Goal: Task Accomplishment & Management: Use online tool/utility

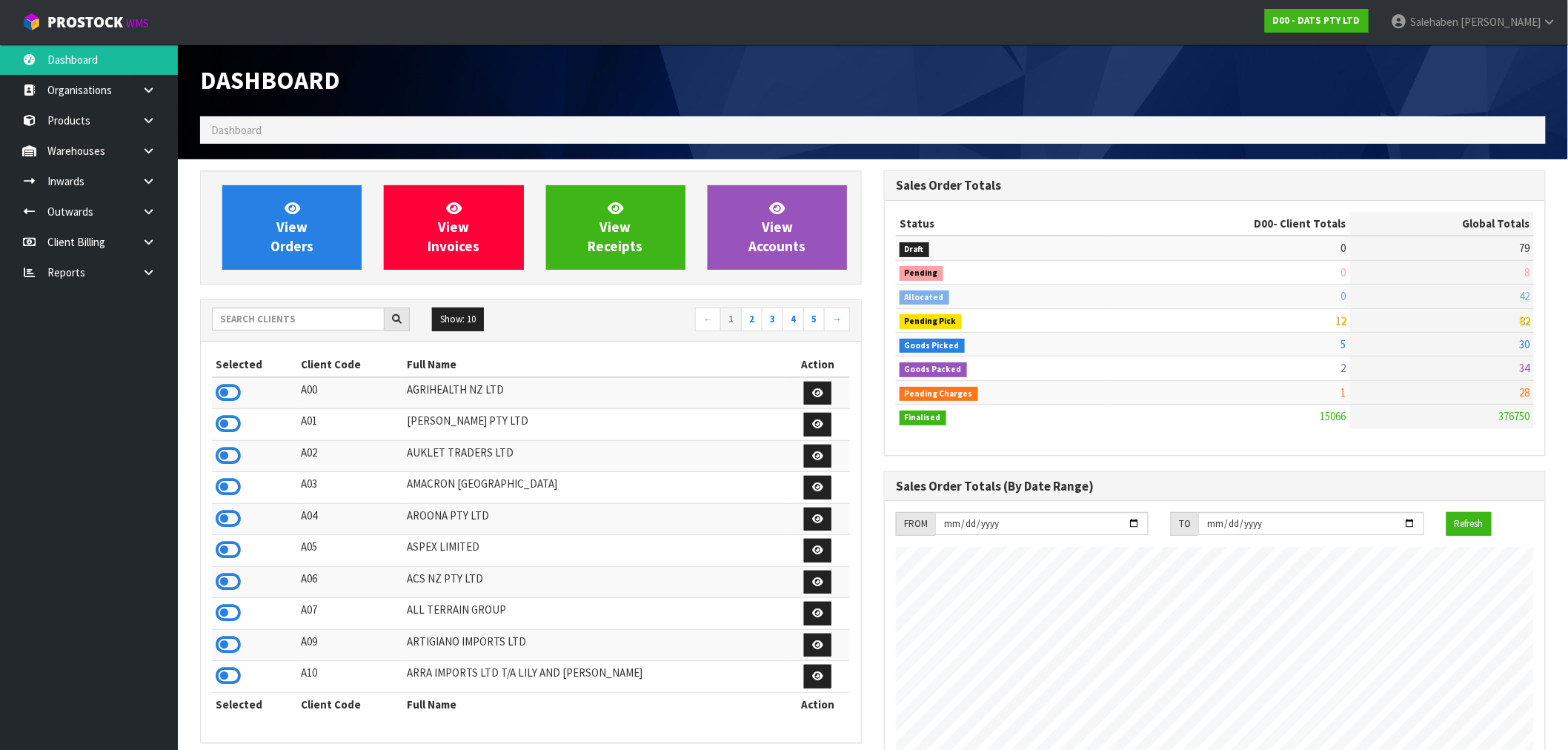
scroll to position [1122, 684]
click at [352, 321] on input "text" at bounding box center [298, 319] width 172 height 23
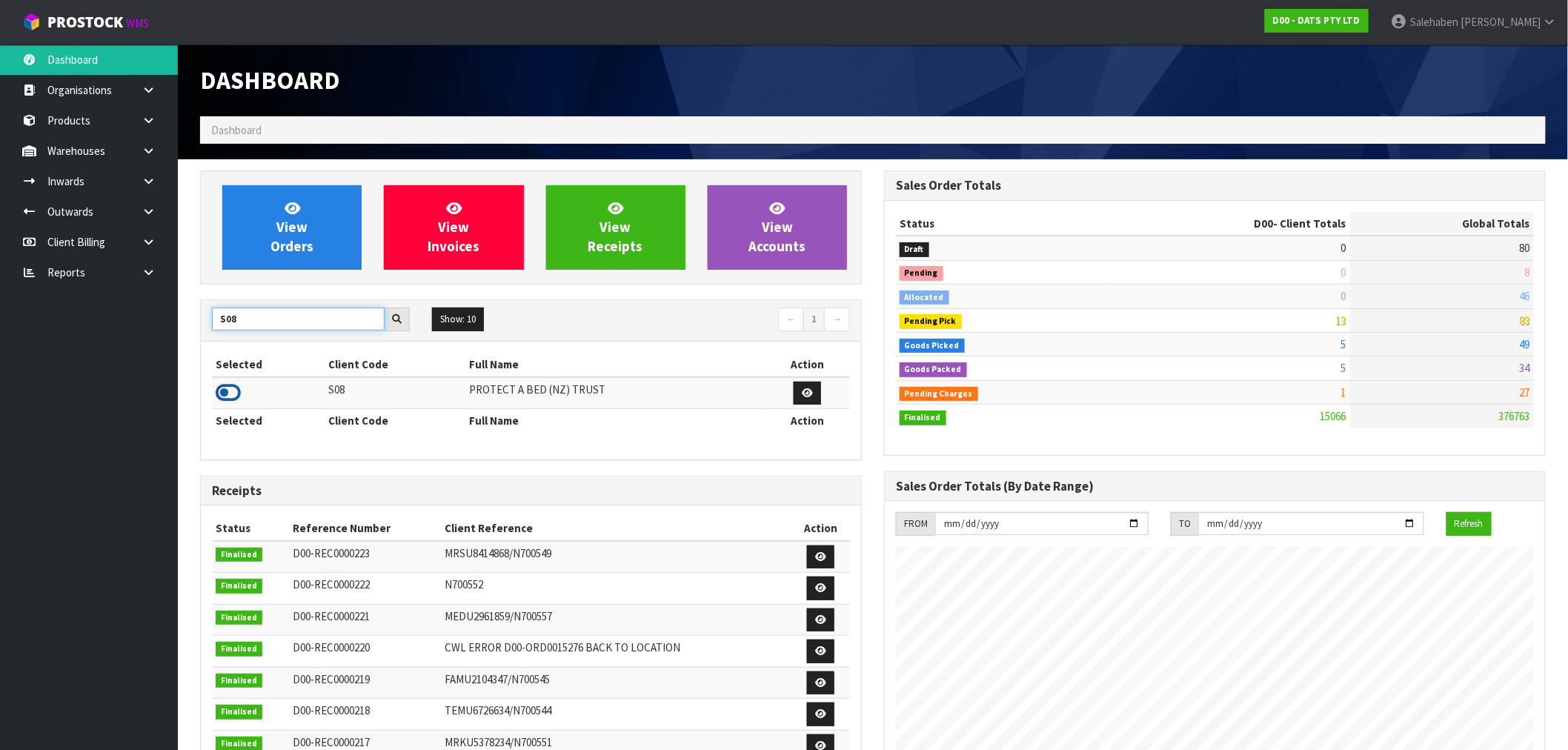
type input "S08"
click at [216, 404] on link at bounding box center [228, 396] width 25 height 14
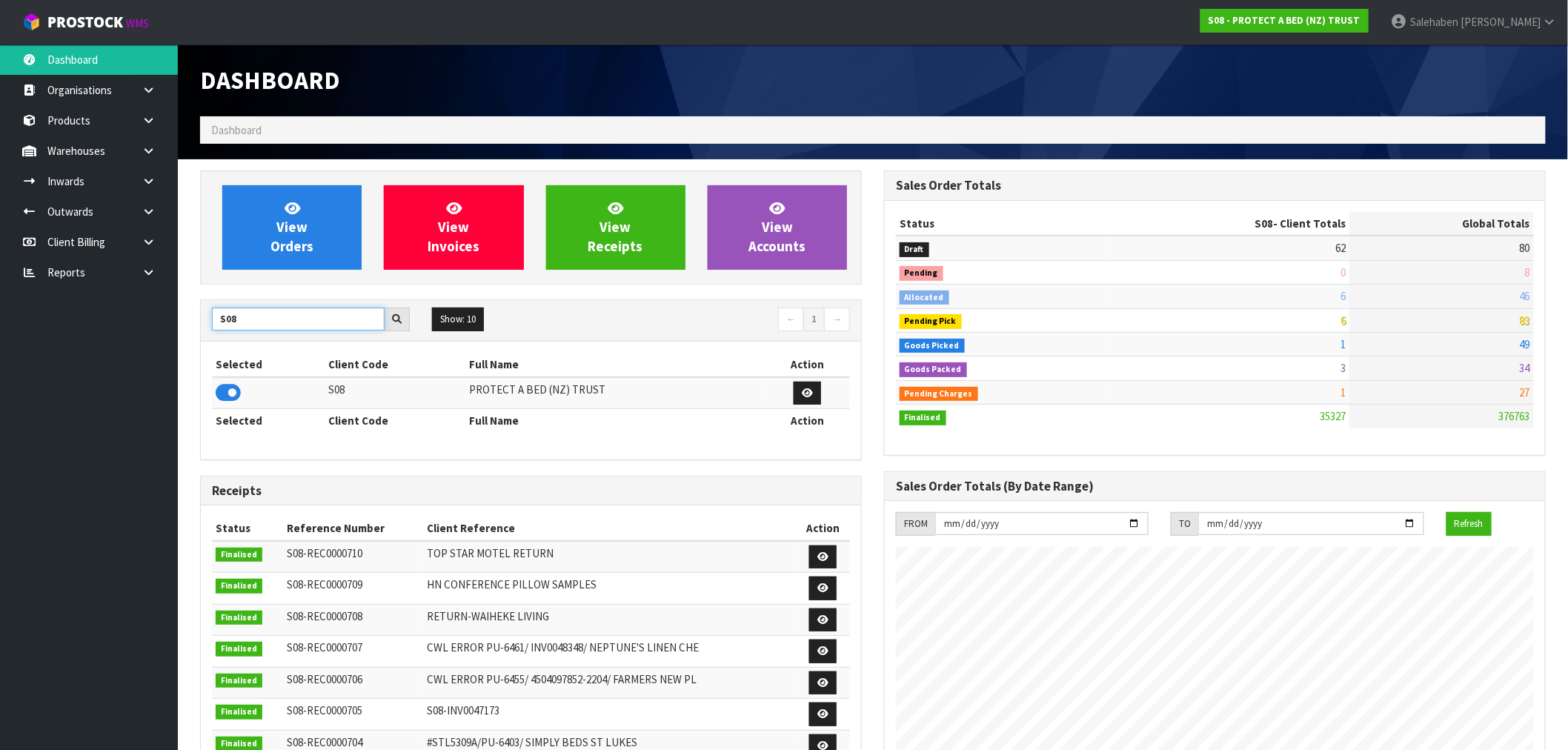
drag, startPoint x: 228, startPoint y: 325, endPoint x: 185, endPoint y: 334, distance: 43.9
click at [185, 332] on section "View Orders View Invoices View Receipts View Accounts S08 Show: 10 5 10 25 50 ←…" at bounding box center [872, 731] width 1390 height 1146
type input "C11"
click at [223, 393] on icon at bounding box center [228, 393] width 25 height 22
drag, startPoint x: 246, startPoint y: 322, endPoint x: 215, endPoint y: 342, distance: 36.9
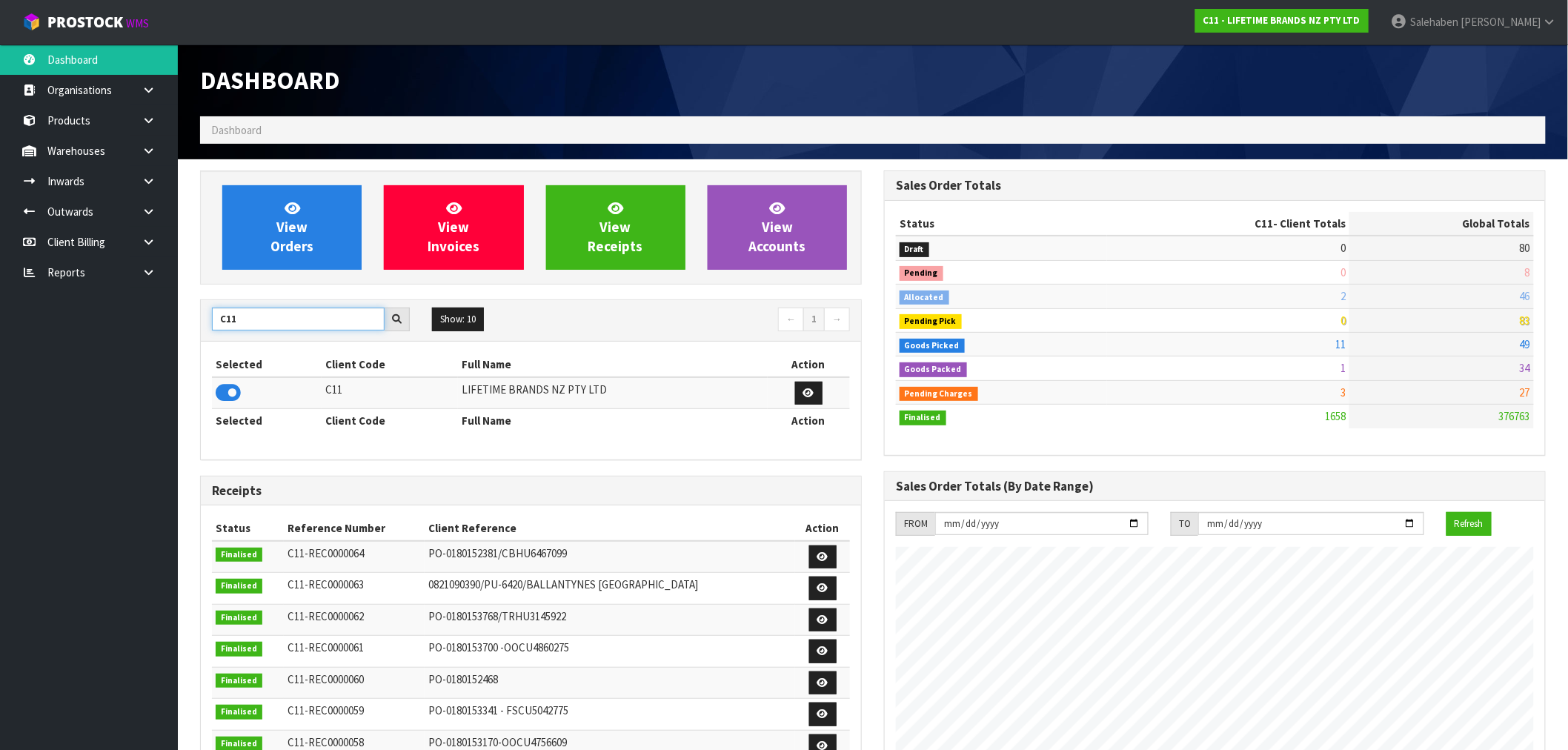
click at [215, 342] on div "C11 Show: 10 5 10 25 50 ← 1 →" at bounding box center [531, 321] width 660 height 42
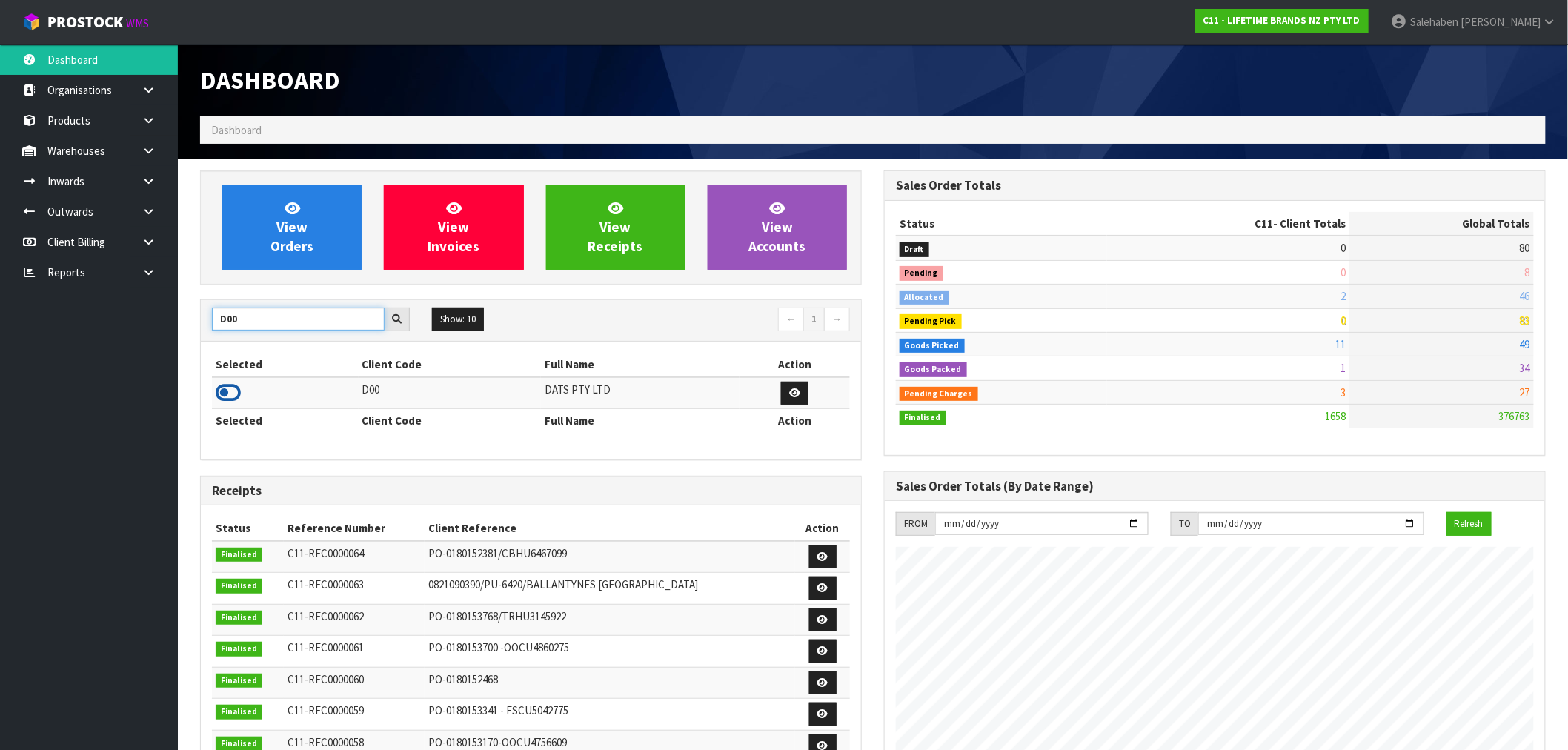
type input "D00"
click at [226, 393] on icon at bounding box center [228, 393] width 25 height 22
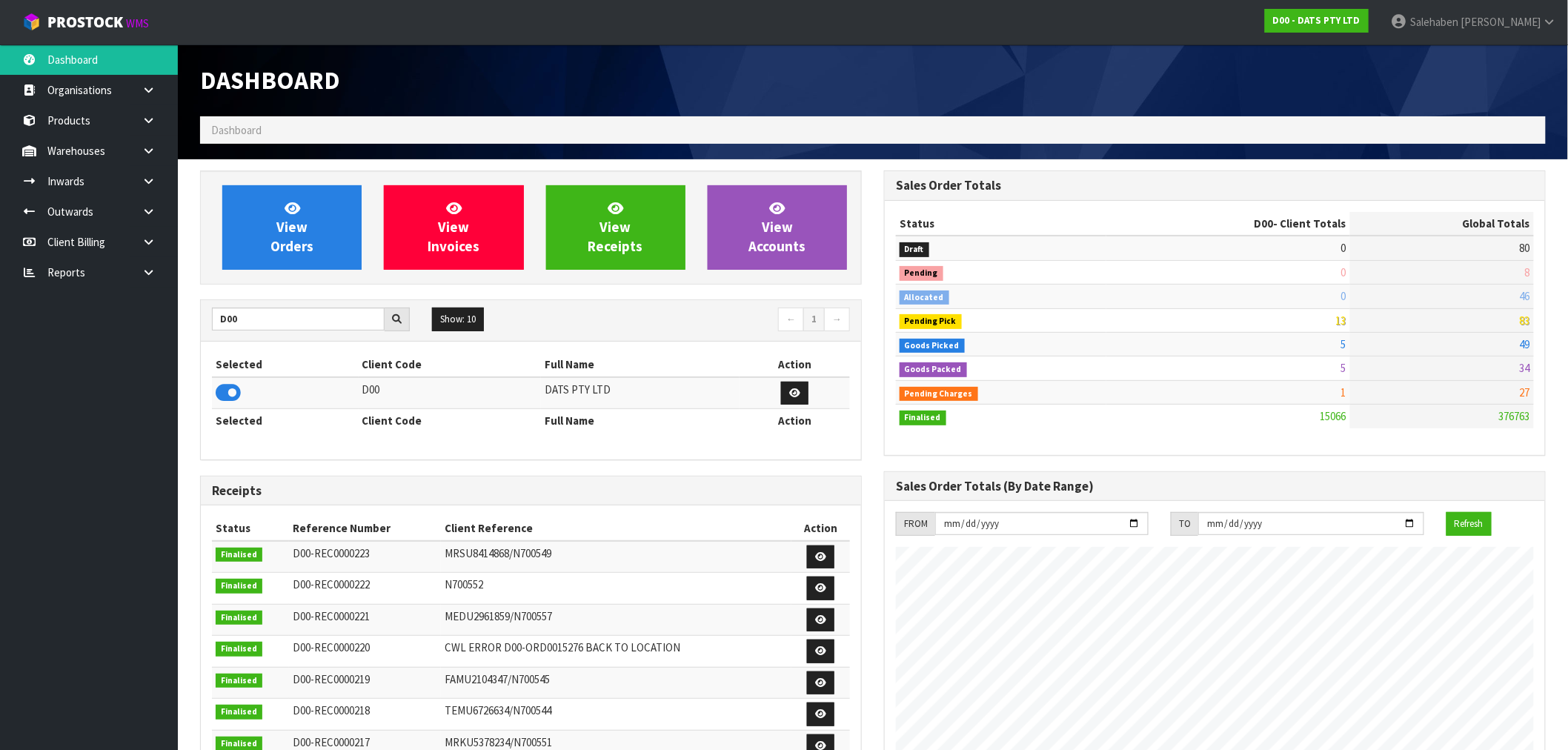
click at [208, 447] on div "Selected Client Code Full Name Action D00 DATS PTY LTD Selected Client Code Ful…" at bounding box center [531, 400] width 660 height 117
click at [815, 61] on div "Dashboard" at bounding box center [531, 81] width 684 height 72
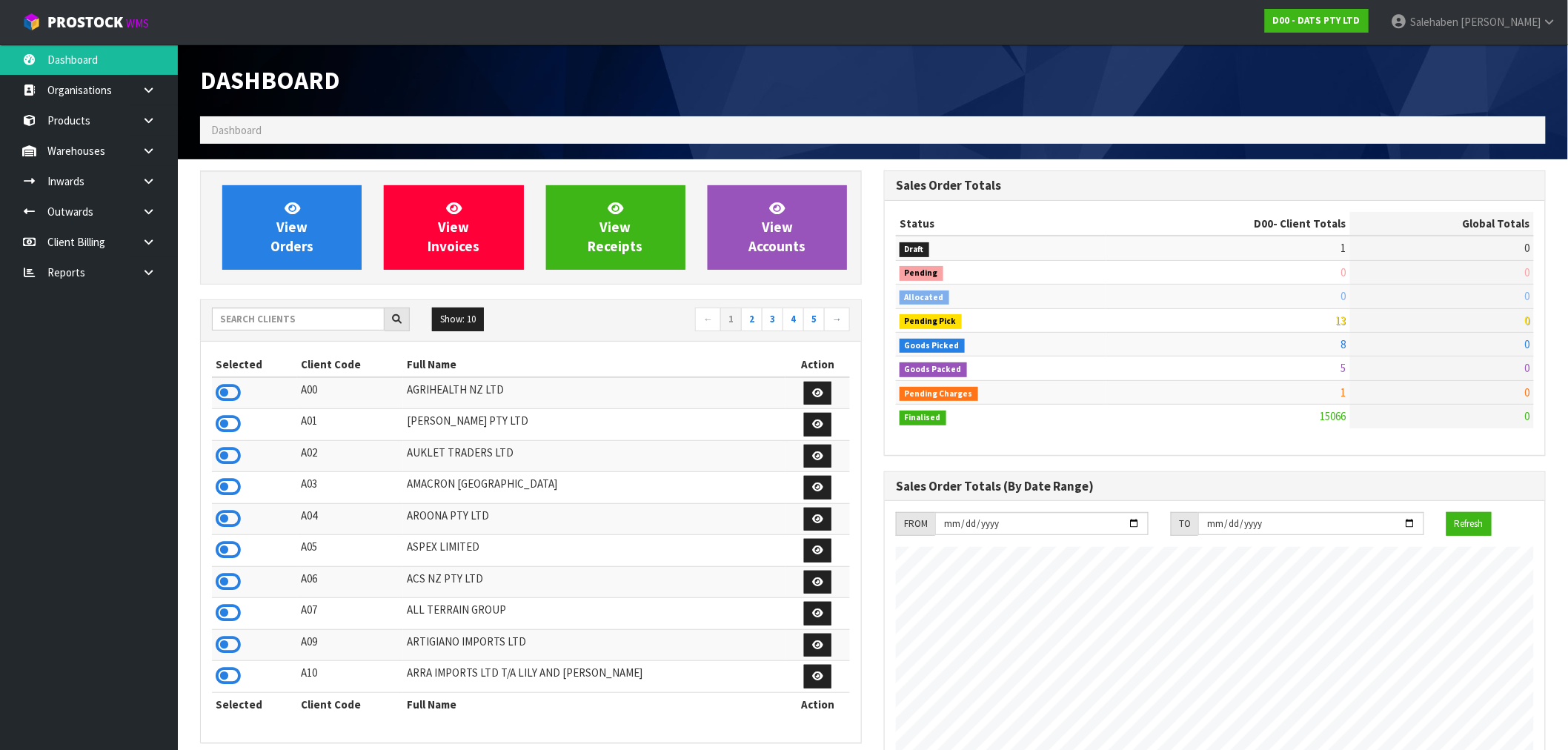
scroll to position [1122, 684]
click at [297, 316] on input "text" at bounding box center [298, 319] width 172 height 23
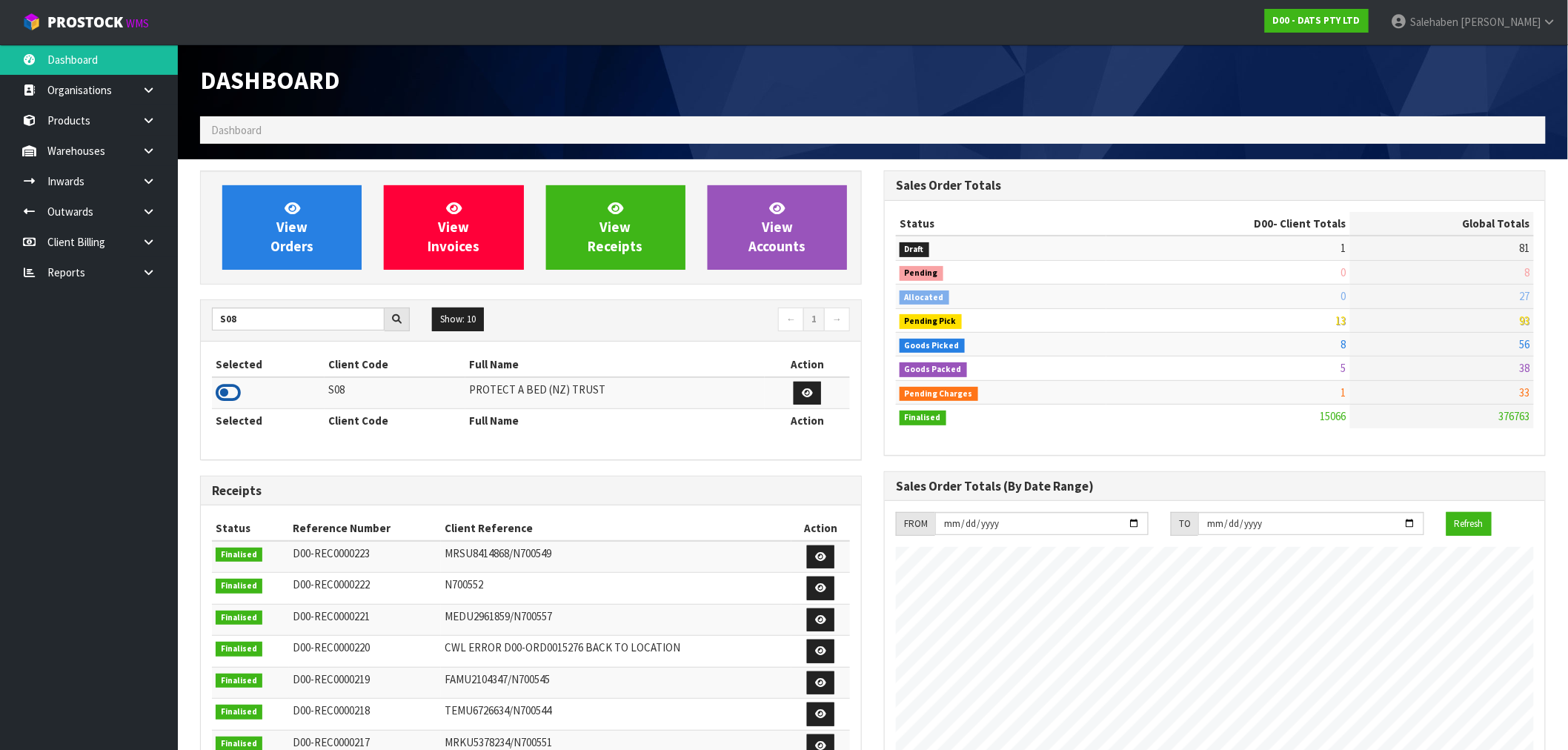
click at [239, 393] on icon at bounding box center [228, 393] width 25 height 22
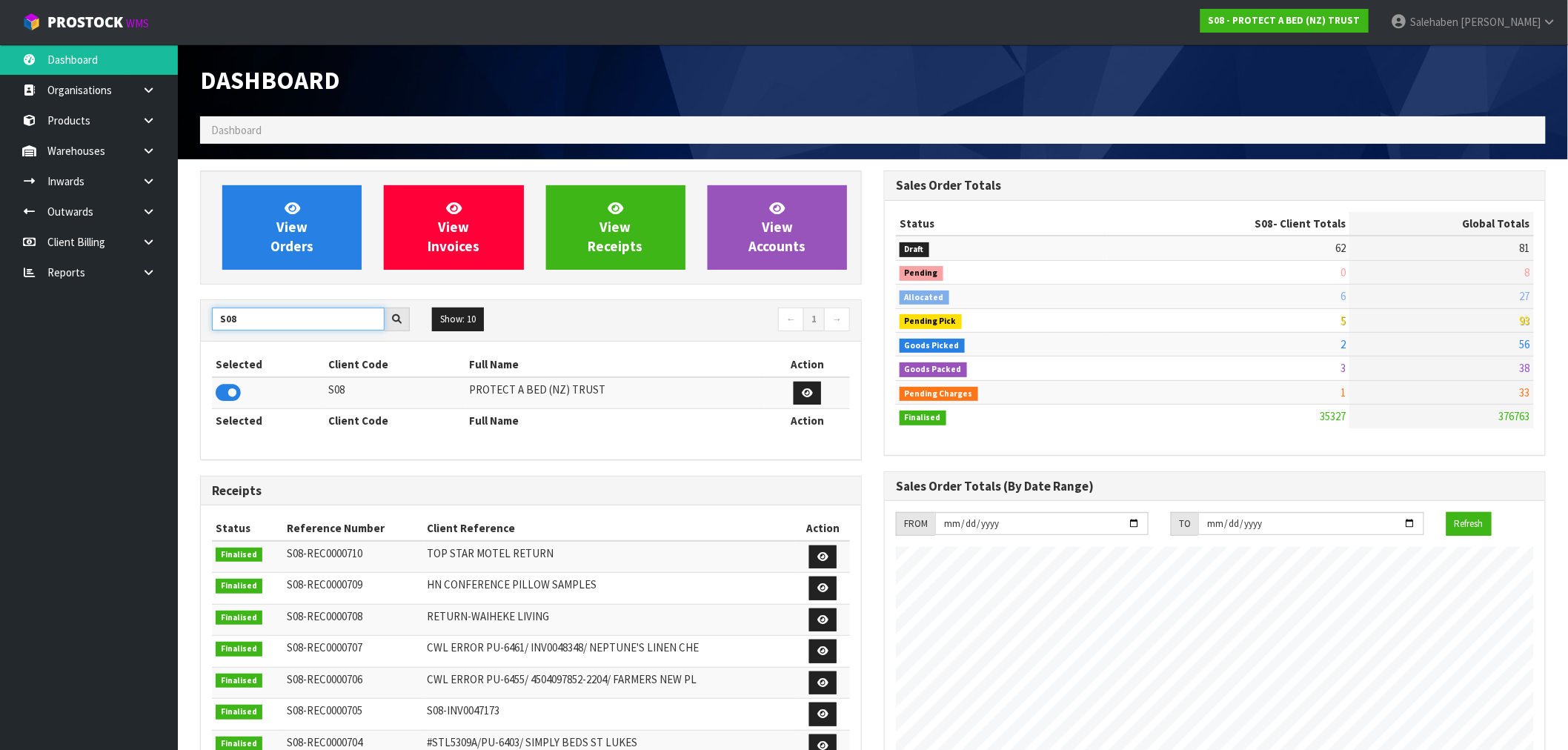
drag, startPoint x: 255, startPoint y: 310, endPoint x: 129, endPoint y: 342, distance: 130.0
click at [149, 334] on body "Toggle navigation ProStock WMS S08 - PROTECT A BED (NZ) TRUST Salehaben Patel L…" at bounding box center [784, 375] width 1568 height 750
click at [220, 393] on icon at bounding box center [228, 393] width 25 height 22
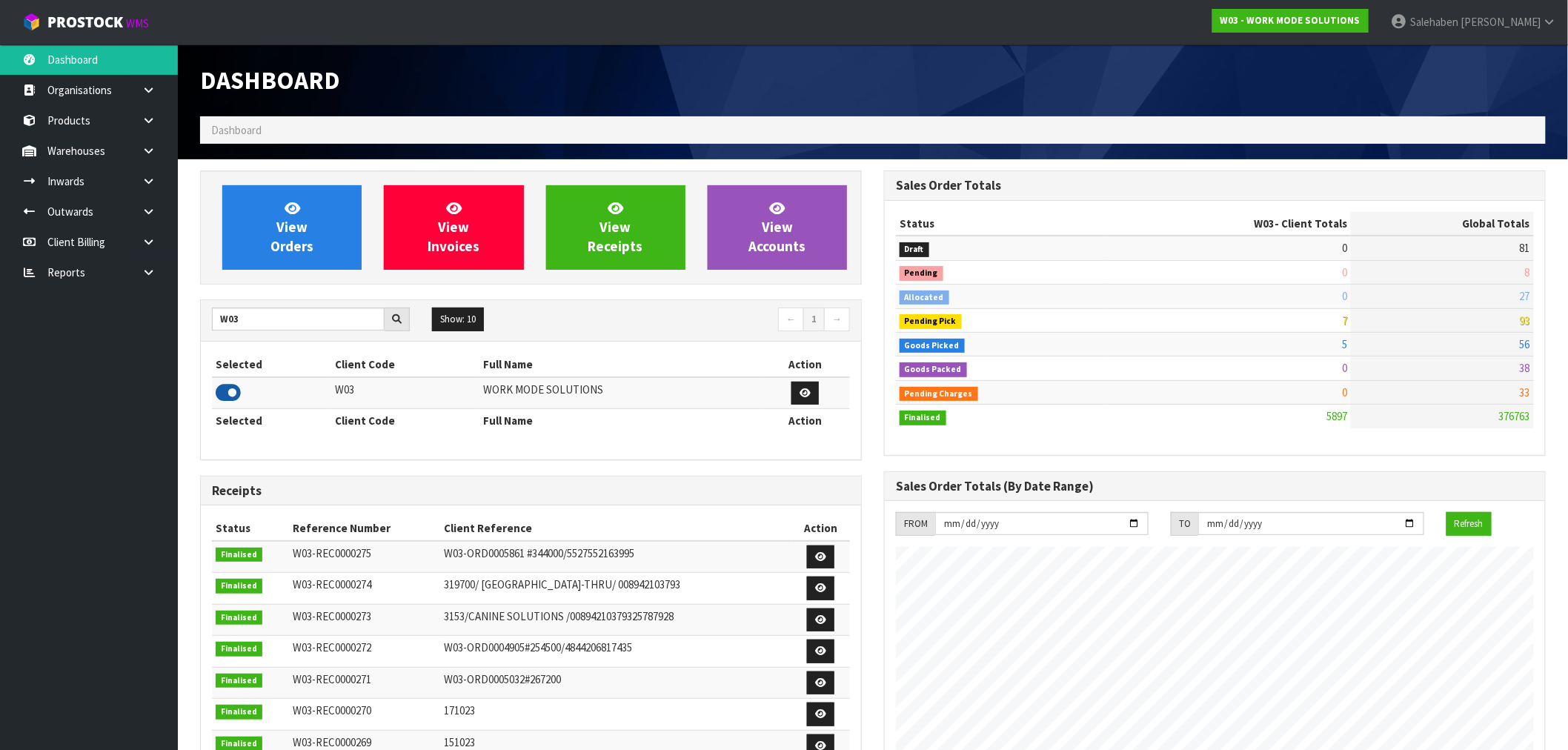
scroll to position [1099, 684]
drag, startPoint x: 268, startPoint y: 320, endPoint x: 89, endPoint y: 331, distance: 179.3
click at [137, 329] on body "Toggle navigation ProStock WMS W03 - WORK MODE SOLUTIONS Salehaben Patel Logout…" at bounding box center [784, 375] width 1568 height 750
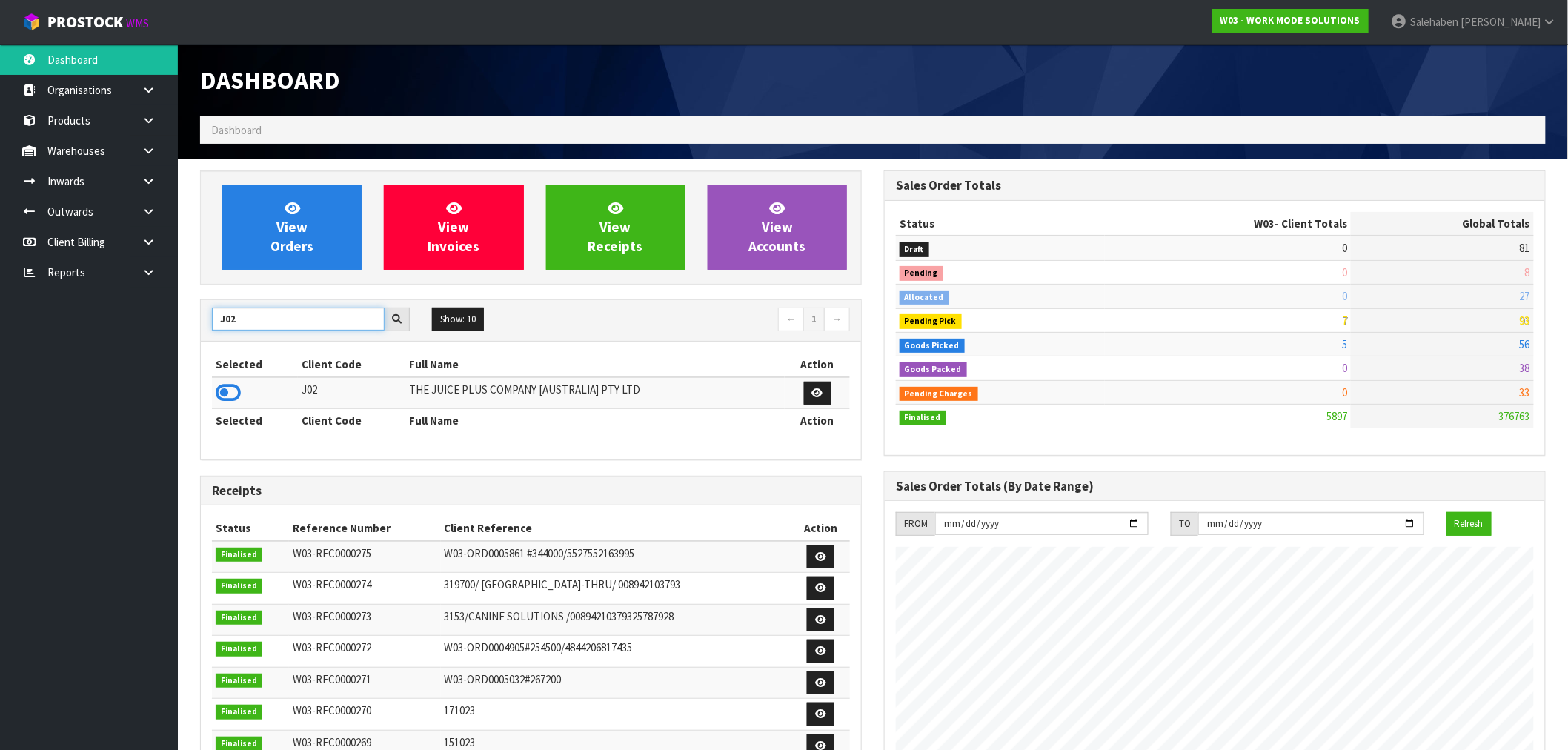
type input "J02"
click at [217, 389] on td at bounding box center [254, 393] width 86 height 32
click at [219, 390] on icon at bounding box center [228, 393] width 25 height 22
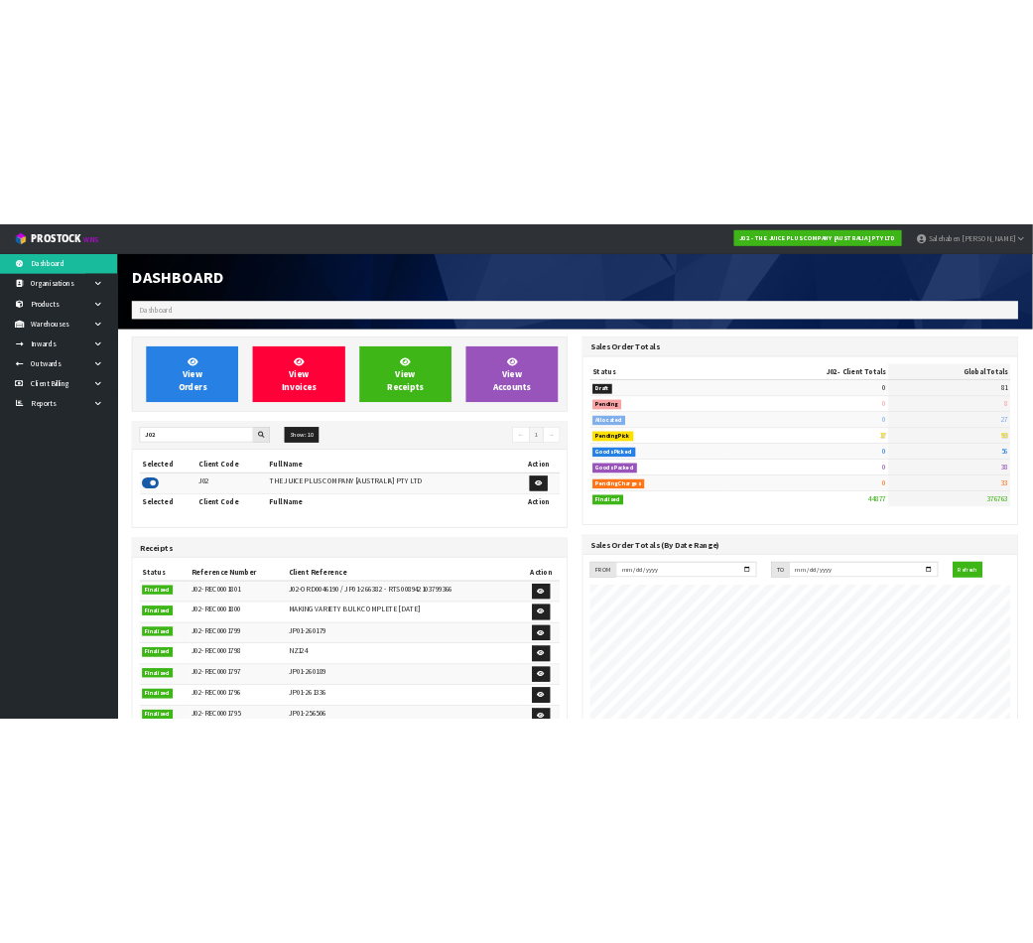
scroll to position [1504, 916]
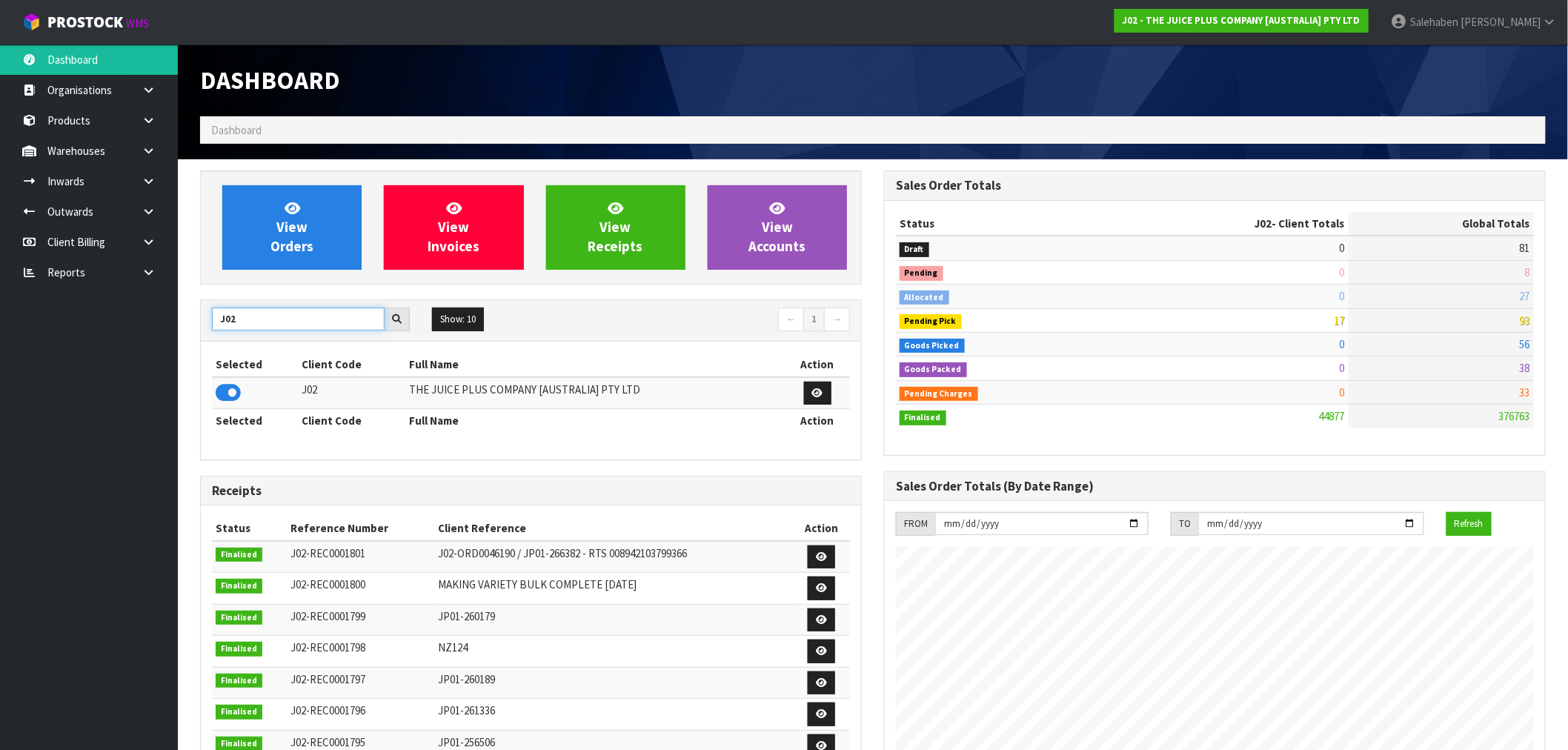
drag, startPoint x: 242, startPoint y: 319, endPoint x: 205, endPoint y: 331, distance: 38.9
click at [208, 330] on div "J02" at bounding box center [310, 319] width 220 height 24
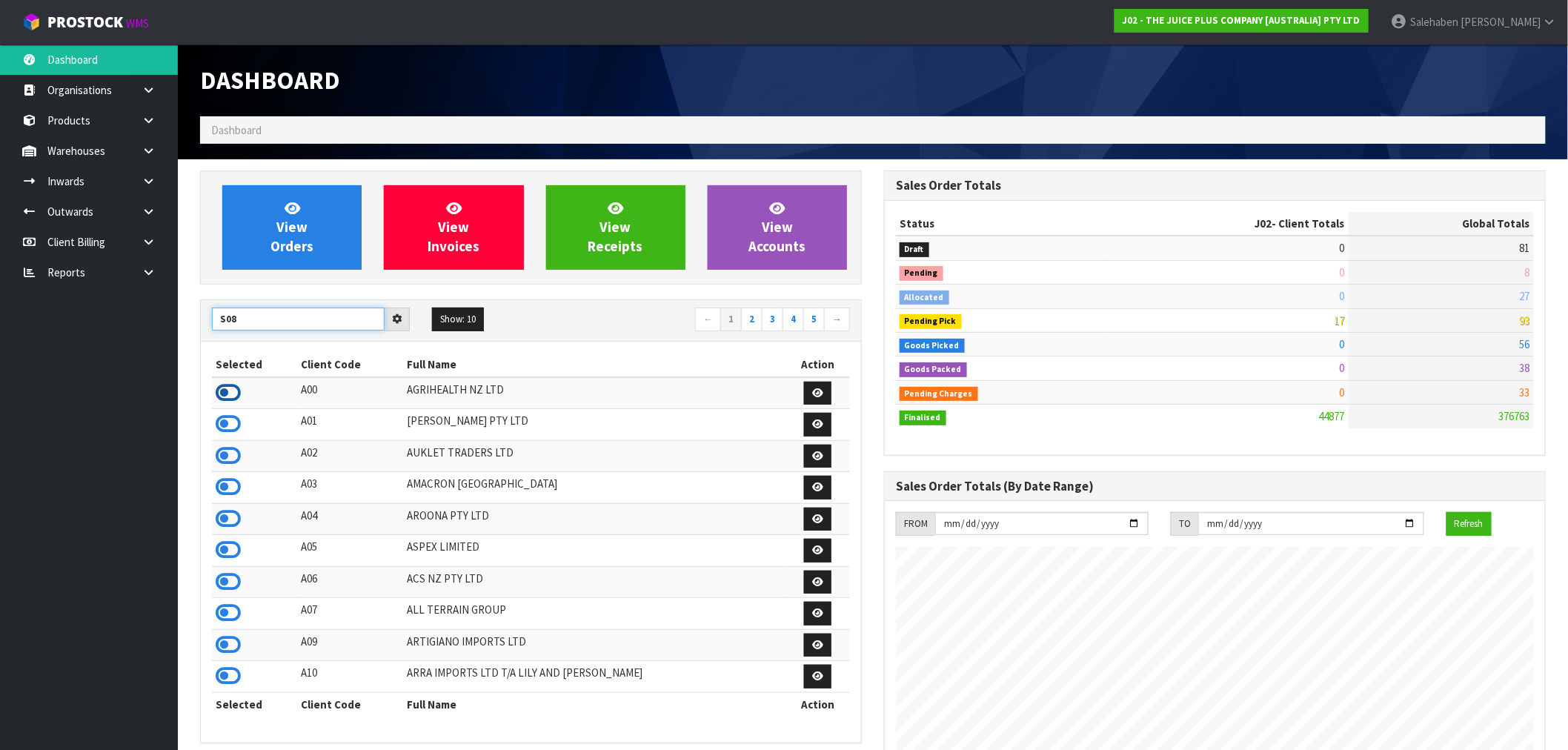
type input "S08"
click at [224, 389] on icon at bounding box center [228, 393] width 25 height 22
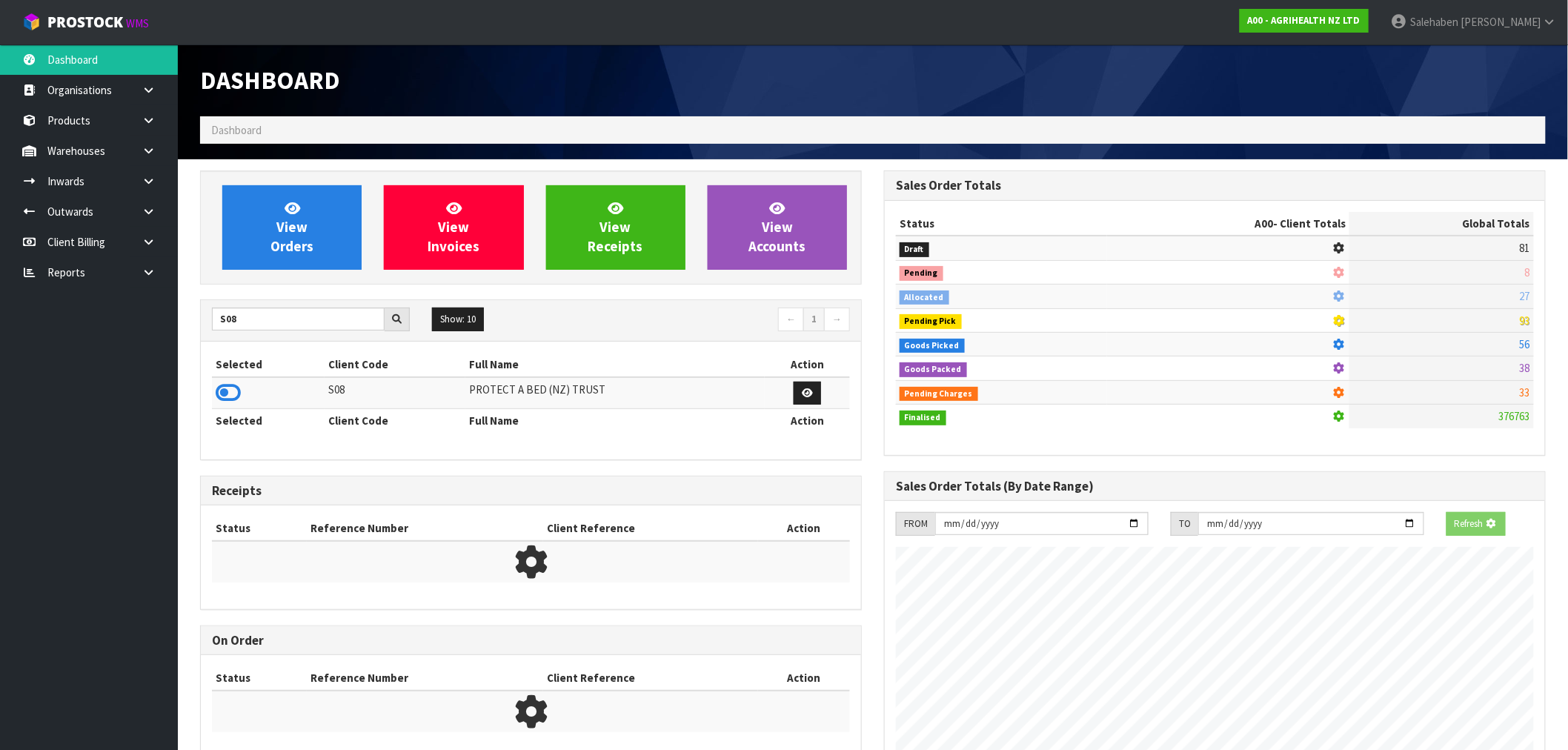
scroll to position [739754, 740236]
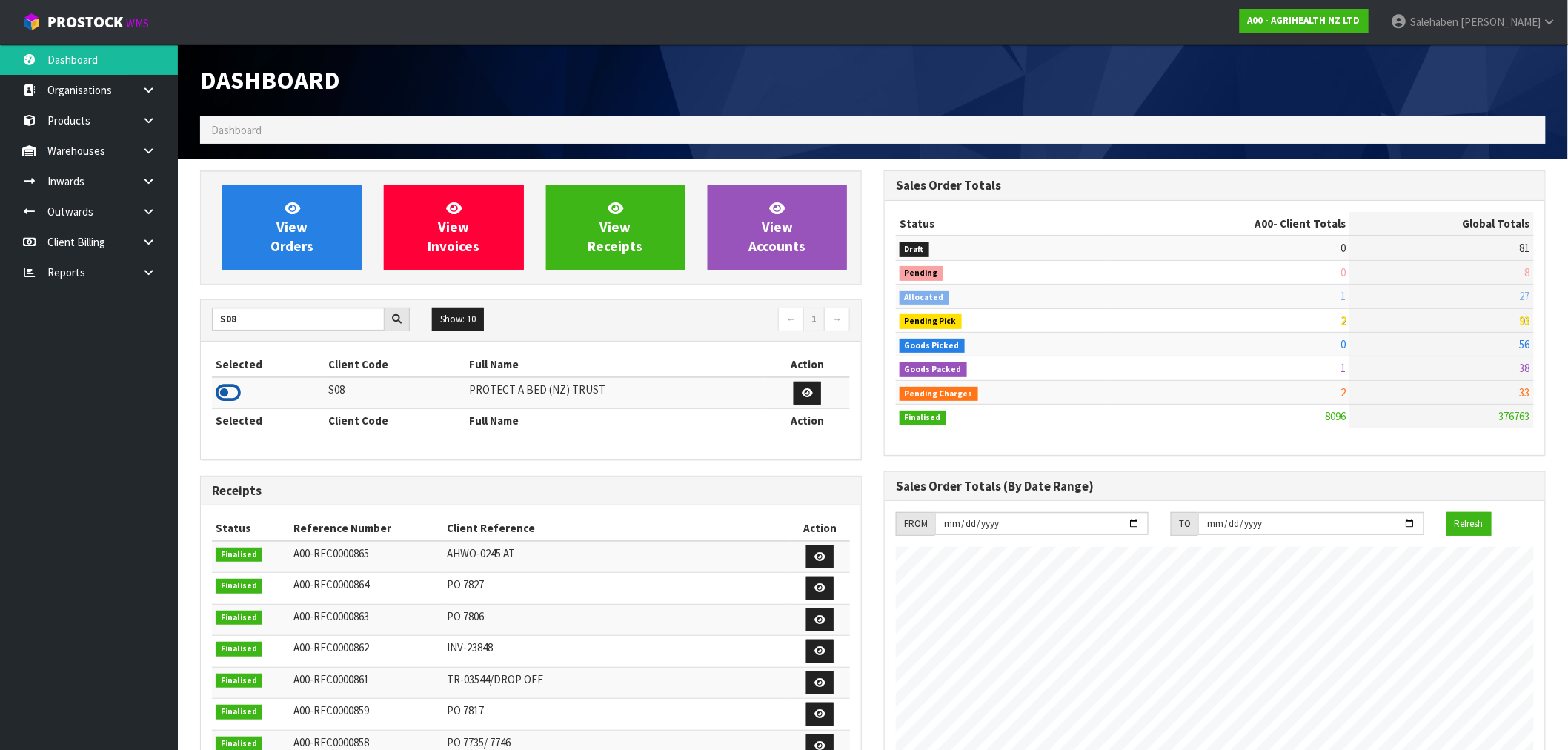
click at [225, 393] on icon at bounding box center [228, 393] width 25 height 22
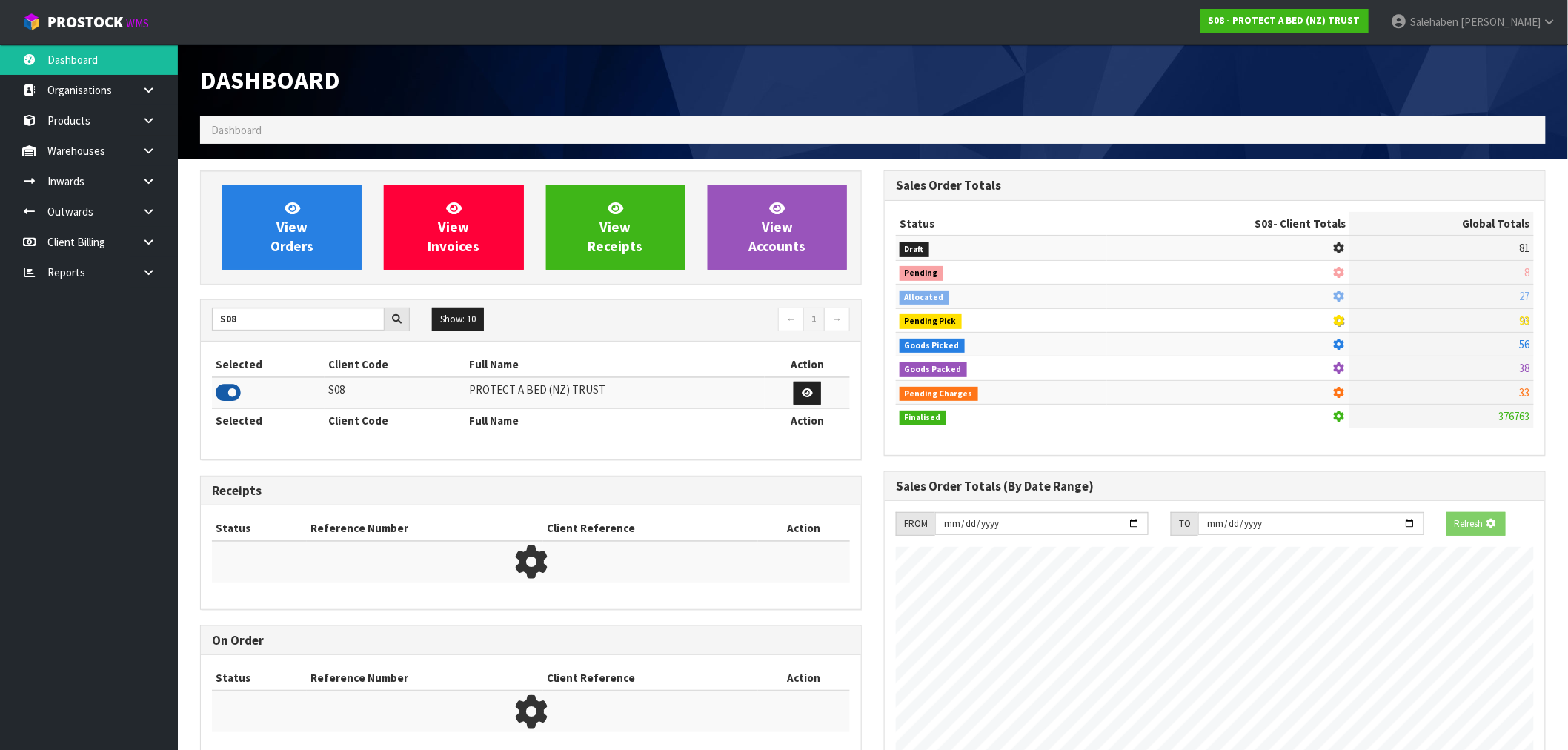
scroll to position [739955, 740236]
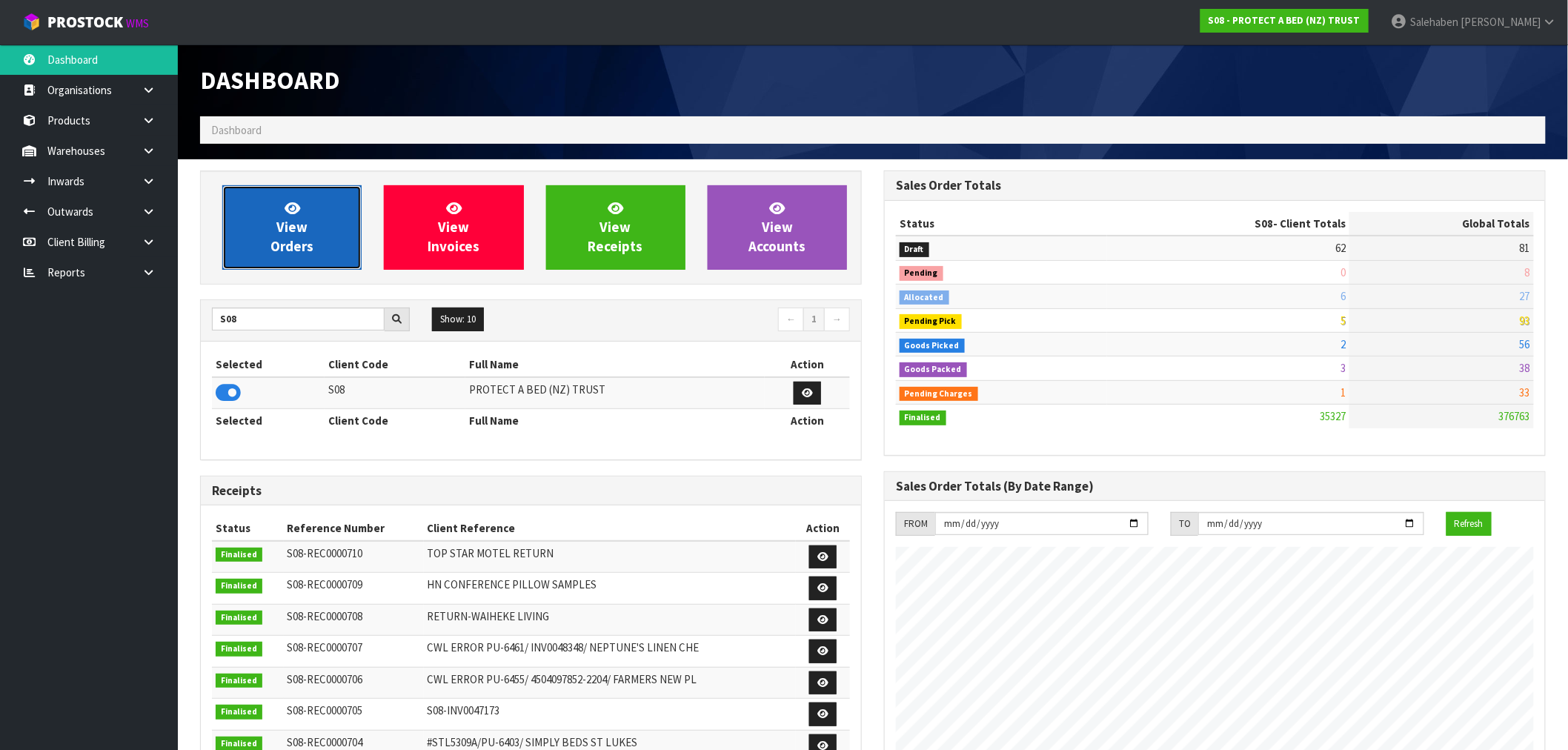
click at [263, 235] on link "View Orders" at bounding box center [292, 227] width 140 height 84
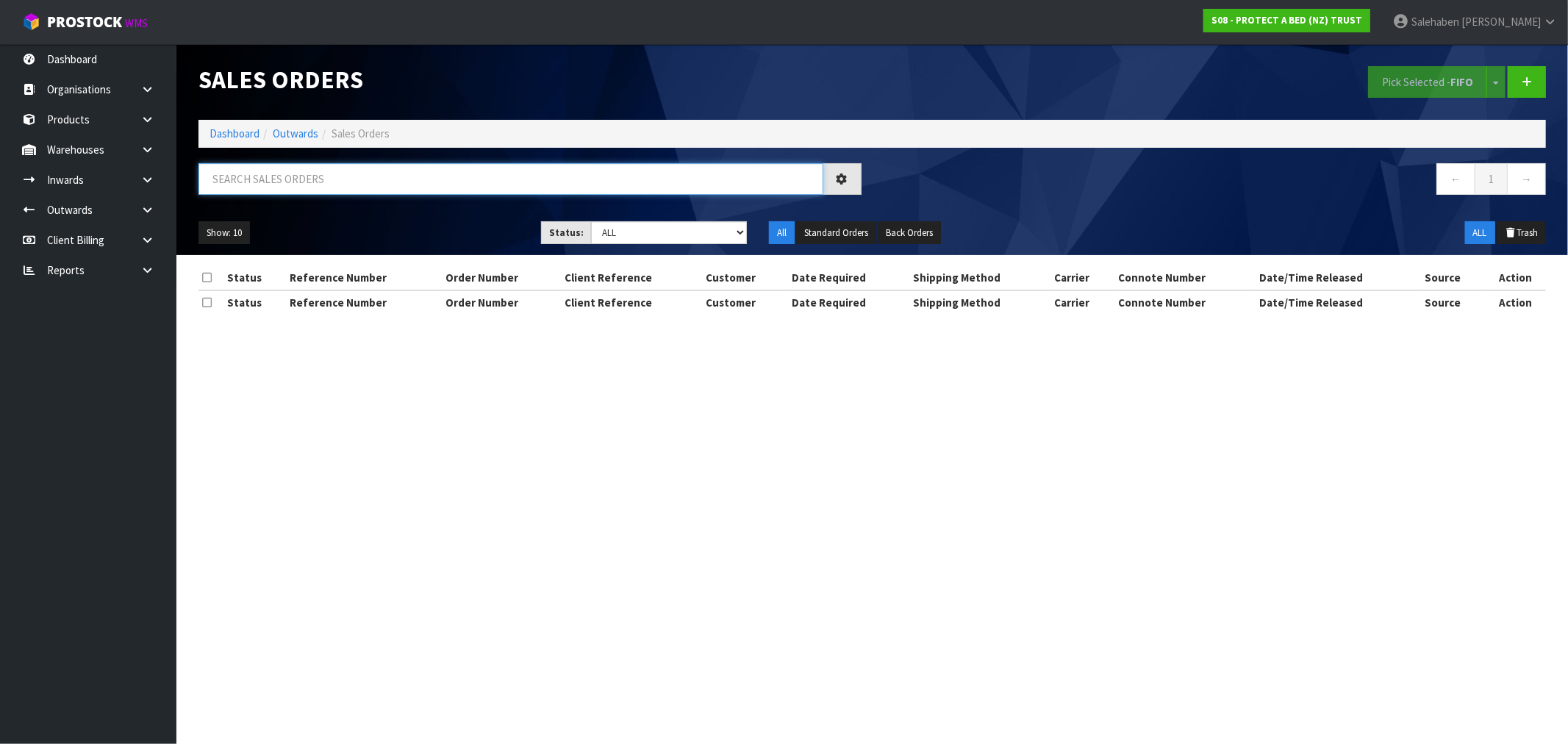
click at [258, 180] on input "text" at bounding box center [511, 178] width 625 height 32
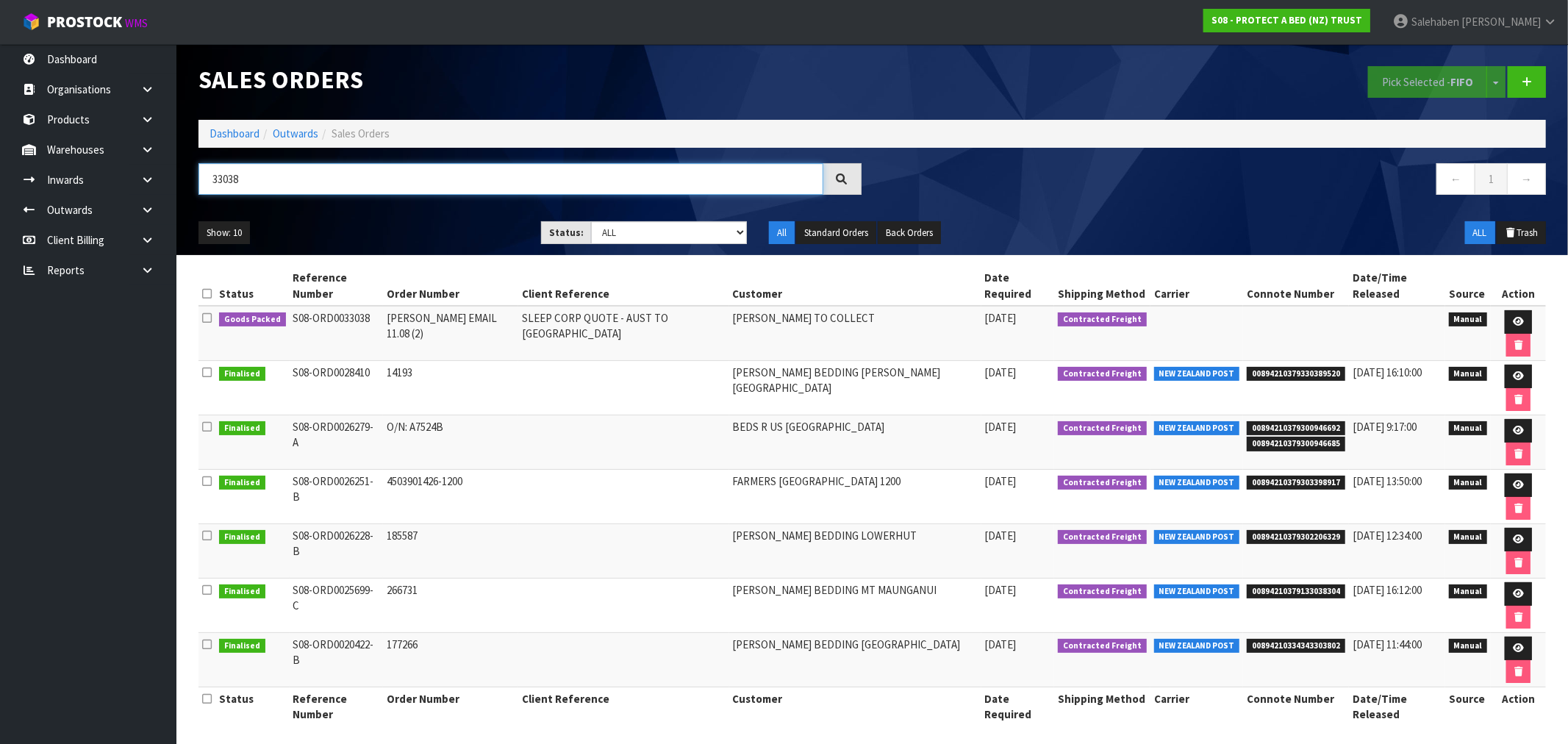
type input "33038"
click at [238, 128] on link "Dashboard" at bounding box center [235, 133] width 50 height 14
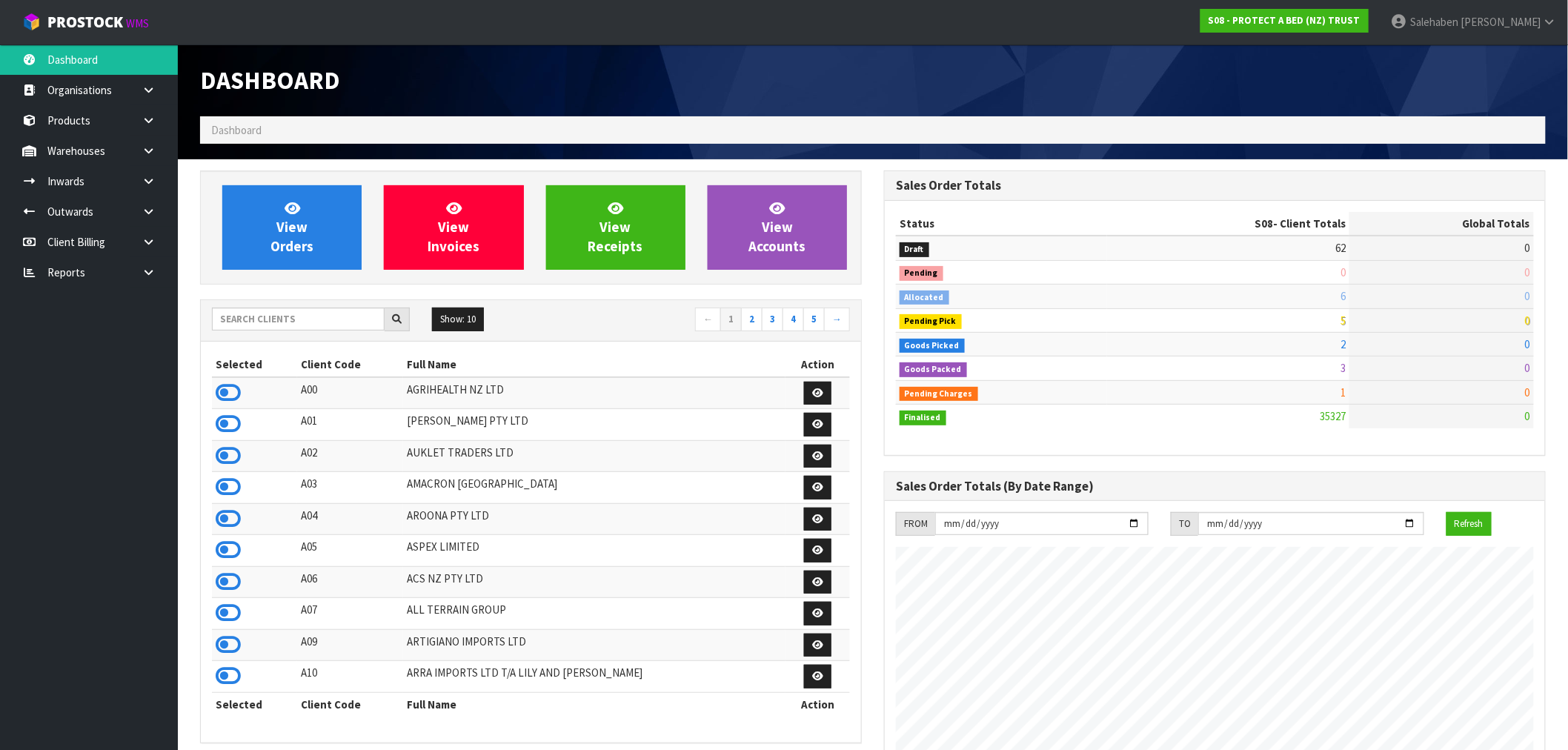
scroll to position [1122, 684]
click at [243, 316] on input "text" at bounding box center [298, 319] width 172 height 23
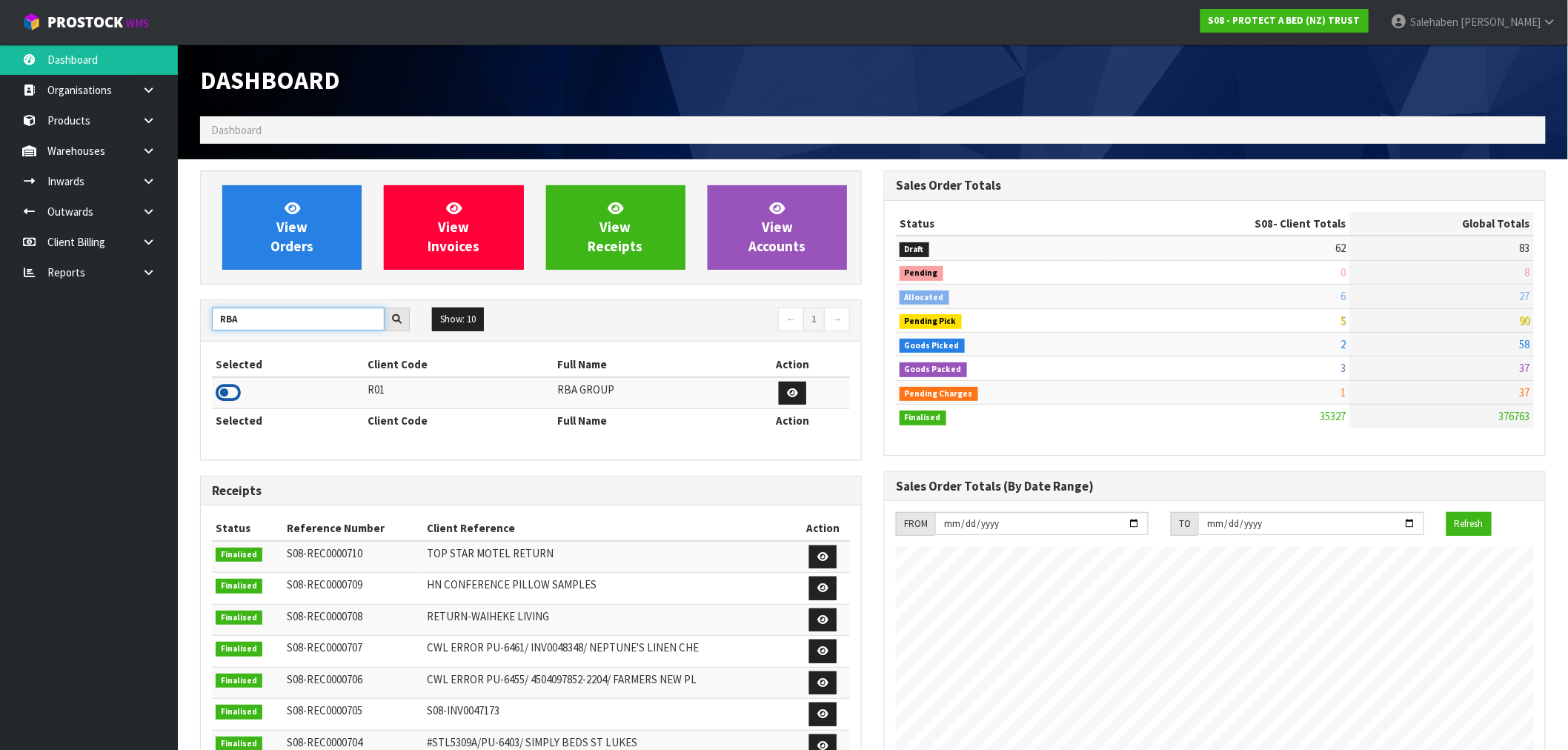
type input "RBA"
click at [232, 396] on icon at bounding box center [228, 393] width 25 height 22
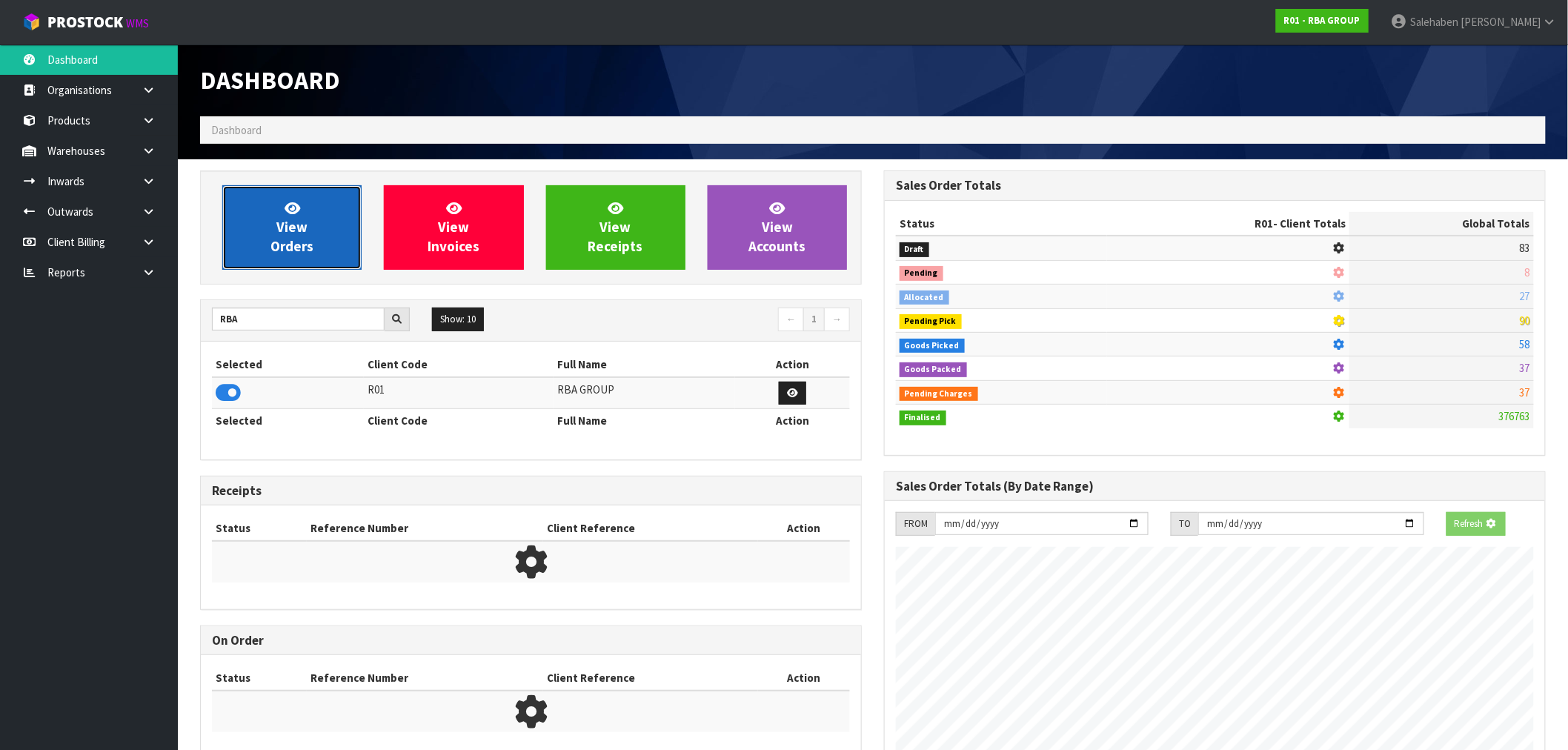
click at [299, 246] on span "View Orders" at bounding box center [292, 227] width 43 height 55
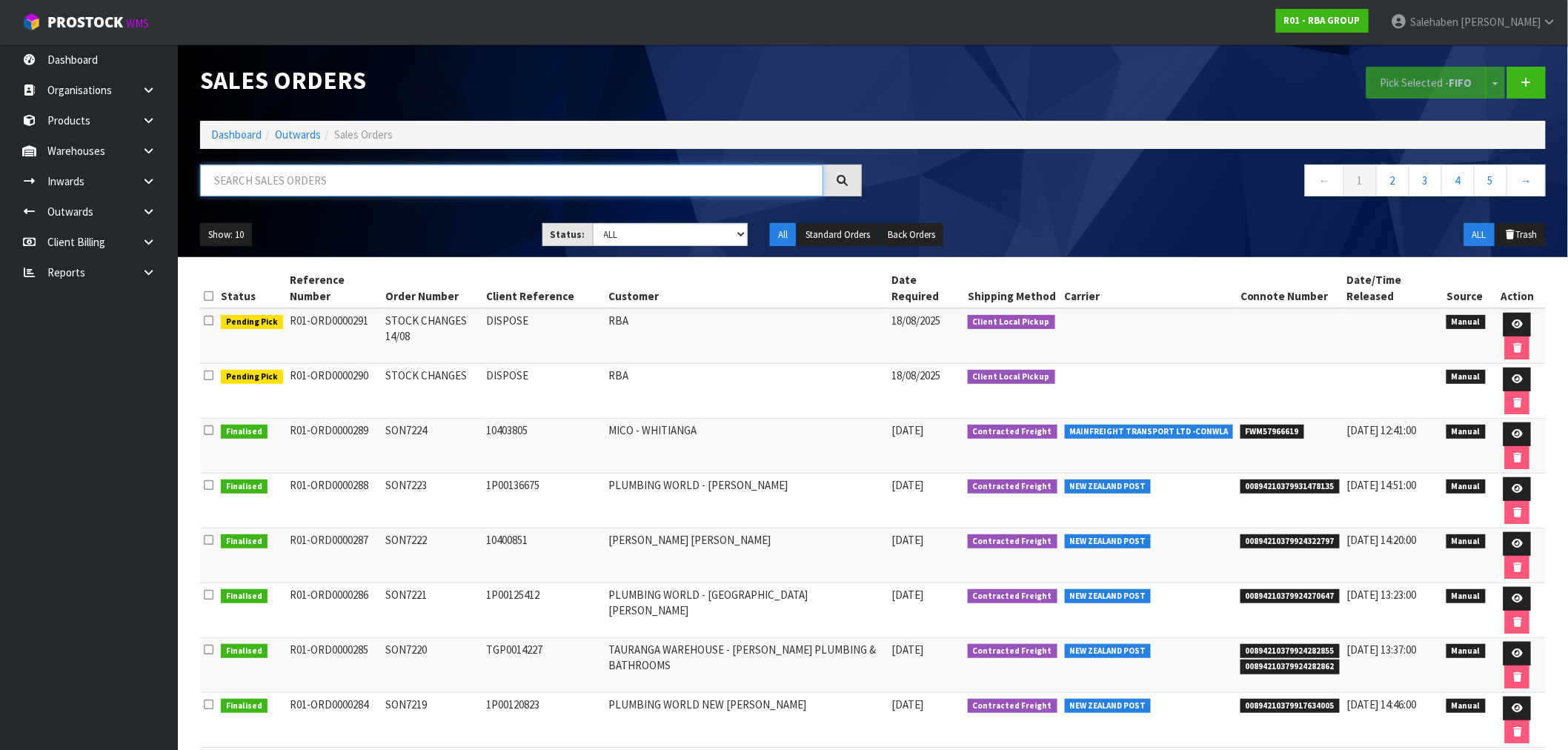
click at [321, 185] on input "text" at bounding box center [511, 180] width 623 height 32
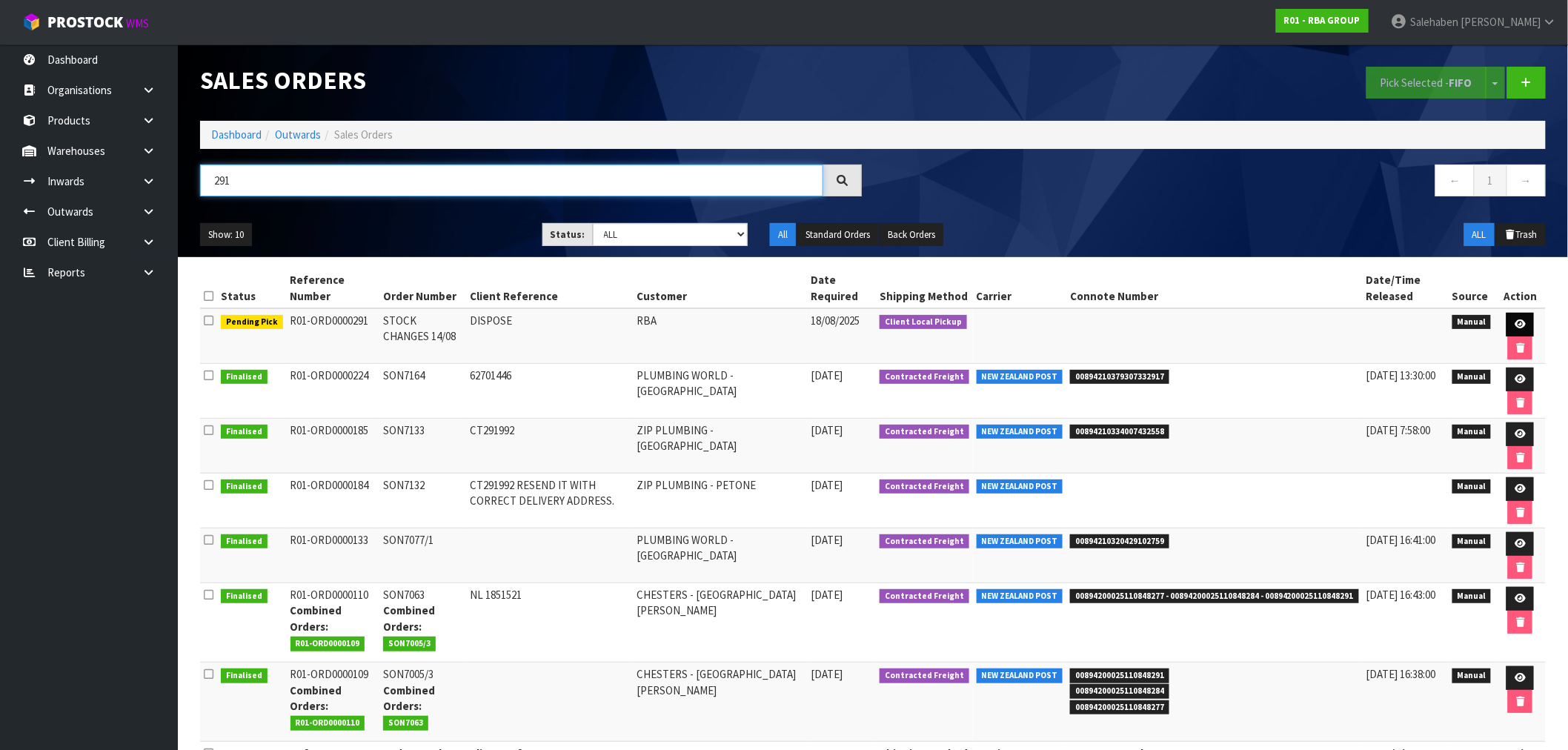
type input "291"
click at [1515, 319] on link at bounding box center [1519, 325] width 28 height 24
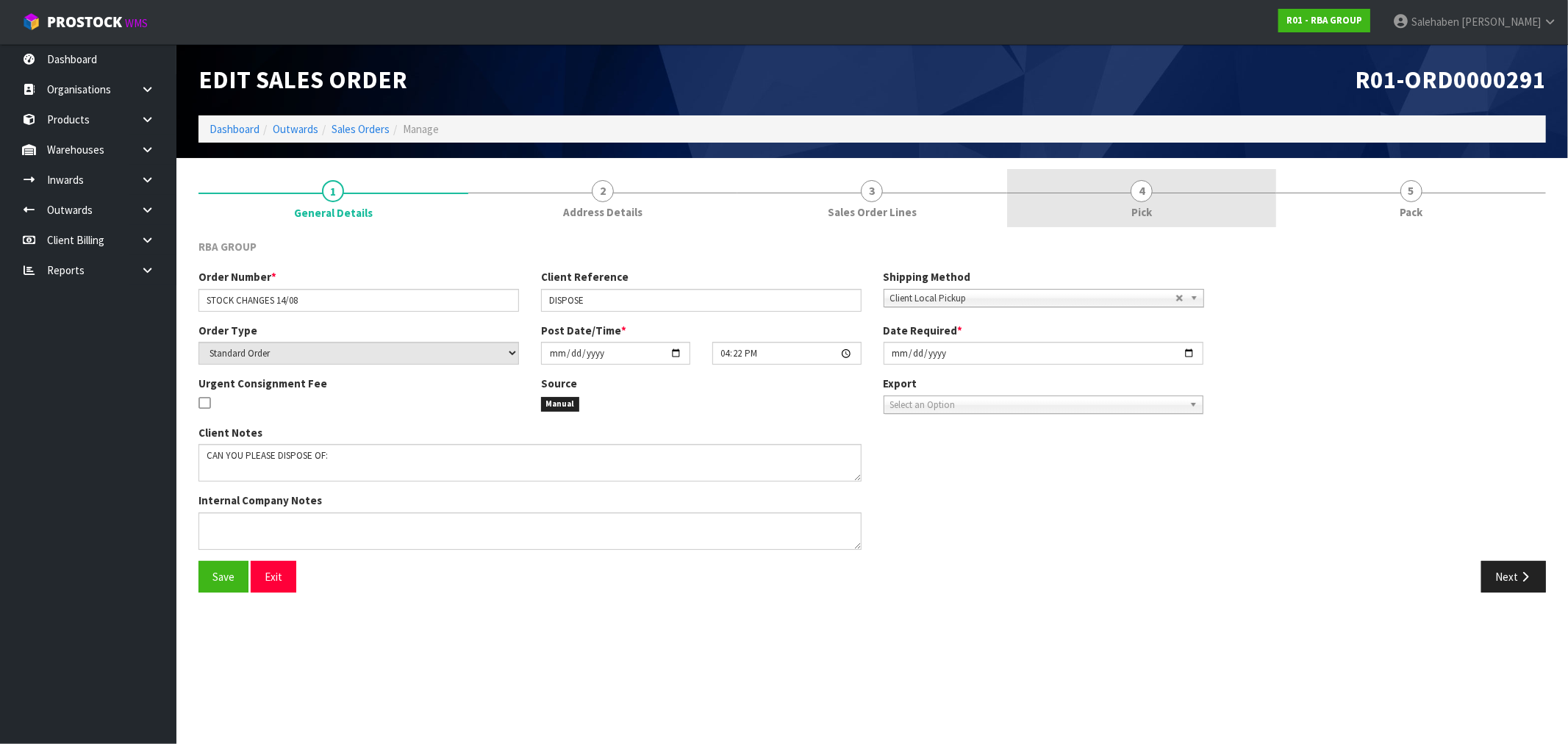
click at [1166, 190] on link "4 Pick" at bounding box center [1142, 198] width 269 height 58
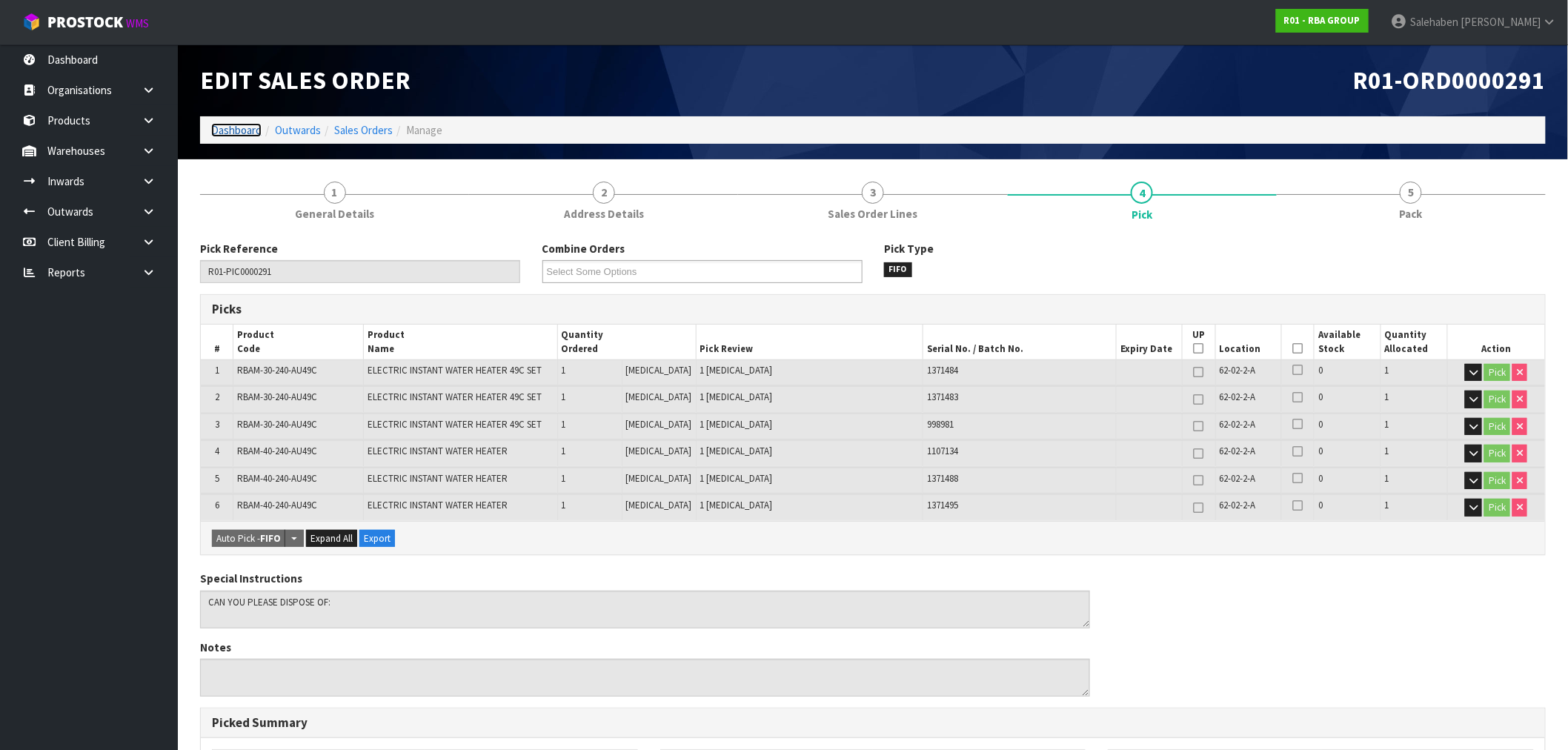
click at [241, 130] on link "Dashboard" at bounding box center [237, 130] width 51 height 14
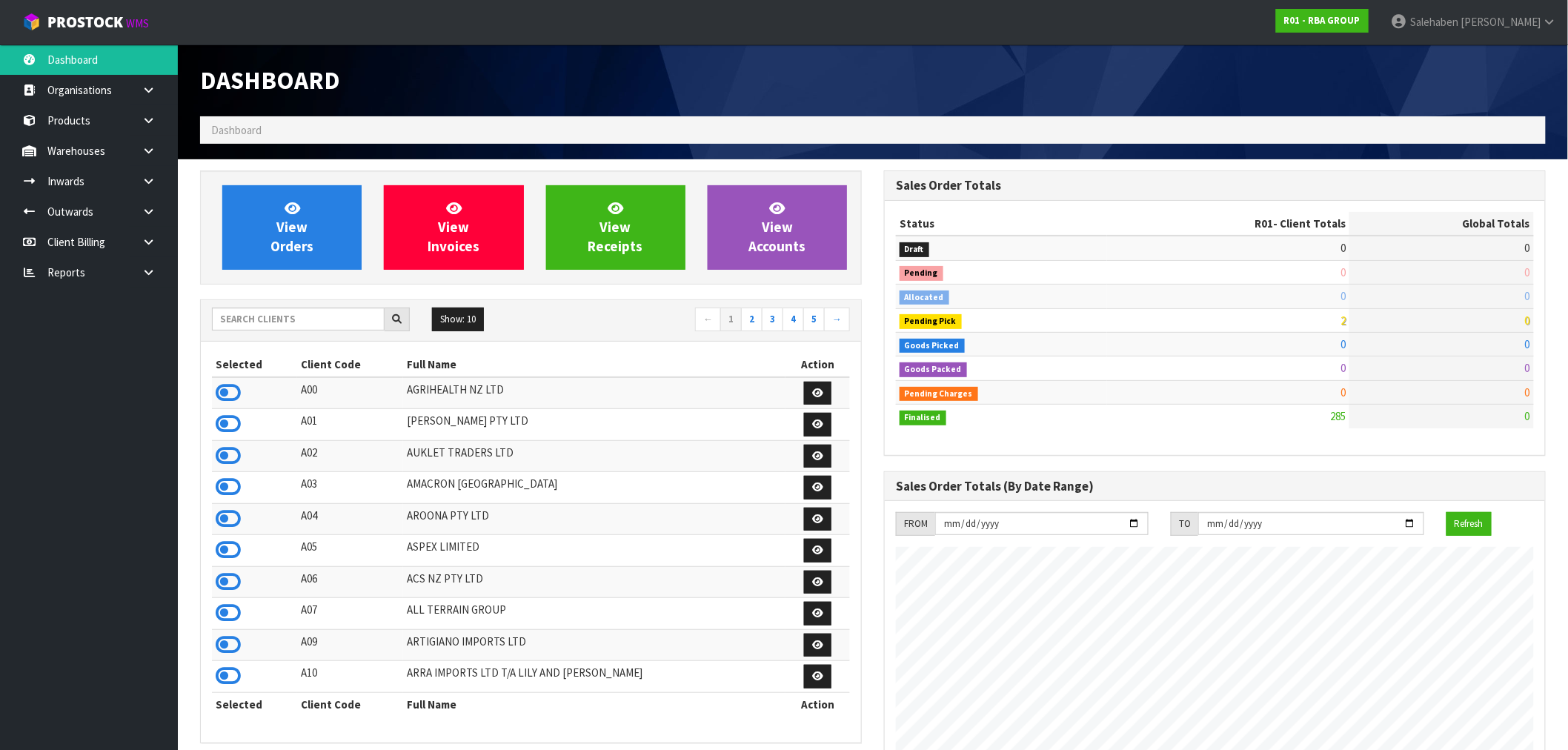
scroll to position [1122, 684]
click at [310, 322] on input "text" at bounding box center [298, 319] width 172 height 23
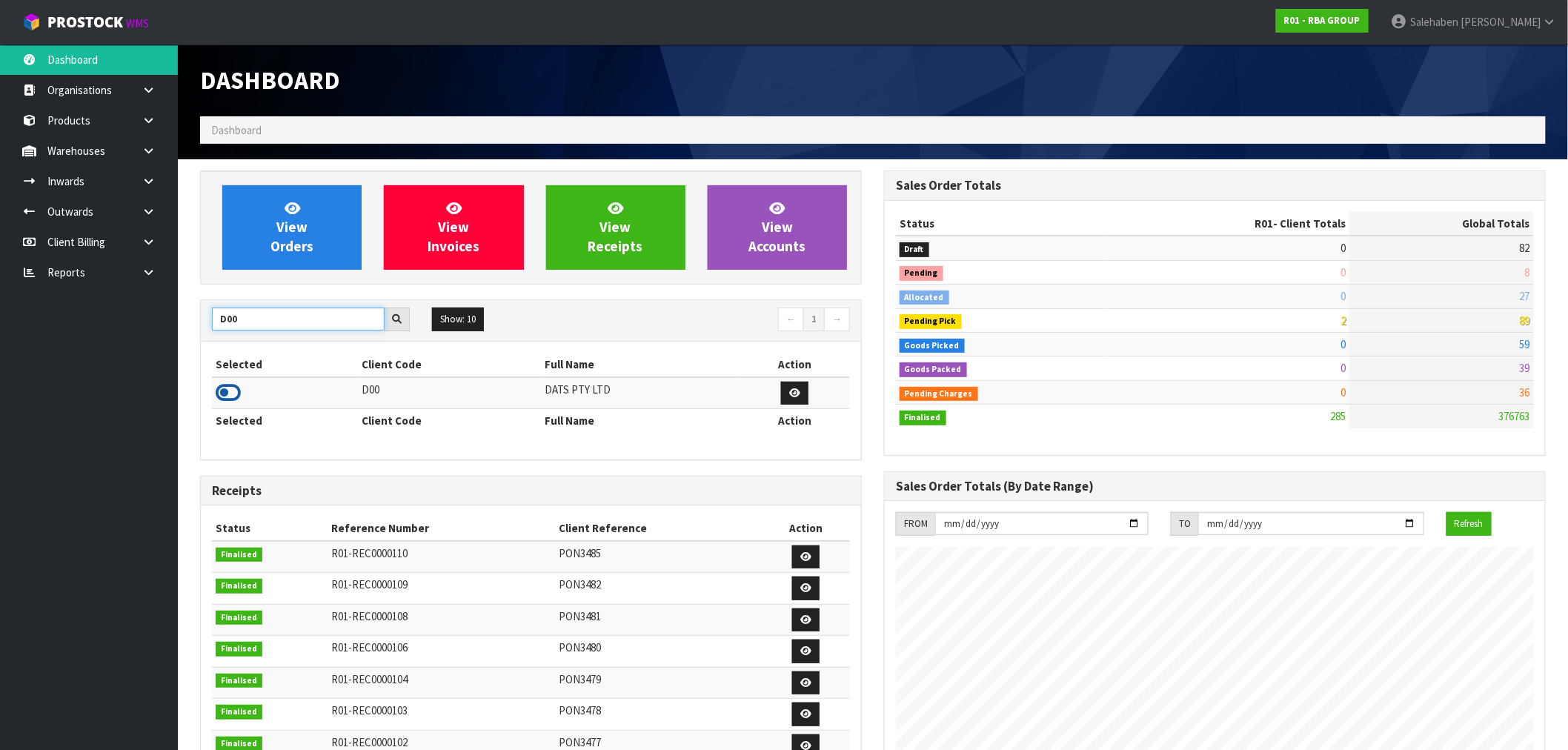
type input "D00"
click at [232, 394] on icon at bounding box center [228, 393] width 25 height 22
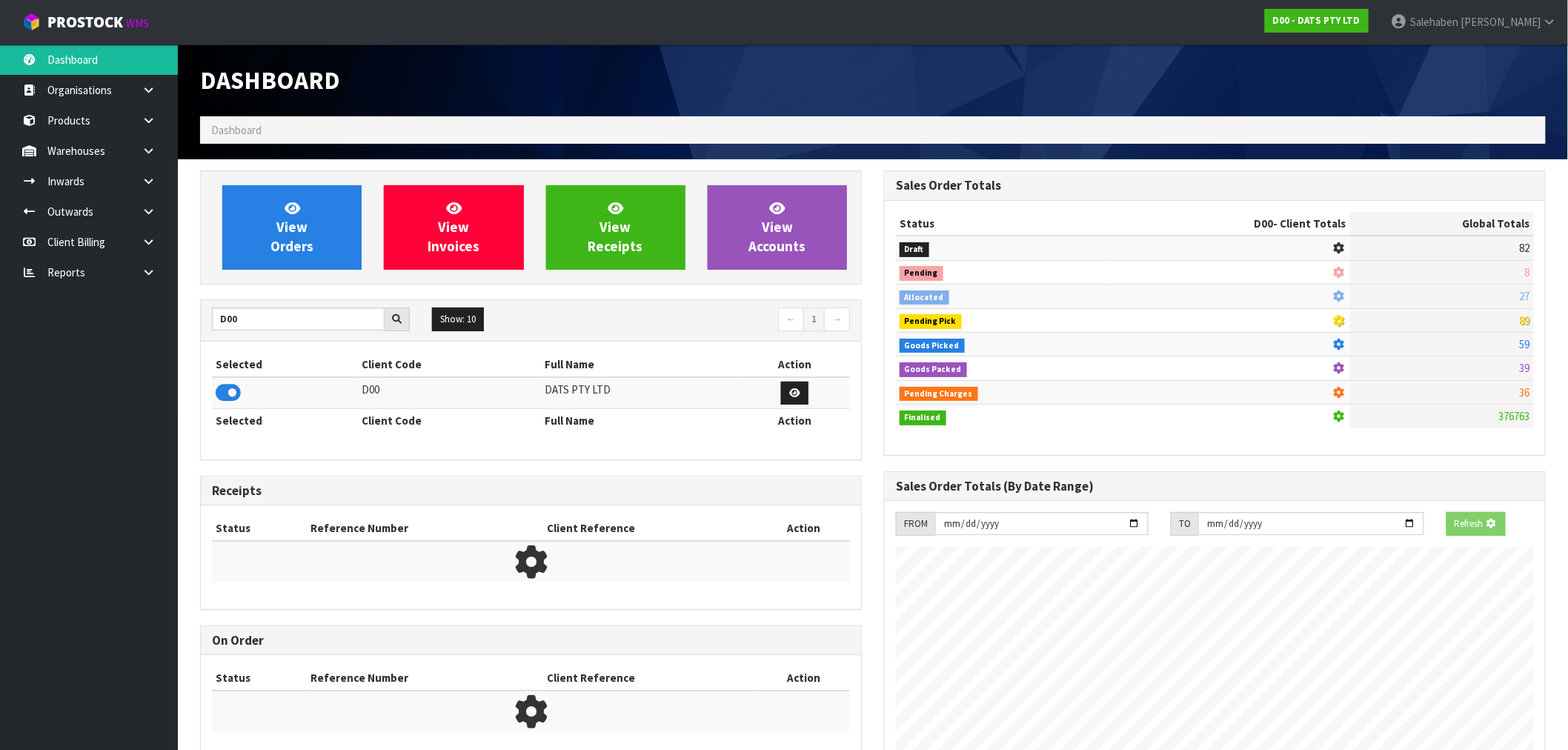
scroll to position [924, 684]
click at [334, 213] on link "View Orders" at bounding box center [292, 227] width 140 height 84
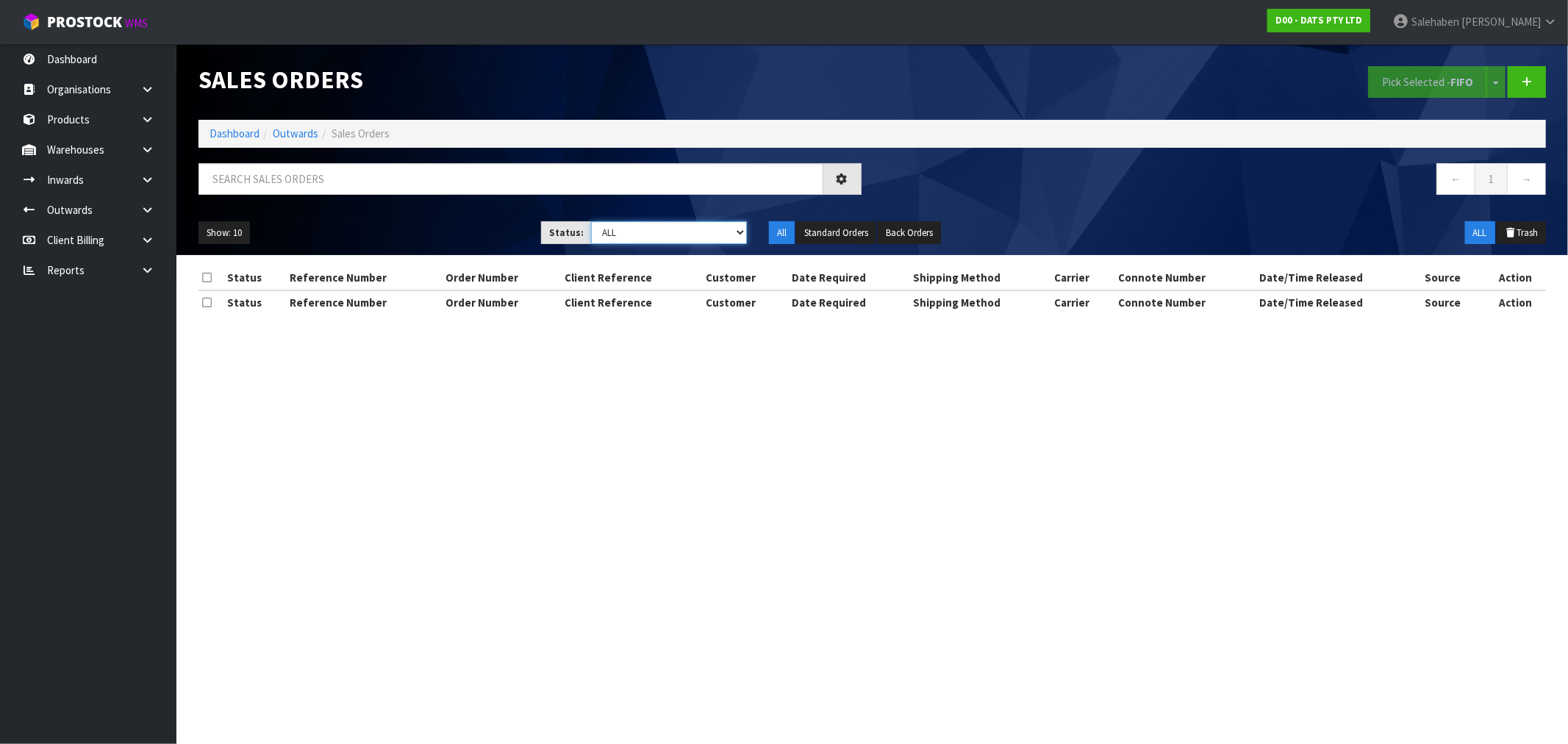
click at [671, 228] on select "Draft Pending Allocated Pending Pick Goods Picked Goods Packed Pending Charges …" at bounding box center [669, 232] width 155 height 23
select select "string:3"
click at [591, 221] on select "Draft Pending Allocated Pending Pick Goods Picked Goods Packed Pending Charges …" at bounding box center [669, 232] width 155 height 23
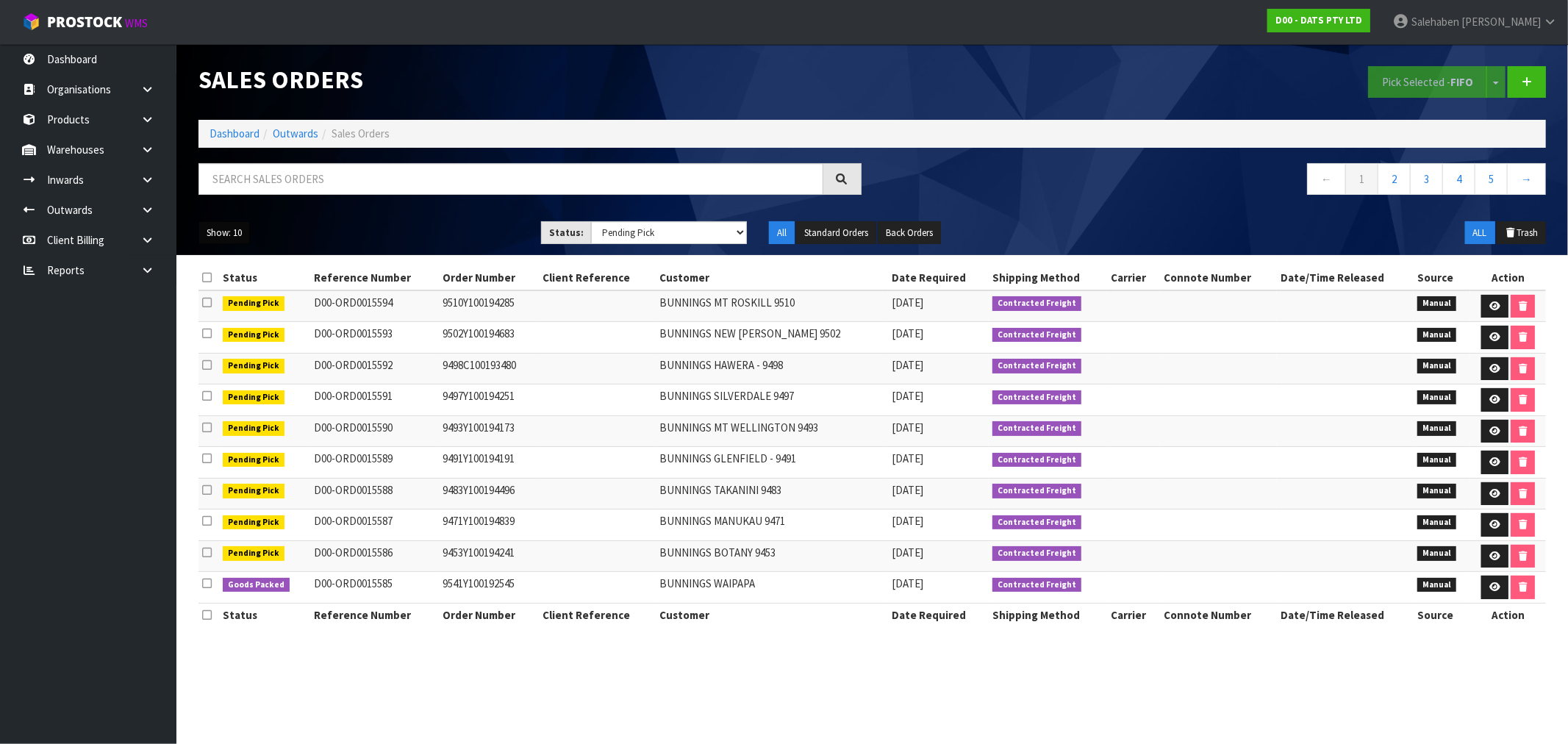
click at [230, 229] on button "Show: 10" at bounding box center [224, 233] width 51 height 24
click at [218, 321] on link "50" at bounding box center [257, 320] width 116 height 20
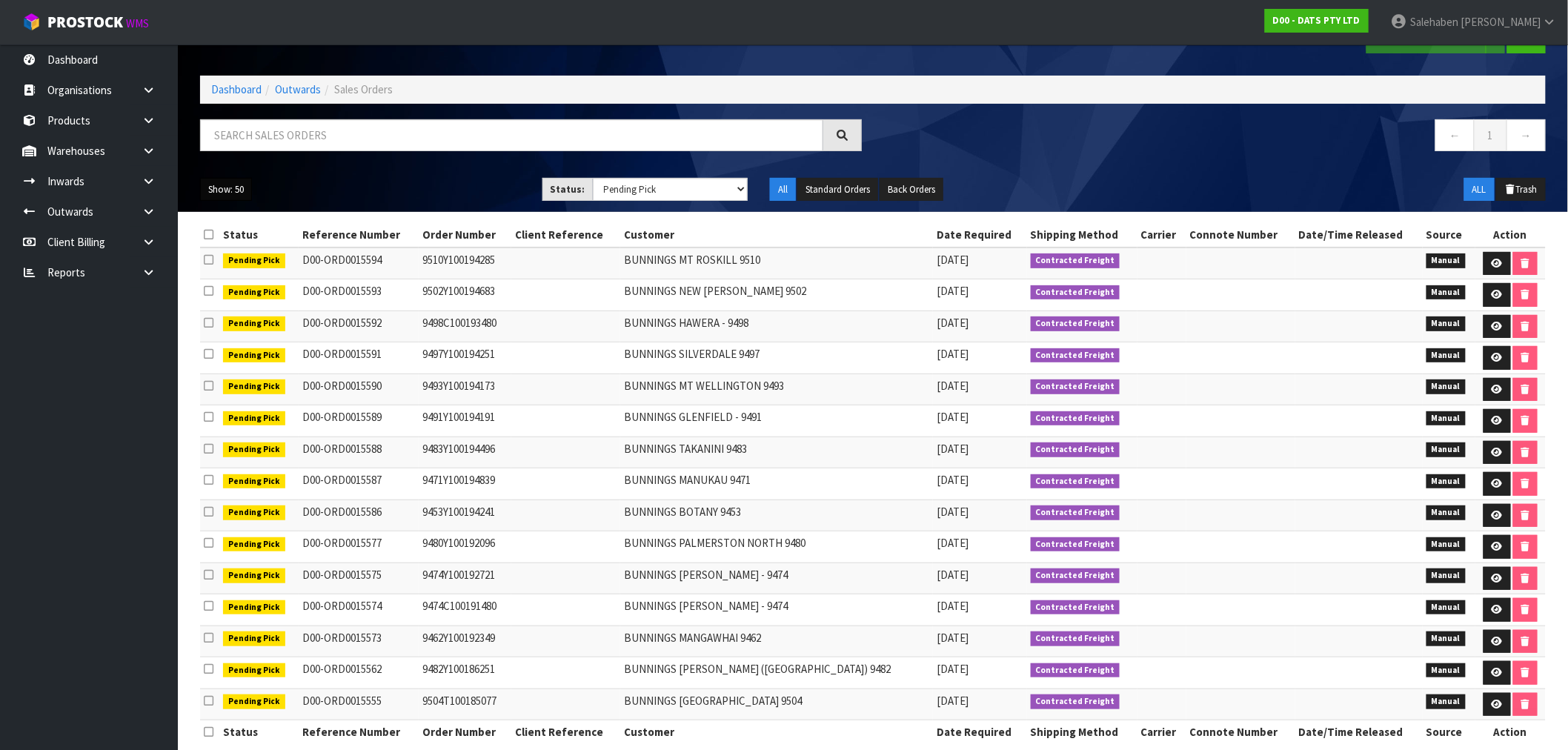
scroll to position [69, 0]
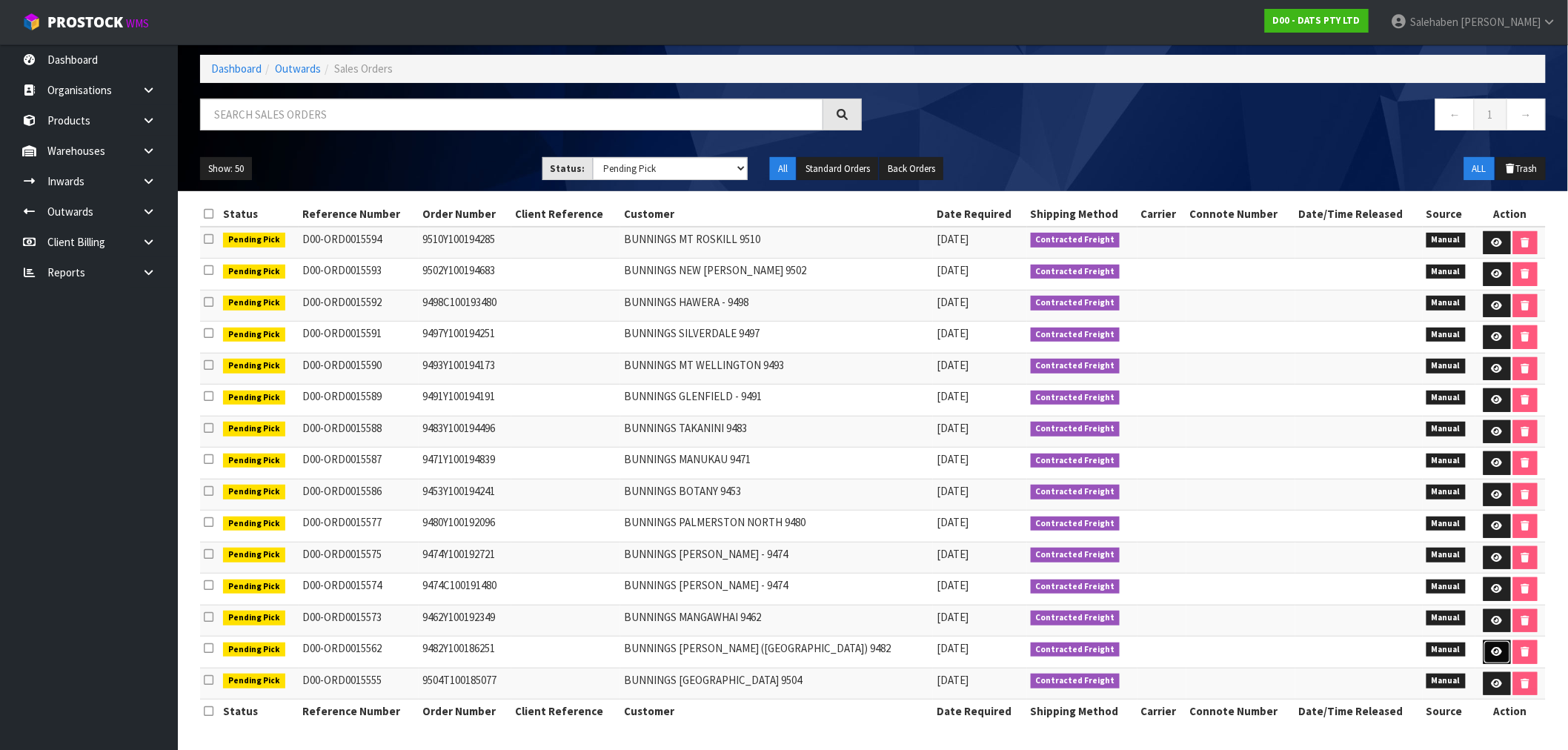
click at [1496, 646] on link at bounding box center [1497, 652] width 28 height 24
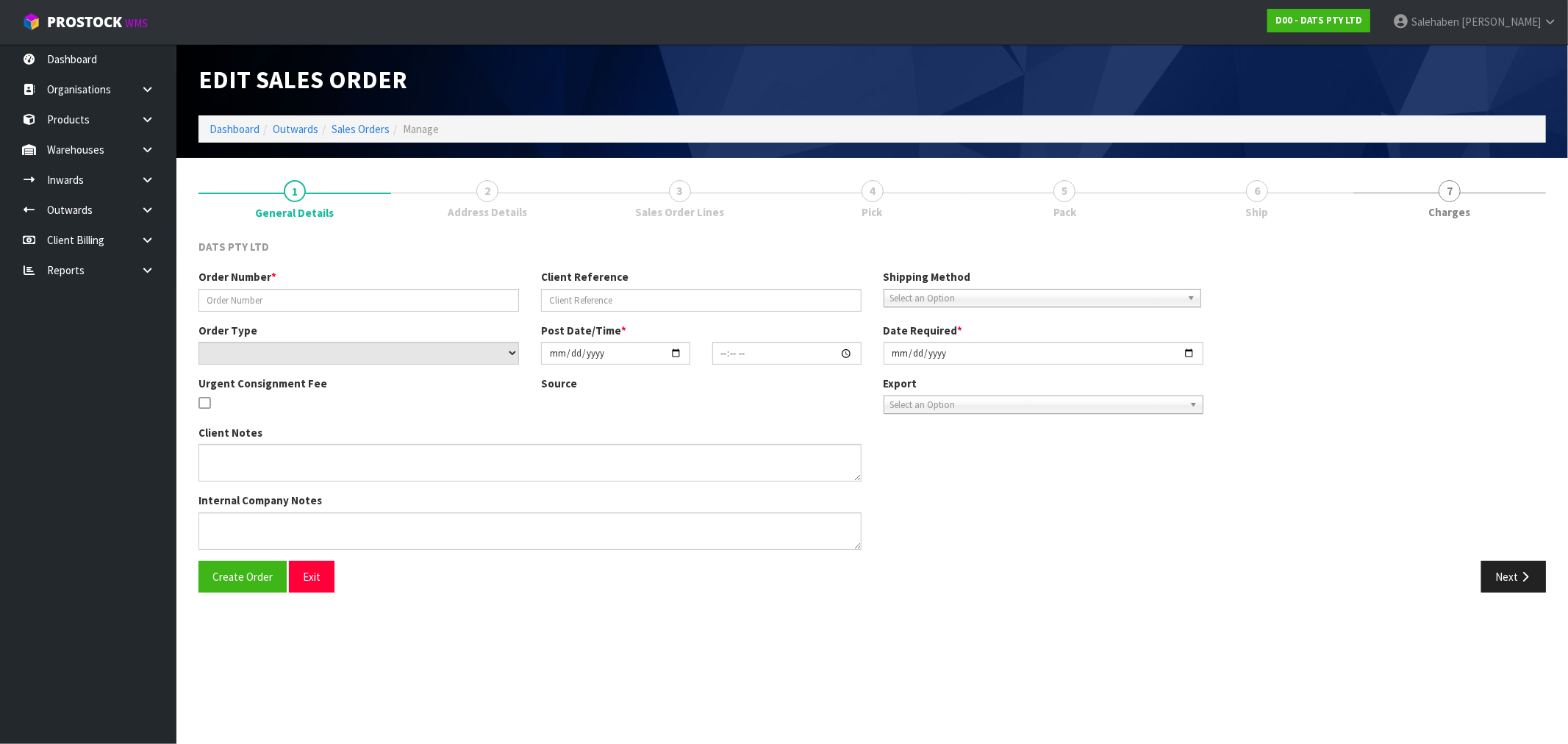
type input "9482Y100186251"
select select "number:0"
type input "[DATE]"
type input "09:27:00.000"
type input "[DATE]"
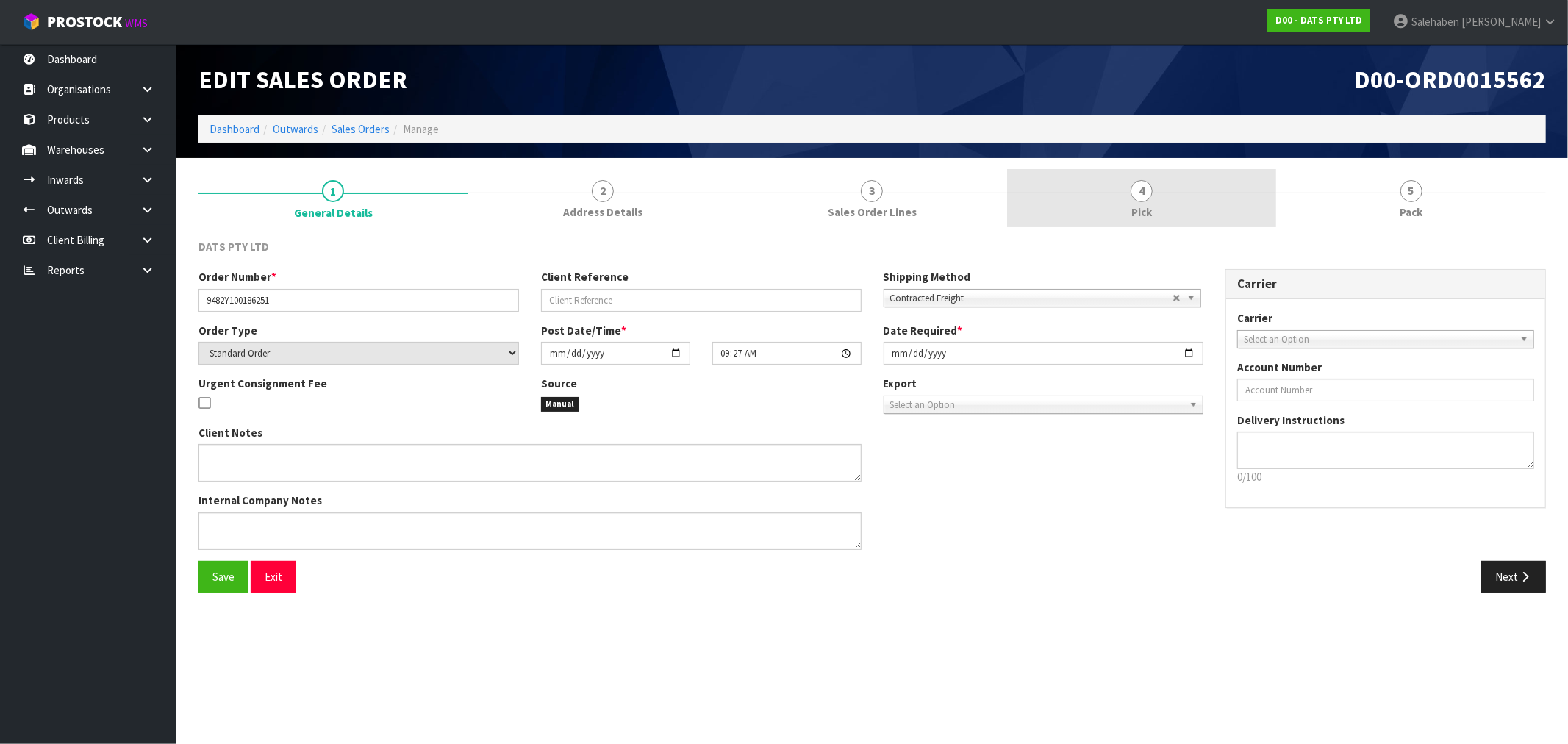
click at [1145, 207] on span "Pick" at bounding box center [1142, 212] width 21 height 16
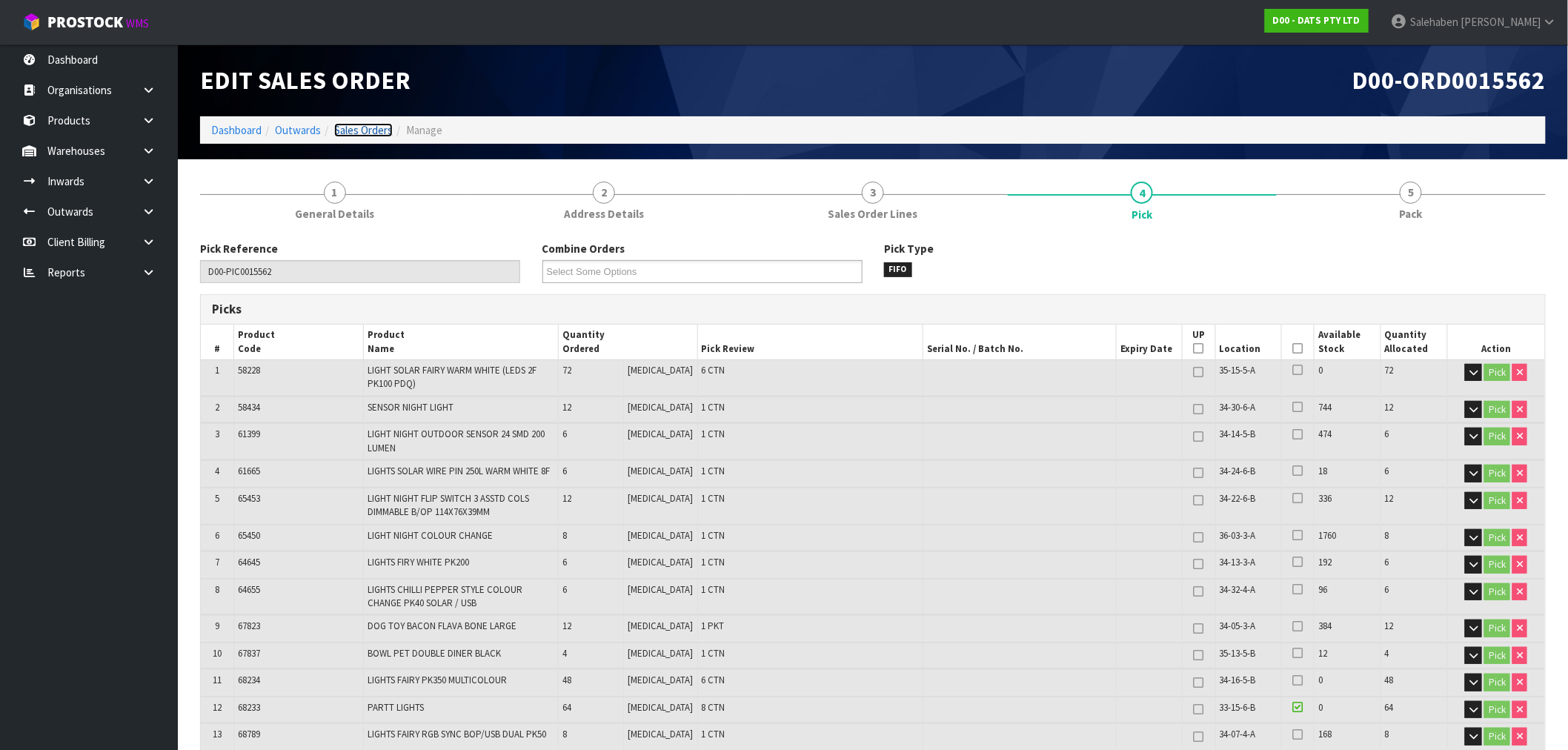
click at [367, 123] on link "Sales Orders" at bounding box center [363, 130] width 58 height 14
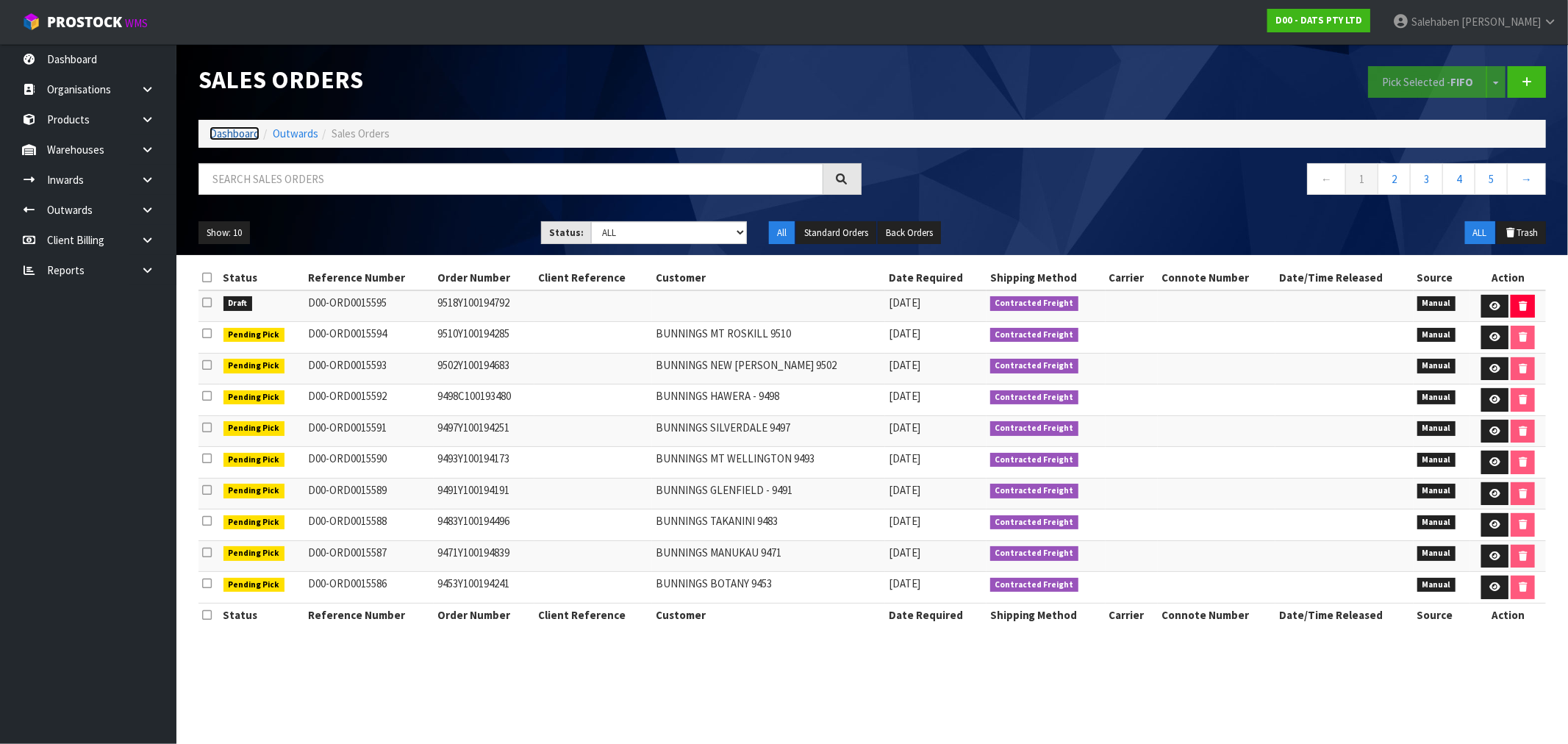
click at [230, 128] on link "Dashboard" at bounding box center [235, 133] width 50 height 14
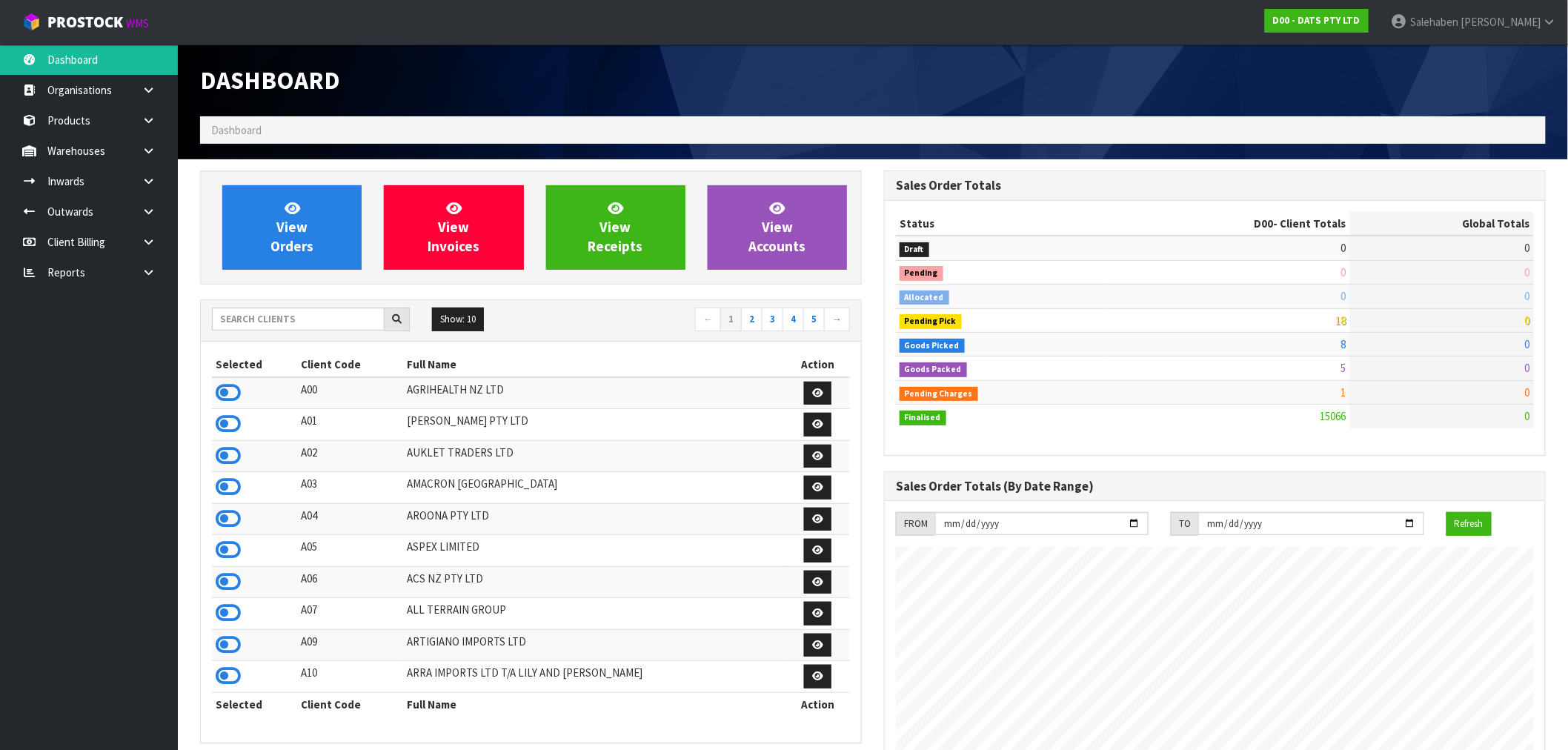
scroll to position [1122, 684]
click at [257, 322] on input "text" at bounding box center [298, 319] width 172 height 23
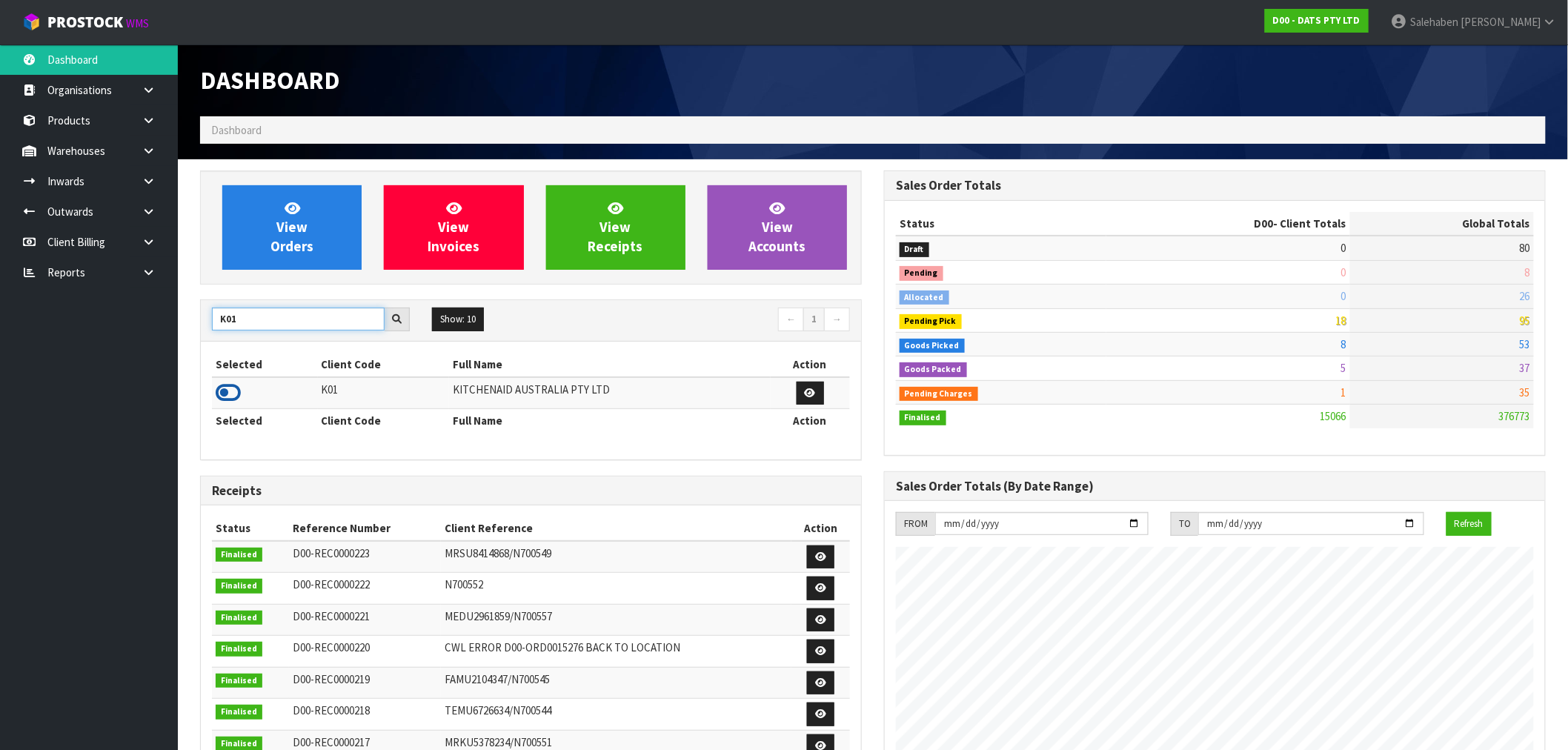
type input "K01"
click at [232, 393] on icon at bounding box center [228, 393] width 25 height 22
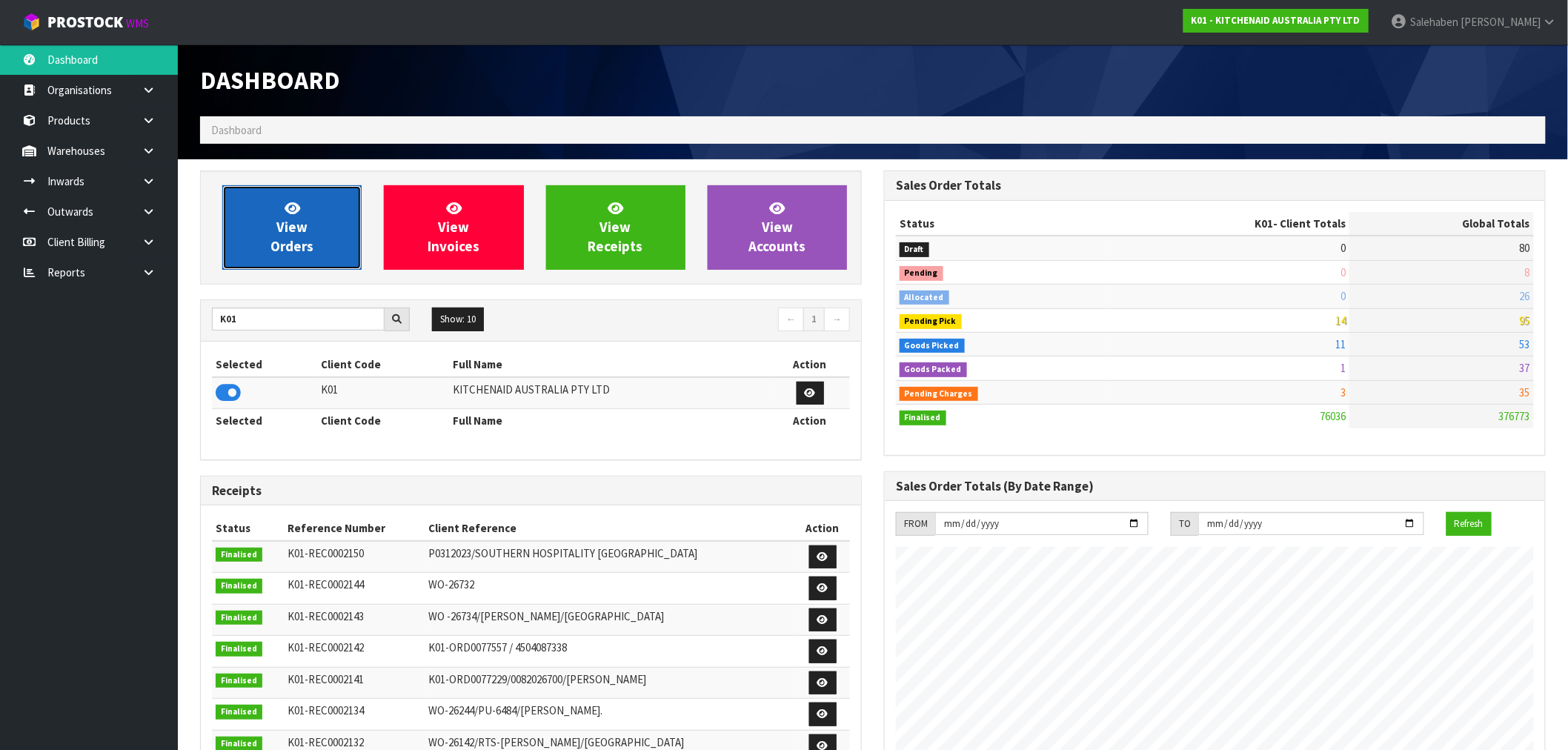
click at [283, 238] on span "View Orders" at bounding box center [292, 227] width 43 height 55
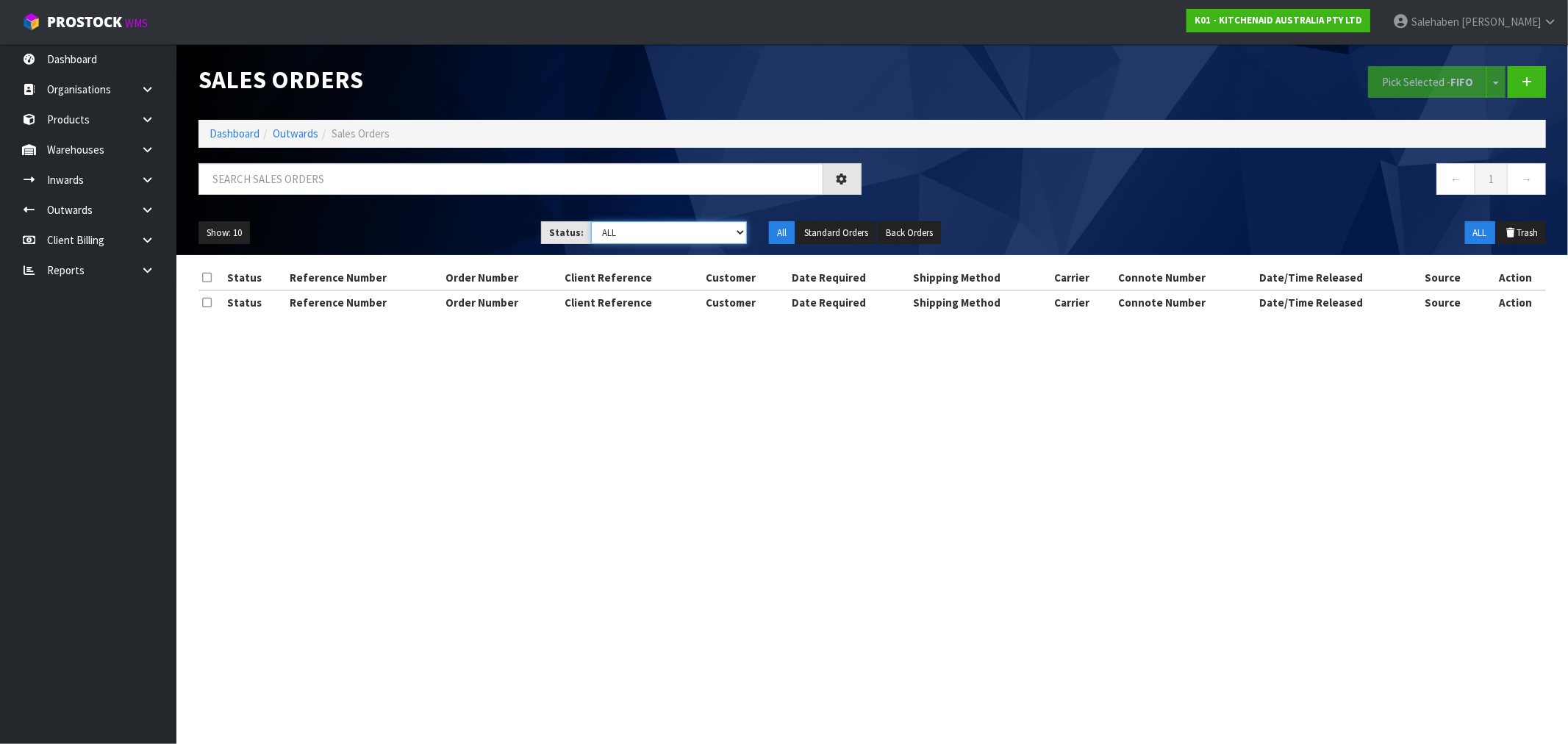
click at [629, 238] on select "Draft Pending Allocated Pending Pick Goods Picked Goods Packed Pending Charges …" at bounding box center [669, 232] width 155 height 23
select select "string:4"
click at [591, 221] on select "Draft Pending Allocated Pending Pick Goods Picked Goods Packed Pending Charges …" at bounding box center [669, 232] width 155 height 23
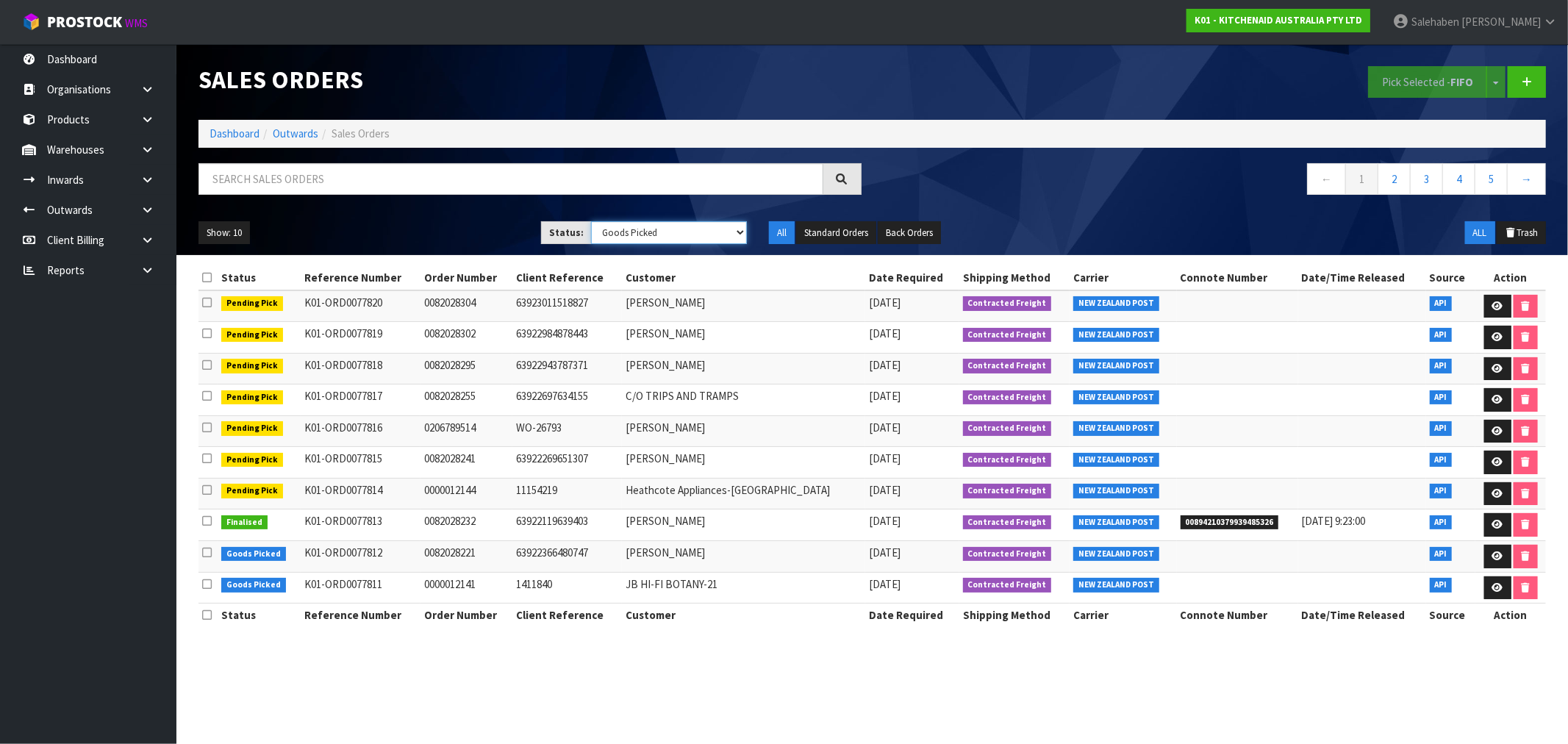
click at [641, 232] on select "Draft Pending Allocated Pending Pick Goods Picked Goods Packed Pending Charges …" at bounding box center [669, 232] width 155 height 23
click at [833, 234] on button "Standard Orders" at bounding box center [836, 233] width 80 height 24
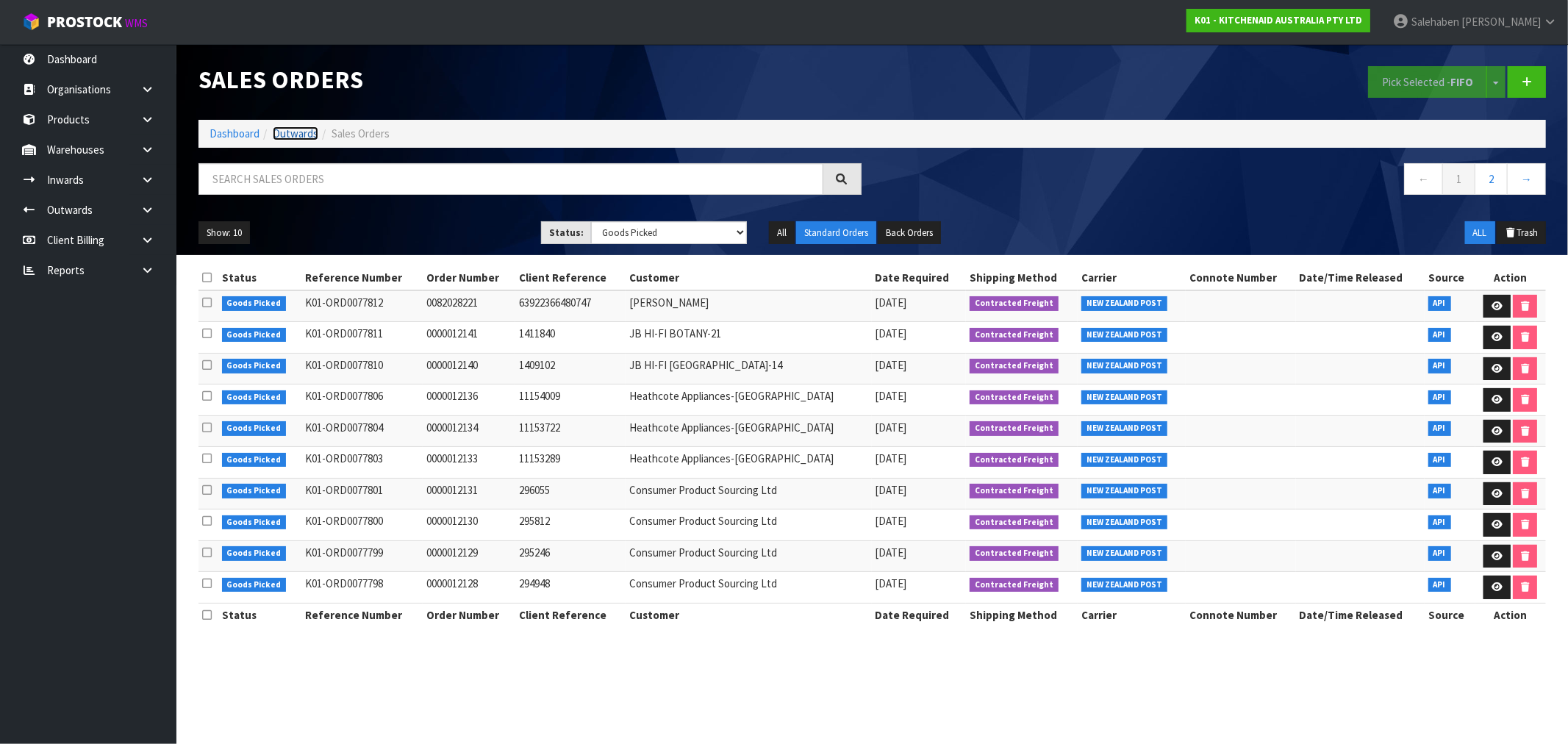
click at [291, 137] on link "Outwards" at bounding box center [295, 133] width 46 height 14
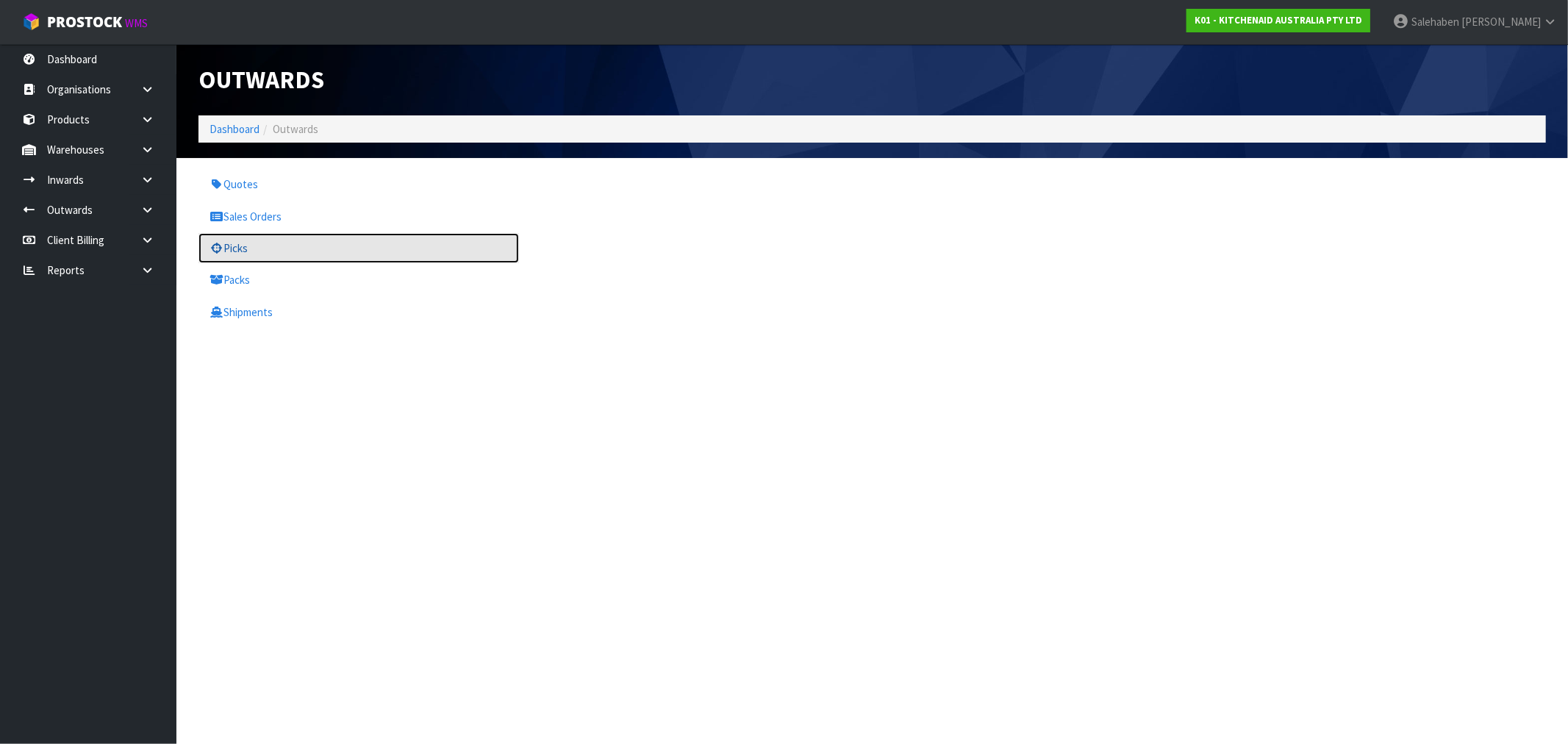
click at [247, 254] on link "Picks" at bounding box center [358, 248] width 321 height 30
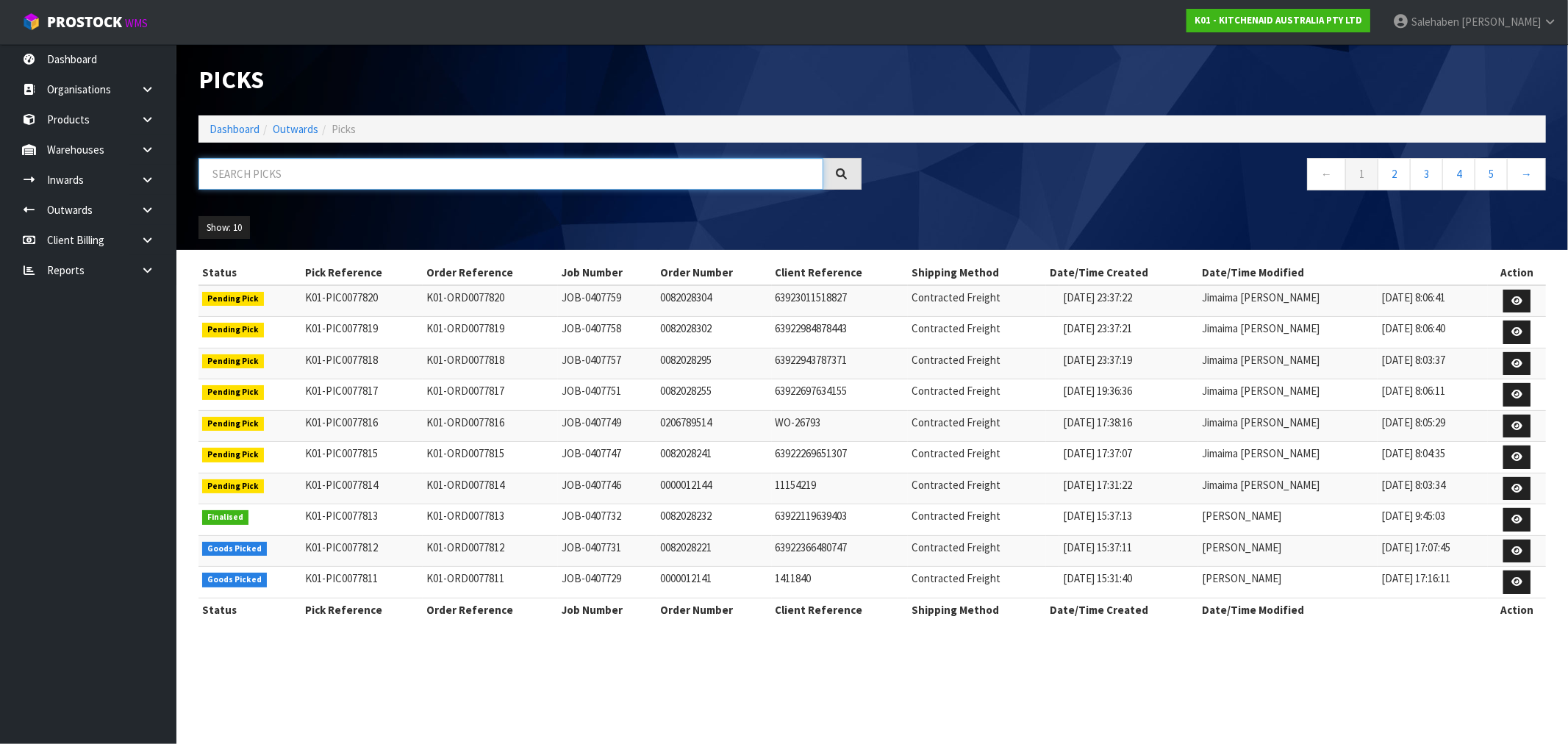
click at [328, 172] on input "text" at bounding box center [511, 173] width 625 height 32
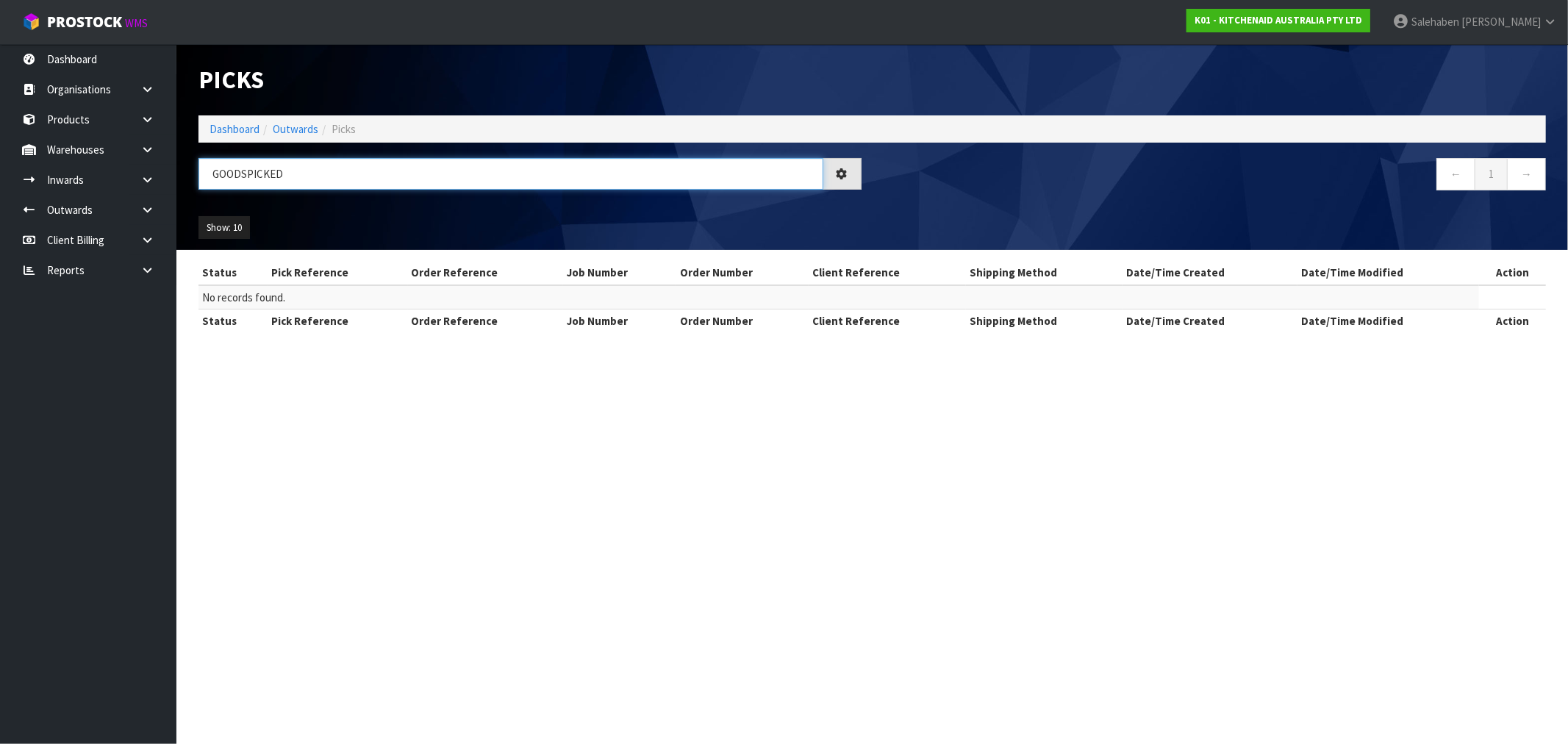
click at [245, 172] on input "GOODSPICKED" at bounding box center [511, 173] width 625 height 32
type input "GOODS PICKED"
click at [223, 124] on link "Dashboard" at bounding box center [235, 129] width 50 height 14
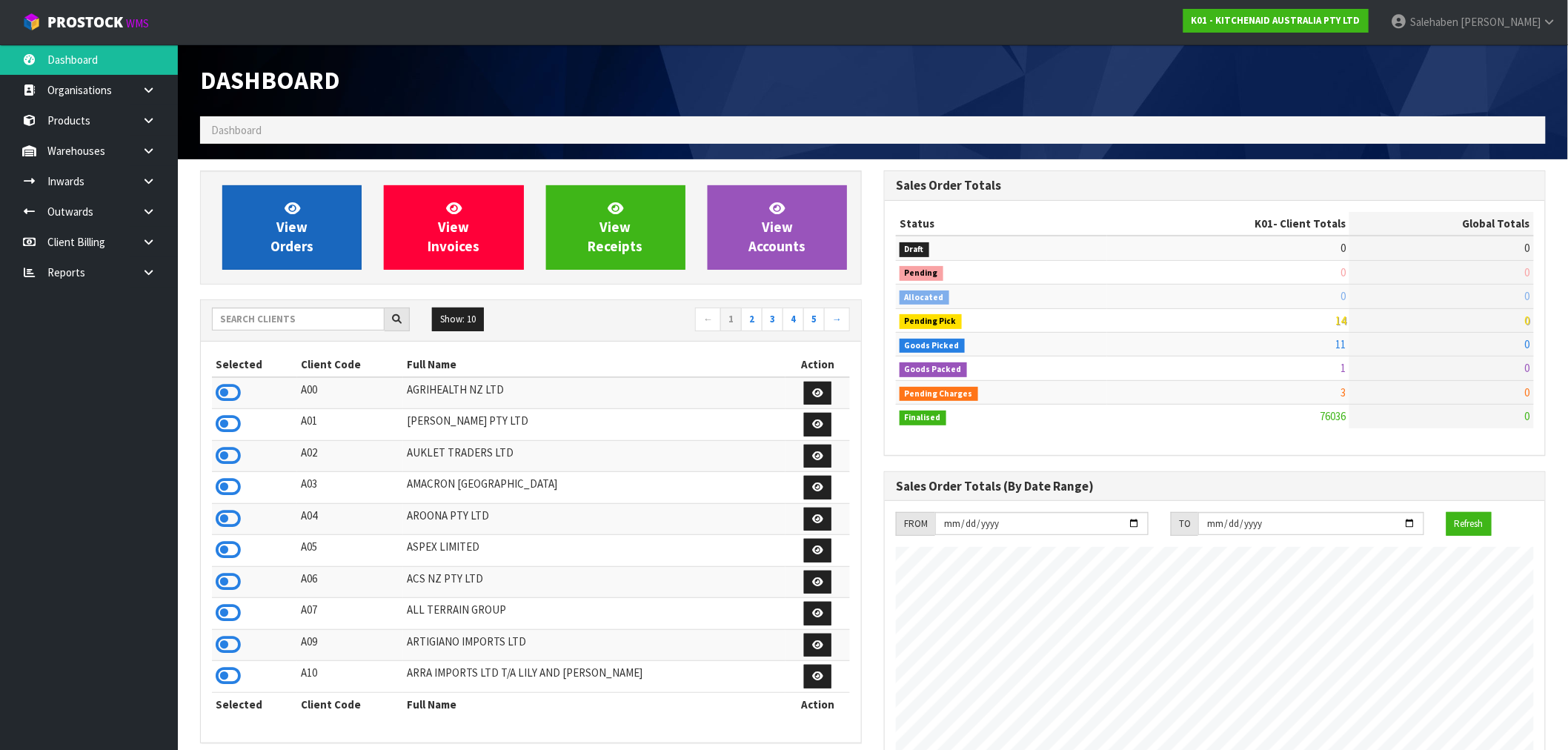
scroll to position [924, 684]
click at [299, 235] on span "View Orders" at bounding box center [292, 227] width 43 height 55
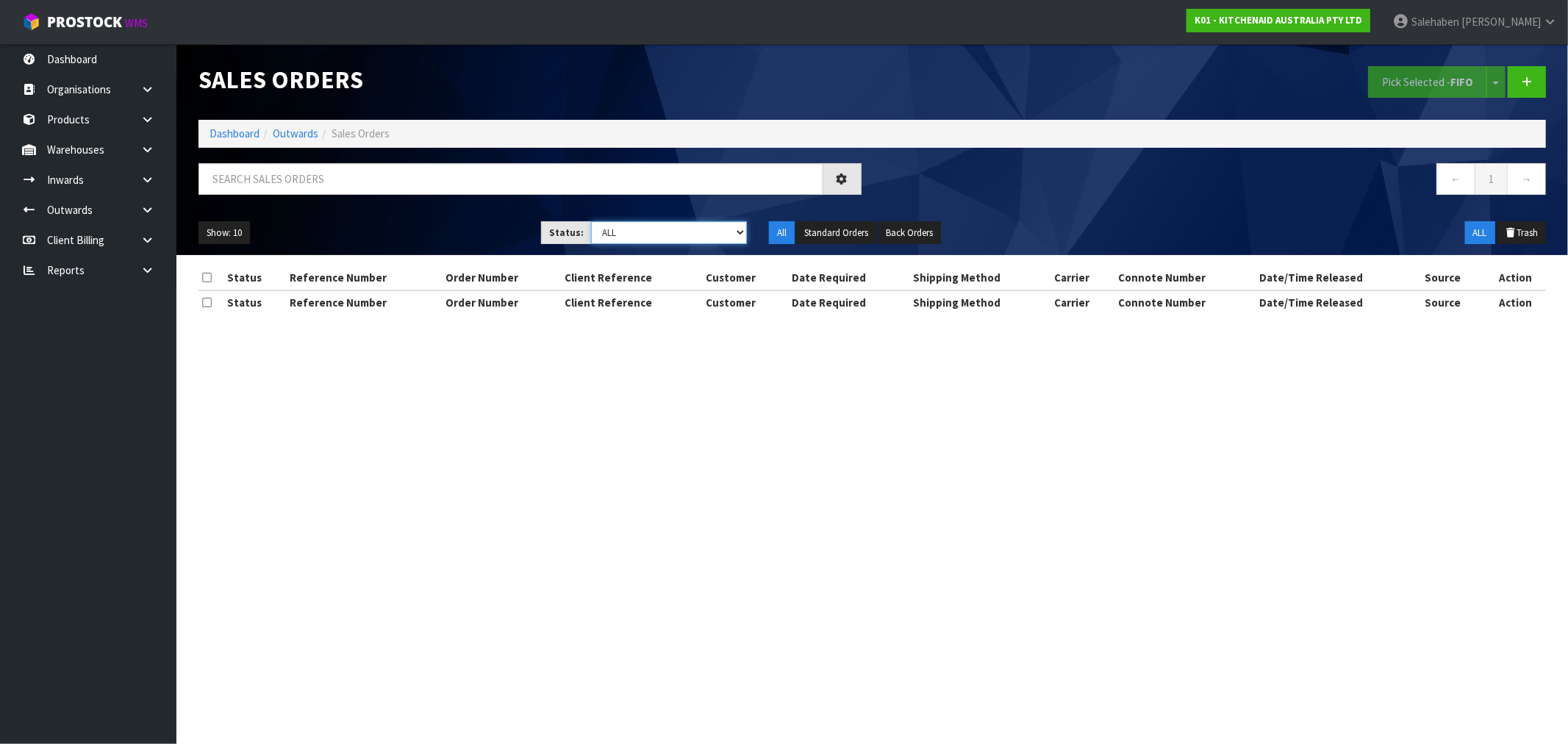
click at [655, 238] on select "Draft Pending Allocated Pending Pick Goods Picked Goods Packed Pending Charges …" at bounding box center [669, 232] width 155 height 23
select select "string:4"
click at [591, 221] on select "Draft Pending Allocated Pending Pick Goods Picked Goods Packed Pending Charges …" at bounding box center [669, 232] width 155 height 23
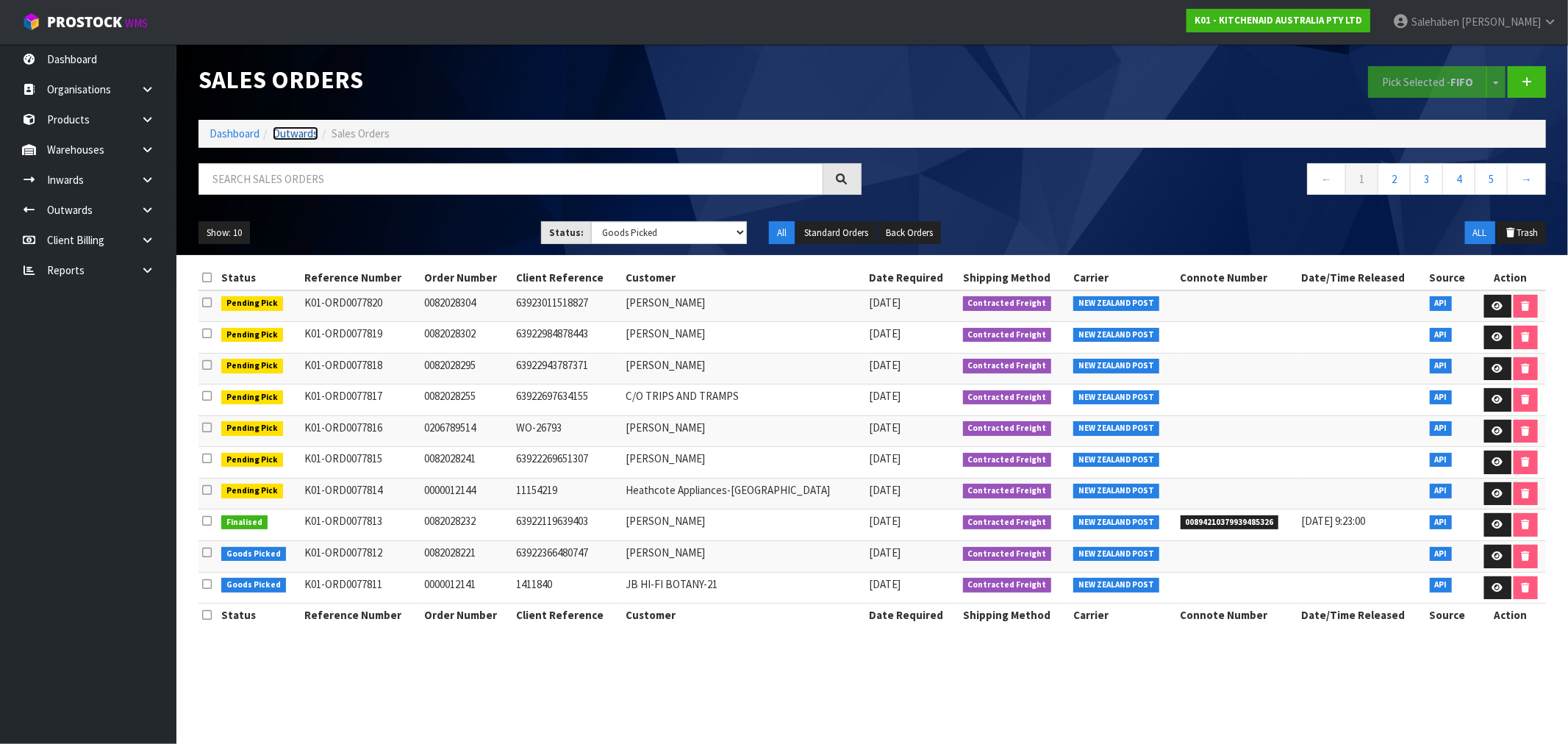
click at [288, 133] on link "Outwards" at bounding box center [295, 133] width 46 height 14
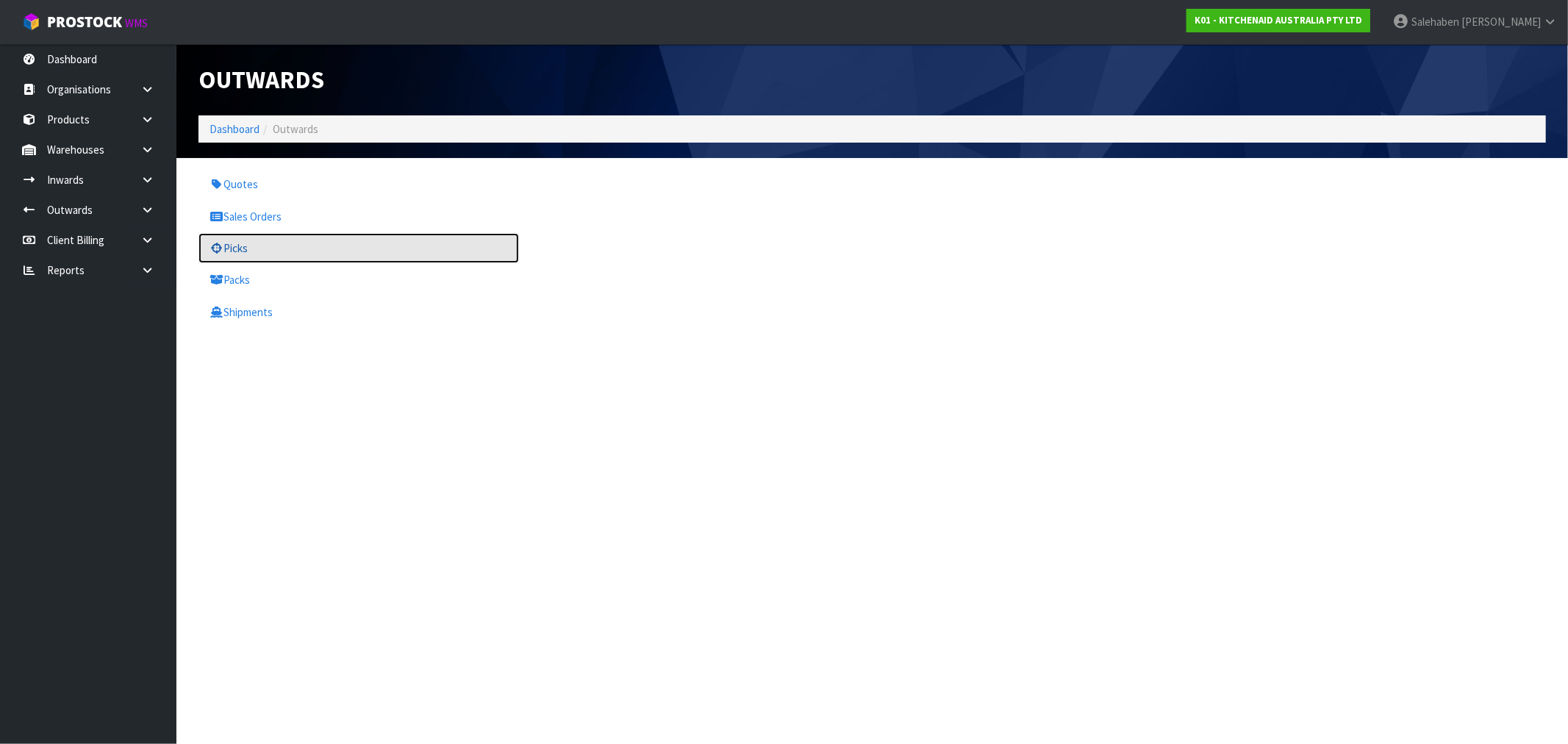
click at [241, 253] on link "Picks" at bounding box center [358, 248] width 321 height 30
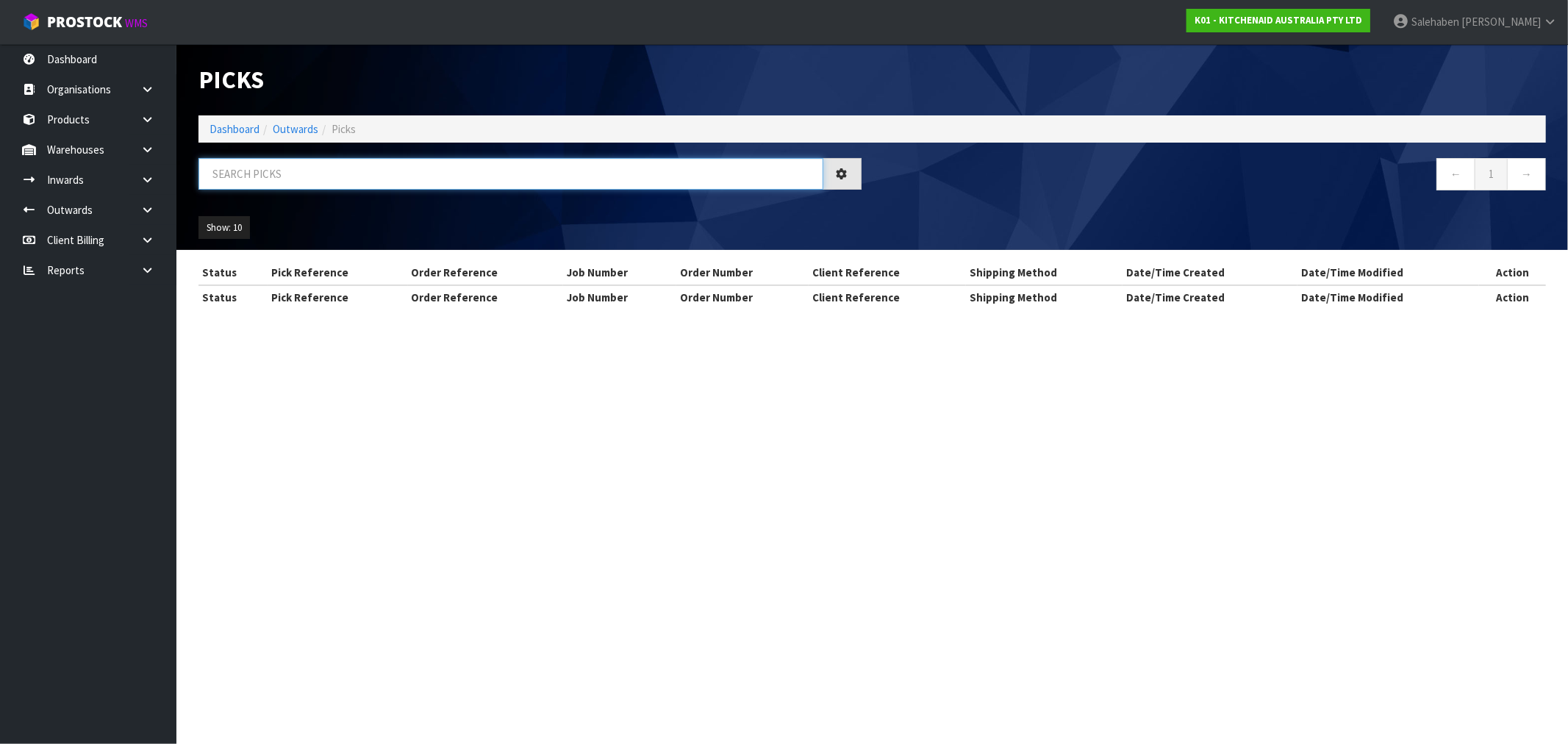
click at [333, 170] on input "text" at bounding box center [511, 173] width 625 height 32
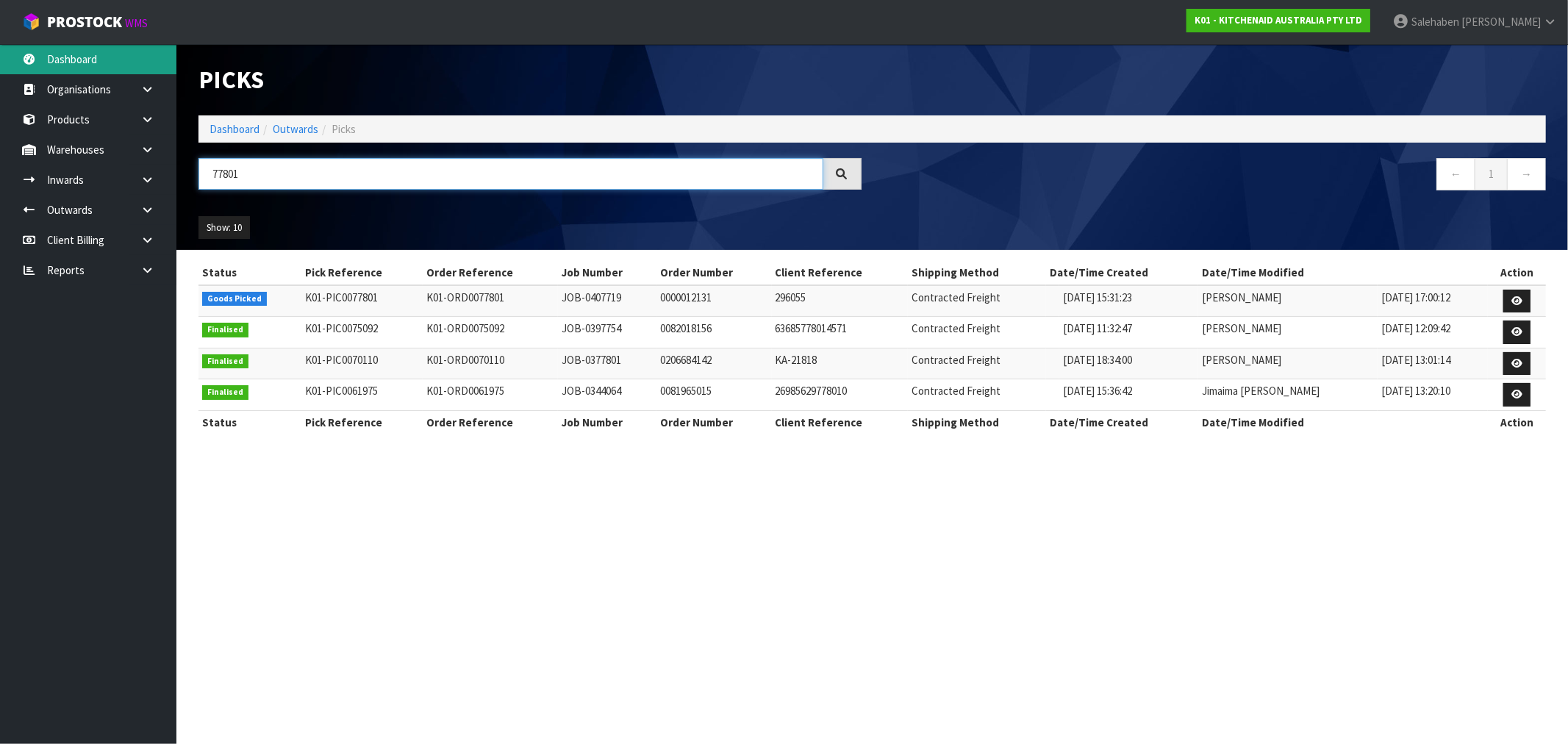
type input "77801"
click at [231, 125] on link "Dashboard" at bounding box center [235, 129] width 50 height 14
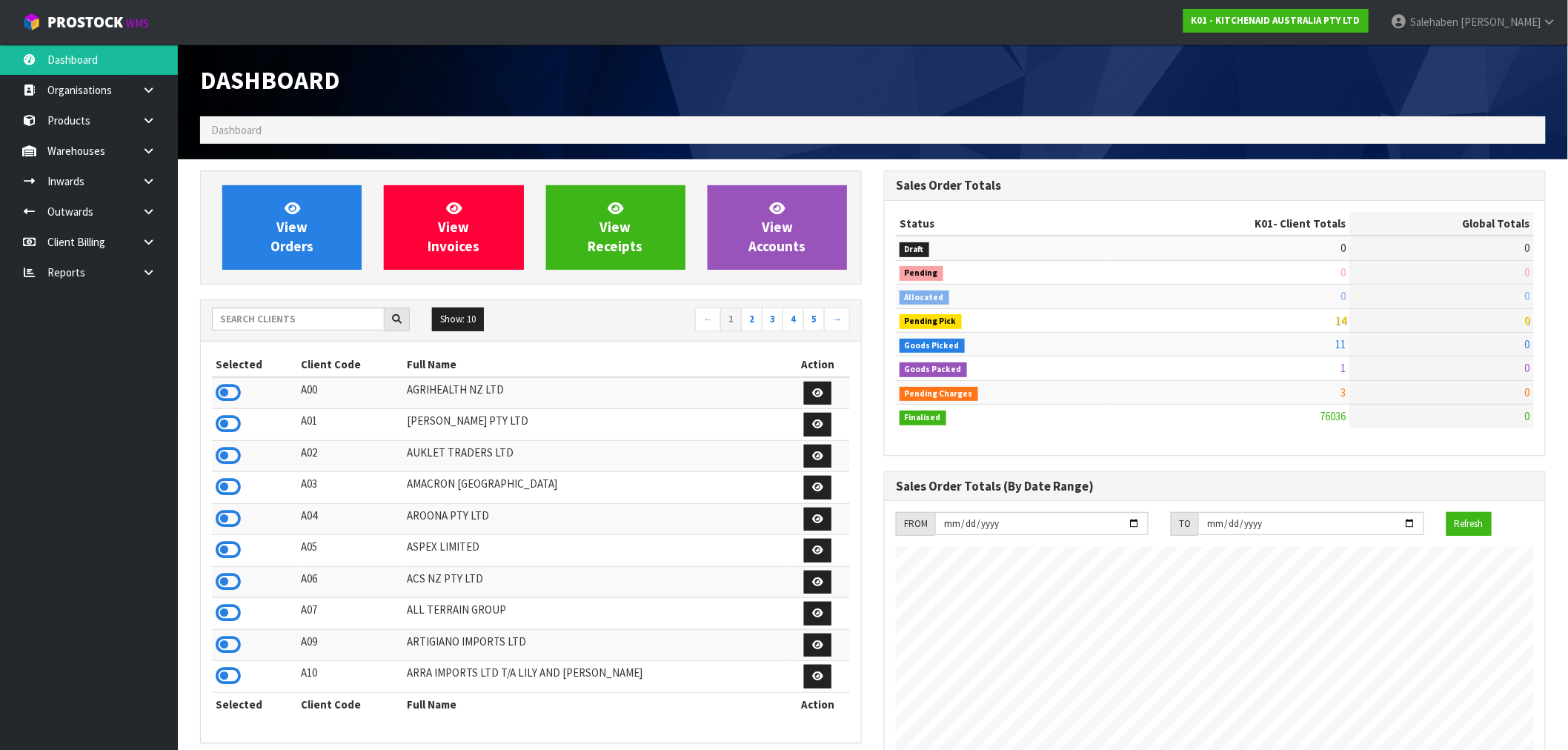
scroll to position [1122, 684]
click at [287, 322] on input "text" at bounding box center [298, 319] width 172 height 23
click at [252, 316] on input "text" at bounding box center [298, 319] width 172 height 23
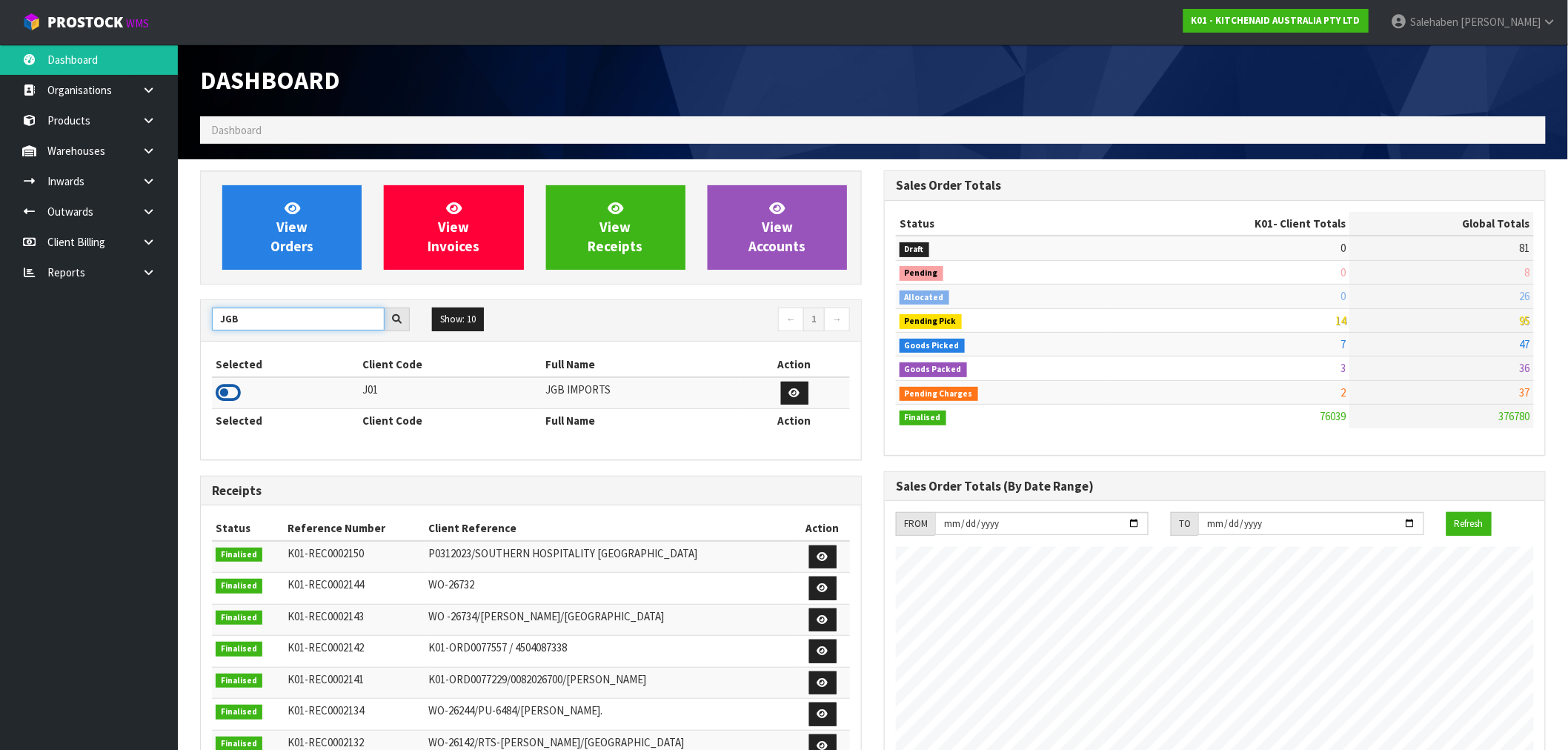
type input "JGB"
click at [226, 402] on icon at bounding box center [228, 393] width 25 height 22
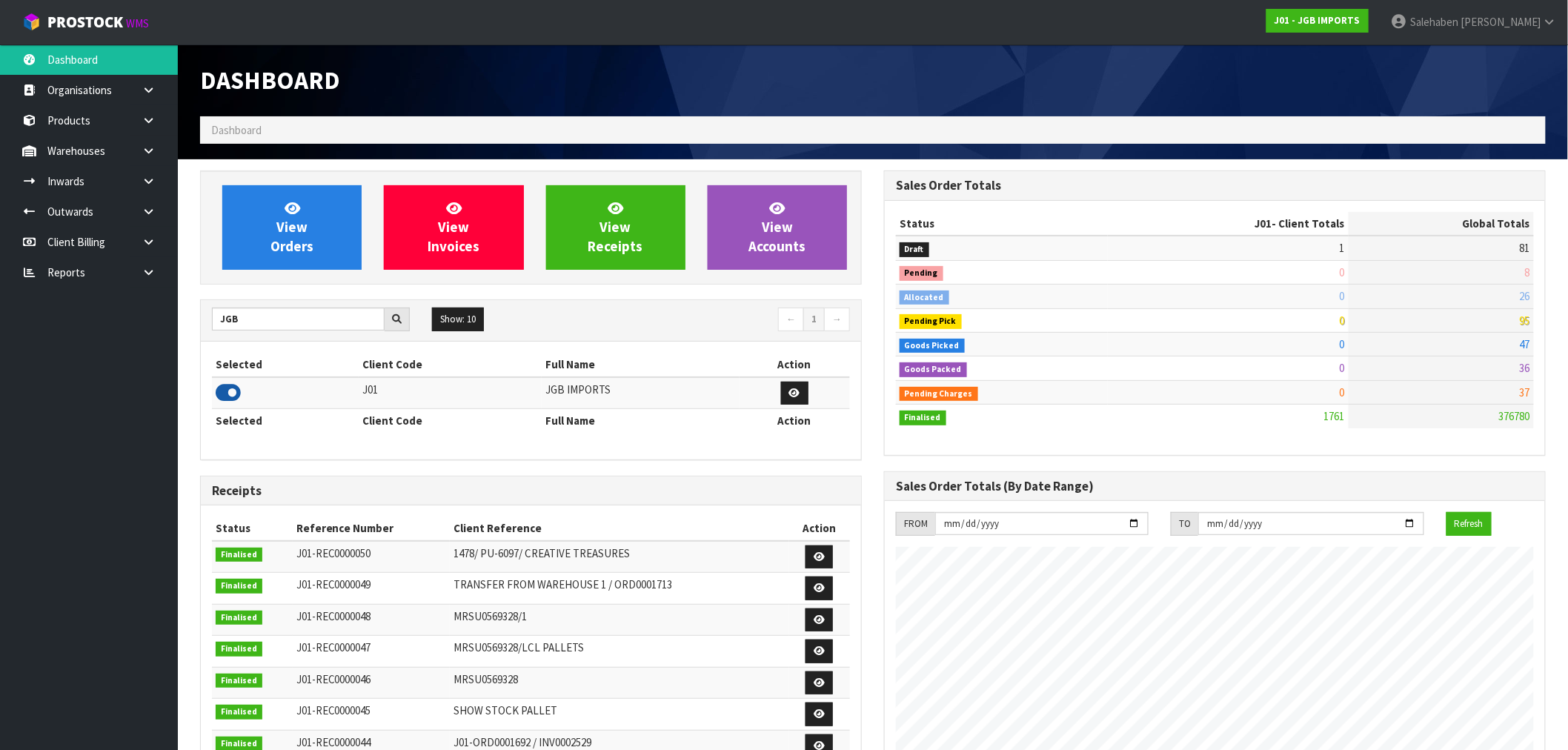
scroll to position [739972, 740236]
click at [290, 252] on span "View Orders" at bounding box center [292, 227] width 43 height 55
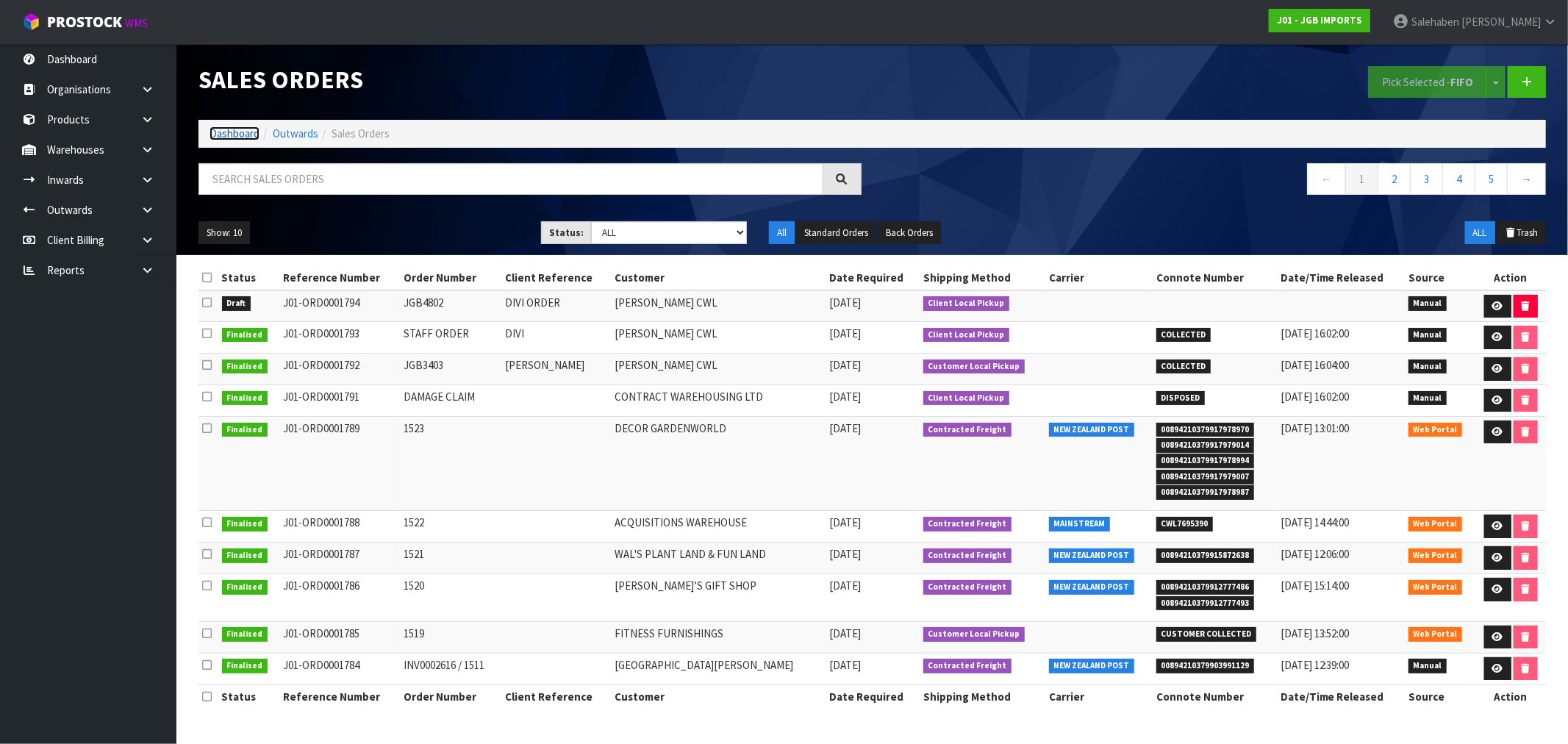
click at [232, 130] on link "Dashboard" at bounding box center [235, 133] width 50 height 14
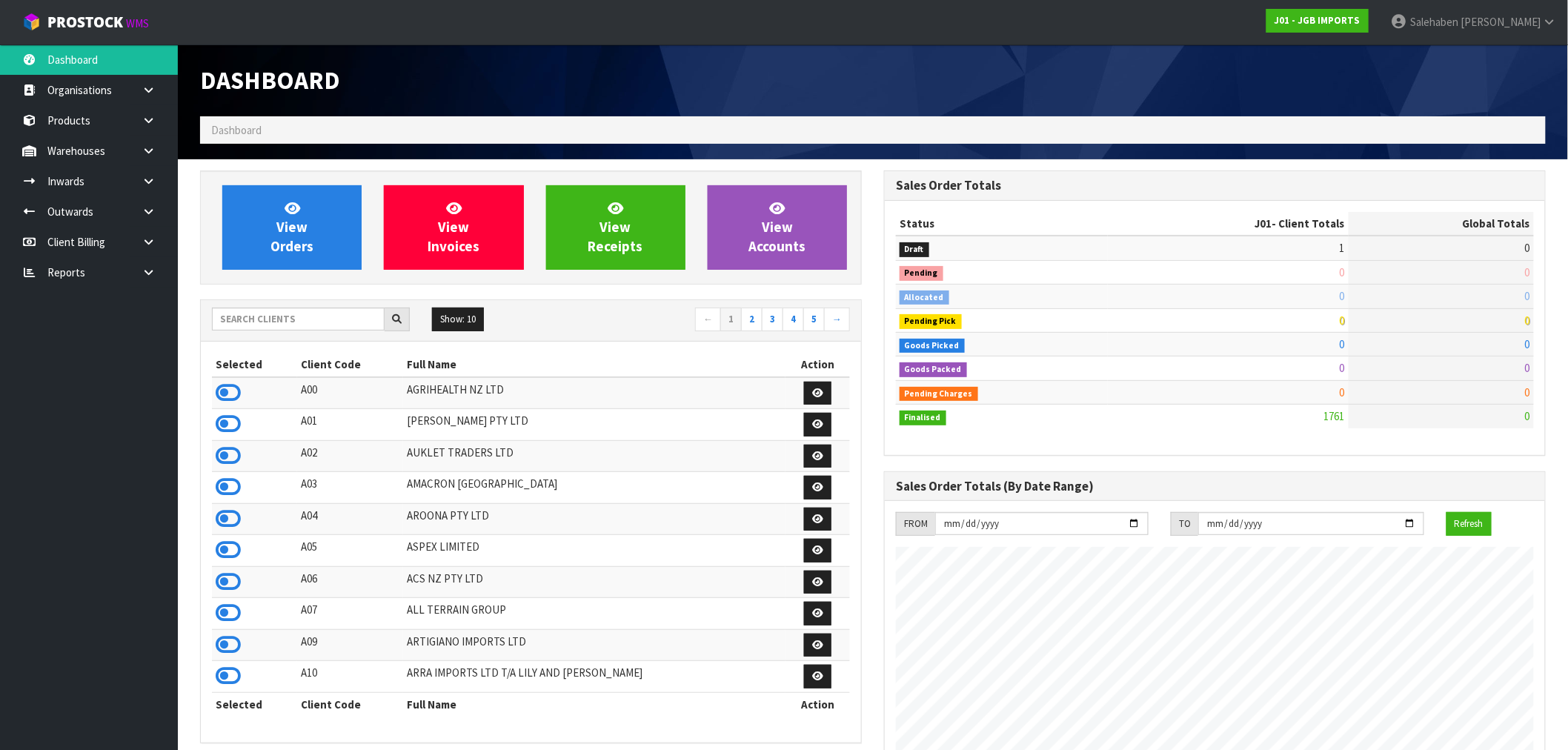
scroll to position [906, 684]
click at [275, 312] on input "text" at bounding box center [298, 319] width 172 height 23
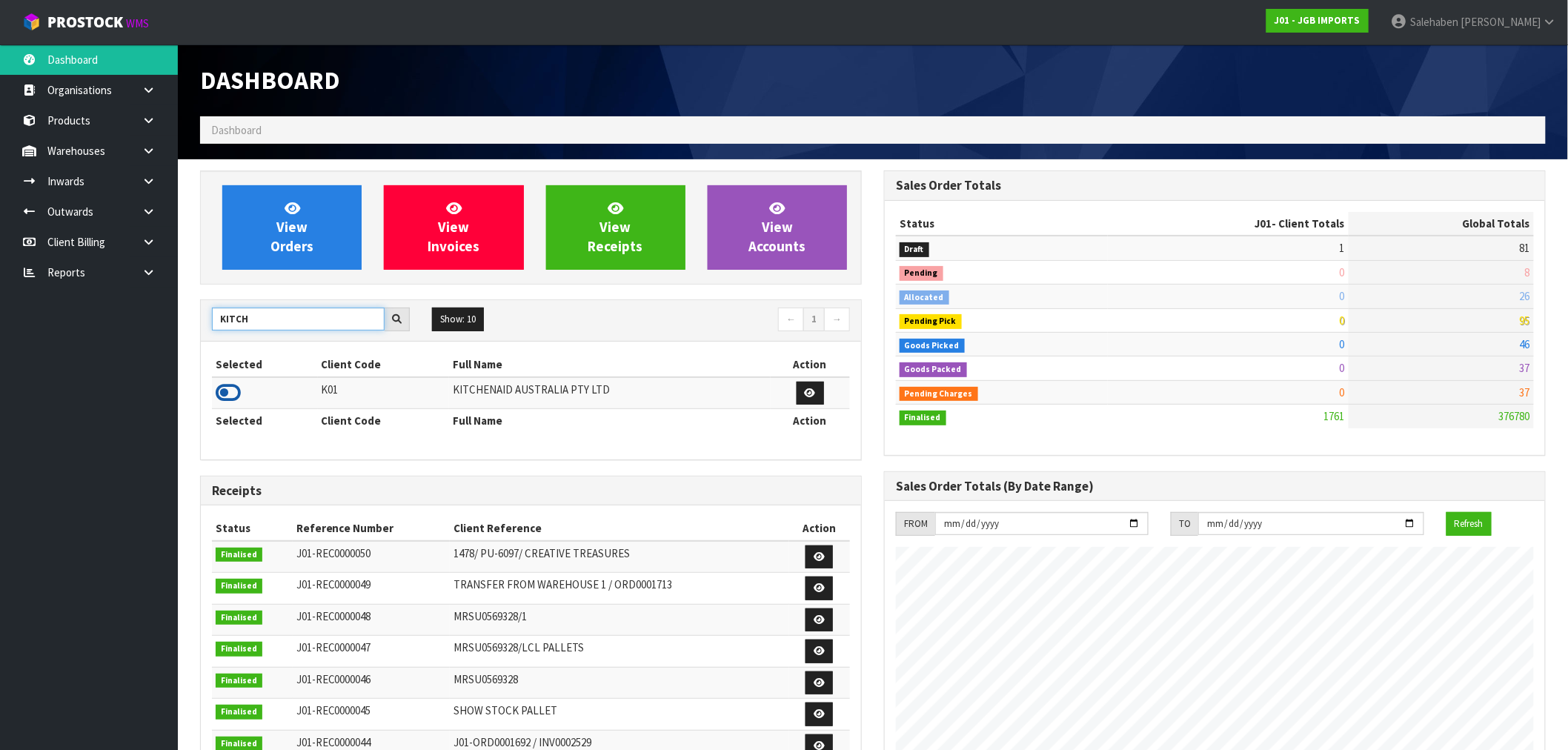
type input "KITCH"
click at [226, 396] on icon at bounding box center [228, 393] width 25 height 22
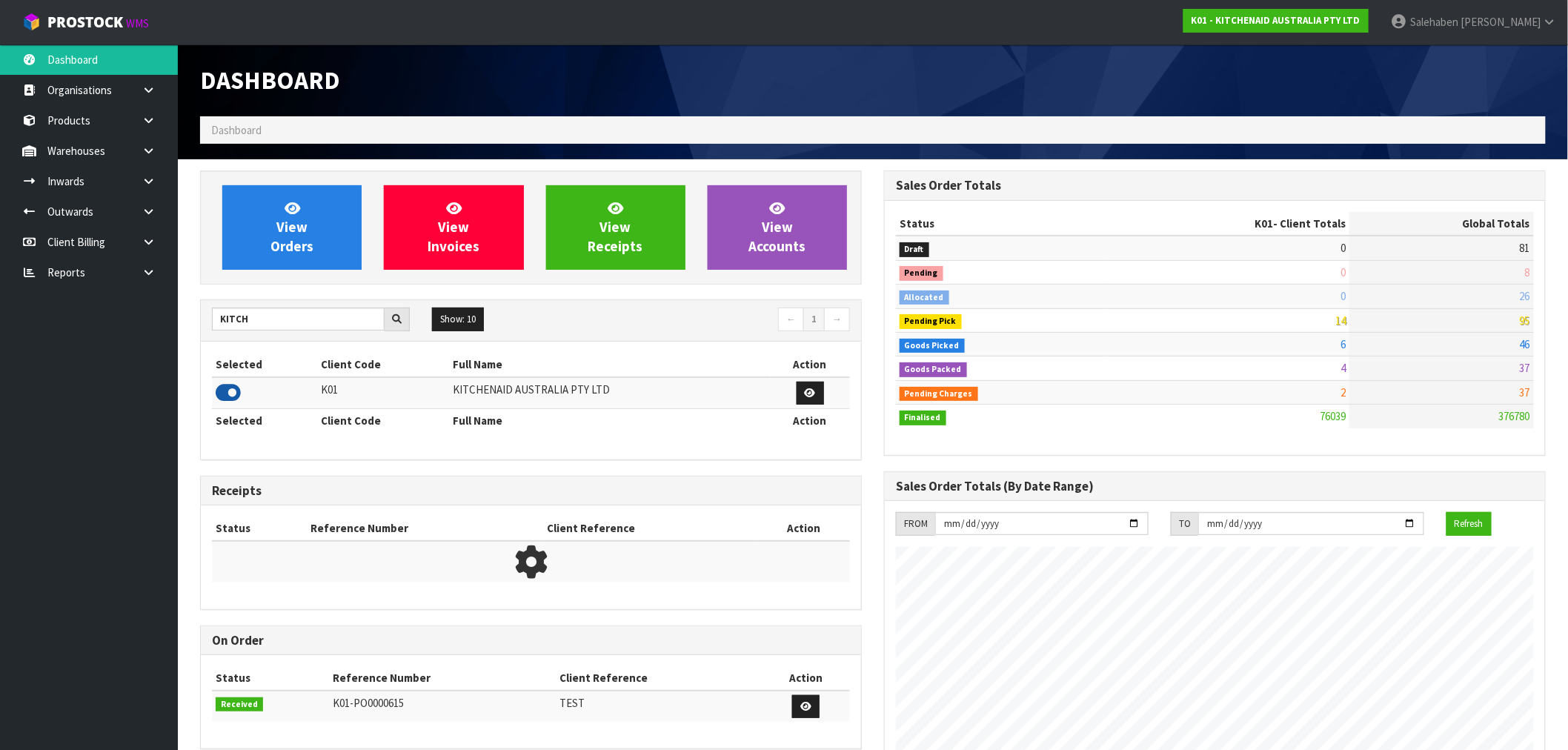
scroll to position [1122, 684]
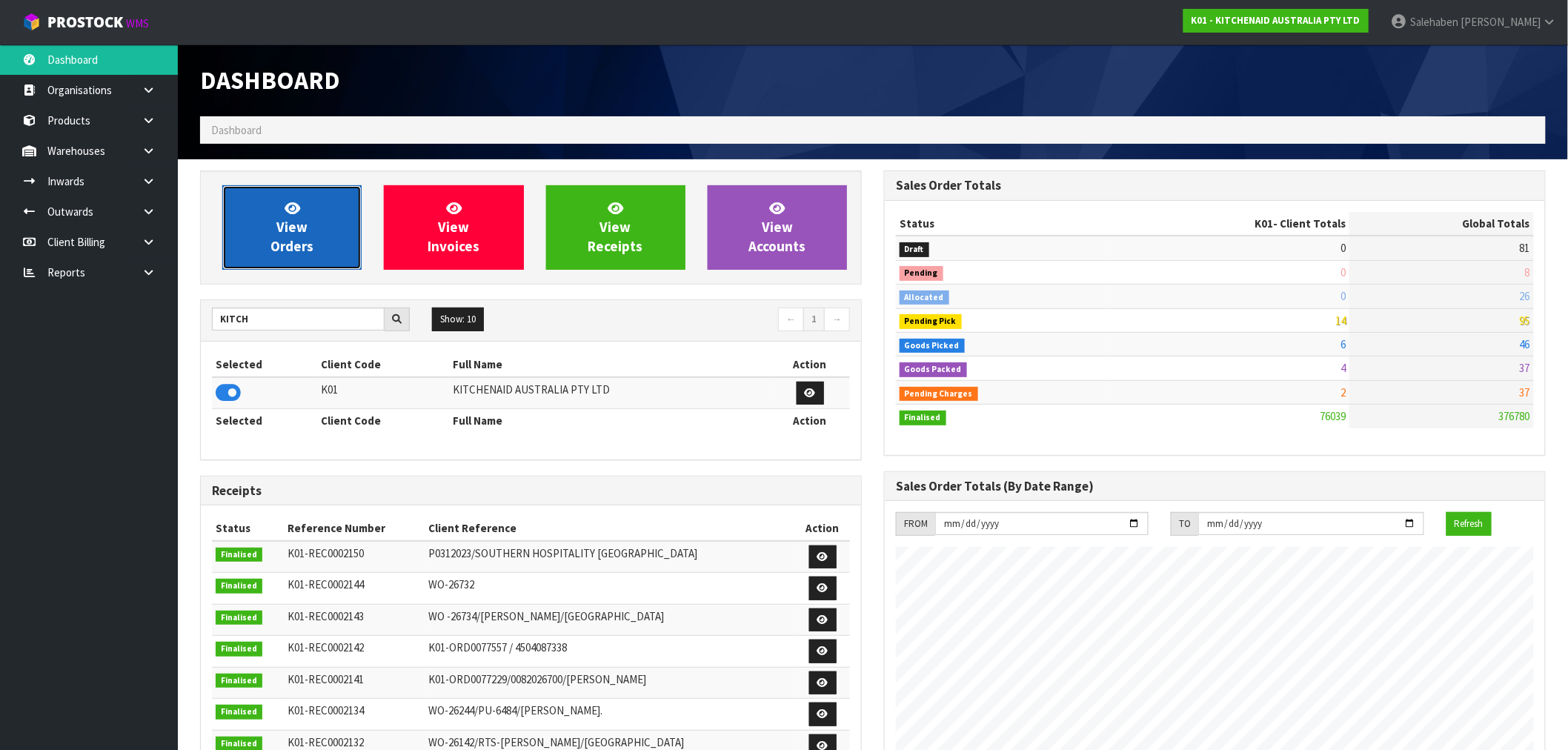
click at [299, 216] on span "View Orders" at bounding box center [292, 227] width 43 height 55
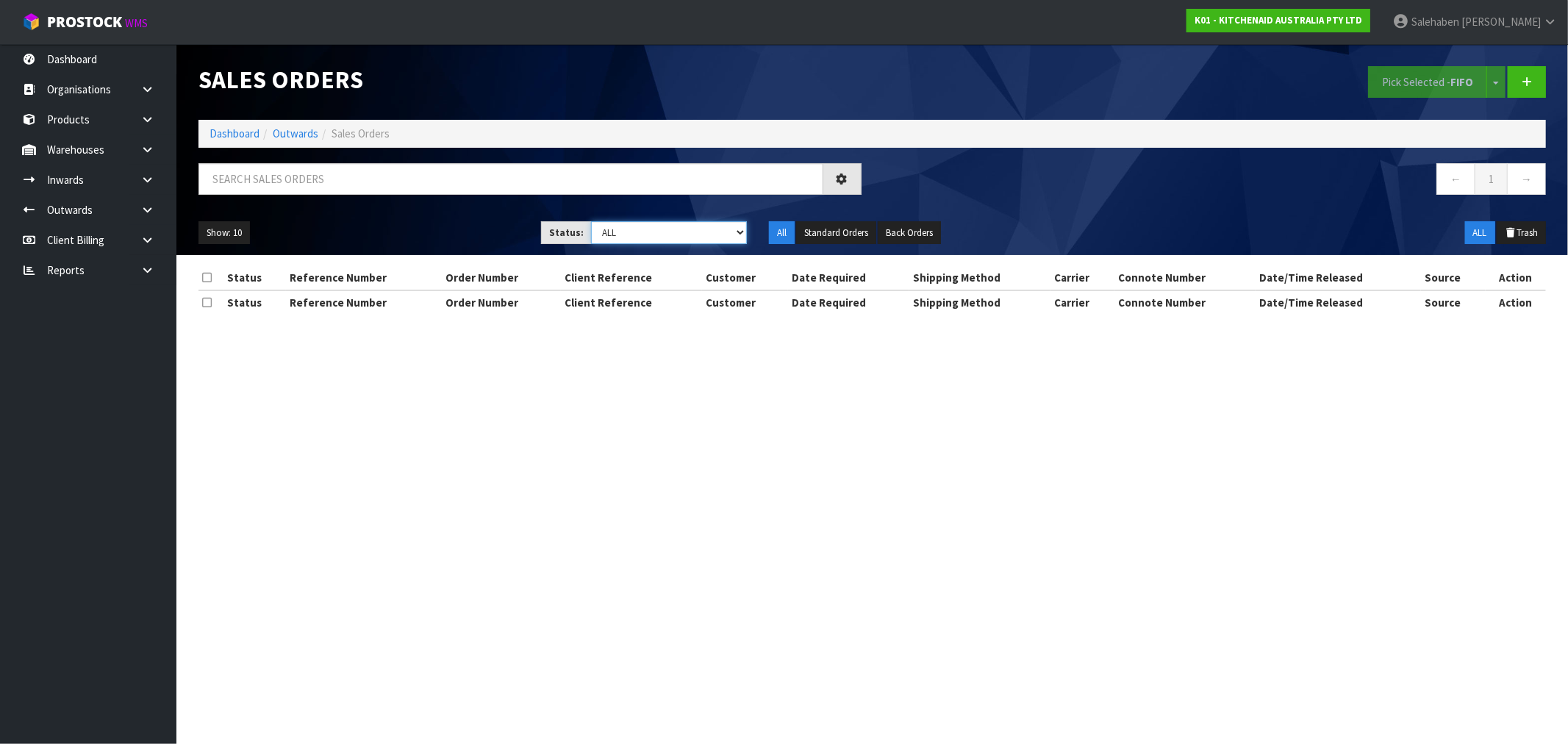
click at [657, 235] on select "Draft Pending Allocated Pending Pick Goods Picked Goods Packed Pending Charges …" at bounding box center [669, 232] width 155 height 23
select select "string:3"
click at [591, 221] on select "Draft Pending Allocated Pending Pick Goods Picked Goods Packed Pending Charges …" at bounding box center [669, 232] width 155 height 23
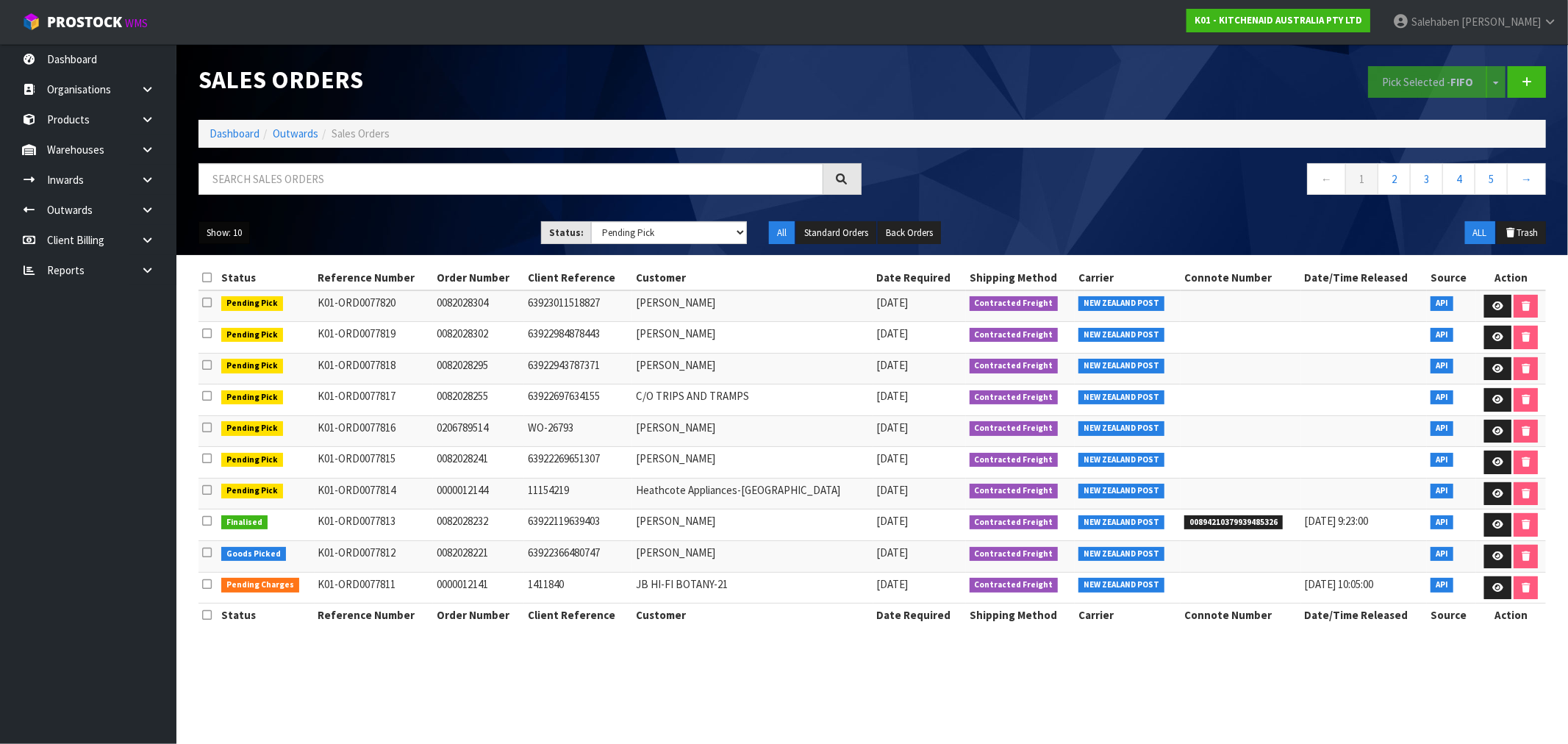
click at [228, 236] on button "Show: 10" at bounding box center [224, 233] width 51 height 24
click at [224, 322] on link "50" at bounding box center [257, 320] width 116 height 20
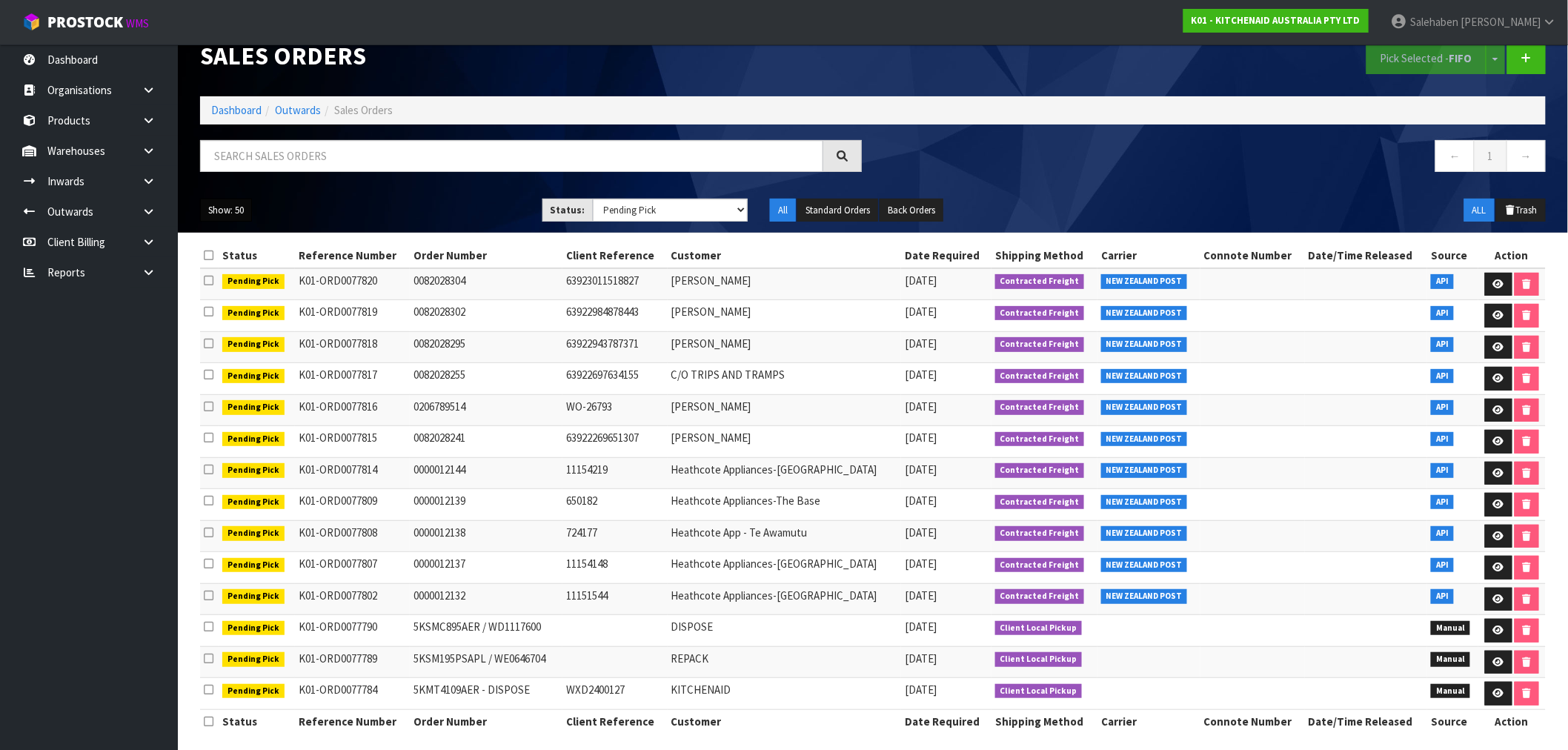
scroll to position [38, 0]
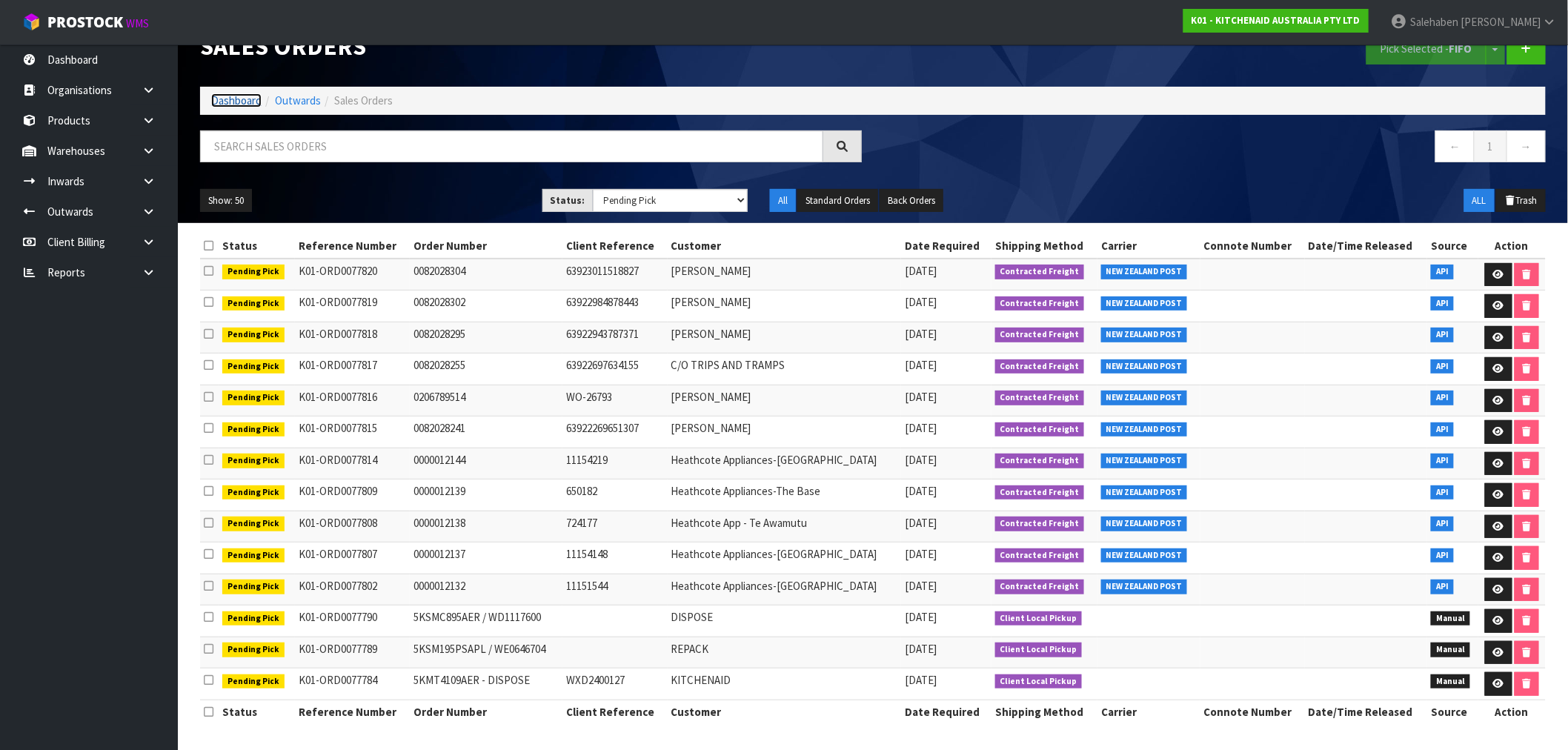
click at [240, 95] on link "Dashboard" at bounding box center [237, 100] width 51 height 14
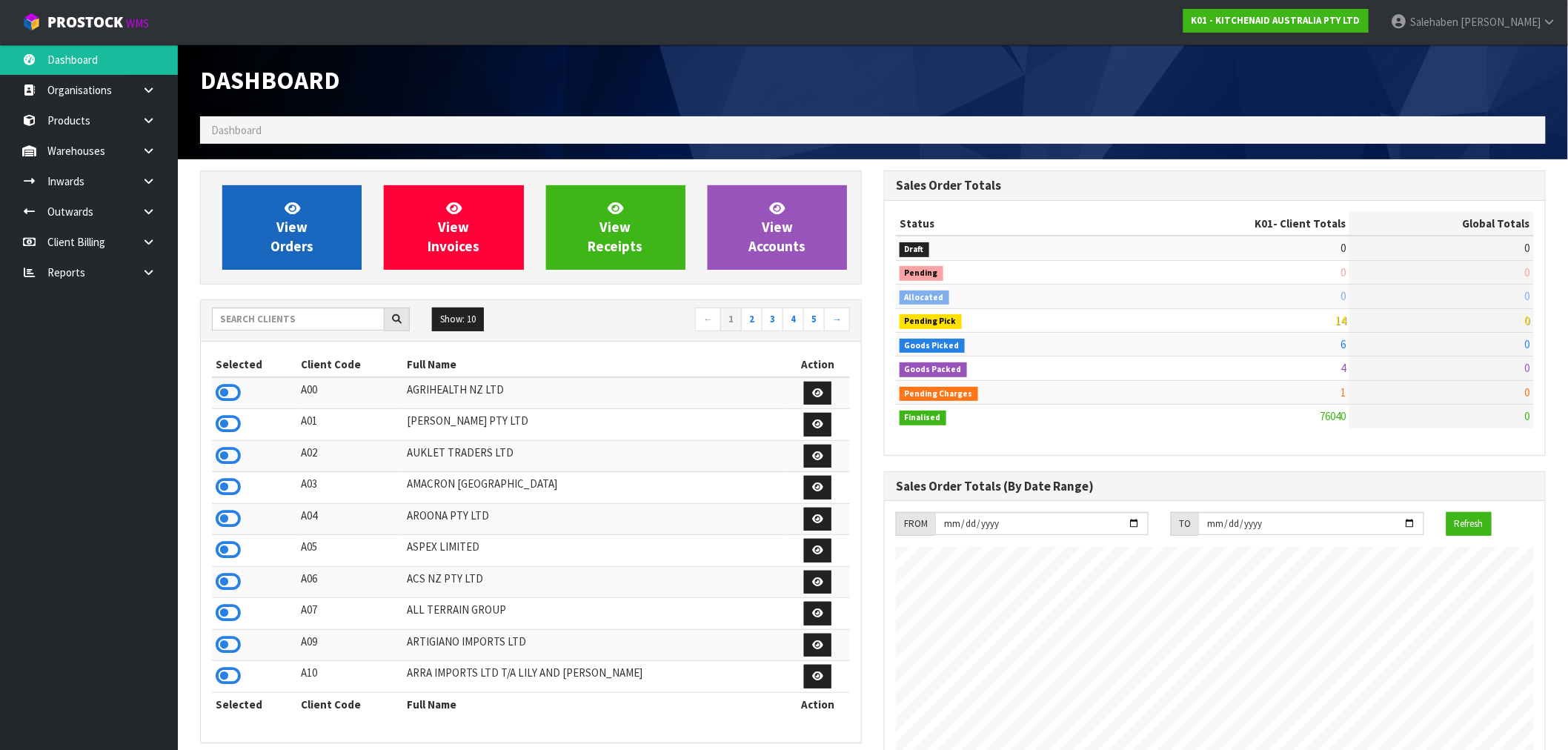
scroll to position [1122, 684]
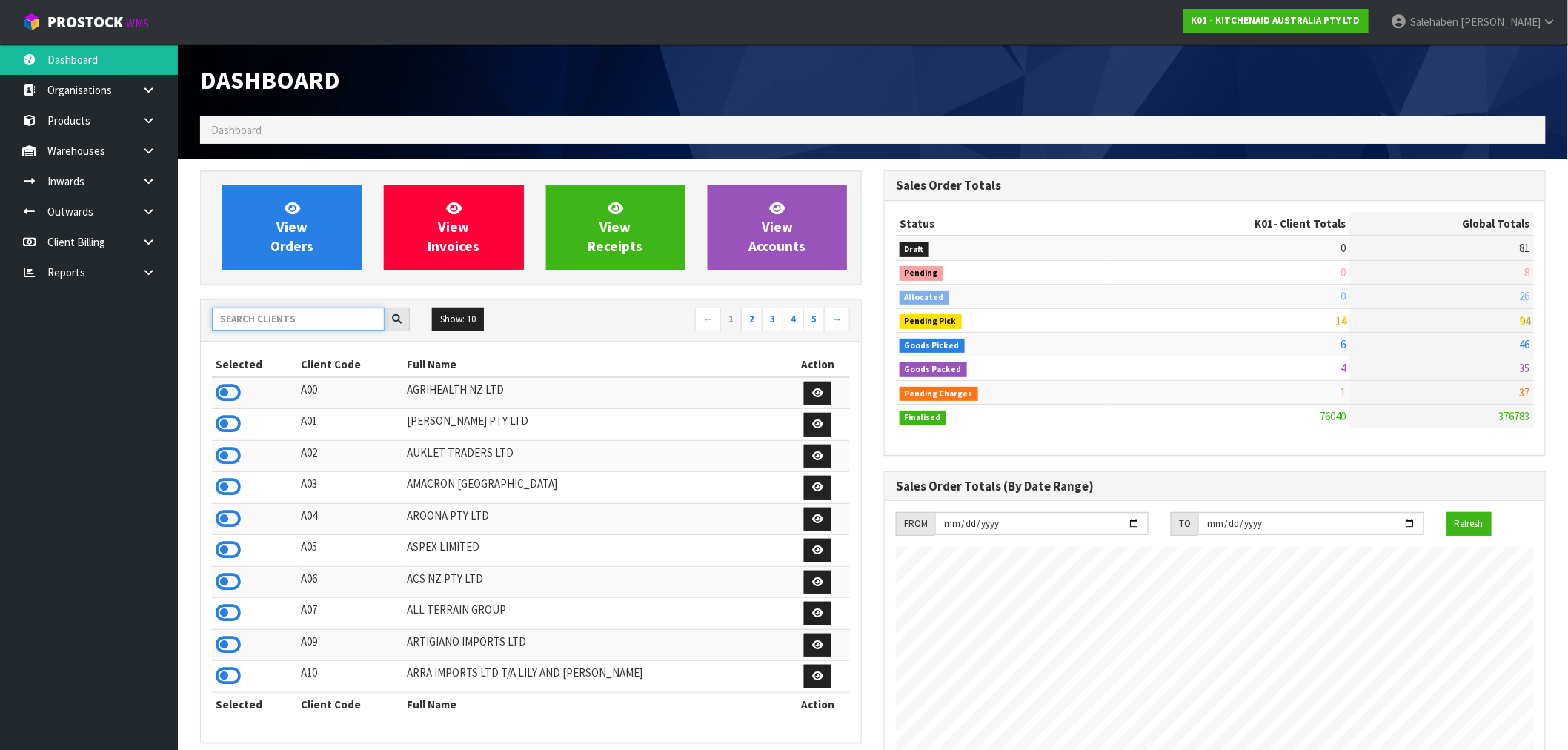
click at [290, 314] on input "text" at bounding box center [298, 319] width 172 height 23
type input "K01"
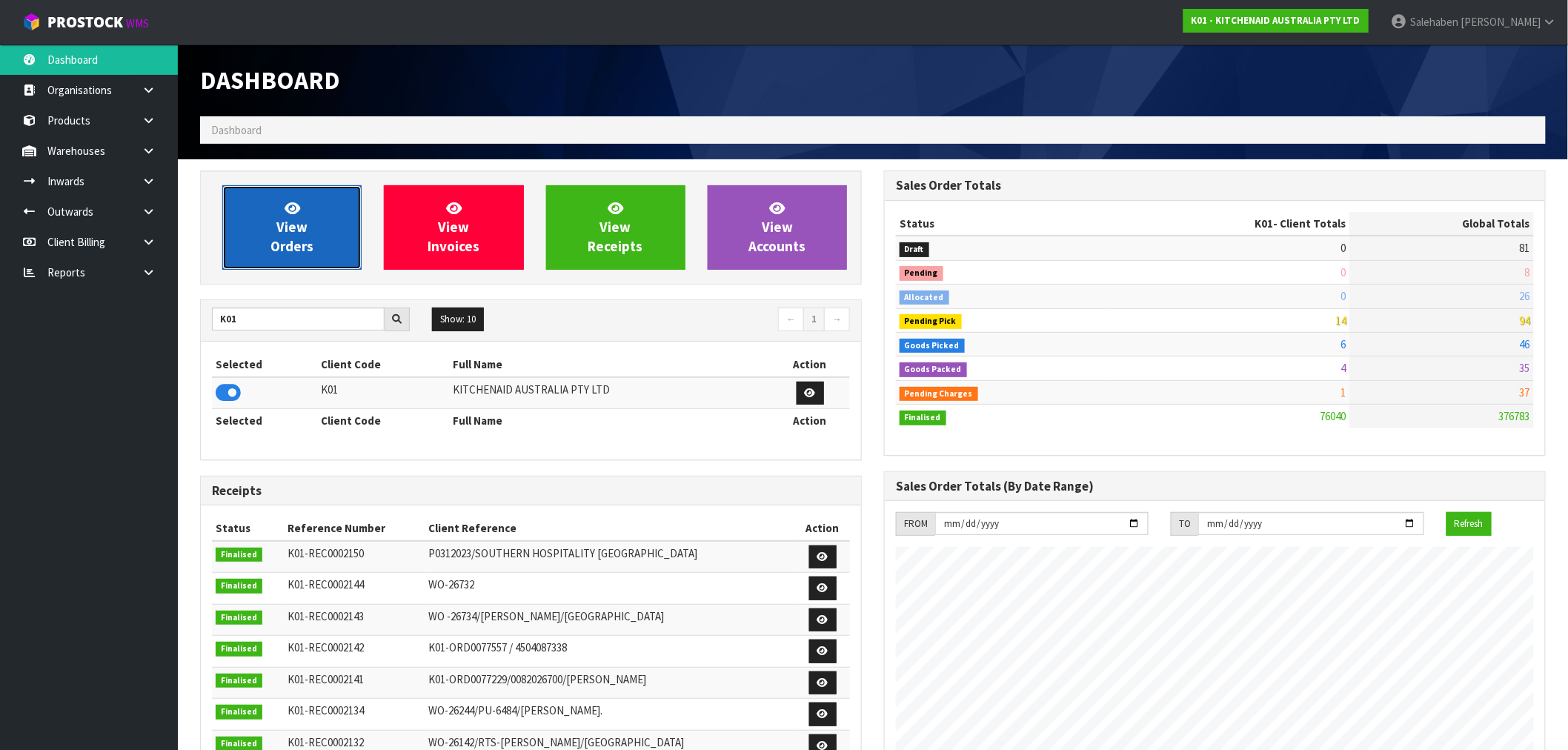
click at [313, 217] on link "View Orders" at bounding box center [292, 227] width 140 height 84
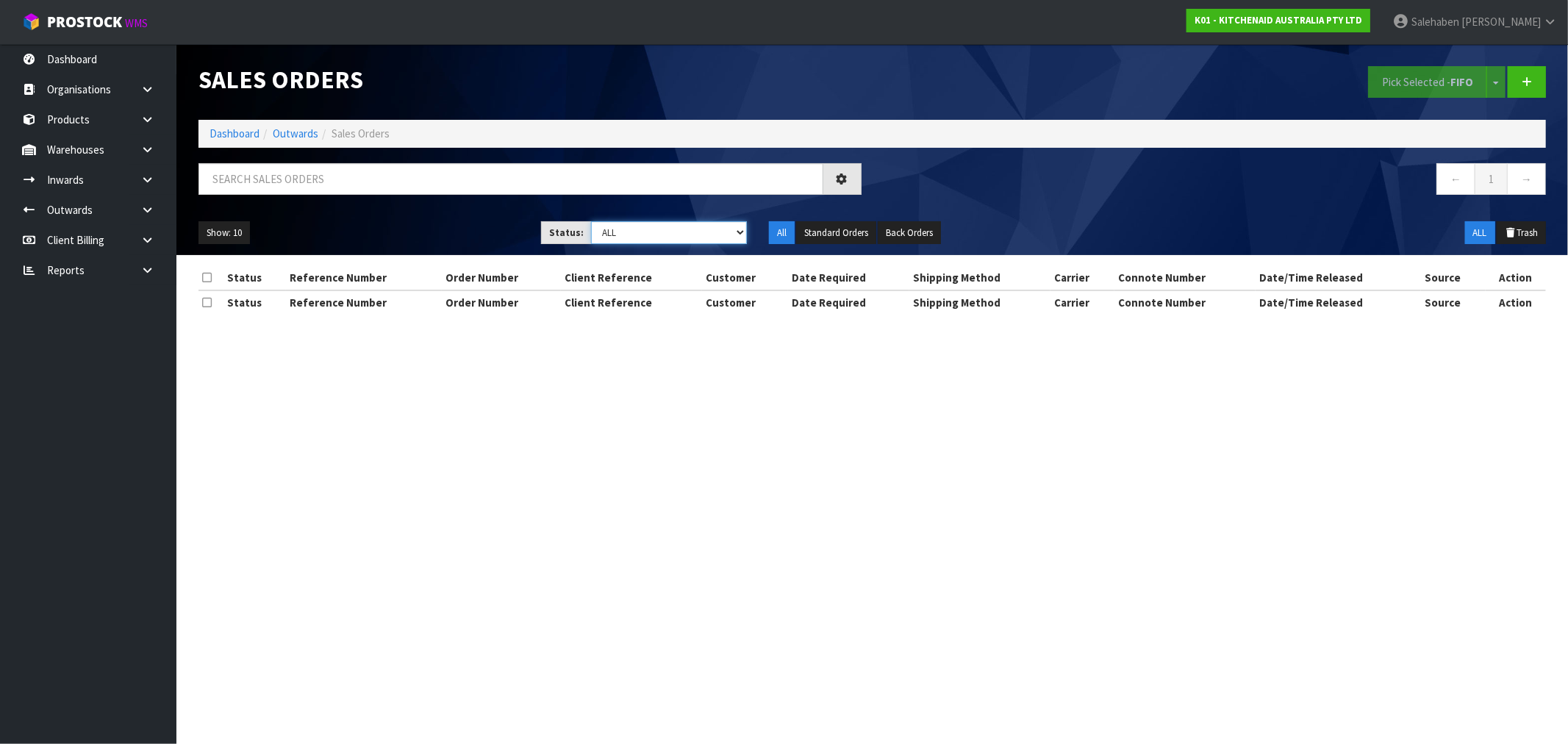
click at [631, 237] on select "Draft Pending Allocated Pending Pick Goods Picked Goods Packed Pending Charges …" at bounding box center [669, 232] width 155 height 23
select select "string:3"
click at [591, 221] on select "Draft Pending Allocated Pending Pick Goods Picked Goods Packed Pending Charges …" at bounding box center [669, 232] width 155 height 23
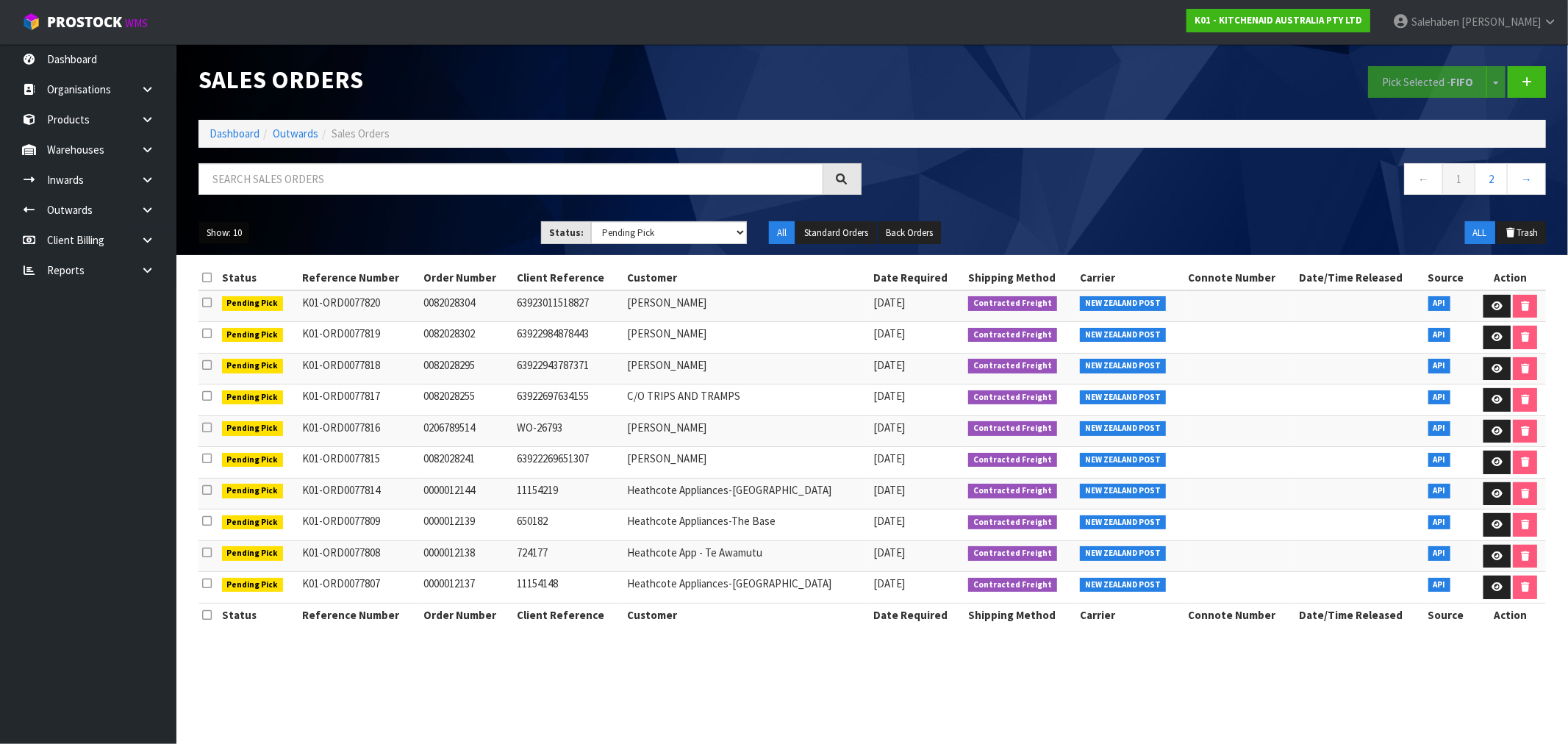
click at [222, 235] on button "Show: 10" at bounding box center [224, 233] width 51 height 24
click at [232, 324] on link "50" at bounding box center [257, 320] width 116 height 20
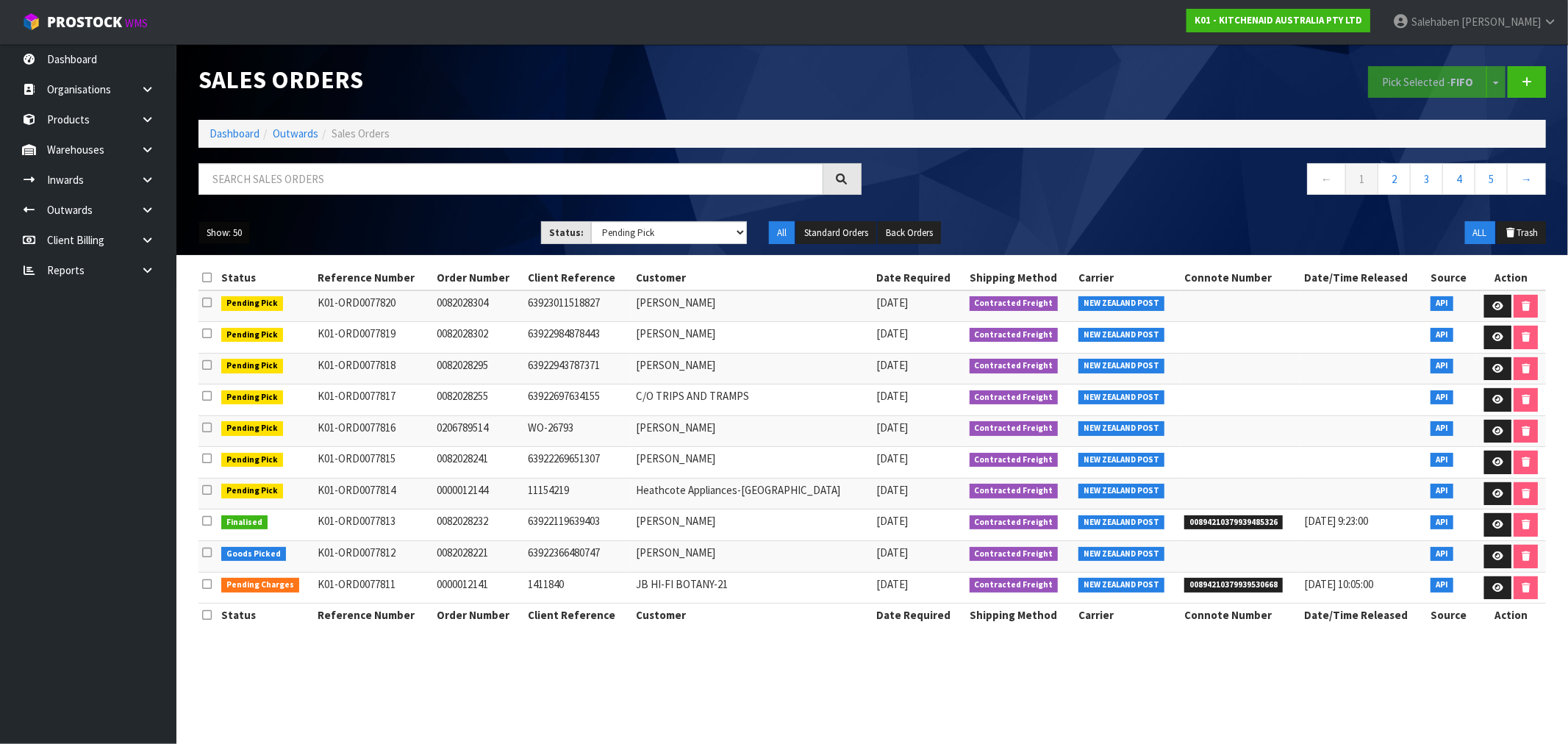
click at [221, 232] on button "Show: 50" at bounding box center [224, 233] width 51 height 24
click at [227, 322] on link "50" at bounding box center [257, 320] width 116 height 20
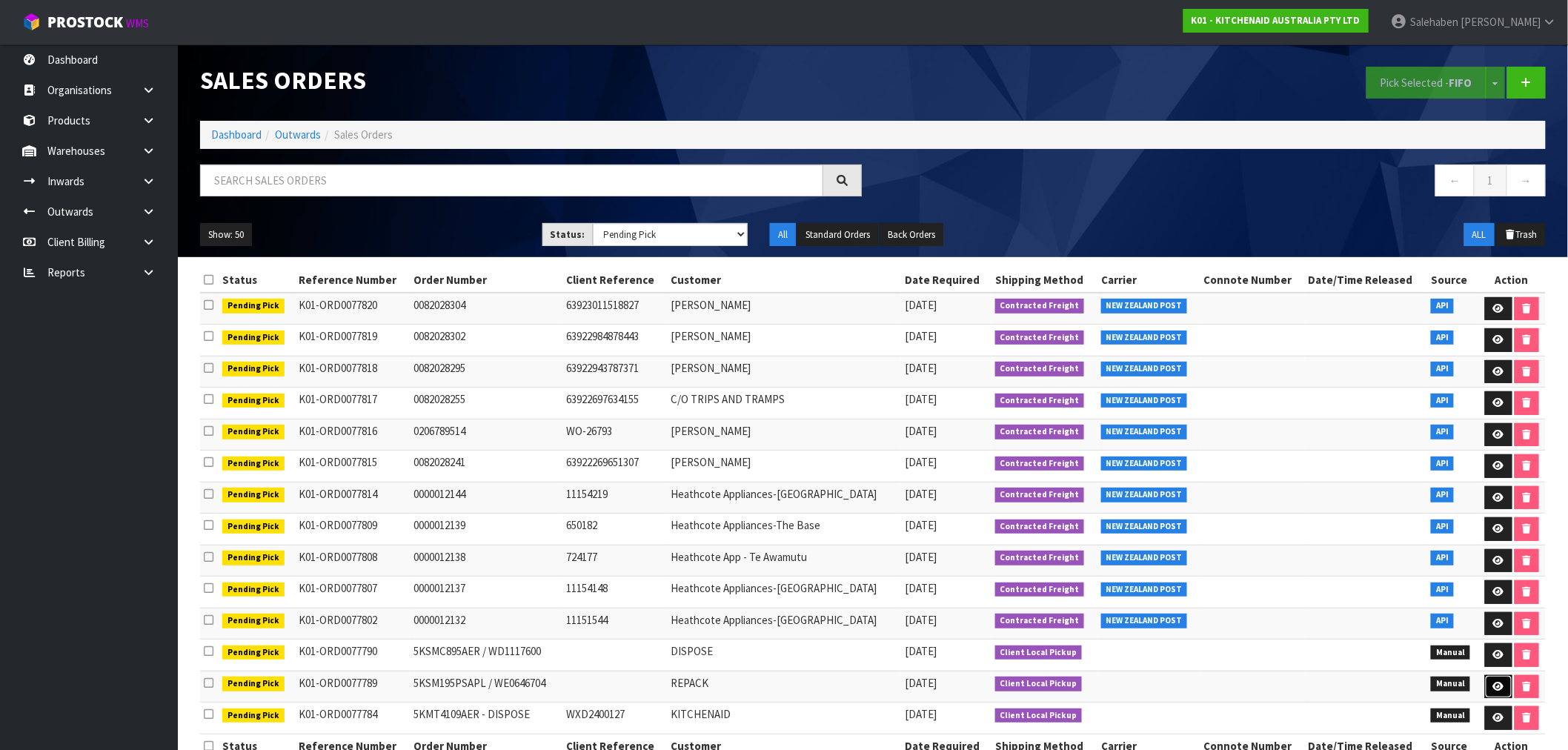
click at [1493, 687] on icon at bounding box center [1498, 686] width 11 height 10
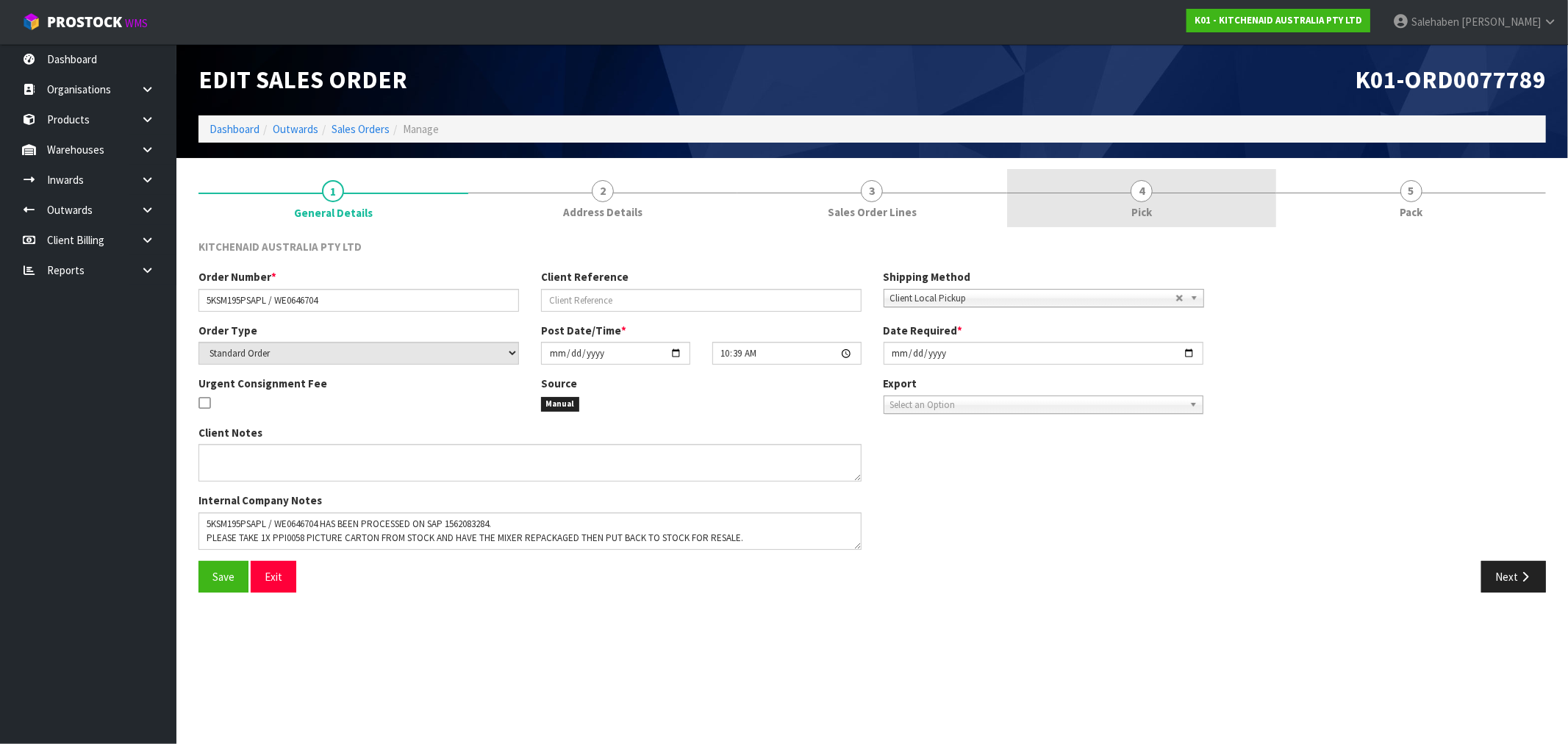
click at [1136, 188] on span "4" at bounding box center [1142, 191] width 22 height 22
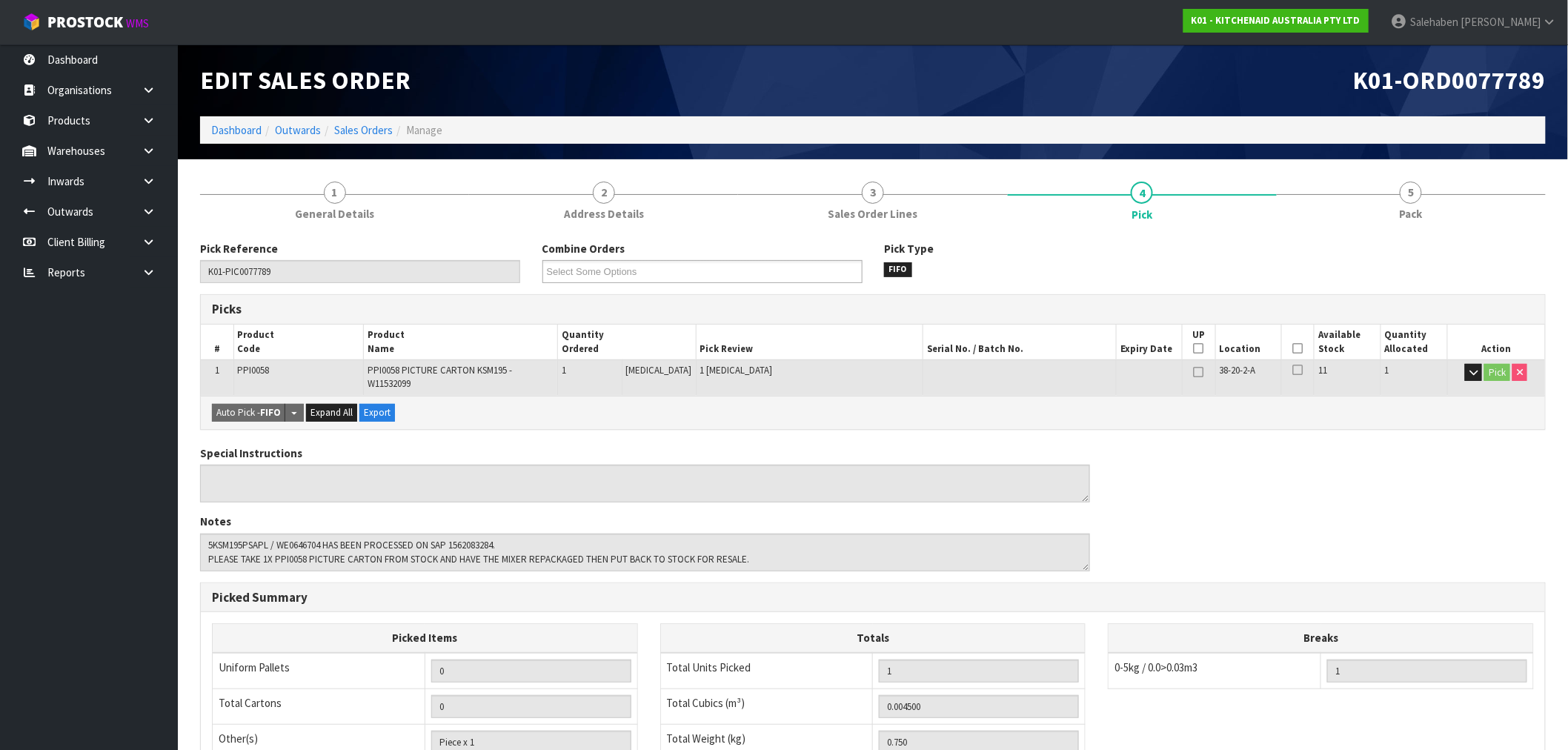
click at [1293, 349] on icon at bounding box center [1298, 349] width 10 height 1
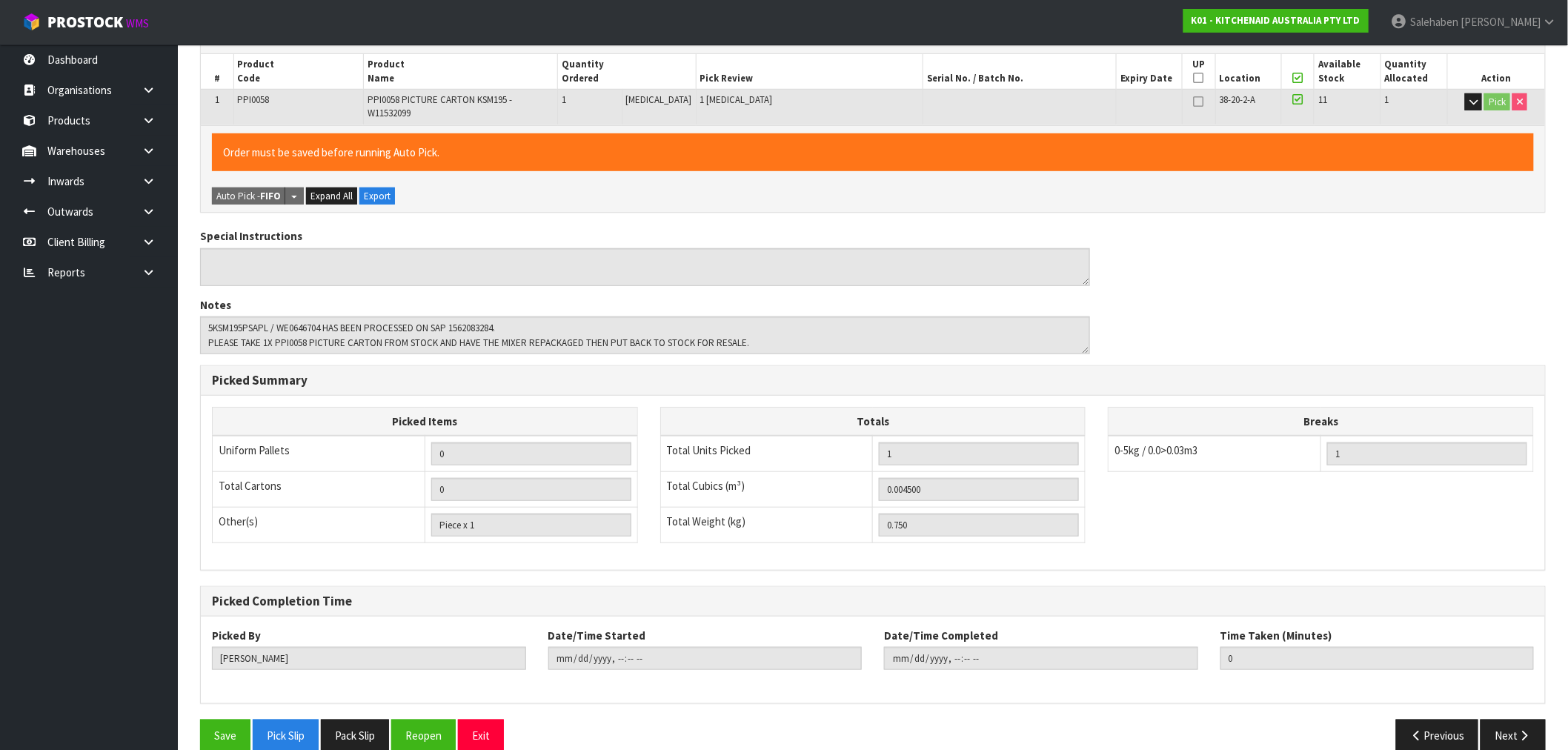
scroll to position [284, 0]
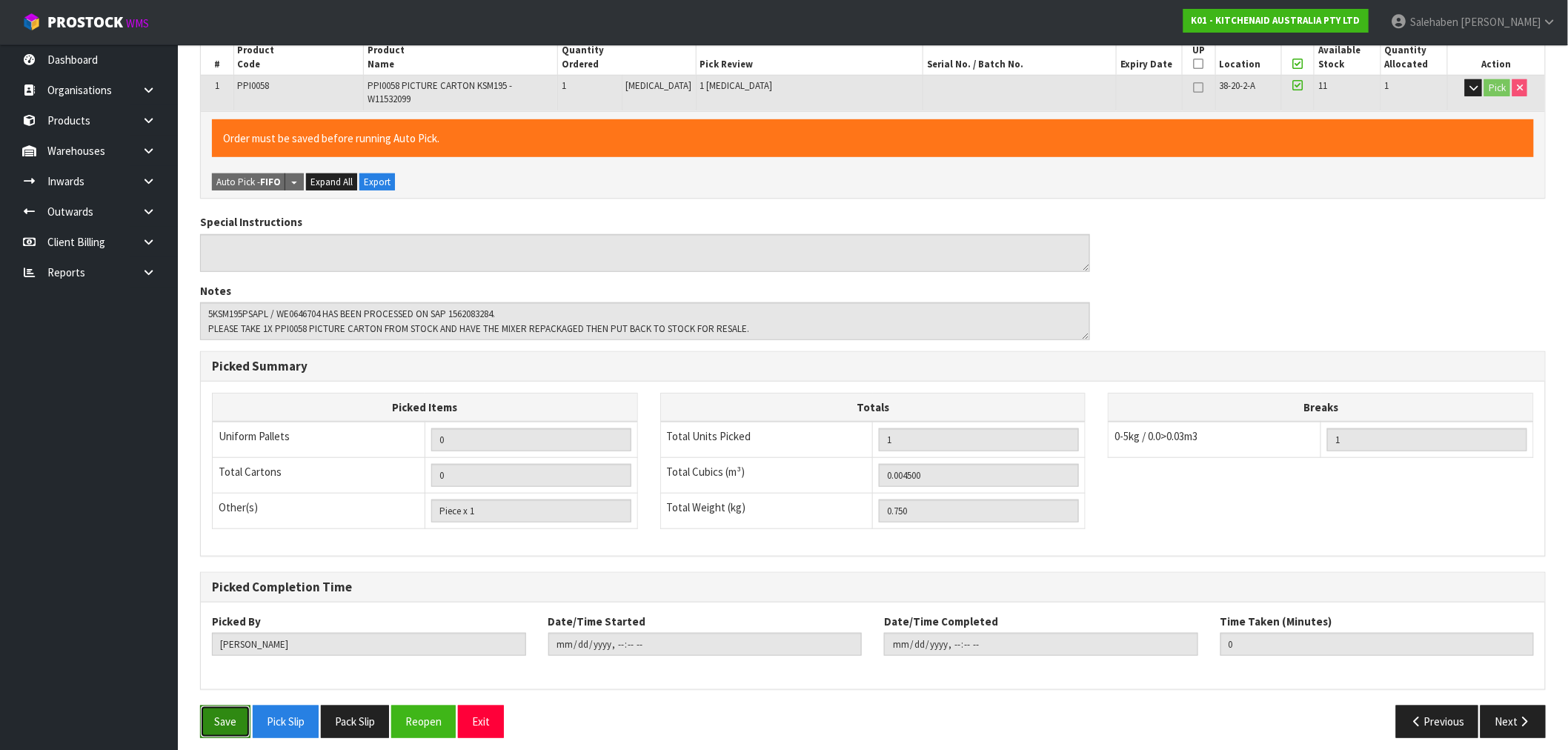
click at [208, 722] on button "Save" at bounding box center [225, 721] width 51 height 32
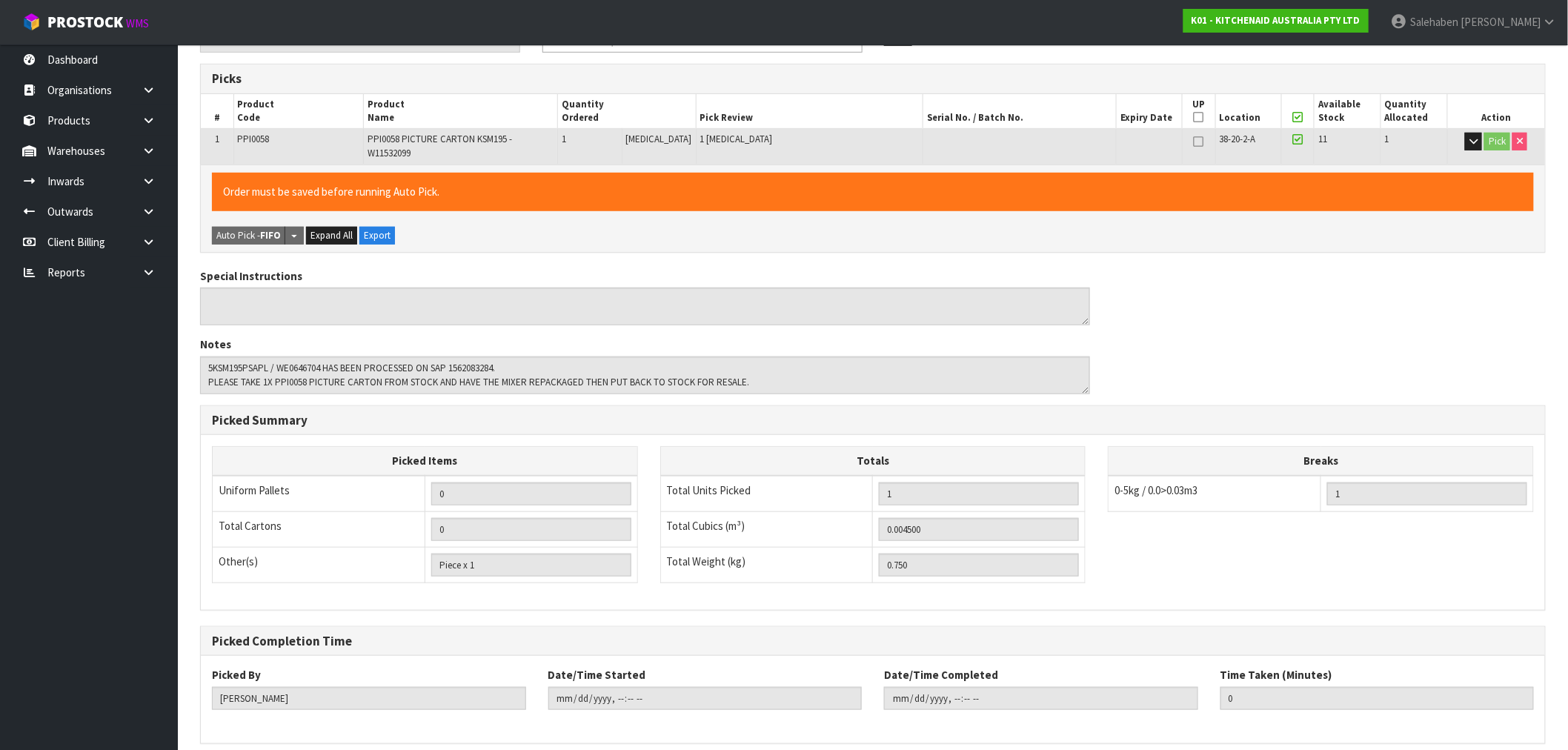
scroll to position [0, 0]
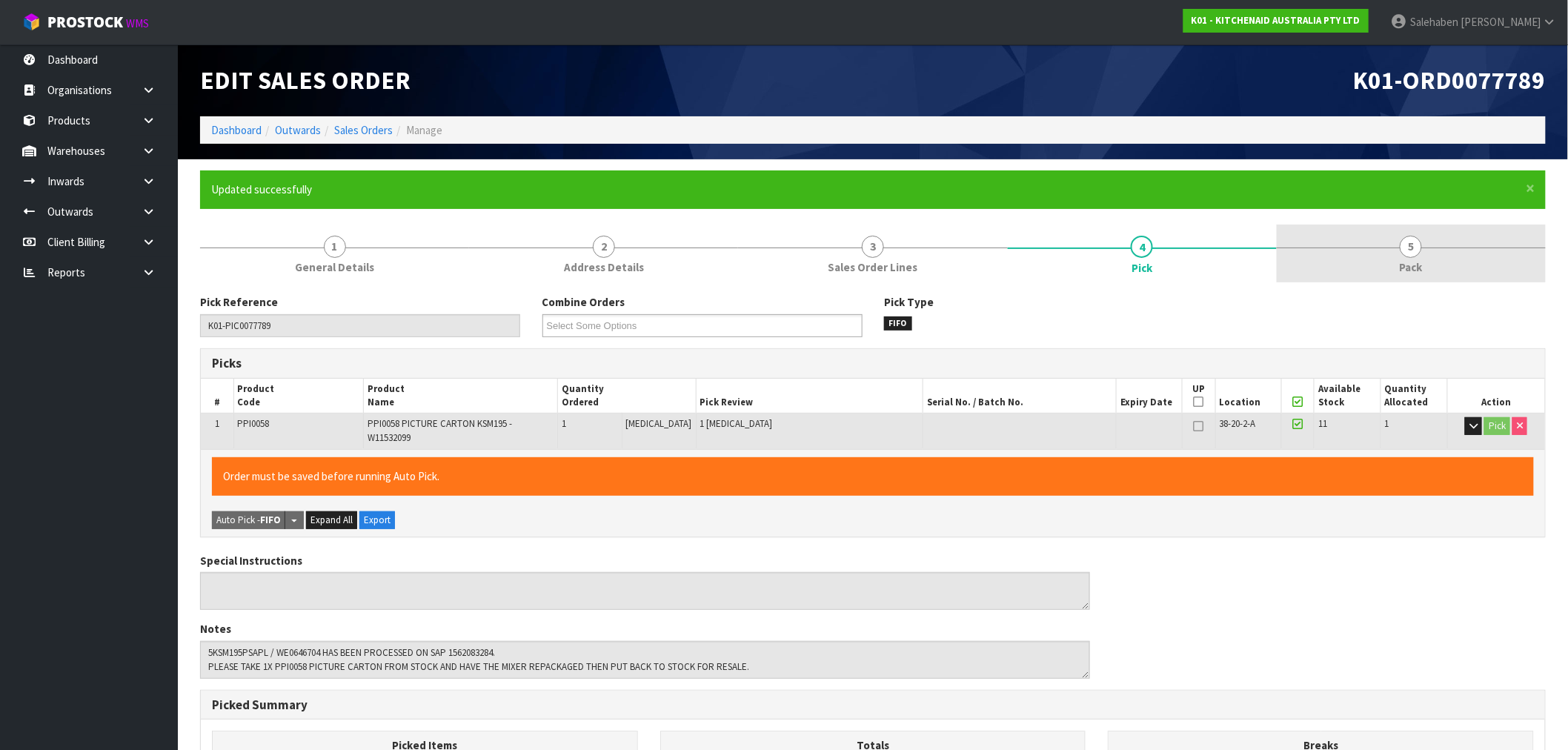
type input "[PERSON_NAME]"
type input "[DATE]T10:22:59"
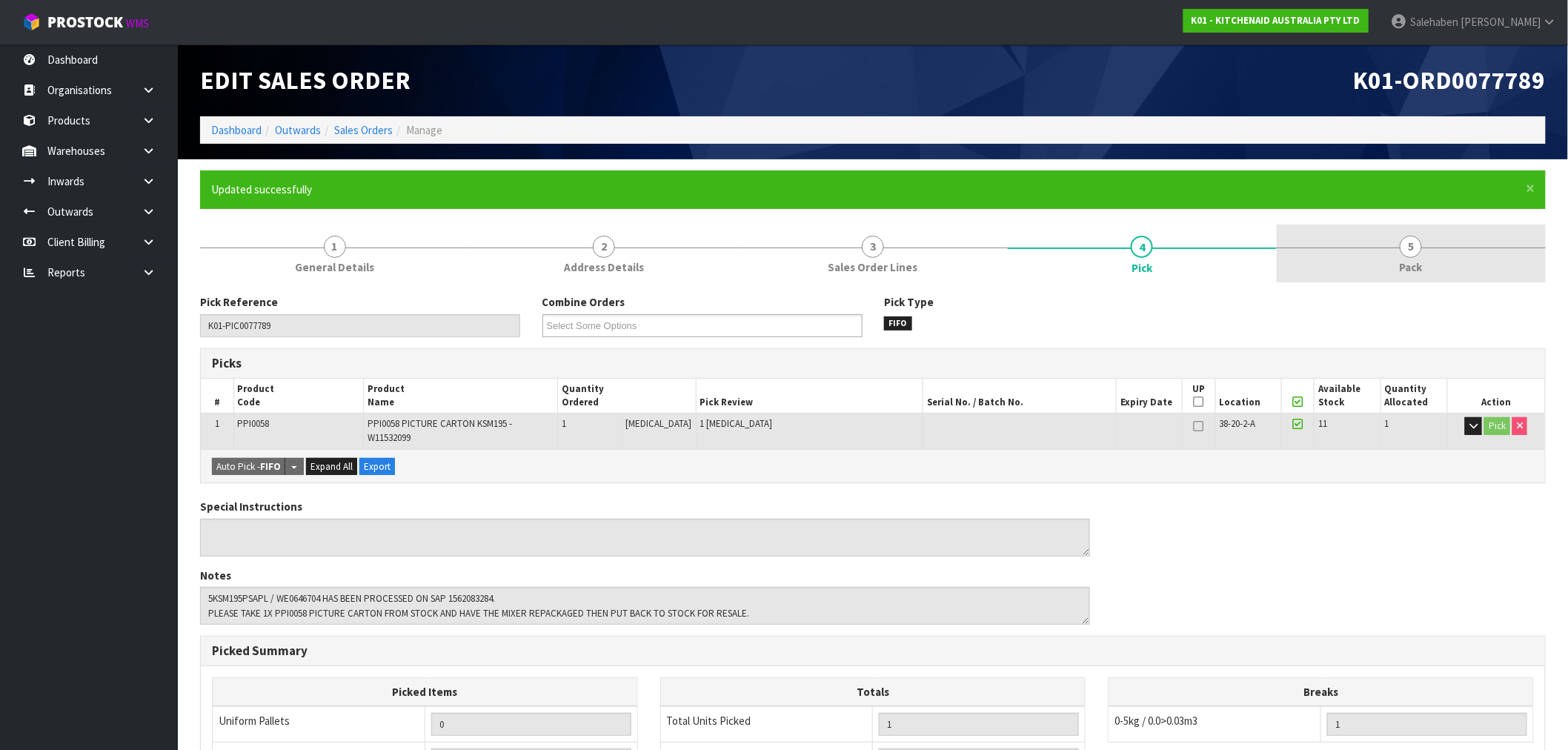
click at [1419, 256] on link "5 Pack" at bounding box center [1411, 254] width 269 height 58
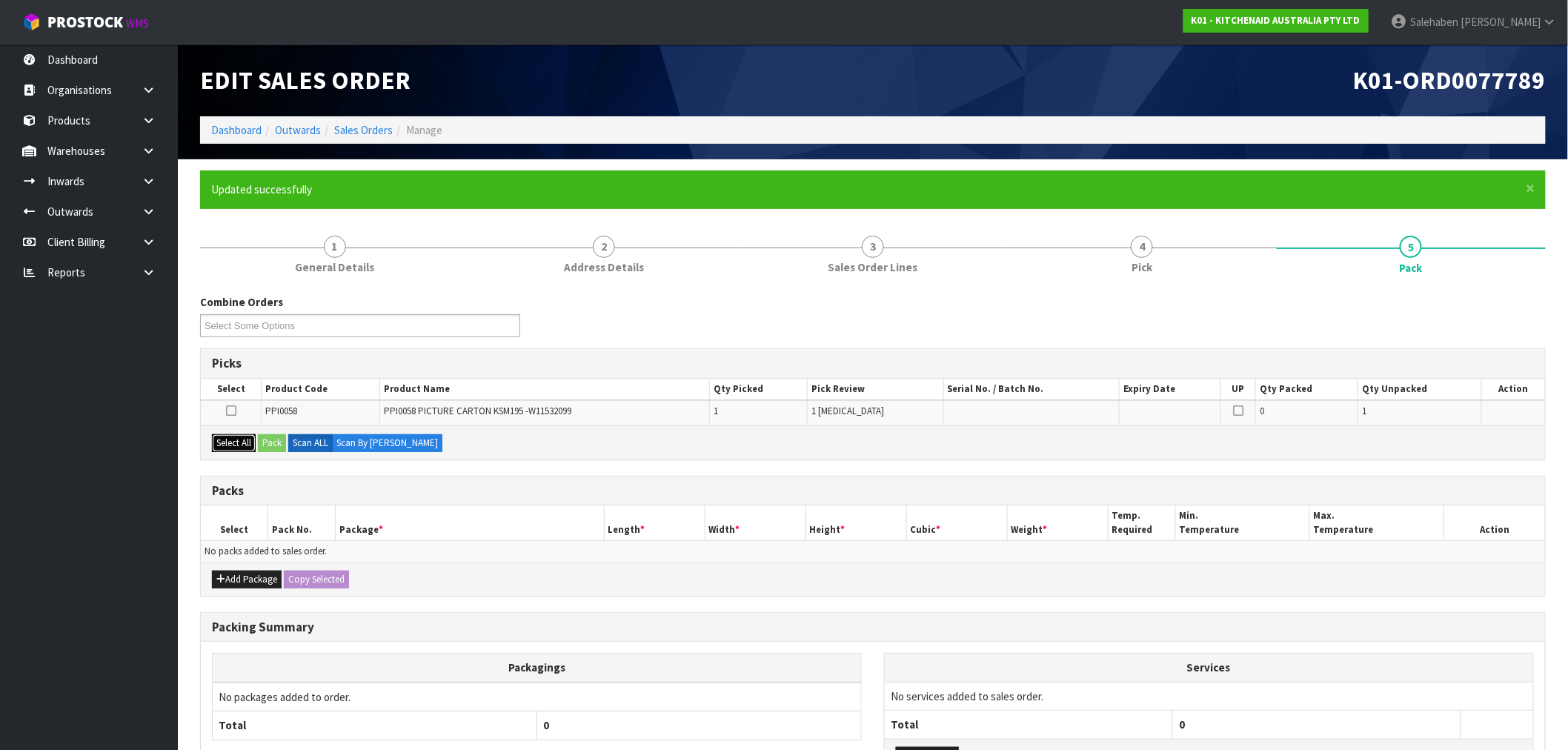
click at [233, 446] on button "Select All" at bounding box center [234, 443] width 44 height 18
click at [276, 447] on button "Pack" at bounding box center [272, 443] width 28 height 18
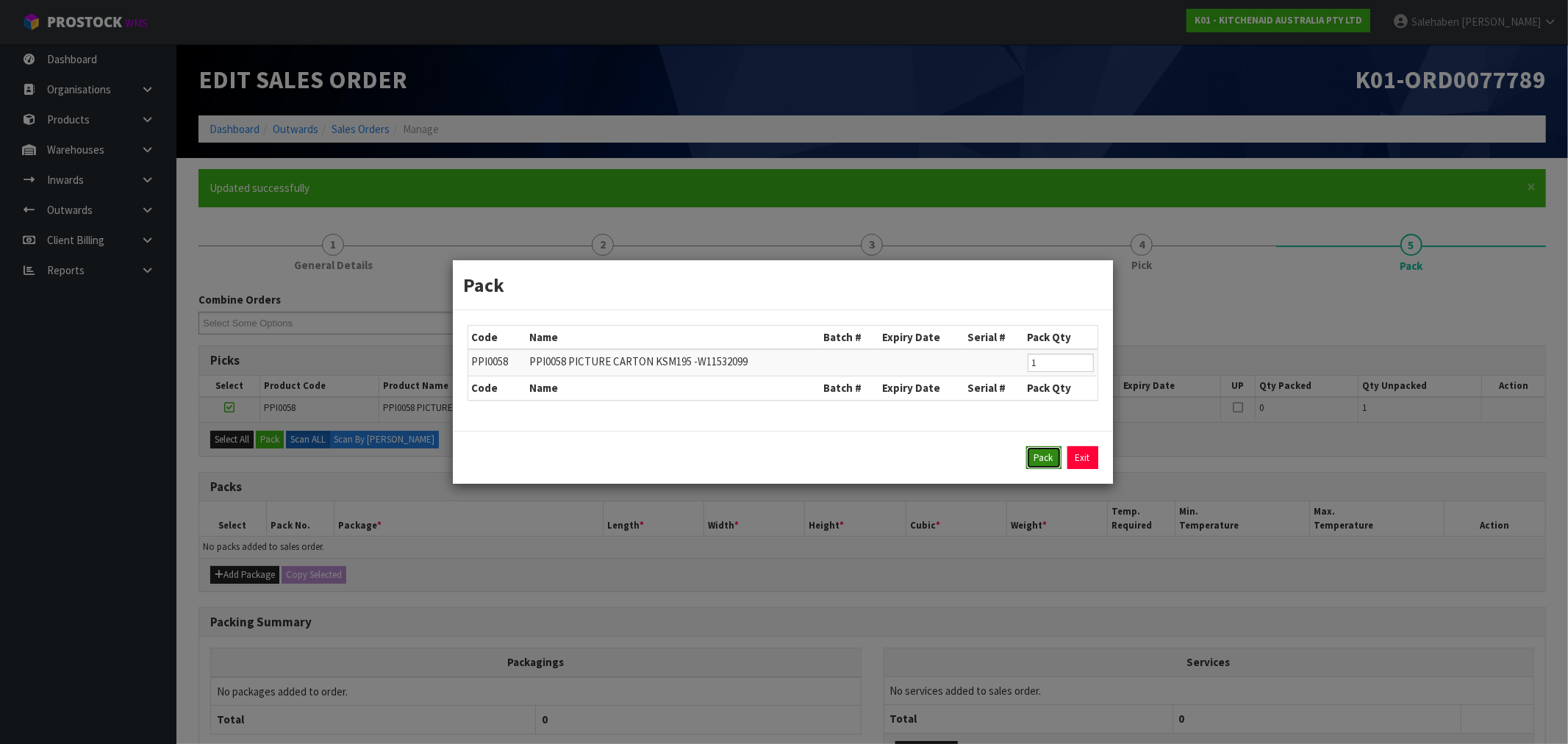
click at [1041, 461] on button "Pack" at bounding box center [1044, 458] width 36 height 24
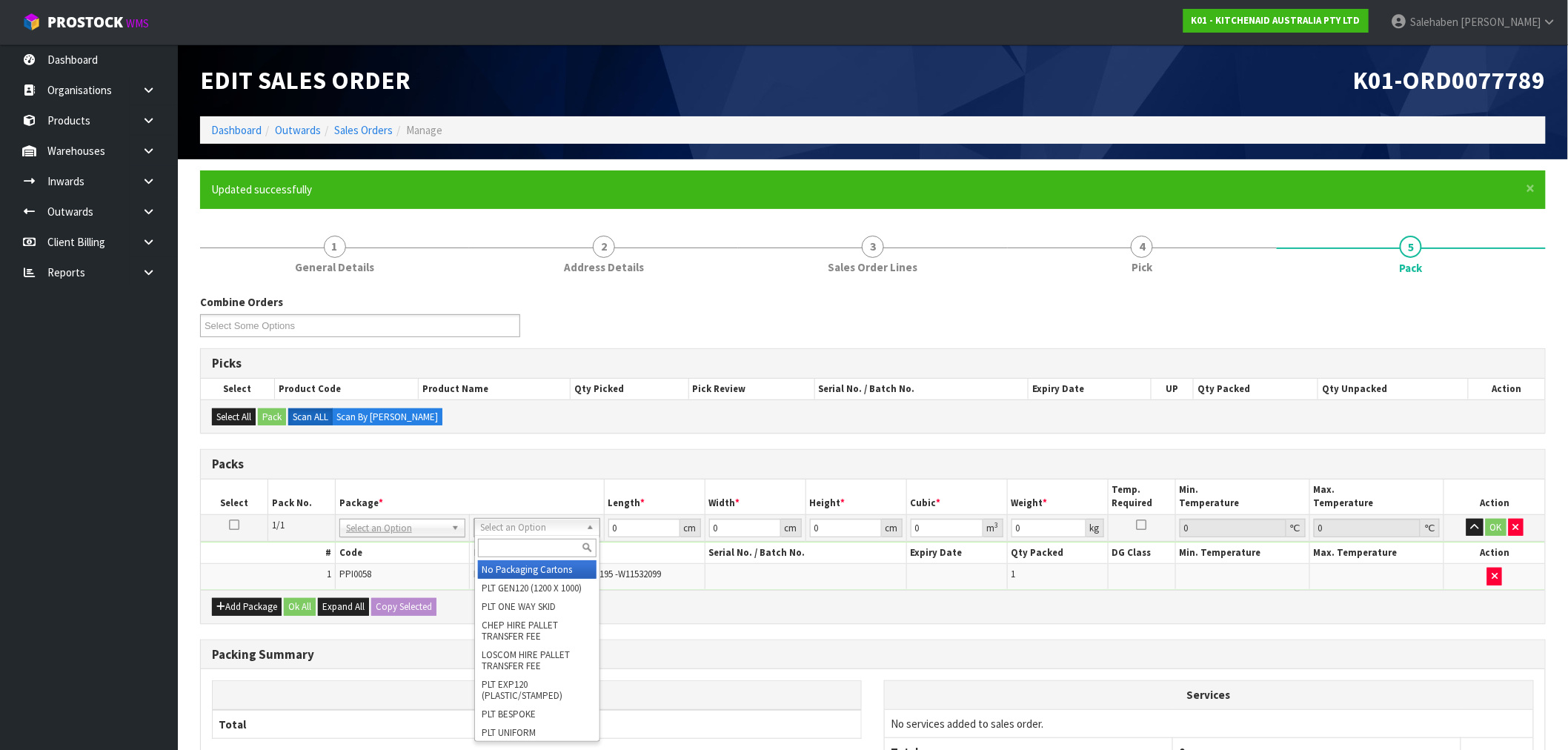
drag, startPoint x: 511, startPoint y: 571, endPoint x: 523, endPoint y: 564, distance: 13.9
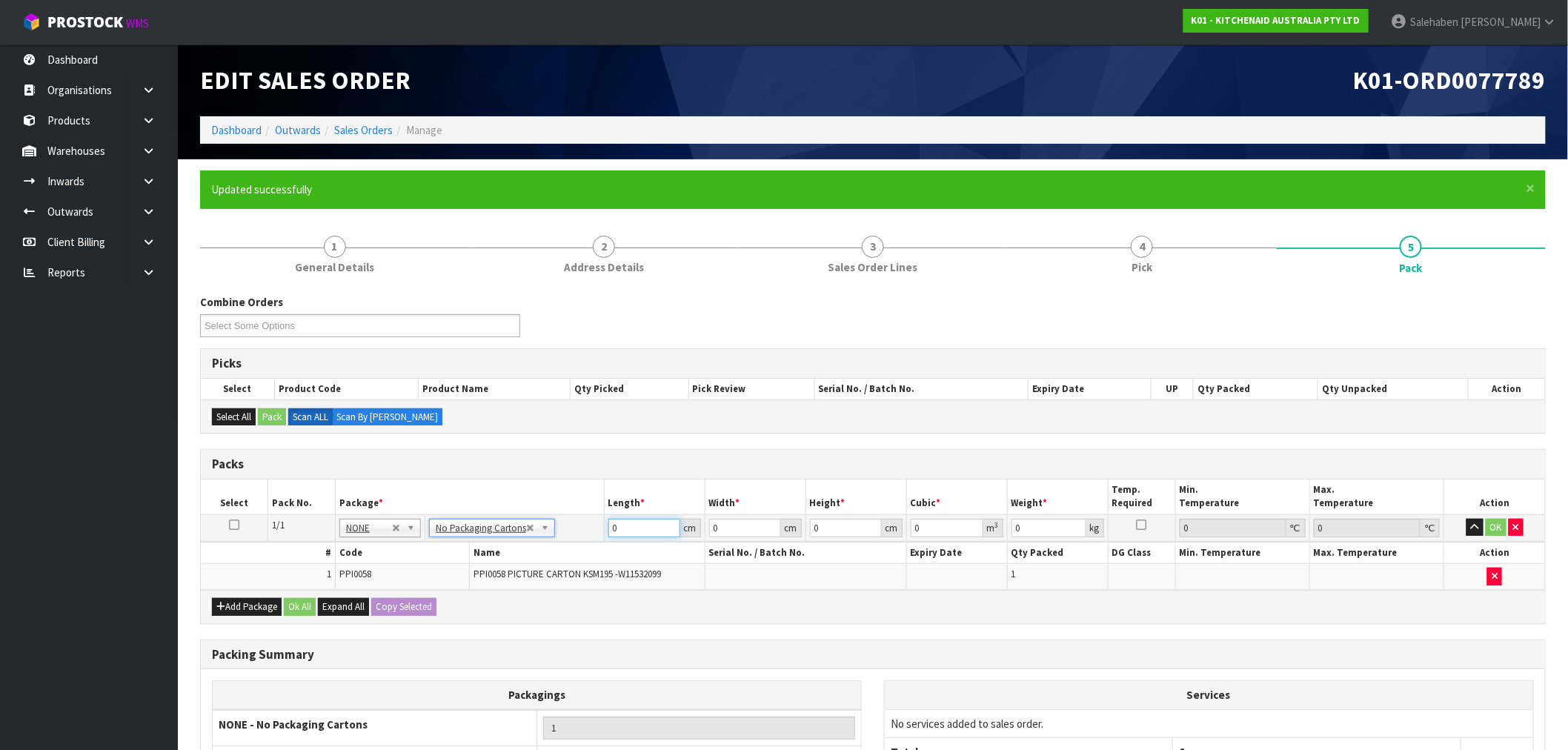
drag, startPoint x: 634, startPoint y: 523, endPoint x: 568, endPoint y: 546, distance: 69.9
click at [568, 546] on tbody "1/1 NONE 007-001 007-002 007-004 007-009 007-013 007-014 007-015 007-017 007-01…" at bounding box center [872, 551] width 1344 height 75
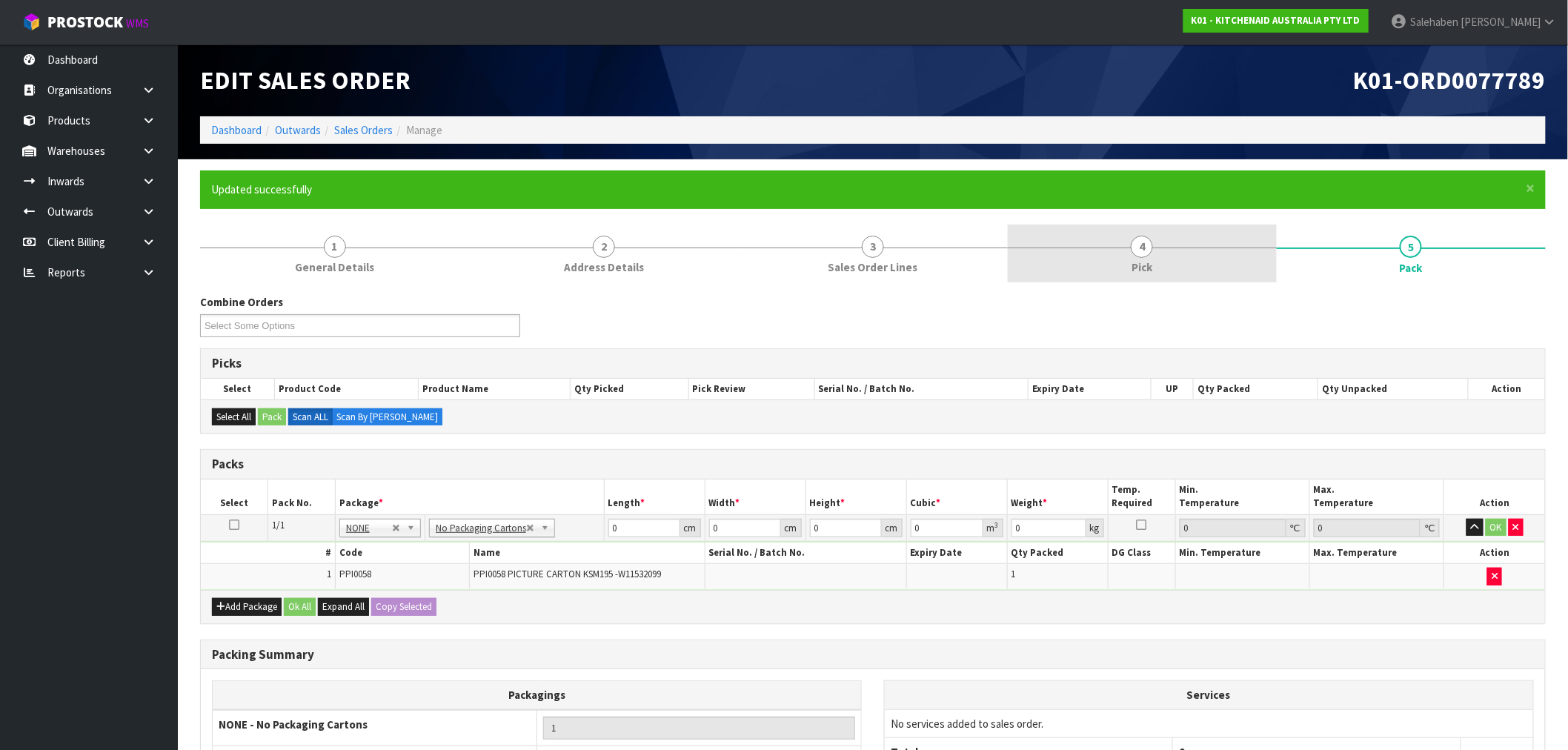
drag, startPoint x: 1158, startPoint y: 238, endPoint x: 1141, endPoint y: 256, distance: 24.8
click at [1157, 238] on link "4 Pick" at bounding box center [1142, 254] width 269 height 58
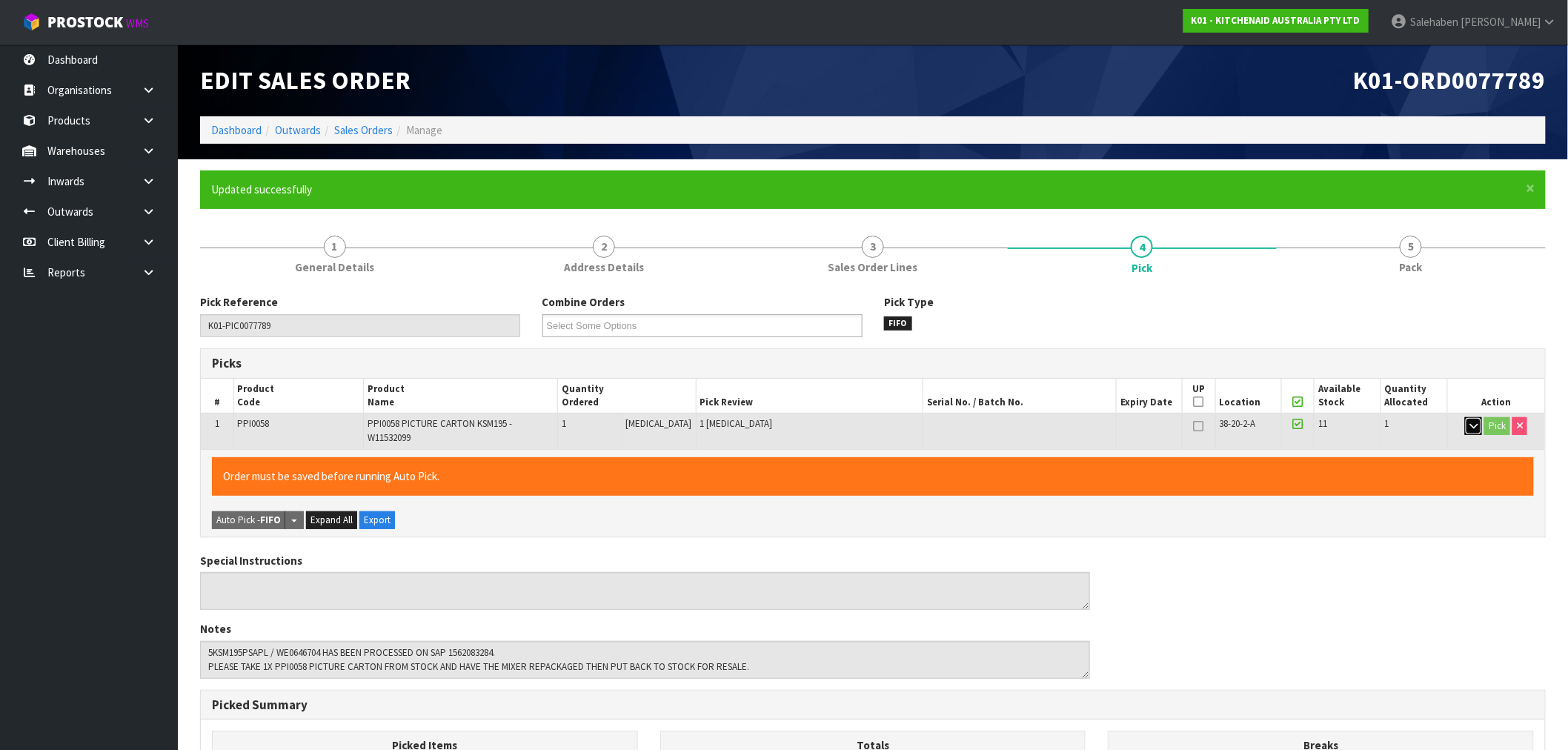
click at [1478, 425] on button "button" at bounding box center [1473, 426] width 17 height 18
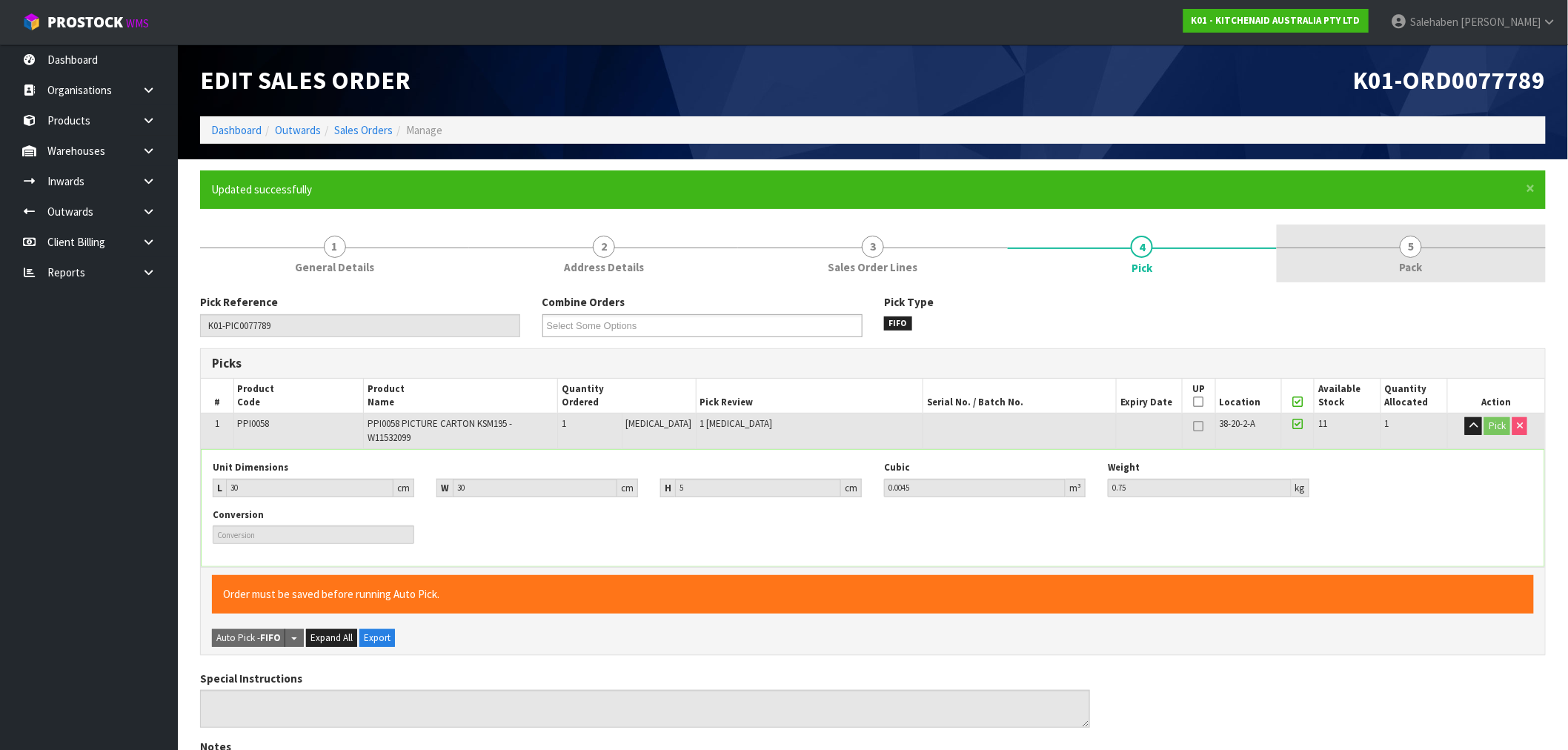
click at [1443, 266] on link "5 Pack" at bounding box center [1411, 254] width 269 height 58
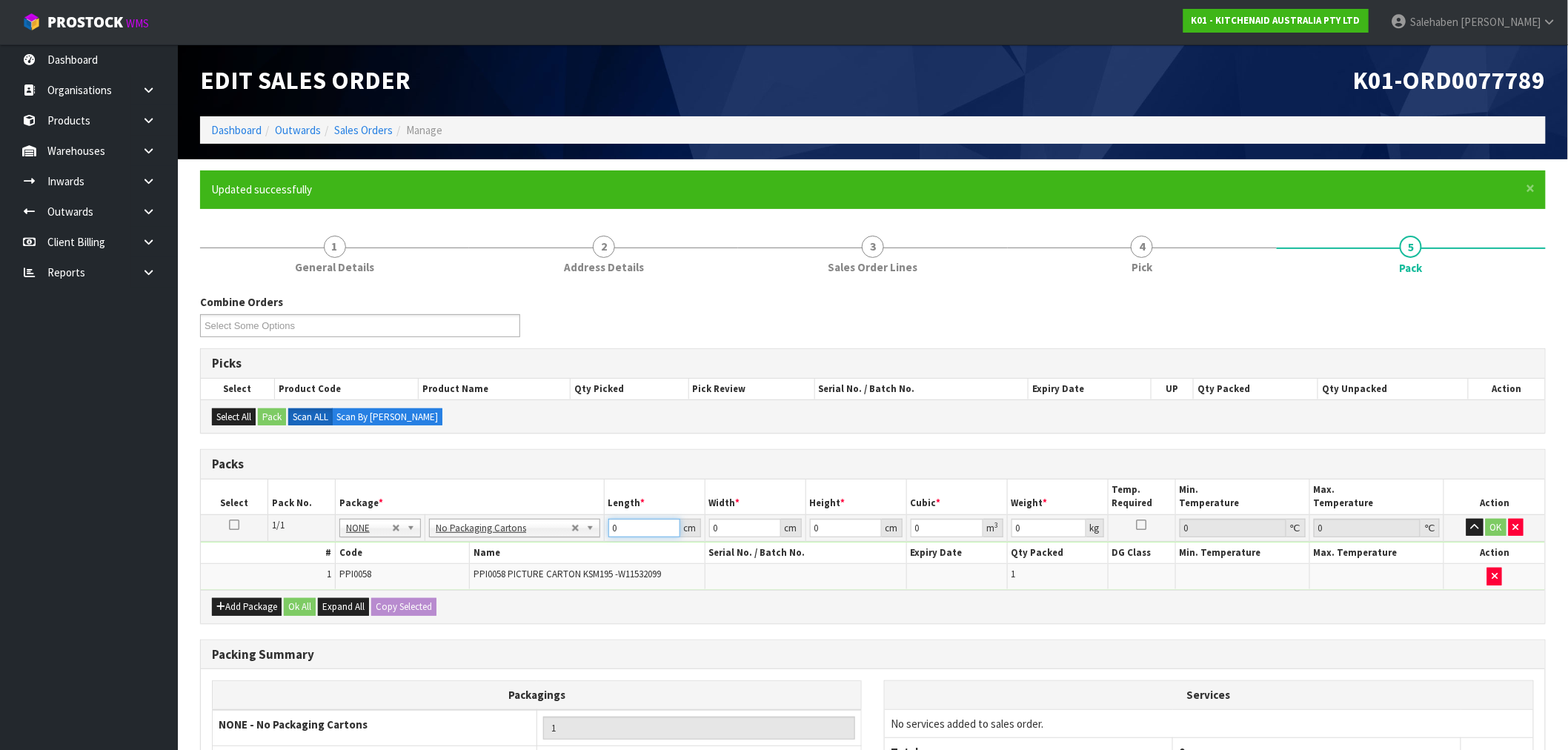
drag, startPoint x: 618, startPoint y: 534, endPoint x: 549, endPoint y: 531, distance: 69.1
click at [572, 534] on tr "1/1 NONE 007-001 007-002 007-004 007-009 007-013 007-014 007-015 007-017 007-01…" at bounding box center [872, 528] width 1344 height 27
type input "30"
type input "5"
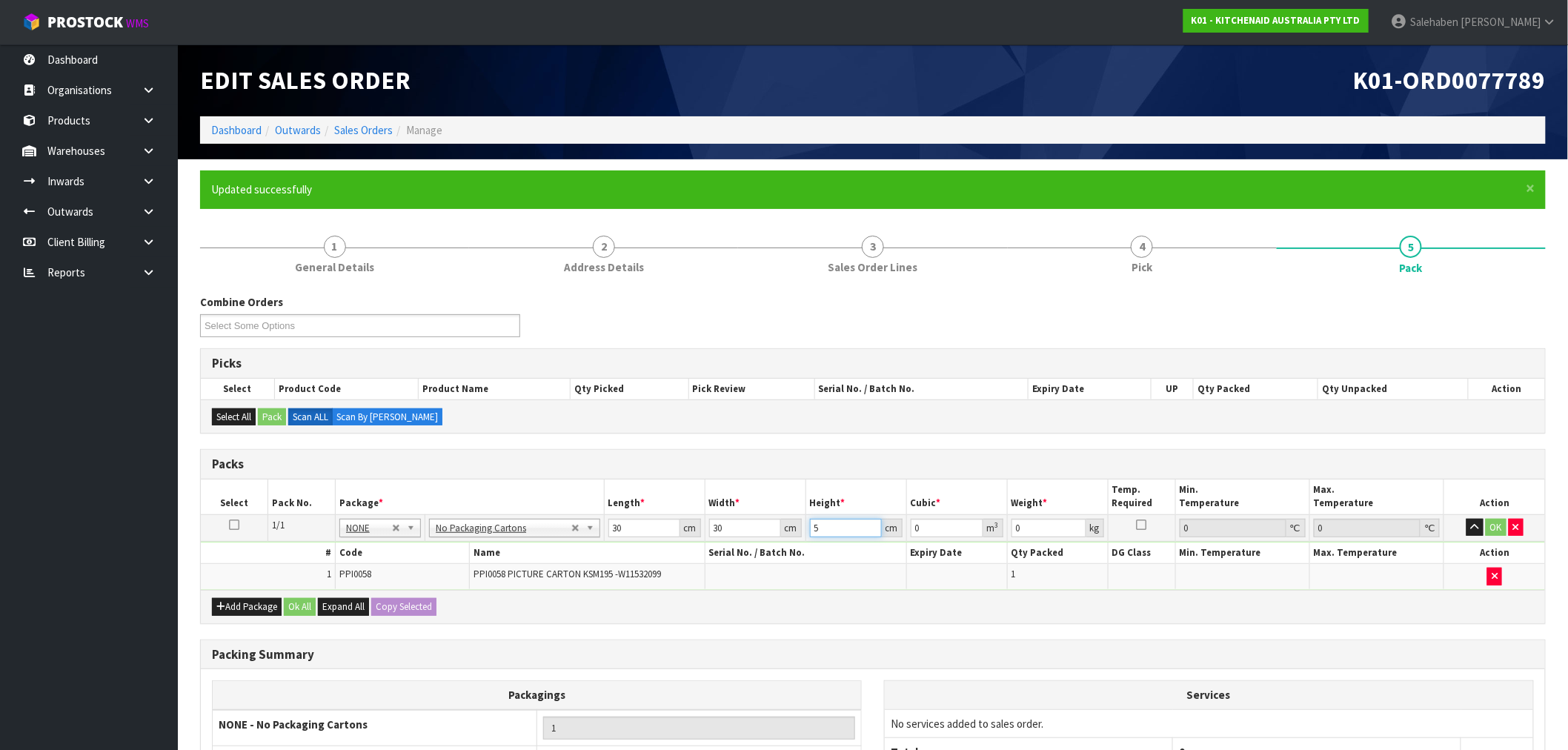
type input "0.0045"
type input "5"
type input "1"
click at [305, 607] on button "Ok All" at bounding box center [299, 607] width 32 height 18
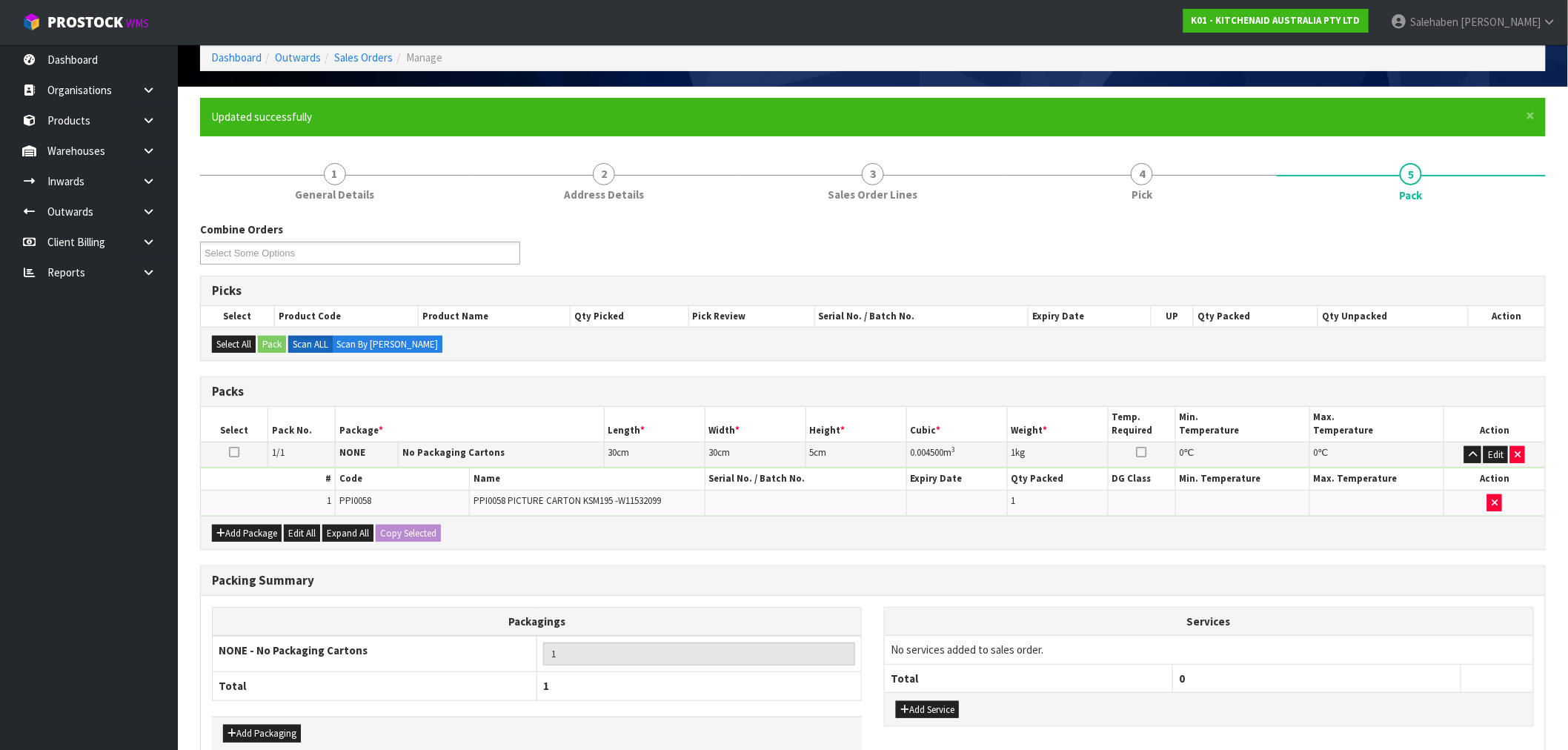
scroll to position [154, 0]
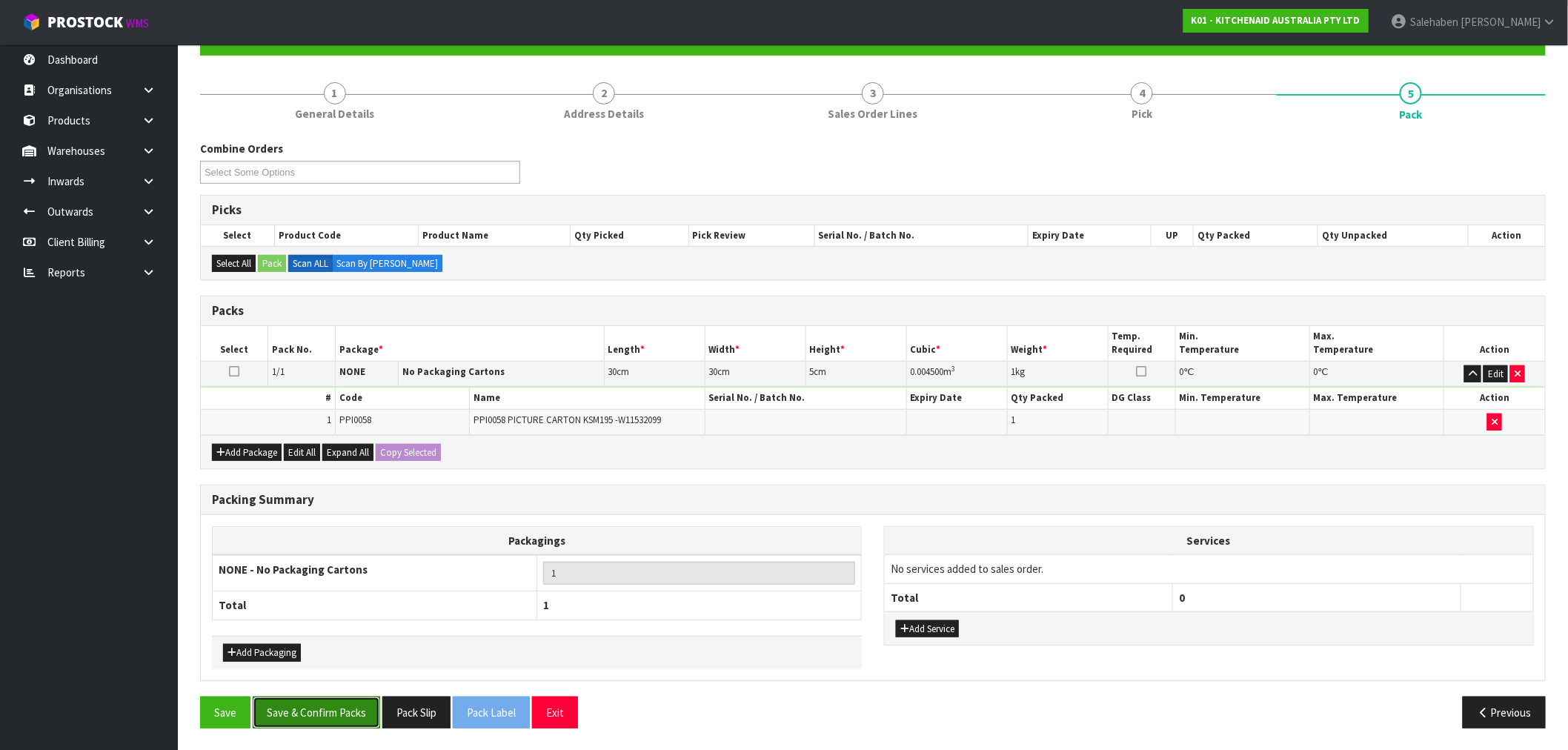
click at [341, 720] on button "Save & Confirm Packs" at bounding box center [316, 712] width 128 height 32
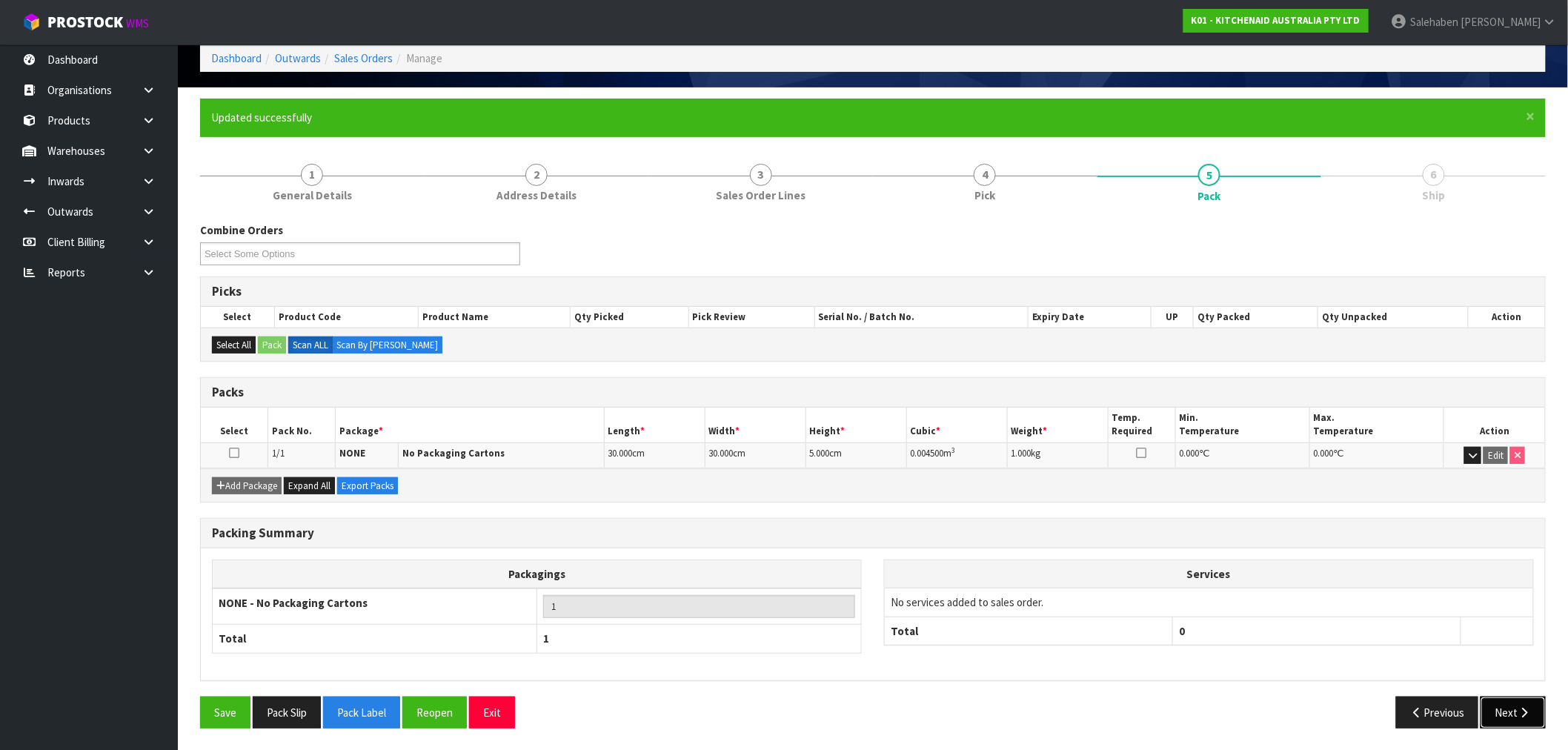
click at [1505, 721] on button "Next" at bounding box center [1513, 712] width 65 height 32
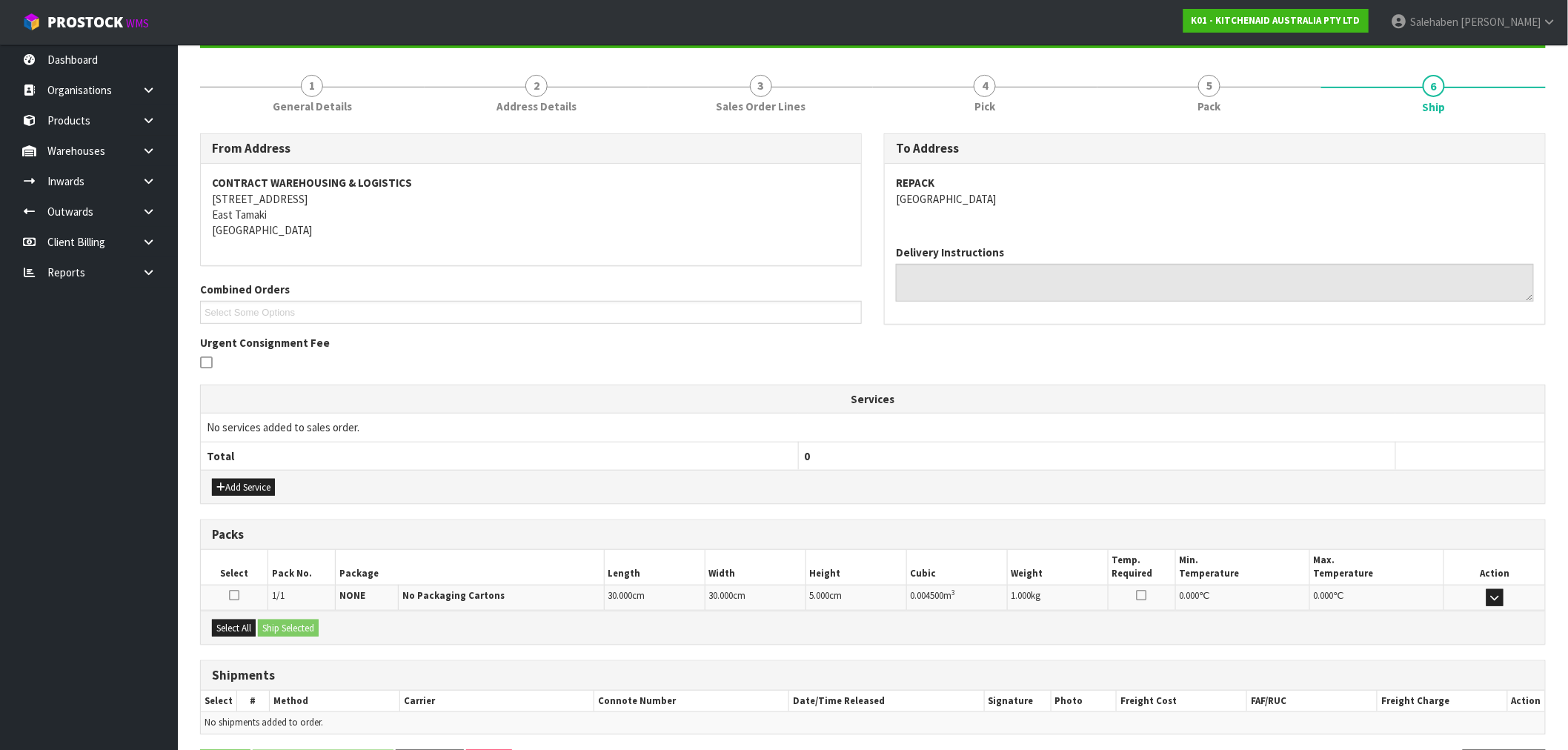
scroll to position [216, 0]
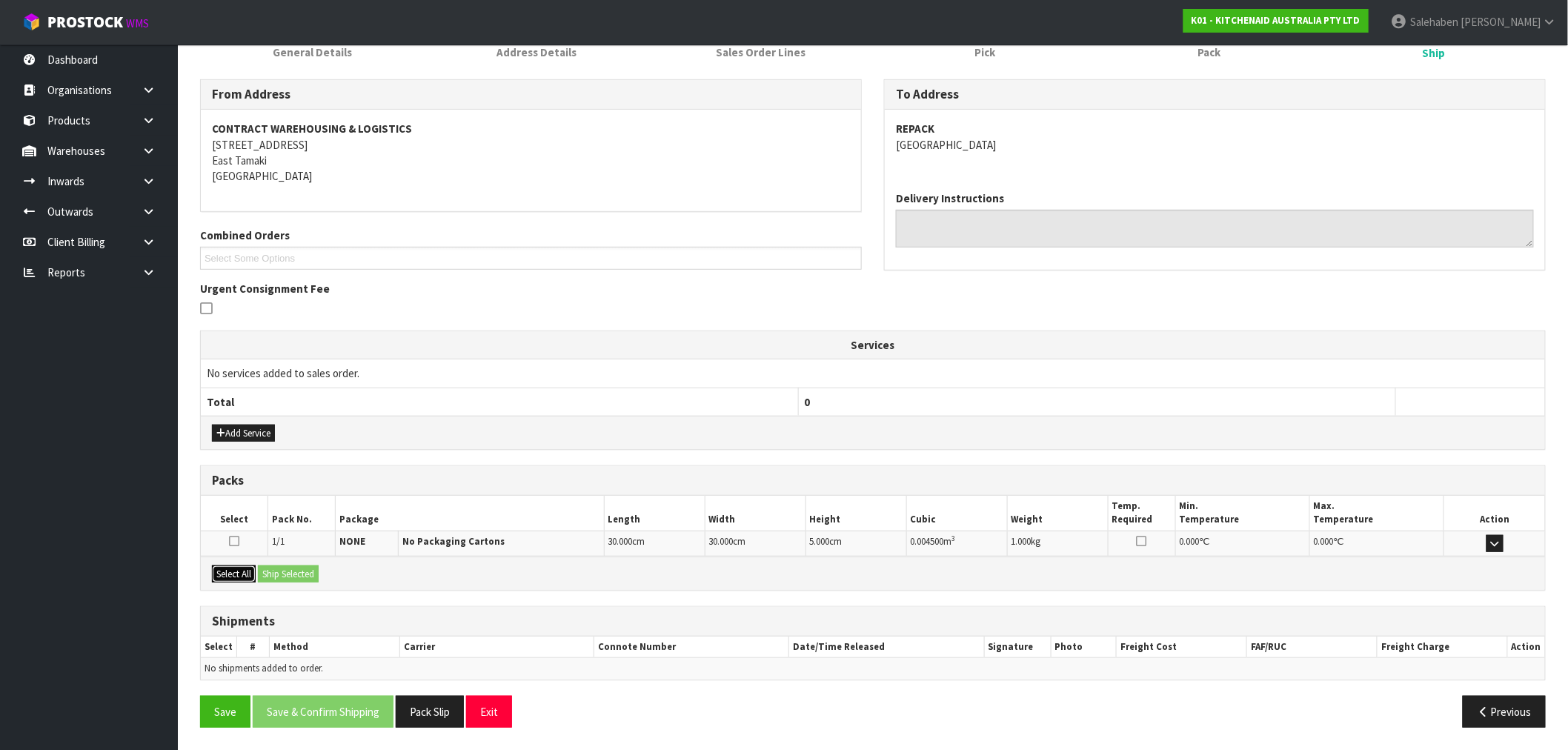
click at [231, 572] on button "Select All" at bounding box center [234, 574] width 44 height 18
drag, startPoint x: 279, startPoint y: 566, endPoint x: 291, endPoint y: 580, distance: 18.4
click at [279, 568] on button "Ship Selected" at bounding box center [287, 574] width 60 height 18
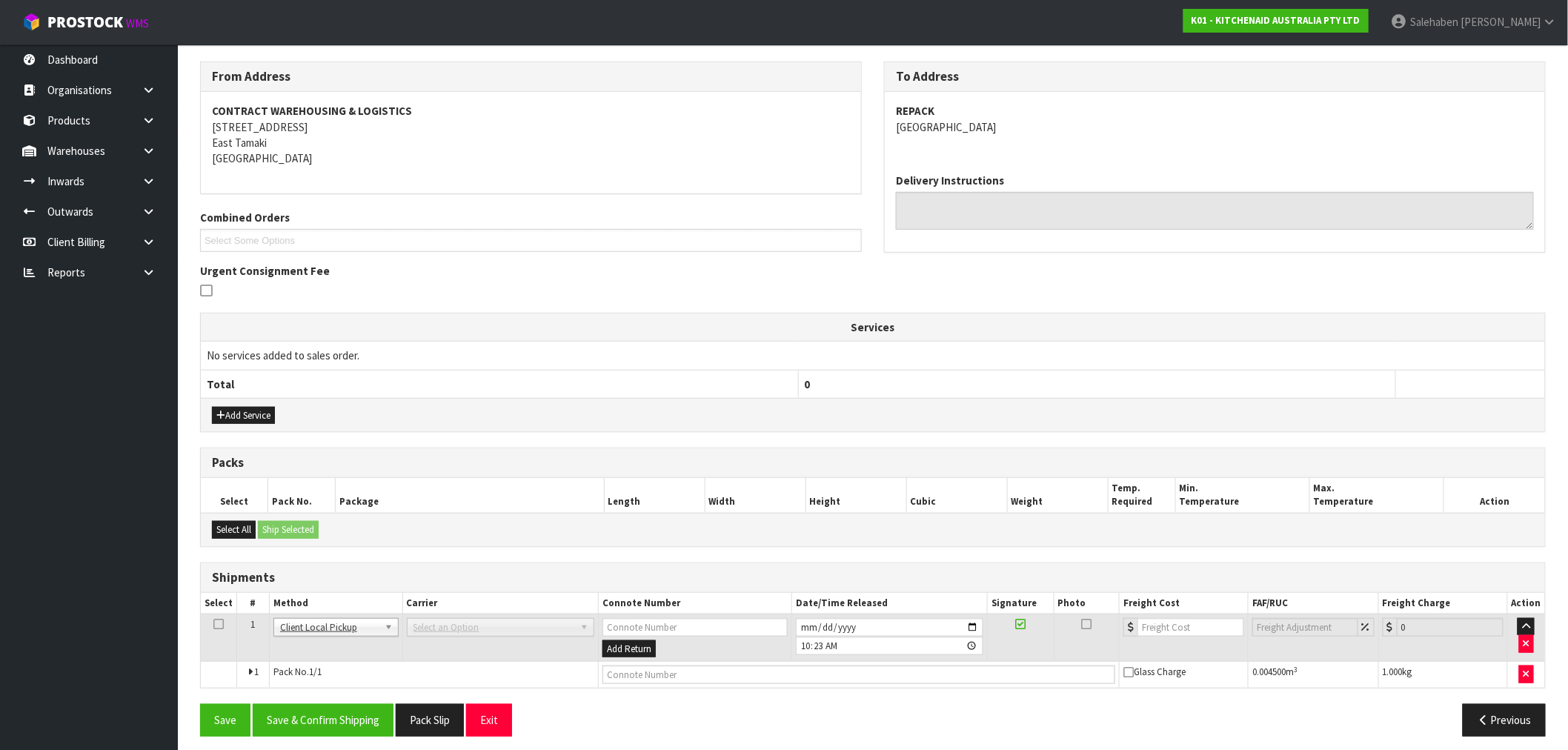
scroll to position [242, 0]
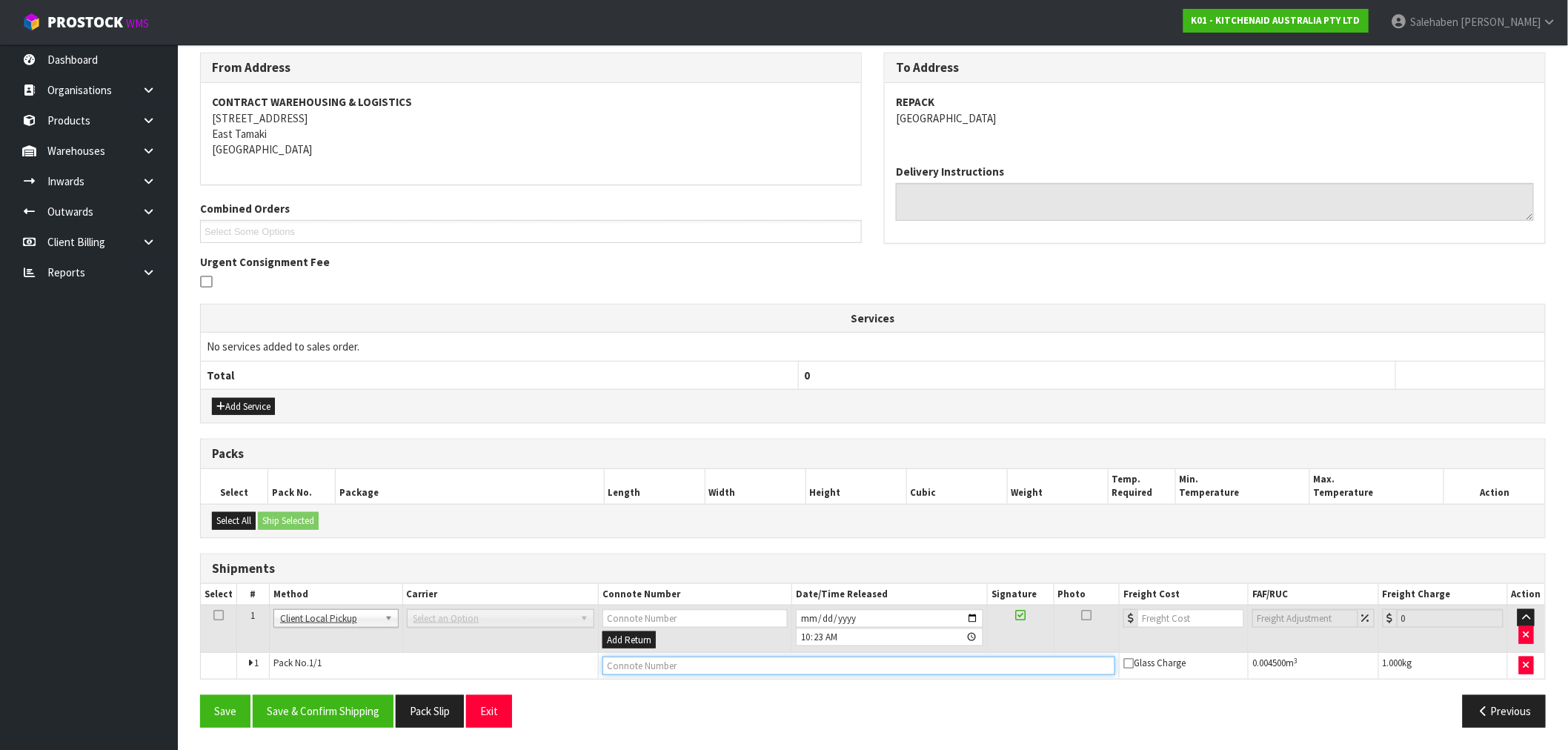
click at [665, 663] on input "text" at bounding box center [858, 666] width 513 height 19
type input "DISPOSED"
click at [341, 713] on button "Save & Confirm Shipping" at bounding box center [323, 710] width 141 height 32
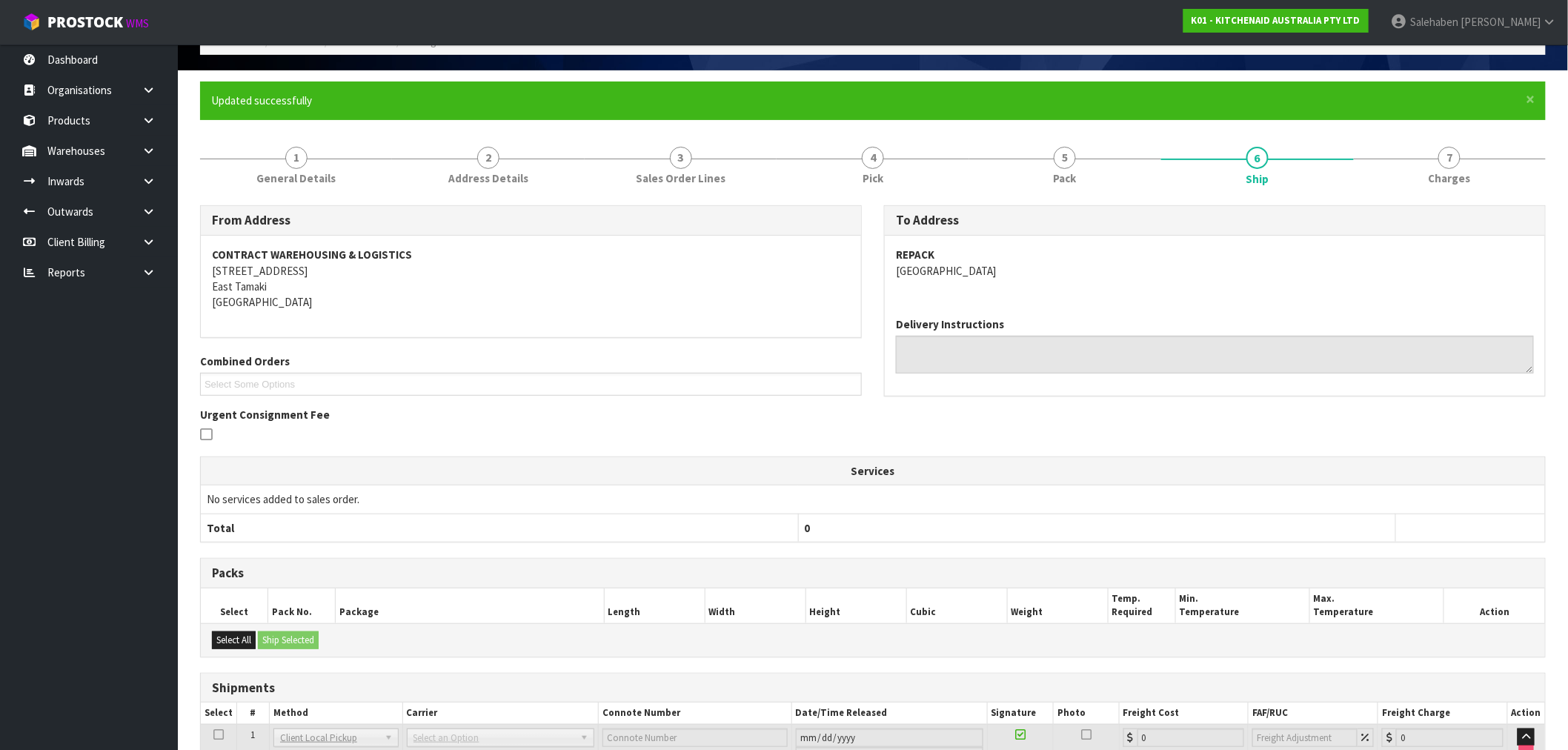
scroll to position [204, 0]
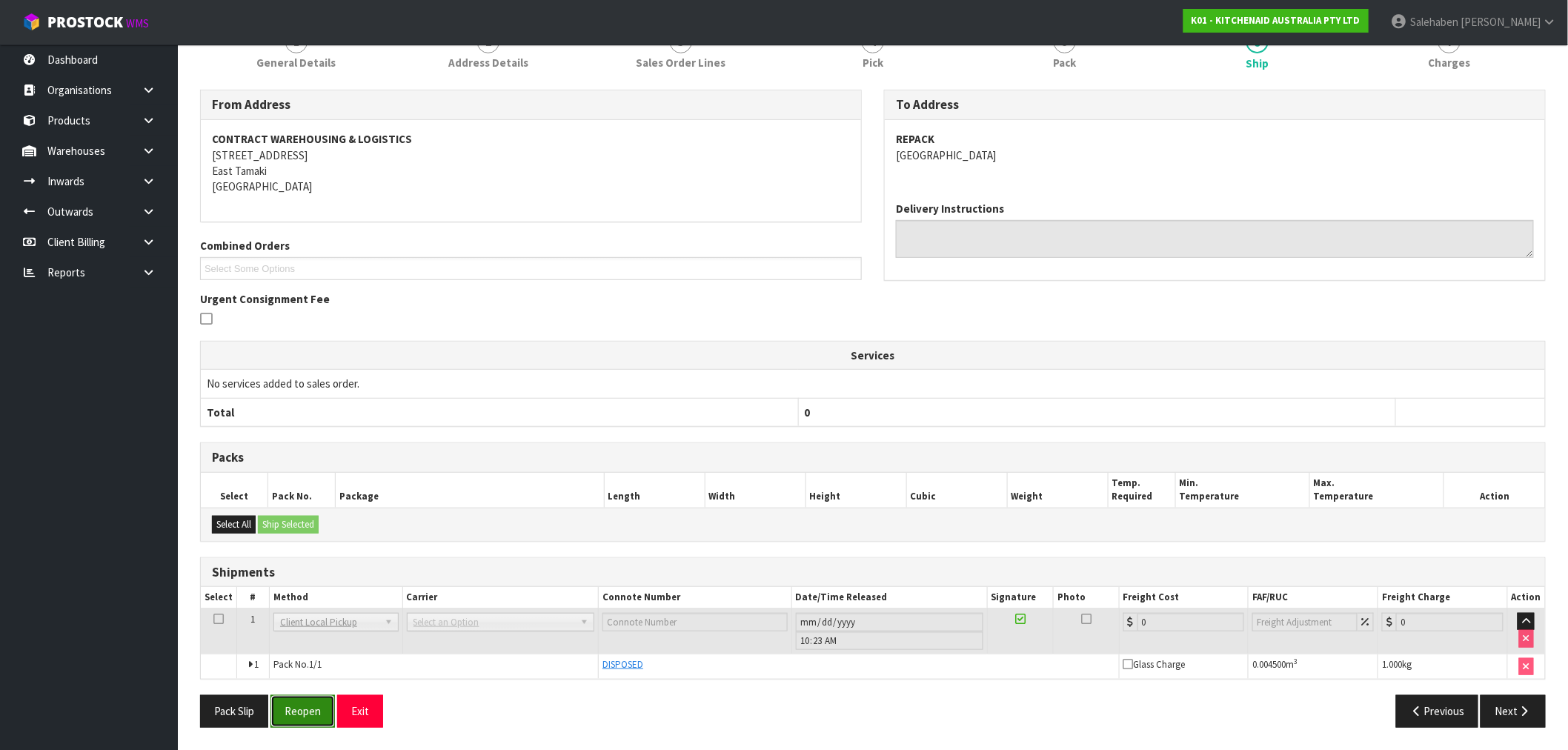
click at [295, 709] on button "Reopen" at bounding box center [302, 710] width 64 height 32
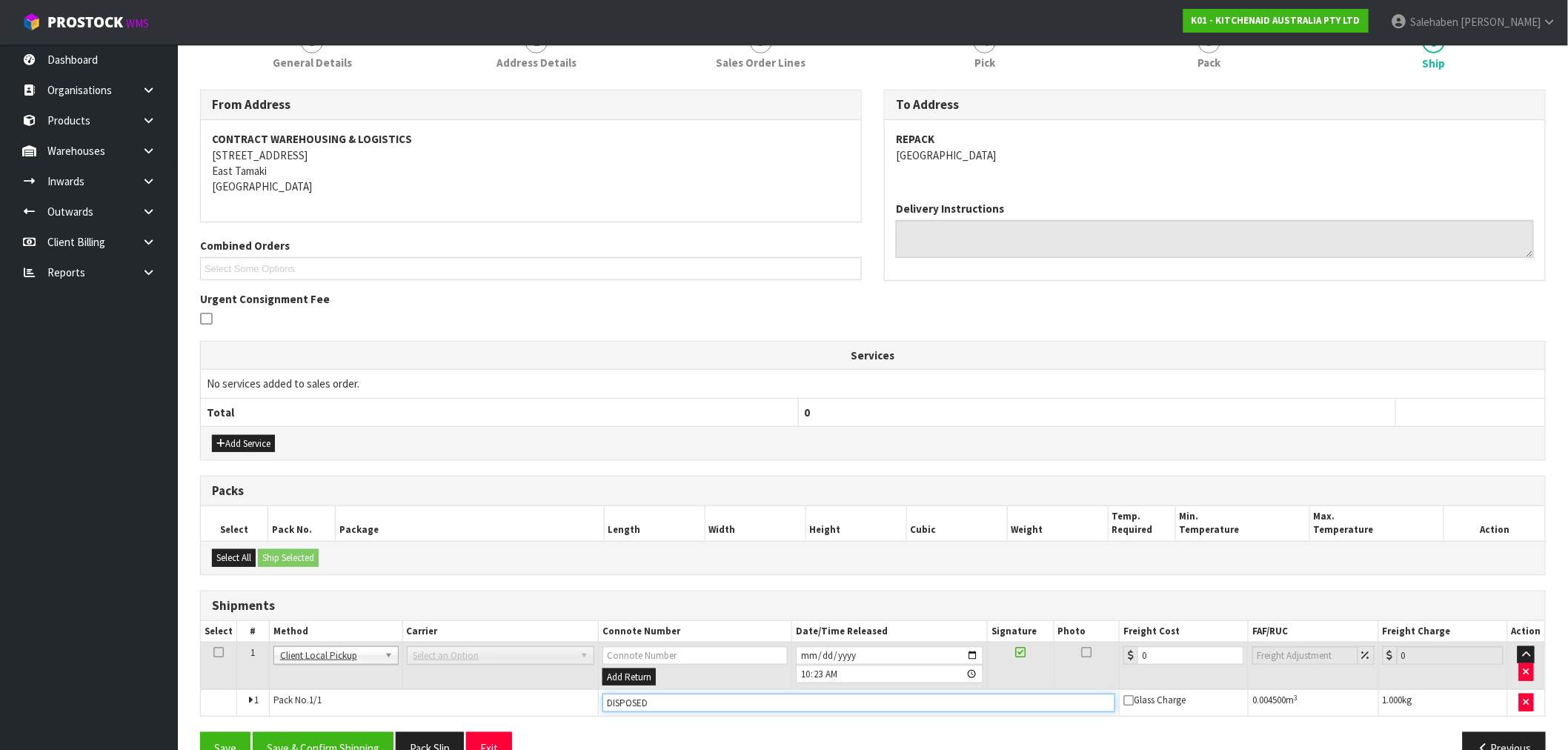
drag, startPoint x: 655, startPoint y: 710, endPoint x: 539, endPoint y: 731, distance: 117.9
click at [539, 731] on div "From Address CONTRACT WAREHOUSING & LOGISTICS 17 Allens Road East Tamaki Auckla…" at bounding box center [872, 432] width 1346 height 685
type input "GIVEN TO INWARDS FOR REPACK"
click at [975, 655] on input "[DATE]" at bounding box center [889, 655] width 187 height 19
type input "[DATE]"
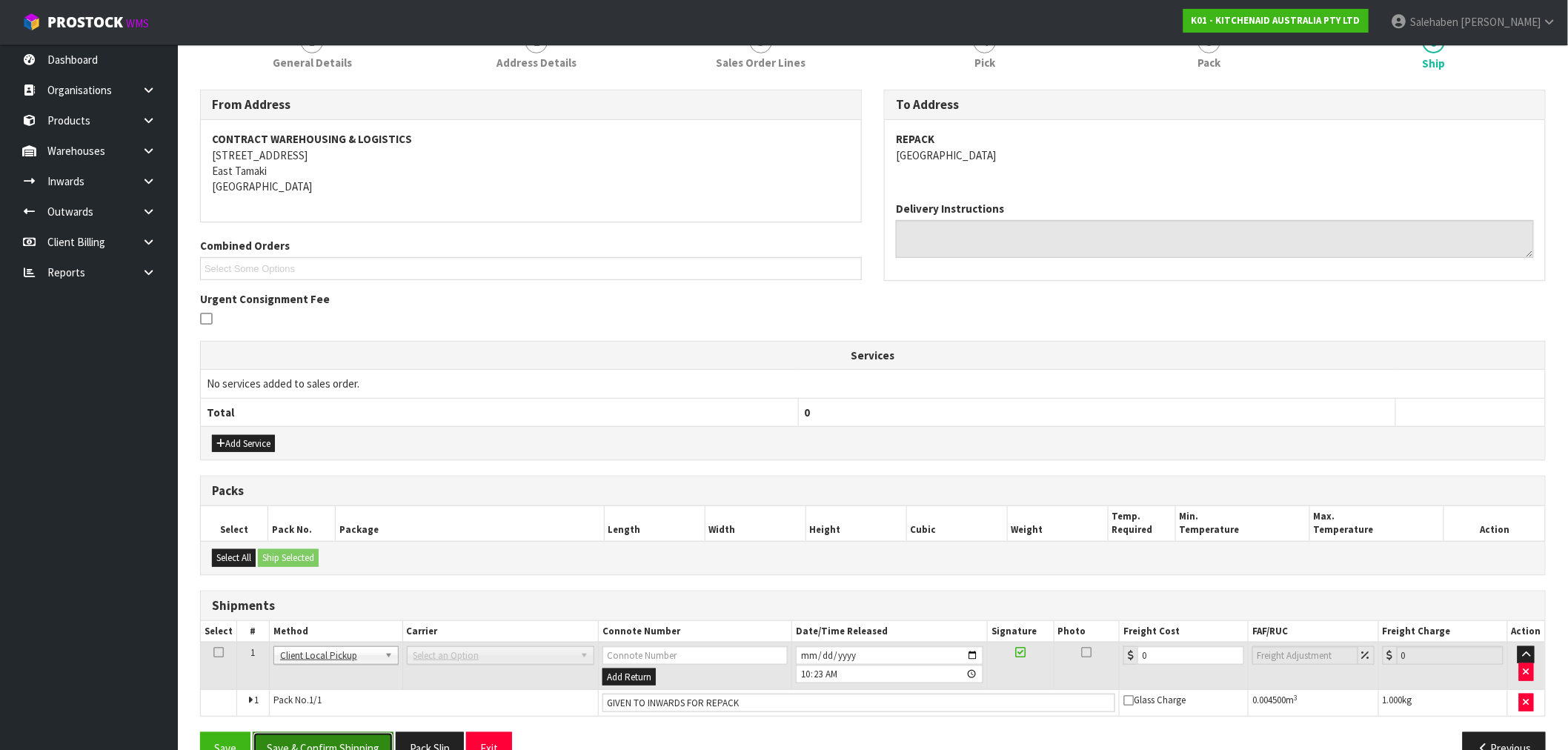
click at [364, 746] on button "Save & Confirm Shipping" at bounding box center [323, 748] width 141 height 32
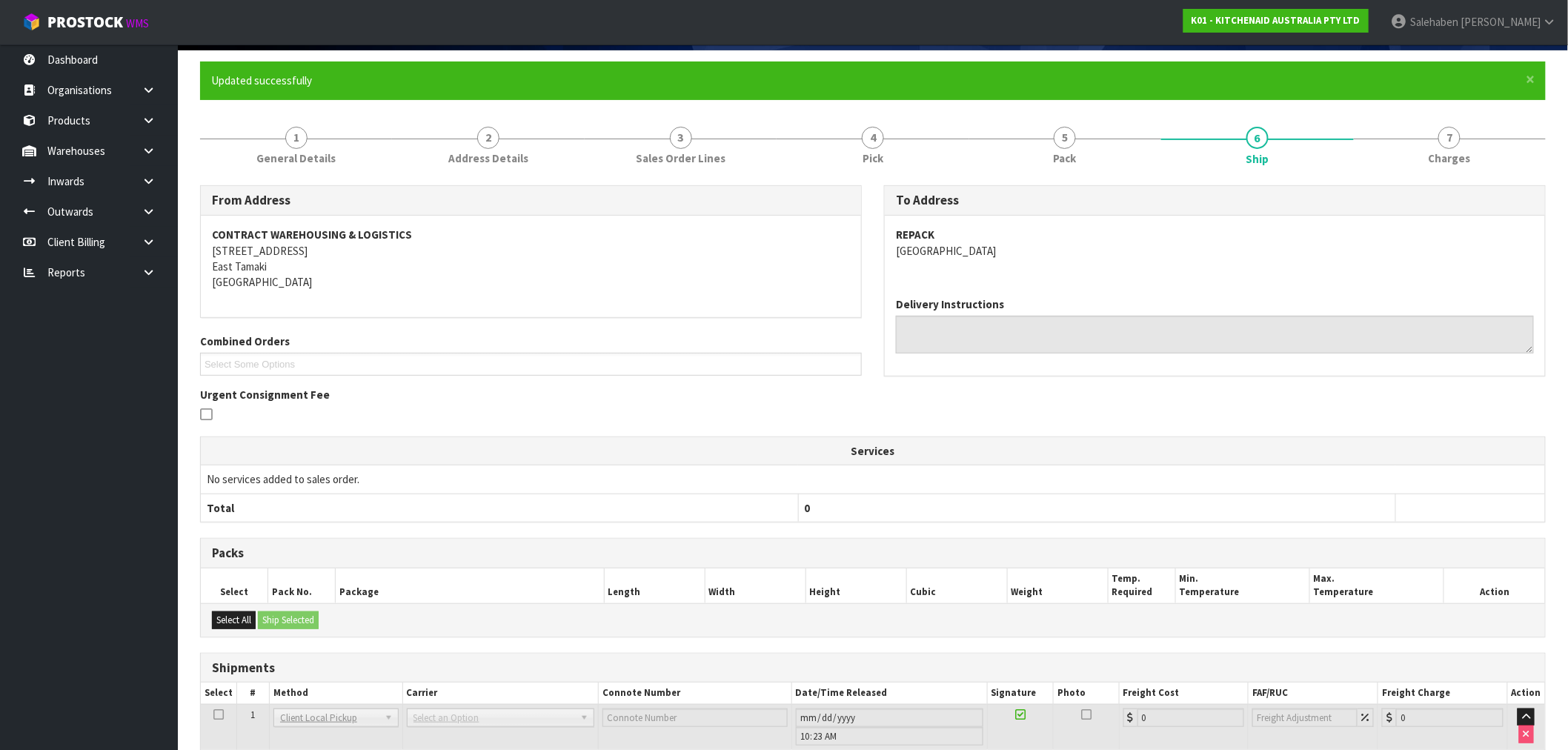
scroll to position [0, 0]
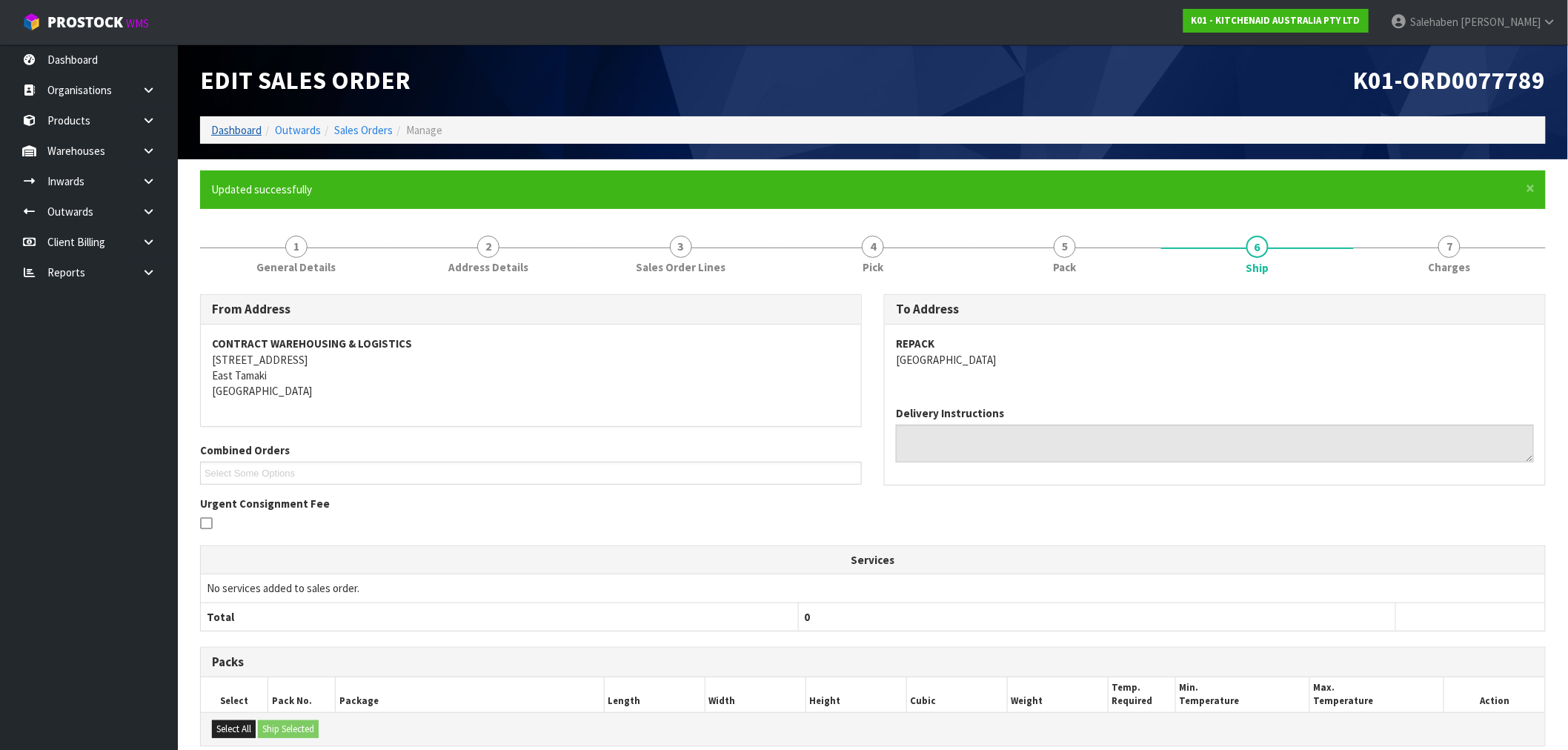
drag, startPoint x: 247, startPoint y: 117, endPoint x: 239, endPoint y: 125, distance: 11.3
click at [245, 119] on ol "Dashboard Outwards Sales Orders Manage" at bounding box center [872, 130] width 1346 height 28
click at [239, 126] on link "Dashboard" at bounding box center [237, 130] width 51 height 14
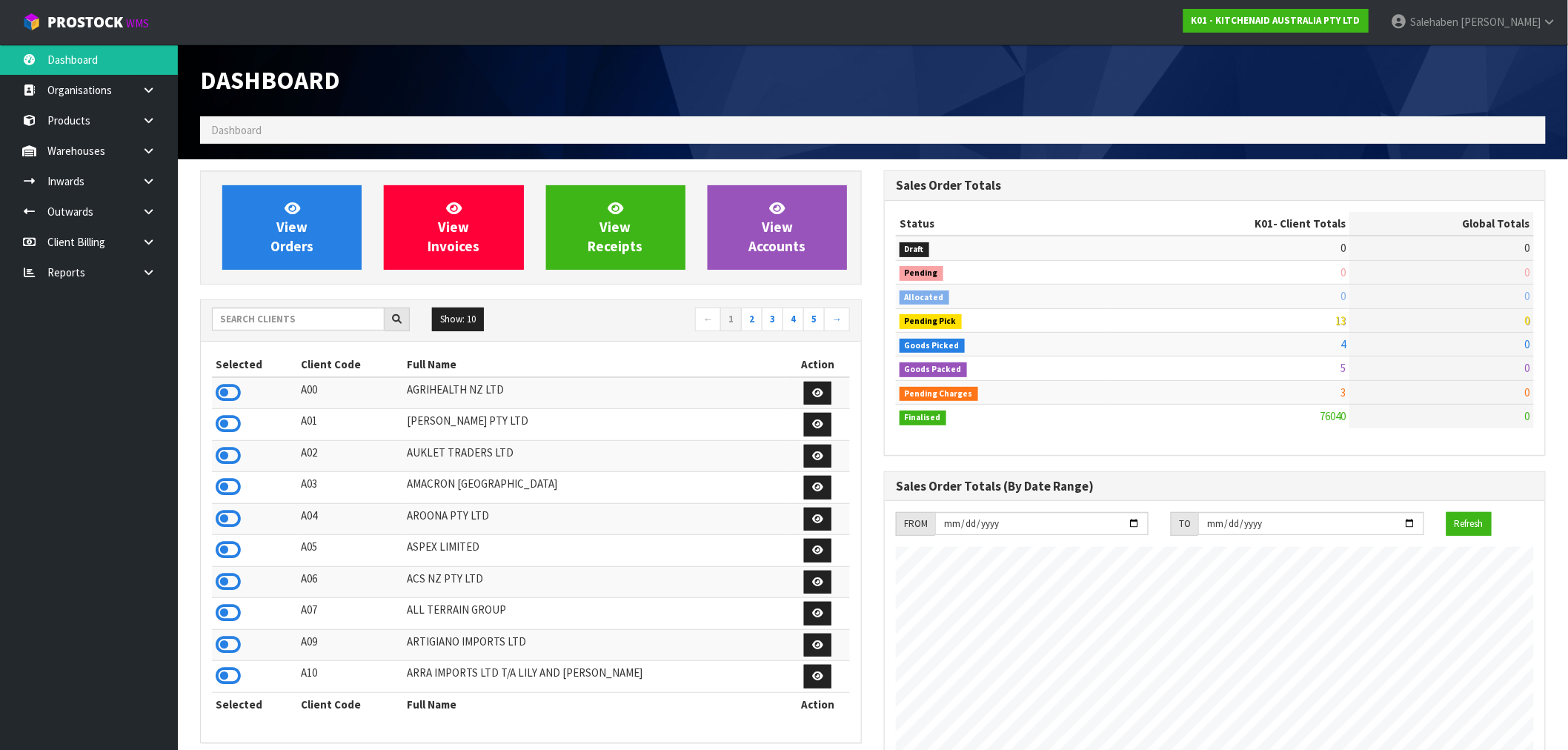
scroll to position [1122, 684]
click at [252, 319] on input "text" at bounding box center [298, 319] width 172 height 23
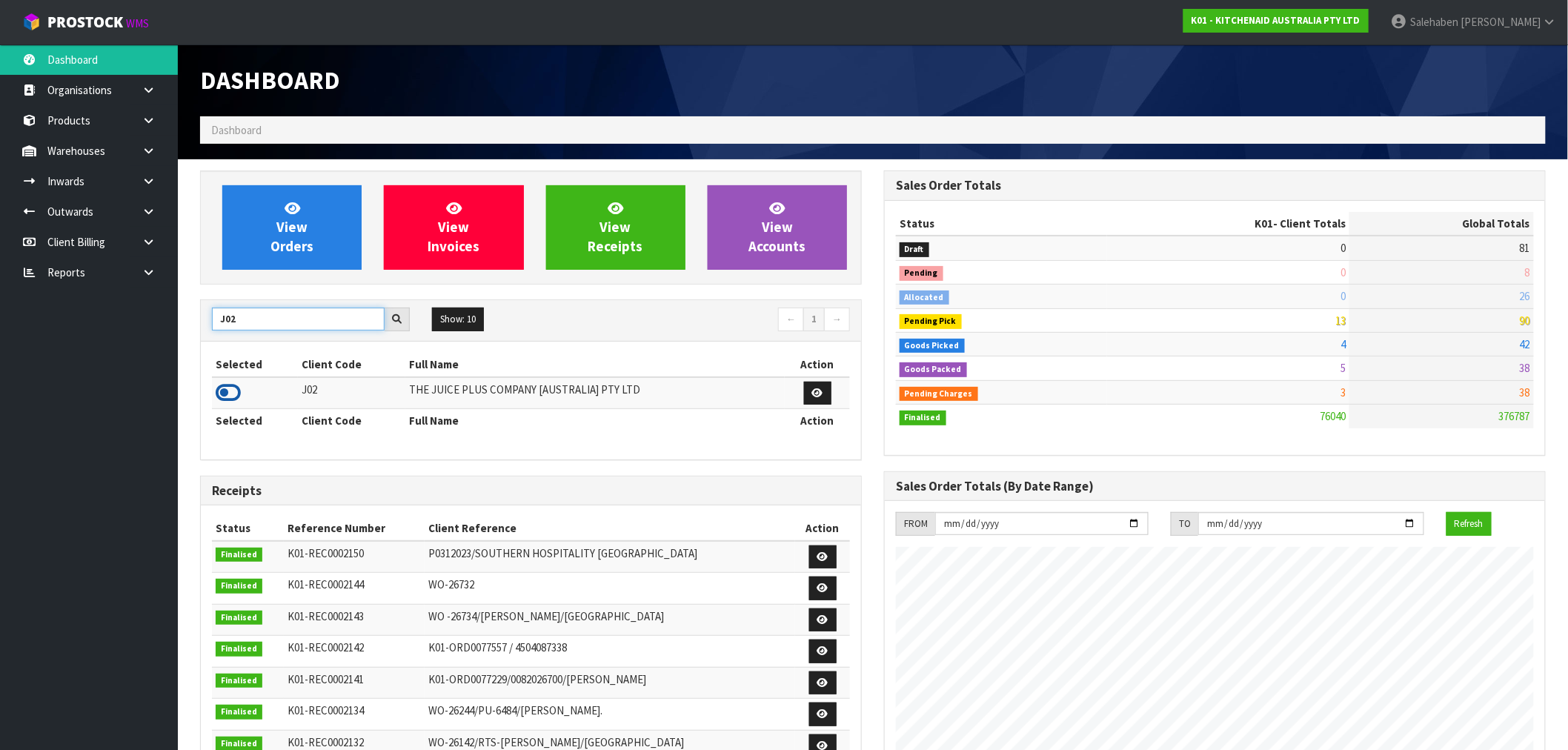
type input "J02"
click at [234, 391] on icon at bounding box center [228, 393] width 25 height 22
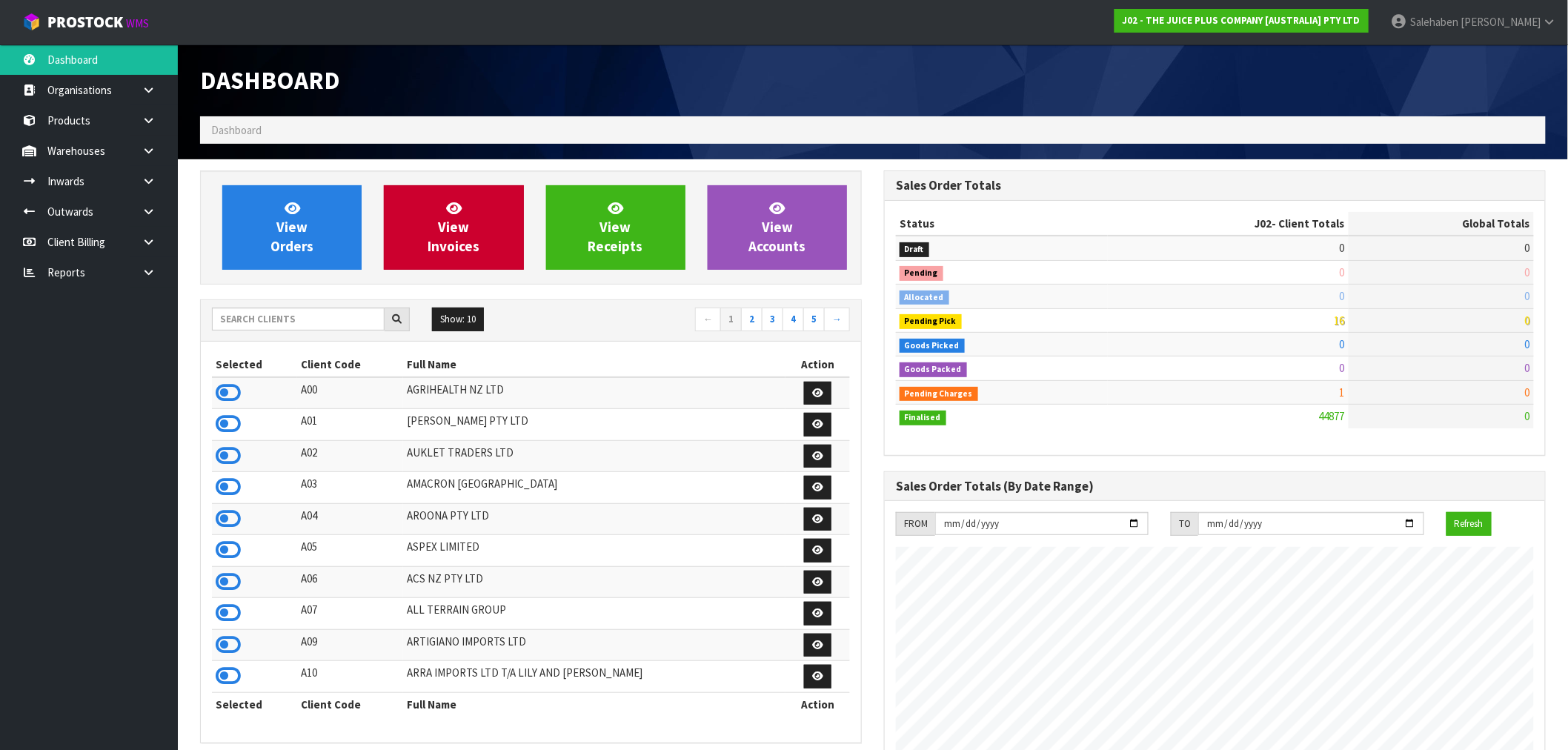
scroll to position [1122, 684]
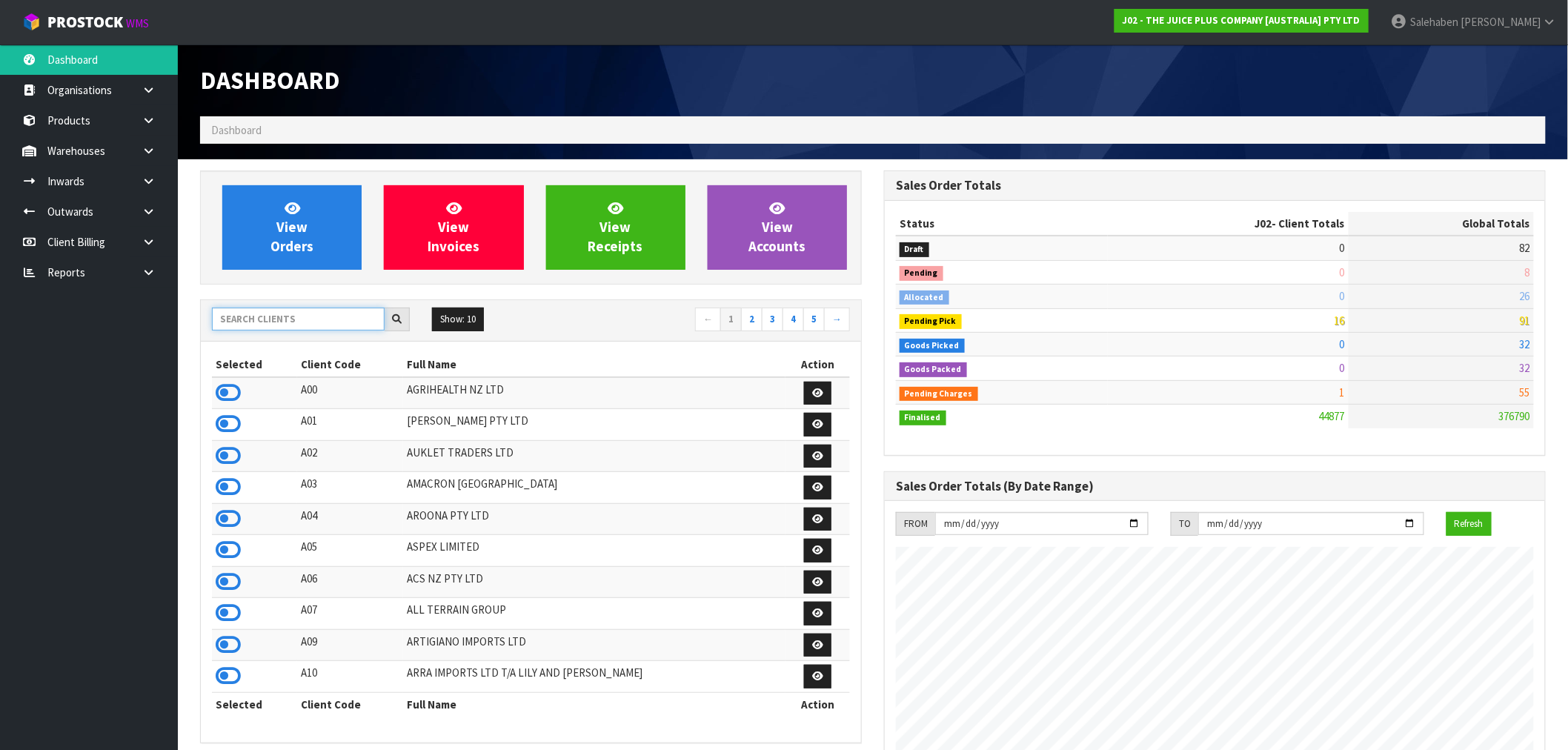
click at [334, 313] on input "text" at bounding box center [298, 319] width 172 height 23
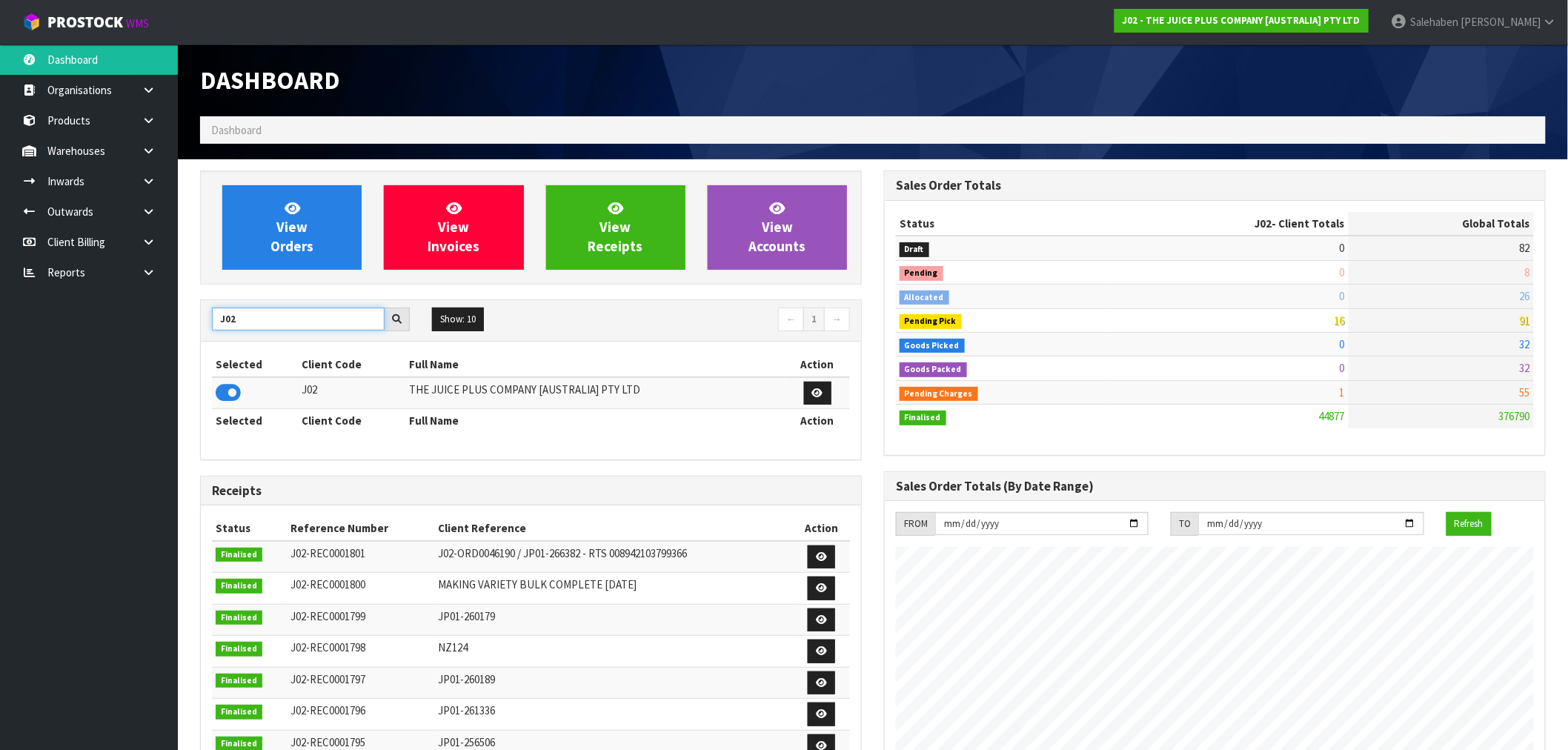
drag, startPoint x: 241, startPoint y: 313, endPoint x: 112, endPoint y: 328, distance: 129.9
click at [112, 327] on body "Toggle navigation ProStock WMS J02 - THE JUICE PLUS COMPANY [AUSTRALIA] PTY LTD…" at bounding box center [784, 375] width 1568 height 750
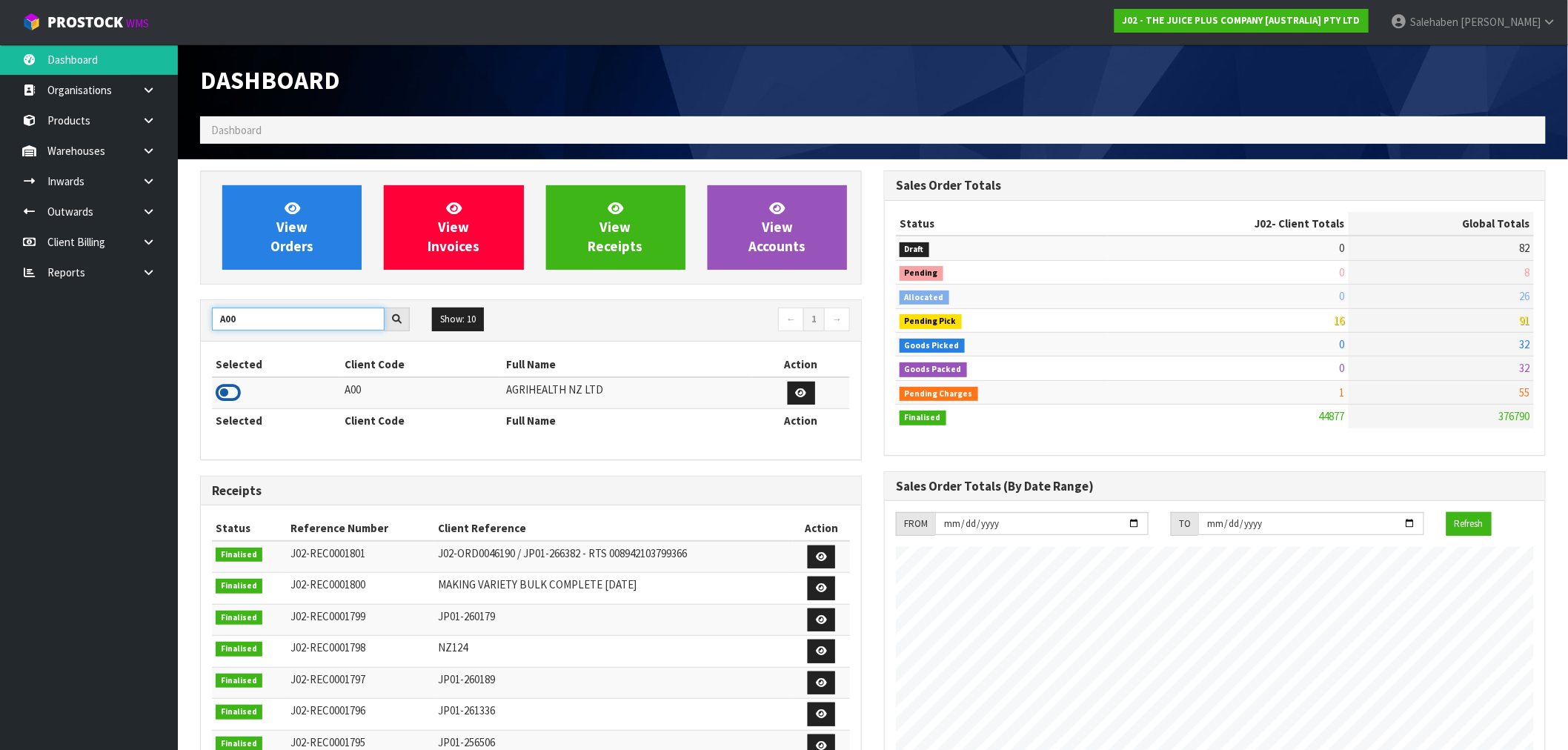
type input "A00"
click at [228, 393] on icon at bounding box center [228, 393] width 25 height 22
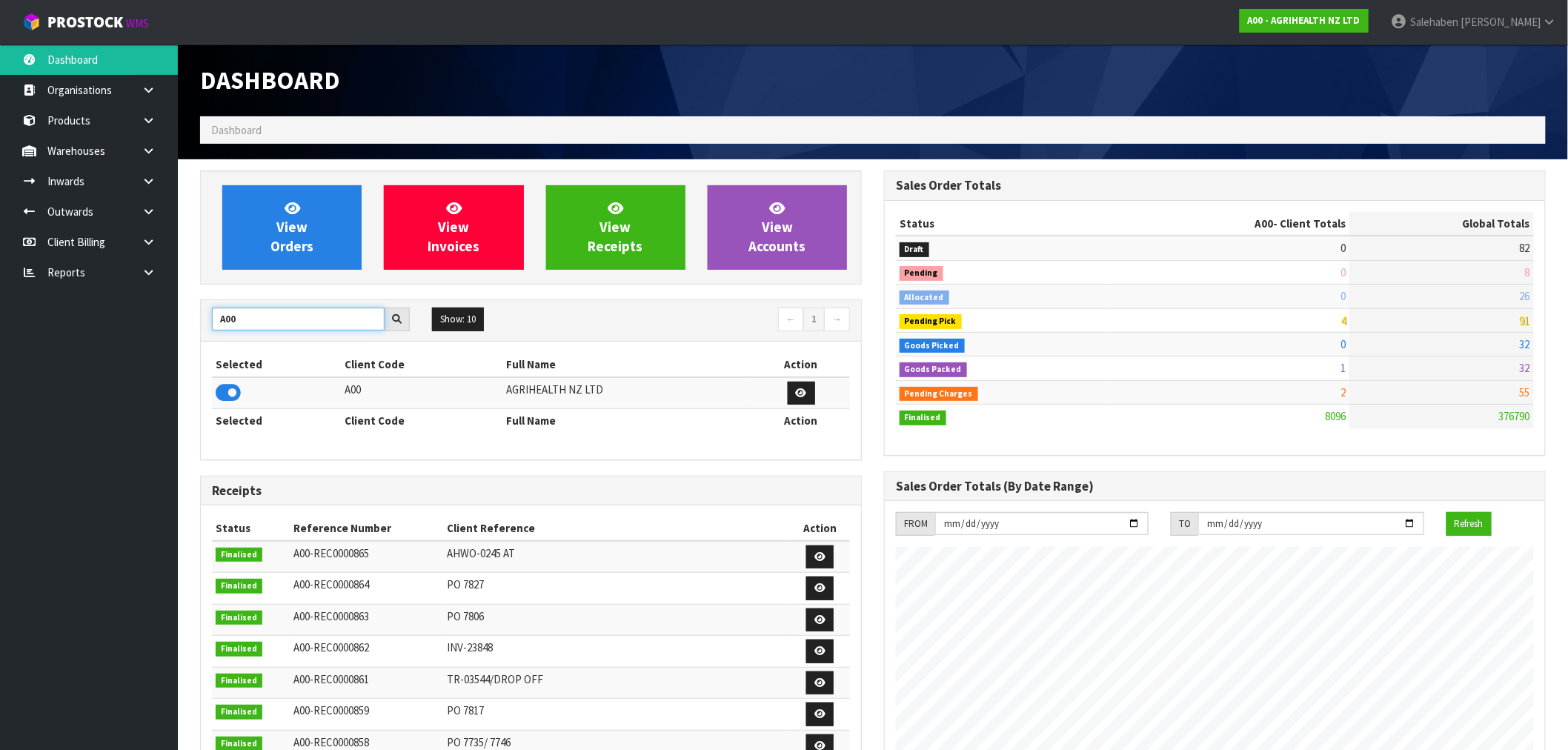
drag, startPoint x: 247, startPoint y: 321, endPoint x: 206, endPoint y: 340, distance: 45.2
click at [206, 340] on div "A00 Show: 10 5 10 25 50 ← 1 →" at bounding box center [531, 321] width 660 height 42
click at [227, 394] on icon at bounding box center [228, 393] width 25 height 22
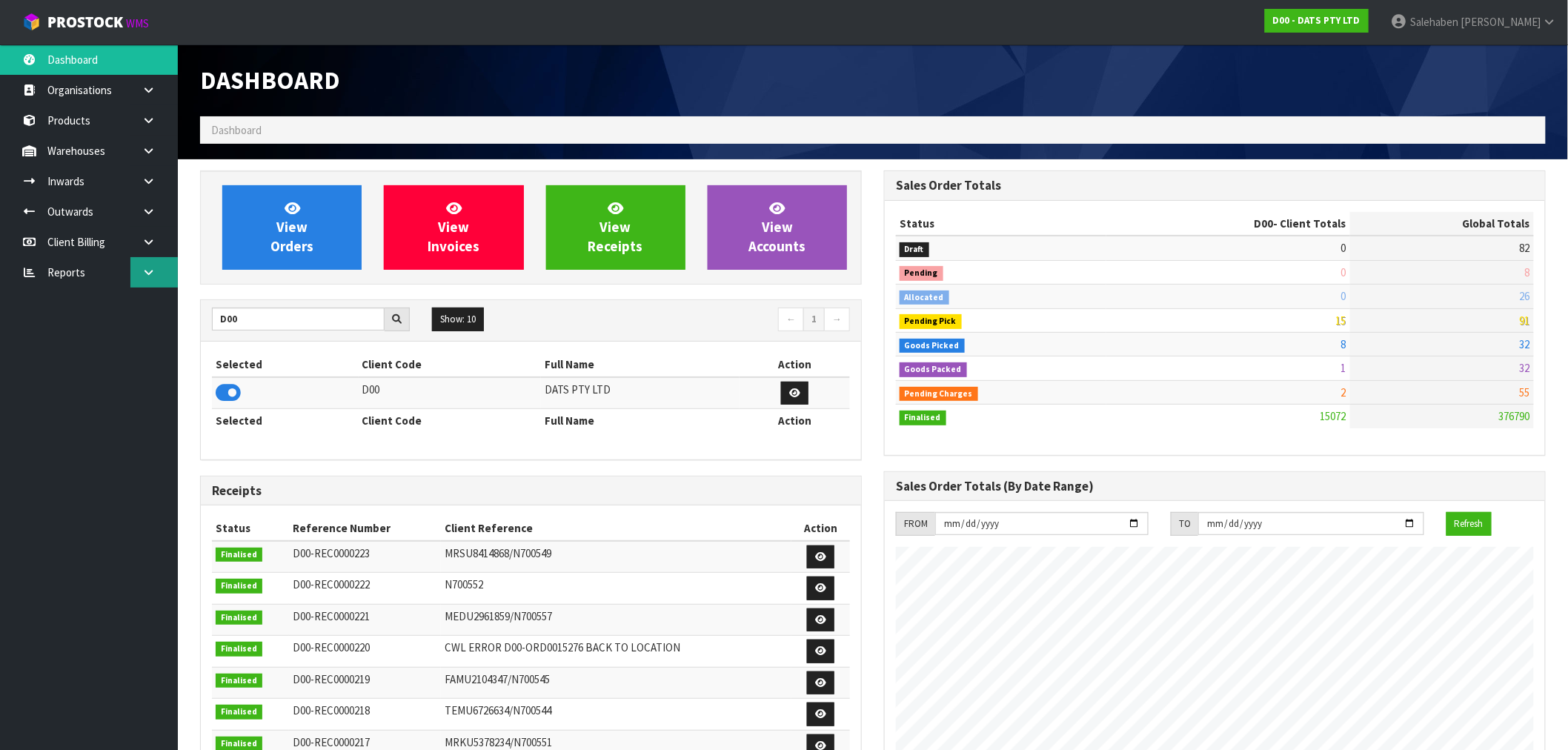
click at [138, 275] on link at bounding box center [154, 272] width 48 height 31
drag, startPoint x: 256, startPoint y: 316, endPoint x: 206, endPoint y: 340, distance: 55.5
click at [206, 339] on div "D00 Show: 10 5 10 25 50 ← 1 →" at bounding box center [531, 321] width 660 height 42
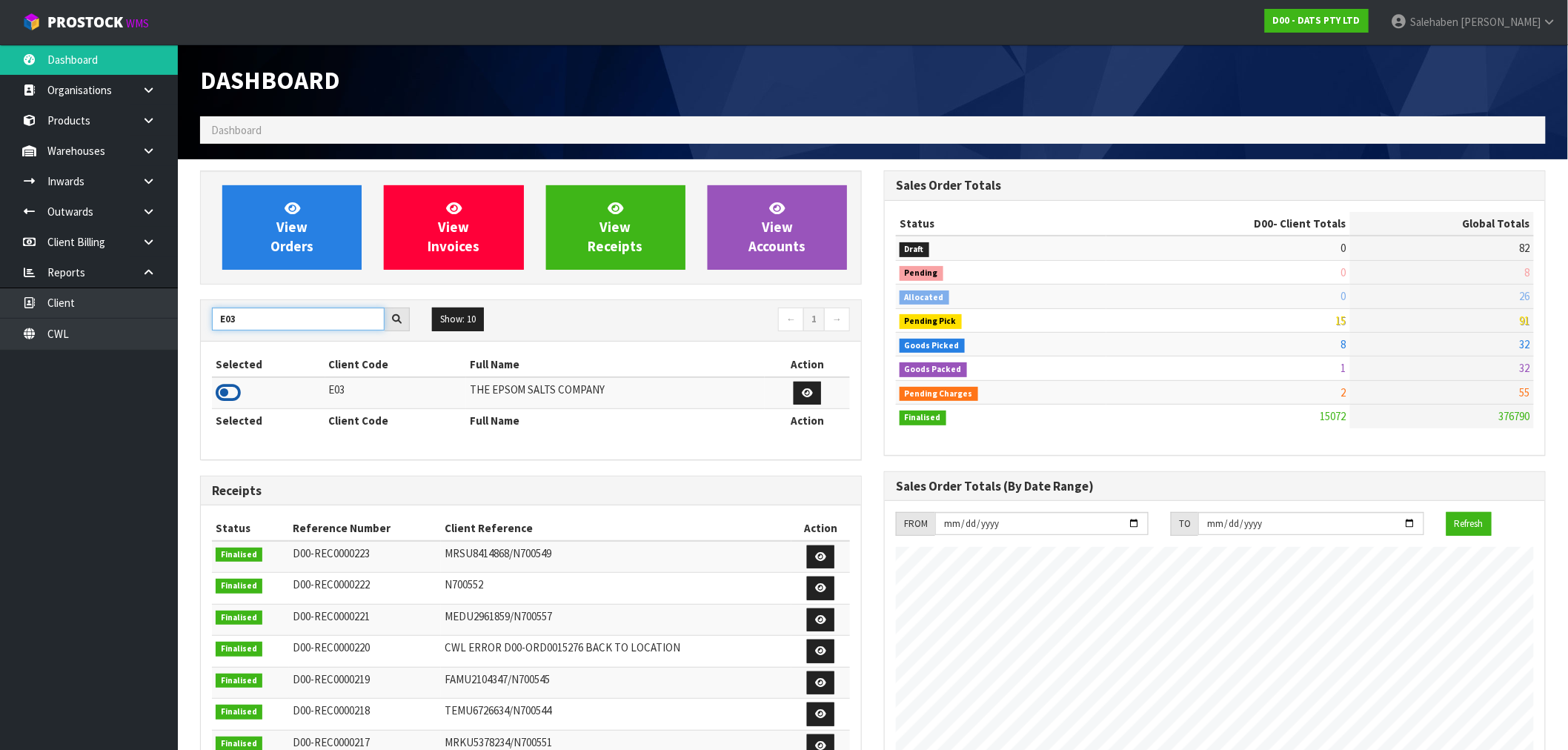
type input "E03"
click at [228, 385] on icon at bounding box center [228, 393] width 25 height 22
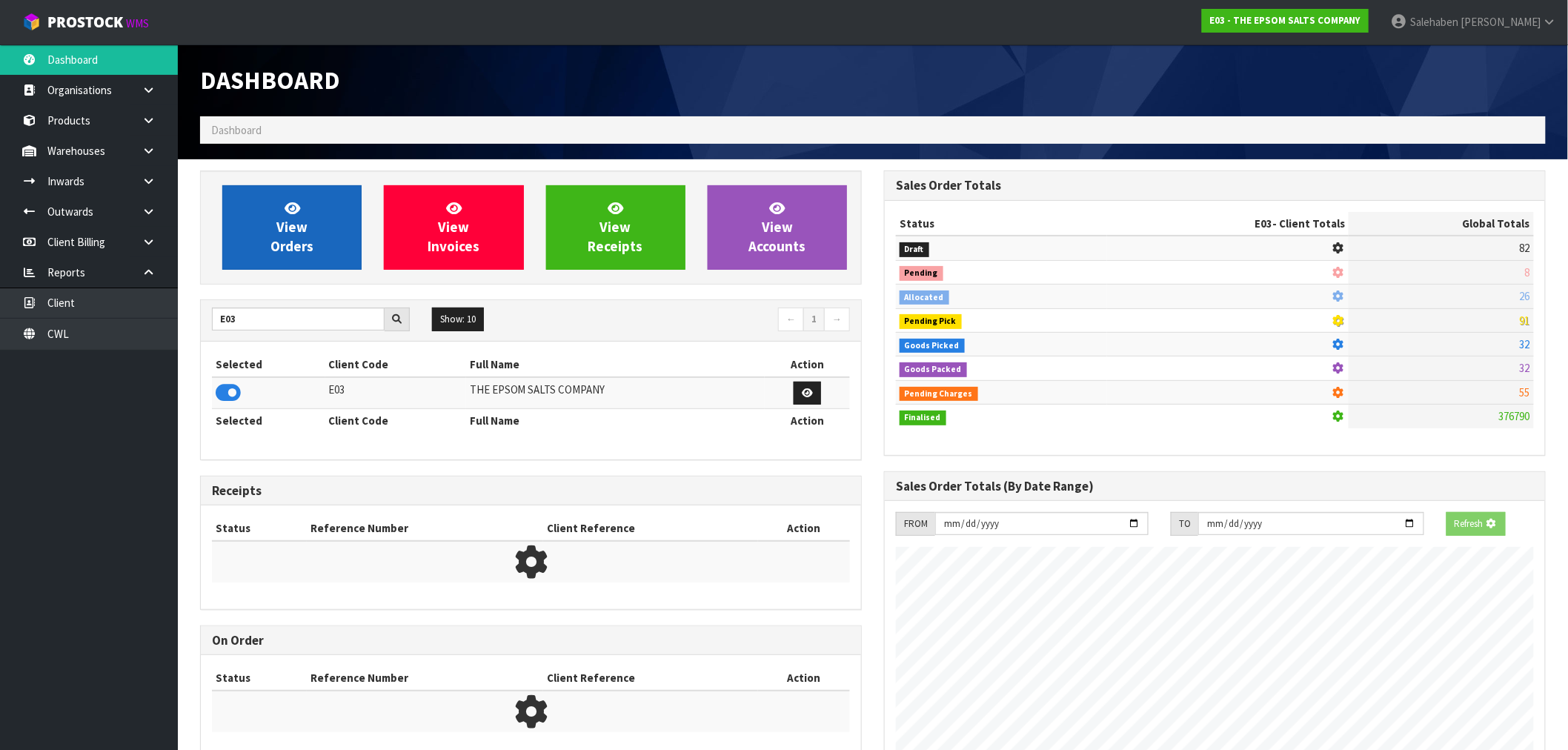
scroll to position [739955, 740236]
click at [328, 257] on link "View Orders" at bounding box center [292, 227] width 140 height 84
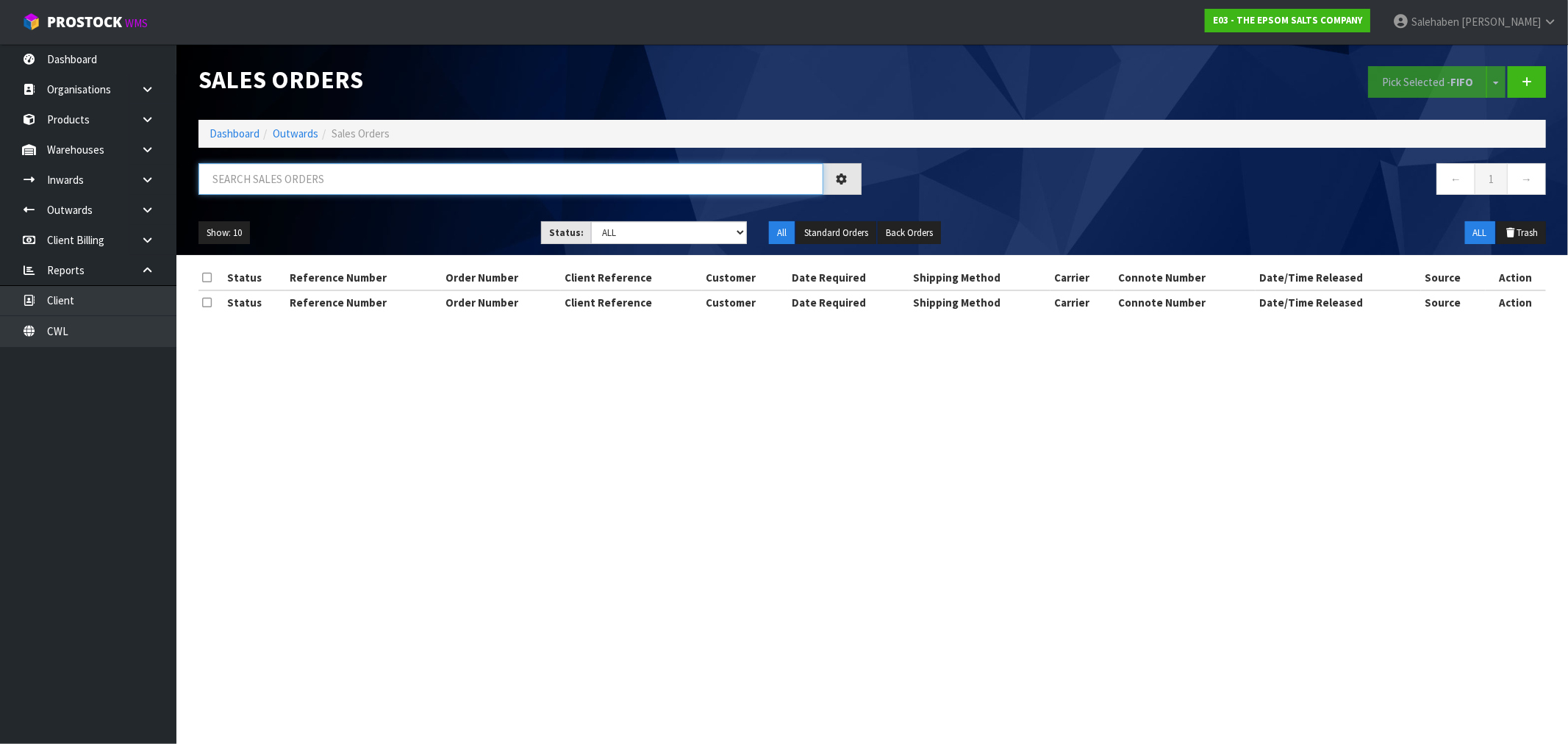
click at [401, 172] on input "text" at bounding box center [511, 178] width 625 height 32
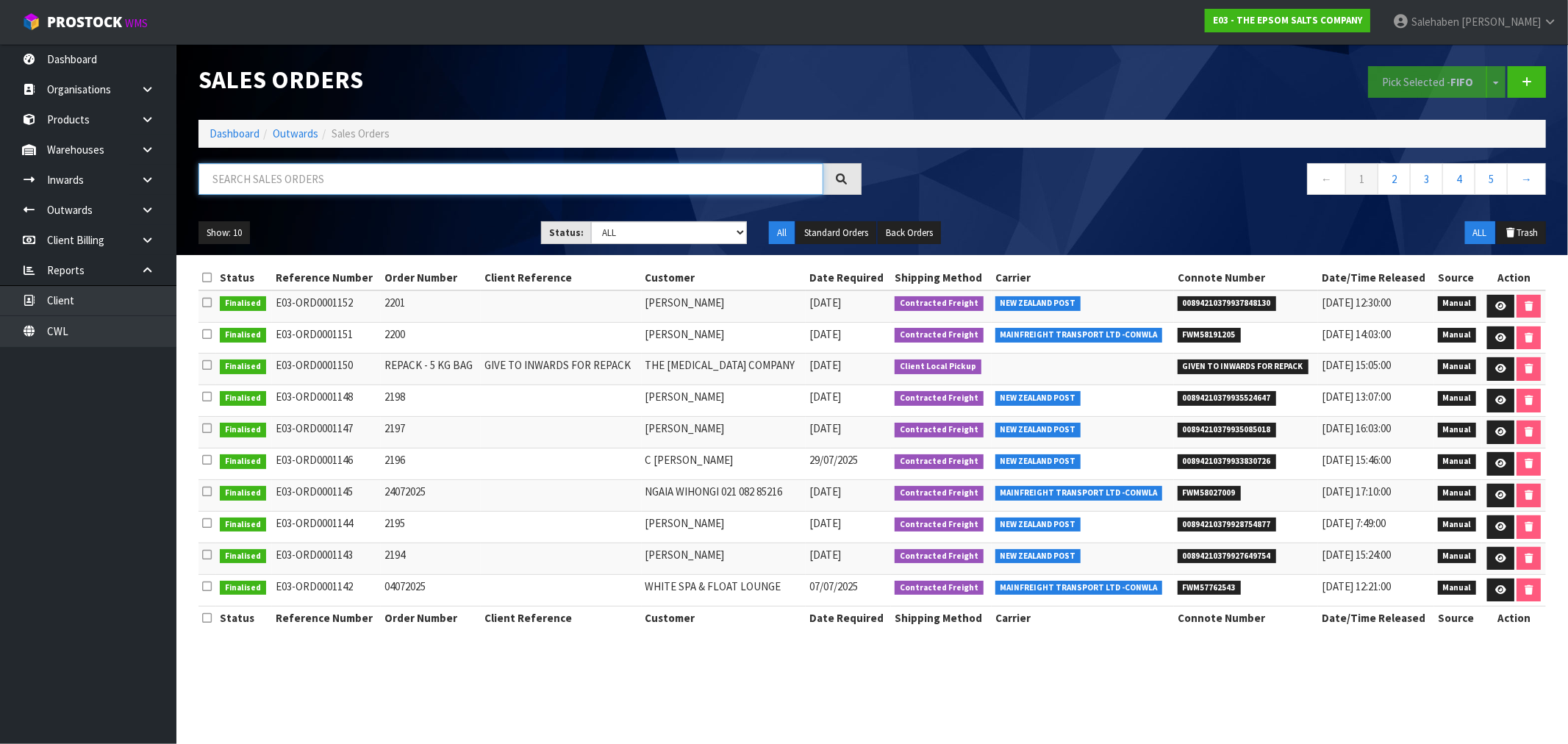
paste input "FWM58191205"
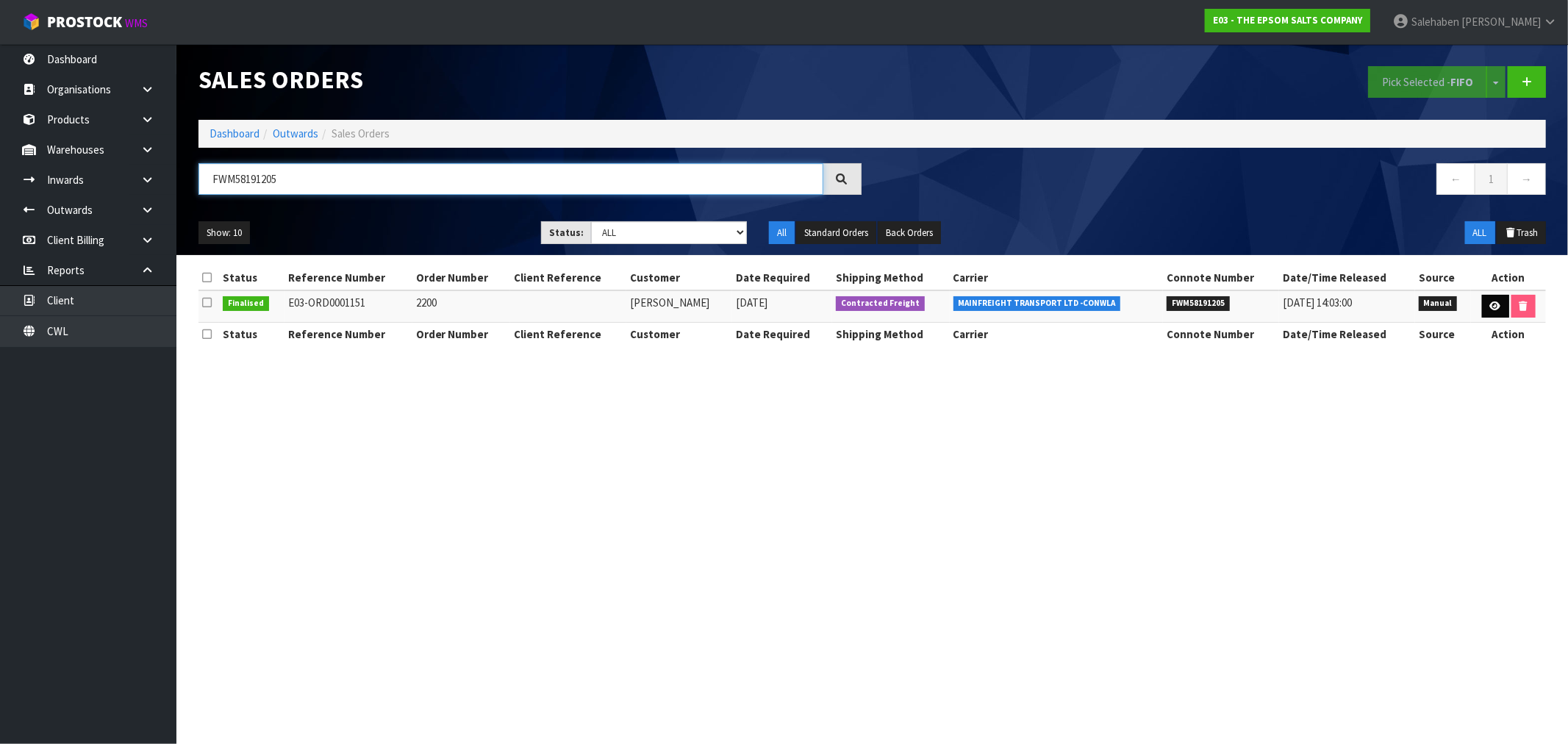
type input "FWM58191205"
click at [1493, 307] on icon at bounding box center [1495, 306] width 11 height 10
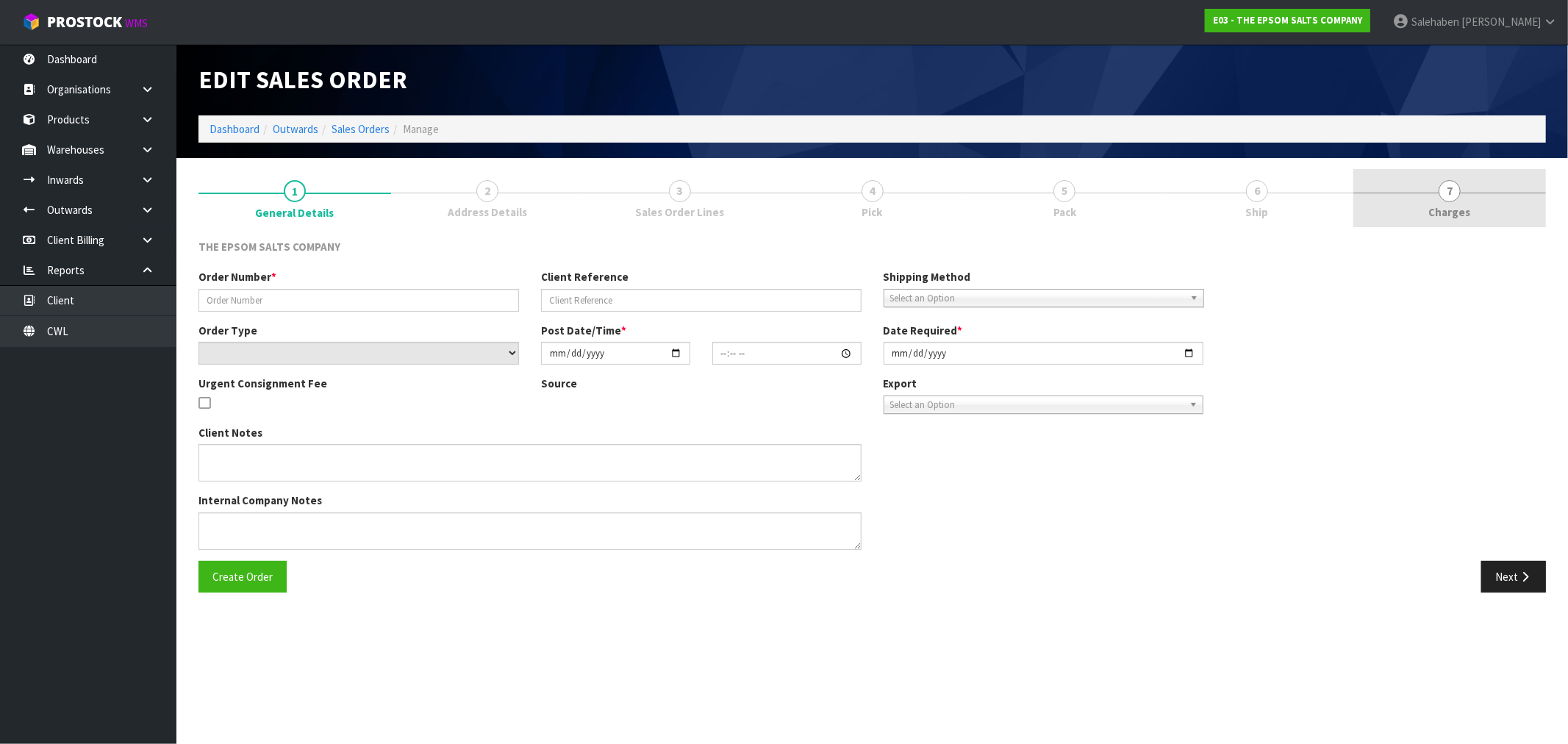
click at [1448, 200] on span "7" at bounding box center [1450, 191] width 22 height 22
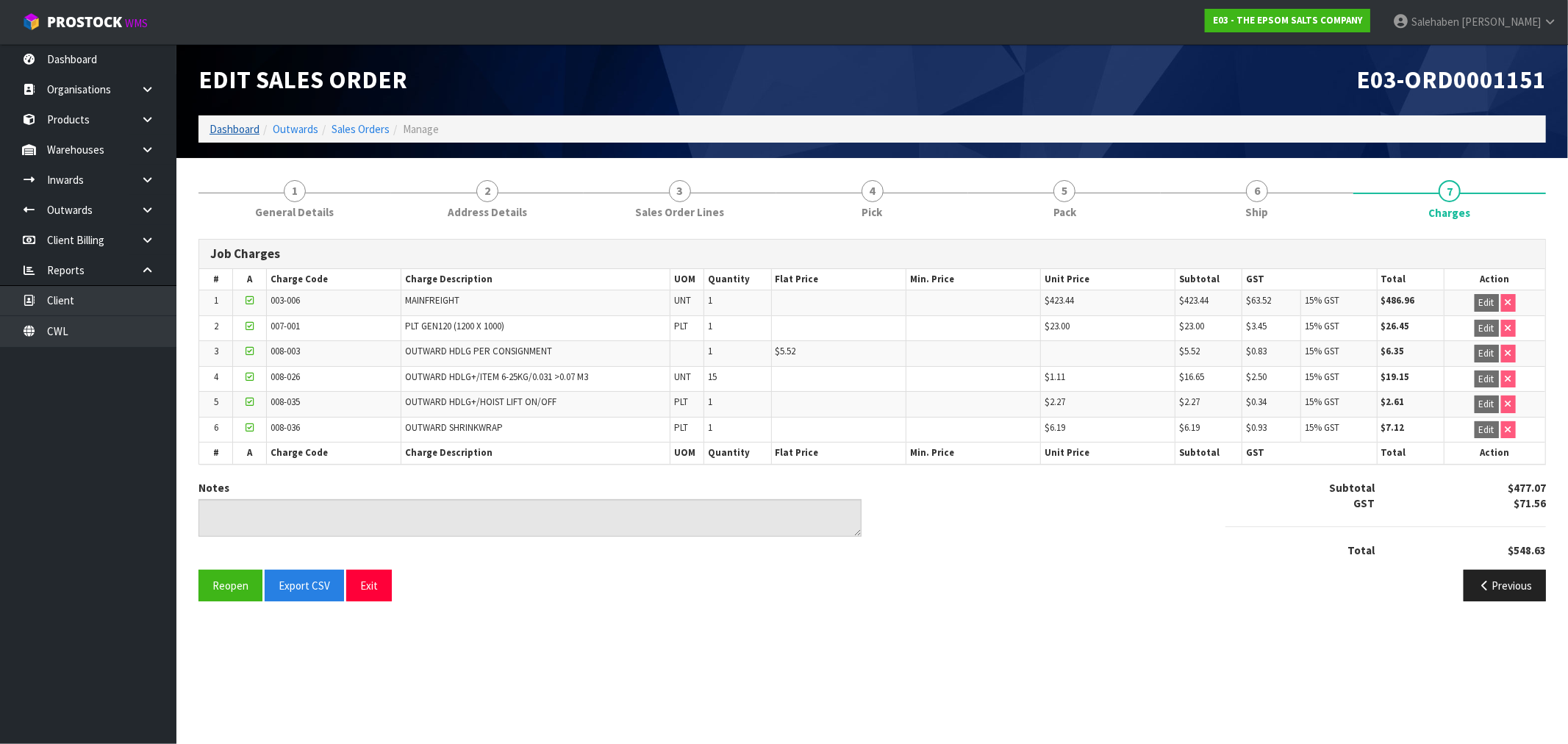
click at [221, 136] on li "Dashboard" at bounding box center [235, 129] width 50 height 16
click at [232, 128] on link "Dashboard" at bounding box center [235, 129] width 50 height 14
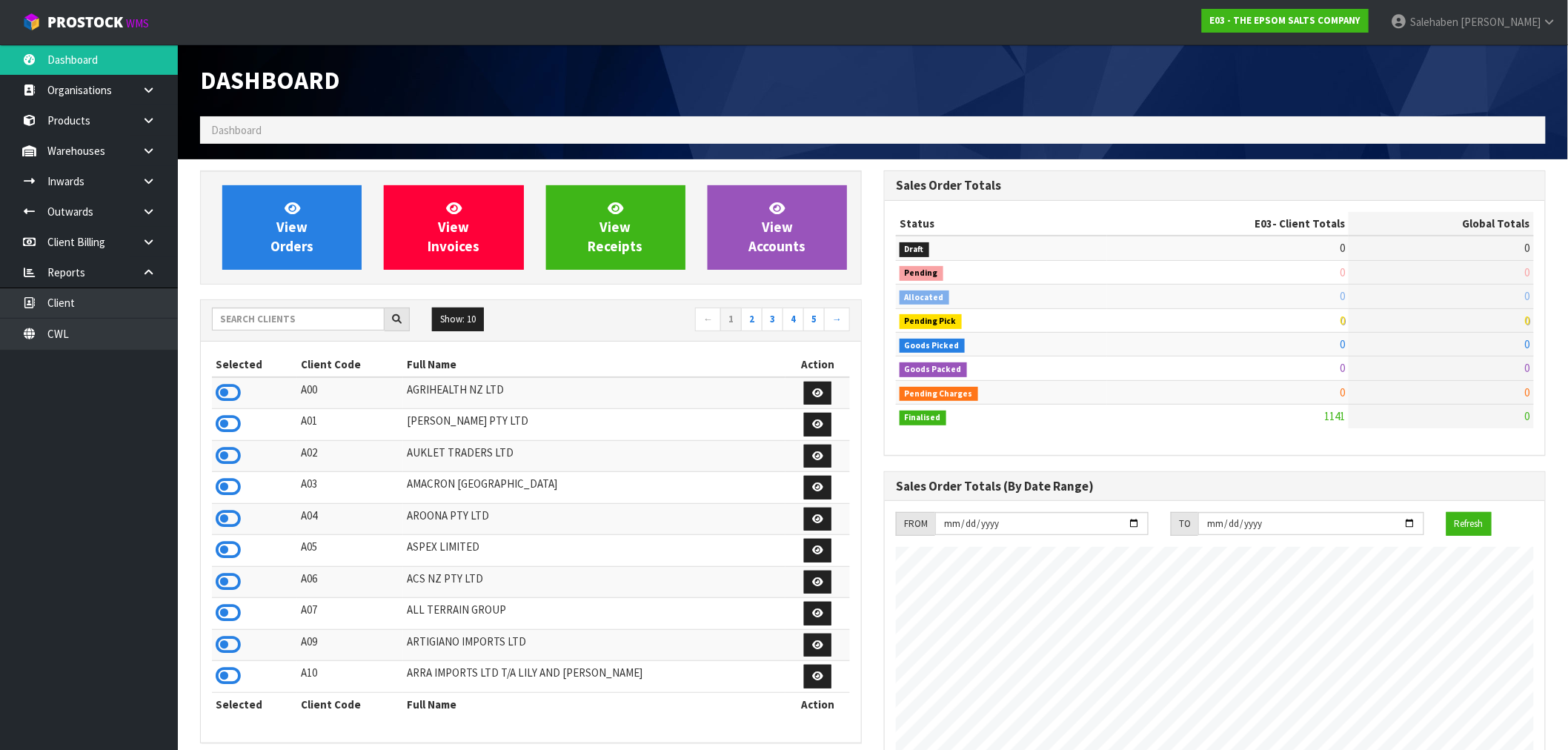
scroll to position [906, 684]
click at [257, 316] on input "text" at bounding box center [298, 319] width 172 height 23
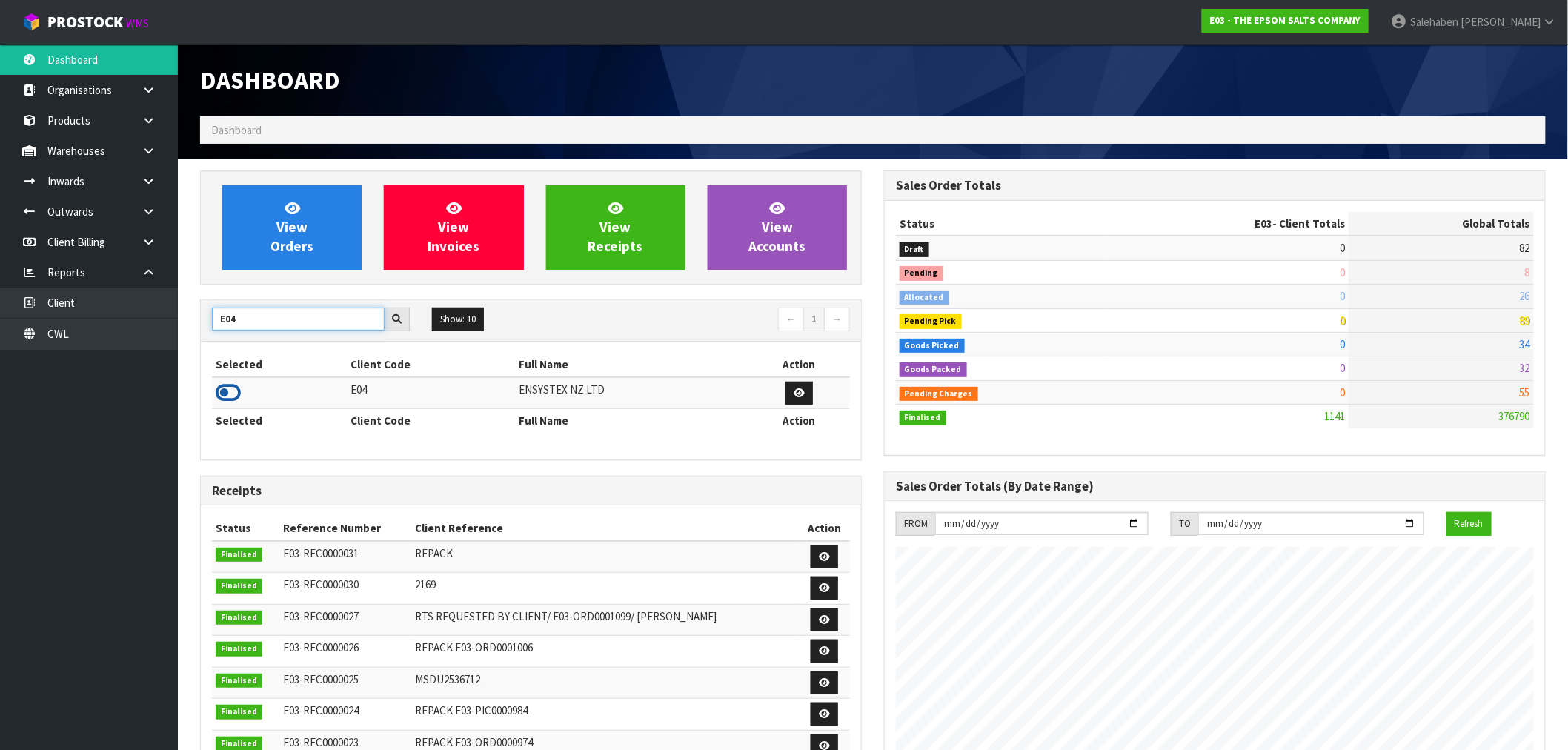
type input "E04"
click at [219, 393] on icon at bounding box center [228, 393] width 25 height 22
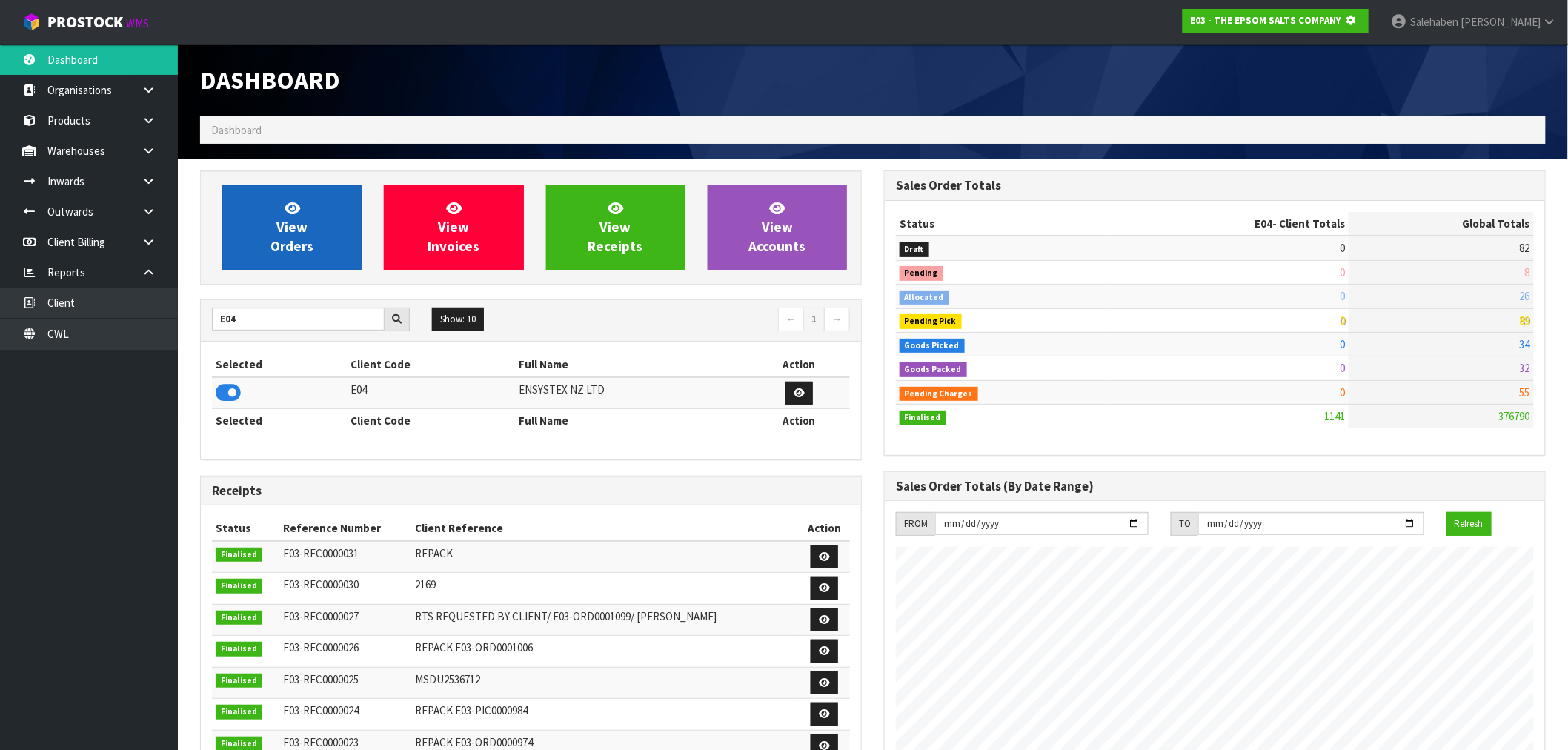
scroll to position [924, 684]
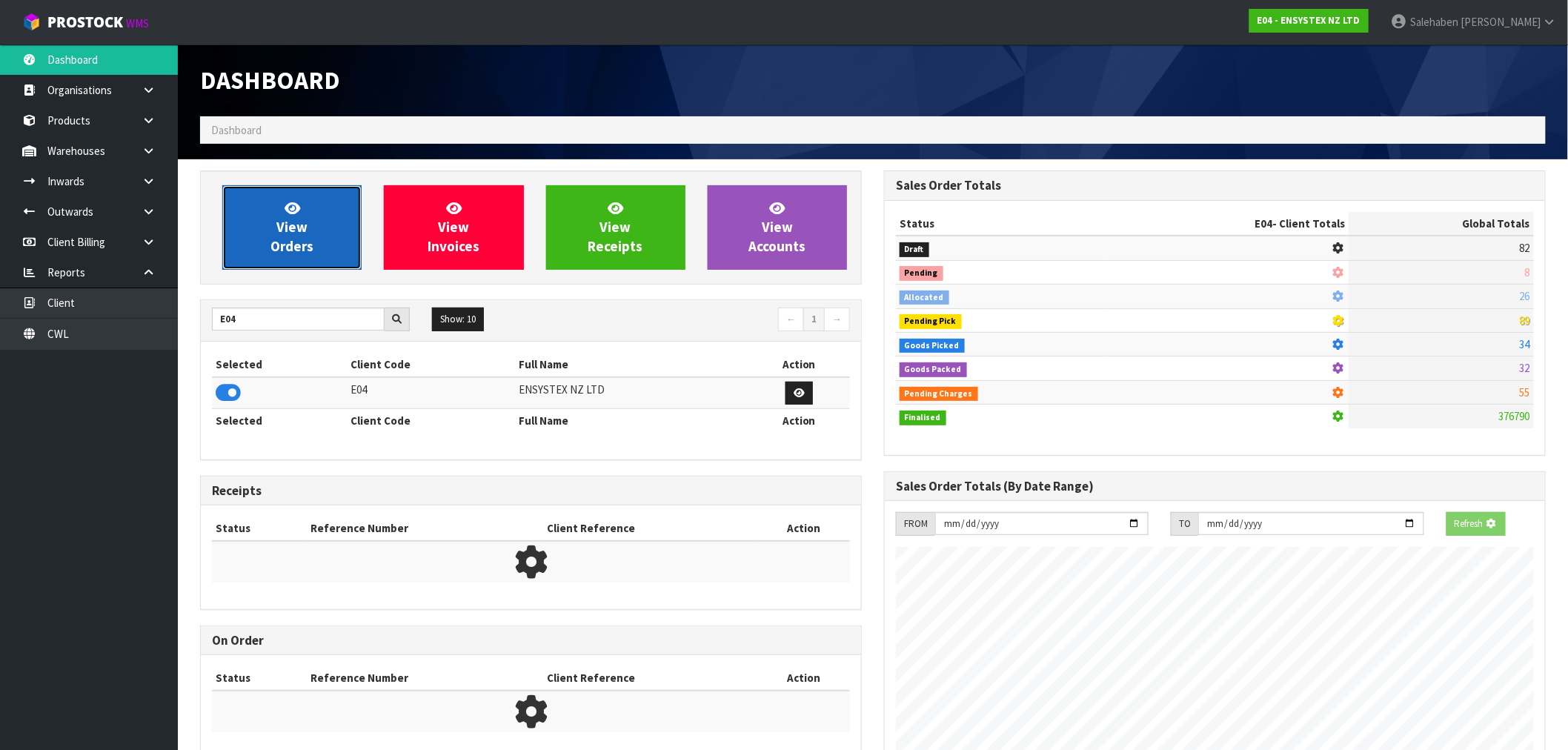
click at [298, 234] on span "View Orders" at bounding box center [292, 227] width 43 height 55
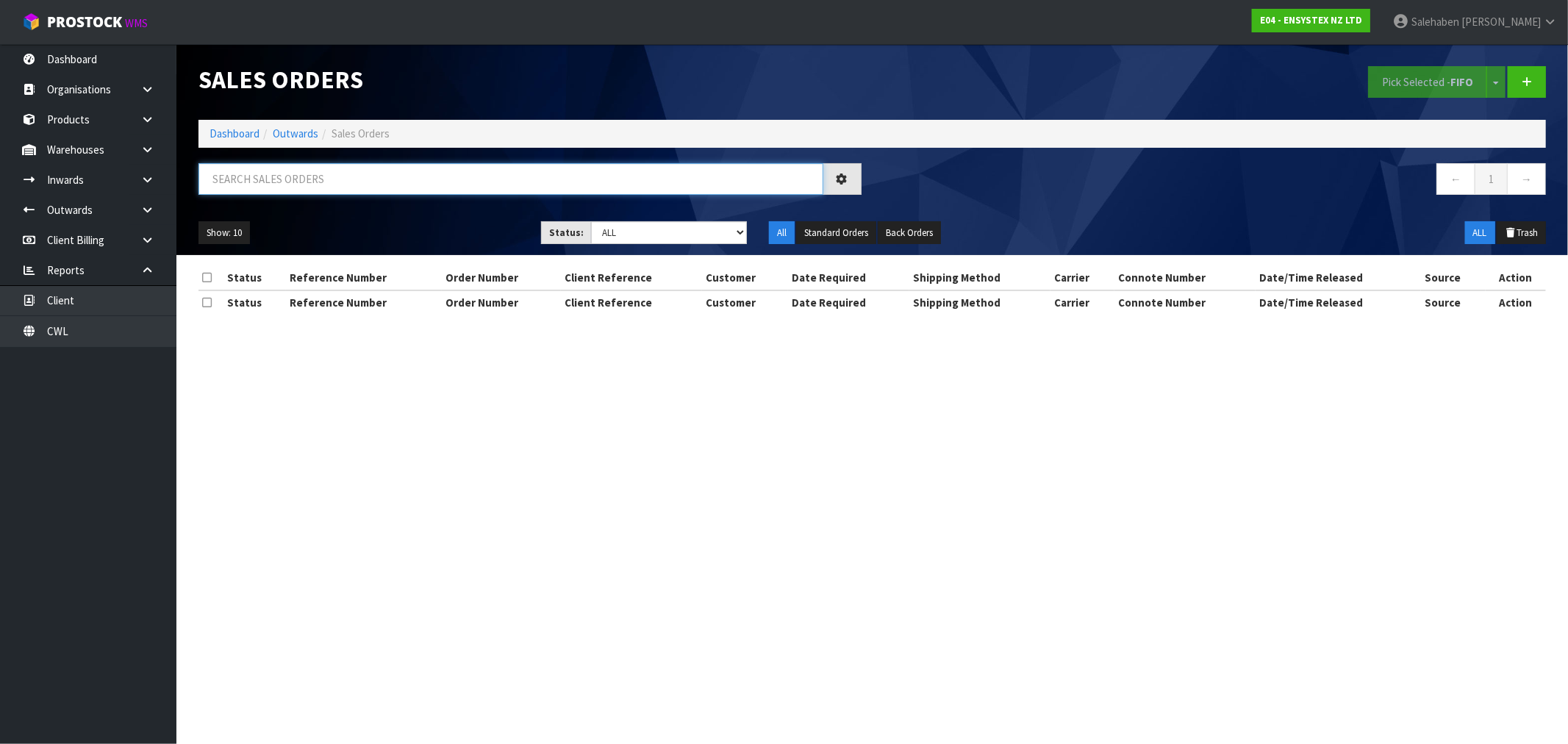
click at [382, 164] on input "text" at bounding box center [511, 178] width 625 height 32
paste input "FWM58174898"
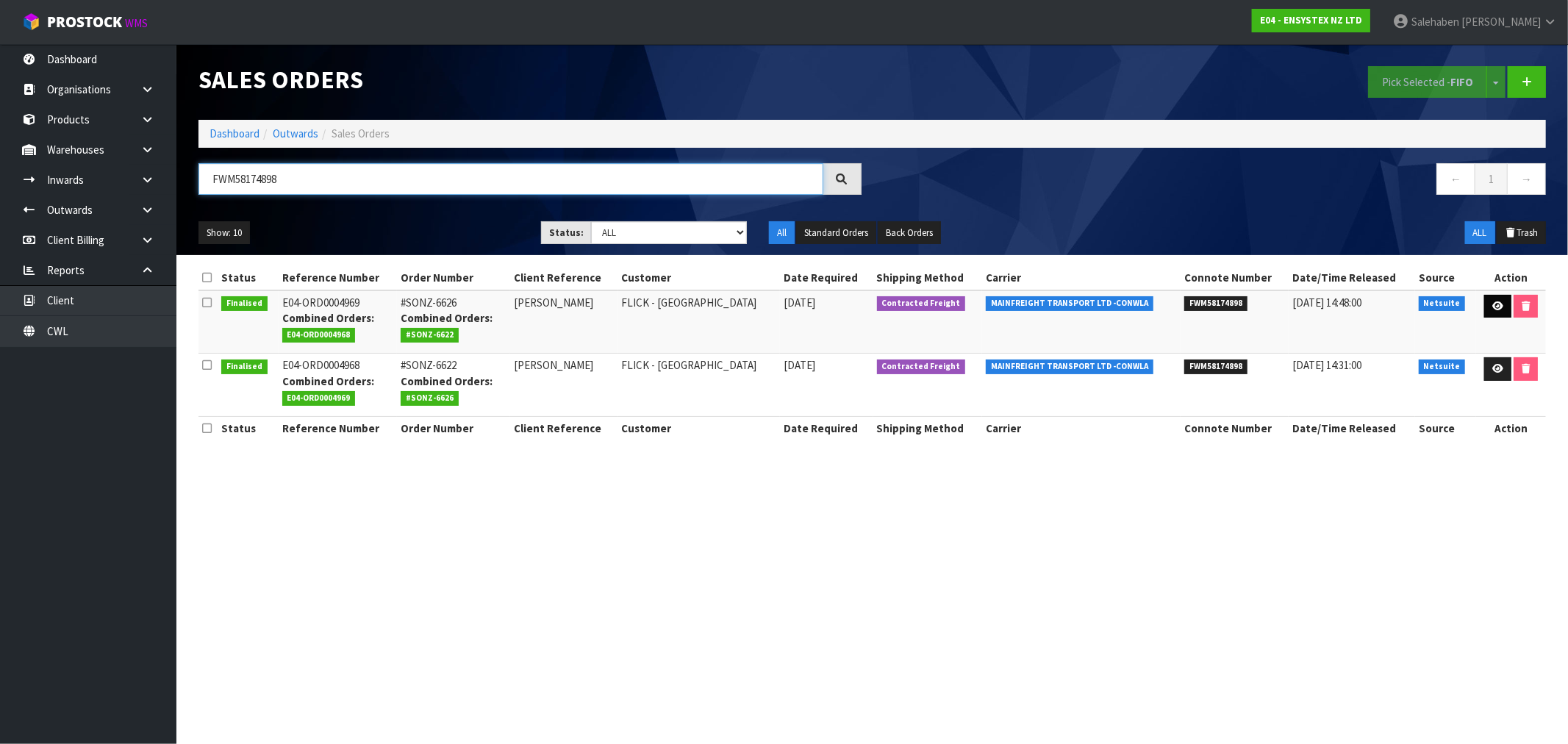
type input "FWM58174898"
click at [1492, 305] on icon at bounding box center [1497, 306] width 11 height 10
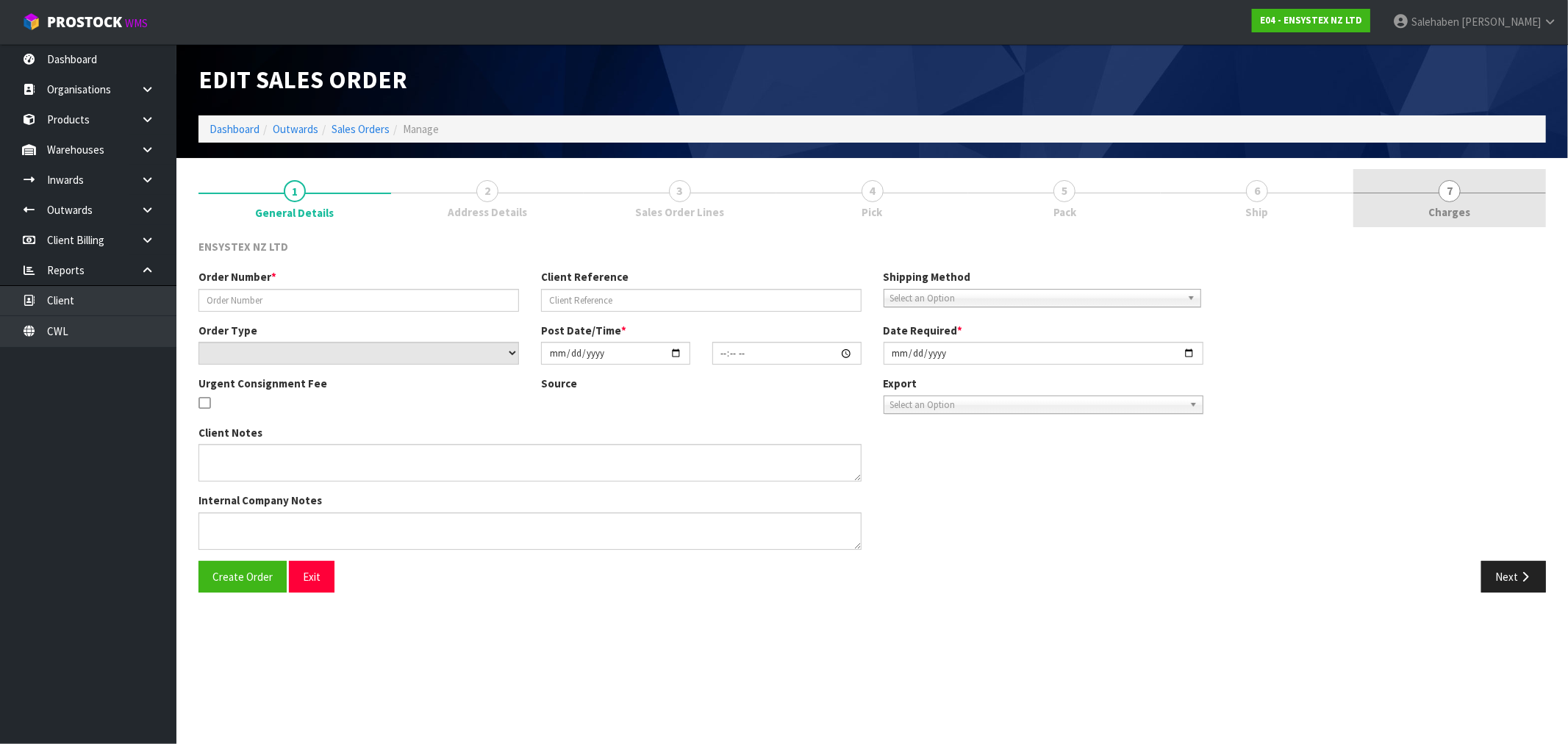
click at [1448, 210] on span "Charges" at bounding box center [1450, 212] width 42 height 16
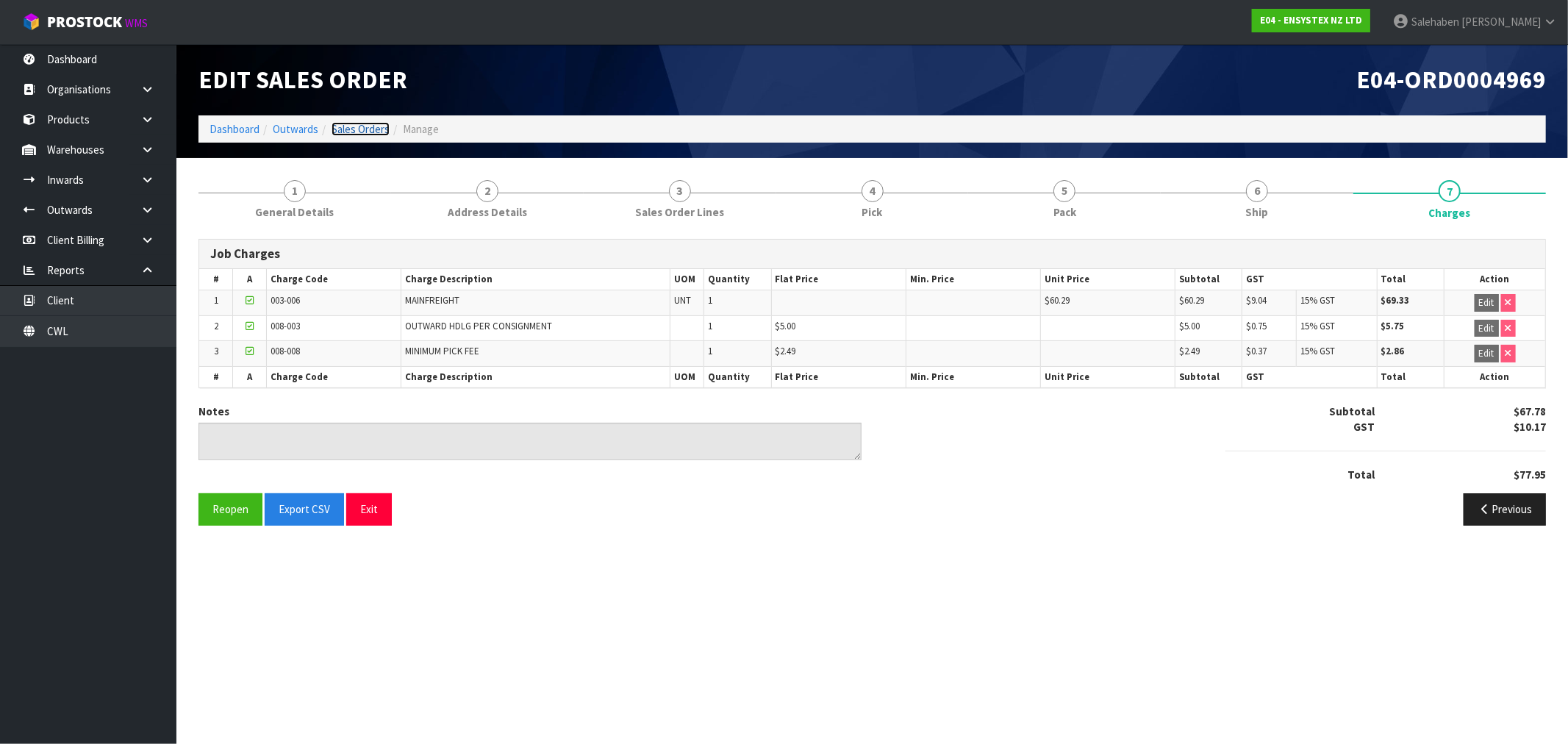
click at [363, 123] on link "Sales Orders" at bounding box center [361, 129] width 58 height 14
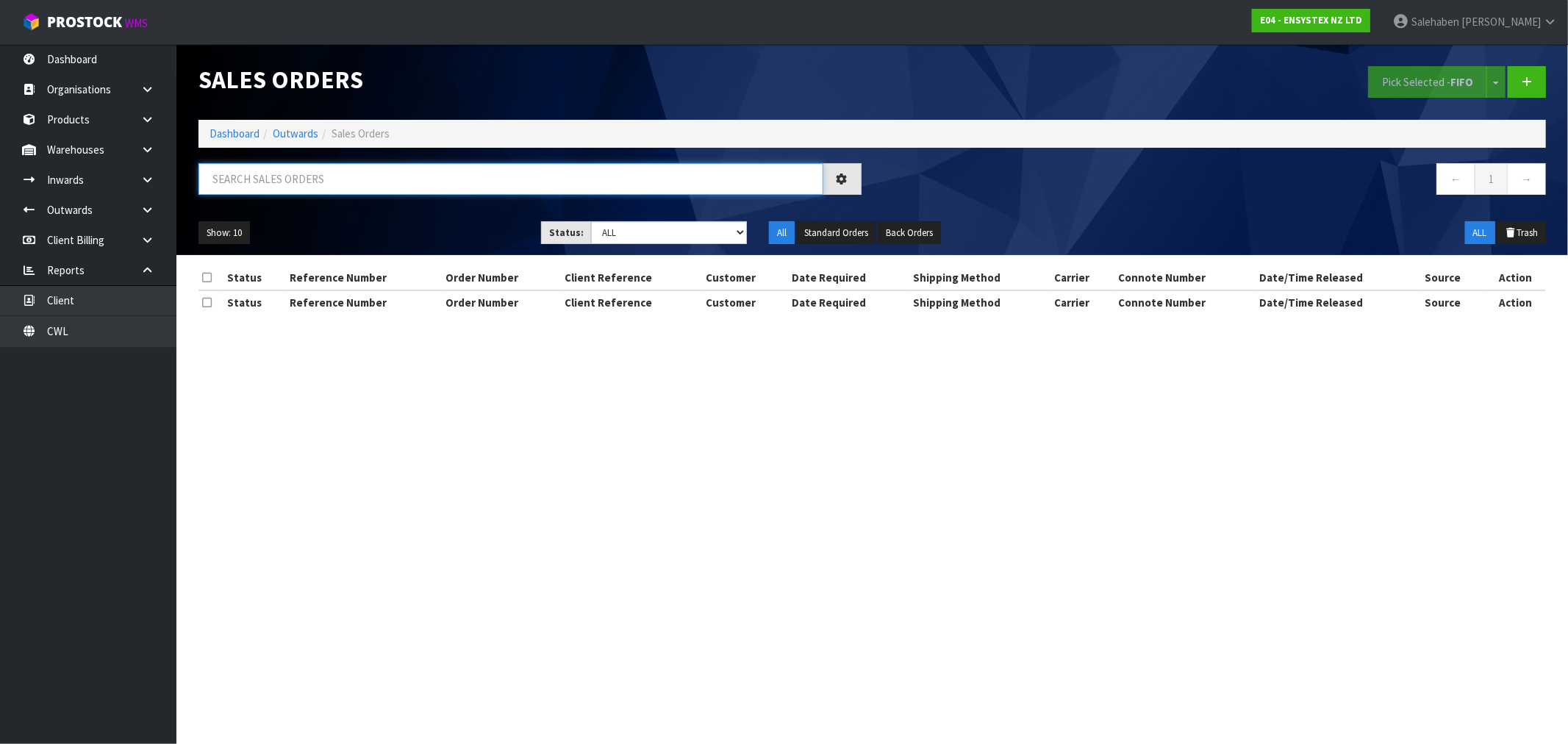
click at [316, 181] on input "text" at bounding box center [511, 178] width 625 height 32
paste input "FWM58179570"
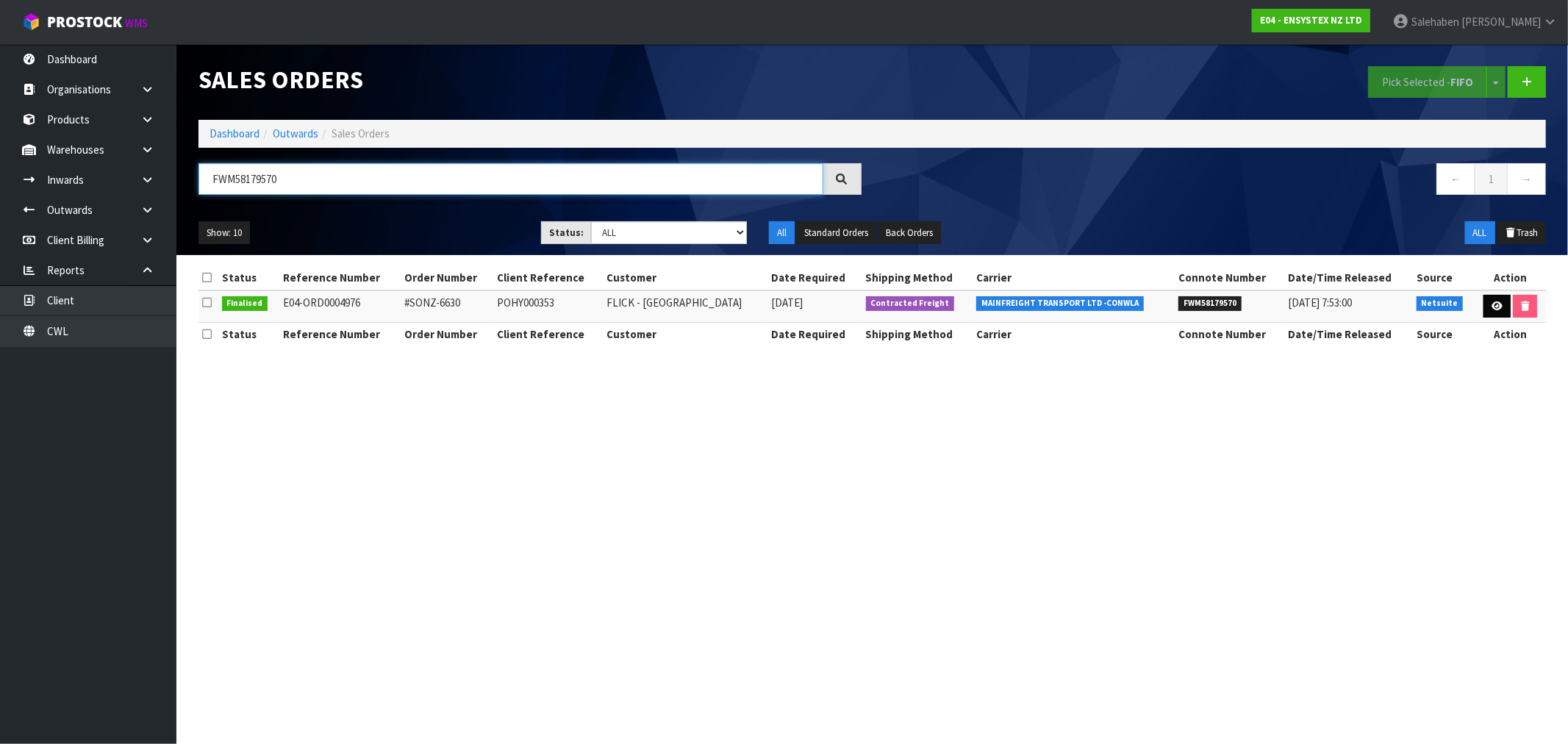
type input "FWM58179570"
click at [1496, 307] on icon at bounding box center [1496, 306] width 11 height 10
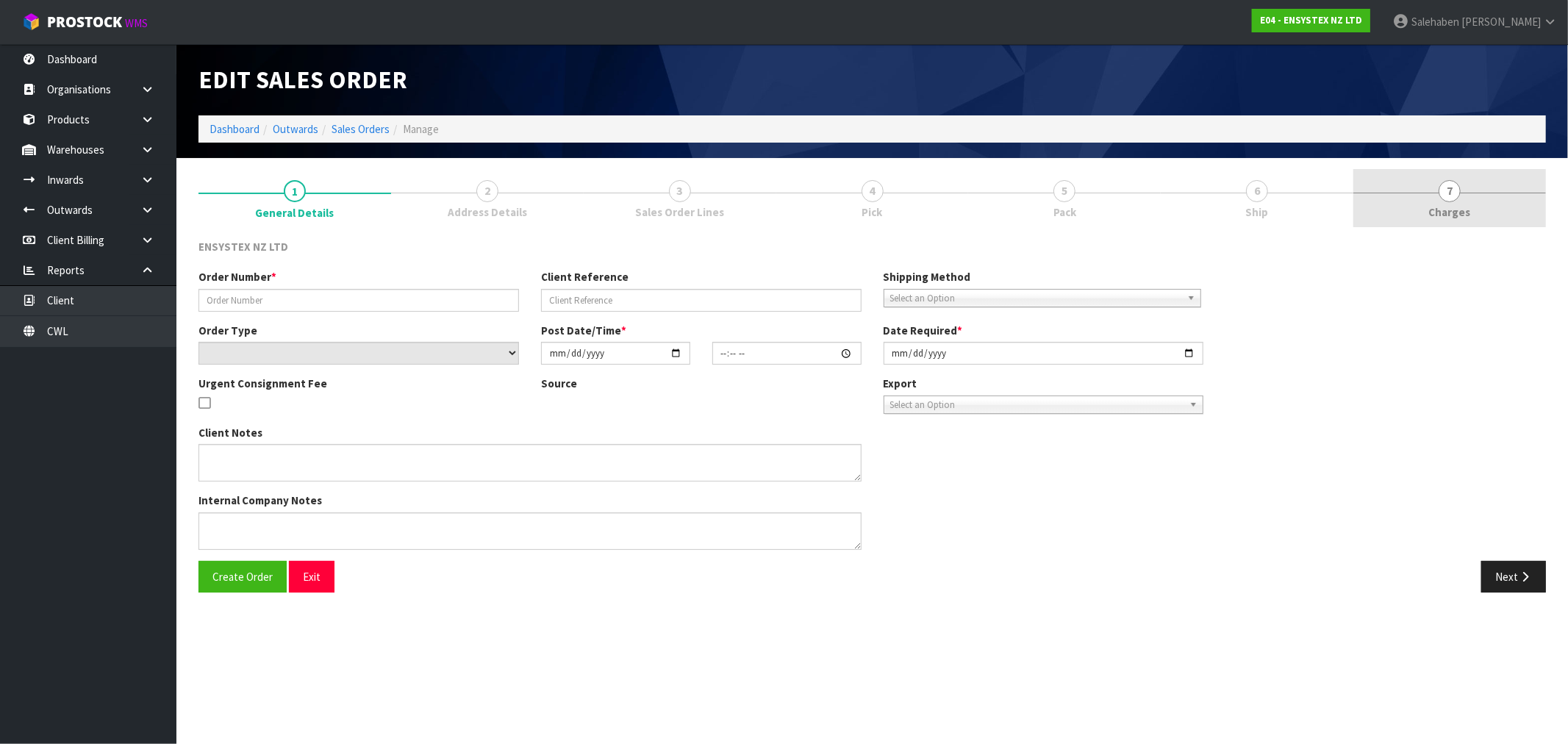
click at [1456, 207] on span "Charges" at bounding box center [1450, 212] width 42 height 16
type input "#SONZ-6630"
type input "POHY000353"
select select "number:0"
type input "2025-08-07"
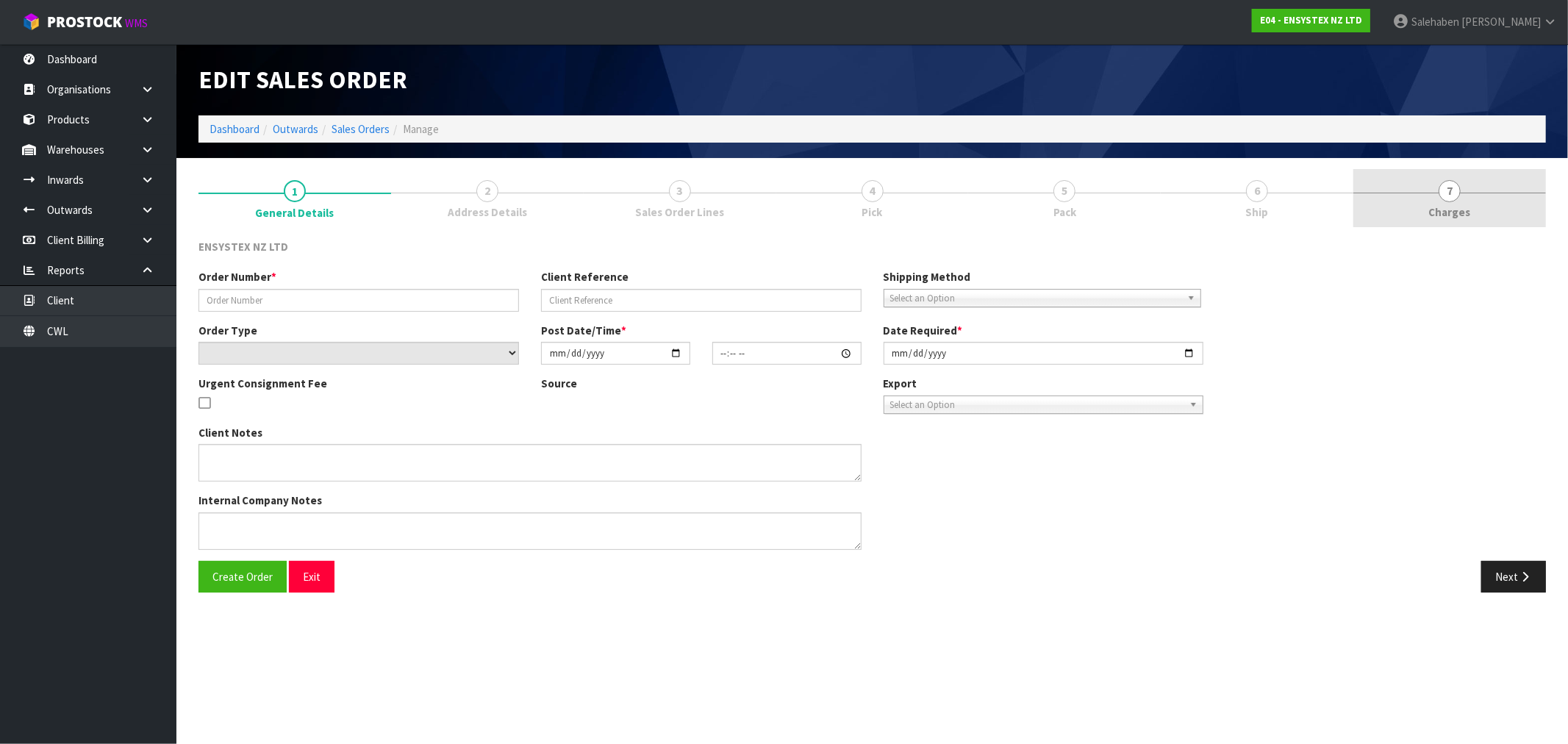
type input "12:30:08.000"
type input "2025-08-08"
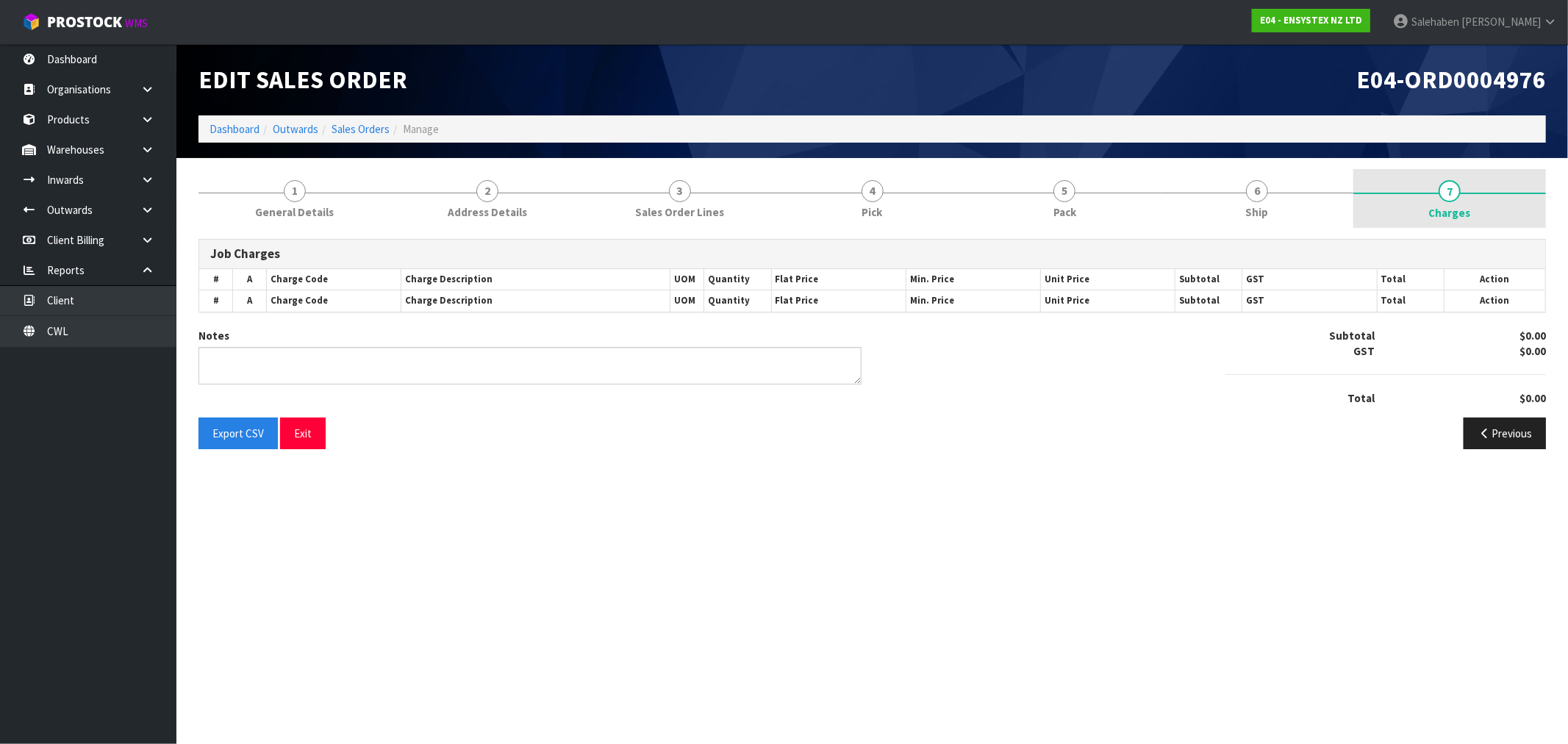
click at [1455, 207] on span "Charges" at bounding box center [1450, 212] width 42 height 16
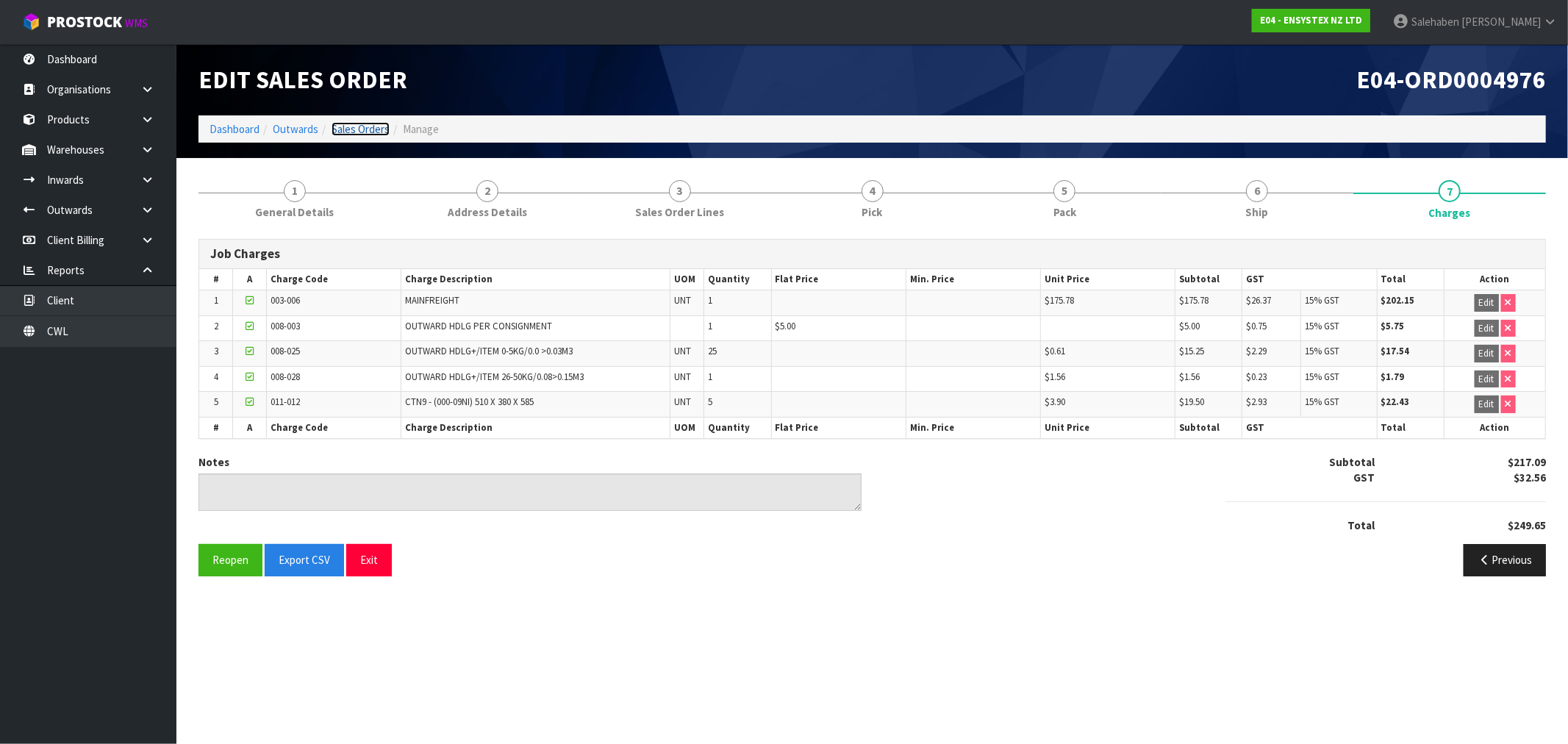
click at [362, 126] on link "Sales Orders" at bounding box center [361, 129] width 58 height 14
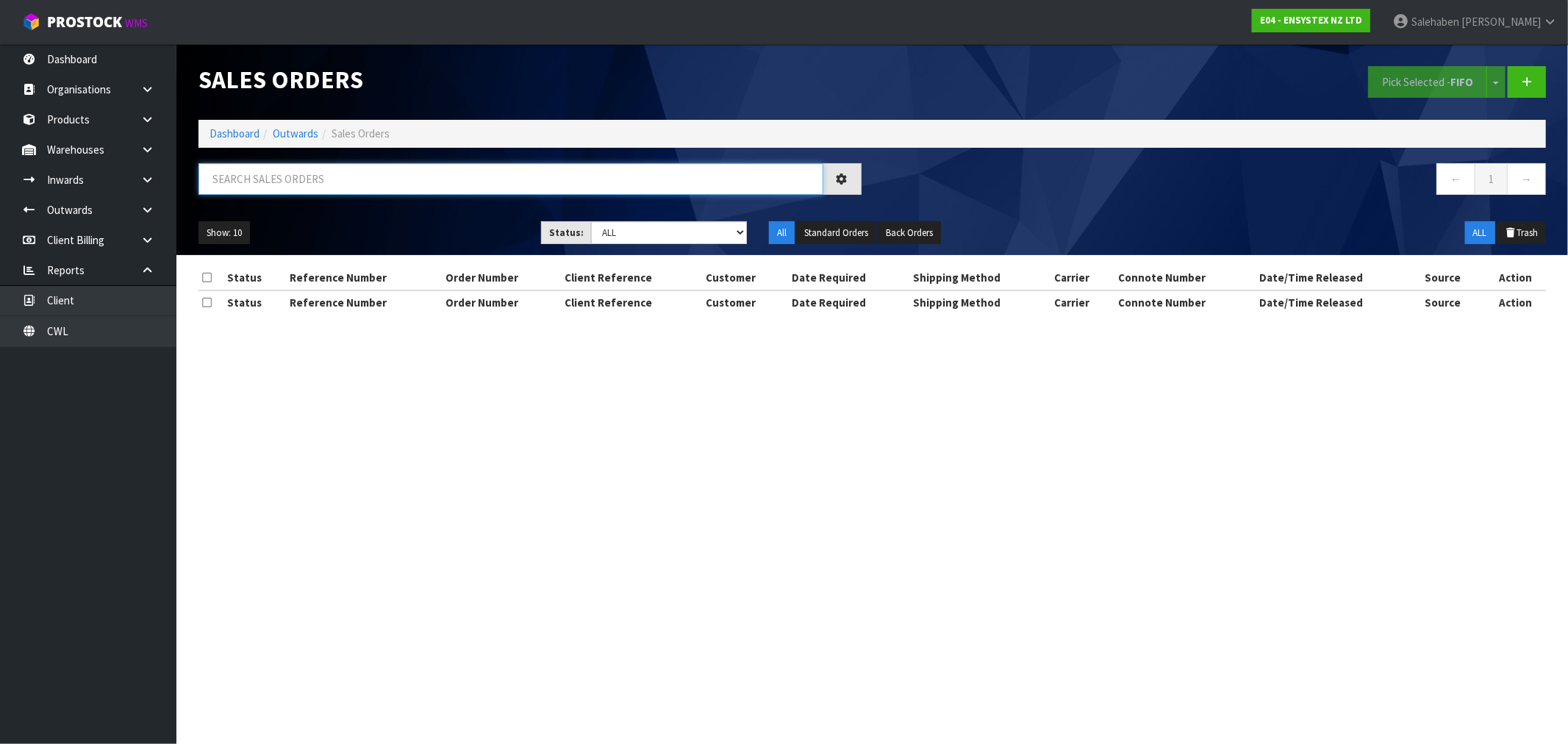
click at [327, 164] on input "text" at bounding box center [511, 178] width 625 height 32
paste input "FWM58190452"
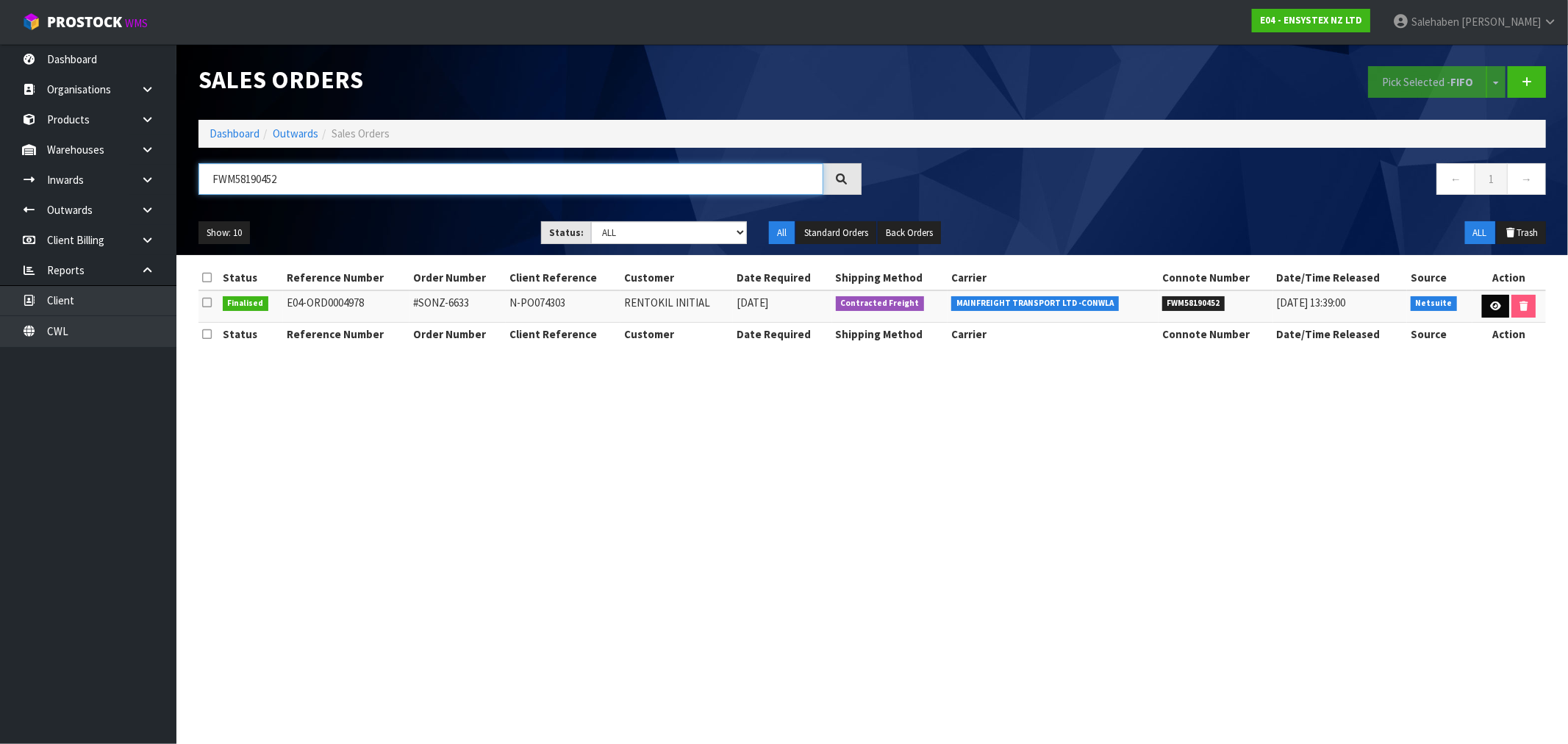
type input "FWM58190452"
click at [1486, 304] on link at bounding box center [1495, 306] width 27 height 24
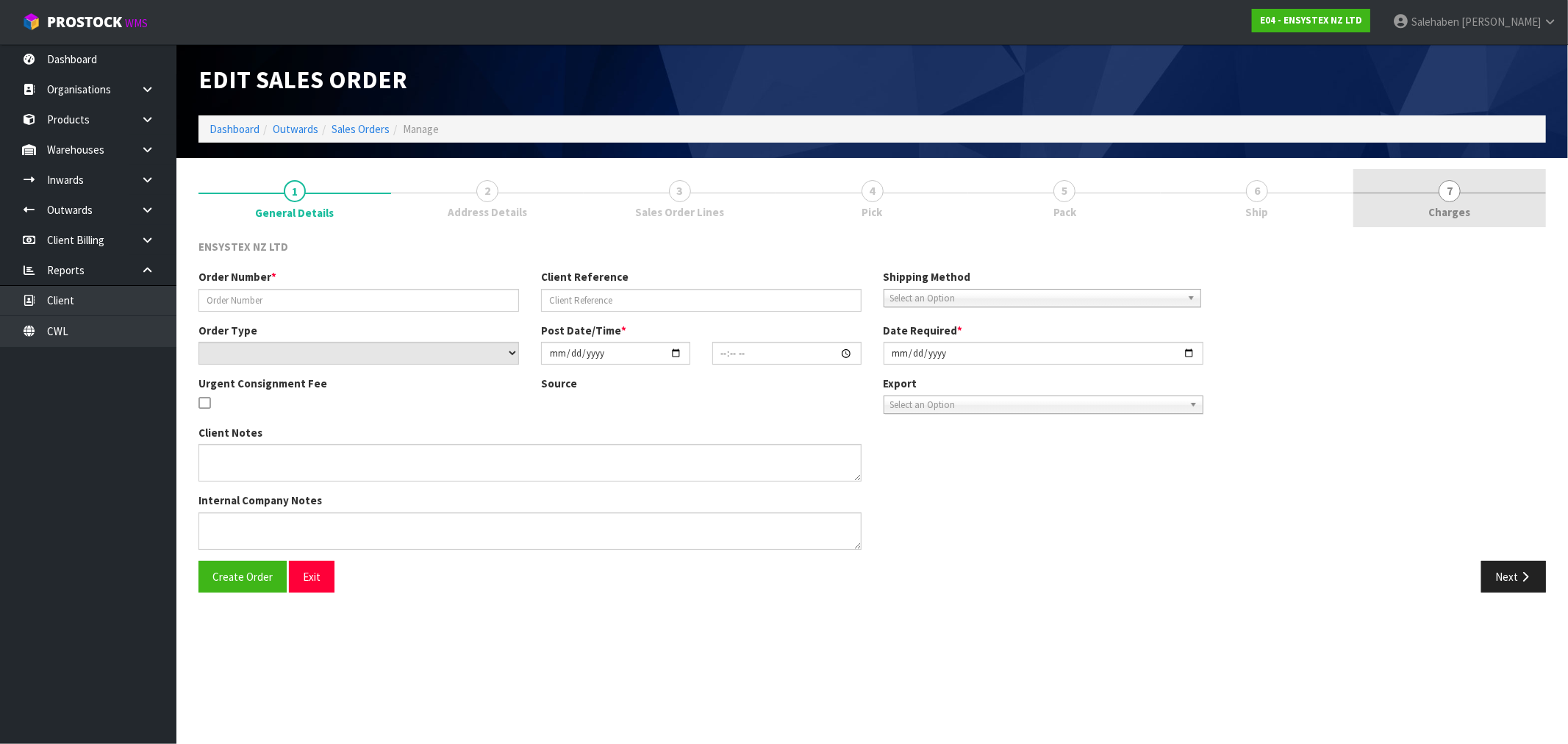
click at [1451, 210] on span "Charges" at bounding box center [1450, 212] width 42 height 16
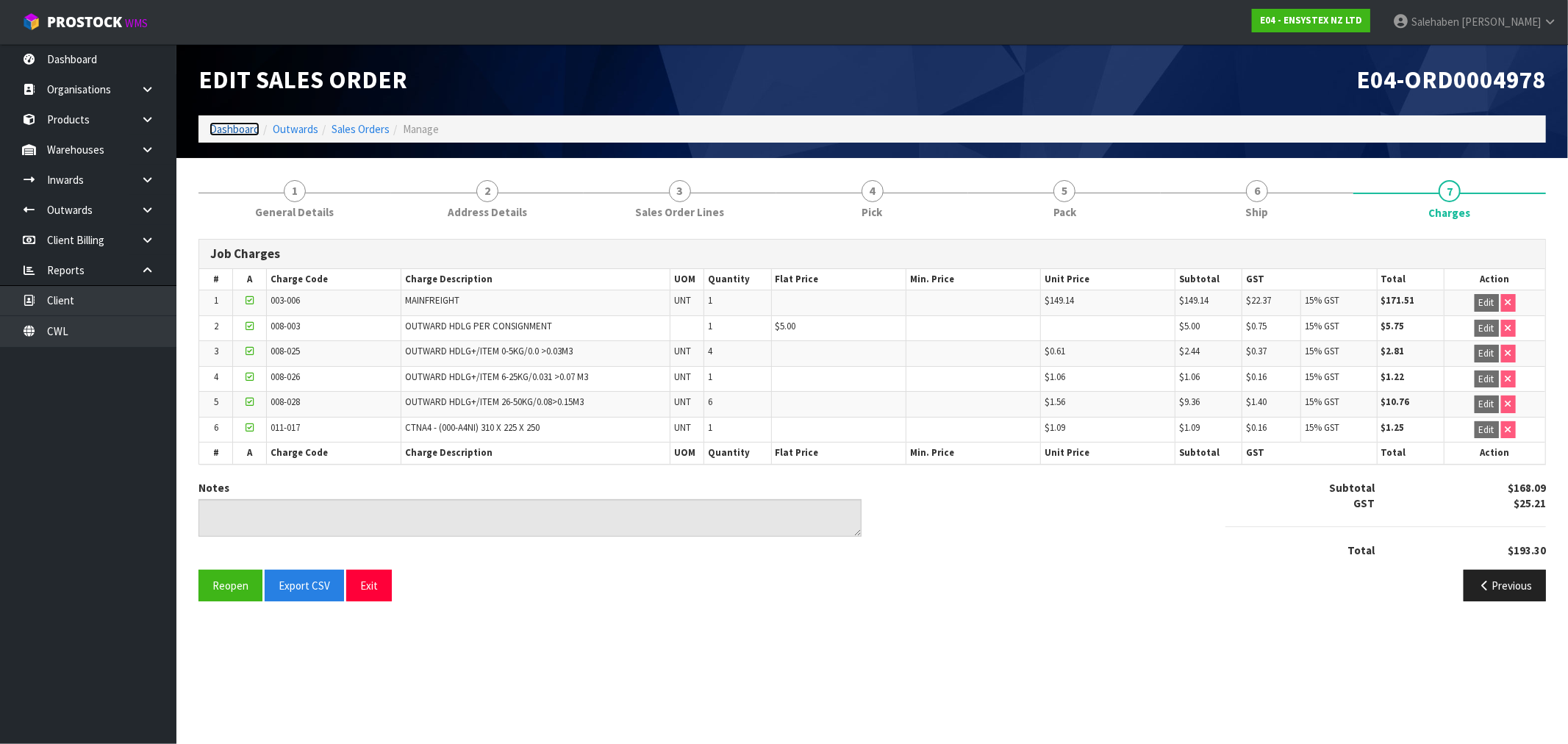
click at [227, 130] on link "Dashboard" at bounding box center [235, 129] width 50 height 14
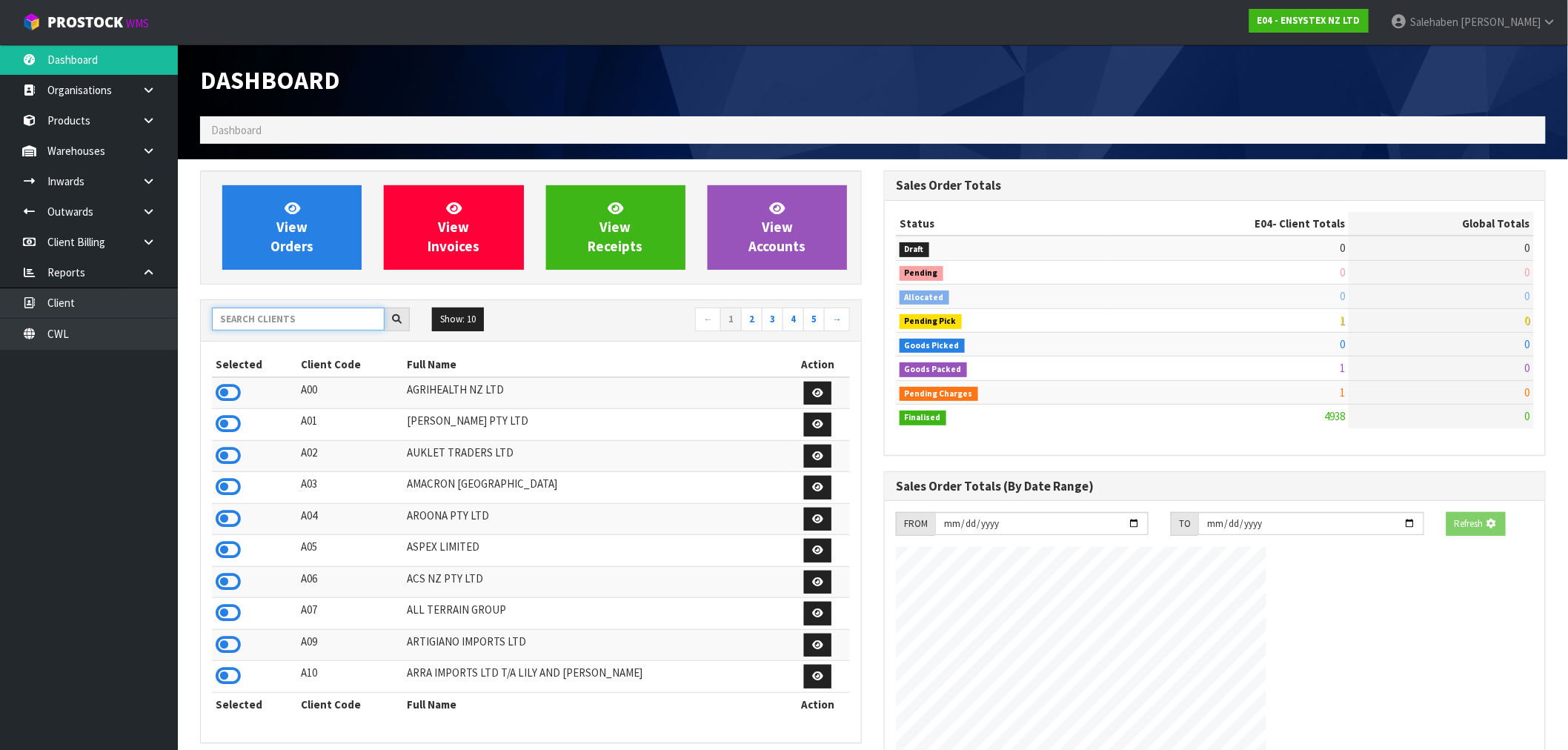
click at [271, 314] on input "text" at bounding box center [298, 319] width 172 height 23
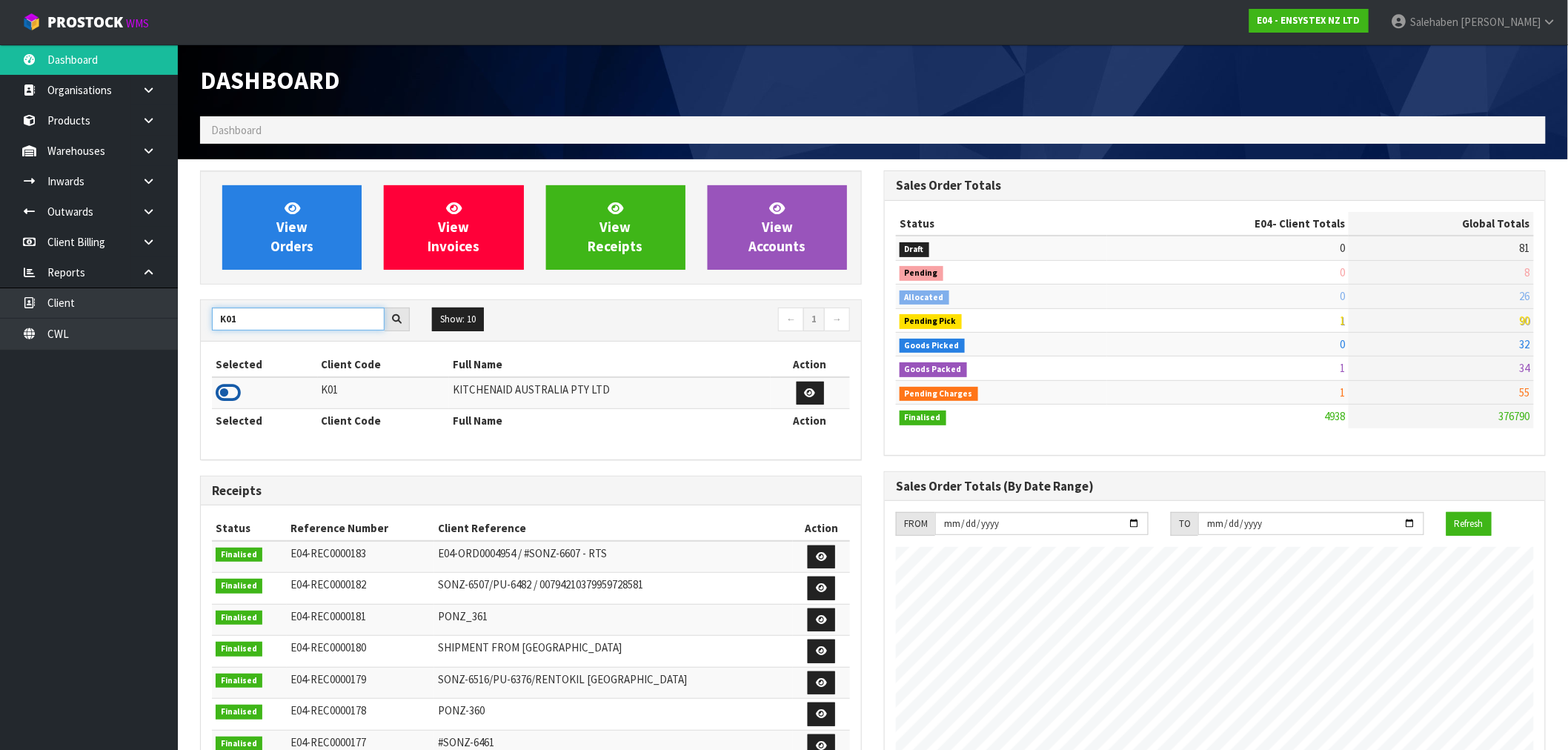
type input "K01"
click at [233, 397] on icon at bounding box center [228, 393] width 25 height 22
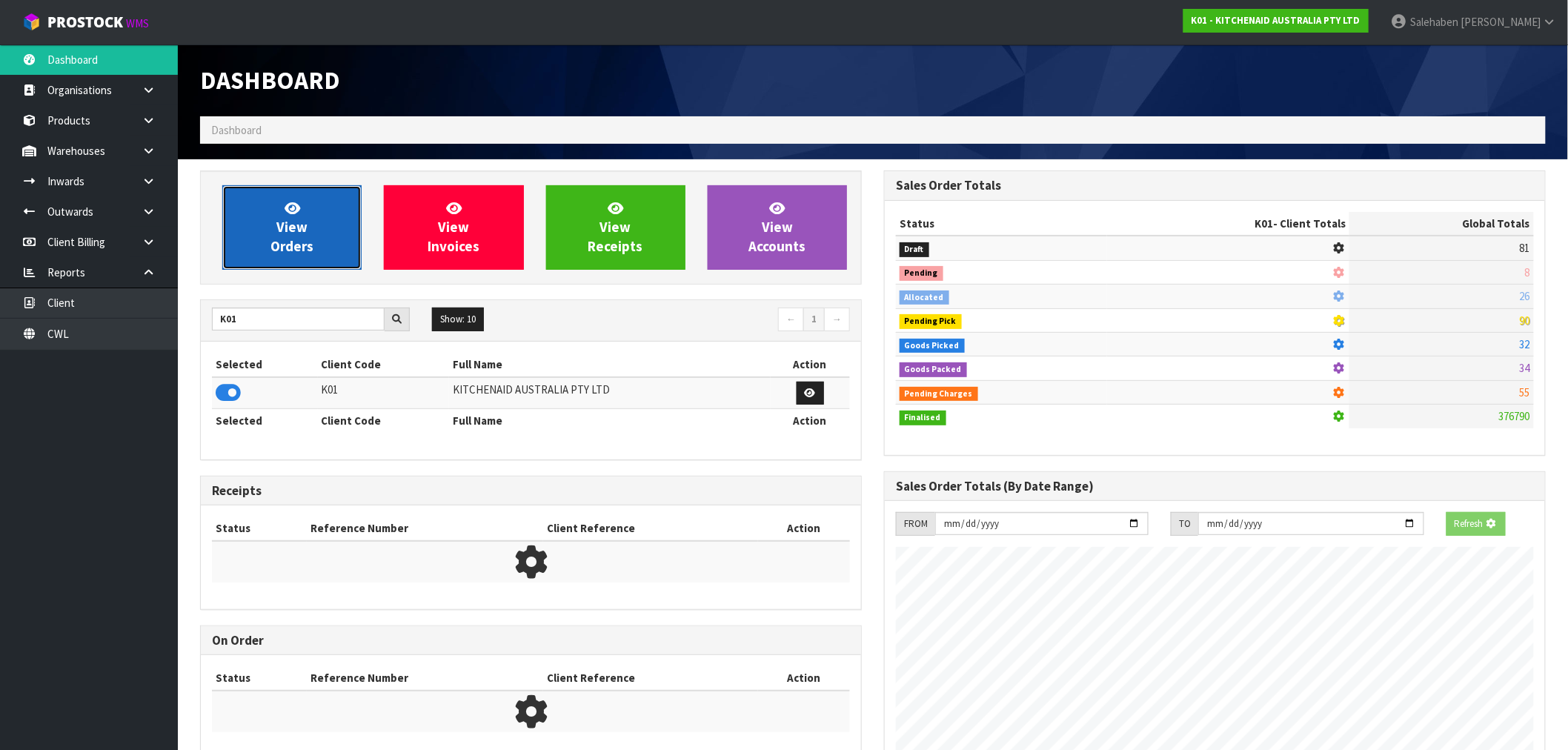
click at [324, 223] on link "View Orders" at bounding box center [292, 227] width 140 height 84
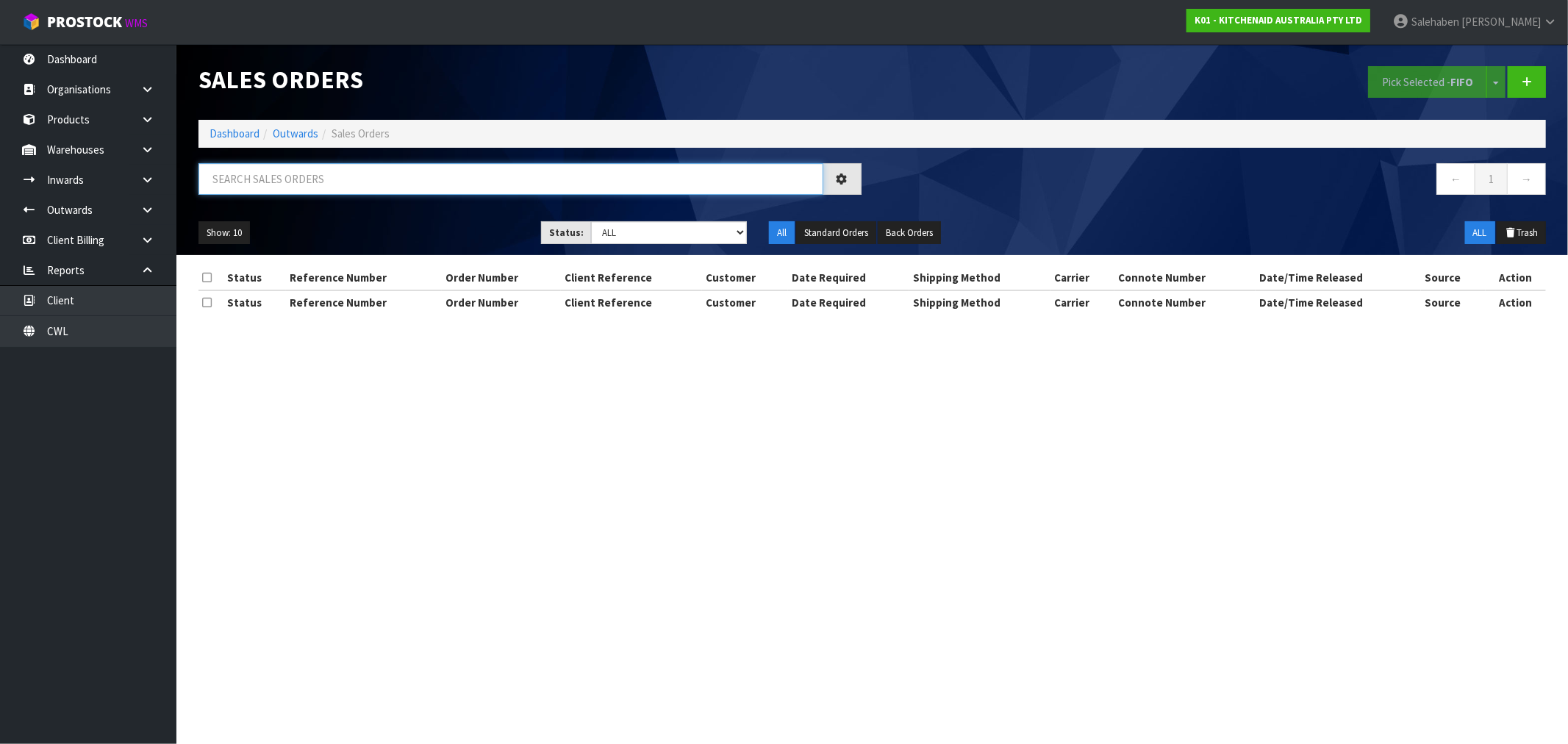
click at [388, 187] on input "text" at bounding box center [511, 178] width 625 height 32
paste input "FWM58126849"
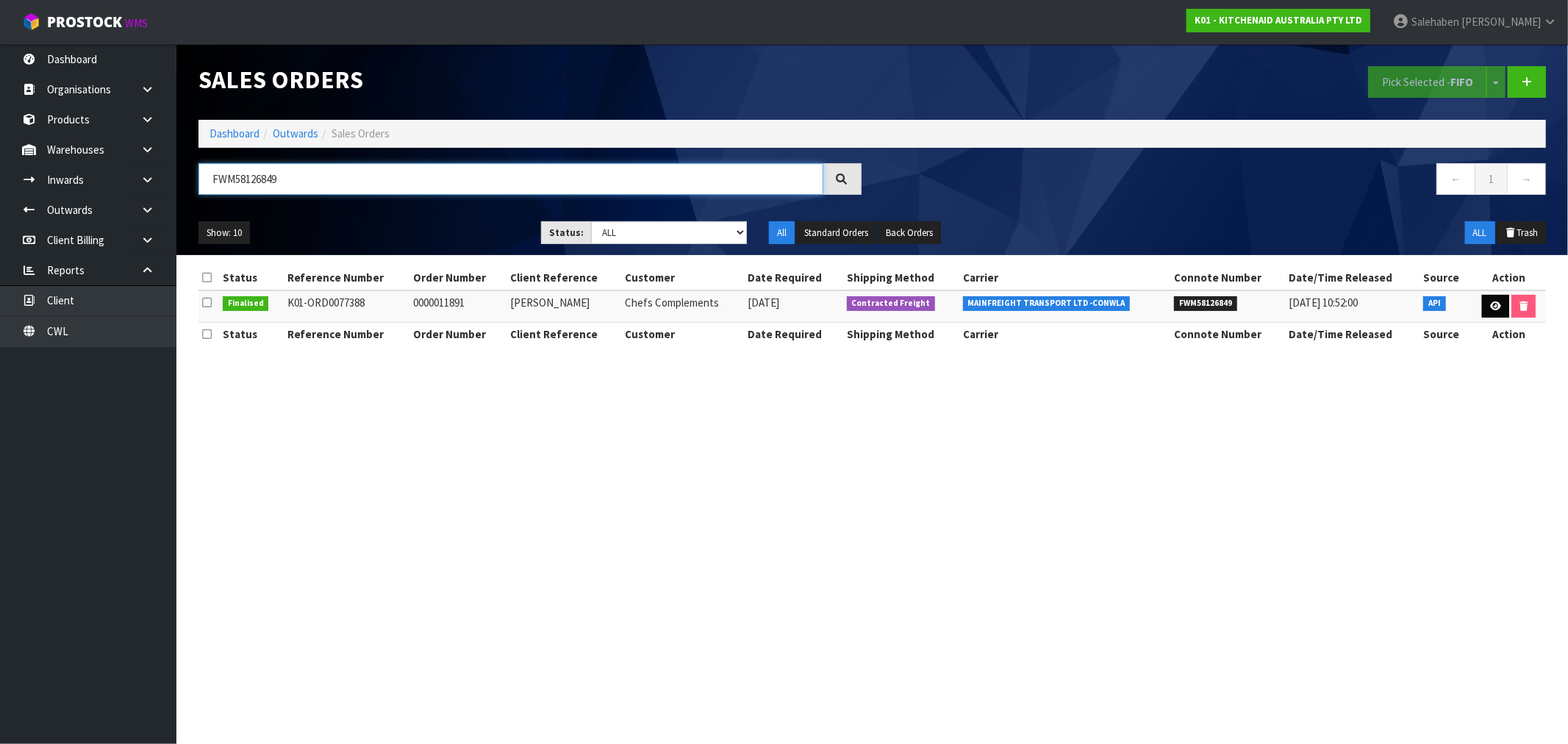
type input "FWM58126849"
click at [1496, 312] on link at bounding box center [1495, 306] width 27 height 24
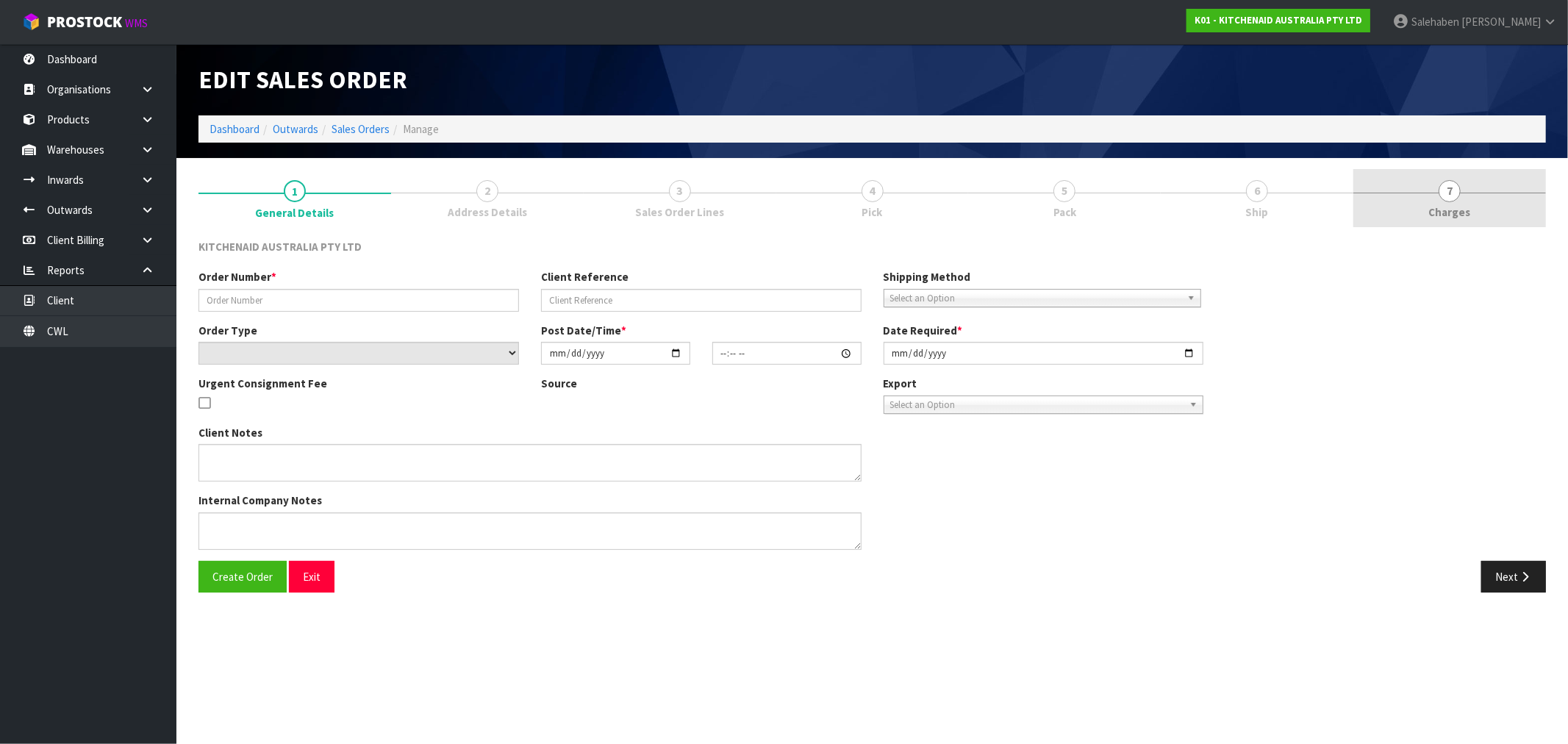
click at [1455, 210] on span "Charges" at bounding box center [1450, 212] width 42 height 16
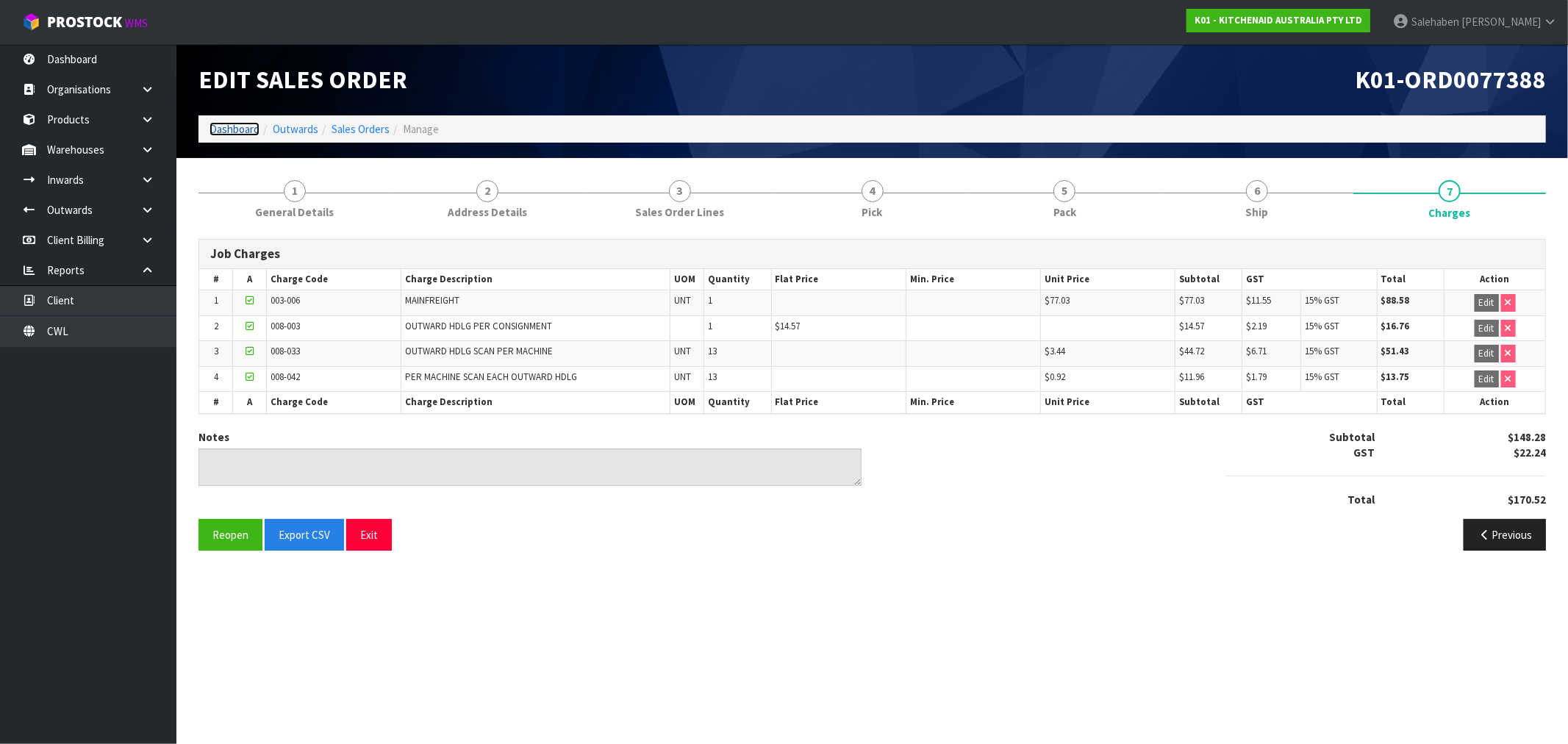
click at [237, 130] on link "Dashboard" at bounding box center [235, 129] width 50 height 14
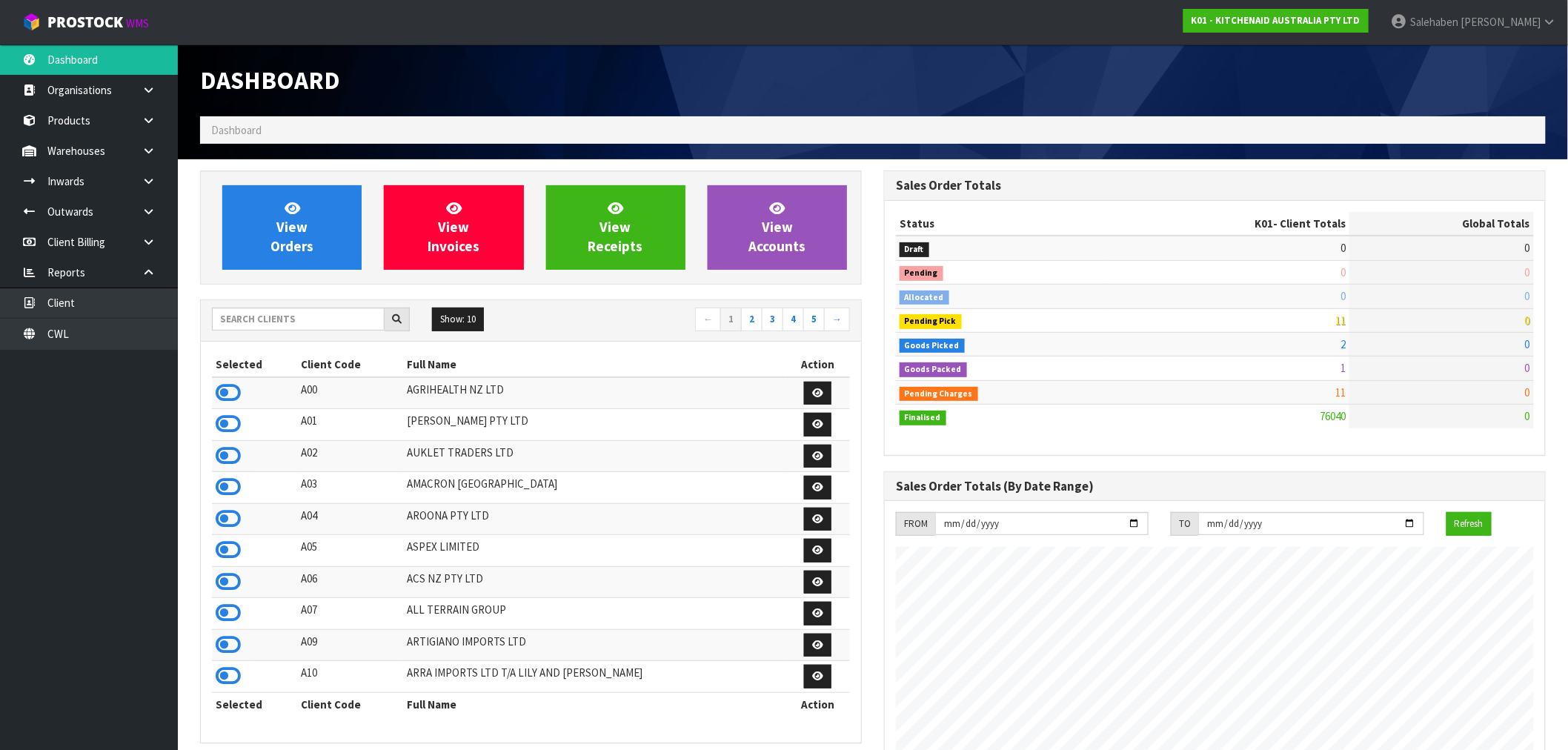
scroll to position [1122, 684]
click at [340, 231] on link "View Orders" at bounding box center [292, 227] width 140 height 84
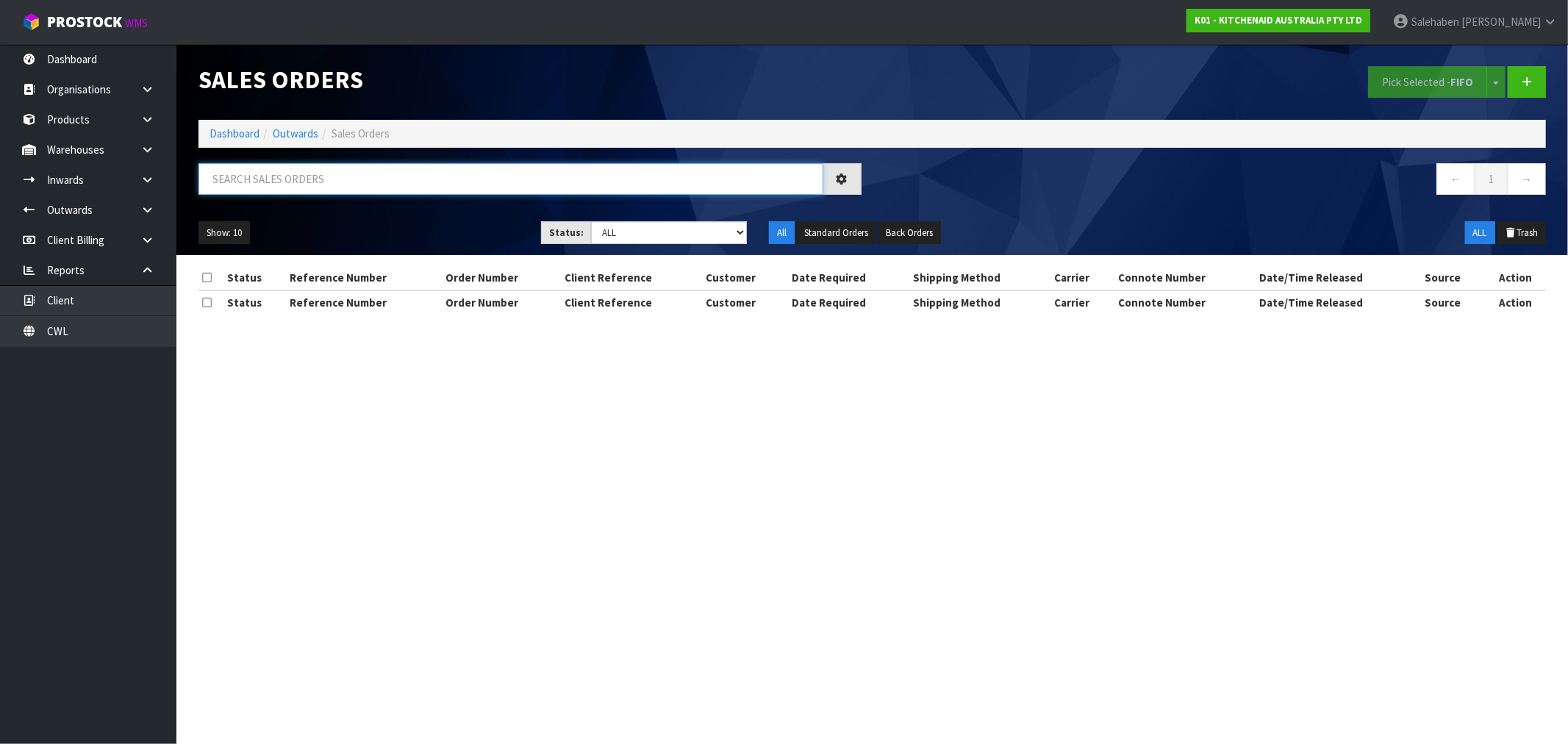
click at [397, 179] on input "text" at bounding box center [511, 178] width 625 height 32
paste input "FWM58150249"
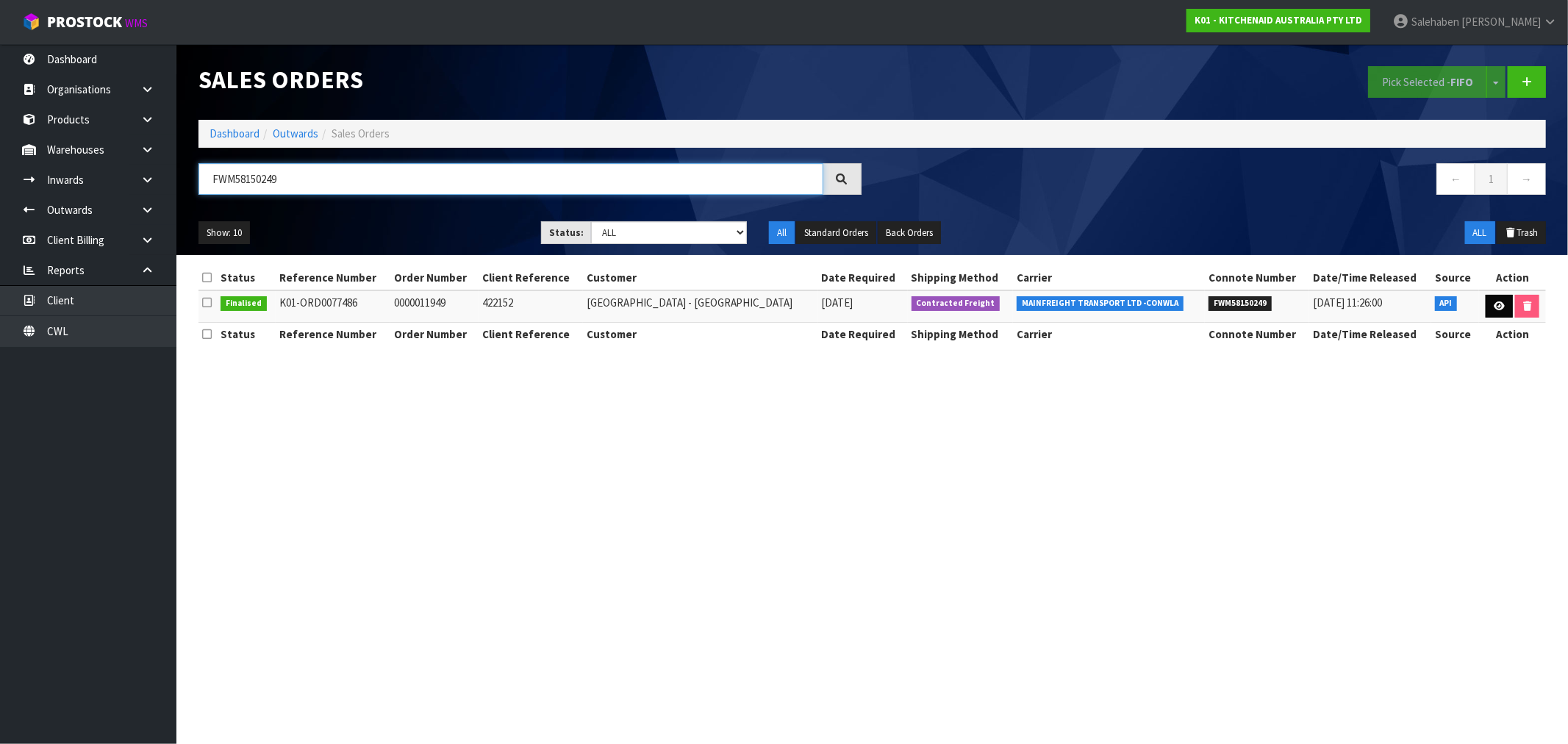
type input "FWM58150249"
click at [1495, 305] on icon at bounding box center [1498, 306] width 11 height 10
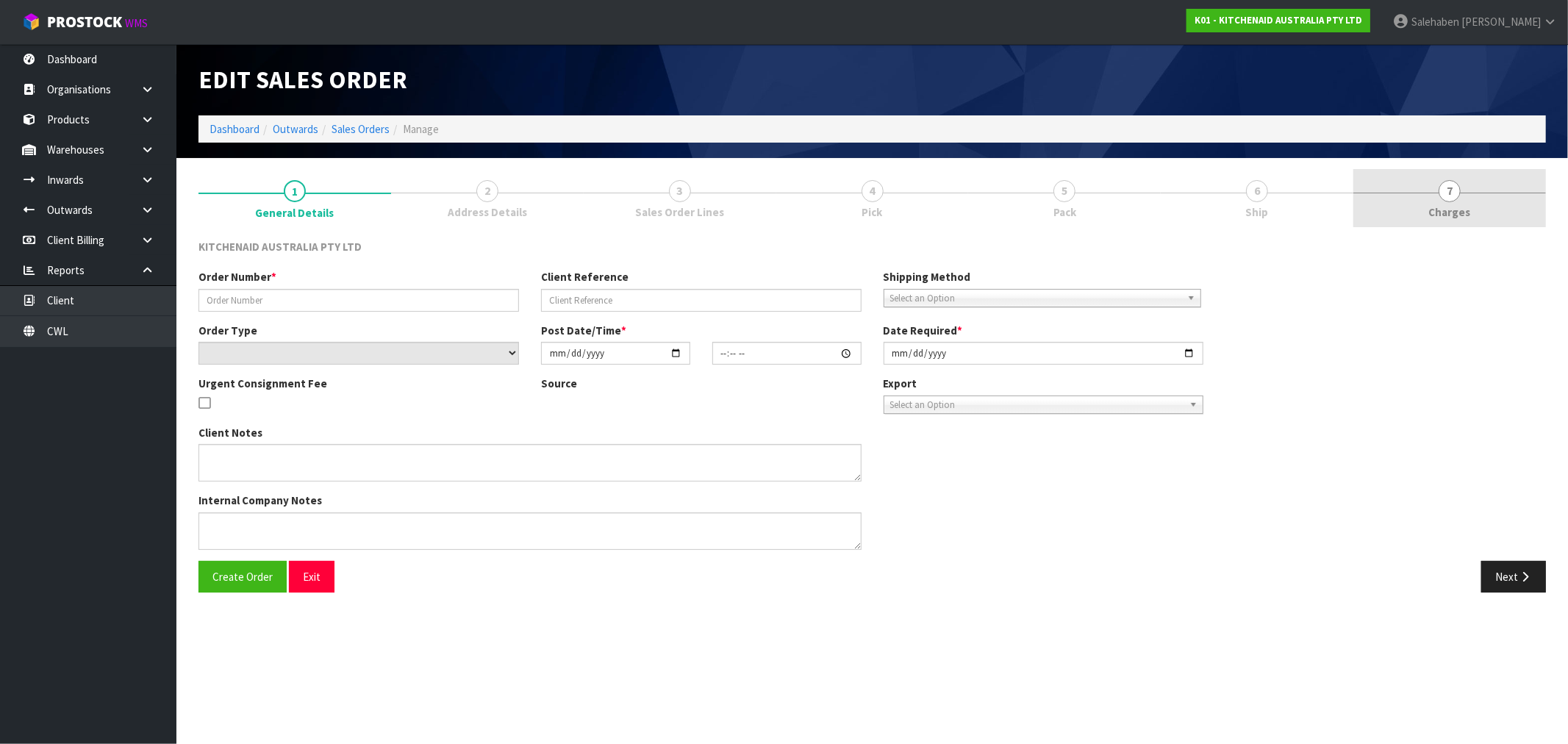
click at [1454, 188] on span "7" at bounding box center [1450, 191] width 22 height 22
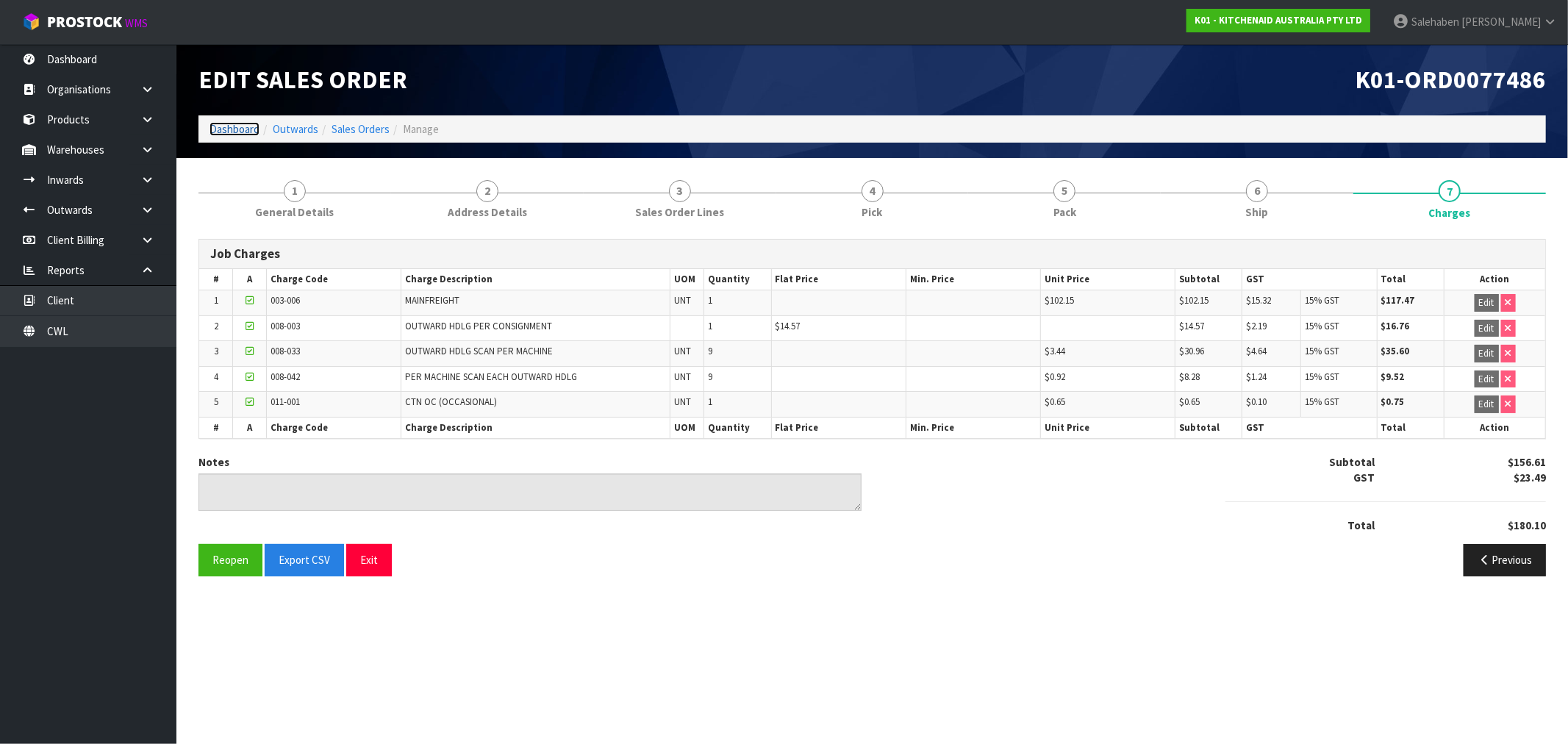
click at [236, 123] on link "Dashboard" at bounding box center [235, 129] width 50 height 14
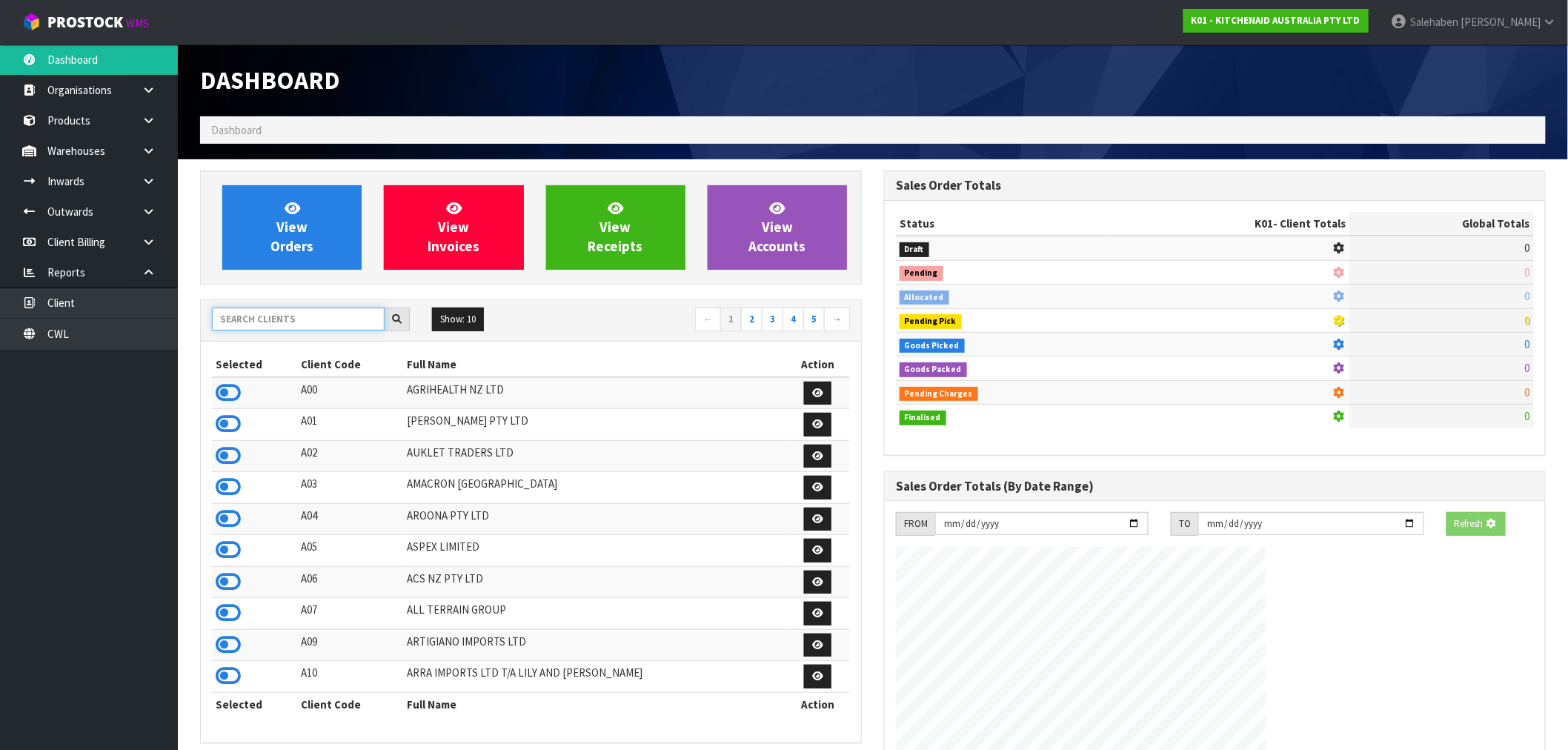
click at [249, 317] on input "text" at bounding box center [298, 319] width 172 height 23
type input "D"
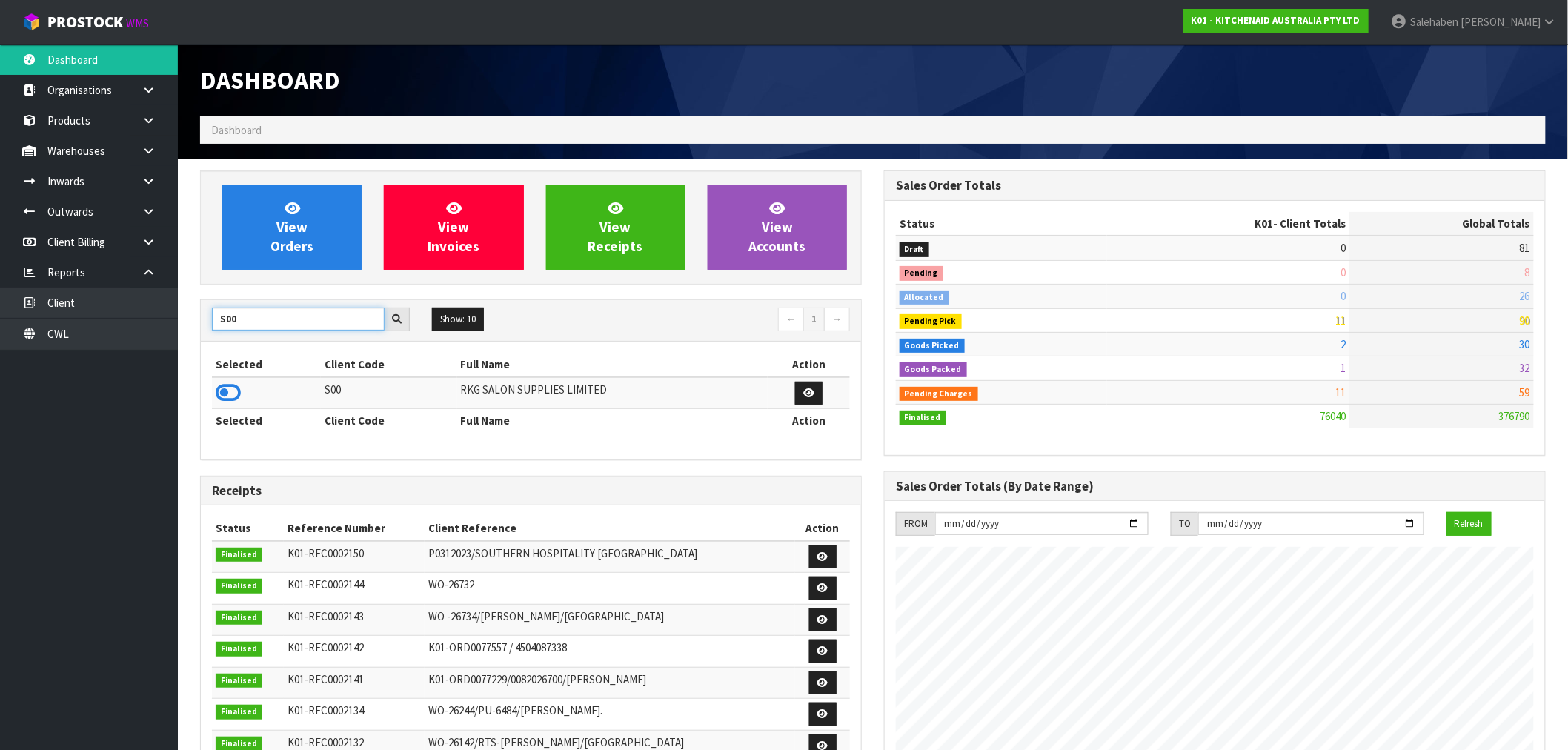
type input "S00"
click at [234, 394] on icon at bounding box center [228, 393] width 25 height 22
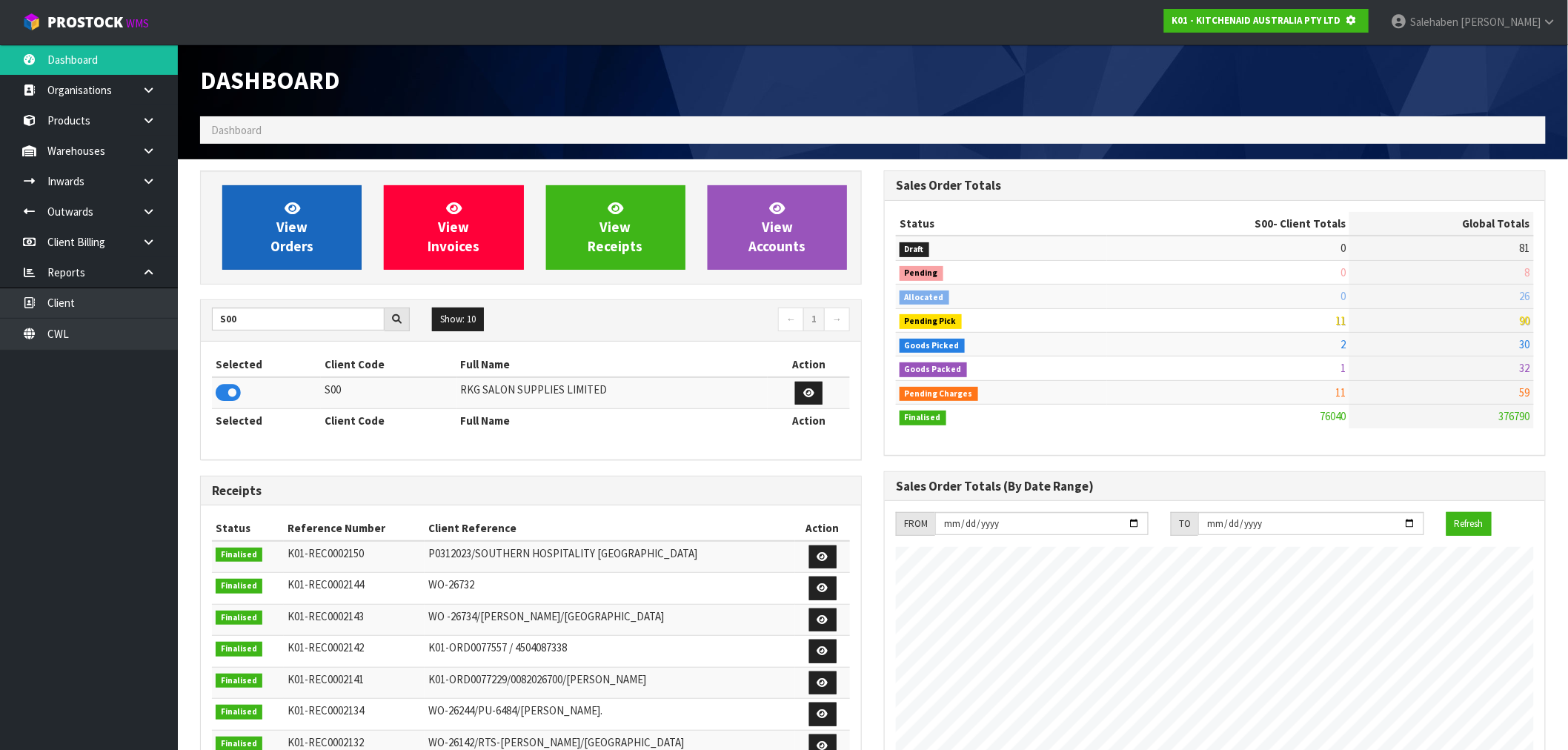
scroll to position [739955, 740236]
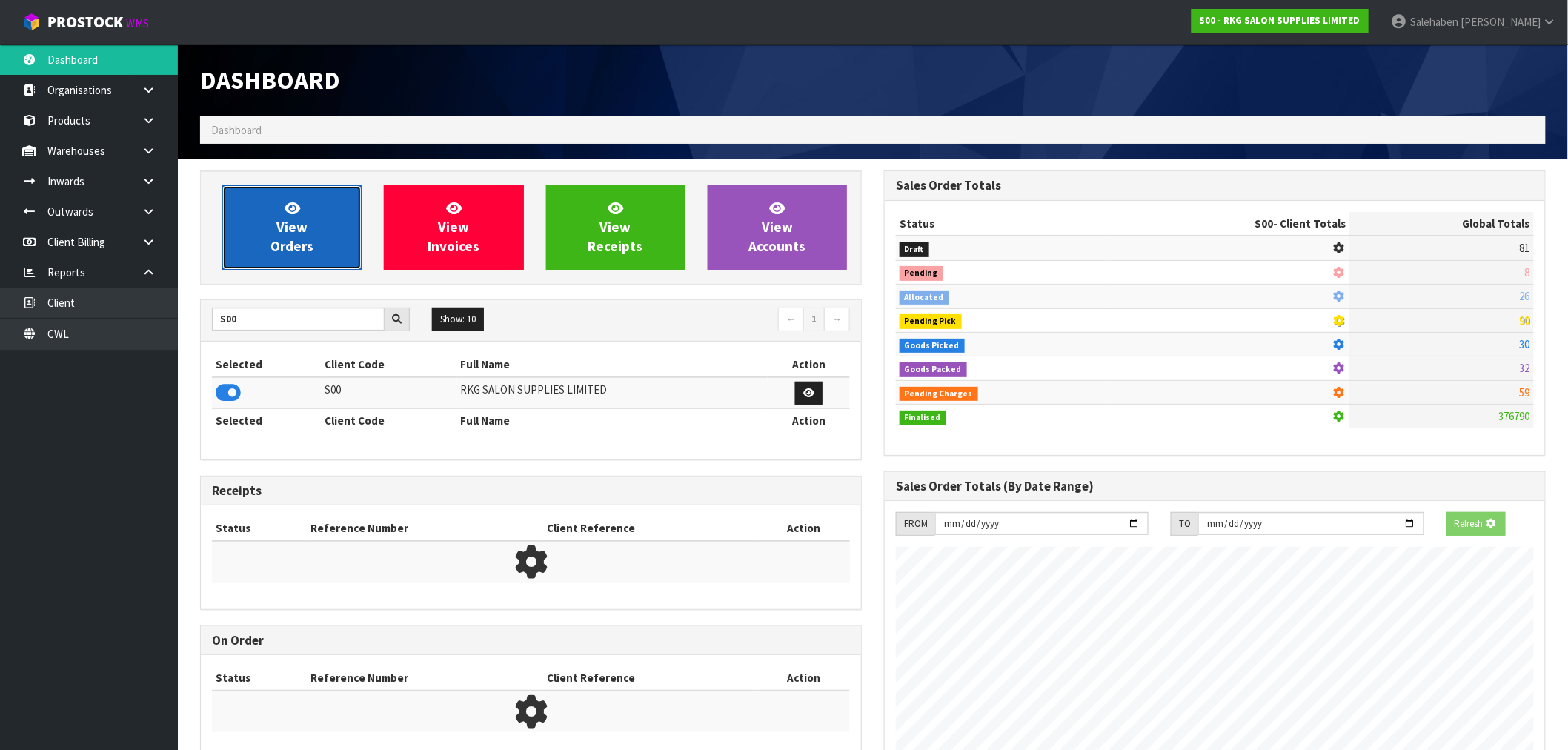
click at [331, 233] on link "View Orders" at bounding box center [292, 227] width 140 height 84
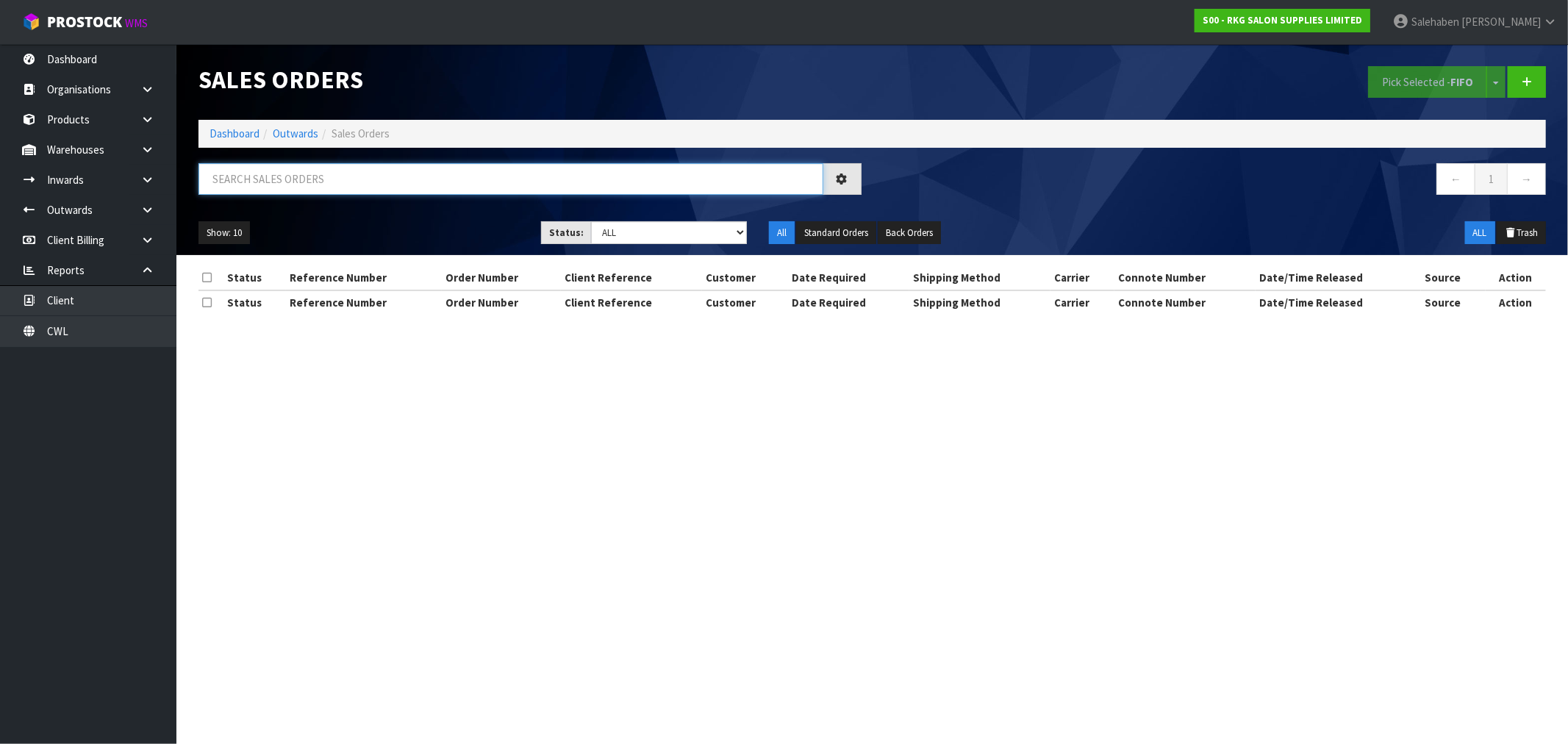
click at [384, 184] on input "text" at bounding box center [511, 178] width 625 height 32
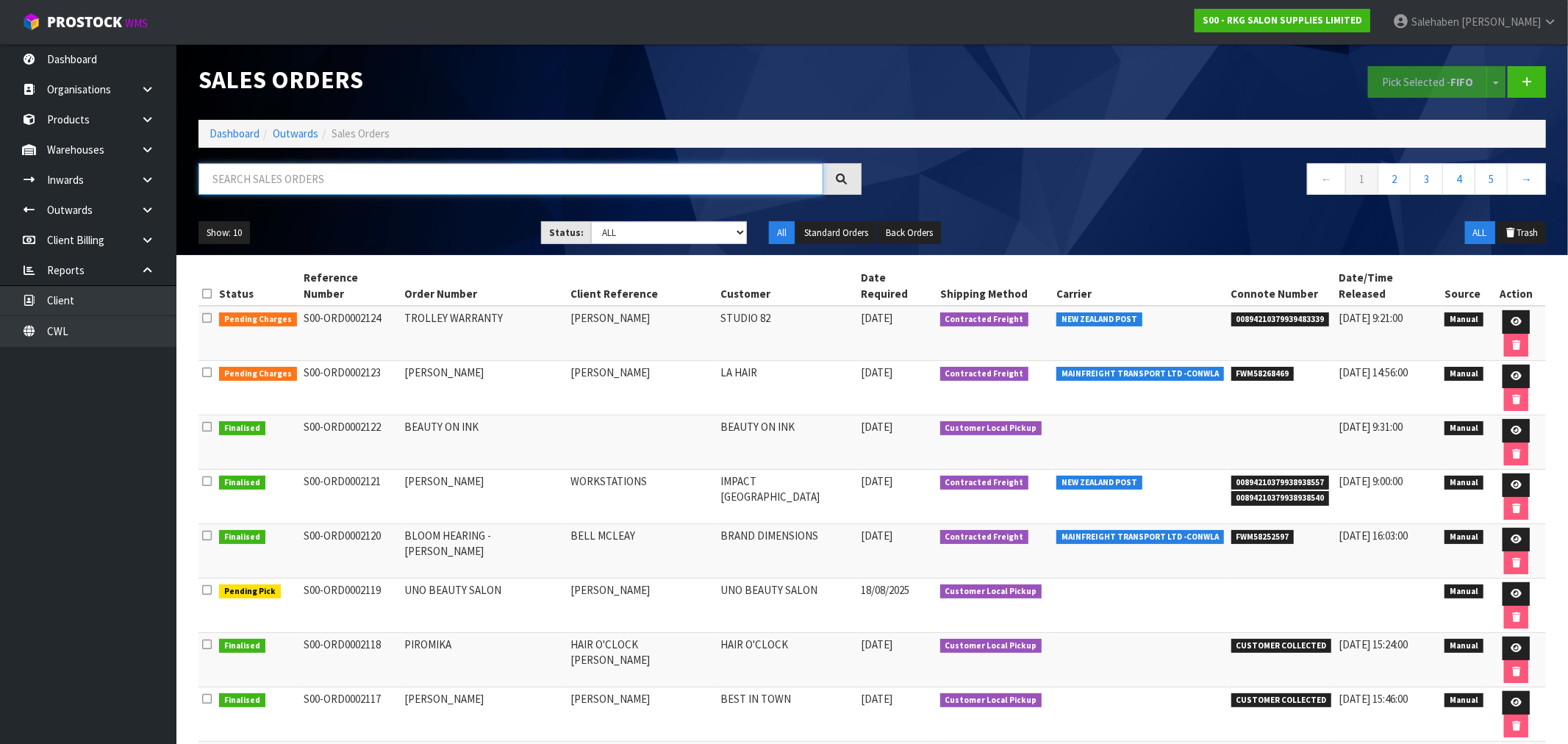
paste input "FWM58193476"
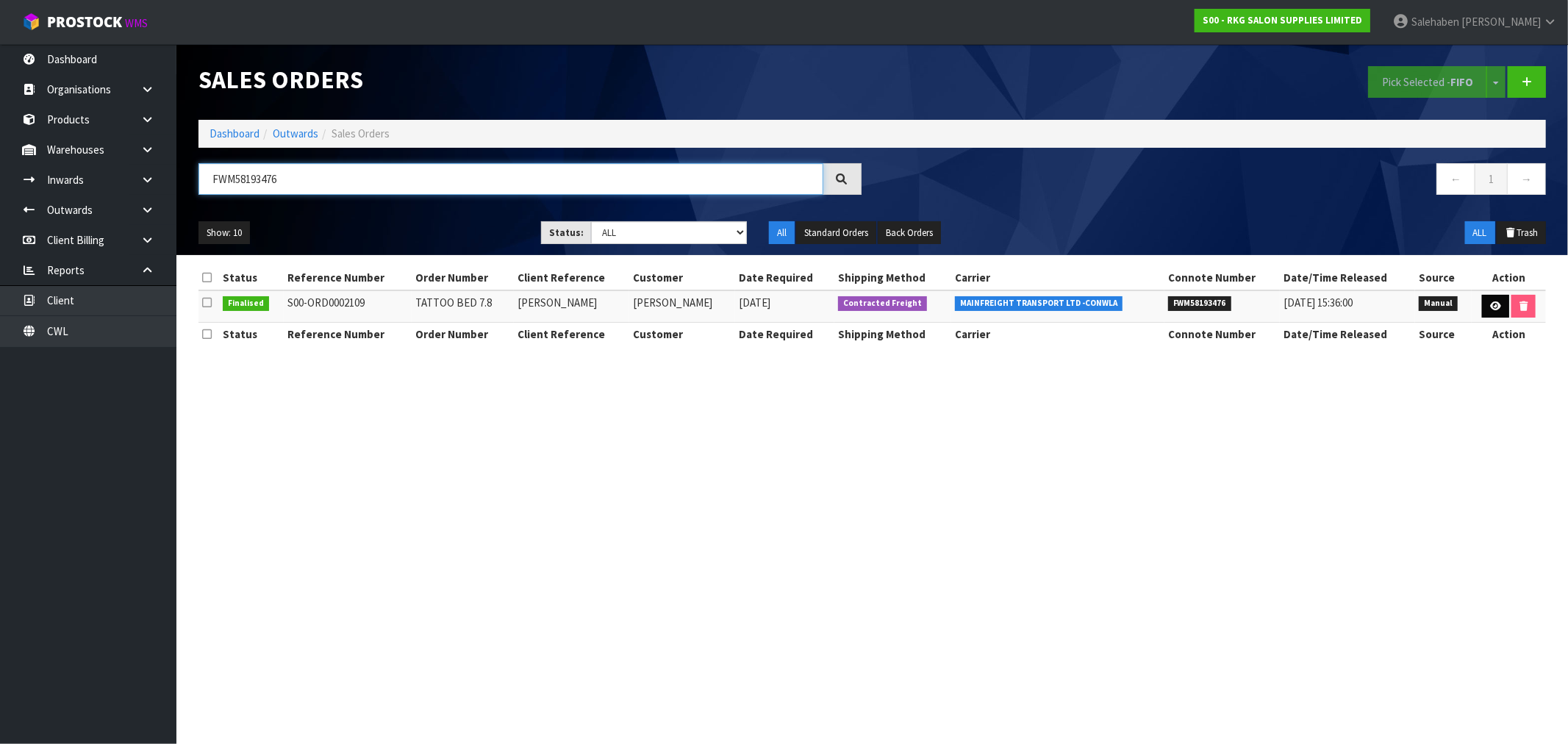
type input "FWM58193476"
click at [1492, 304] on icon at bounding box center [1495, 306] width 11 height 10
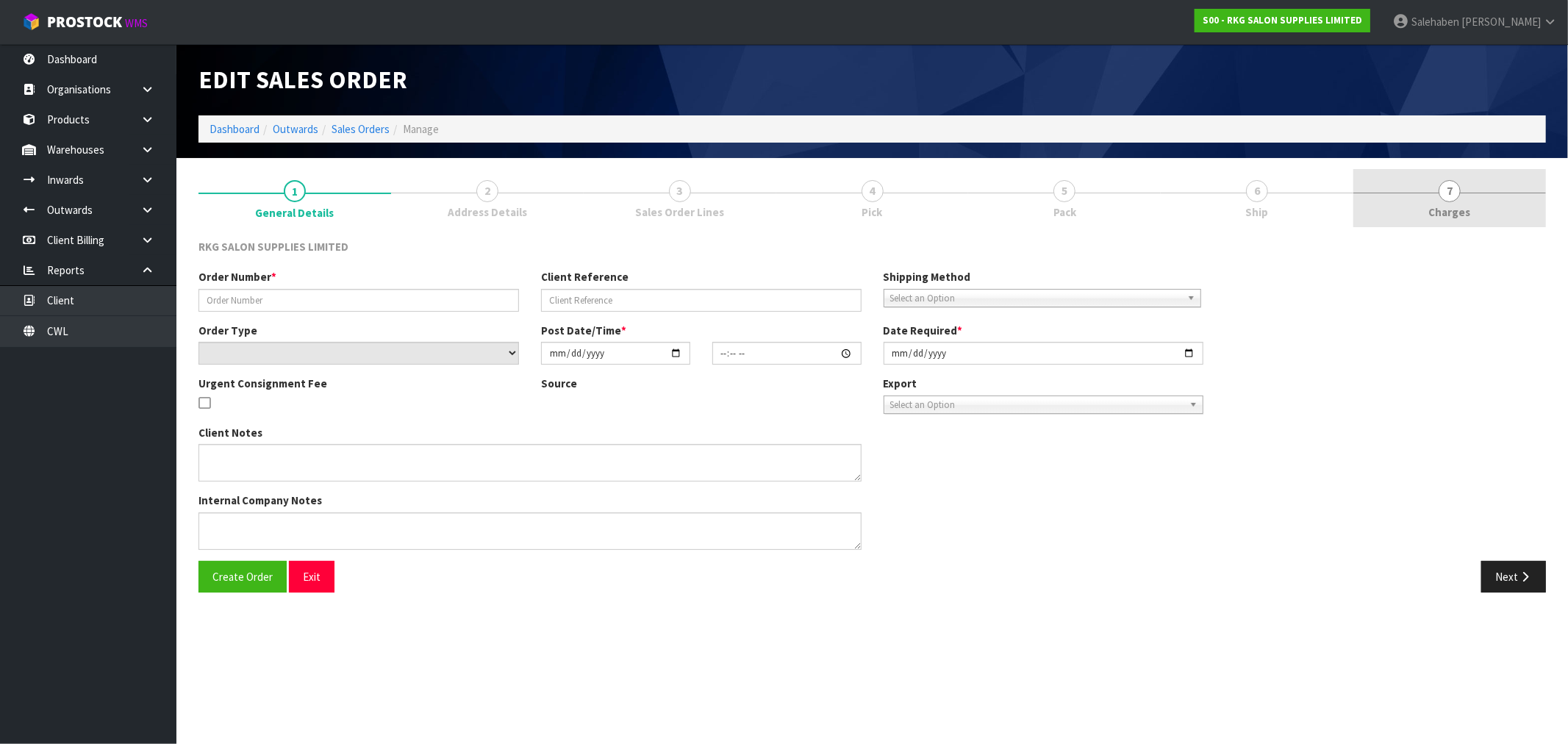
click at [1448, 210] on span "Charges" at bounding box center [1450, 212] width 42 height 16
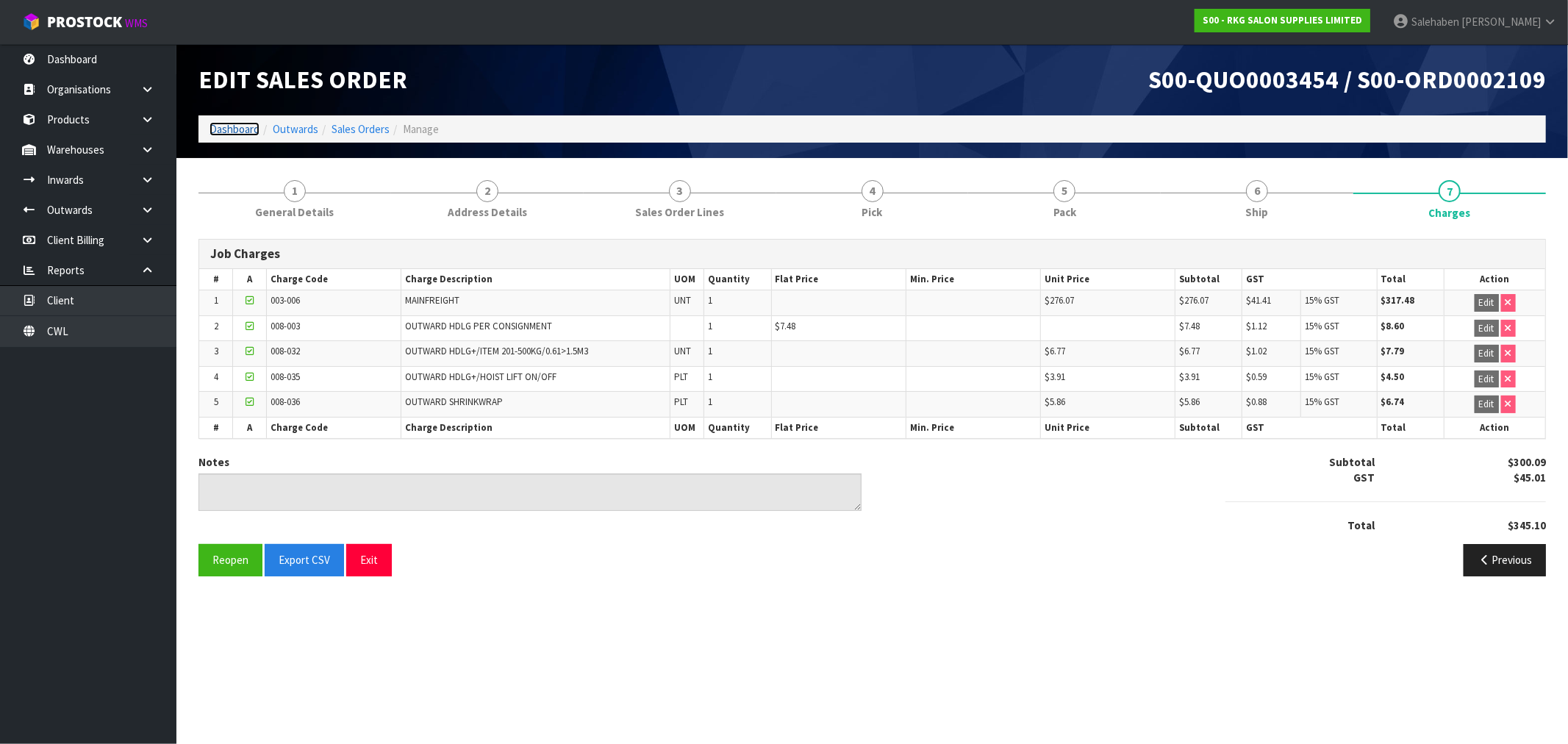
click at [237, 124] on link "Dashboard" at bounding box center [235, 129] width 50 height 14
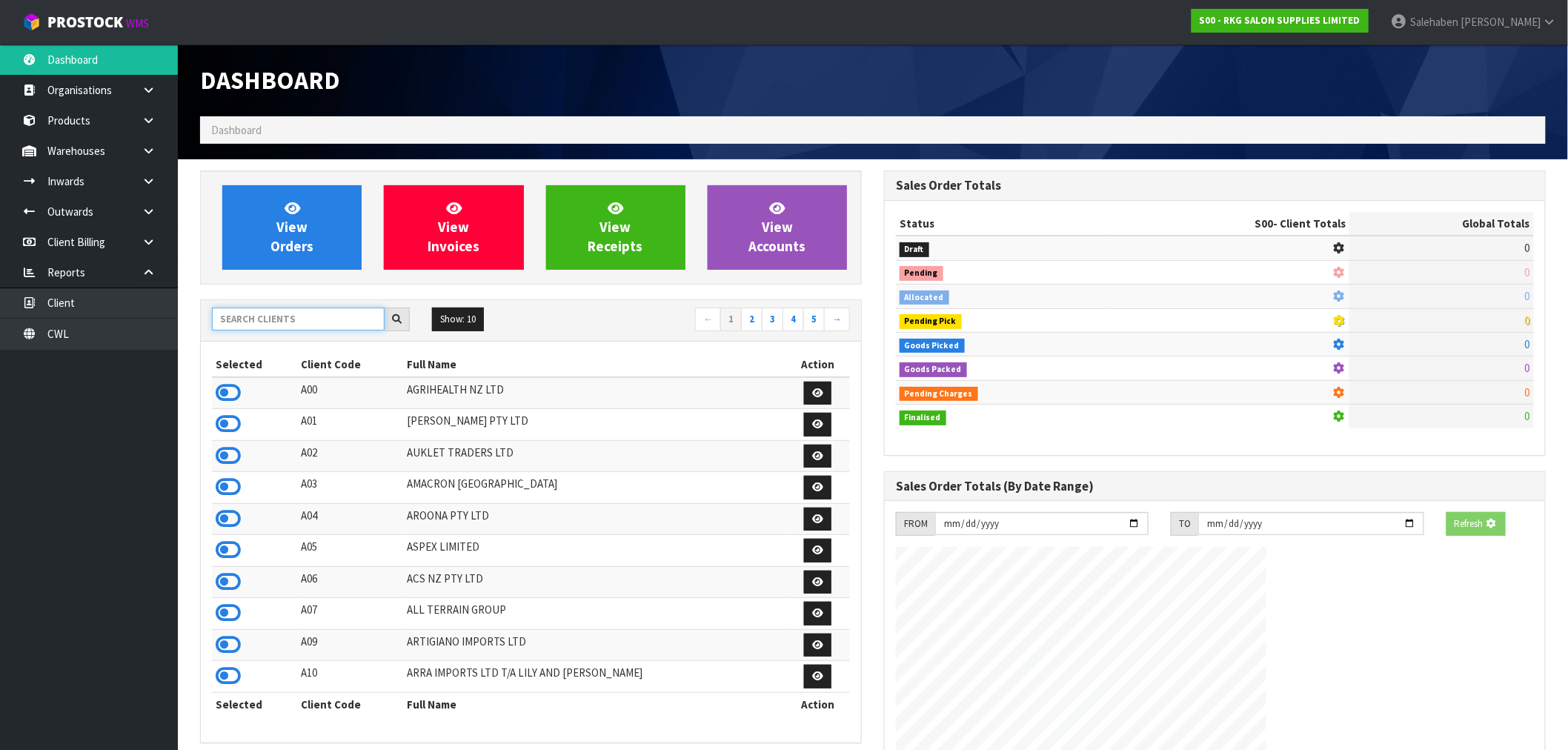
click at [259, 323] on input "text" at bounding box center [298, 319] width 172 height 23
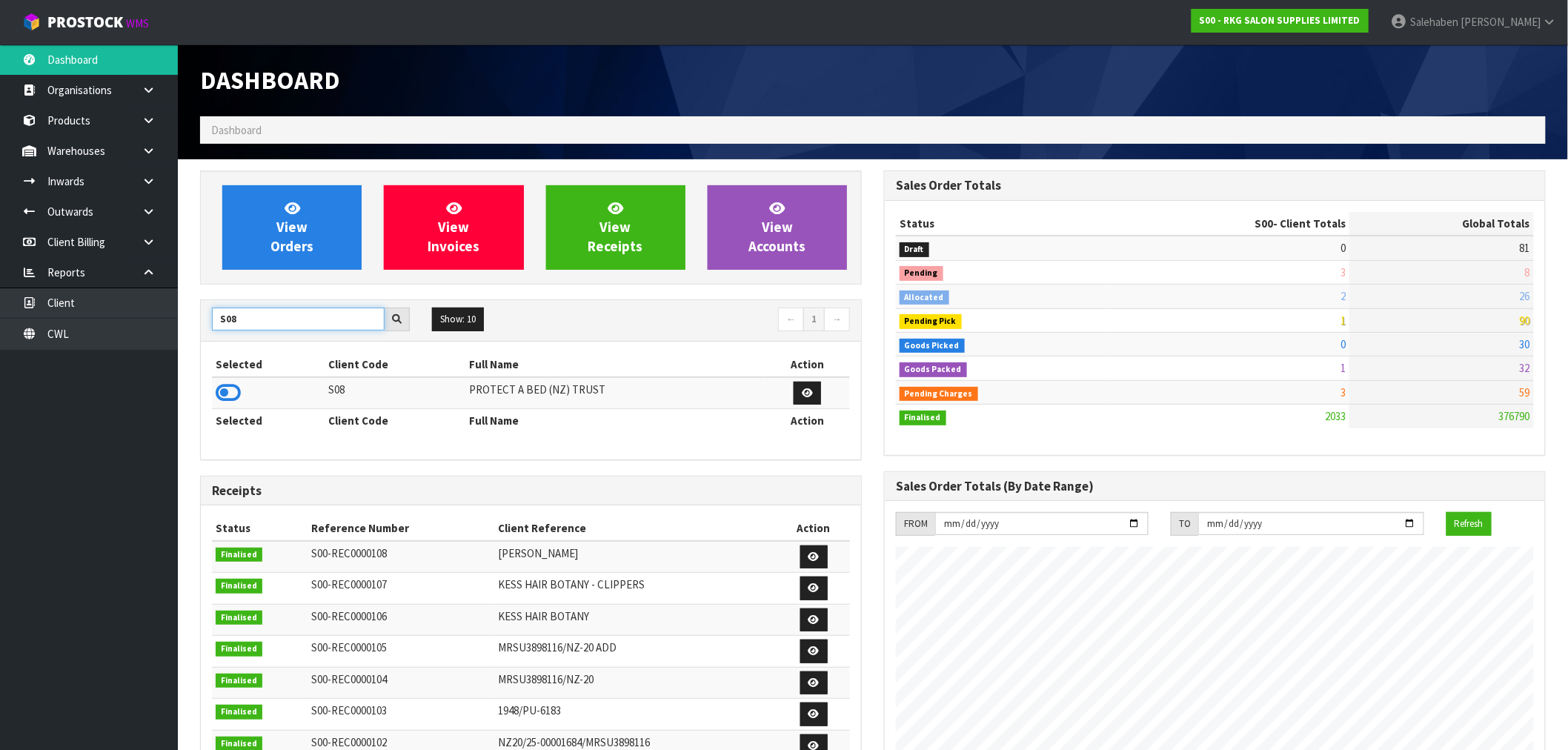
type input "S08"
click at [228, 384] on icon at bounding box center [228, 393] width 25 height 22
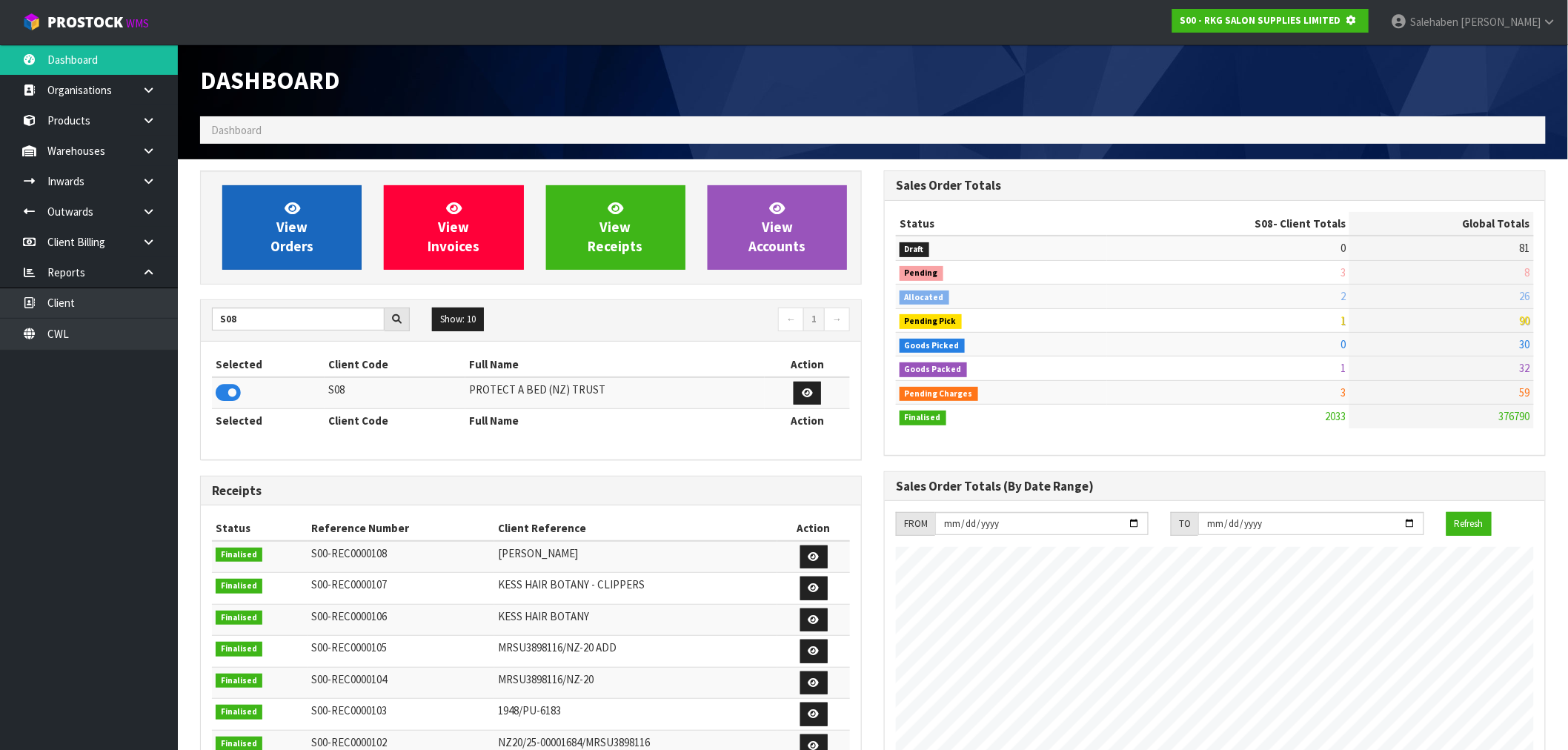
scroll to position [739955, 740236]
click at [302, 228] on span "View Orders" at bounding box center [292, 227] width 43 height 55
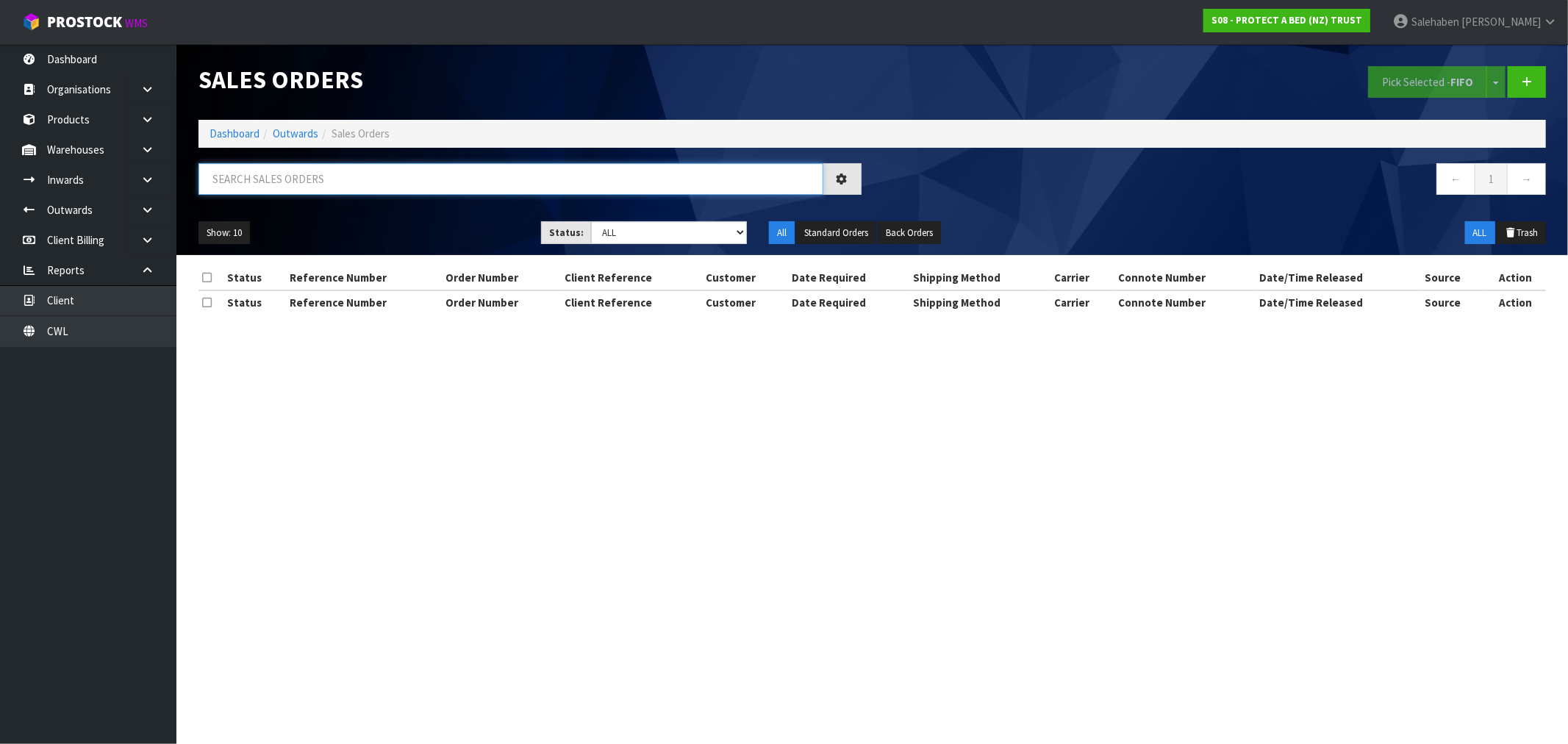
click at [407, 164] on input "text" at bounding box center [511, 178] width 625 height 32
paste input "FWM58181502"
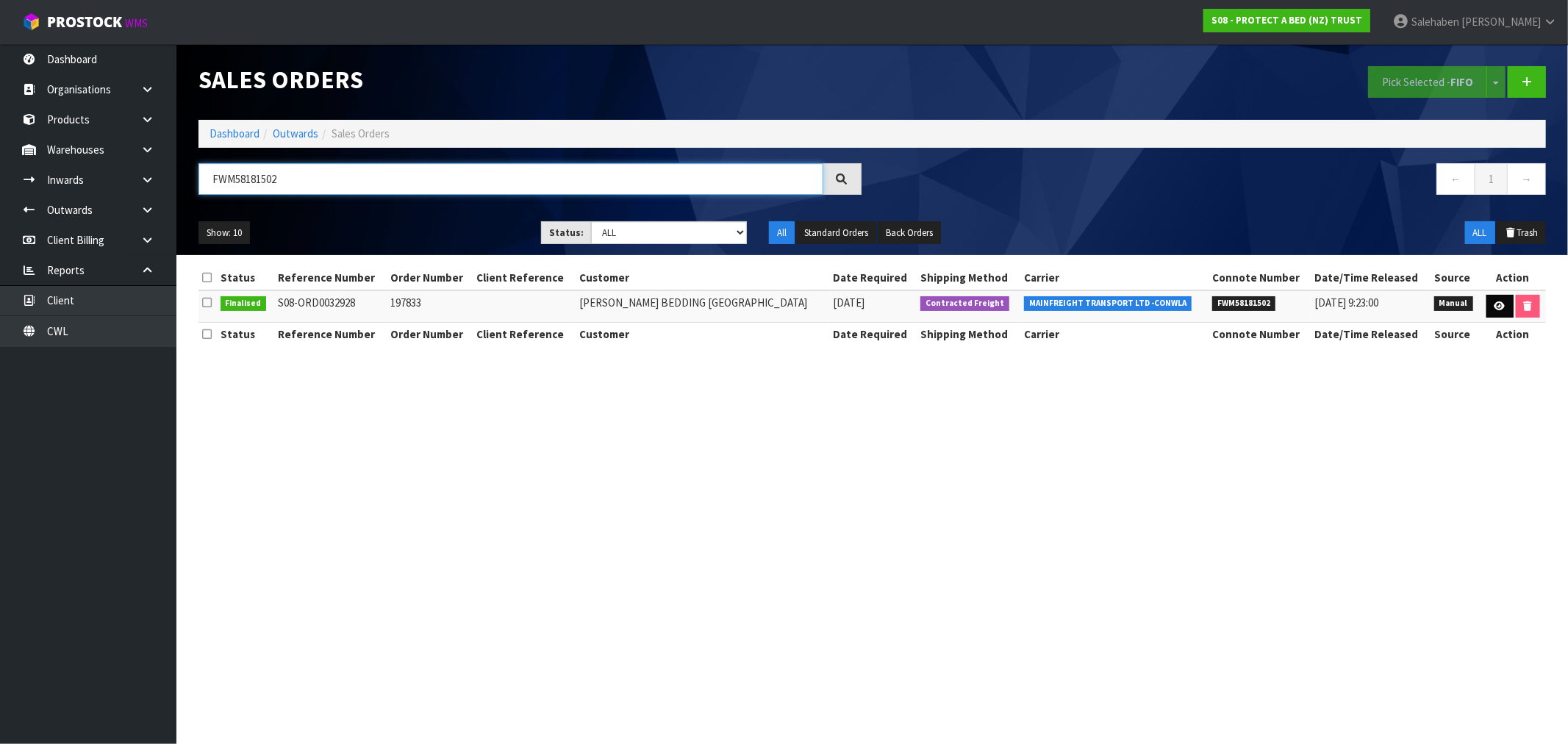
type input "FWM58181502"
click at [1499, 304] on icon at bounding box center [1499, 306] width 11 height 10
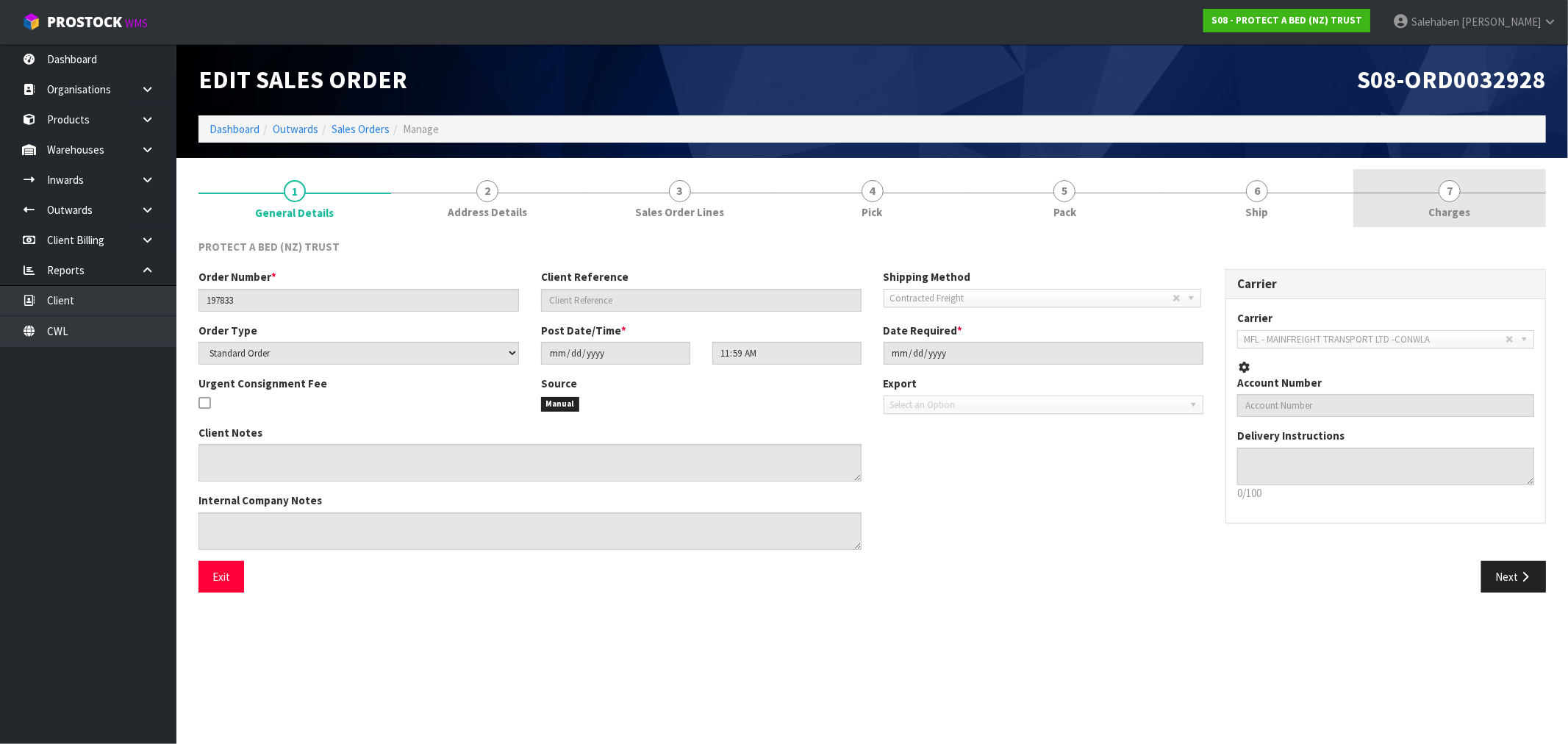
click at [1450, 204] on span "Charges" at bounding box center [1450, 212] width 42 height 16
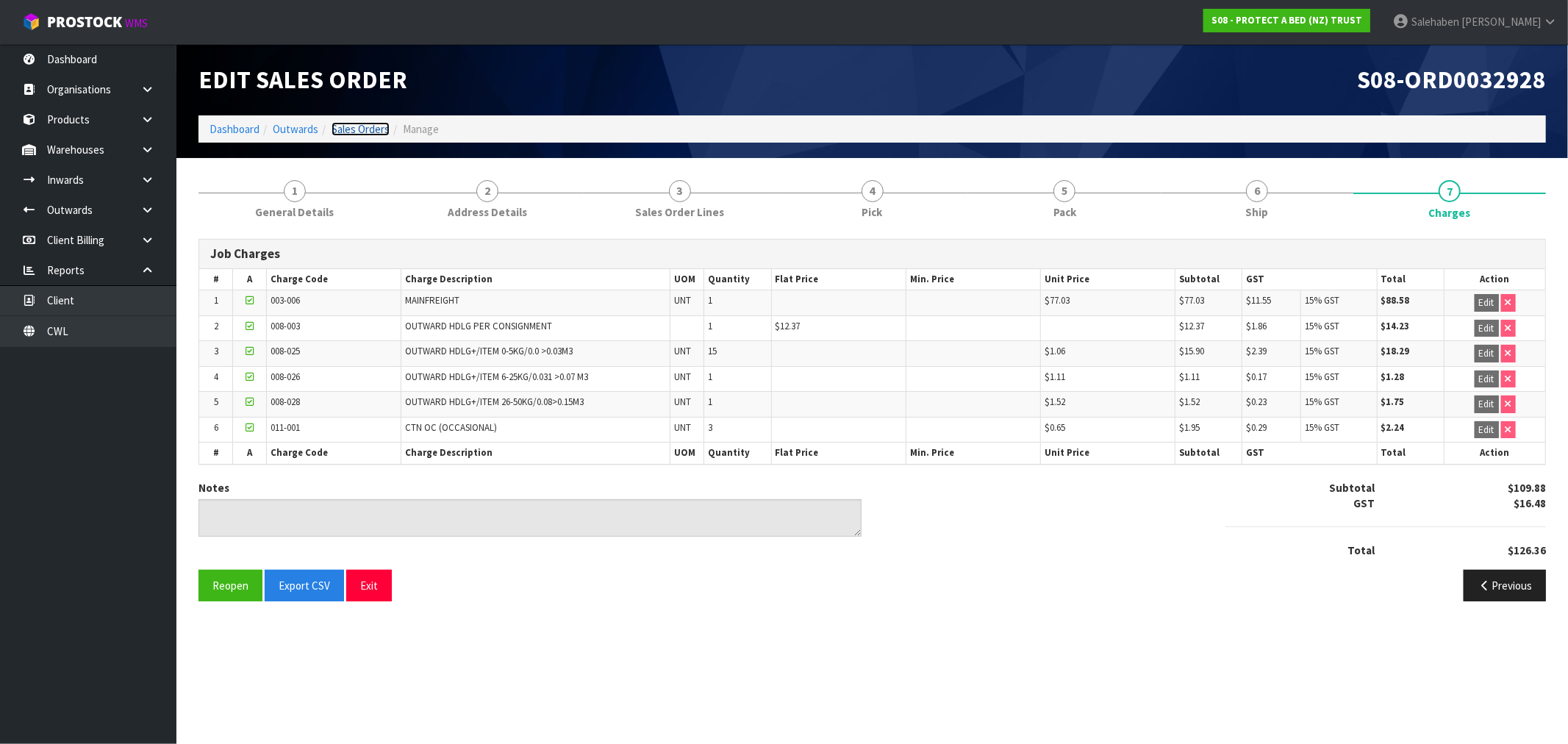
click at [356, 129] on link "Sales Orders" at bounding box center [361, 129] width 58 height 14
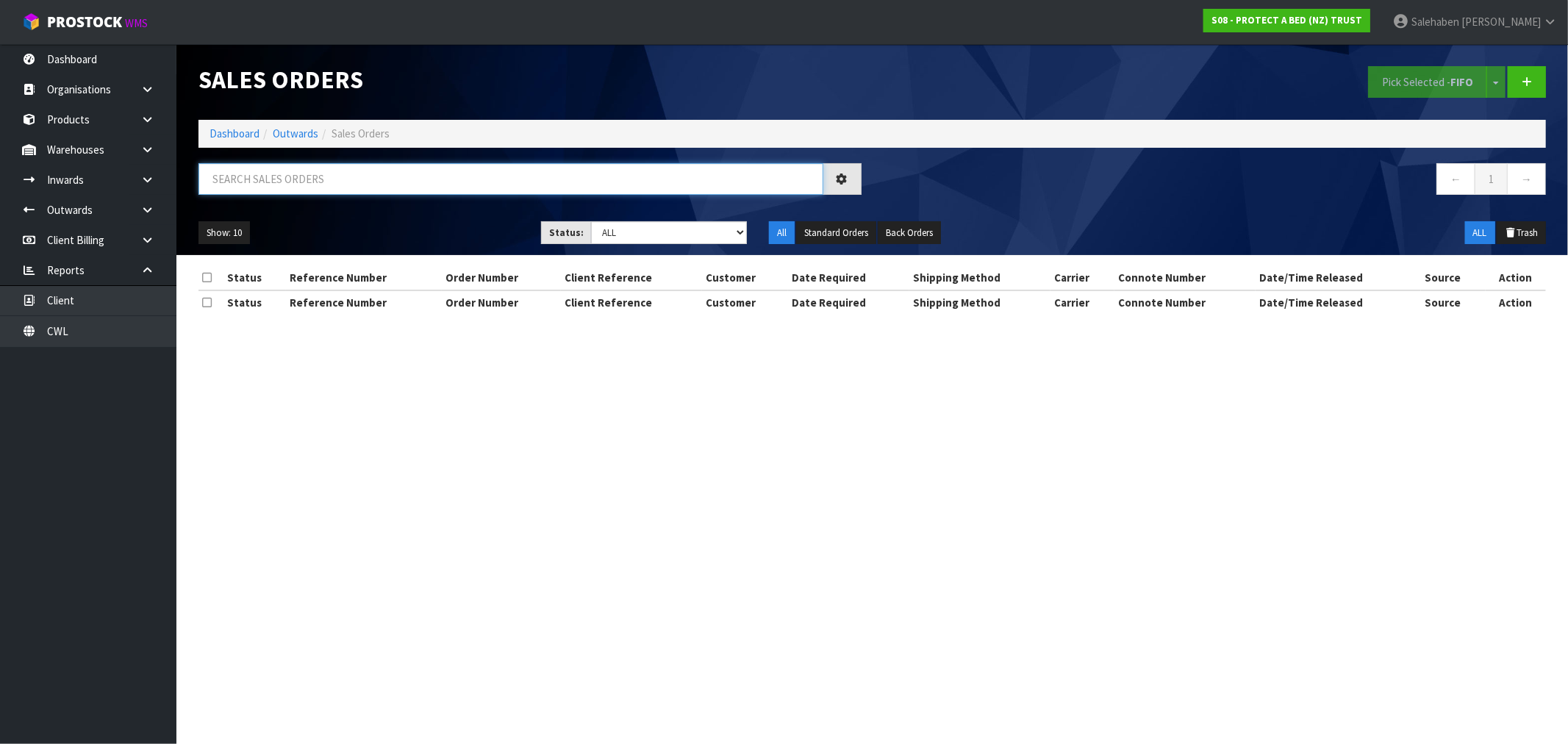
click at [397, 191] on input "text" at bounding box center [511, 178] width 625 height 32
paste input "FWM58153787"
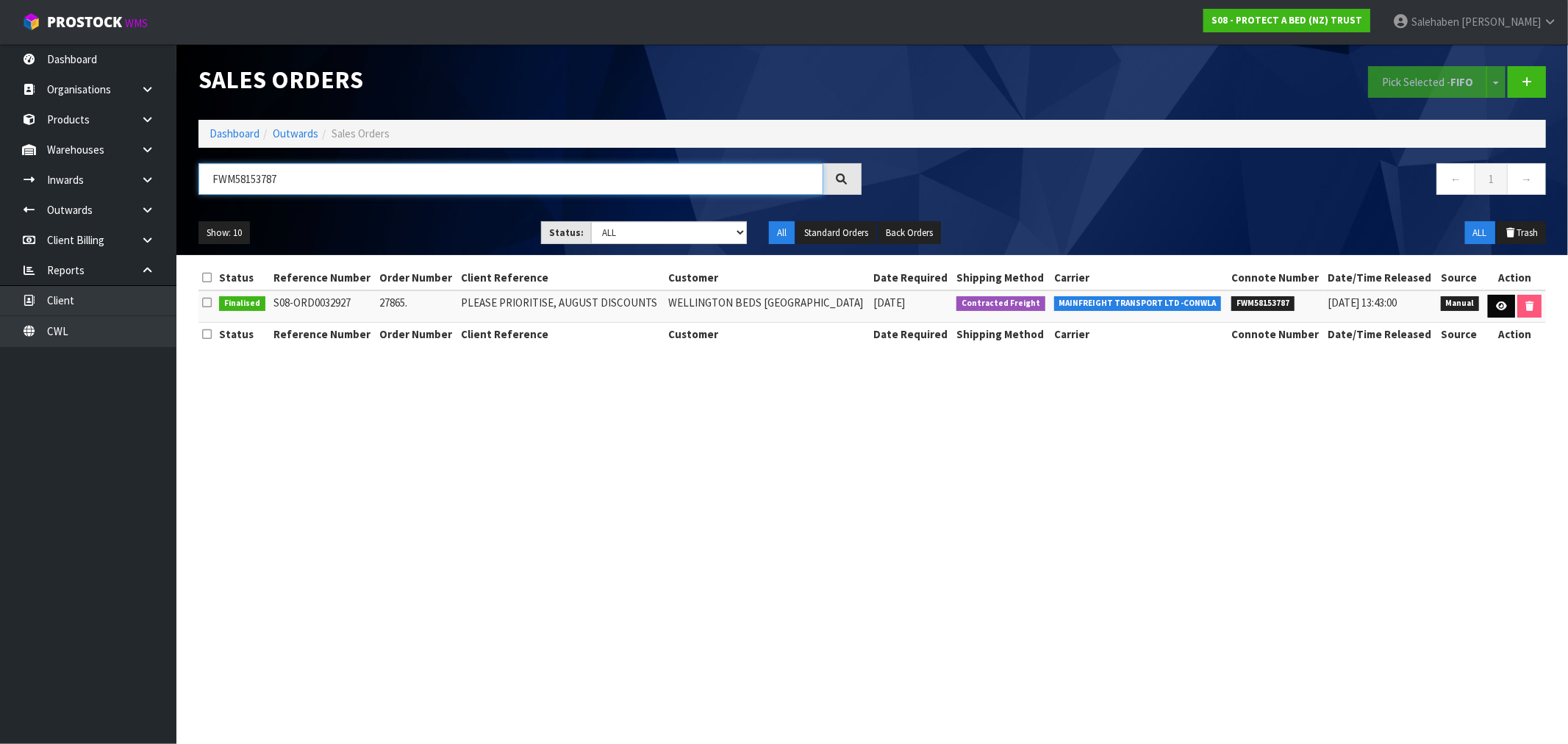
type input "FWM58153787"
click at [1495, 306] on icon at bounding box center [1501, 306] width 11 height 10
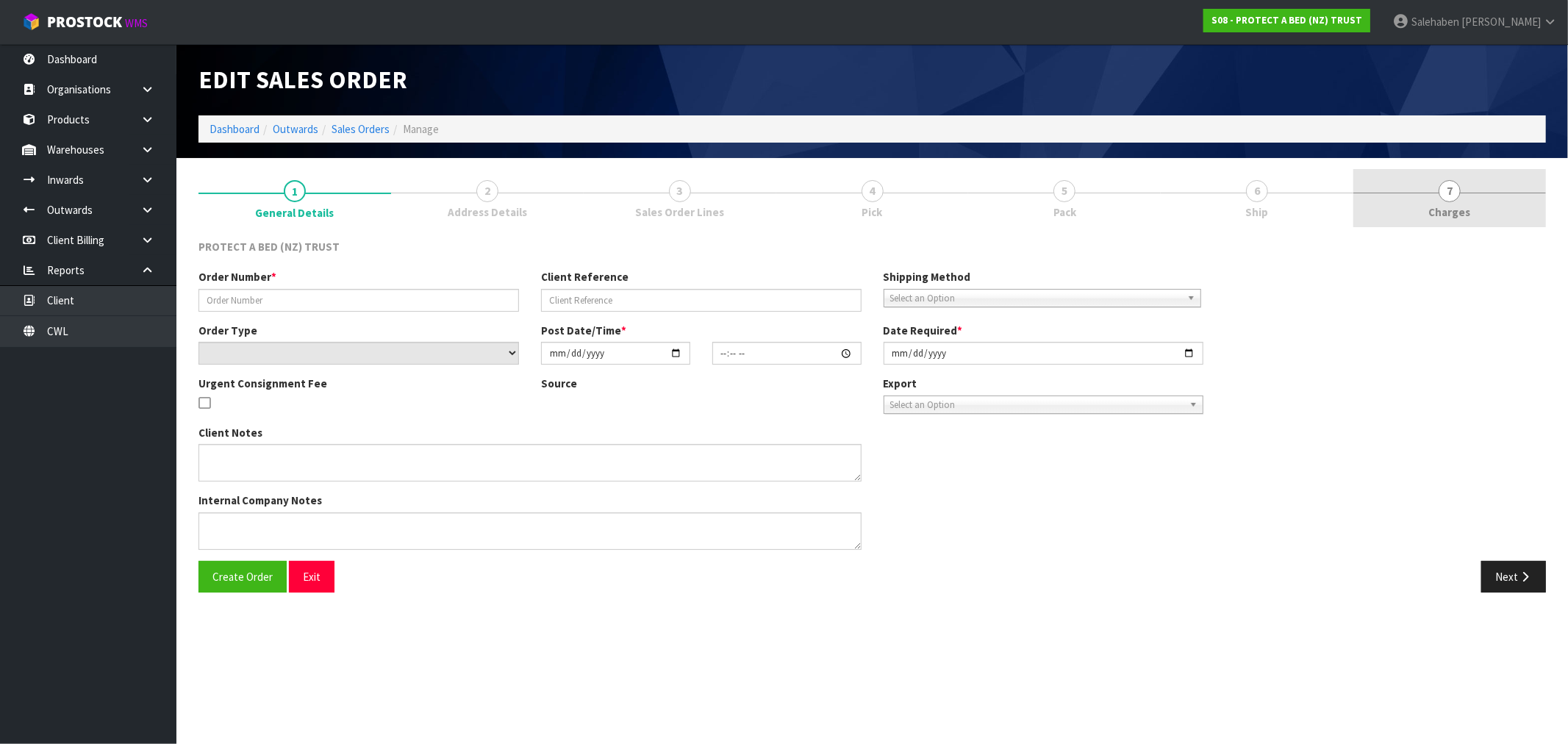
type input "27865."
type input "PLEASE PRIORITISE, AUGUST DISCOUNTS"
select select "number:0"
type input "[DATE]"
type input "11:51:00.000"
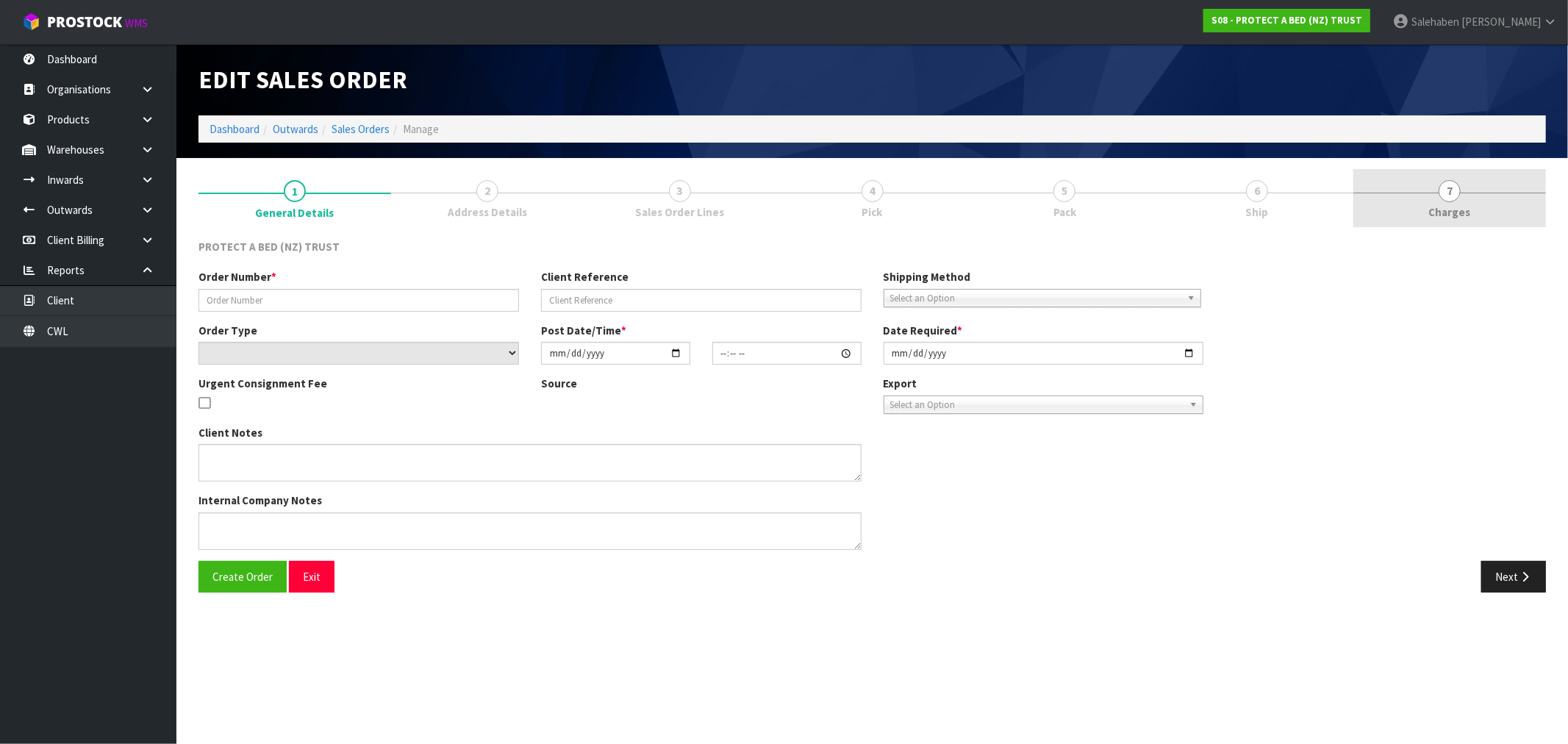
type input "[DATE]"
type textarea "FOR URGENT PROCESSING IF POSSIBLE AUGUST DISCOUNTS"
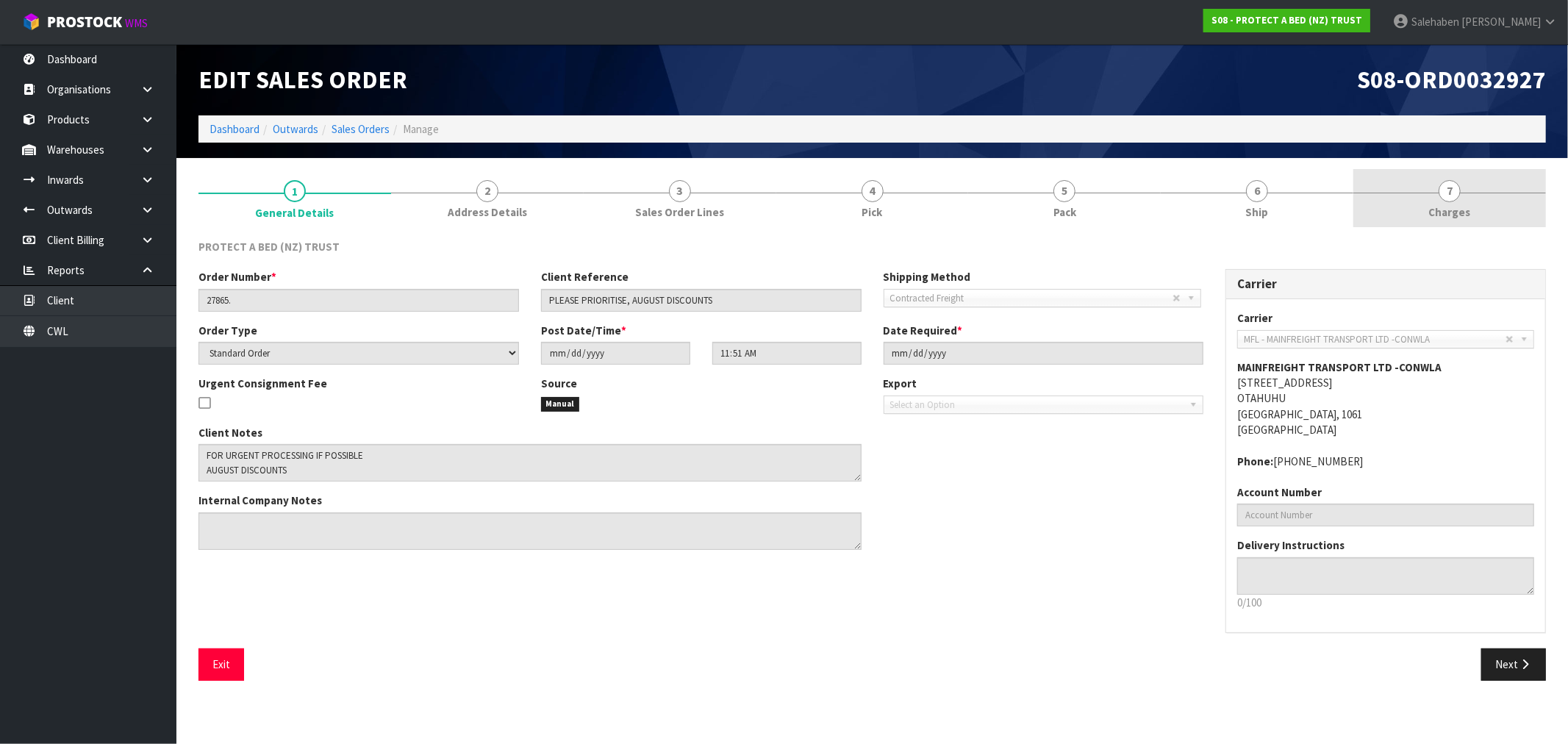
click at [1451, 214] on span "Charges" at bounding box center [1450, 212] width 42 height 16
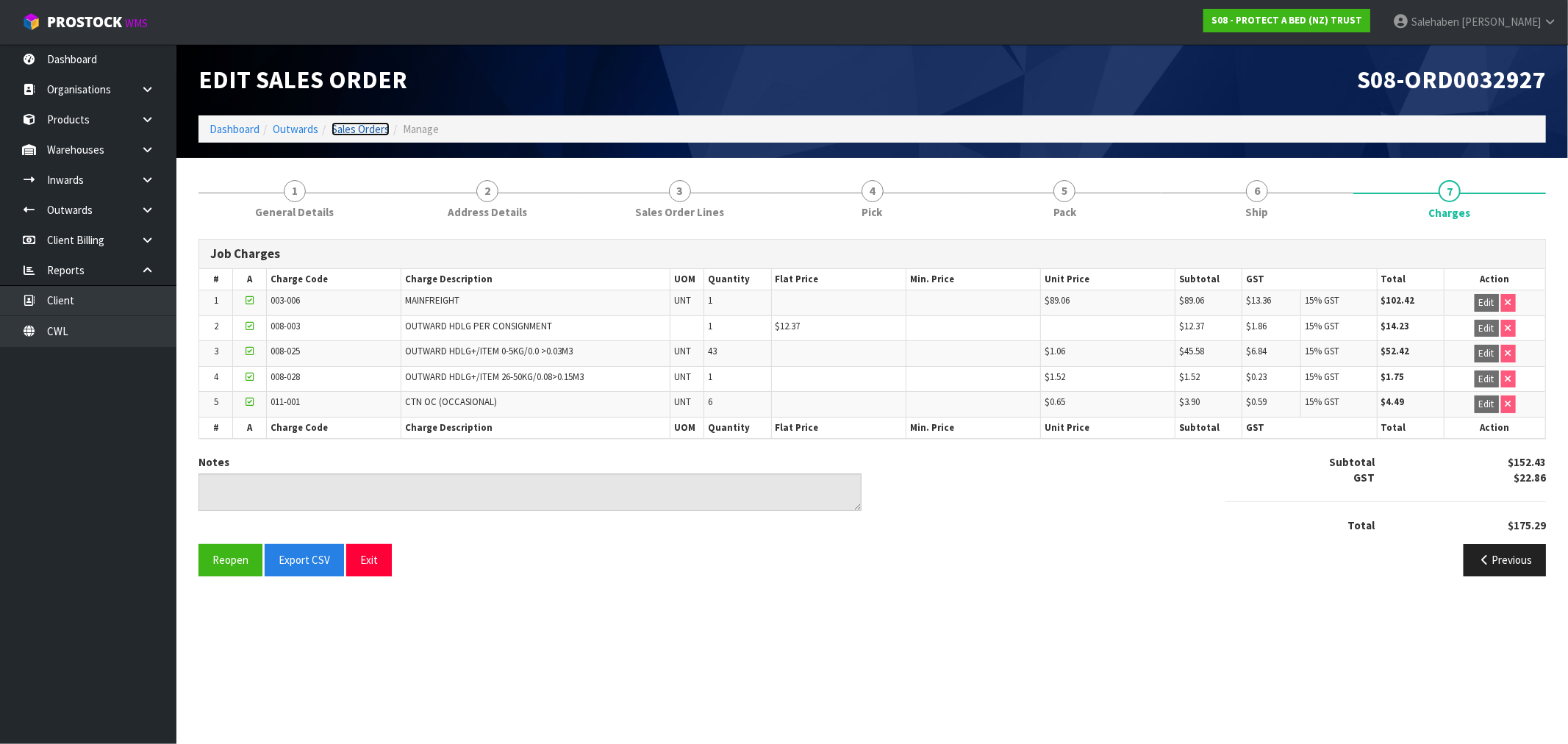
click at [341, 134] on link "Sales Orders" at bounding box center [361, 129] width 58 height 14
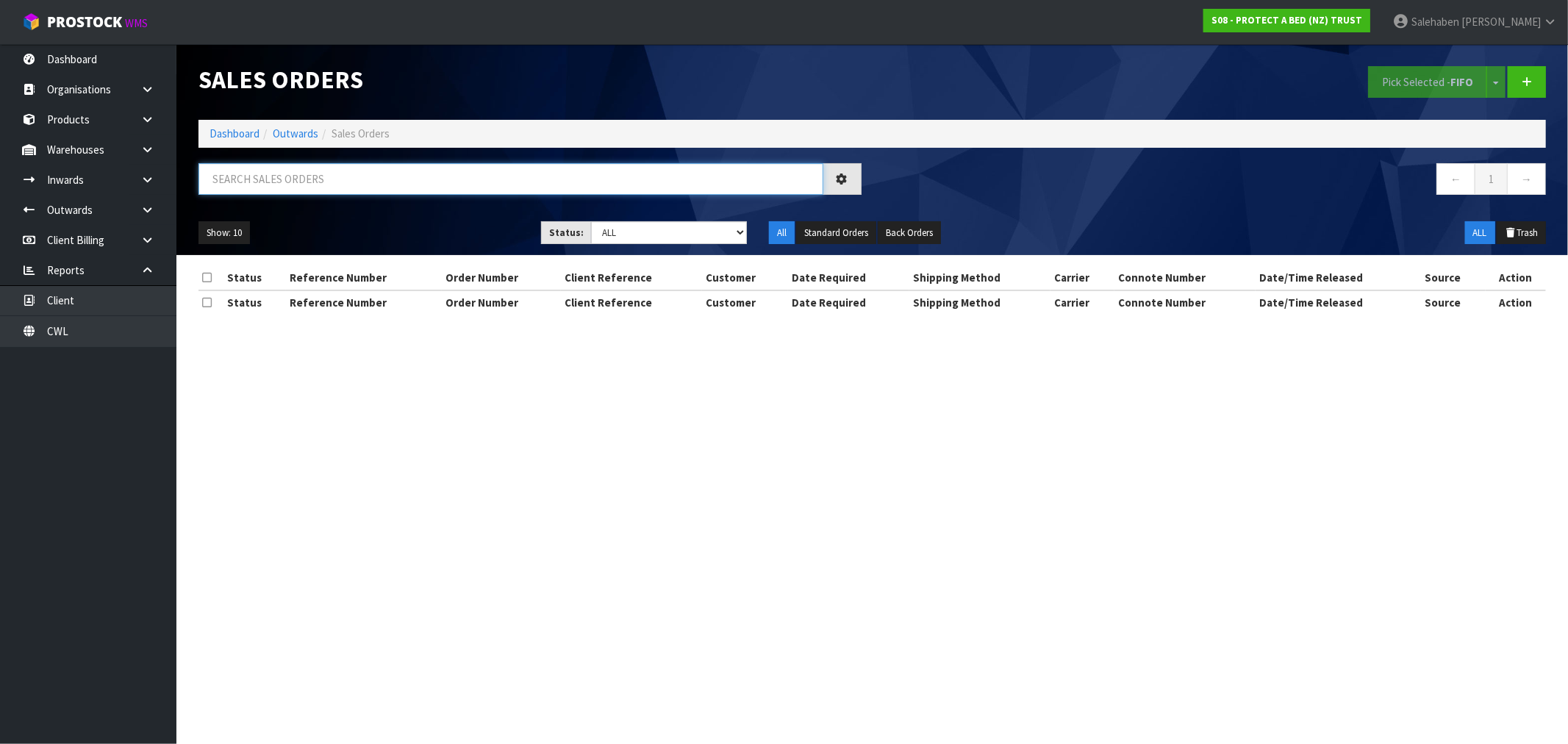
click at [314, 171] on input "text" at bounding box center [511, 178] width 625 height 32
paste input "FWM58186493"
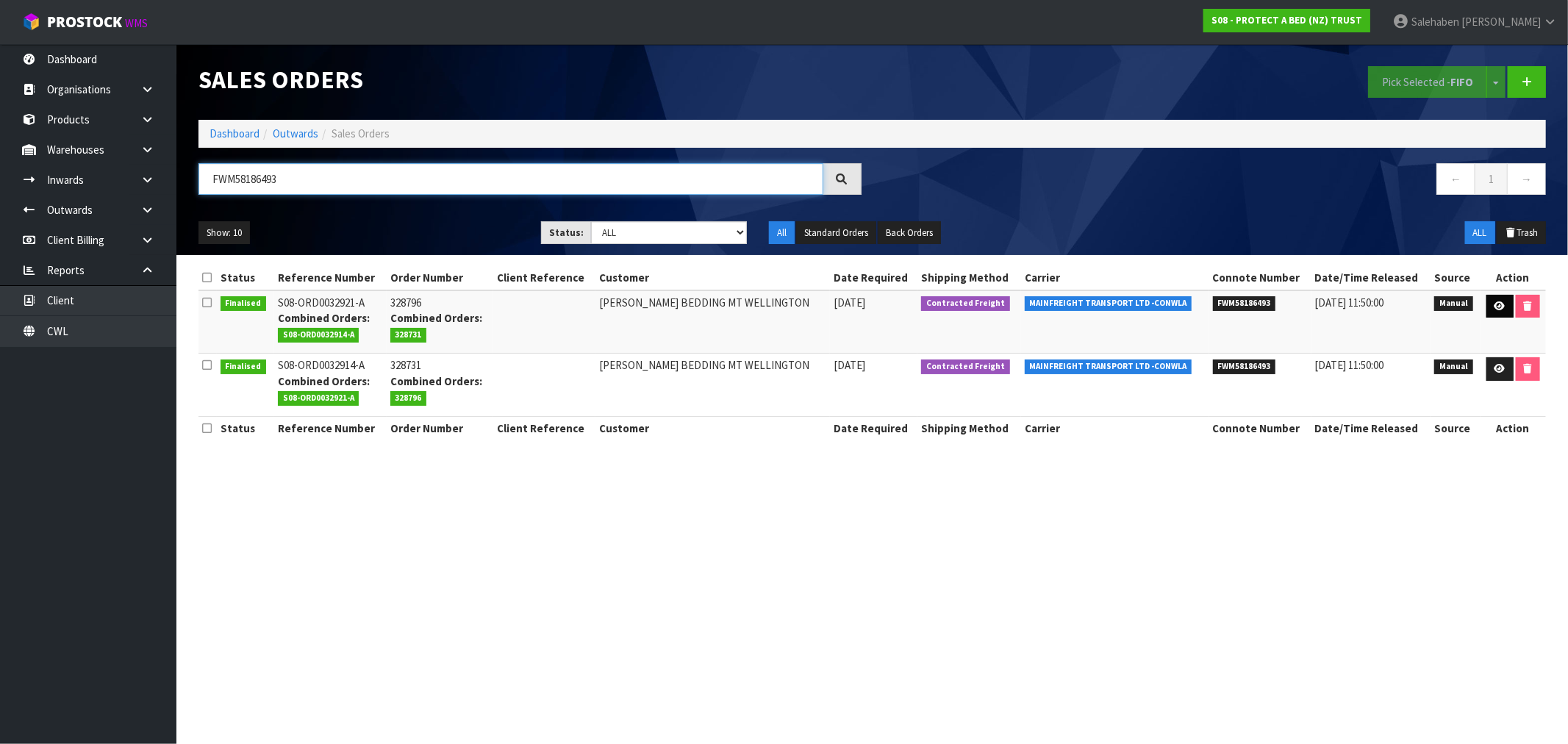
type input "FWM58186493"
click at [1486, 304] on link at bounding box center [1499, 306] width 27 height 24
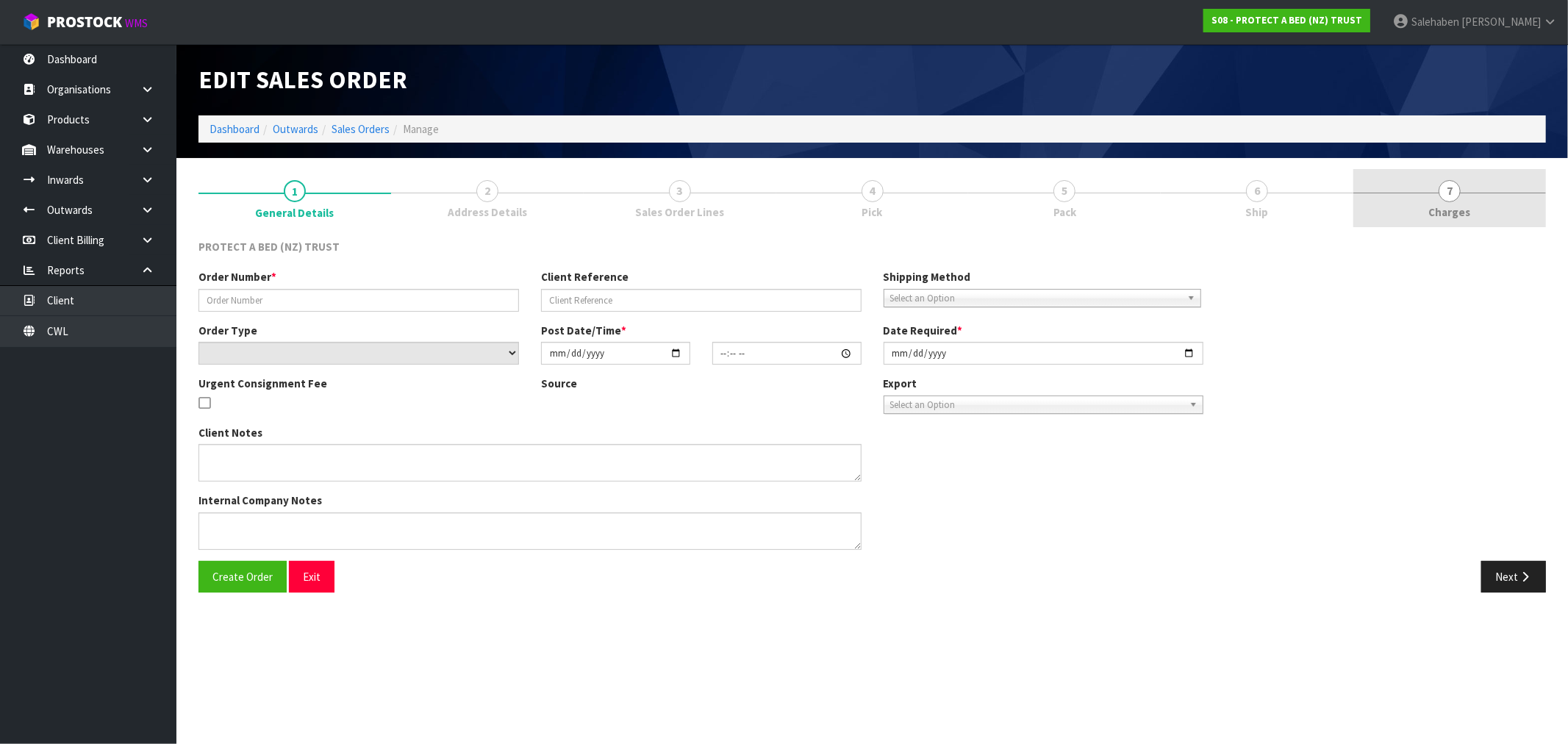
type input "328796"
select select "number:0"
type input "[DATE]"
type input "10:14:00.000"
type input "[DATE]"
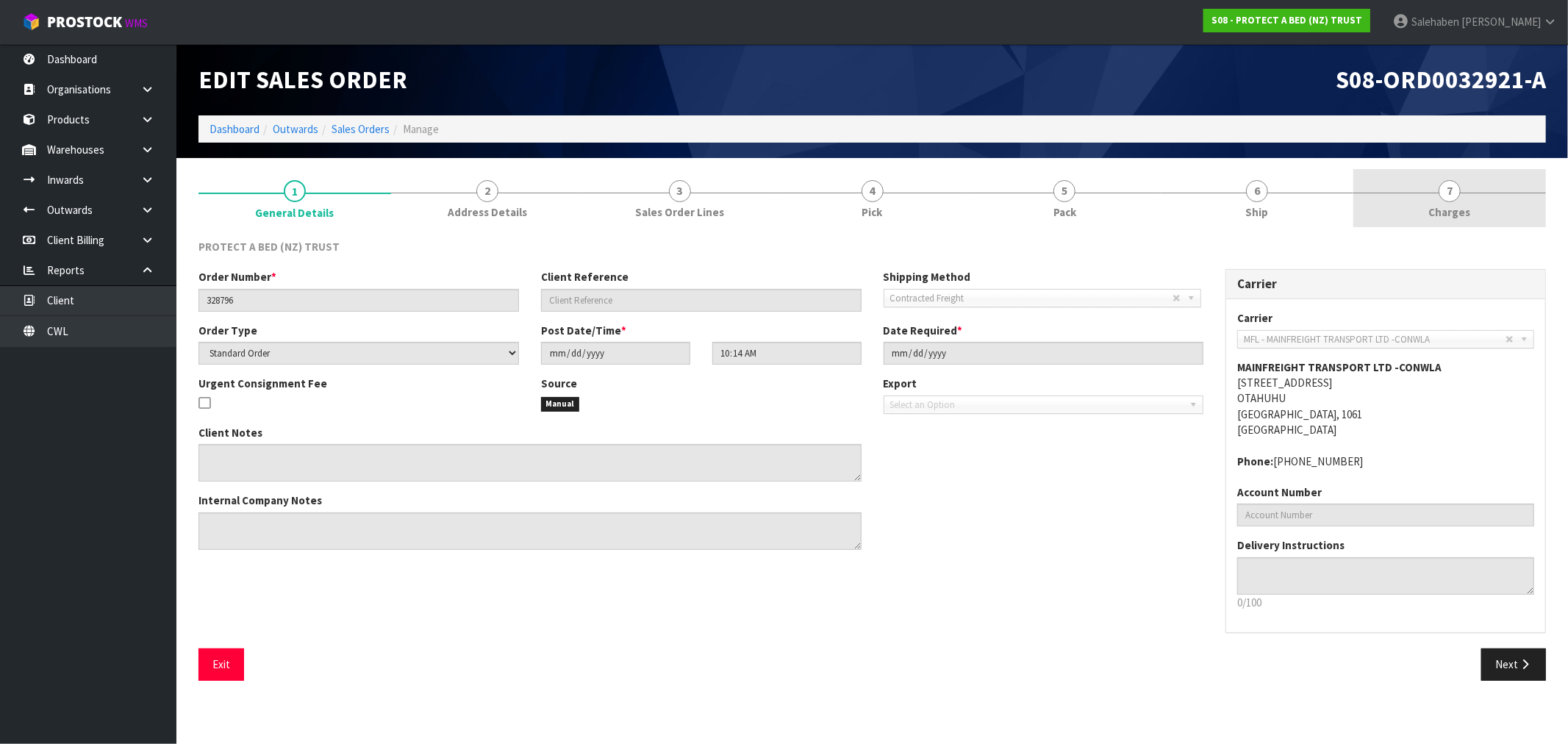
click at [1441, 210] on span "Charges" at bounding box center [1450, 212] width 42 height 16
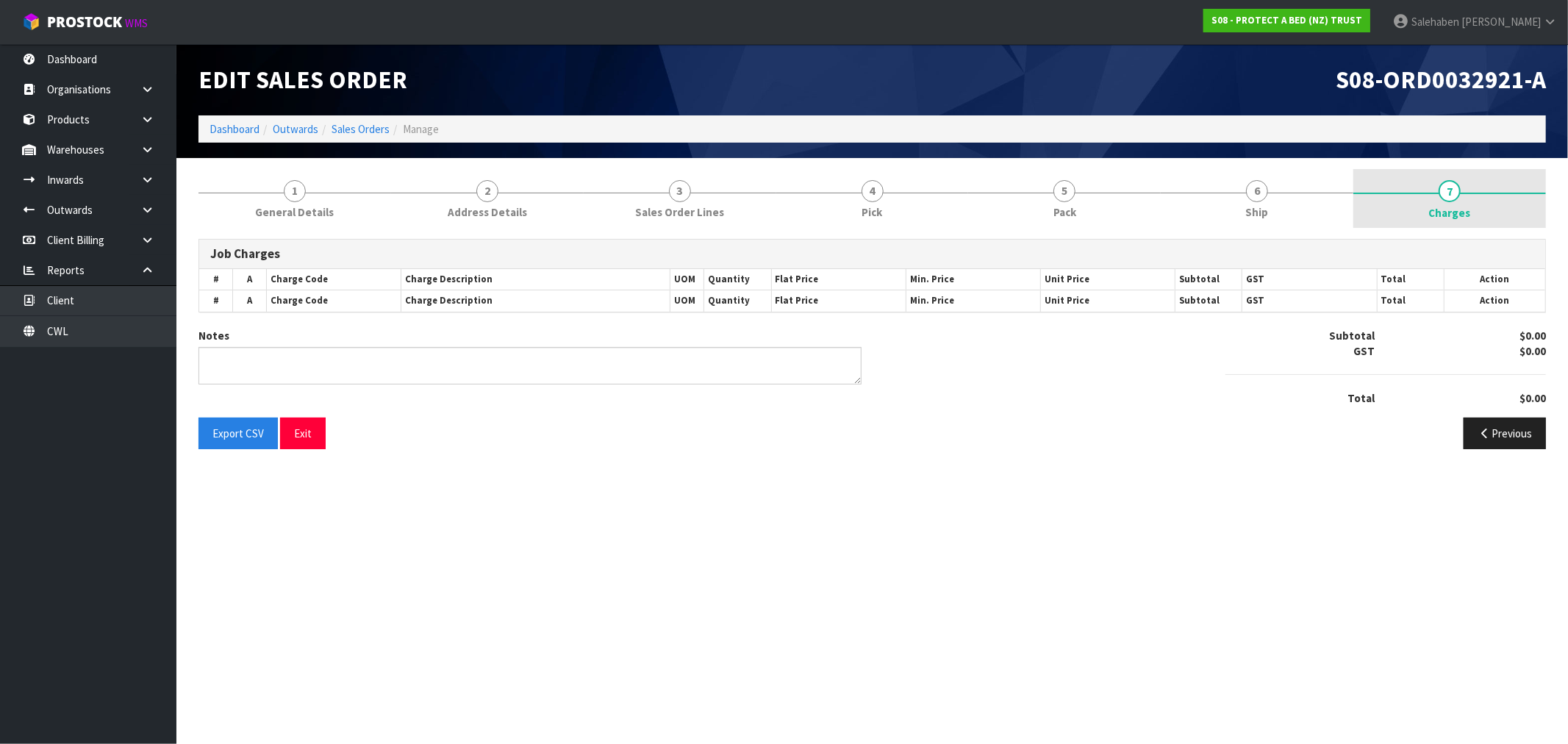
type textarea "COMBINED"
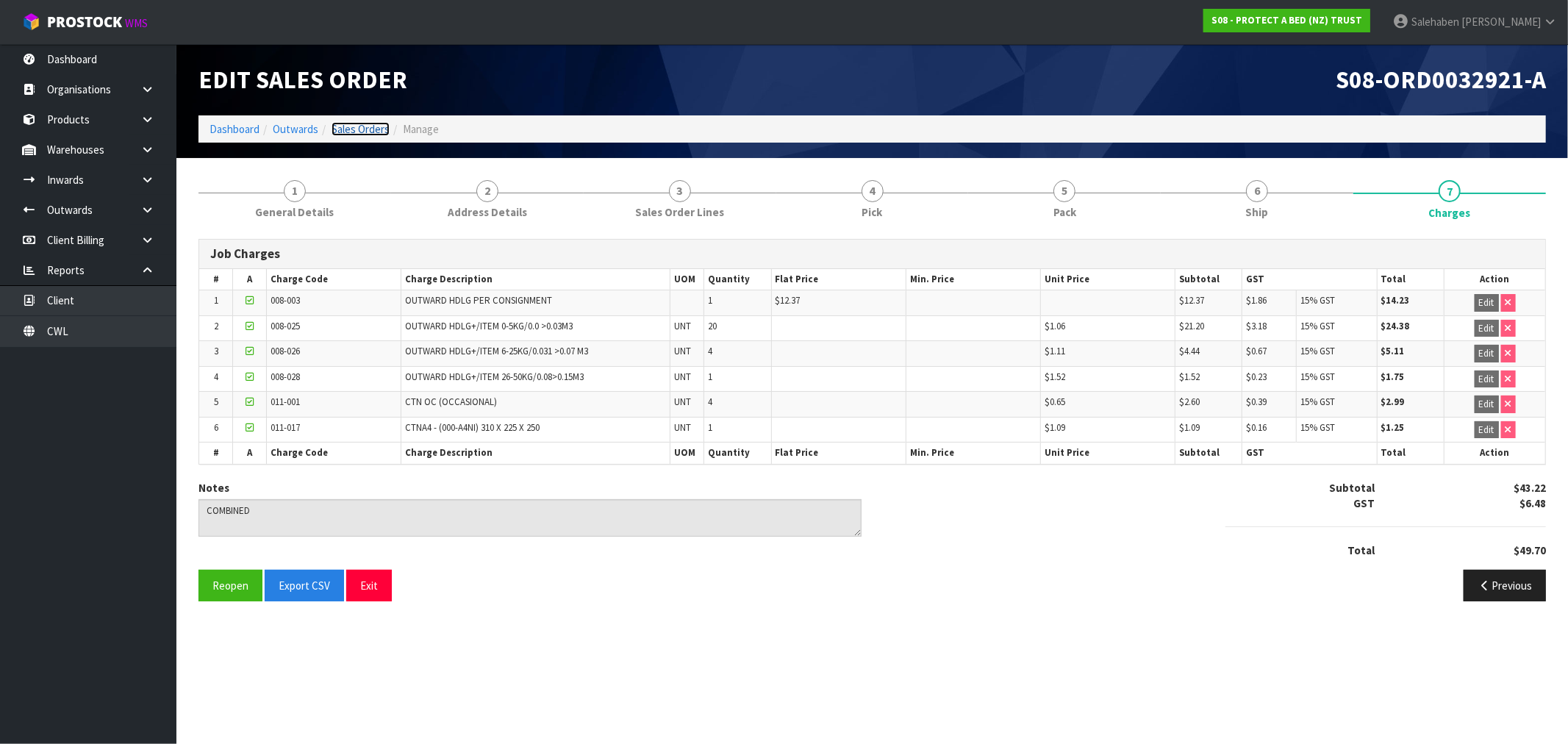
click at [358, 130] on link "Sales Orders" at bounding box center [361, 129] width 58 height 14
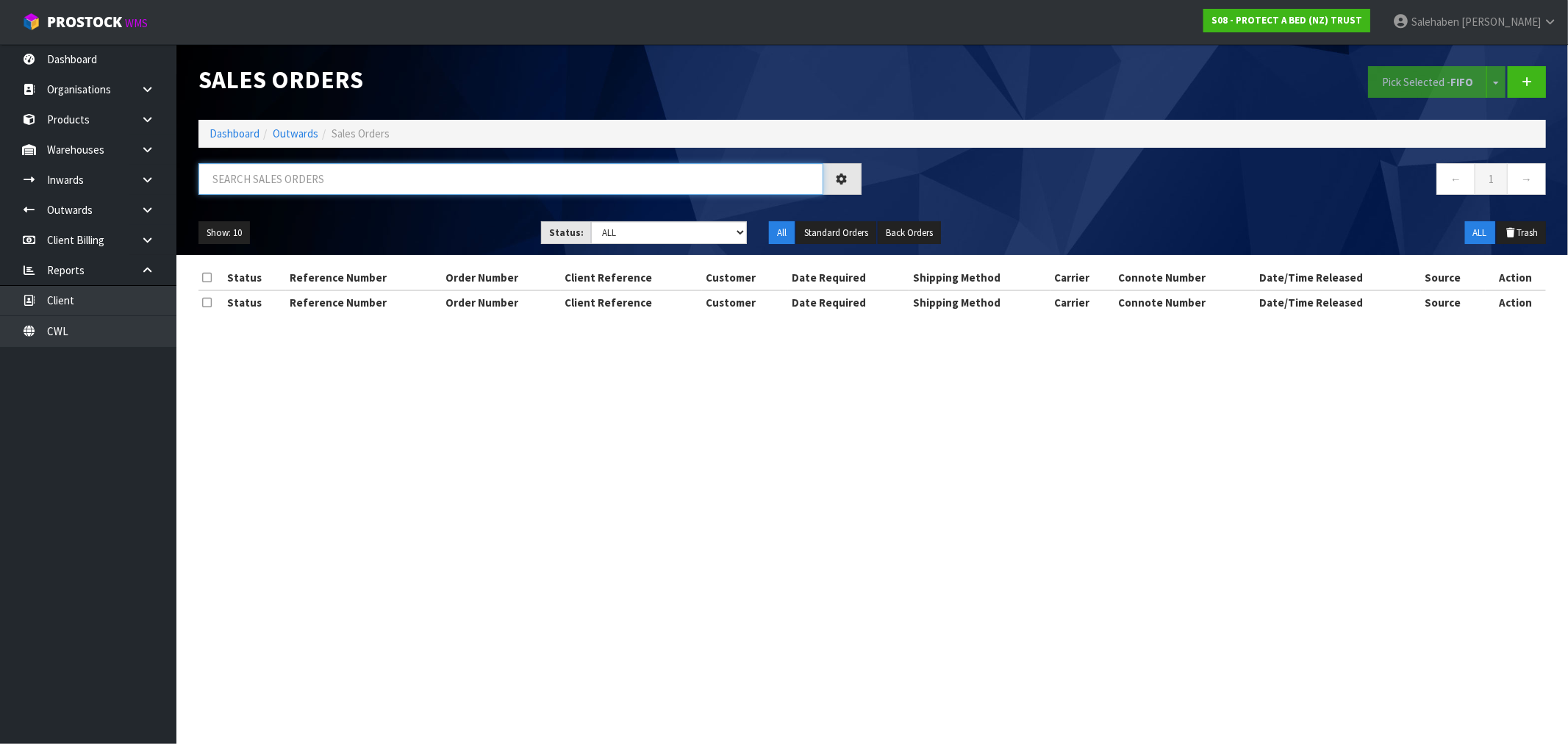
paste input "FWM58186493"
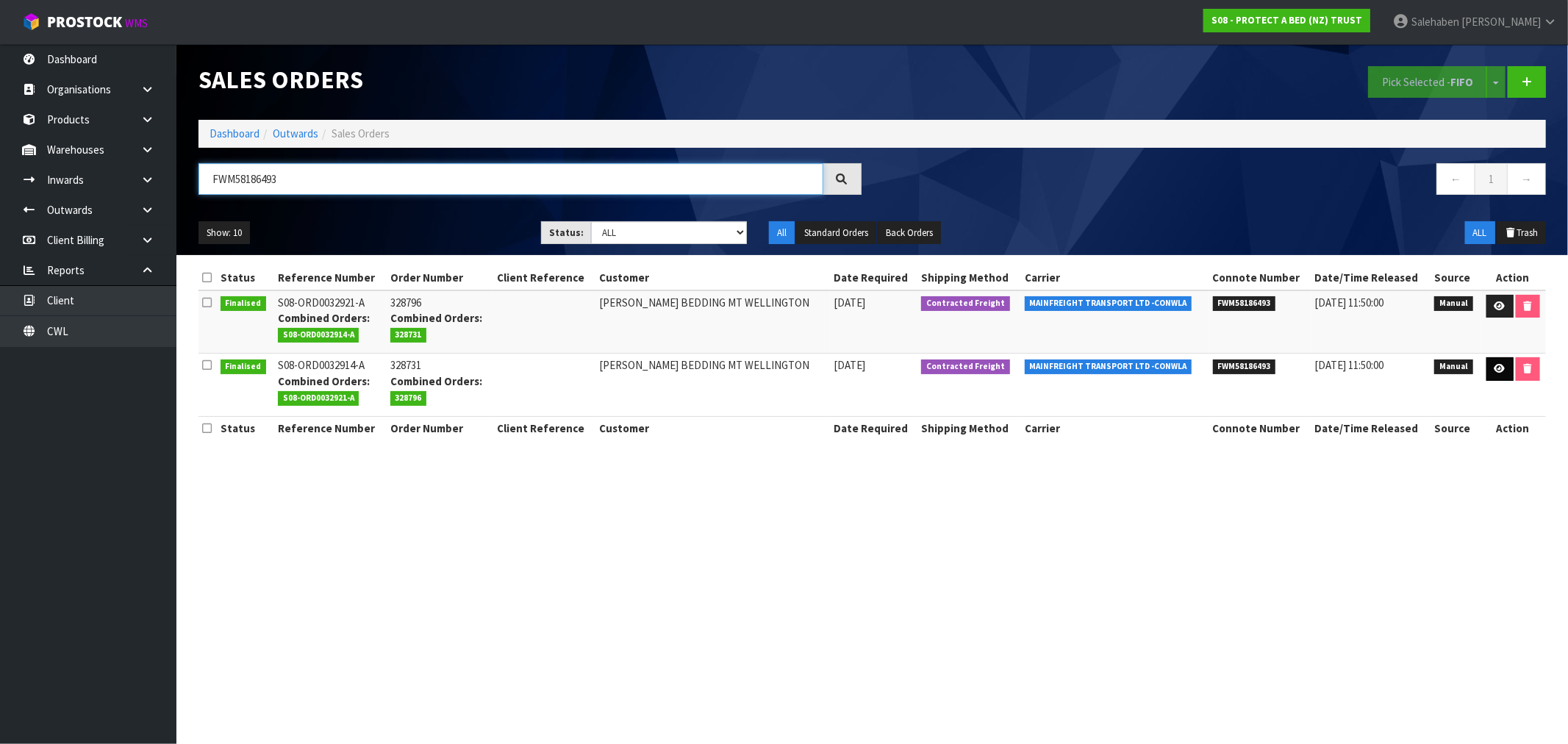
type input "FWM58186493"
click at [1501, 366] on icon at bounding box center [1499, 368] width 11 height 10
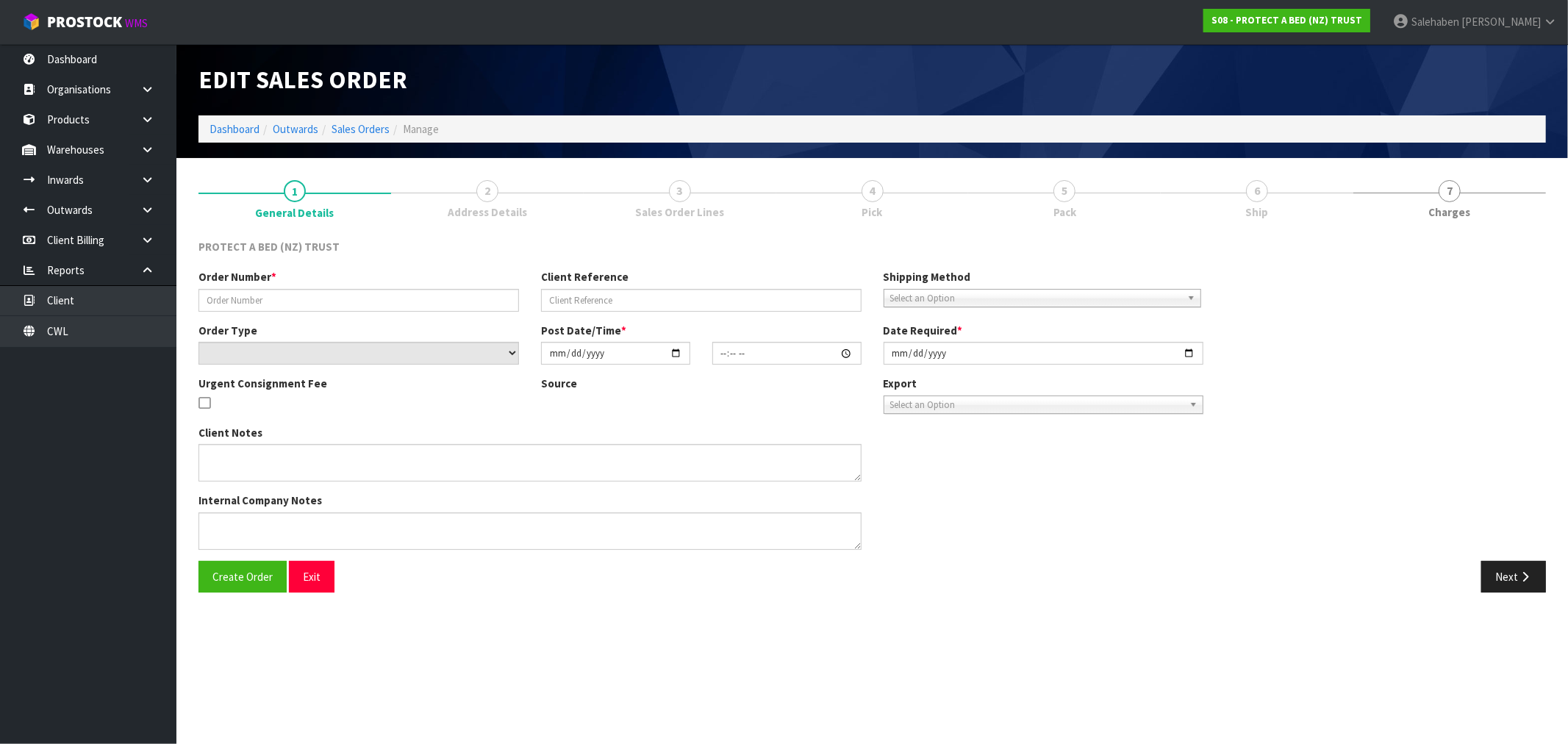
type input "328731"
select select "number:0"
type input "[DATE]"
type input "12:03:00.000"
type input "[DATE]"
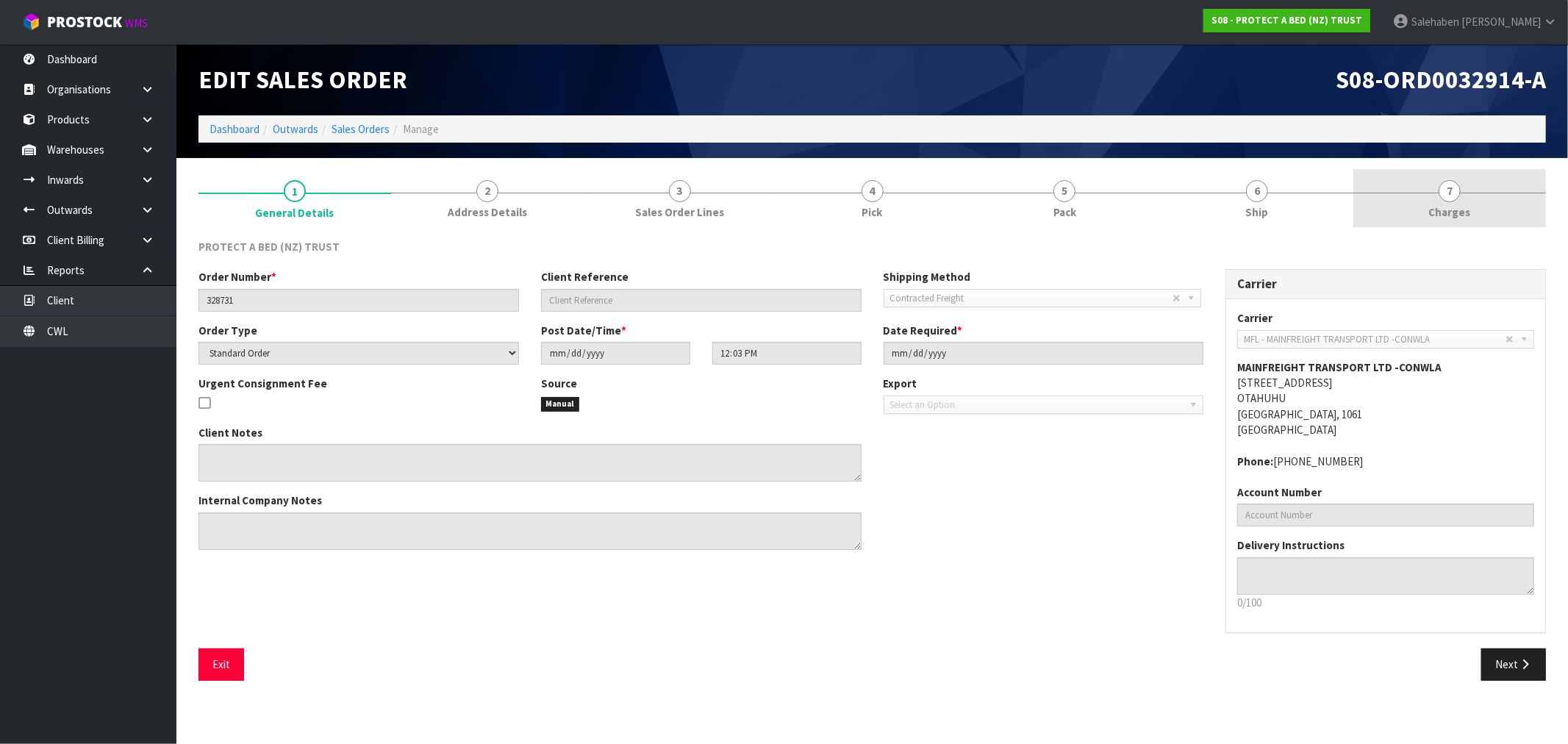
click at [1458, 215] on span "Charges" at bounding box center [1450, 212] width 42 height 16
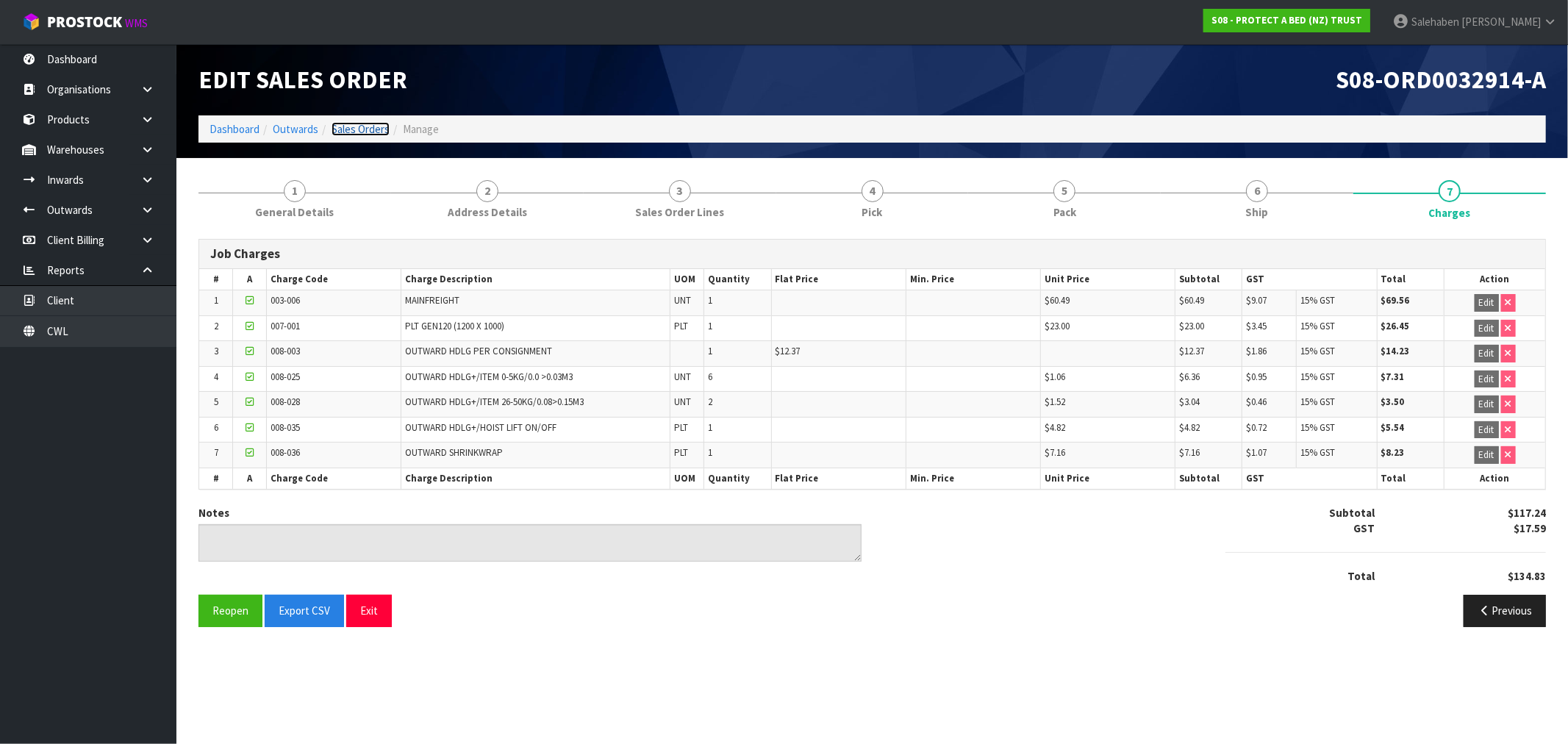
click at [363, 128] on link "Sales Orders" at bounding box center [361, 129] width 58 height 14
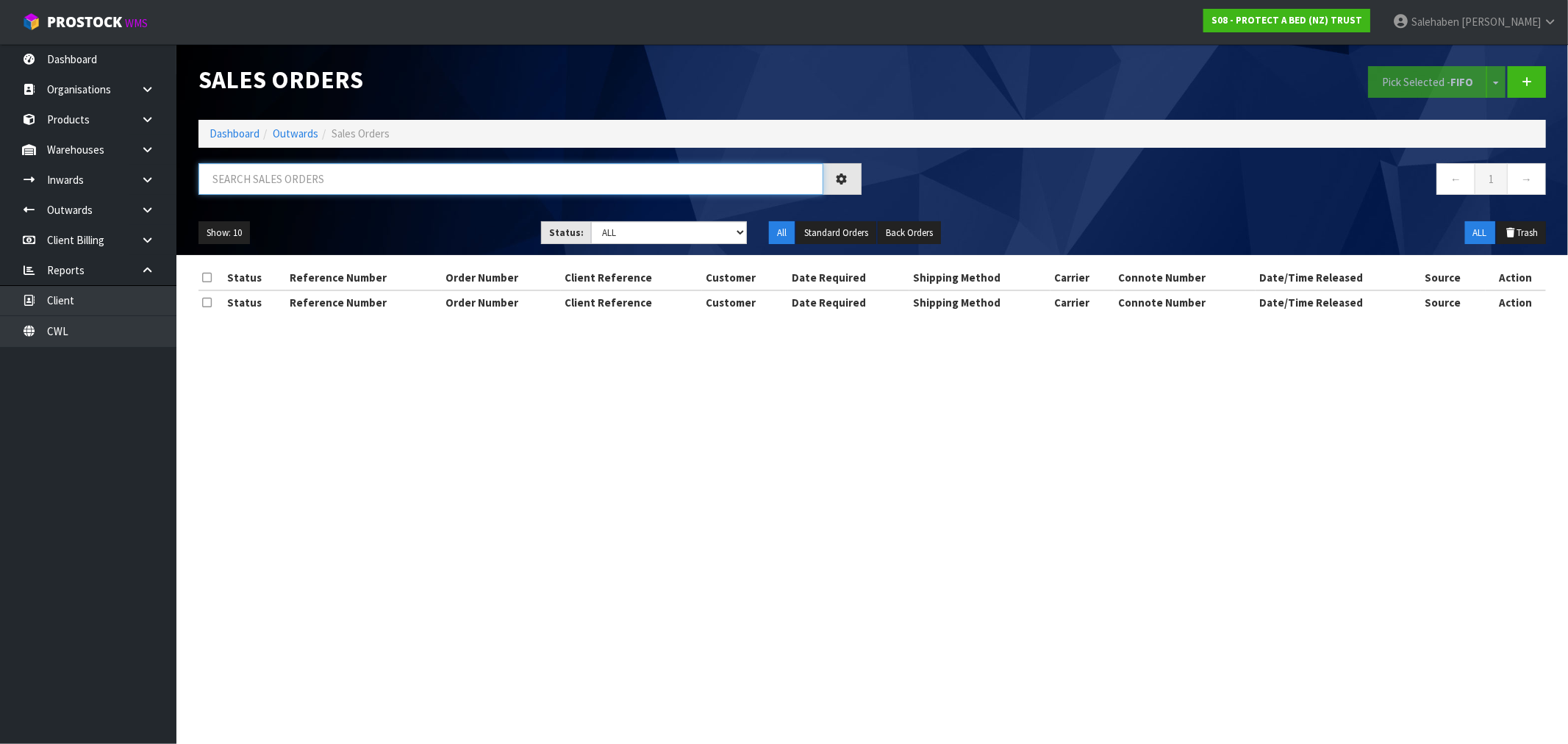
click at [278, 174] on input "text" at bounding box center [511, 178] width 625 height 32
paste input "FWM58158813"
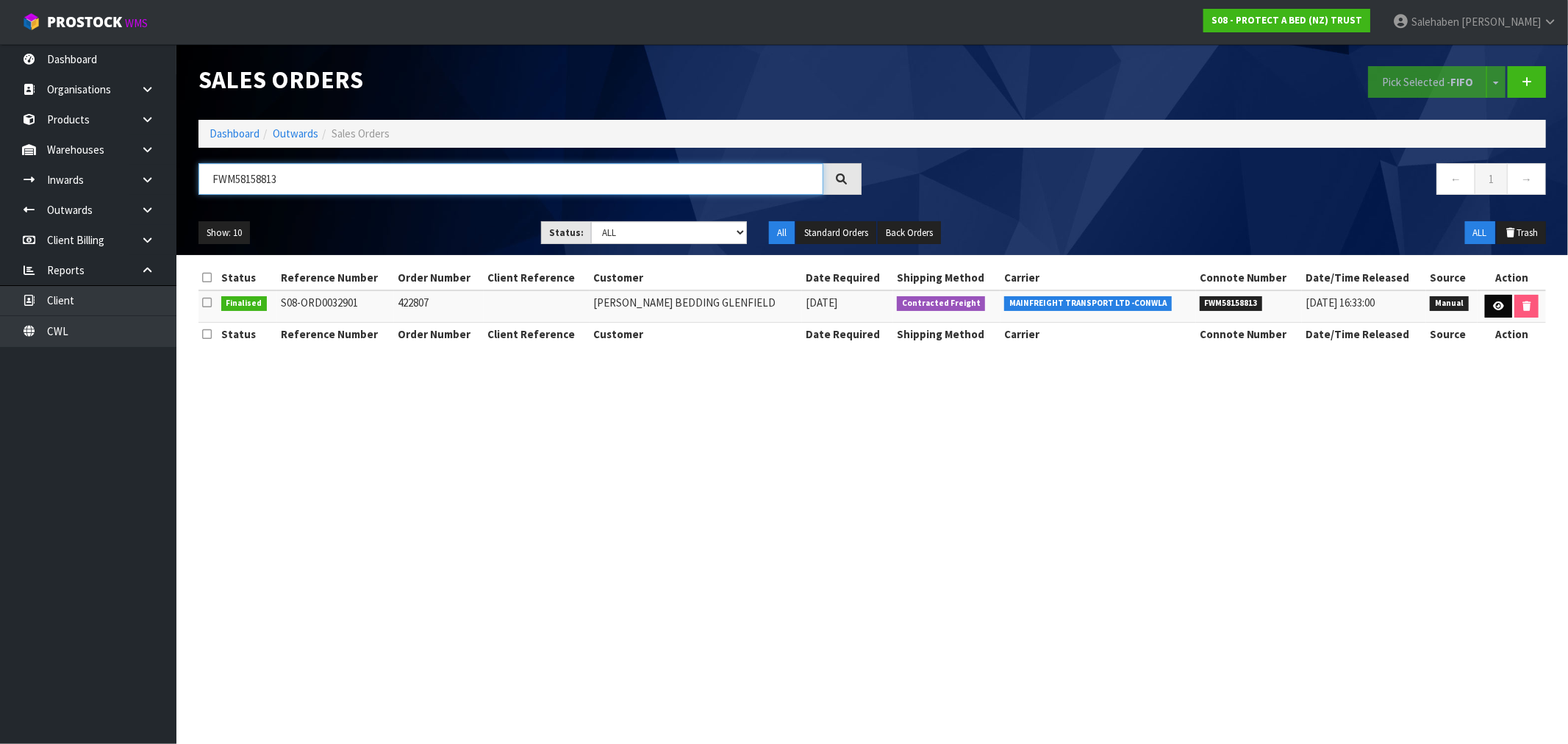
type input "FWM58158813"
click at [1492, 304] on icon at bounding box center [1498, 306] width 11 height 10
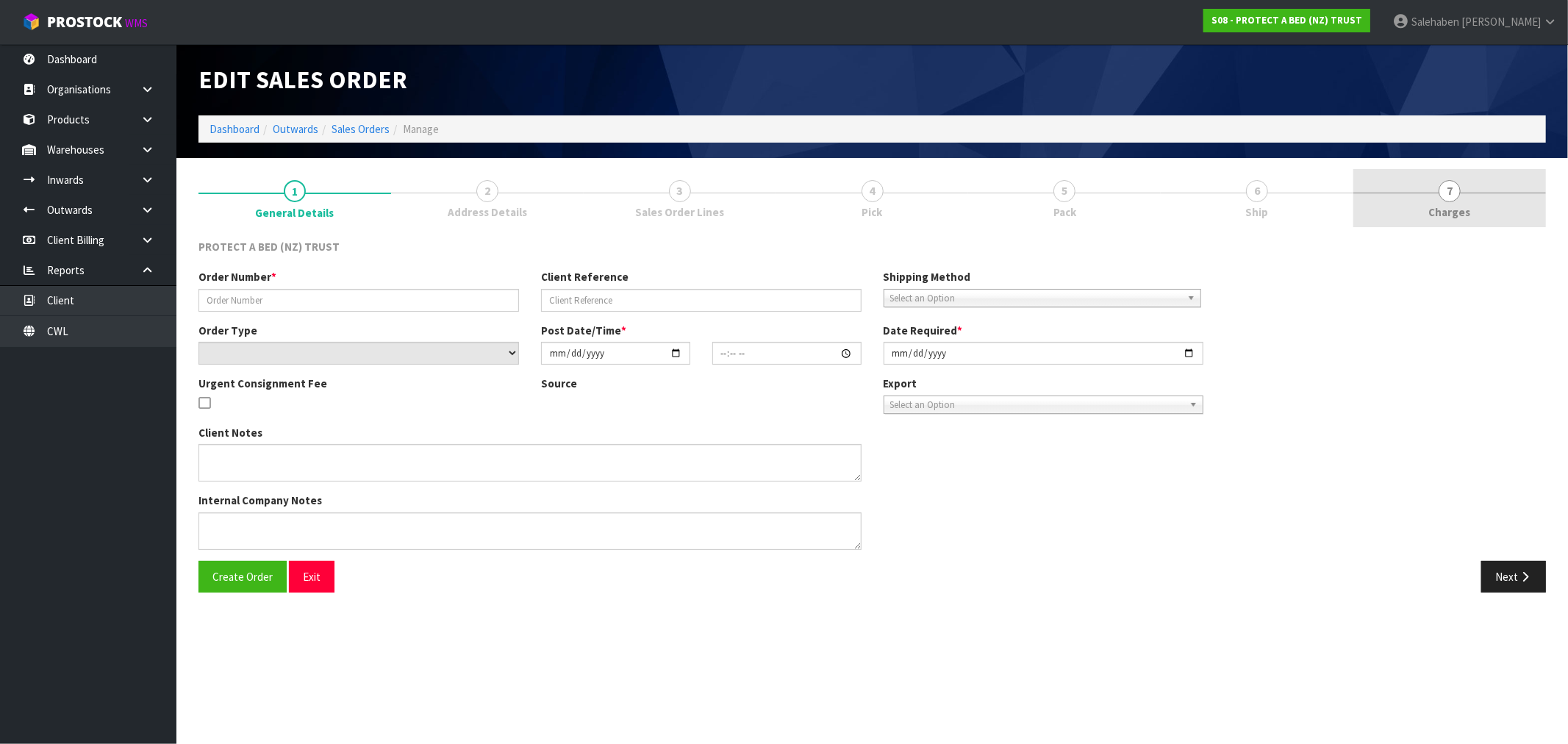
type input "422807"
select select "number:0"
type input "[DATE]"
type input "16:11:00.000"
type input "[DATE]"
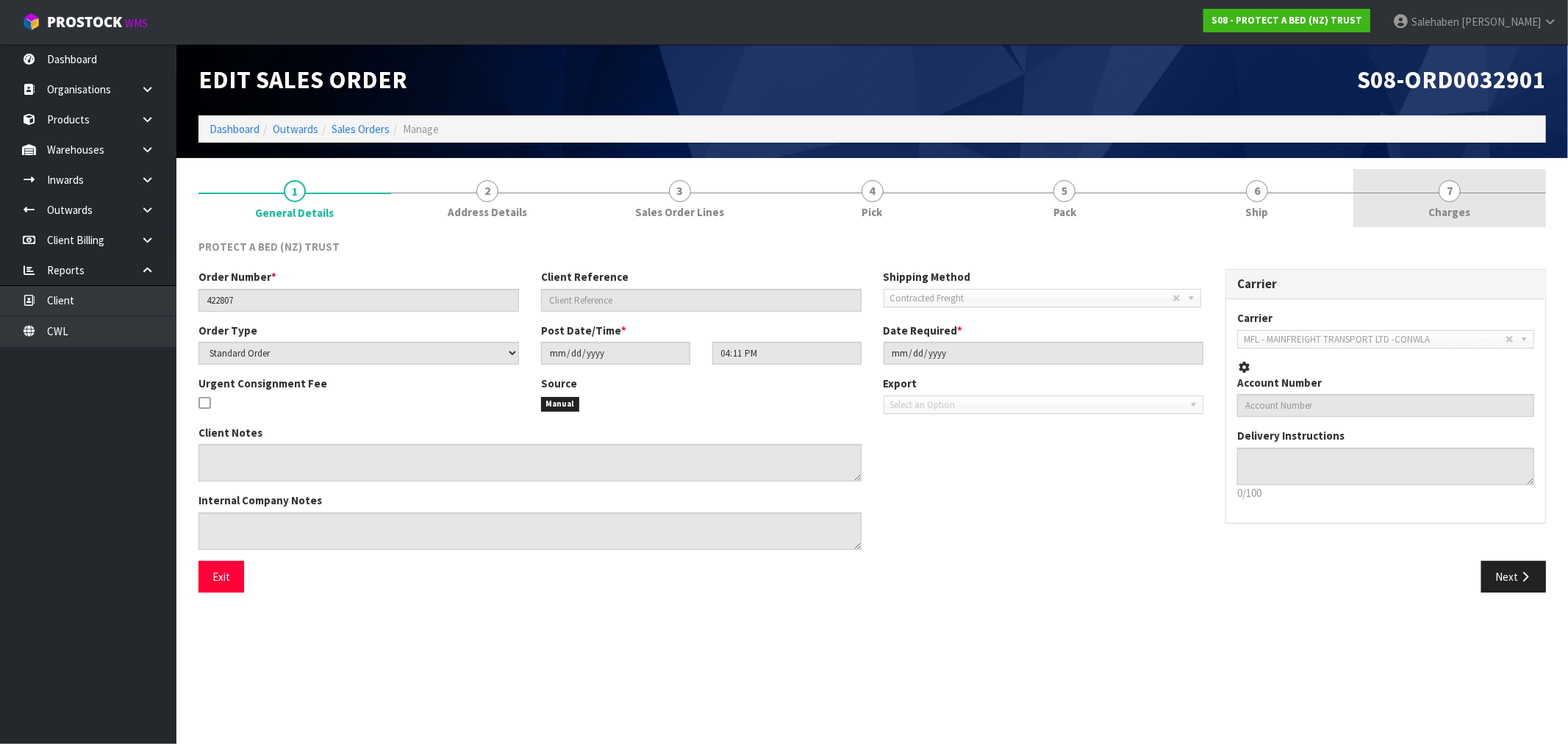
click at [1460, 207] on span "Charges" at bounding box center [1450, 212] width 42 height 16
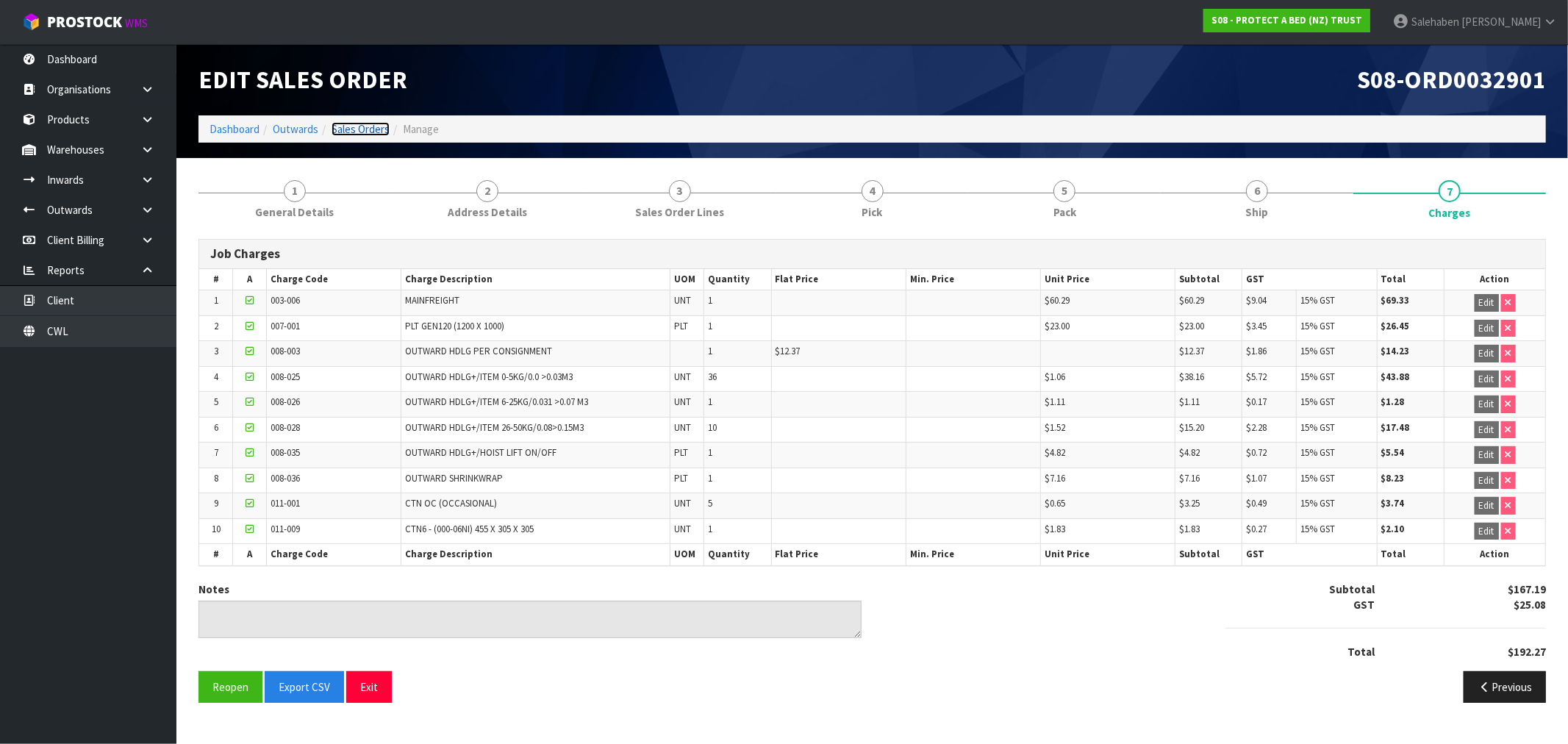
click at [368, 127] on link "Sales Orders" at bounding box center [361, 129] width 58 height 14
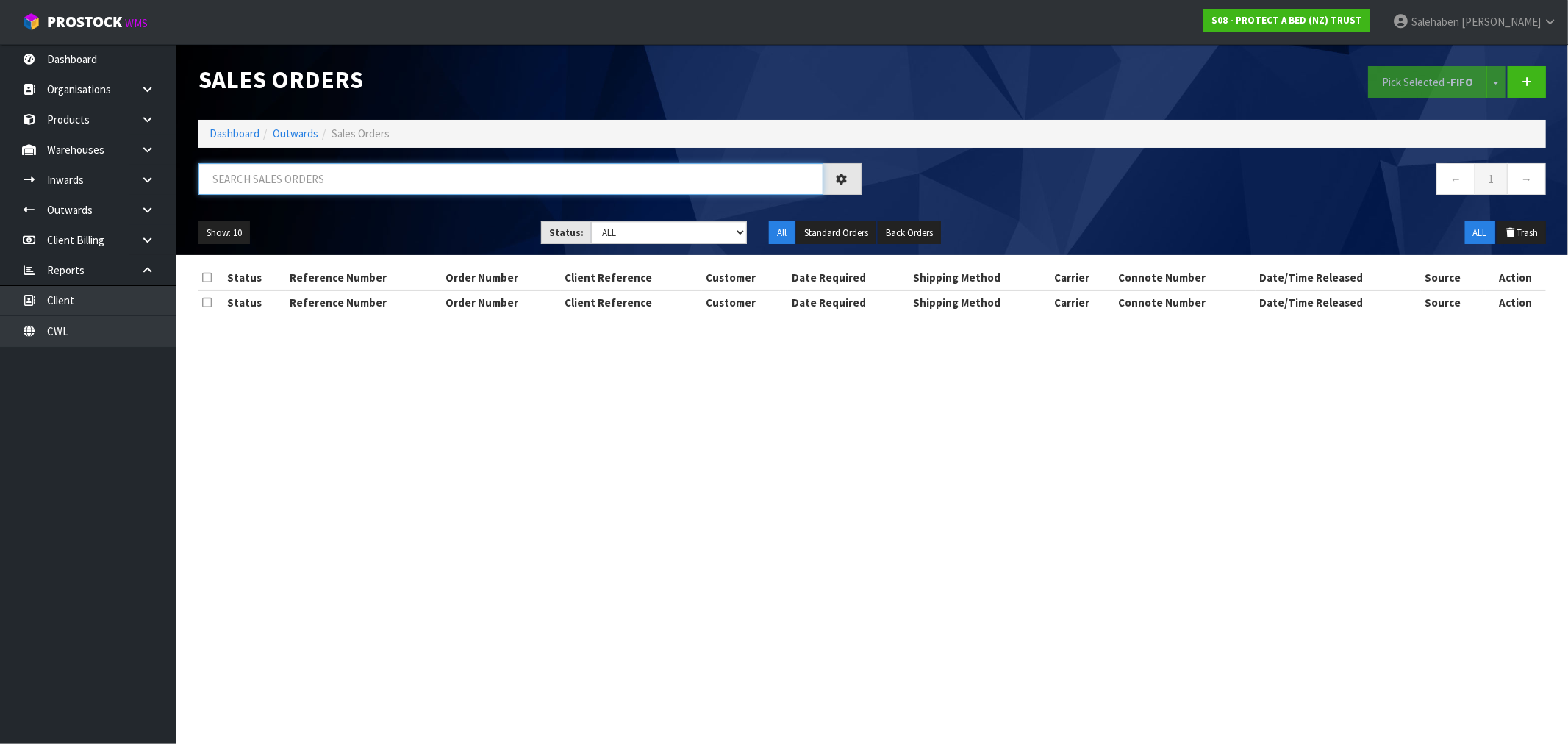
click at [321, 187] on input "text" at bounding box center [511, 178] width 625 height 32
paste input "FWM58149692"
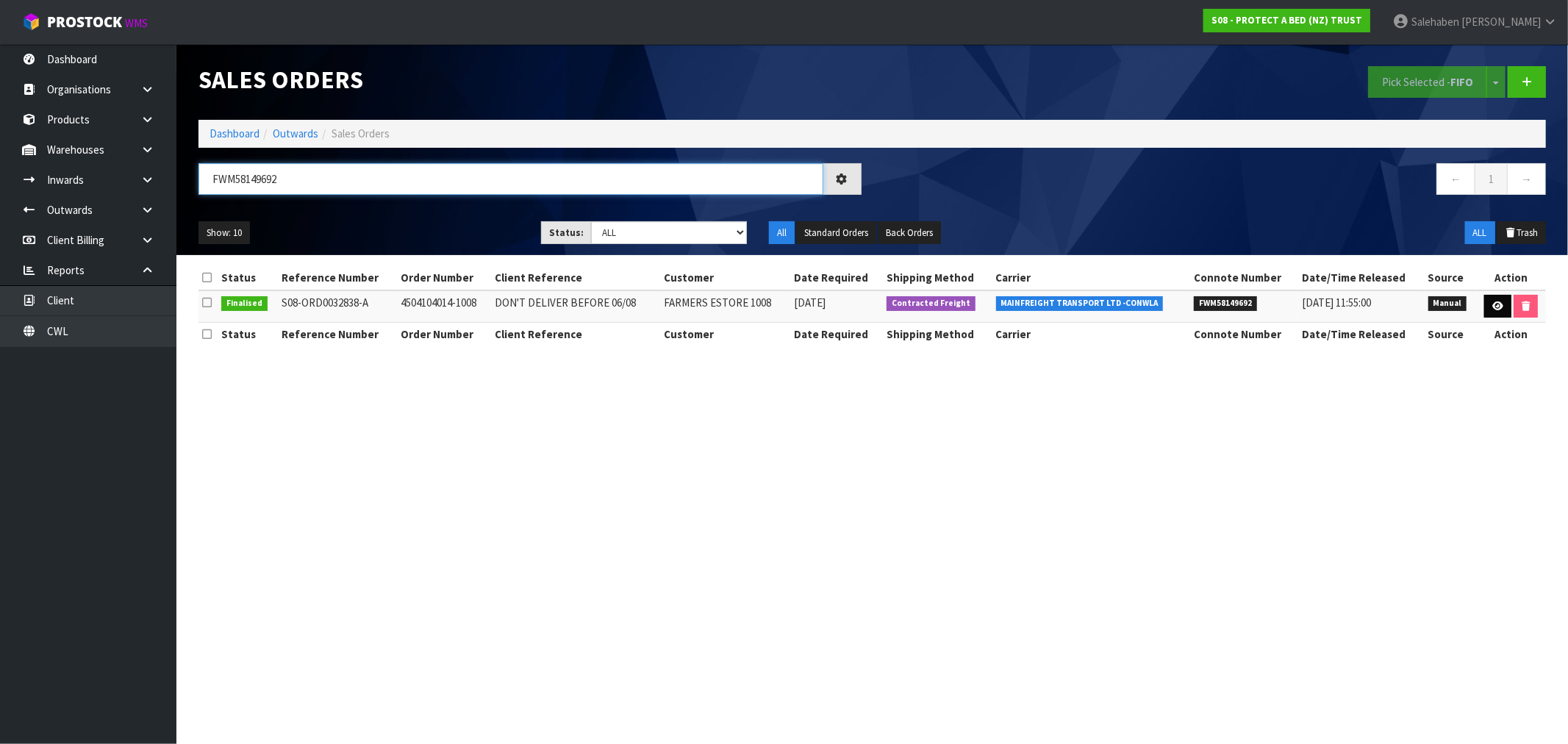
type input "FWM58149692"
click at [1497, 310] on icon at bounding box center [1497, 306] width 11 height 10
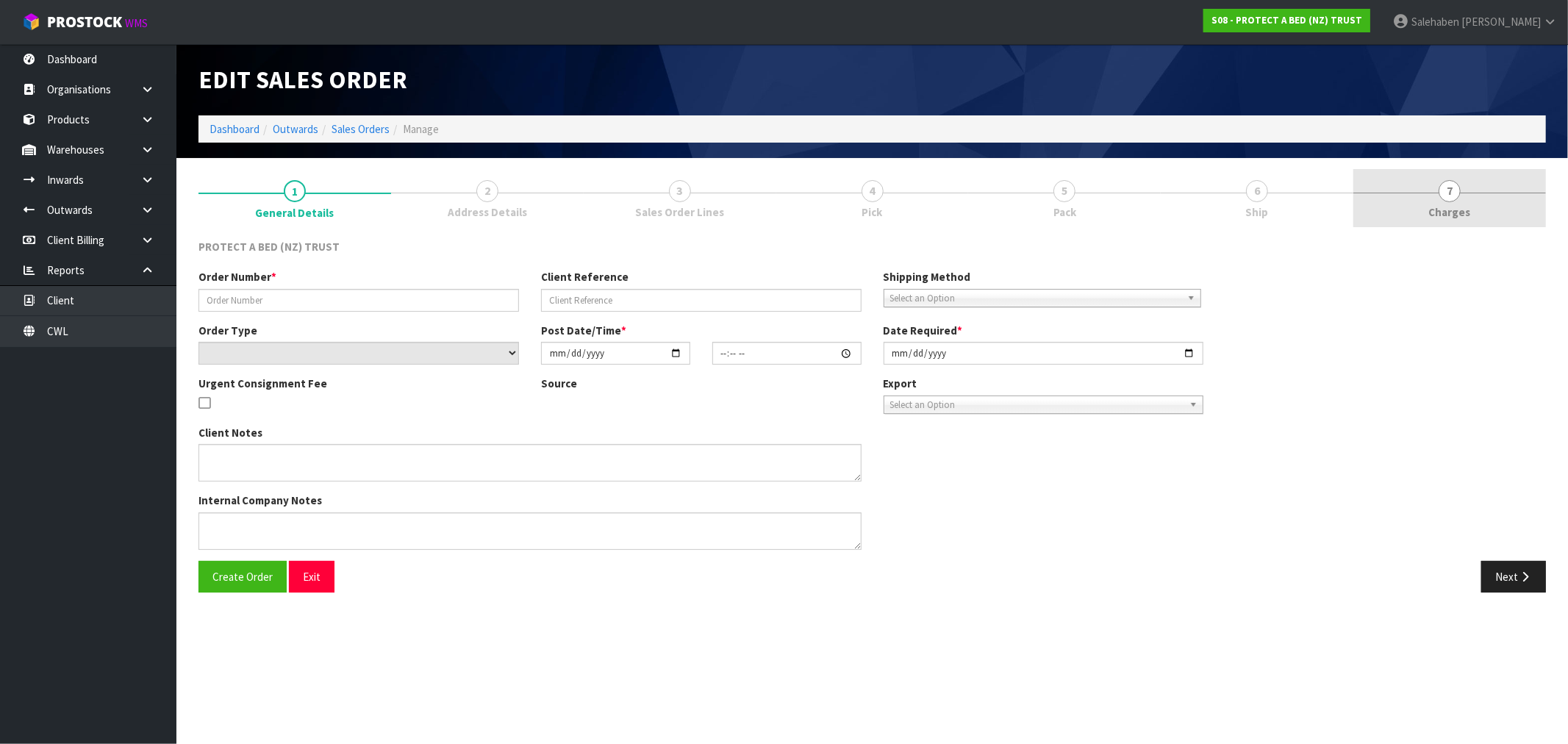
type input "4504104014-1008"
type input "DON'T DELIVER BEFORE 06/08"
select select "number:0"
type input "2025-07-31"
type input "11:08:00.000"
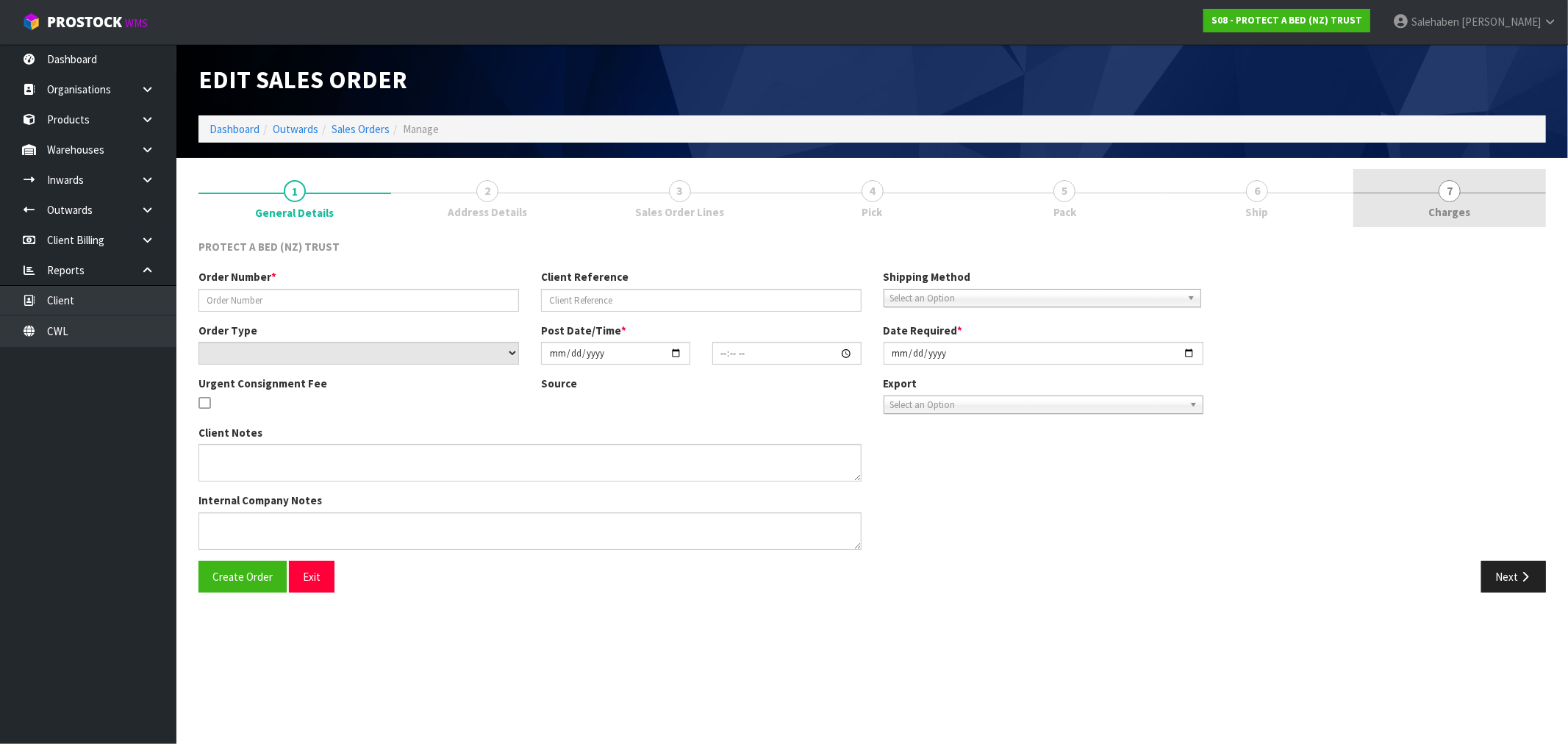
type input "[DATE]"
click at [1453, 209] on span "Charges" at bounding box center [1450, 212] width 42 height 16
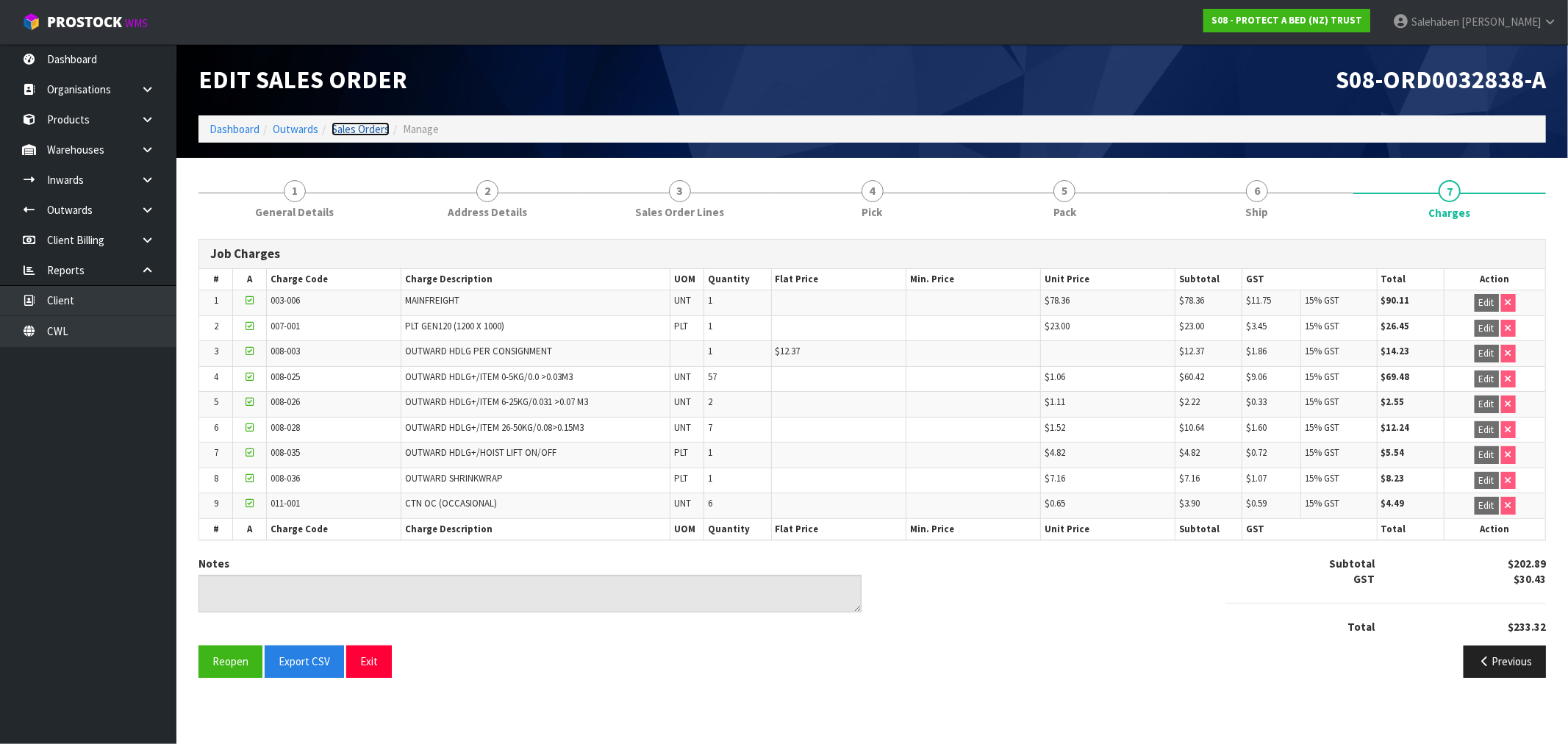
click at [358, 126] on link "Sales Orders" at bounding box center [361, 129] width 58 height 14
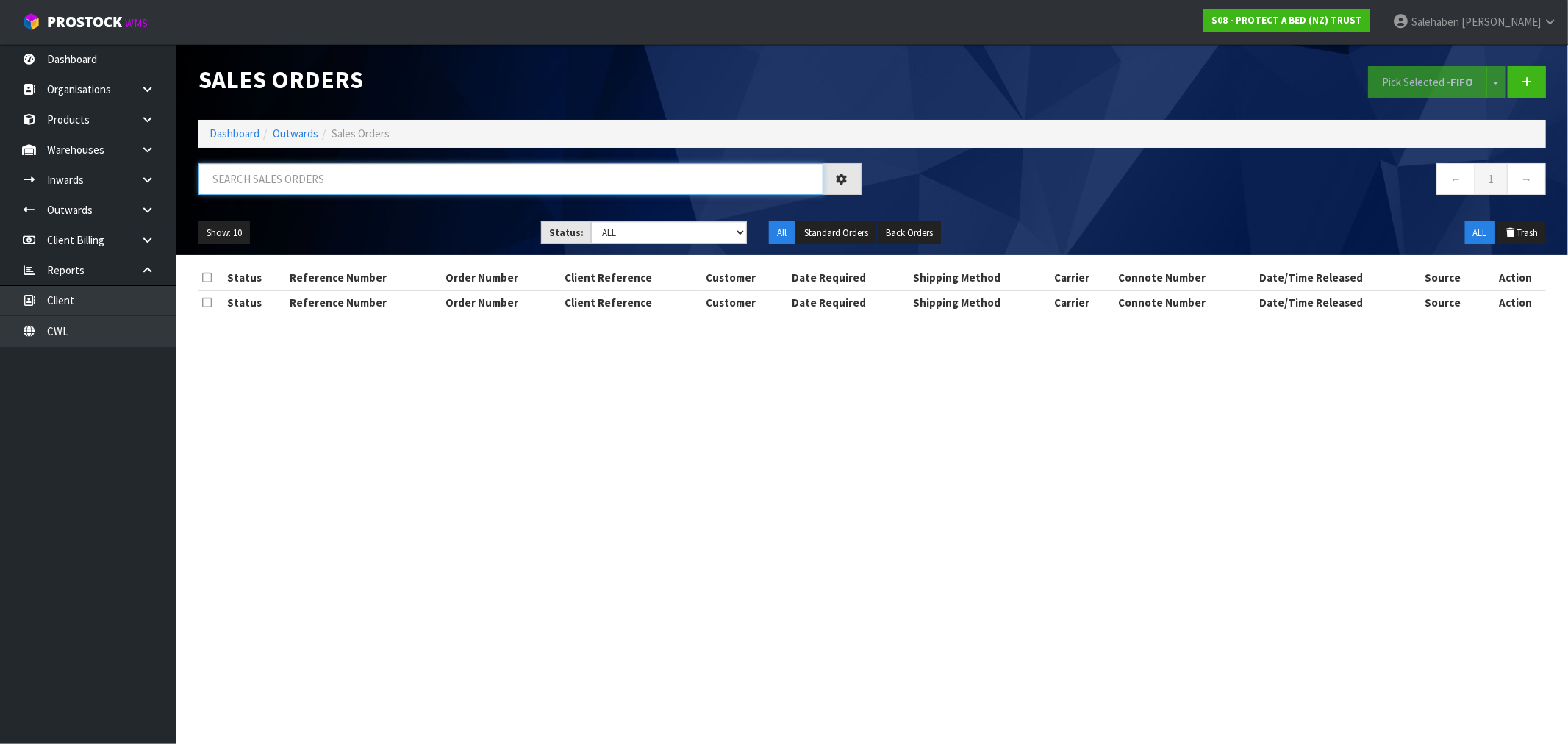
paste input "FWM58125832"
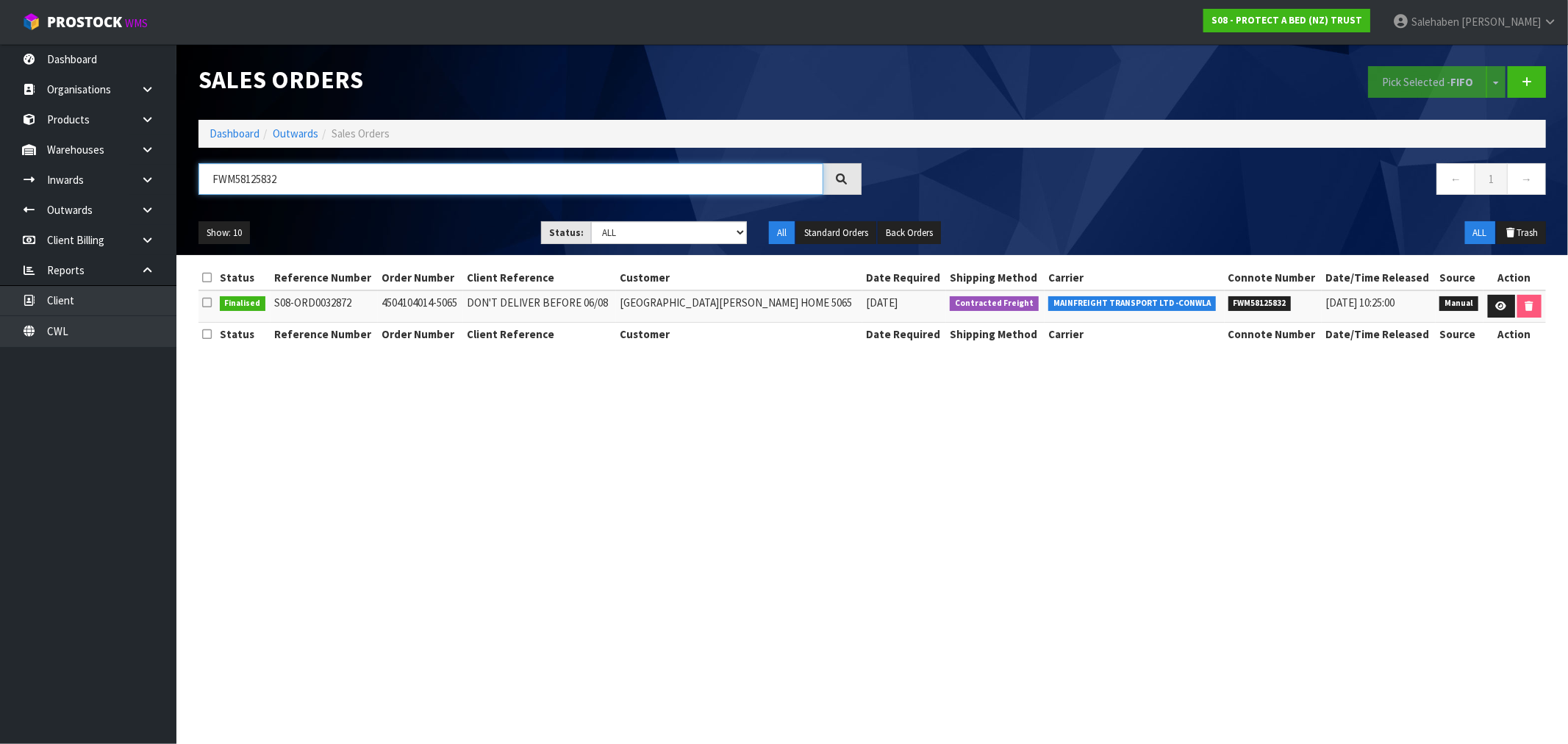
type input "FWM58125832"
click at [245, 135] on link "Dashboard" at bounding box center [235, 133] width 50 height 14
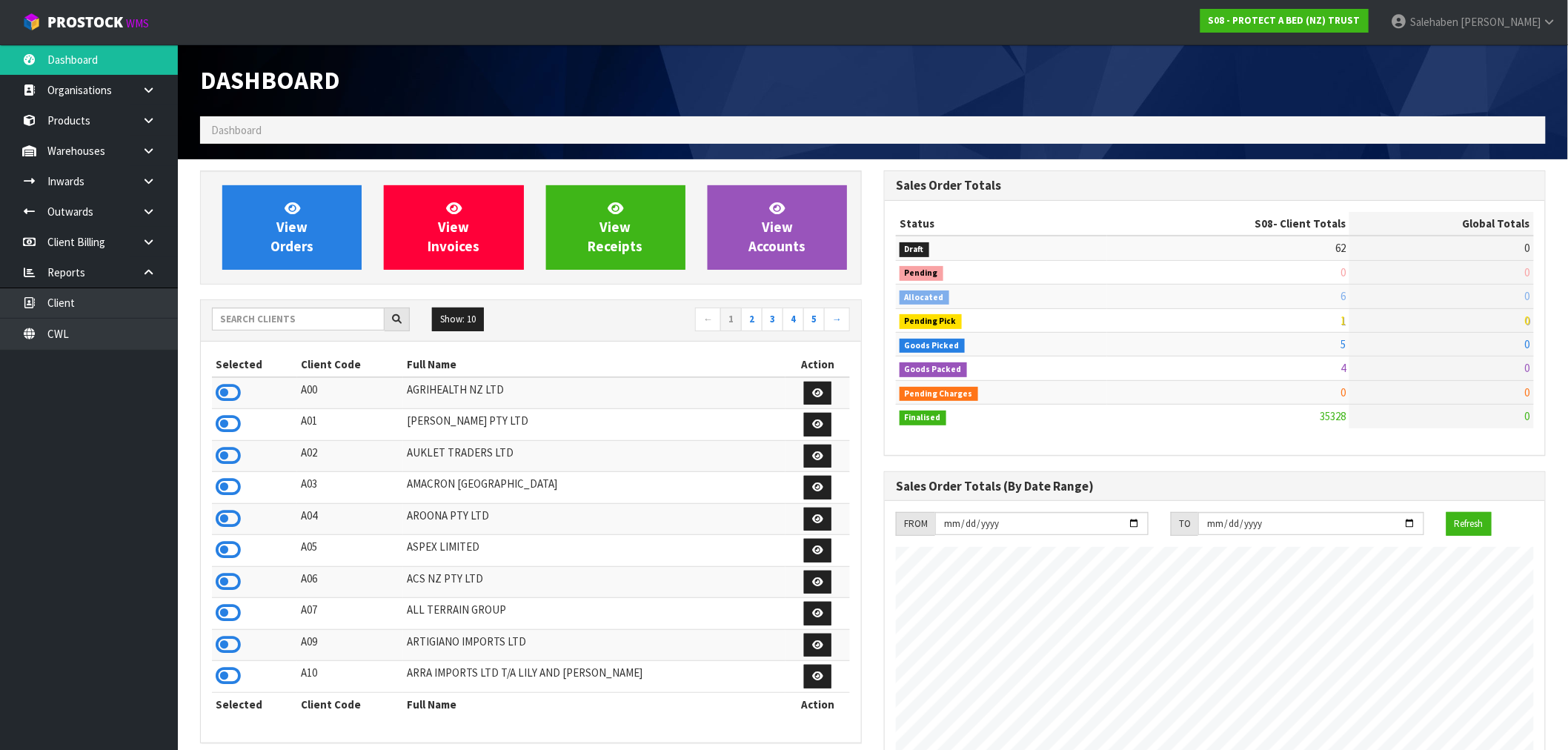
scroll to position [1122, 684]
click at [352, 314] on input "text" at bounding box center [298, 319] width 172 height 23
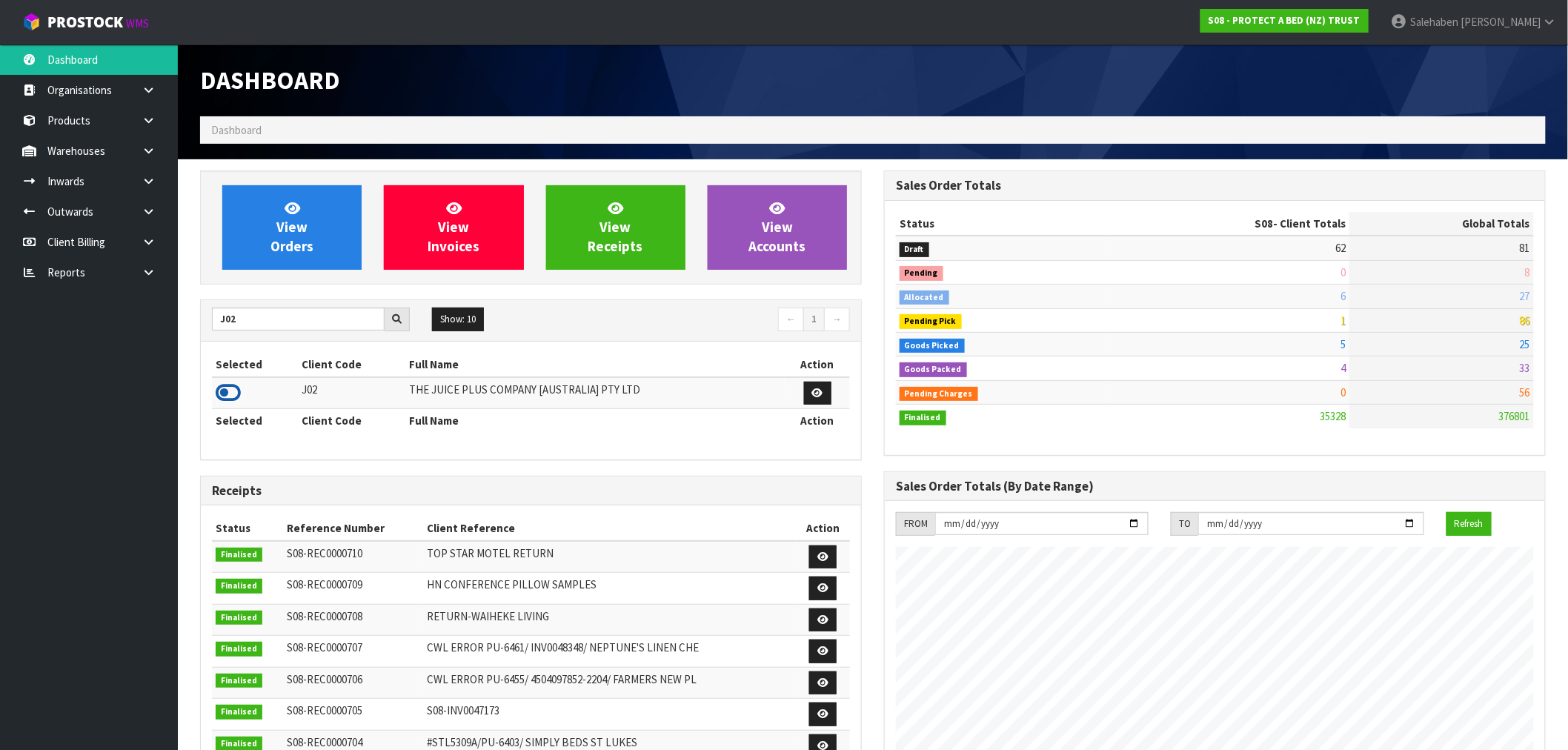
click at [226, 389] on icon at bounding box center [228, 393] width 25 height 22
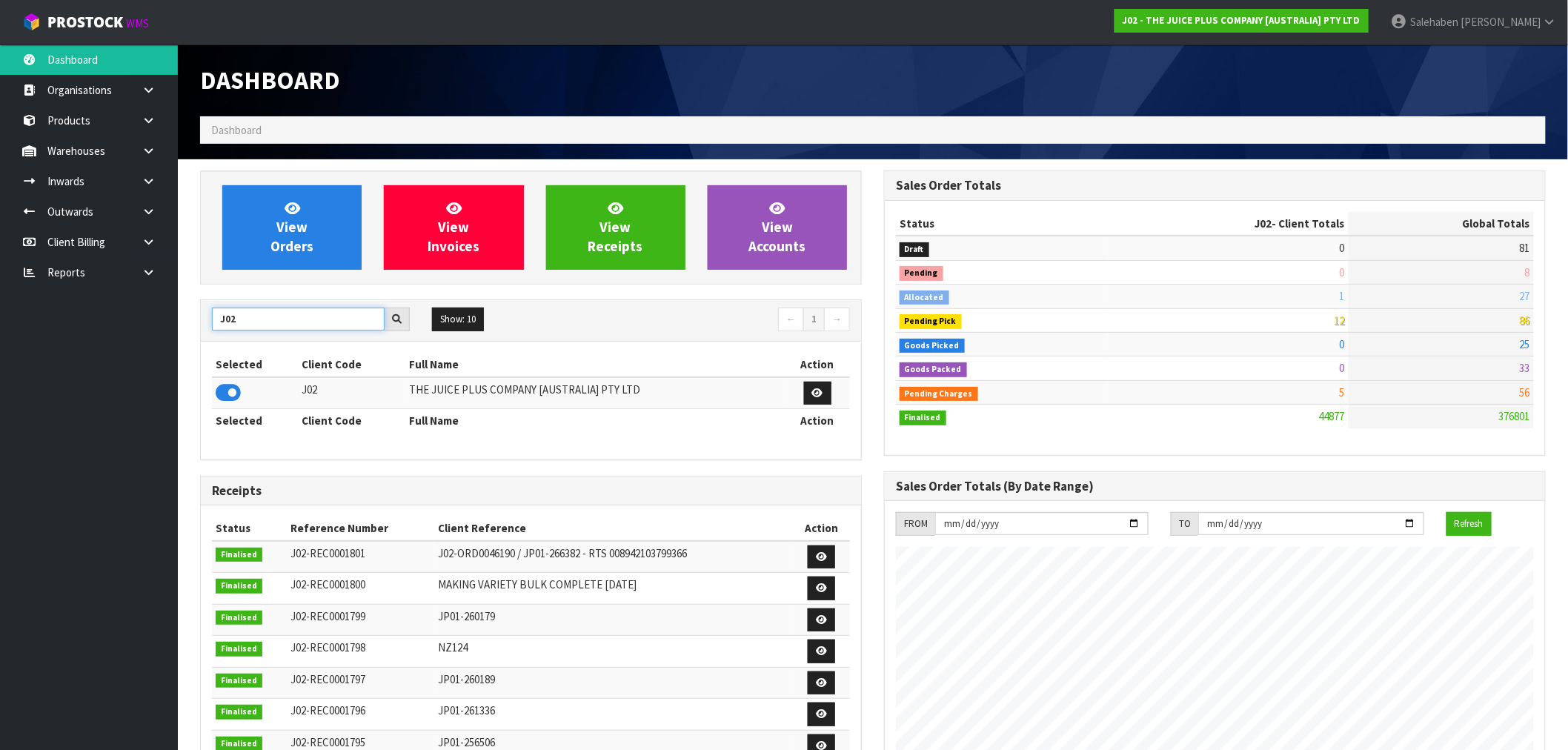
click at [221, 334] on div "J02 Show: 10 5 10 25 50 ← 1 →" at bounding box center [531, 320] width 660 height 26
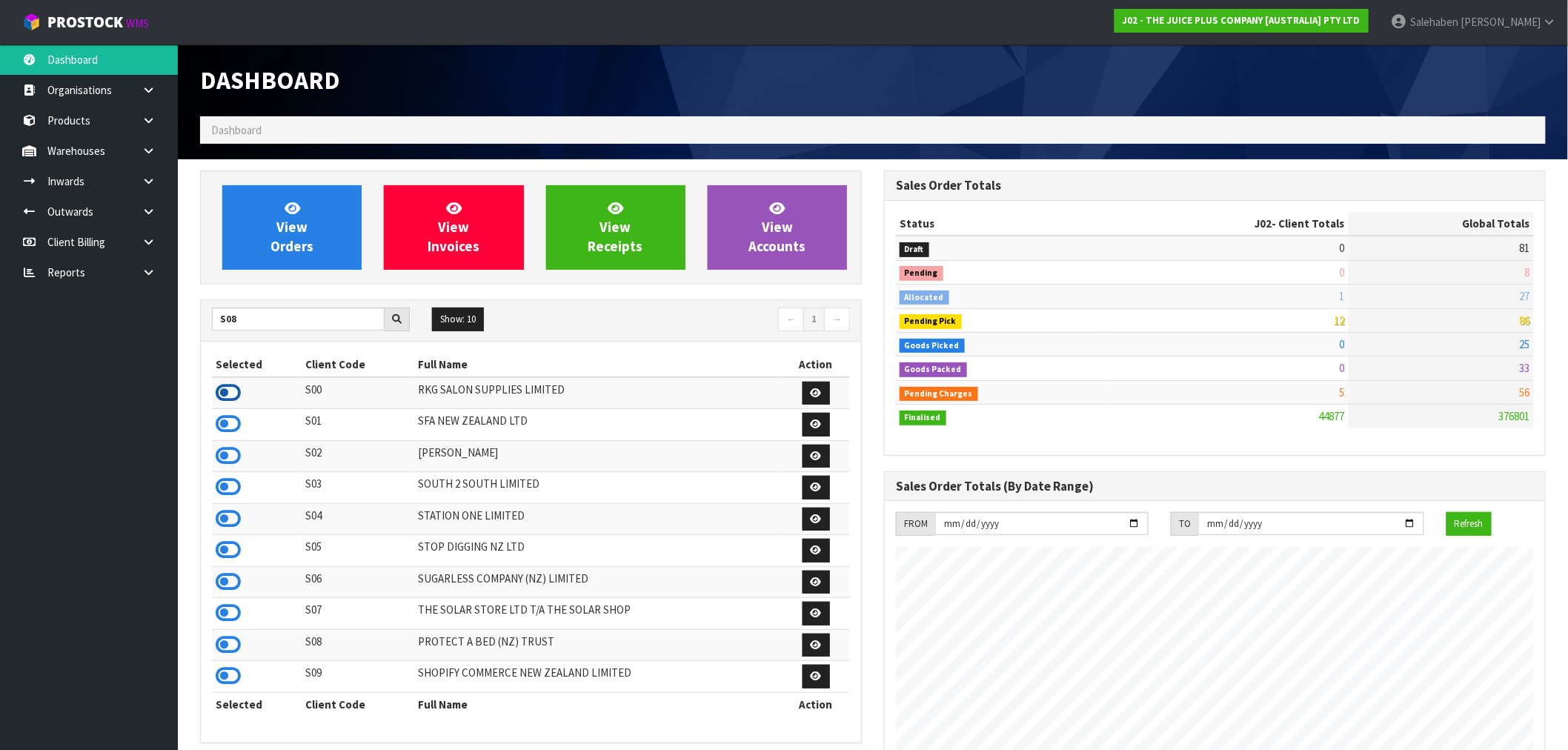
click at [231, 393] on icon at bounding box center [228, 393] width 25 height 22
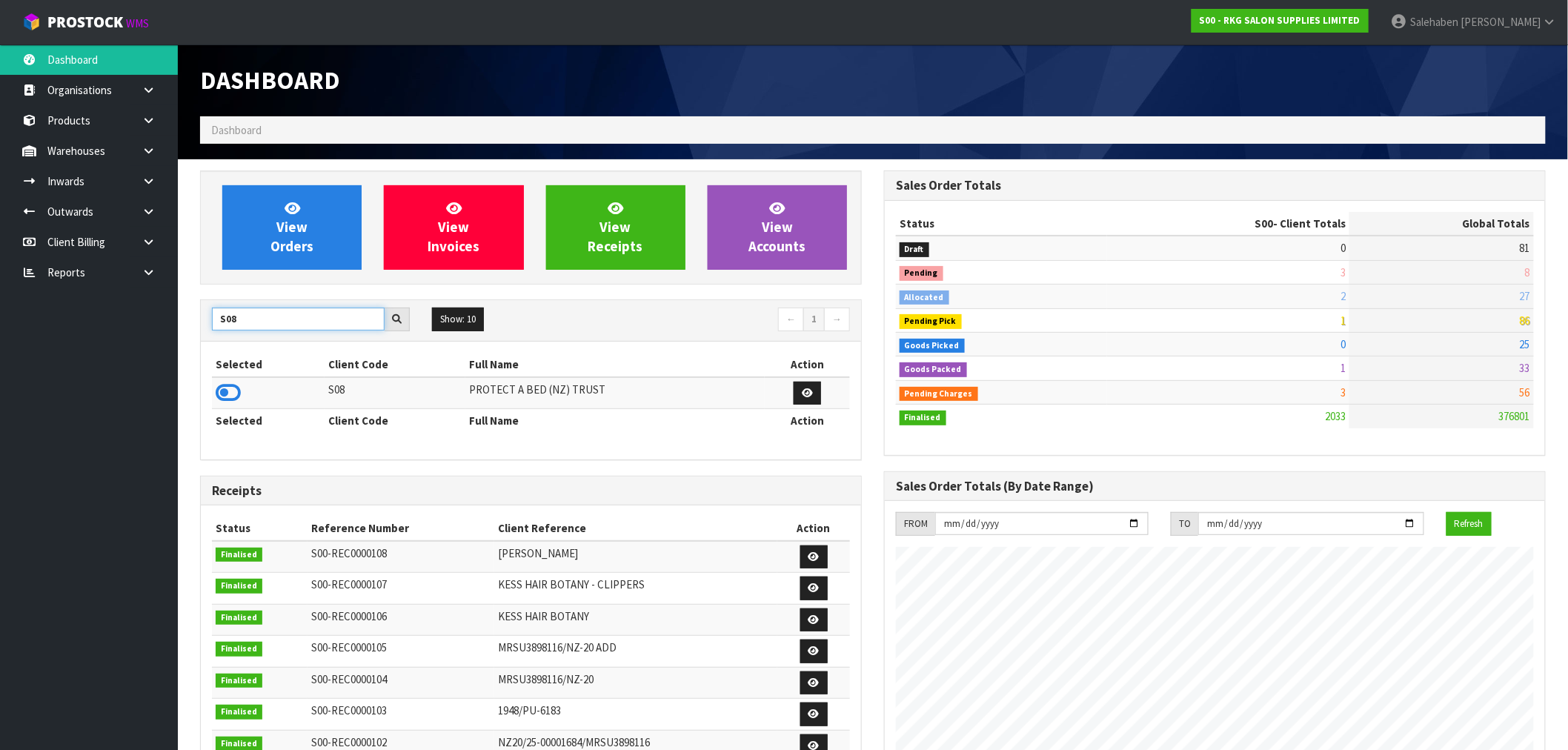
drag, startPoint x: 248, startPoint y: 319, endPoint x: 157, endPoint y: 343, distance: 94.1
click at [176, 337] on body "Toggle navigation ProStock WMS S00 - RKG SALON SUPPLIES LIMITED [PERSON_NAME] L…" at bounding box center [784, 375] width 1568 height 750
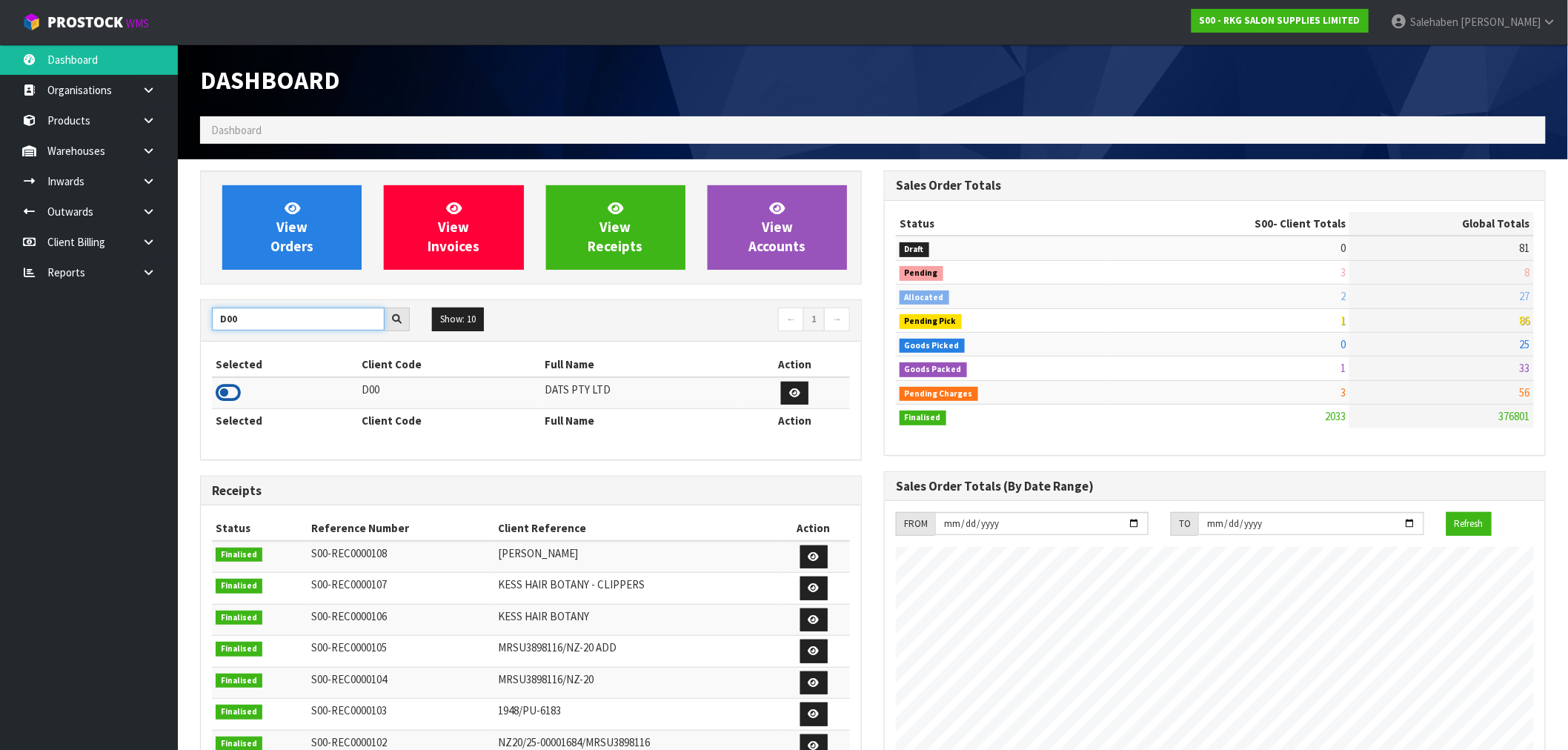
type input "D00"
click at [226, 393] on icon at bounding box center [228, 393] width 25 height 22
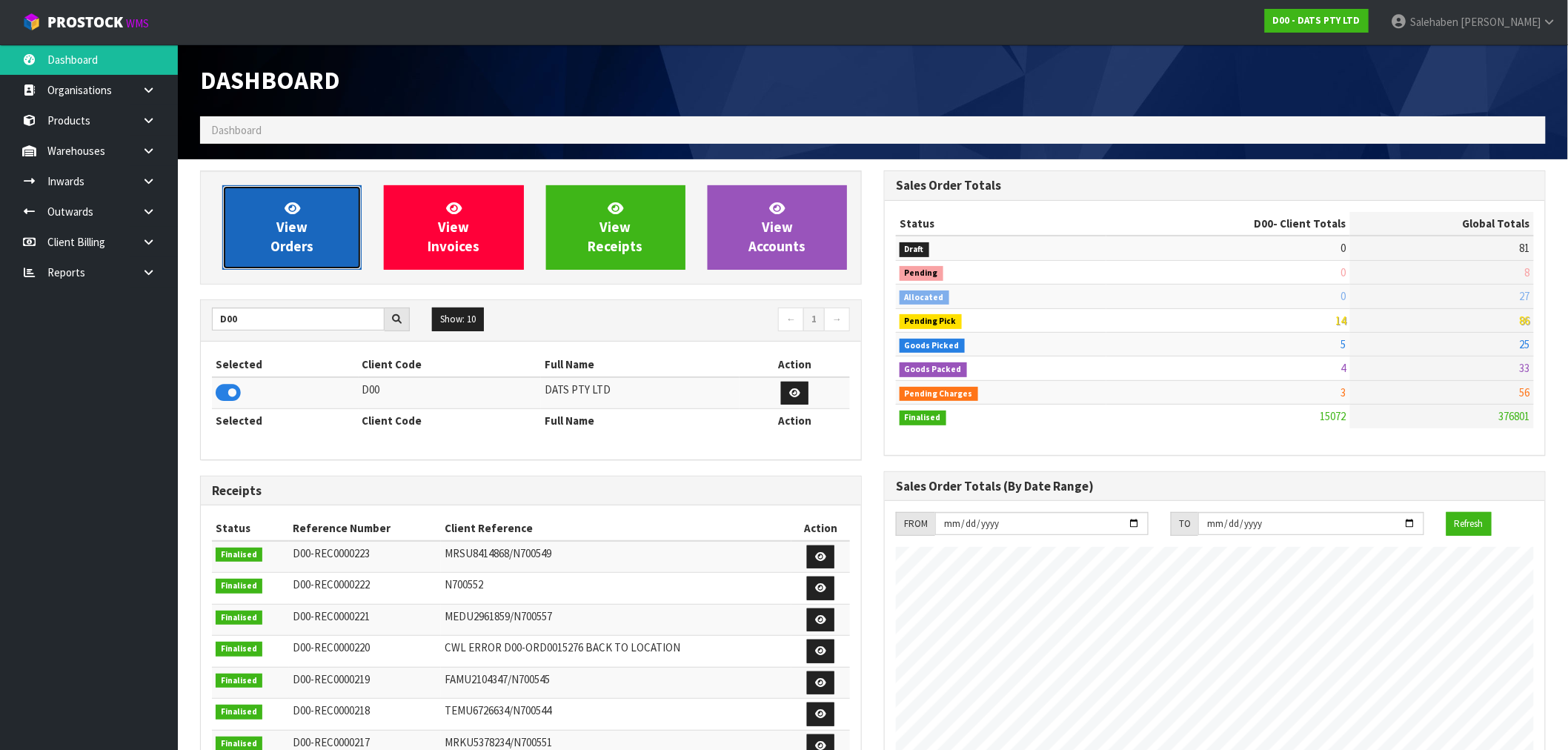
click at [268, 219] on link "View Orders" at bounding box center [292, 227] width 140 height 84
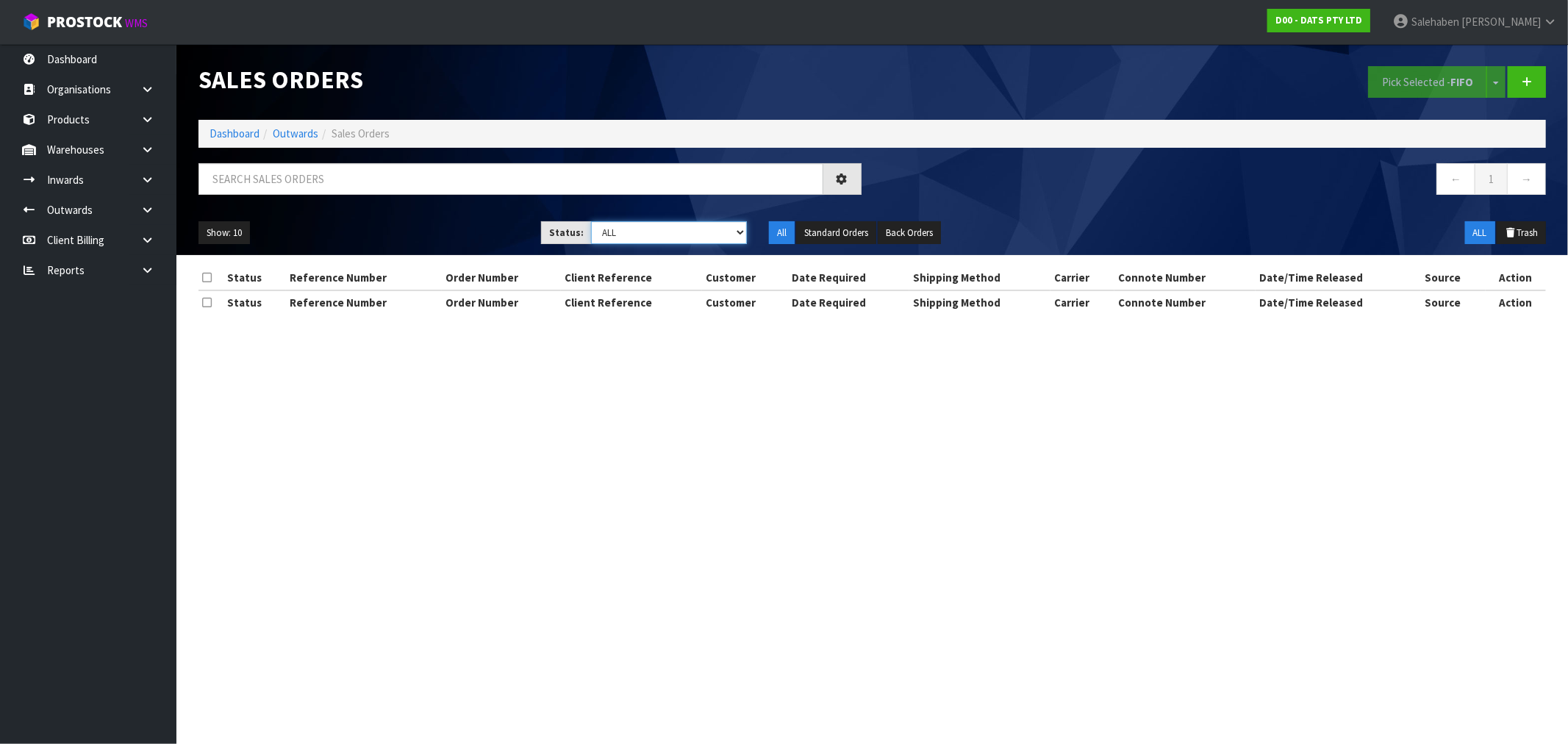
click at [623, 241] on select "Draft Pending Allocated Pending Pick Goods Picked Goods Packed Pending Charges …" at bounding box center [669, 232] width 155 height 23
select select "string:3"
click at [591, 221] on select "Draft Pending Allocated Pending Pick Goods Picked Goods Packed Pending Charges …" at bounding box center [669, 232] width 155 height 23
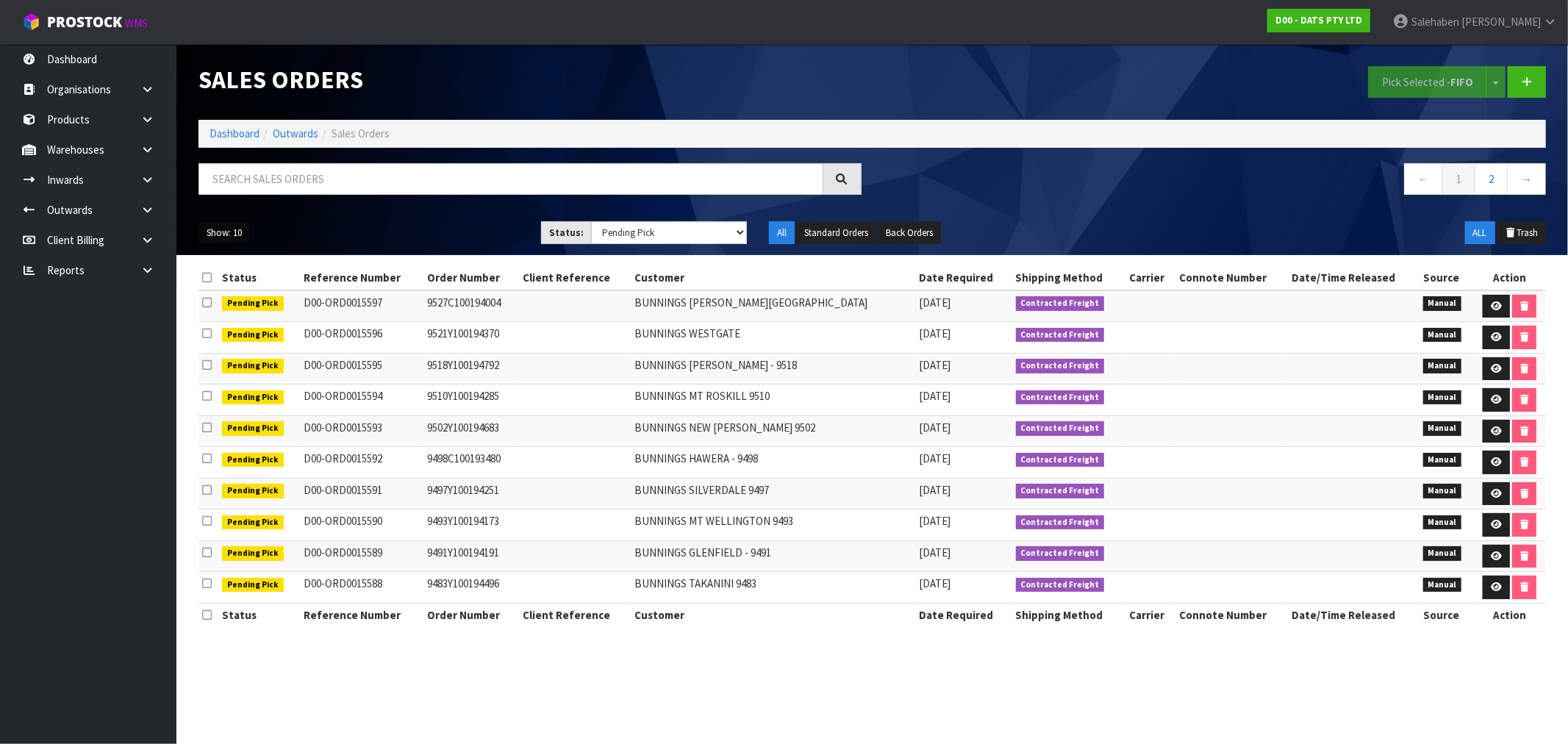
click at [221, 238] on button "Show: 10" at bounding box center [224, 233] width 51 height 24
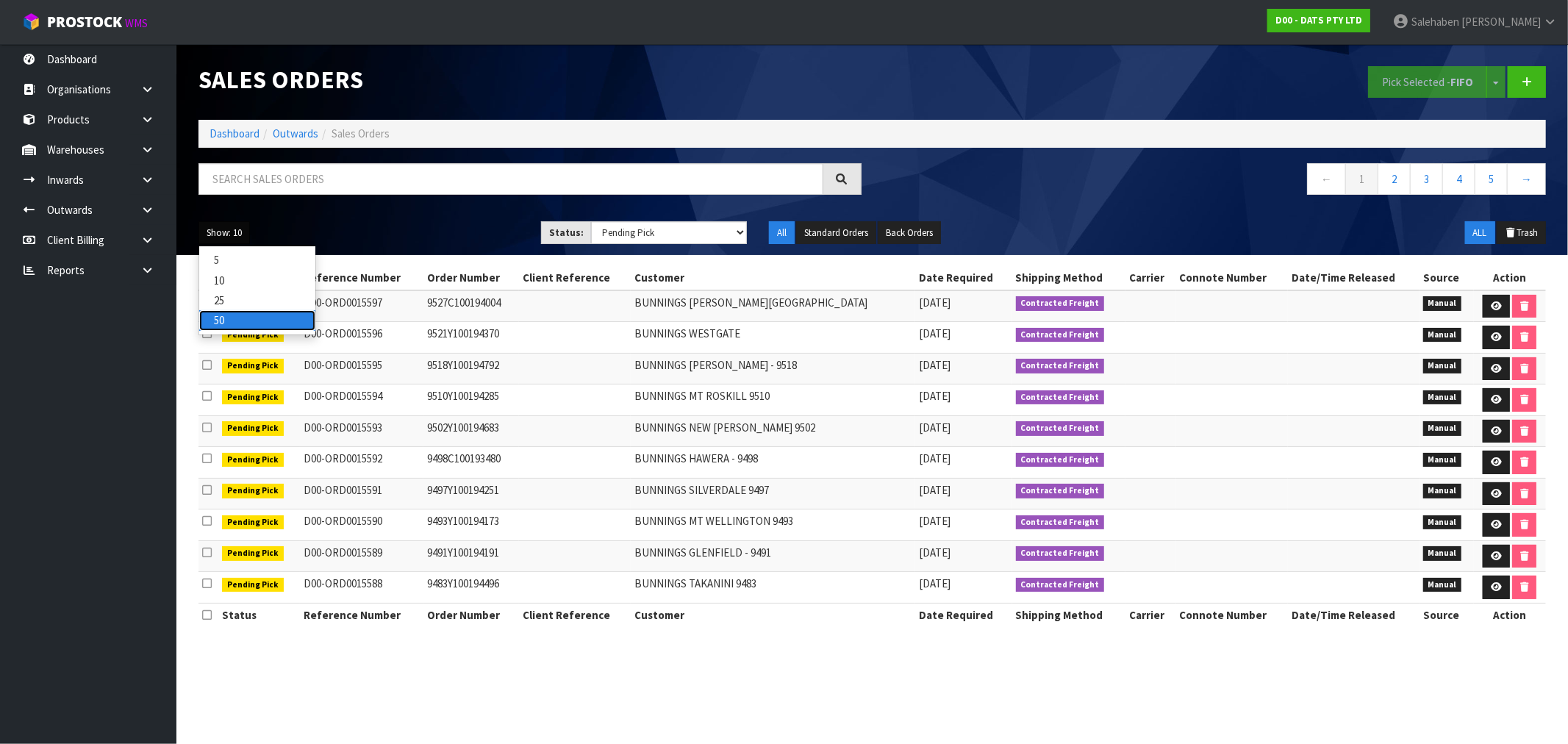
click at [237, 322] on link "50" at bounding box center [257, 320] width 116 height 20
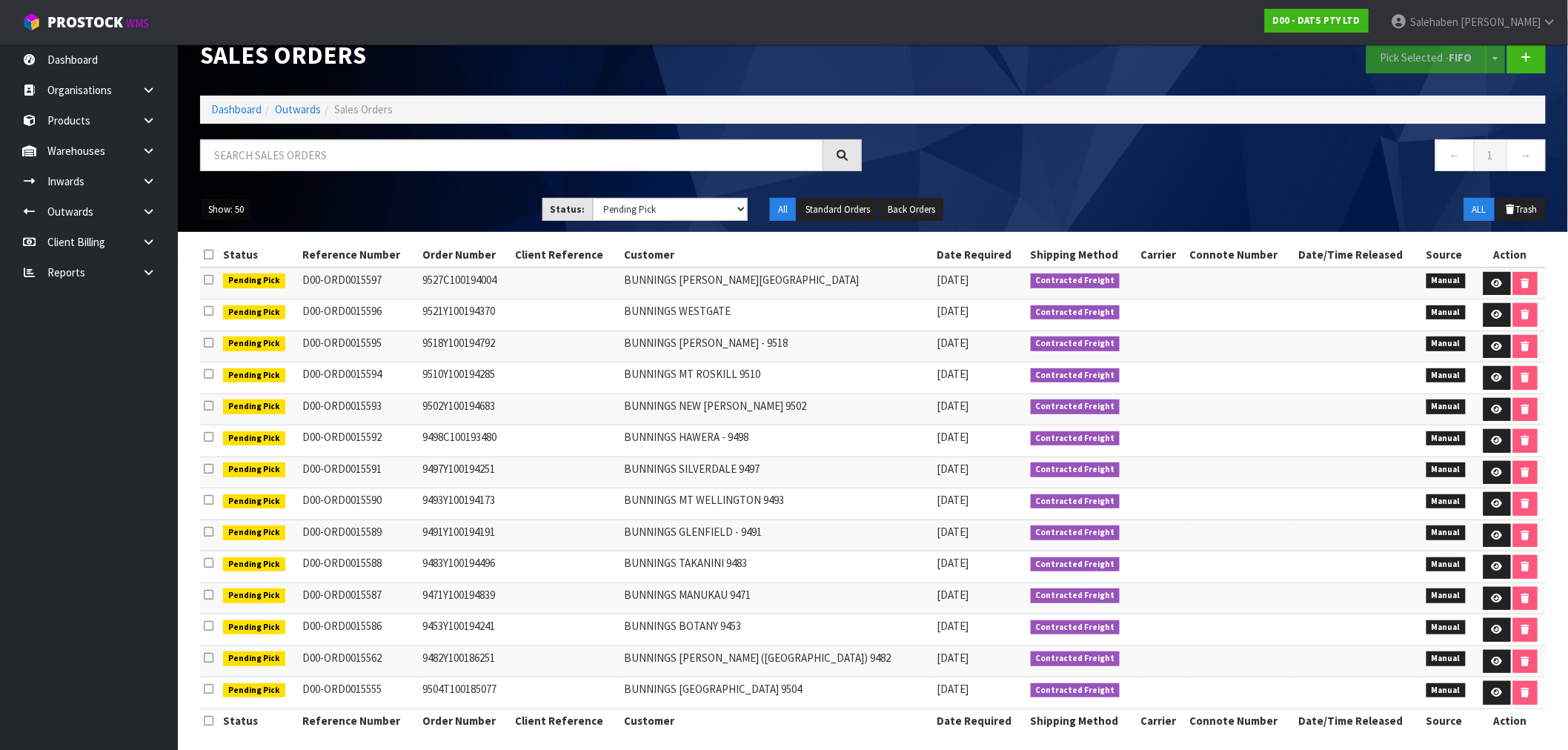
scroll to position [38, 0]
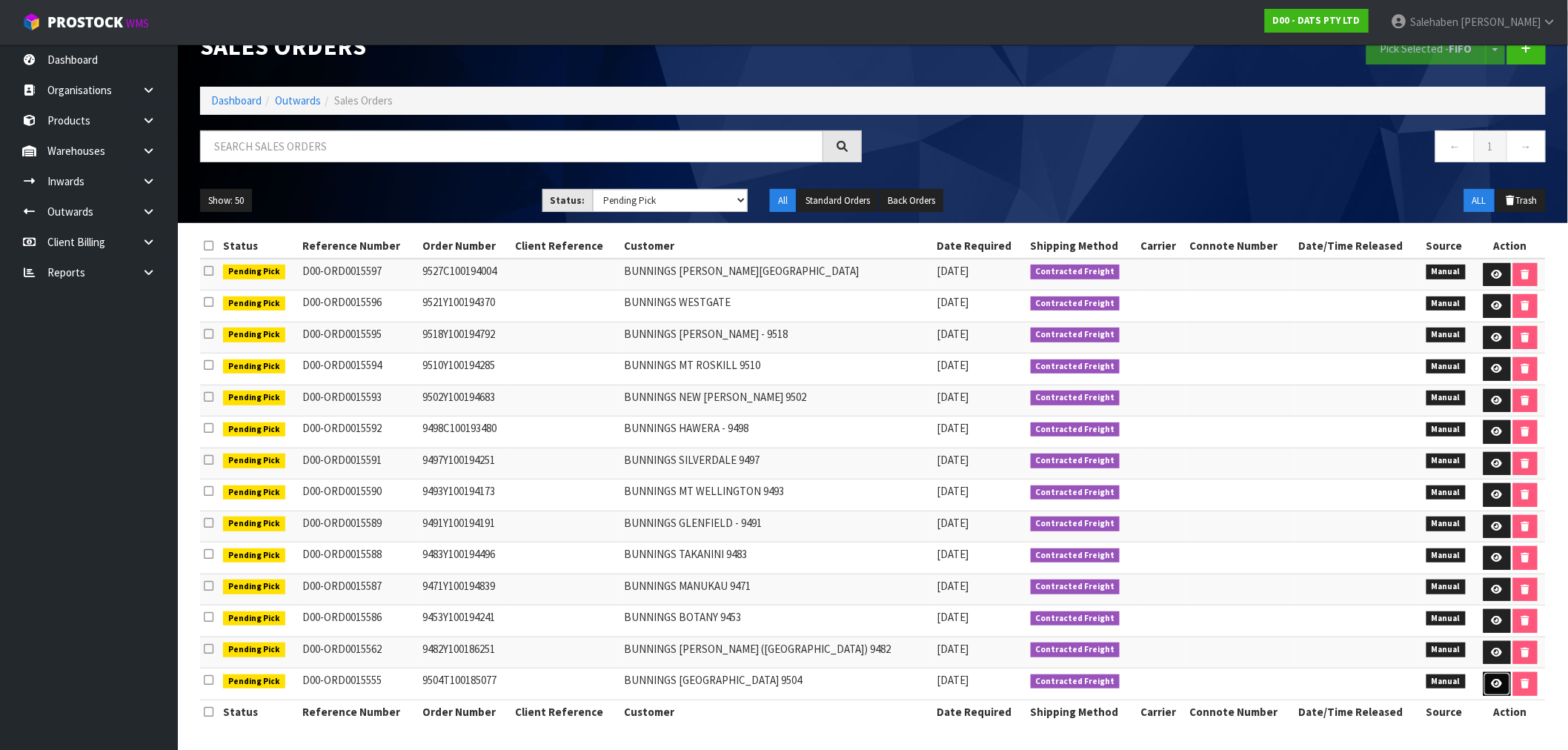
click at [1492, 690] on link at bounding box center [1497, 684] width 28 height 24
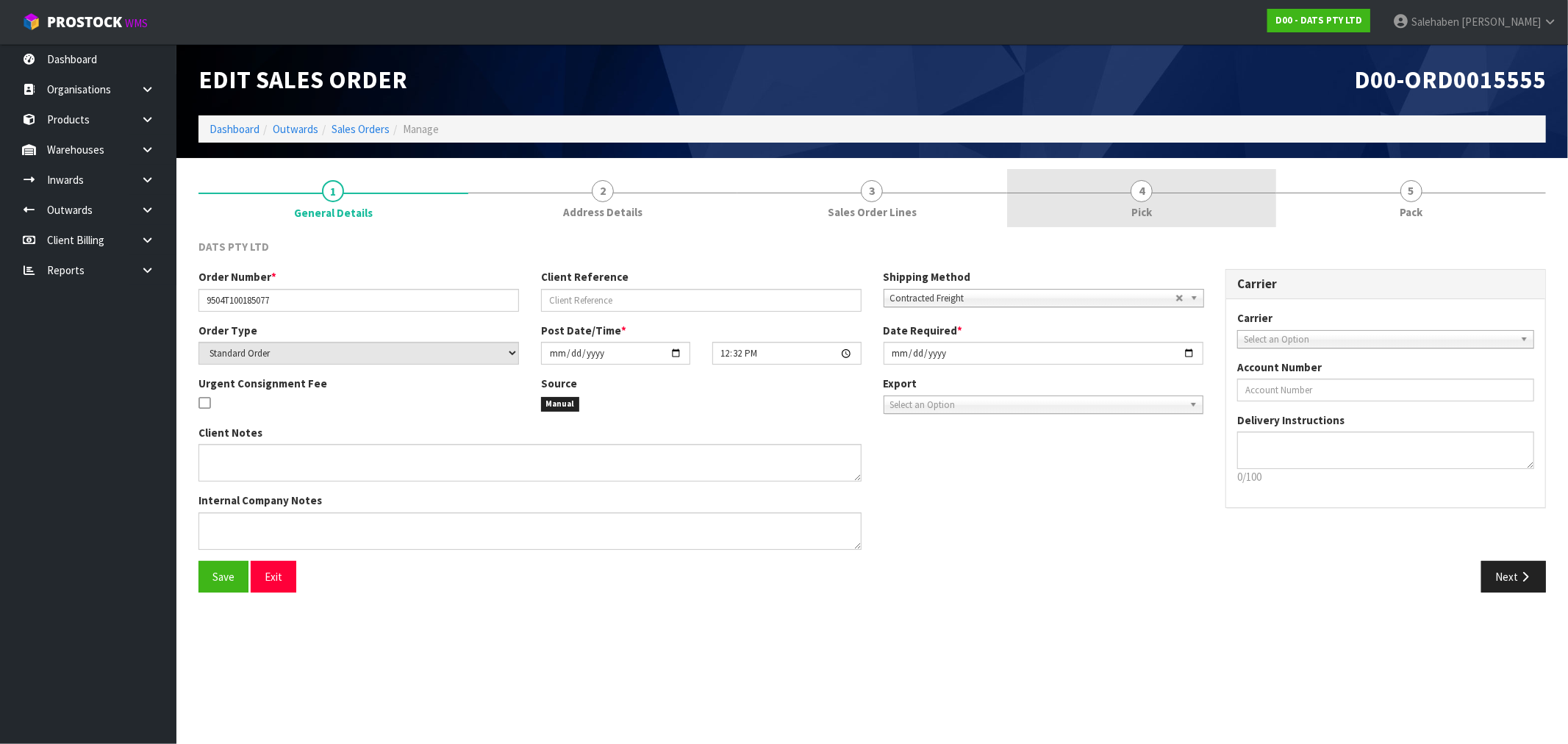
click at [1153, 204] on link "4 Pick" at bounding box center [1142, 198] width 269 height 58
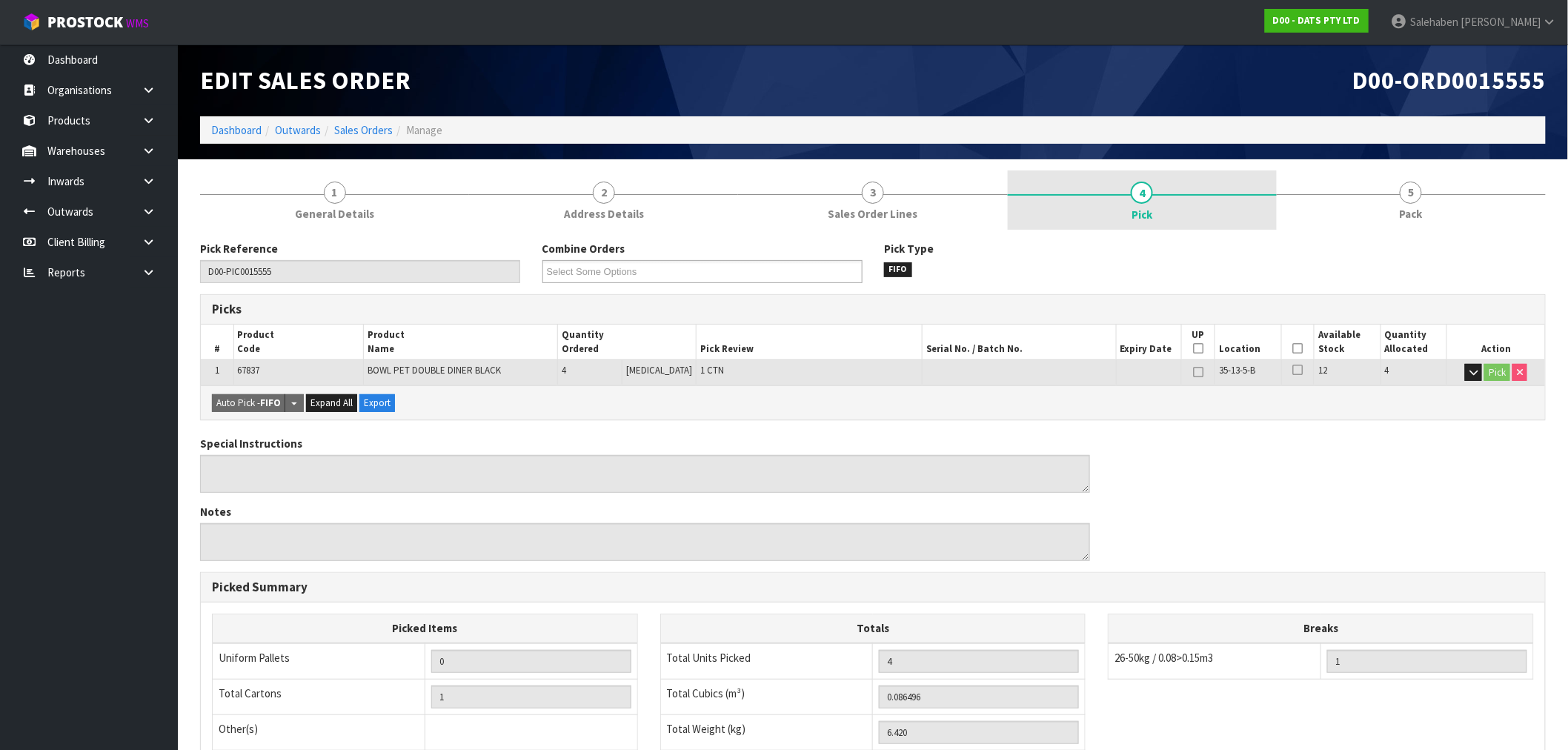
click at [1140, 203] on link "4 Pick" at bounding box center [1142, 199] width 269 height 59
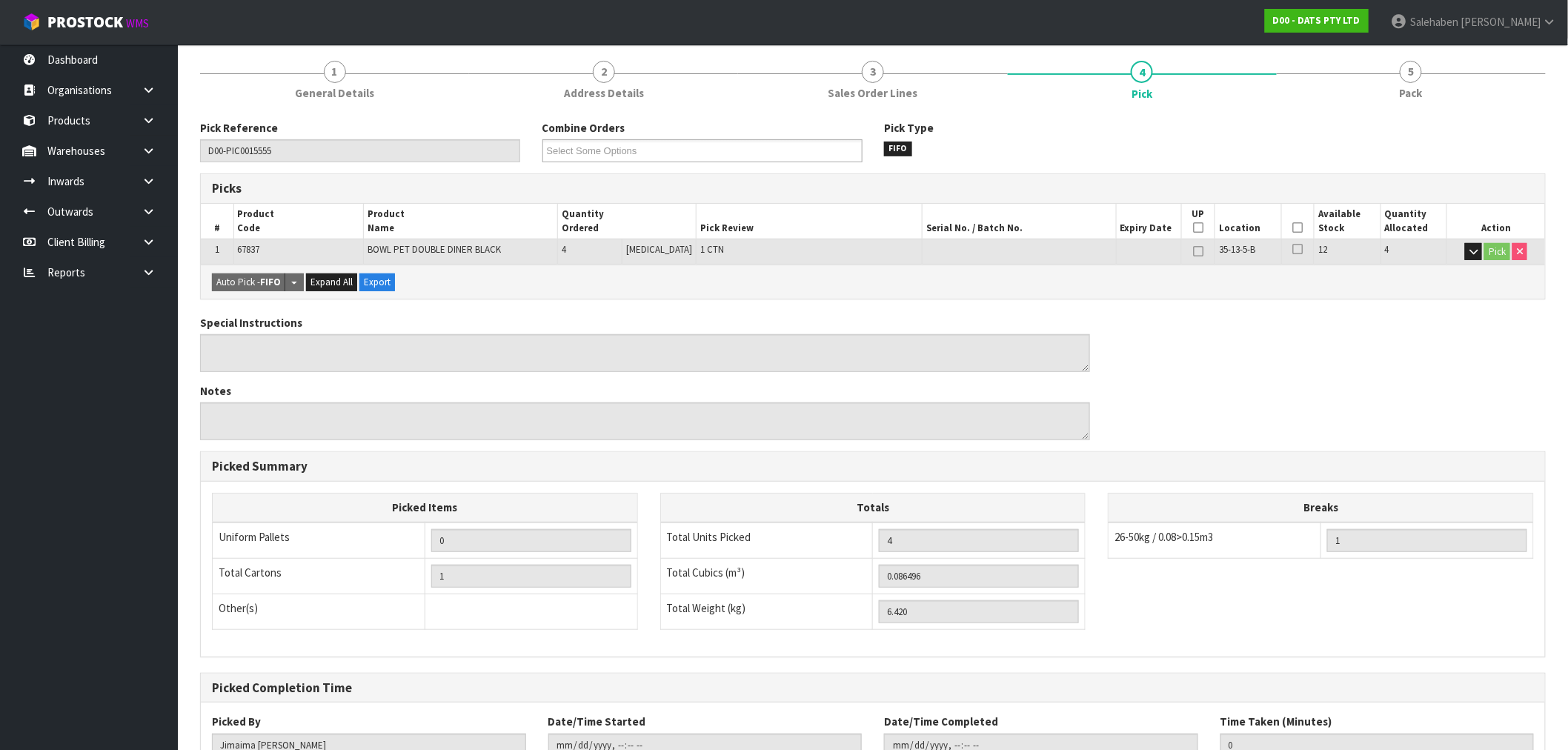
scroll to position [231, 0]
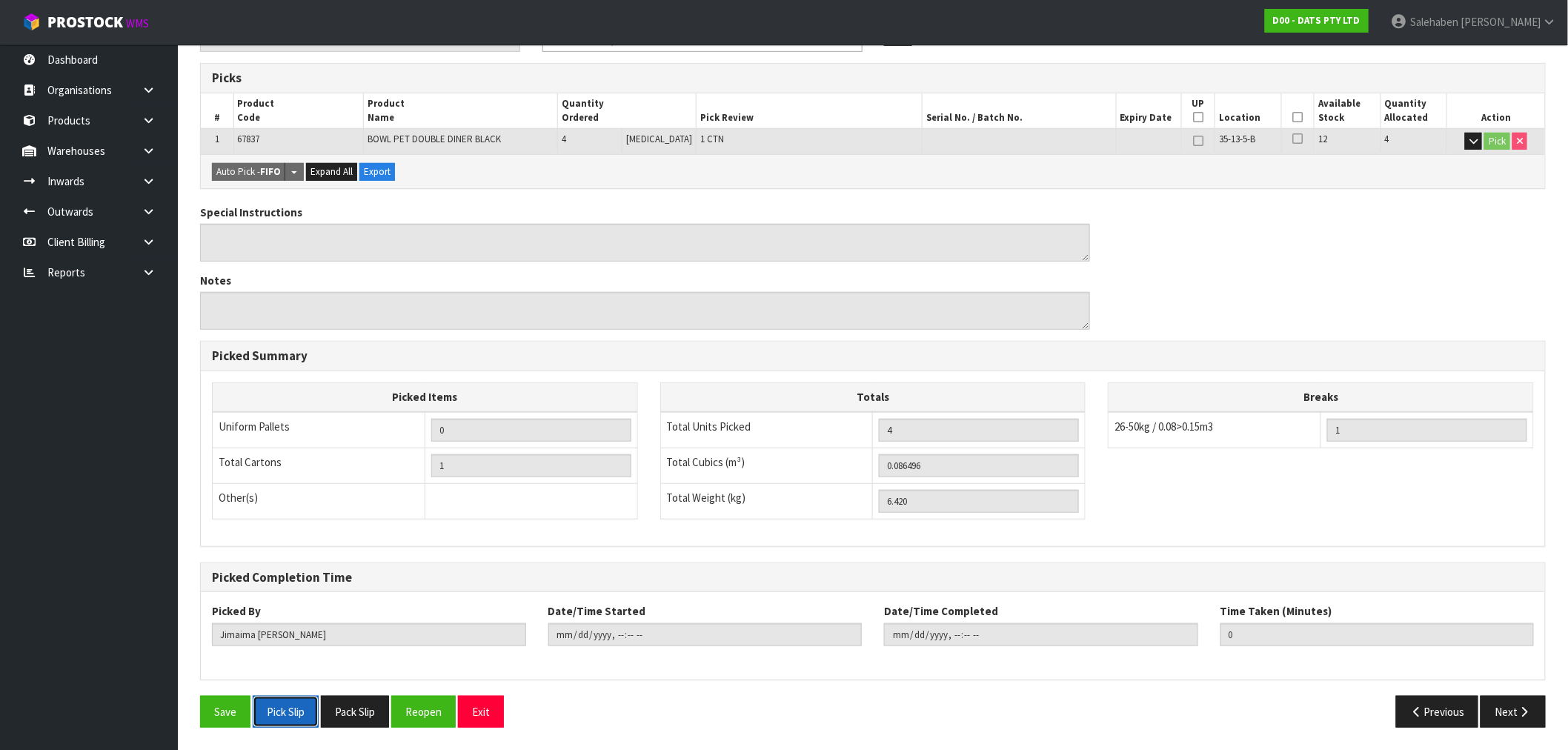
click at [275, 713] on button "Pick Slip" at bounding box center [286, 711] width 66 height 32
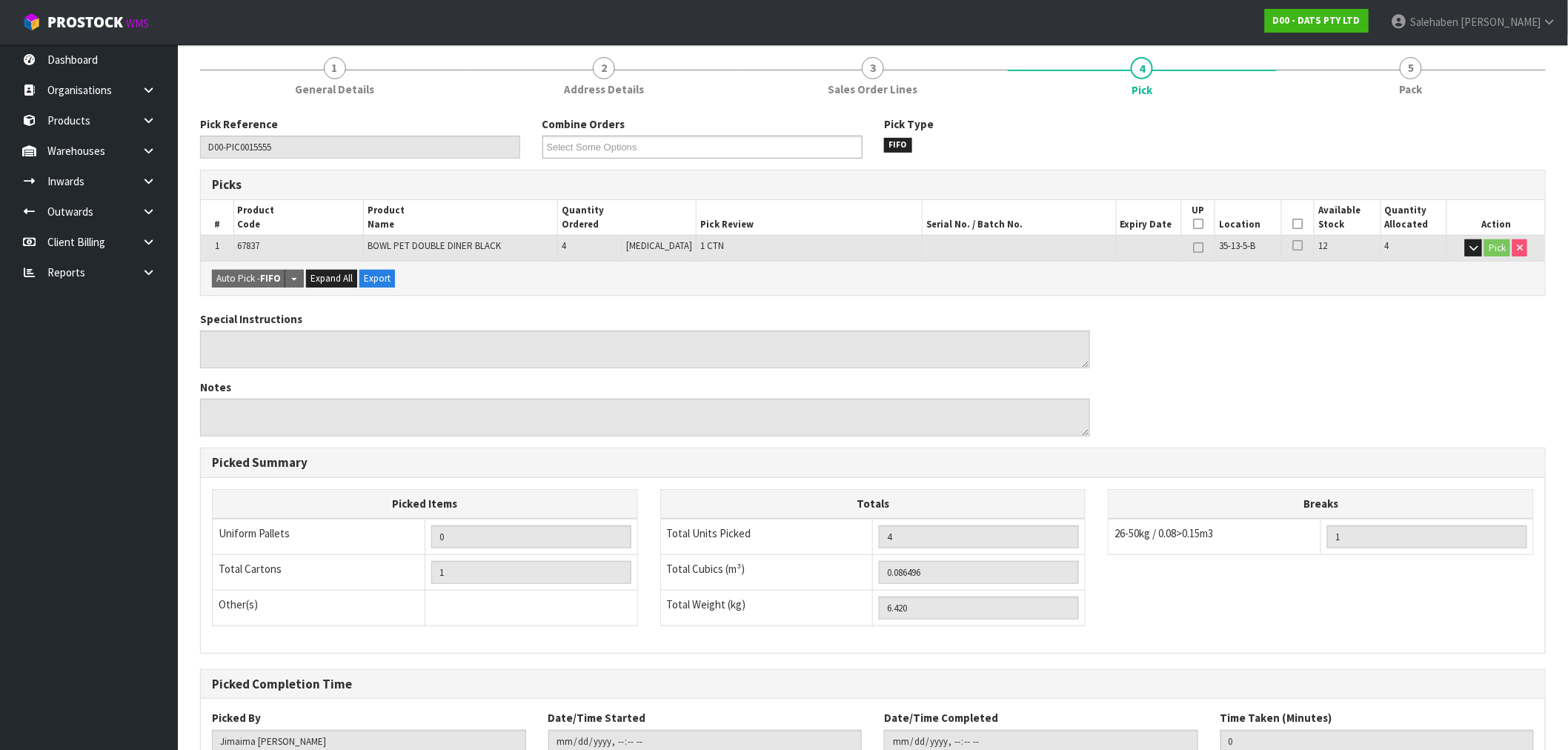
scroll to position [0, 0]
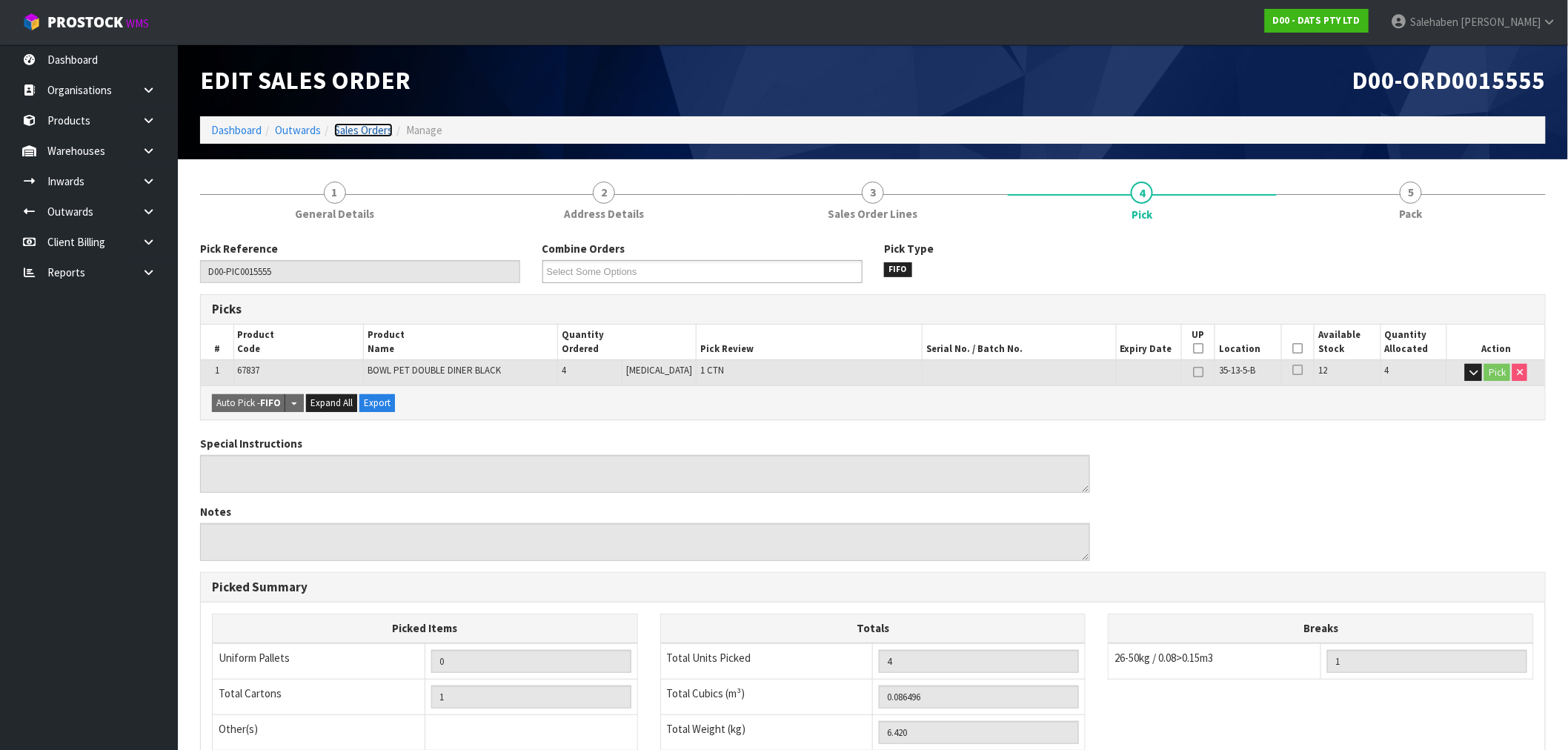
click at [357, 130] on link "Sales Orders" at bounding box center [363, 130] width 58 height 14
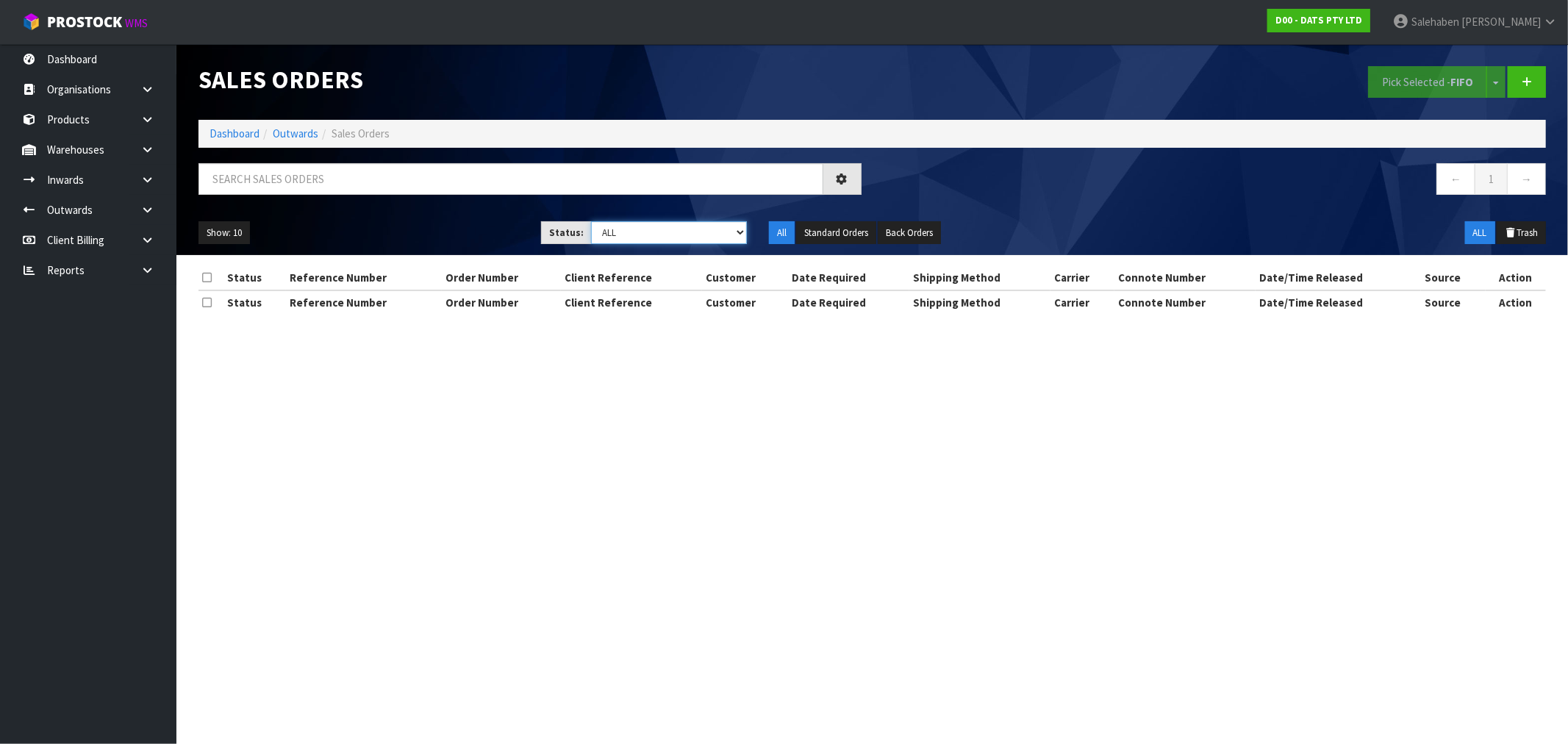
click at [649, 241] on select "Draft Pending Allocated Pending Pick Goods Picked Goods Packed Pending Charges …" at bounding box center [669, 232] width 155 height 23
select select "string:3"
click at [591, 221] on select "Draft Pending Allocated Pending Pick Goods Picked Goods Packed Pending Charges …" at bounding box center [669, 232] width 155 height 23
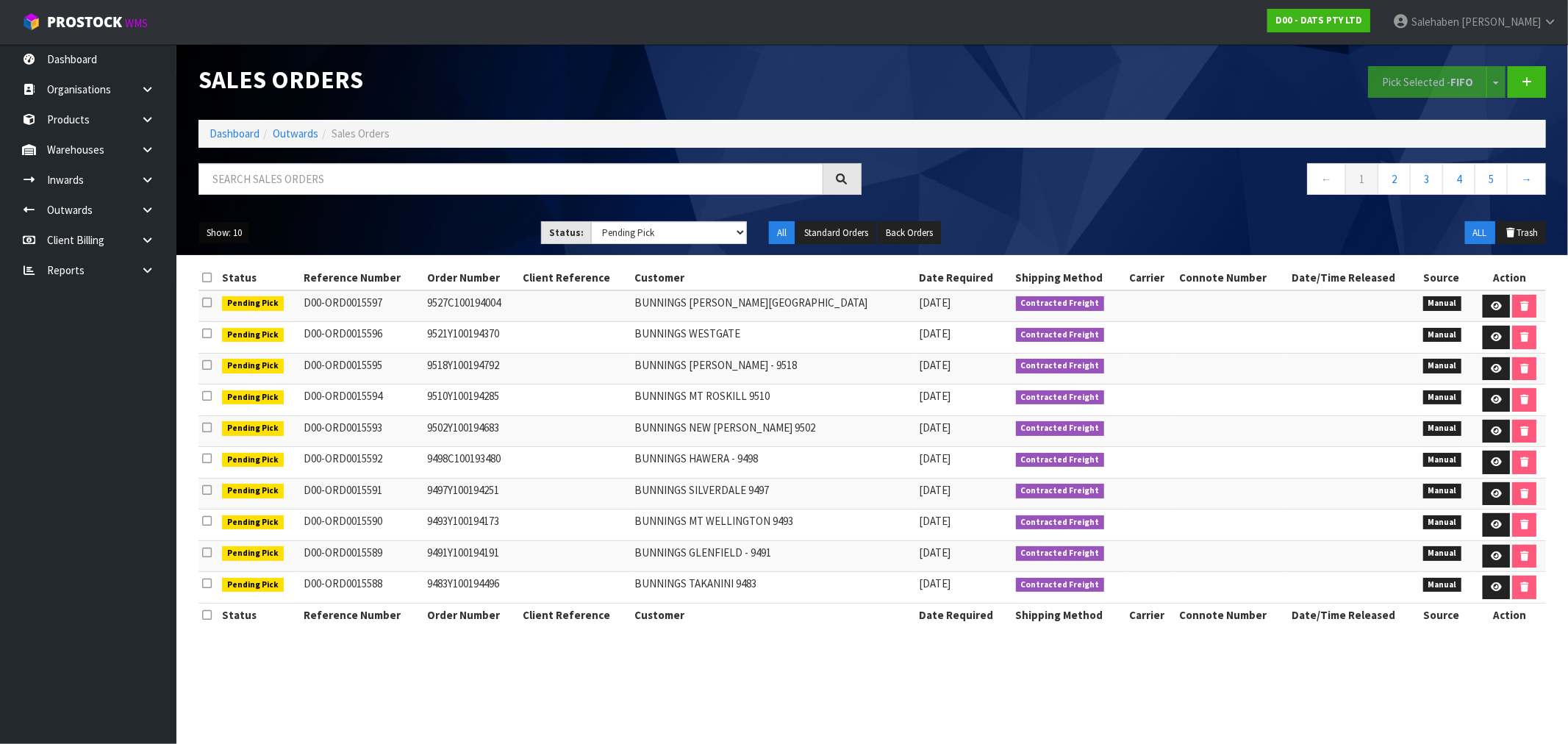
click at [222, 233] on button "Show: 10" at bounding box center [224, 233] width 51 height 24
click at [216, 324] on link "50" at bounding box center [257, 320] width 116 height 20
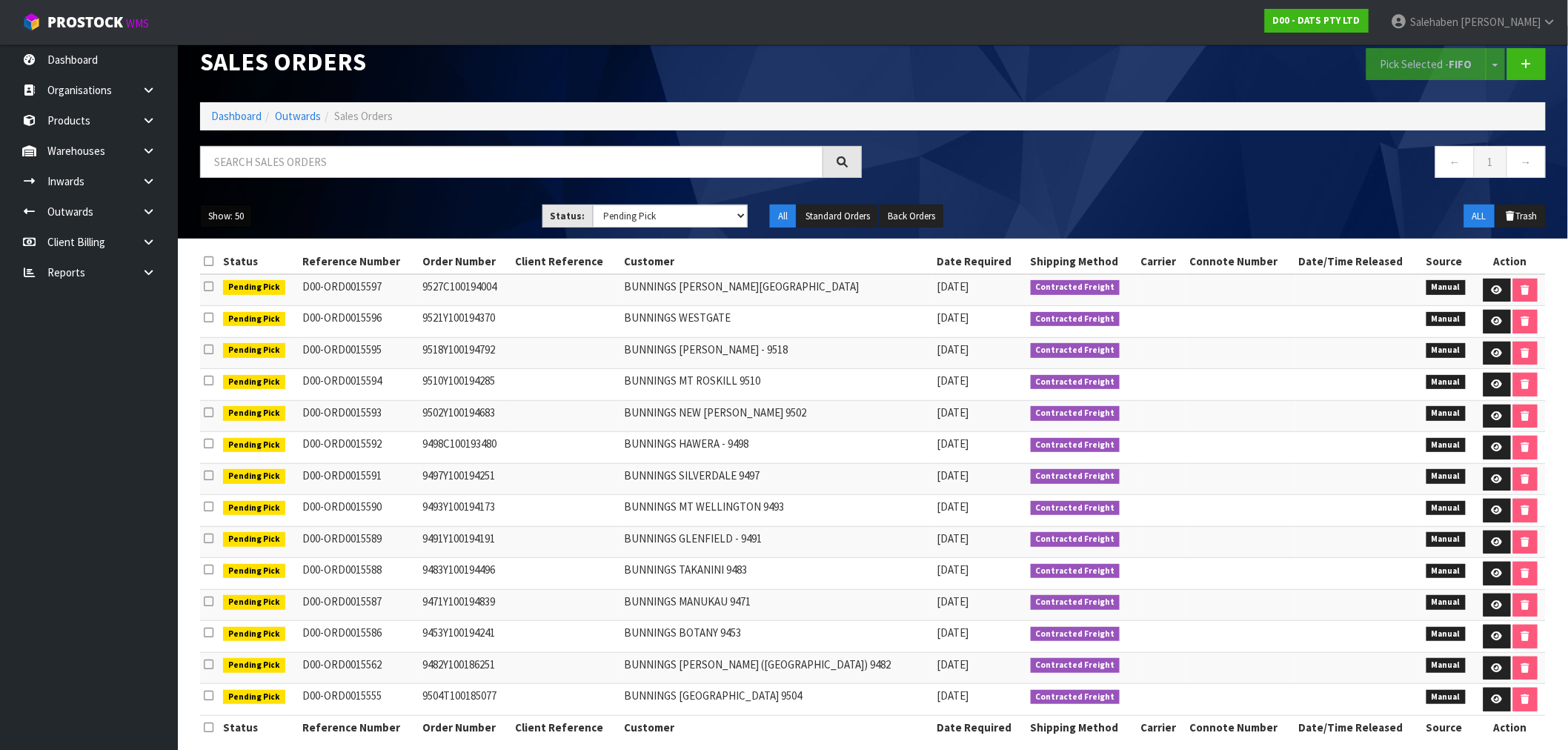
scroll to position [38, 0]
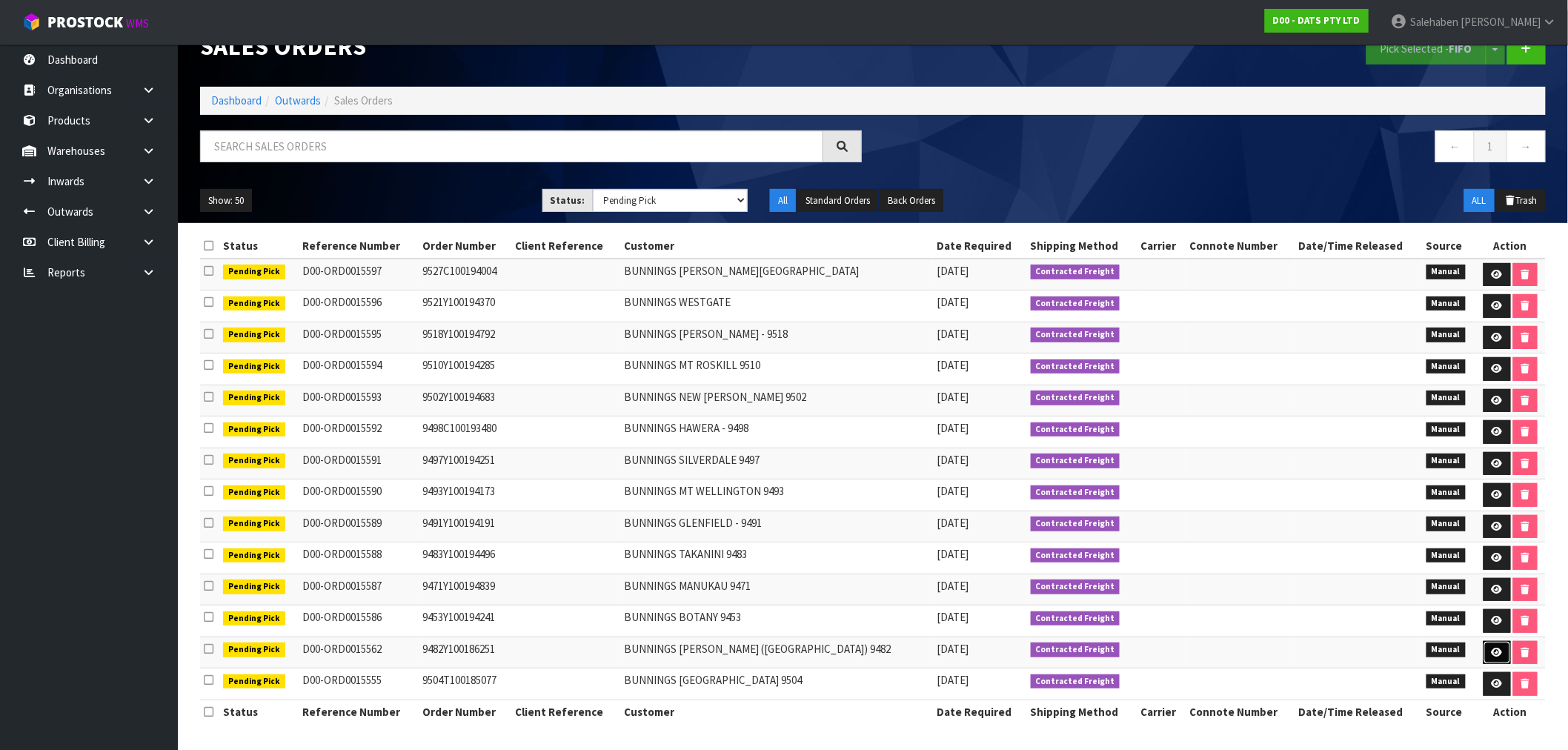
click at [1499, 653] on link at bounding box center [1497, 653] width 28 height 24
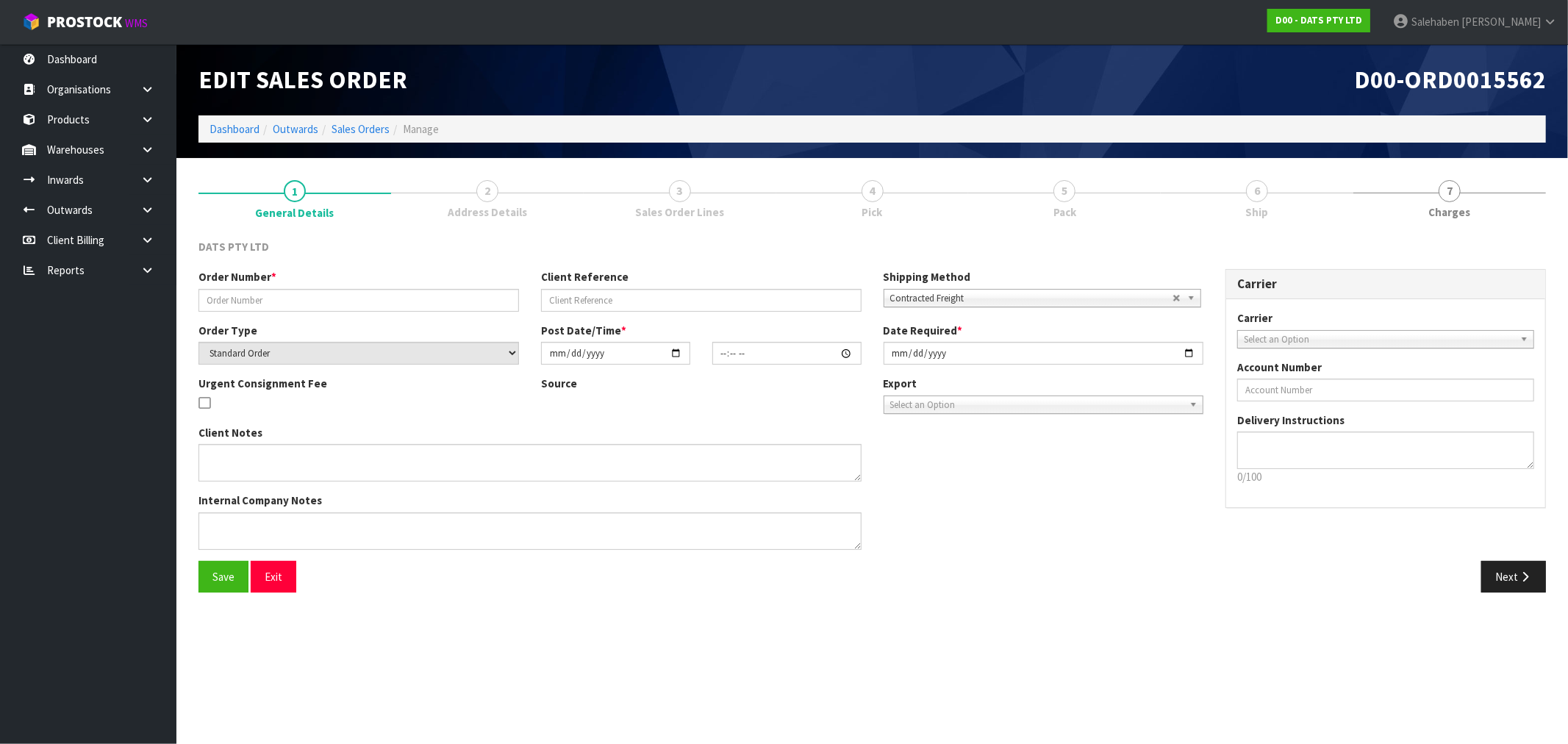
type input "9482Y100186251"
select select "number:0"
type input "[DATE]"
type input "09:27:00.000"
type input "[DATE]"
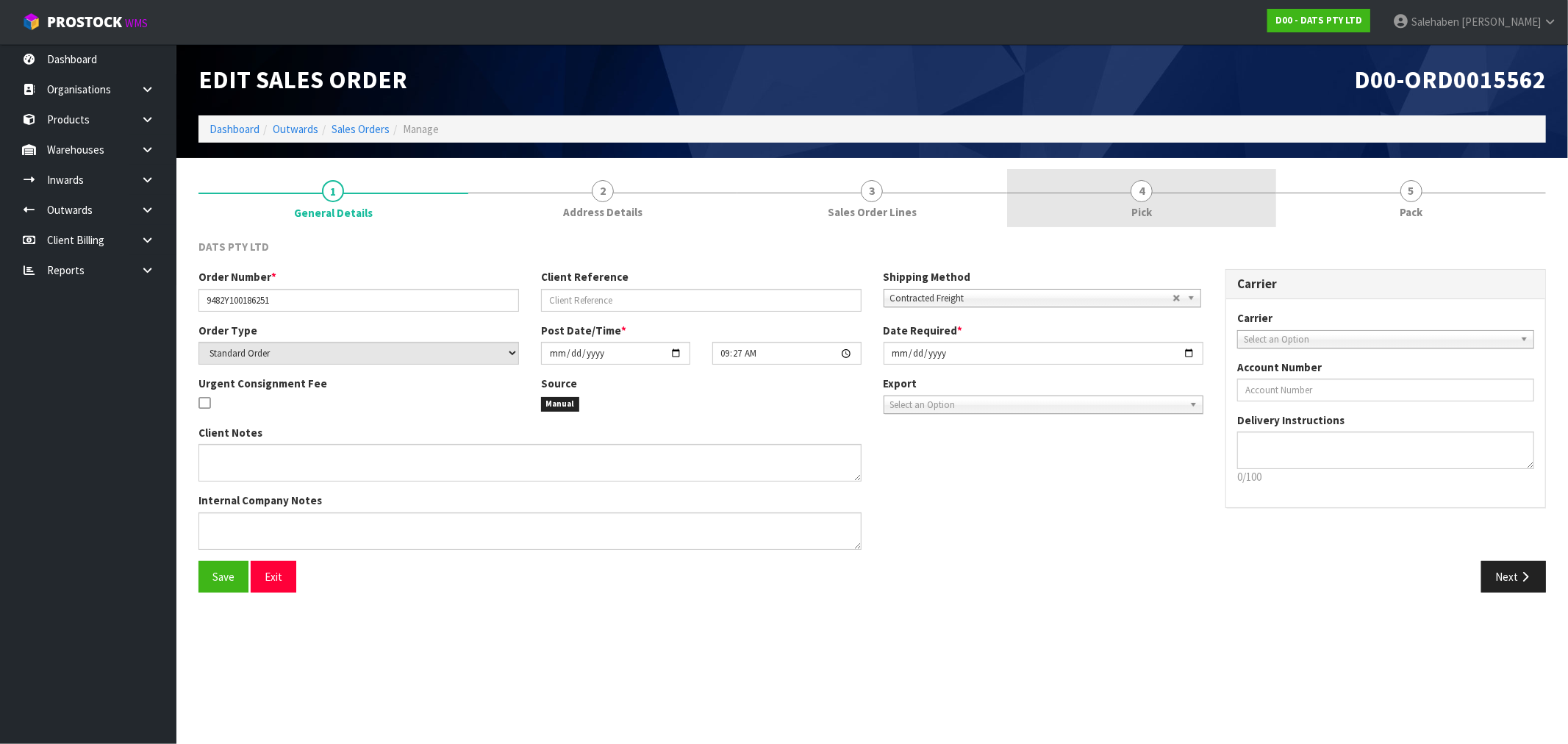
click at [1137, 196] on span "4" at bounding box center [1142, 191] width 22 height 22
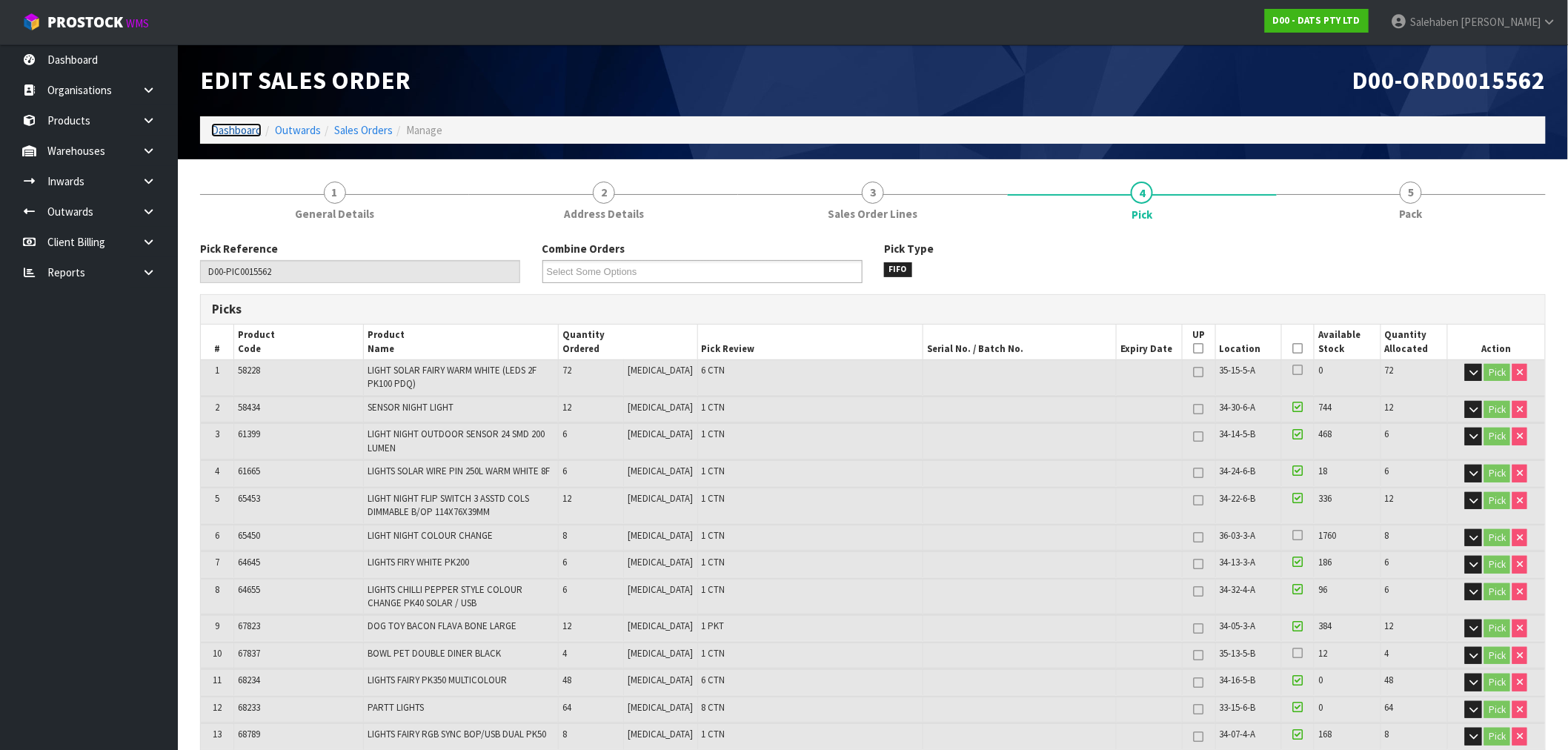
click at [231, 129] on link "Dashboard" at bounding box center [237, 130] width 51 height 14
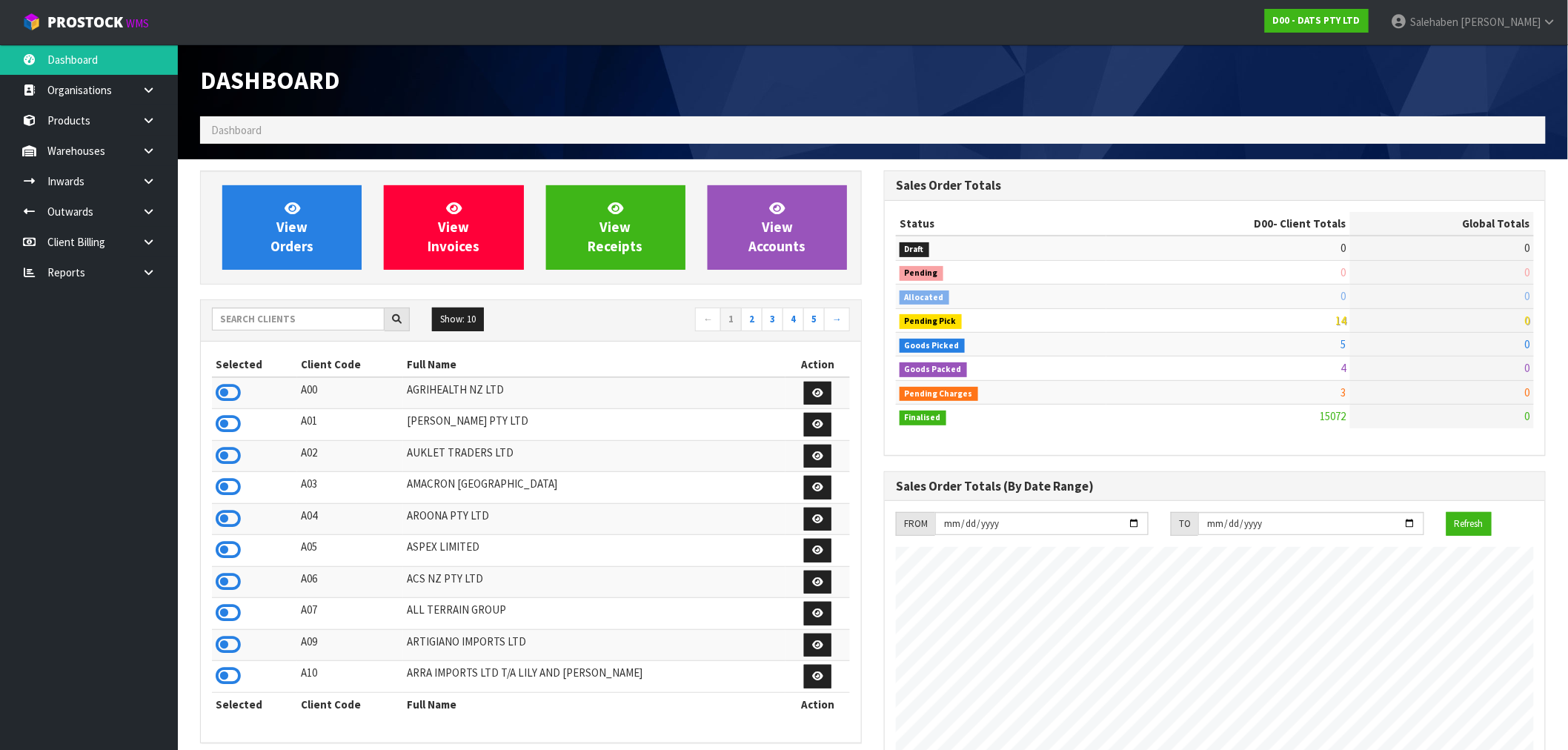
scroll to position [1122, 684]
click at [250, 317] on input "text" at bounding box center [298, 319] width 172 height 23
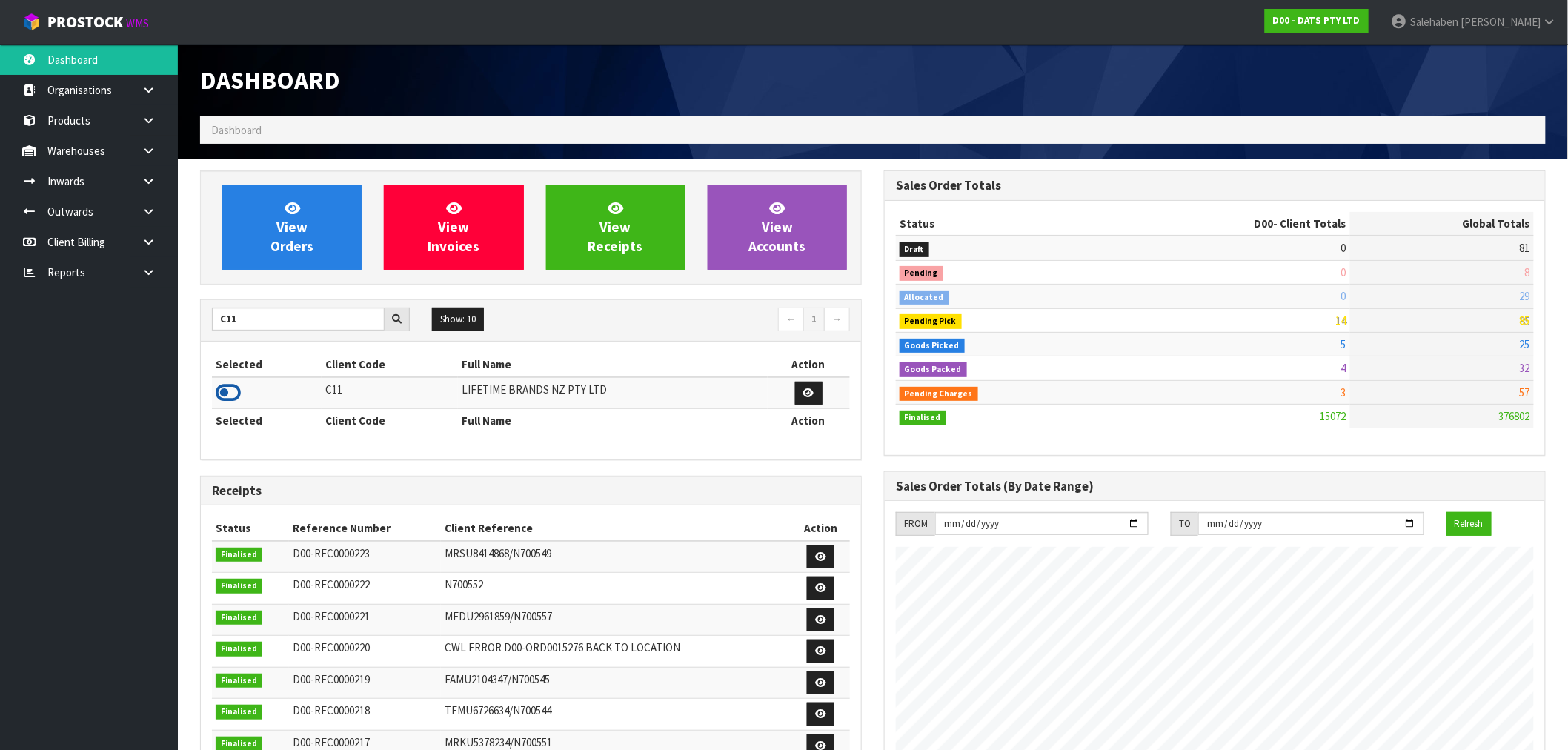
click at [230, 391] on icon at bounding box center [228, 393] width 25 height 22
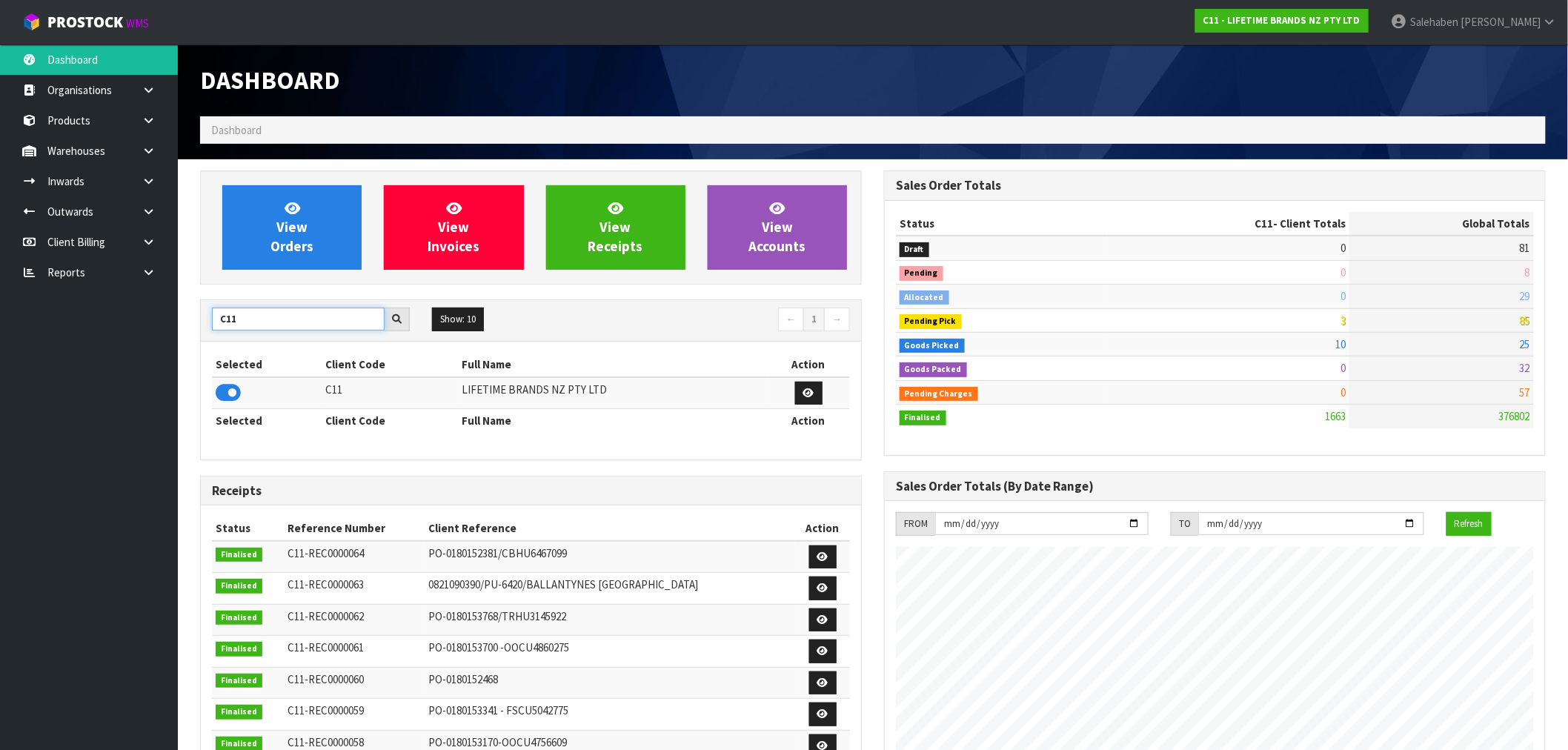
drag, startPoint x: 247, startPoint y: 325, endPoint x: 210, endPoint y: 322, distance: 37.1
click at [226, 324] on input "C11" at bounding box center [298, 319] width 172 height 23
type input "C"
type input "S08"
click at [230, 393] on icon at bounding box center [228, 393] width 25 height 22
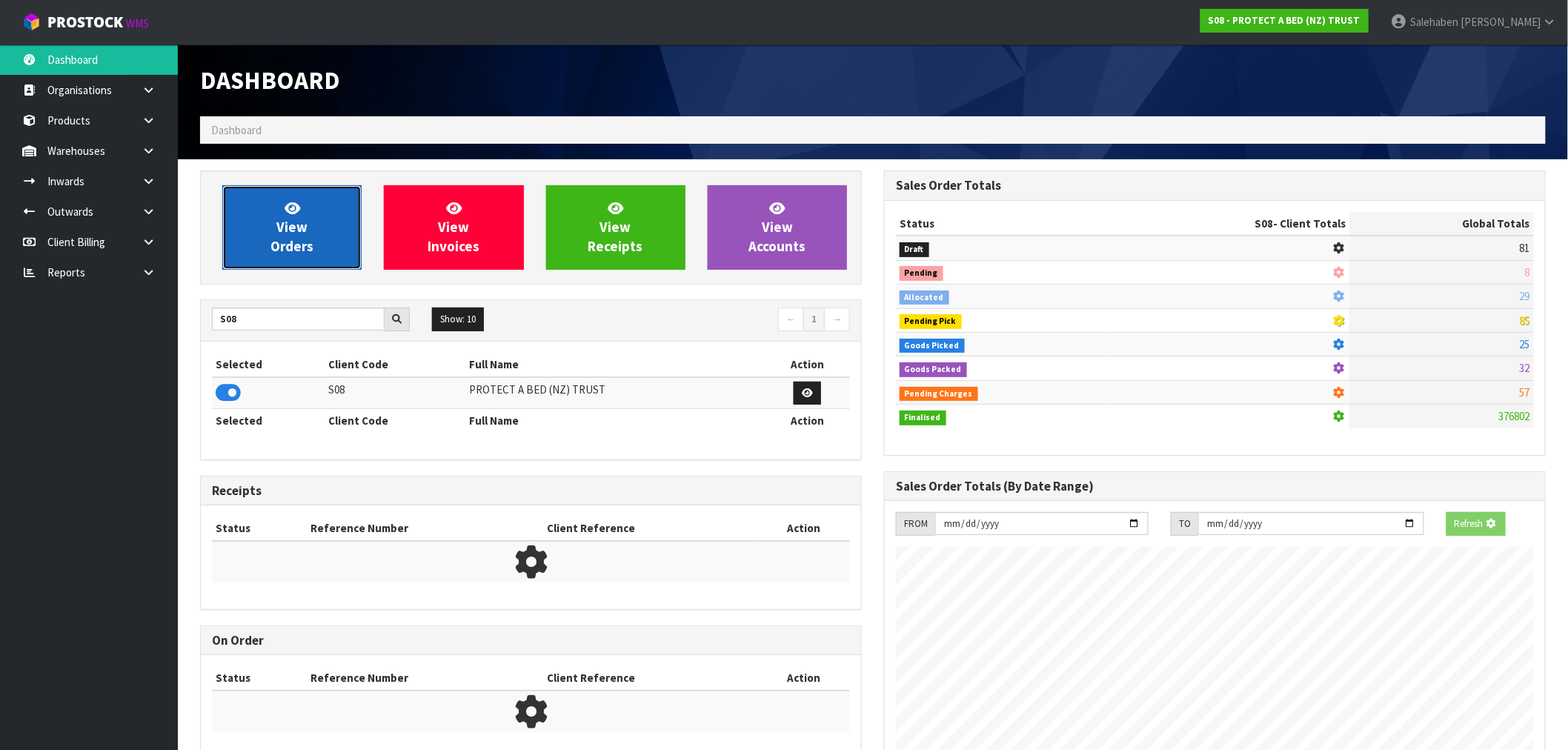
scroll to position [739955, 740236]
click at [316, 221] on link "View Orders" at bounding box center [292, 227] width 140 height 84
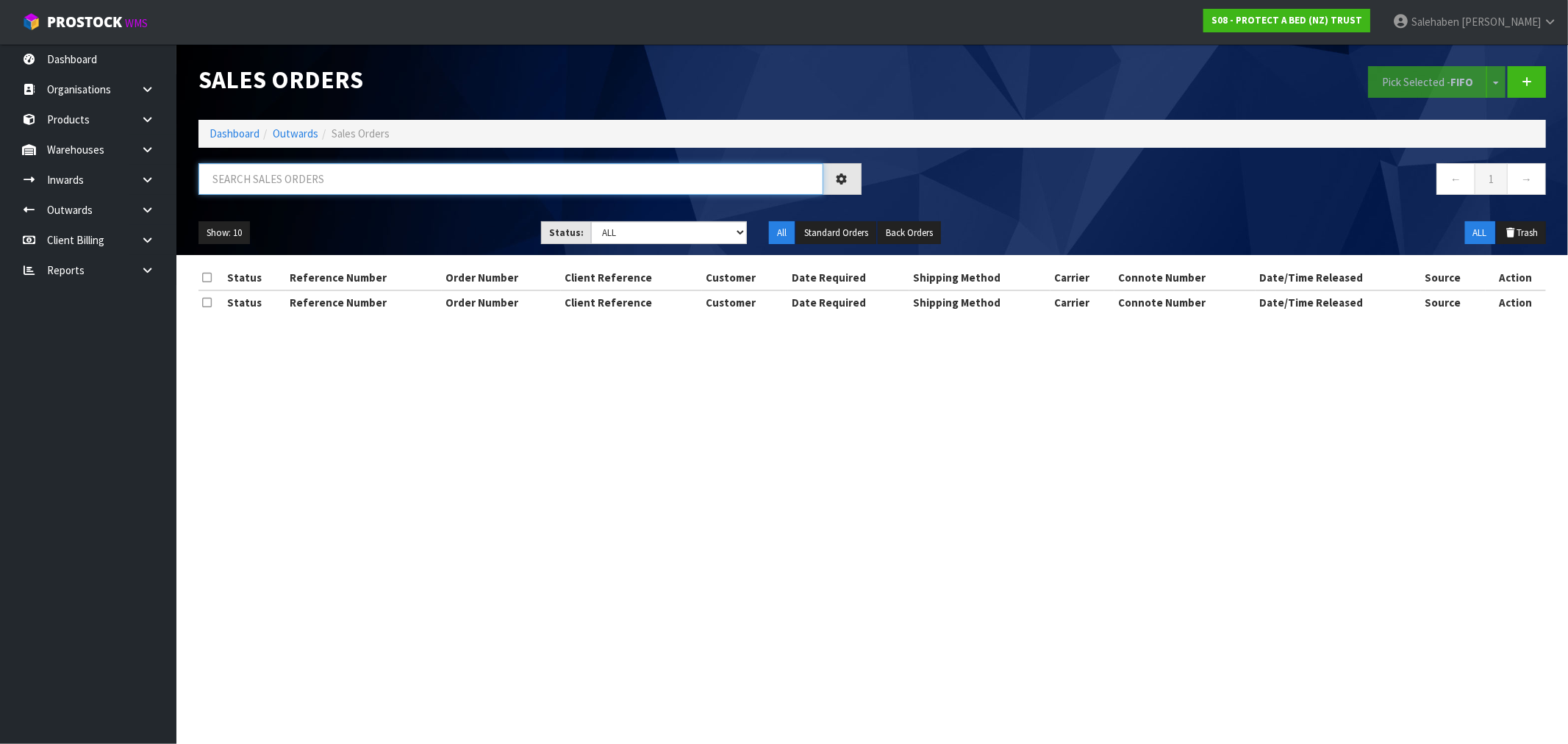
click at [328, 186] on input "text" at bounding box center [511, 178] width 625 height 32
paste input "FWM58125832"
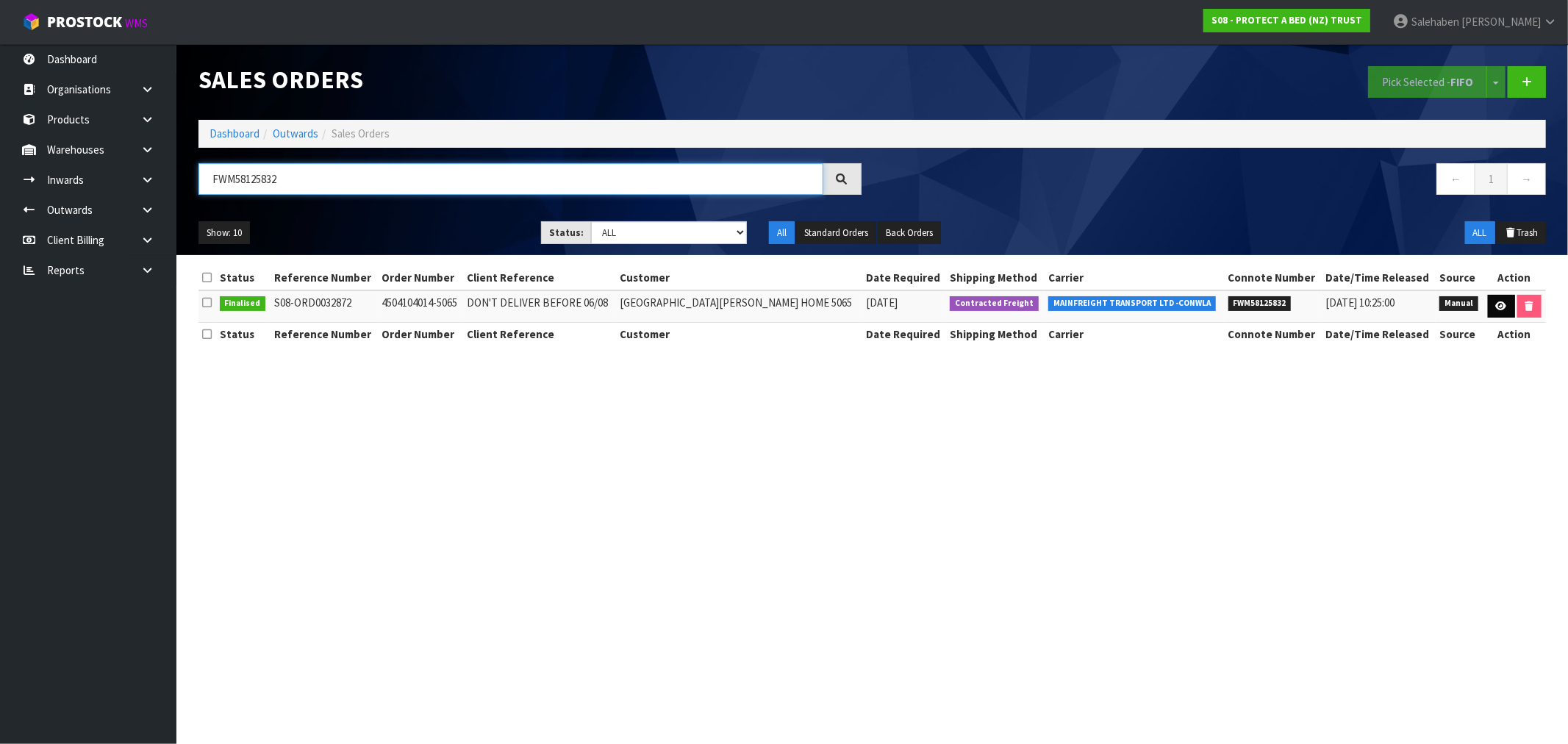
type input "FWM58125832"
click at [1495, 306] on icon at bounding box center [1501, 306] width 11 height 10
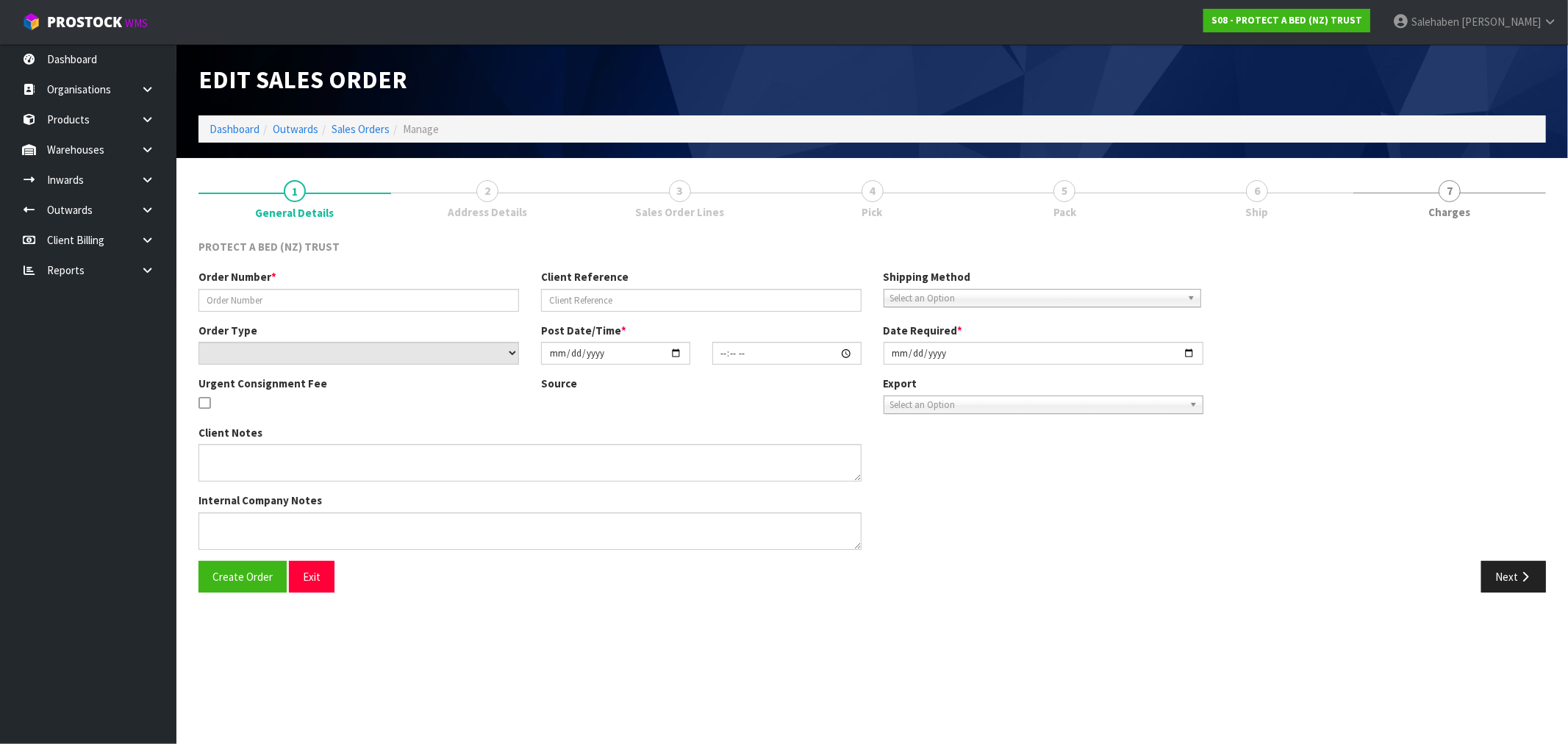
type input "4504104014-5065"
type input "DON'T DELIVER BEFORE 06/08"
select select "number:0"
type input "[DATE]"
type input "15:18:00.000"
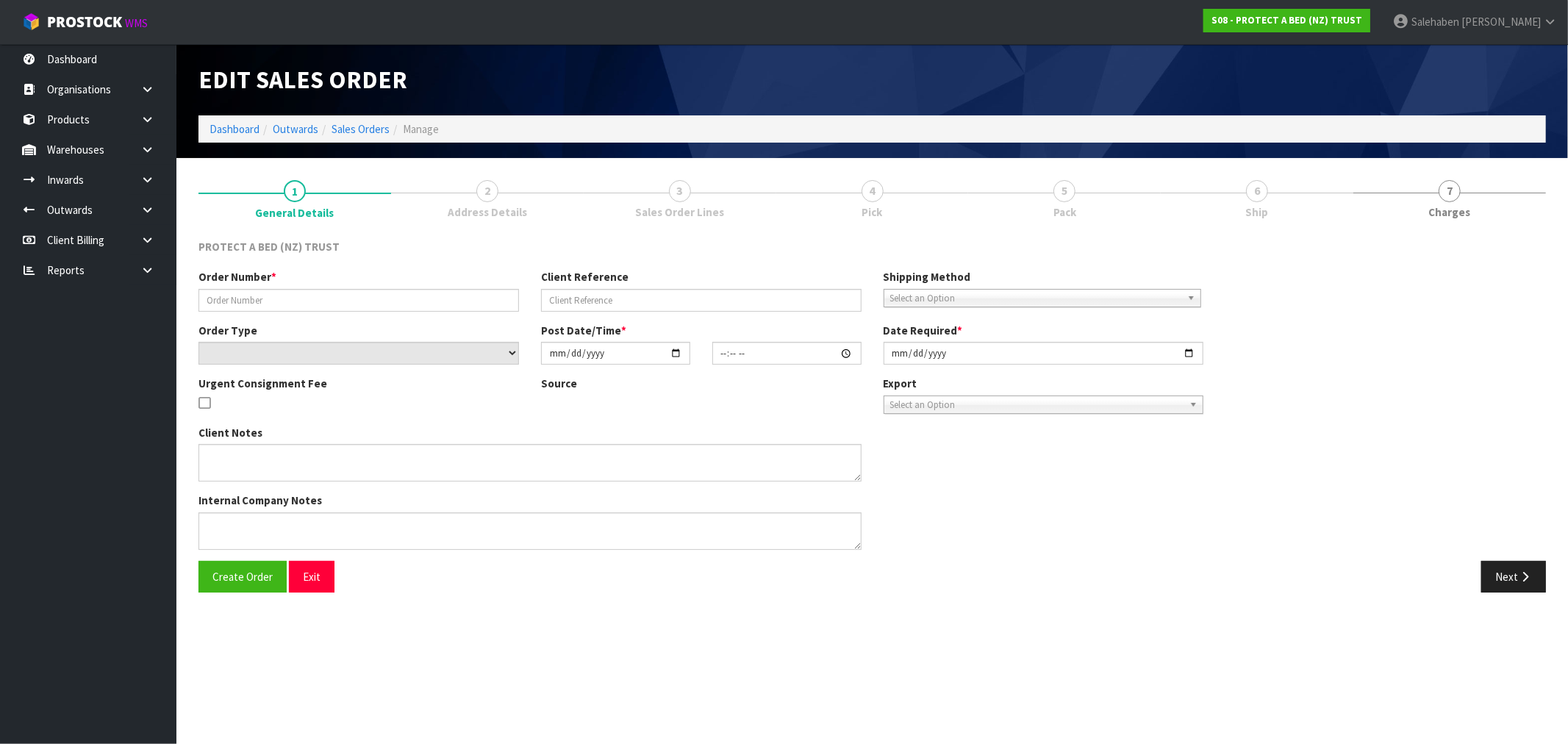
type input "[DATE]"
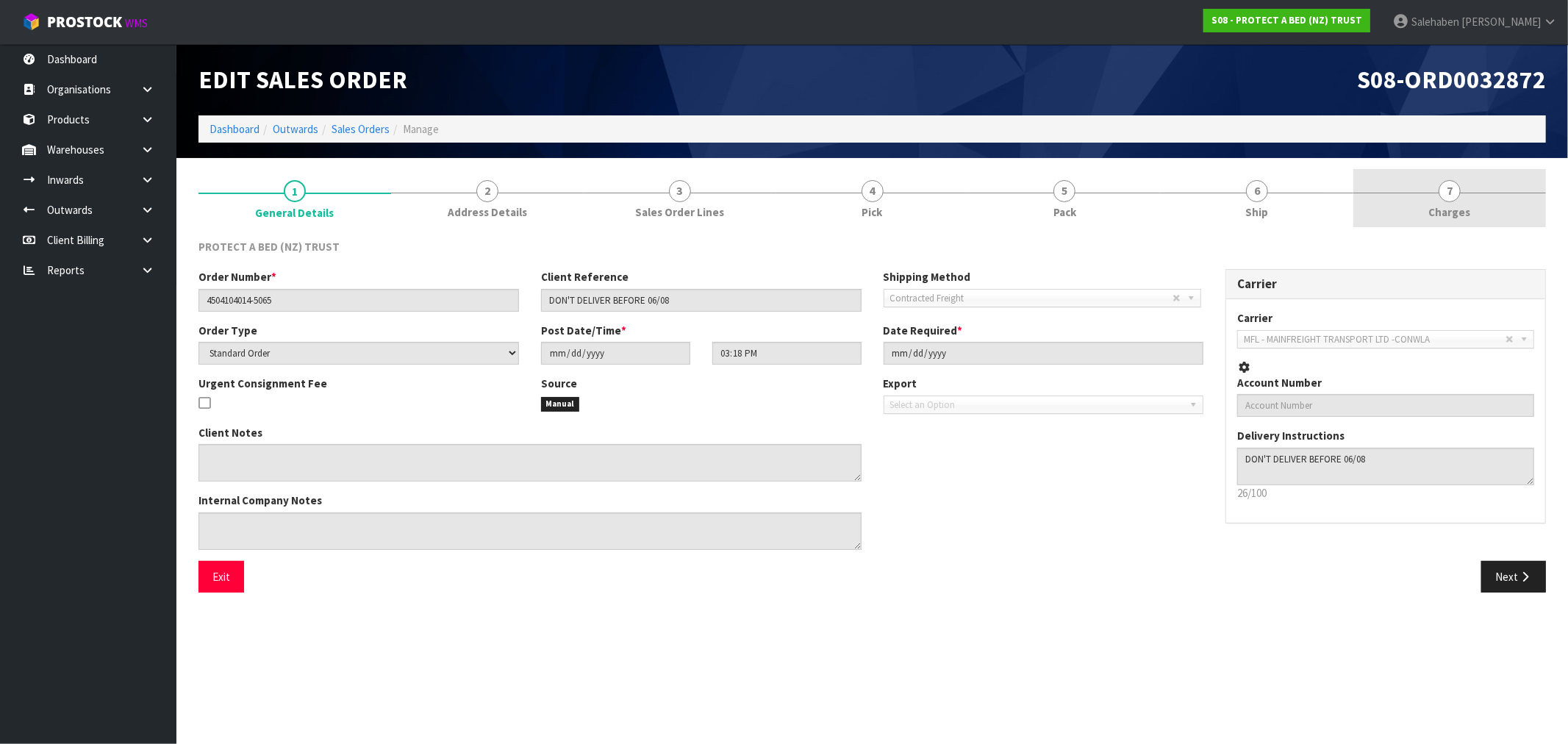
click at [1455, 216] on span "Charges" at bounding box center [1450, 212] width 42 height 16
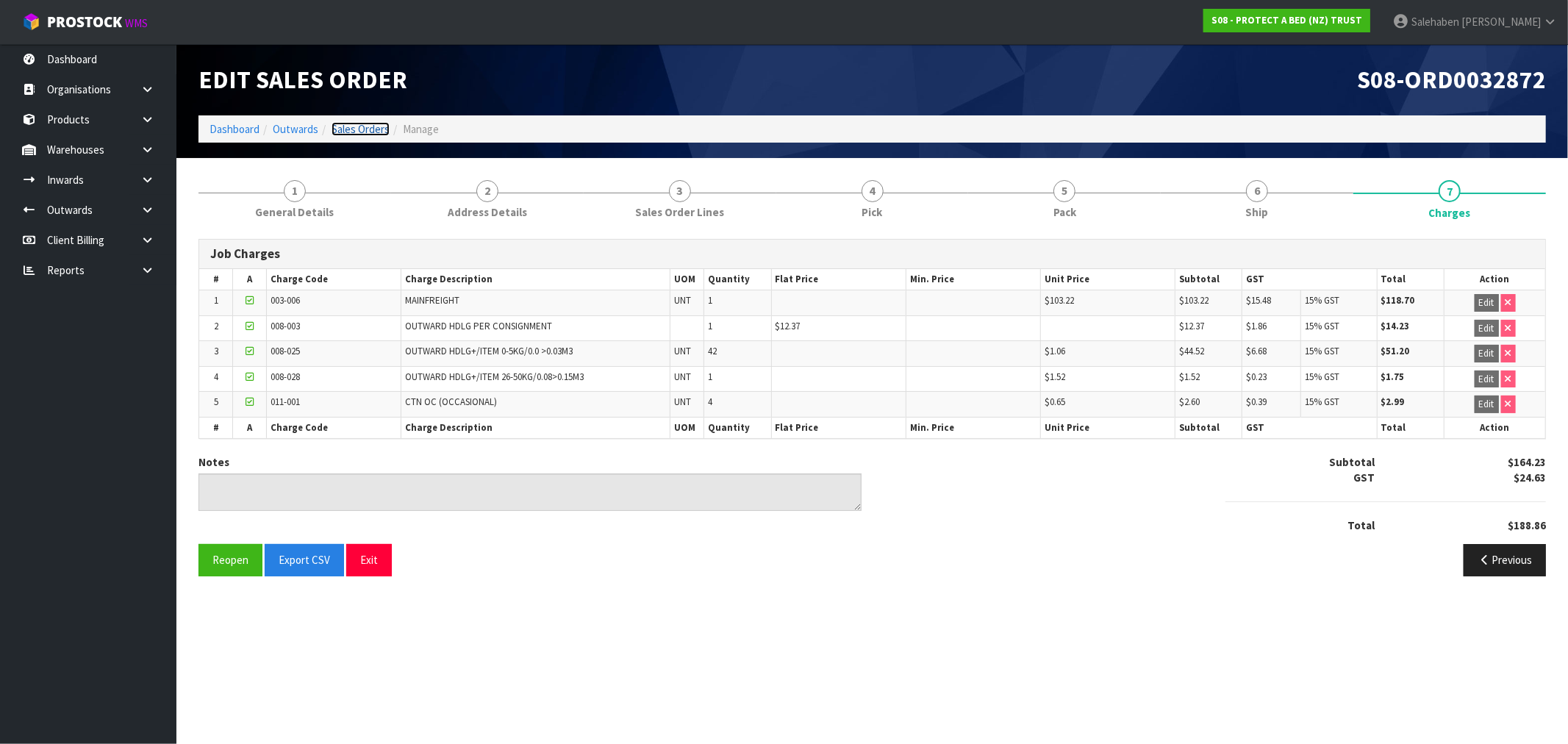
click at [376, 127] on link "Sales Orders" at bounding box center [361, 129] width 58 height 14
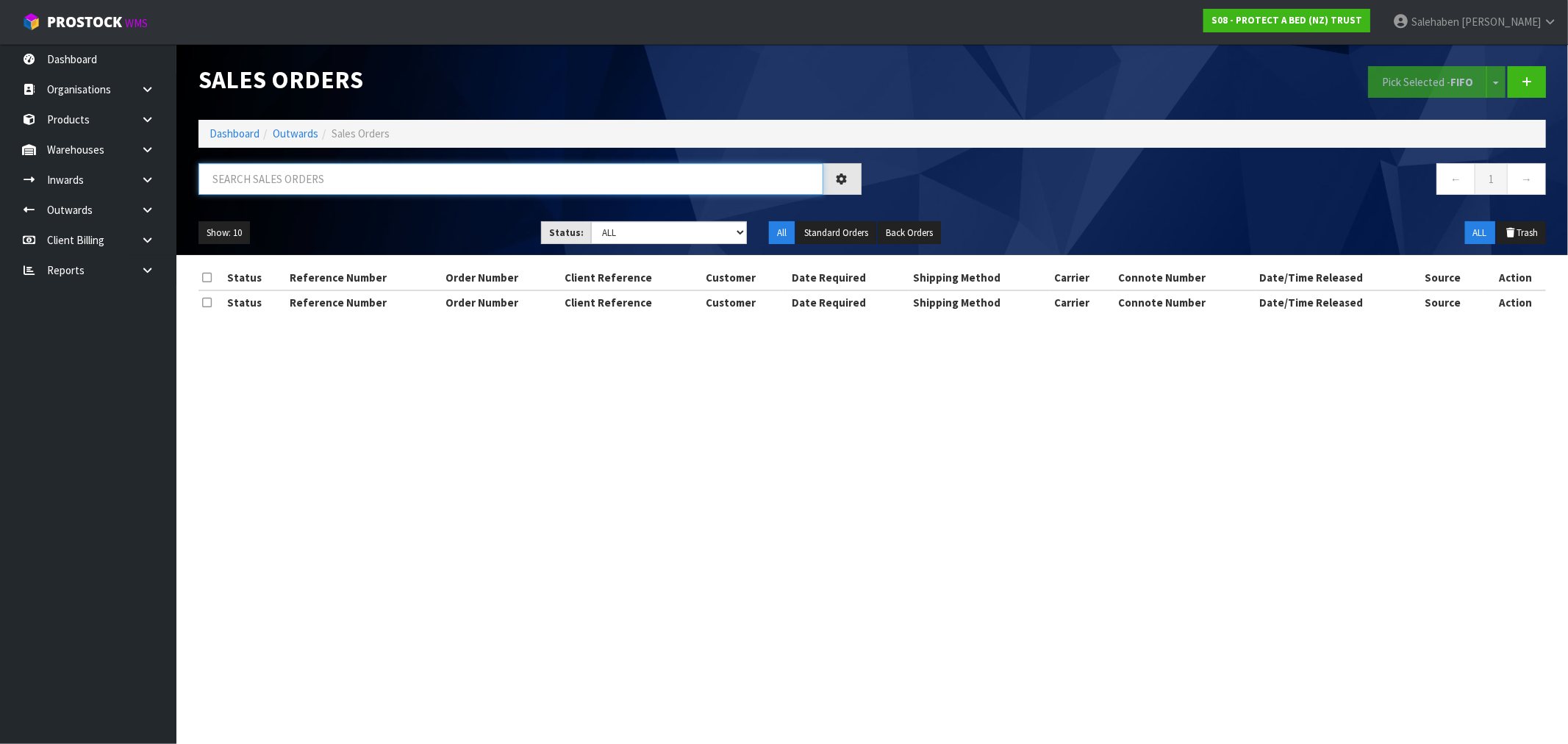
click at [350, 184] on input "text" at bounding box center [511, 178] width 625 height 32
paste input "FWM58151203"
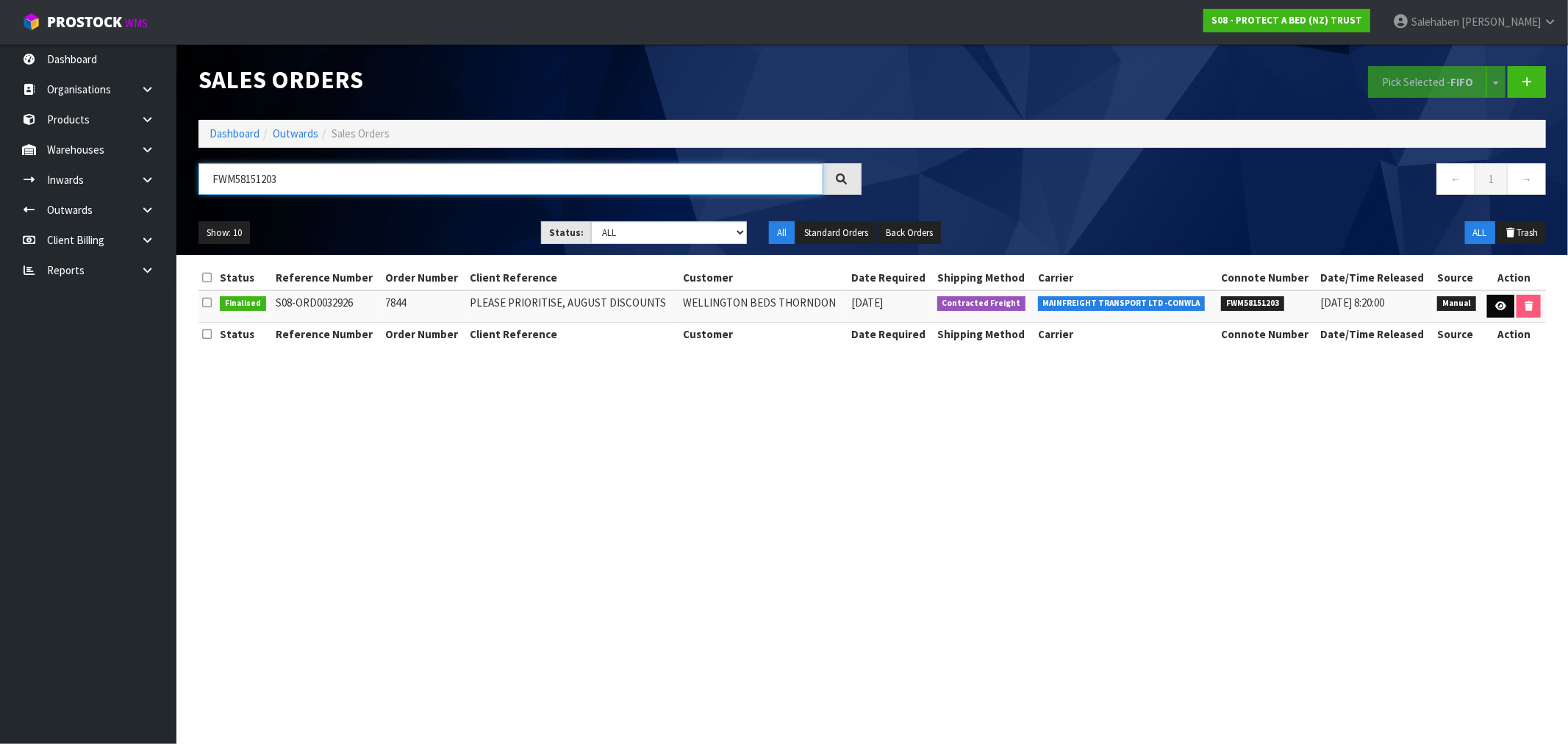
type input "FWM58151203"
click at [1490, 306] on link at bounding box center [1500, 306] width 27 height 24
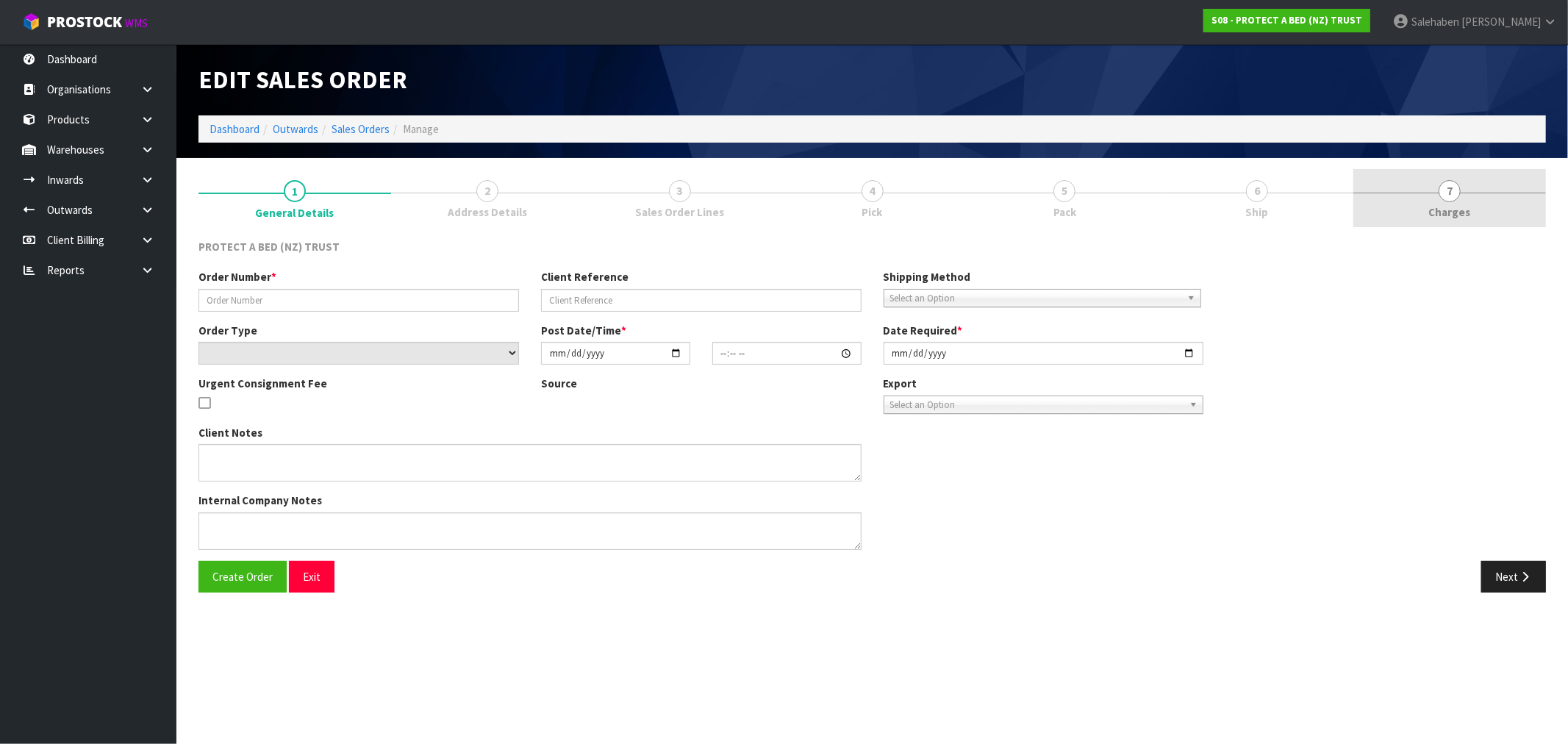
type input "7844"
type input "PLEASE PRIORITISE, AUGUST DISCOUNTS"
select select "number:0"
type input "[DATE]"
type input "11:45:00.000"
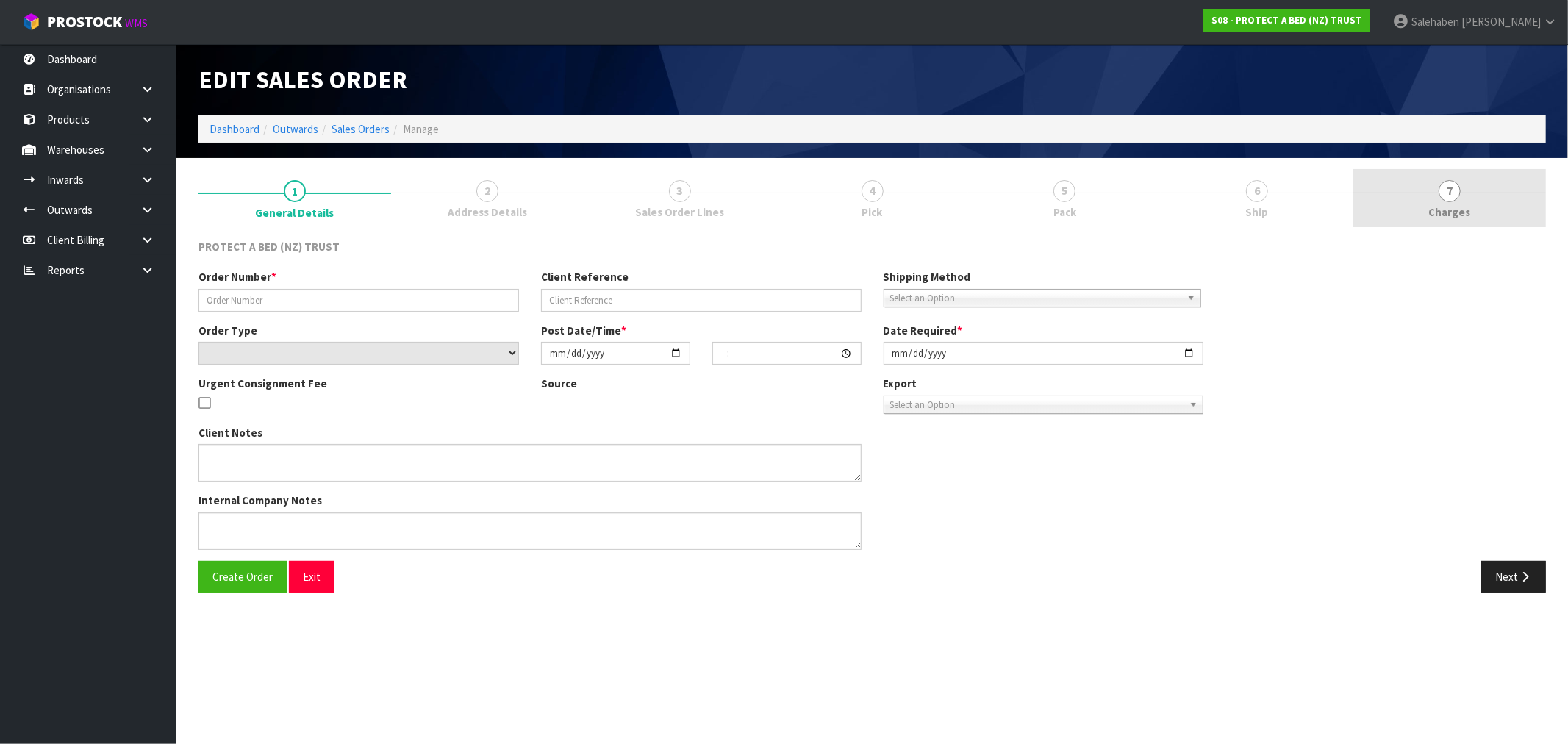
type input "[DATE]"
type textarea "AUGUST PROMOTION. IF WE COULD GET DELIVERY AS SOON AS POSSIBLE PLEASE"
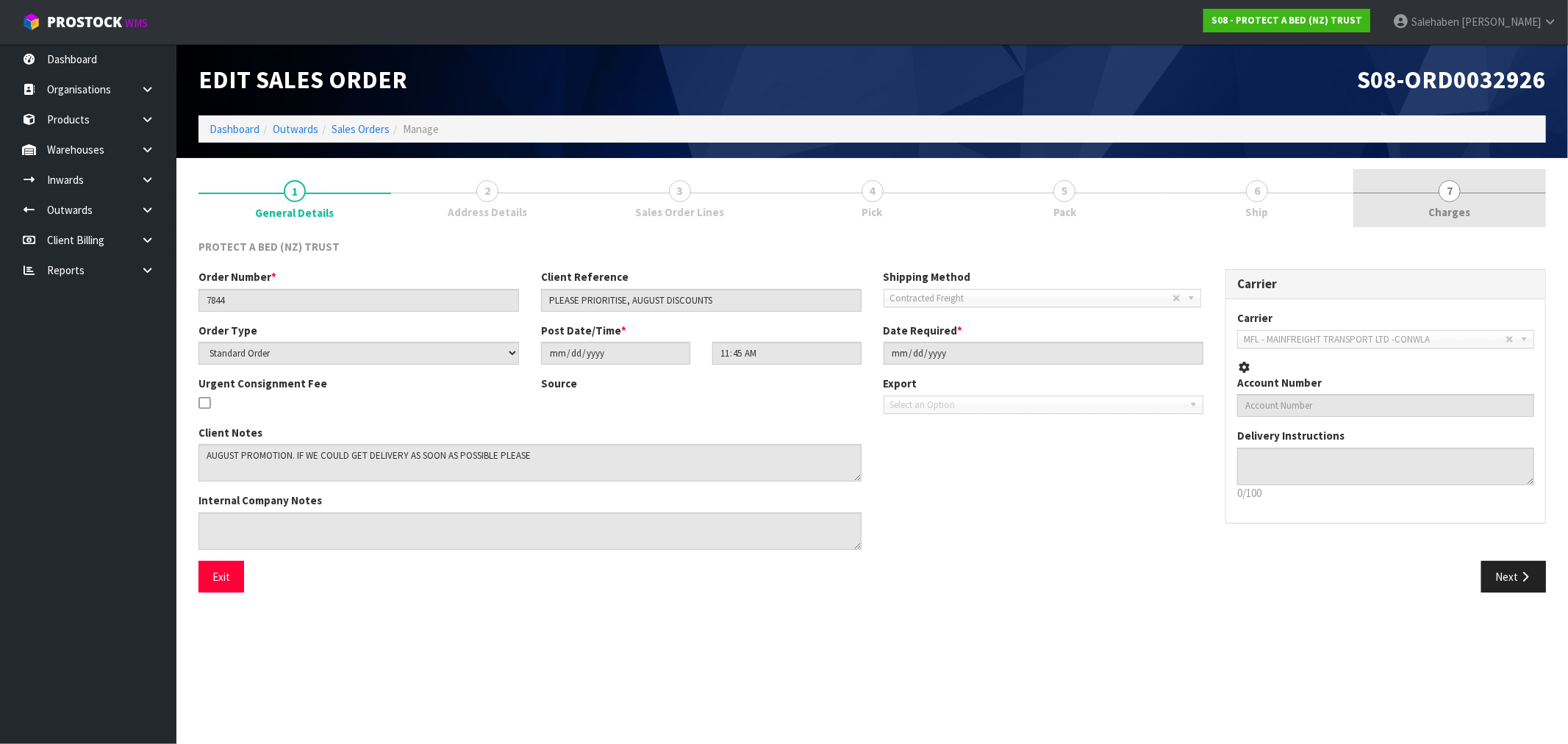
click at [1450, 210] on span "Charges" at bounding box center [1450, 212] width 42 height 16
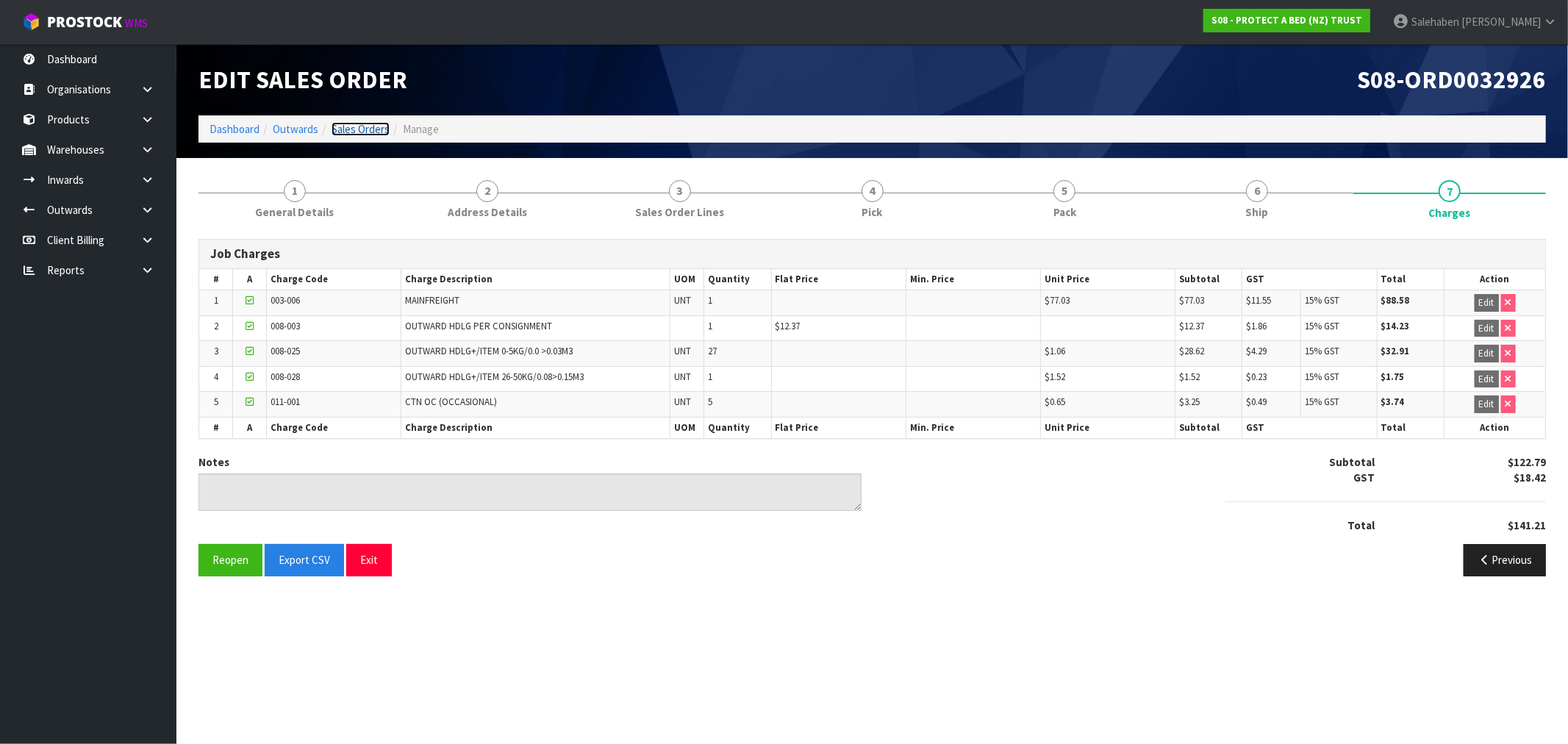
click at [363, 122] on link "Sales Orders" at bounding box center [361, 129] width 58 height 14
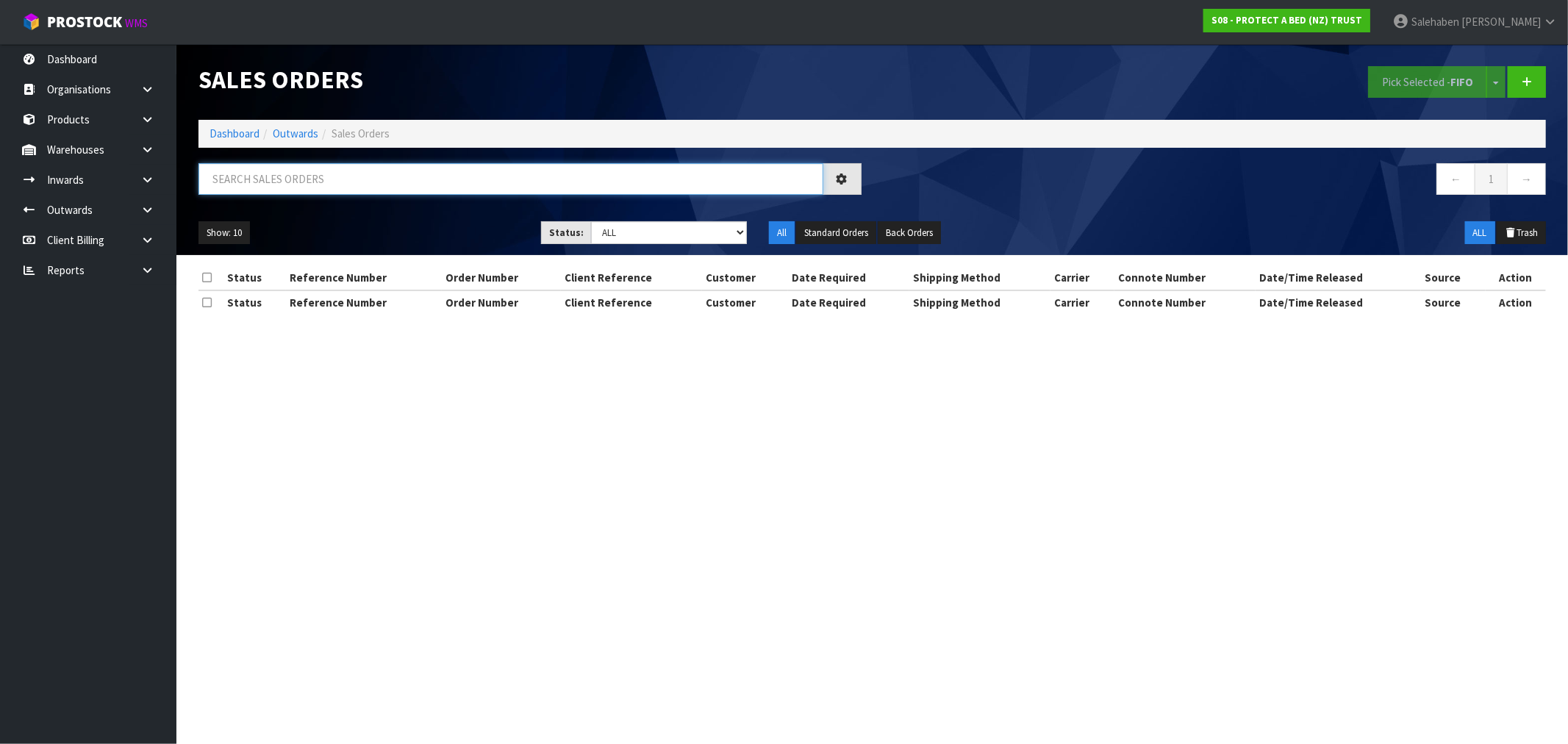
click at [348, 175] on input "text" at bounding box center [511, 178] width 625 height 32
paste input "FWM58192107"
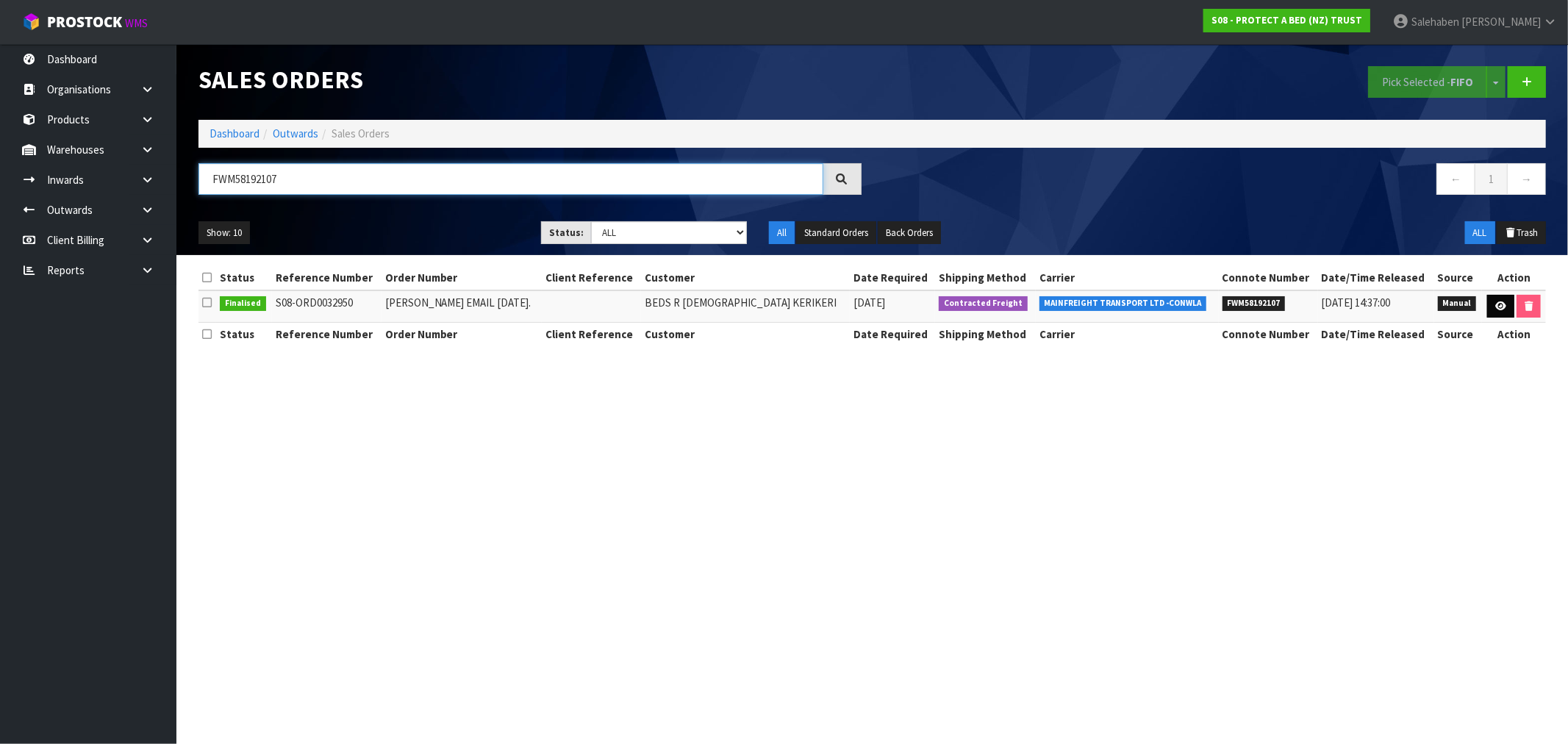
type input "FWM58192107"
click at [1499, 312] on link at bounding box center [1500, 306] width 27 height 24
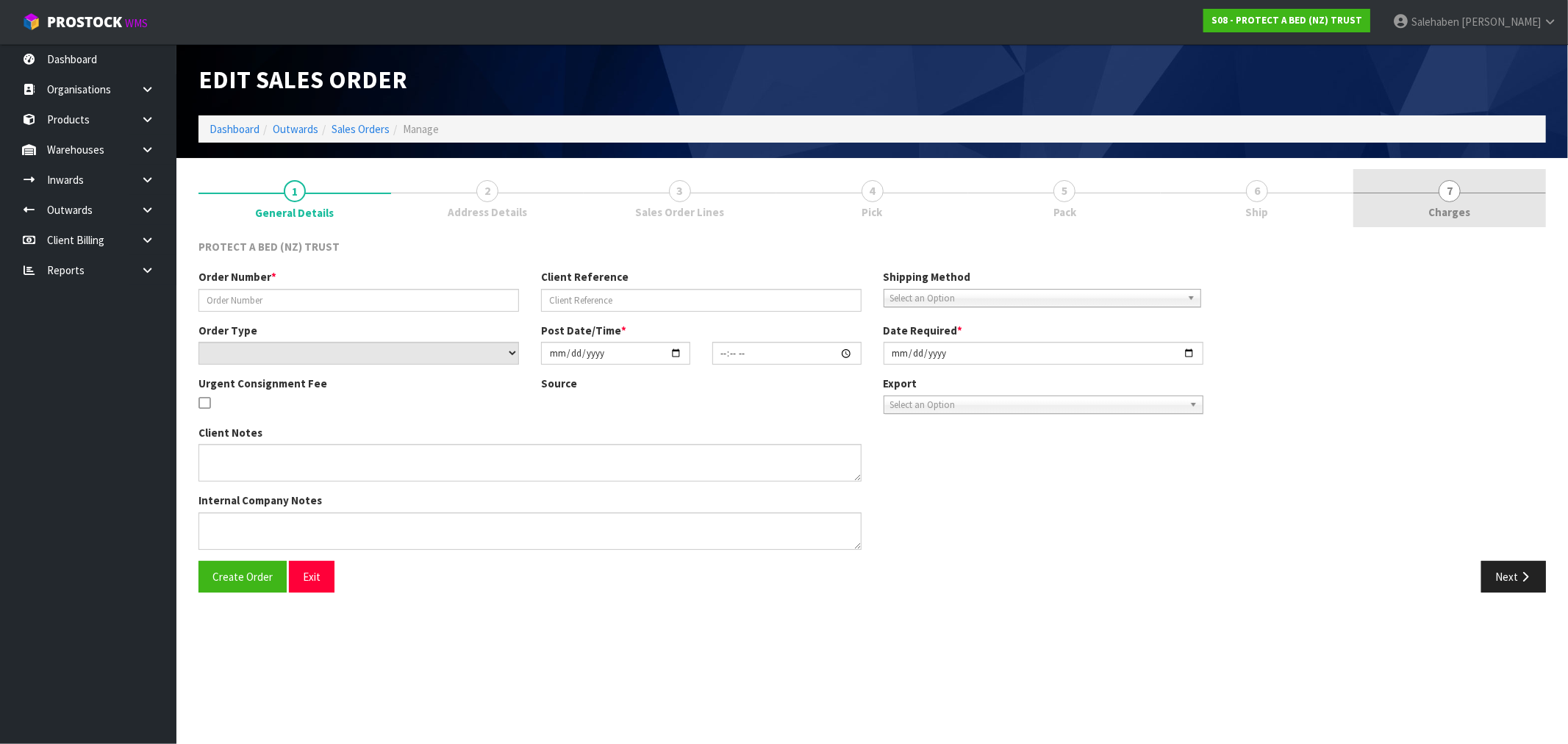
type input "CLINT EMAIL 07.08.2025."
select select "number:0"
type input "2025-08-07"
type input "08:59:00.000"
type input "2025-08-07"
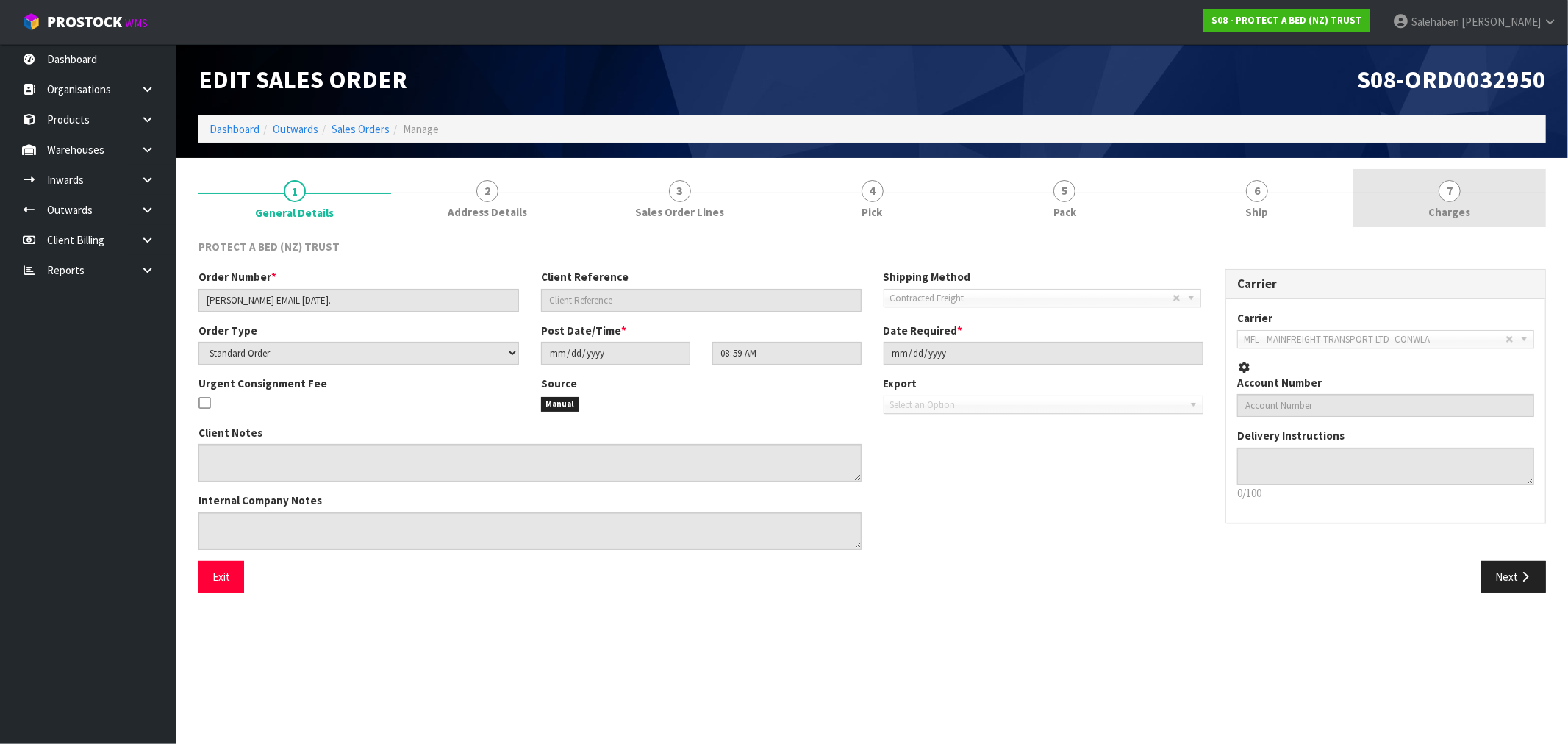
click at [1444, 221] on link "7 [GEOGRAPHIC_DATA]" at bounding box center [1450, 198] width 192 height 58
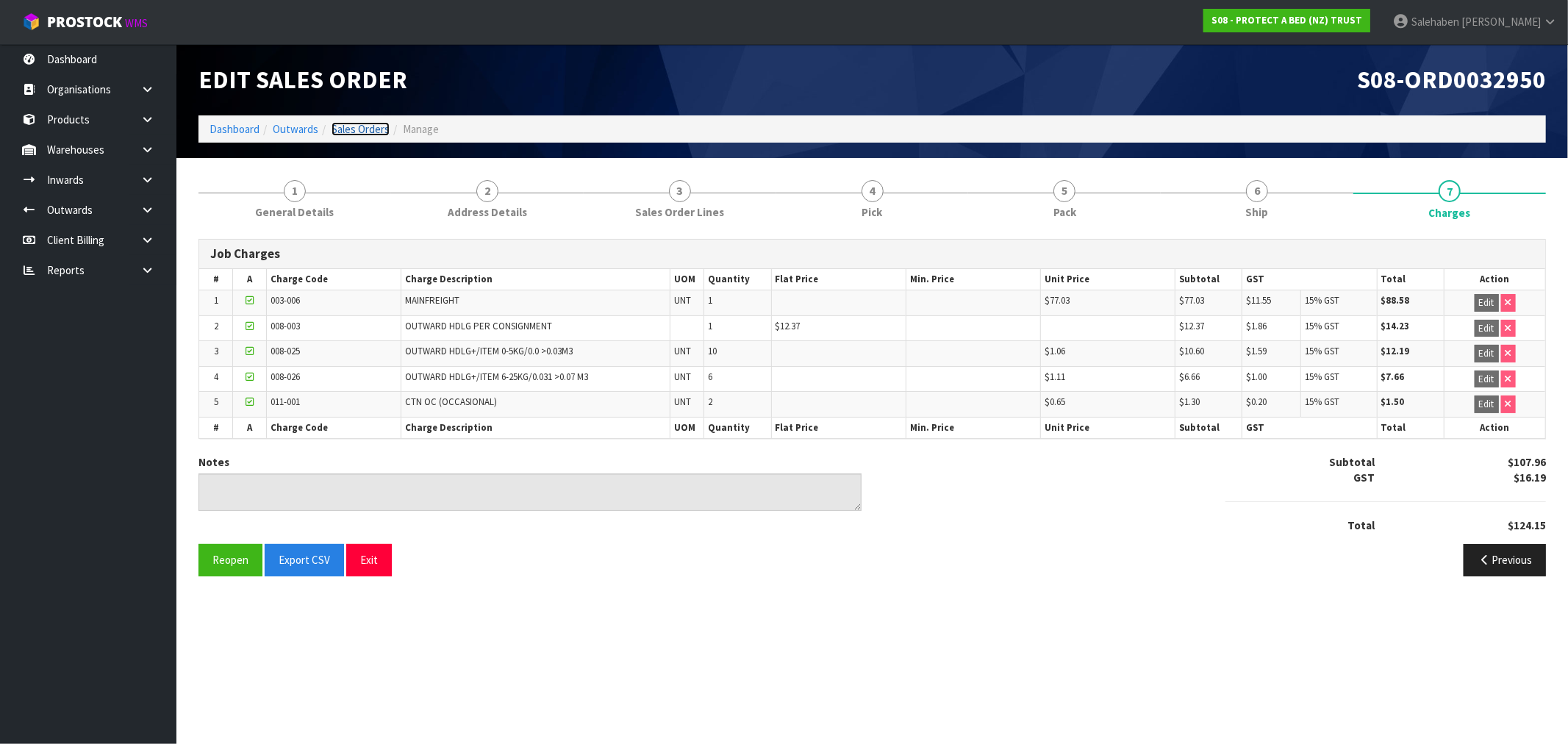
click at [361, 127] on link "Sales Orders" at bounding box center [361, 129] width 58 height 14
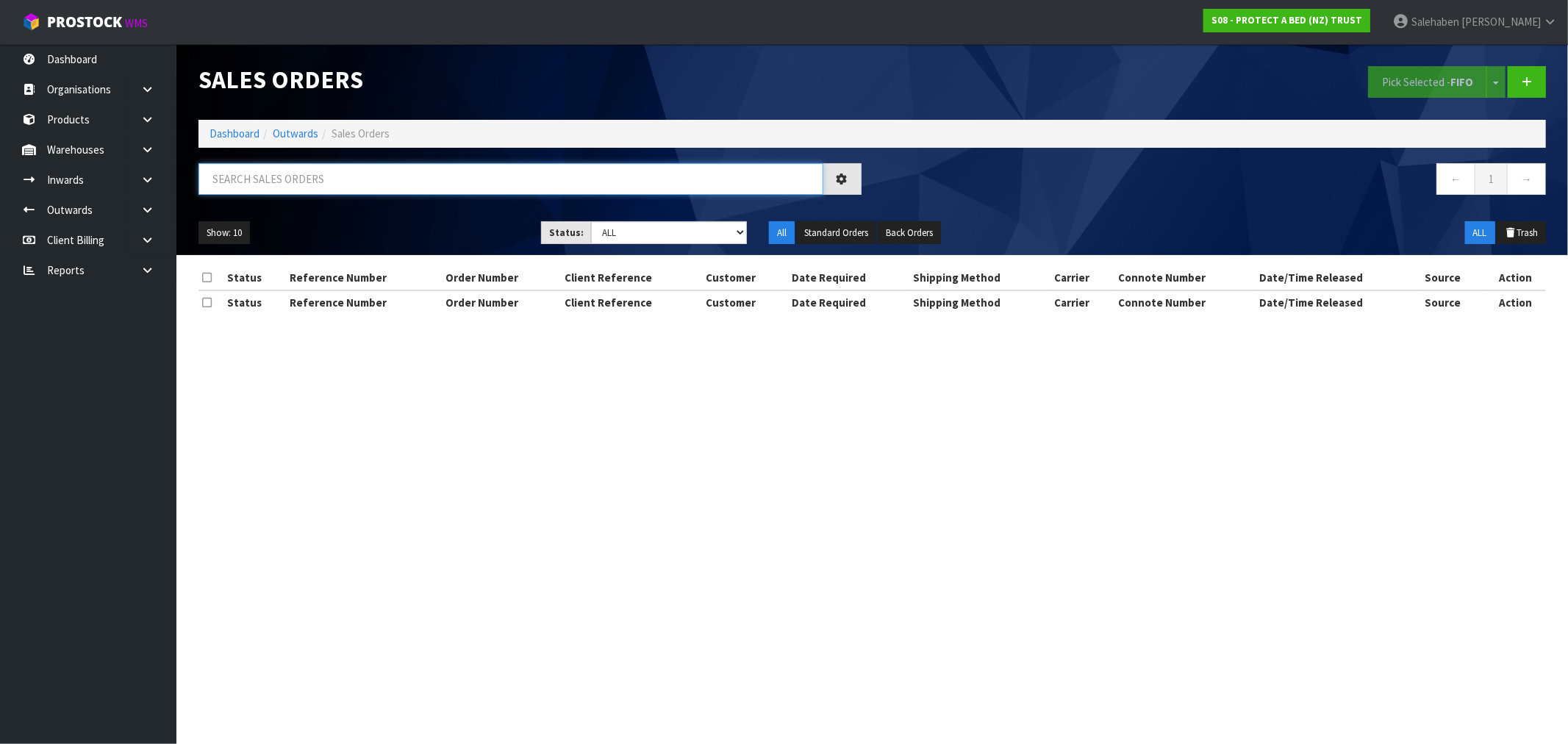
paste input "FWM58171740"
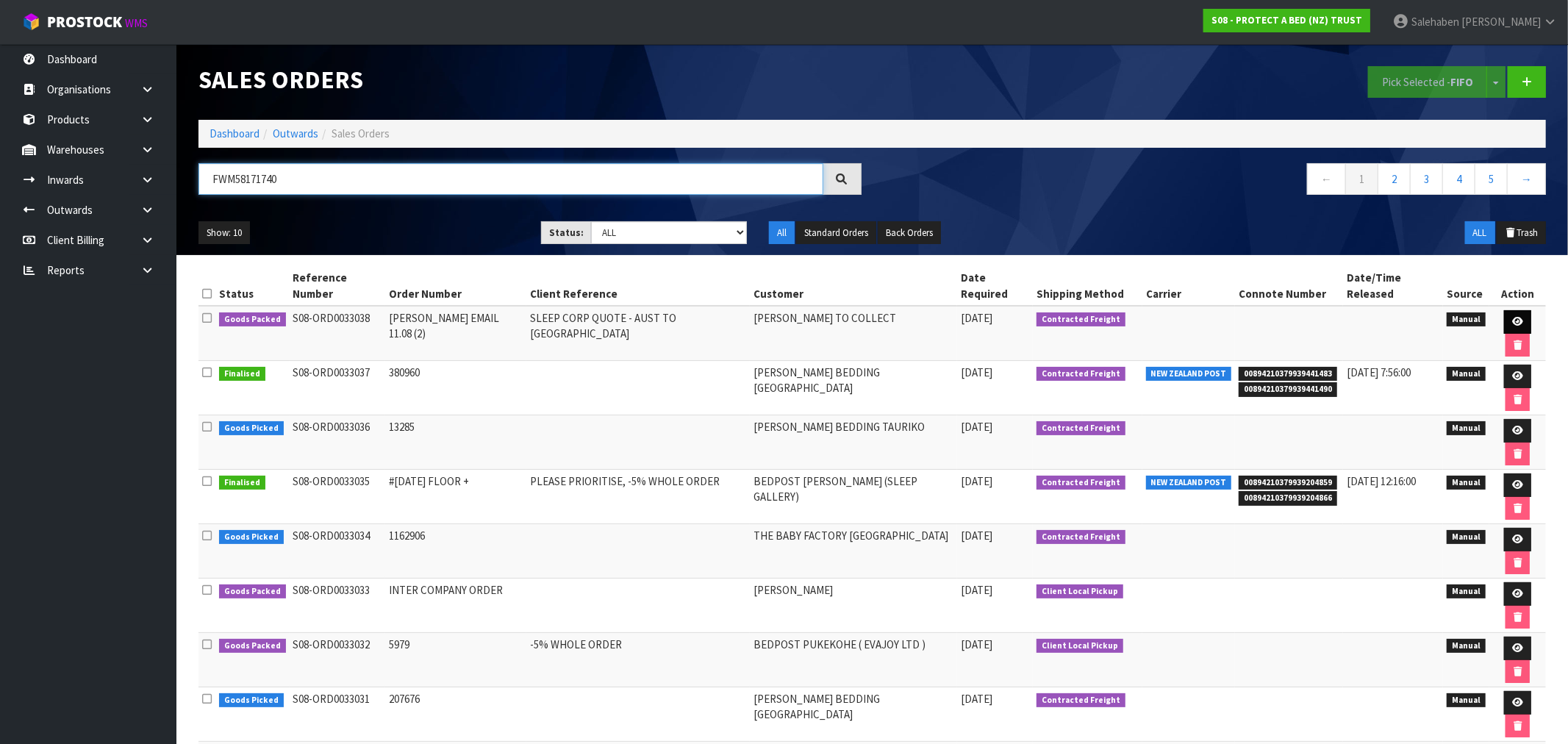
type input "FWM58171740"
click at [1505, 310] on link at bounding box center [1517, 322] width 27 height 24
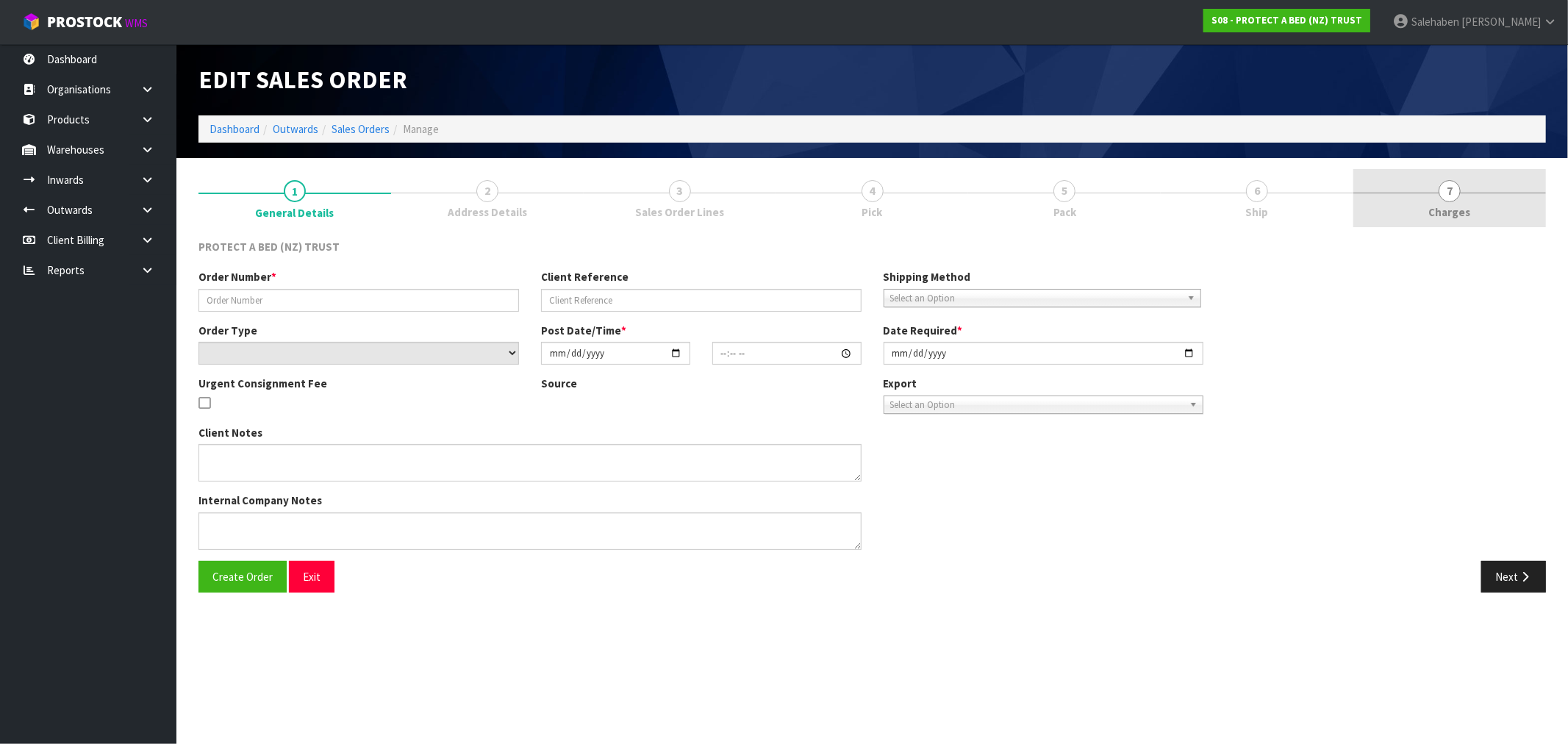
type input "[PERSON_NAME] EMAIL 11.08 (2)"
type input "SLEEP CORP QUOTE - AUST TO NZ"
select select "number:0"
type input "2025-08-14"
type input "15:17:00.000"
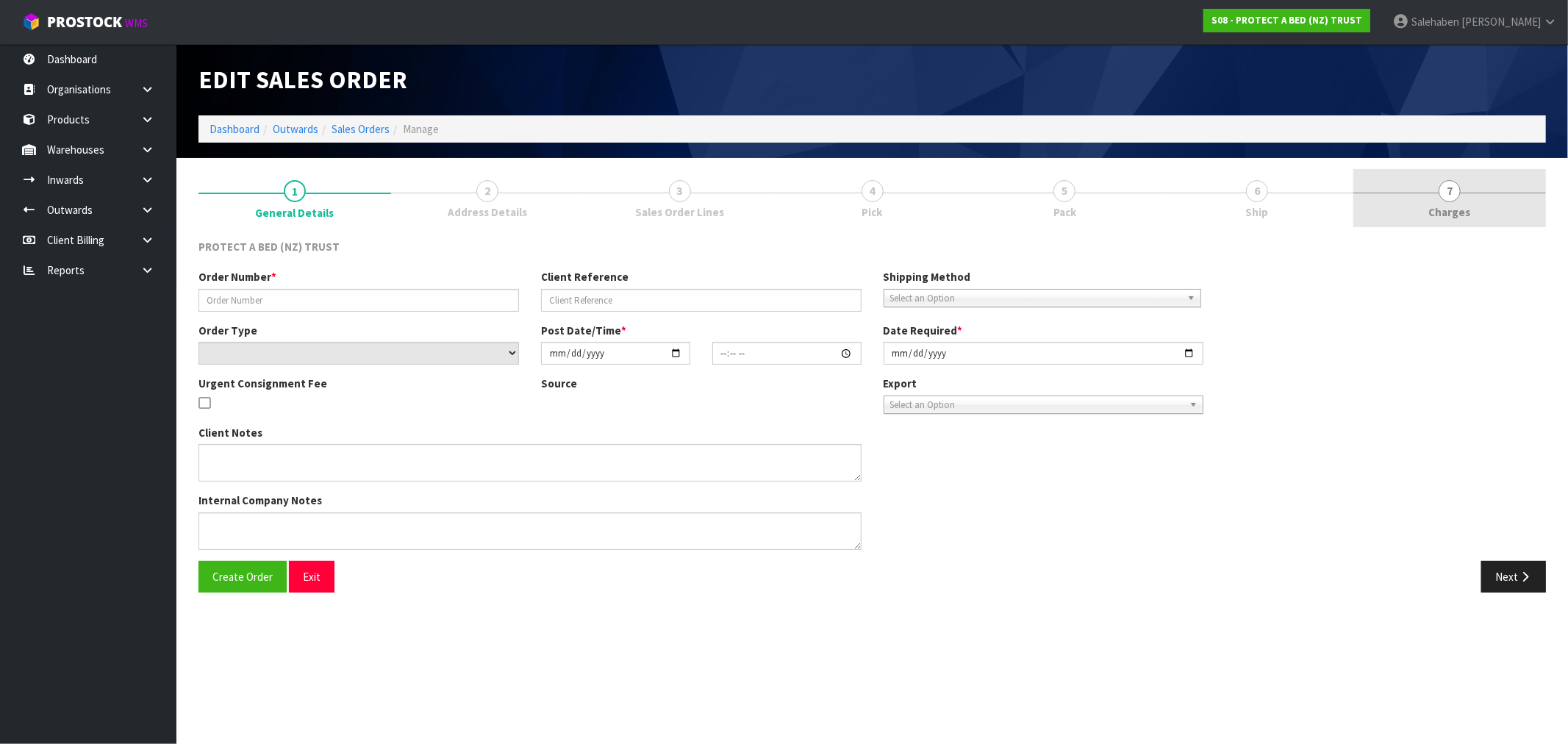
type input "2025-08-15"
type textarea "FOR CLINT TO COLLECT - ORIGINAL ORDER S08-ORD0032974 DESPATCHED AND REQUESTED R…"
type textarea "THE 4 ITEMS THAT YOU ARE SENDING OUT OF CWL HAVE ALREADY BEEN PAID FOR, HOWEVER…"
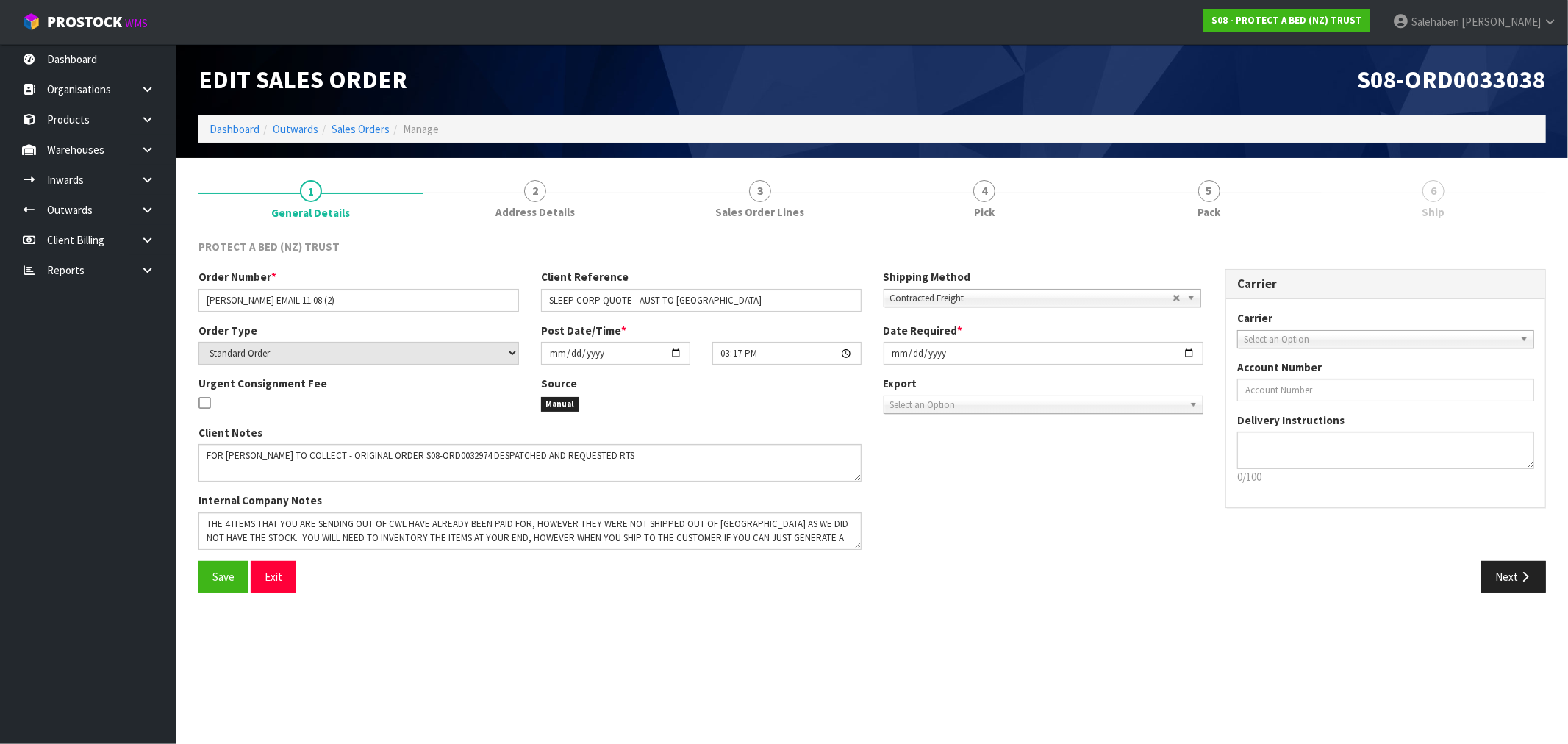
click at [1436, 206] on span "Ship" at bounding box center [1433, 212] width 23 height 16
click at [1210, 210] on span "Pack" at bounding box center [1208, 212] width 23 height 16
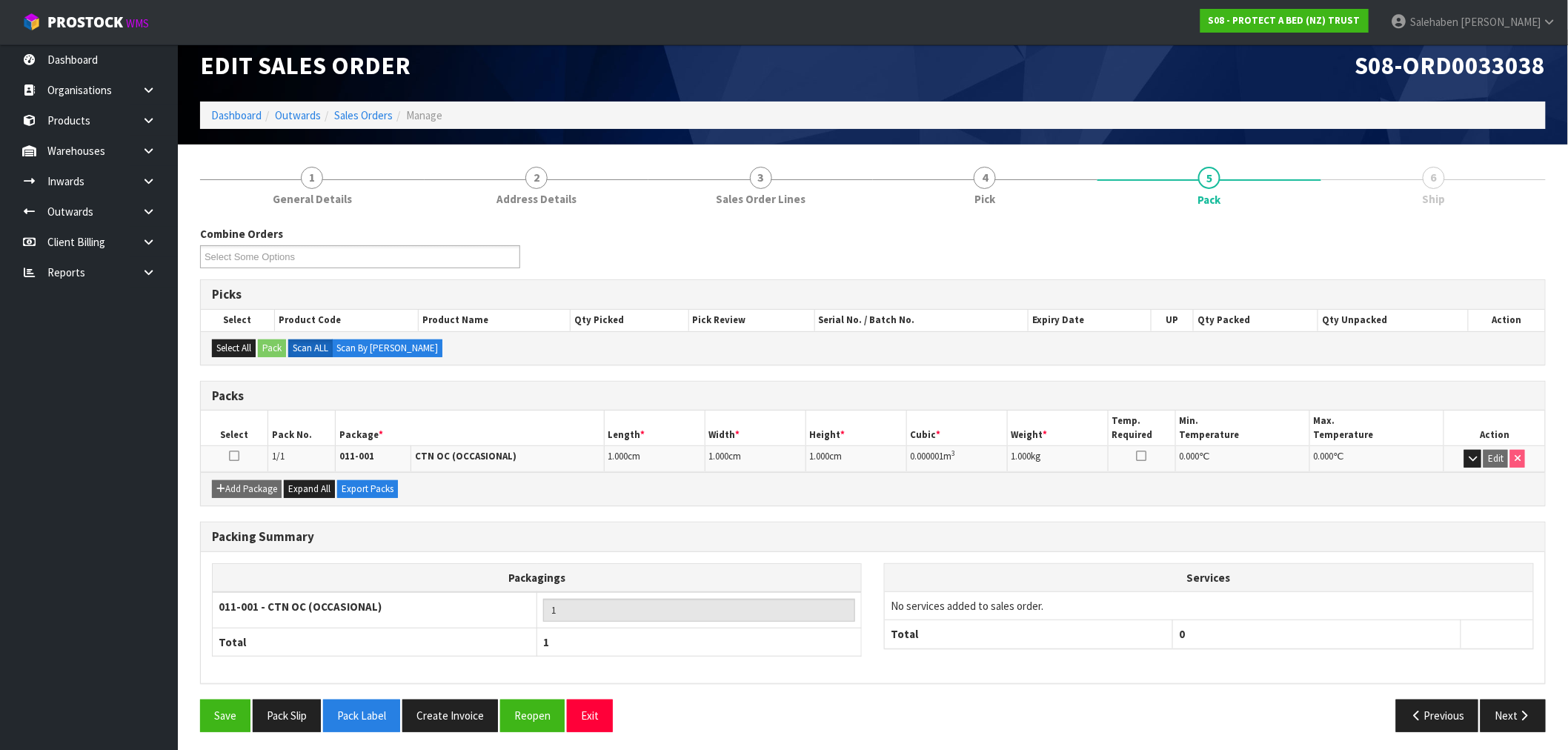
scroll to position [19, 0]
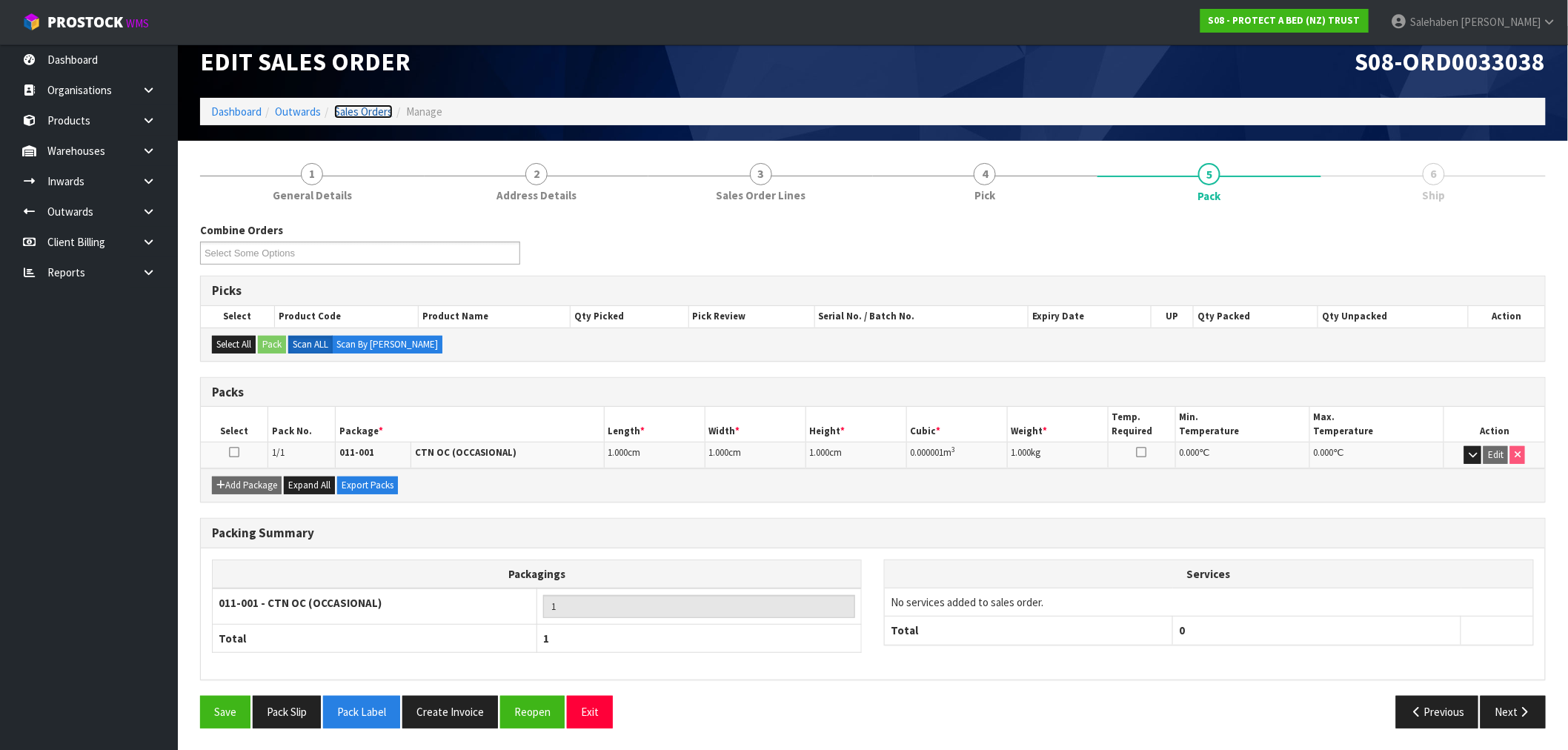
click at [354, 110] on link "Sales Orders" at bounding box center [363, 111] width 58 height 14
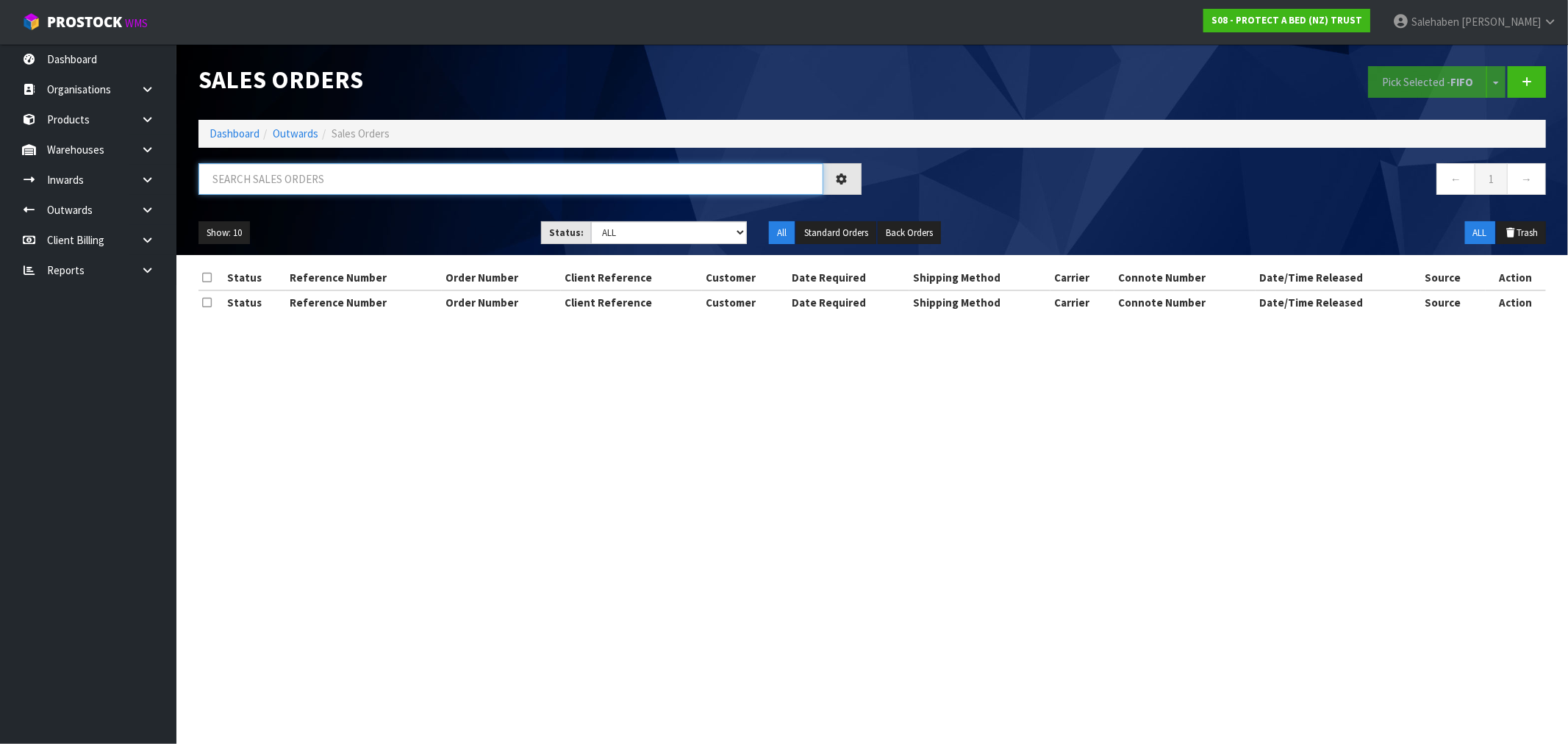
paste input "FWM58171740"
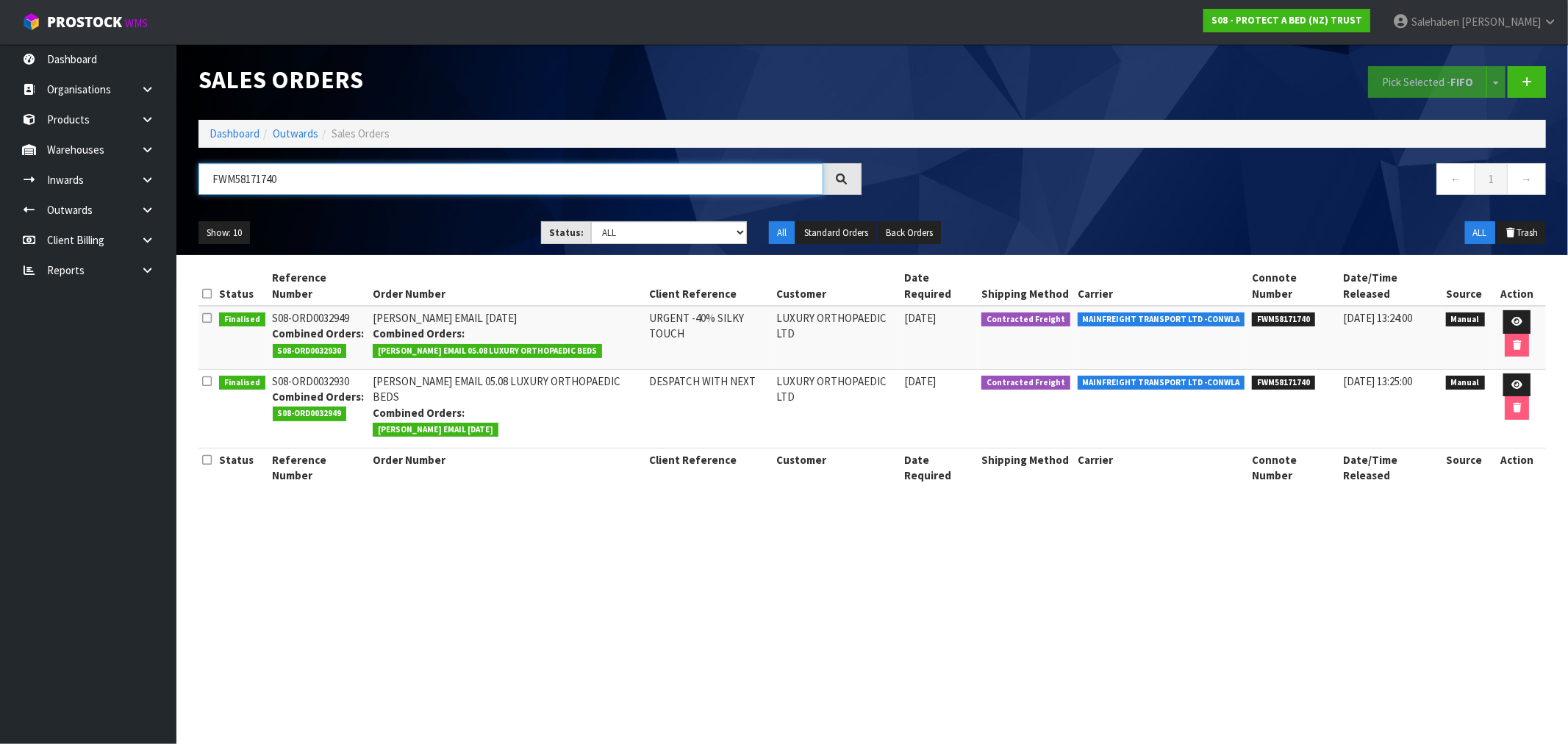
type input "FWM58171740"
click at [849, 178] on div at bounding box center [842, 178] width 38 height 32
click at [1511, 317] on icon at bounding box center [1516, 321] width 11 height 10
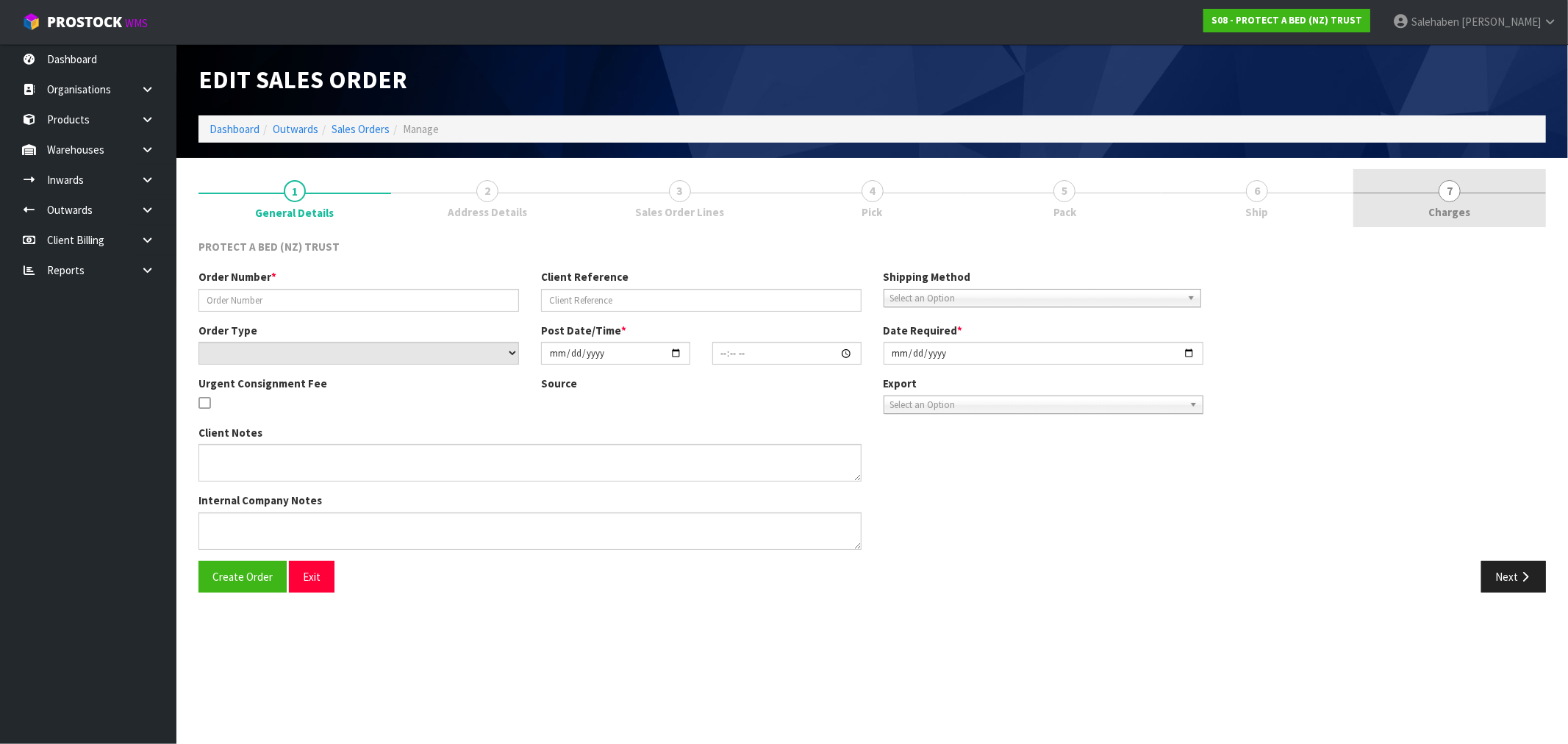
type input "CLINT EMAIL 07.08.2025"
type input "URGENT -40% SILKY TOUCH"
select select "number:0"
type input "2025-08-07"
type input "08:53:00.000"
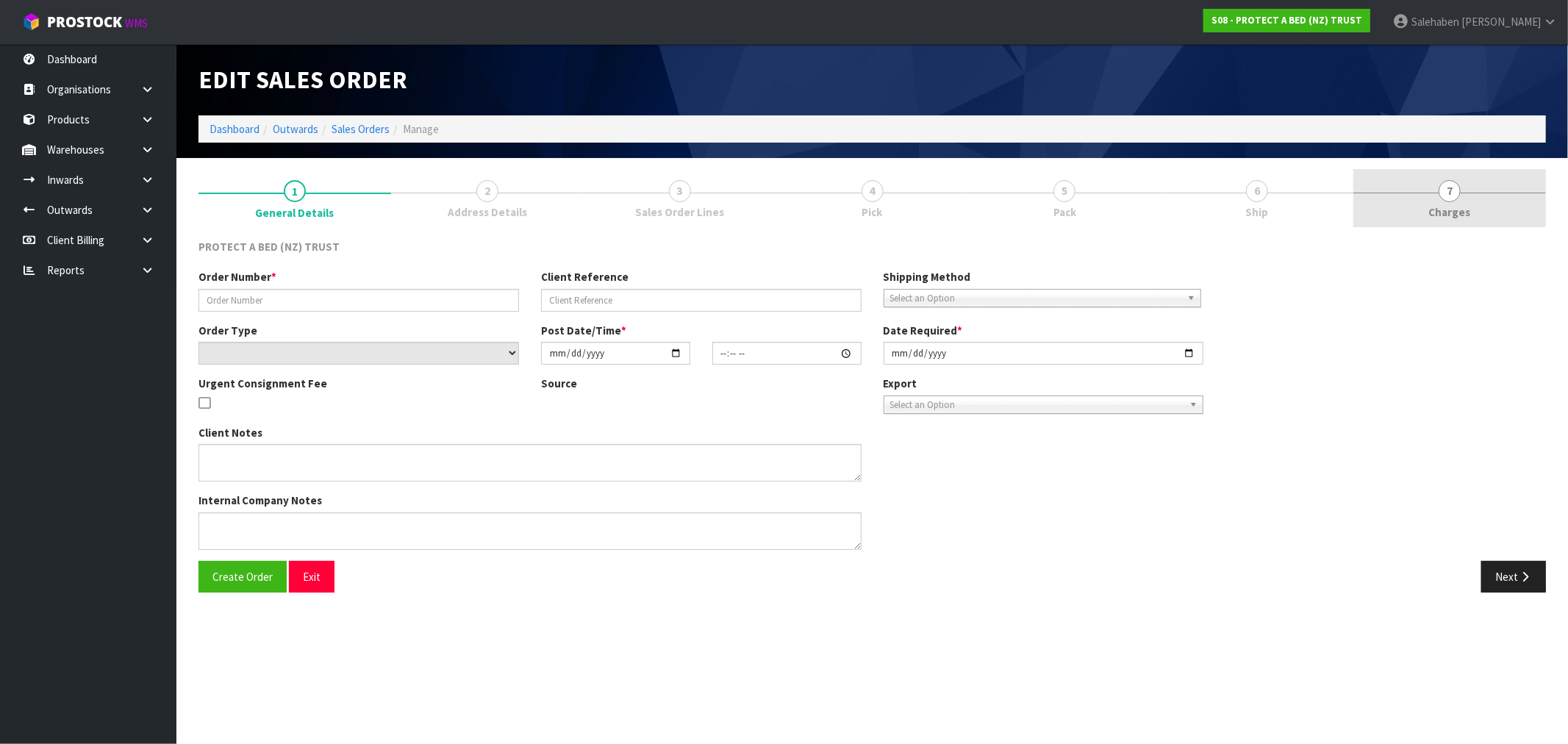
type input "2025-08-07"
type textarea "PLEASE PROCESS AND DESPATCH AS A PRIORITY"
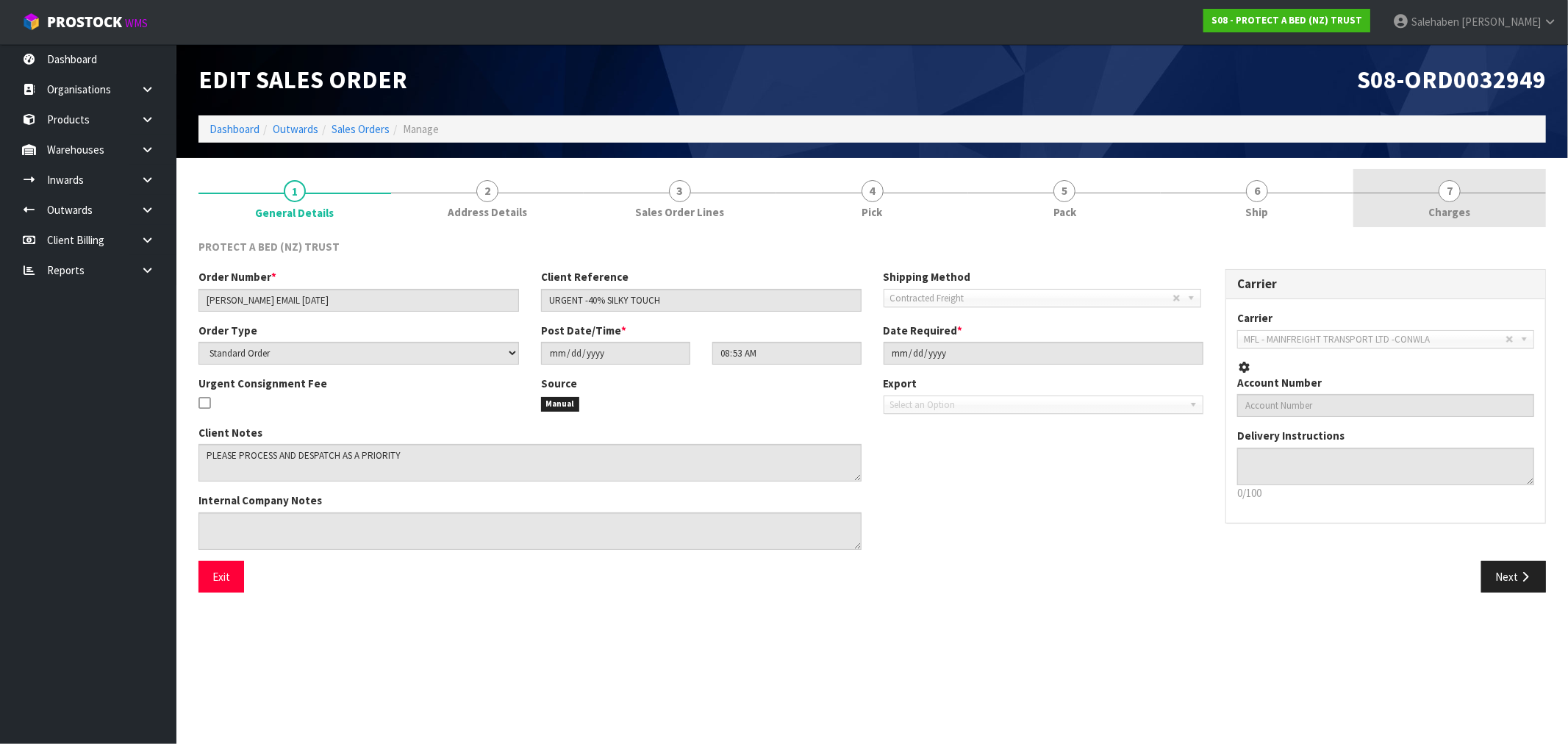
click at [1461, 204] on span "Charges" at bounding box center [1450, 212] width 42 height 16
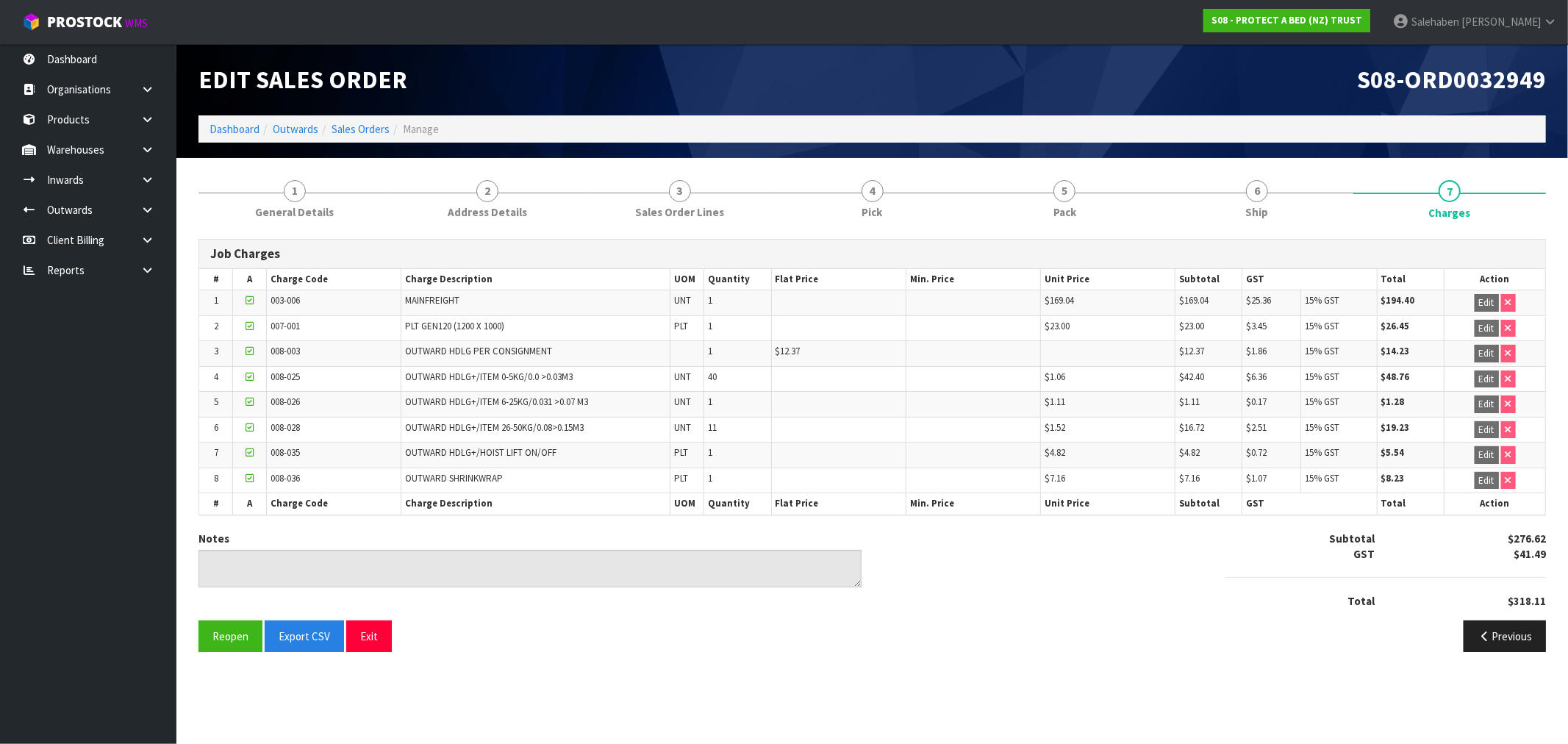
click at [347, 118] on ol "Dashboard Outwards Sales Orders Manage" at bounding box center [872, 129] width 1347 height 27
click at [369, 133] on link "Sales Orders" at bounding box center [361, 129] width 58 height 14
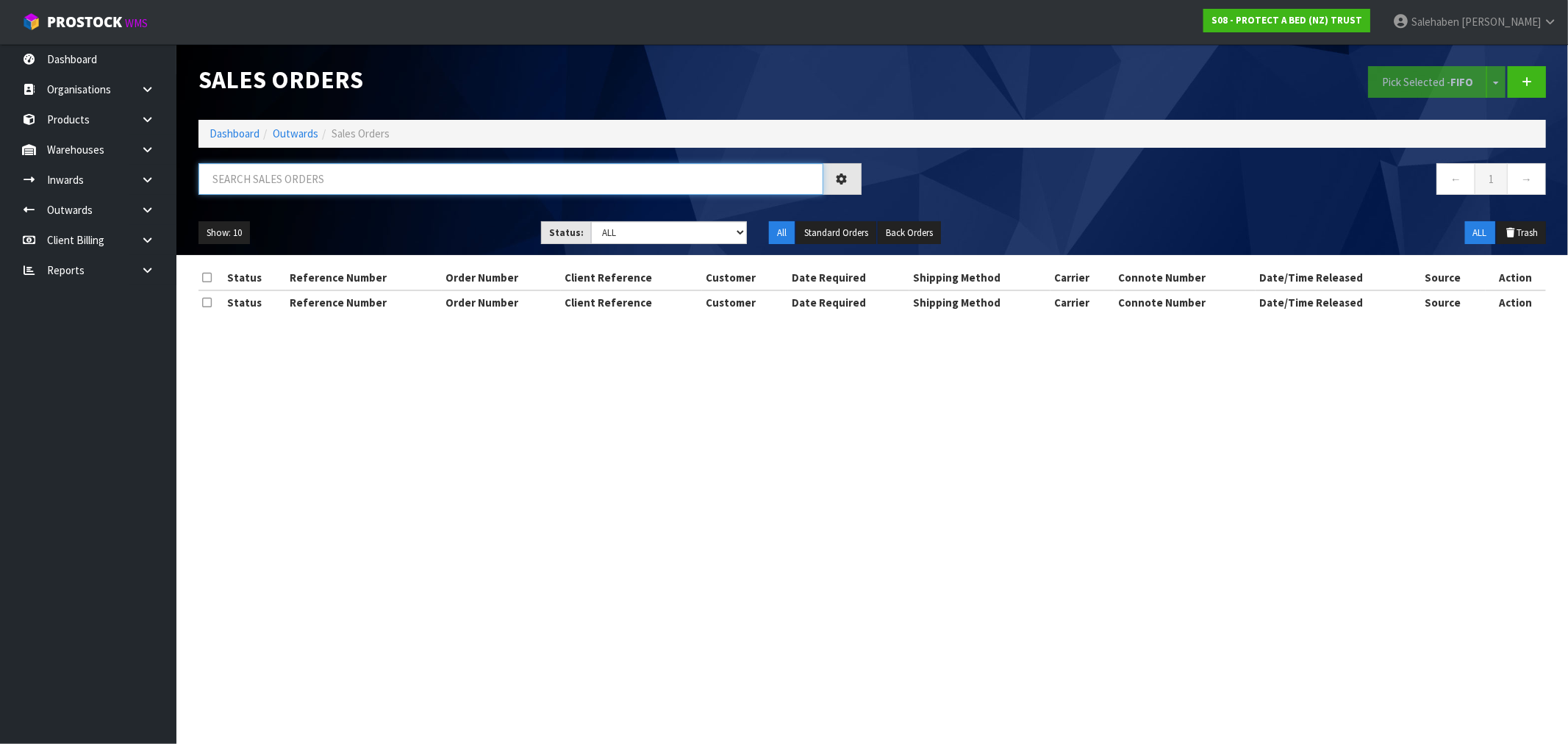
paste input "FWM58125383"
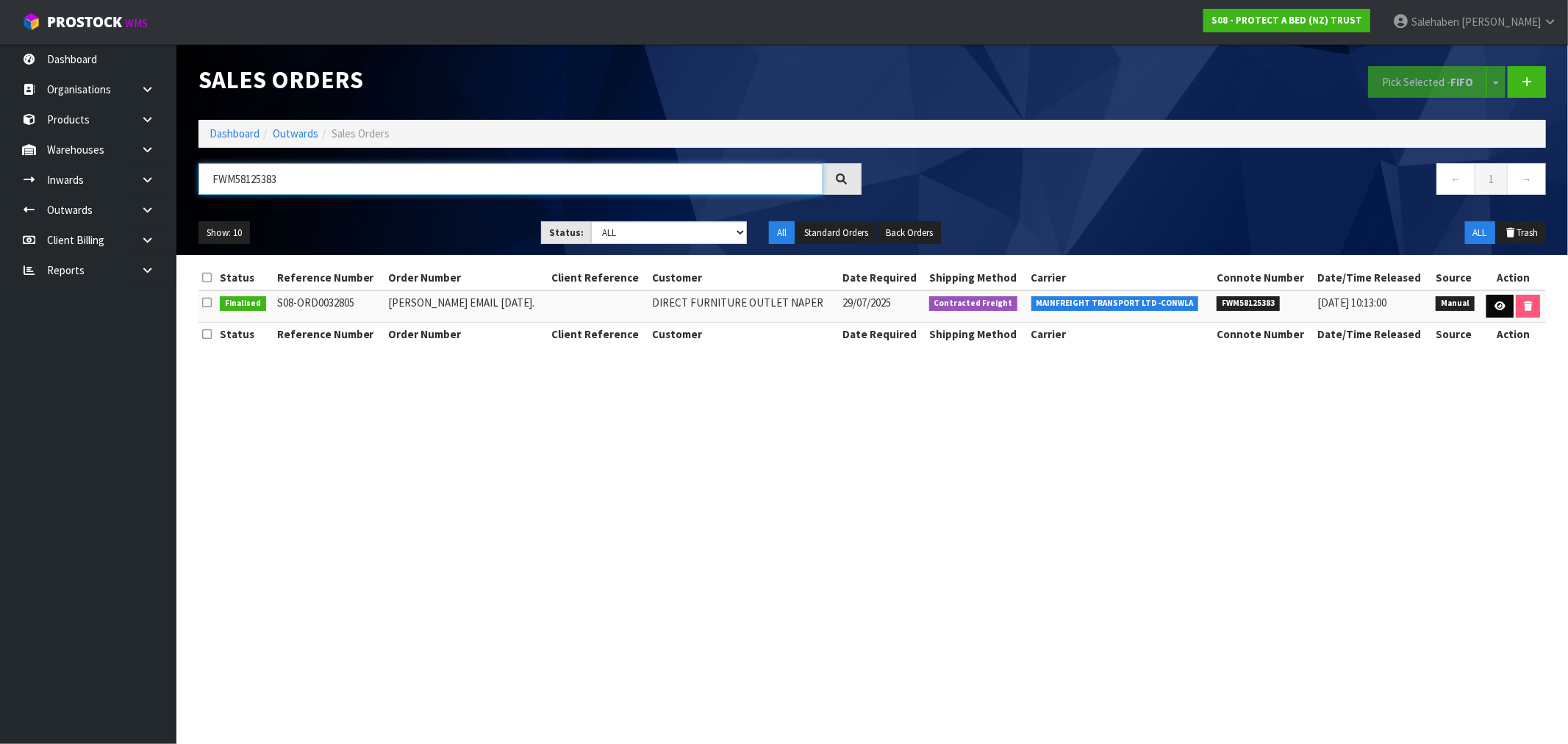
type input "FWM58125383"
click at [1495, 307] on icon at bounding box center [1499, 306] width 11 height 10
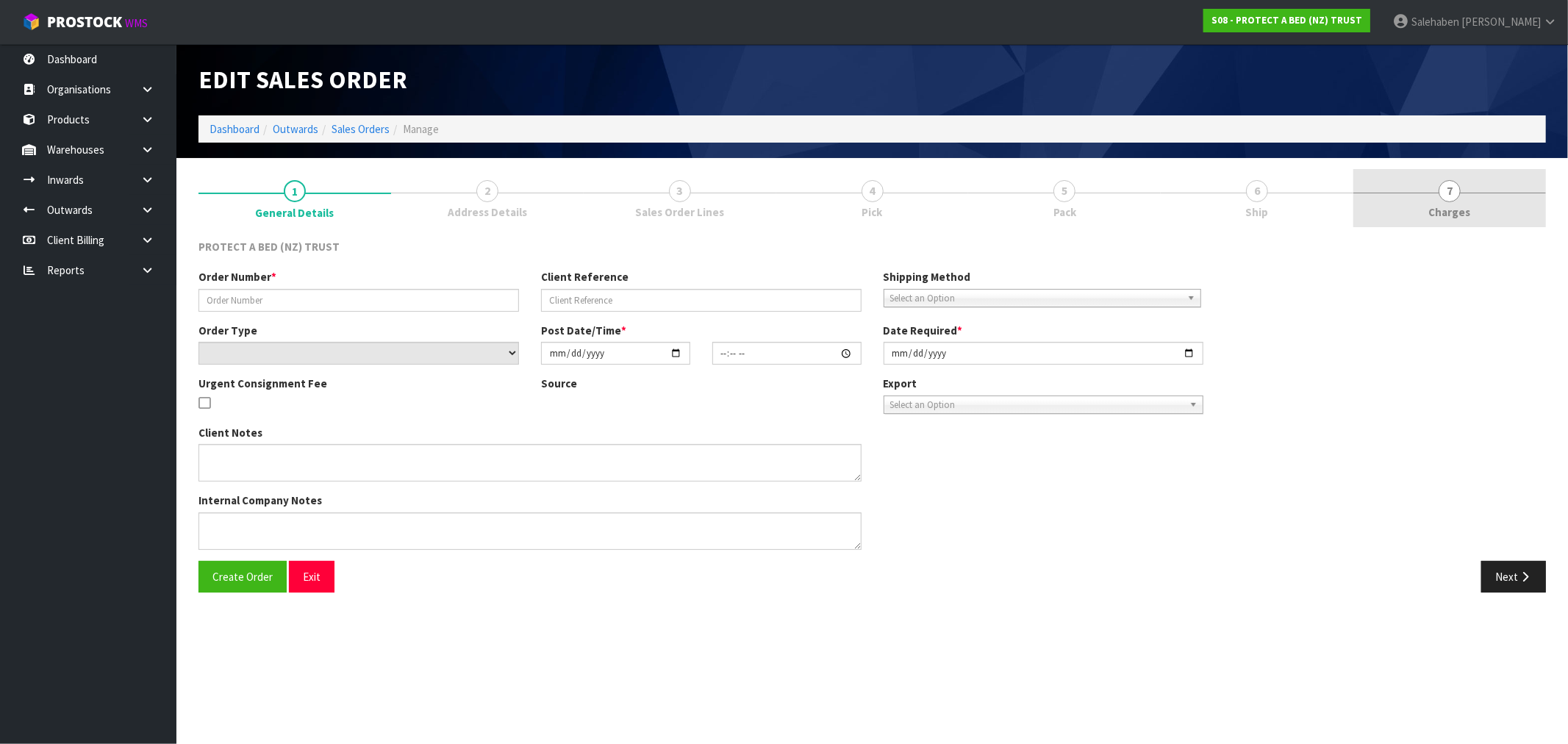
type input "CLINT EMAIL 29.07.2025."
select select "number:0"
type input "2025-07-29"
type input "08:16:00.000"
type input "2025-07-29"
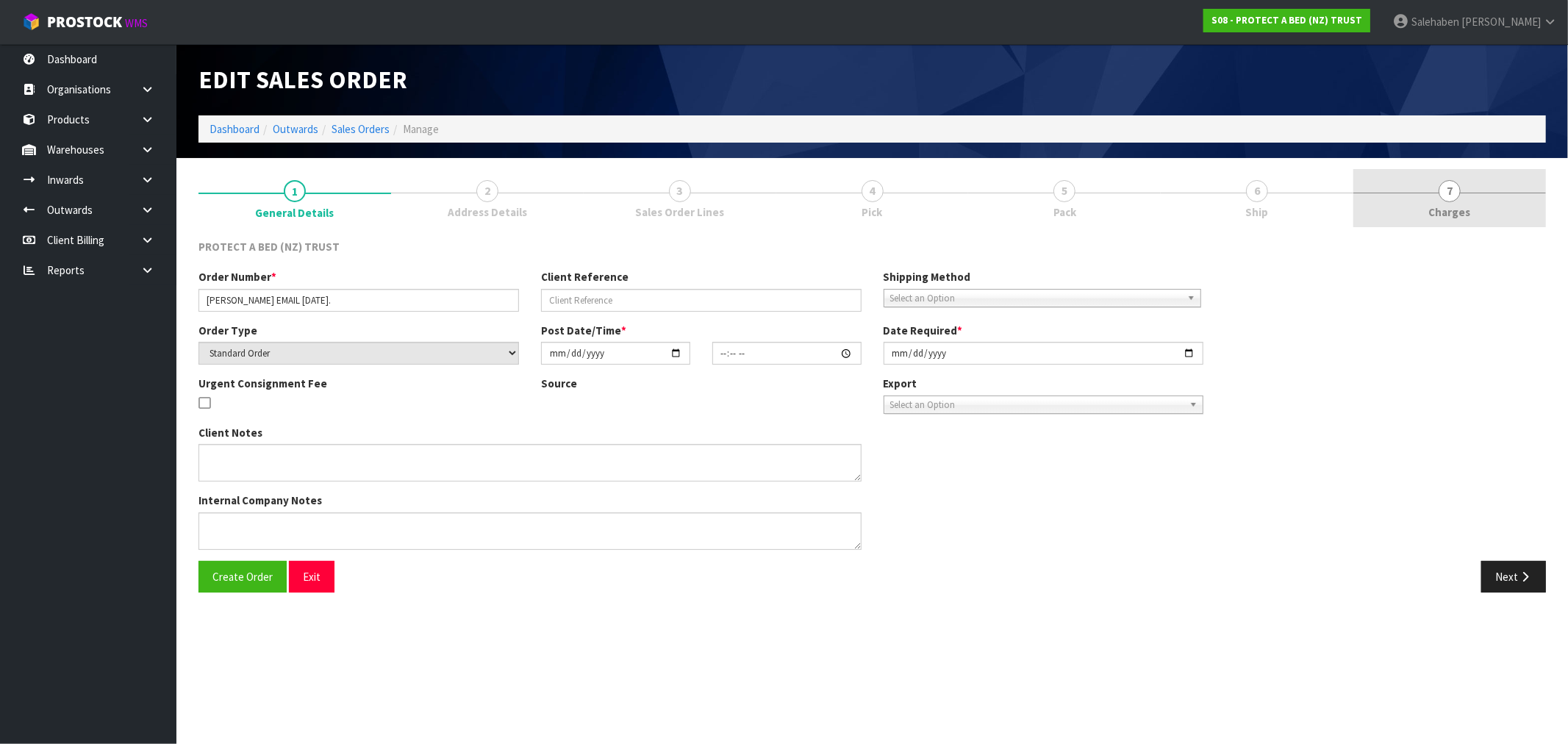
type textarea "PLEASE INCLUDE 1 X CM_MKT00083 SWATCH CARD BAMBOO JERSEY AT NO CHARGE."
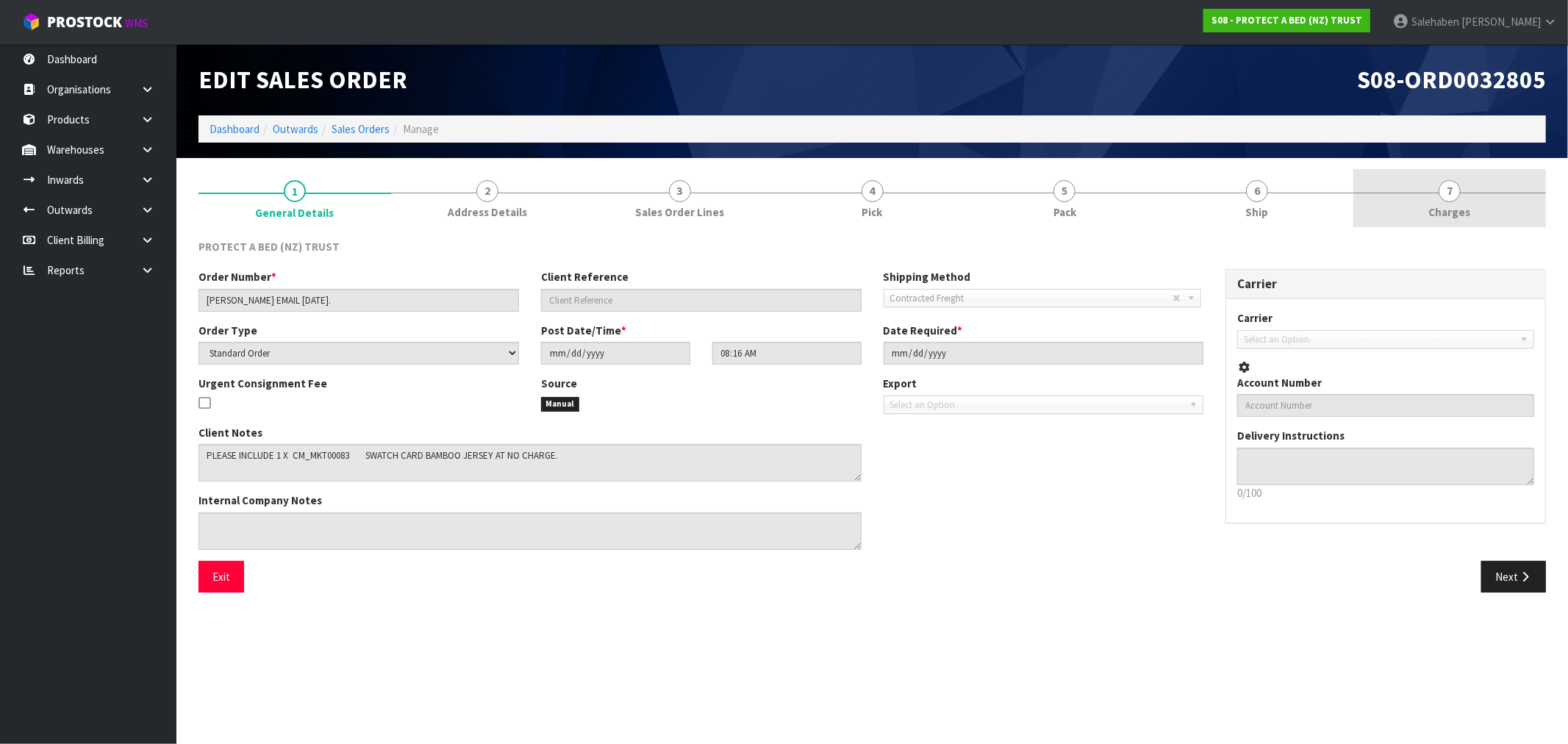
click at [1446, 210] on span "Charges" at bounding box center [1450, 212] width 42 height 16
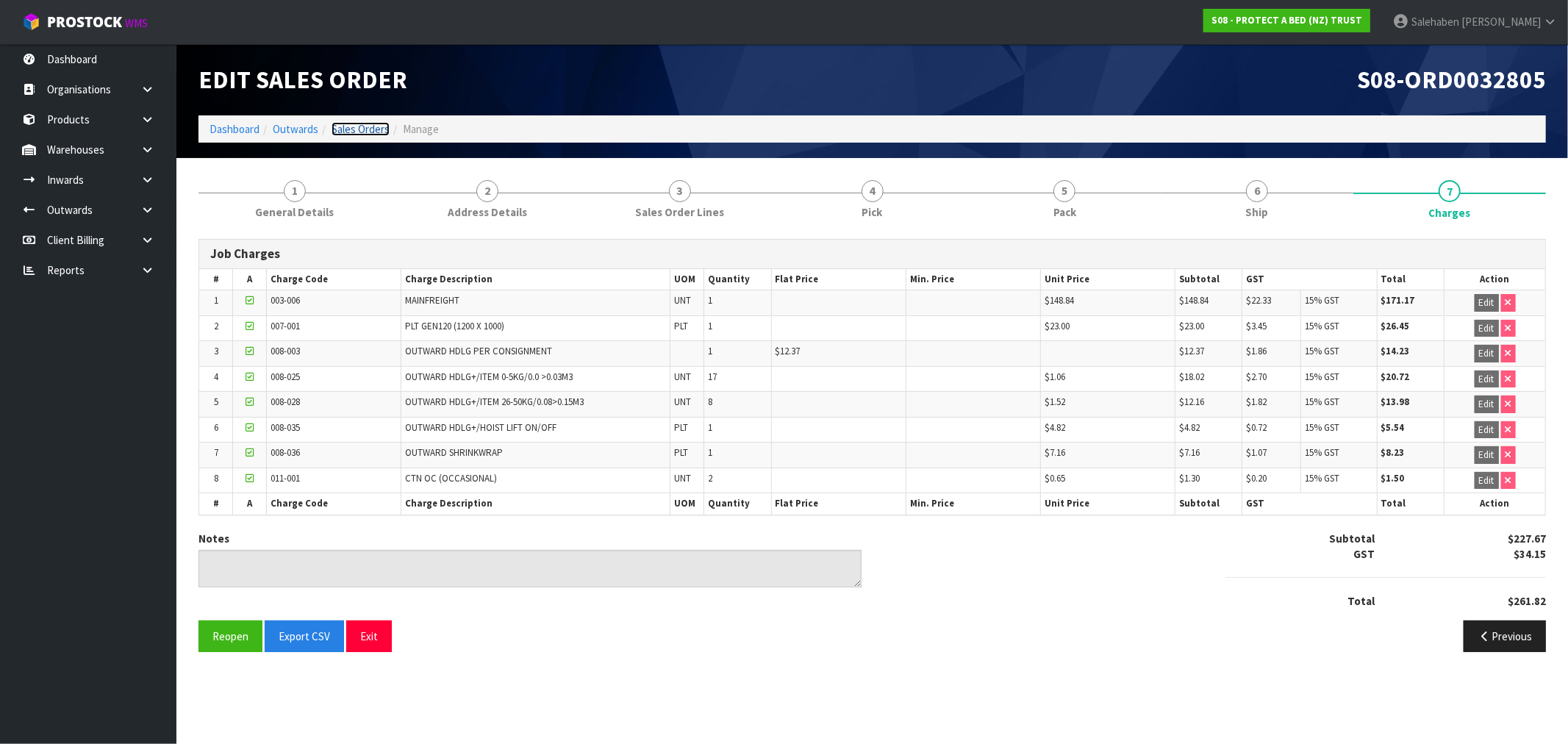
click at [358, 133] on link "Sales Orders" at bounding box center [361, 129] width 58 height 14
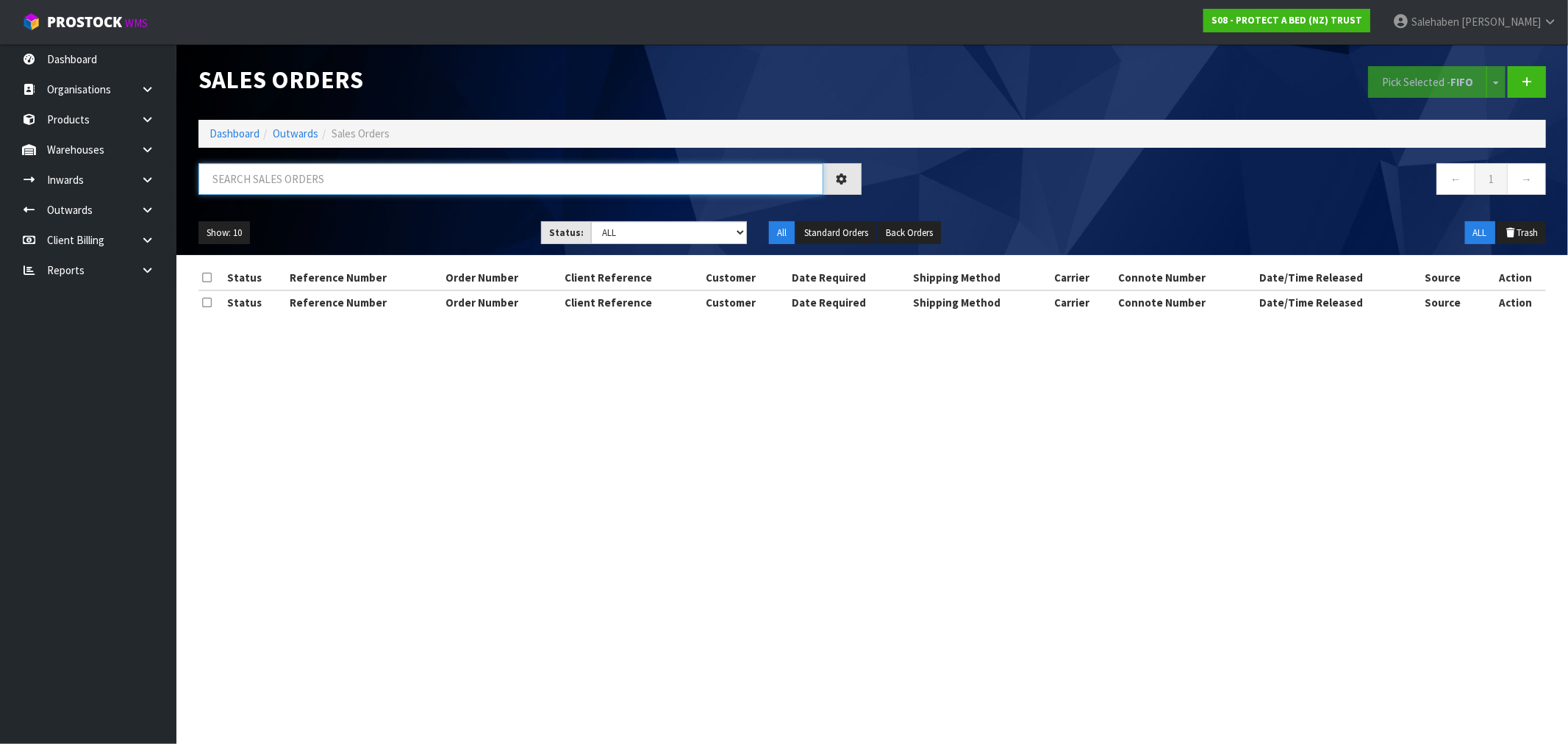
click at [319, 174] on input "text" at bounding box center [511, 178] width 625 height 32
paste input "FWM58095863"
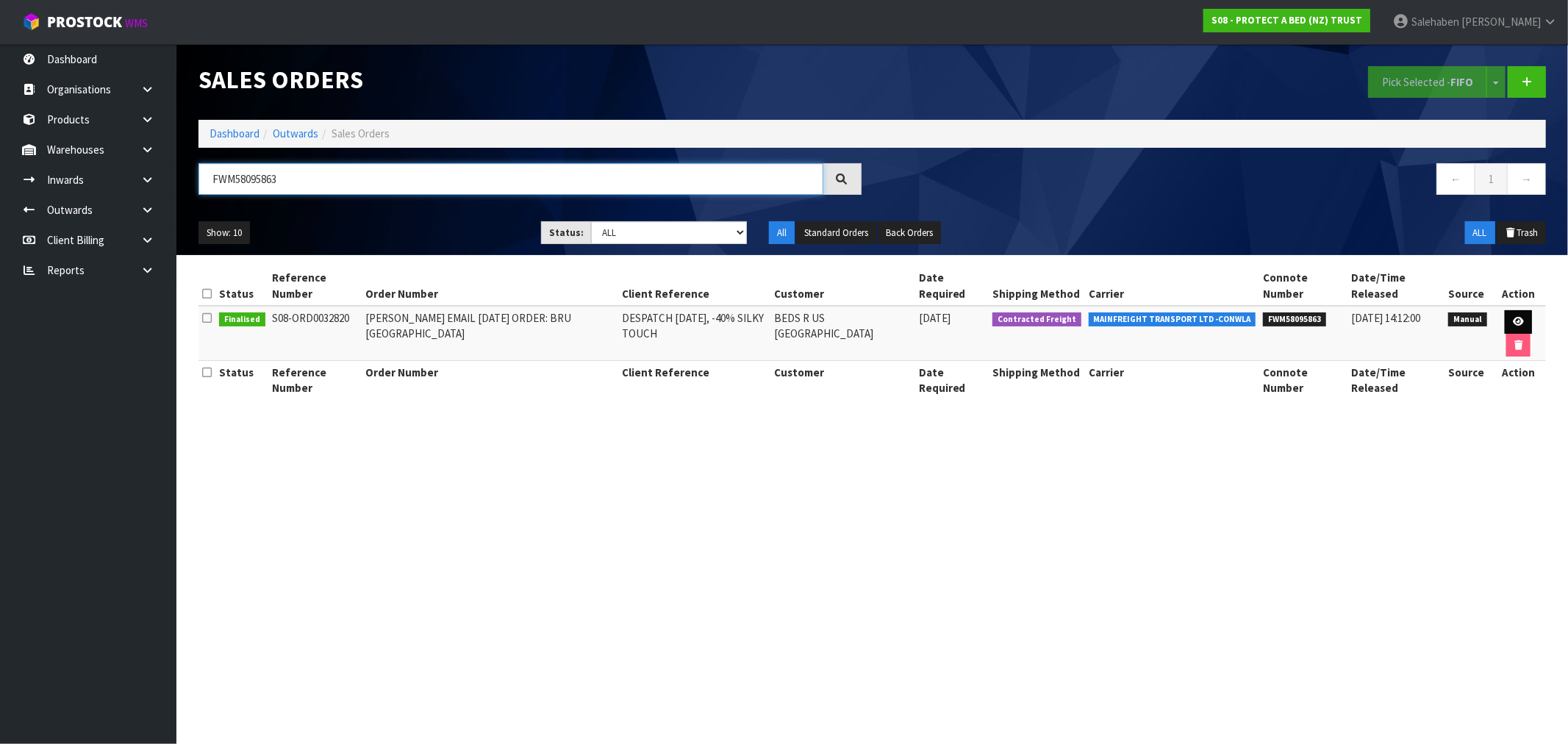
type input "FWM58095863"
click at [1520, 316] on link at bounding box center [1518, 322] width 27 height 24
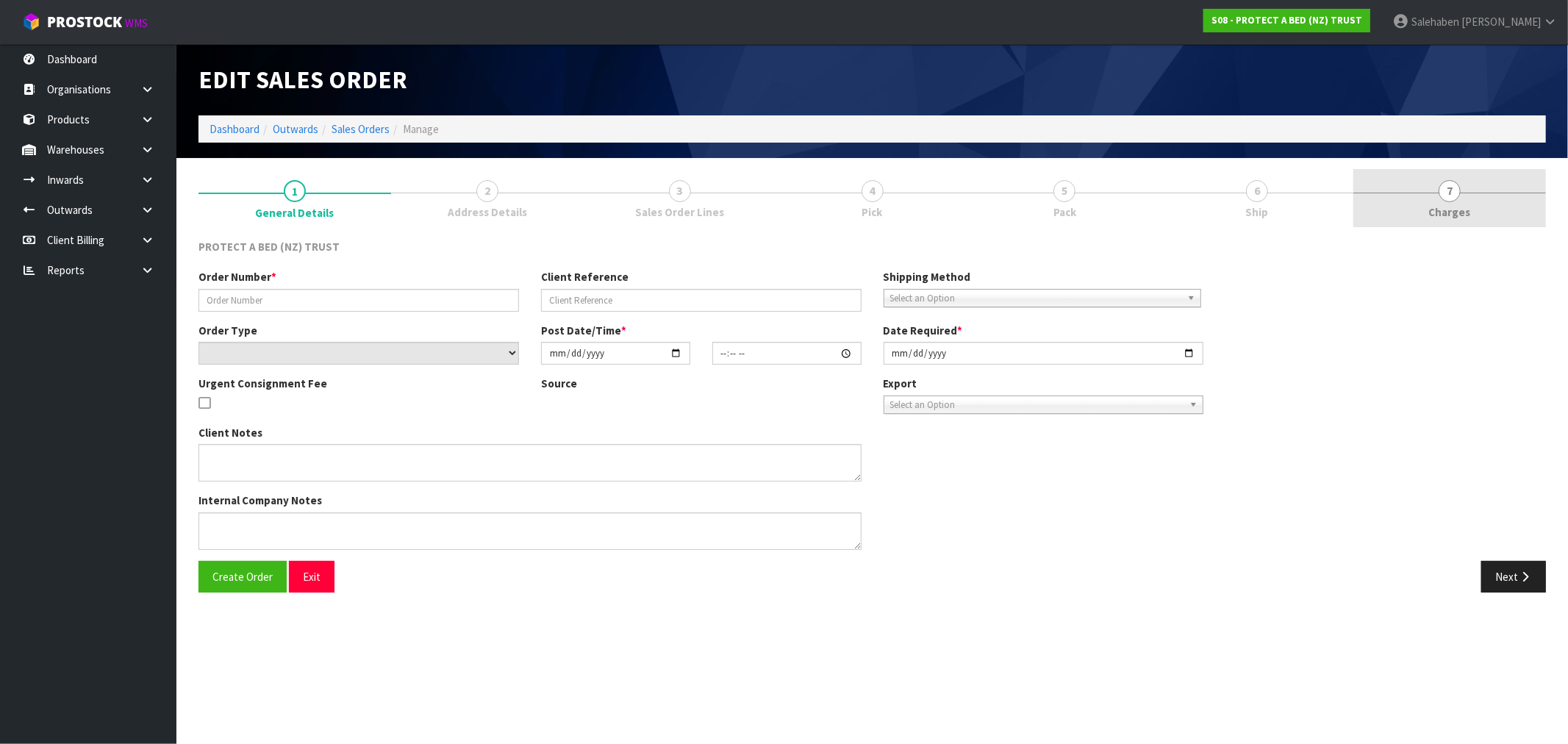
type input "CLINT EMAIL 30.07.2025 ORDER: BRU QUEENSTOWN"
type input "DESPATCH 1 AUGUST, -40% SILKY TOUCH"
select select "number:0"
type input "[DATE]"
type input "08:34:00.000"
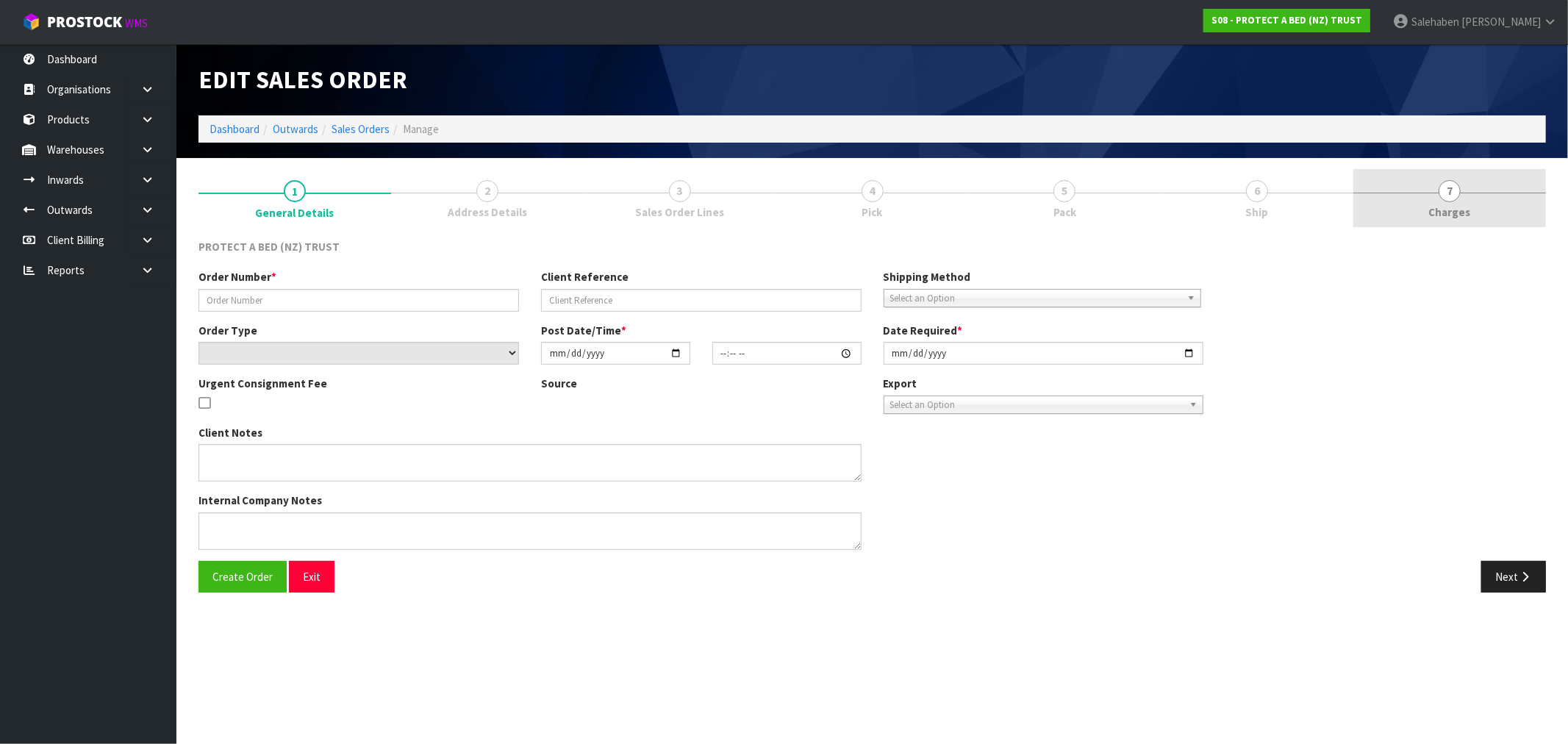
type input "[DATE]"
type textarea "JUST CONFIRMING THE 4 X SHEET SETS IN WHITE PLEASE."
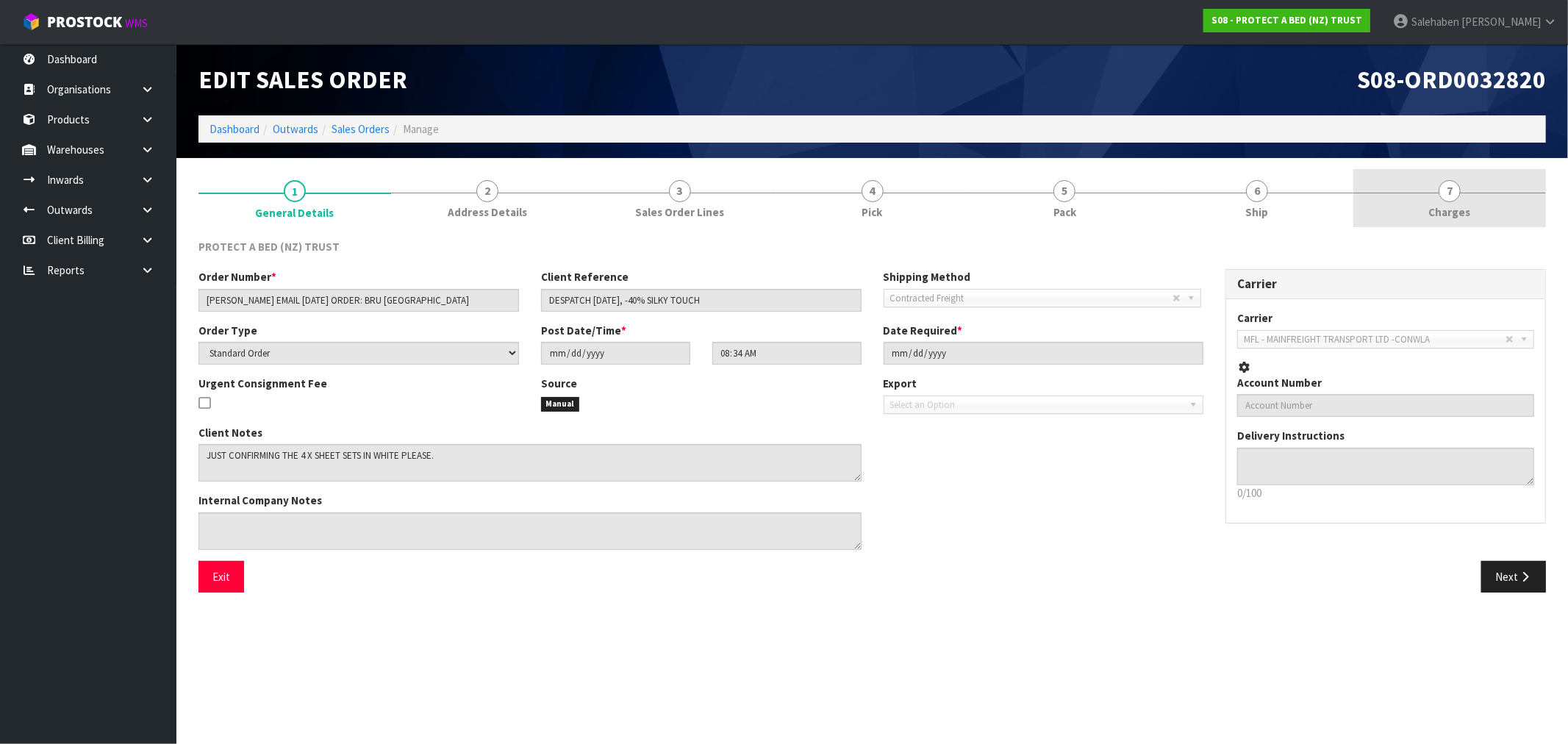
click at [1436, 215] on span "Charges" at bounding box center [1450, 212] width 42 height 16
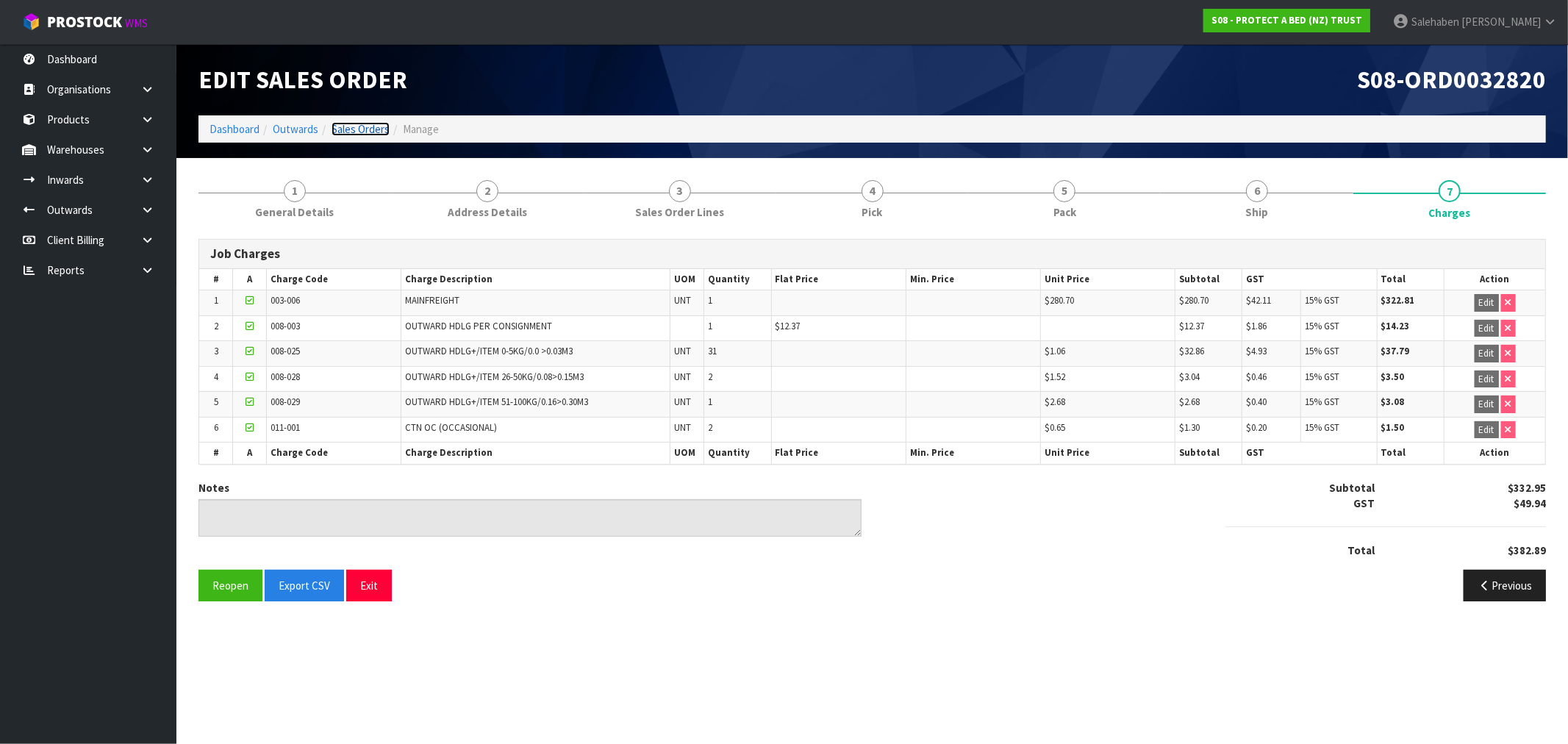
click at [356, 128] on link "Sales Orders" at bounding box center [361, 129] width 58 height 14
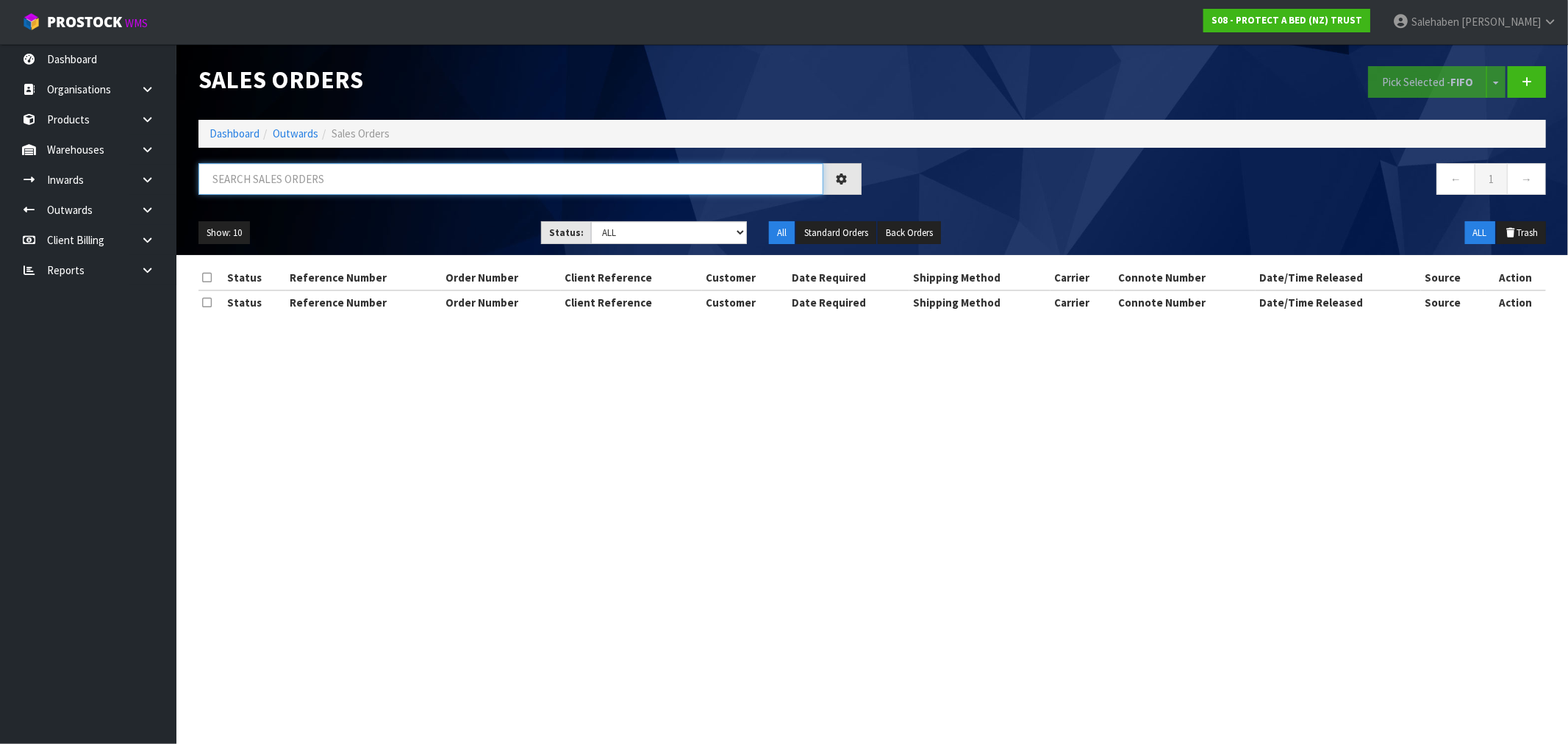
click at [305, 187] on input "text" at bounding box center [511, 178] width 625 height 32
paste input "FWM58176043"
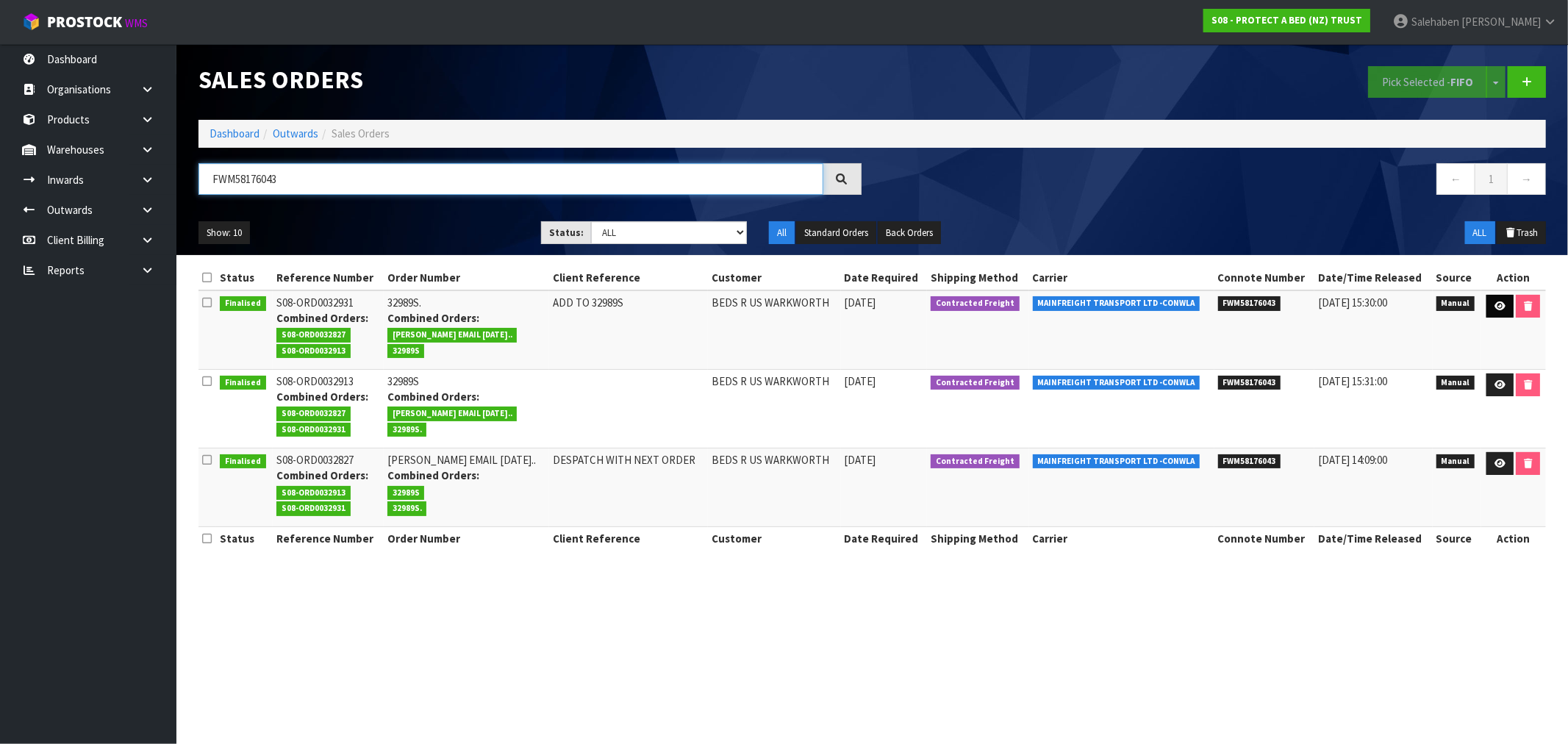
type input "FWM58176043"
click at [1501, 305] on icon at bounding box center [1499, 306] width 11 height 10
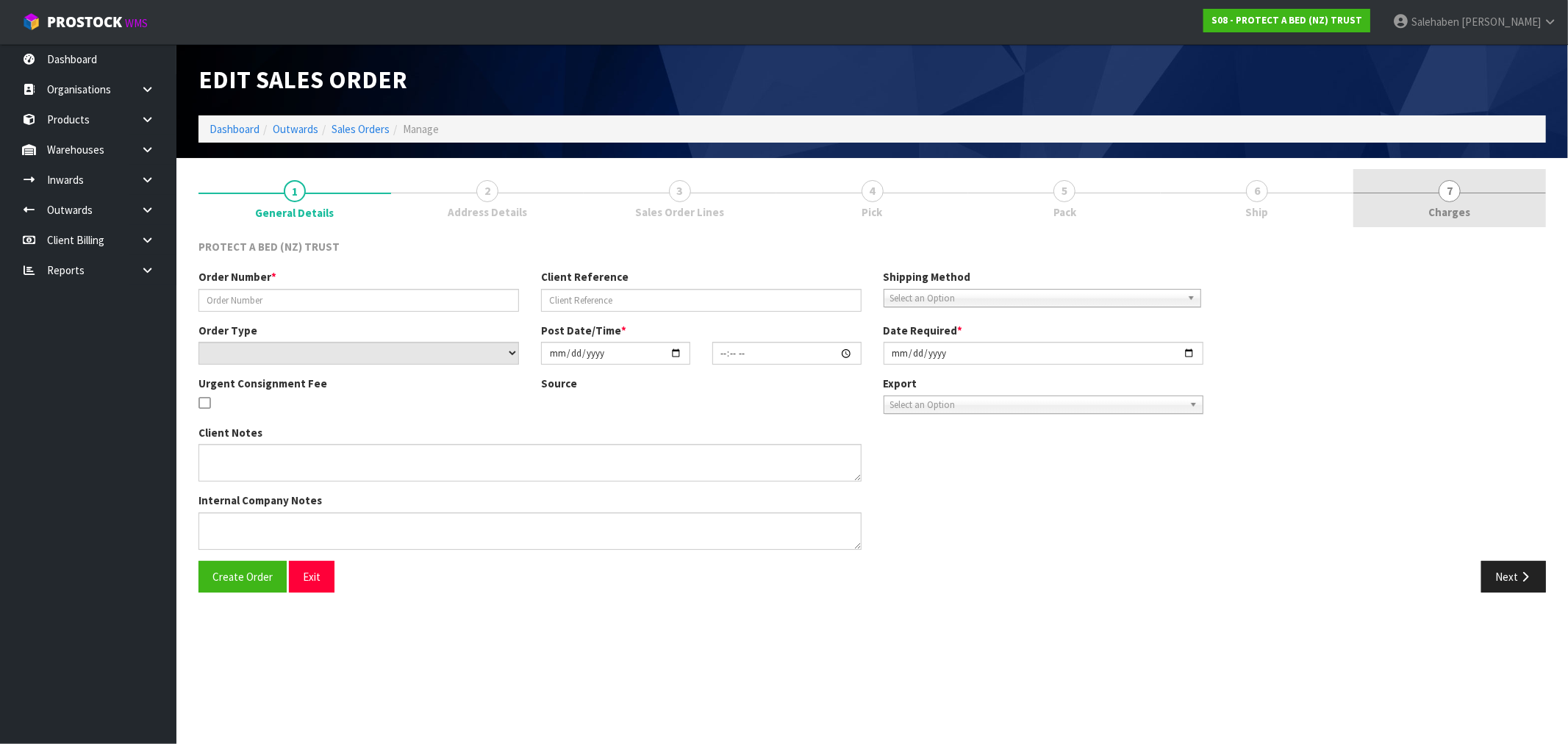
click at [1450, 194] on span "7" at bounding box center [1450, 191] width 22 height 22
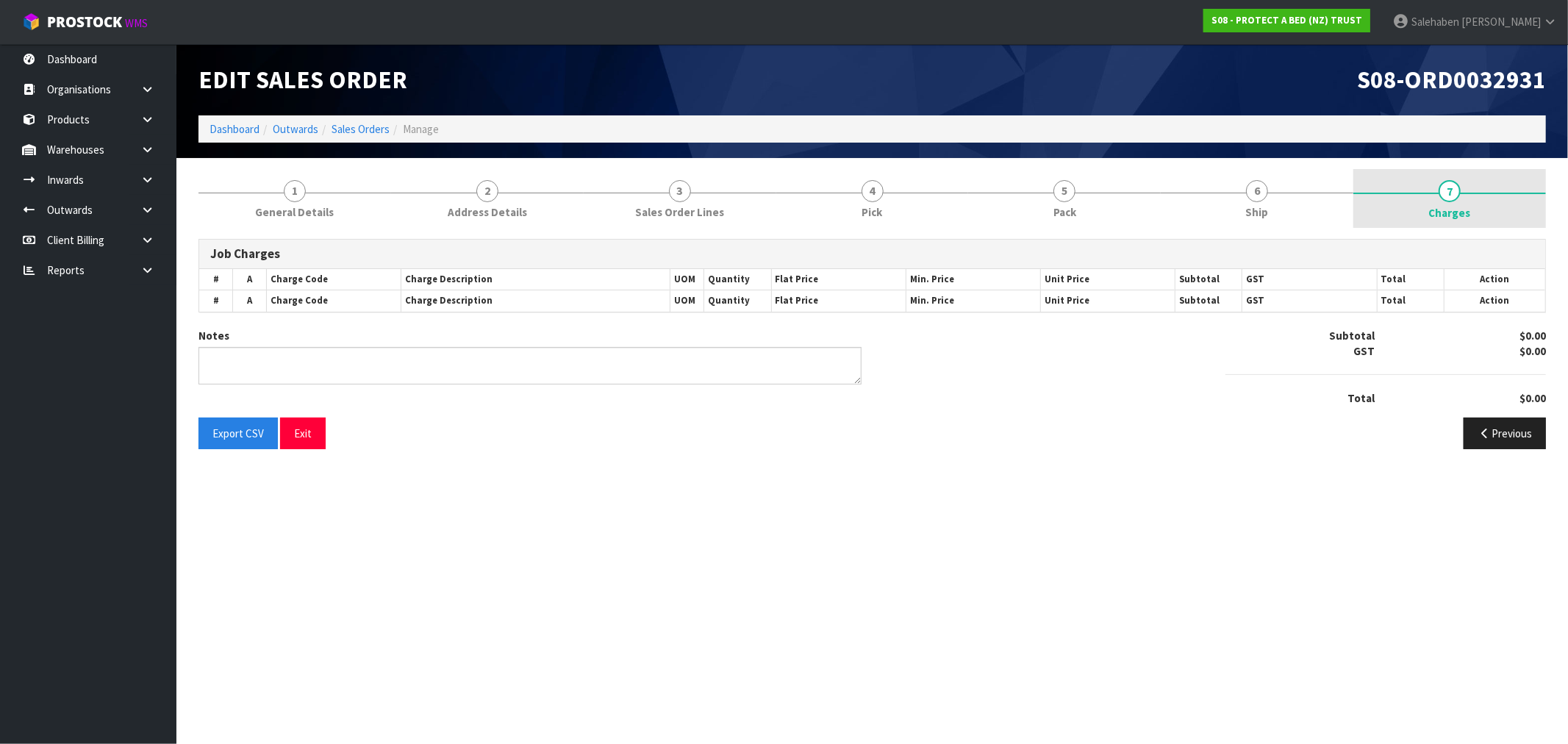
type textarea "COMBINED"
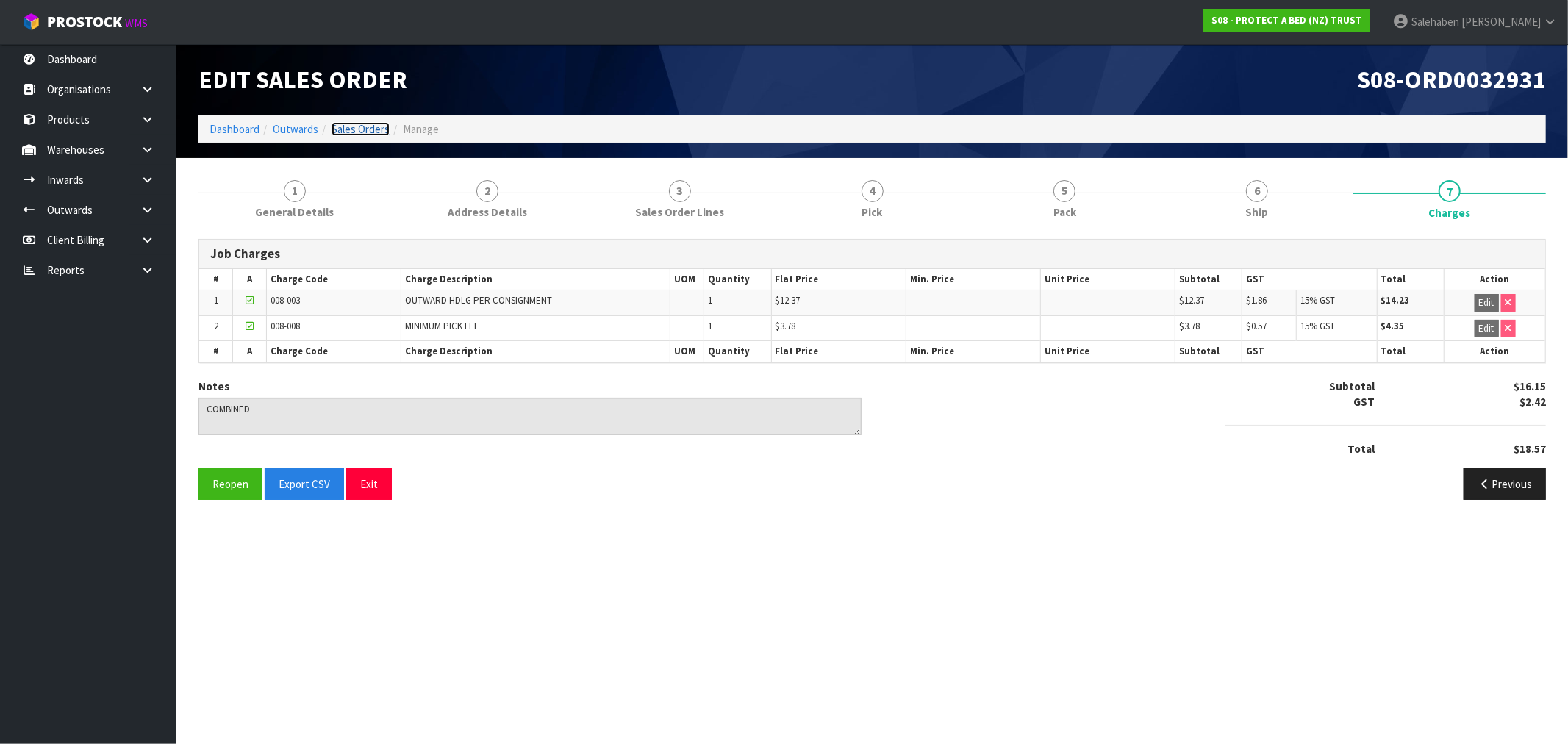
click at [360, 128] on link "Sales Orders" at bounding box center [361, 129] width 58 height 14
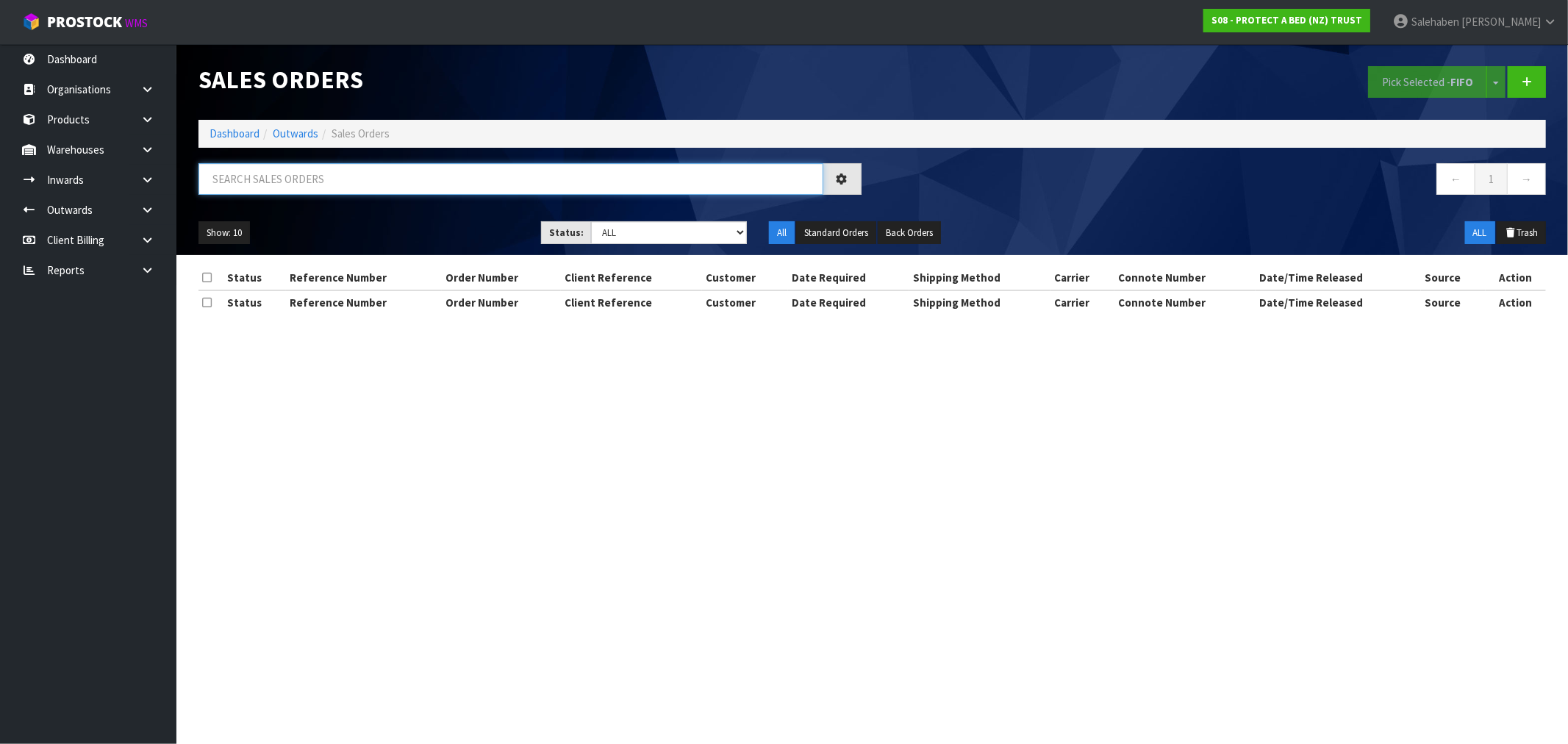
paste input "FWM58176043"
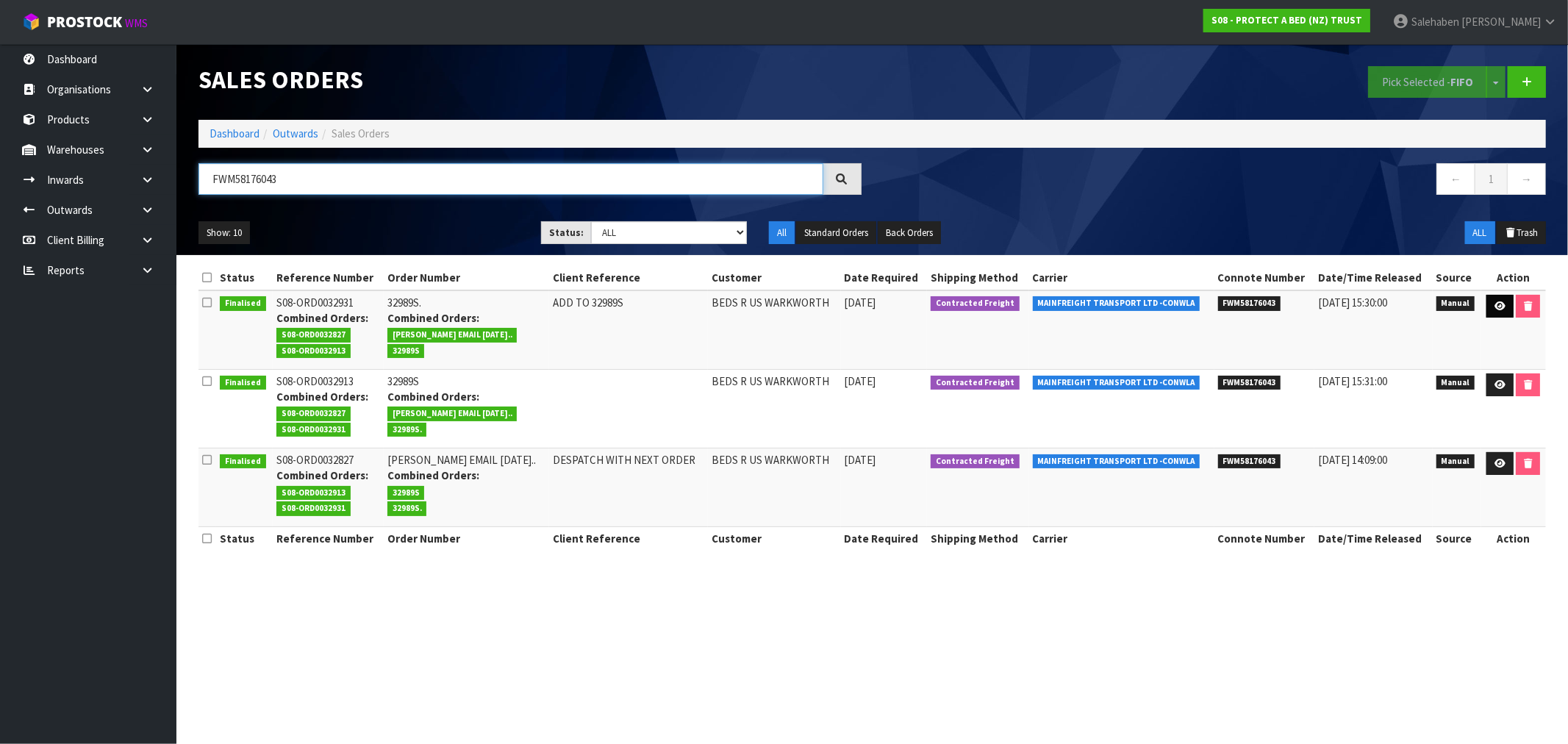
type input "FWM58176043"
click at [1504, 305] on link at bounding box center [1499, 306] width 27 height 24
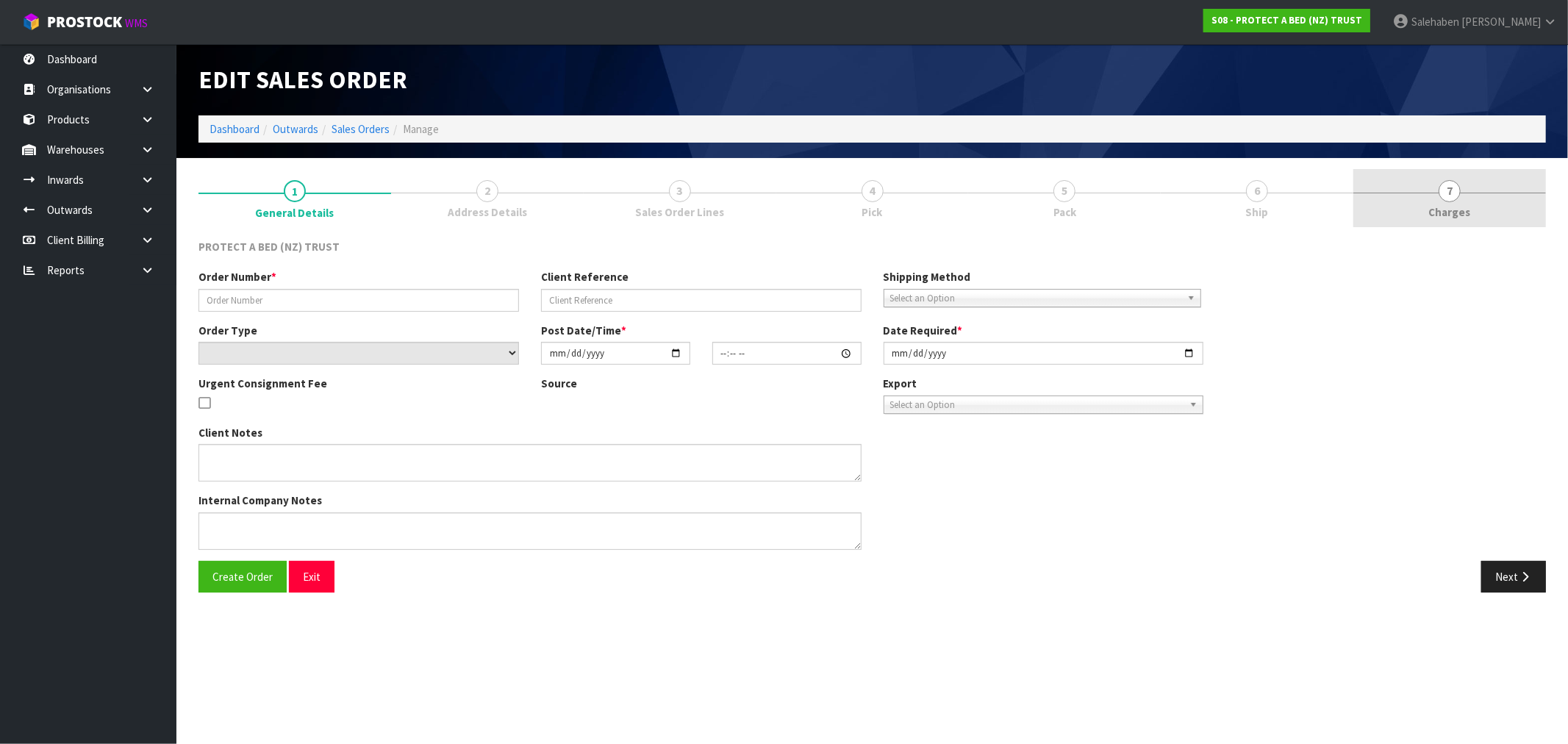
click at [1457, 178] on link "7 [GEOGRAPHIC_DATA]" at bounding box center [1450, 198] width 192 height 58
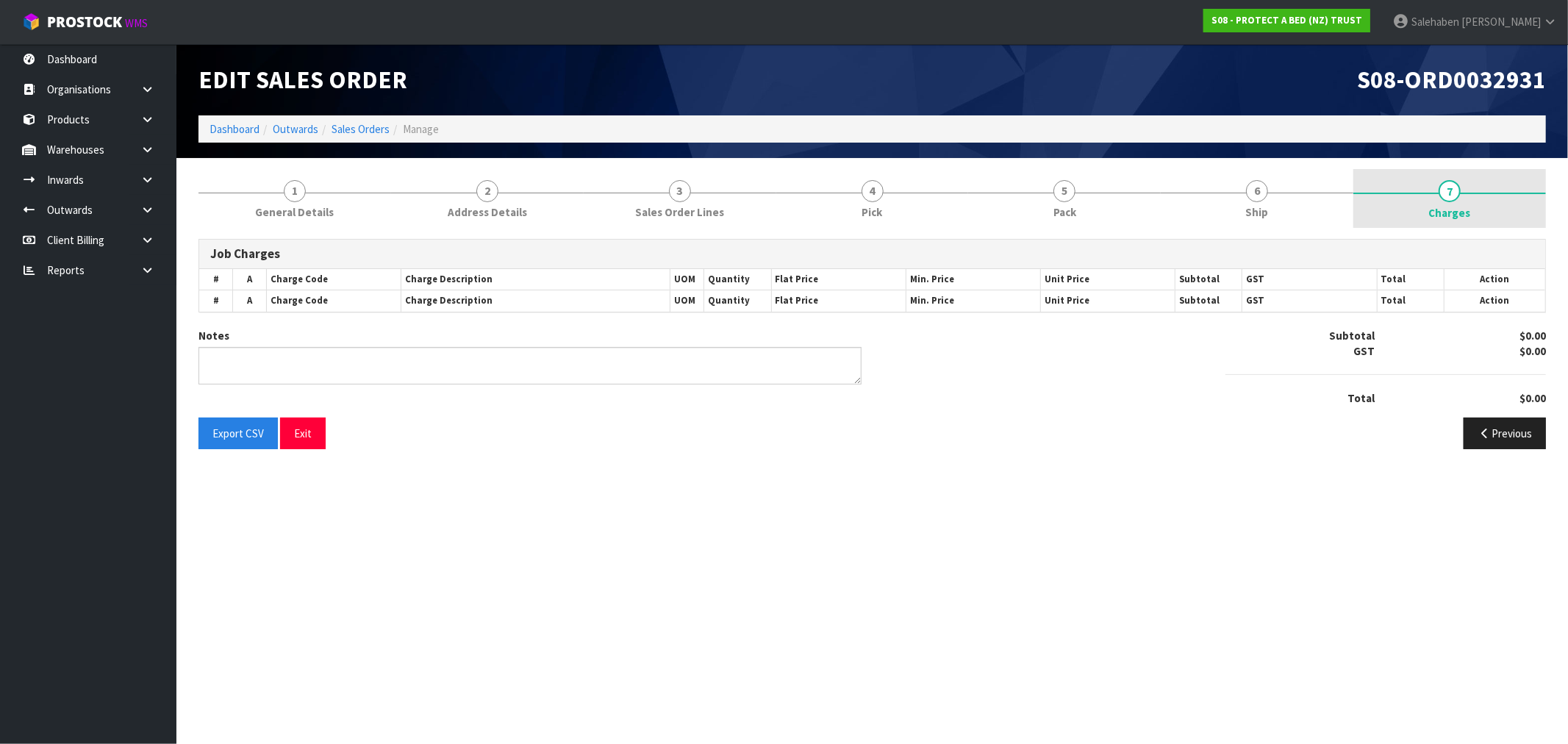
click at [1452, 193] on span "7" at bounding box center [1450, 191] width 22 height 22
type textarea "COMBINED"
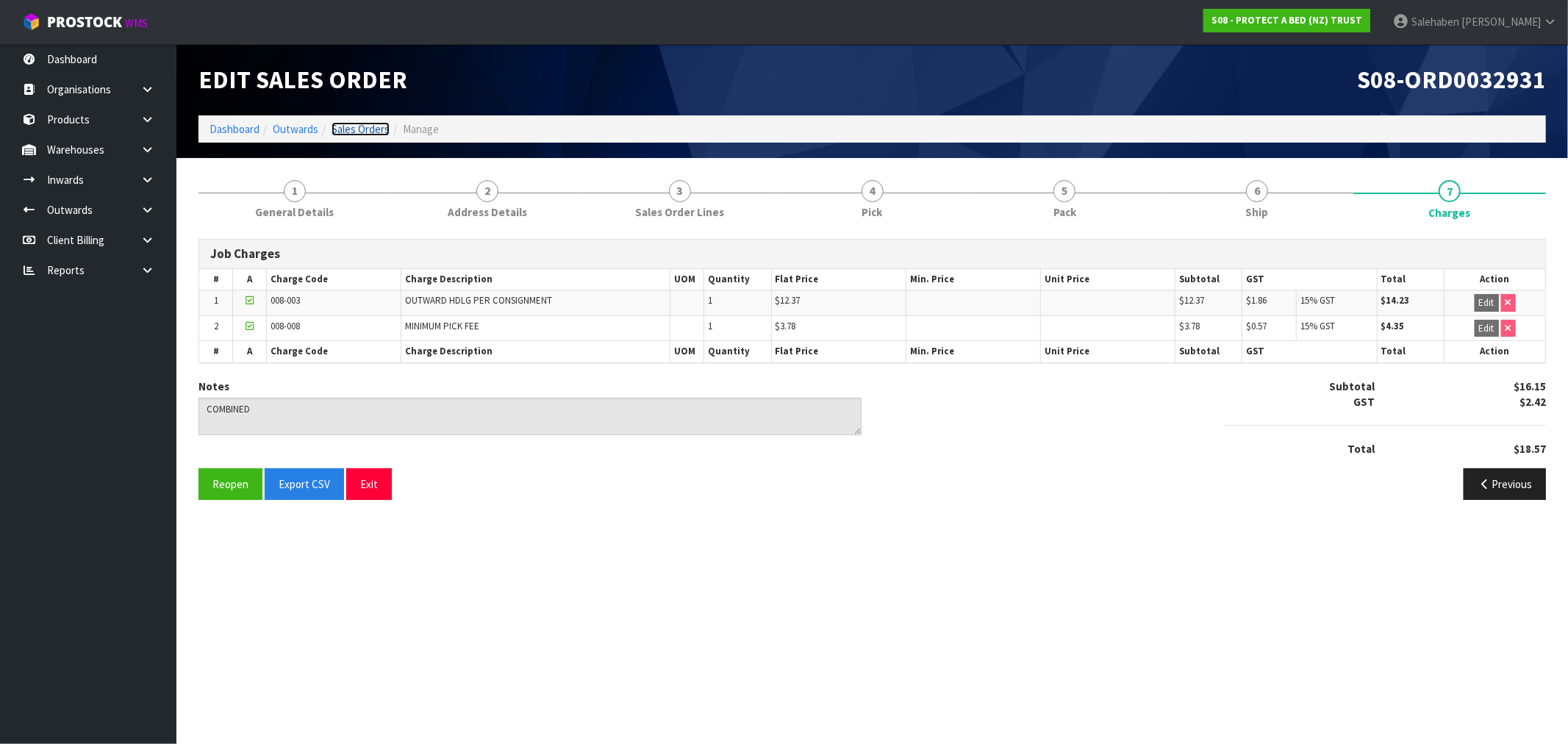
click at [370, 133] on link "Sales Orders" at bounding box center [361, 129] width 58 height 14
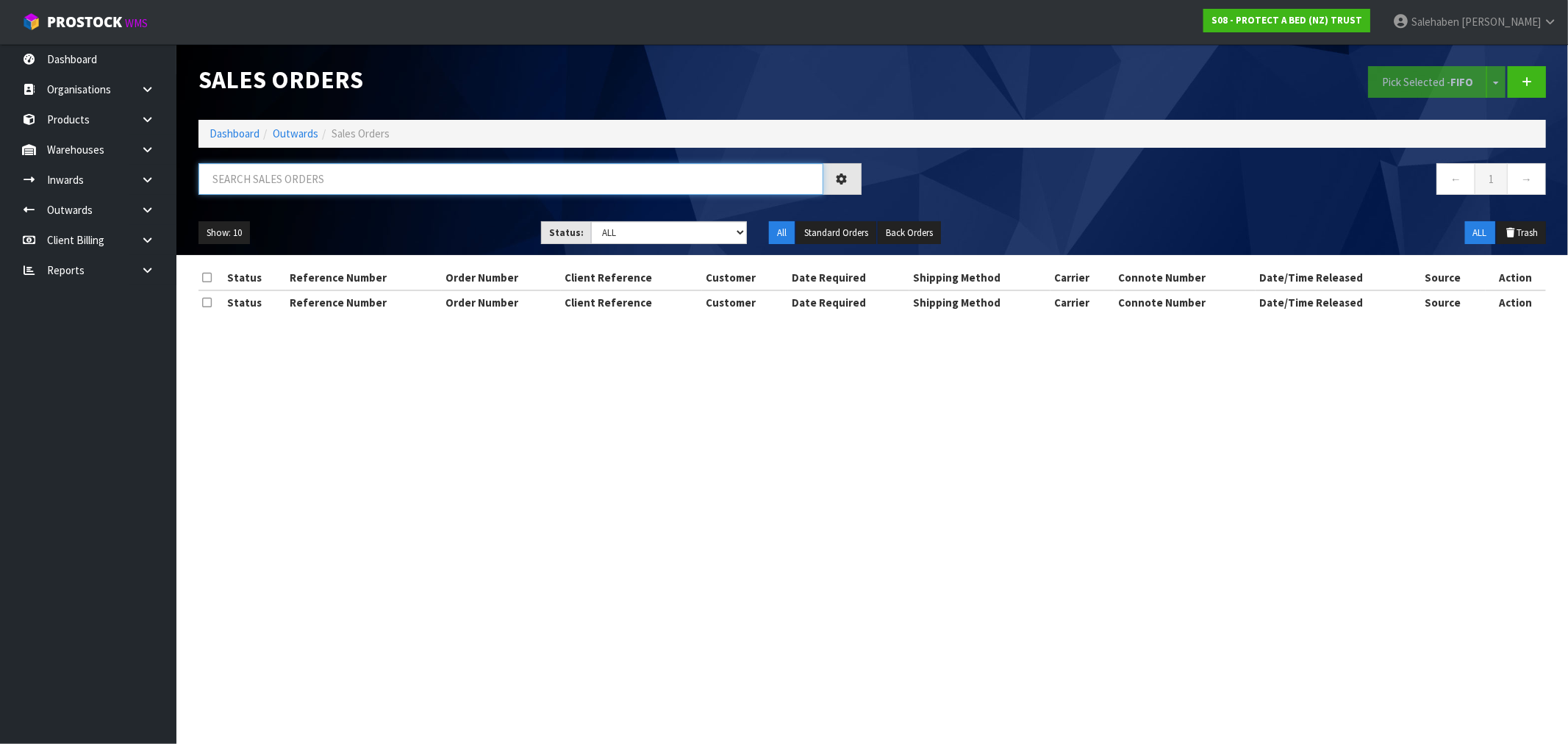
paste input "FWM58176043"
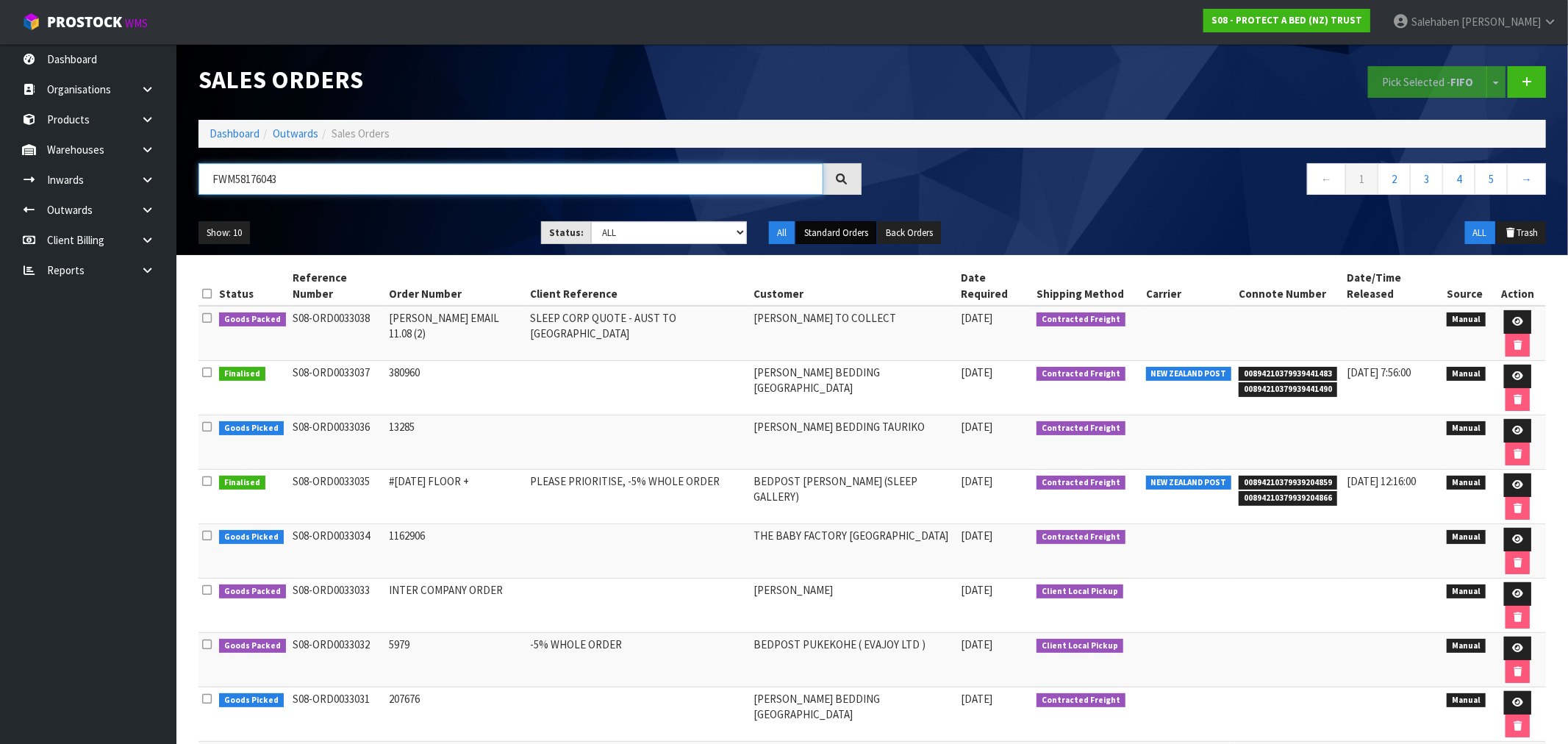
type input "FWM58176043"
click at [851, 227] on button "Standard Orders" at bounding box center [836, 233] width 80 height 24
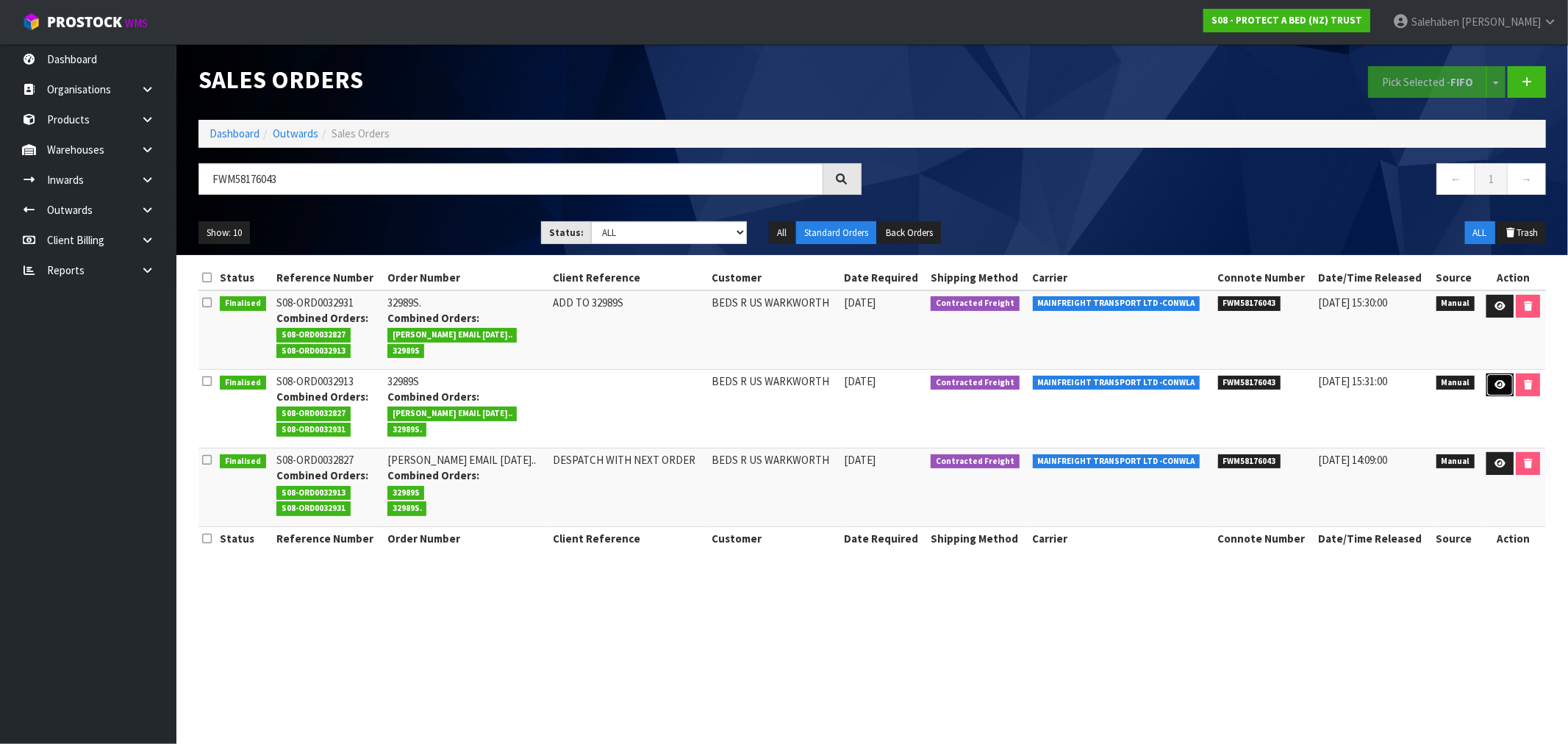
click at [1498, 383] on icon at bounding box center [1499, 384] width 11 height 10
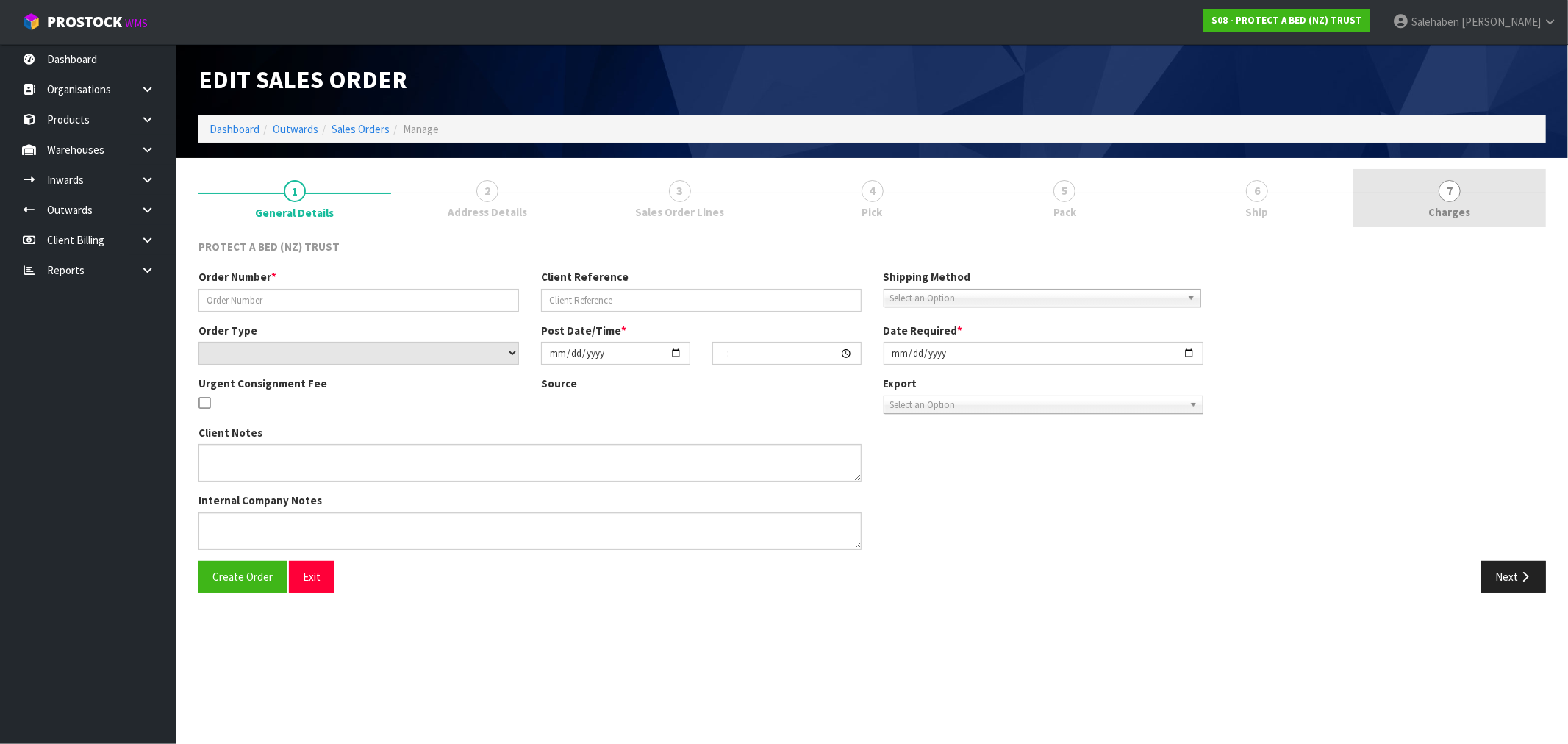
type input "32989S"
select select "number:0"
type input "[DATE]"
type input "11:25:00.000"
type input "[DATE]"
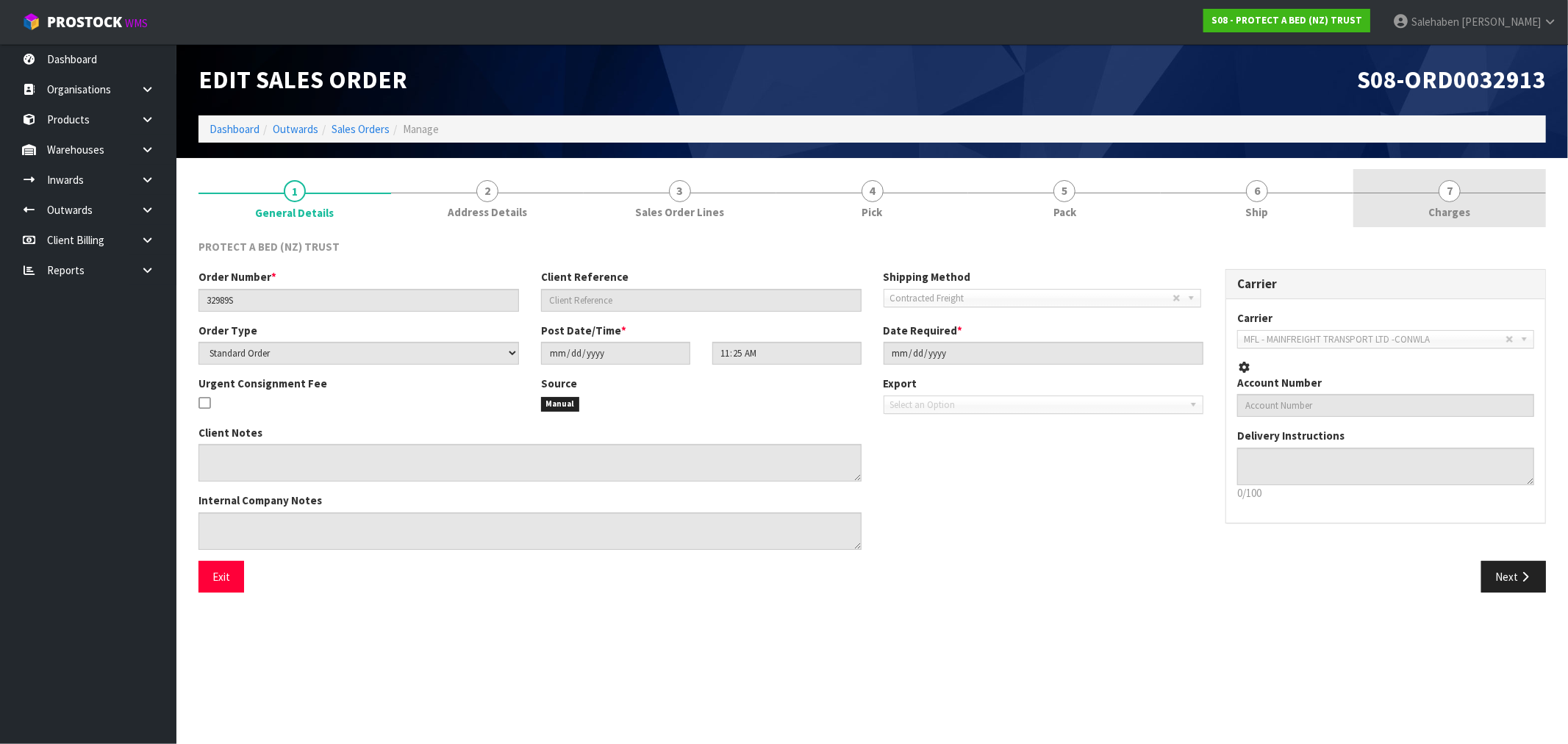
click at [1448, 213] on span "Charges" at bounding box center [1450, 212] width 42 height 16
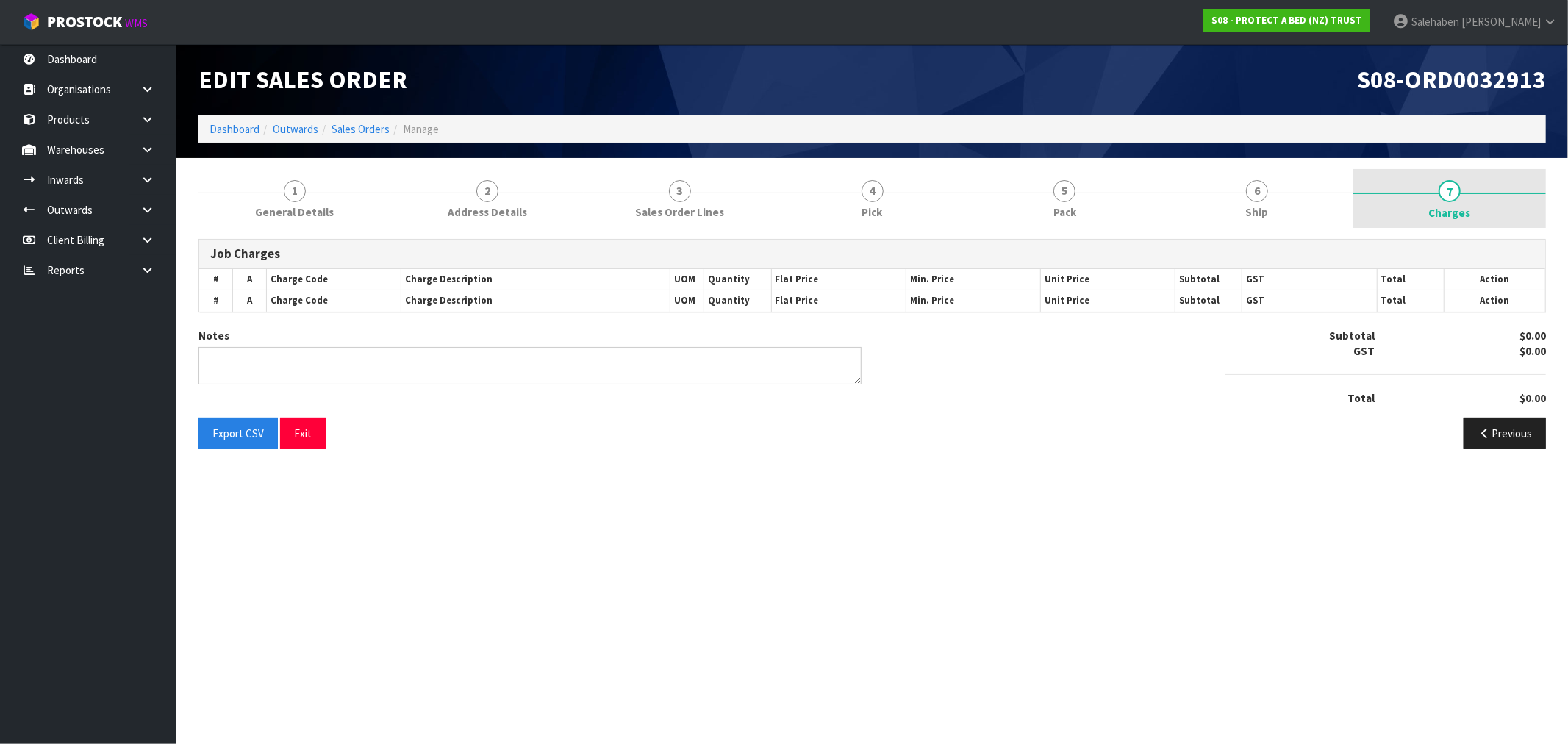
type textarea "COMBINED"
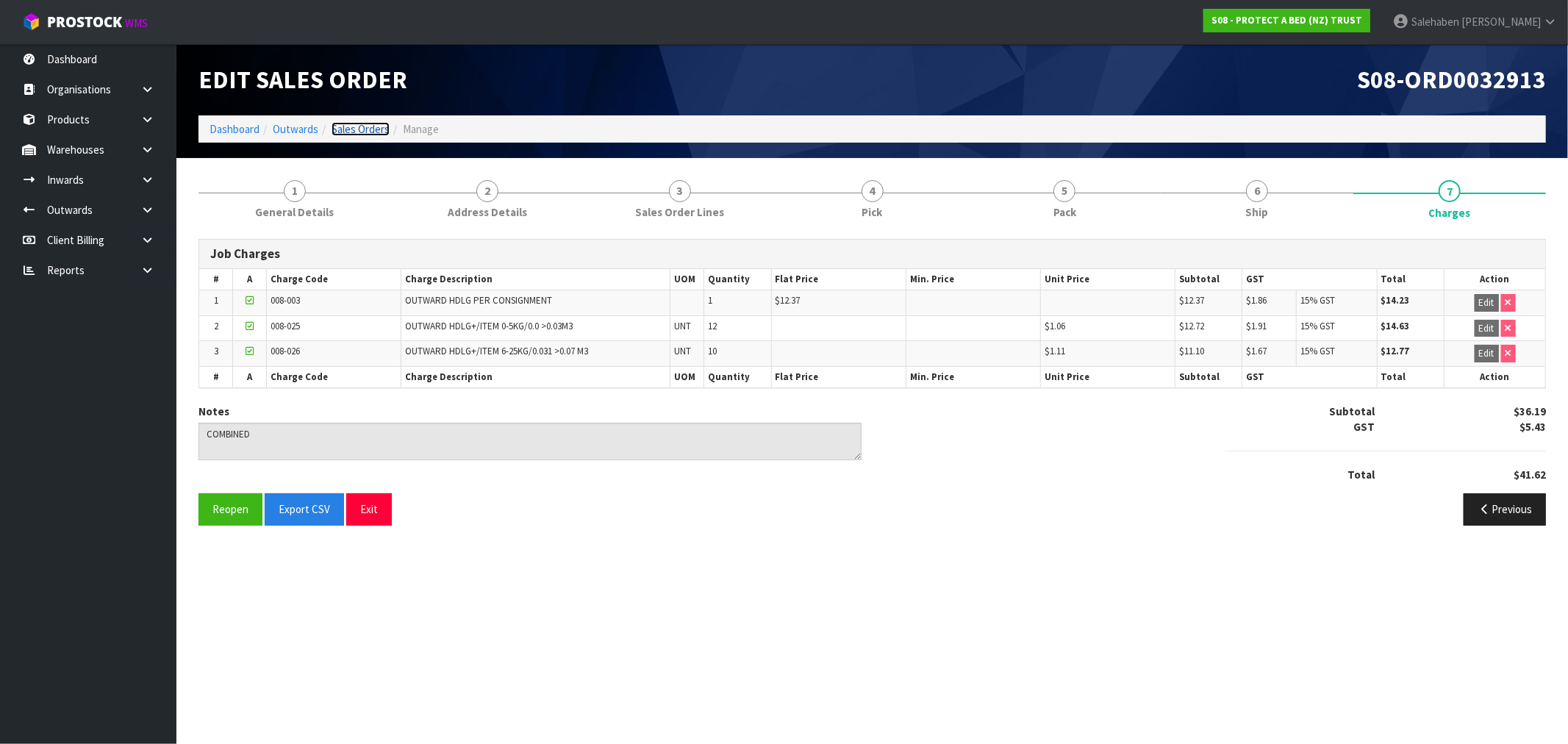
click at [346, 122] on link "Sales Orders" at bounding box center [361, 129] width 58 height 14
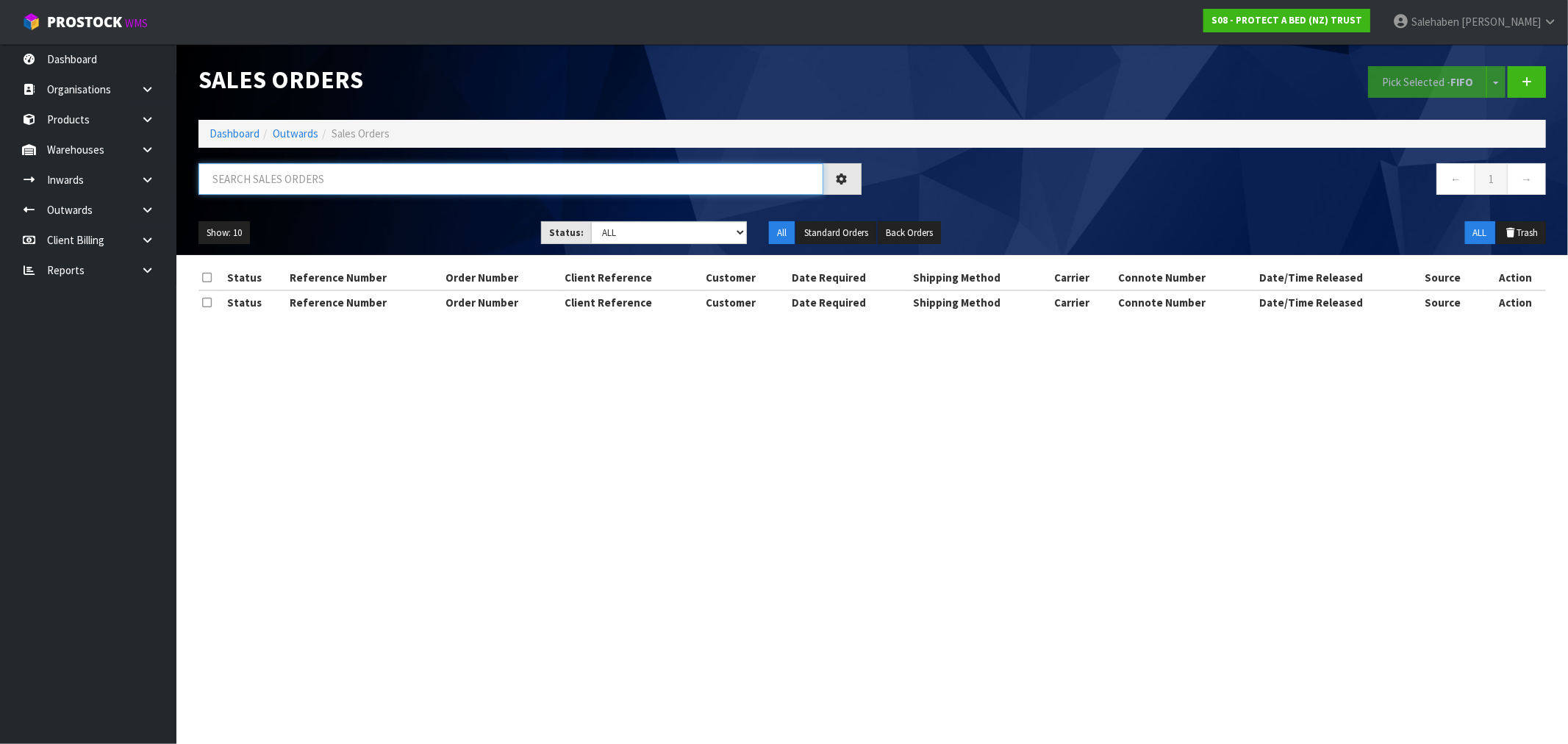
paste input "FWM58176043"
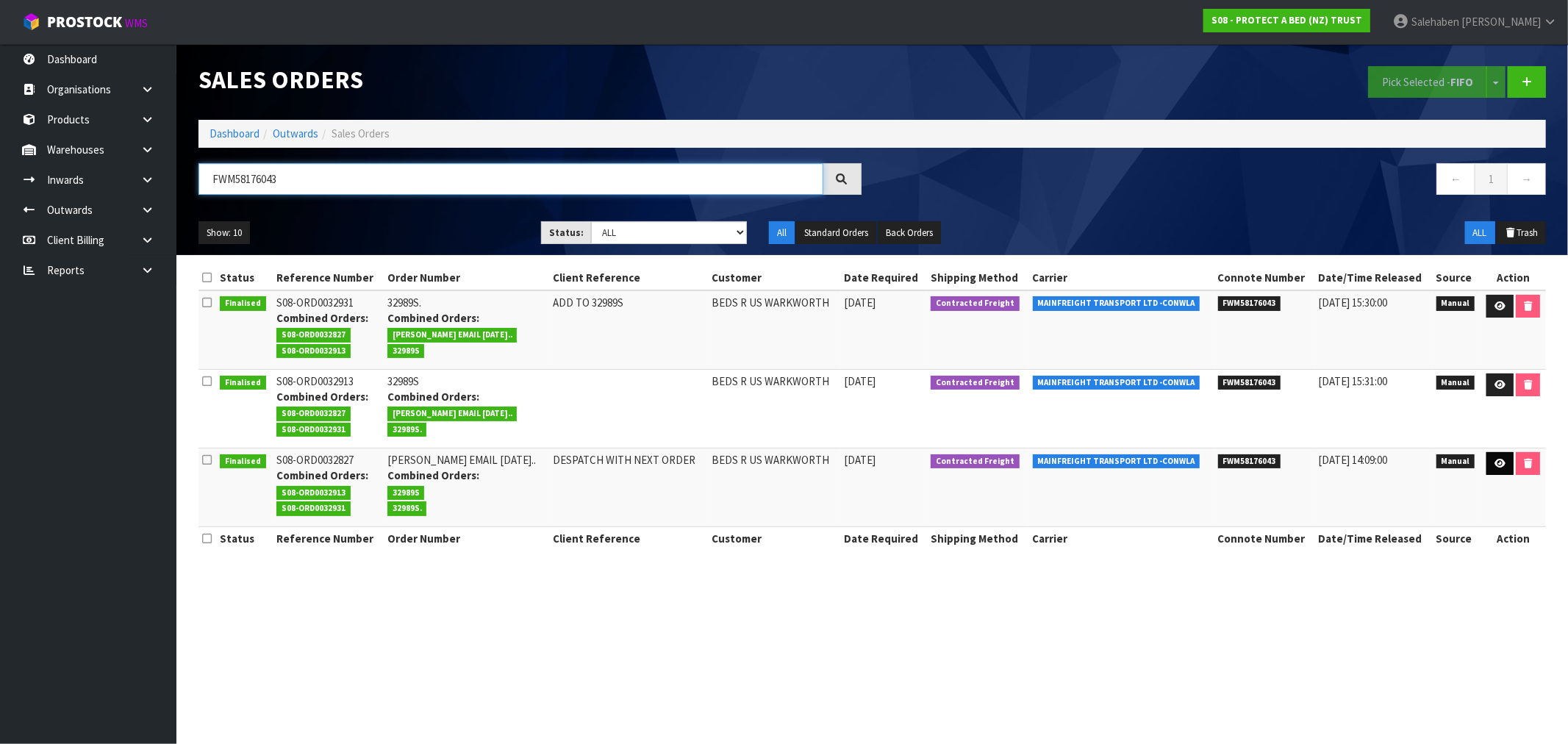
type input "FWM58176043"
click at [1494, 465] on icon at bounding box center [1499, 463] width 11 height 10
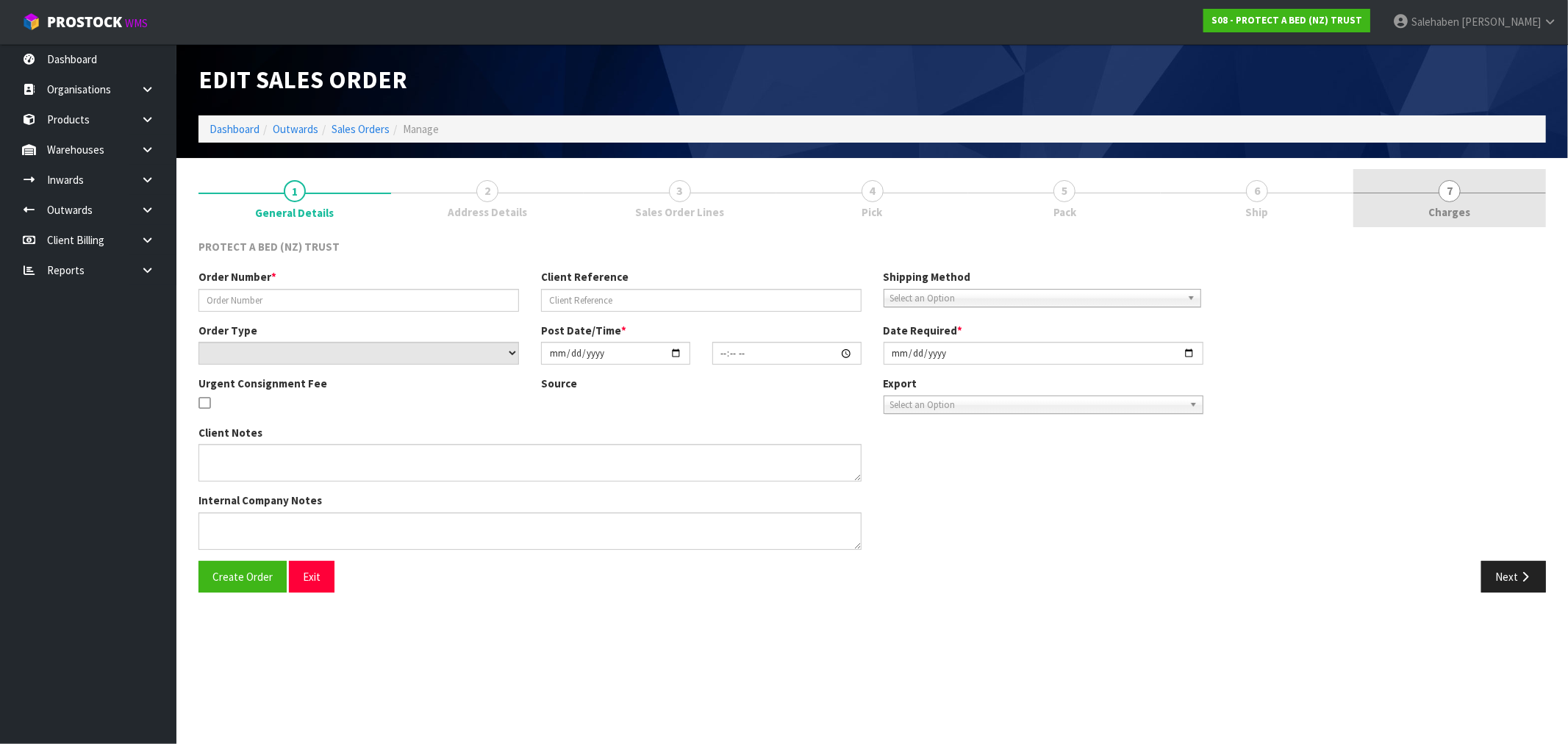
type input "CLINT EMAIL 30.07.2025.."
type input "DESPATCH WITH NEXT ORDER"
select select "number:0"
type input "[DATE]"
type input "09:16:00.000"
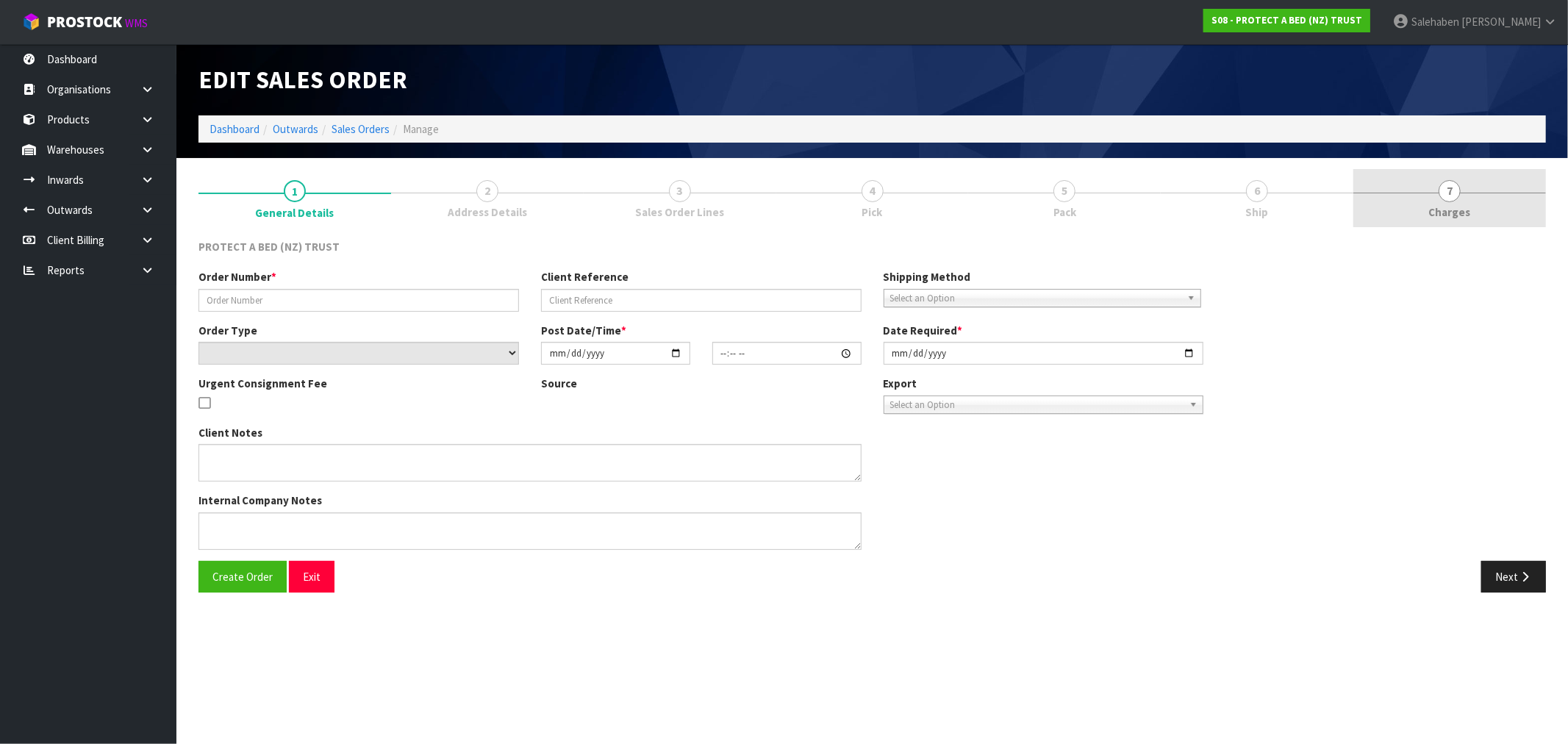
type input "[DATE]"
type textarea "AT NO CHARGE TO REPLACE A FAULTY PRODUCT."
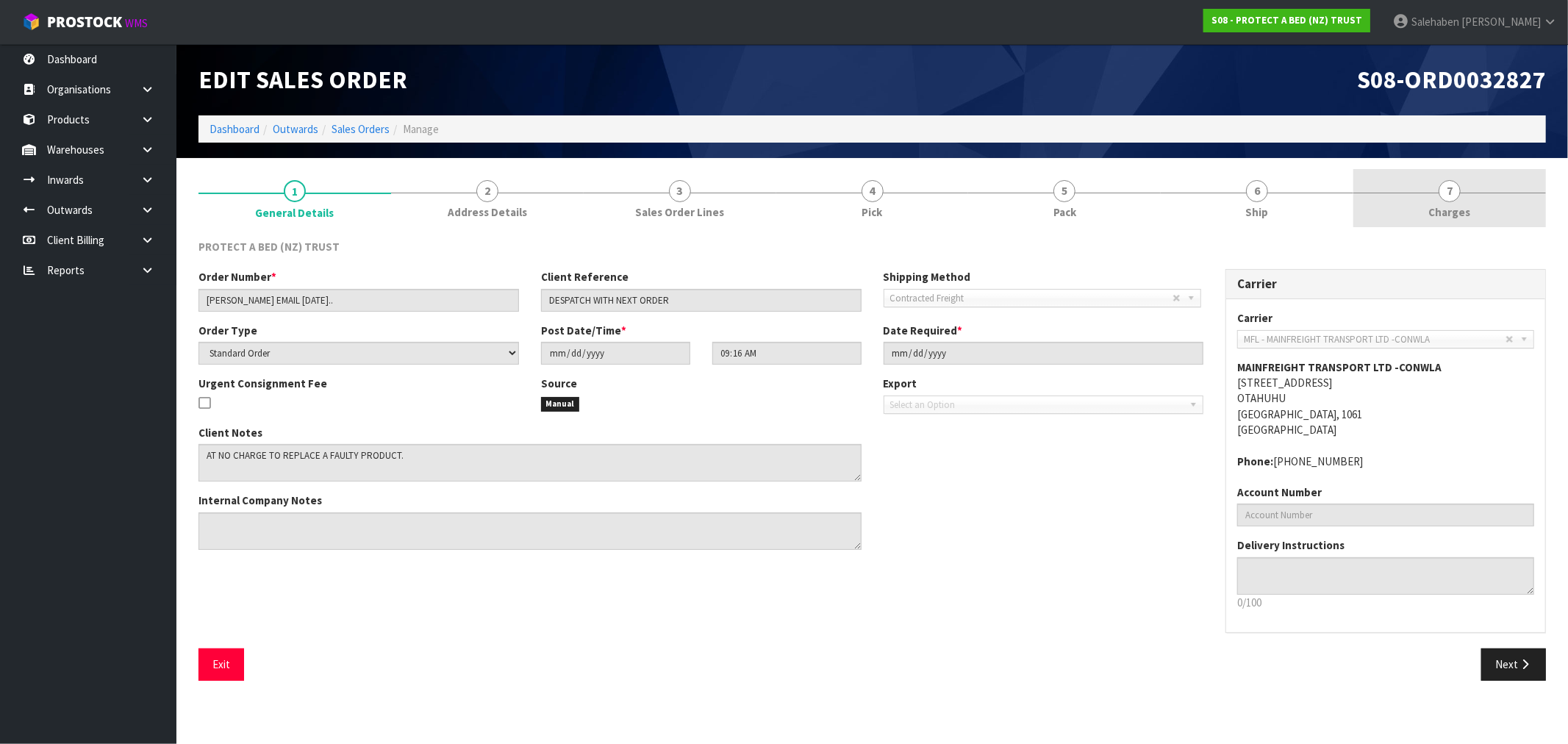
click at [1463, 213] on span "Charges" at bounding box center [1450, 212] width 42 height 16
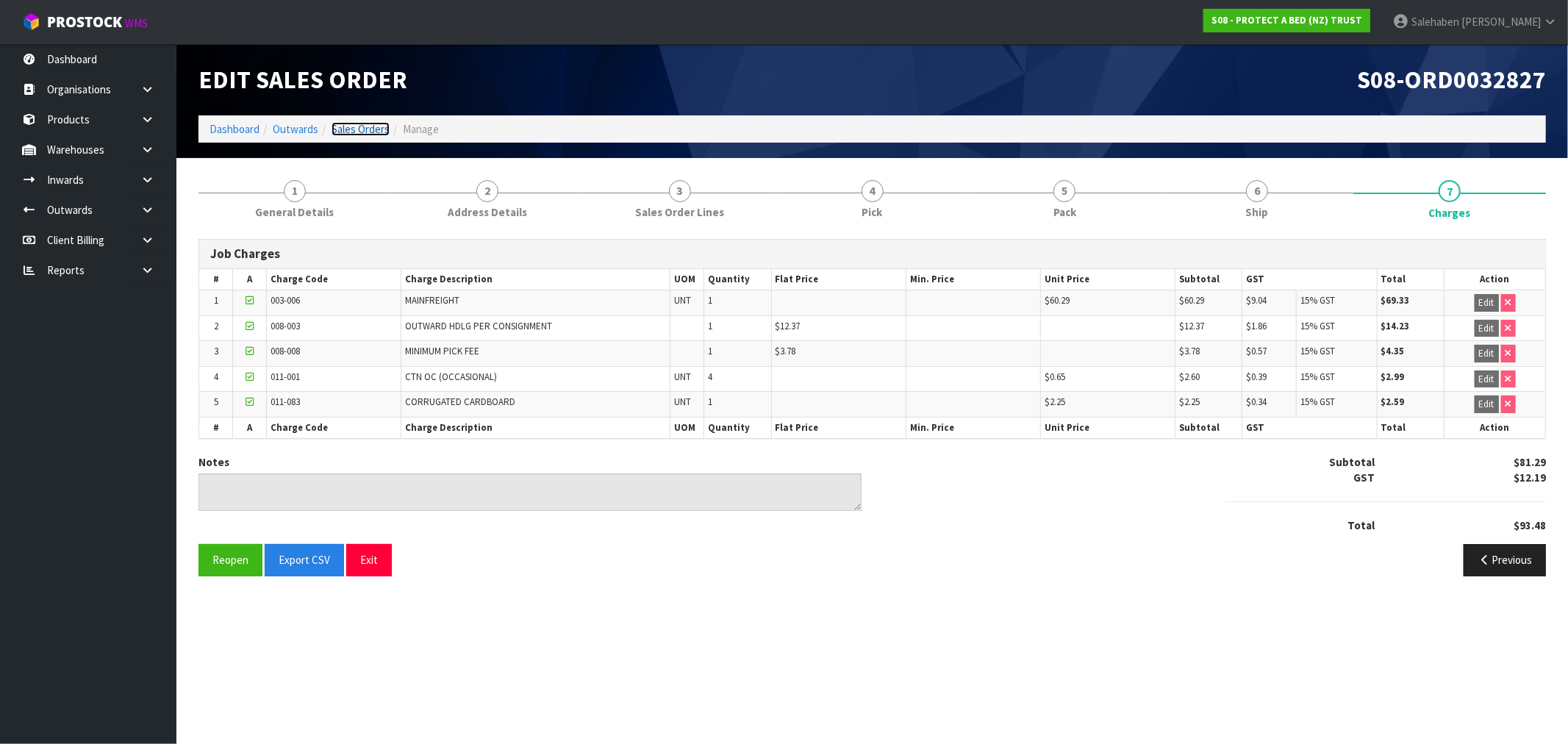
click at [349, 127] on link "Sales Orders" at bounding box center [361, 129] width 58 height 14
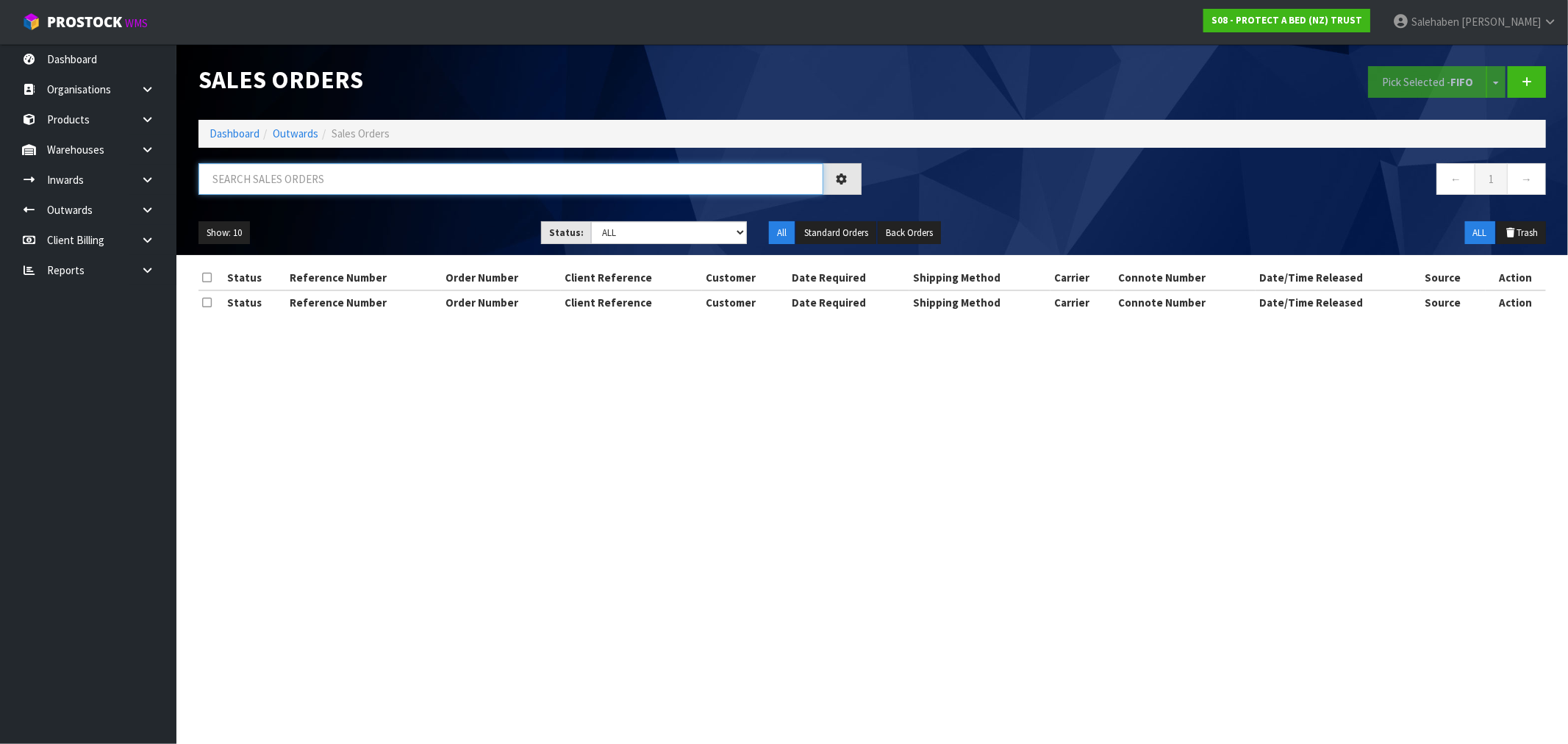
click at [361, 178] on input "text" at bounding box center [511, 178] width 625 height 32
paste input "FWM58176836"
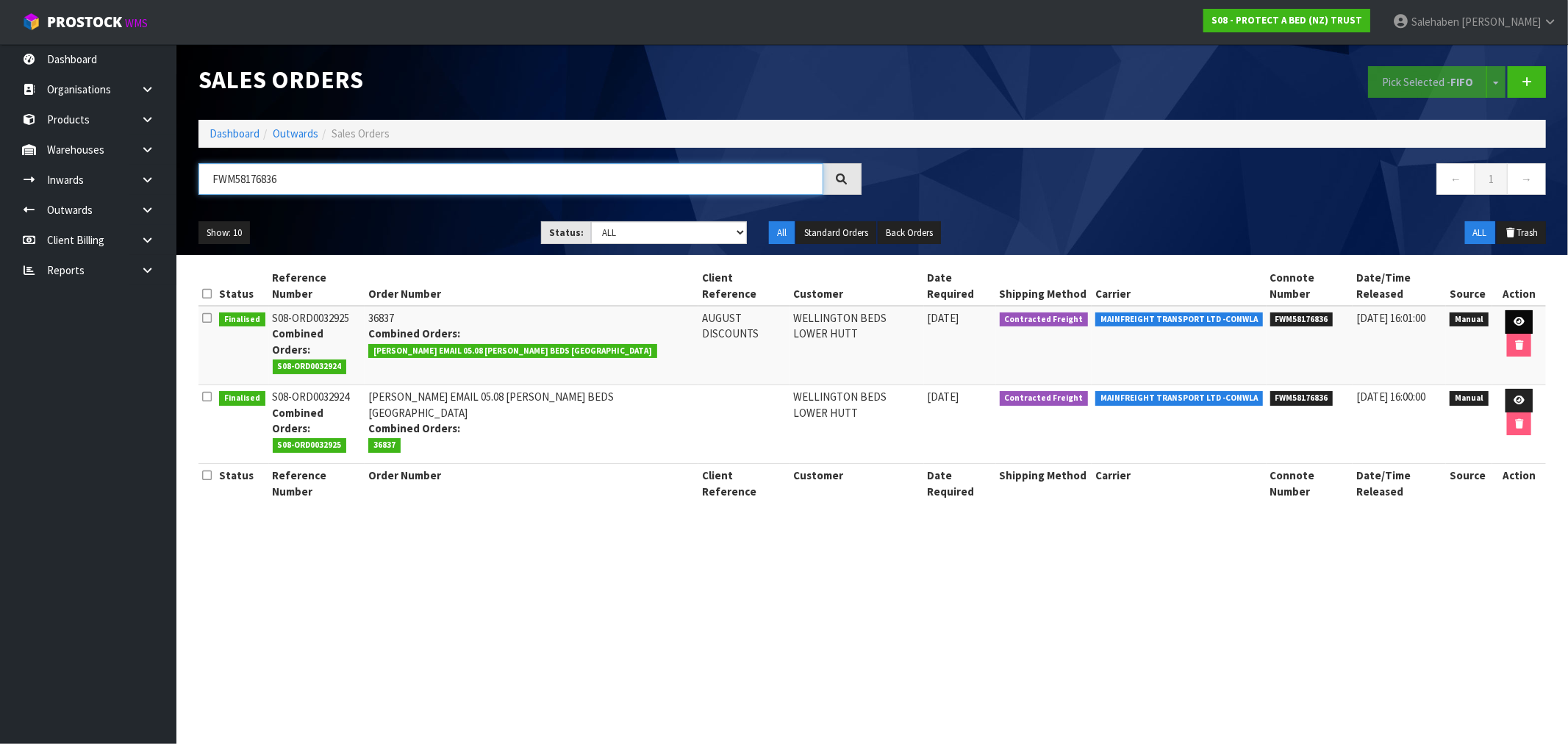
type input "FWM58176836"
click at [1513, 317] on icon at bounding box center [1518, 321] width 11 height 10
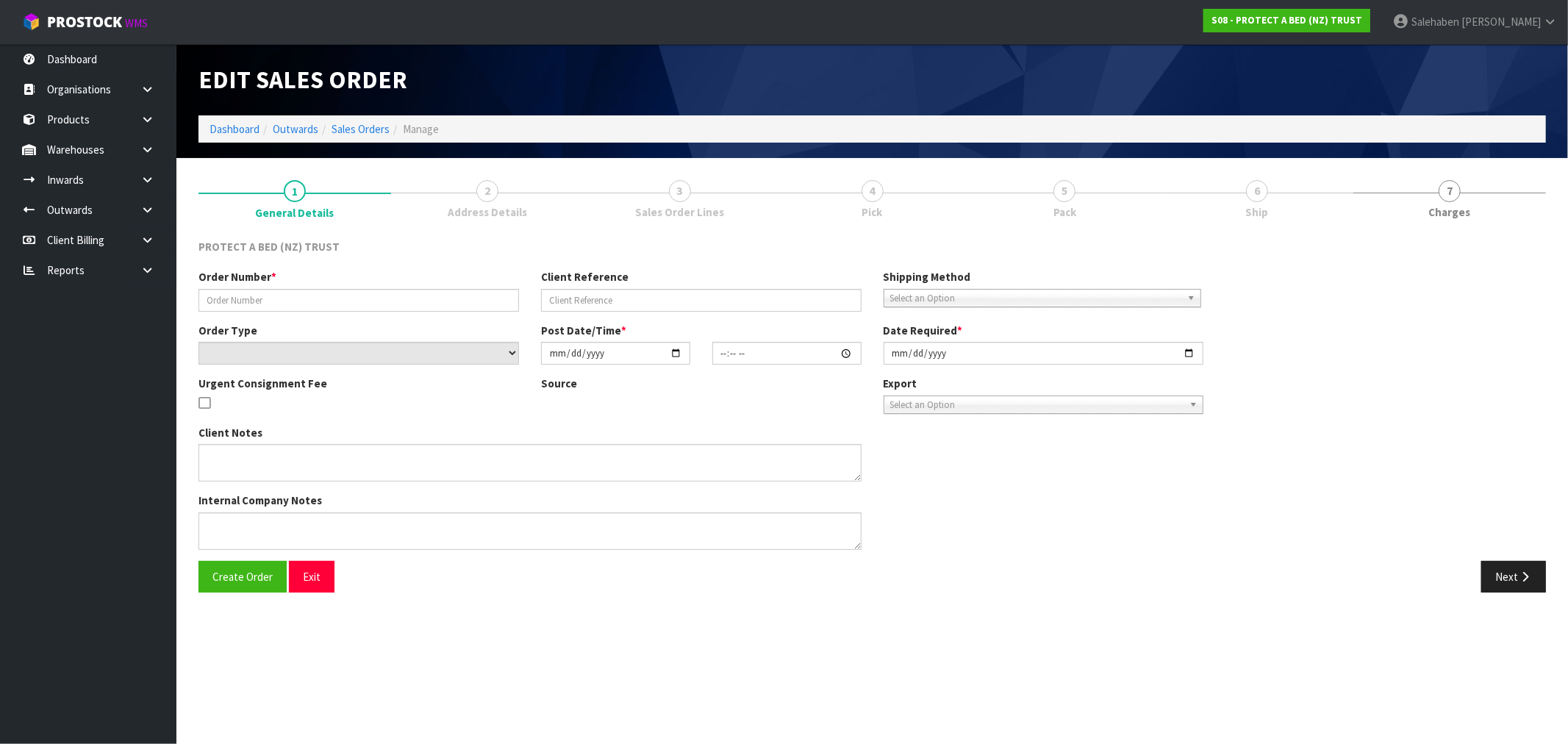
type input "36837"
type input "AUGUST DISCOUNTS"
select select "number:0"
type input "[DATE]"
type input "11:26:00.000"
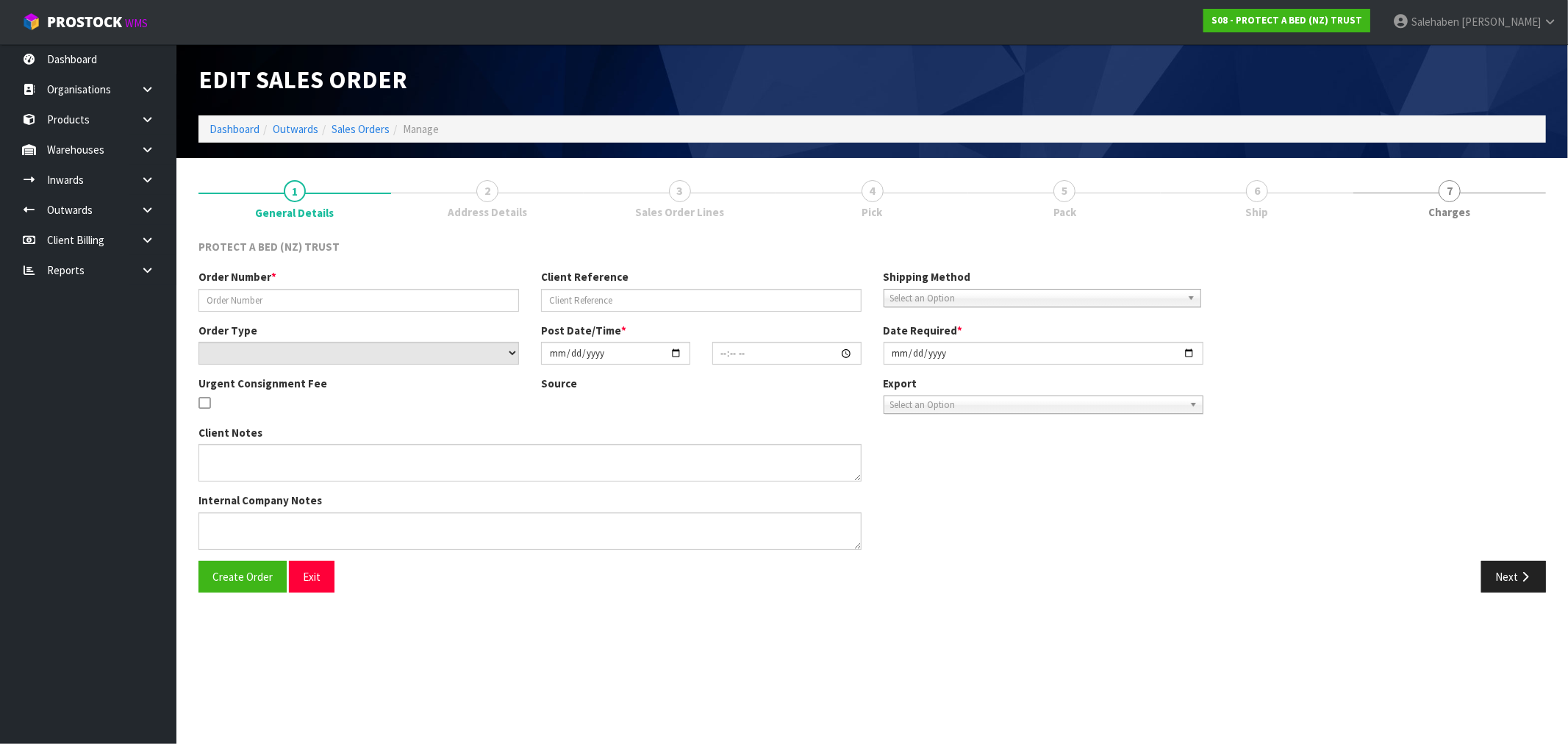
type input "[DATE]"
type textarea "SPECIAL PRICES FOR AUGUST - APPROVED BY CLINT"
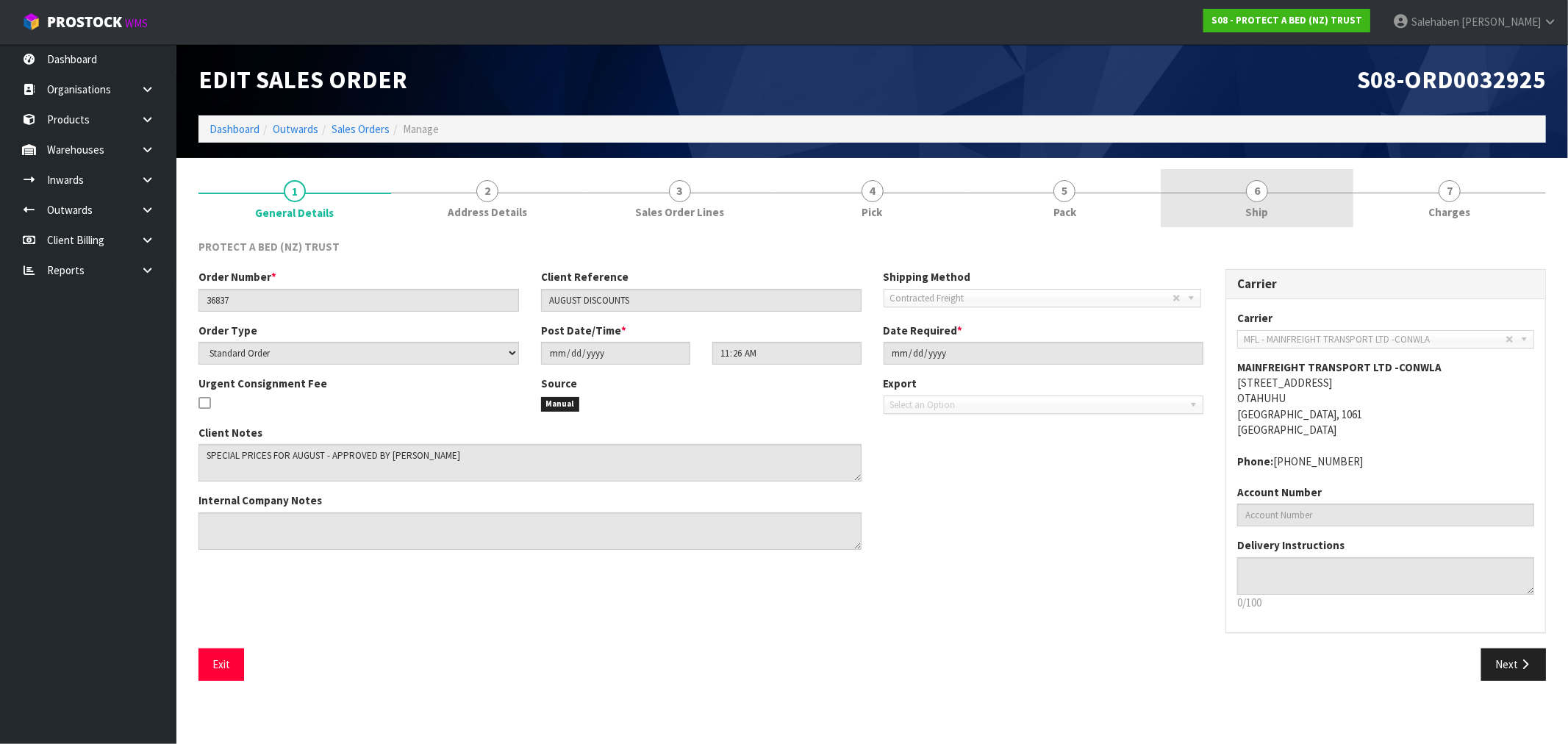
click at [1255, 199] on span "6" at bounding box center [1257, 191] width 22 height 22
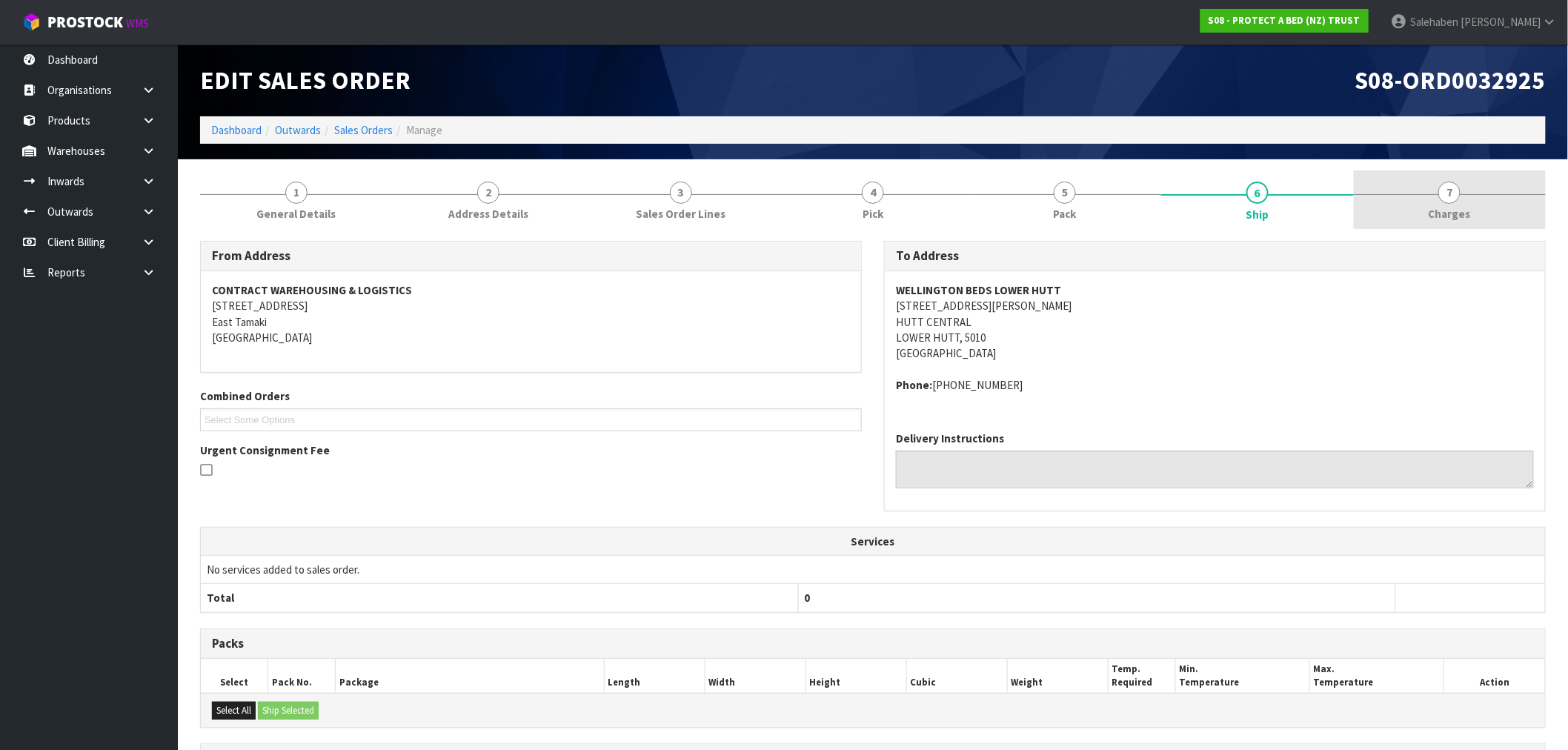
click at [1454, 201] on span "7" at bounding box center [1449, 193] width 22 height 22
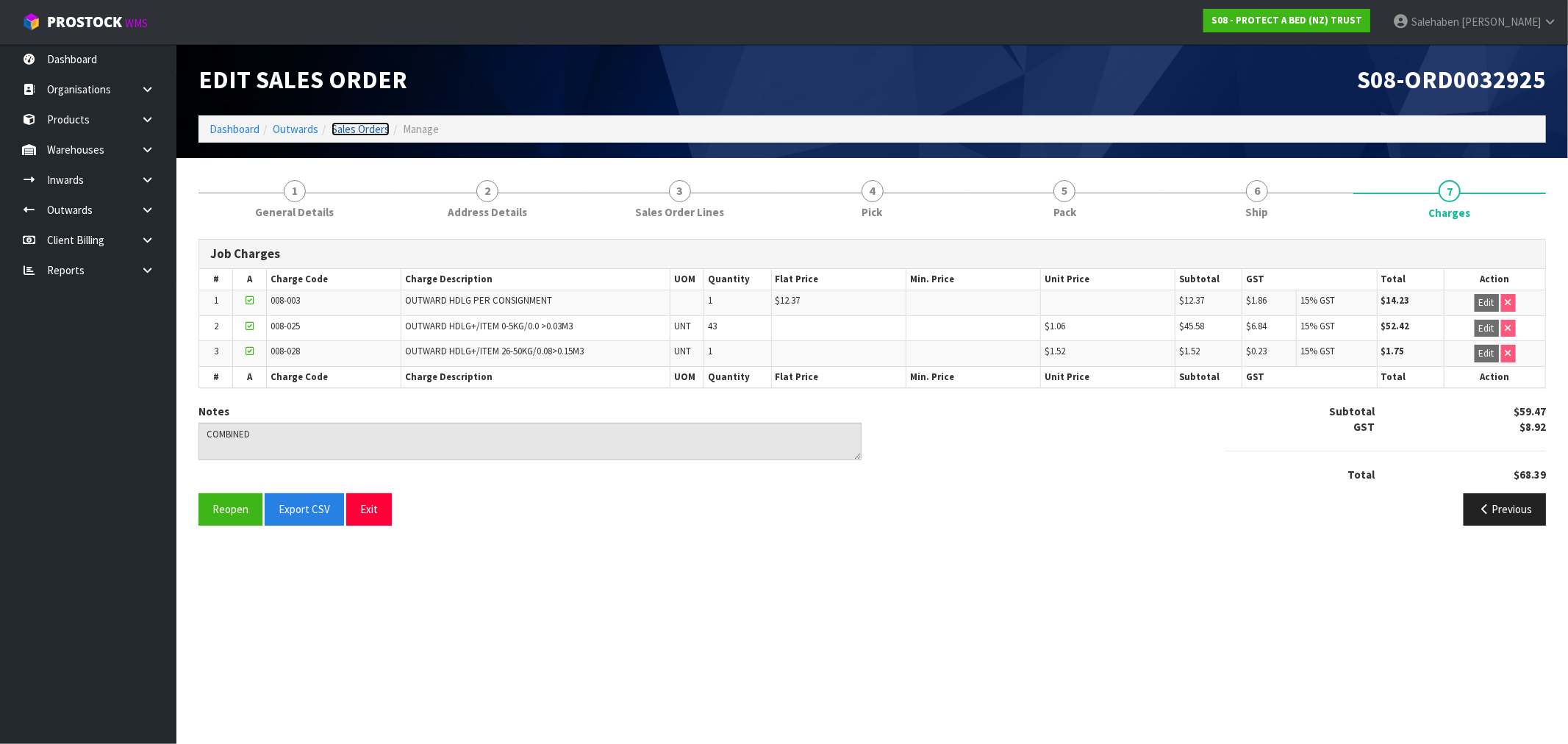
click at [356, 130] on link "Sales Orders" at bounding box center [361, 129] width 58 height 14
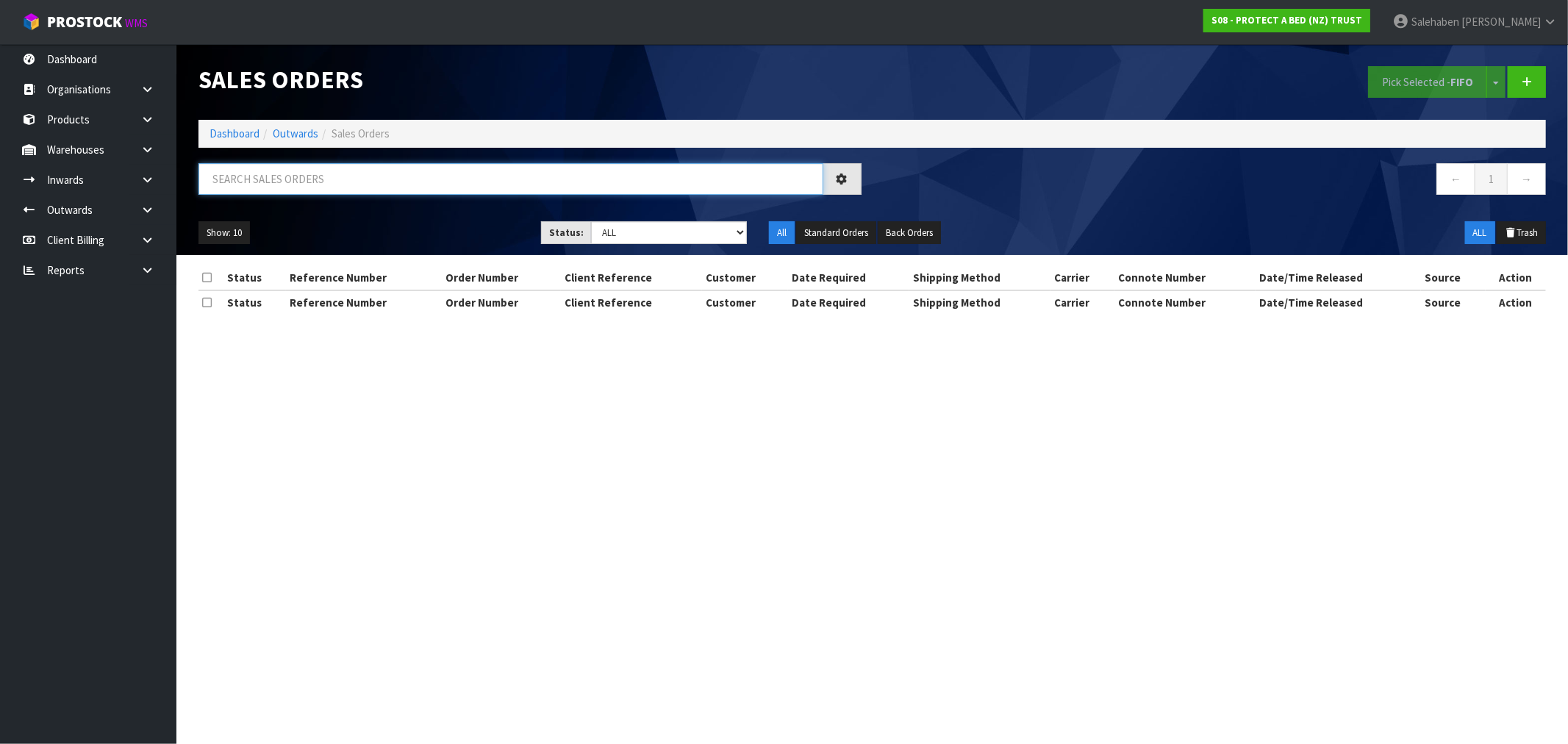
click at [483, 163] on input "text" at bounding box center [511, 178] width 625 height 32
click at [483, 164] on input "text" at bounding box center [511, 178] width 625 height 32
paste input "FWM58176836"
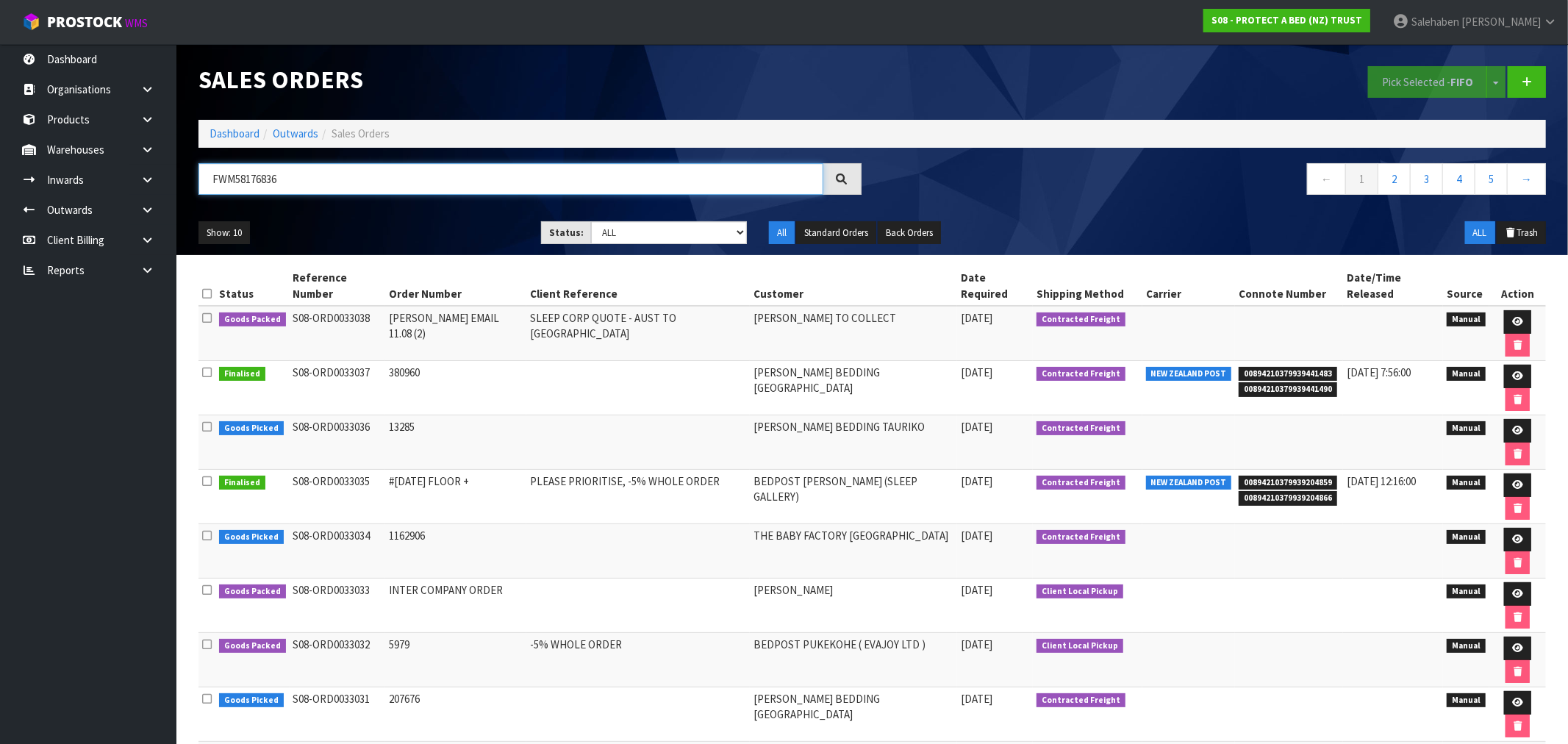
type input "FWM58176836"
click at [1105, 214] on div "Show: 10 5 10 25 50 Status: Draft Pending Allocated Pending Pick Goods Picked G…" at bounding box center [872, 233] width 1370 height 46
click at [853, 229] on button "Standard Orders" at bounding box center [836, 233] width 80 height 24
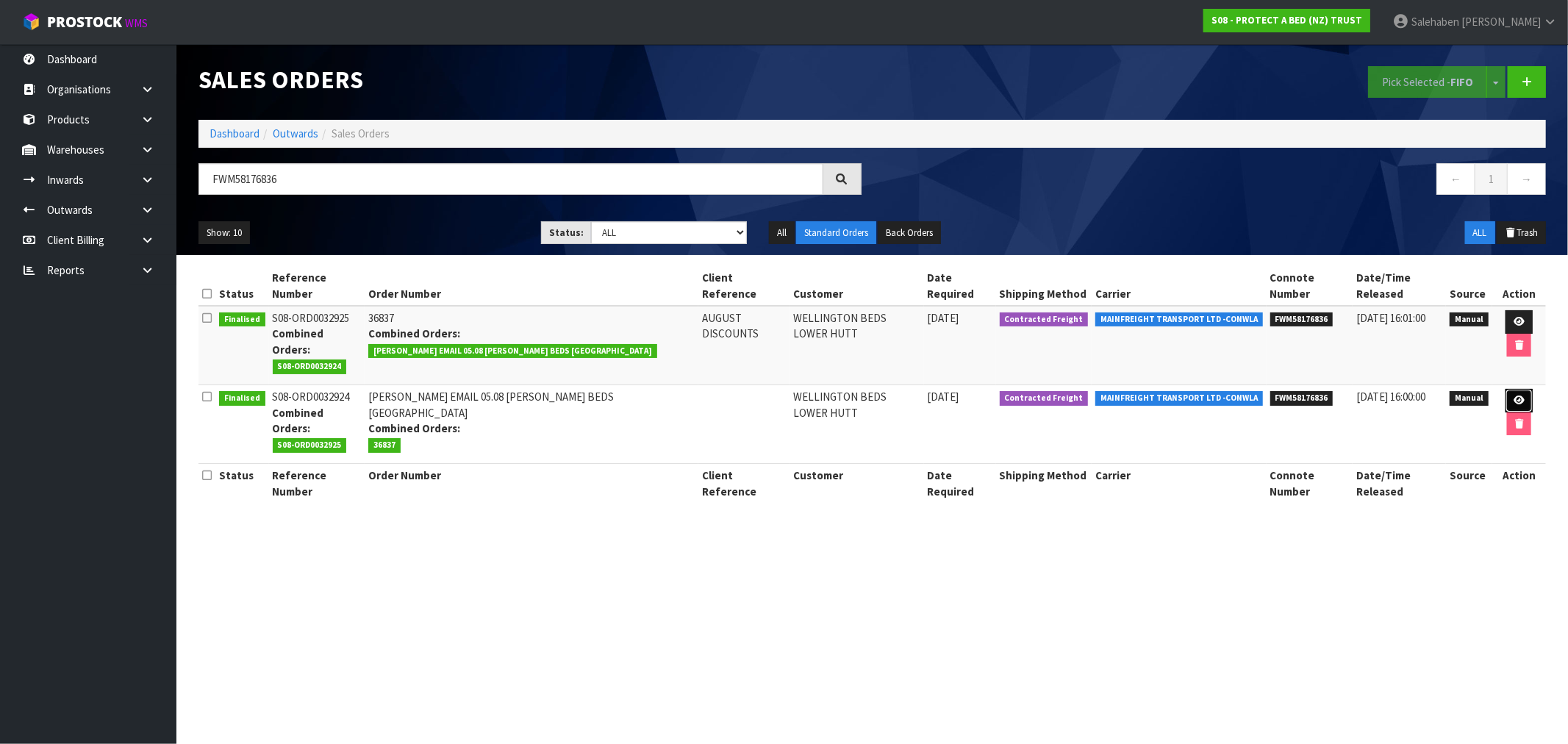
click at [1513, 395] on icon at bounding box center [1518, 400] width 11 height 10
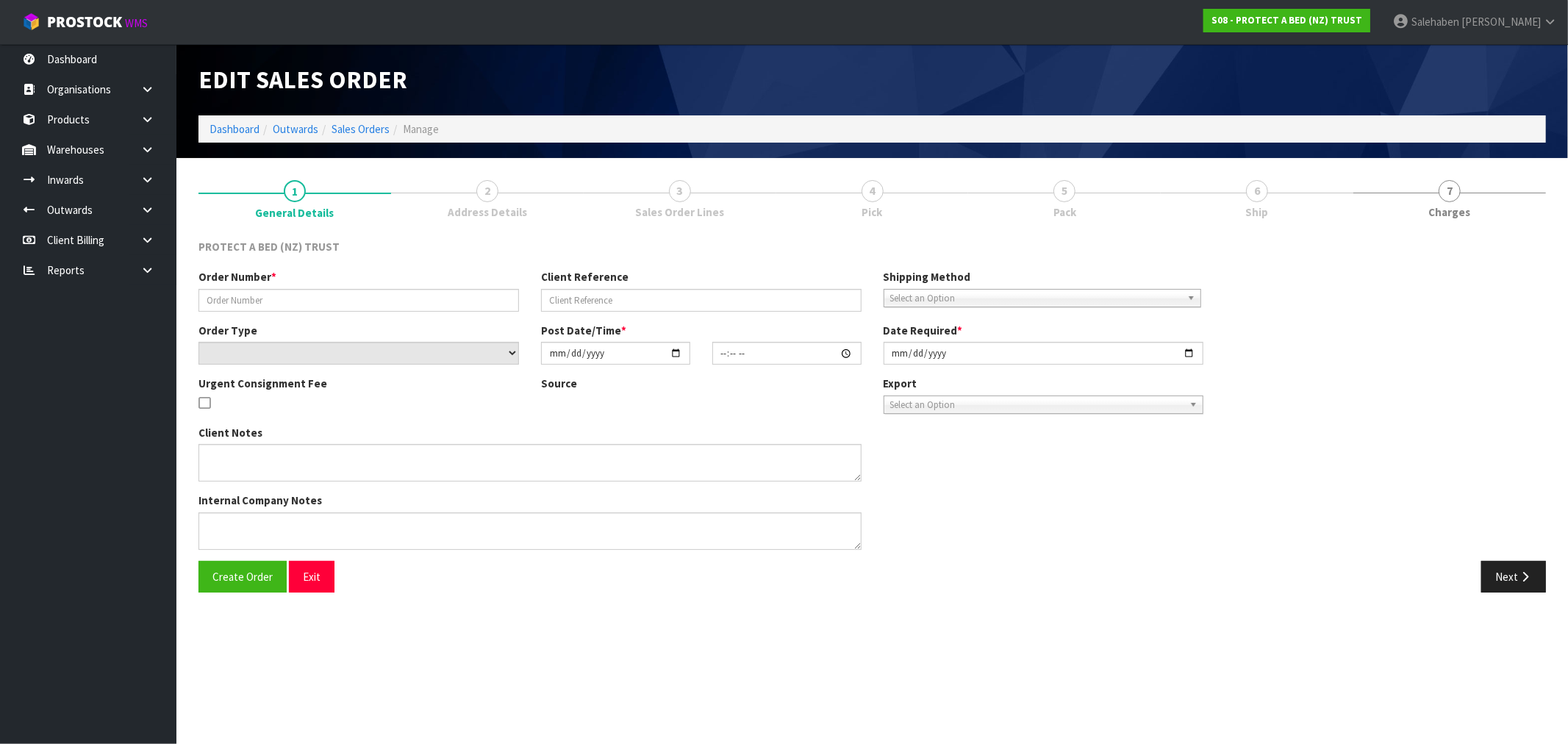
type input "CLINT EMAIL 05.08 WELLINGTON BEDS LOWER HUTT"
select select "number:0"
type input "[DATE]"
type input "10:56:00.000"
type input "[DATE]"
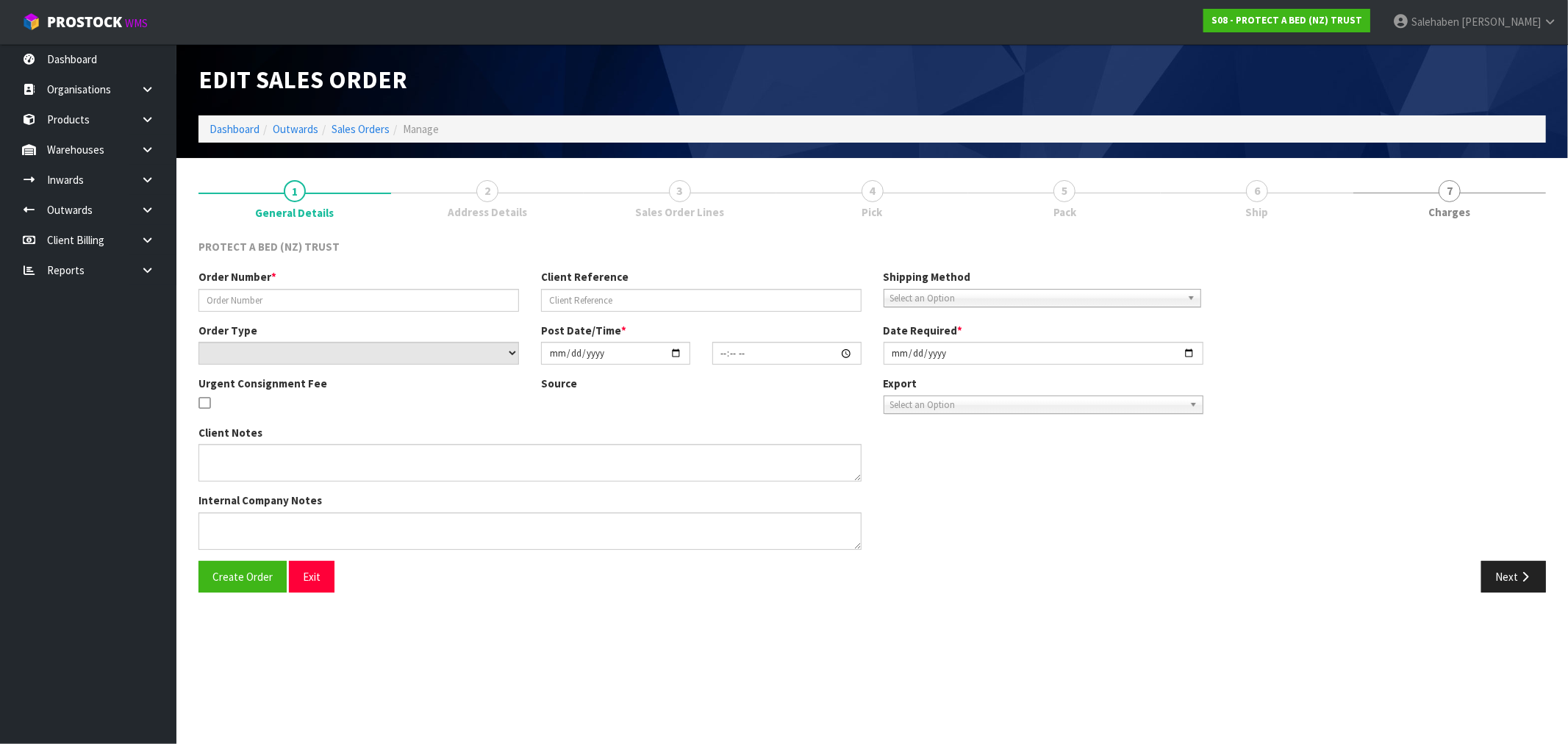
type textarea "AT NO CHARGE TO REPLACE A PRODUCT THAT HAS DELAMINATED."
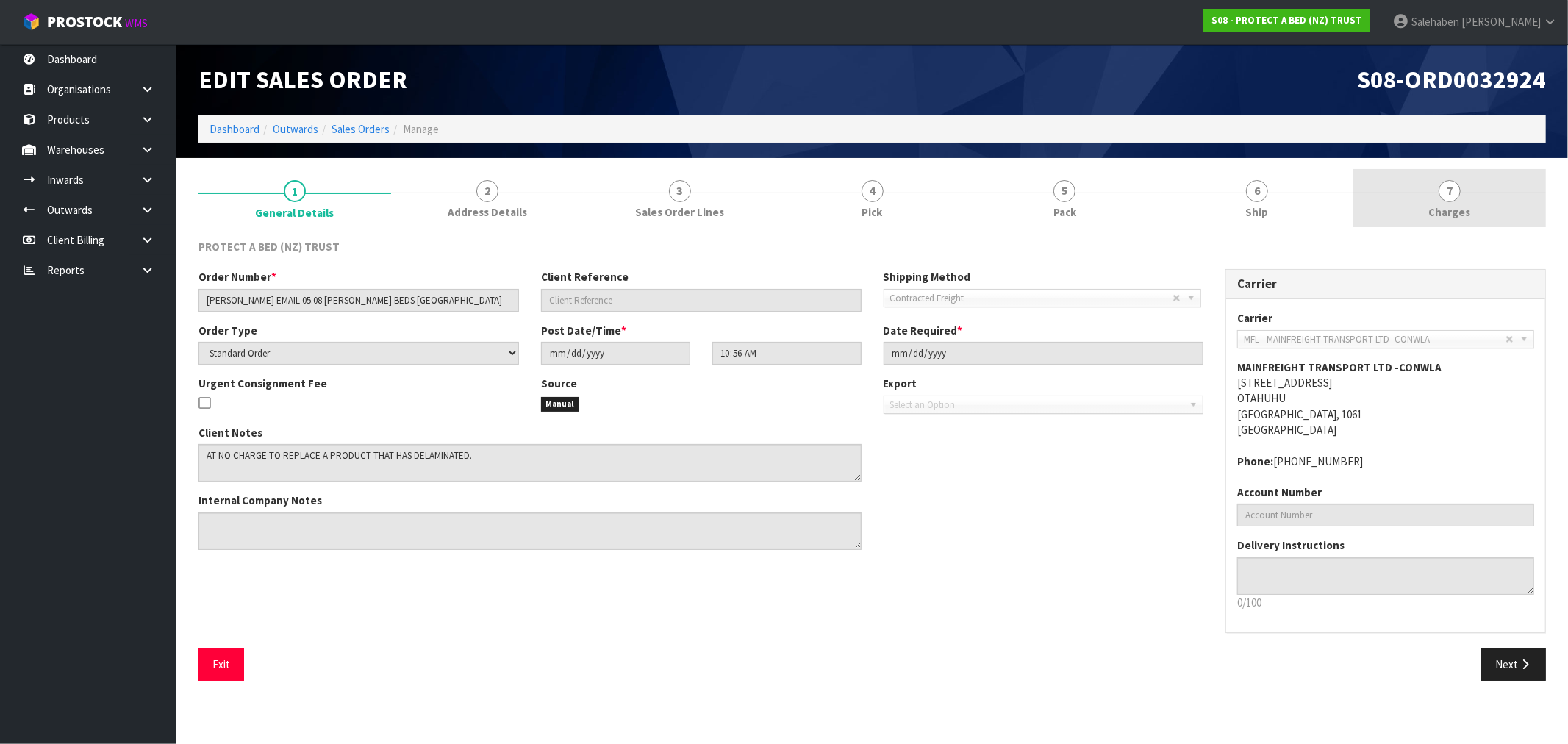
click at [1451, 204] on span "Charges" at bounding box center [1450, 212] width 42 height 16
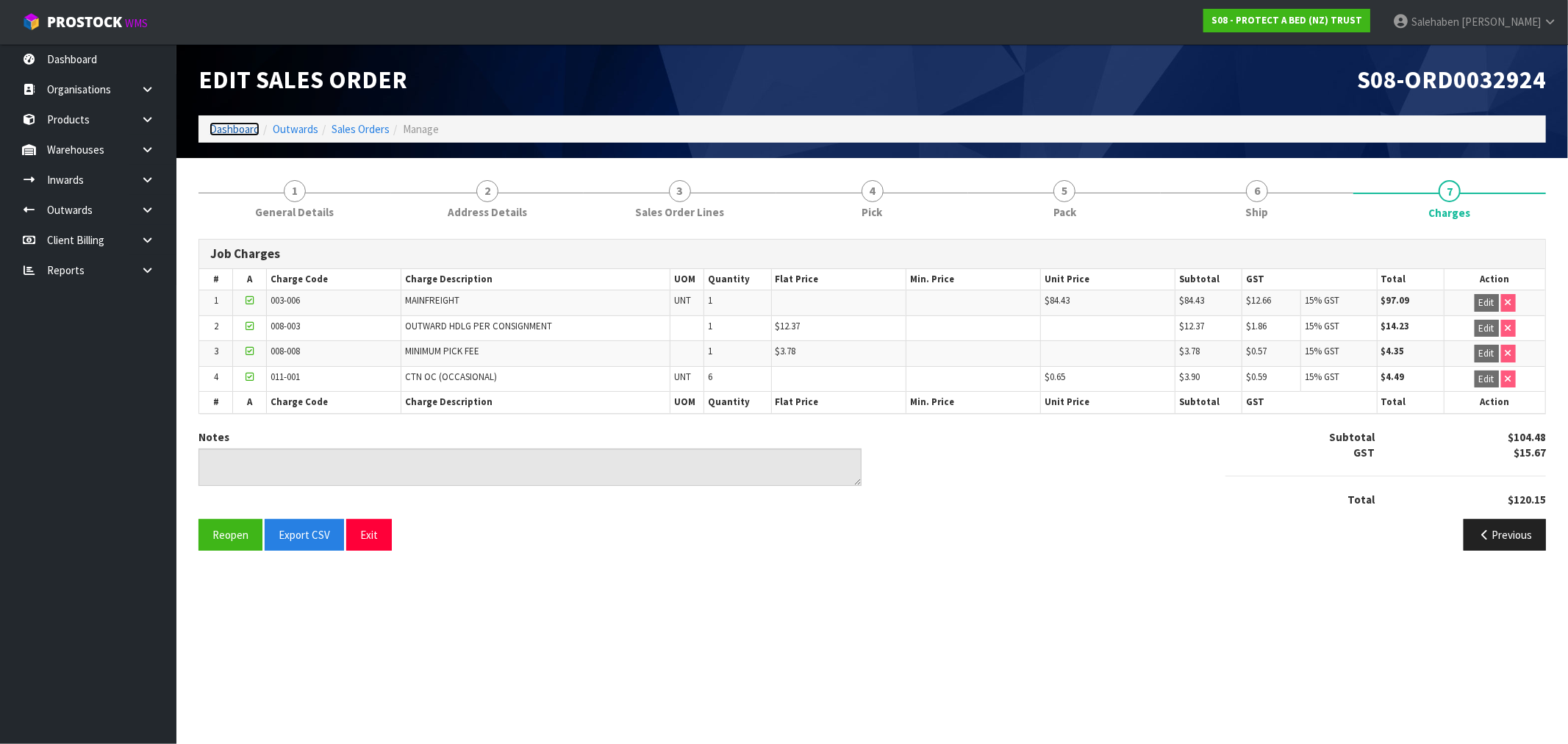
click at [226, 128] on link "Dashboard" at bounding box center [235, 129] width 50 height 14
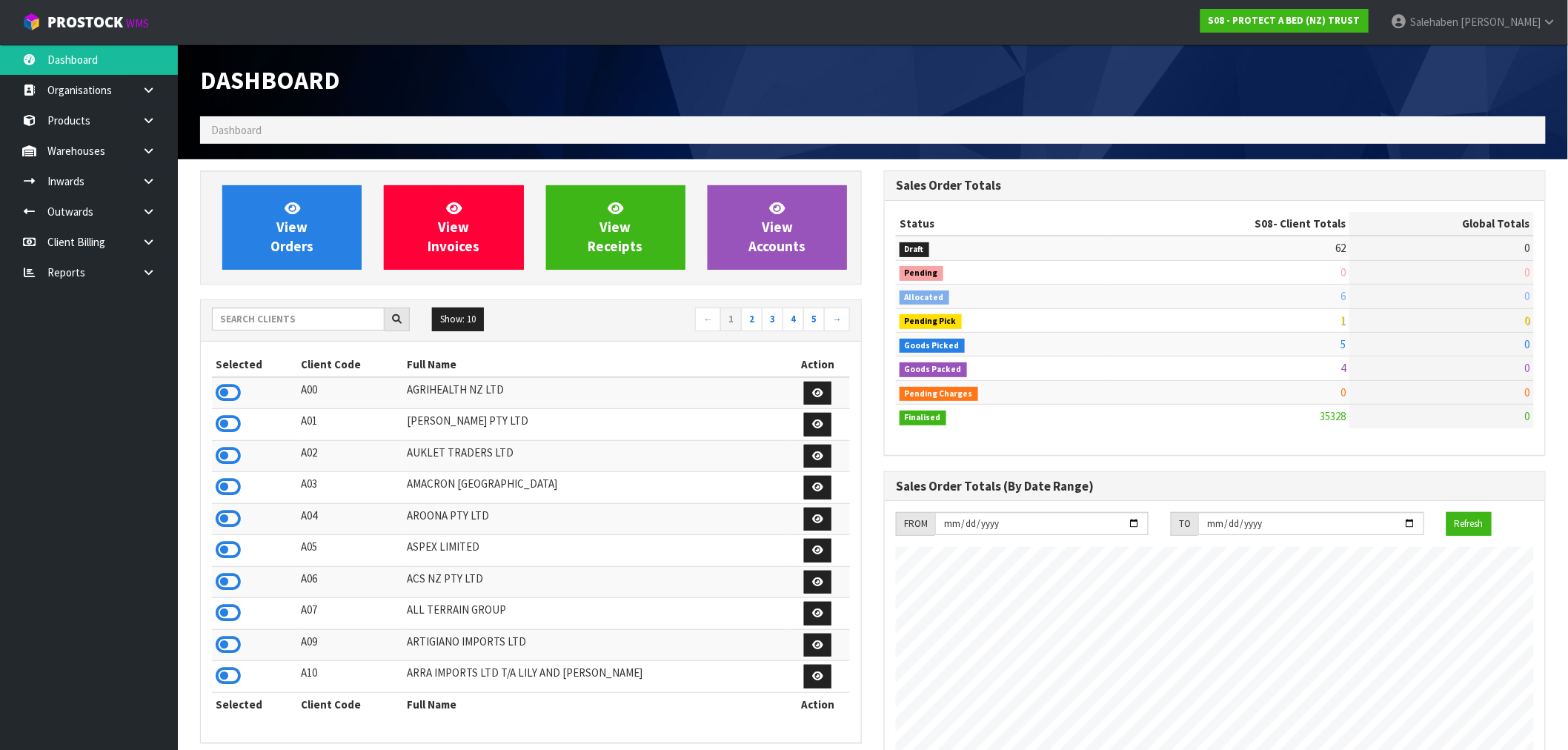
scroll to position [1122, 684]
click at [263, 320] on input "text" at bounding box center [298, 319] width 172 height 23
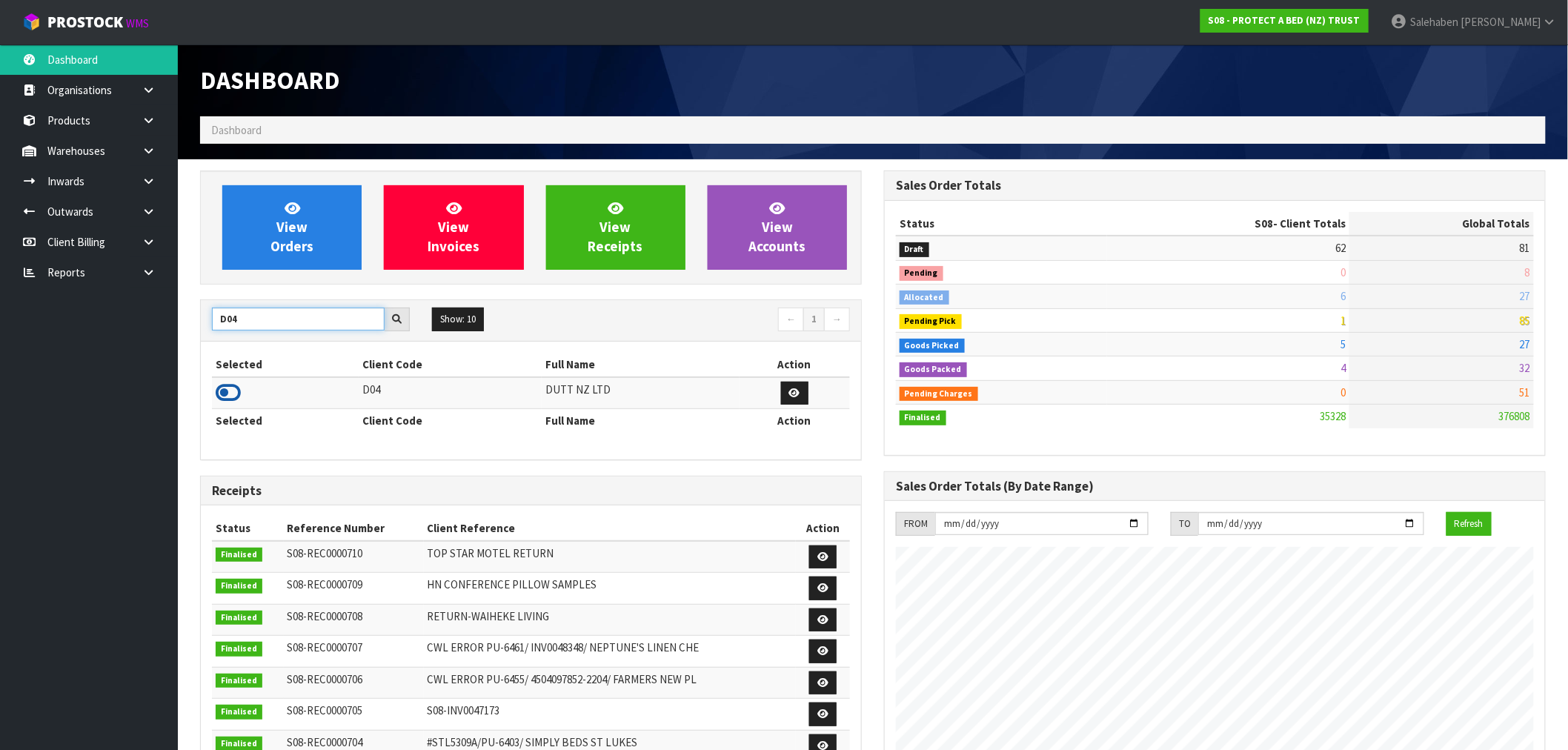
type input "D04"
click at [227, 387] on icon at bounding box center [228, 393] width 25 height 22
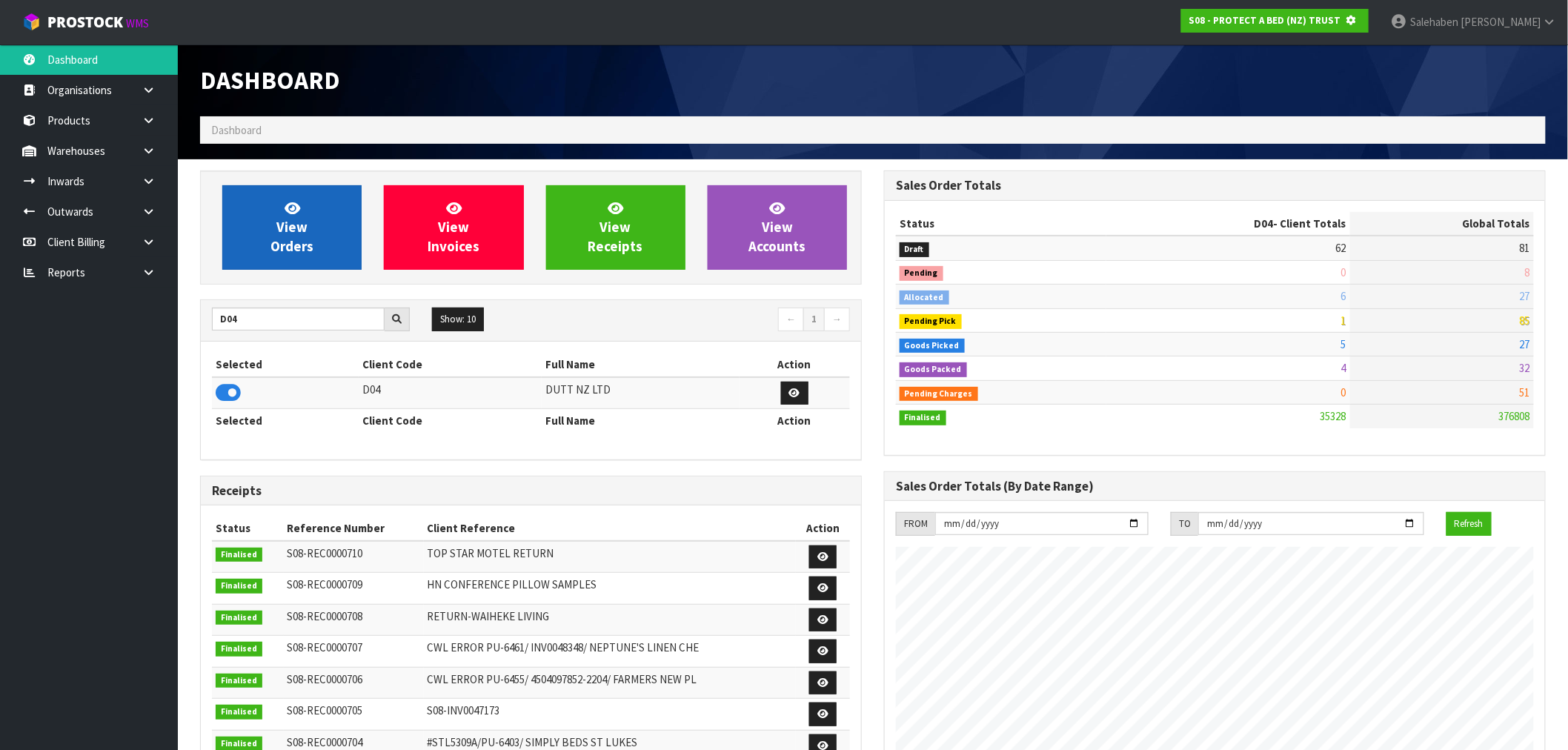
scroll to position [924, 684]
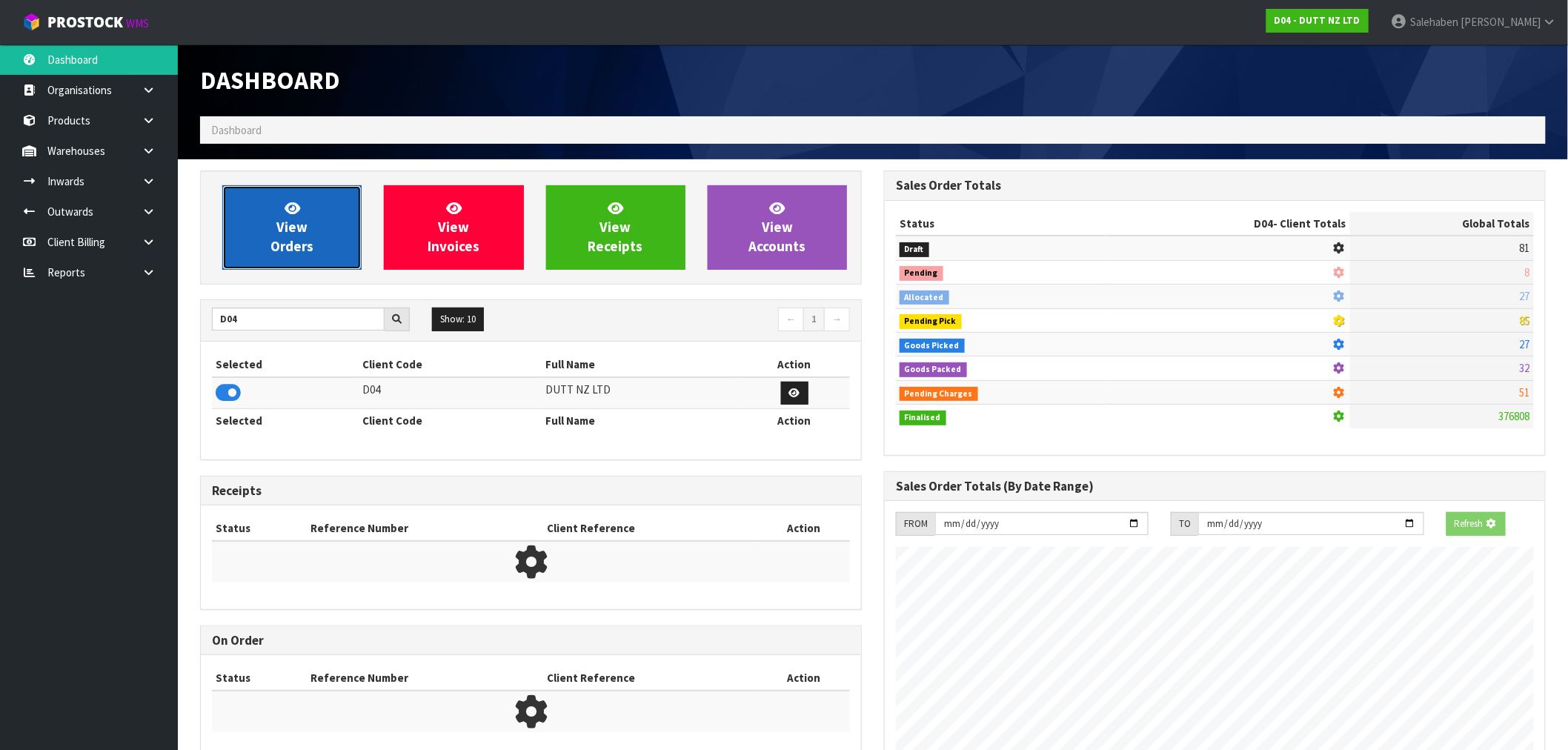
click at [304, 220] on span "View Orders" at bounding box center [292, 227] width 43 height 55
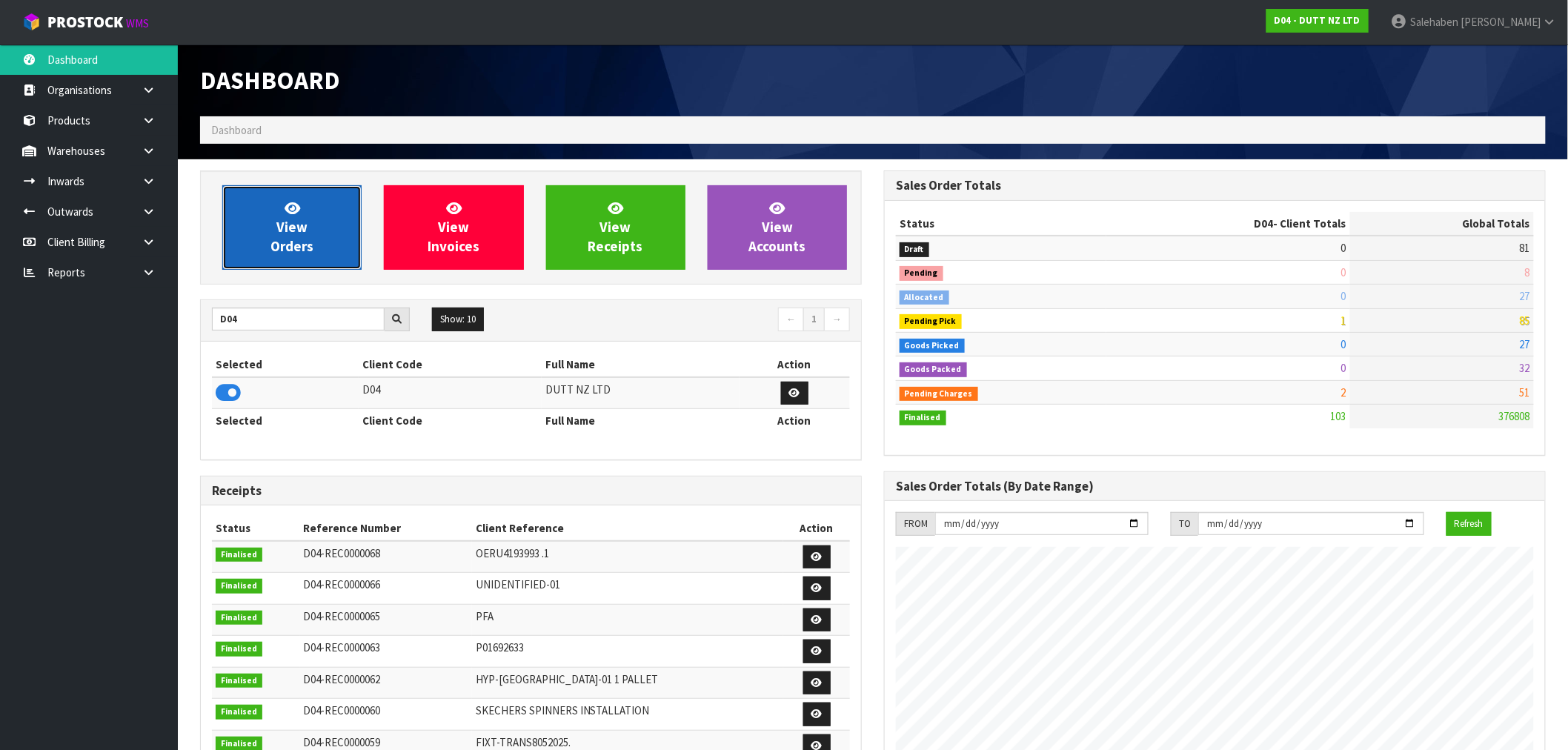
scroll to position [1122, 684]
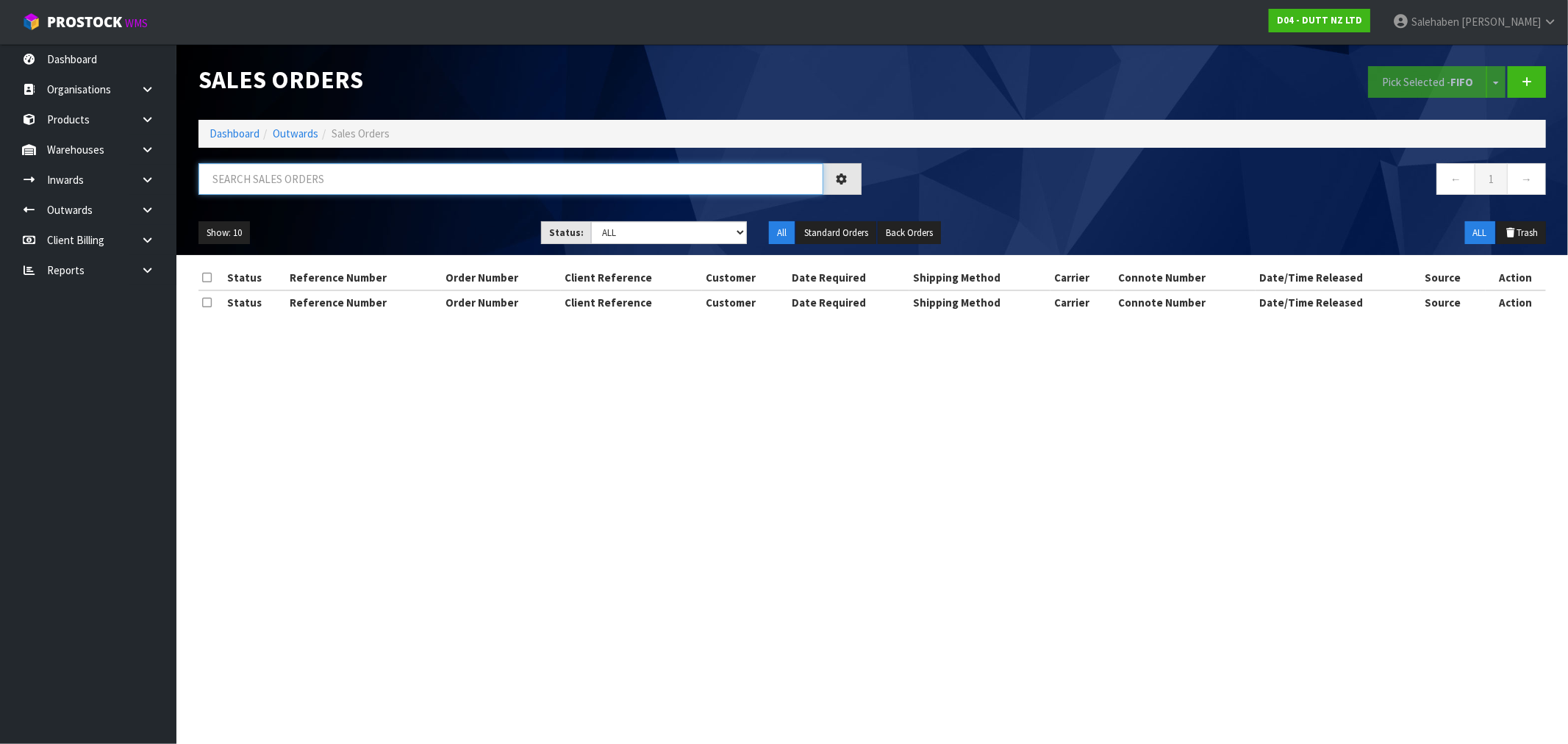
click at [301, 179] on input "text" at bounding box center [511, 178] width 625 height 32
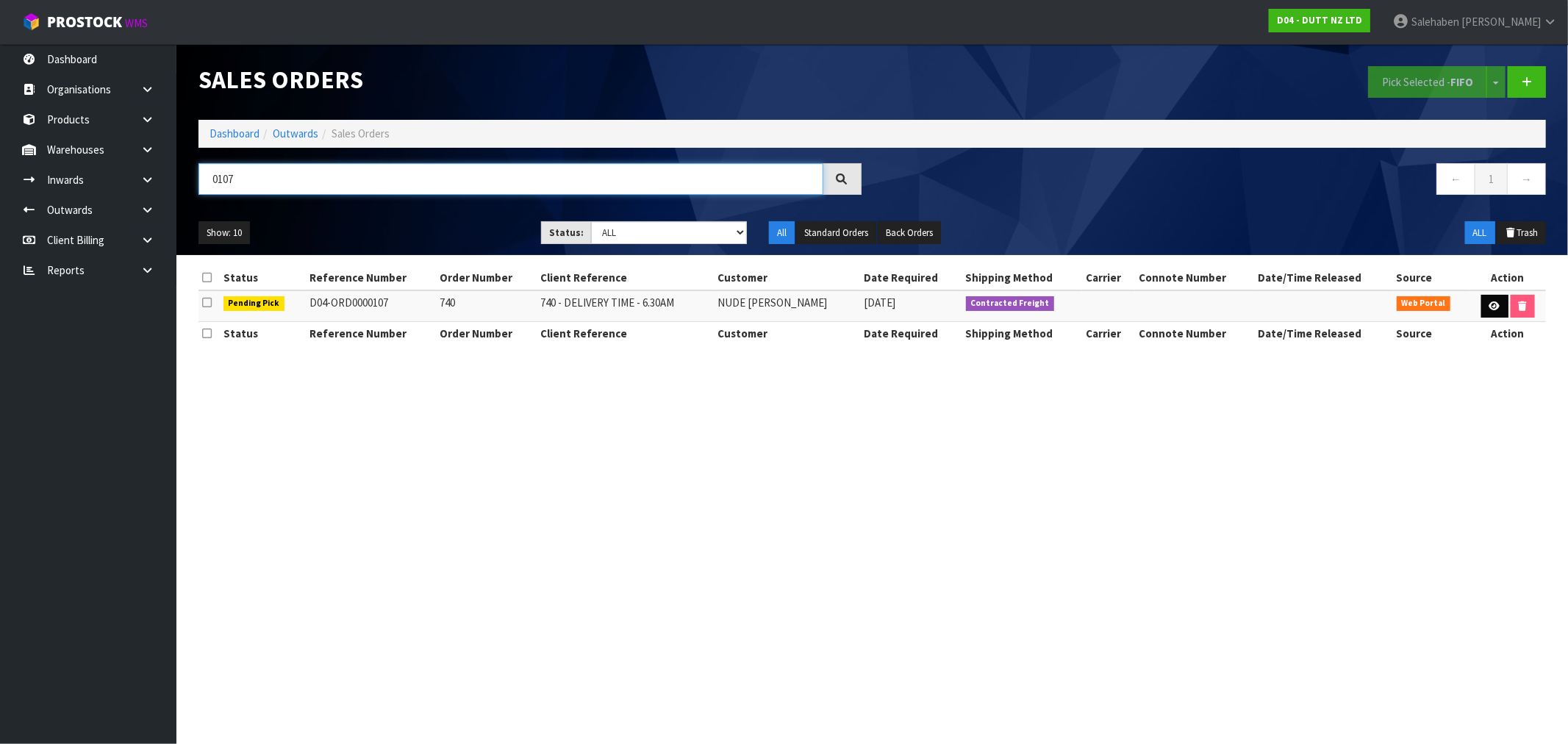
type input "0107"
click at [1495, 306] on icon at bounding box center [1494, 306] width 11 height 10
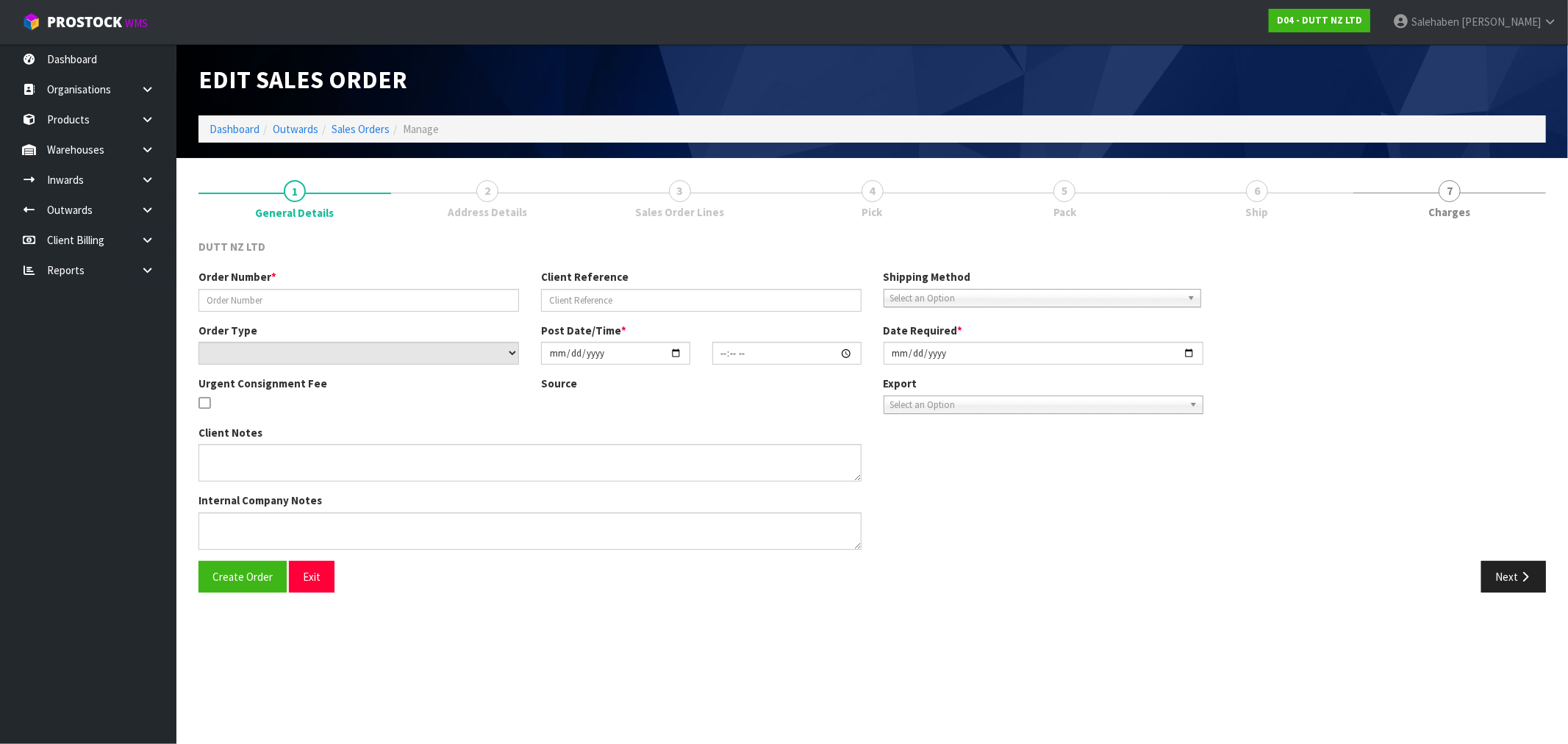
type input "740"
type input "740 - DELIVERY TIME - 6.30AM"
select select "number:0"
type input "2025-08-15"
type input "10:23:00.000"
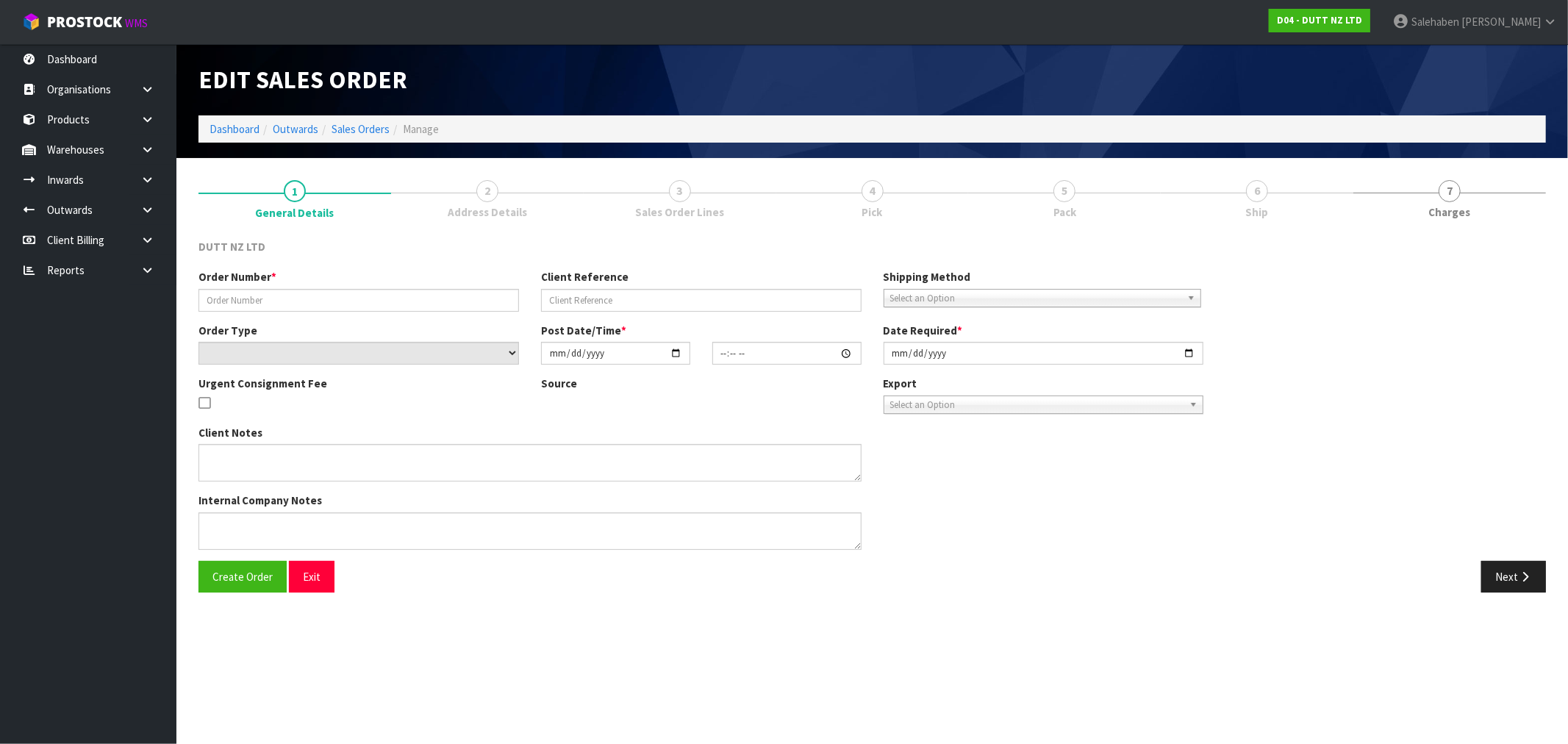
type input "2025-08-20"
type textarea "TAILGATE/ PALLET JACK DELIVERY TO STORE PLEASE CONTACT THE SITE CONTACT ON ARRI…"
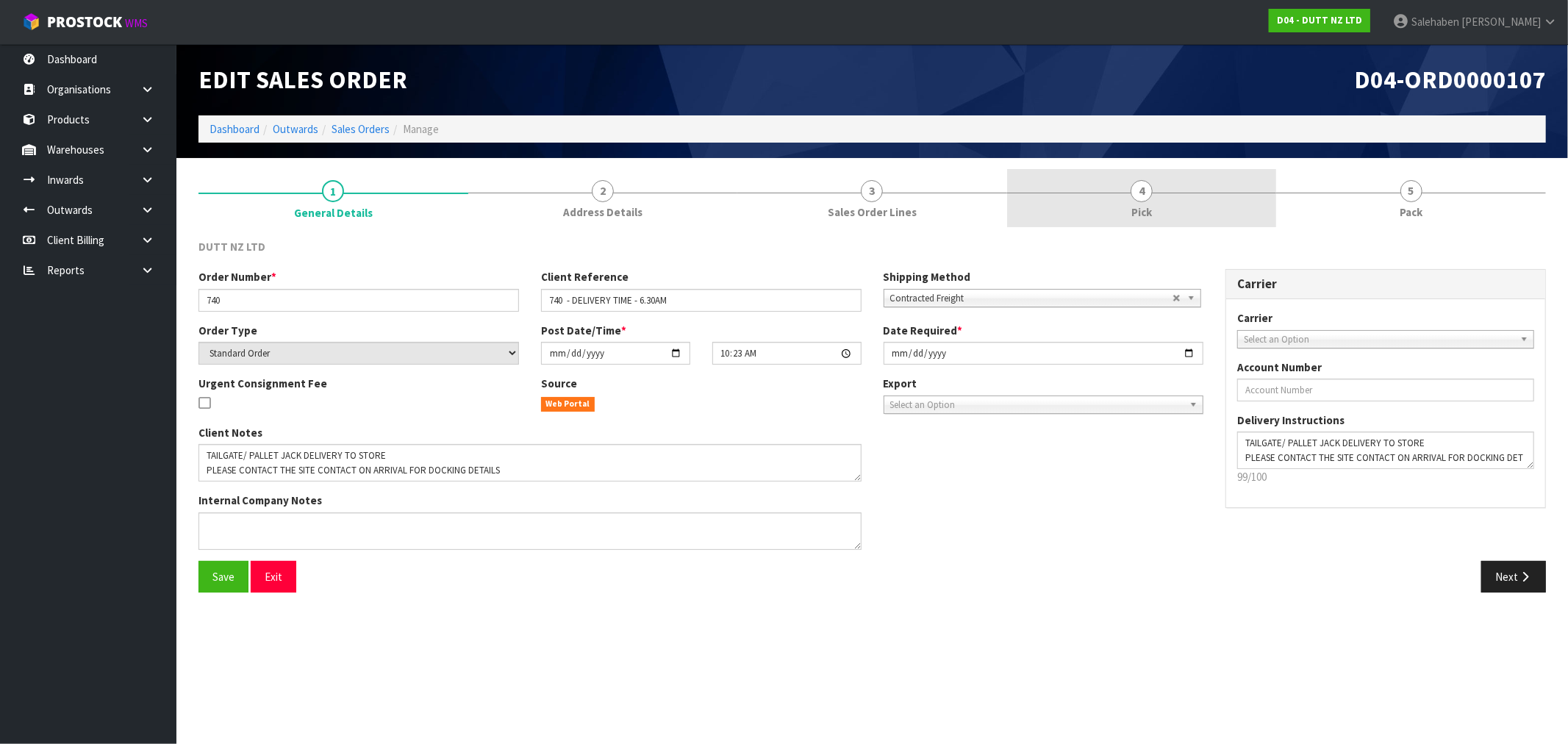
click at [1148, 222] on link "4 Pick" at bounding box center [1142, 198] width 269 height 58
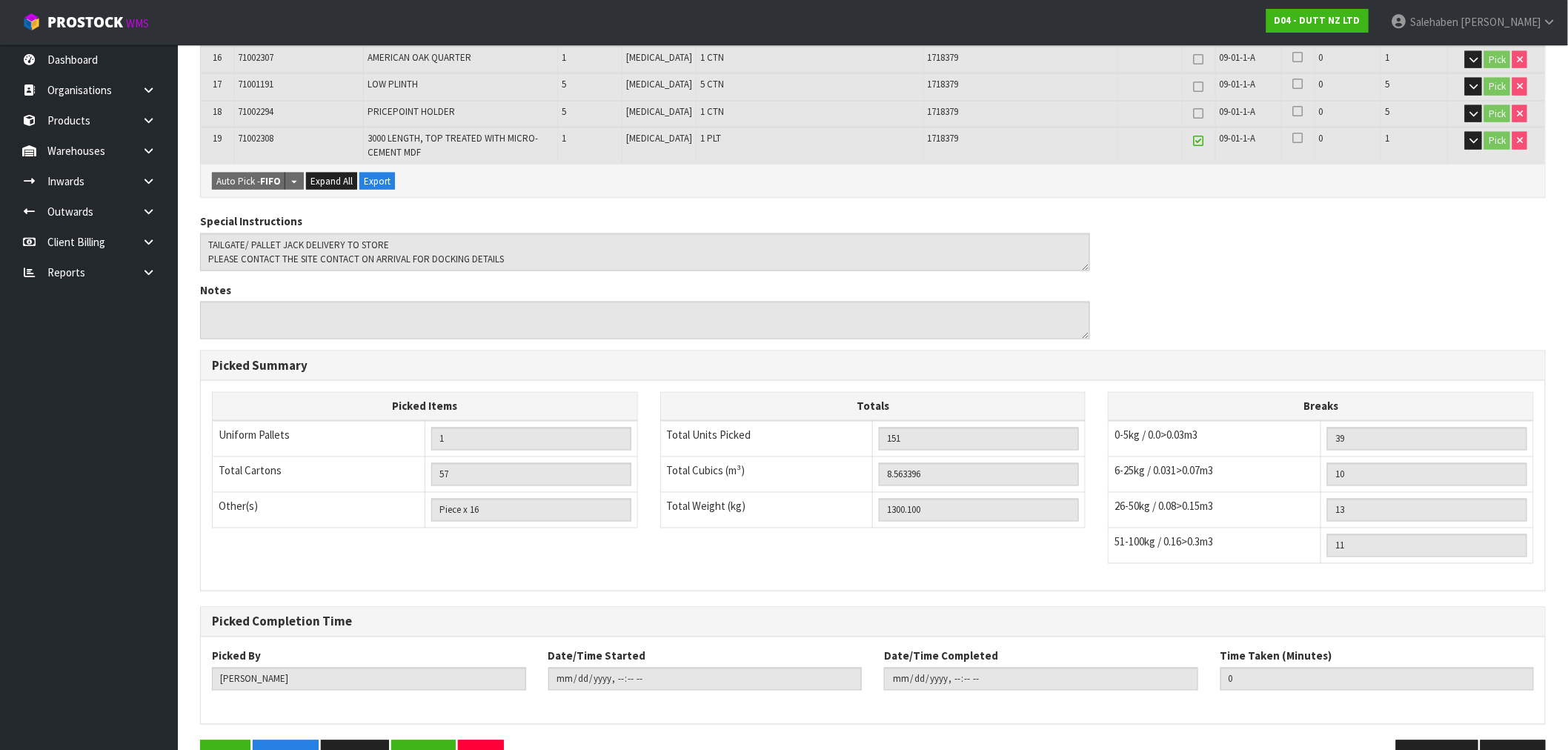
scroll to position [784, 0]
click at [329, 172] on span "Expand All" at bounding box center [331, 178] width 43 height 13
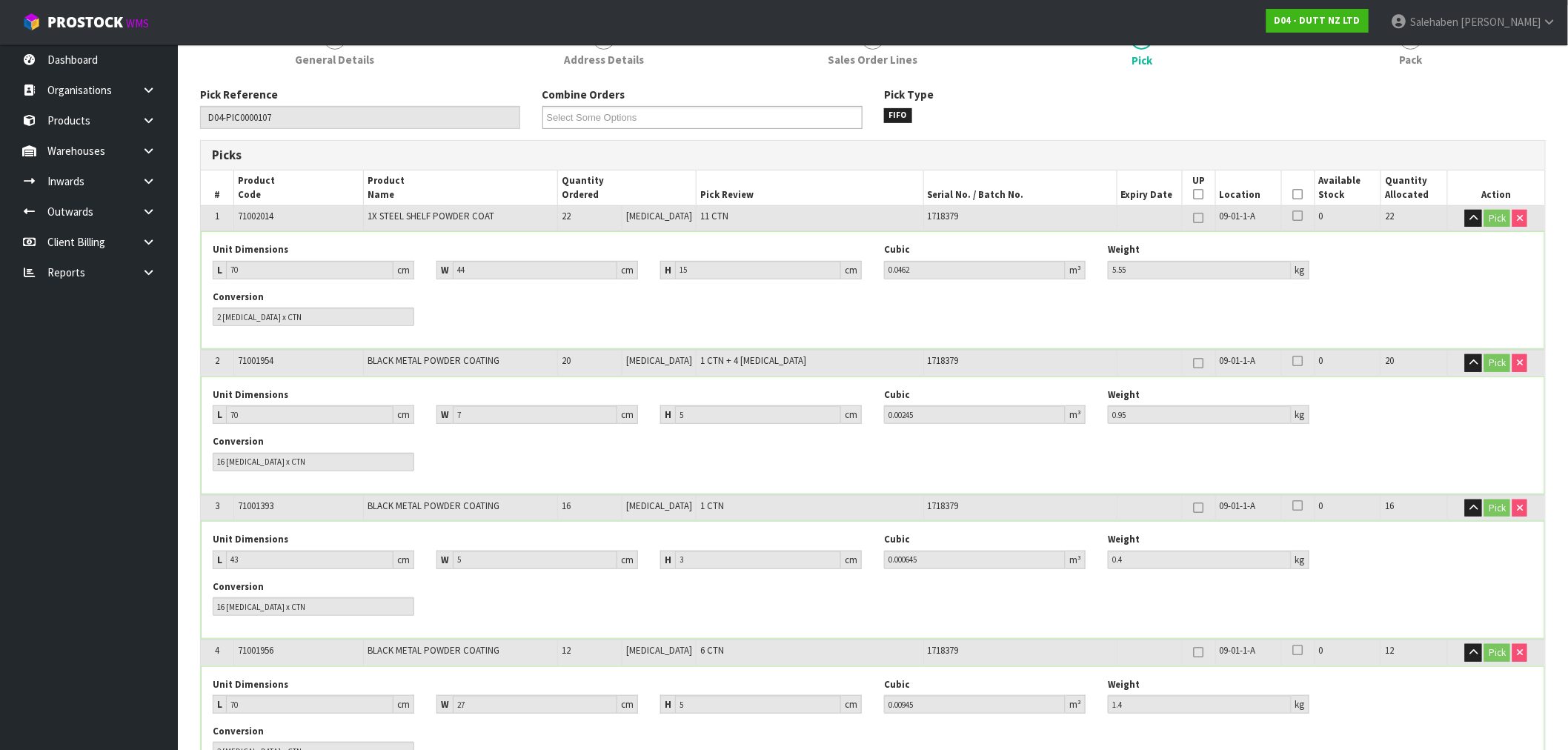
scroll to position [0, 0]
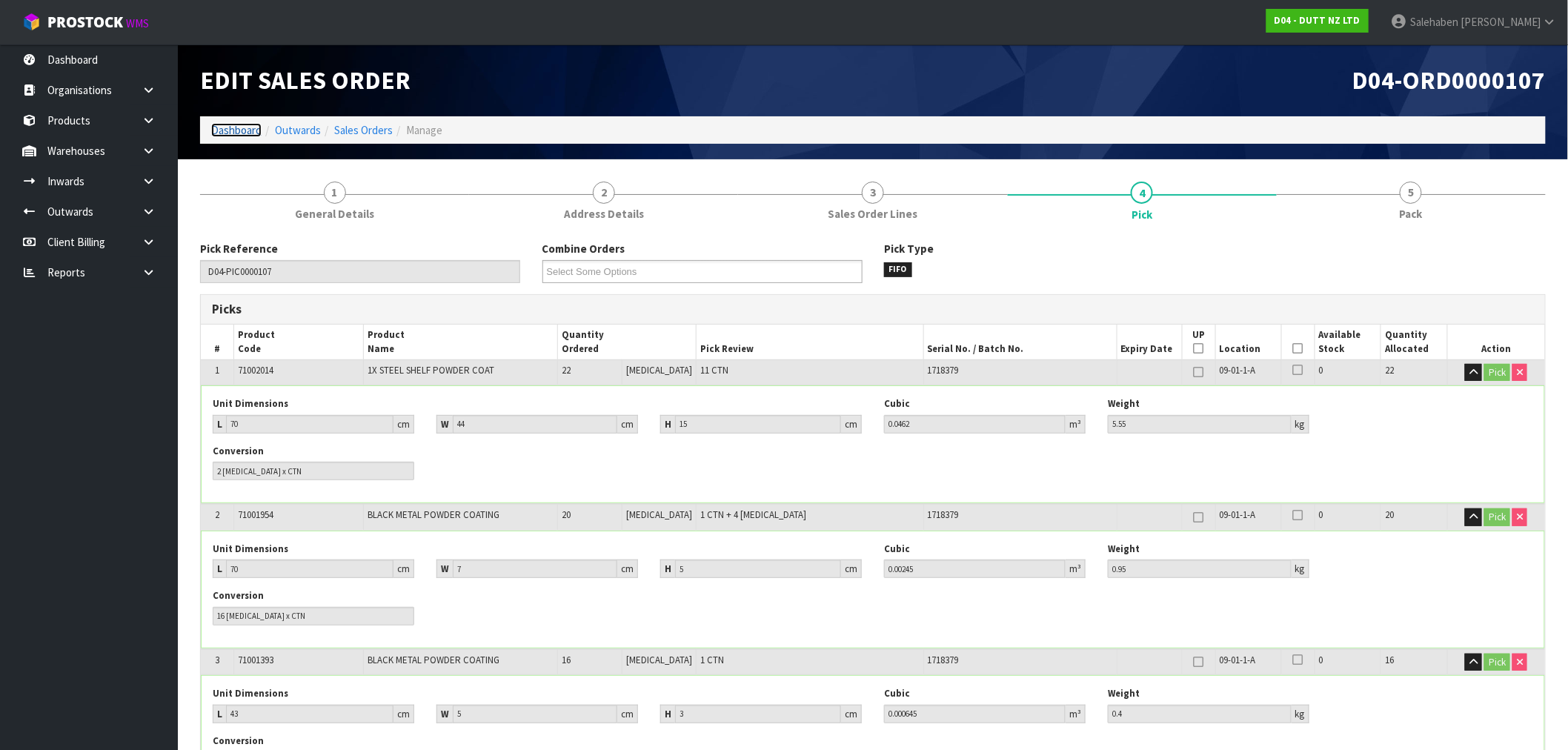
click at [235, 129] on link "Dashboard" at bounding box center [237, 130] width 51 height 14
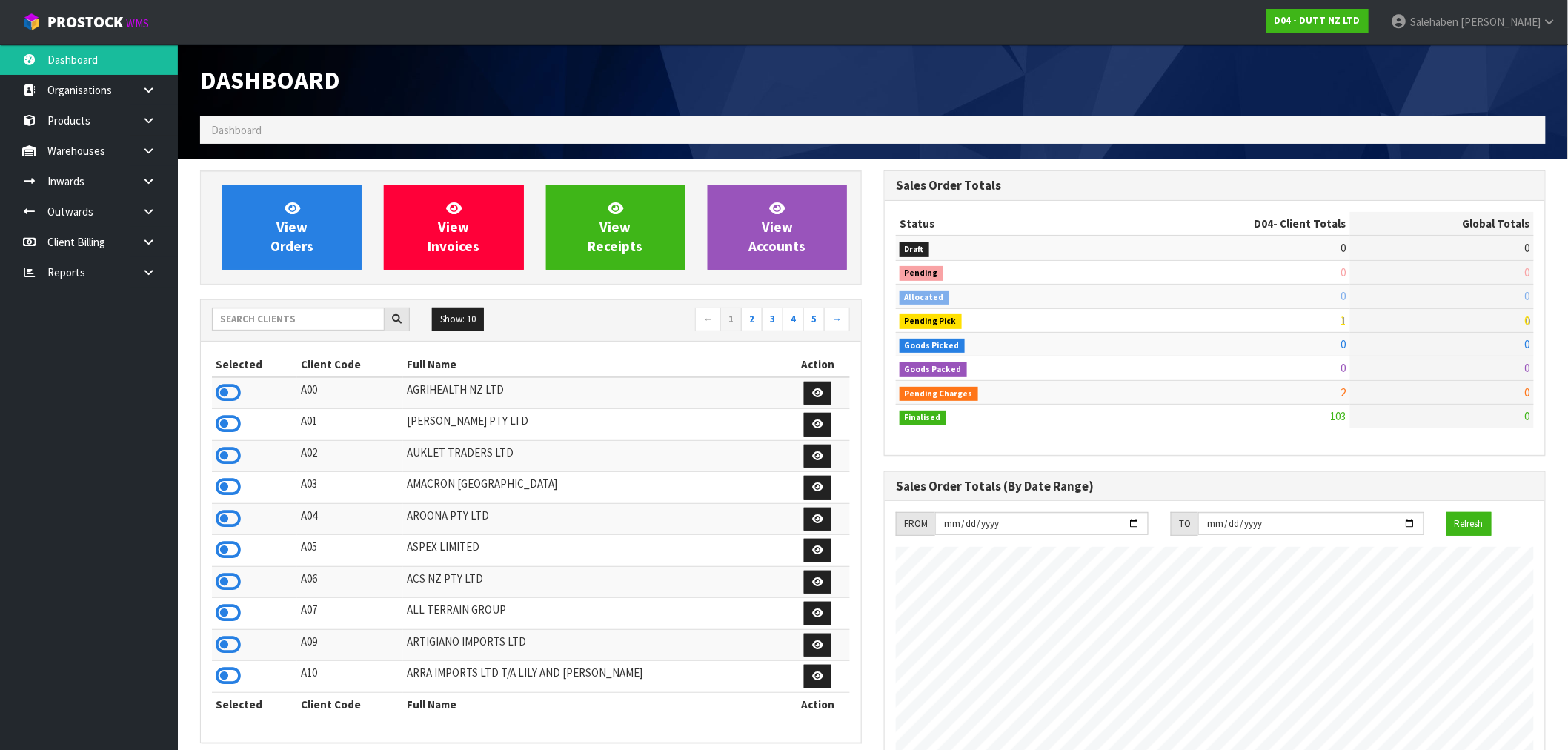
scroll to position [1122, 684]
click at [352, 324] on input "text" at bounding box center [298, 319] width 172 height 23
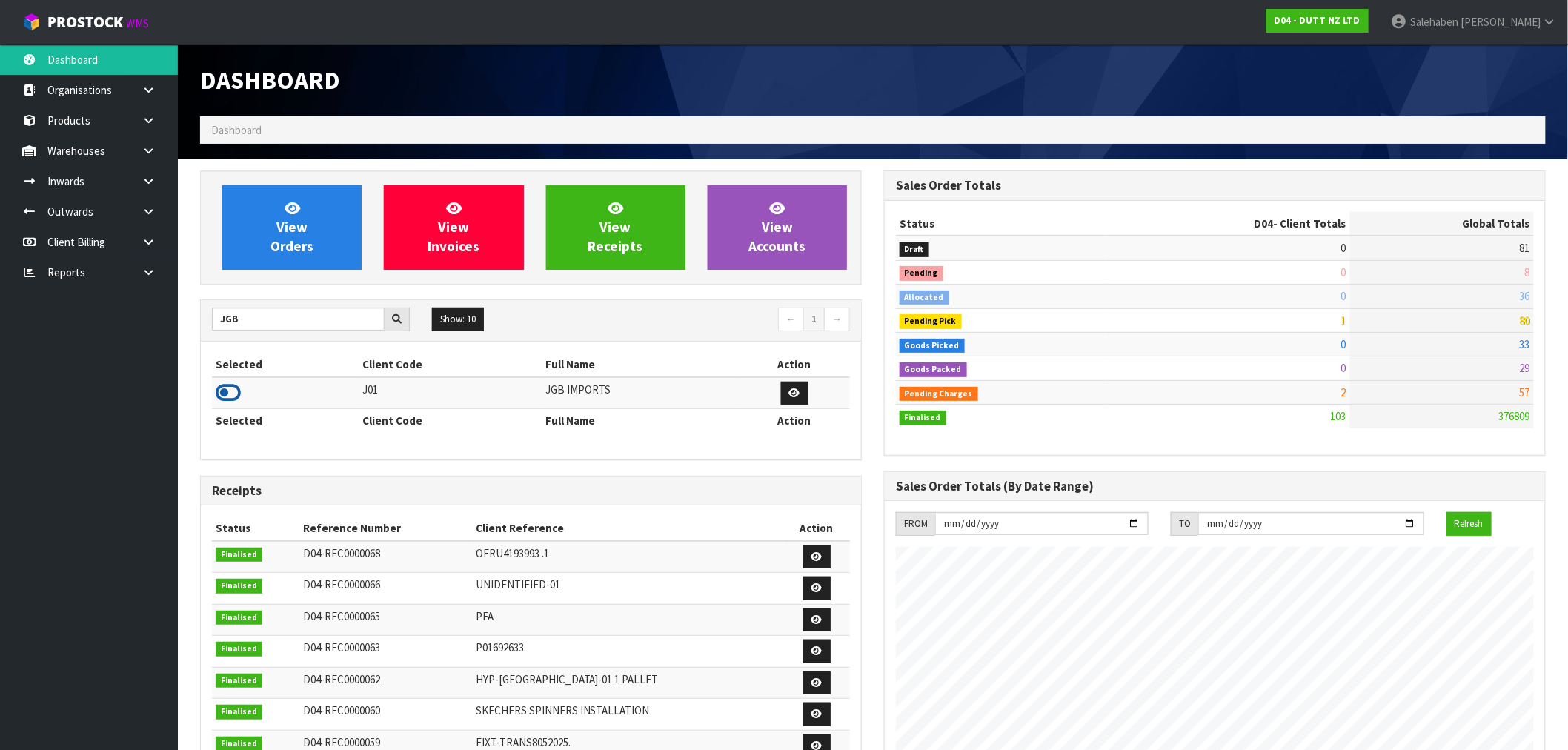
click at [217, 390] on icon at bounding box center [228, 393] width 25 height 22
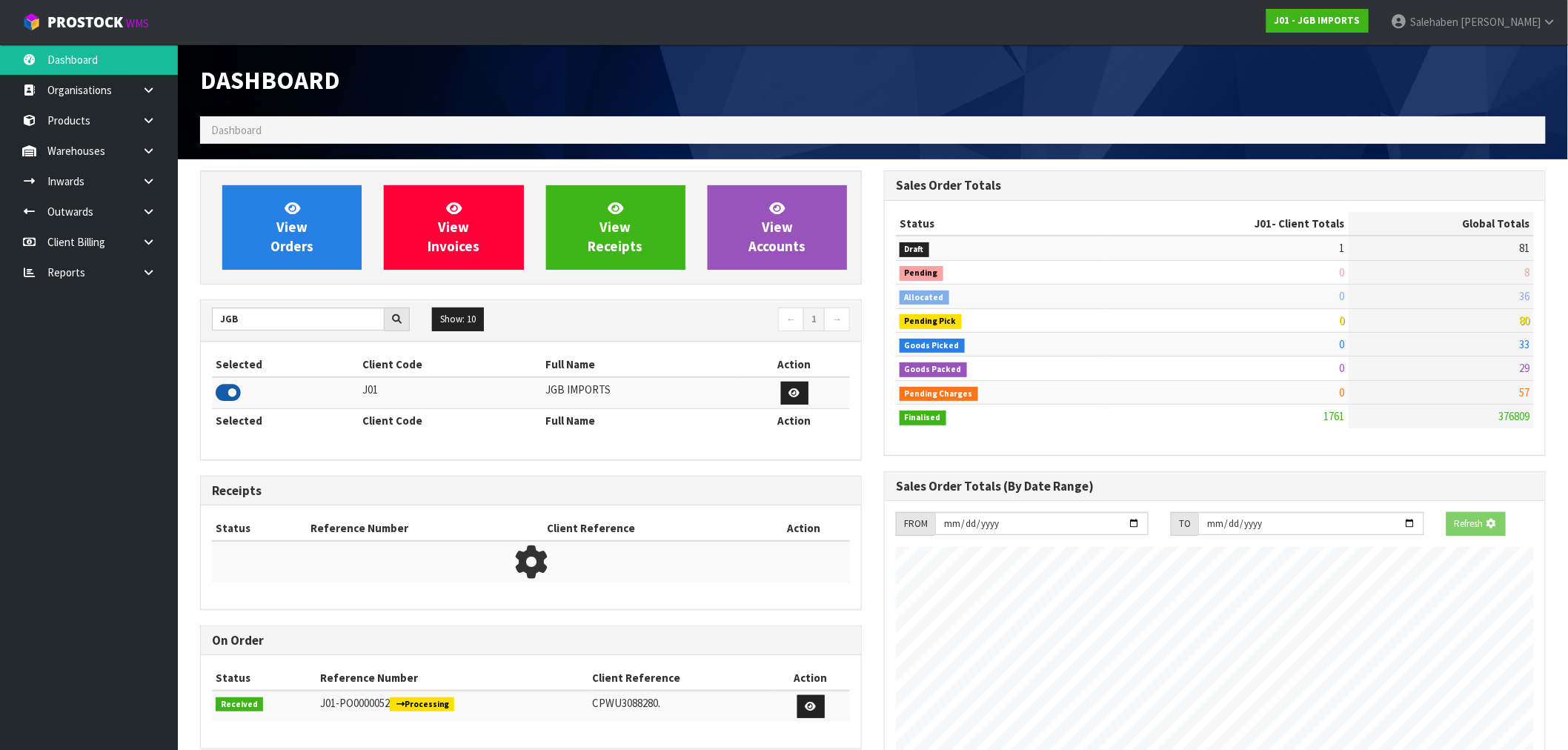
scroll to position [931, 684]
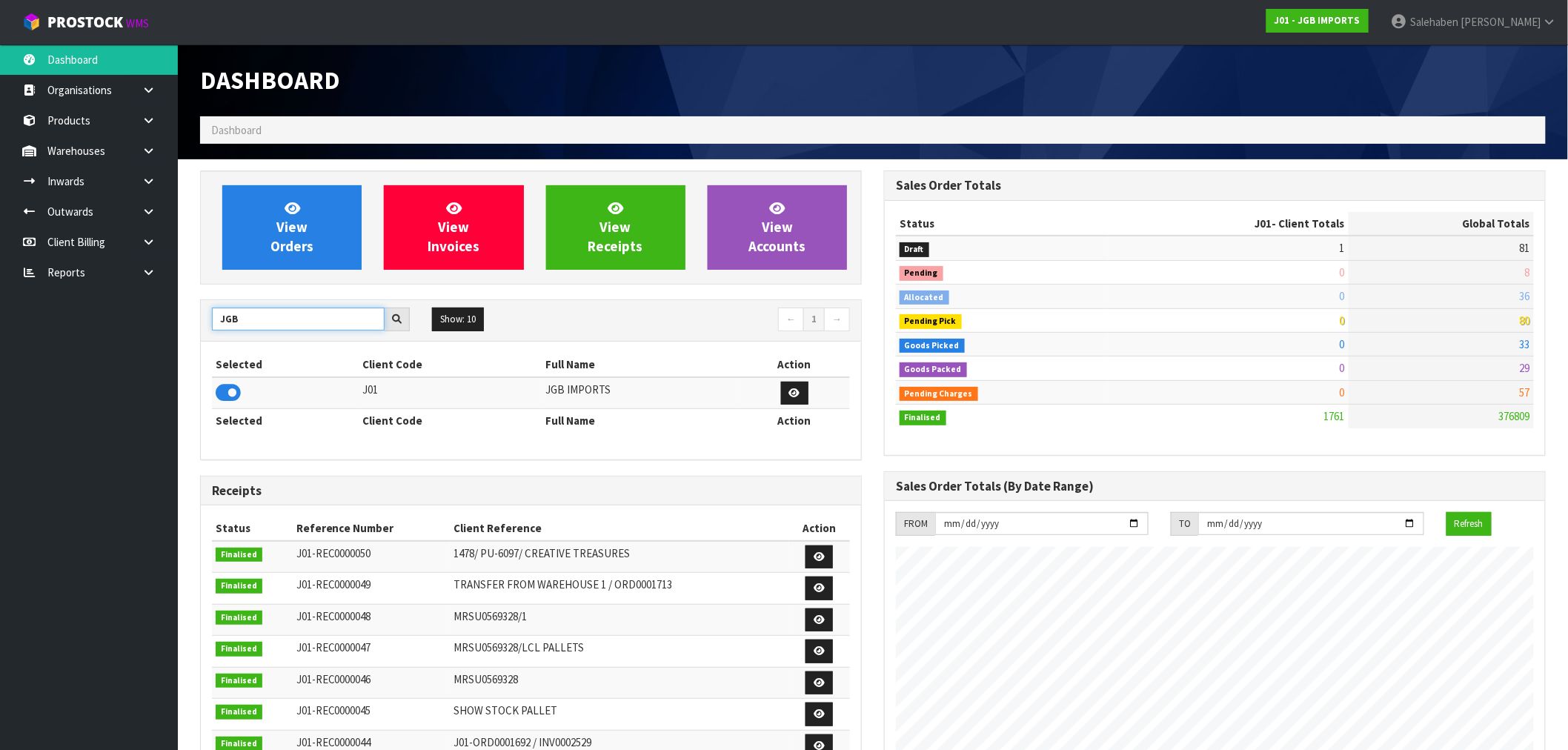
drag, startPoint x: 259, startPoint y: 307, endPoint x: 109, endPoint y: 366, distance: 161.2
click at [109, 366] on body "Toggle navigation ProStock WMS J01 - JGB IMPORTS [PERSON_NAME] Logout Dashboard…" at bounding box center [784, 375] width 1568 height 750
type input "E04"
click at [223, 396] on icon at bounding box center [228, 393] width 25 height 22
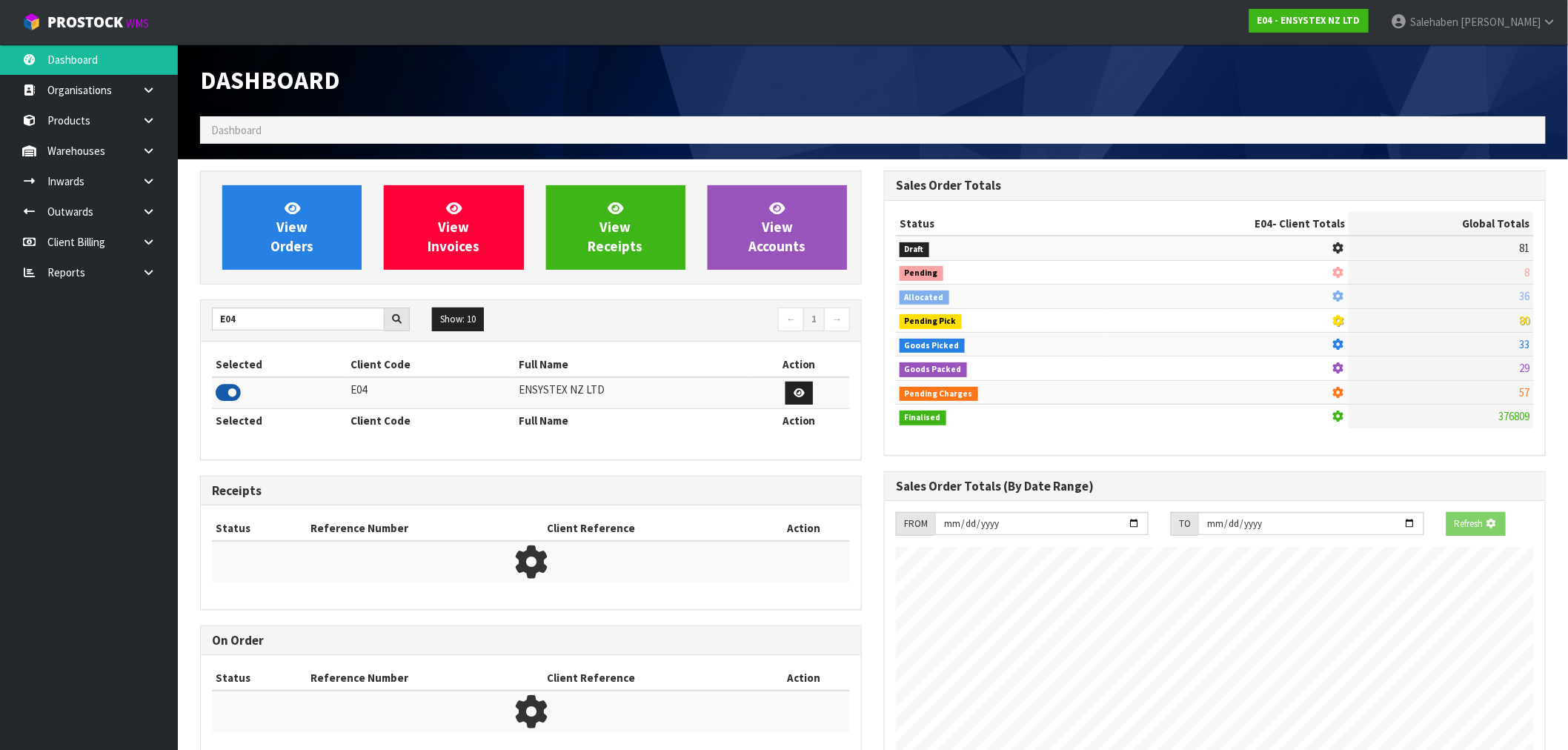
scroll to position [1122, 684]
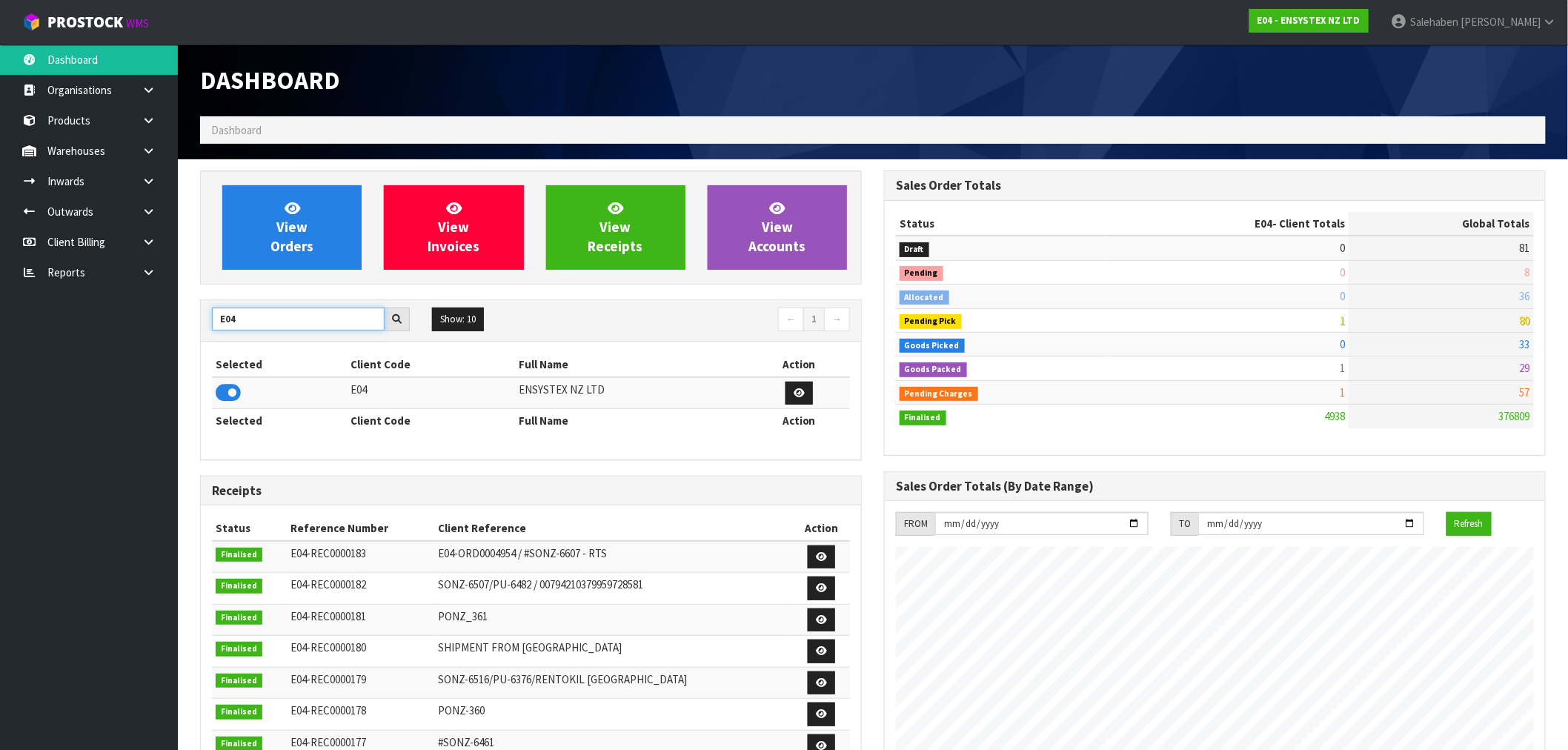
drag, startPoint x: 246, startPoint y: 326, endPoint x: 213, endPoint y: 328, distance: 33.1
click at [213, 328] on input "E04" at bounding box center [298, 319] width 172 height 23
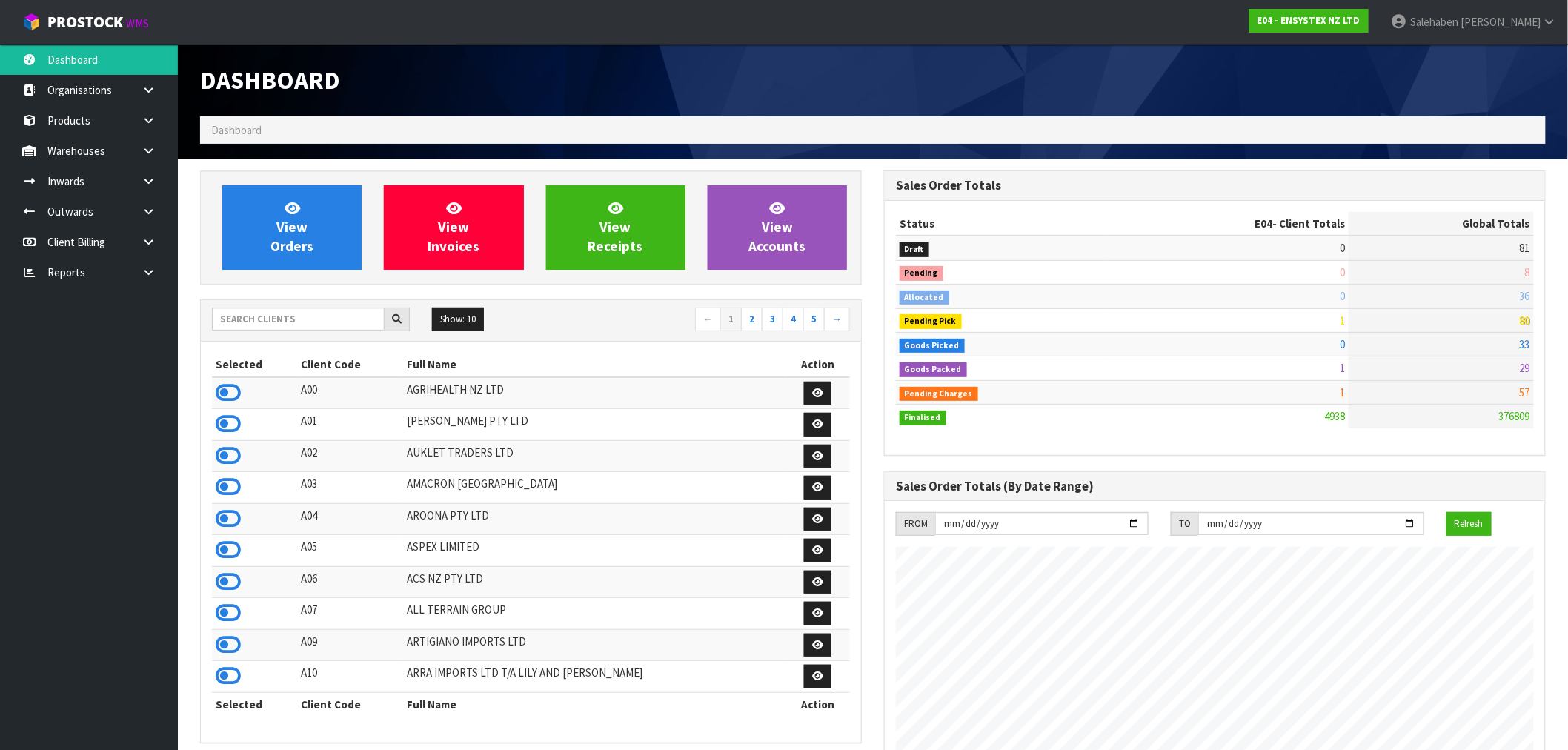
click at [462, 81] on h1 "Dashboard" at bounding box center [531, 80] width 662 height 28
click at [228, 495] on icon at bounding box center [228, 487] width 25 height 22
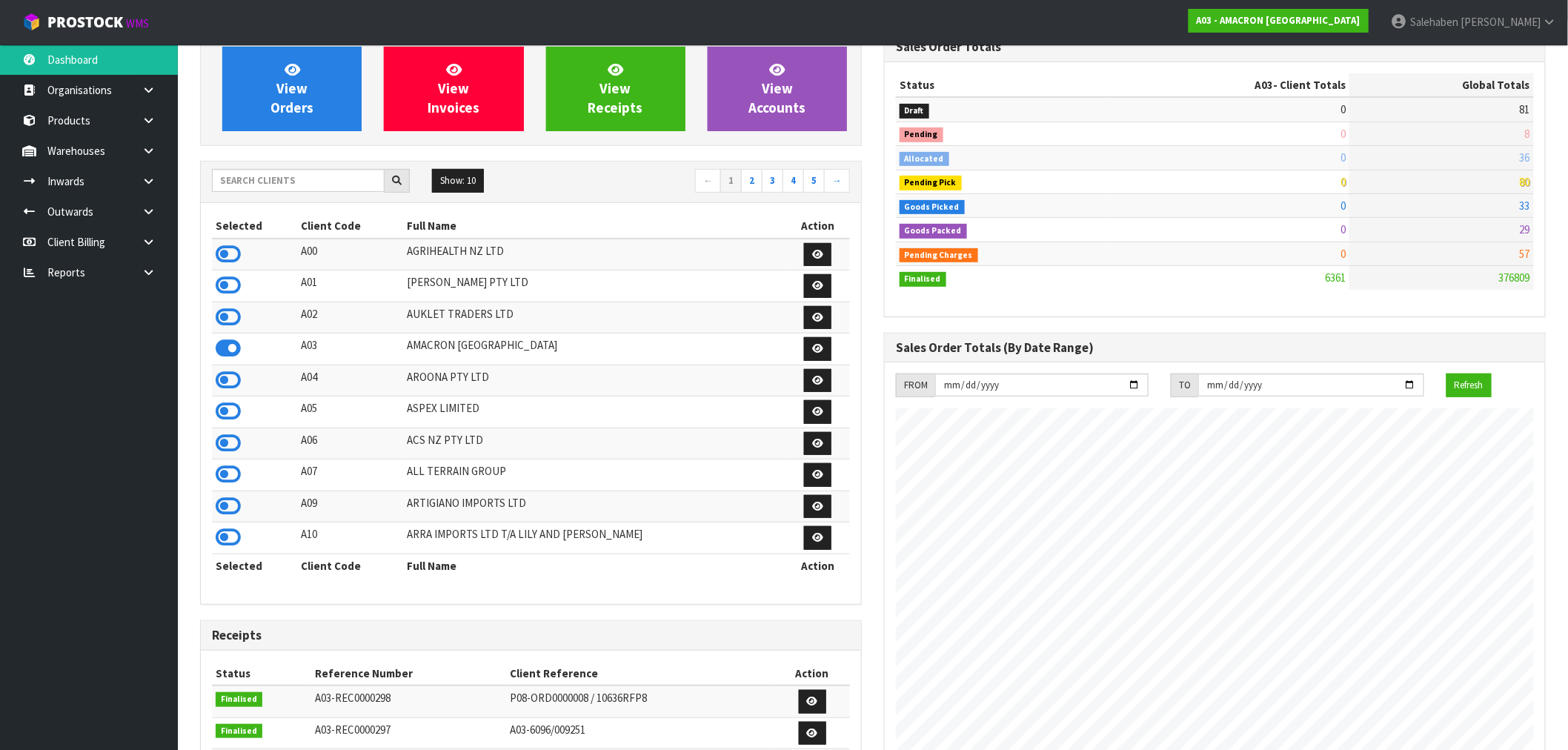
scroll to position [164, 0]
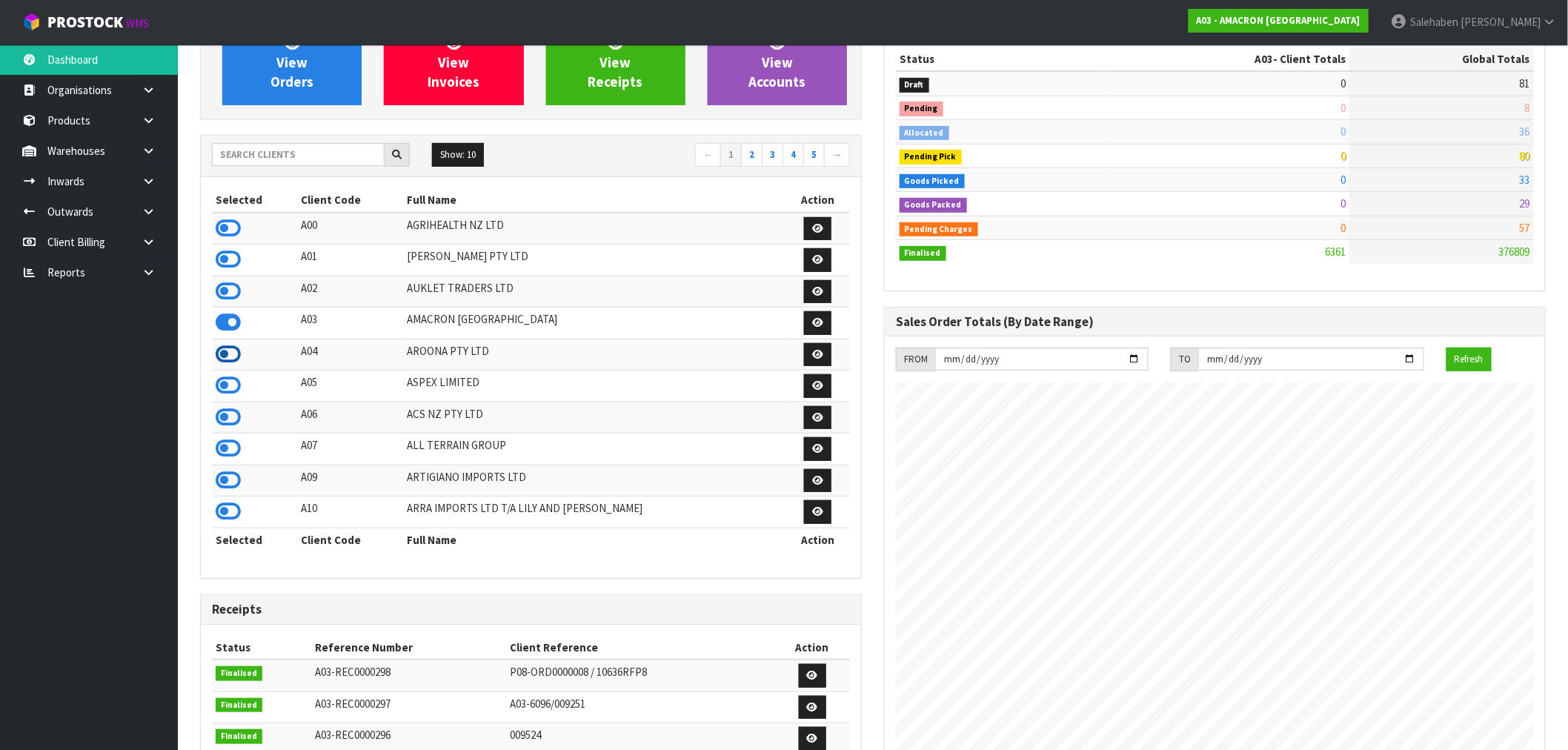
click at [230, 358] on icon at bounding box center [228, 354] width 25 height 22
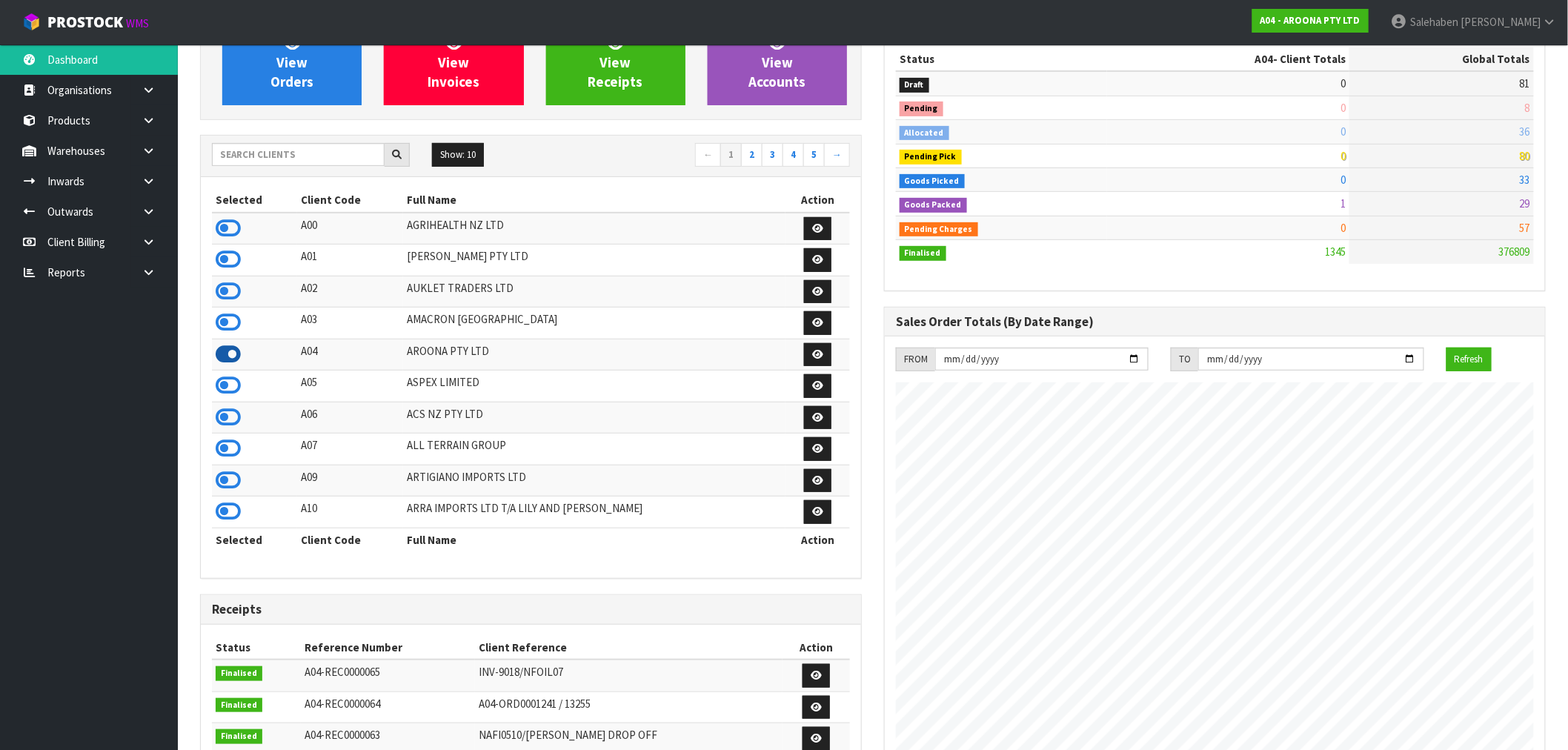
scroll to position [739972, 740236]
click at [467, 153] on button "Show: 10" at bounding box center [457, 155] width 51 height 24
click at [454, 241] on link "50" at bounding box center [491, 243] width 117 height 20
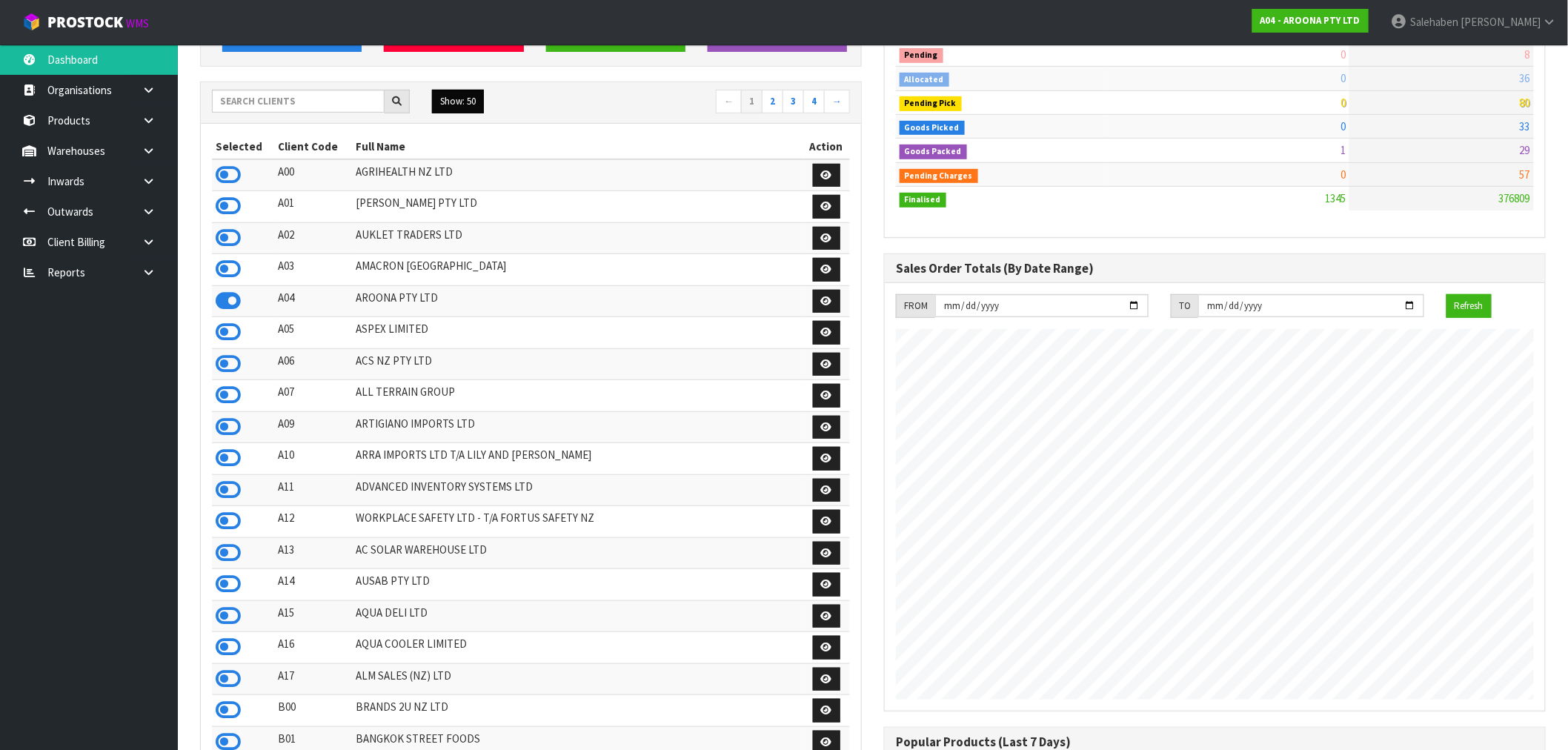
scroll to position [247, 0]
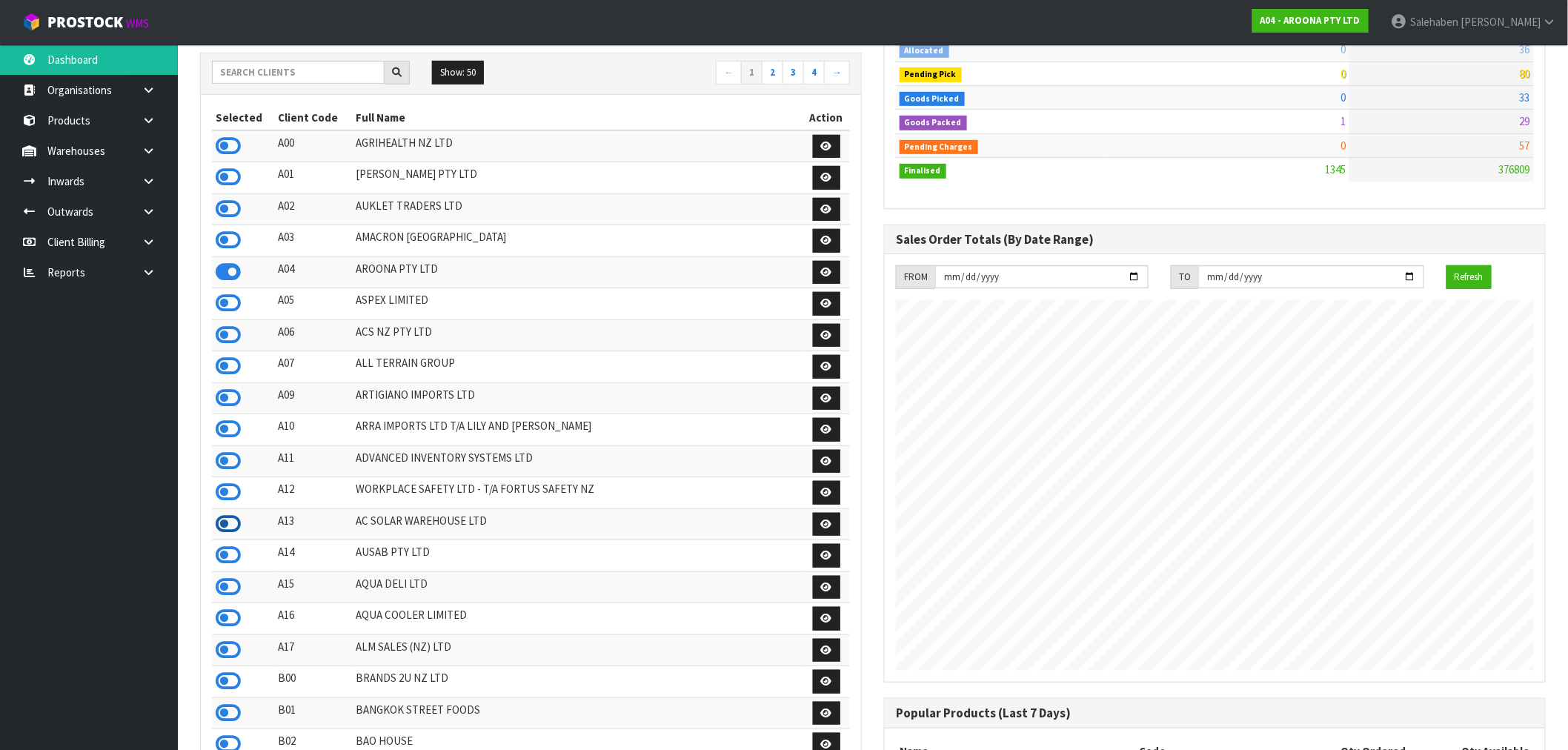
click at [231, 534] on icon at bounding box center [228, 524] width 25 height 22
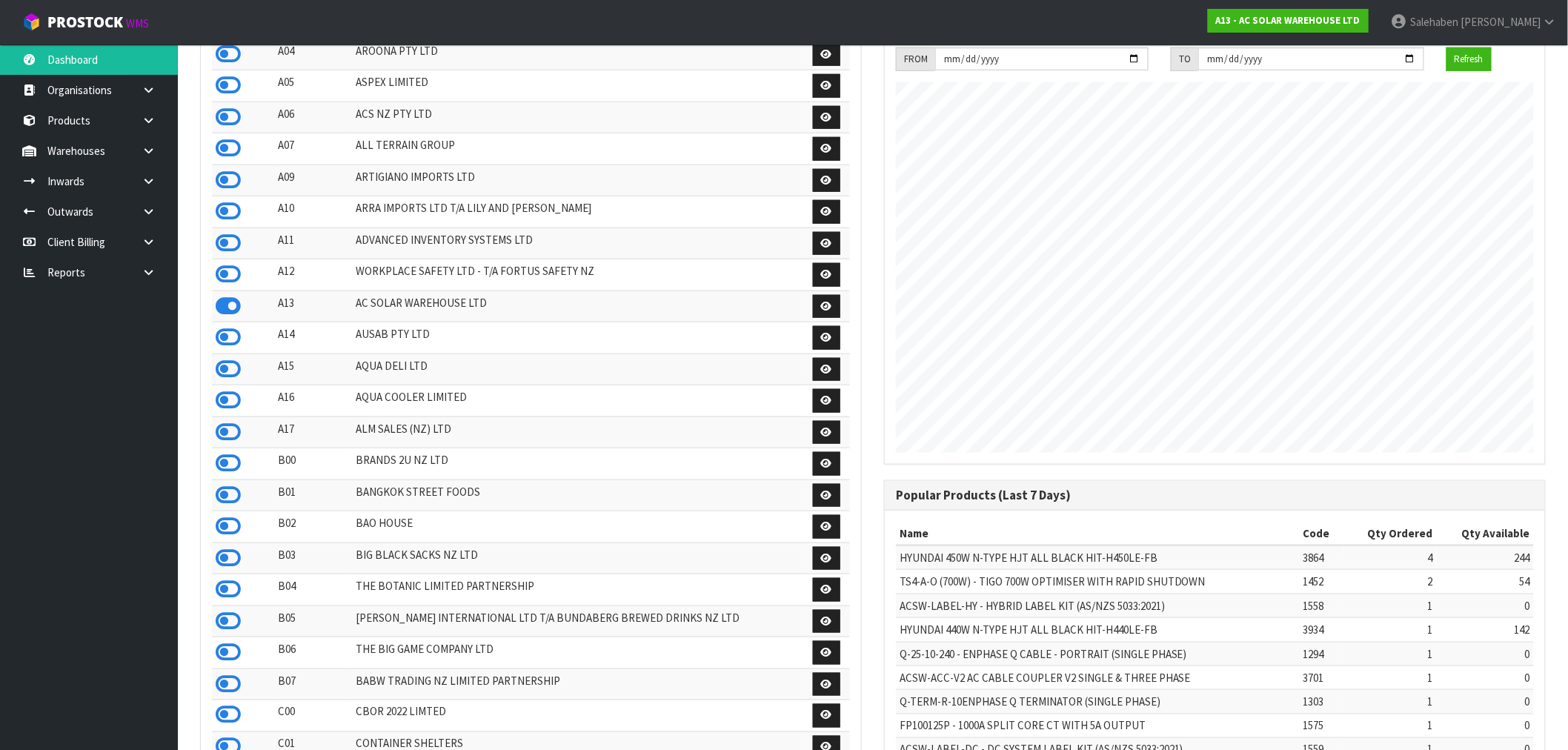
scroll to position [493, 0]
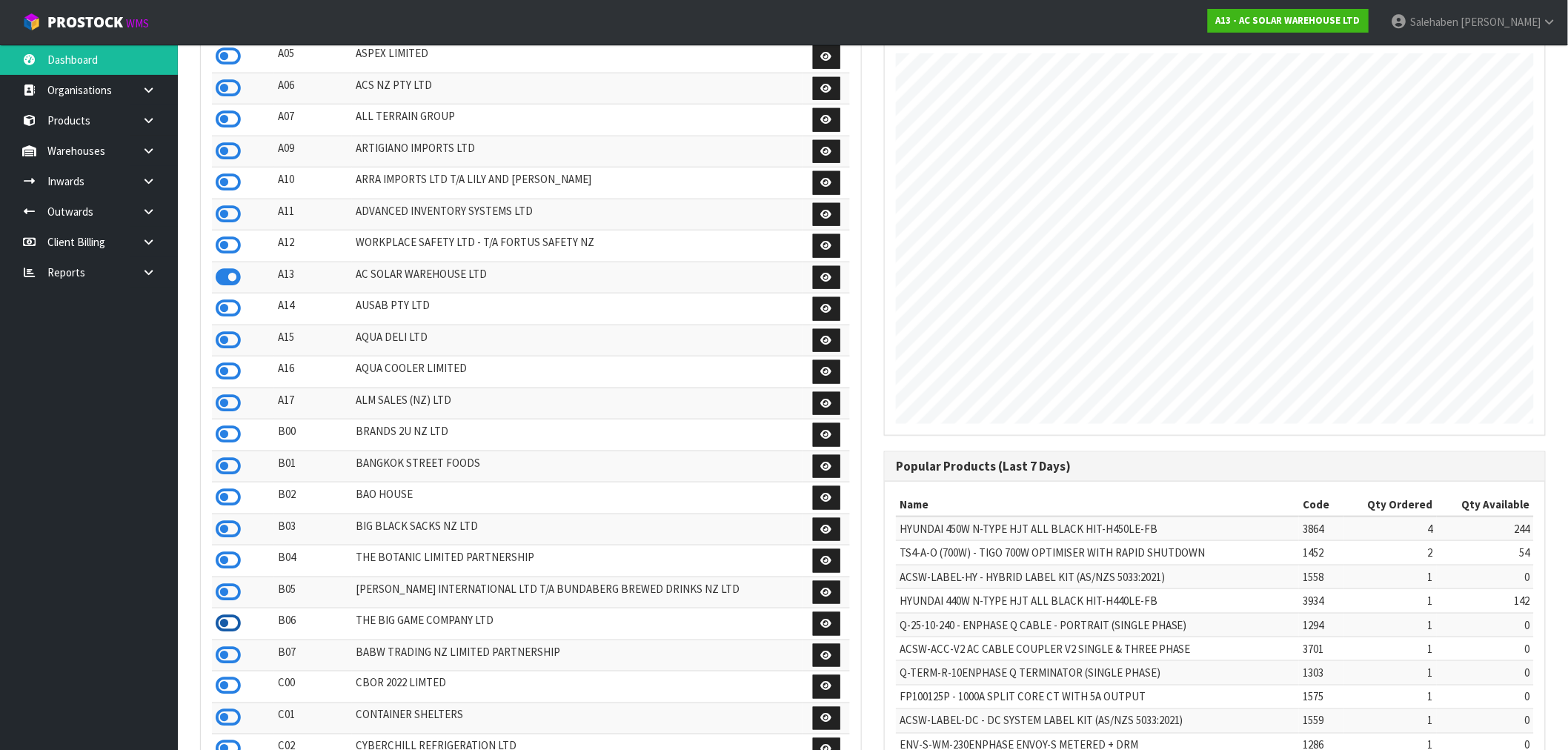
click at [230, 634] on icon at bounding box center [228, 623] width 25 height 22
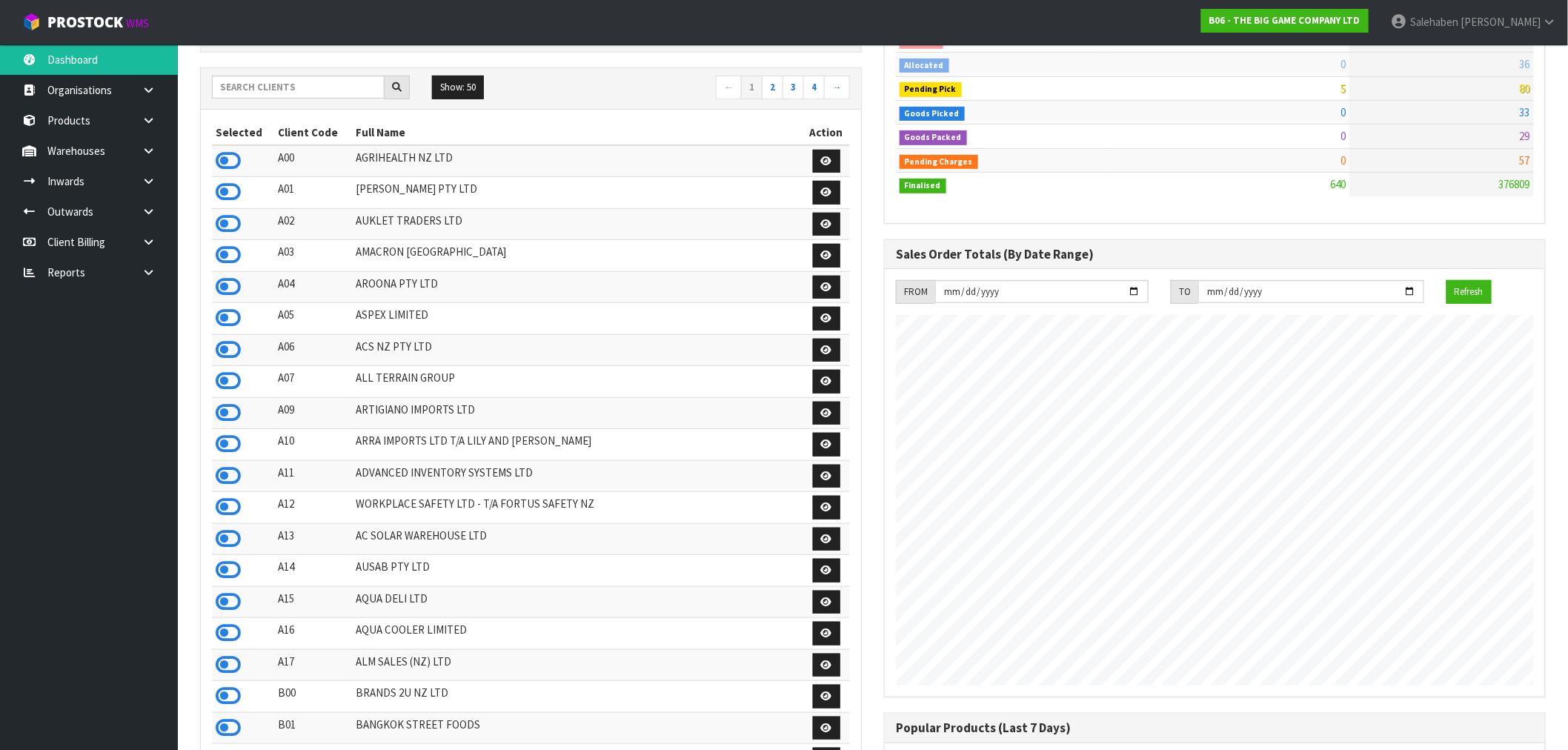
scroll to position [0, 0]
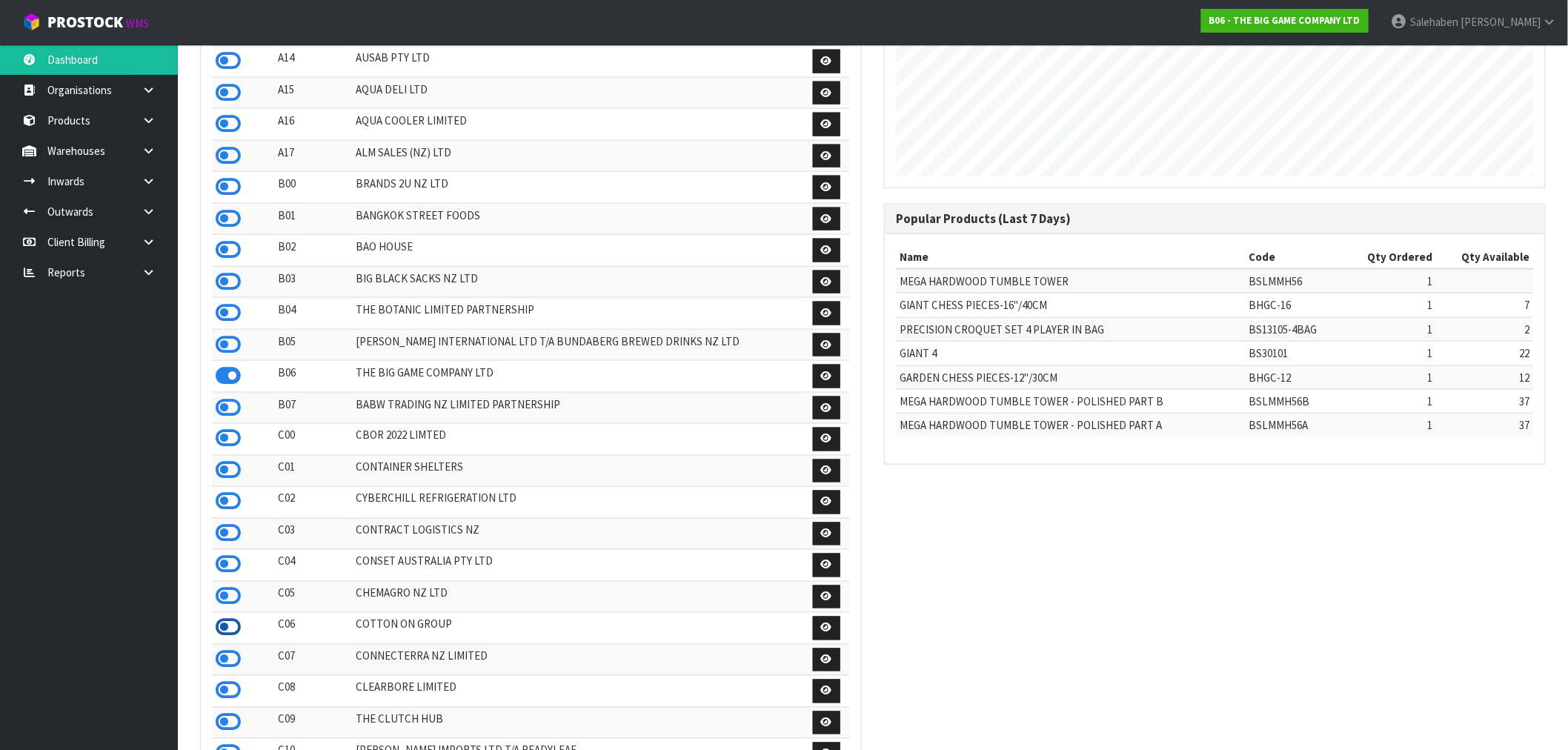
click at [233, 639] on icon at bounding box center [228, 628] width 25 height 22
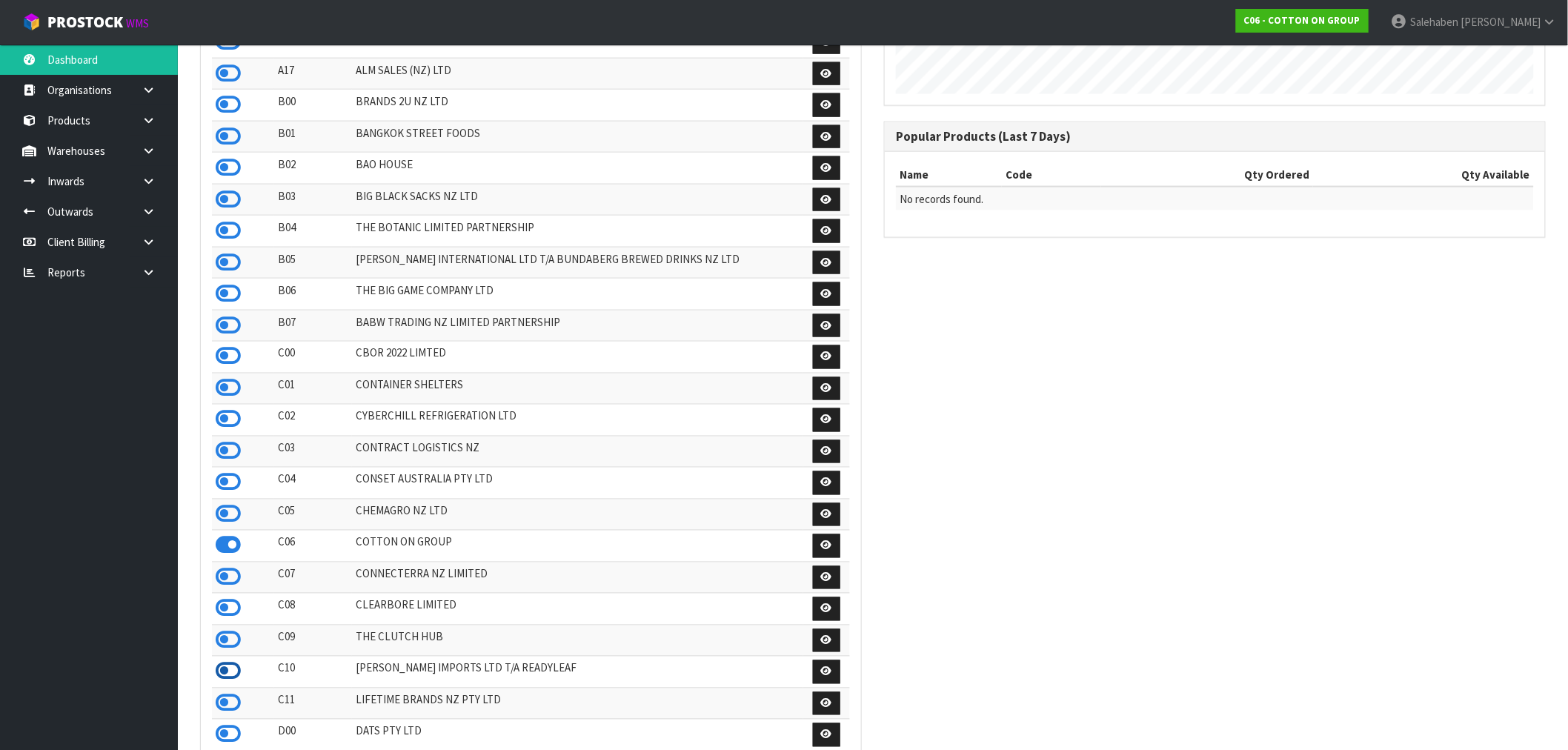
click at [224, 682] on icon at bounding box center [228, 672] width 25 height 22
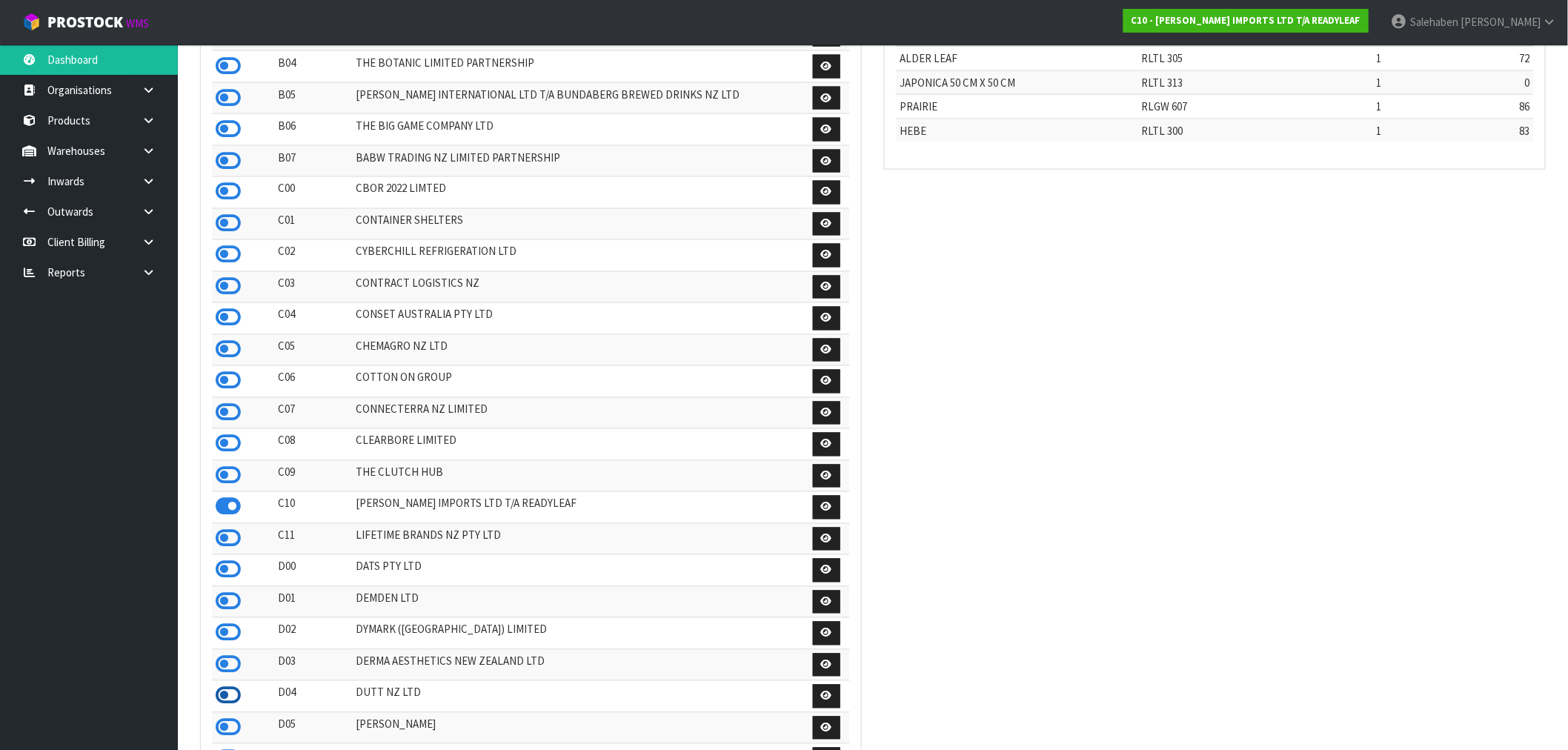
click at [230, 707] on icon at bounding box center [228, 696] width 25 height 22
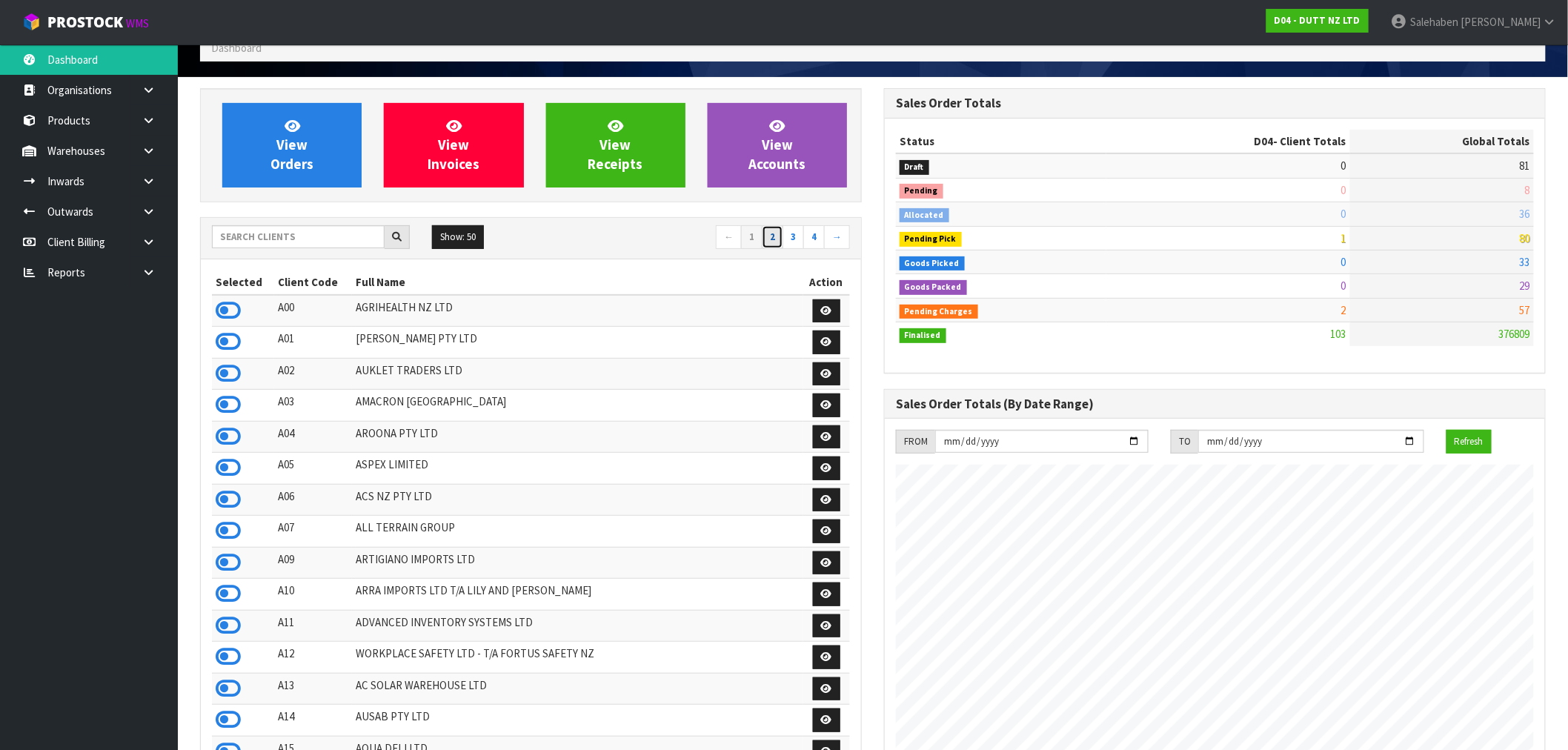
click at [775, 240] on link "2" at bounding box center [772, 237] width 22 height 24
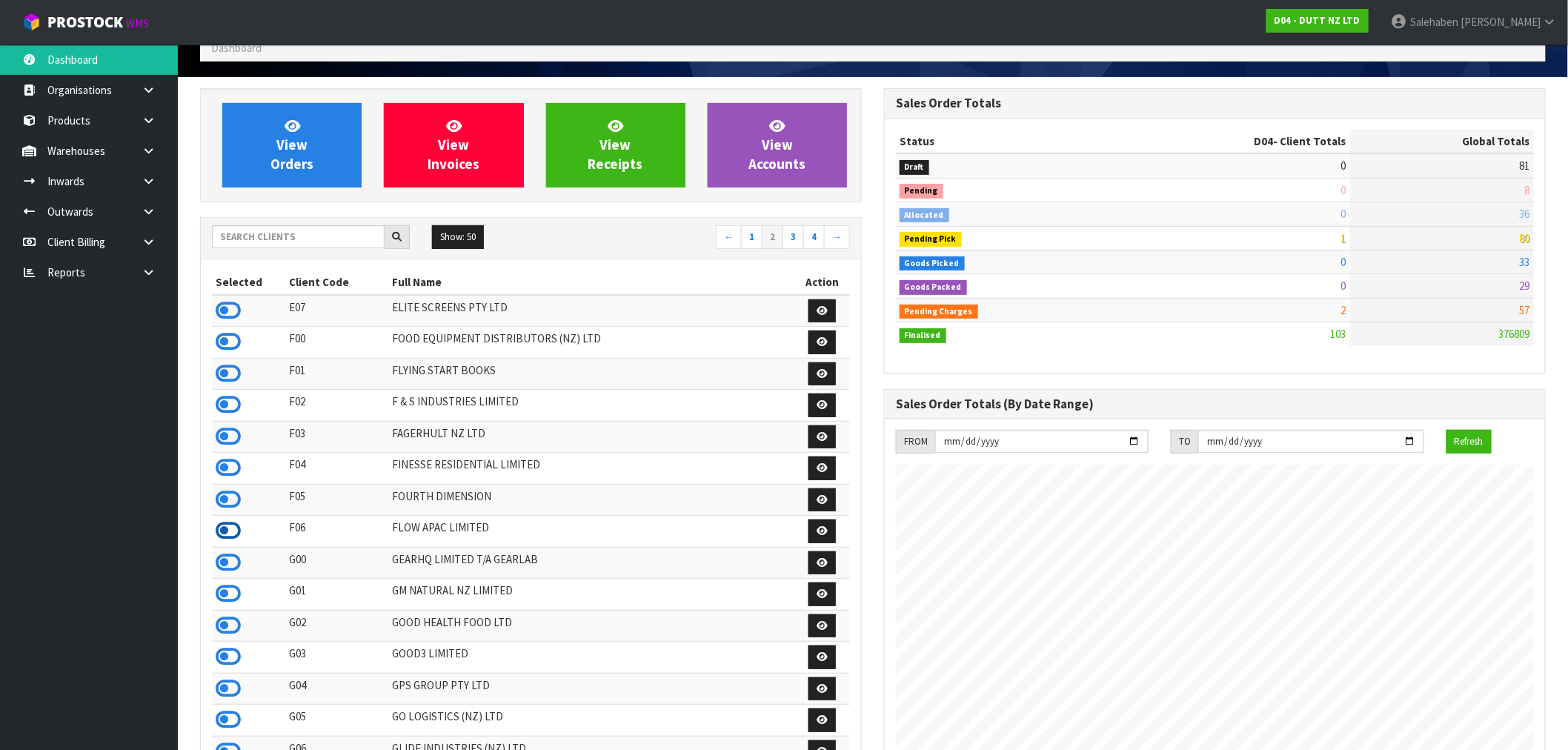
click at [221, 531] on icon at bounding box center [228, 531] width 25 height 22
click at [232, 631] on icon at bounding box center [228, 625] width 25 height 22
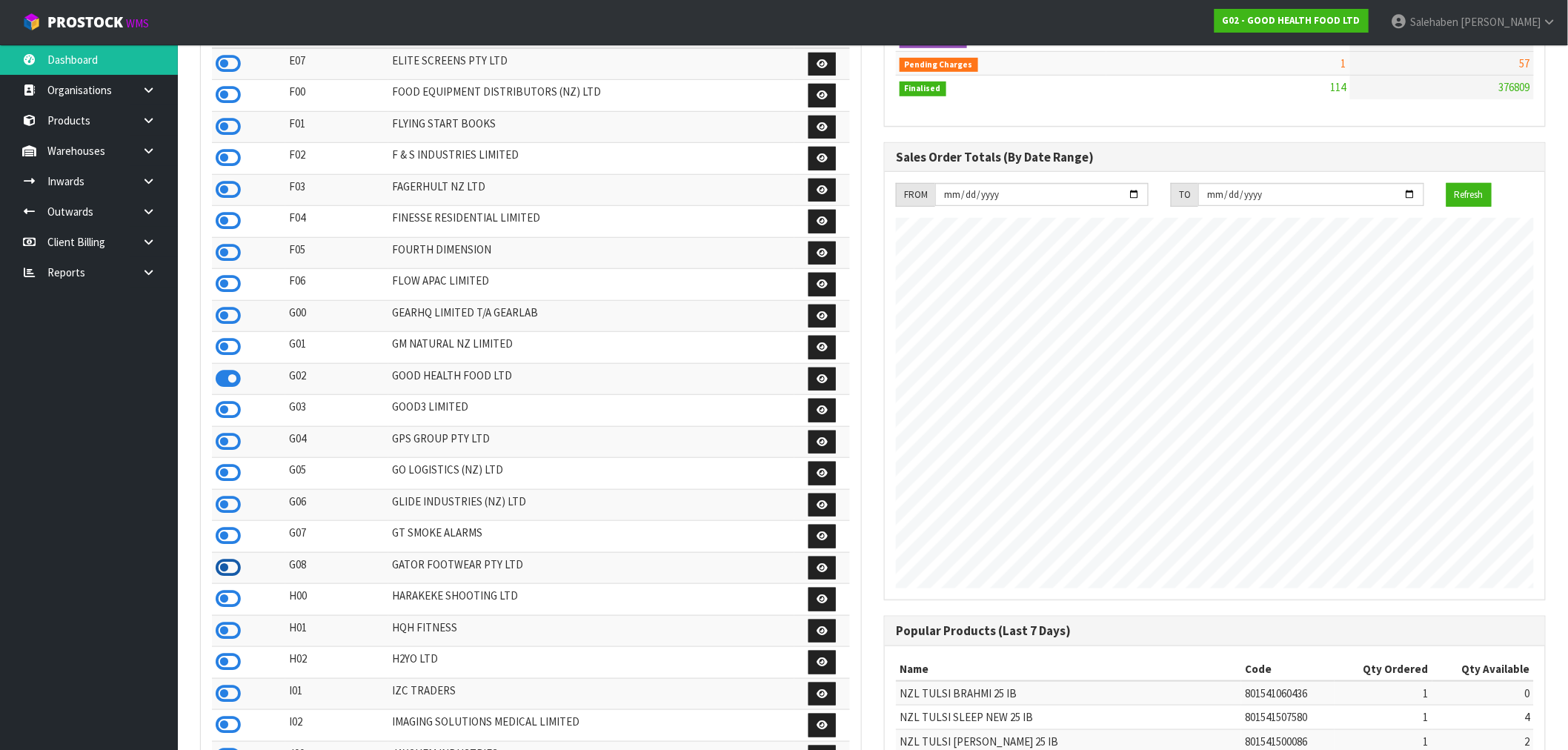
click at [231, 578] on icon at bounding box center [228, 568] width 25 height 22
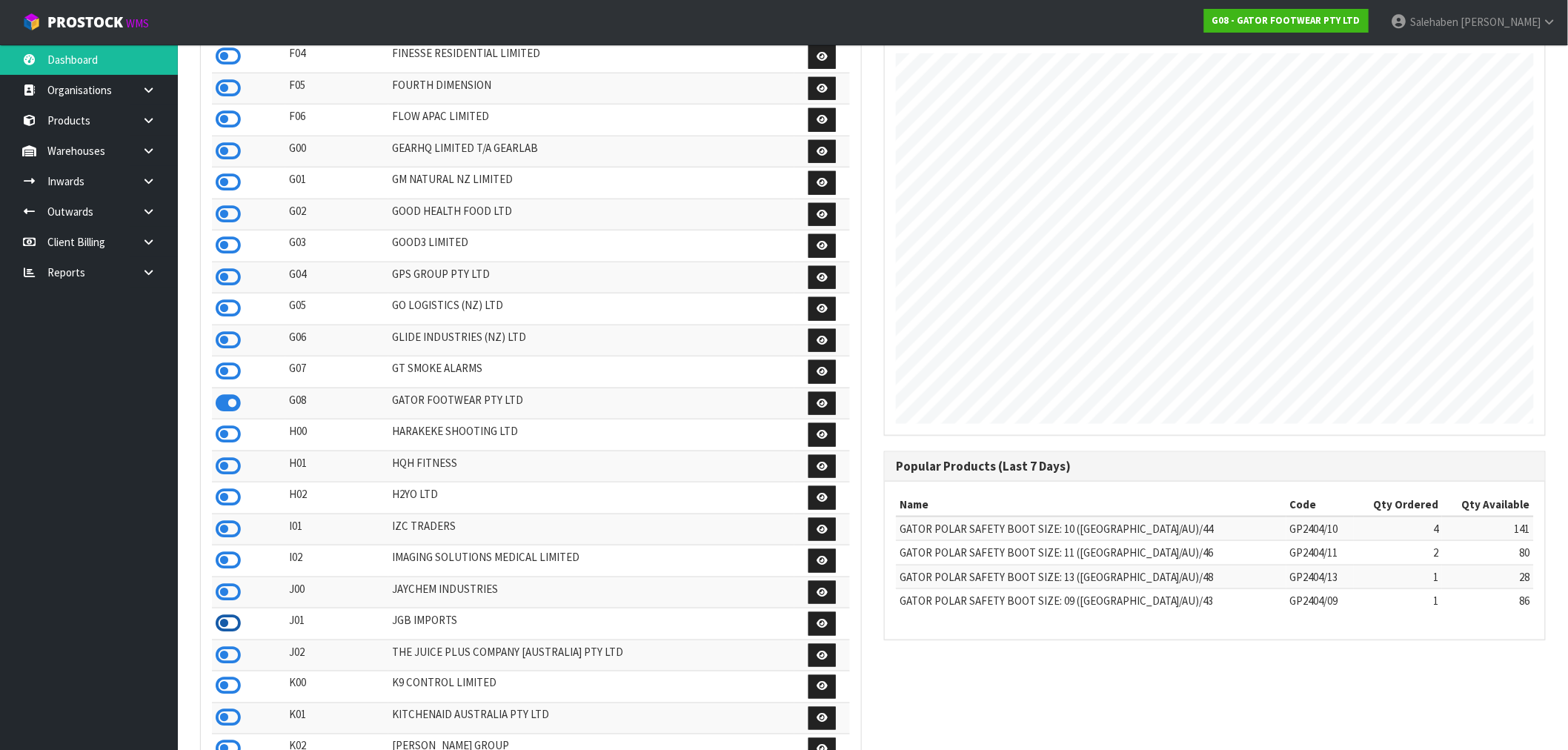
click at [234, 634] on icon at bounding box center [228, 623] width 25 height 22
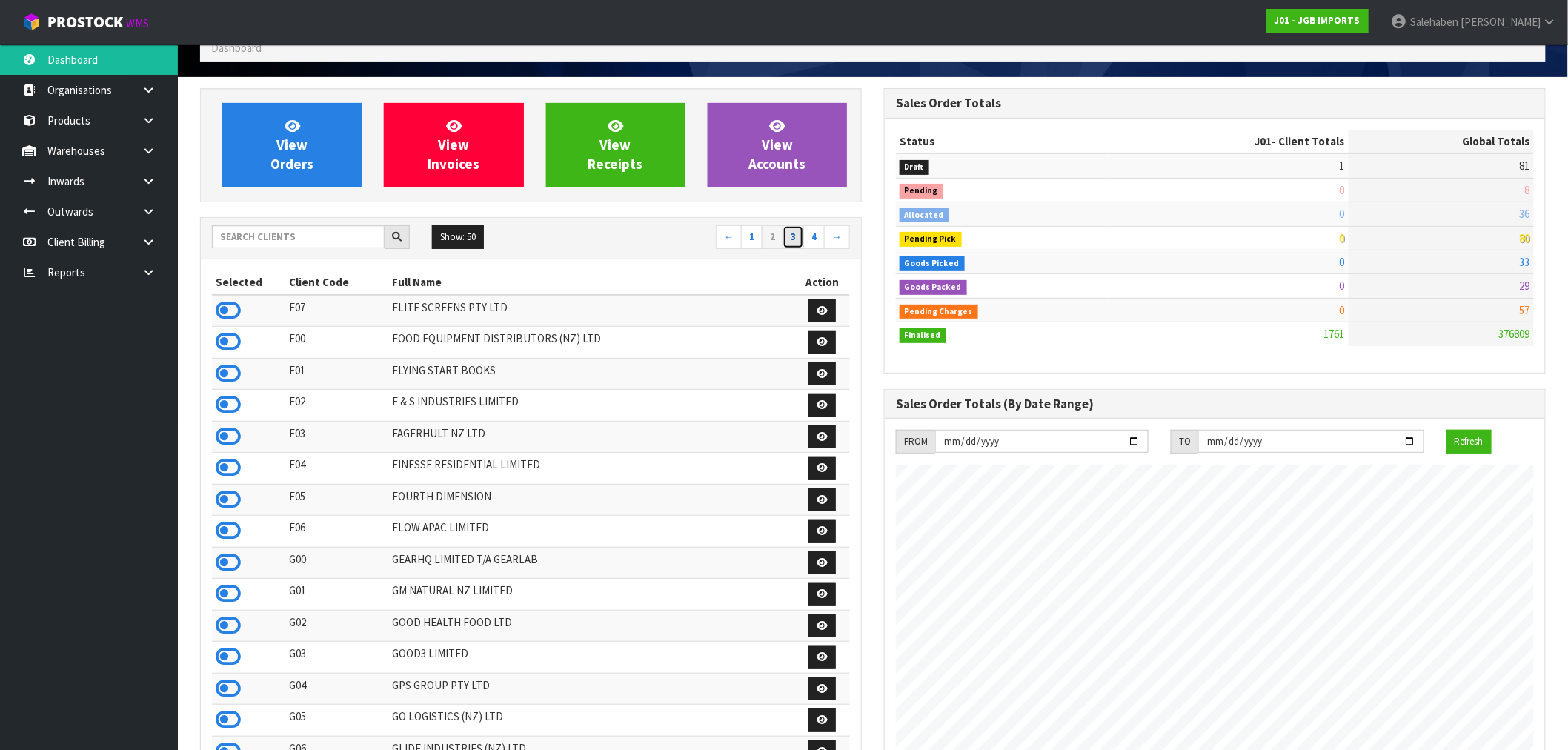
click at [795, 243] on link "3" at bounding box center [793, 237] width 22 height 24
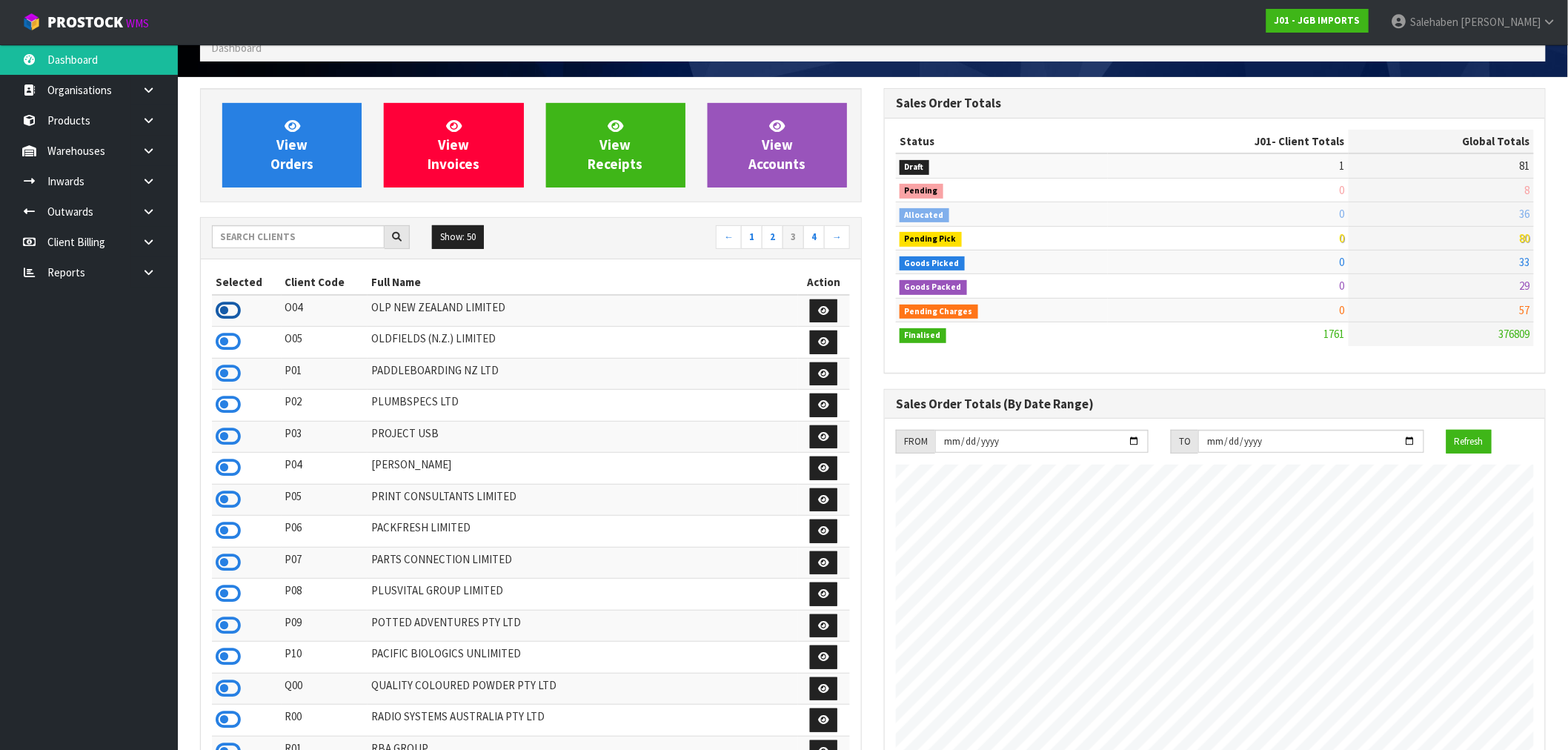
click at [237, 307] on icon at bounding box center [228, 310] width 25 height 22
click at [234, 572] on icon at bounding box center [228, 563] width 25 height 22
click at [230, 637] on icon at bounding box center [228, 625] width 25 height 22
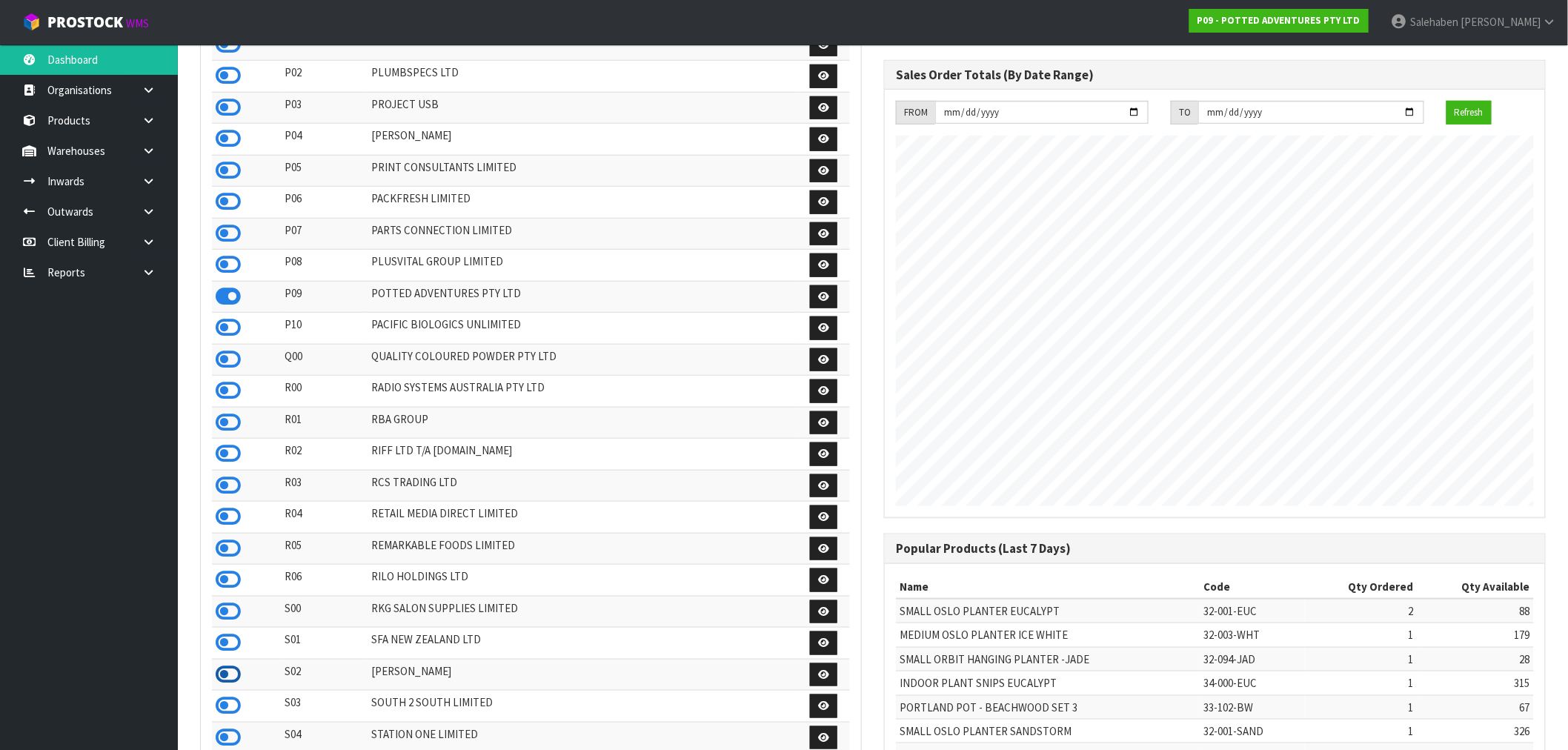
click at [235, 685] on icon at bounding box center [228, 675] width 25 height 22
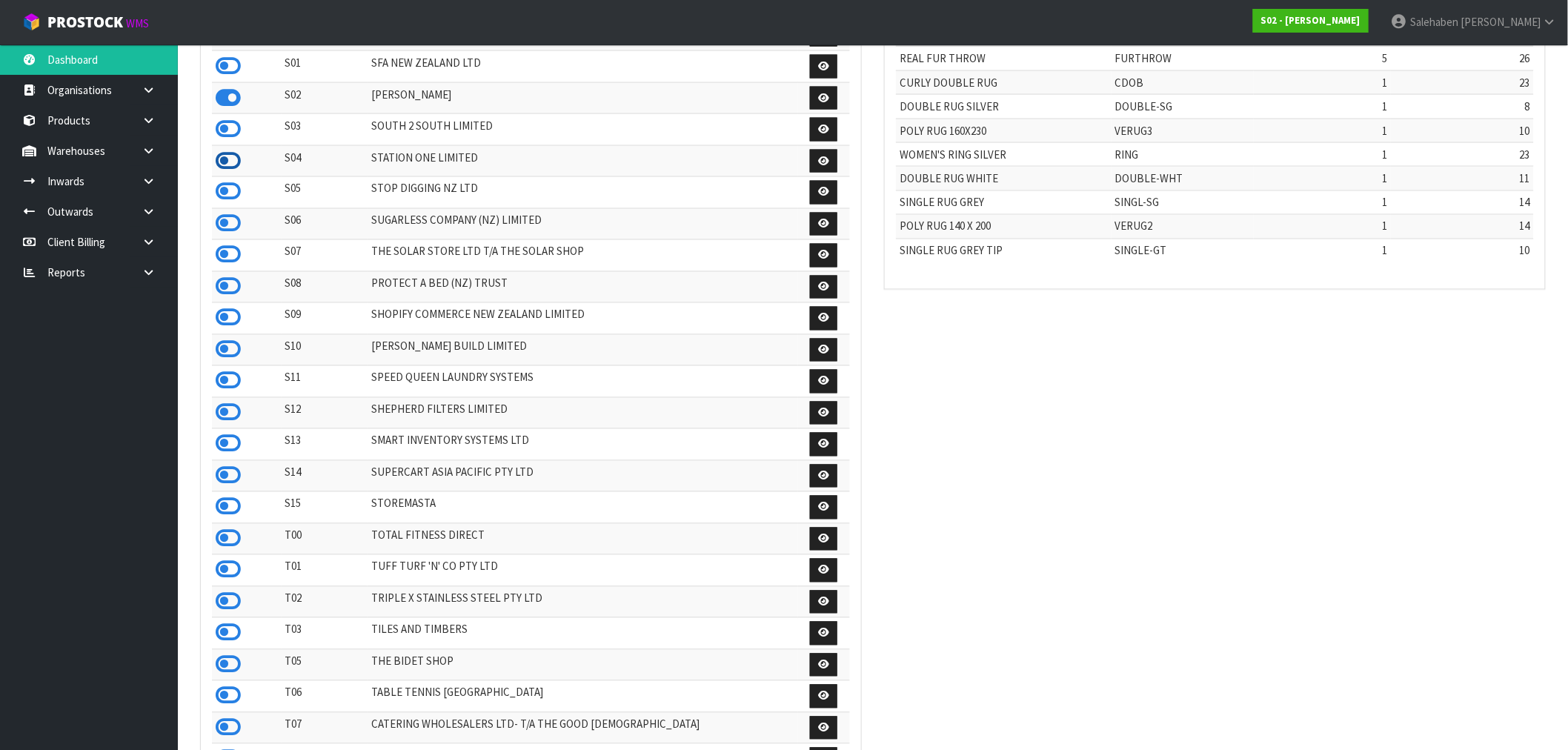
click at [219, 172] on icon at bounding box center [228, 161] width 25 height 22
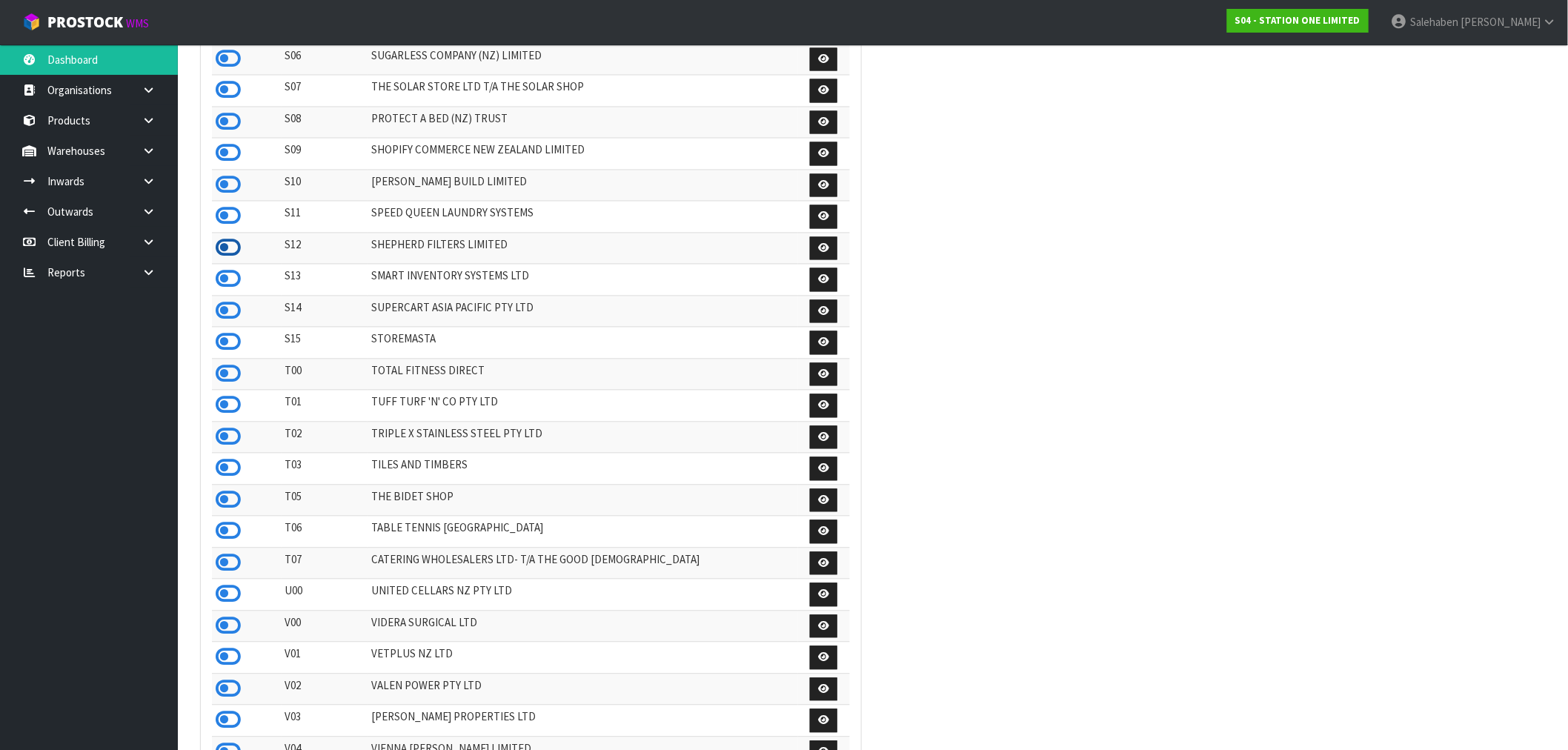
drag, startPoint x: 227, startPoint y: 278, endPoint x: 272, endPoint y: 275, distance: 45.1
click at [227, 259] on icon at bounding box center [228, 249] width 25 height 22
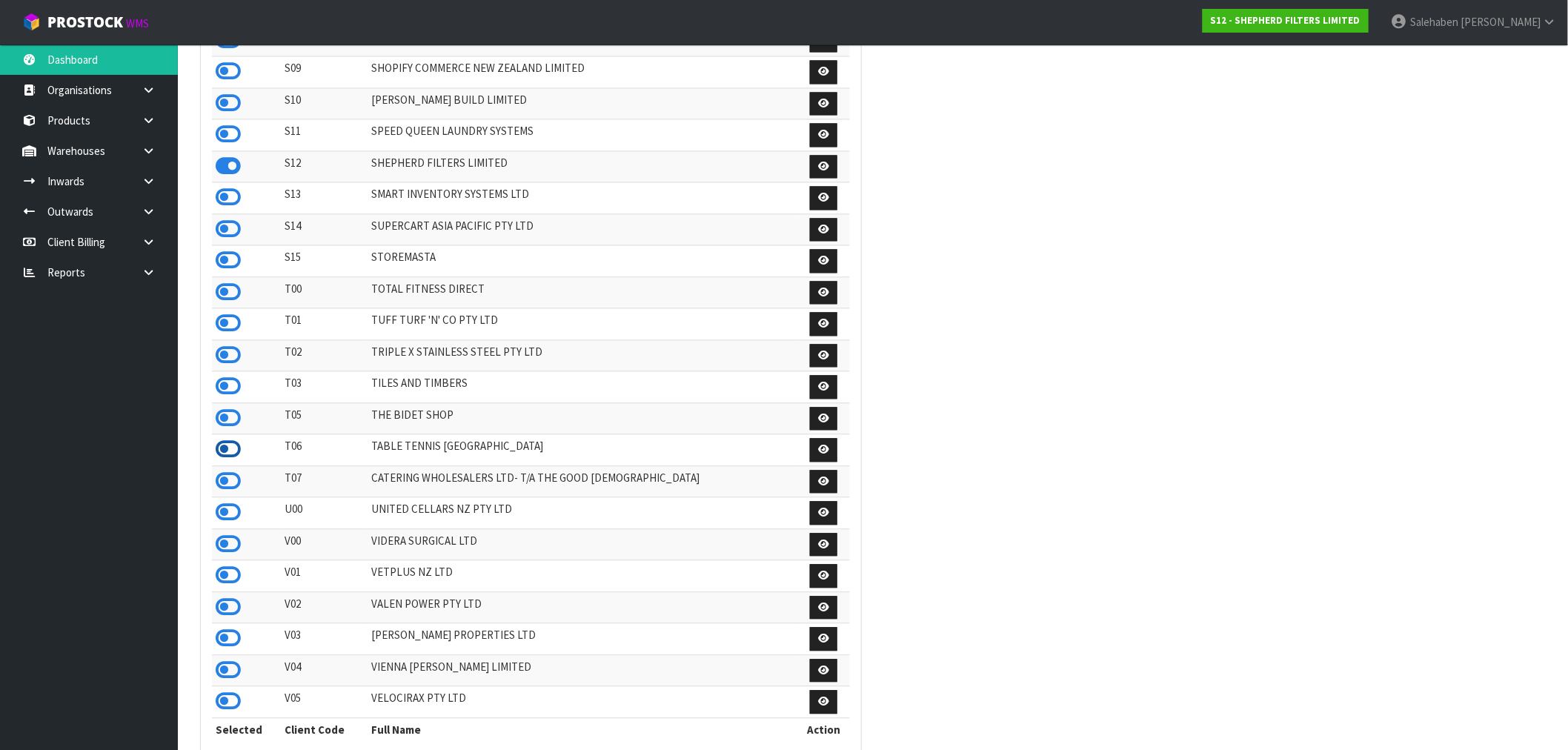
click at [234, 460] on icon at bounding box center [228, 449] width 25 height 22
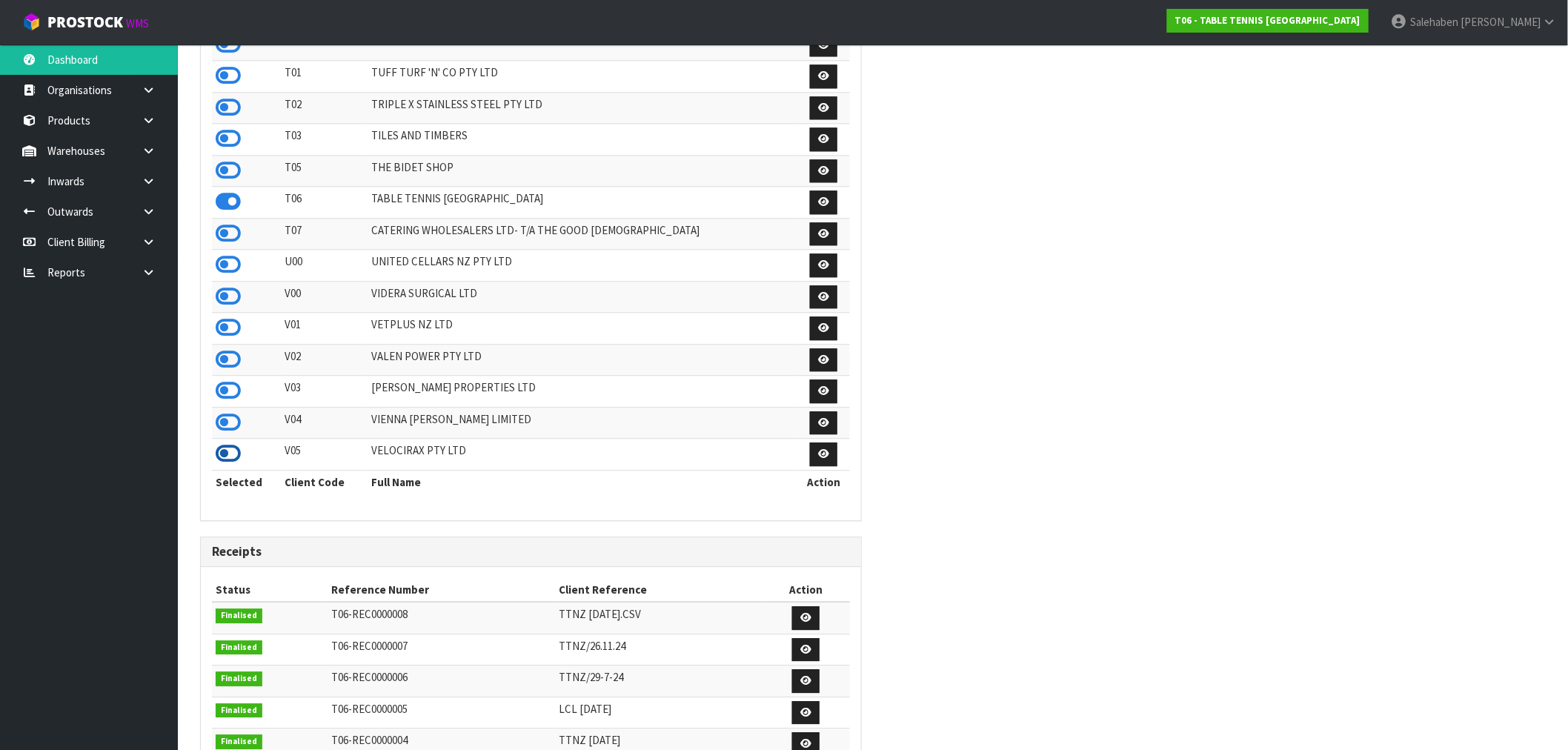
click at [226, 464] on icon at bounding box center [228, 454] width 25 height 22
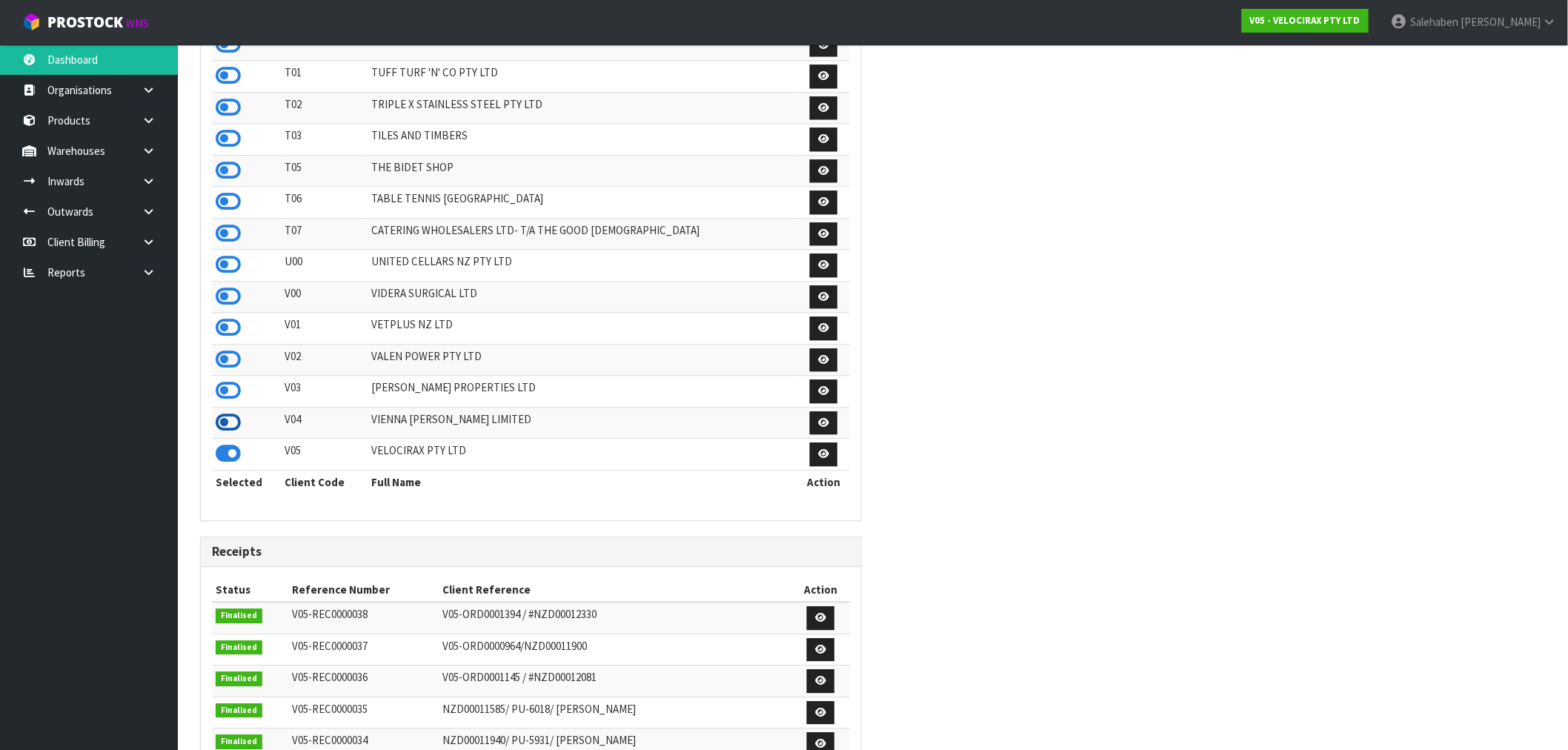
click at [221, 434] on icon at bounding box center [228, 422] width 25 height 22
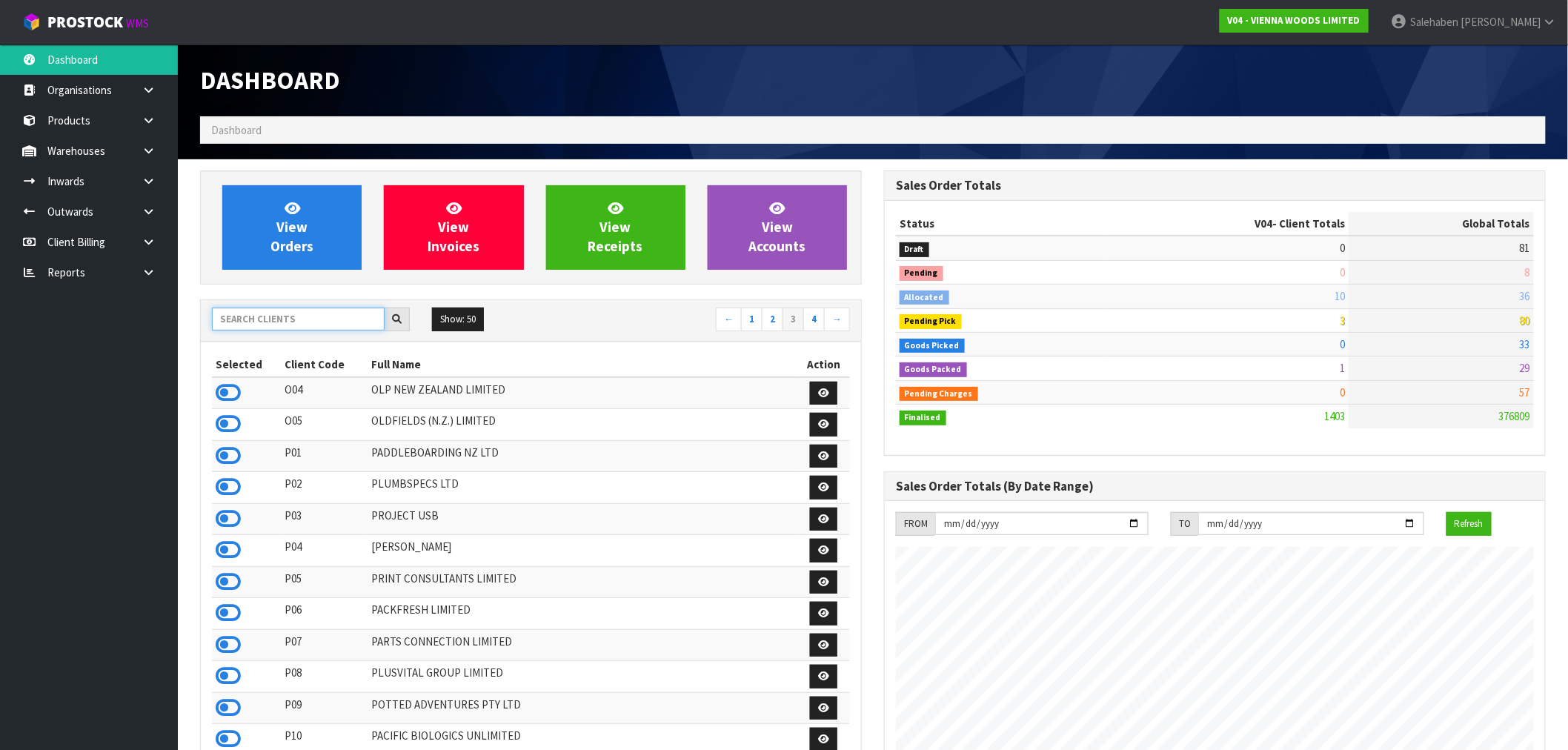
click at [325, 316] on input "text" at bounding box center [298, 319] width 172 height 23
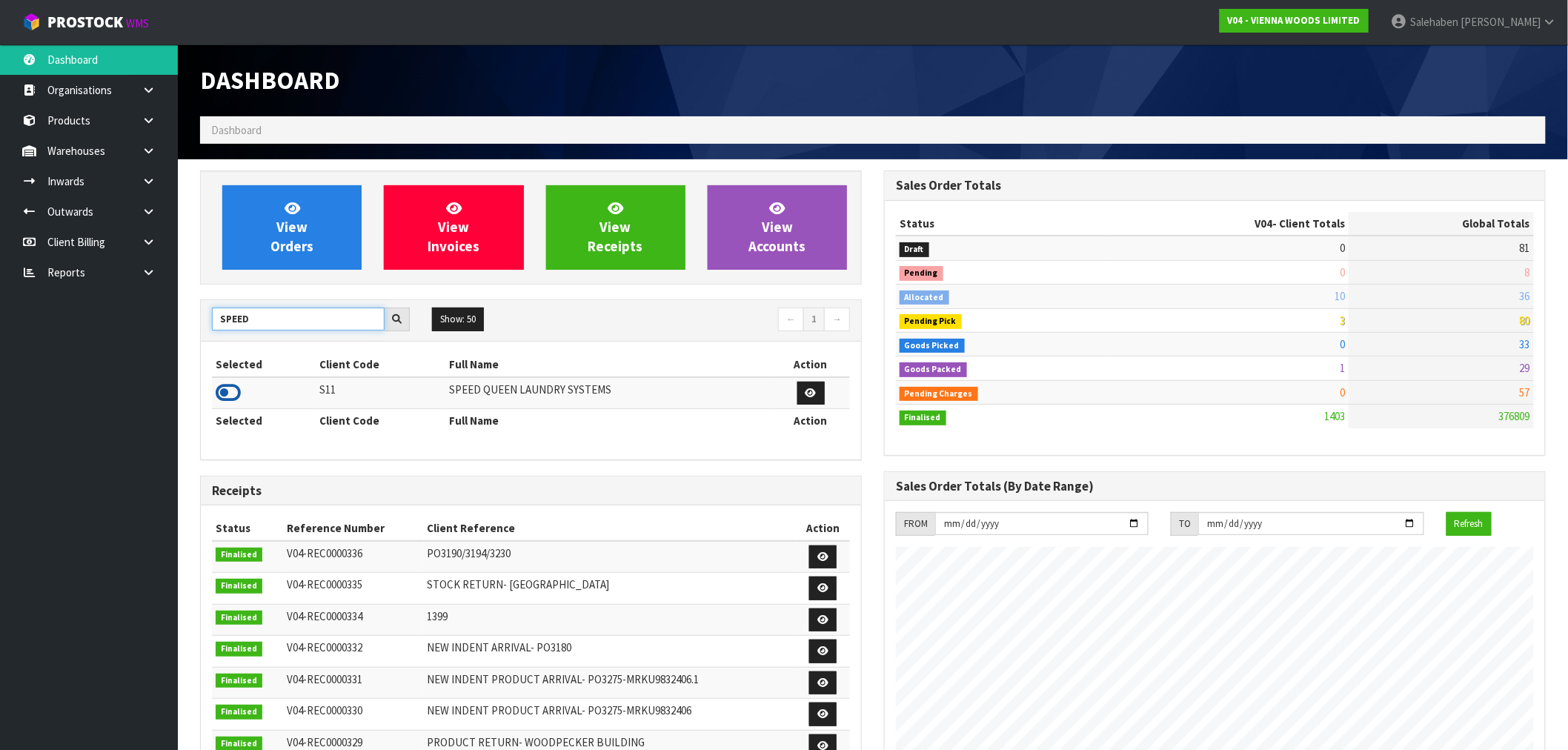
type input "SPEED"
click at [224, 396] on icon at bounding box center [228, 393] width 25 height 22
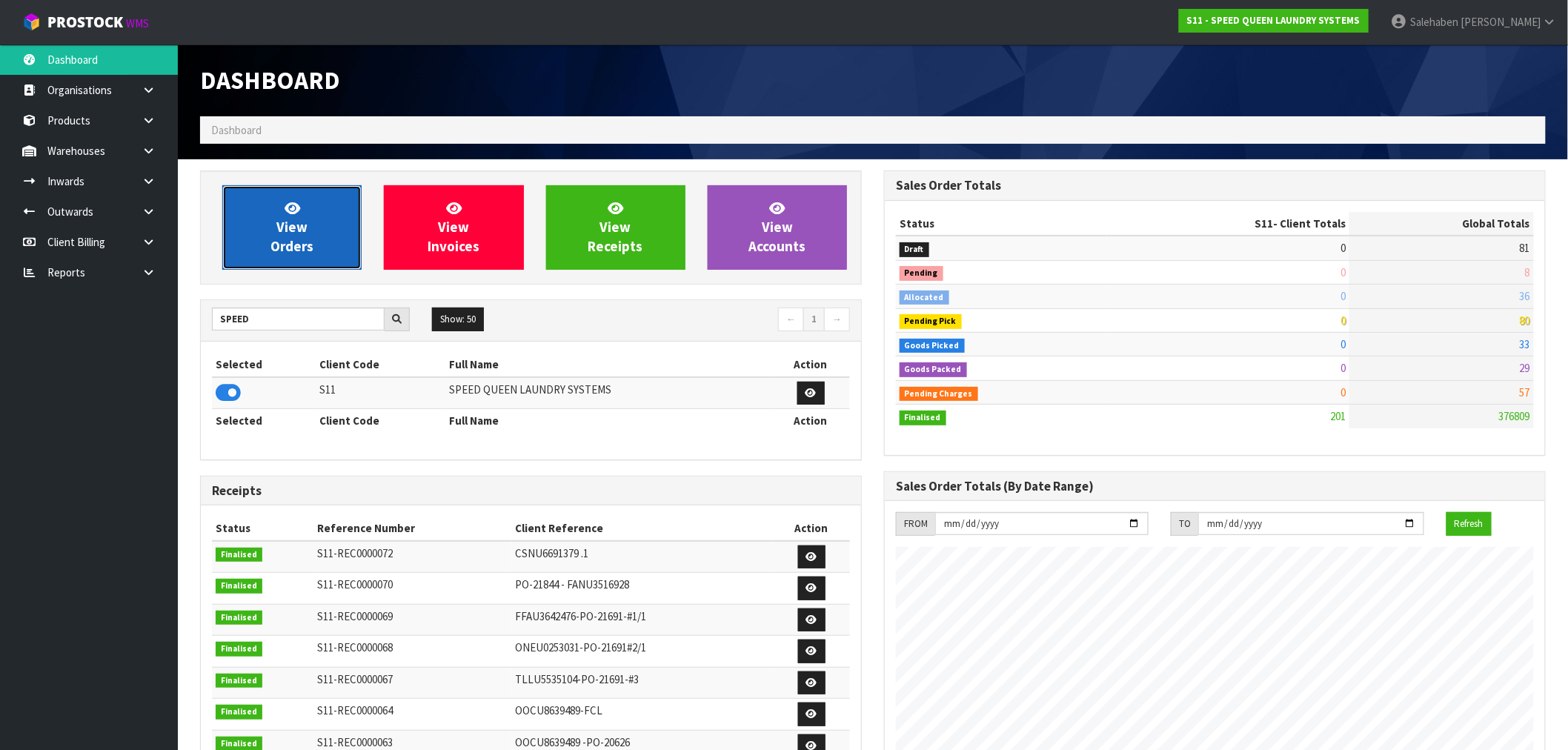
click at [287, 240] on span "View Orders" at bounding box center [292, 227] width 43 height 55
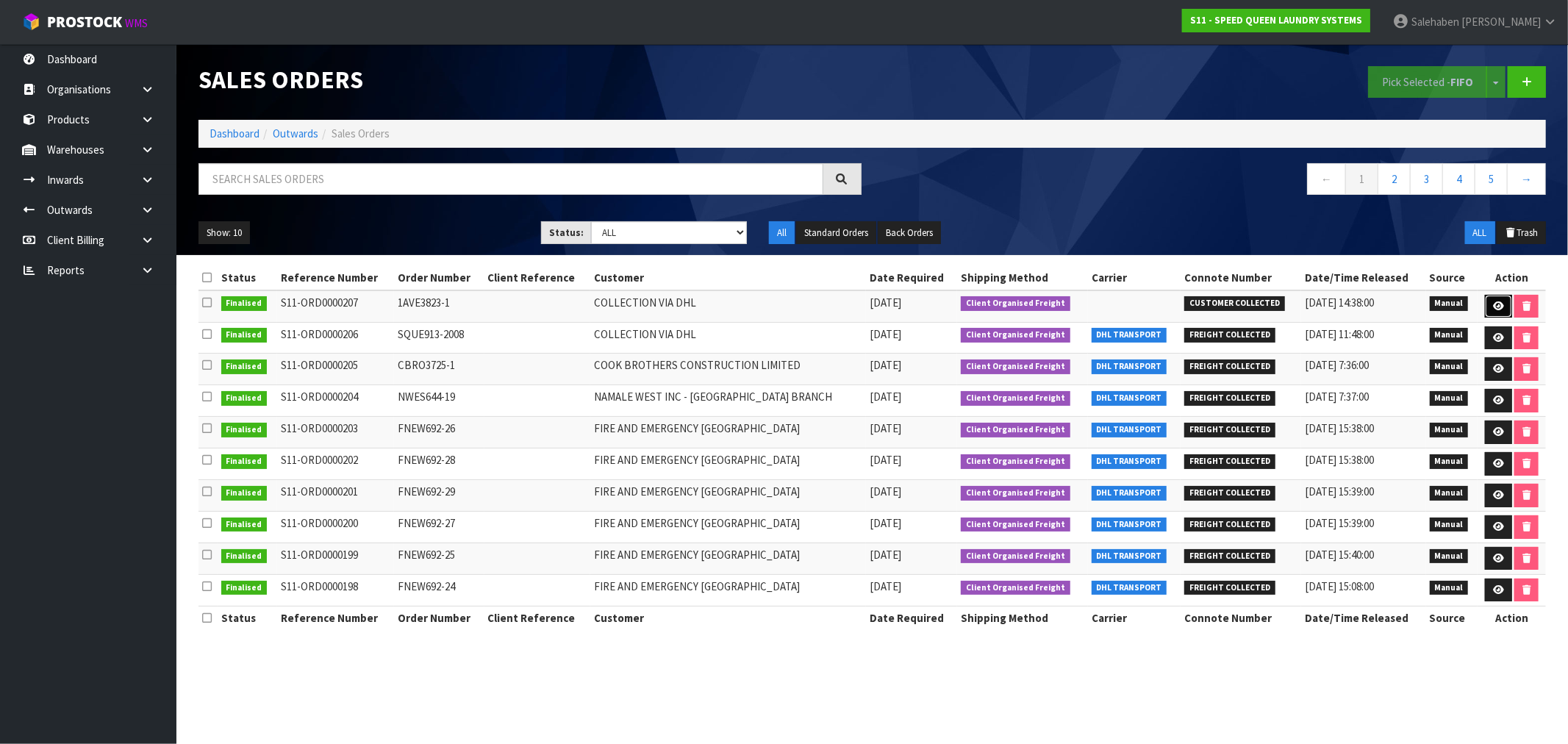
click at [1496, 297] on link at bounding box center [1498, 306] width 27 height 24
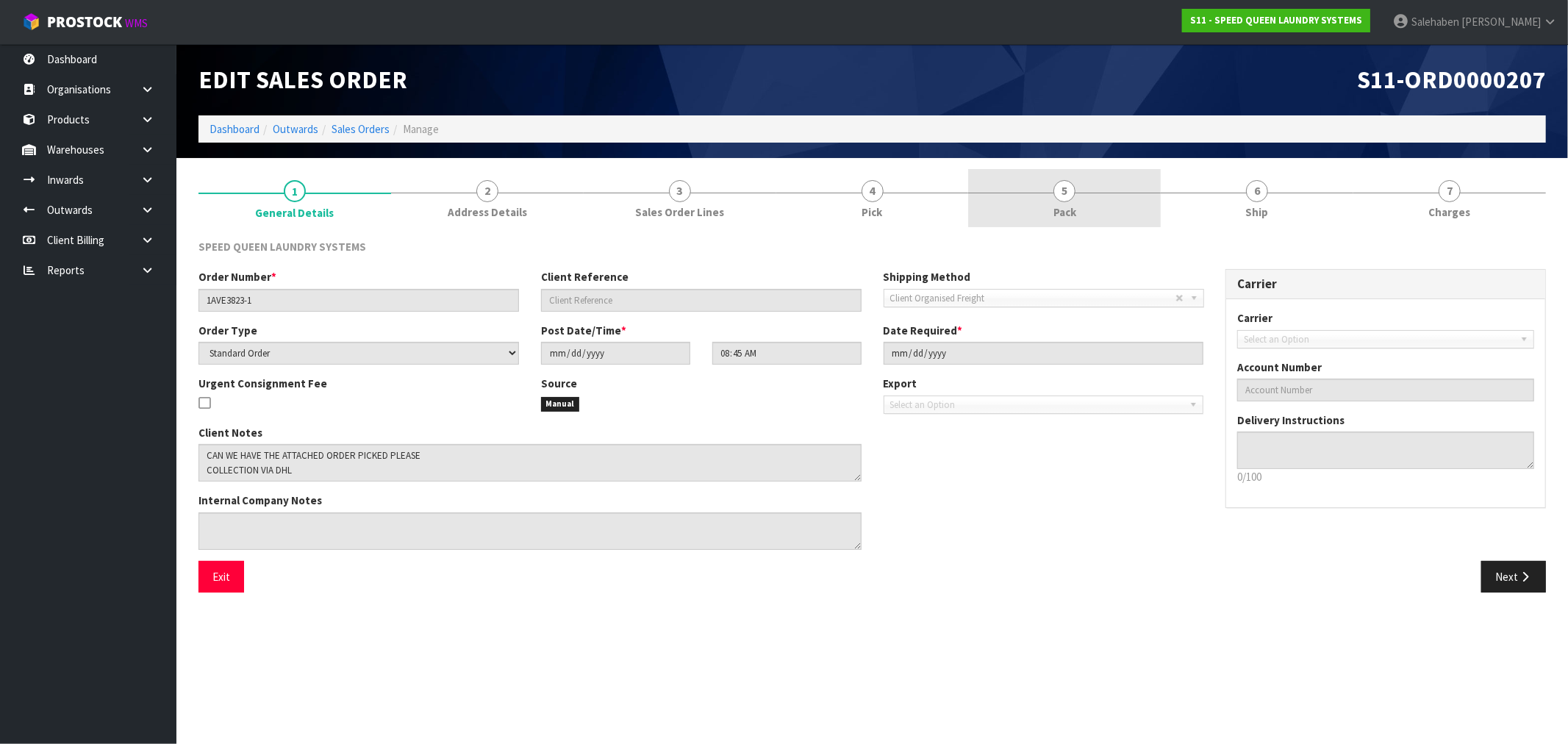
click at [1069, 209] on span "Pack" at bounding box center [1065, 212] width 23 height 16
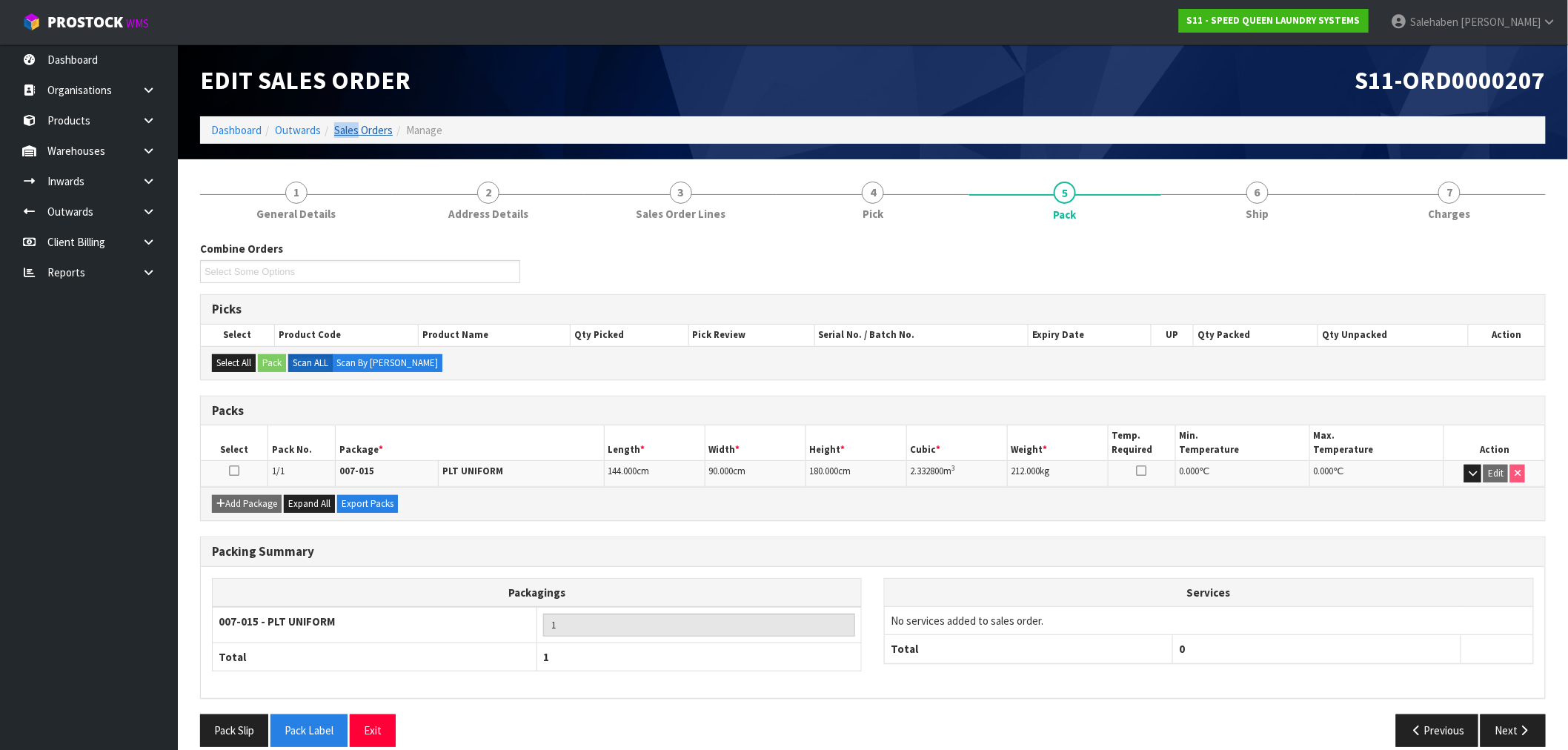
click at [357, 128] on li "Sales Orders" at bounding box center [357, 130] width 72 height 16
click at [357, 129] on link "Sales Orders" at bounding box center [363, 130] width 58 height 14
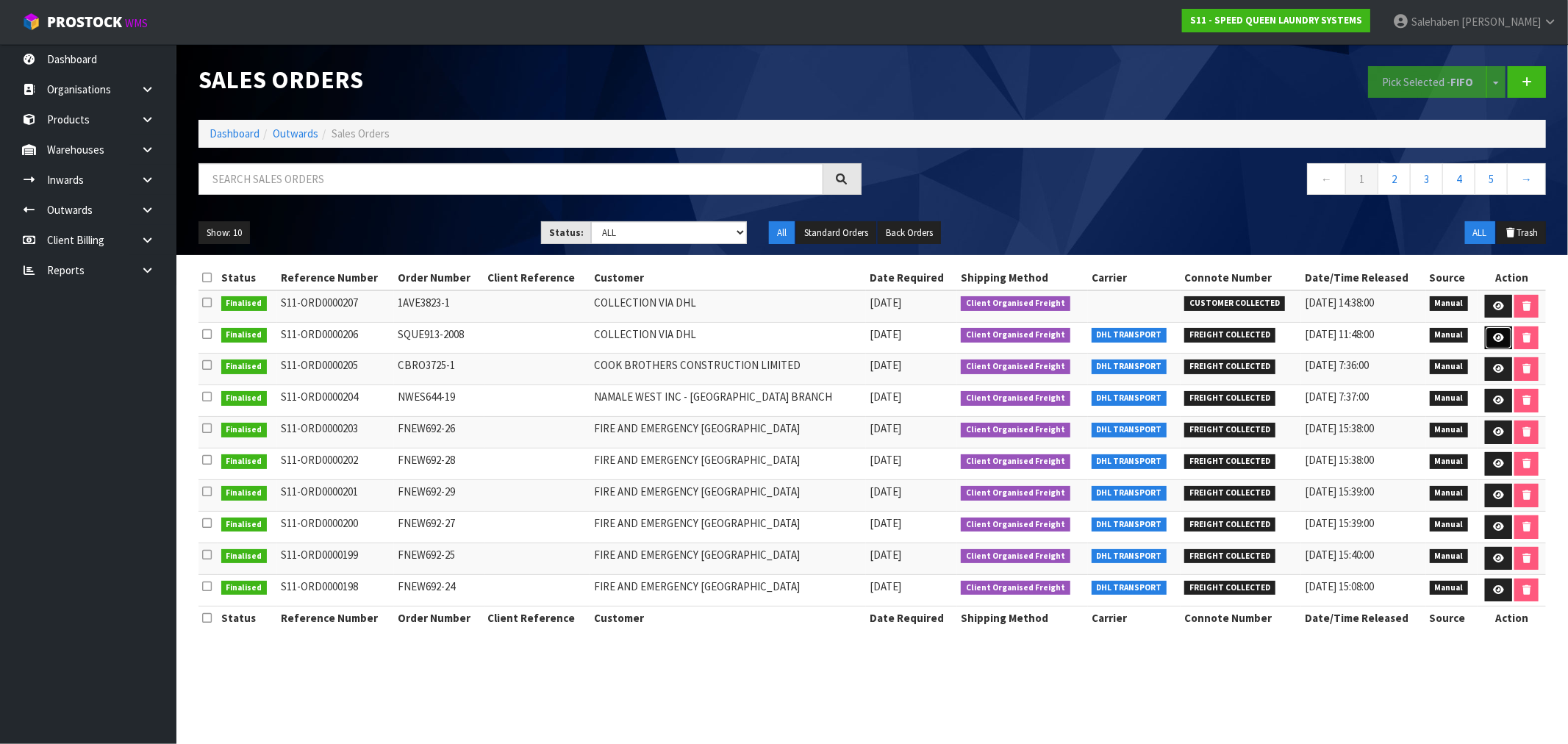
click at [1494, 335] on icon at bounding box center [1498, 338] width 11 height 10
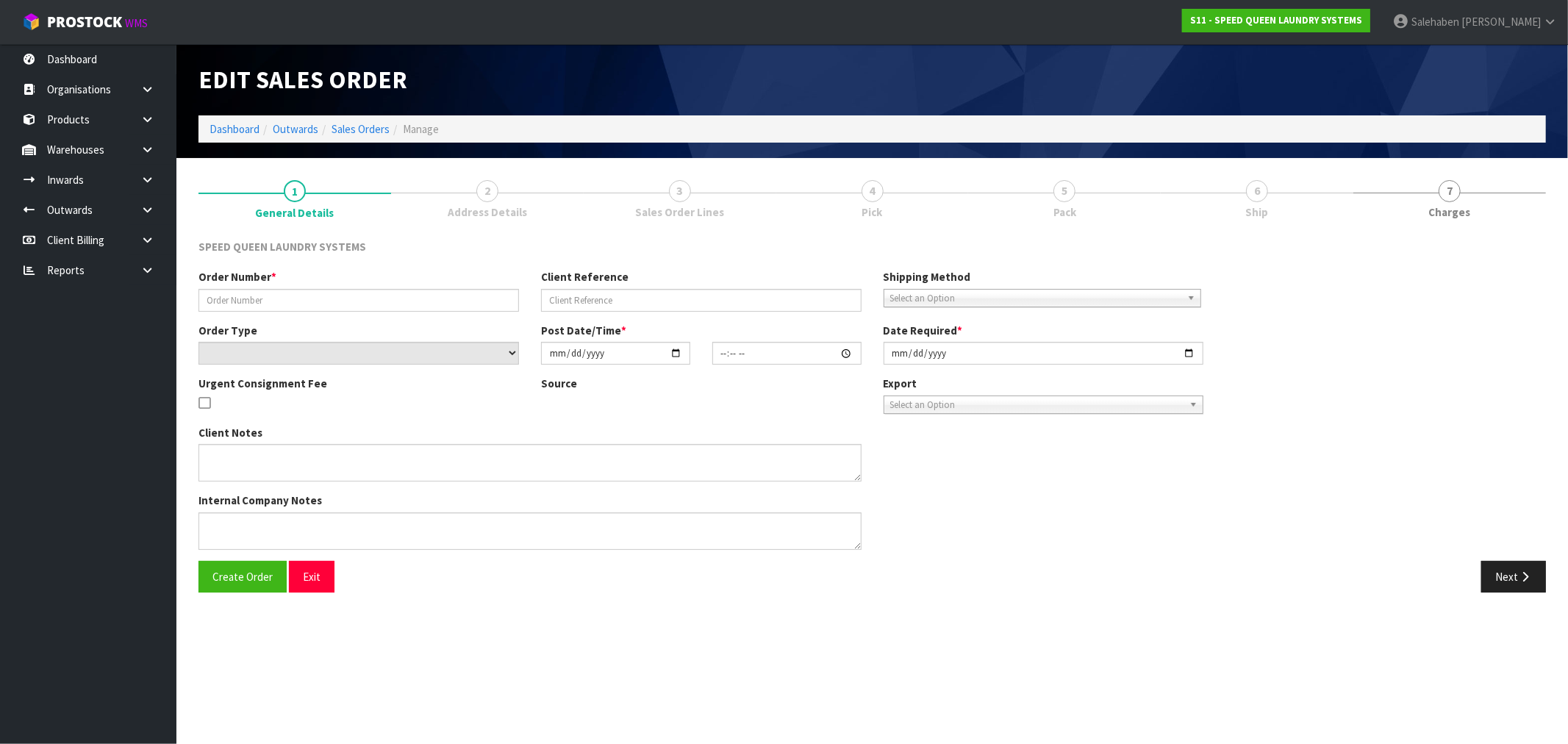
type input "SQUE913-2008"
select select "number:0"
type input "[DATE]"
type input "12:49:00.000"
type input "[DATE]"
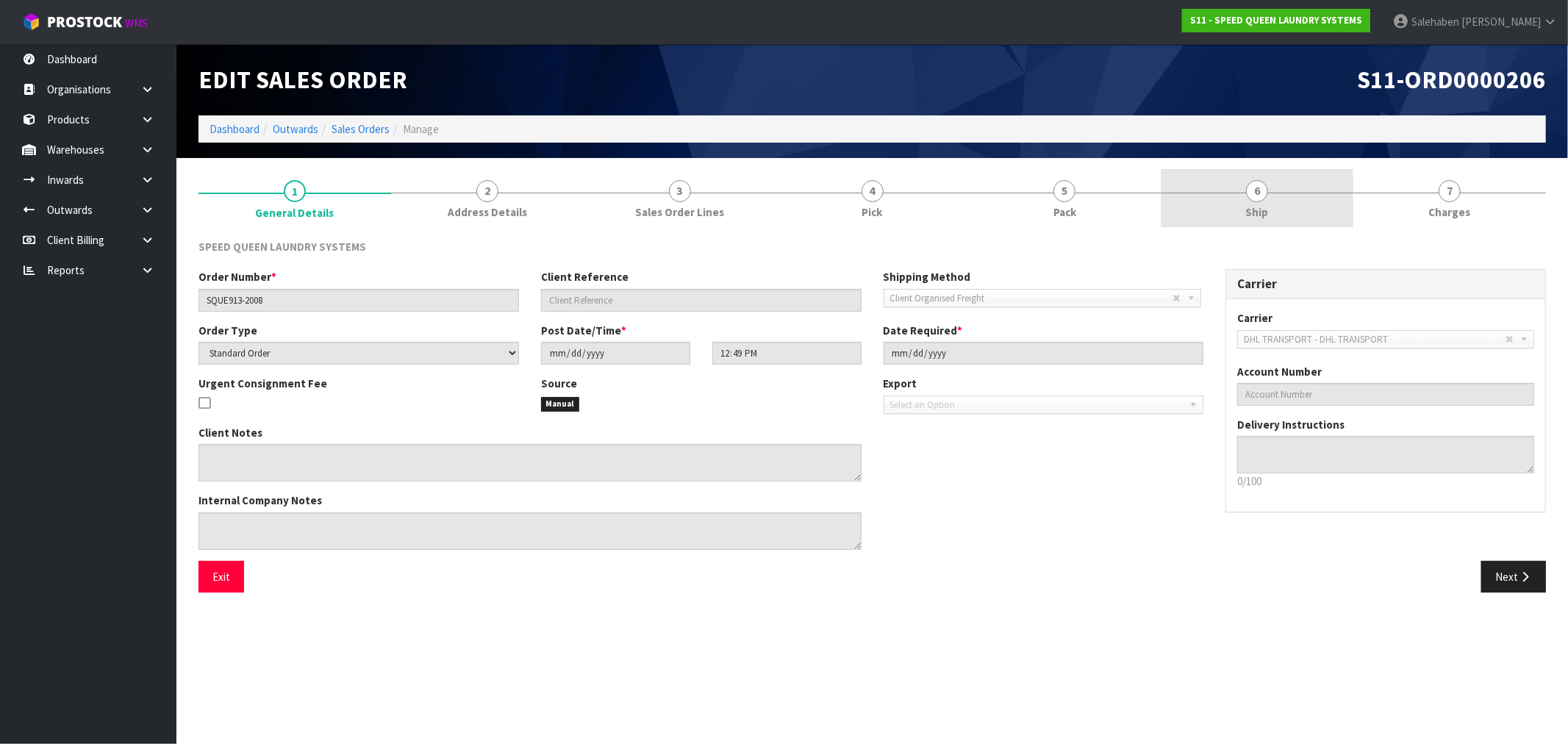
click at [1253, 210] on span "Ship" at bounding box center [1257, 212] width 23 height 16
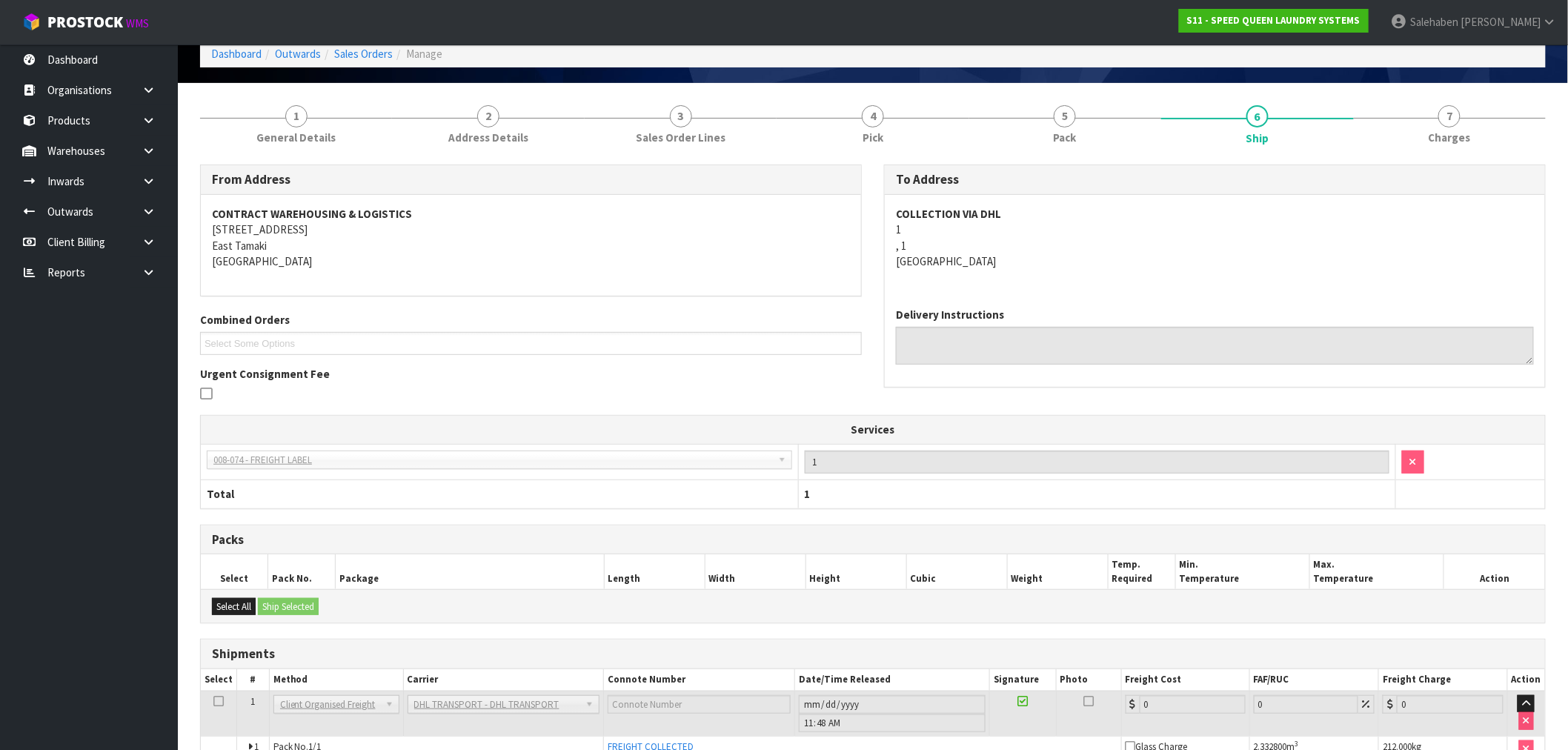
scroll to position [27, 0]
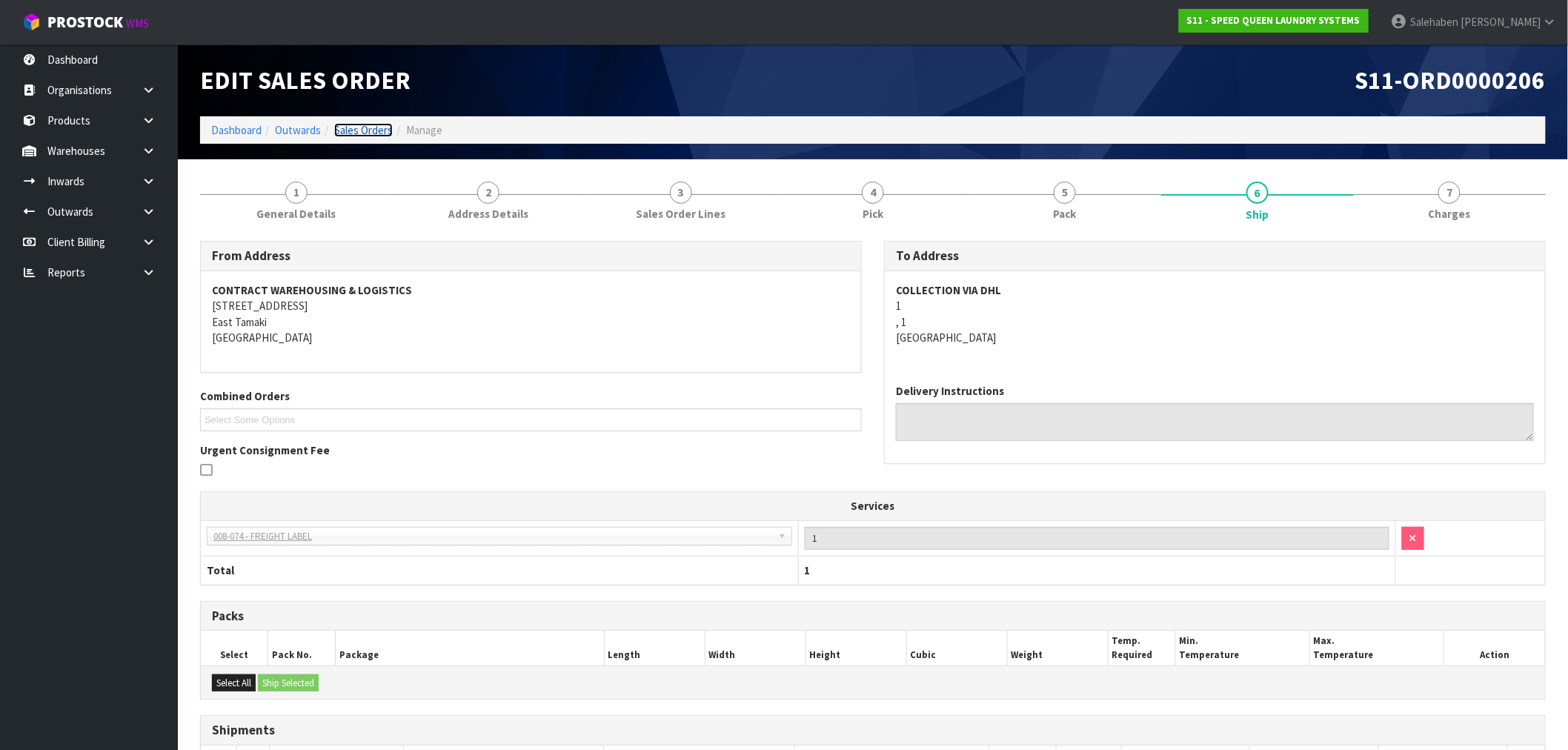
click at [347, 127] on link "Sales Orders" at bounding box center [363, 130] width 58 height 14
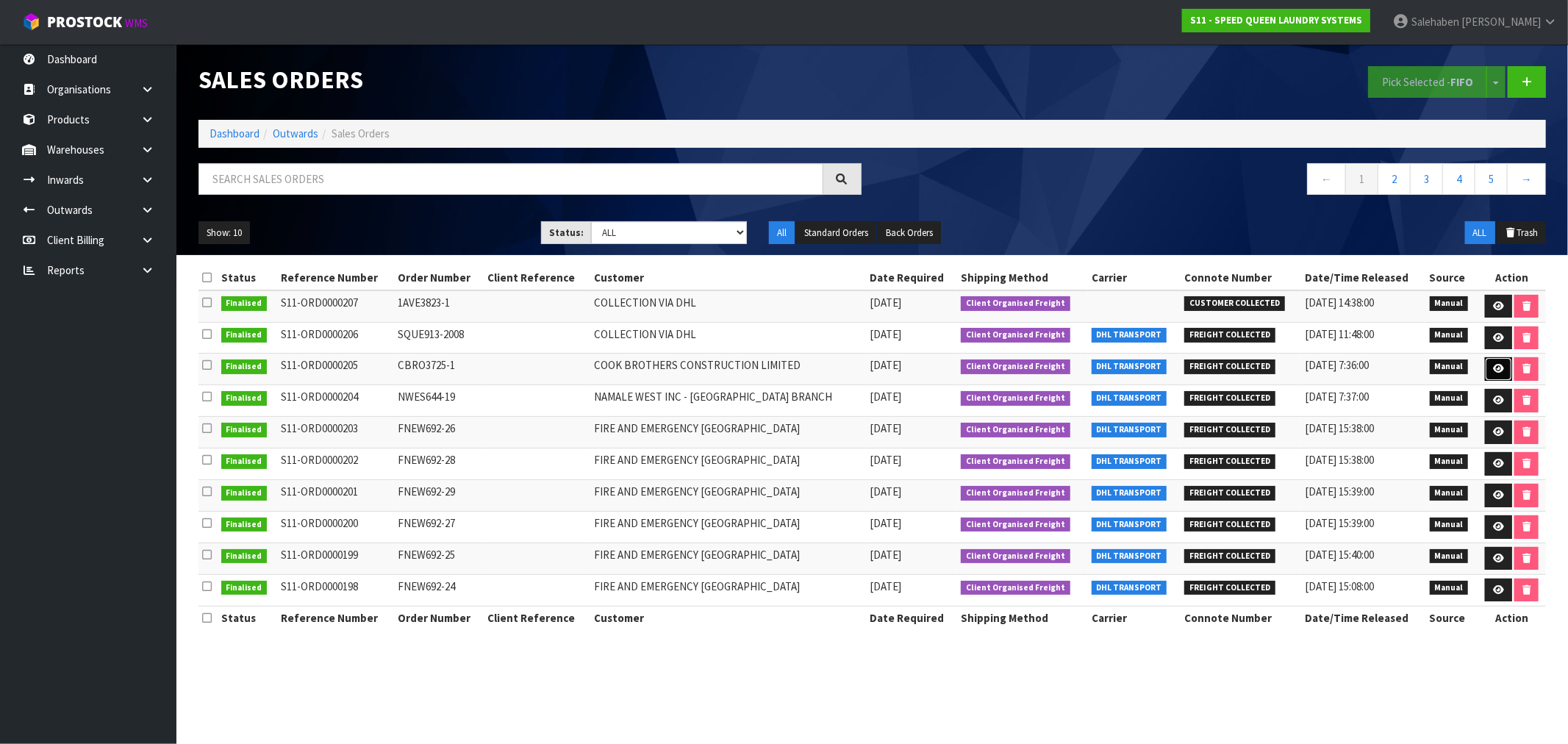
click at [1493, 369] on icon at bounding box center [1498, 368] width 11 height 10
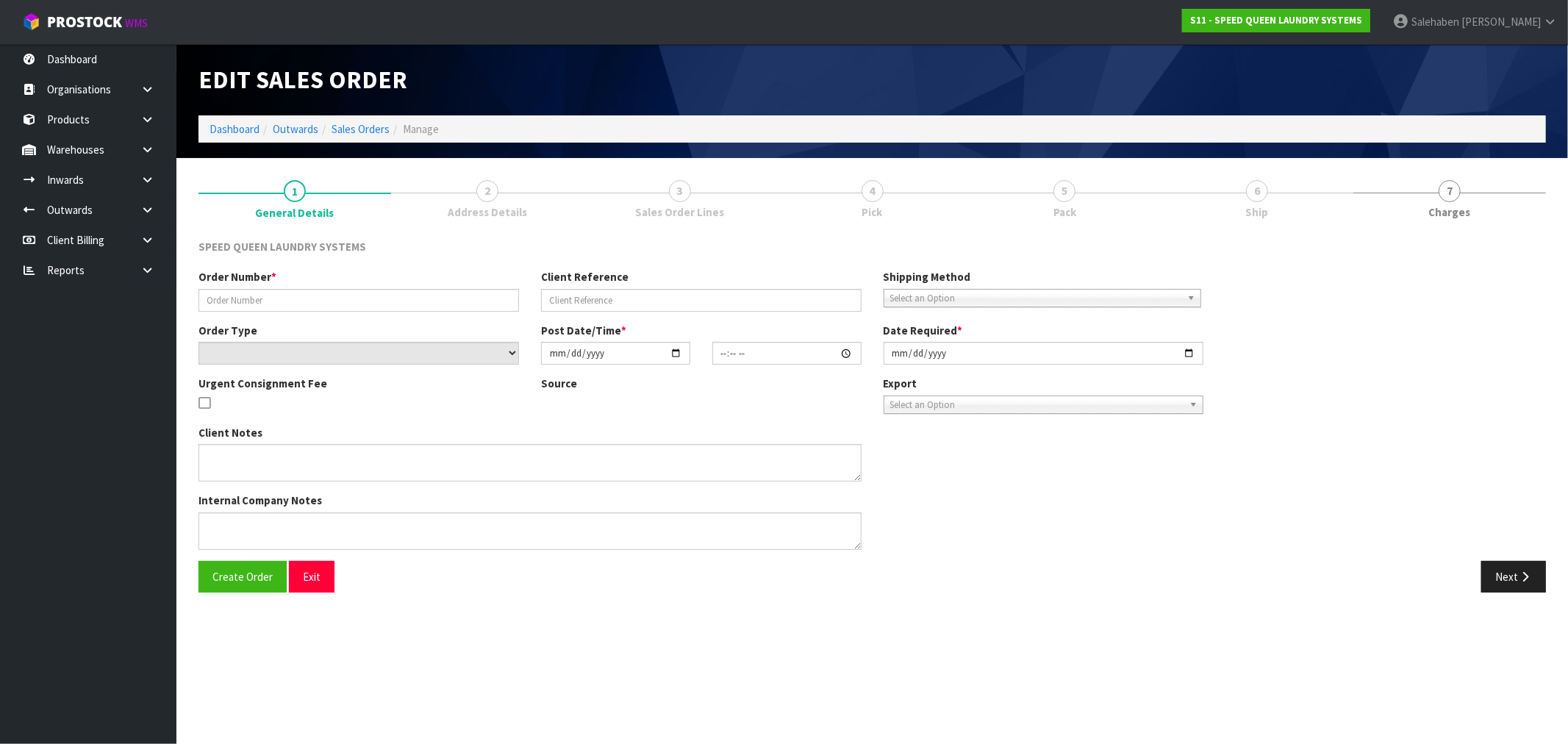
type input "CBRO3725-1"
select select "number:0"
type input "[DATE]"
type input "10:10:00.000"
type input "[DATE]"
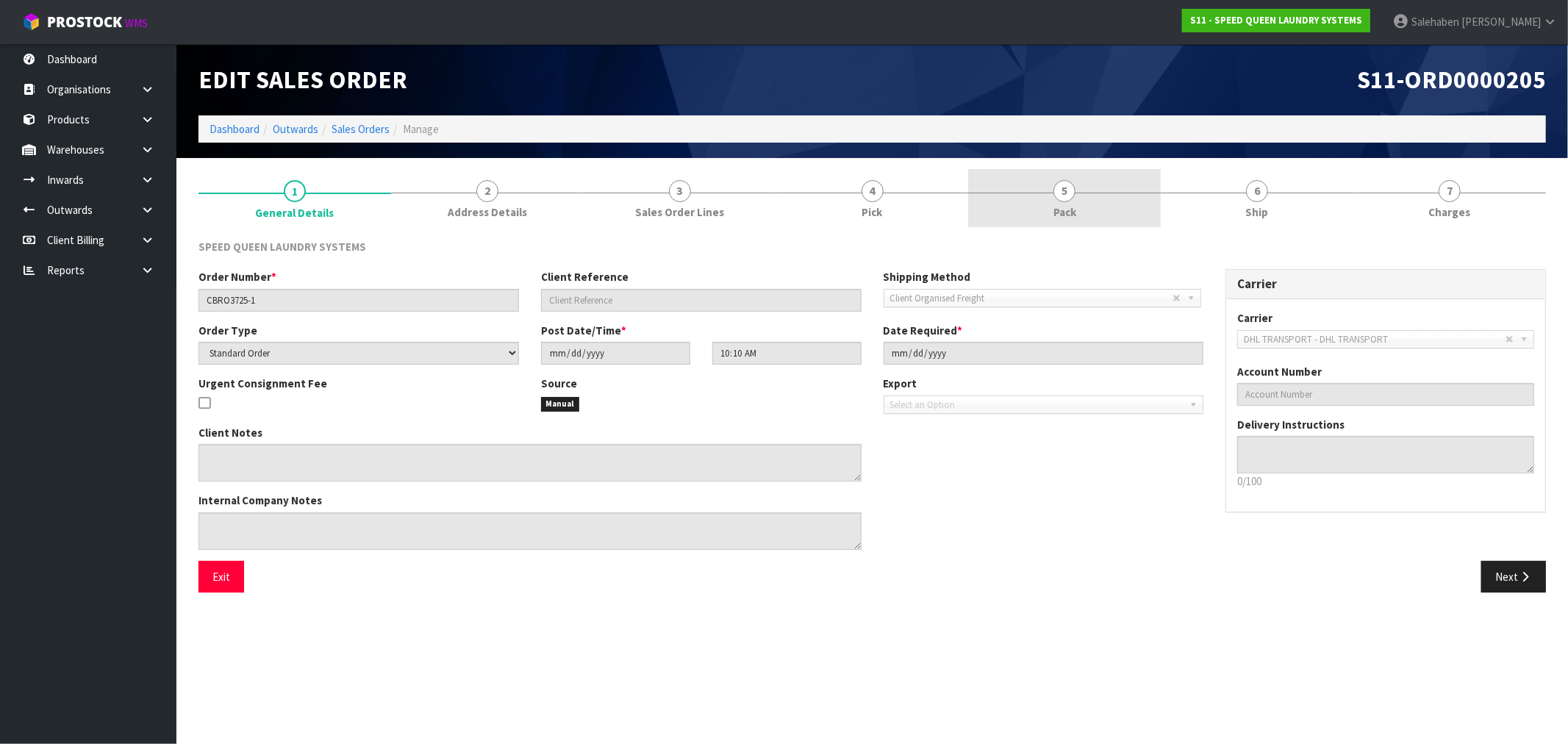
click at [1079, 206] on link "5 Pack" at bounding box center [1064, 198] width 192 height 58
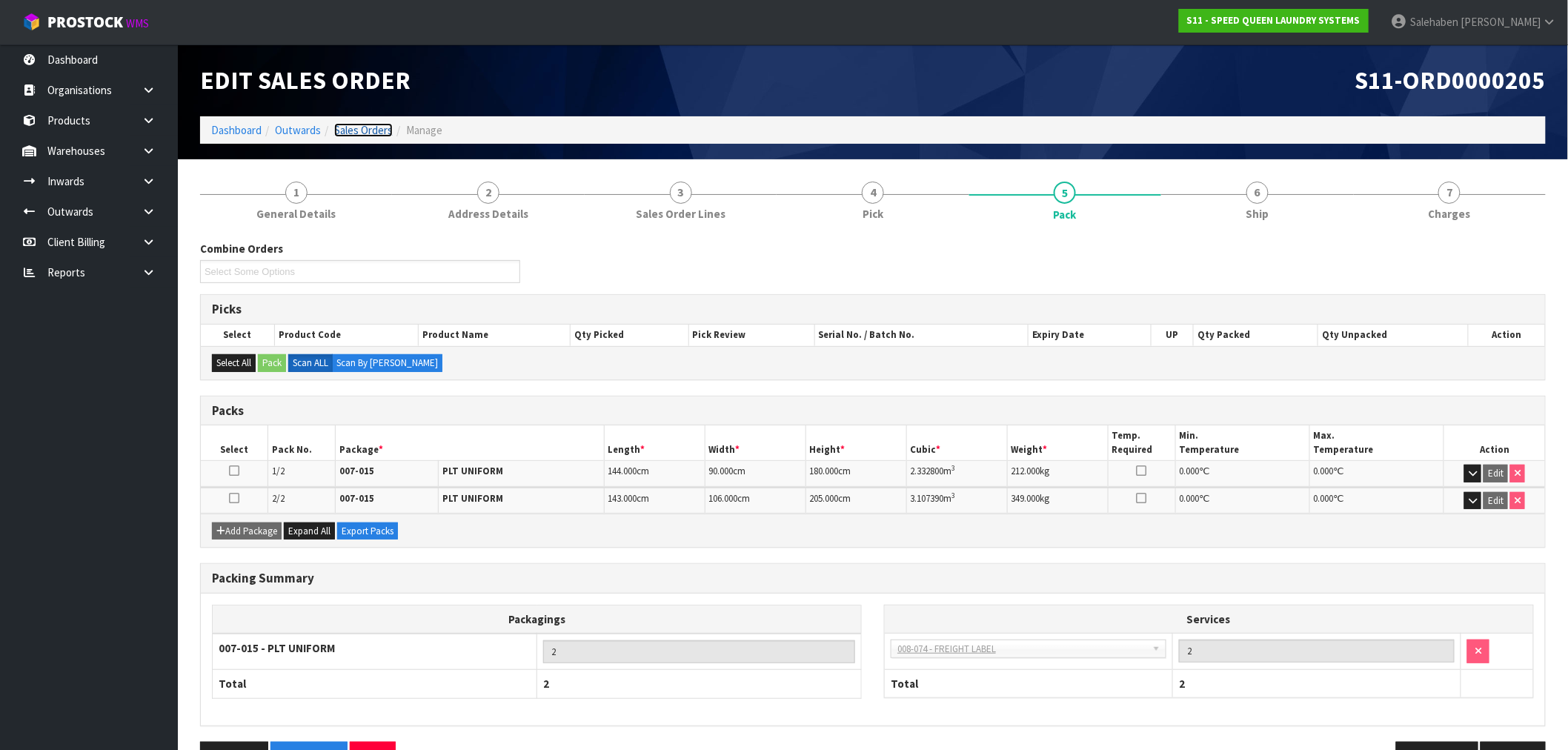
click at [352, 125] on link "Sales Orders" at bounding box center [363, 130] width 58 height 14
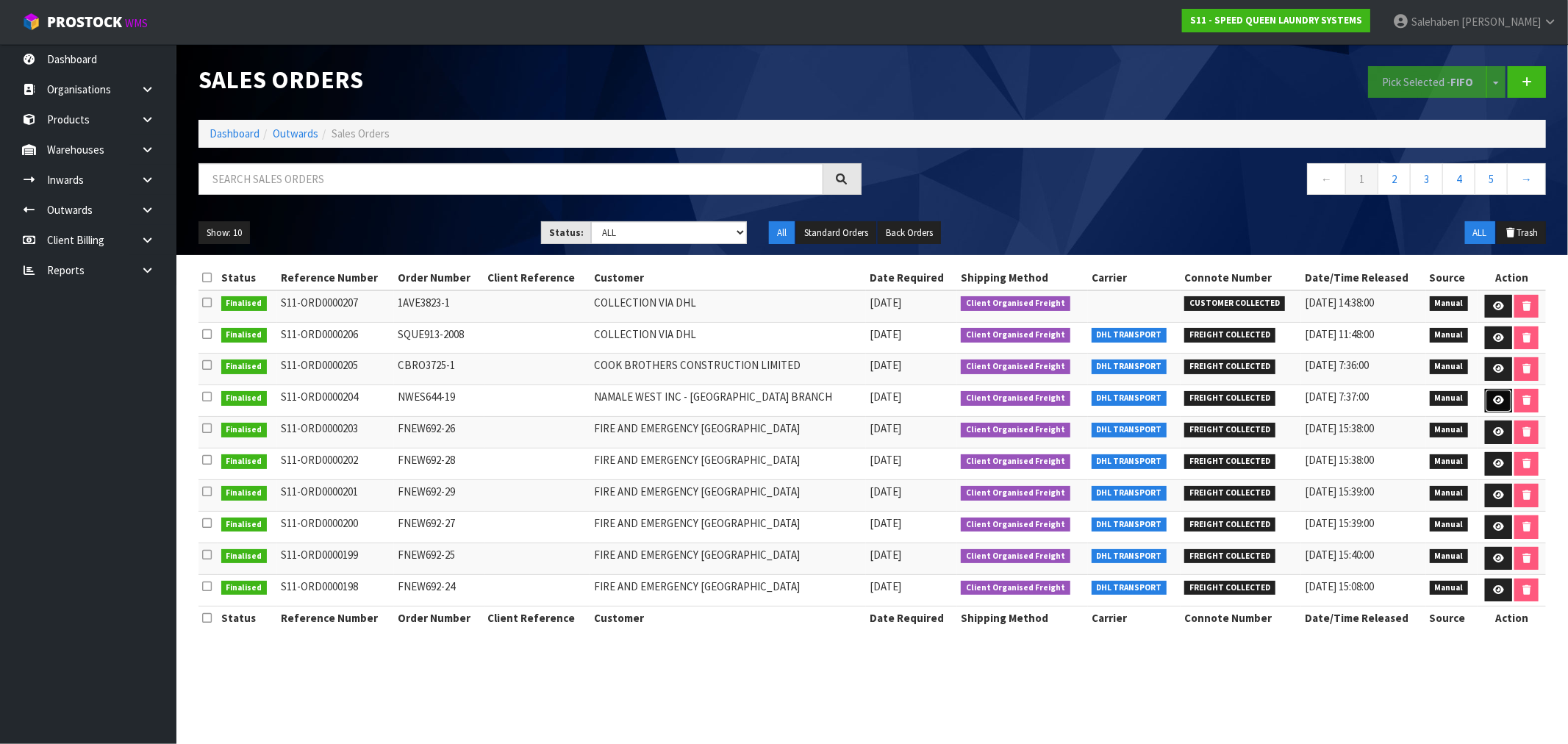
click at [1493, 402] on icon at bounding box center [1498, 400] width 11 height 10
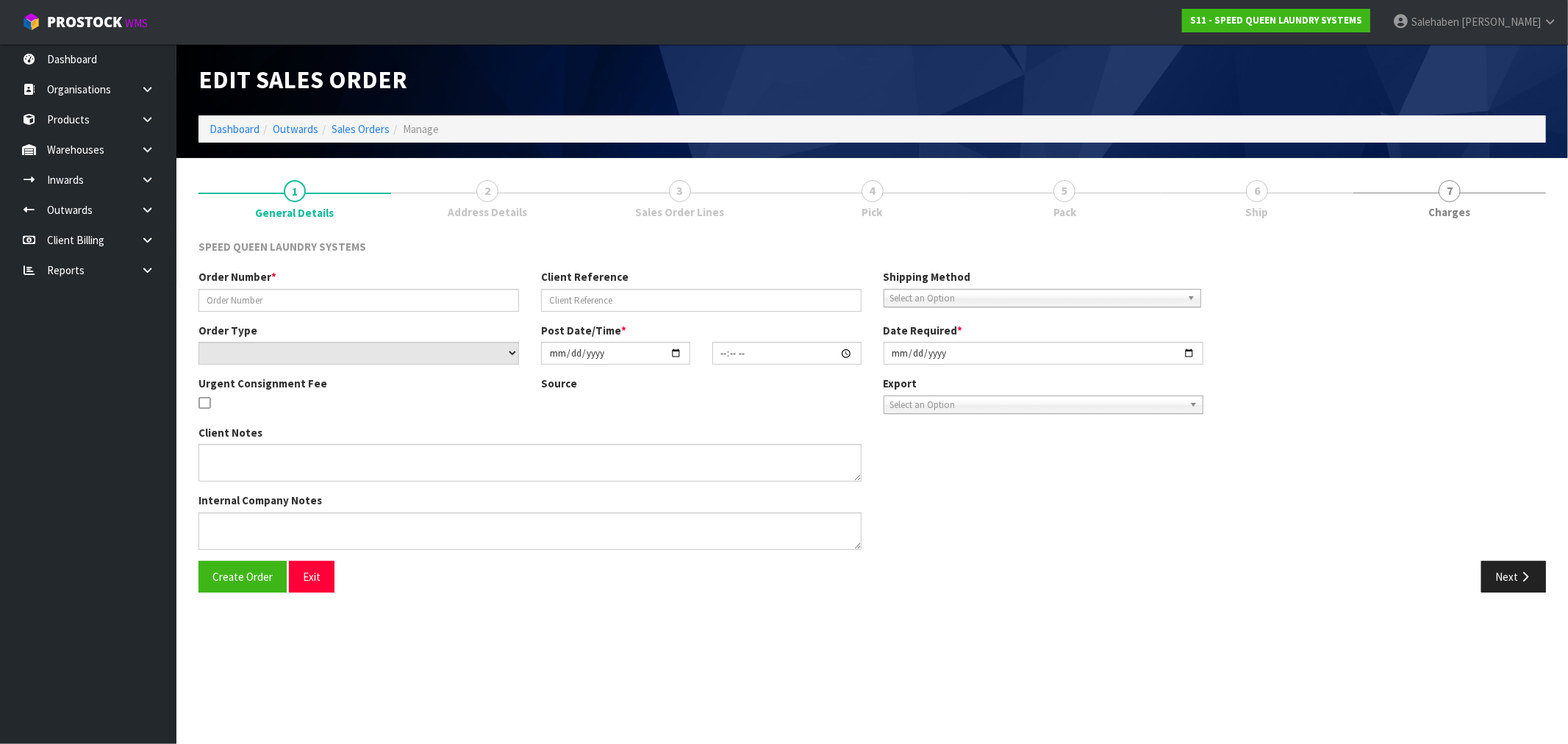
type input "NWES644-19"
select select "number:0"
type input "[DATE]"
type input "10:53:00.000"
type input "[DATE]"
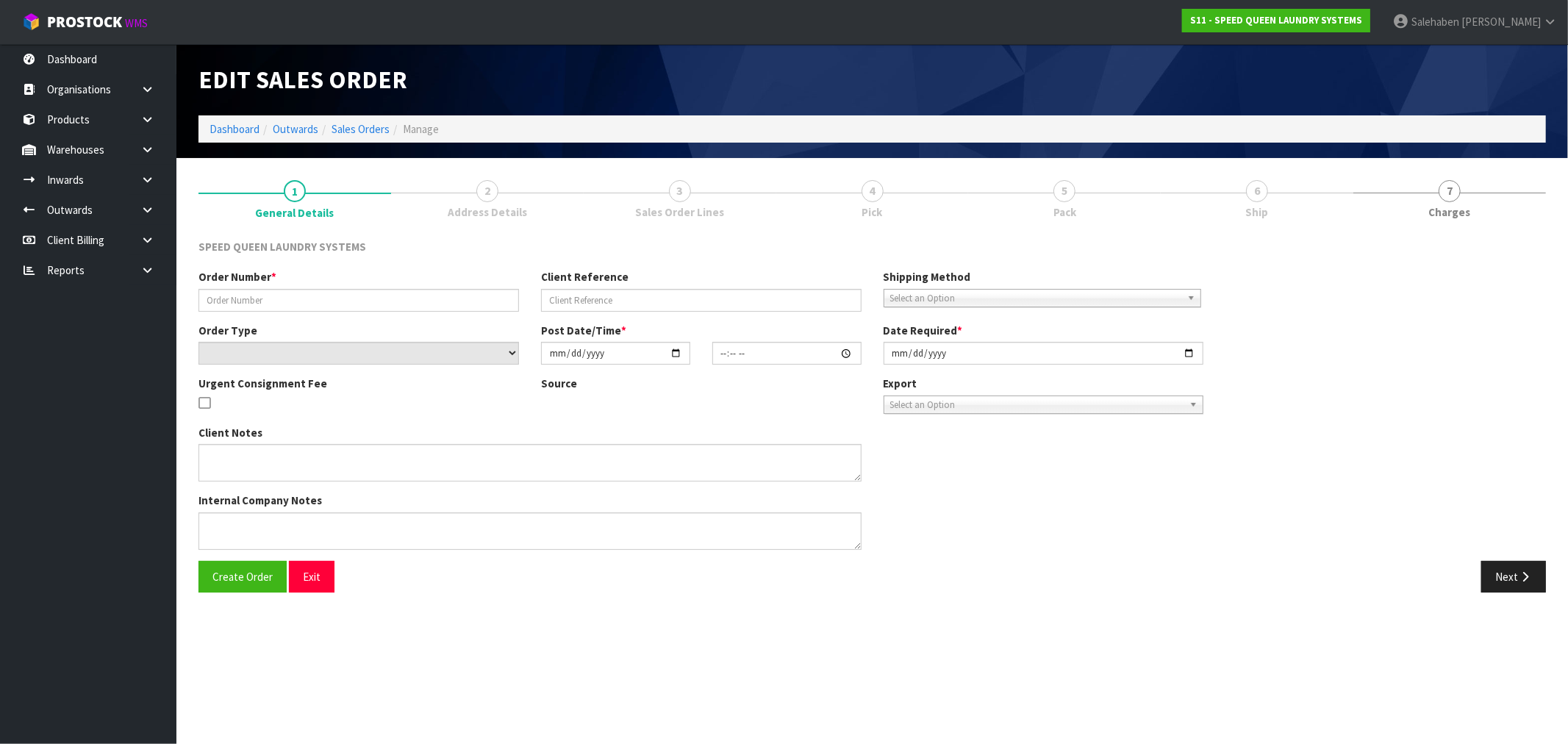
type textarea "CAN WE HAVE THE ATTACHED ORDER PICKED AT YOUR NEXT CONVENIENCE PLEASE."
type textarea "WE DO NOT HAVE SERIAL 2305601858, AMENDED TO 2407602288 AND APPROVED BY CLIENT"
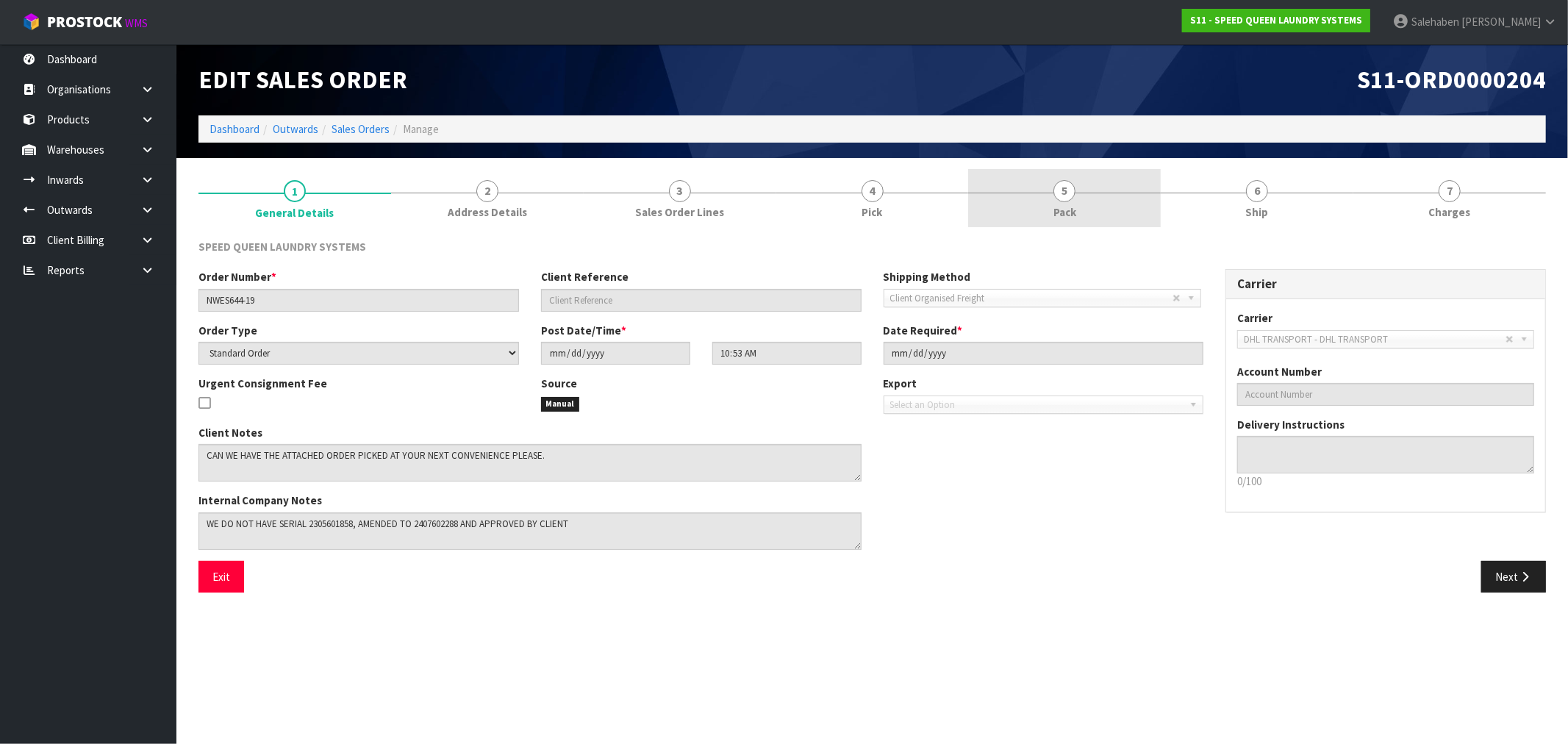
click at [1061, 193] on span "5" at bounding box center [1065, 191] width 22 height 22
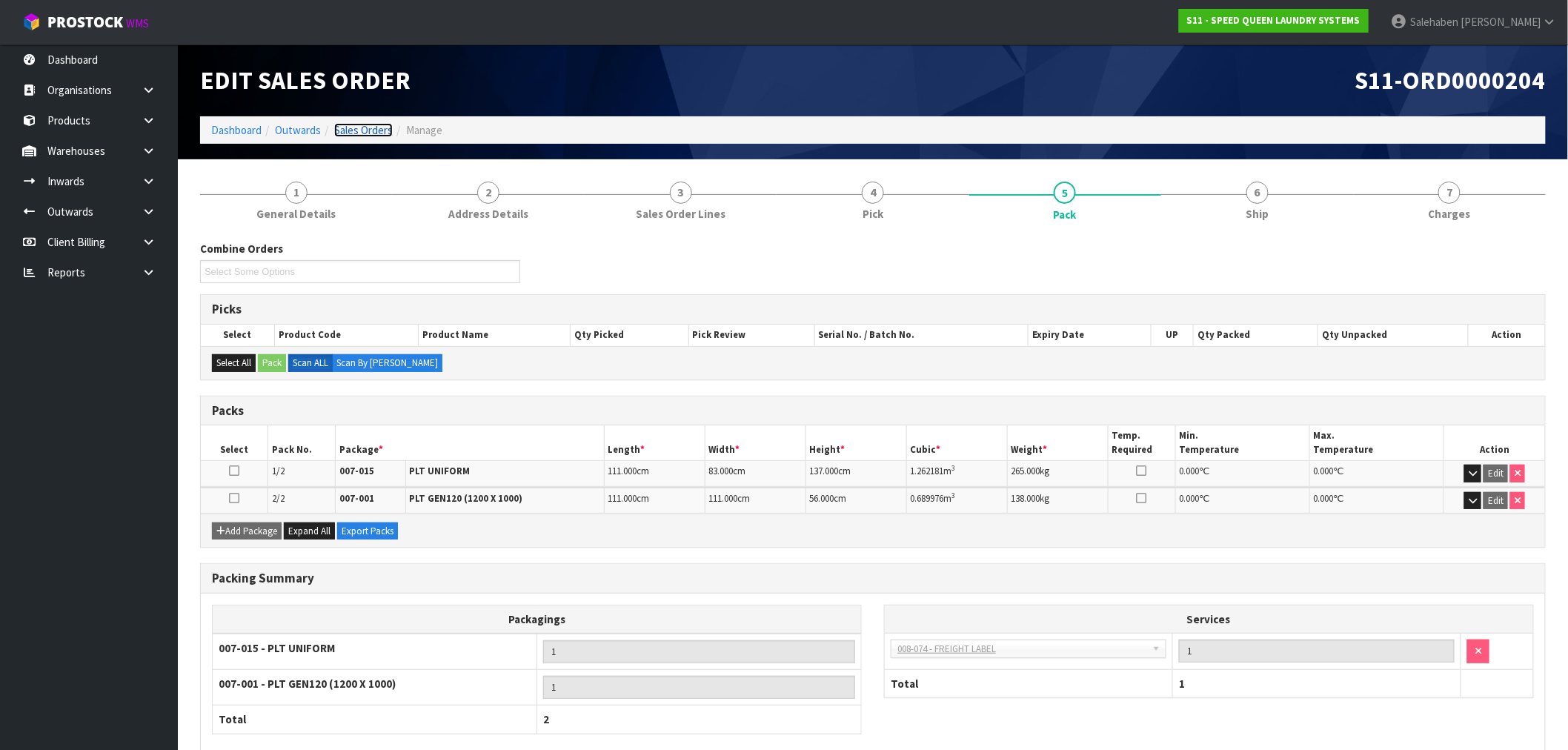
click at [361, 134] on link "Sales Orders" at bounding box center [363, 130] width 58 height 14
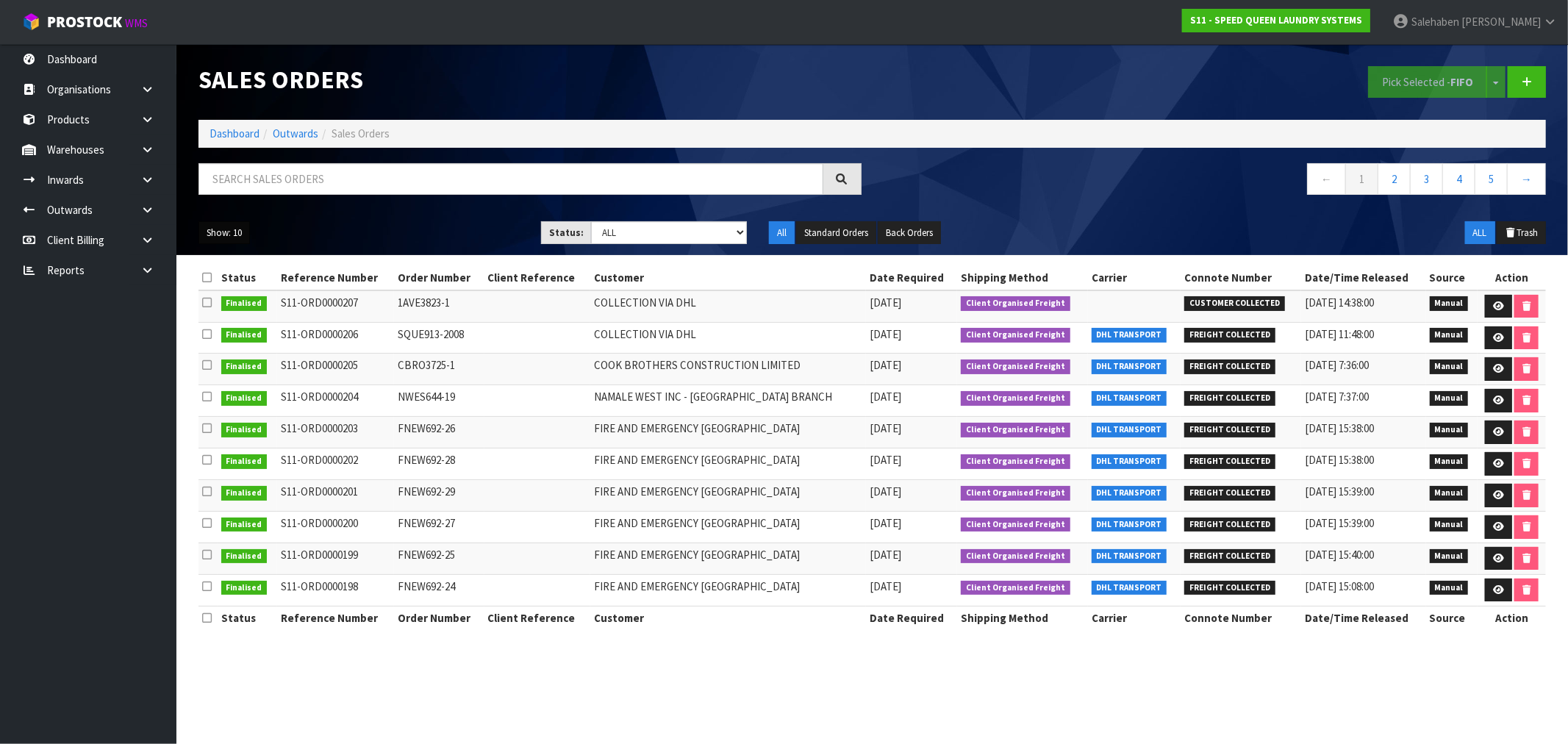
click at [216, 236] on button "Show: 10" at bounding box center [224, 233] width 51 height 24
click at [229, 316] on link "50" at bounding box center [257, 320] width 116 height 20
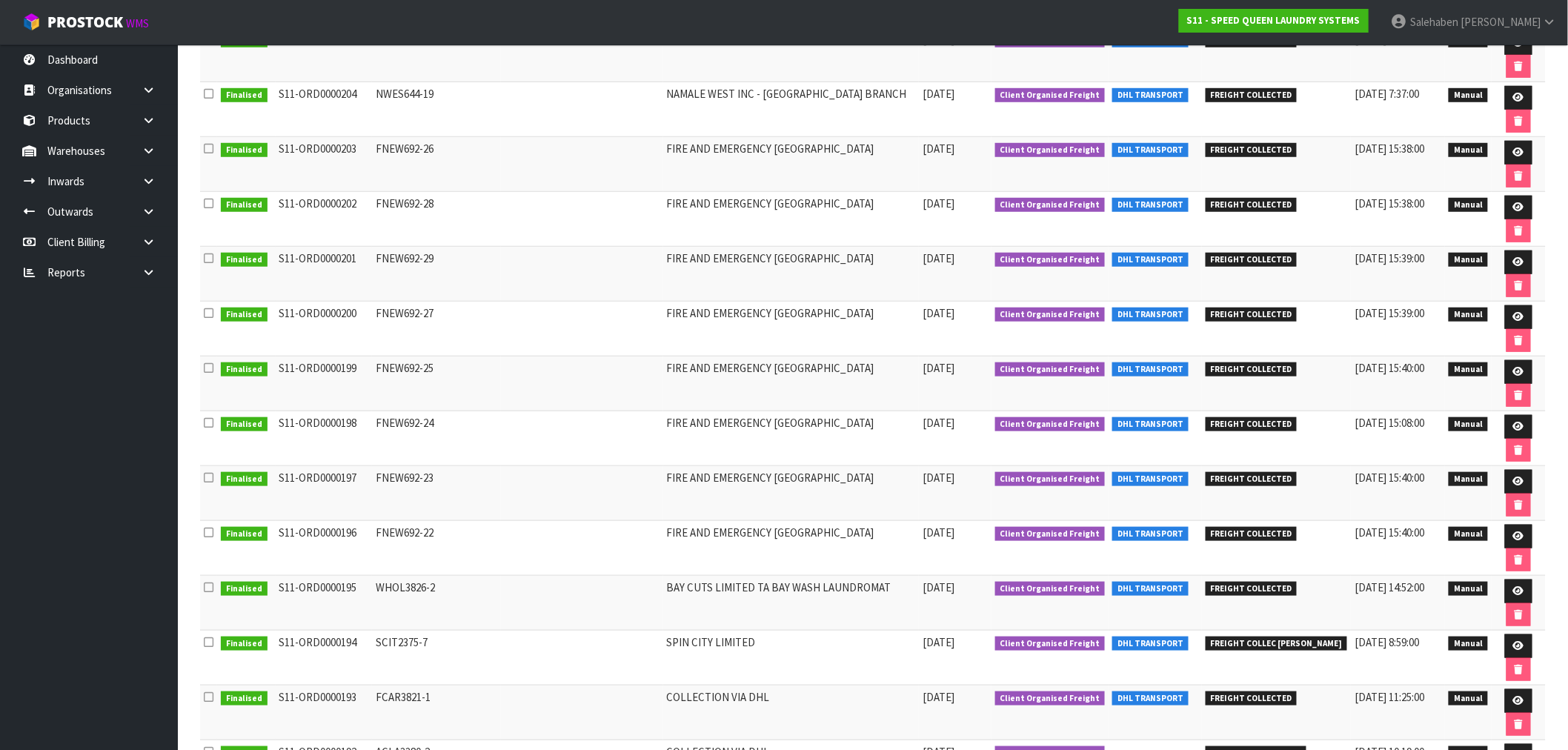
scroll to position [411, 0]
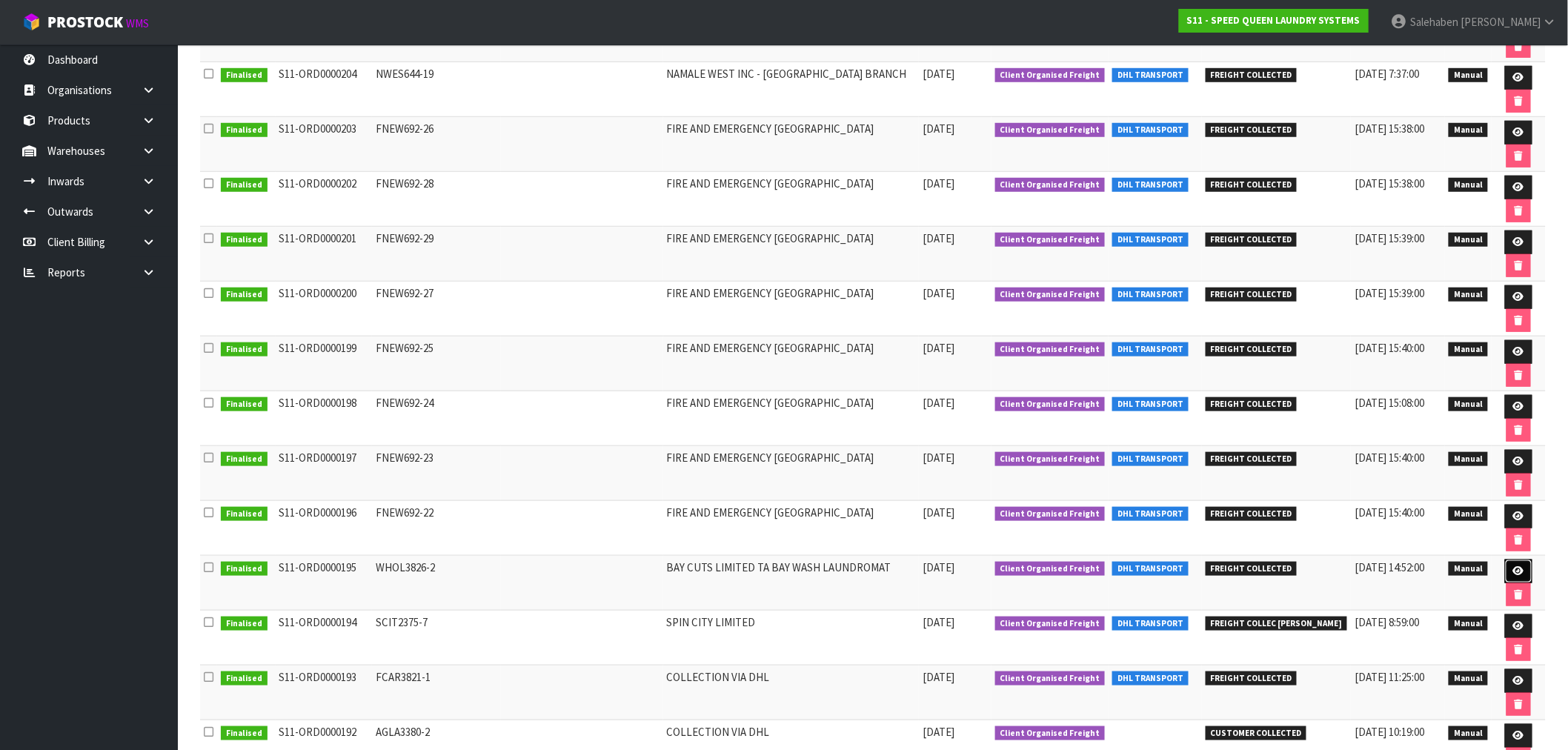
click at [1517, 575] on icon at bounding box center [1518, 570] width 11 height 10
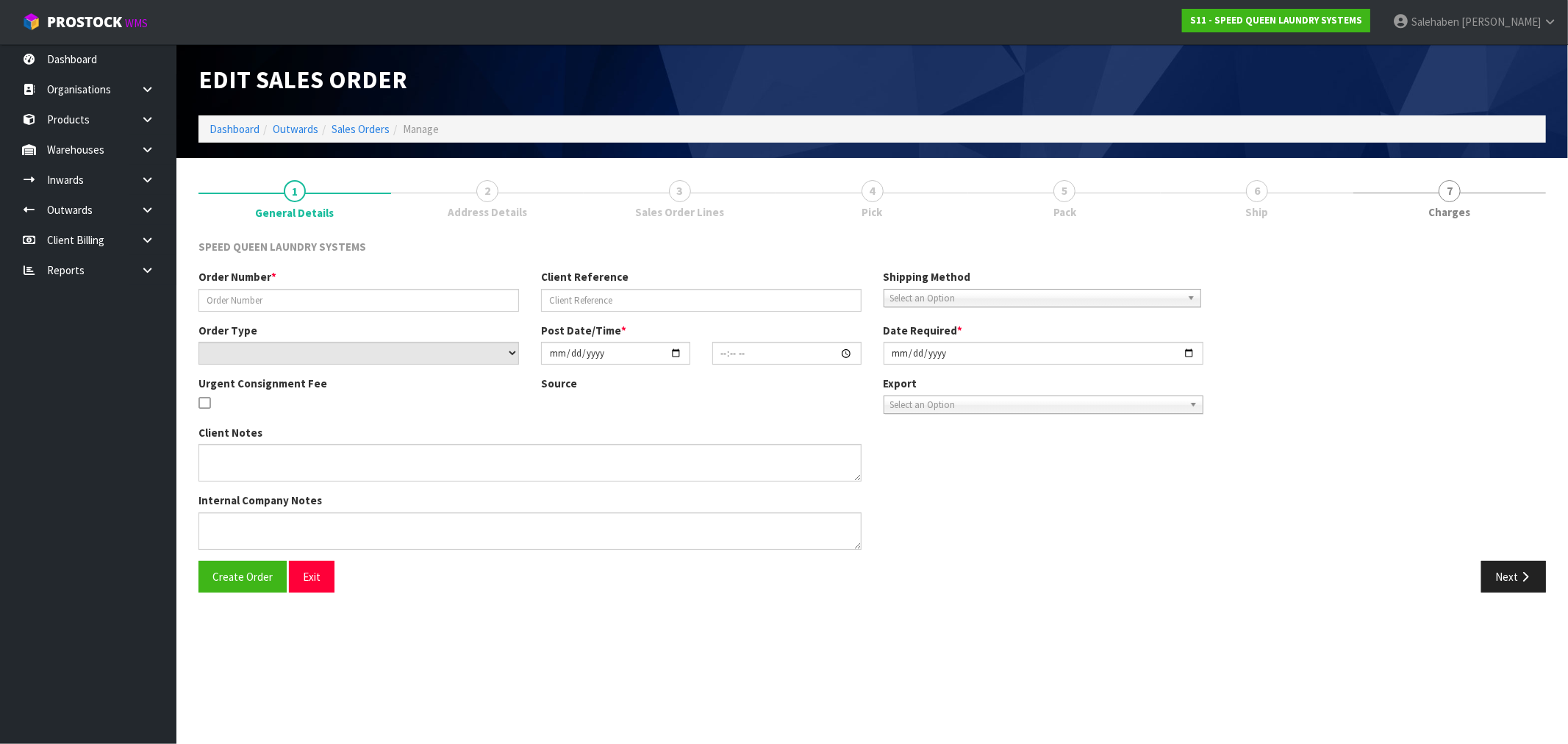
type input "WHOL3826-2"
select select "number:0"
type input "[DATE]"
type input "09:05:00.000"
type input "[DATE]"
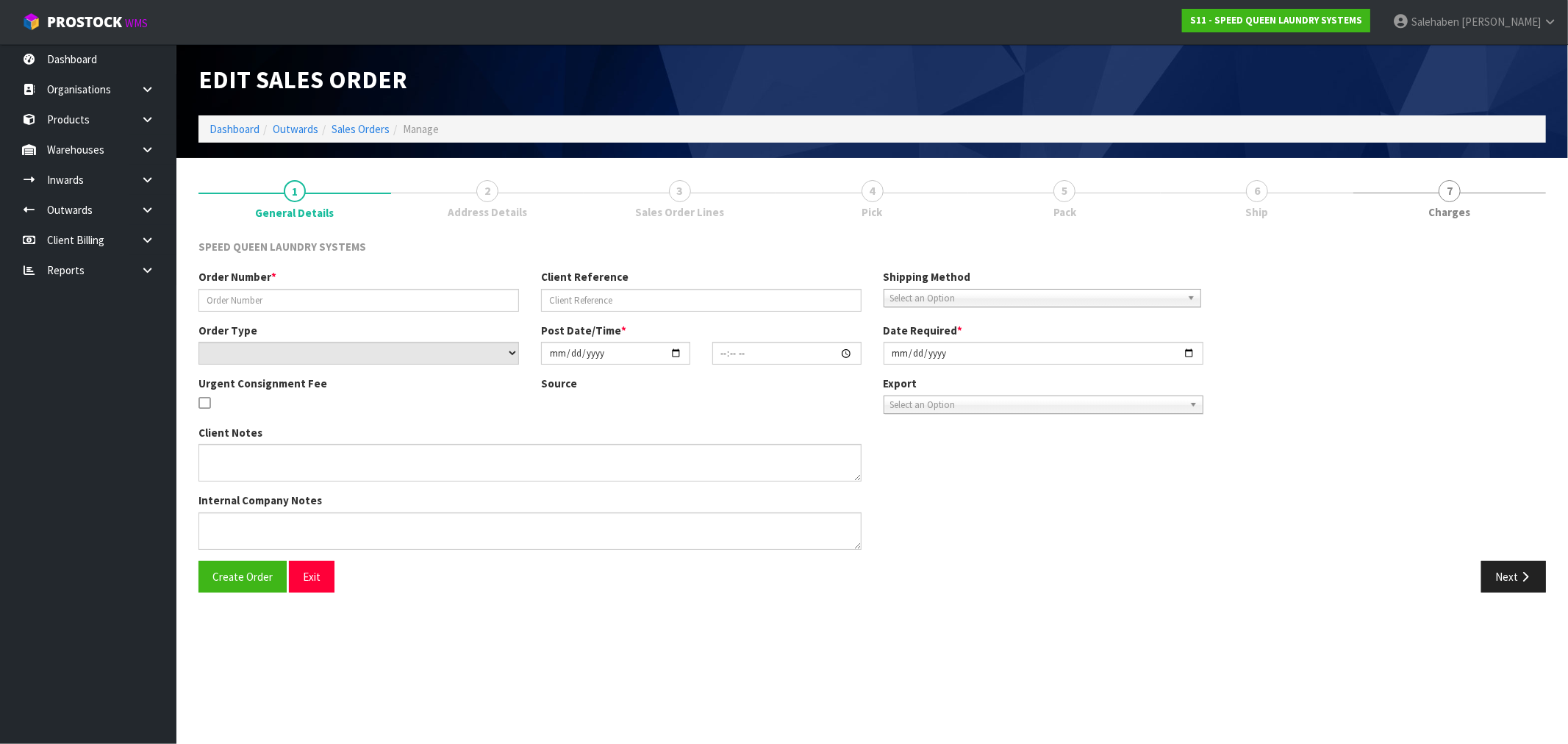
type textarea "CAN WE HAVE THE ATTACHED ORDER PICKED PLEASE . PLEASE ENSURE BASES ARE KEPT ON …"
type textarea "THE WAREHOUSE CAN’T FIND THIS BASE 2305601858 ON THIS ORDER AND THE TEAM WILL P…"
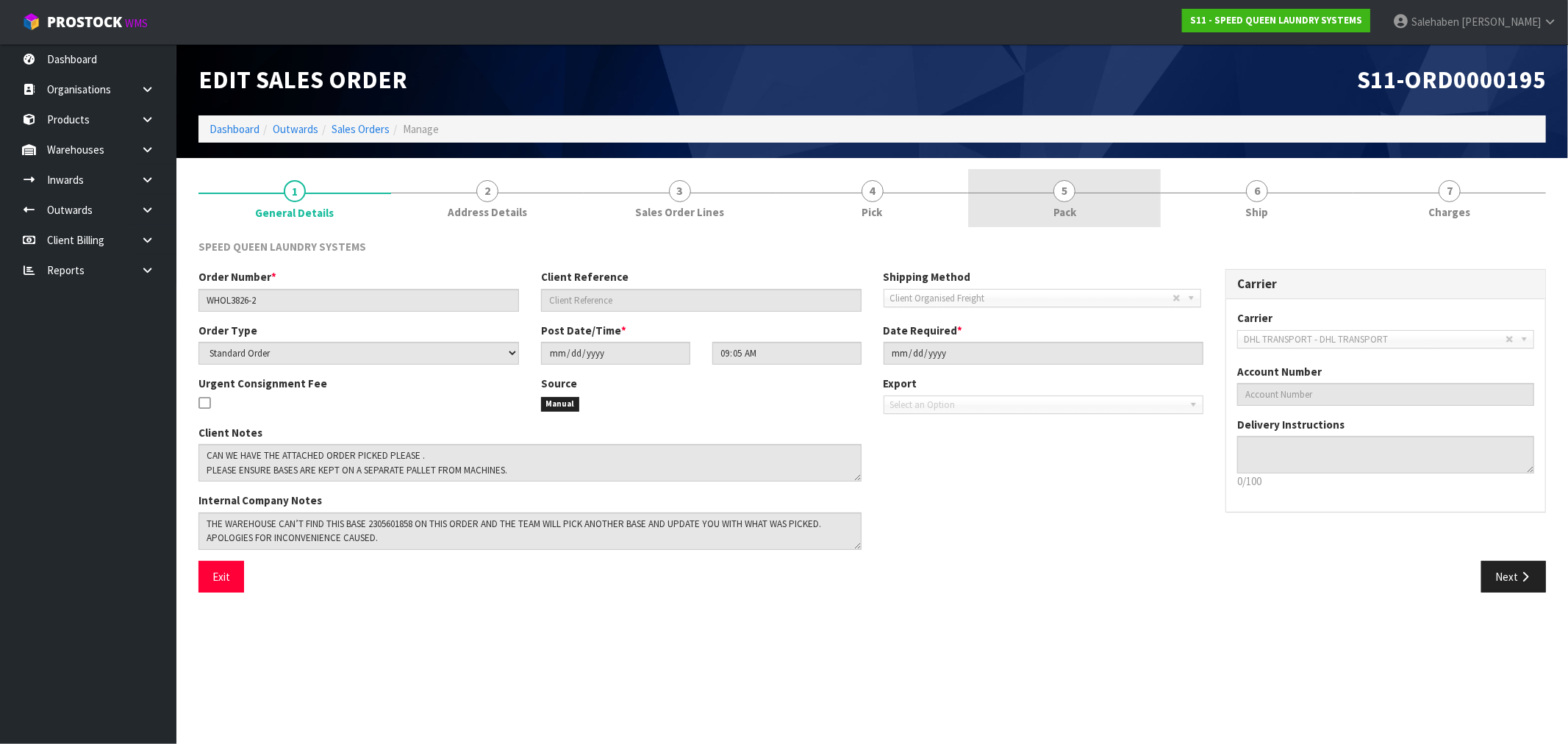
click at [1062, 213] on span "Pack" at bounding box center [1065, 212] width 23 height 16
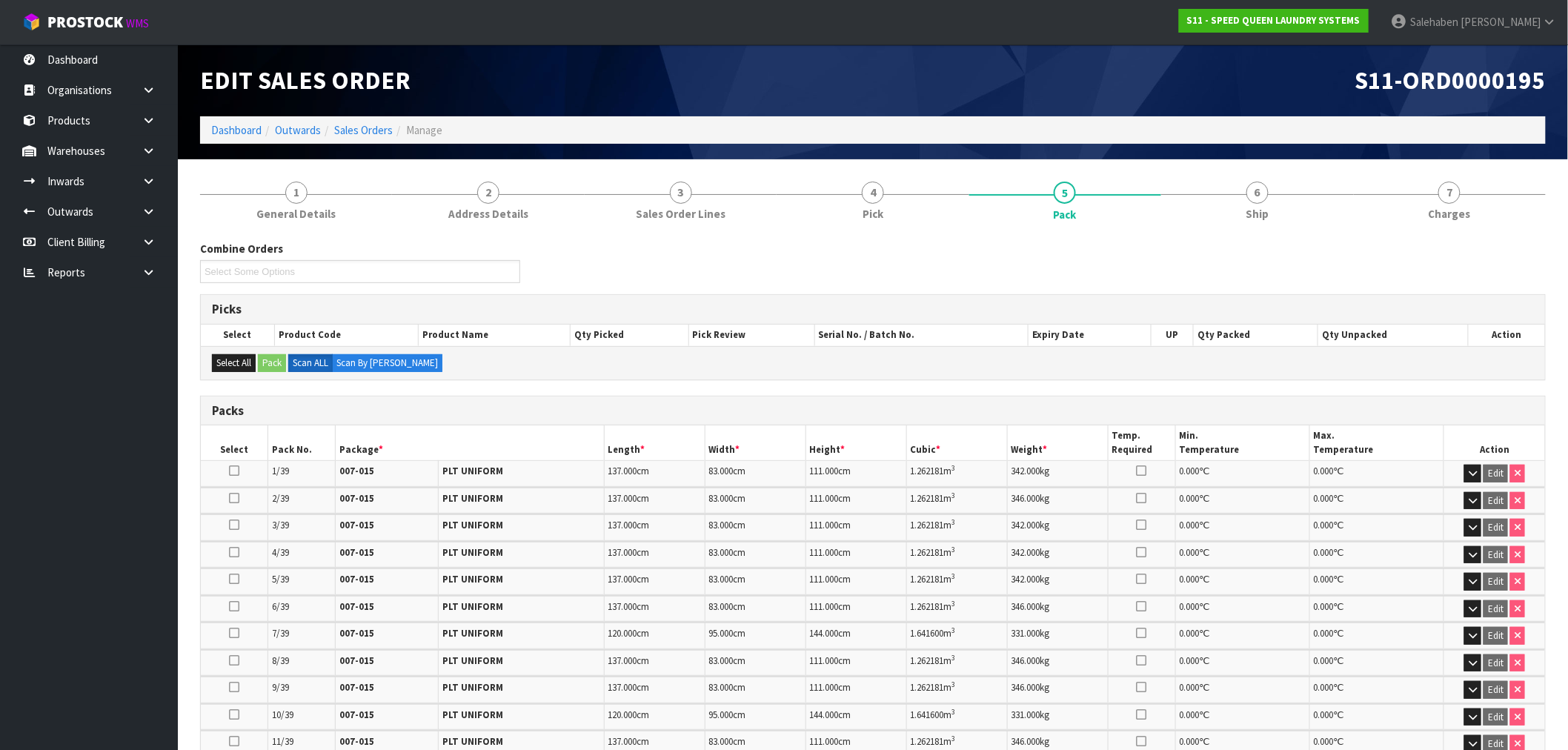
click at [242, 137] on li "Dashboard" at bounding box center [237, 130] width 51 height 16
click at [366, 125] on link "Sales Orders" at bounding box center [363, 130] width 58 height 14
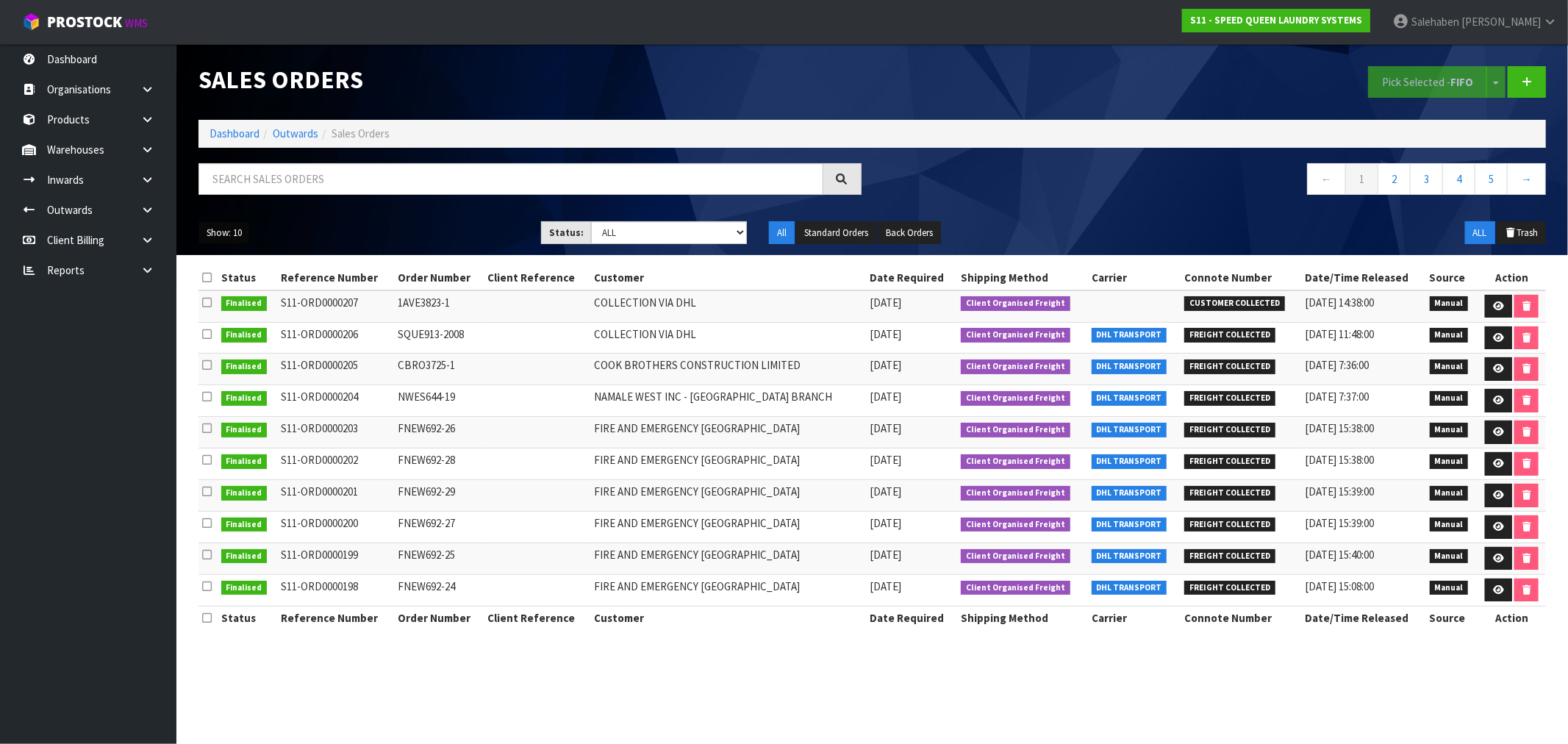
click at [241, 236] on button "Show: 10" at bounding box center [224, 233] width 51 height 24
click at [232, 320] on link "50" at bounding box center [257, 320] width 116 height 20
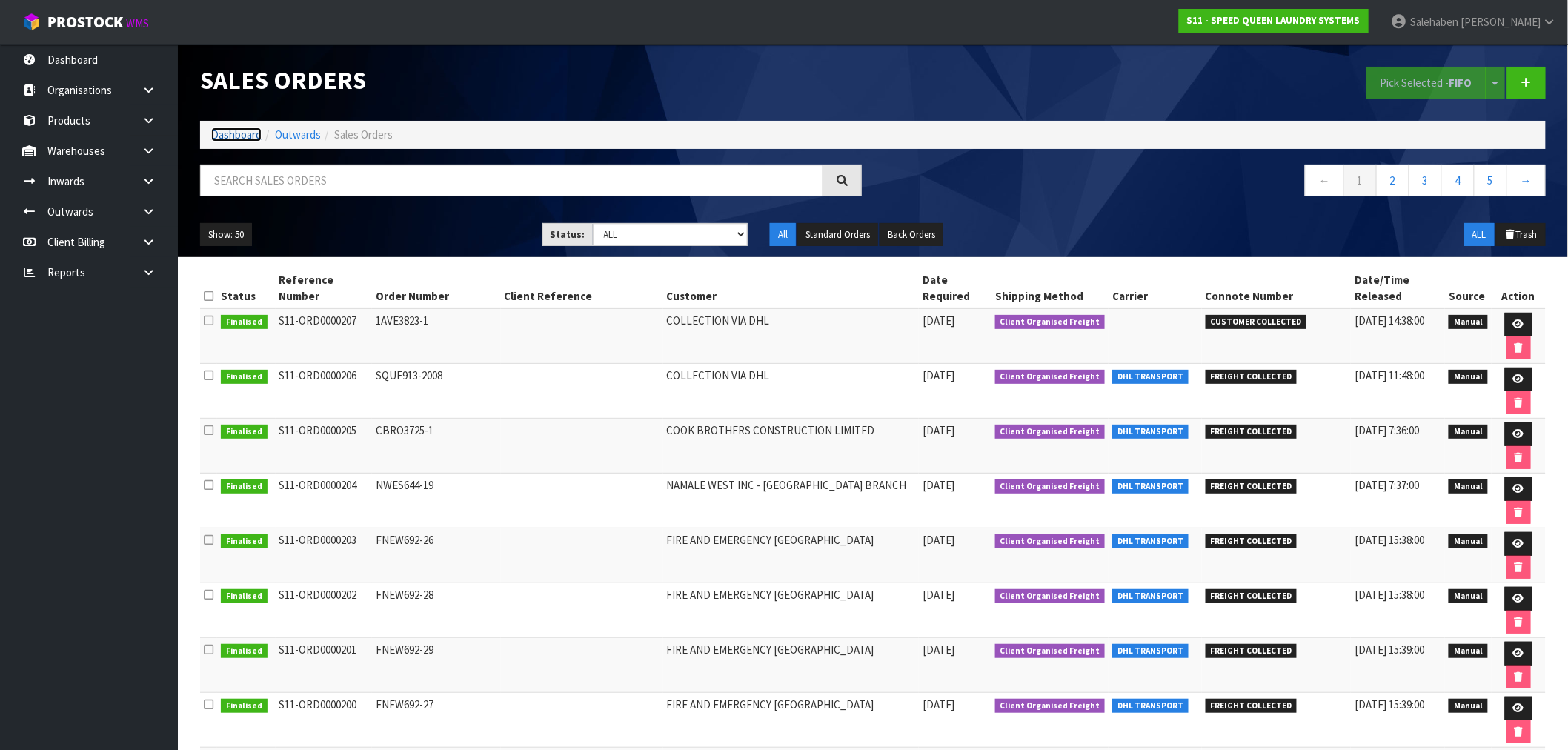
click at [225, 128] on link "Dashboard" at bounding box center [237, 134] width 51 height 14
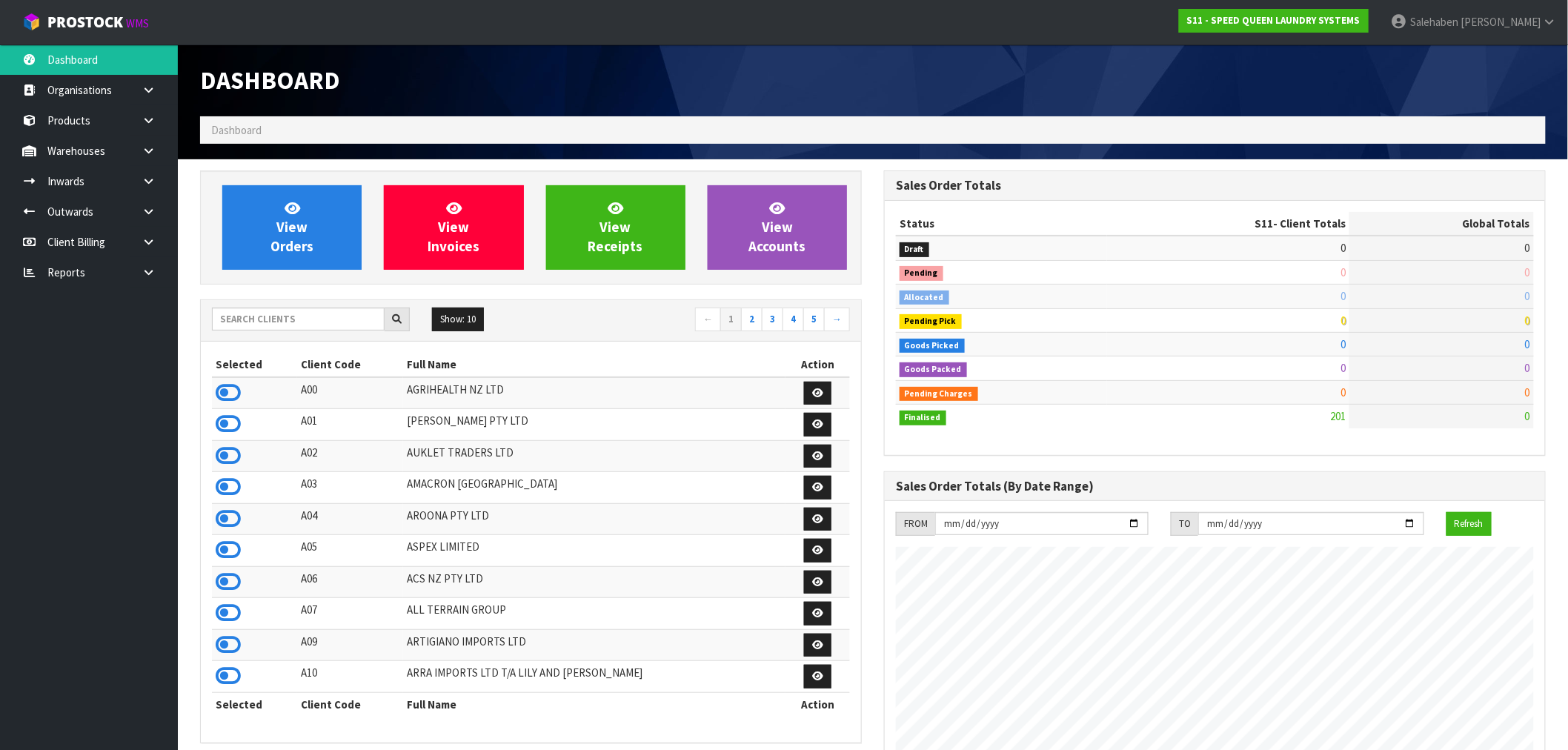
scroll to position [906, 684]
click at [287, 314] on input "text" at bounding box center [298, 319] width 172 height 23
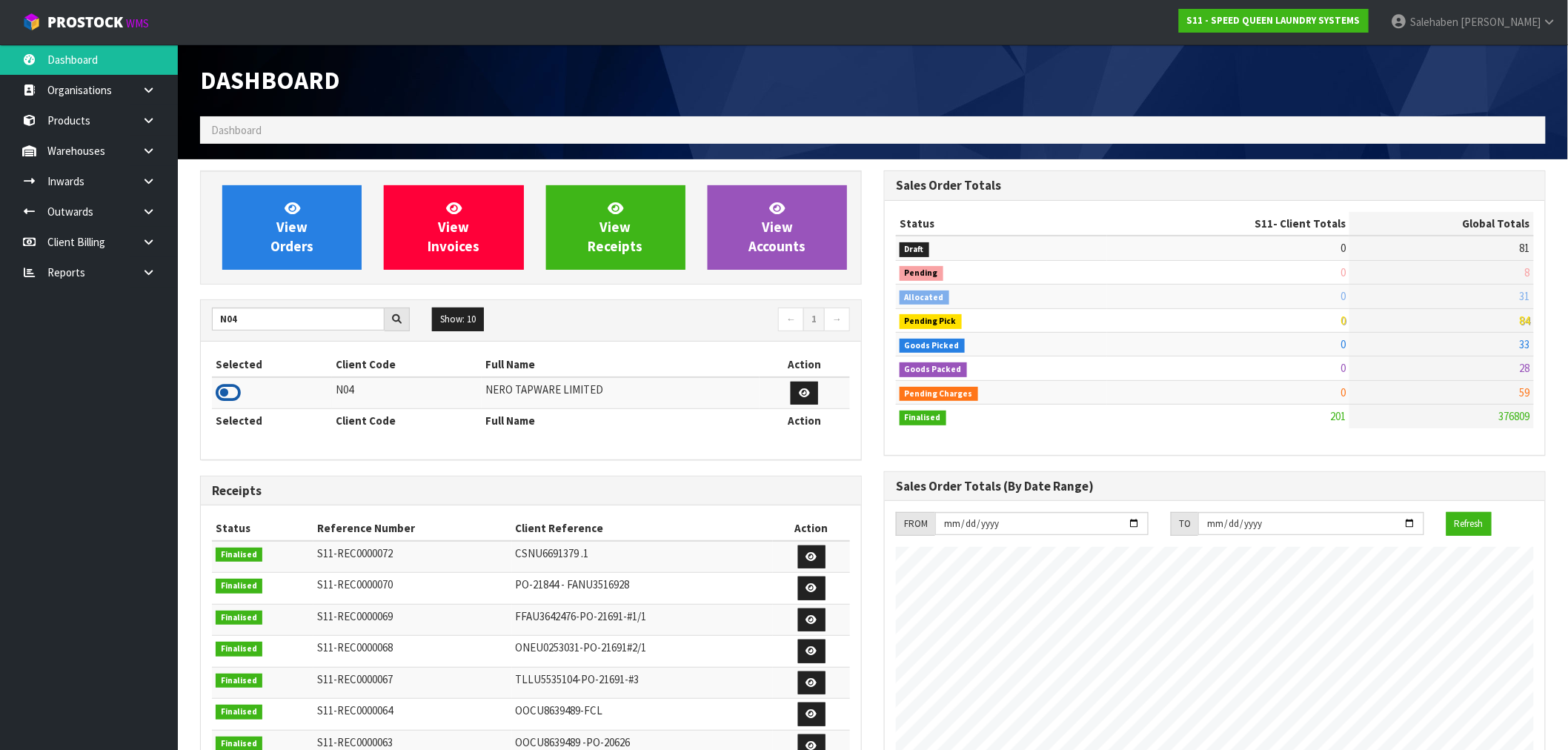
click at [228, 393] on icon at bounding box center [228, 393] width 25 height 22
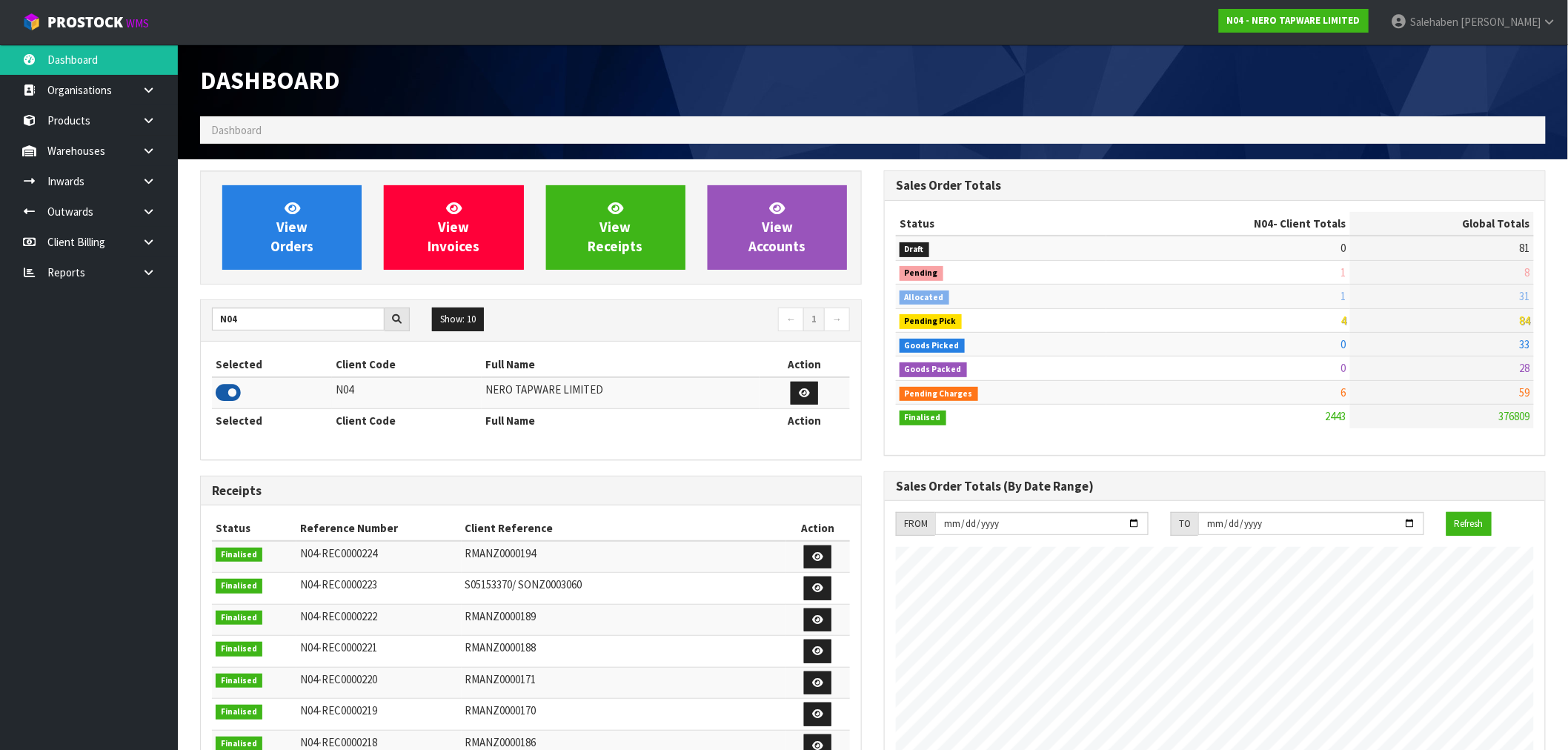
scroll to position [1122, 684]
drag, startPoint x: 241, startPoint y: 328, endPoint x: 143, endPoint y: 367, distance: 105.5
click at [143, 366] on body "Toggle navigation ProStock WMS N04 - NERO TAPWARE LIMITED [PERSON_NAME] Logout …" at bounding box center [784, 375] width 1568 height 750
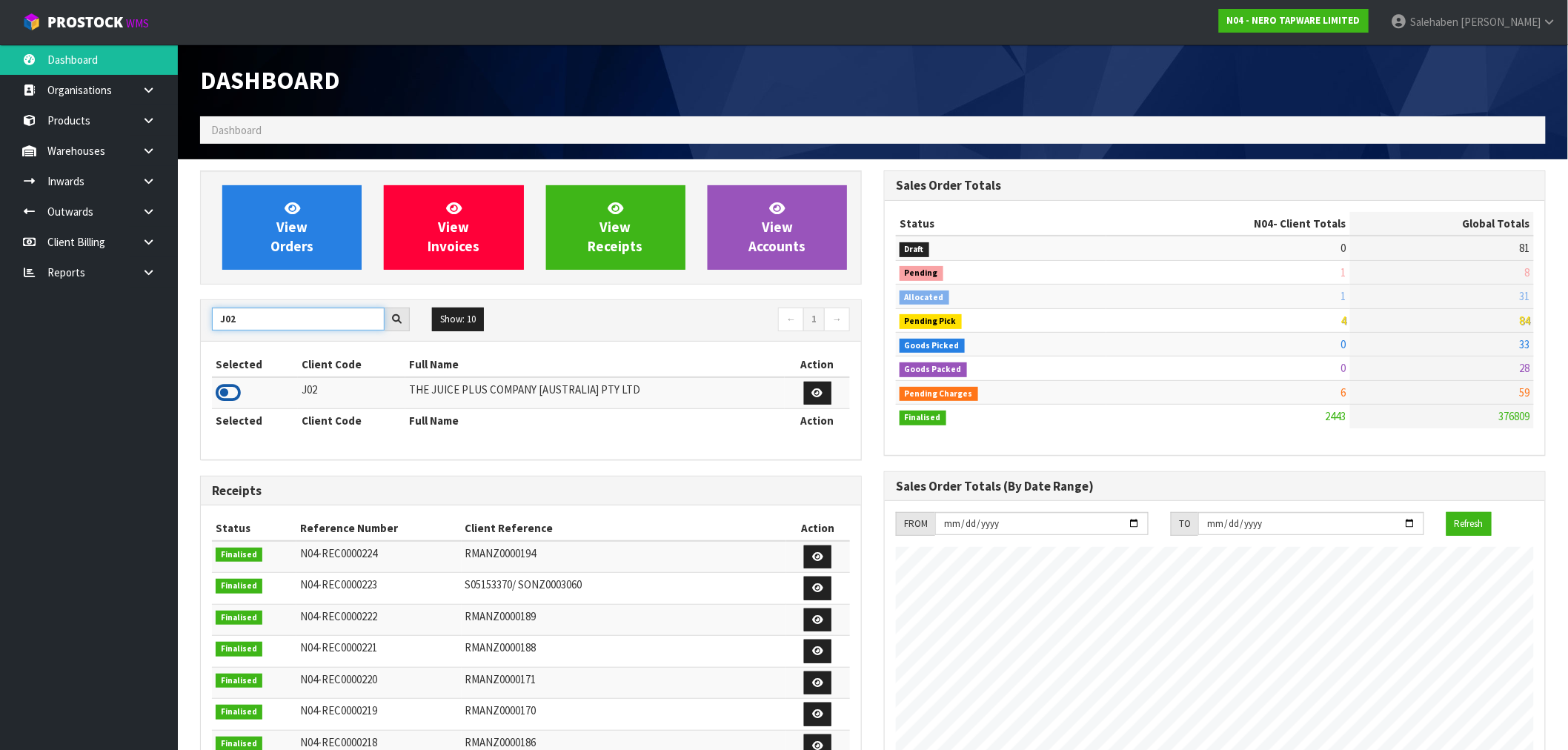
type input "J02"
click at [230, 396] on icon at bounding box center [228, 393] width 25 height 22
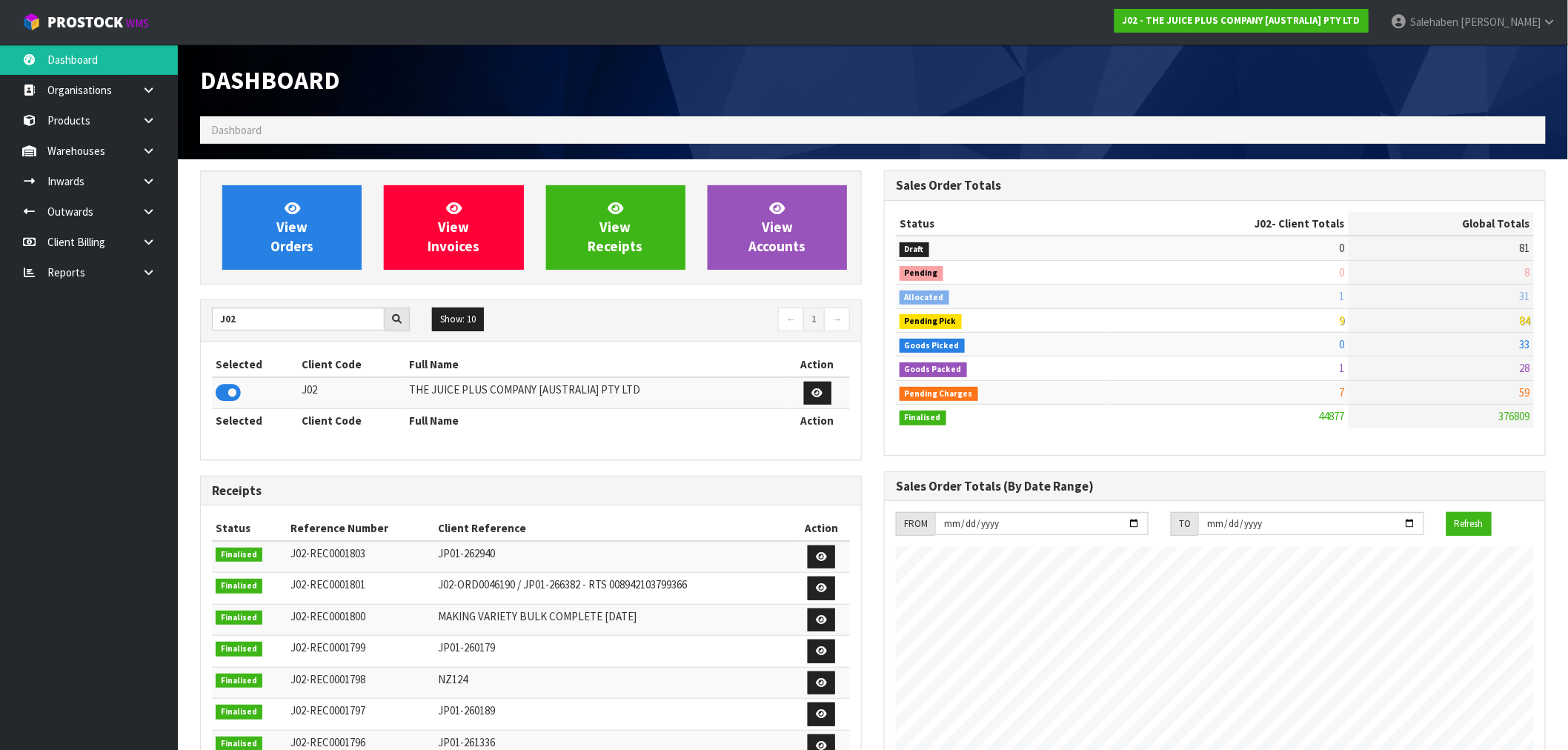
drag, startPoint x: 208, startPoint y: 324, endPoint x: 222, endPoint y: 332, distance: 16.1
click at [218, 325] on div "J02" at bounding box center [310, 319] width 220 height 24
drag, startPoint x: 236, startPoint y: 325, endPoint x: 134, endPoint y: 341, distance: 103.2
click at [138, 341] on body "Toggle navigation ProStock WMS J02 - THE JUICE PLUS COMPANY [AUSTRALIA] PTY LTD…" at bounding box center [784, 375] width 1568 height 750
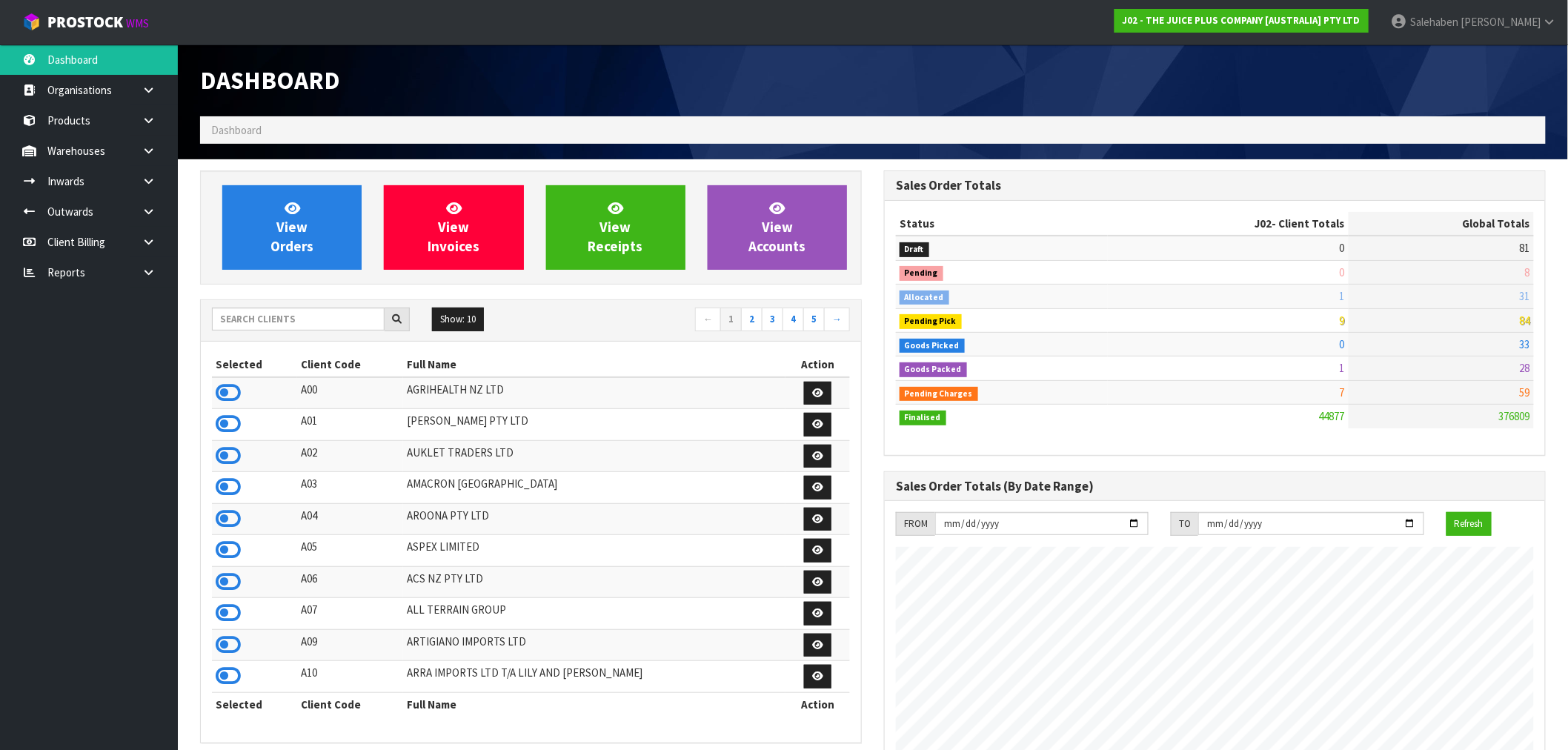
click at [290, 331] on div at bounding box center [310, 319] width 198 height 24
click at [260, 313] on input "text" at bounding box center [298, 319] width 172 height 23
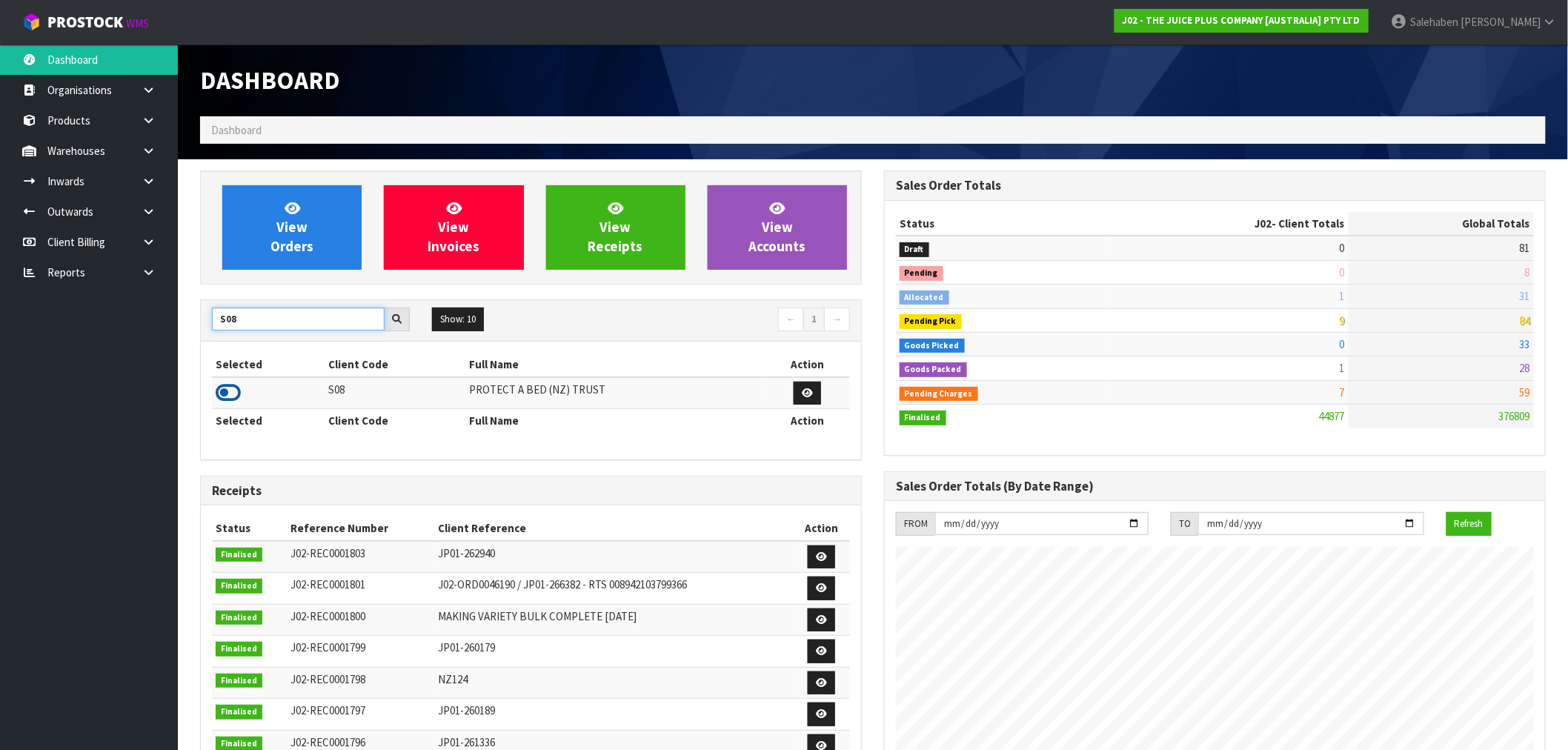
type input "S08"
click at [231, 396] on icon at bounding box center [228, 393] width 25 height 22
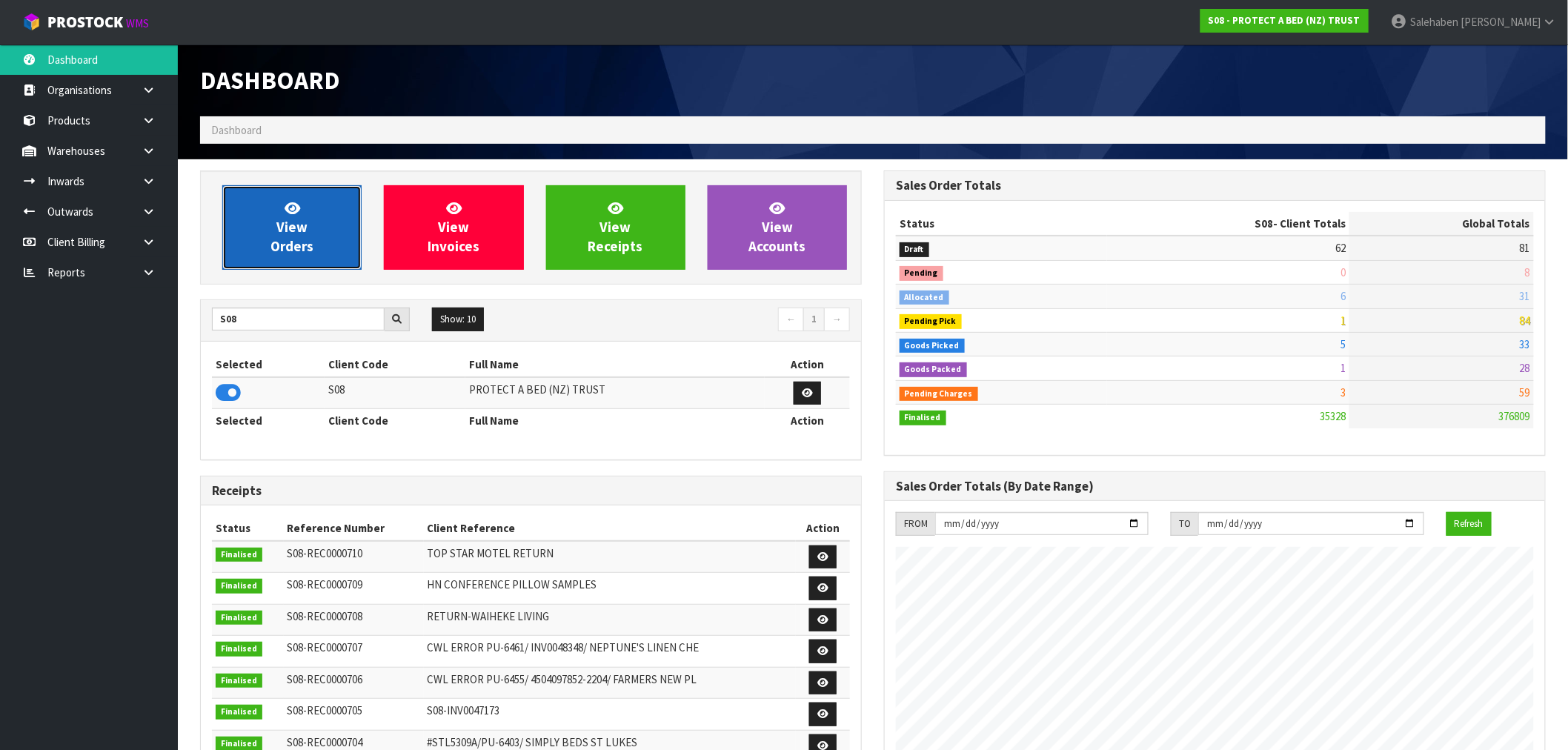
click at [337, 227] on link "View Orders" at bounding box center [292, 227] width 140 height 84
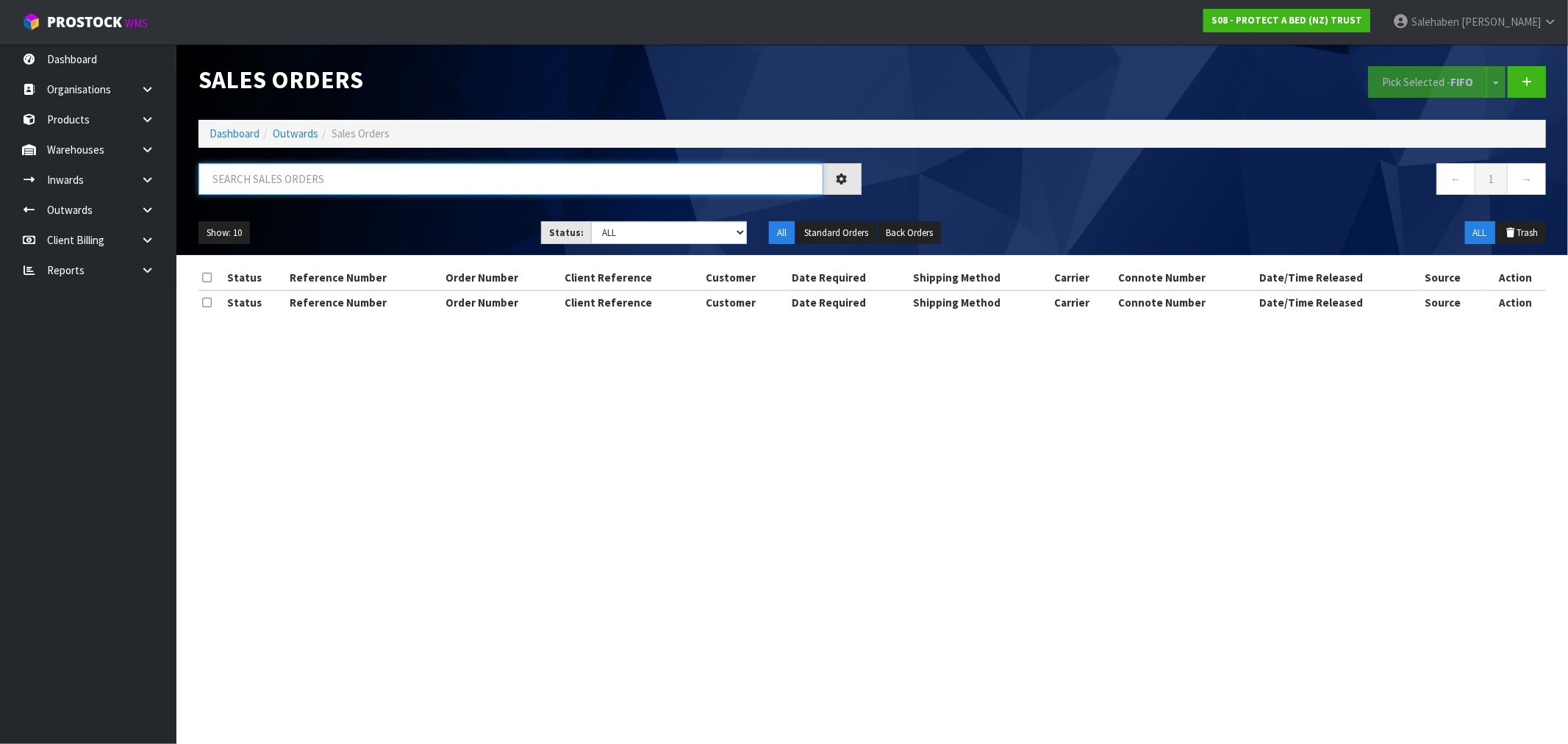
click at [455, 178] on input "text" at bounding box center [511, 178] width 625 height 32
paste input "FWM58163492"
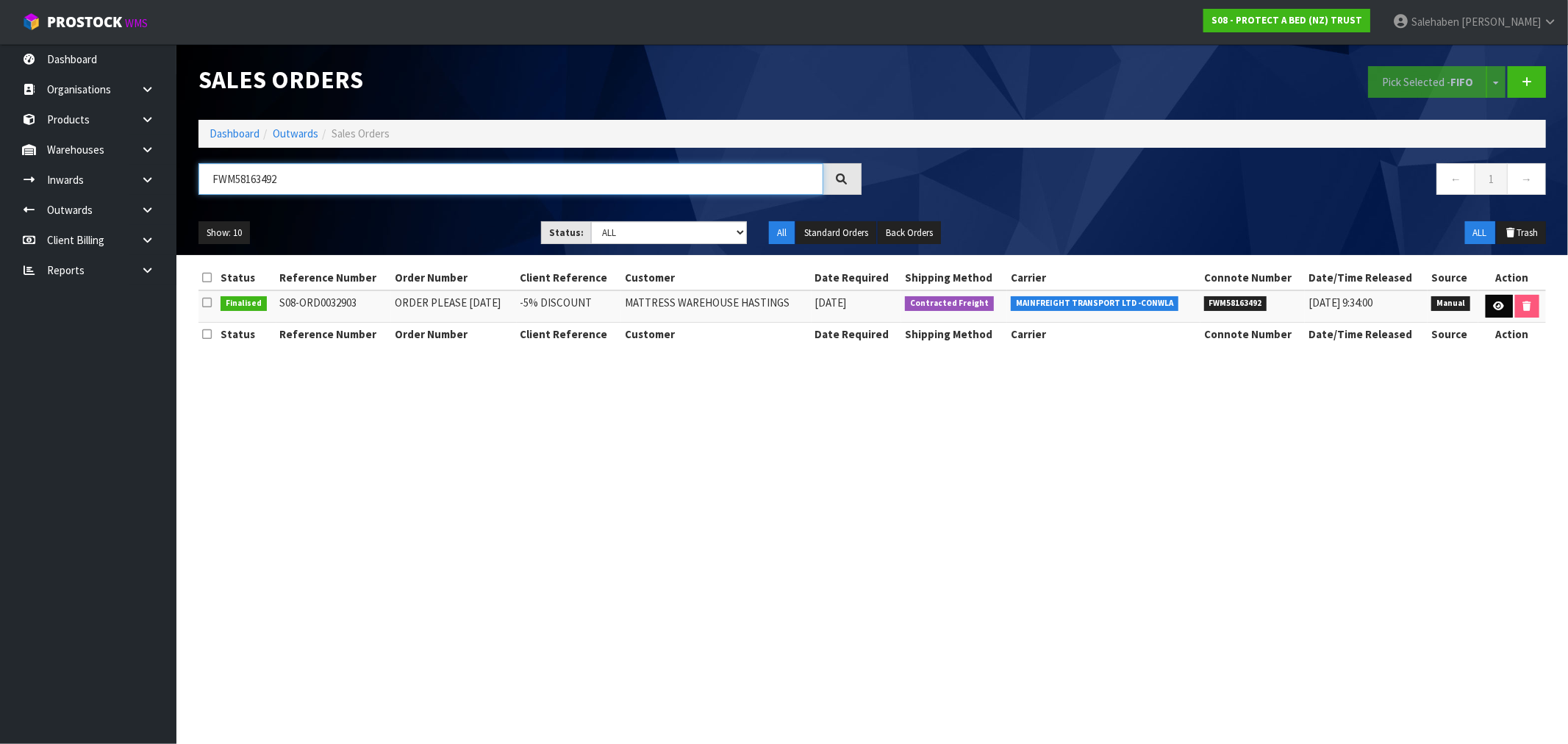
type input "FWM58163492"
click at [1494, 301] on icon at bounding box center [1498, 306] width 11 height 10
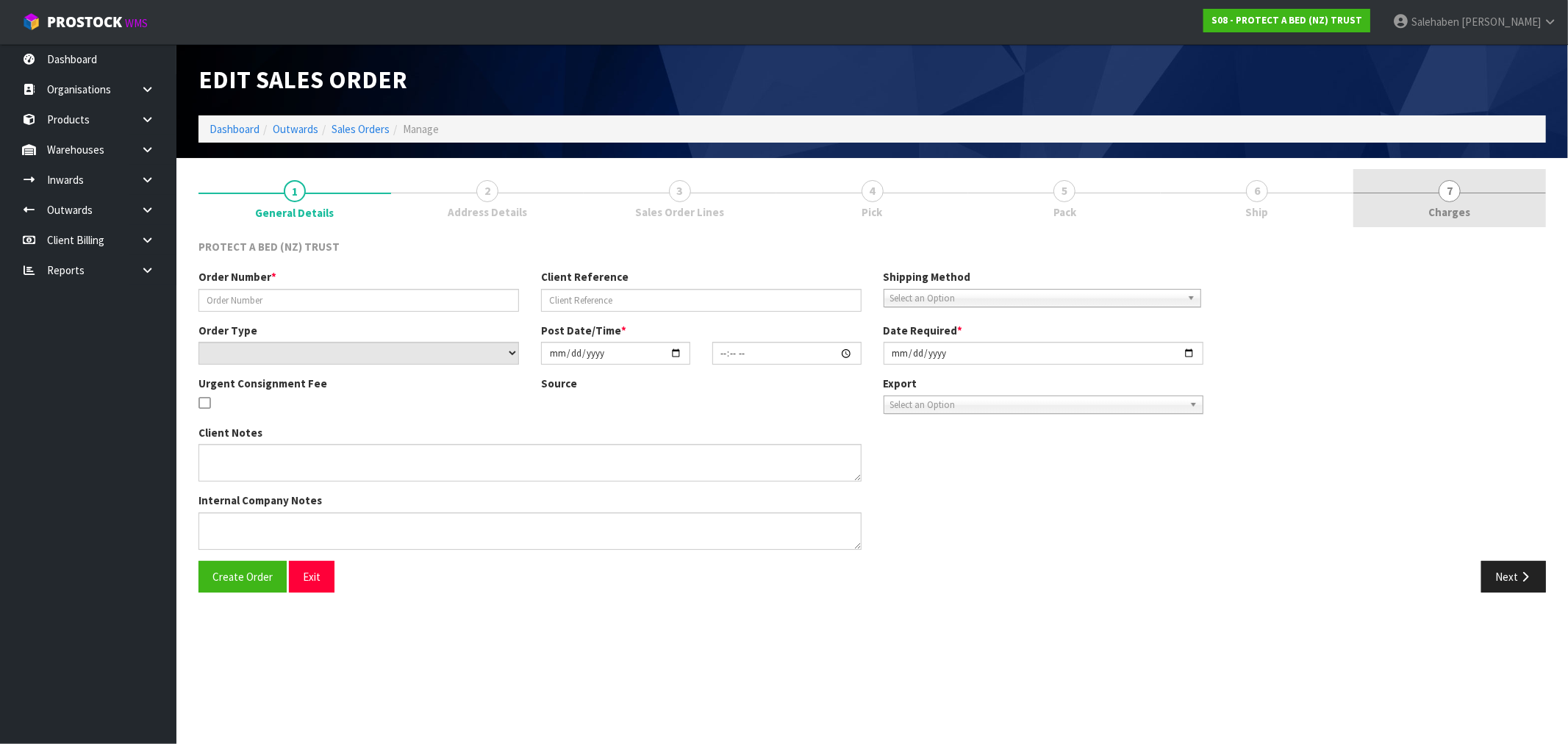
click at [1449, 217] on span "Charges" at bounding box center [1450, 212] width 42 height 16
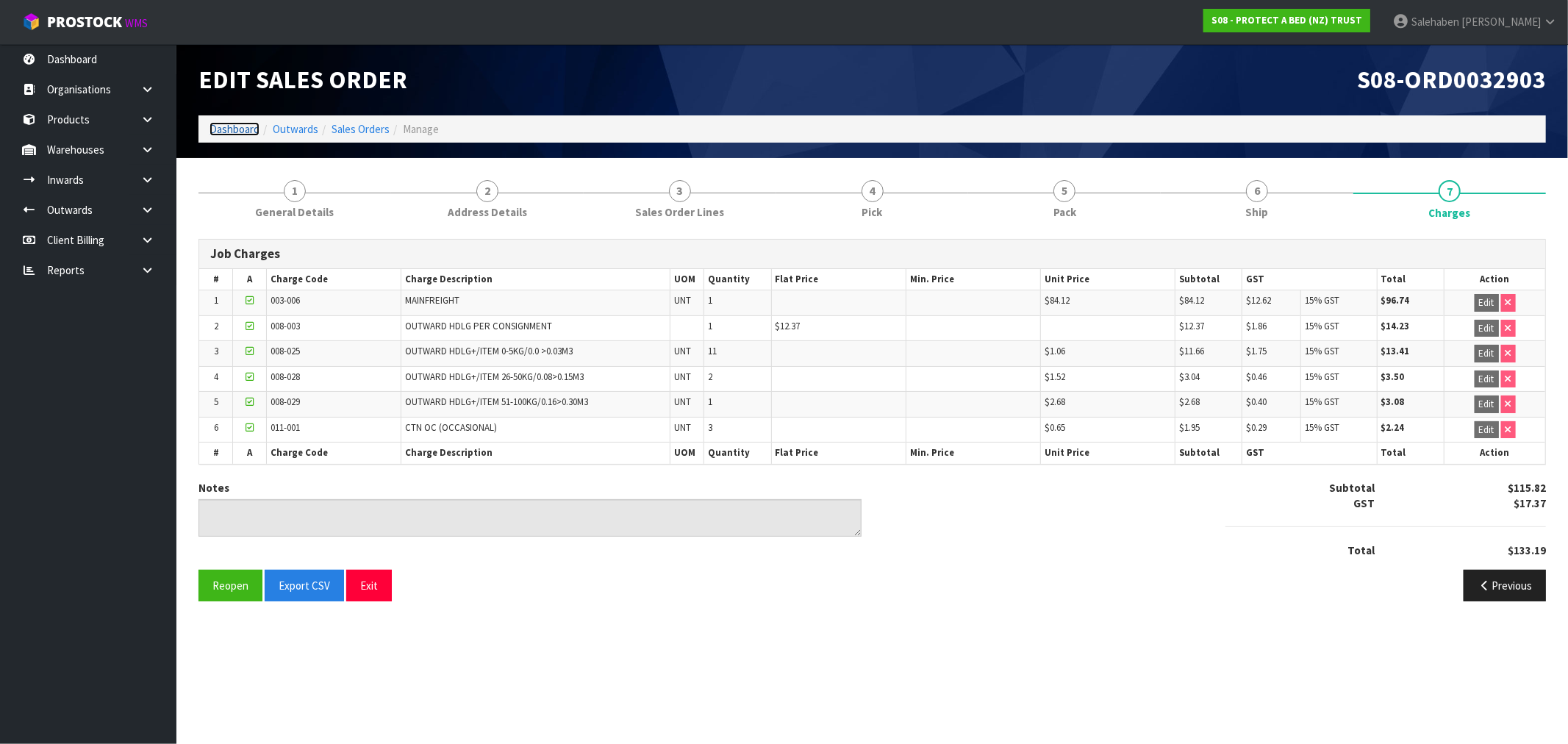
click at [221, 127] on link "Dashboard" at bounding box center [235, 129] width 50 height 14
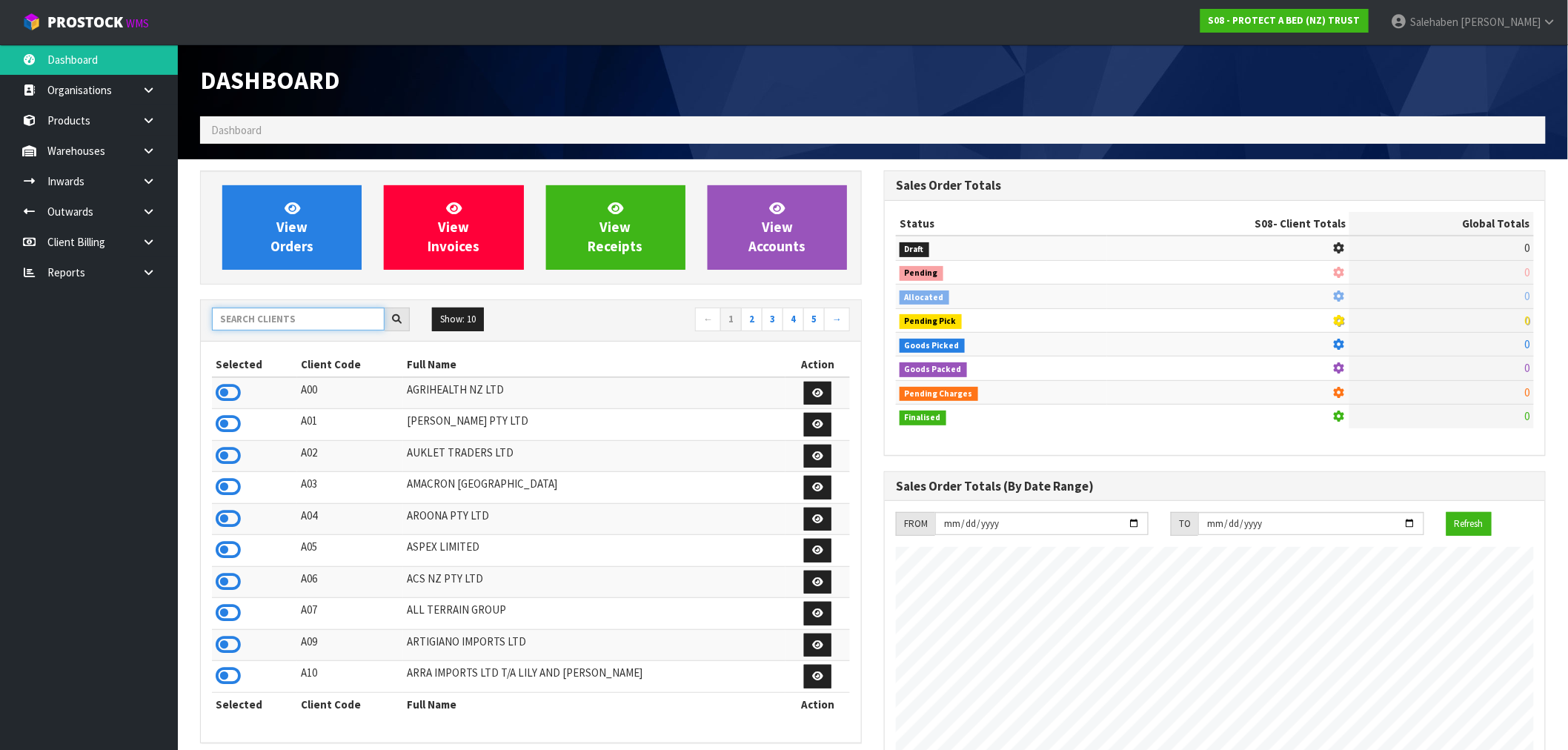
click at [261, 326] on input "text" at bounding box center [298, 319] width 172 height 23
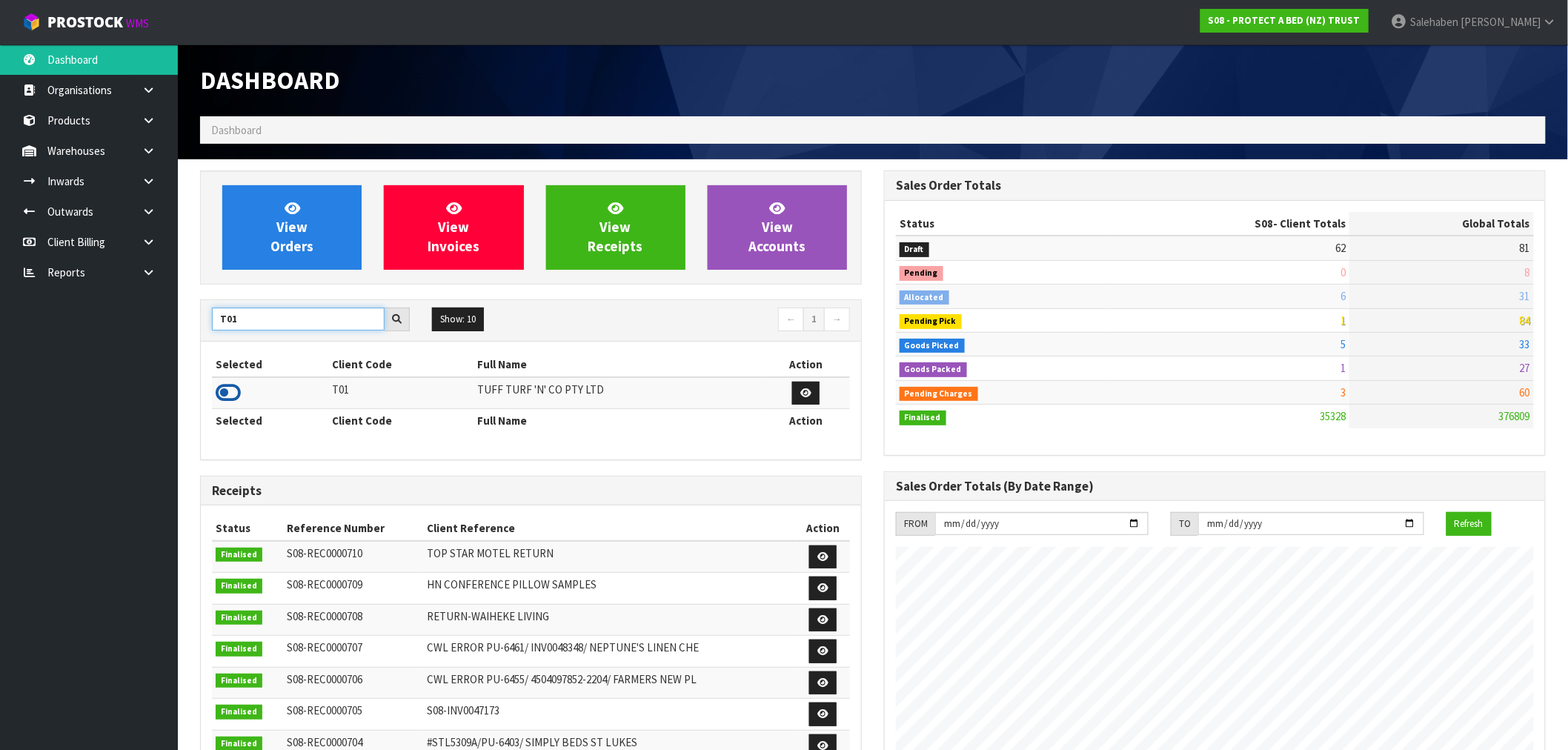
type input "T01"
click at [224, 383] on icon at bounding box center [228, 393] width 25 height 22
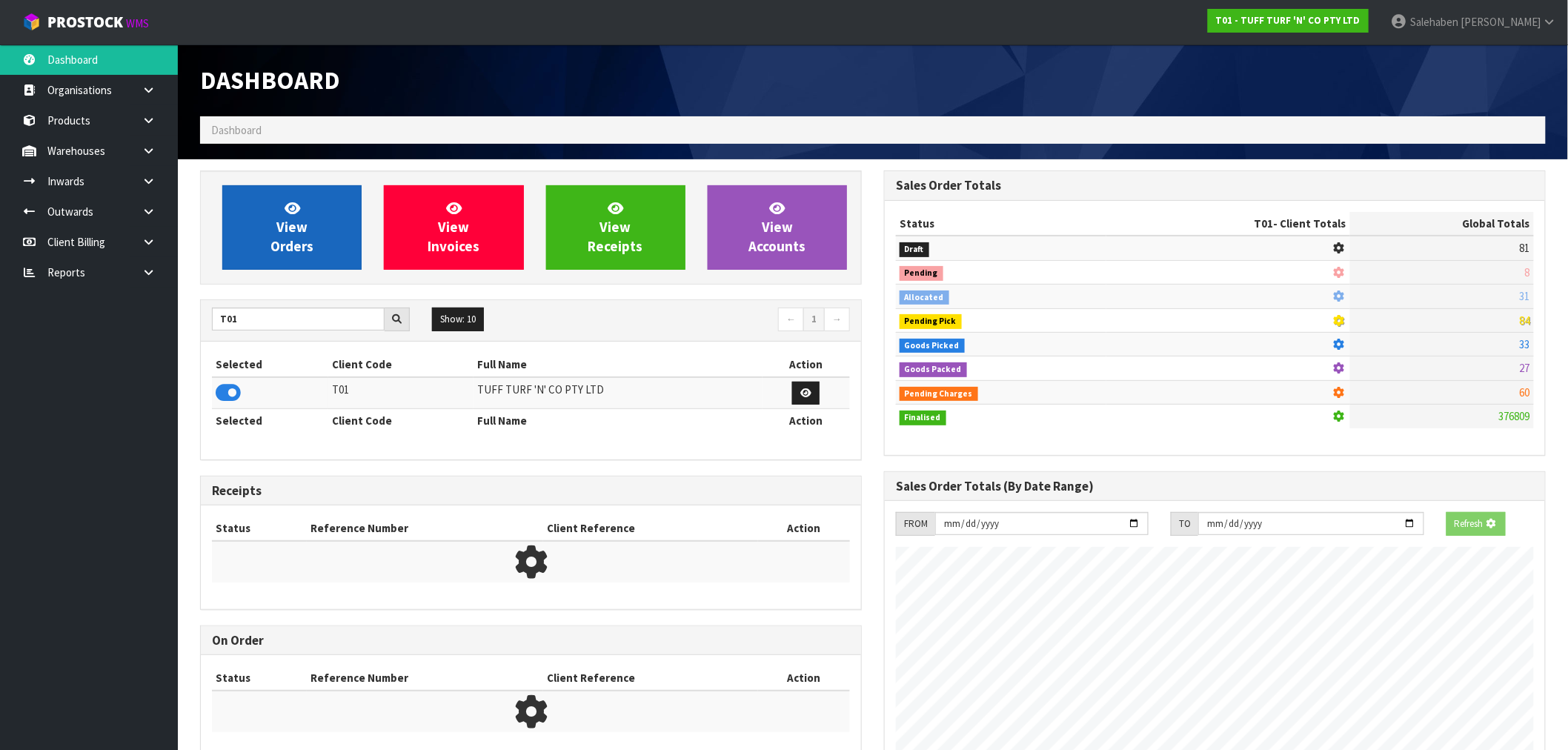
scroll to position [739955, 740236]
click at [285, 233] on span "View Orders" at bounding box center [292, 227] width 43 height 55
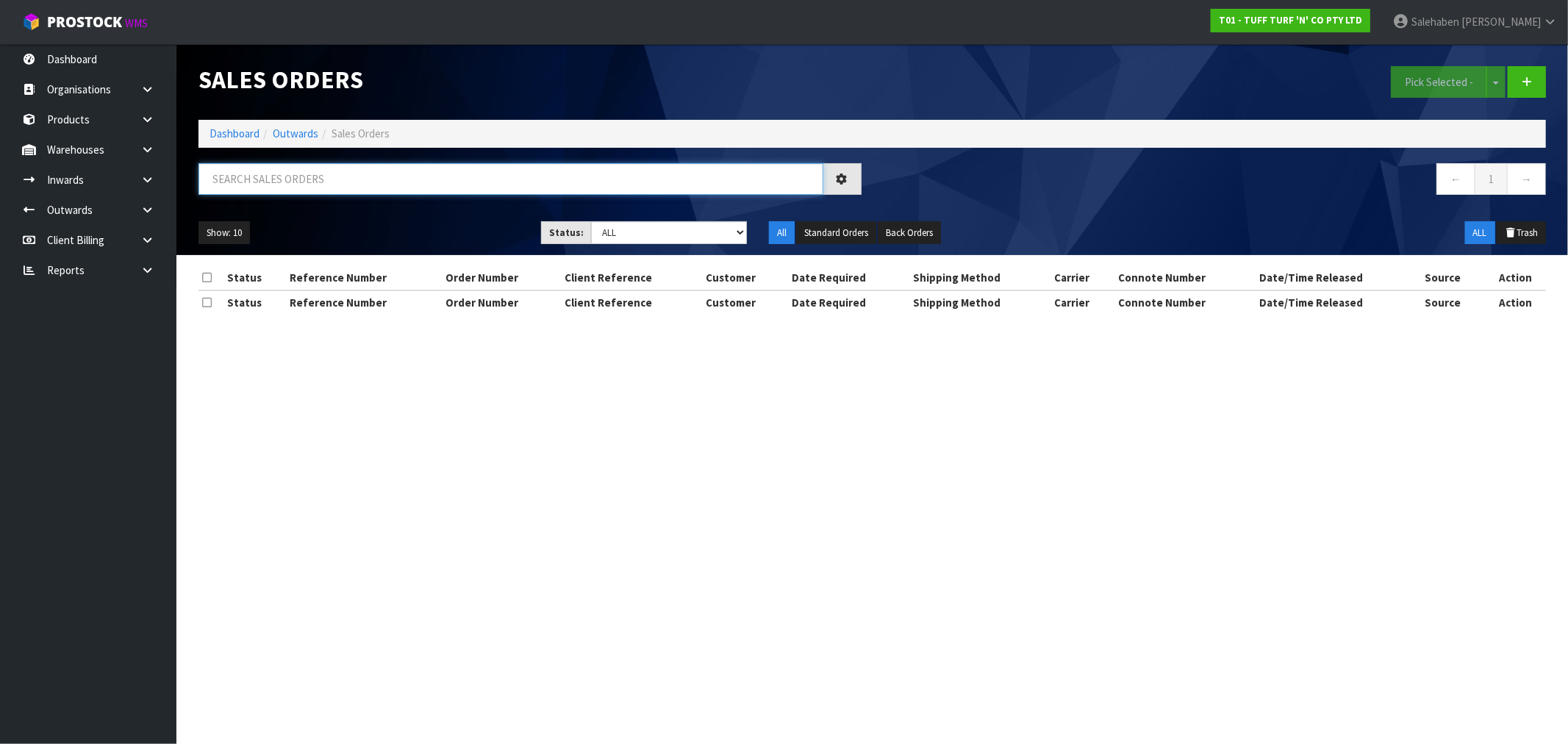
click at [351, 173] on input "text" at bounding box center [511, 178] width 625 height 32
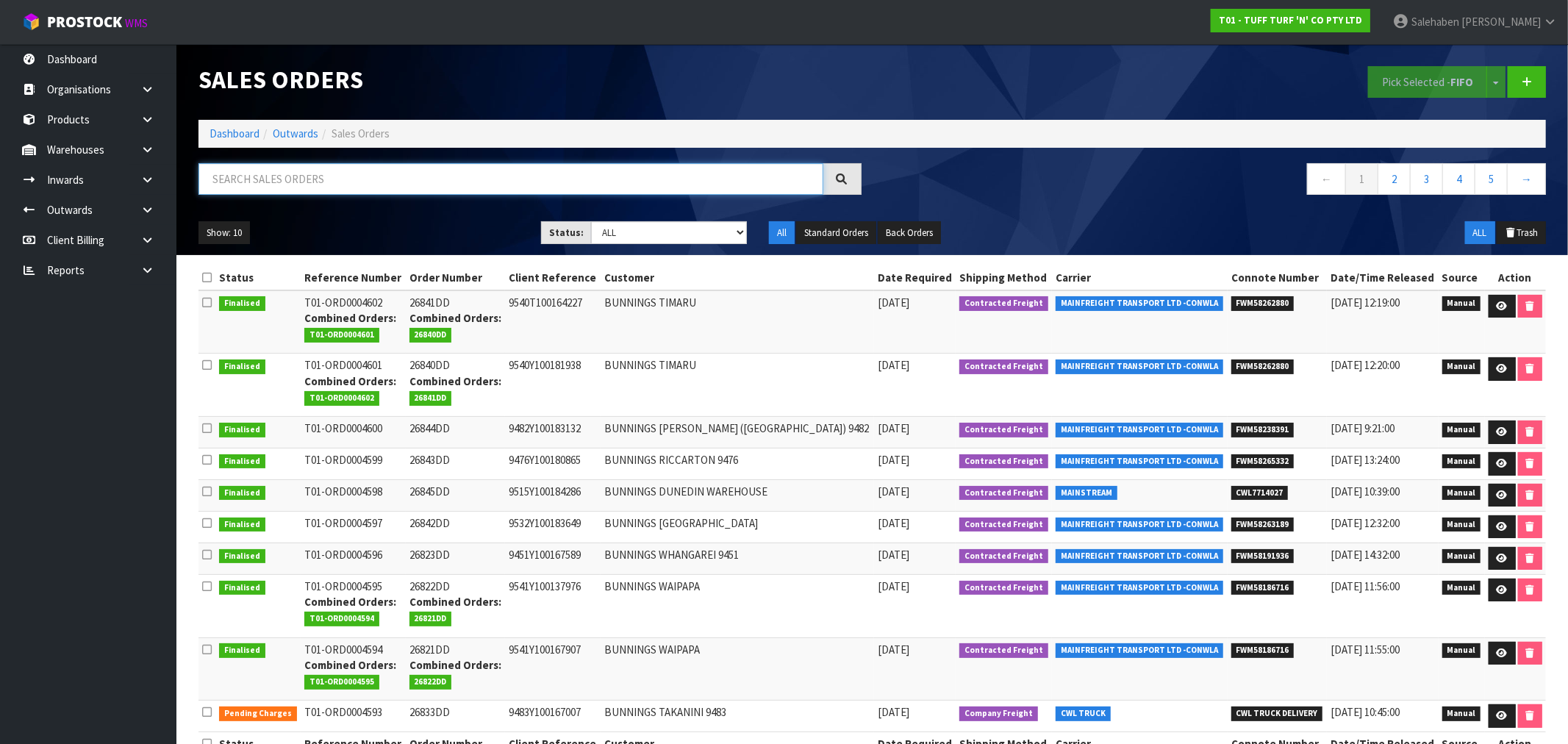
paste input "FWM58181913"
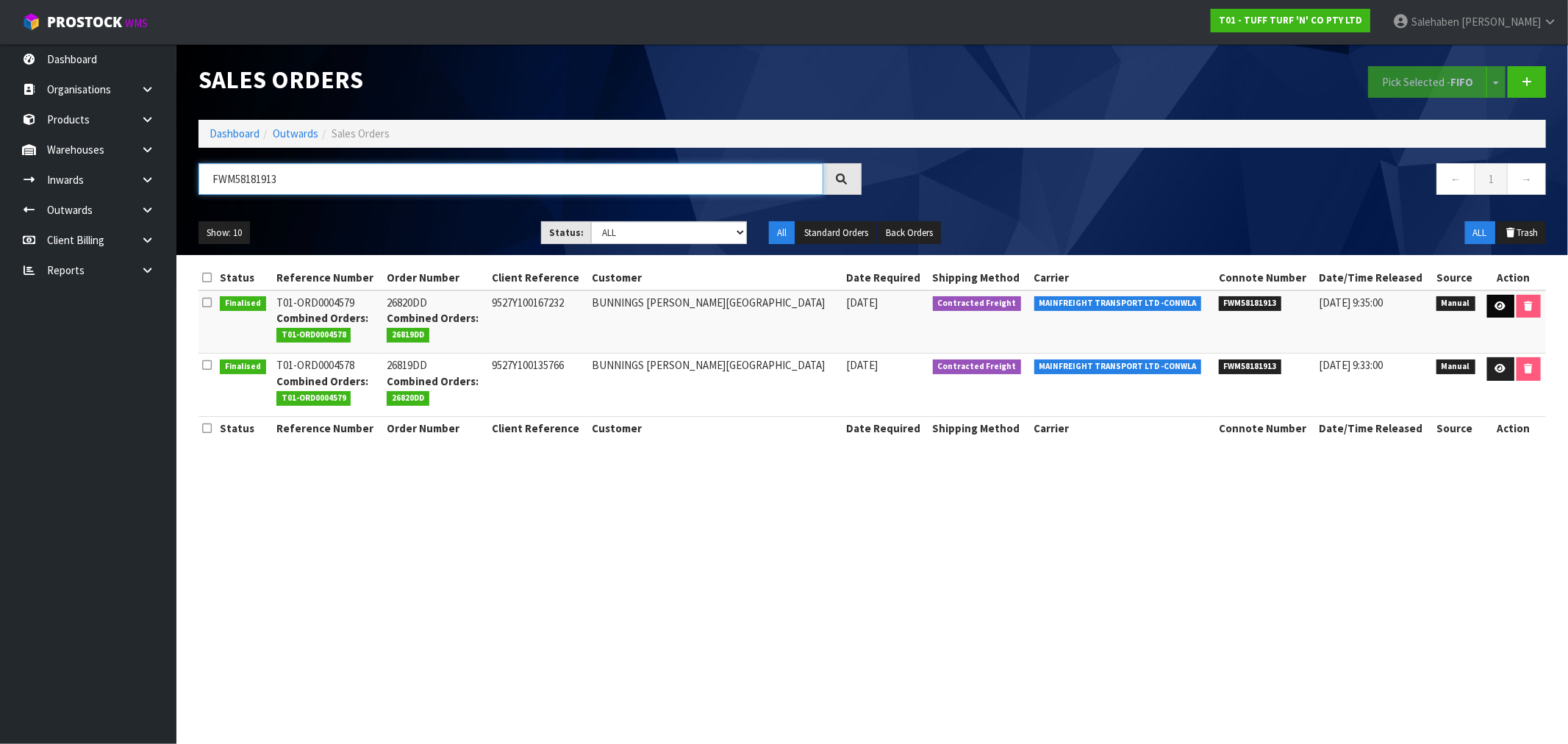
type input "FWM58181913"
click at [1501, 301] on link at bounding box center [1500, 306] width 27 height 24
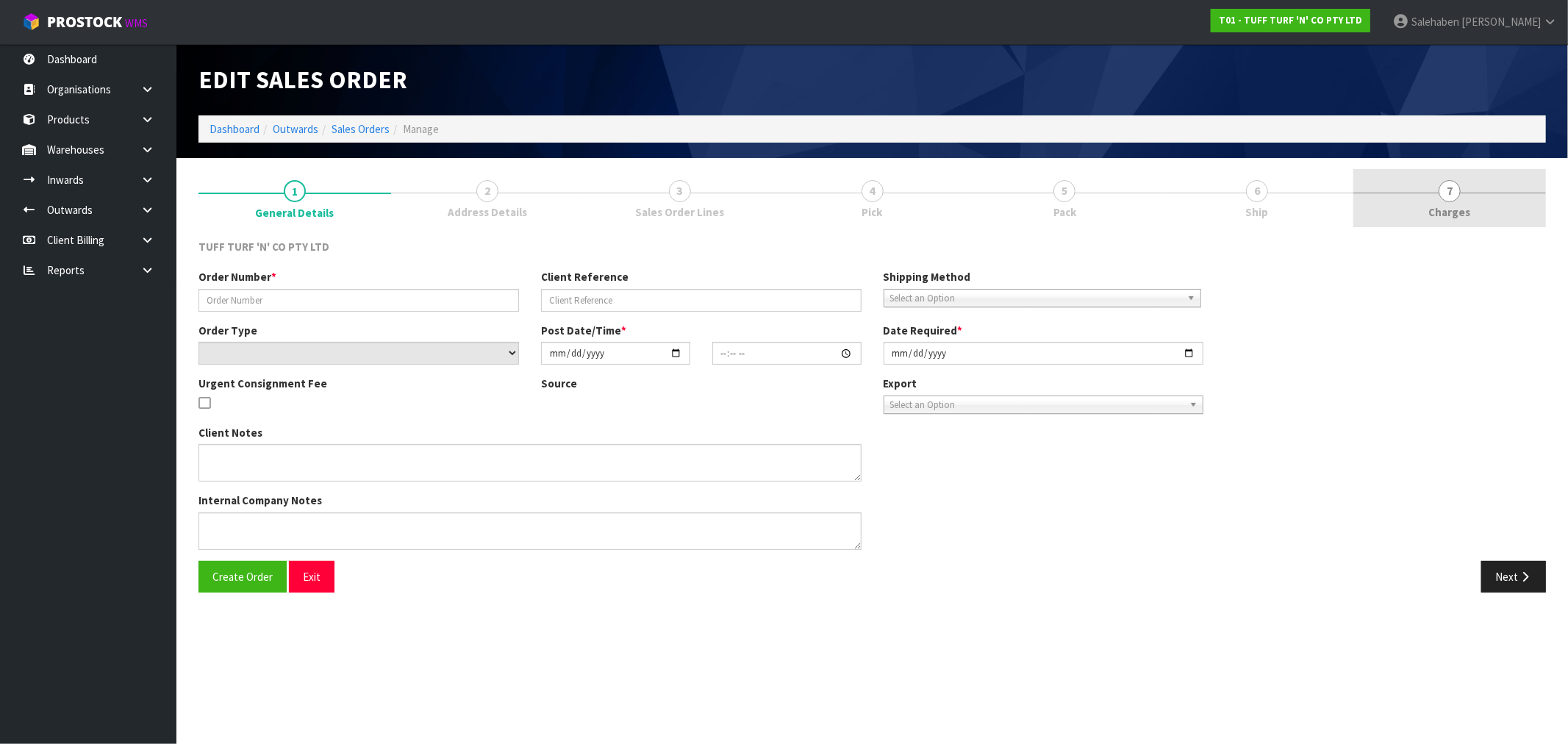
type input "26820DD"
type input "9527Y100167232"
select select "number:0"
type input "[DATE]"
type input "12:34:00.000"
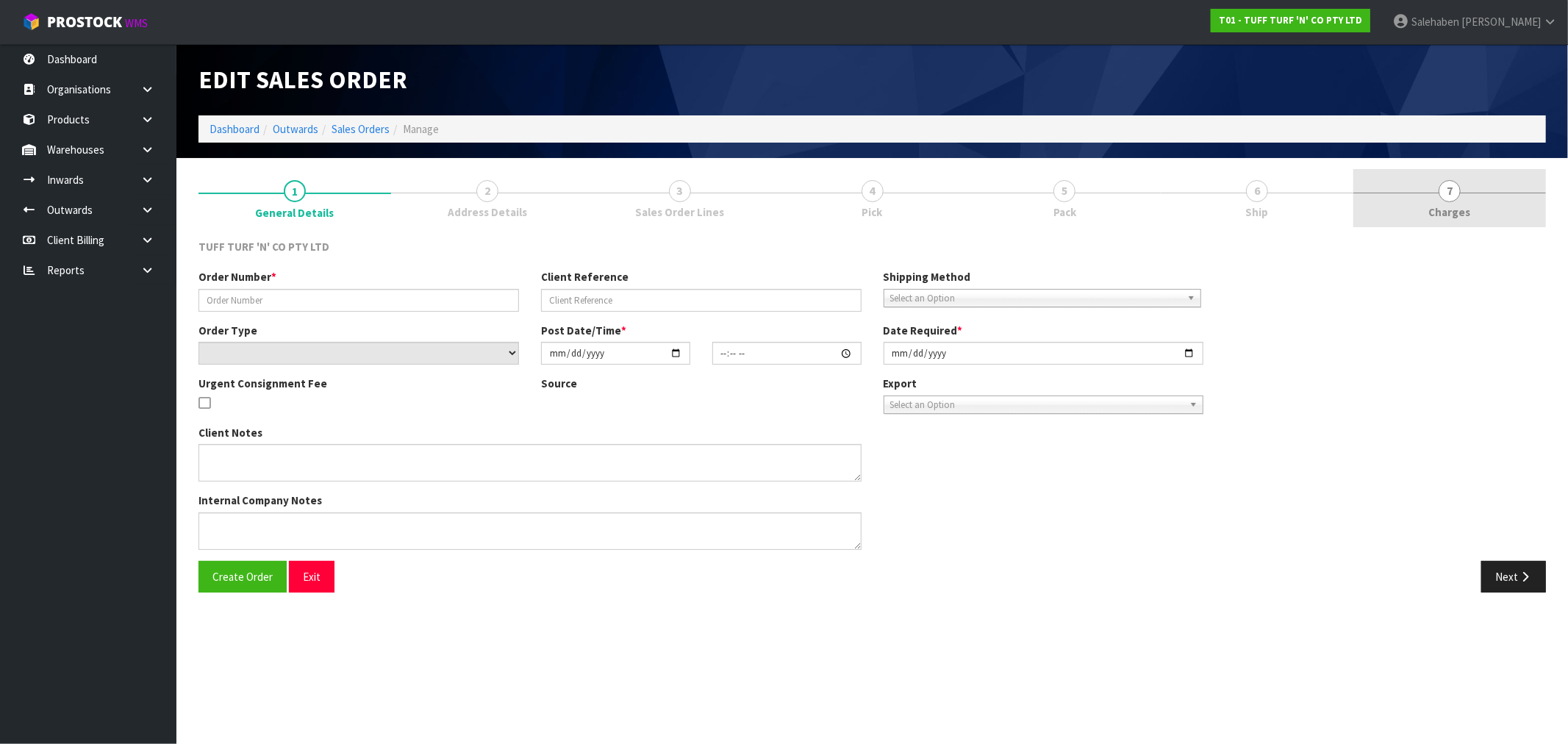
type input "[DATE]"
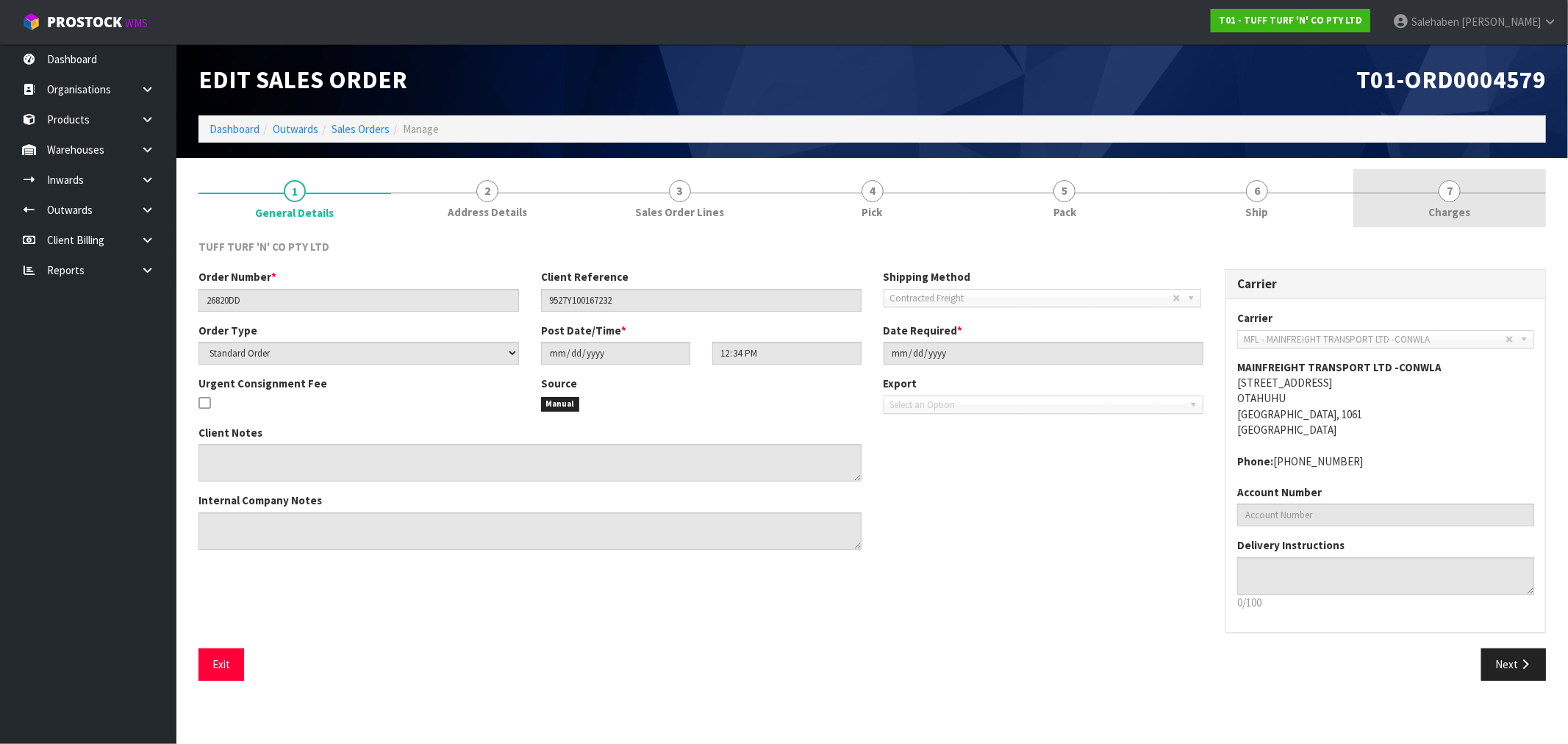
click at [1454, 201] on link "7 [GEOGRAPHIC_DATA]" at bounding box center [1450, 198] width 192 height 58
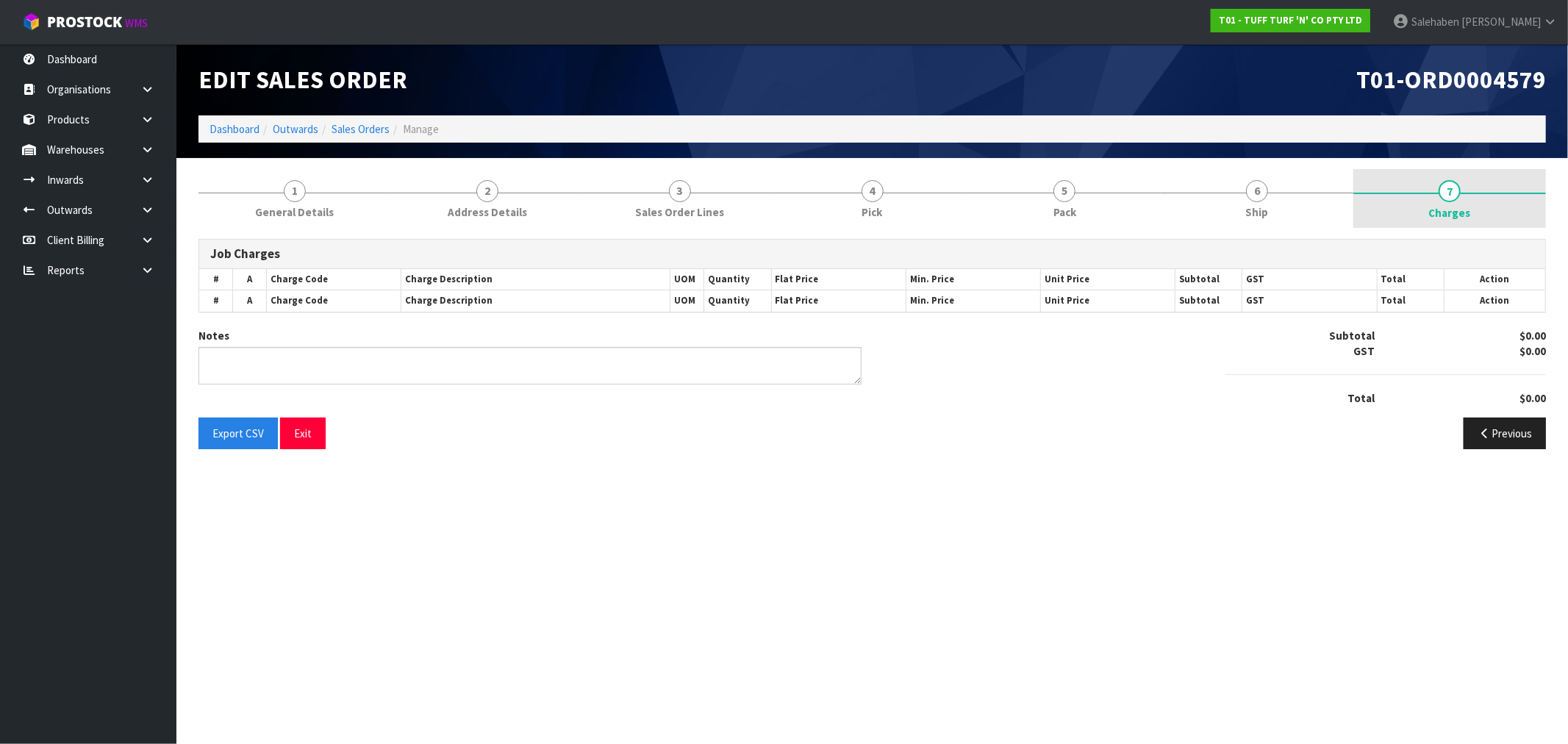
type textarea "COMBINE"
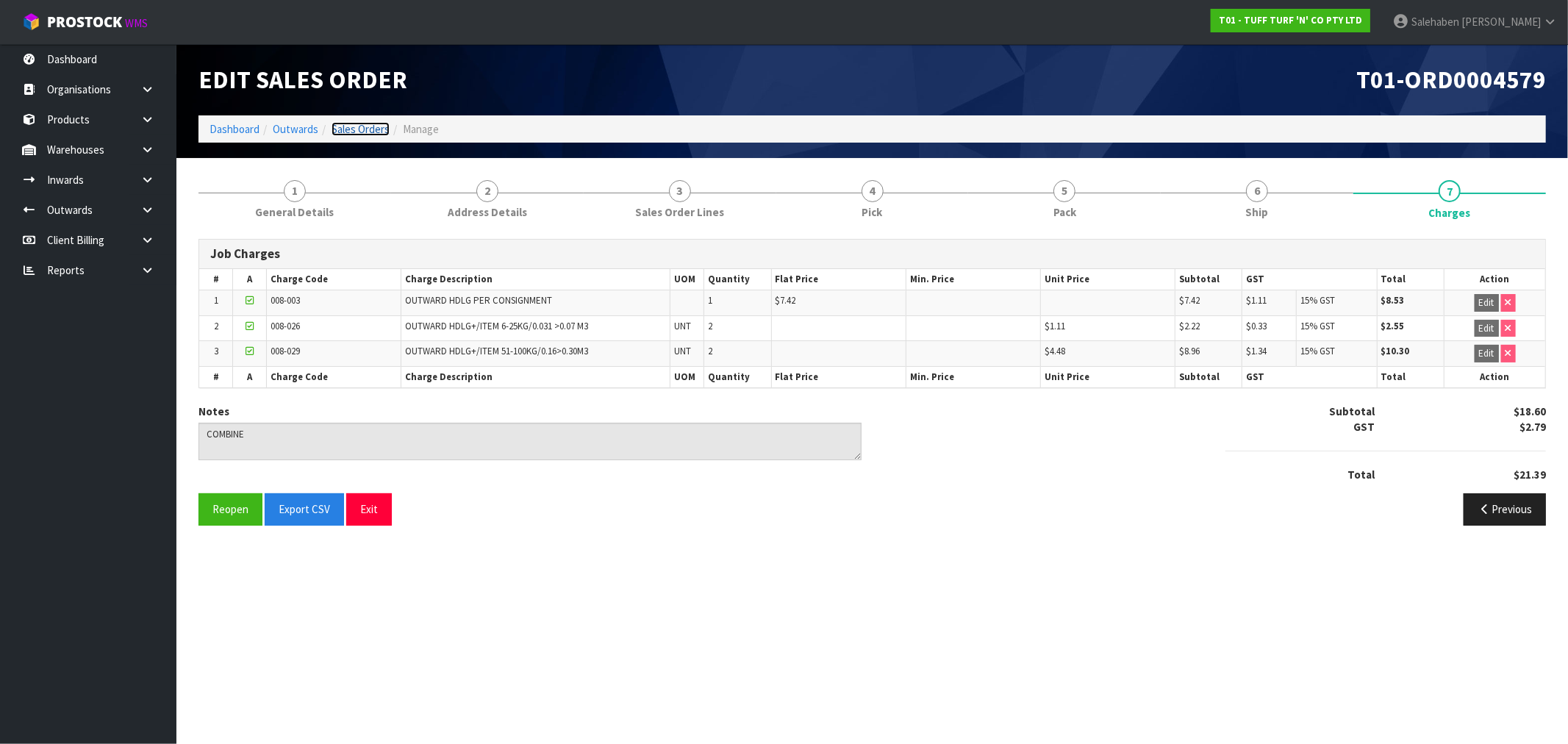
click at [361, 127] on link "Sales Orders" at bounding box center [361, 129] width 58 height 14
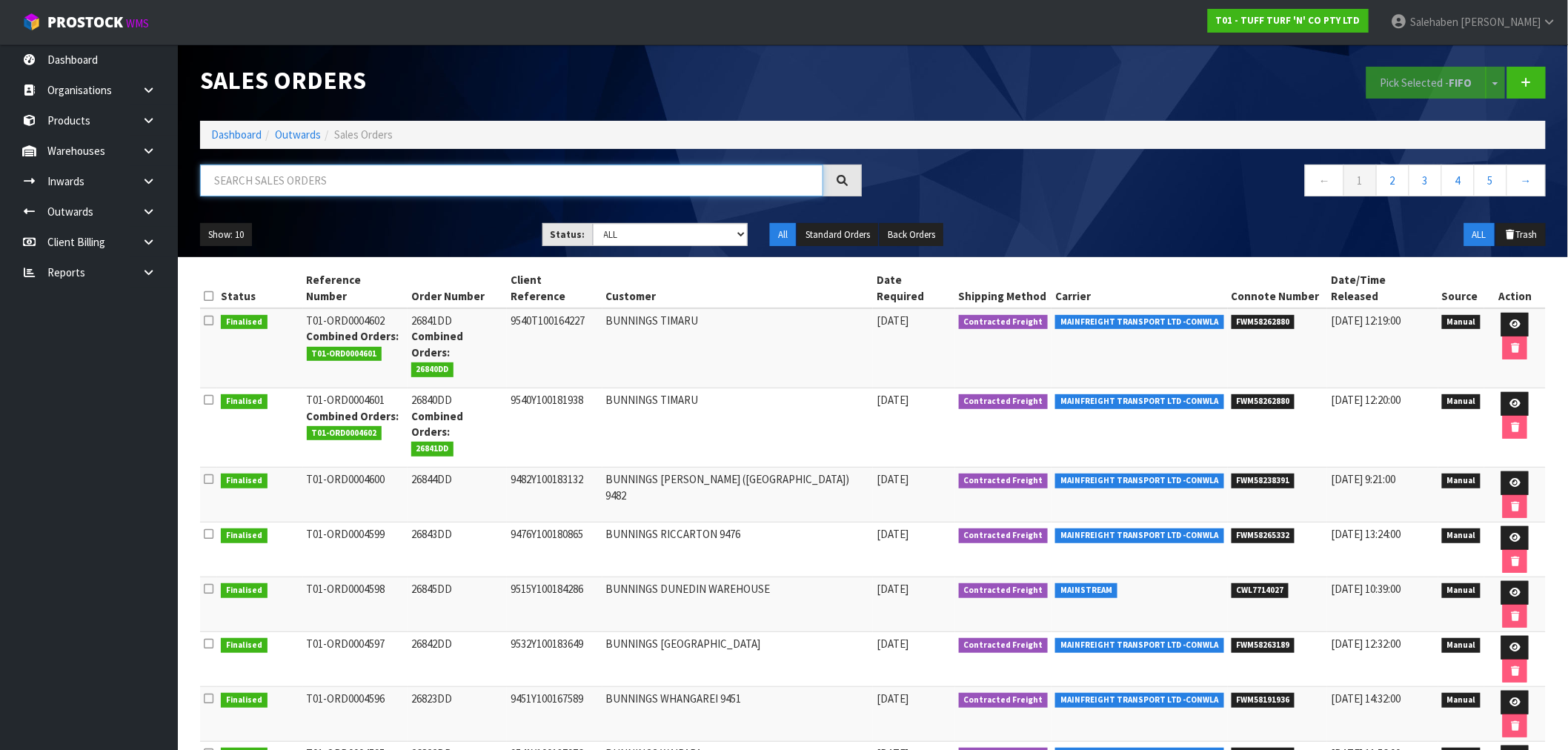
paste input "FWM58181913"
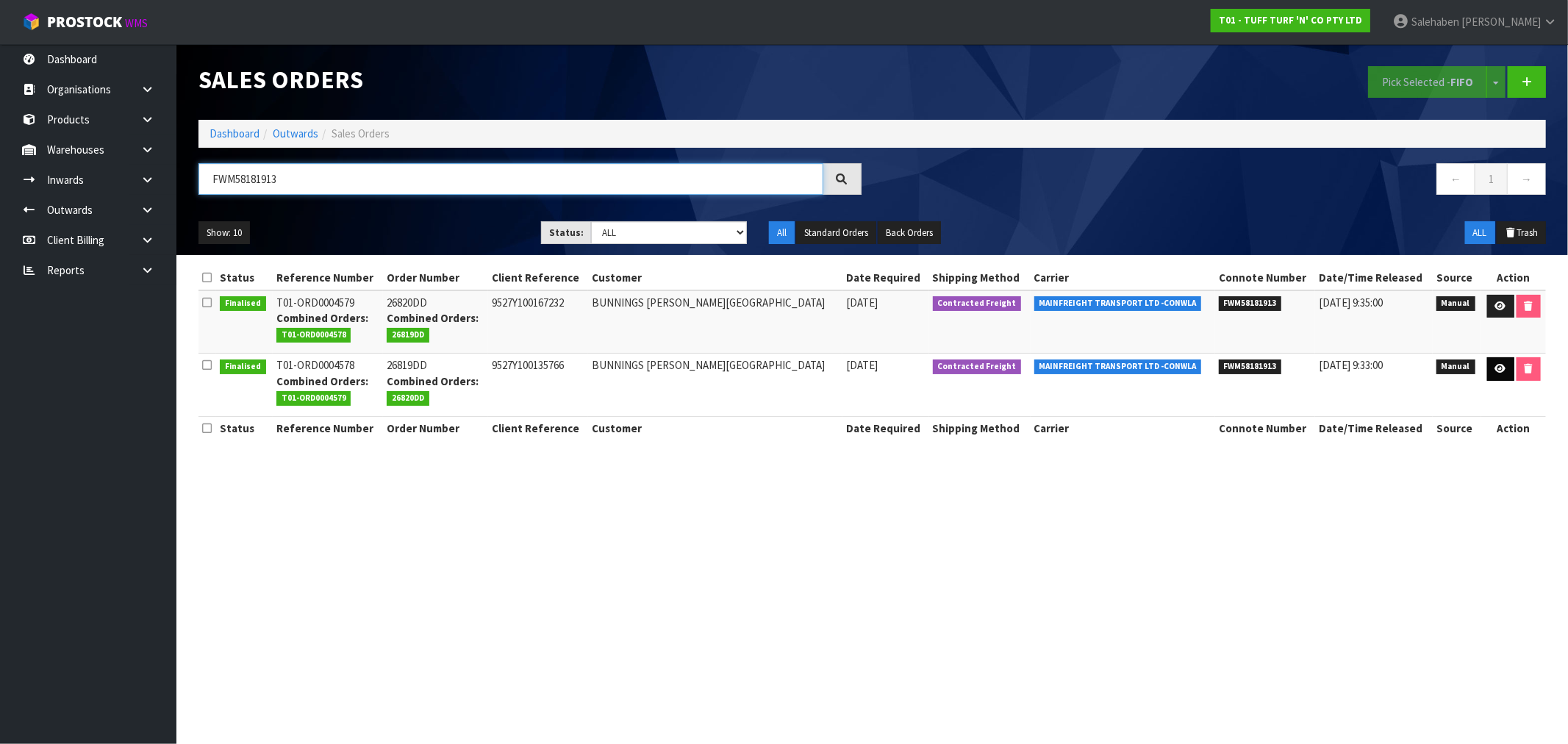
type input "FWM58181913"
click at [1495, 371] on icon at bounding box center [1500, 368] width 11 height 10
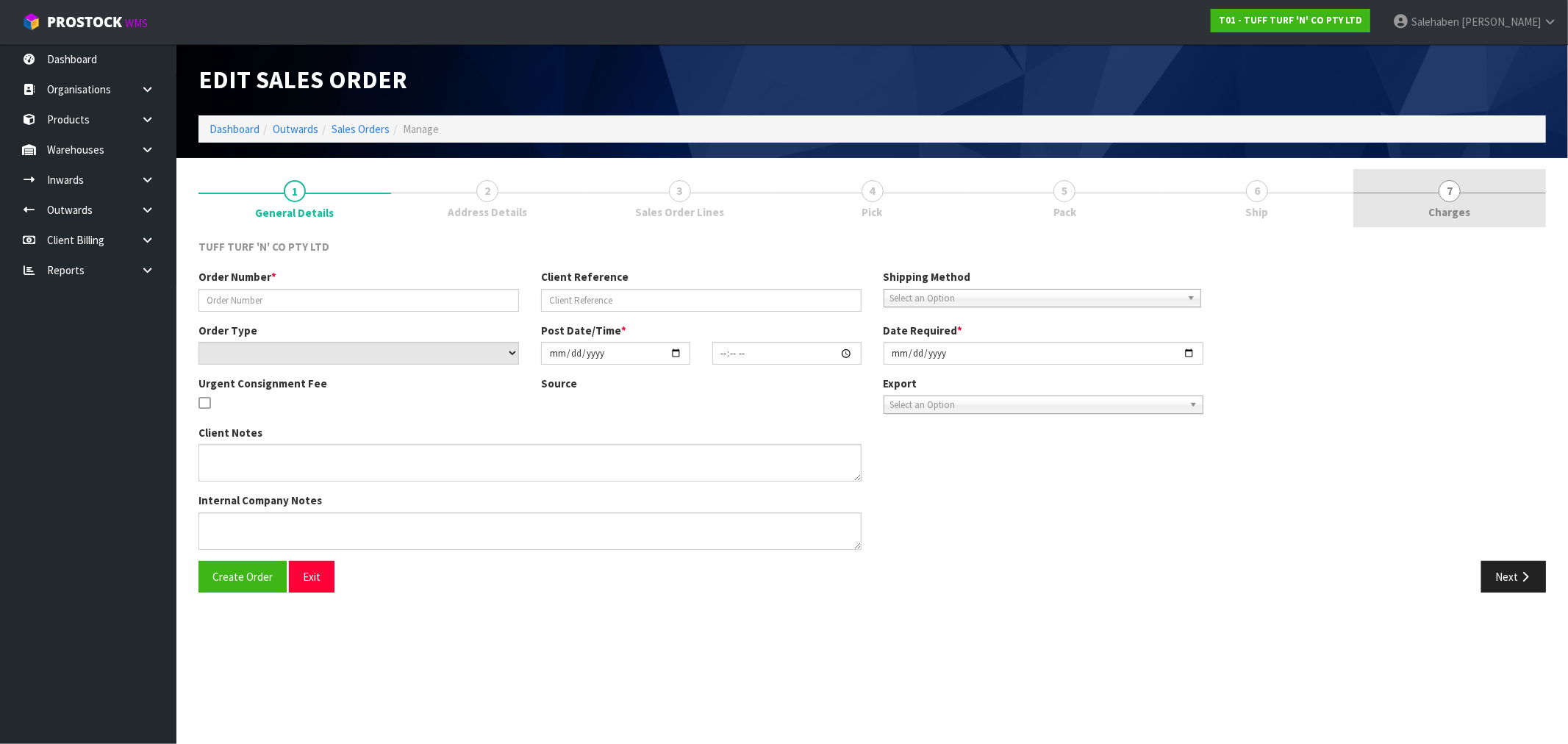
click at [1461, 215] on span "Charges" at bounding box center [1450, 212] width 42 height 16
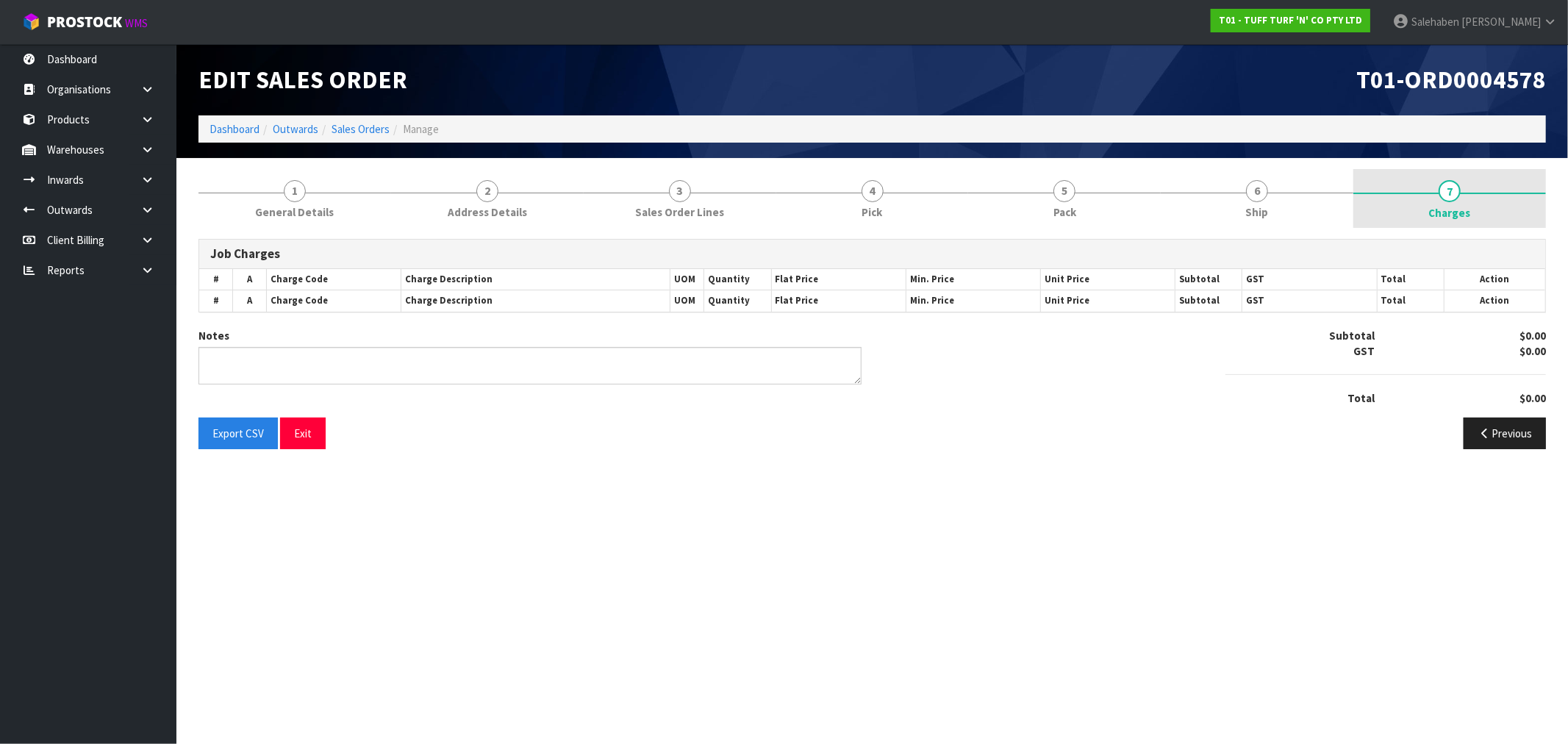
click at [1457, 206] on span "Charges" at bounding box center [1450, 212] width 42 height 16
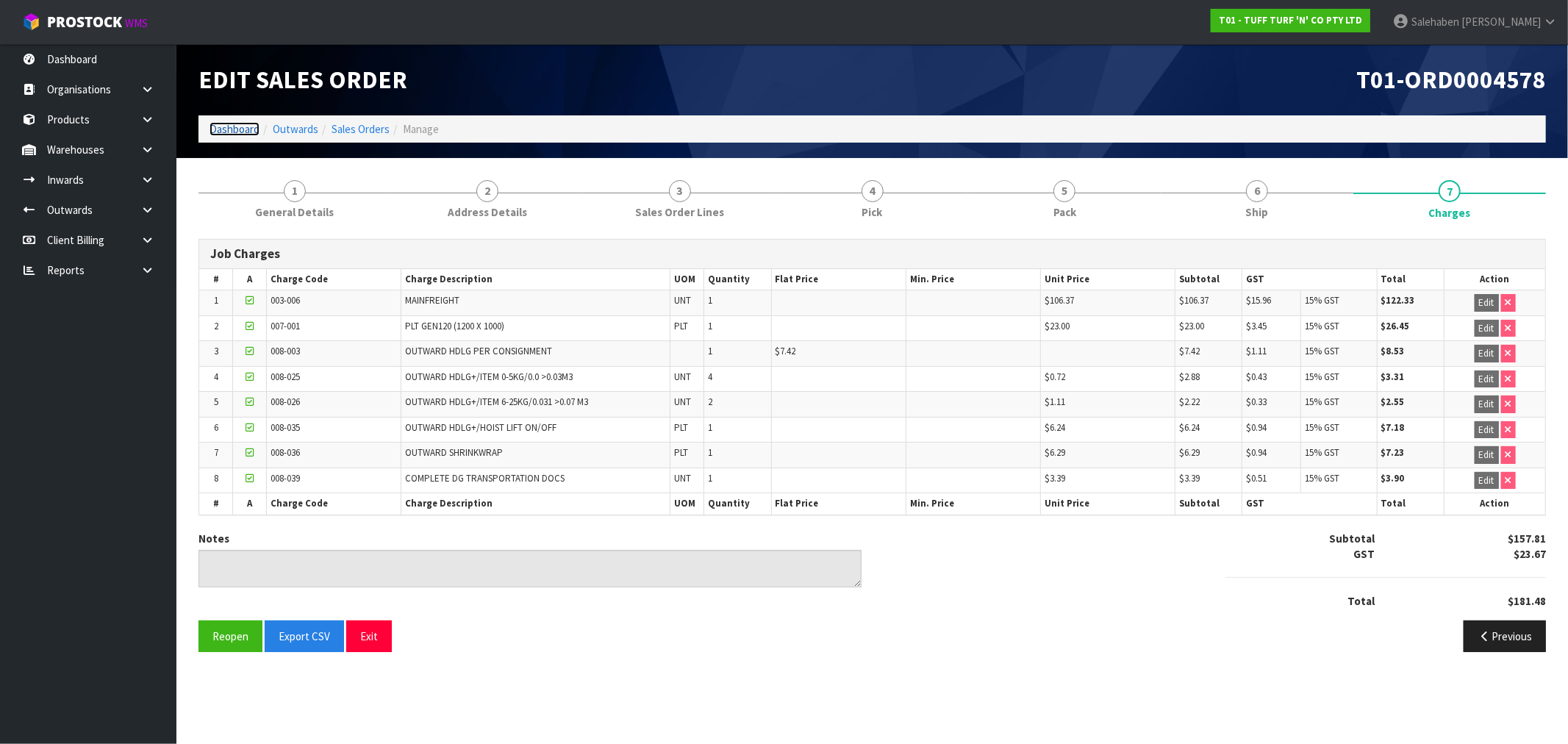
click at [218, 127] on link "Dashboard" at bounding box center [235, 129] width 50 height 14
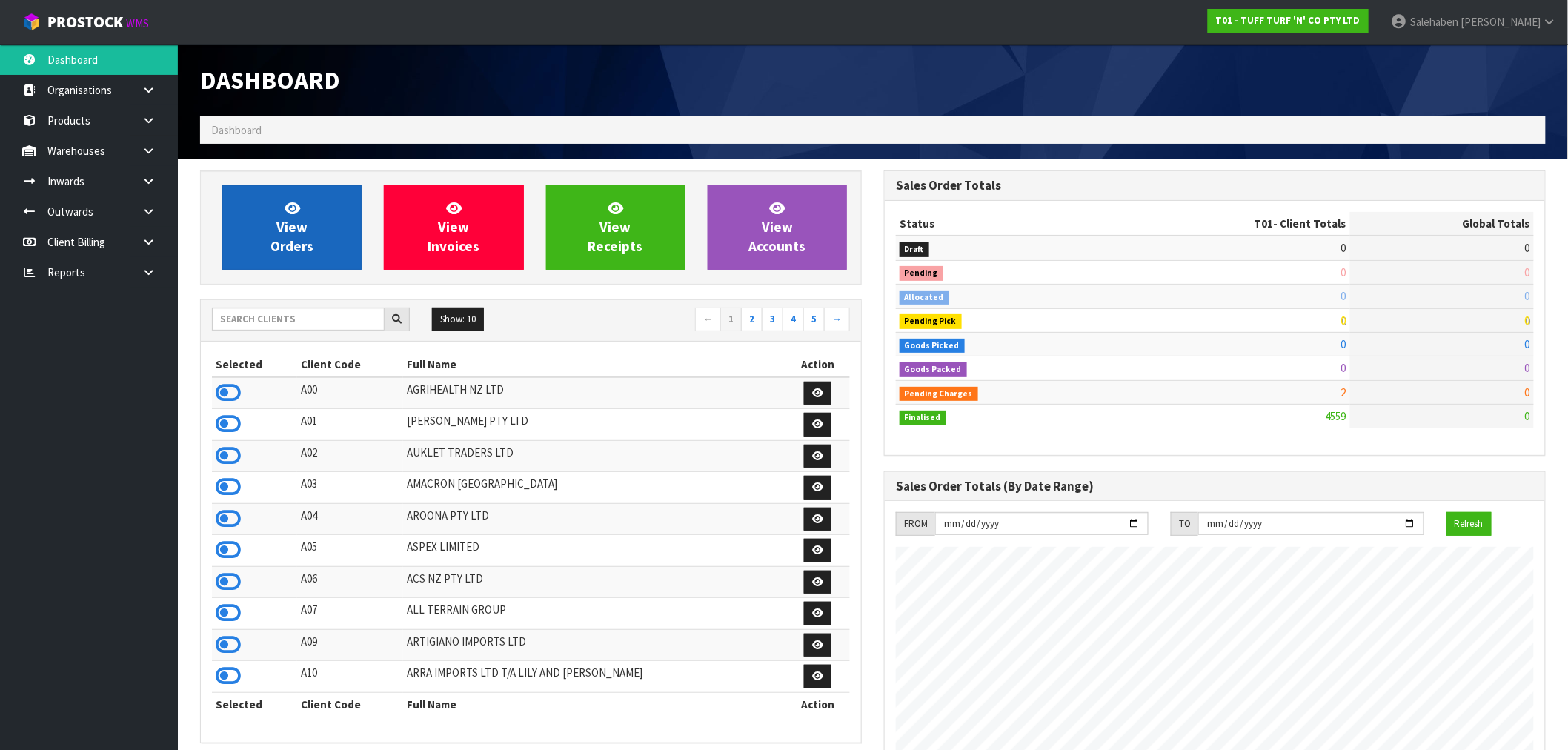
scroll to position [1122, 684]
click at [278, 231] on span "View Orders" at bounding box center [292, 227] width 43 height 55
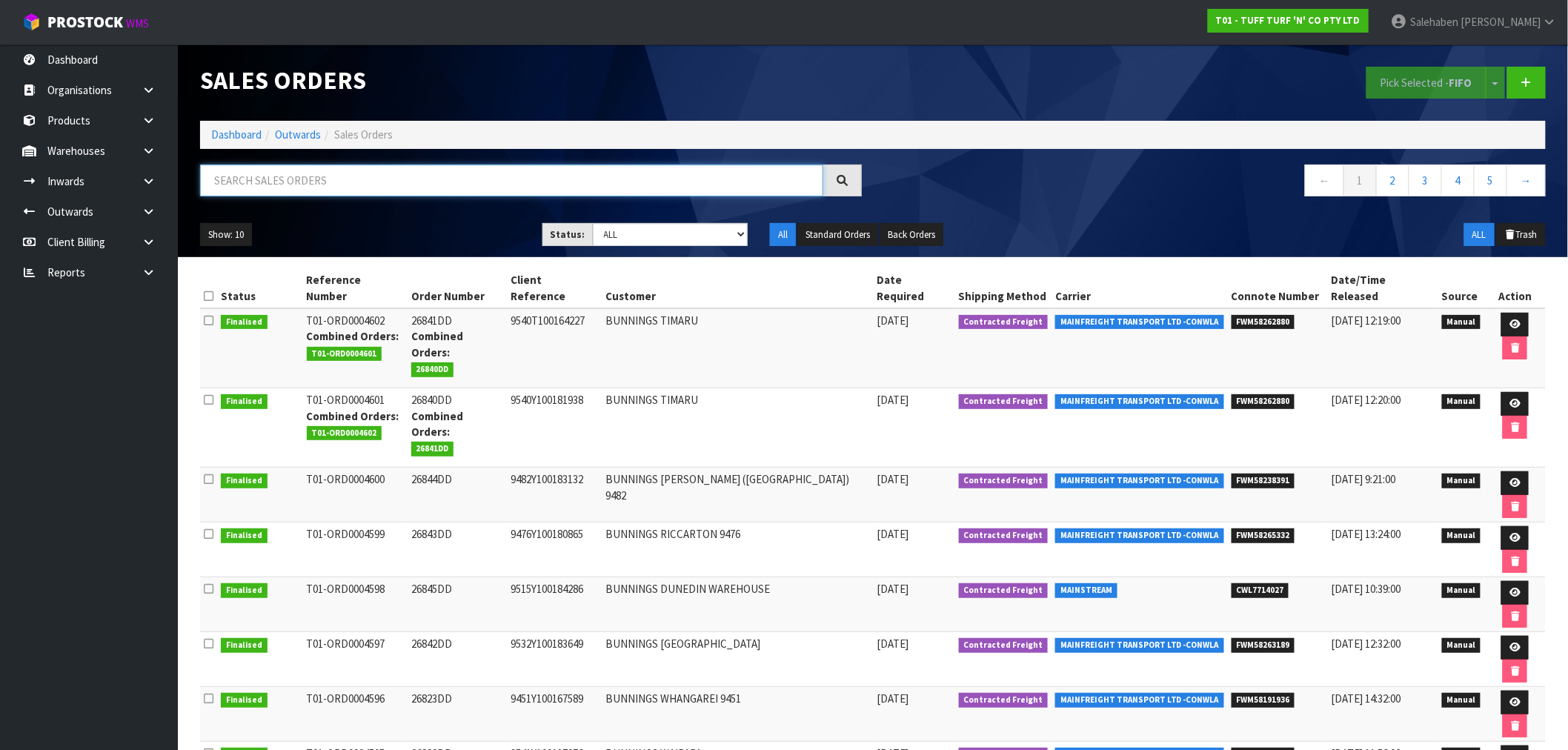
paste input "FWM58186716"
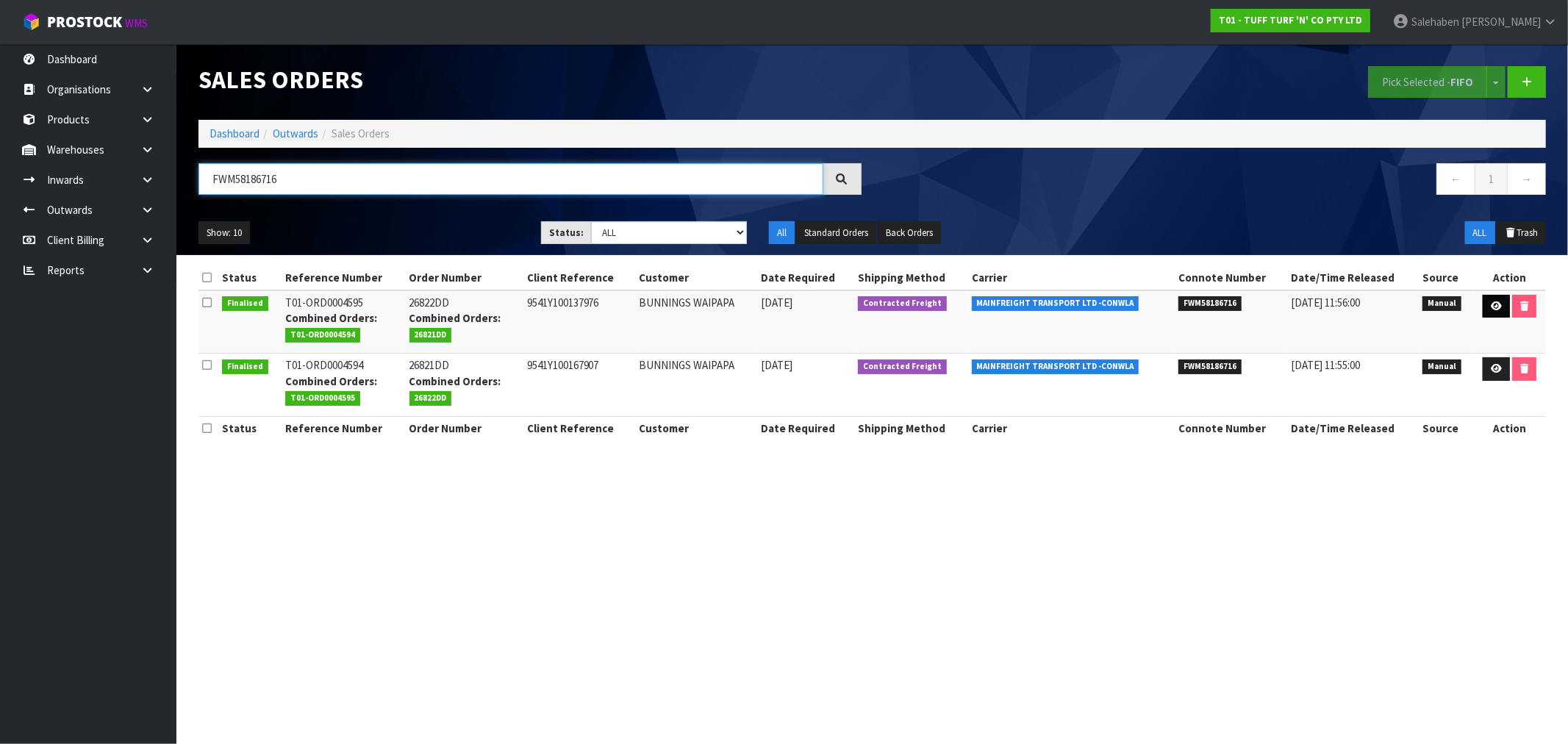
type input "FWM58186716"
click at [1492, 307] on icon at bounding box center [1495, 306] width 11 height 10
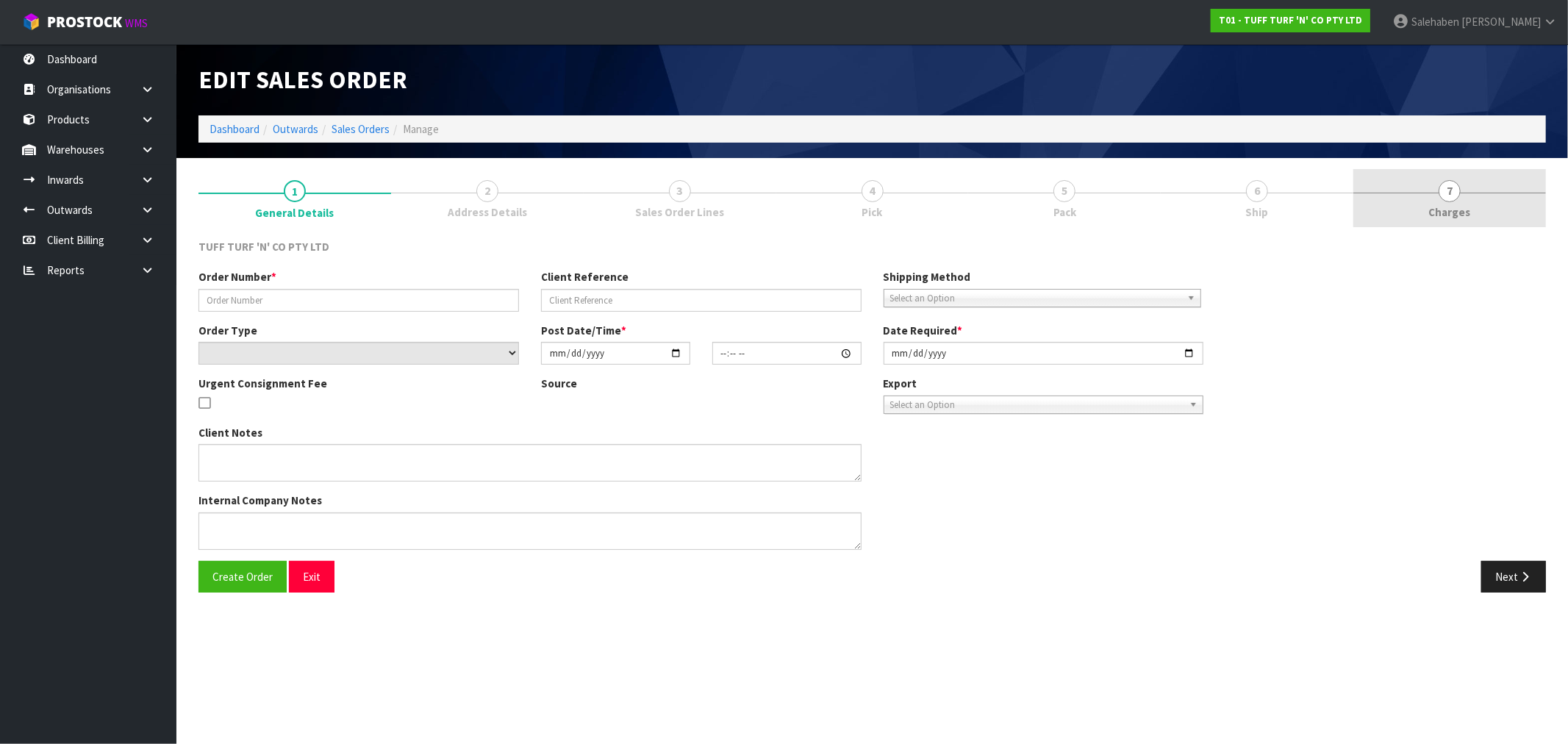
type input "26822DD"
type input "9541Y100137976"
select select "number:0"
type input "[DATE]"
type input "13:32:00.000"
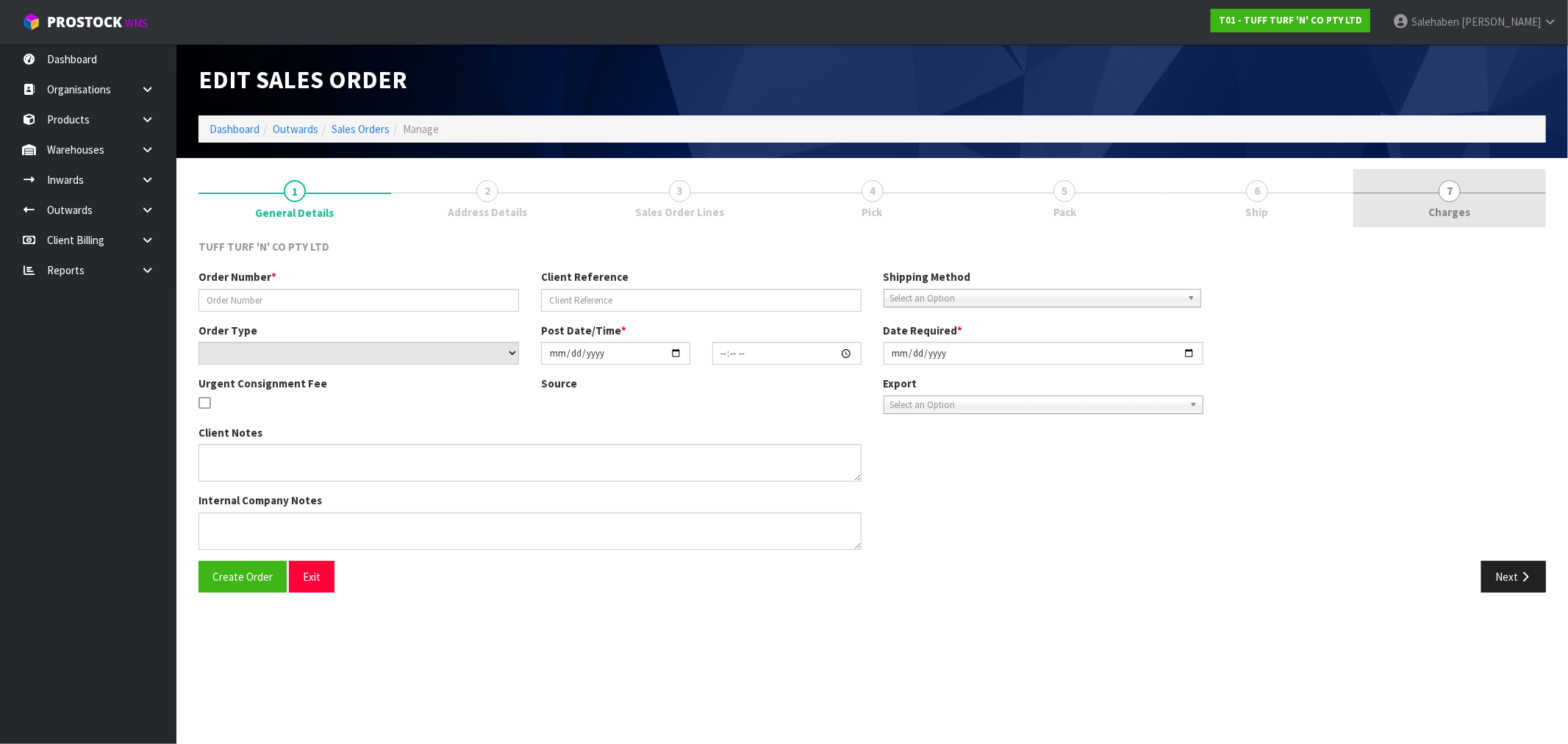
type input "[DATE]"
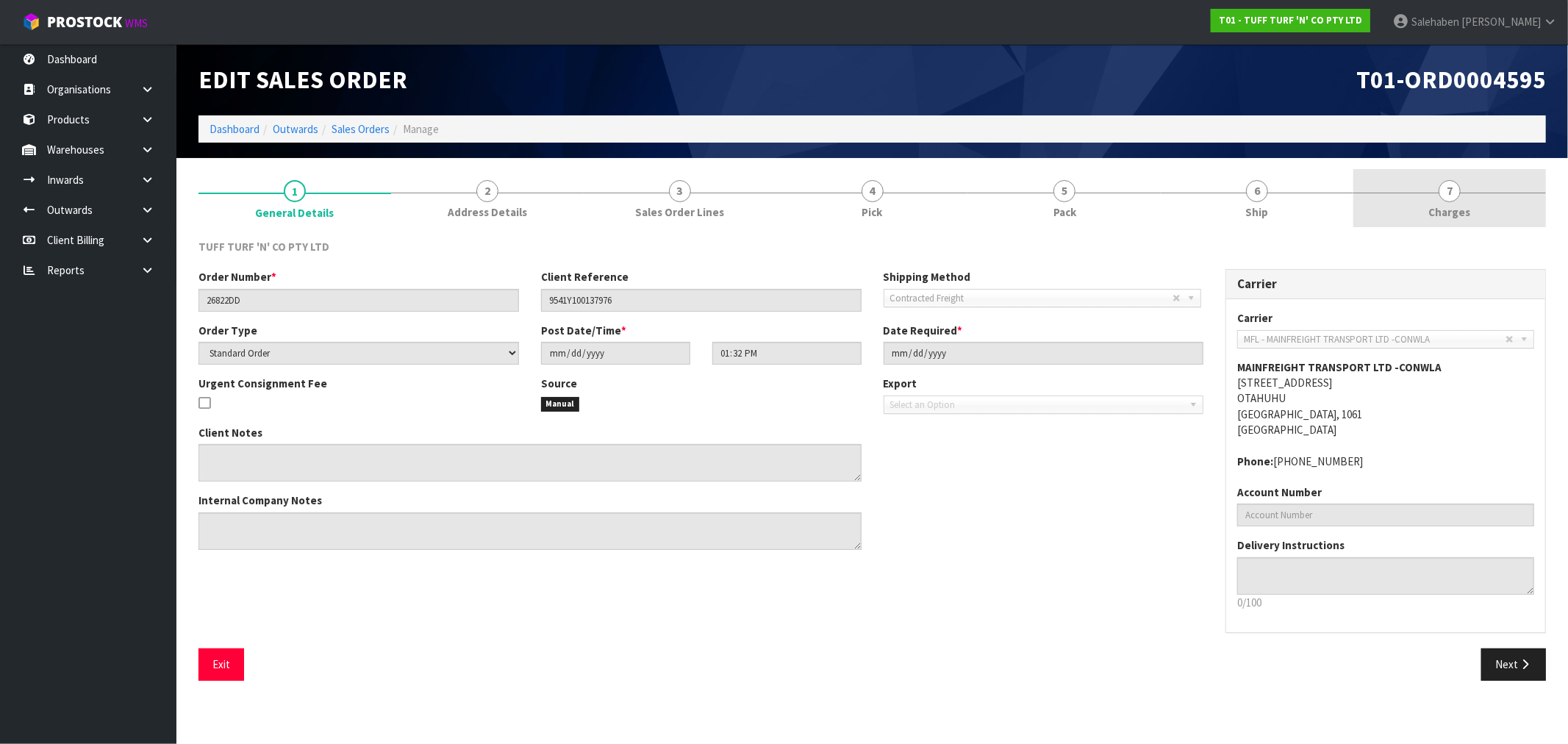
click at [1464, 214] on span "Charges" at bounding box center [1450, 212] width 42 height 16
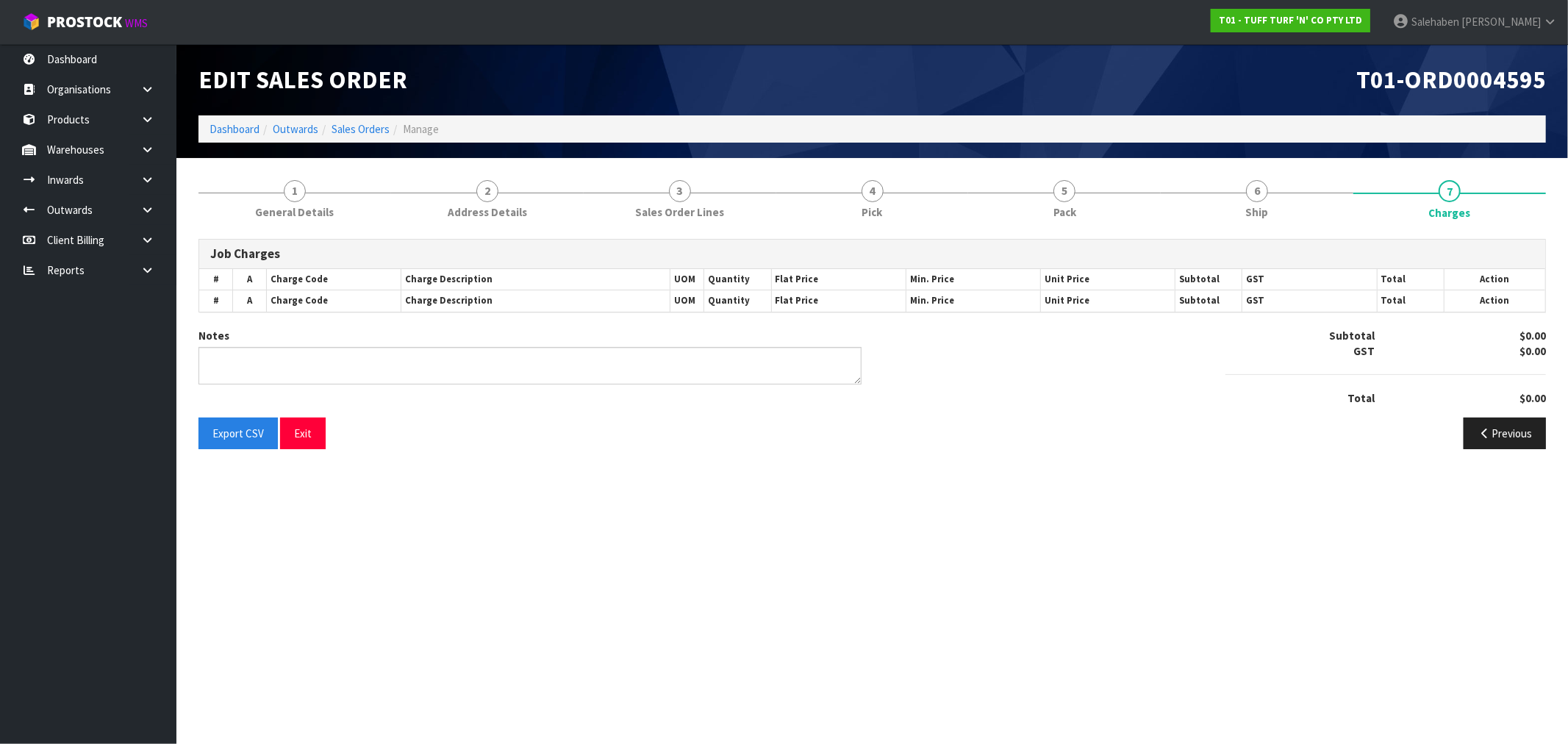
type textarea "COMBINE"
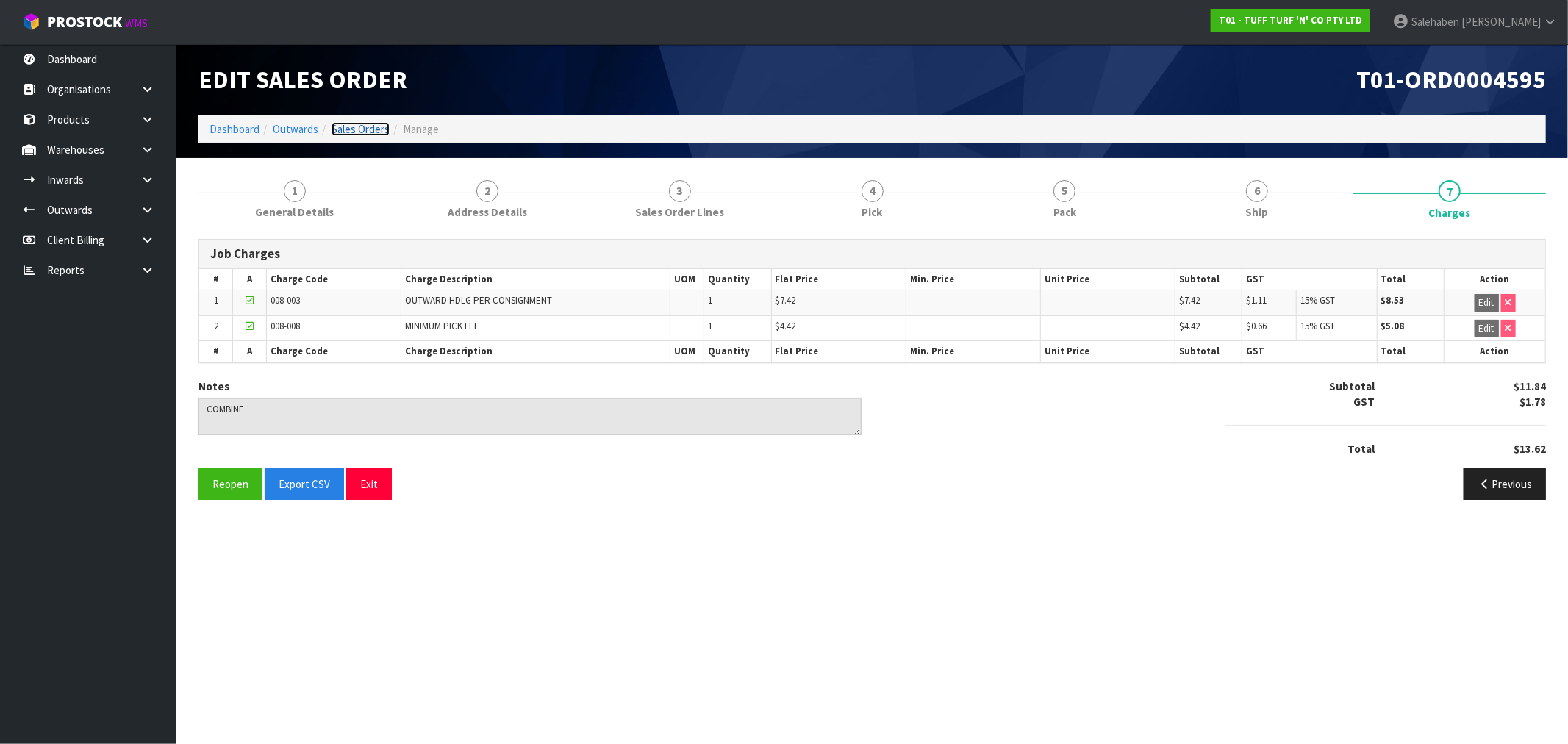
click at [365, 130] on link "Sales Orders" at bounding box center [361, 129] width 58 height 14
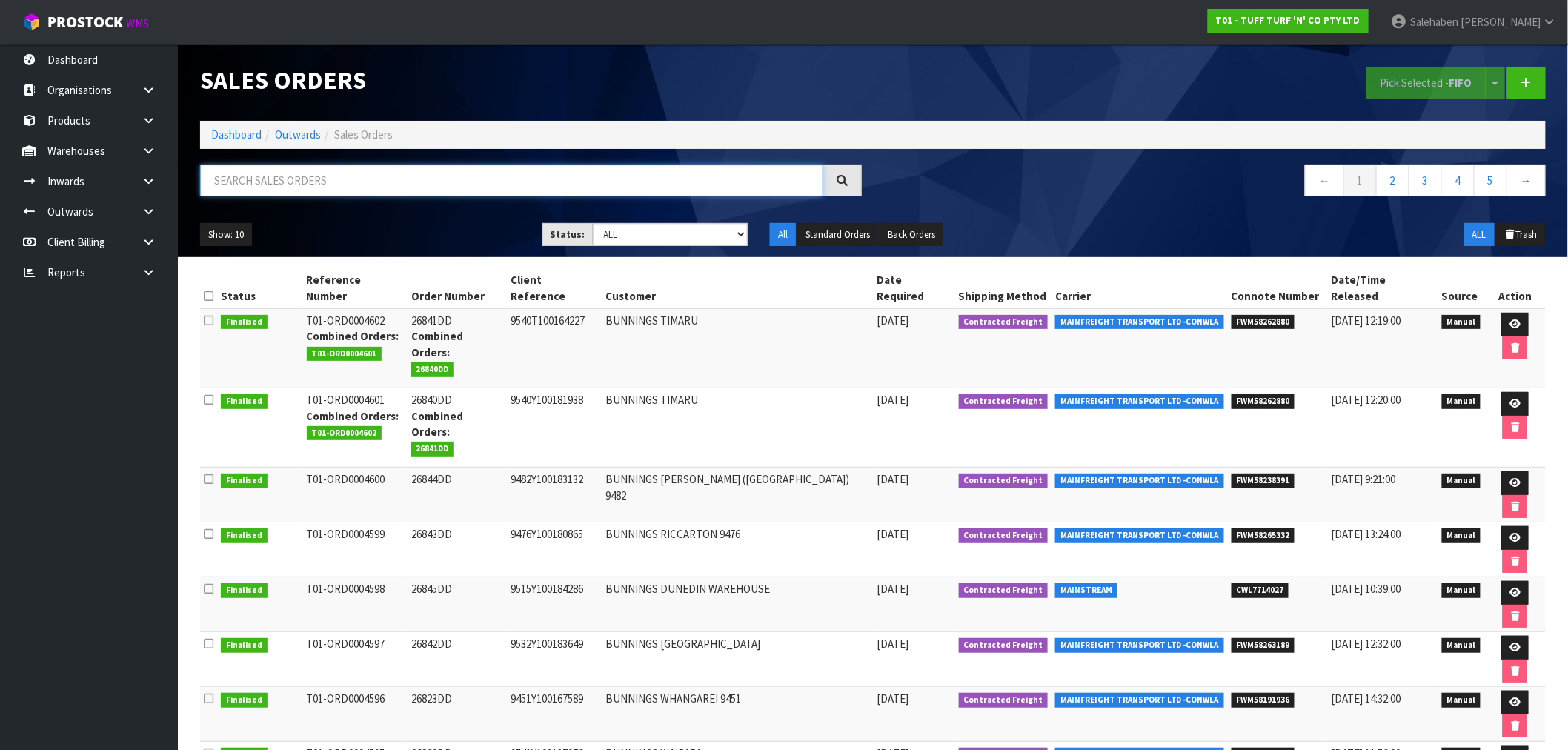
paste input "FWM58186716"
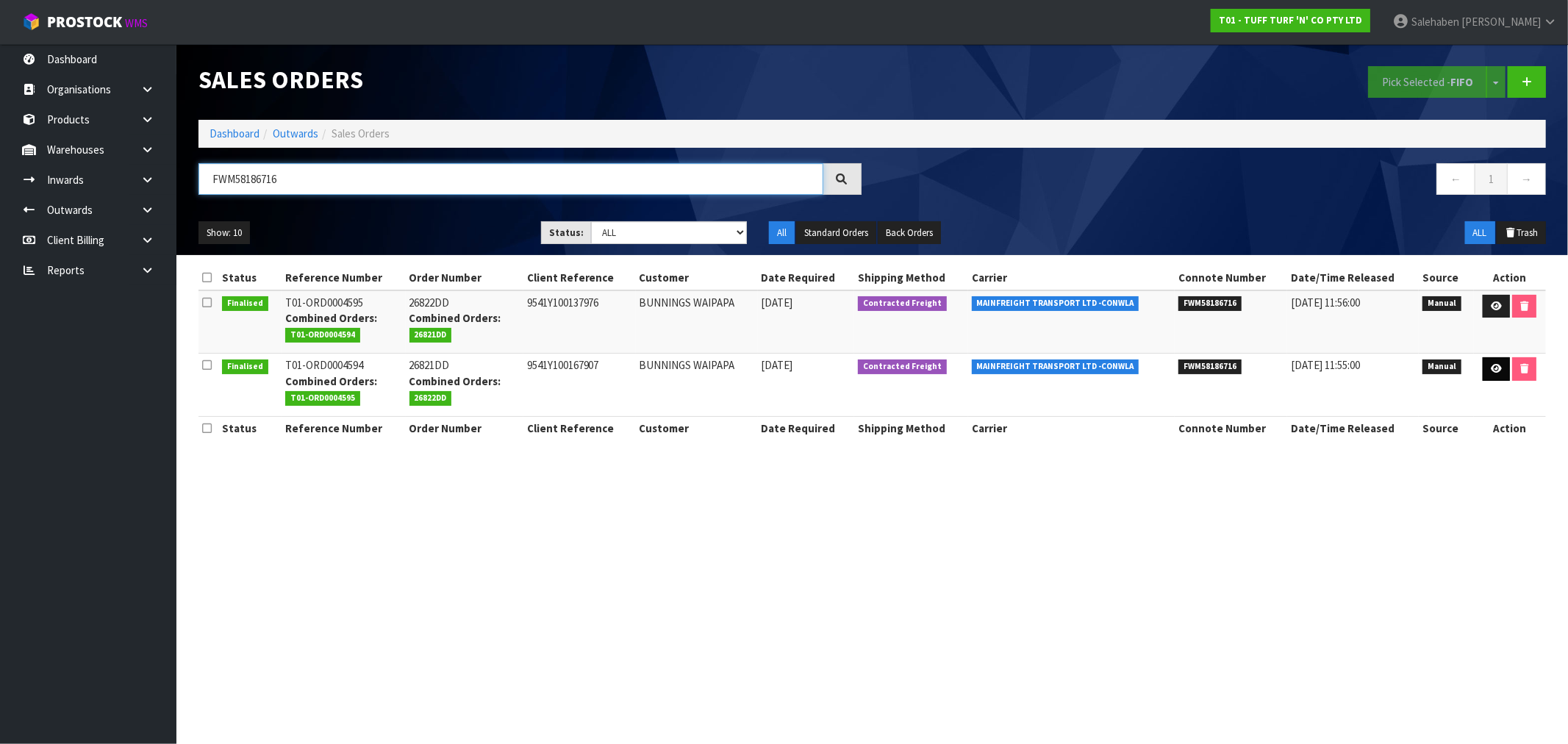
type input "FWM58186716"
click at [1493, 372] on icon at bounding box center [1495, 368] width 11 height 10
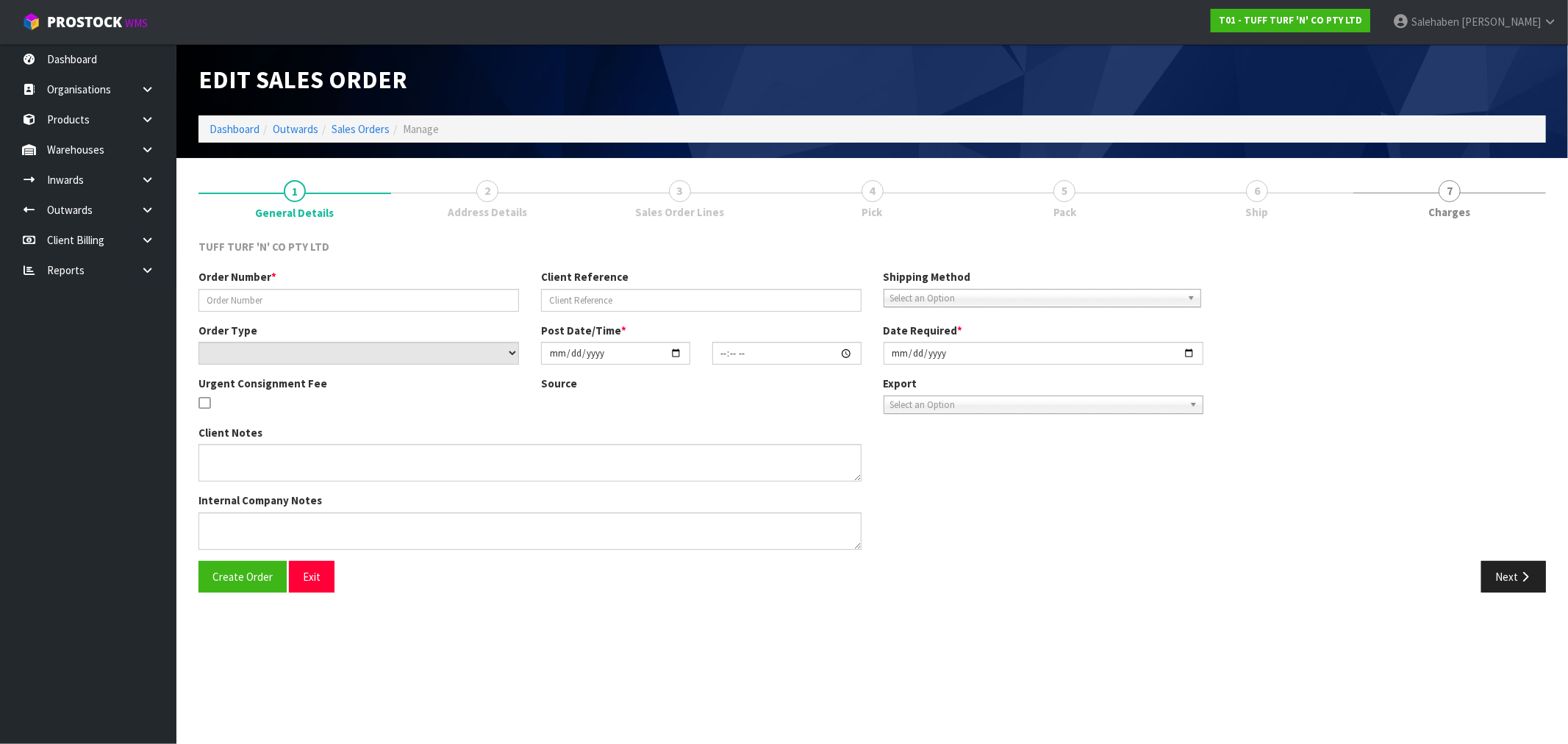
type input "26821DD"
type input "9541Y100167907"
select select "number:0"
type input "[DATE]"
type input "13:31:00.000"
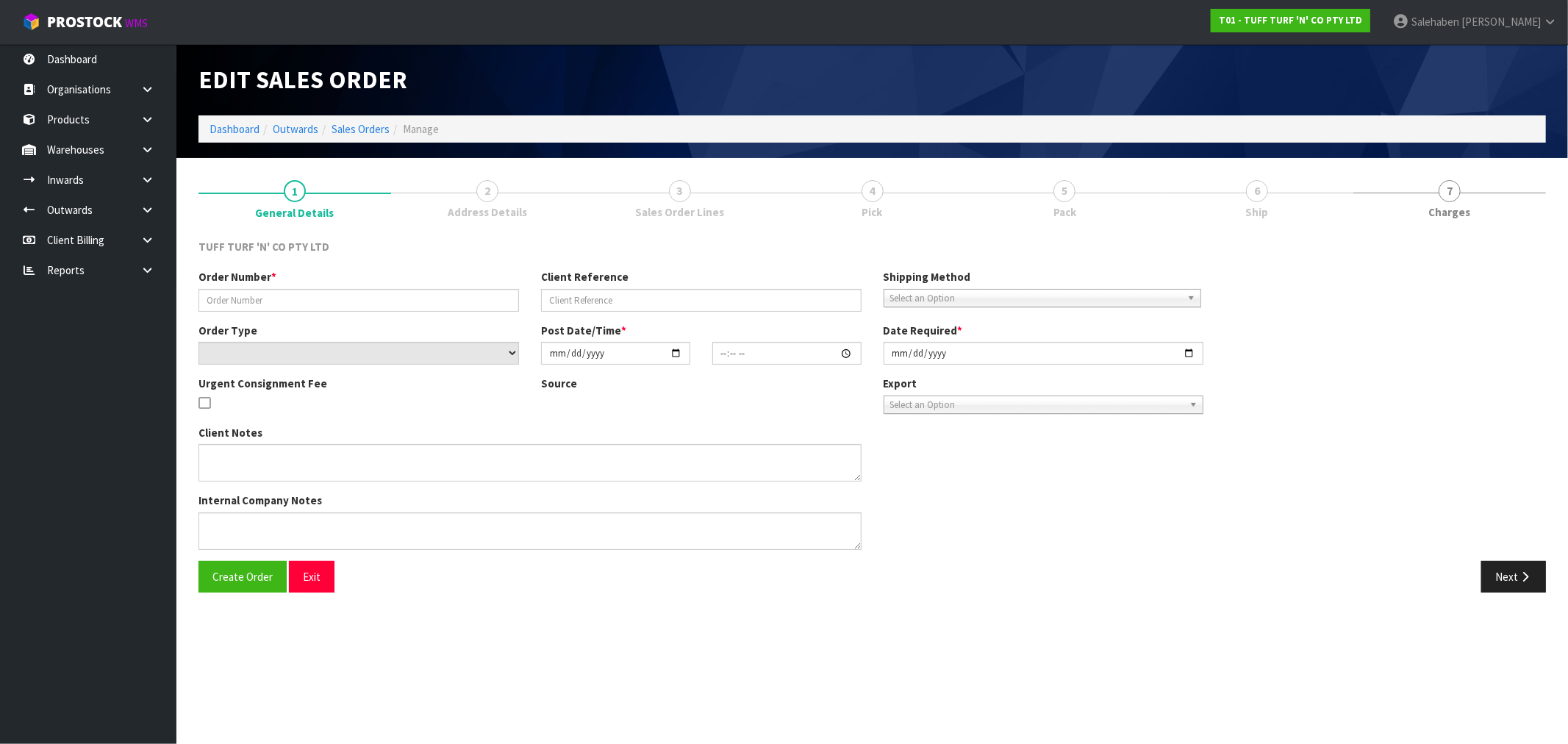
type input "[DATE]"
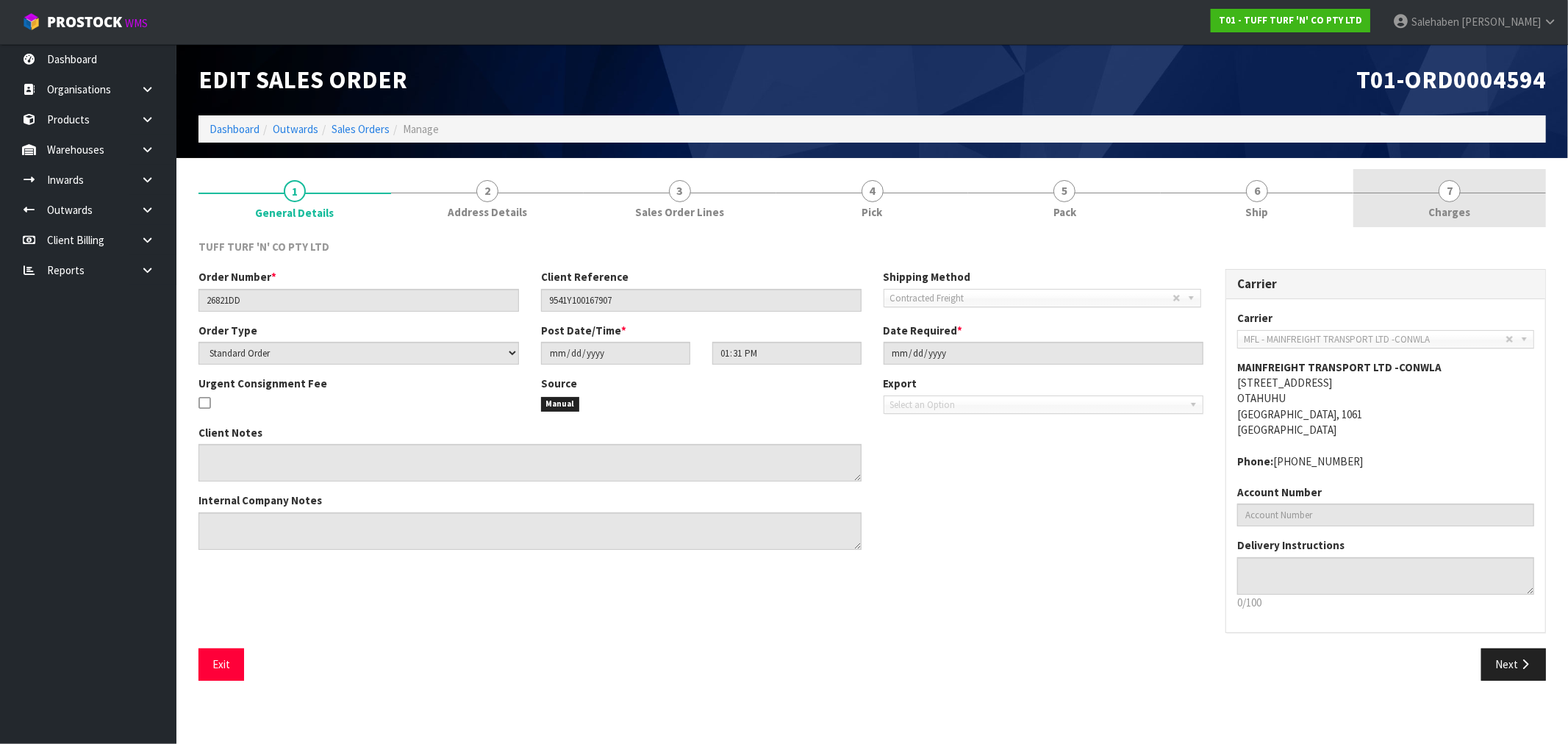
click at [1459, 212] on span "Charges" at bounding box center [1450, 212] width 42 height 16
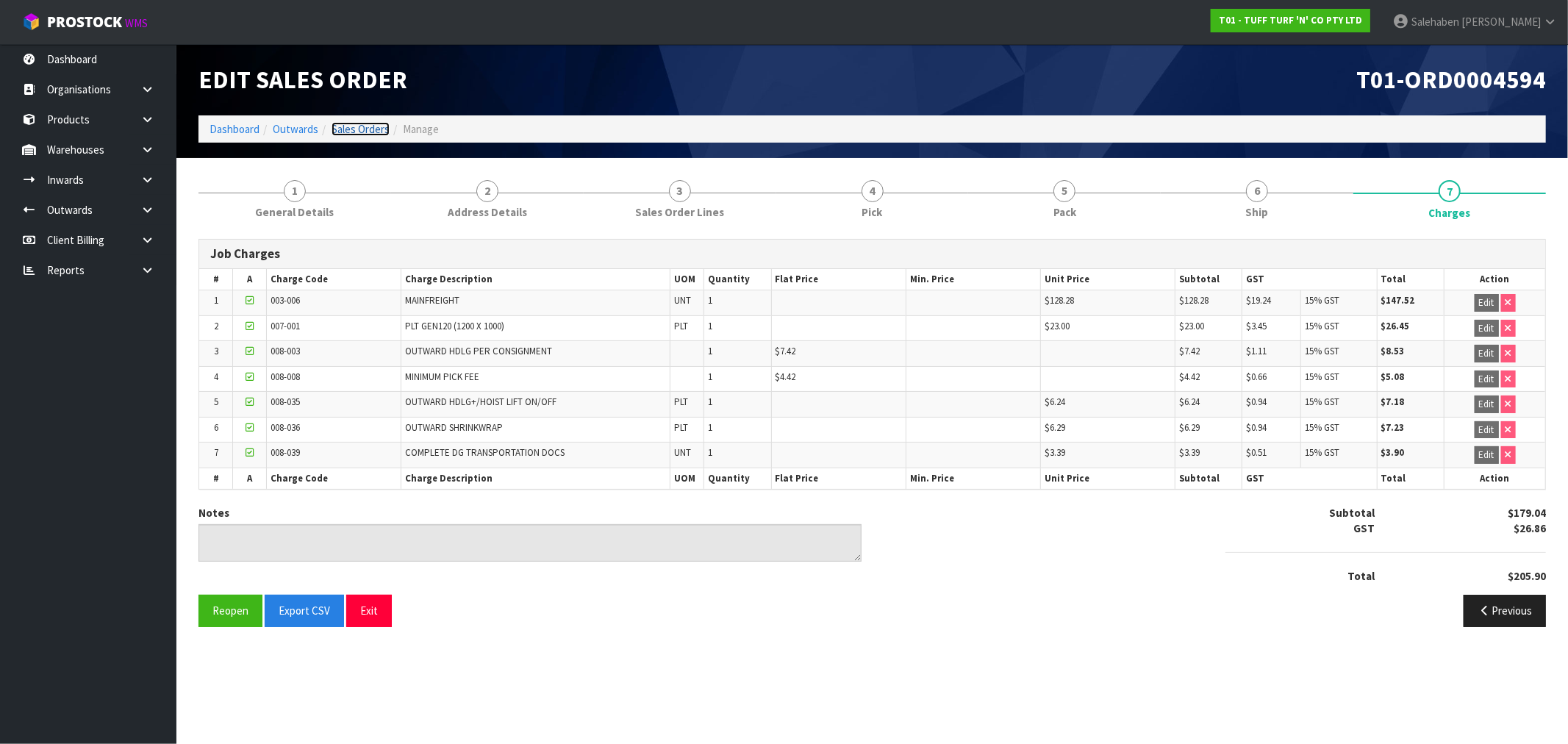
click at [361, 128] on link "Sales Orders" at bounding box center [361, 129] width 58 height 14
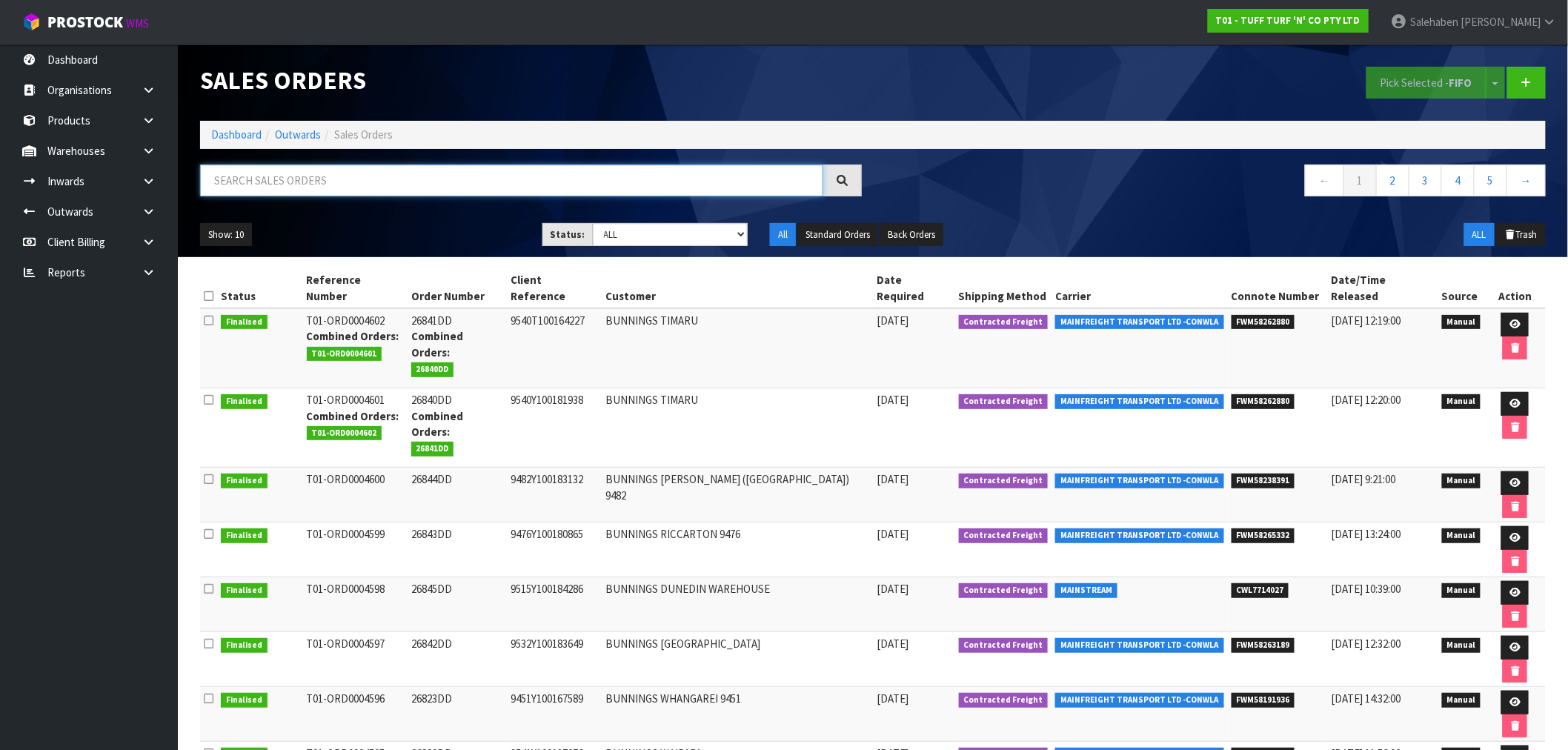
paste input "FWM58191936"
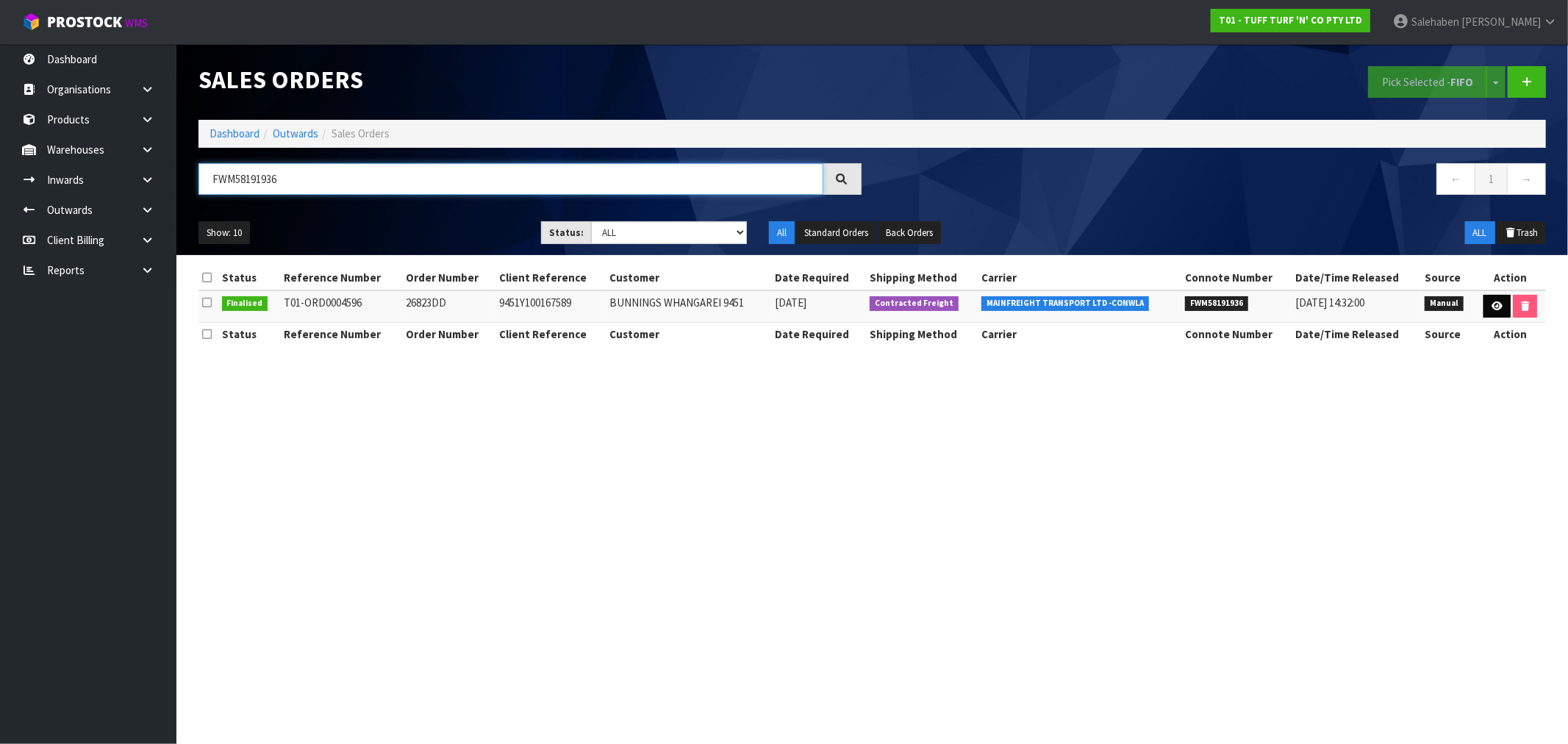
type input "FWM58191936"
click at [1498, 306] on icon at bounding box center [1496, 306] width 11 height 10
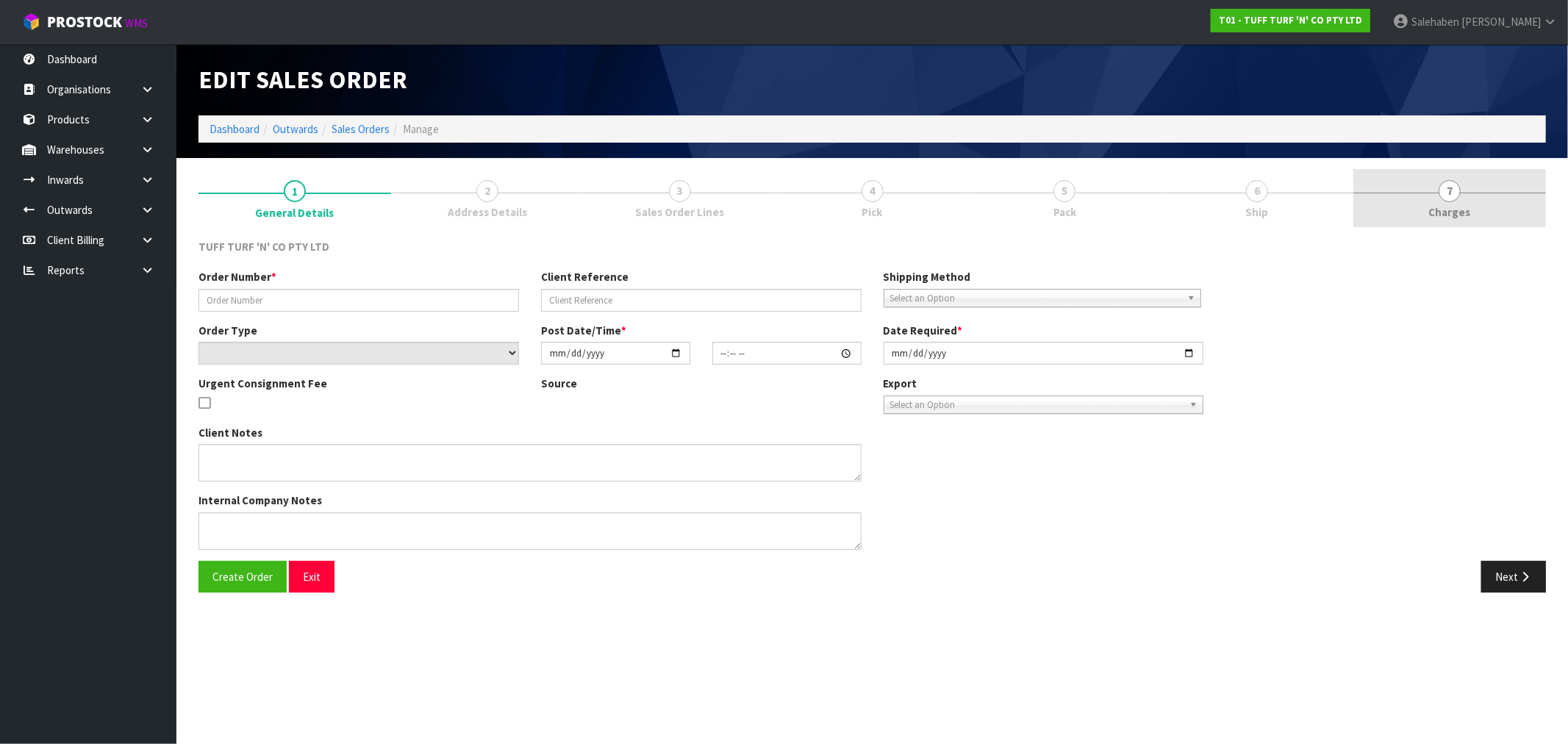
type input "26823DD"
type input "9451Y100167589"
select select "number:0"
type input "[DATE]"
type input "13:33:00.000"
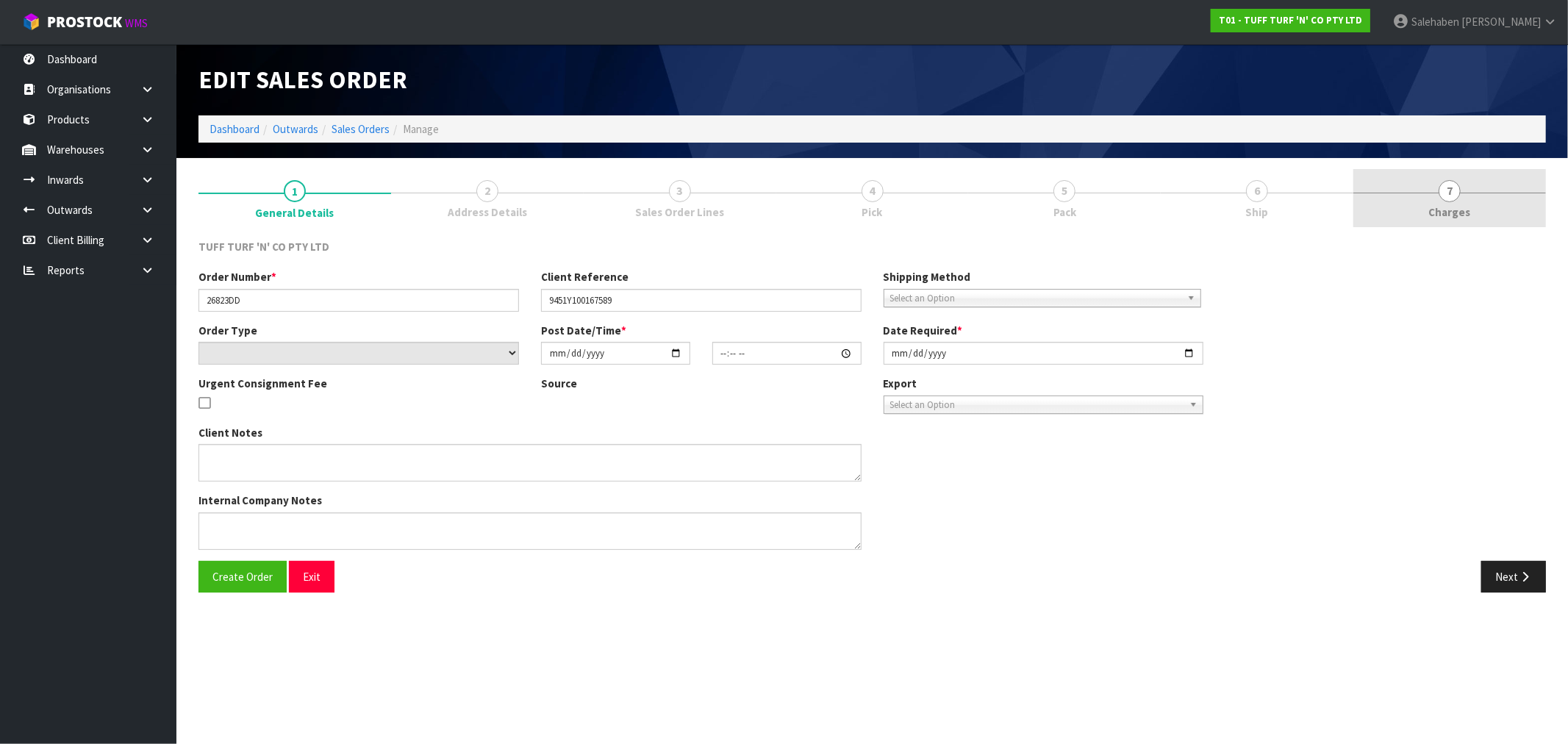
type input "[DATE]"
click at [1433, 204] on span "Charges" at bounding box center [1450, 212] width 42 height 16
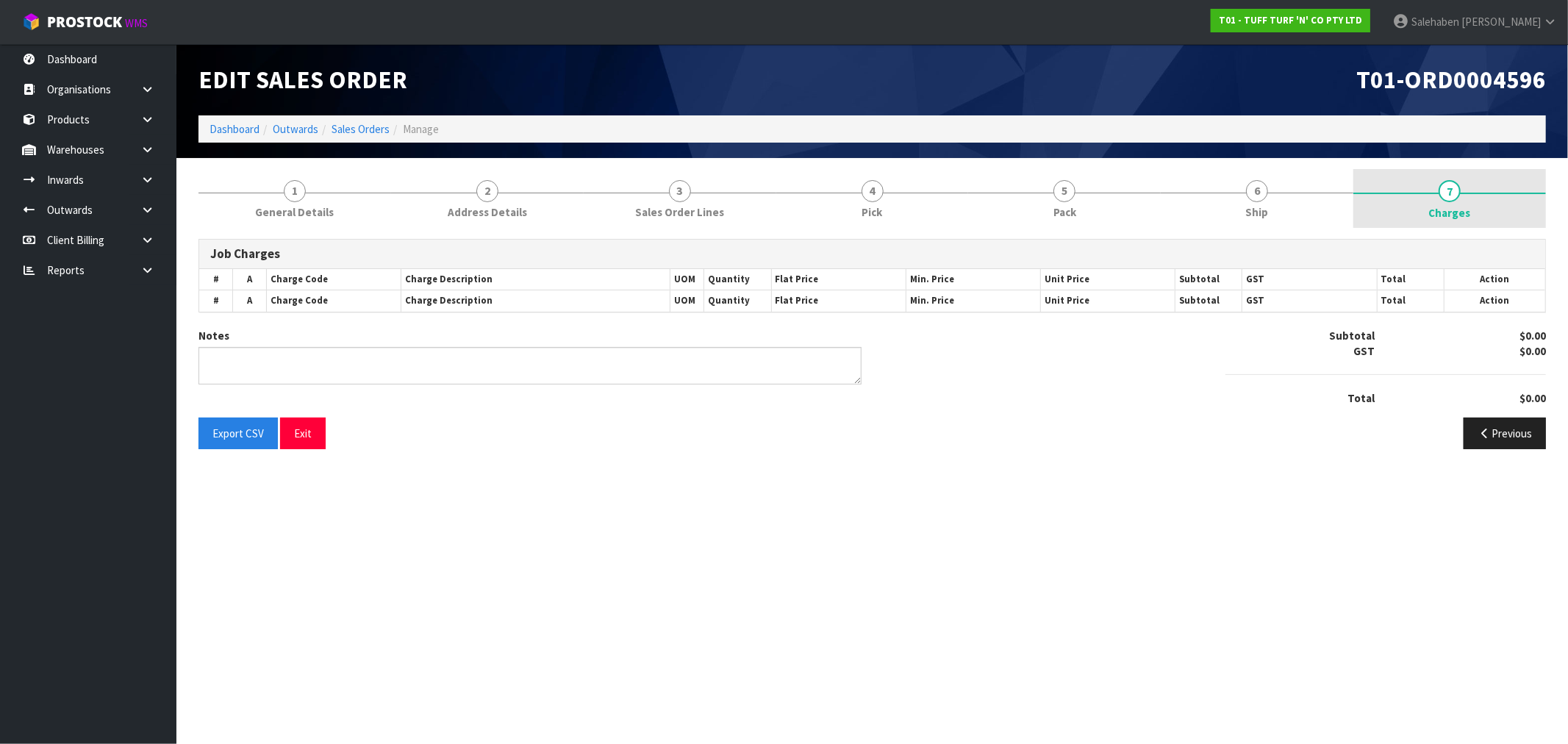
click at [1453, 206] on span "Charges" at bounding box center [1450, 212] width 42 height 16
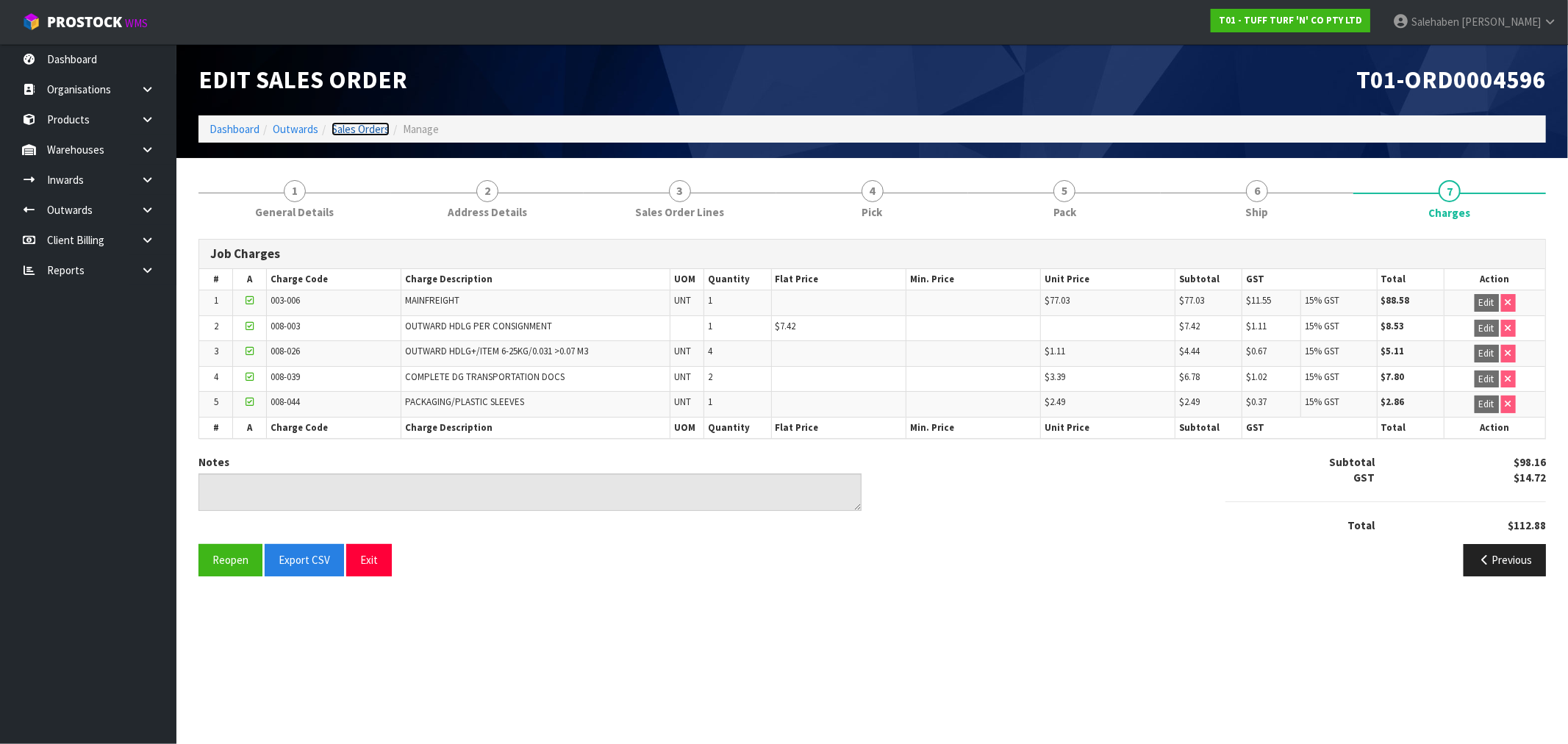
click at [360, 130] on link "Sales Orders" at bounding box center [361, 129] width 58 height 14
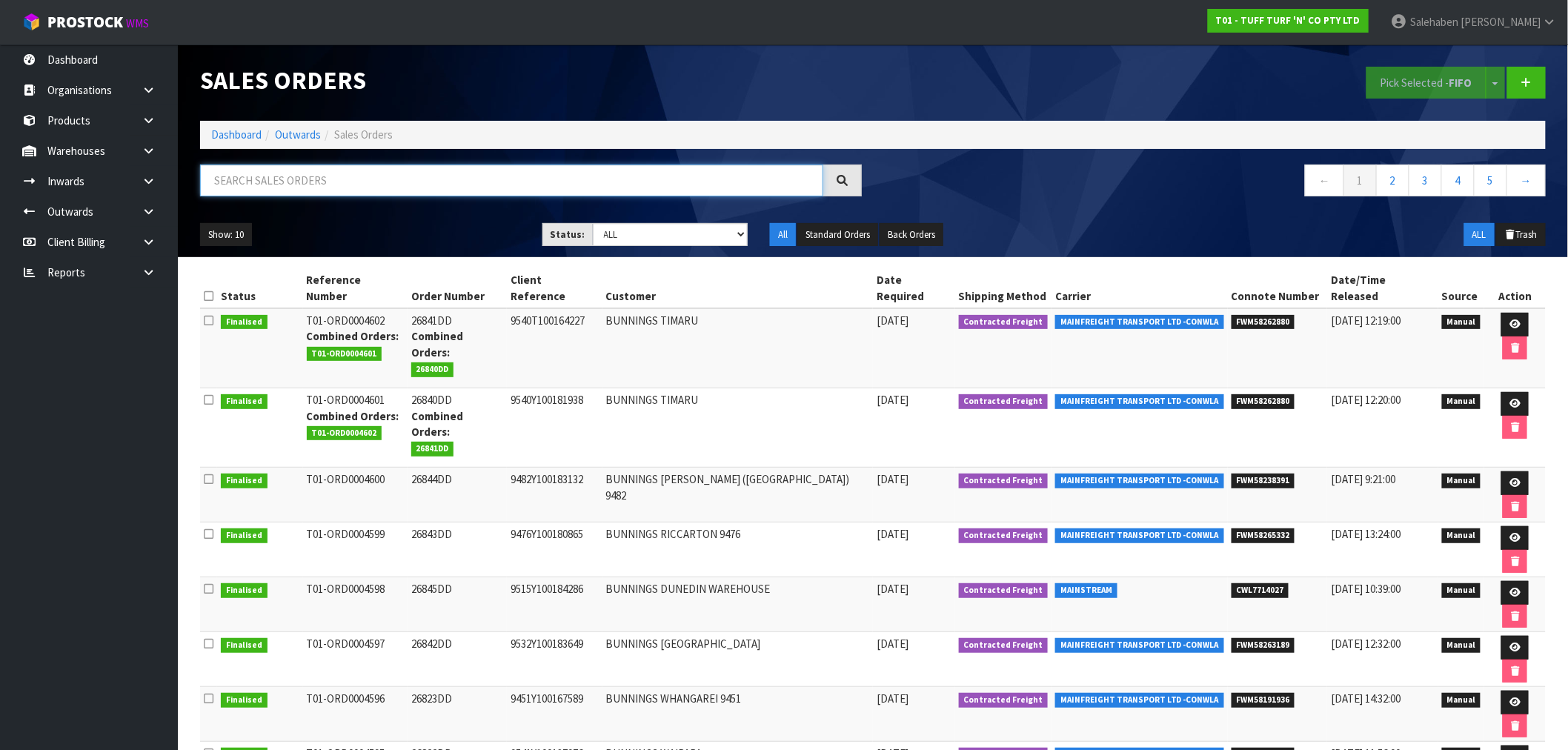
paste input "FWM58157236"
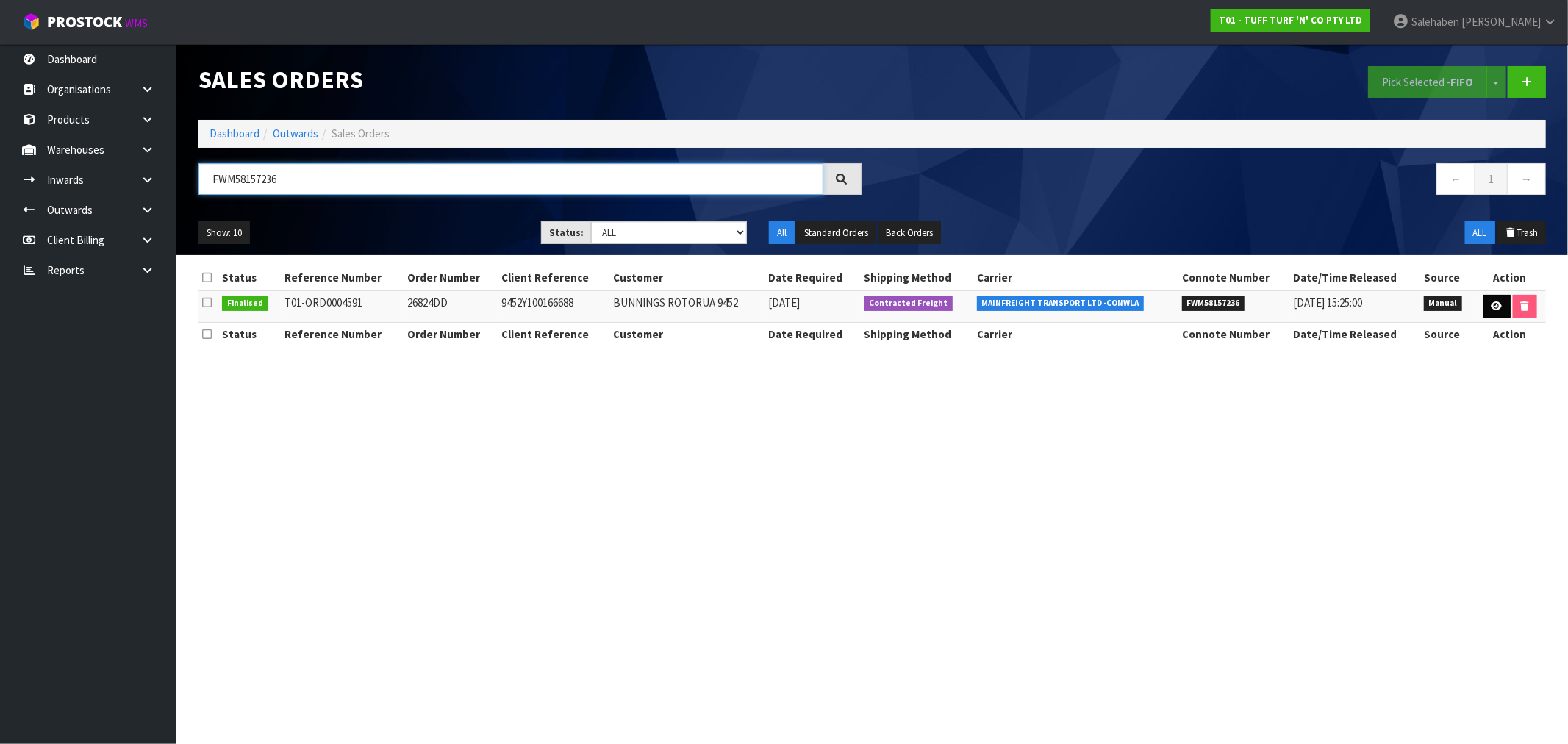
type input "FWM58157236"
click at [1496, 305] on icon at bounding box center [1496, 306] width 11 height 10
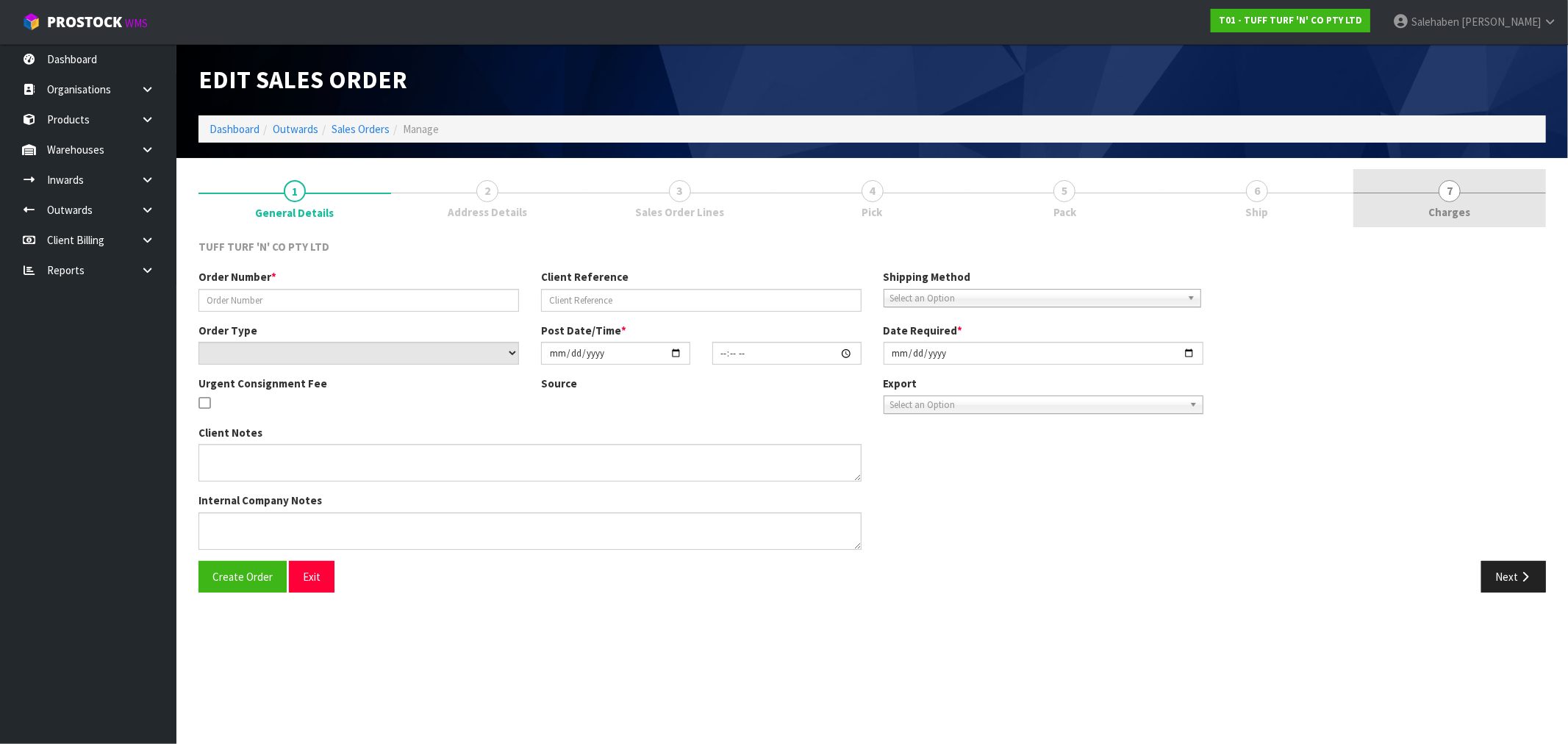
type input "26824DD"
type input "9452Y100166688"
select select "number:0"
type input "[DATE]"
type input "13:26:00.000"
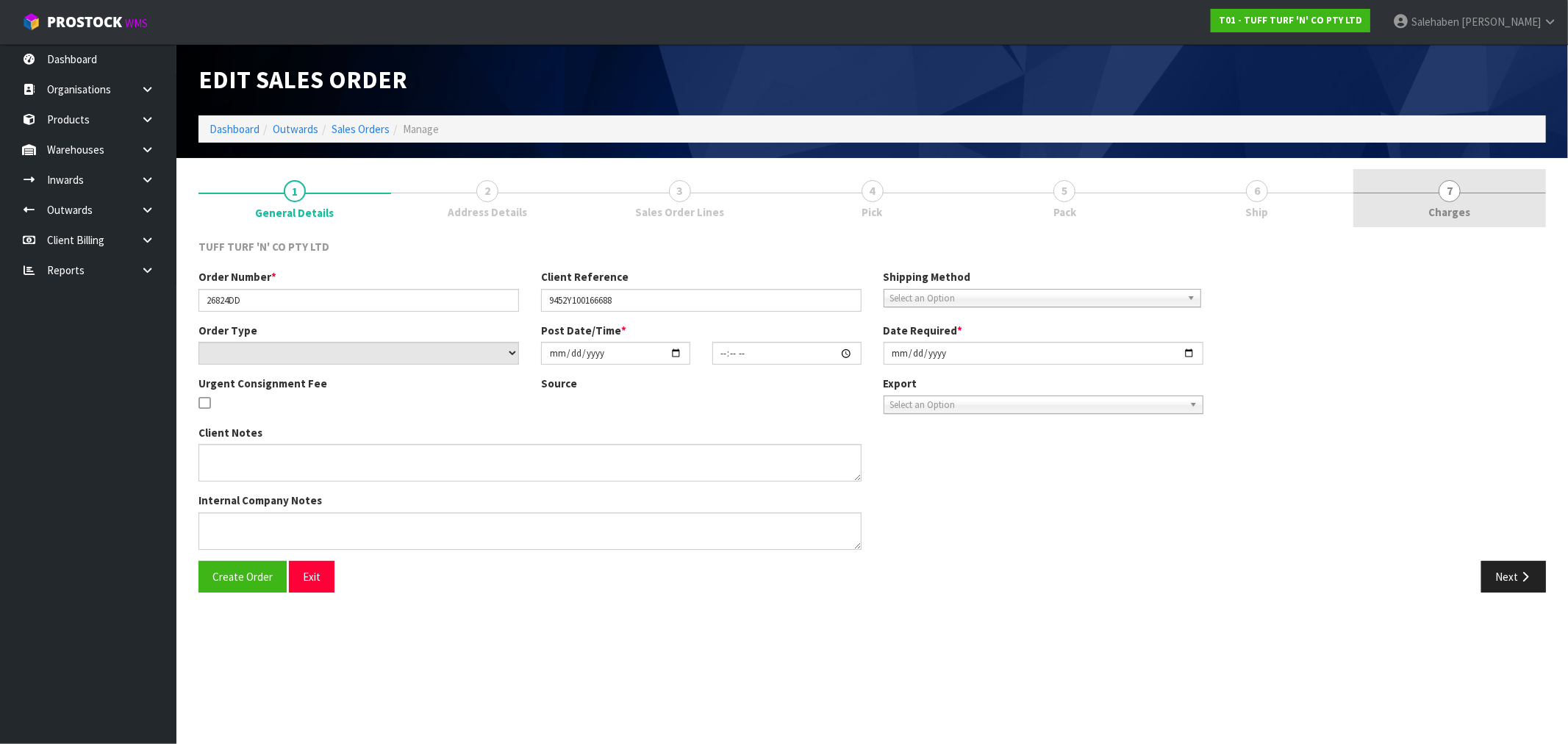
type input "[DATE]"
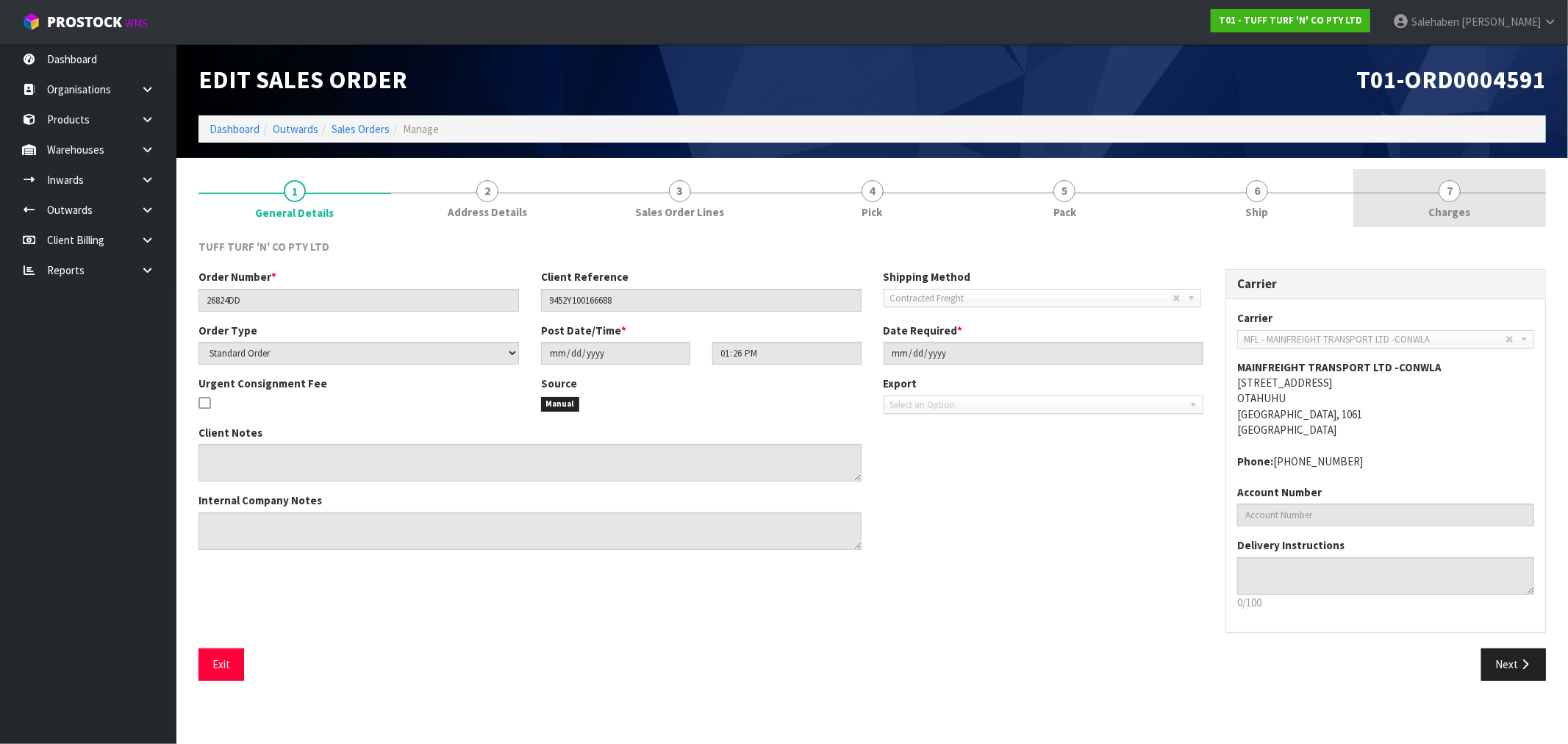
click at [1464, 213] on span "Charges" at bounding box center [1450, 212] width 42 height 16
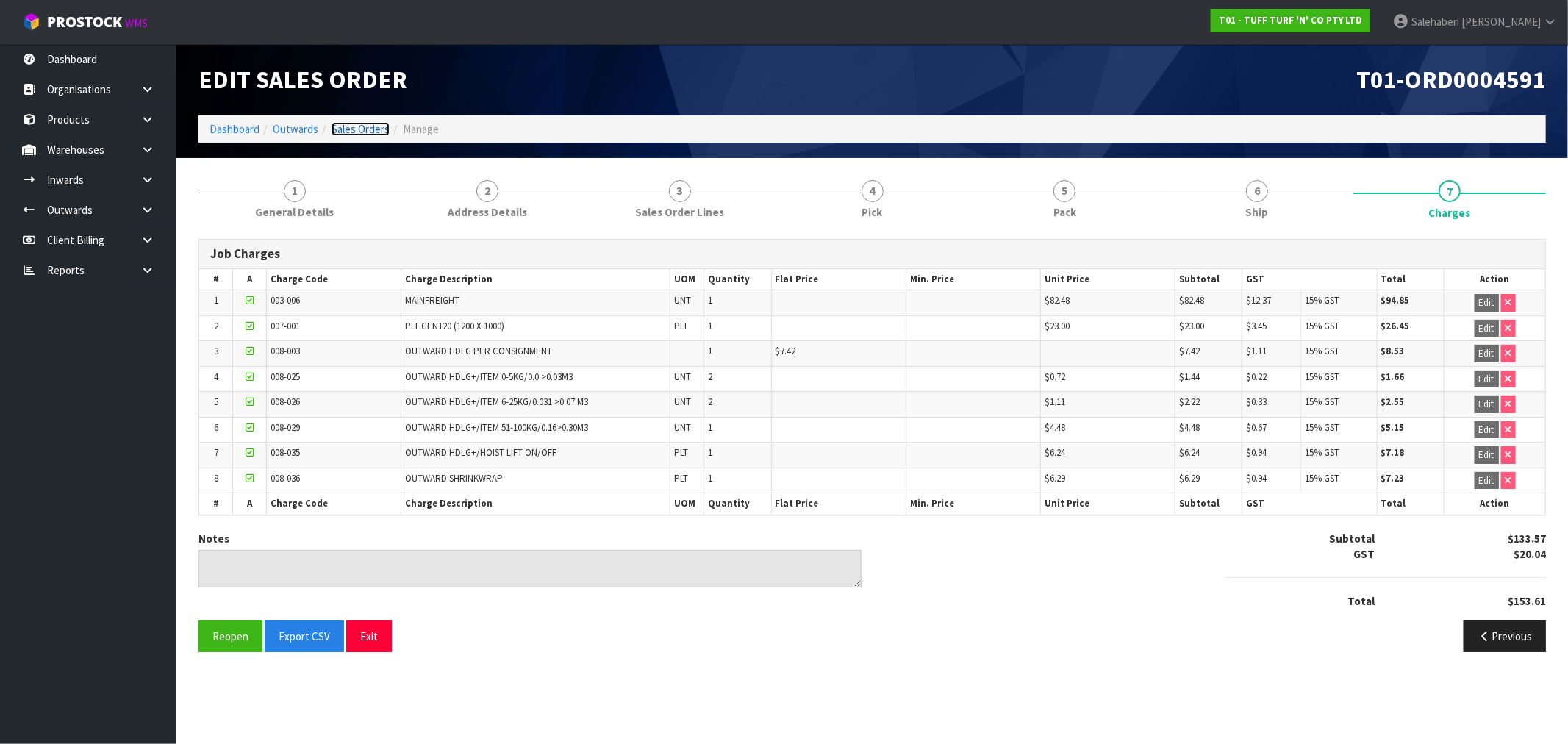
click at [353, 131] on link "Sales Orders" at bounding box center [361, 129] width 58 height 14
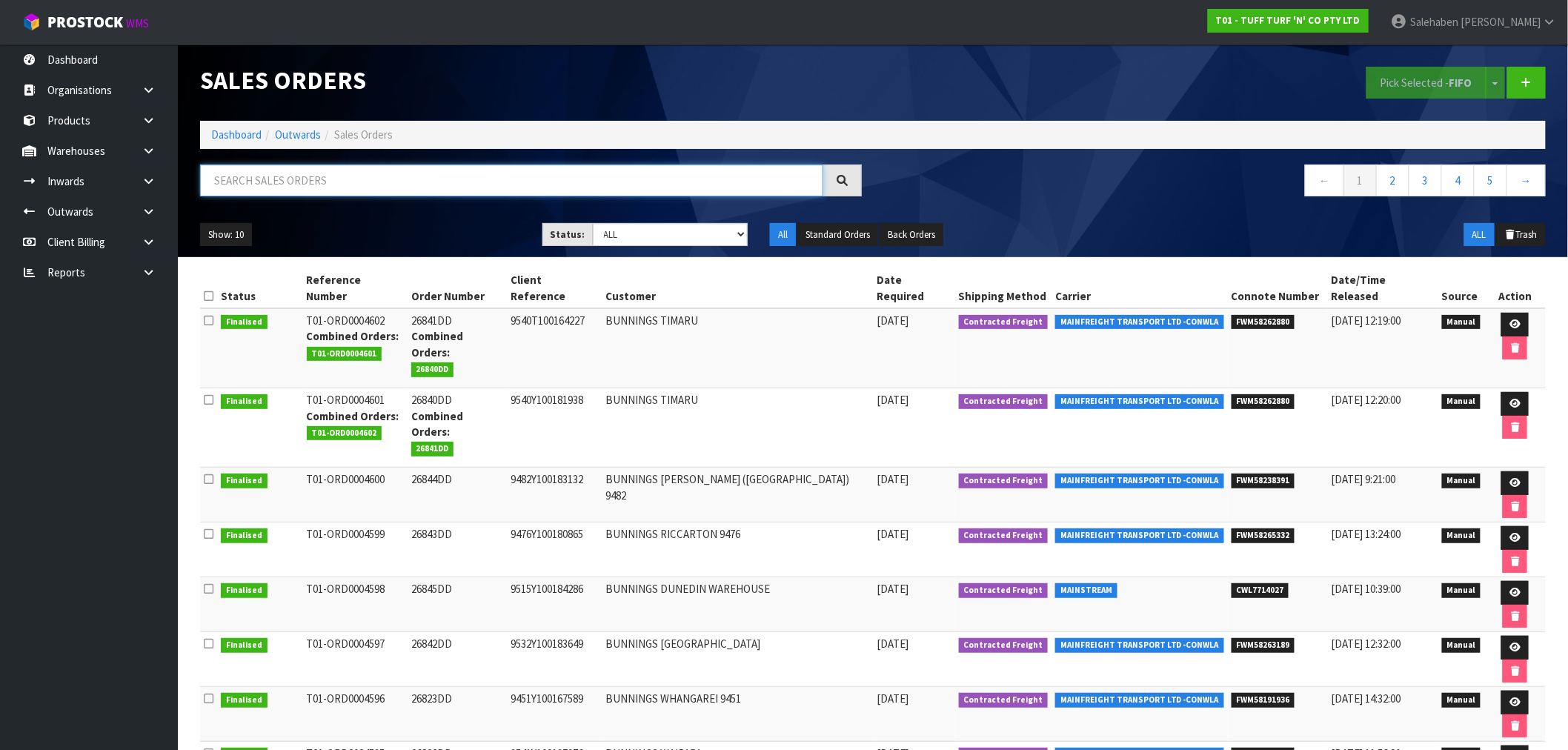
paste input "FWM58164059"
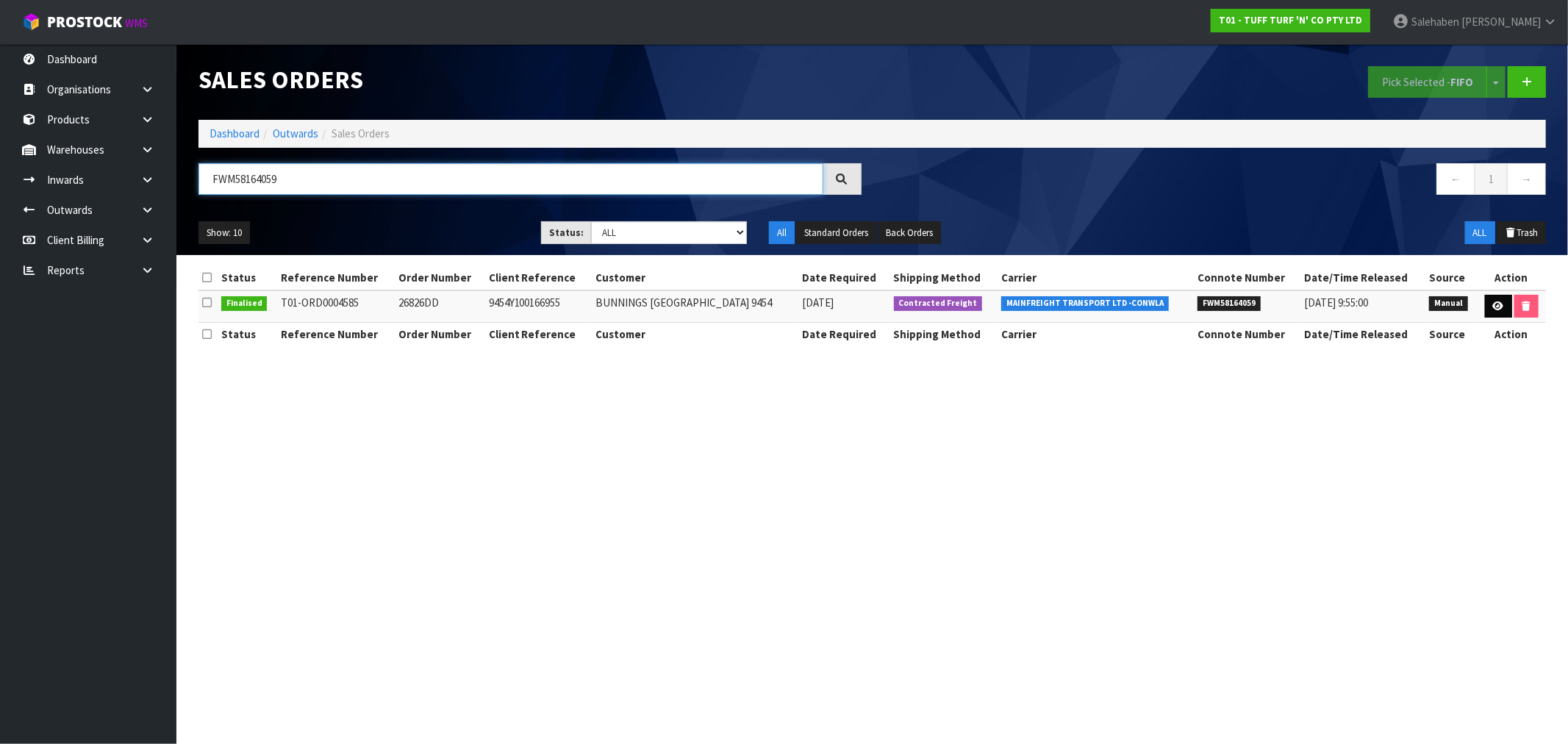
type input "FWM58164059"
click at [1492, 305] on icon at bounding box center [1498, 306] width 11 height 10
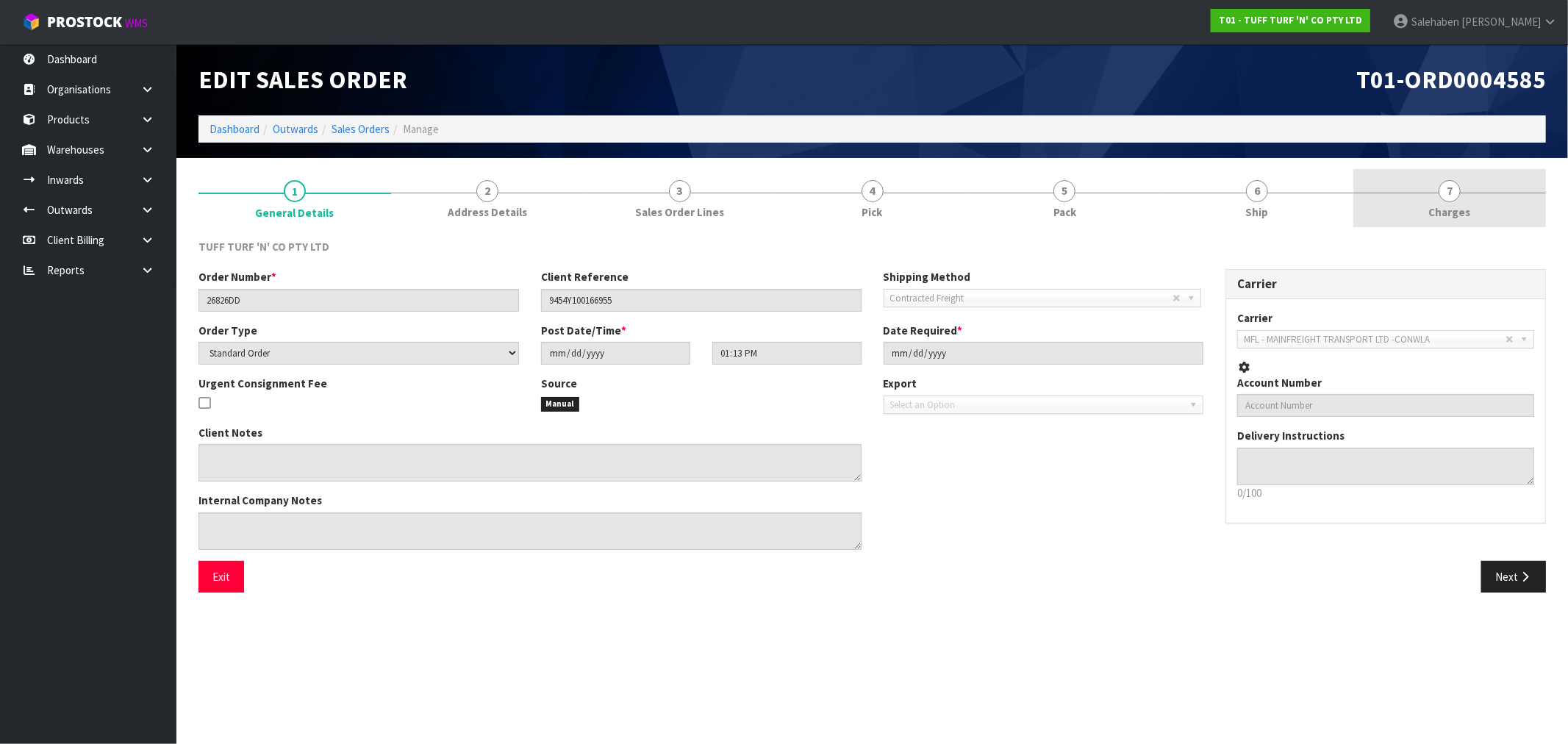
click at [1450, 204] on span "Charges" at bounding box center [1450, 212] width 42 height 16
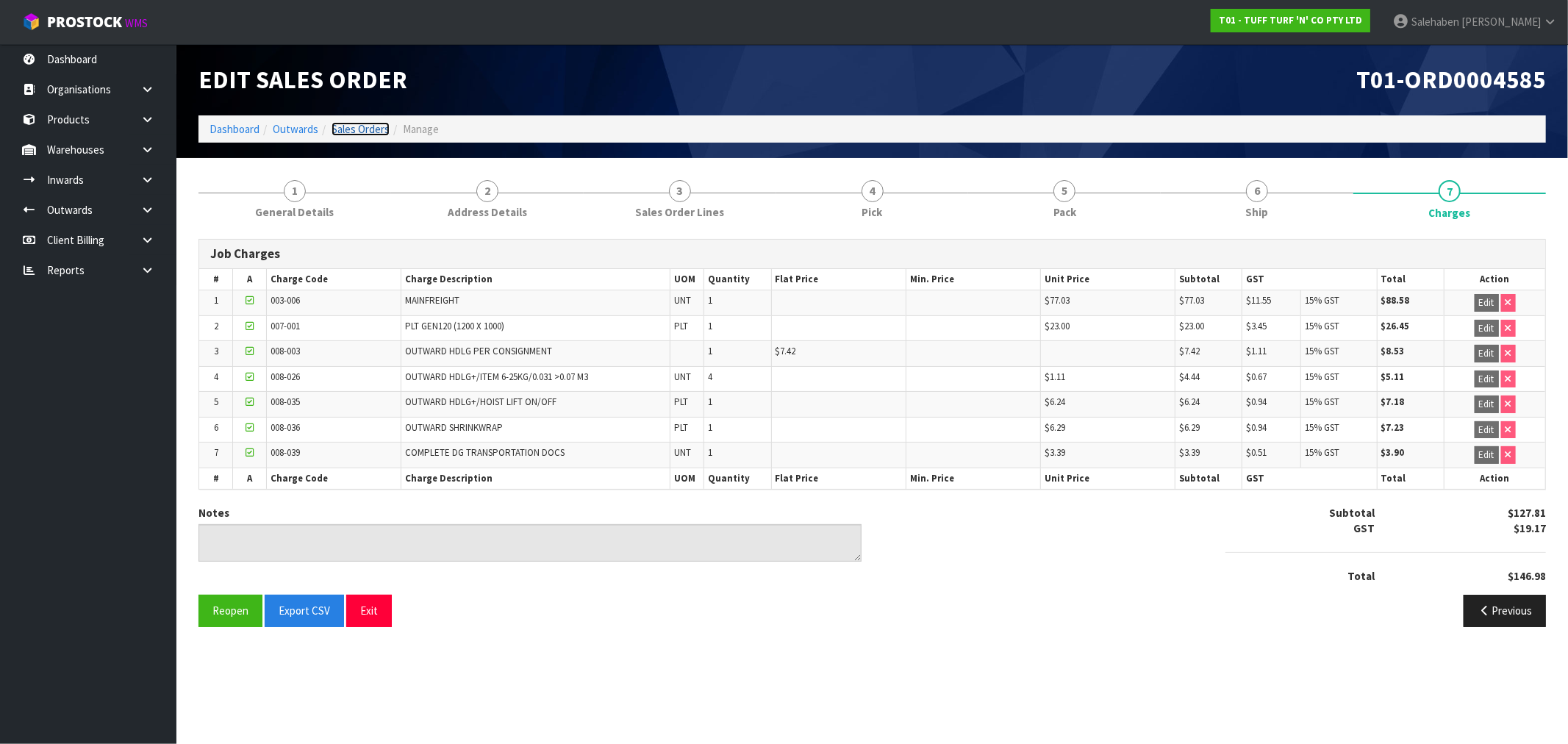
click at [353, 131] on link "Sales Orders" at bounding box center [361, 129] width 58 height 14
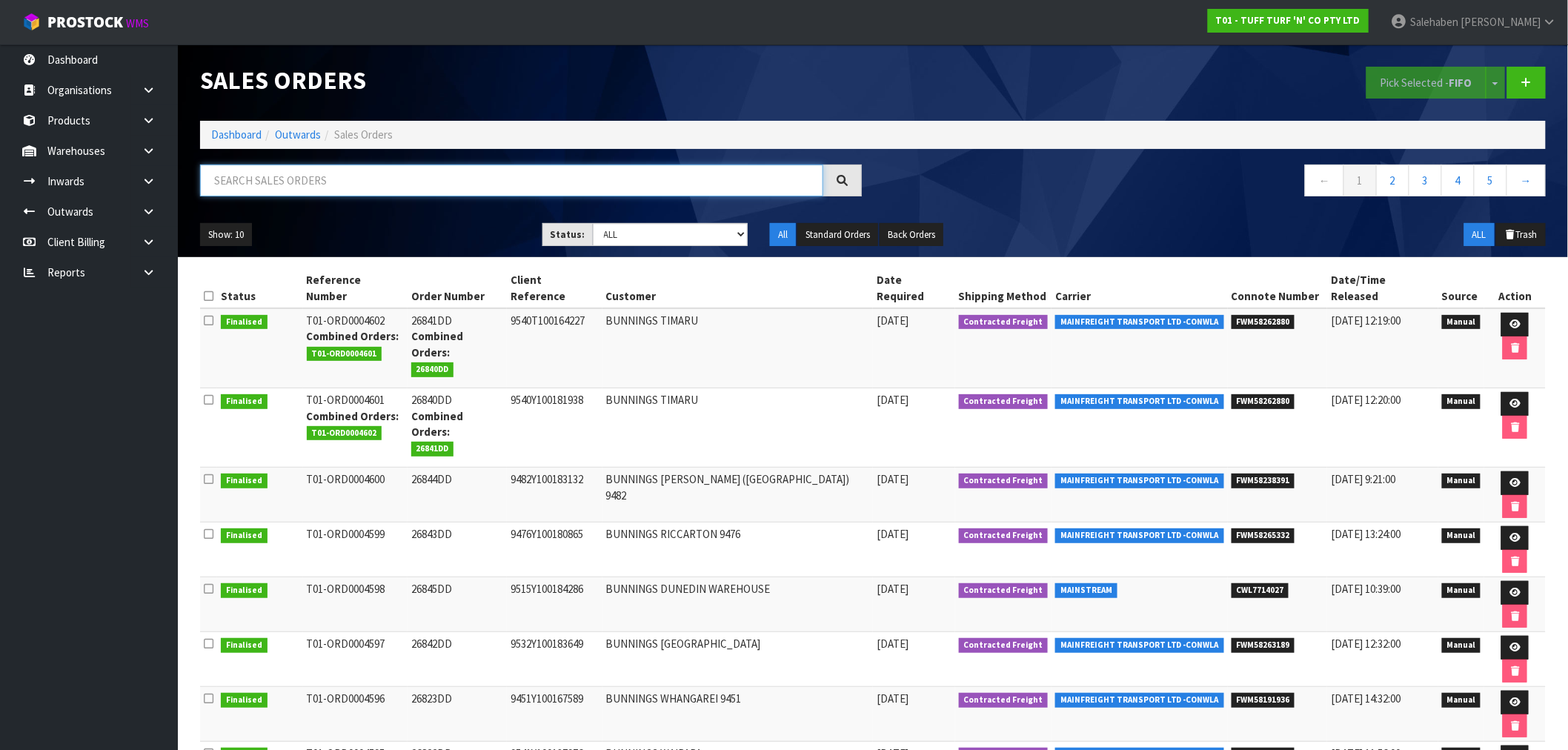
paste input "FWM58174364"
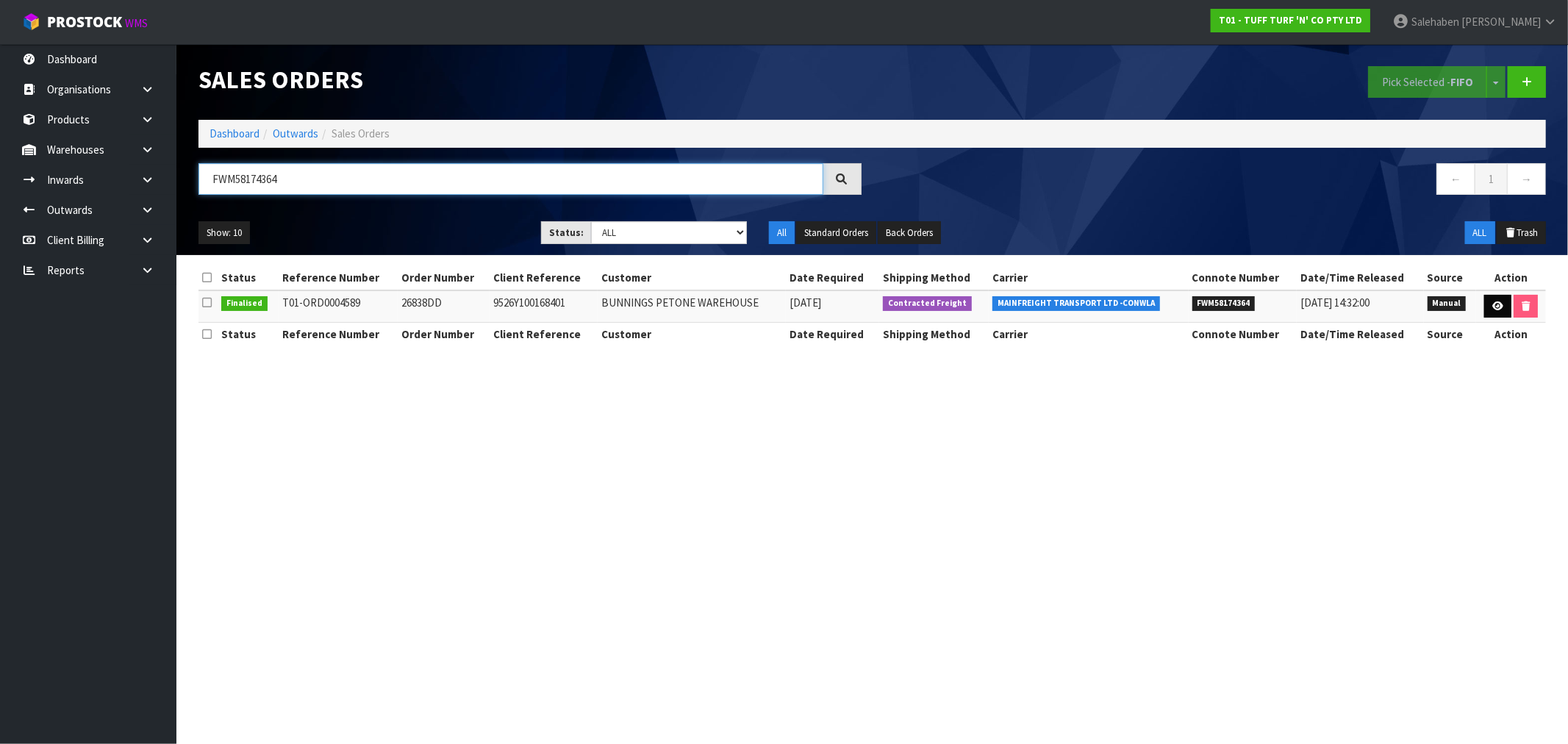
type input "FWM58174364"
click at [1495, 300] on link at bounding box center [1497, 306] width 27 height 24
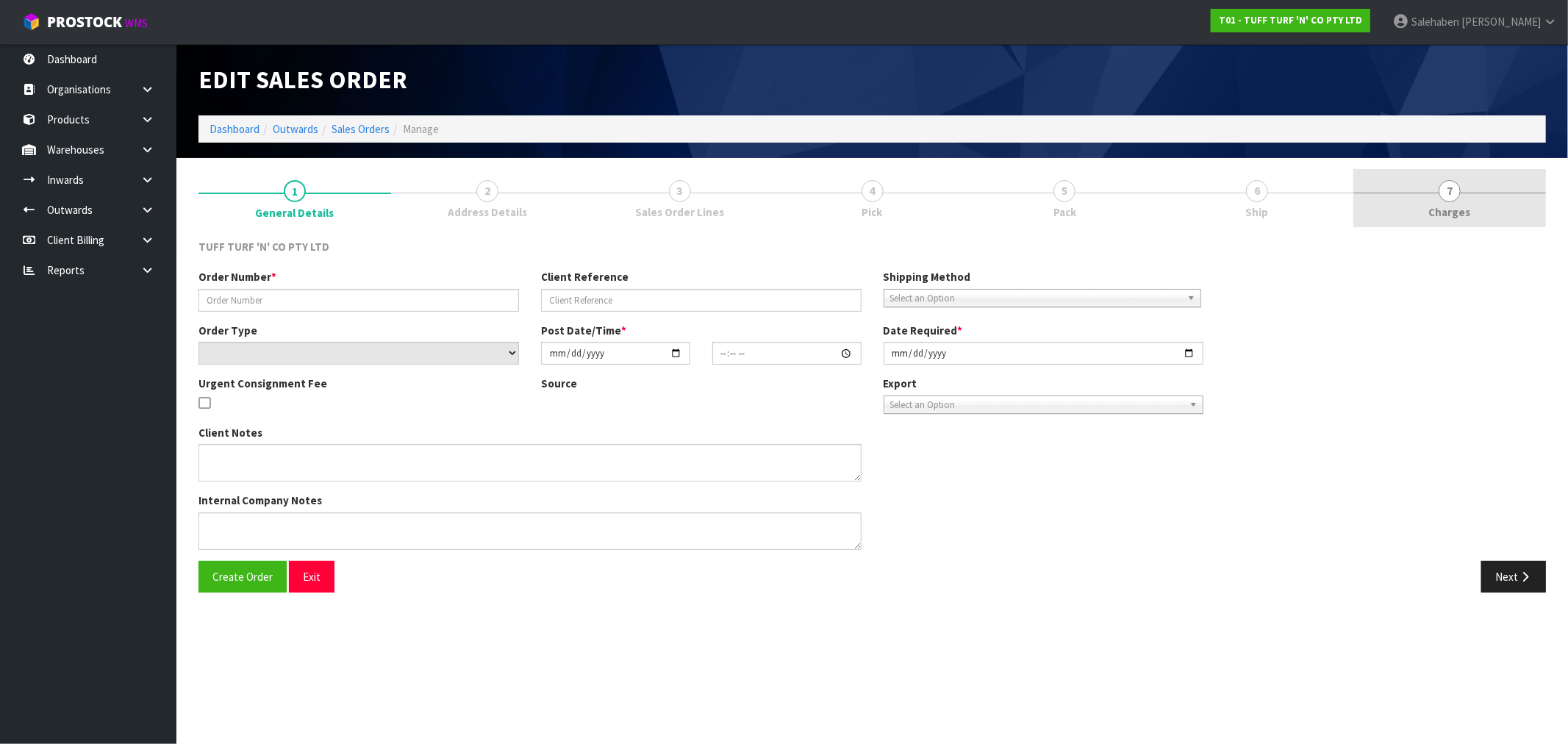
type input "26838DD"
type input "9526Y100168401"
select select "number:0"
type input "[DATE]"
type input "13:23:00.000"
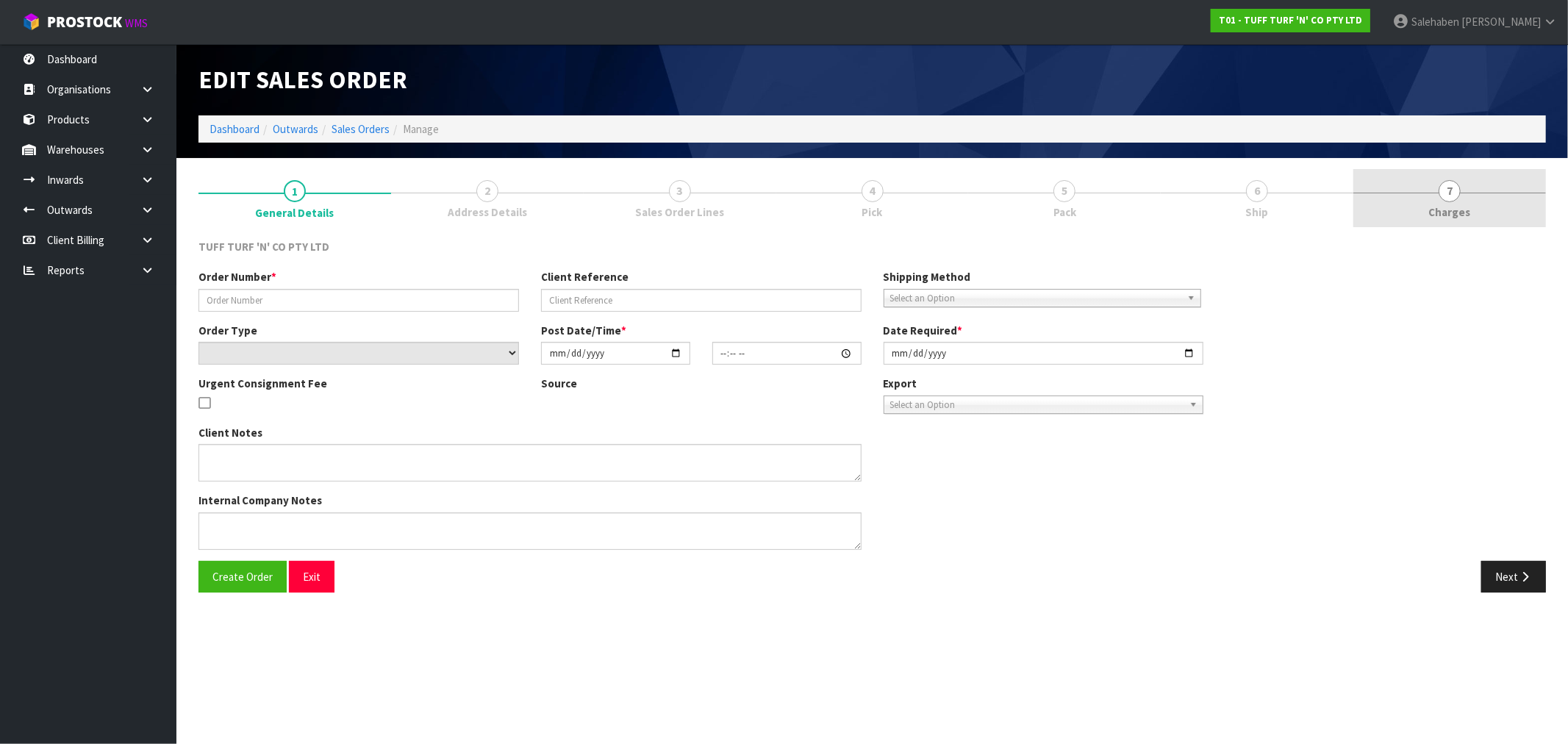
type input "[DATE]"
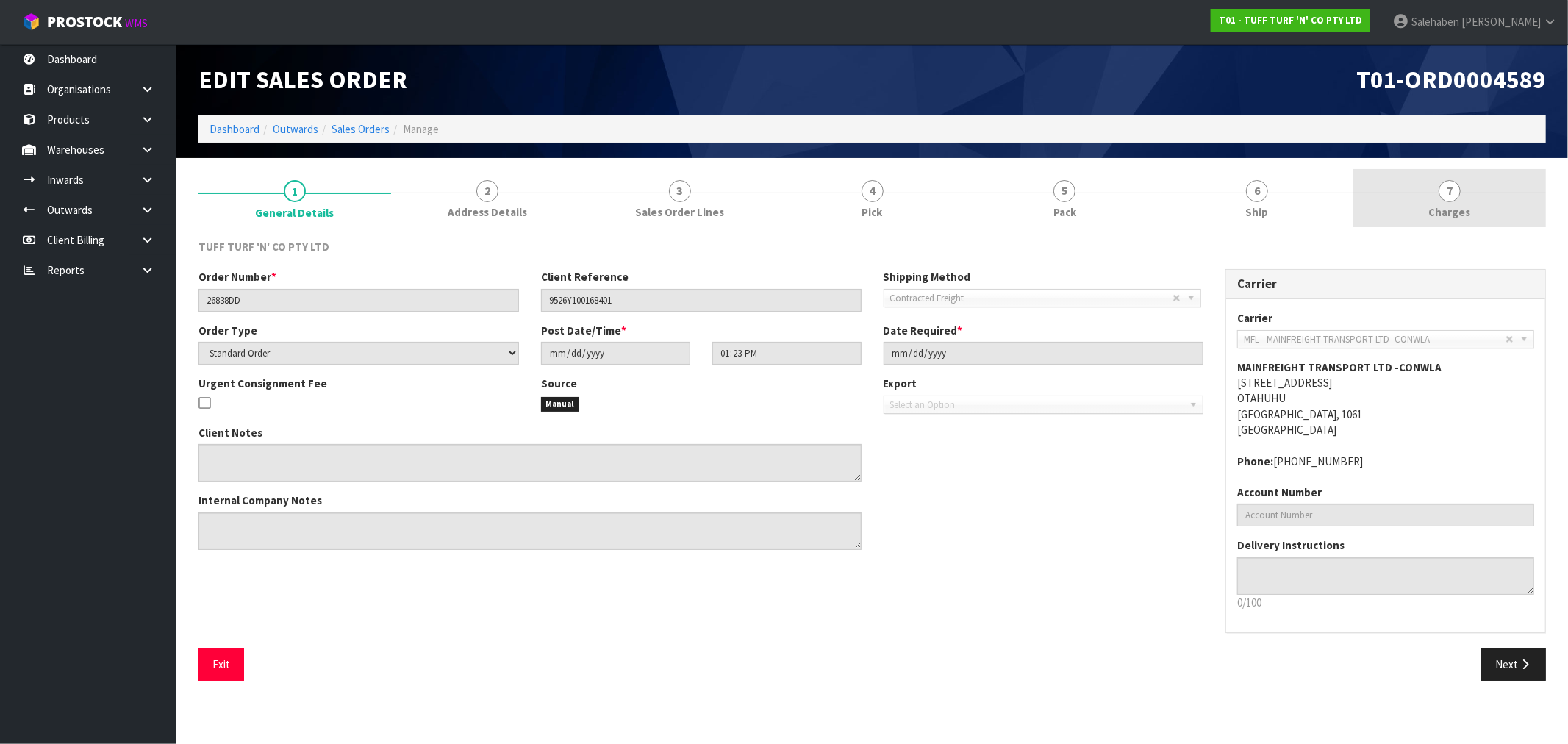
click at [1466, 215] on span "Charges" at bounding box center [1450, 212] width 42 height 16
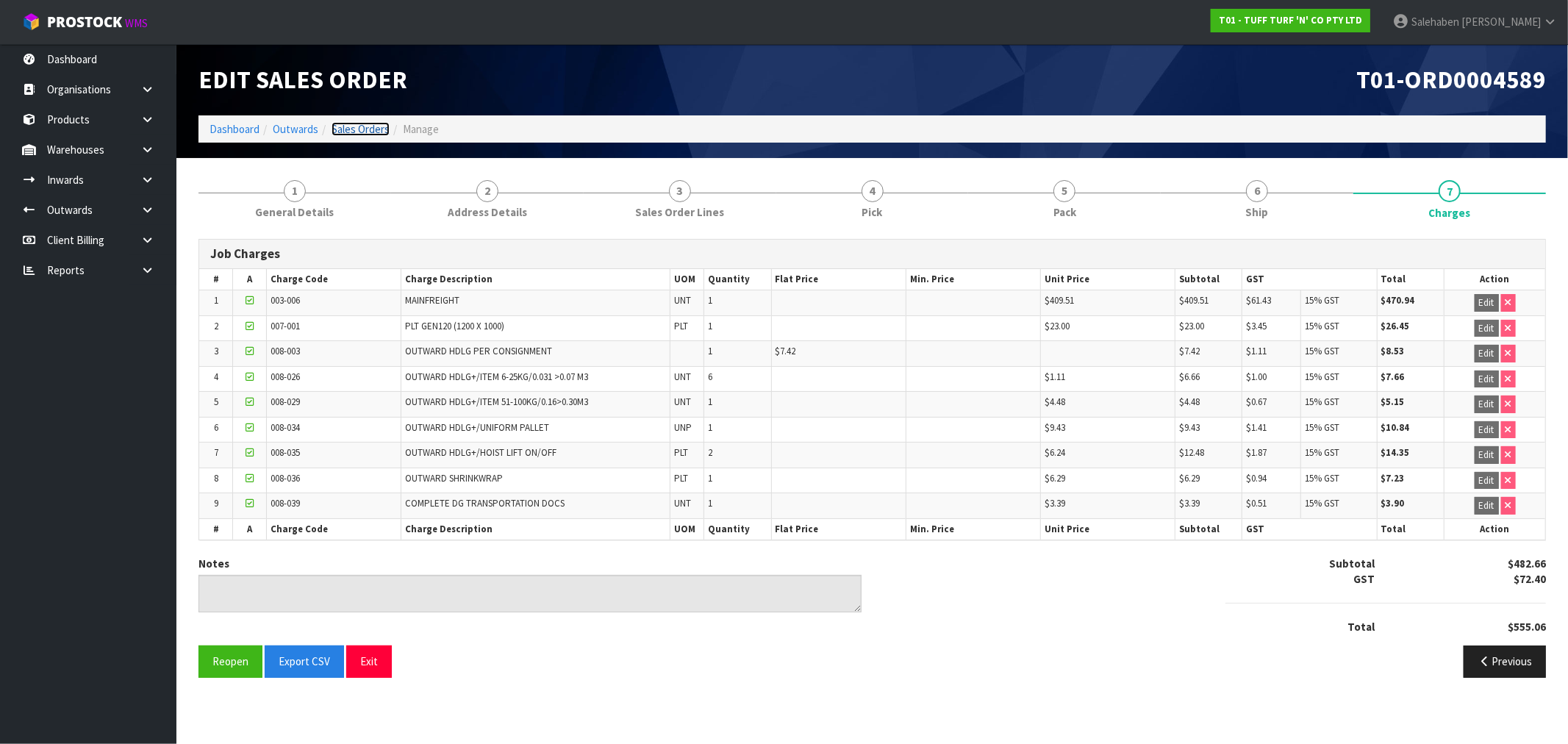
click at [370, 127] on link "Sales Orders" at bounding box center [361, 129] width 58 height 14
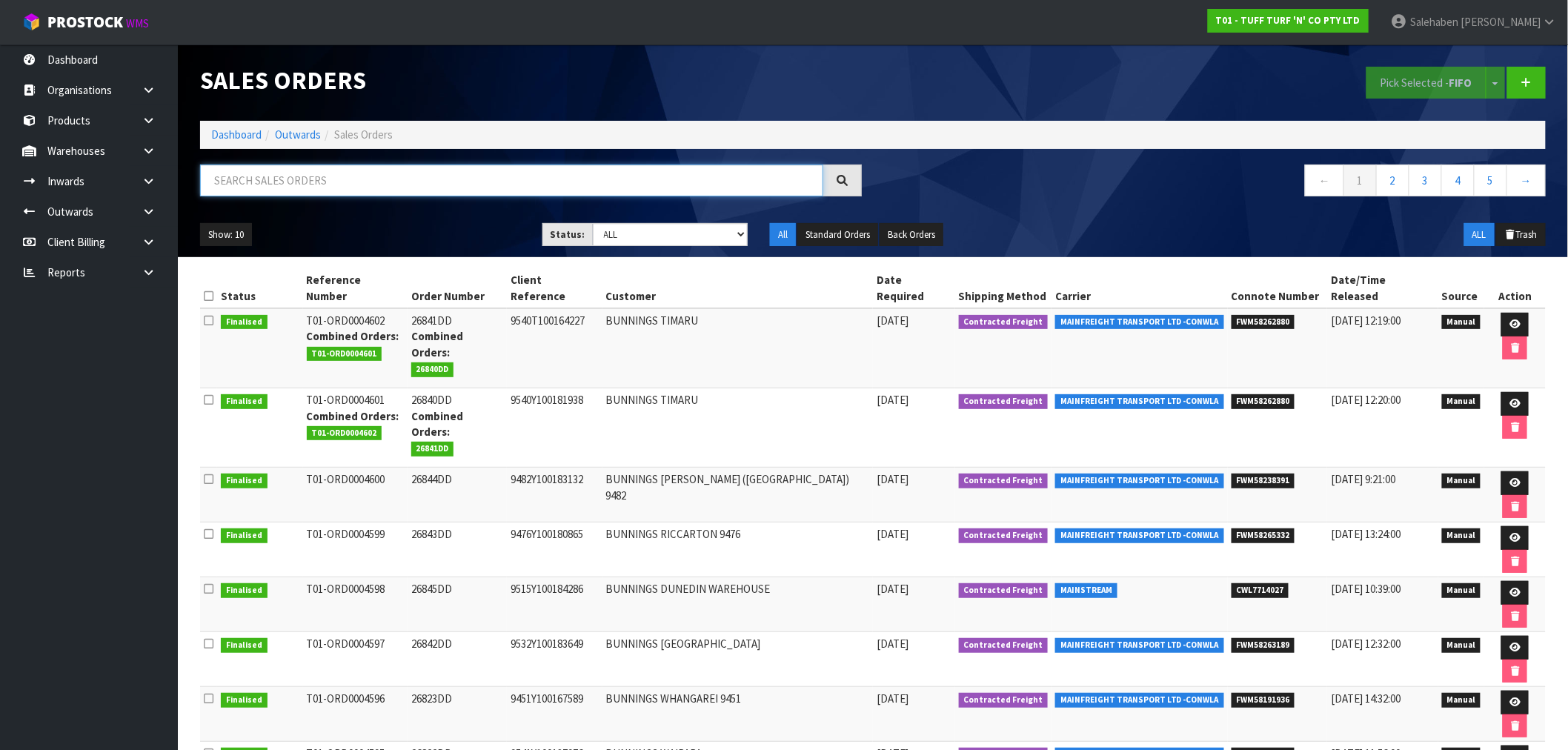
paste input "FWM58166192"
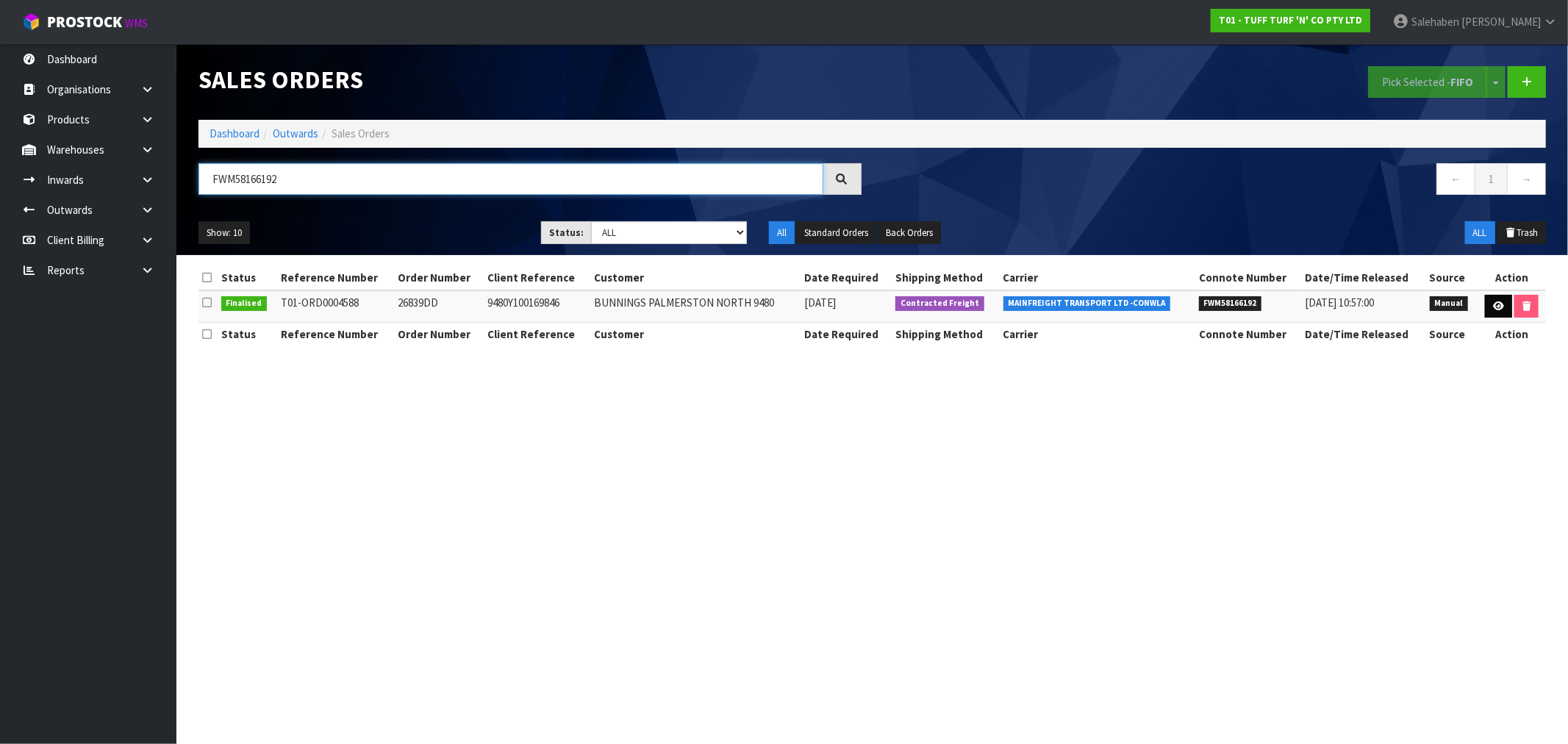
type input "FWM58166192"
click at [1492, 311] on link at bounding box center [1498, 306] width 27 height 24
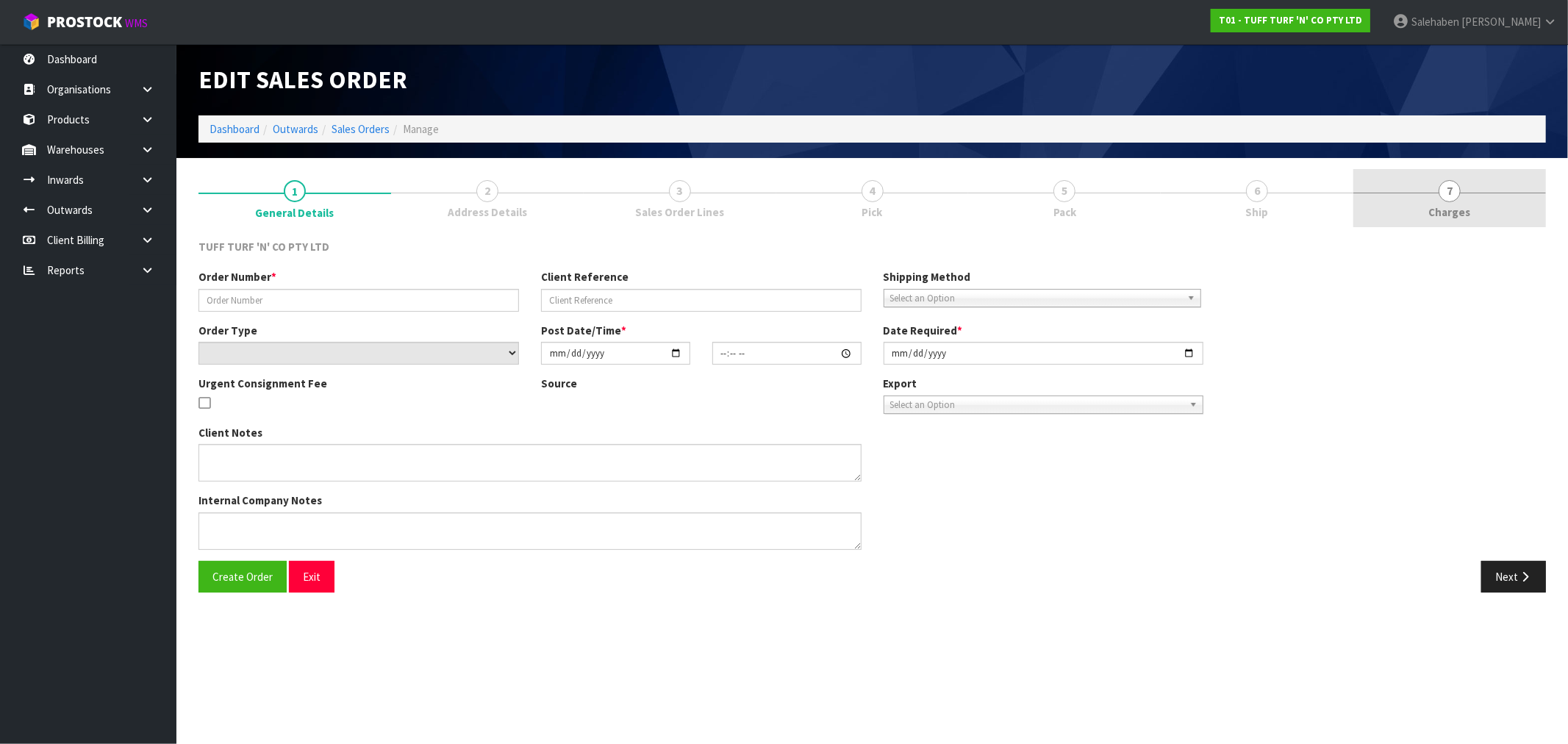
type input "26839DD"
type input "9480Y100169846"
select select "number:0"
type input "[DATE]"
type input "13:21:00.000"
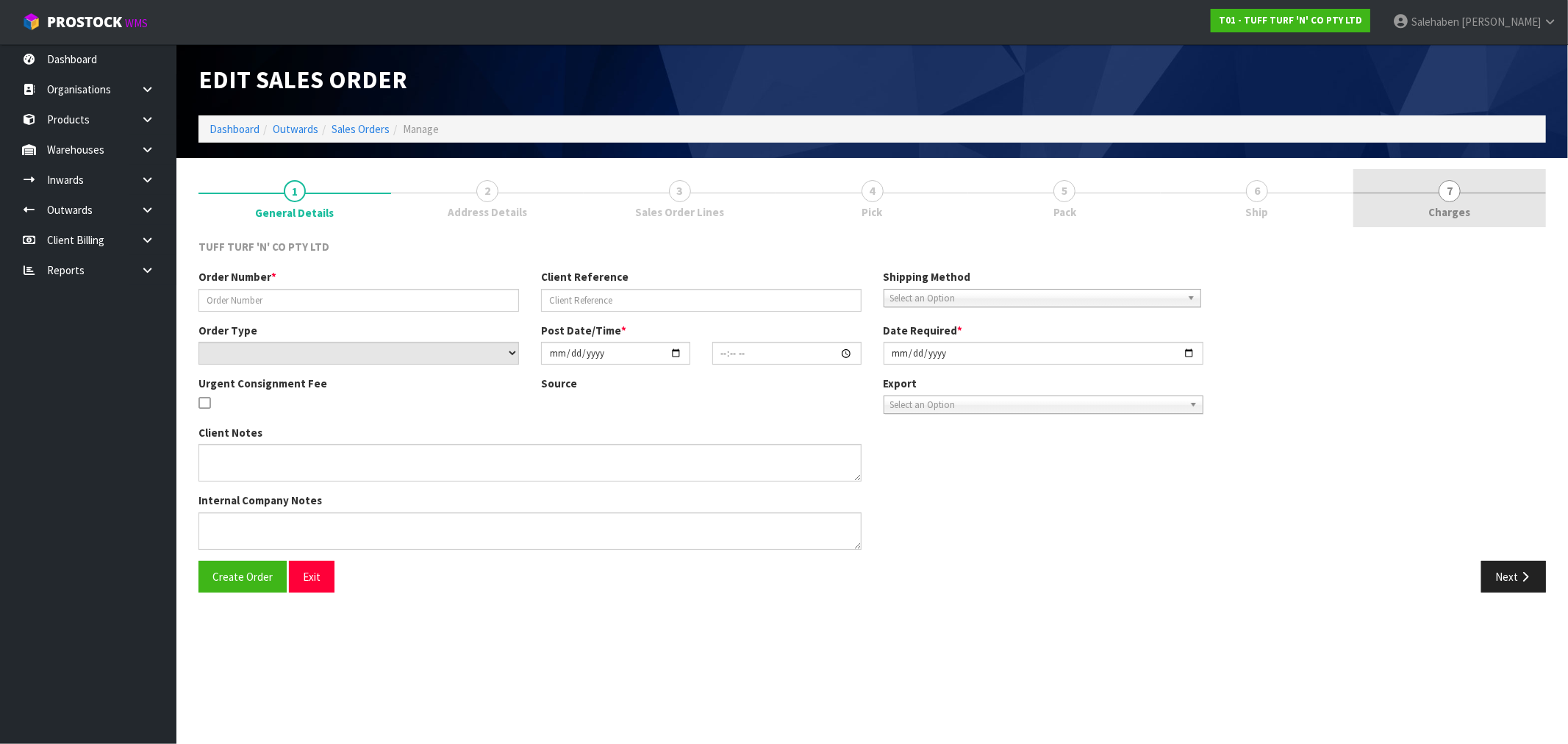
type input "[DATE]"
click at [1453, 219] on span "Charges" at bounding box center [1450, 212] width 42 height 16
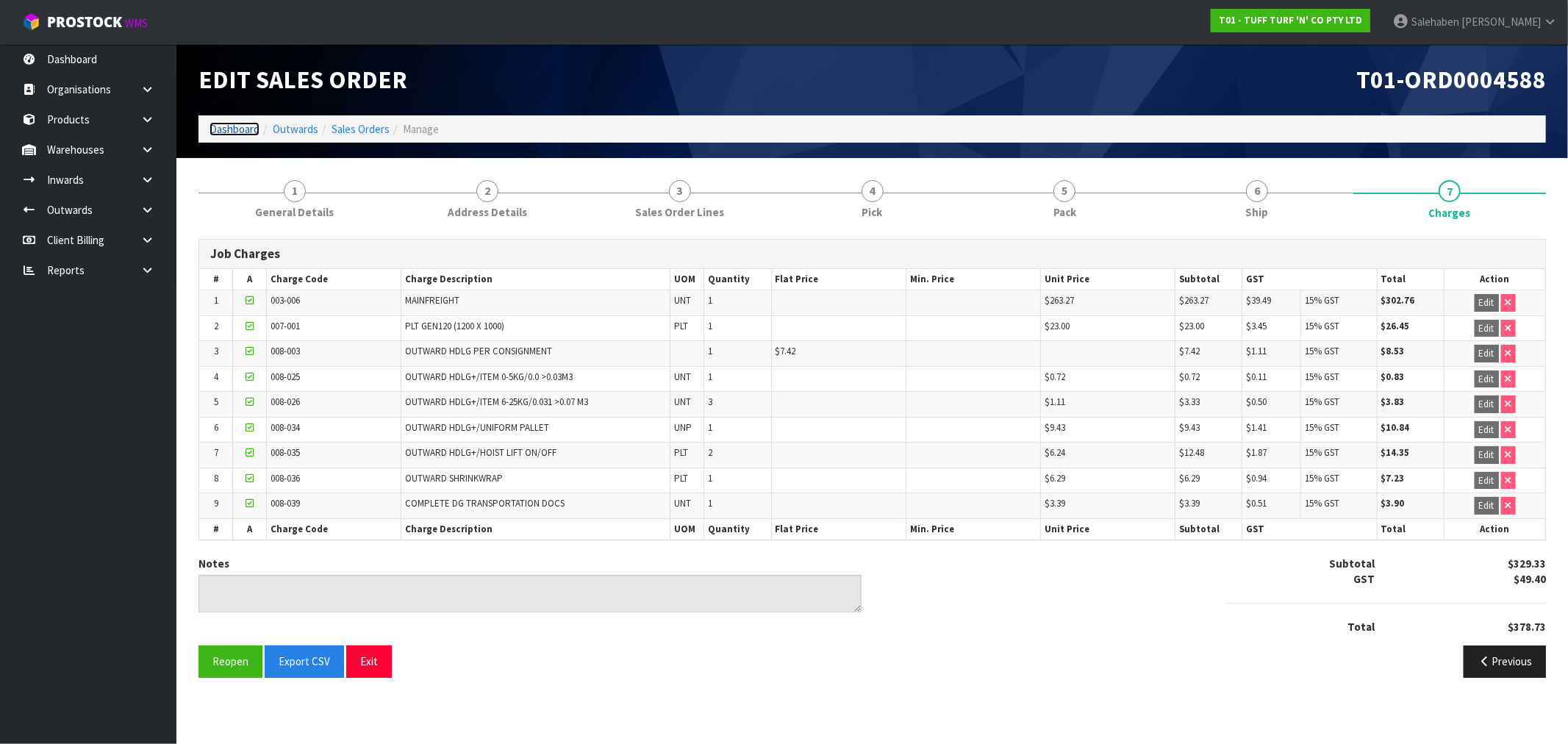
click at [238, 130] on link "Dashboard" at bounding box center [235, 129] width 50 height 14
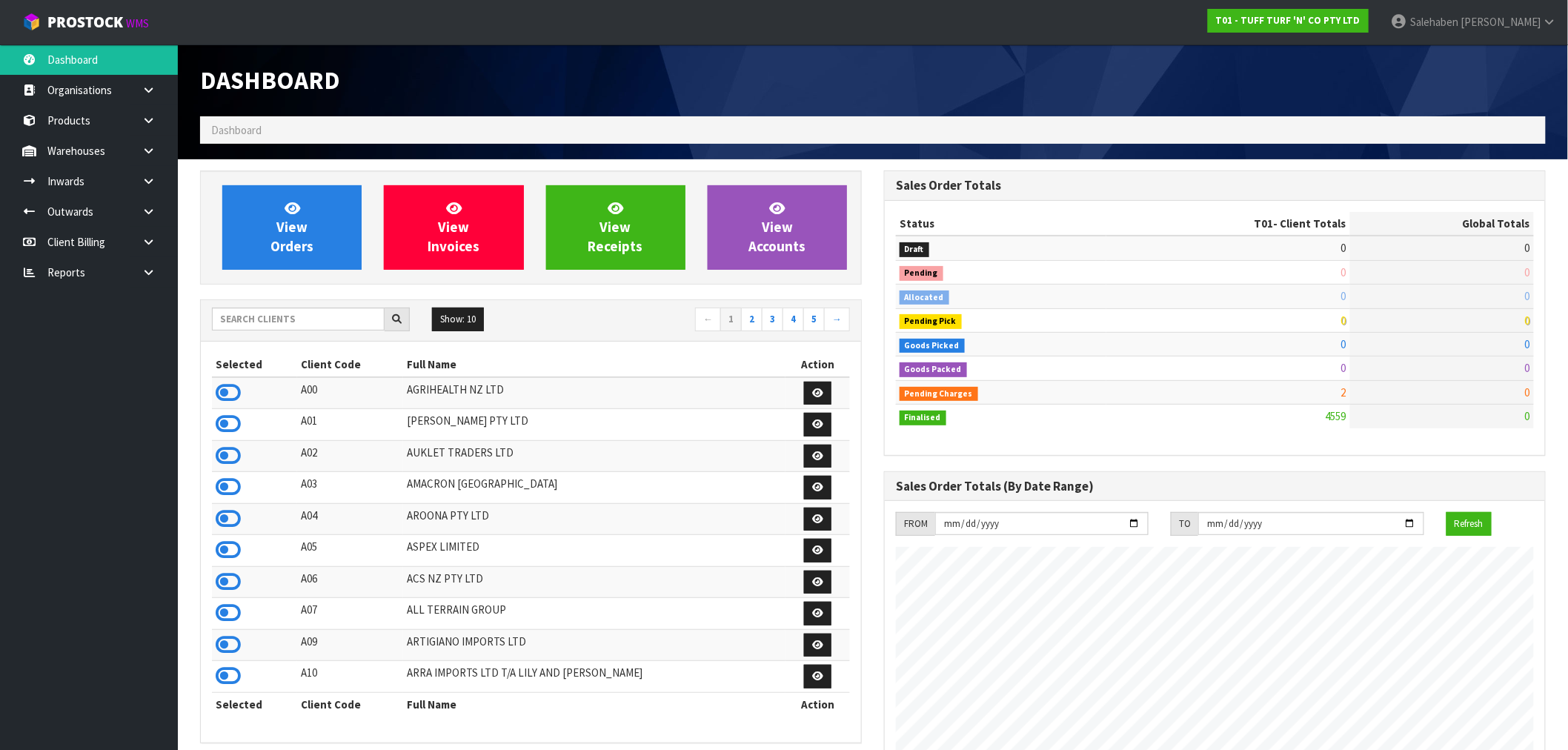
scroll to position [1122, 684]
click at [365, 312] on input "text" at bounding box center [298, 319] width 172 height 23
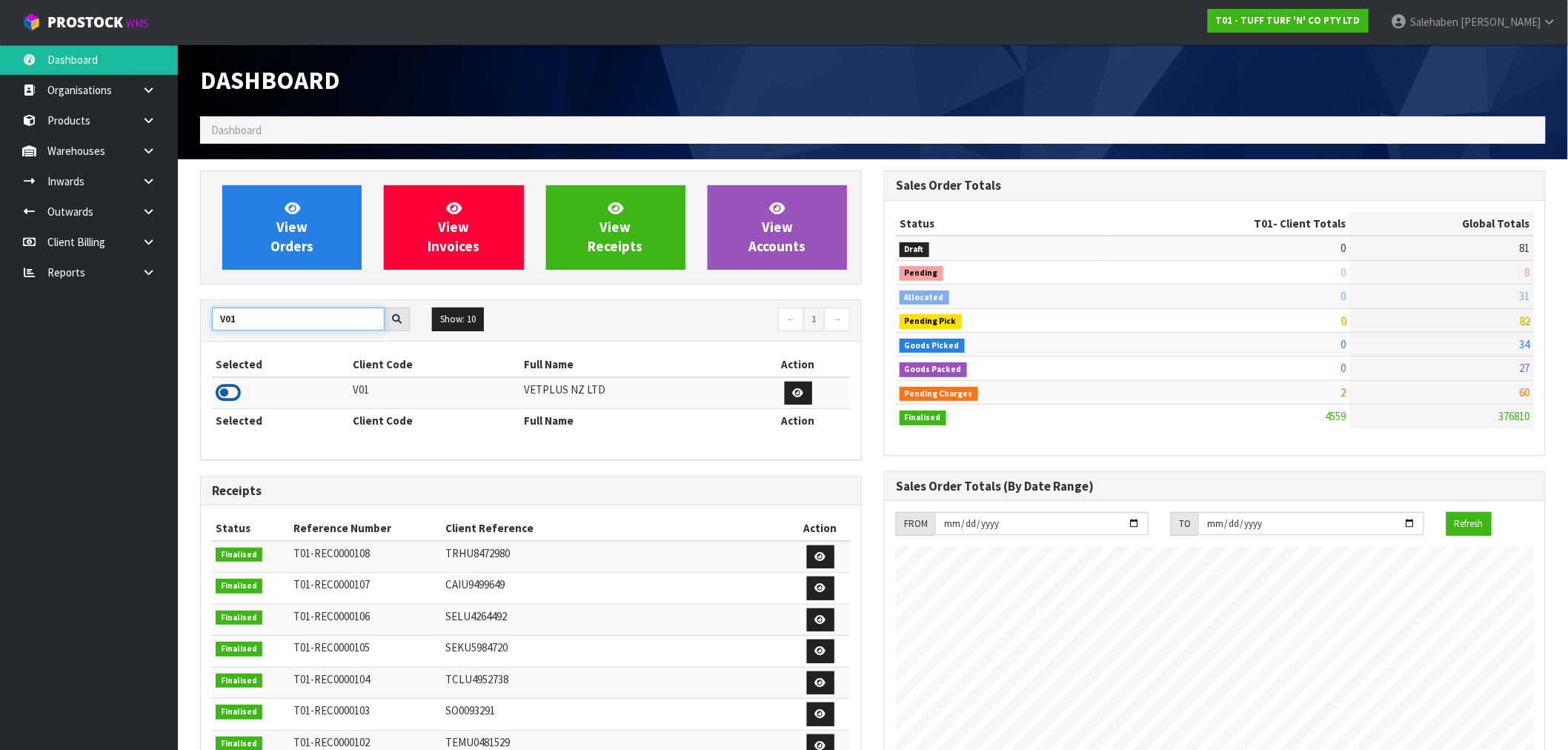
type input "V01"
click at [231, 390] on icon at bounding box center [228, 393] width 25 height 22
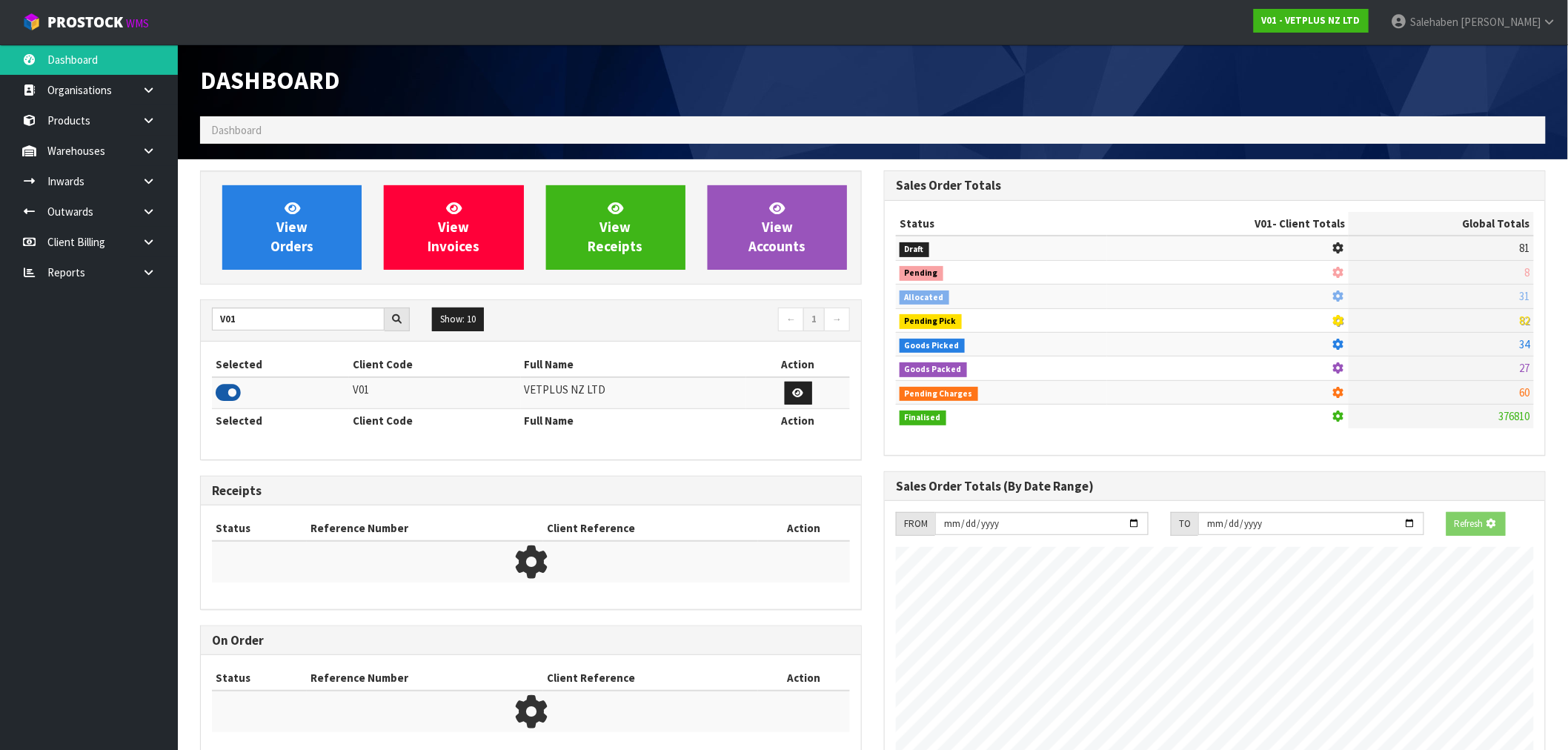
scroll to position [924, 684]
click at [313, 183] on div "View Orders View Invoices View Receipts View Accounts" at bounding box center [531, 227] width 662 height 114
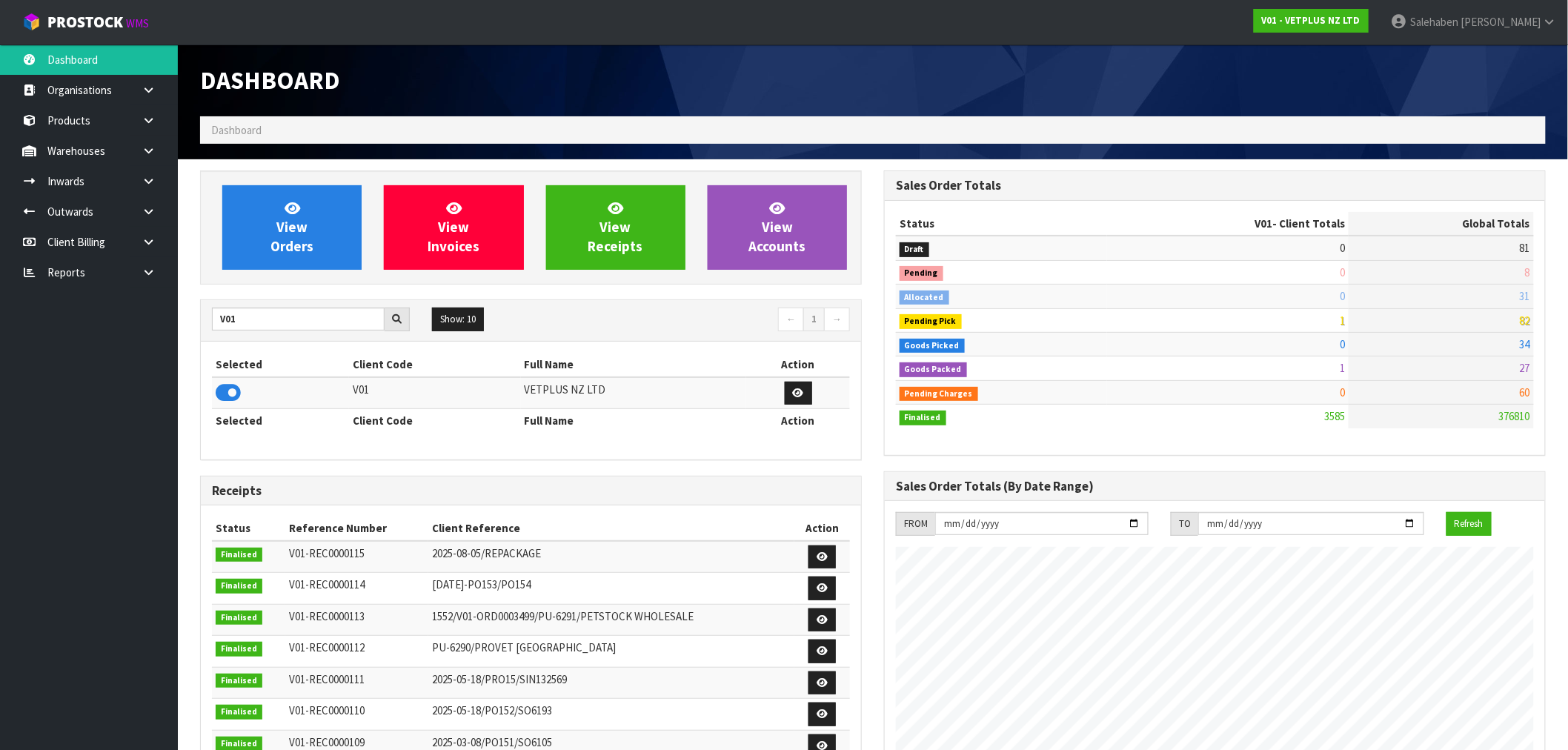
scroll to position [1122, 684]
click at [313, 194] on link "View Orders" at bounding box center [292, 227] width 140 height 84
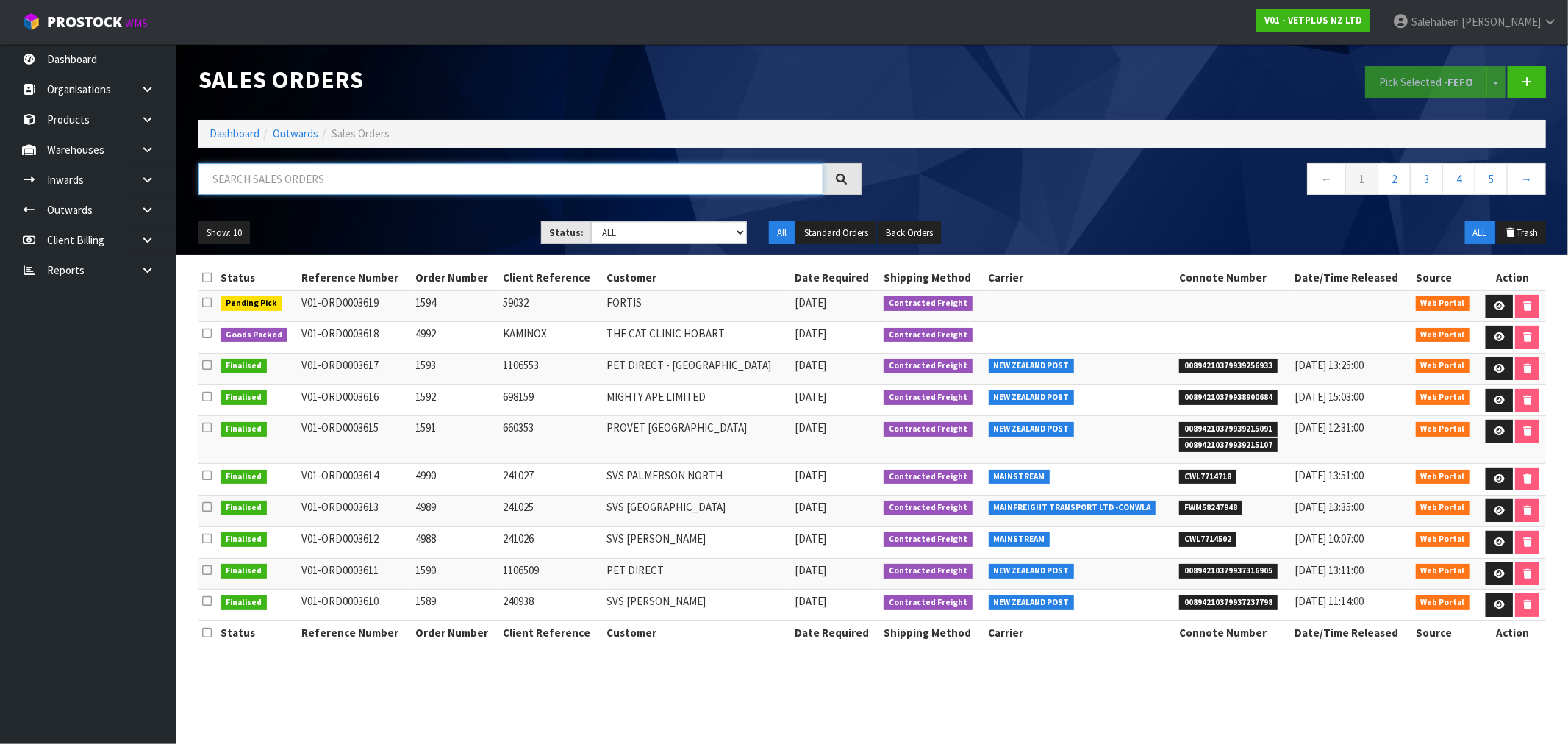
paste input "FWM58163310"
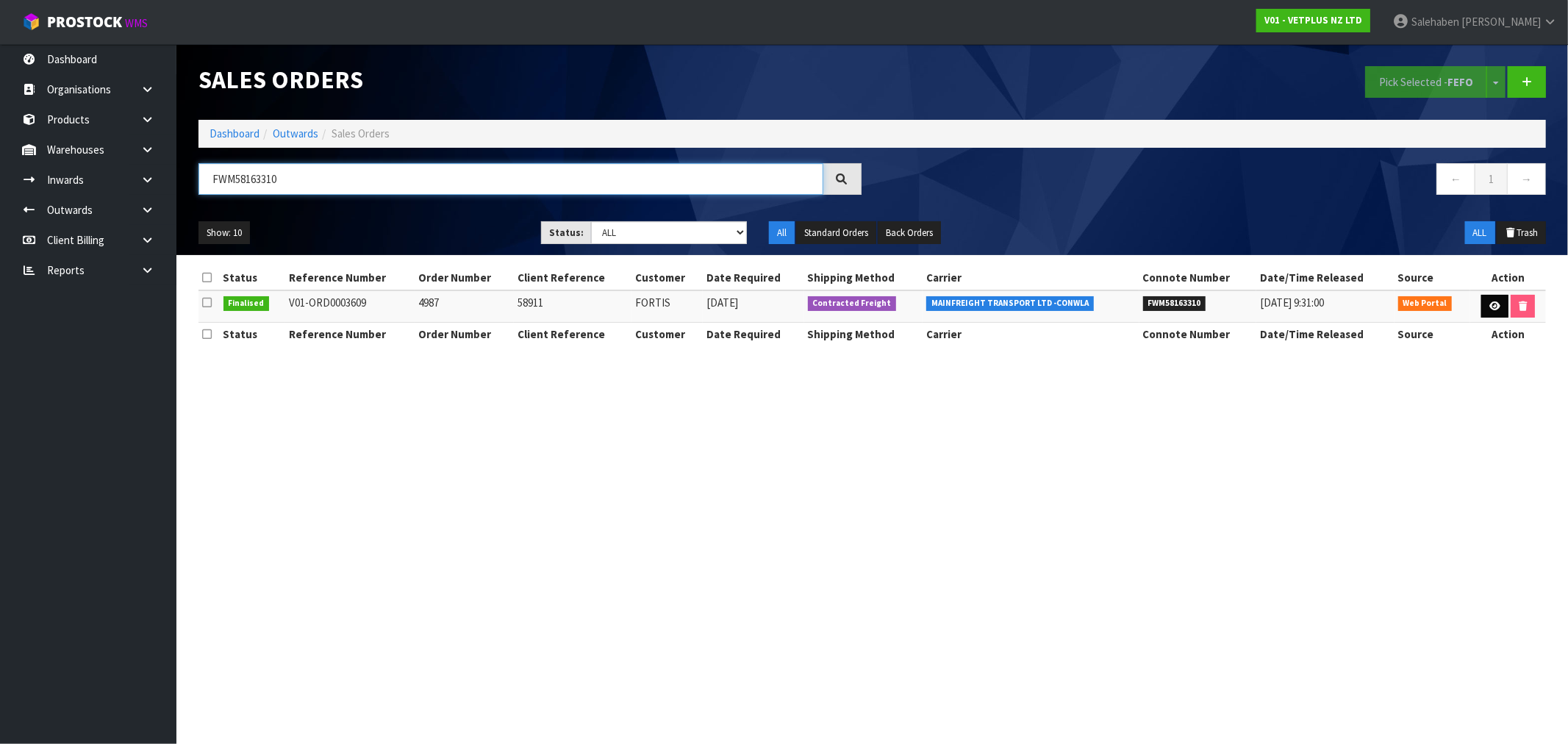
type input "FWM58163310"
click at [1488, 312] on link at bounding box center [1494, 306] width 27 height 24
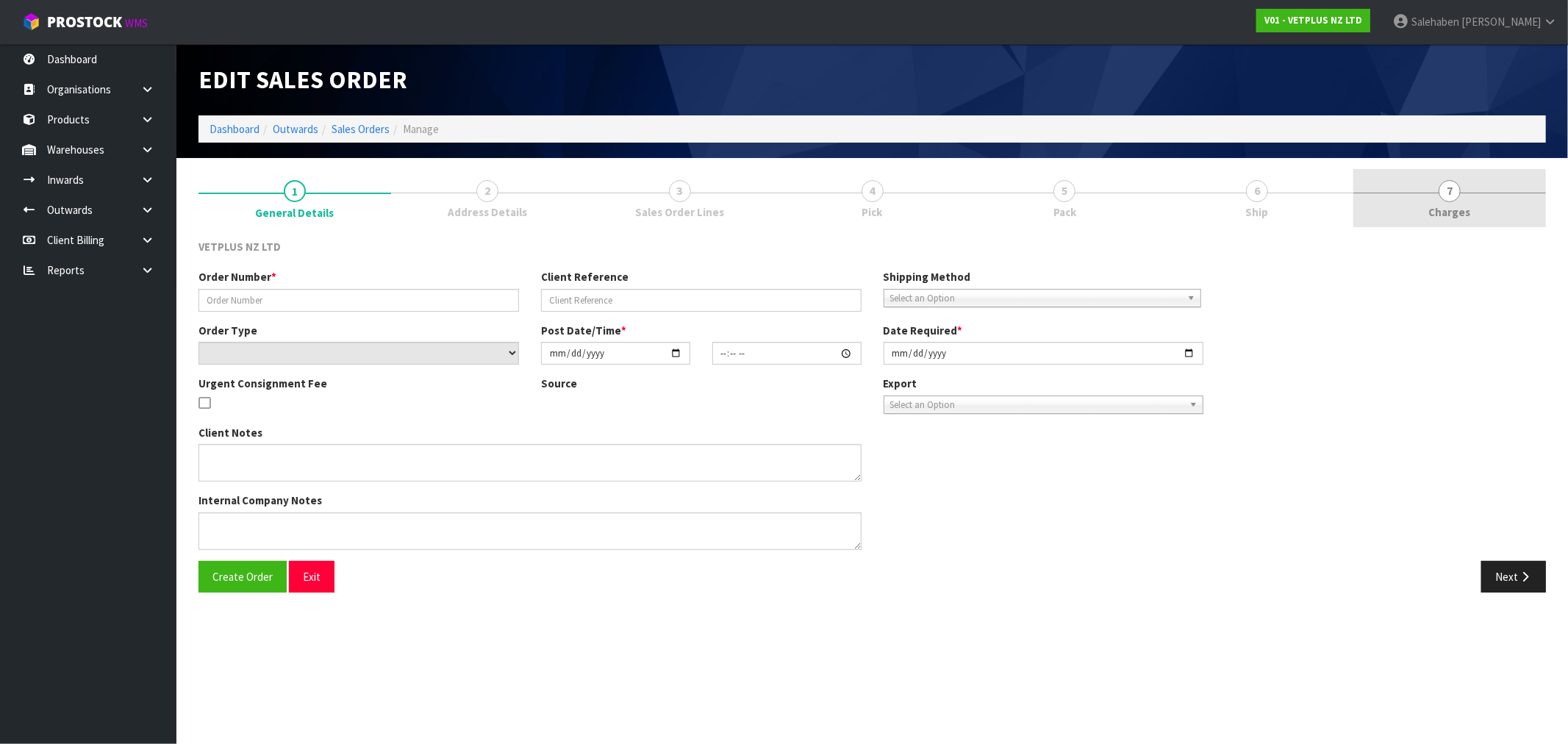
click at [1447, 195] on span "7" at bounding box center [1450, 191] width 22 height 22
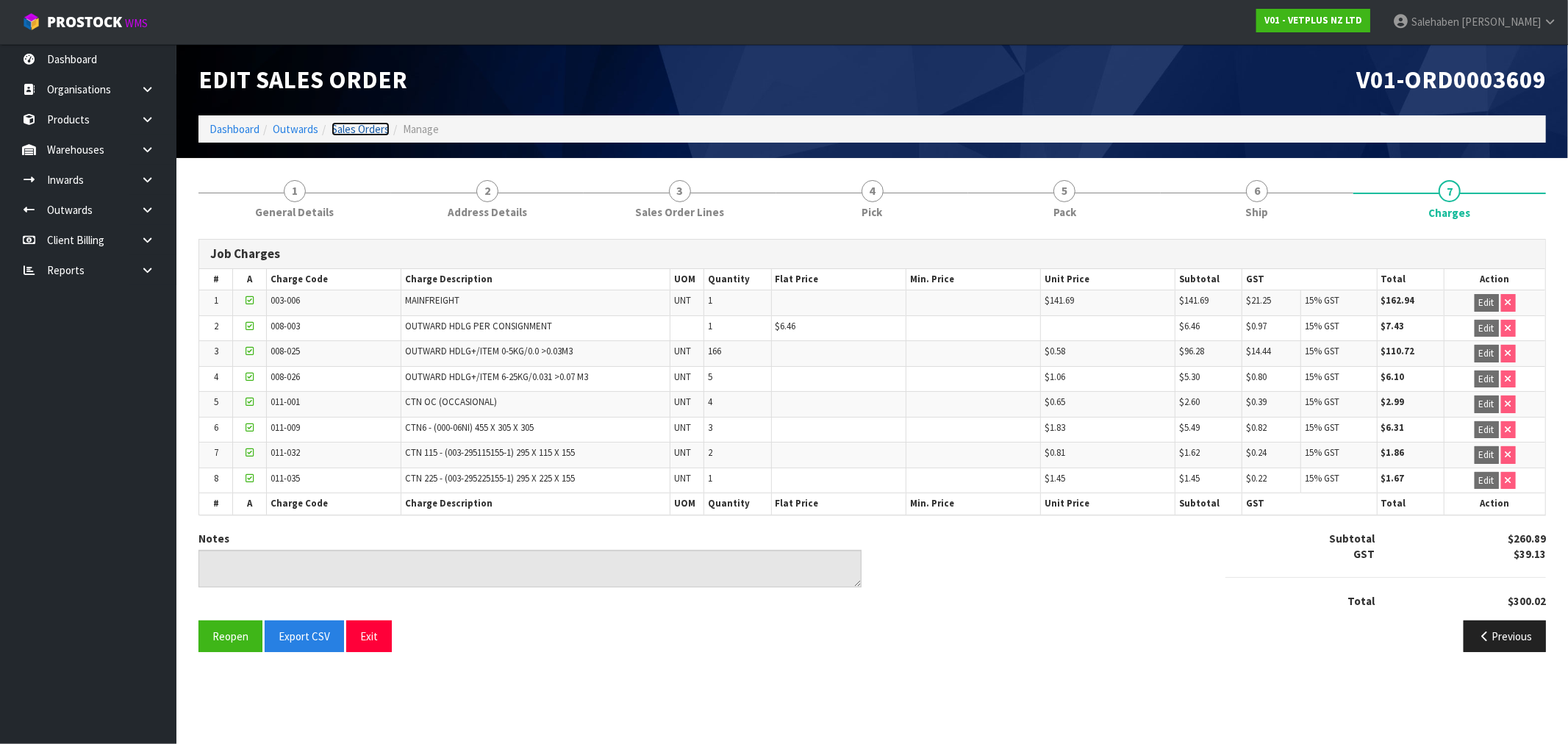
click at [364, 129] on link "Sales Orders" at bounding box center [361, 129] width 58 height 14
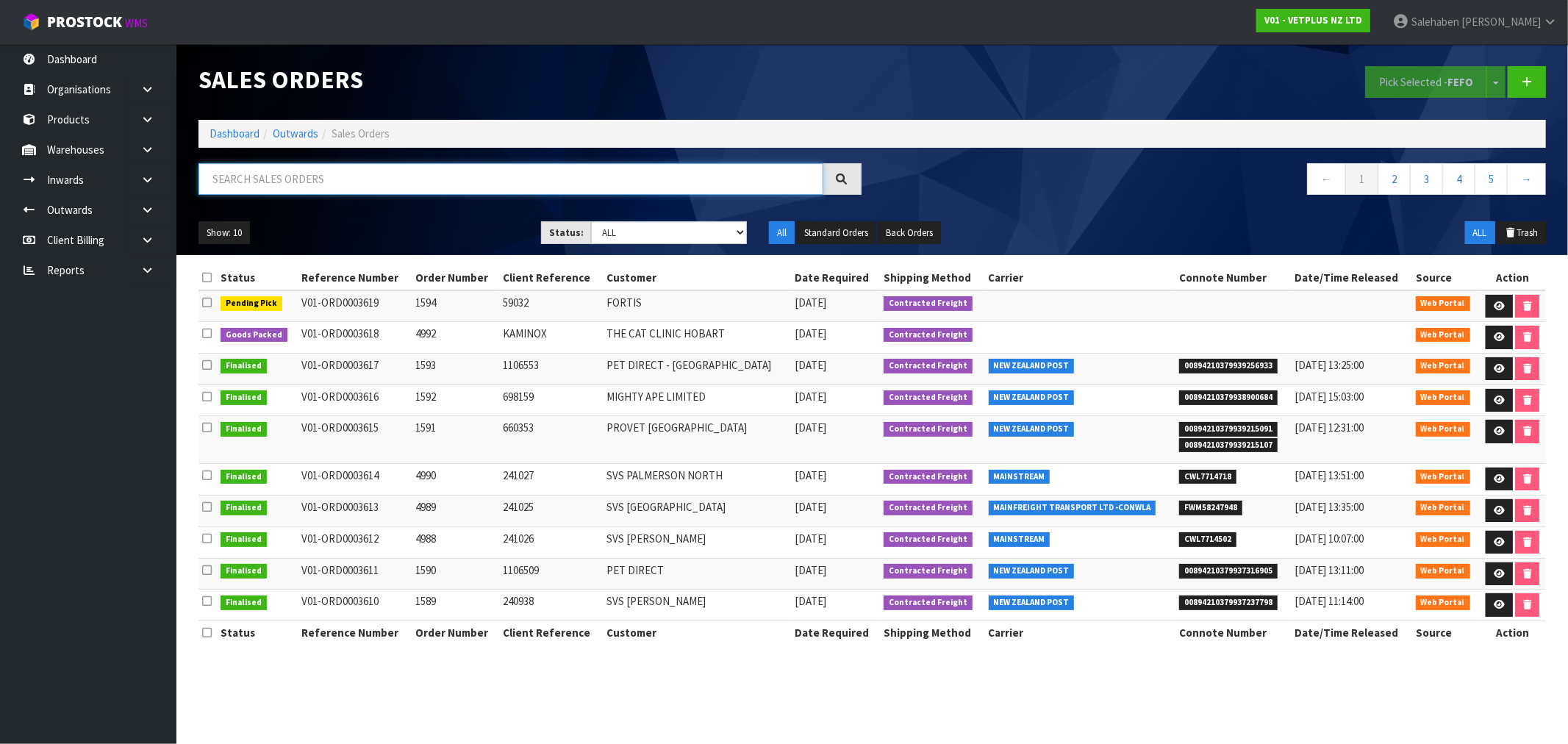
paste input "FWM58147959"
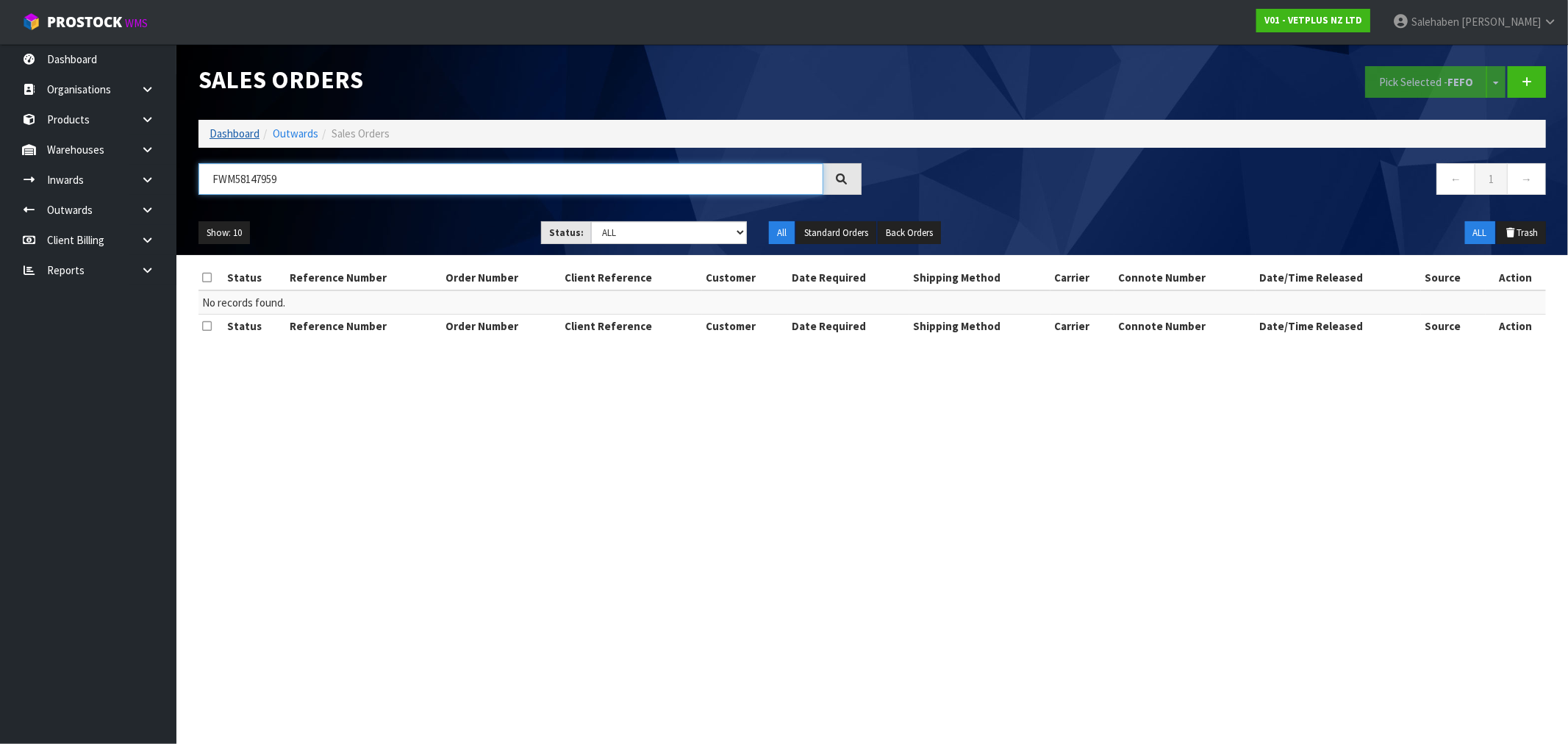
type input "FWM58147959"
click at [229, 127] on link "Dashboard" at bounding box center [235, 133] width 50 height 14
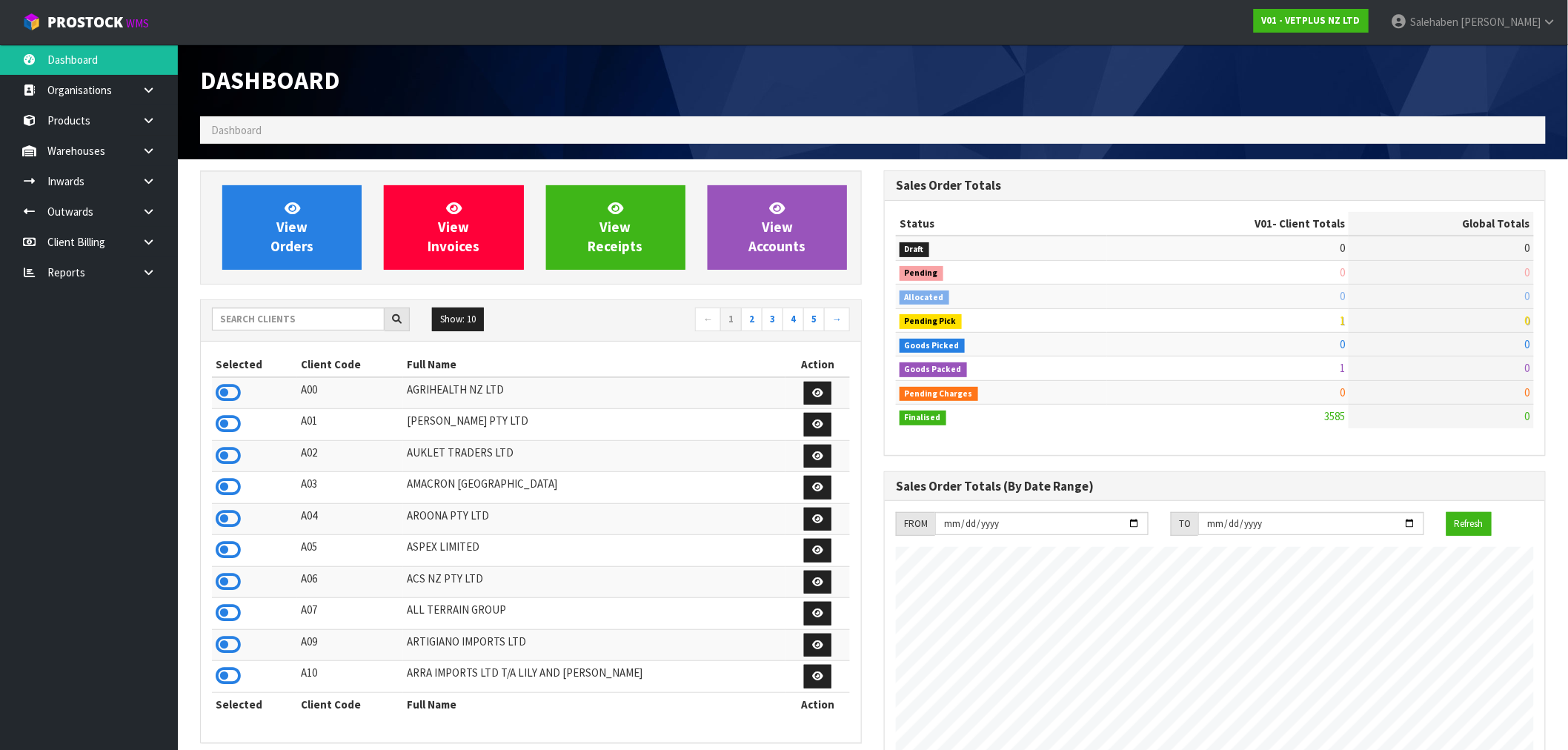
scroll to position [1122, 684]
click at [329, 325] on input "text" at bounding box center [298, 319] width 172 height 23
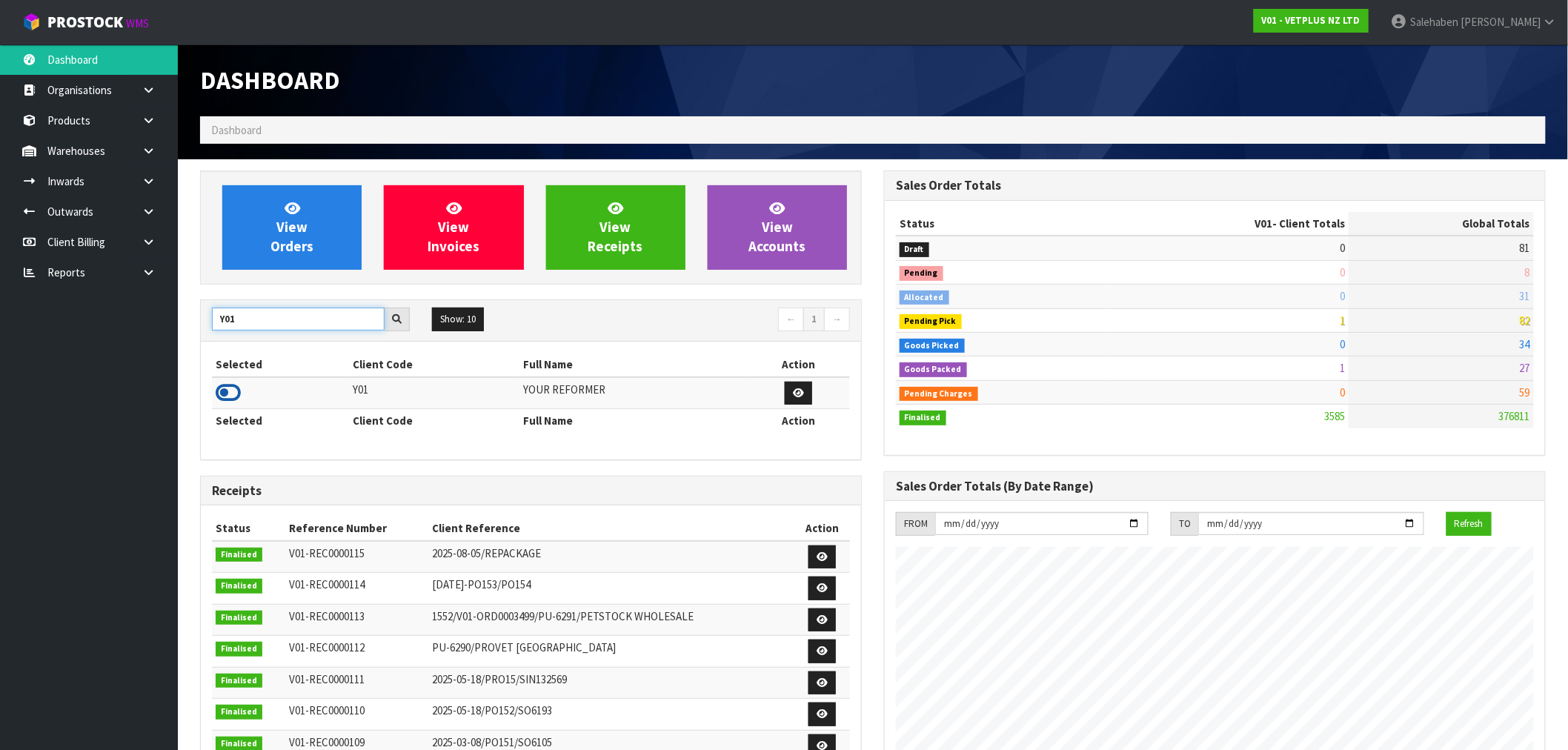
type input "Y01"
click at [219, 393] on icon at bounding box center [228, 393] width 25 height 22
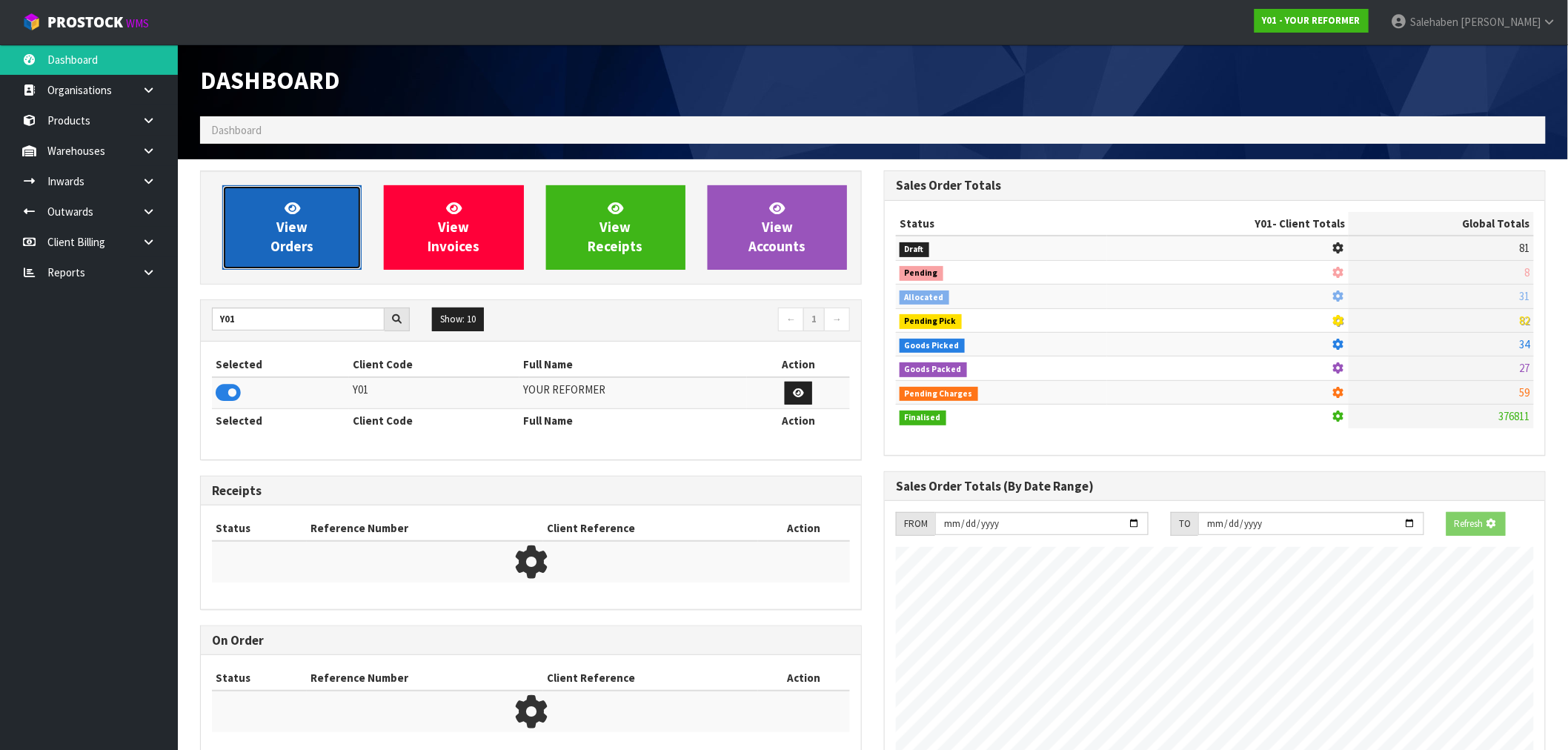
click at [271, 260] on link "View Orders" at bounding box center [292, 227] width 140 height 84
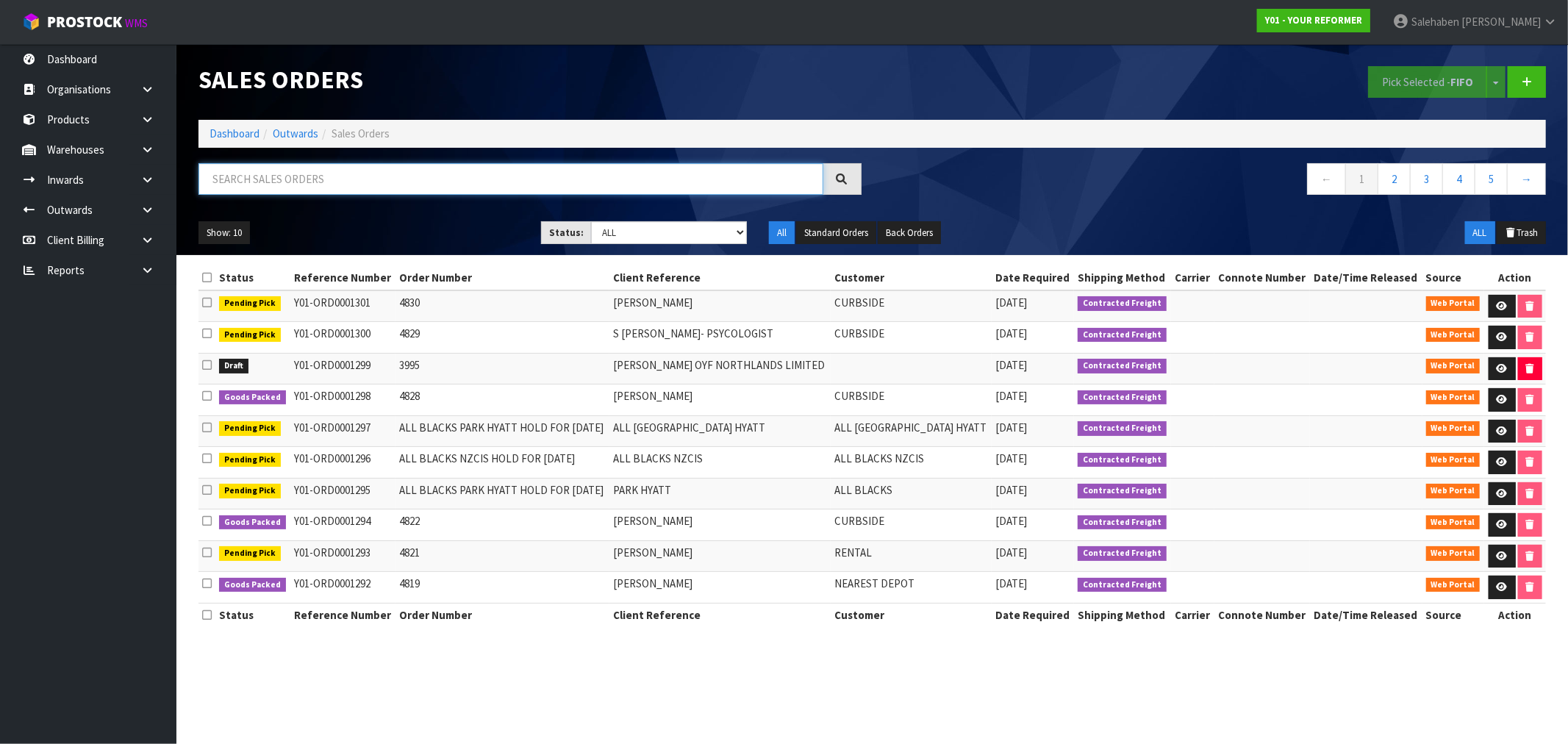
paste input "FWM58147959"
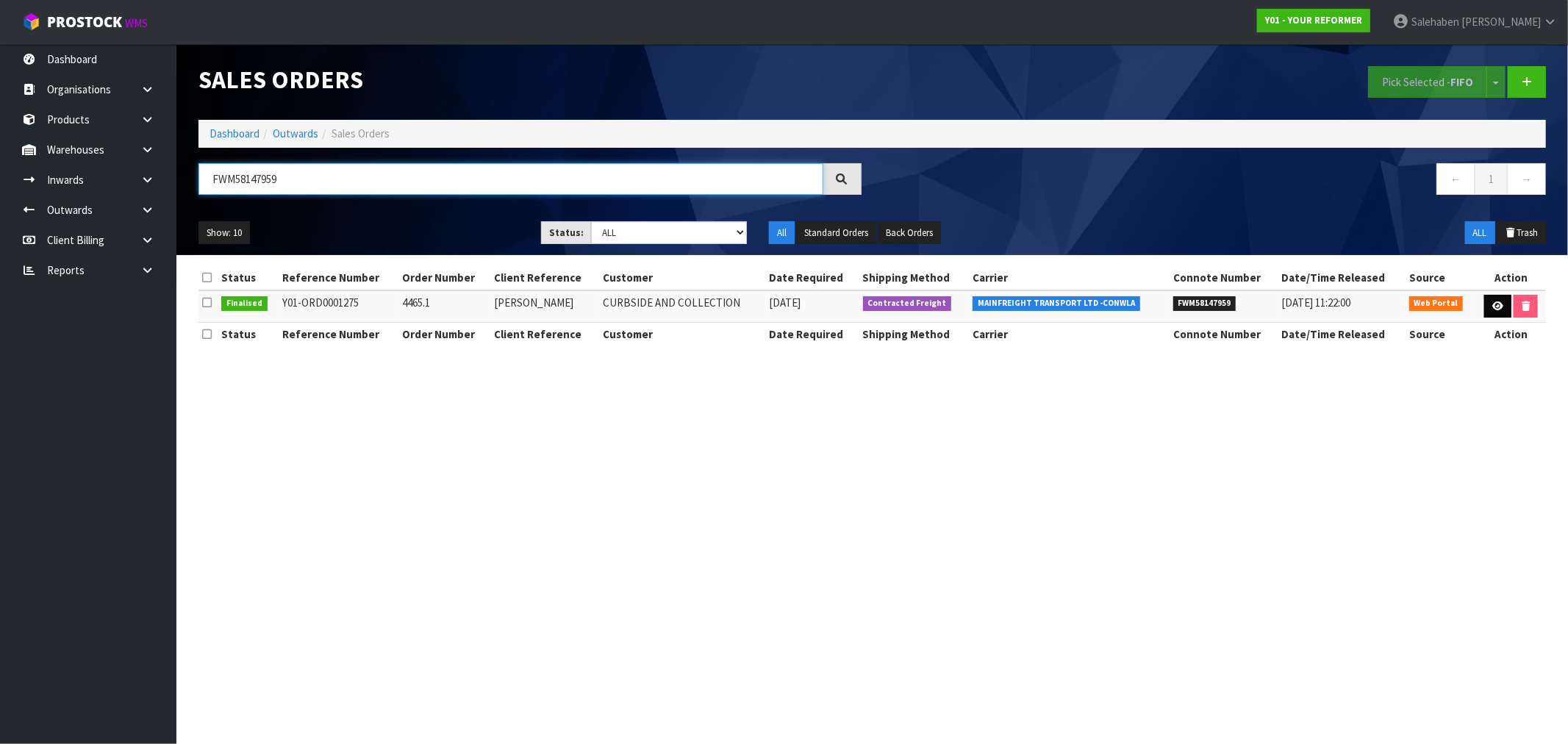
type input "FWM58147959"
click at [1495, 305] on icon at bounding box center [1497, 306] width 11 height 10
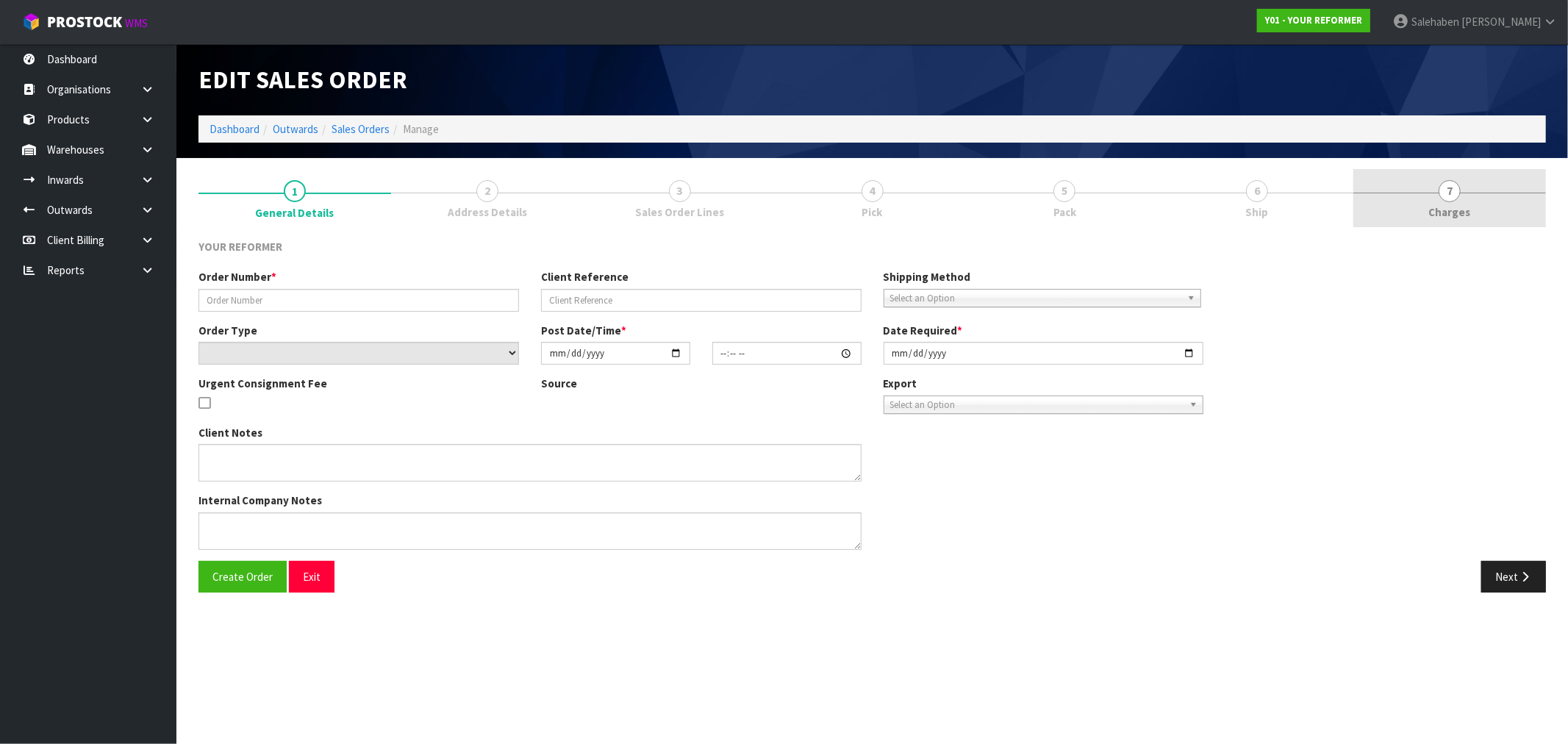
click at [1461, 215] on span "Charges" at bounding box center [1450, 212] width 42 height 16
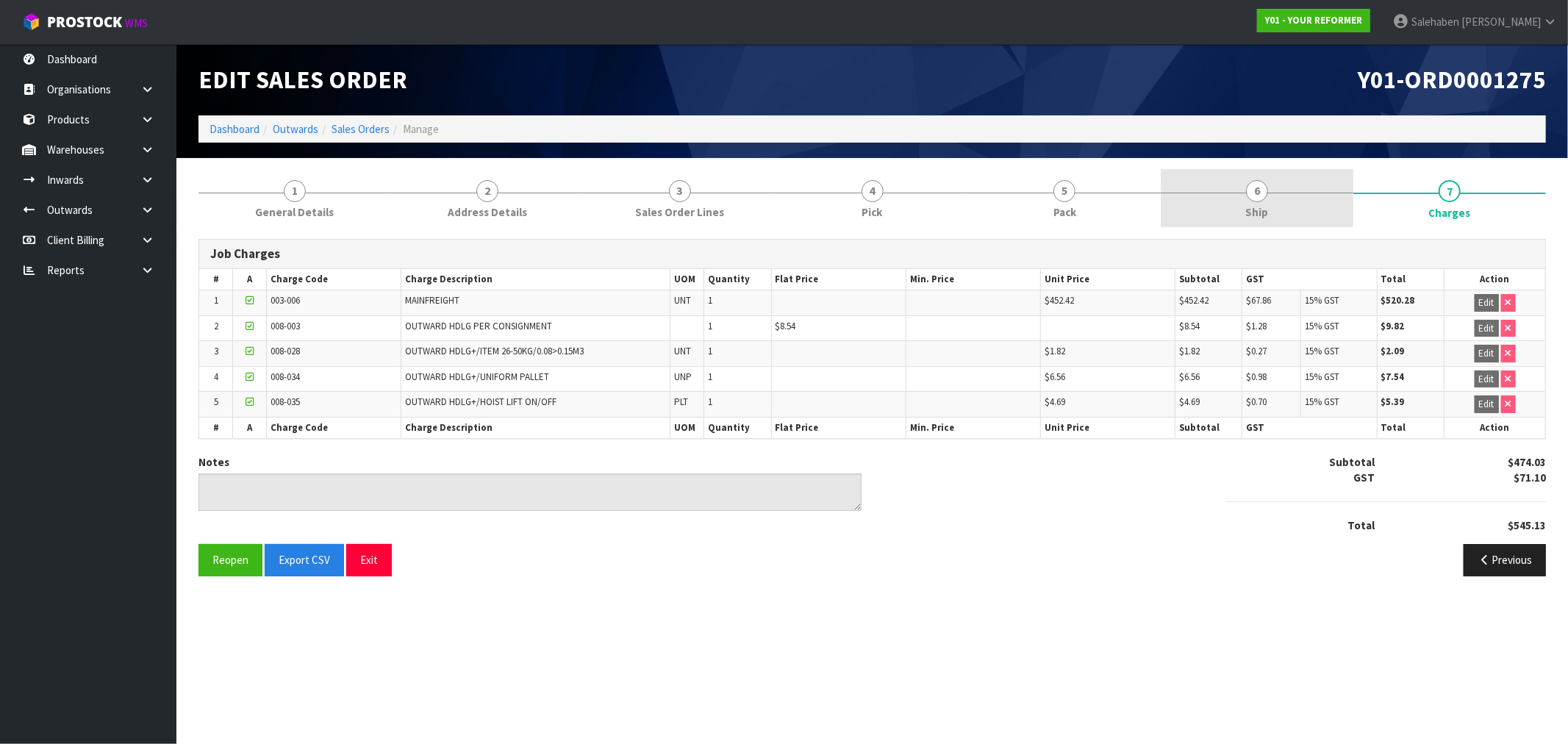
click at [1250, 193] on span "6" at bounding box center [1257, 191] width 22 height 22
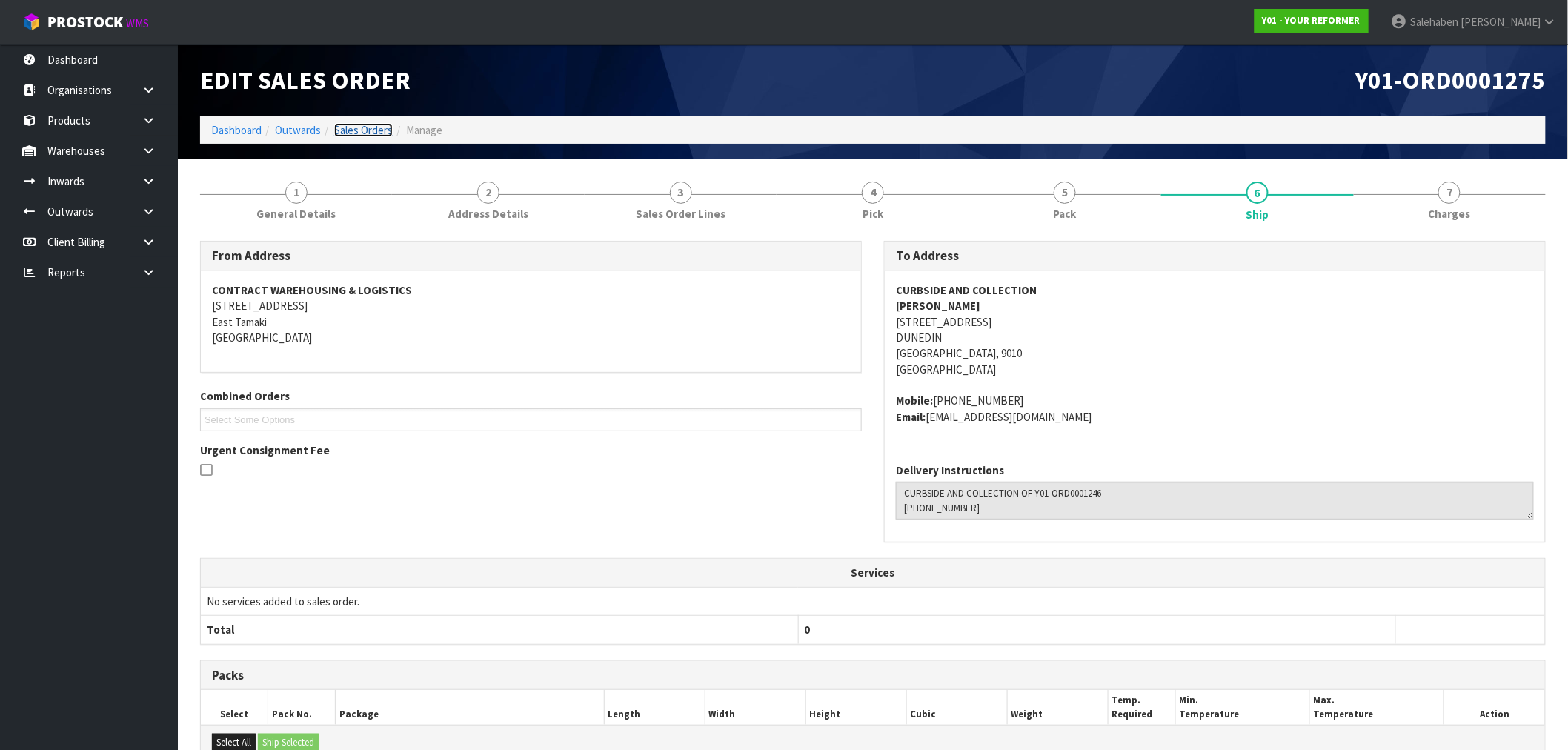
click at [357, 130] on link "Sales Orders" at bounding box center [363, 130] width 58 height 14
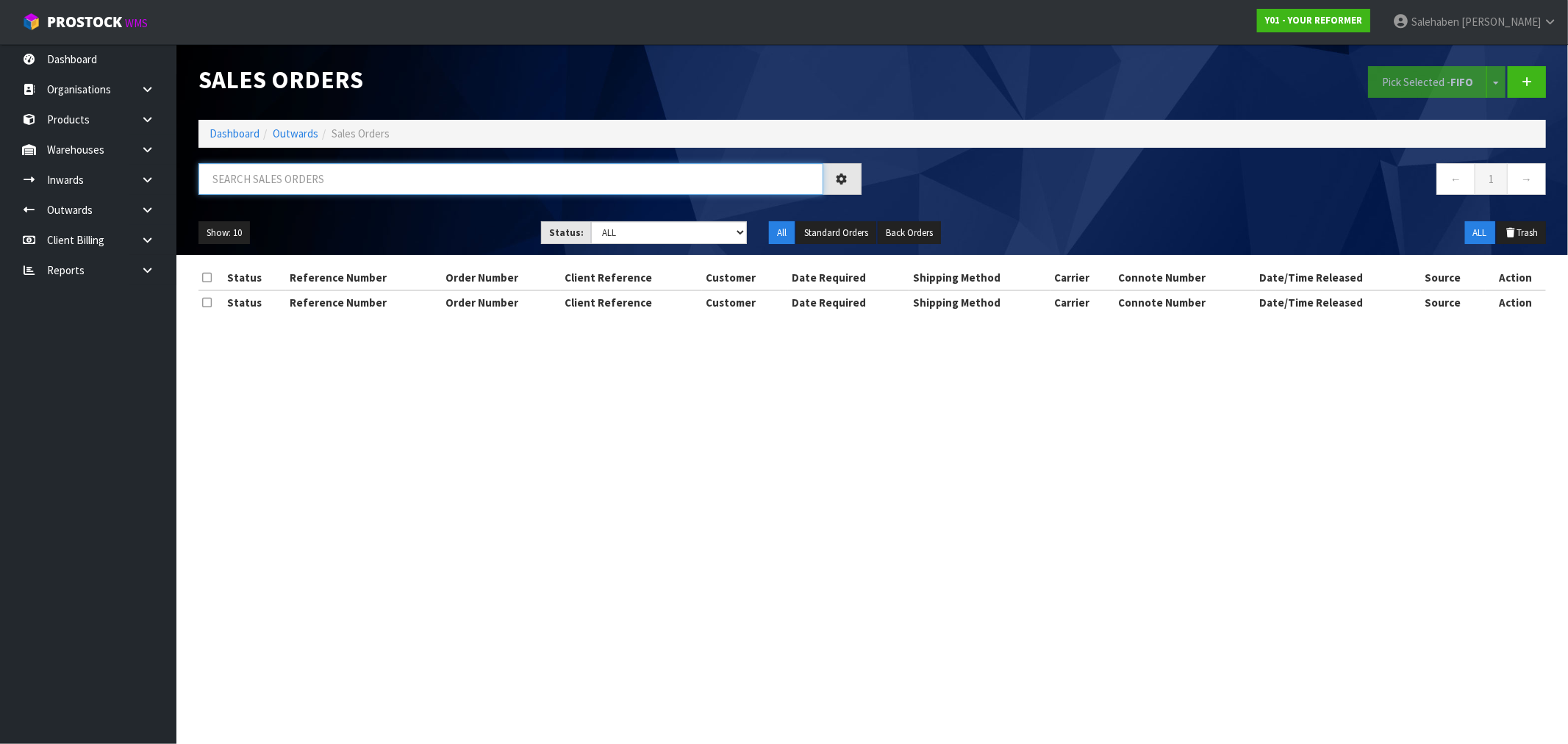
click at [371, 179] on input "text" at bounding box center [511, 178] width 625 height 32
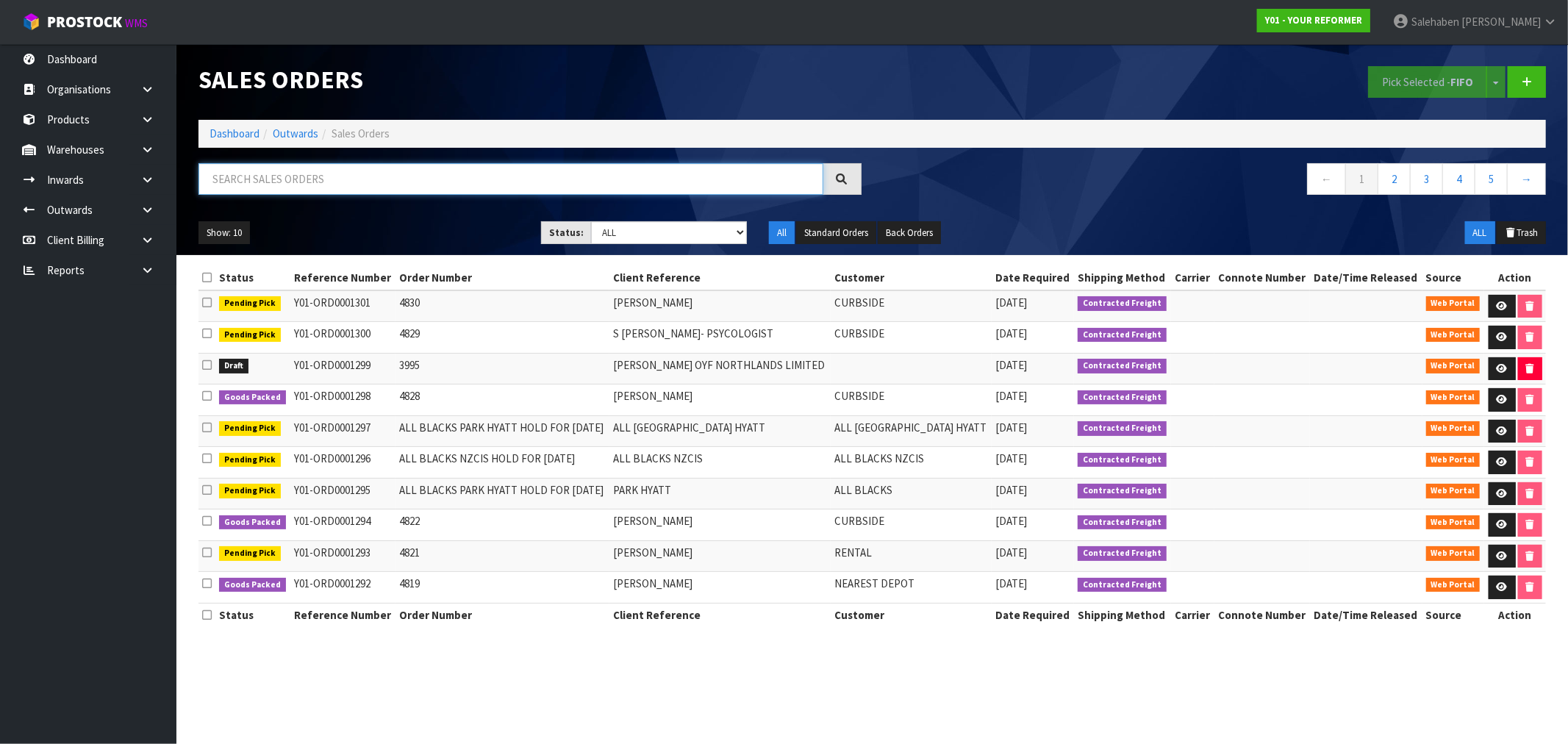
paste input "FWM58119429"
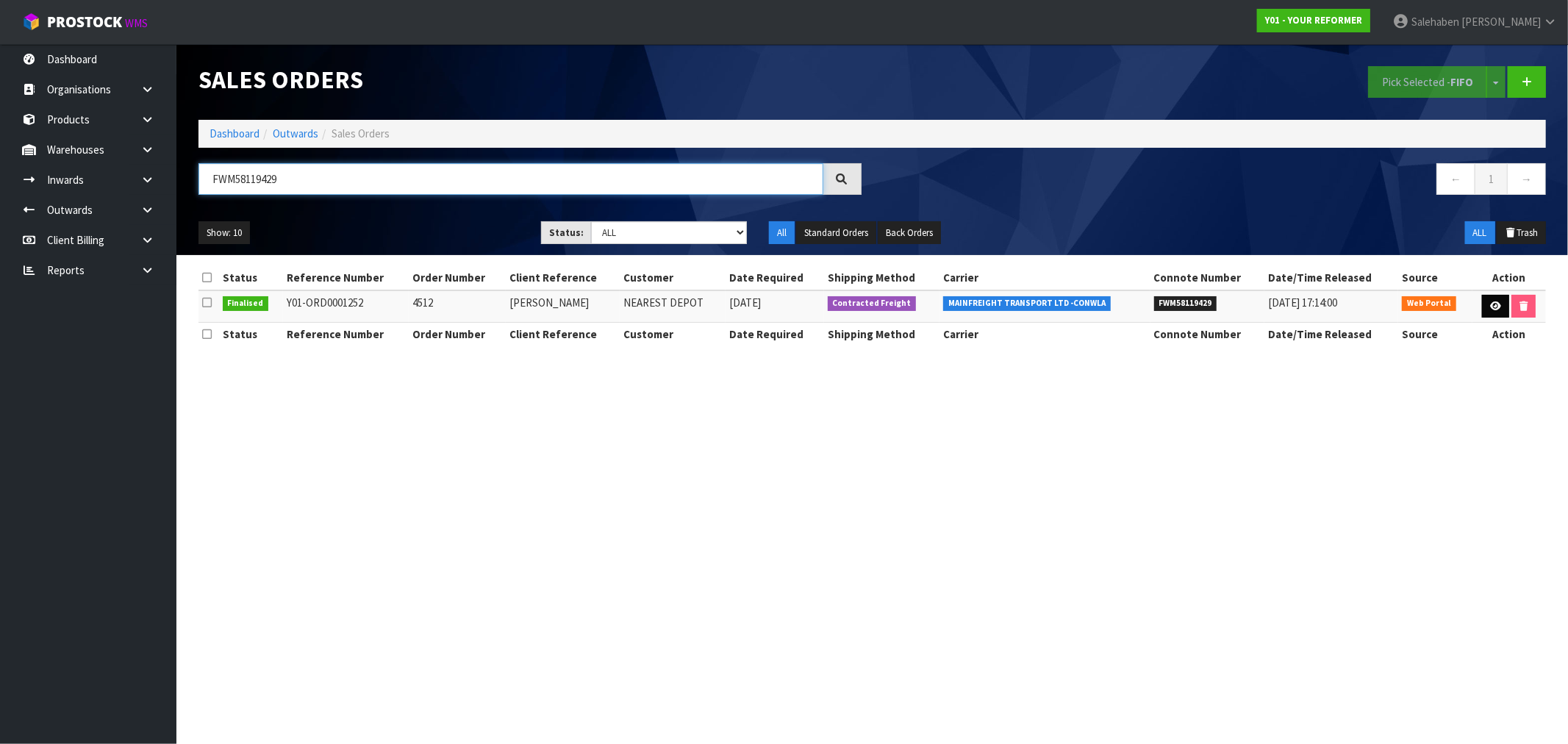
type input "FWM58119429"
click at [1485, 299] on link at bounding box center [1495, 306] width 27 height 24
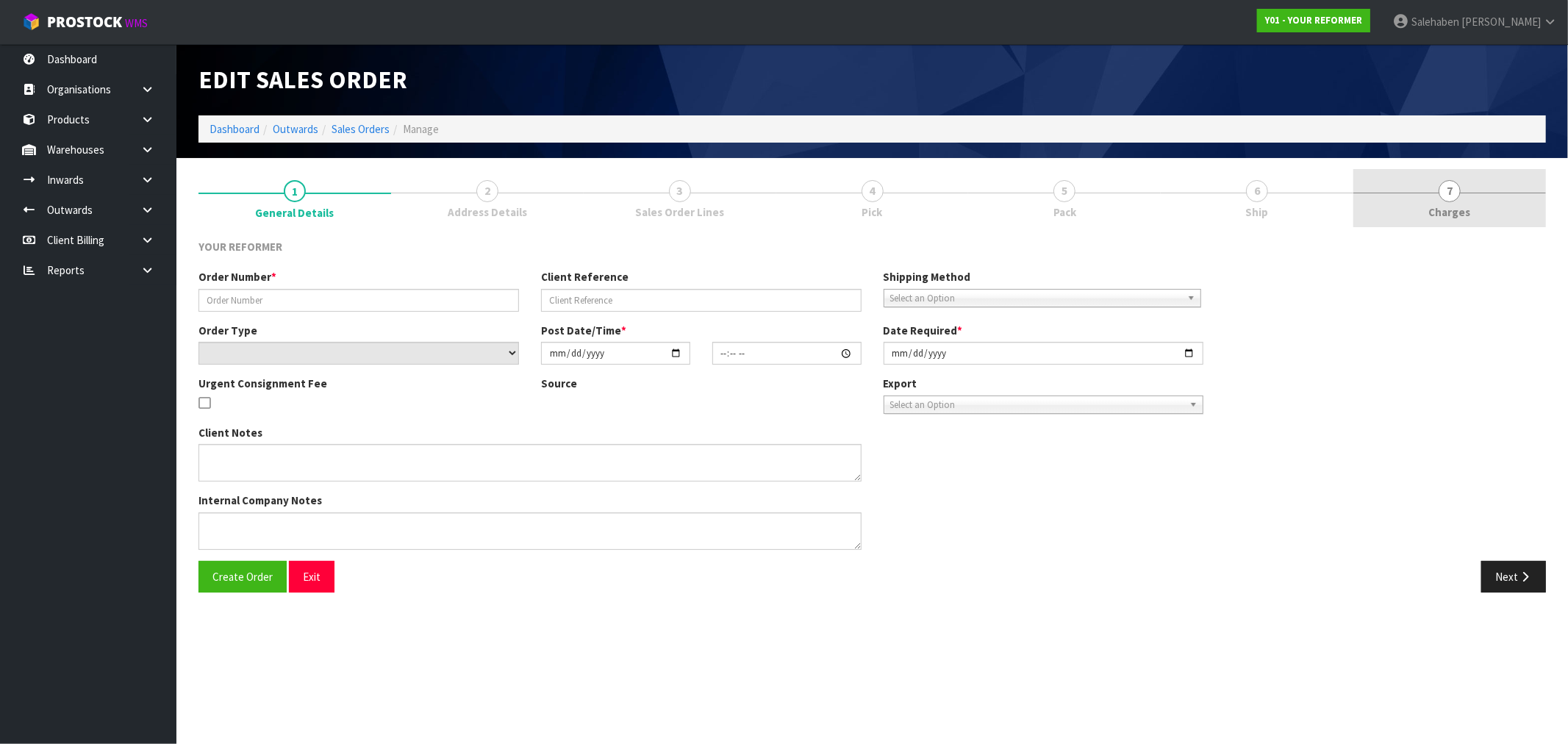
type input "4512"
type input "BRENDA DONALDSON"
select select "number:0"
type input "2025-07-25"
type input "15:35:00.000"
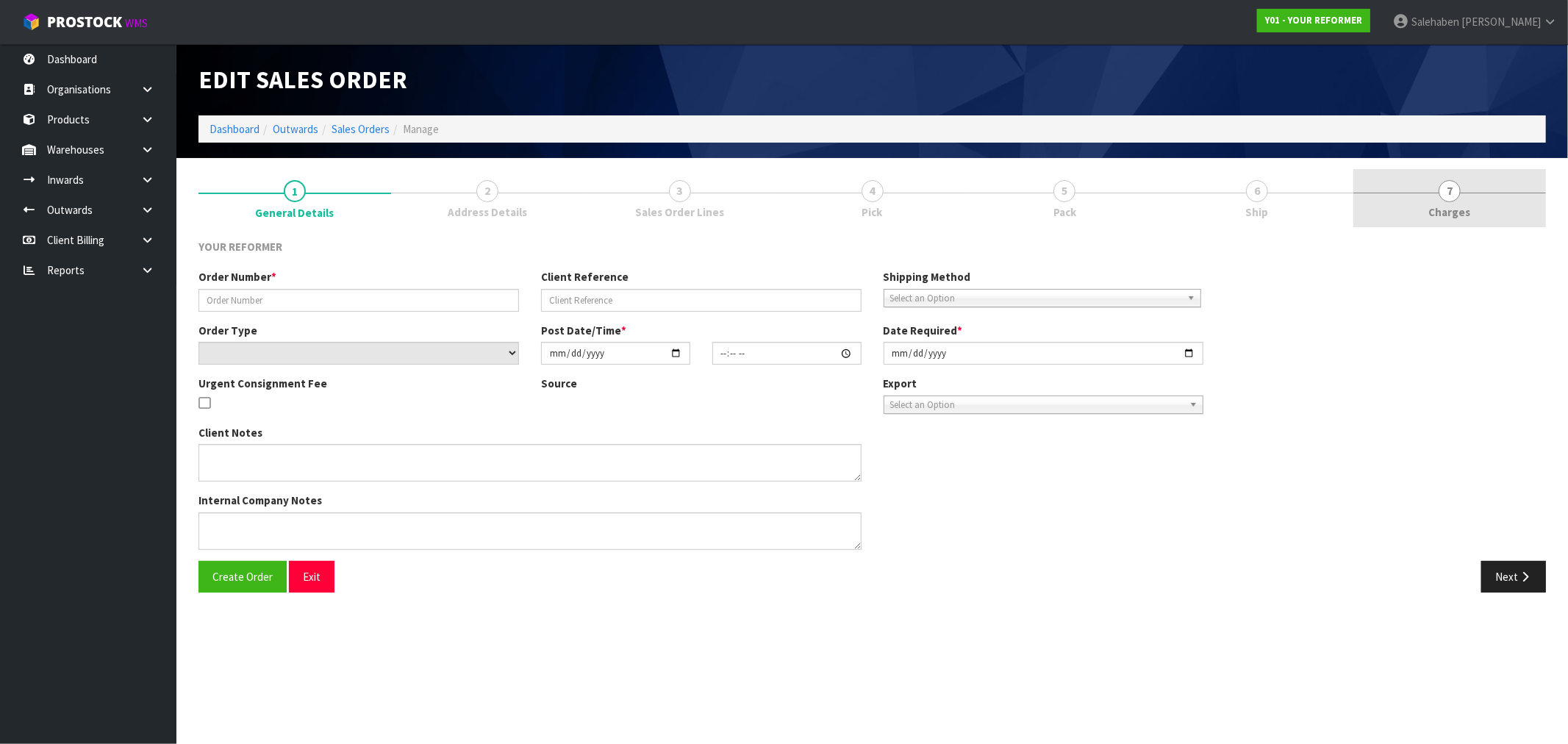
type input "2025-07-28"
type textarea "BRENDA DONALDSON 40 WOODCOCK ROAD WKO TAMAHERE 3283 NEW ZEALAND +64 27 867 9953"
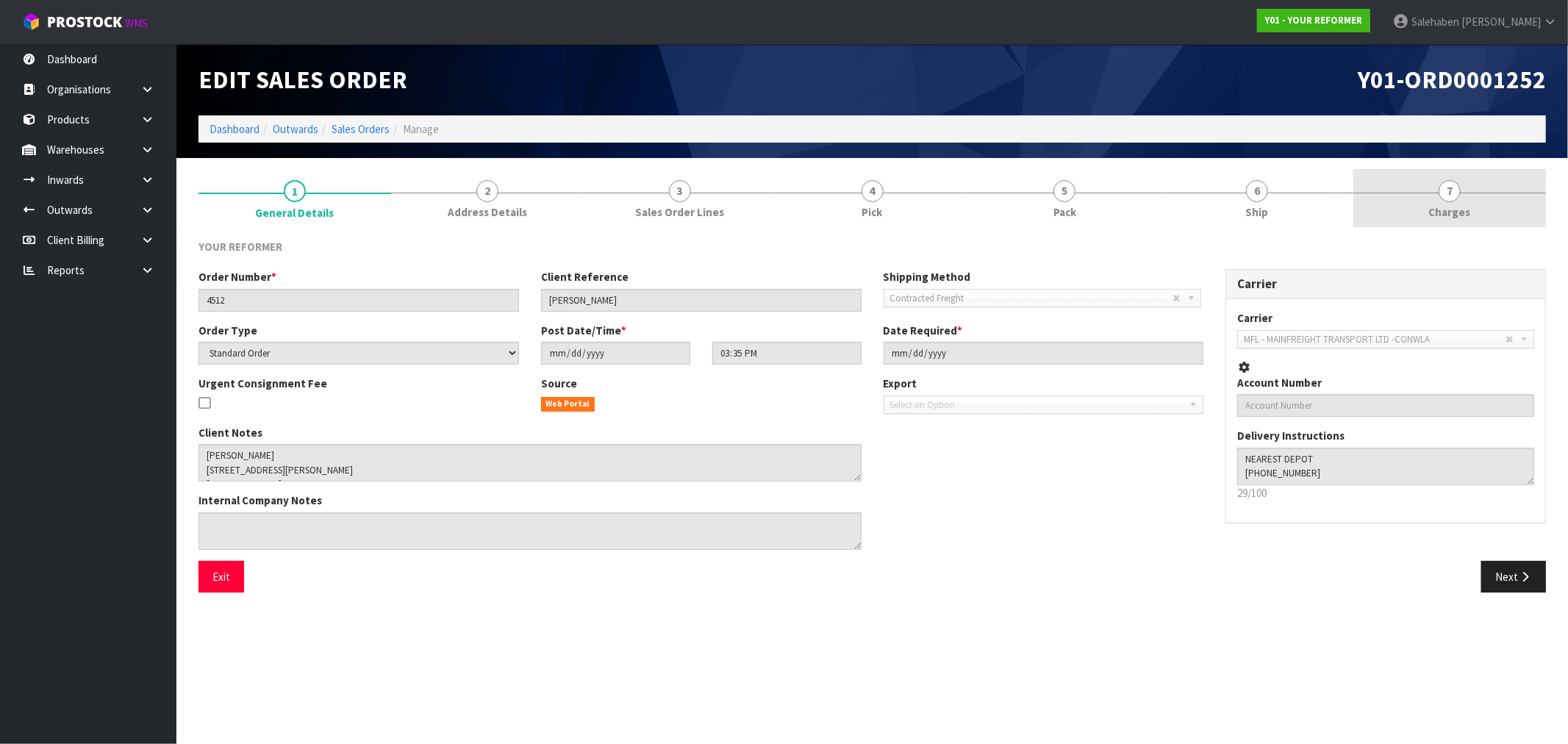
click at [1447, 211] on span "Charges" at bounding box center [1450, 212] width 42 height 16
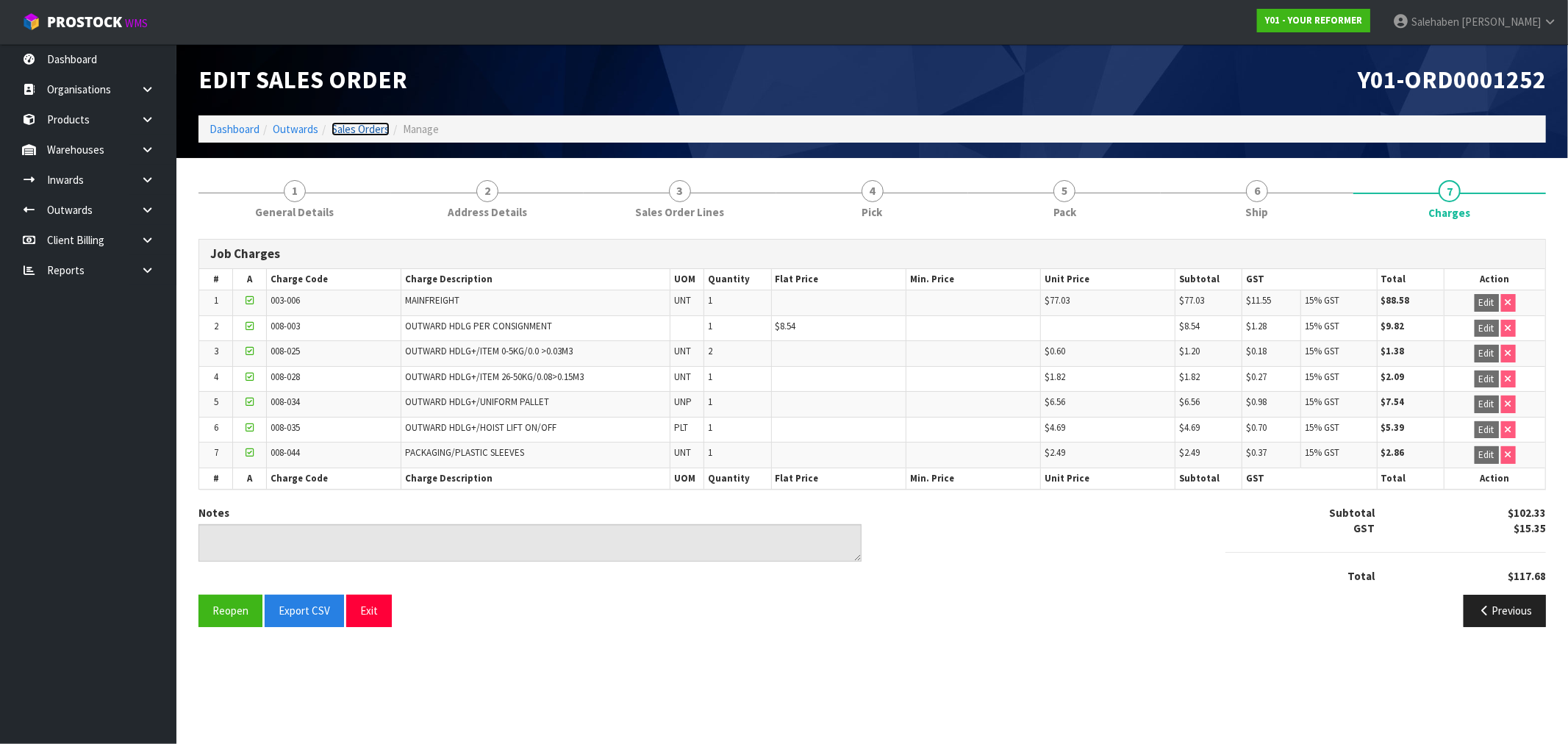
click at [371, 127] on link "Sales Orders" at bounding box center [361, 129] width 58 height 14
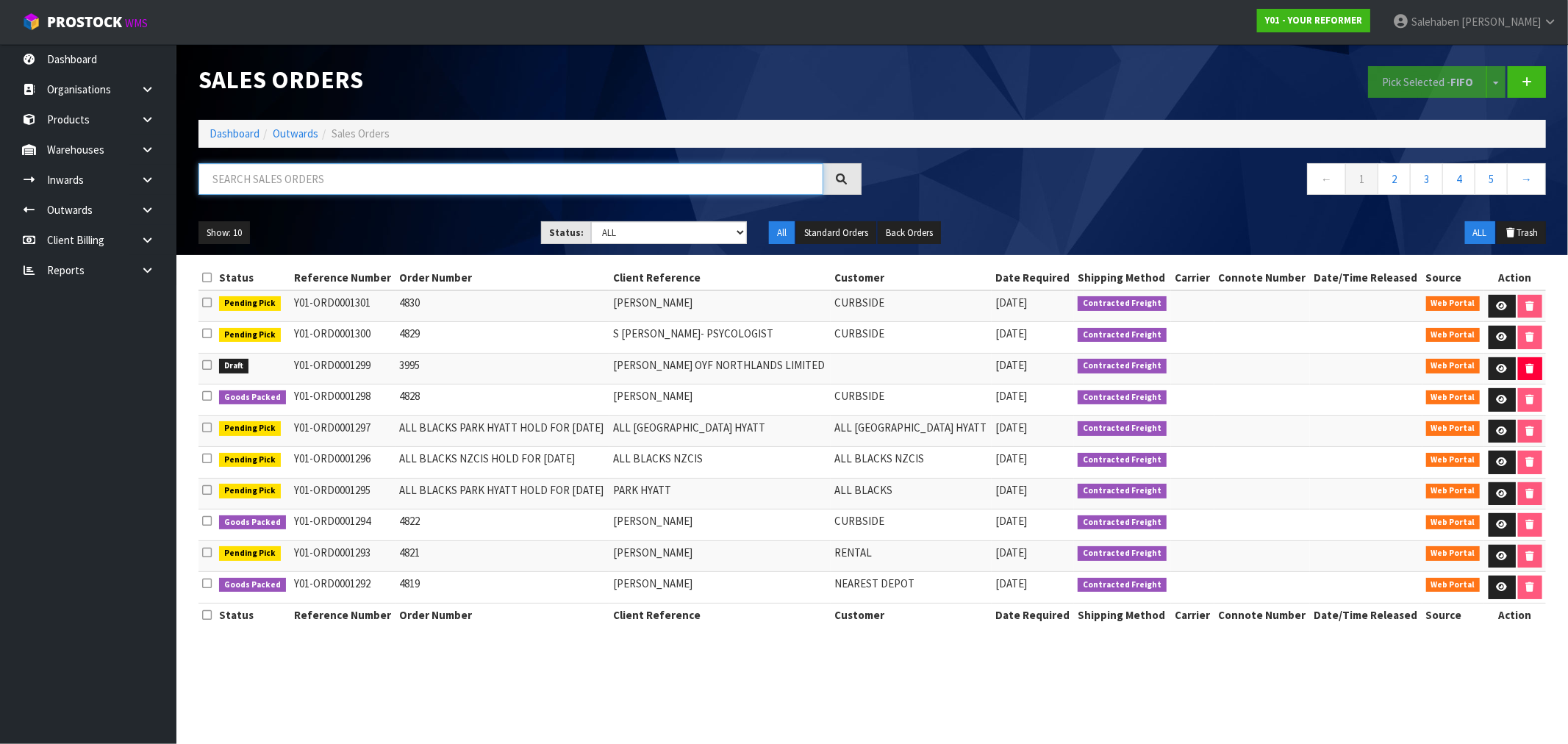
click at [277, 180] on input "text" at bounding box center [511, 178] width 625 height 32
paste input "FWM58140091"
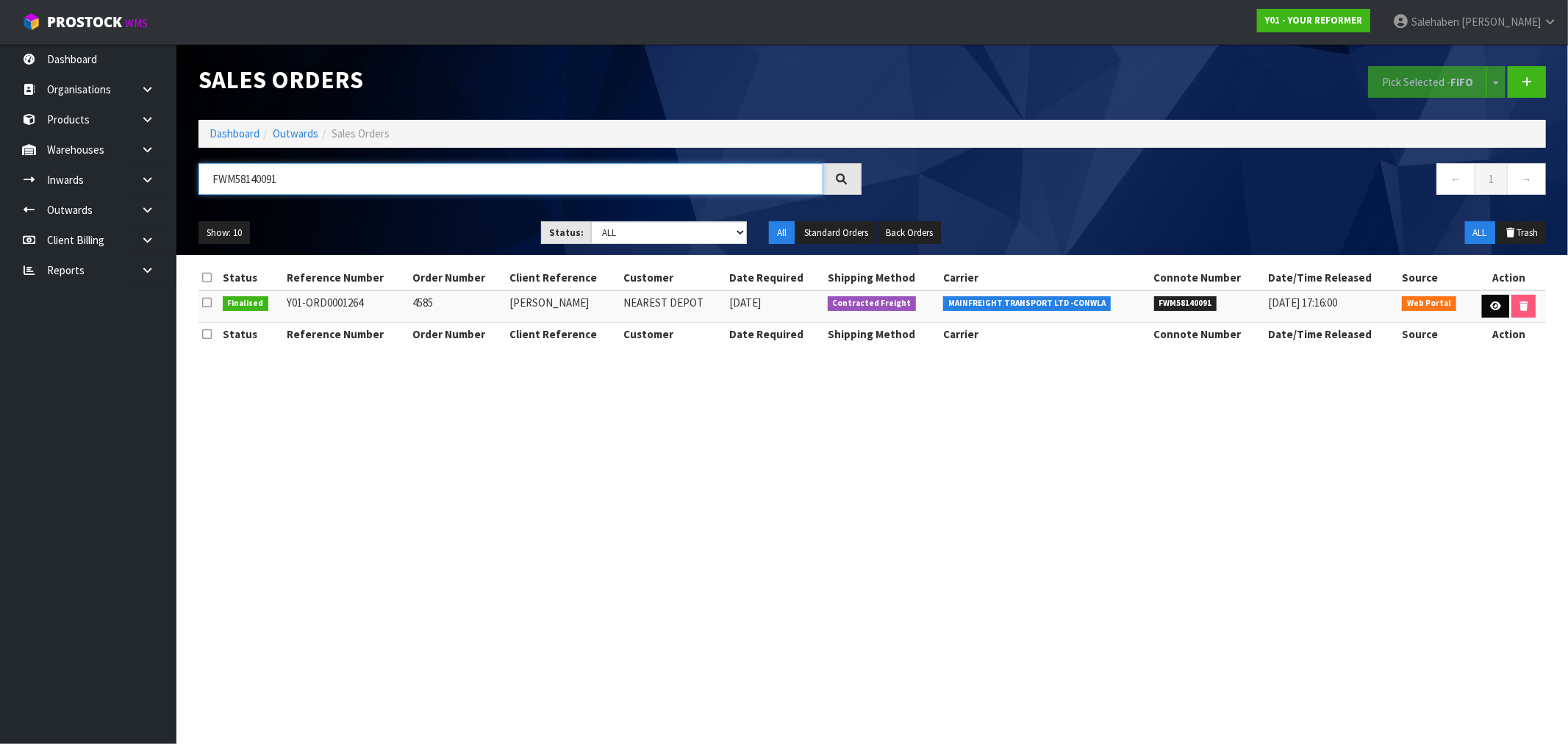
type input "FWM58140091"
click at [1493, 304] on icon at bounding box center [1495, 306] width 11 height 10
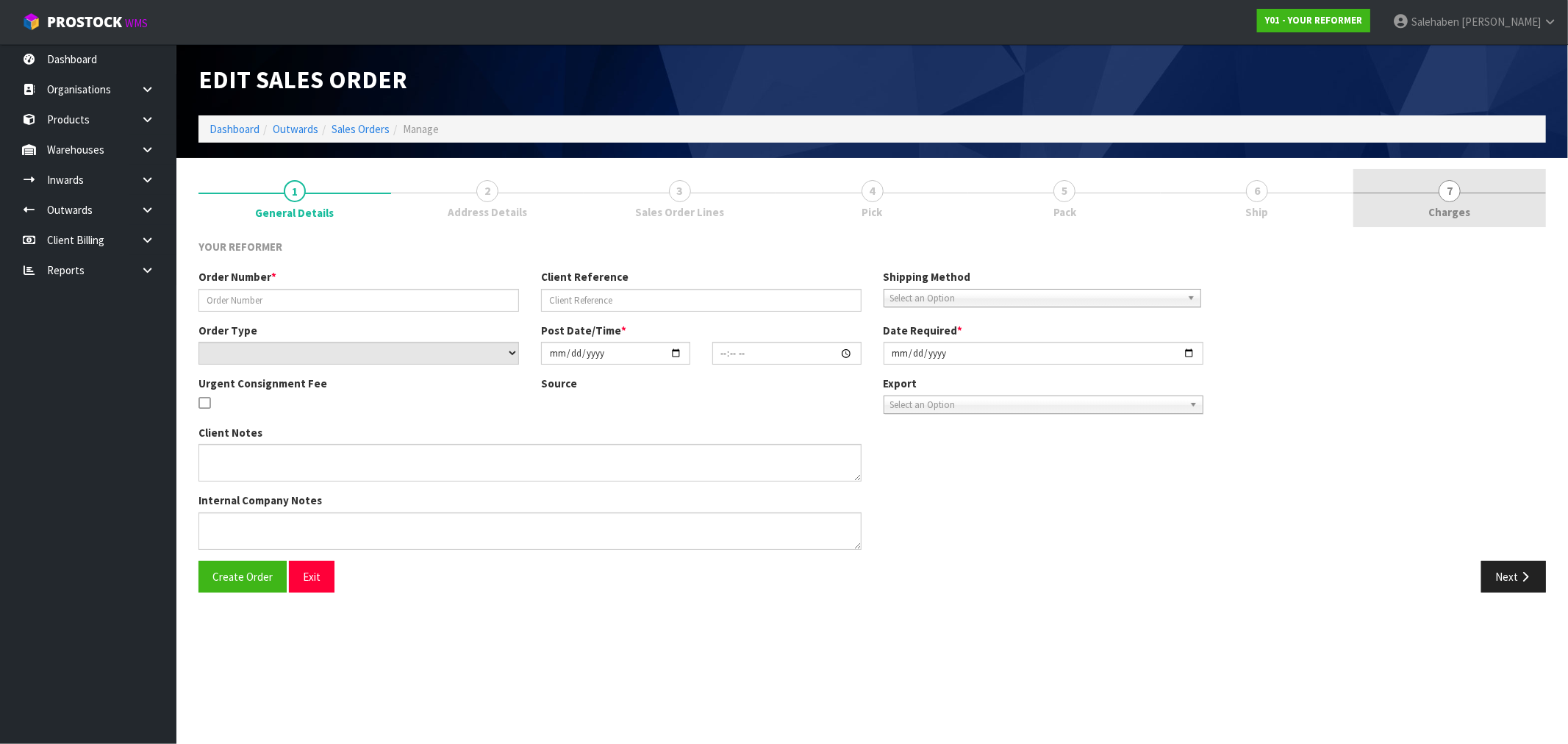
type input "4585"
type input "CHARLIE RIEDER"
select select "number:0"
type input "2025-07-30"
type input "12:24:00.000"
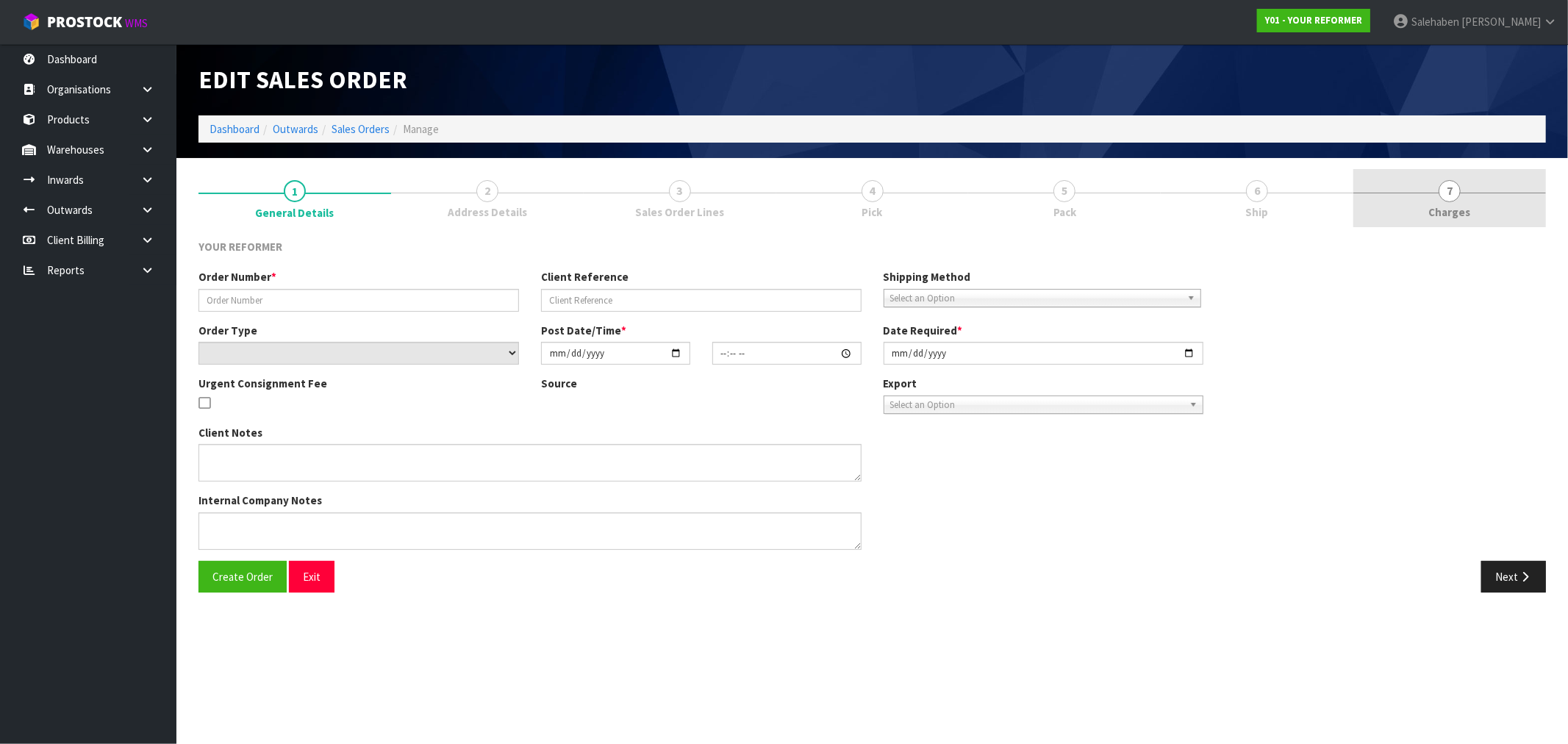
type input "2025-07-31"
type textarea "CHARLIE RIEDER 1905 LILYBANK RD CAN TEKAPO 7999 NEW ZEALAND +64 27 825 5771"
type textarea "CUSTOMER CONFIRMED THIS IS GOOD! LEASE NOTE FOR REFORMER – 4585 CUSTOMERS NEARE…"
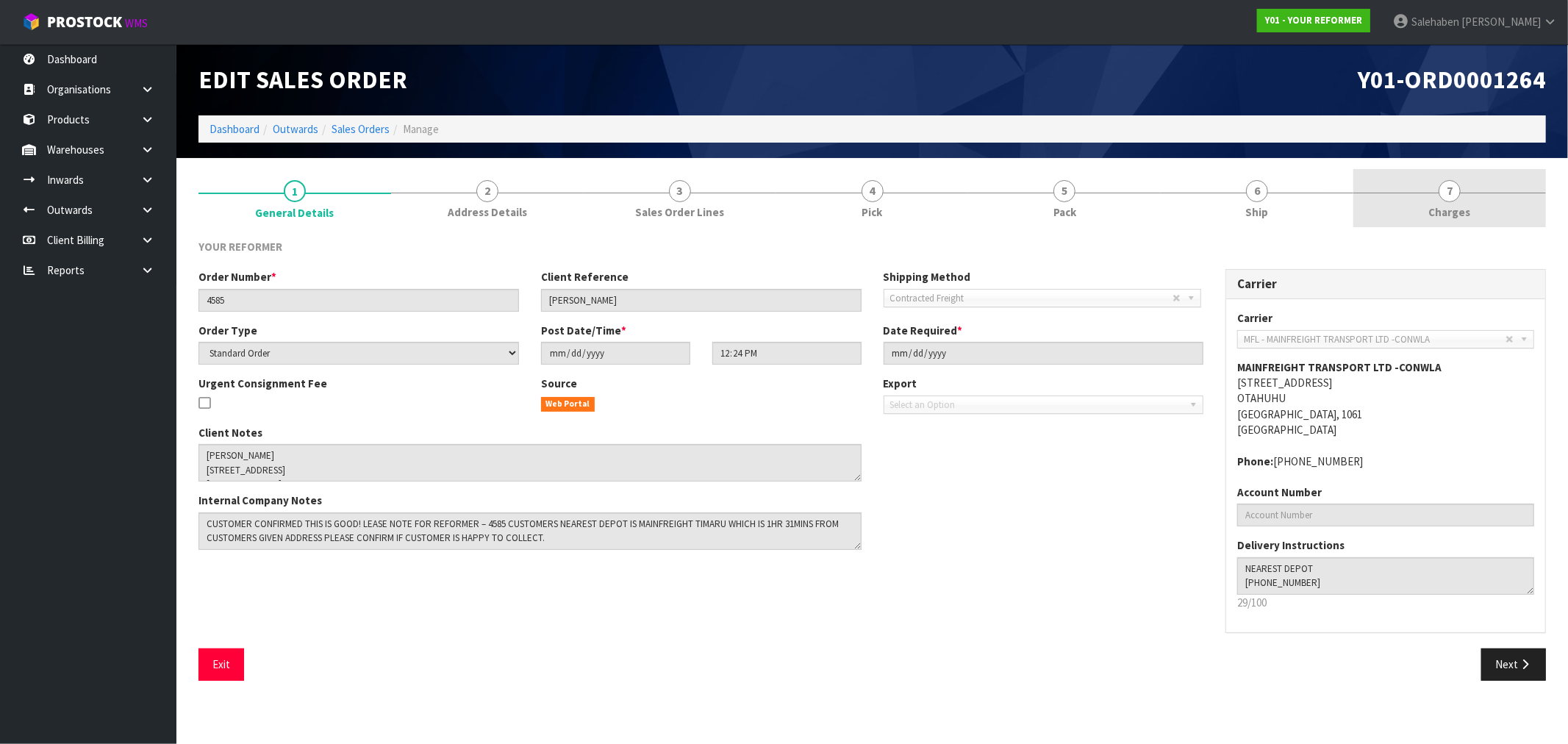
click at [1455, 209] on span "Charges" at bounding box center [1450, 212] width 42 height 16
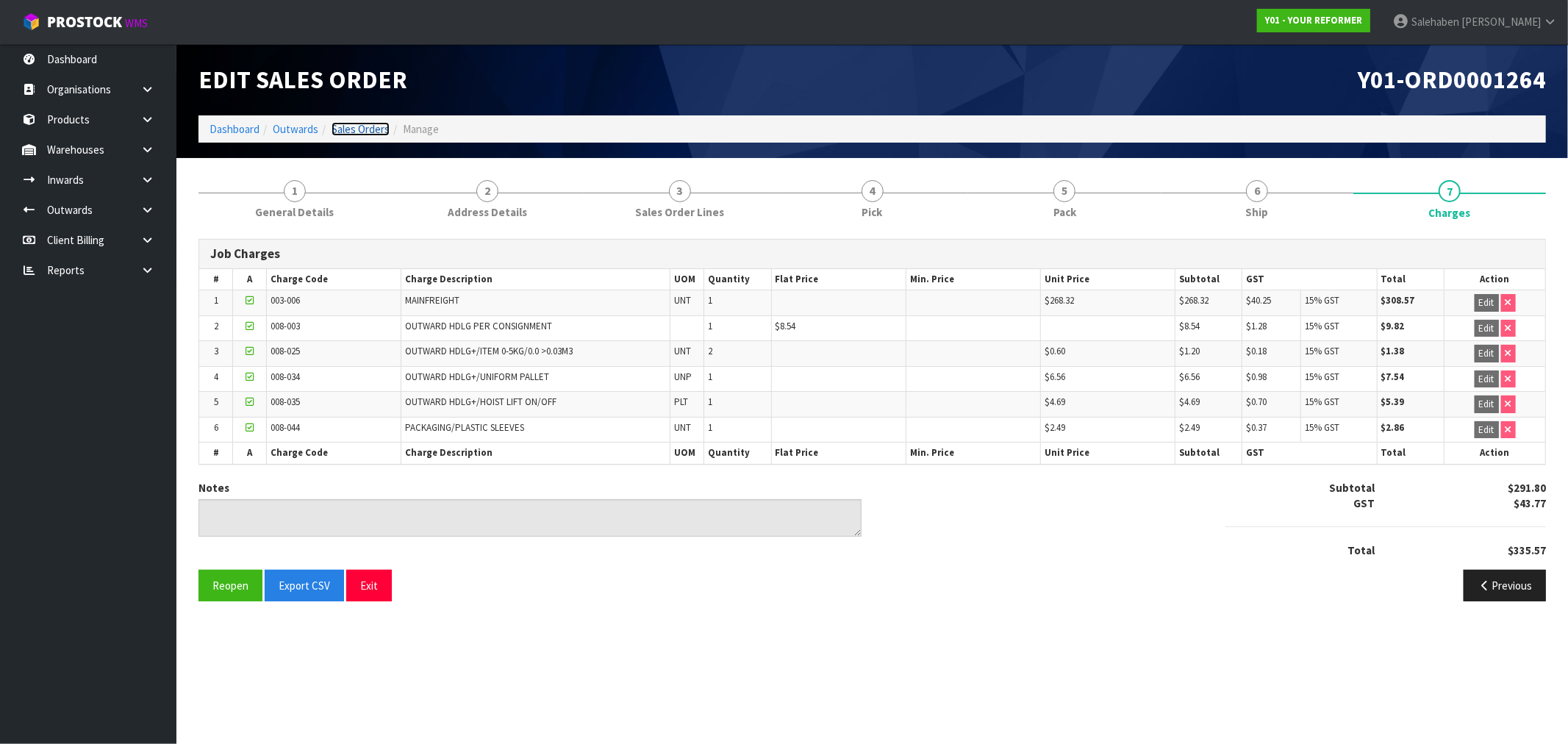
click at [357, 128] on link "Sales Orders" at bounding box center [361, 129] width 58 height 14
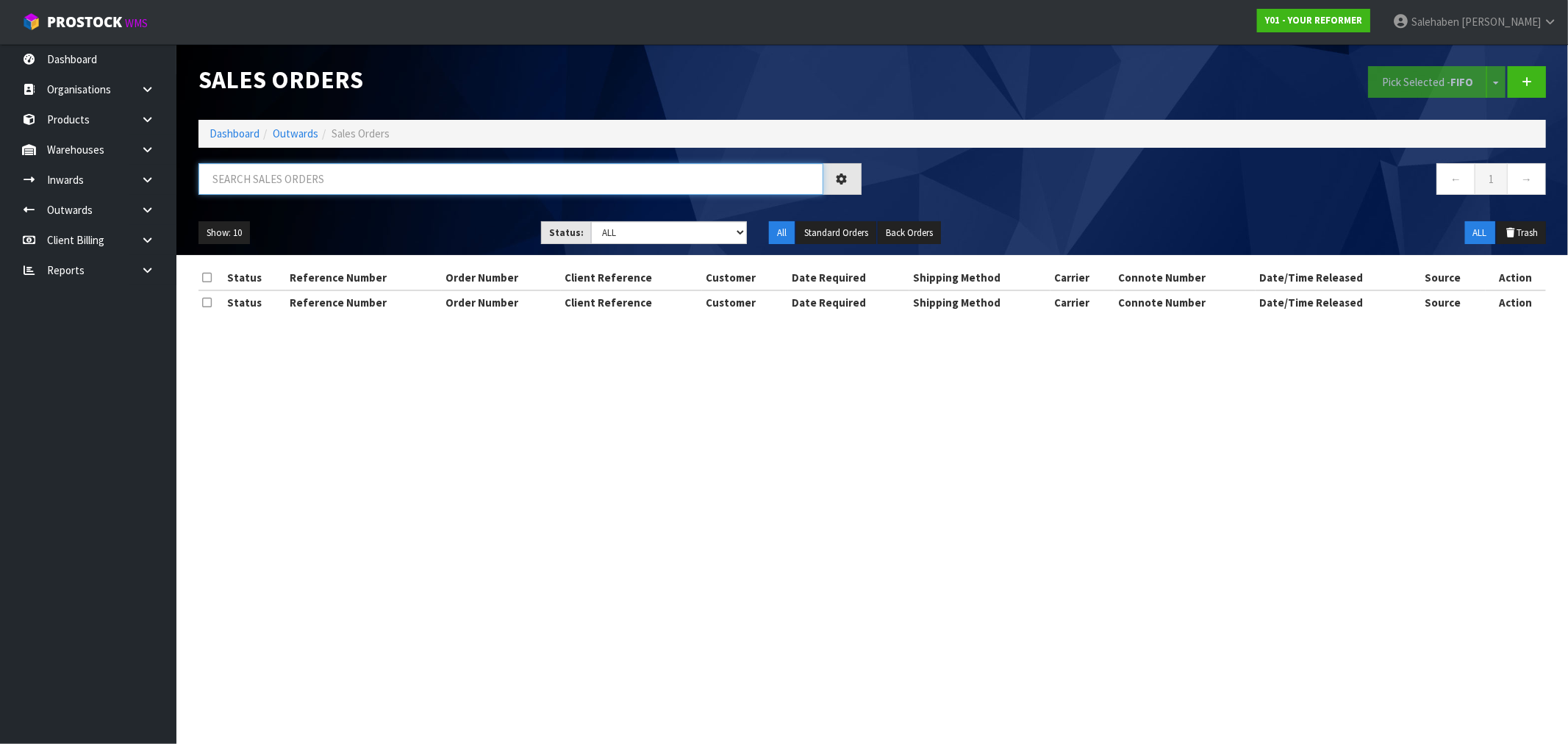
click at [354, 174] on input "text" at bounding box center [511, 178] width 625 height 32
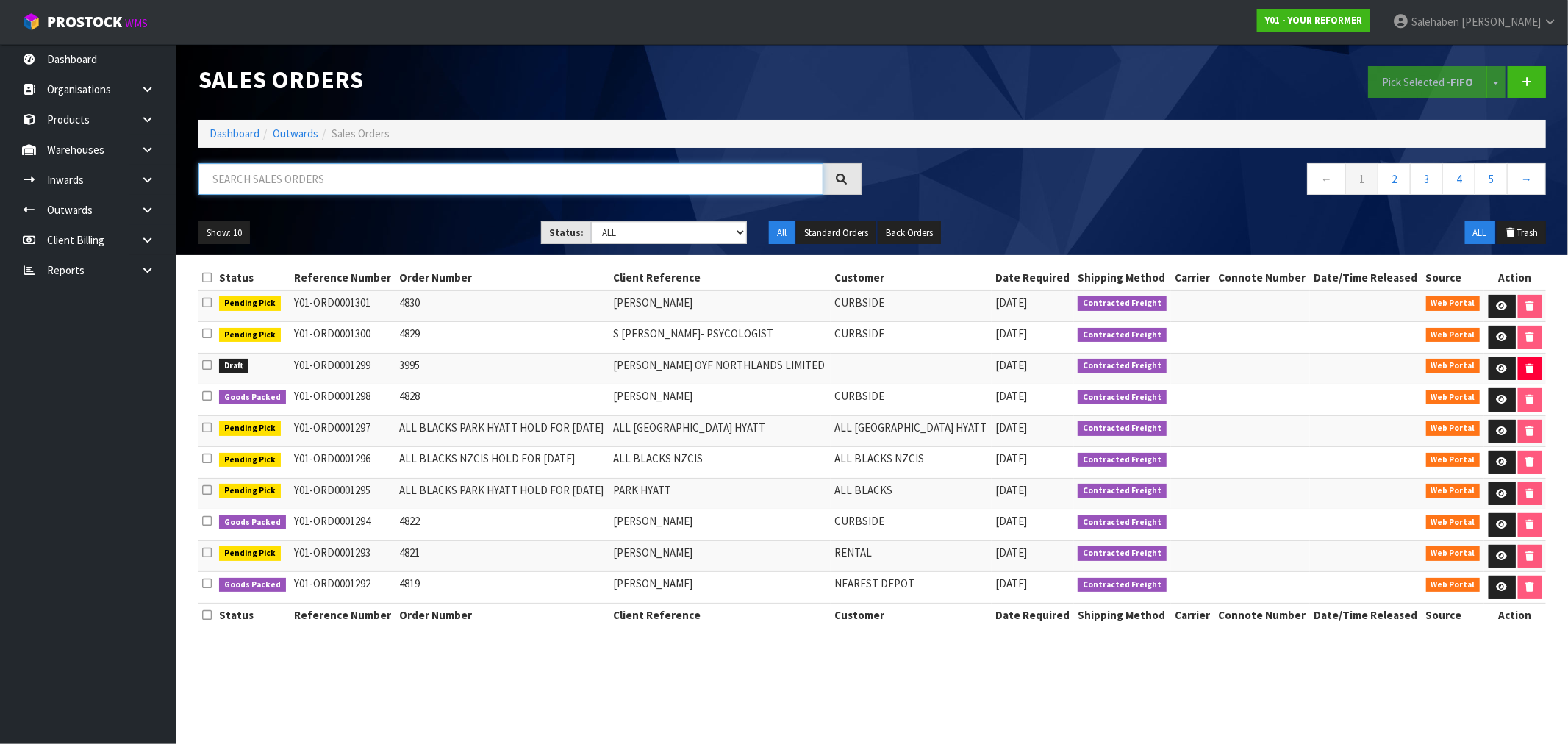
paste input "FWM58167625"
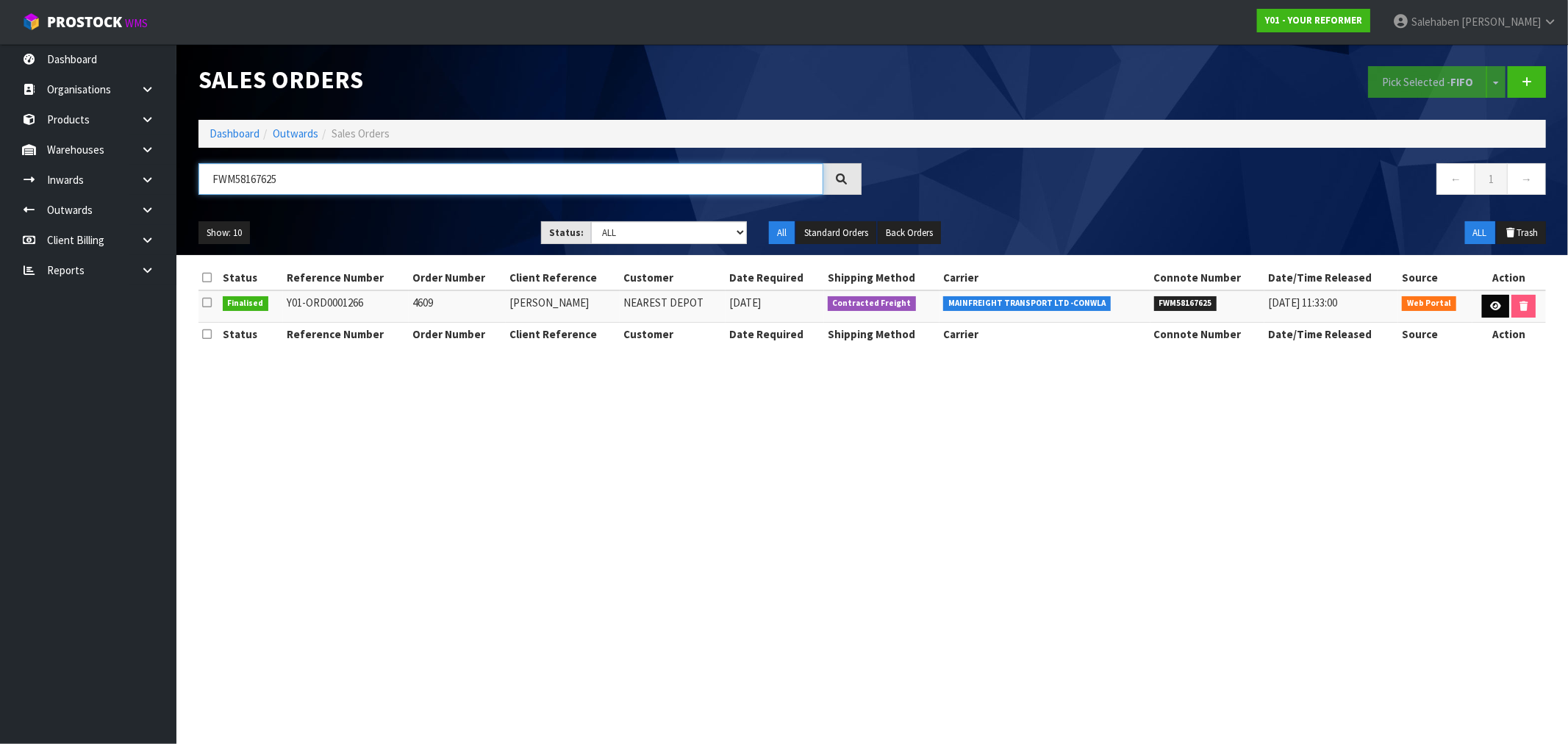
type input "FWM58167625"
click at [1486, 312] on link at bounding box center [1495, 306] width 27 height 24
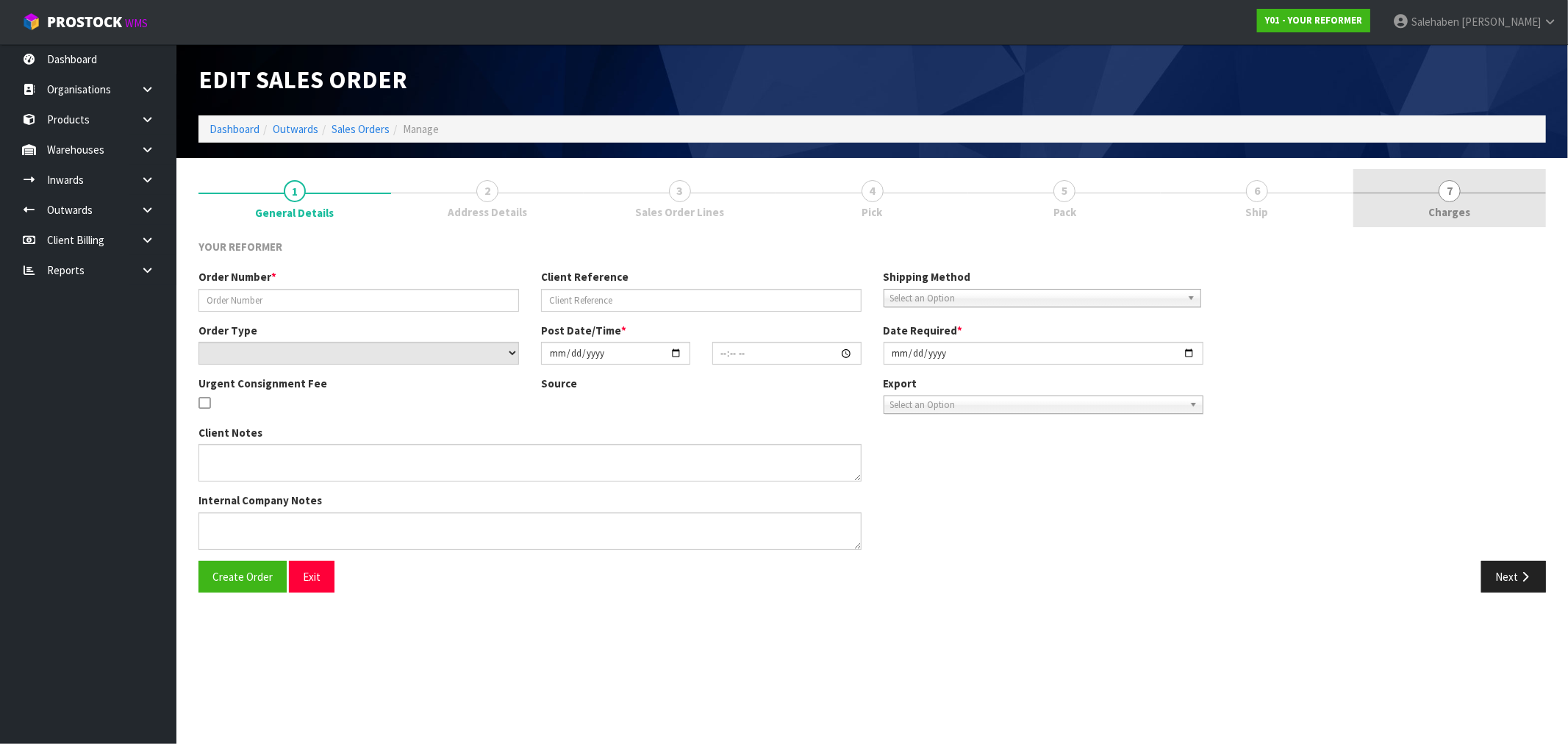
type input "4609"
type input "AMBER GRAHAM"
select select "number:0"
type input "[DATE]"
type input "14:02:00.000"
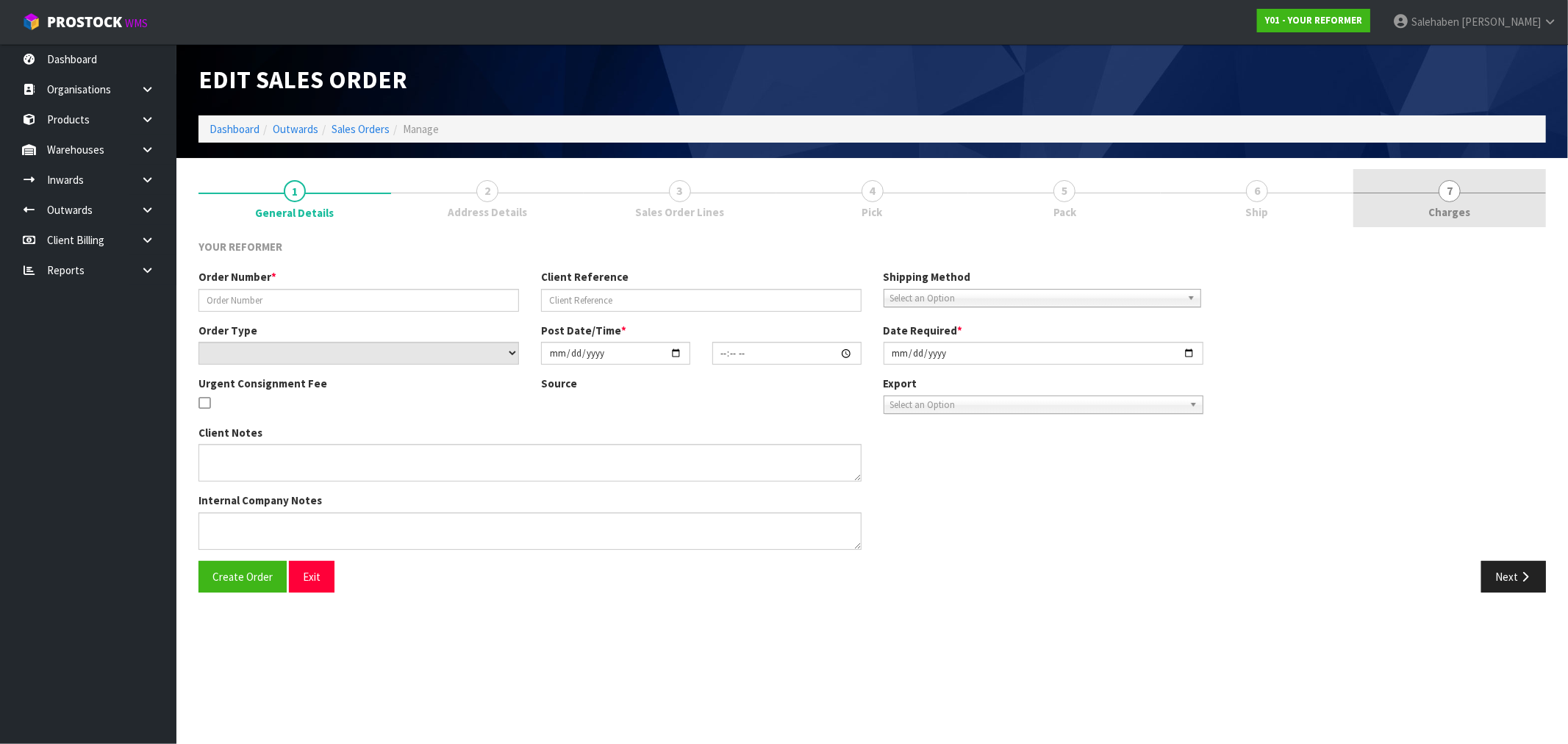
type input "2025-08-04"
type textarea "AMBER GRAHAM 249 PARKLANDS AVENUE BELL BLOCK TKI NEW PLYMOUTH 4312 NEW ZEALAND …"
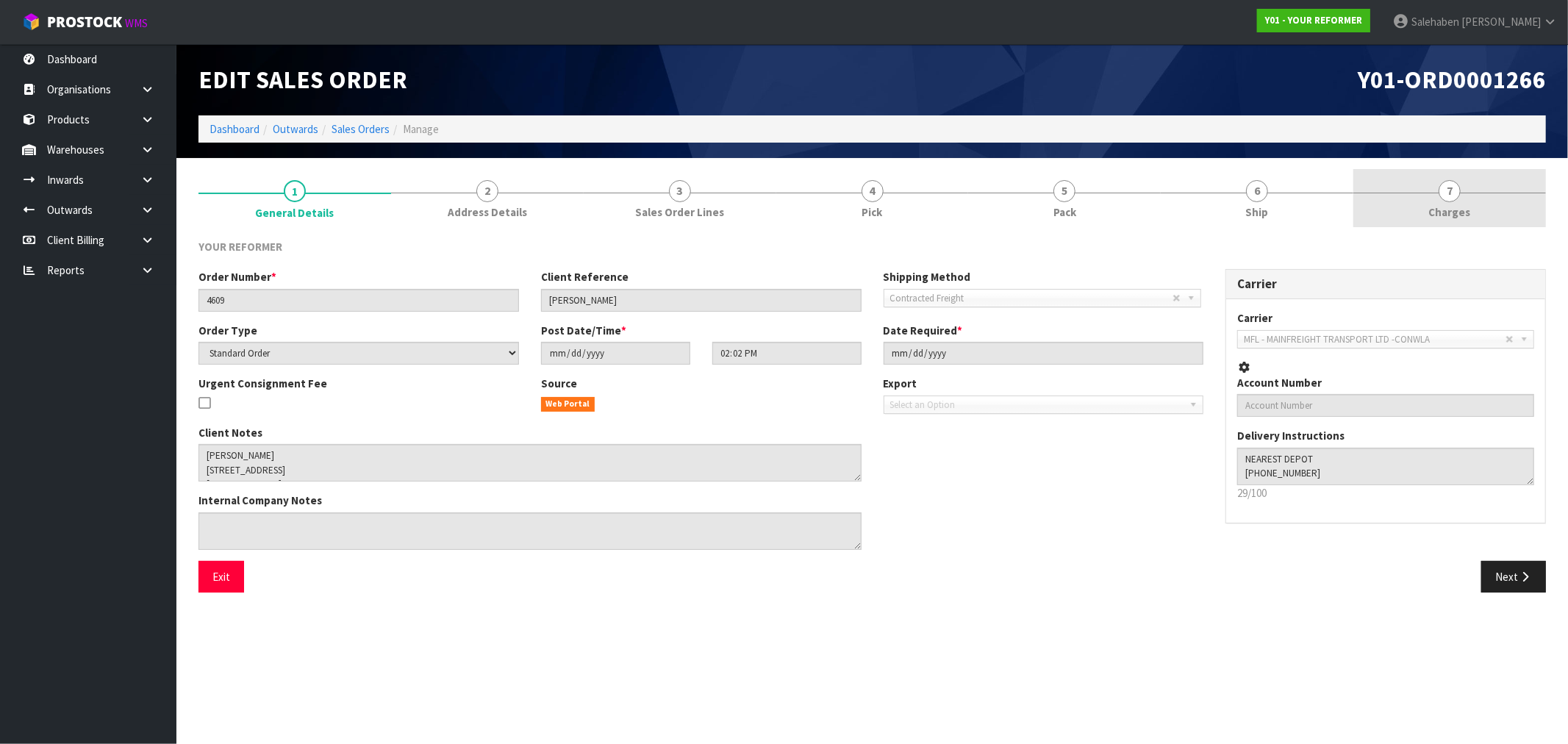
click at [1456, 207] on span "Charges" at bounding box center [1450, 212] width 42 height 16
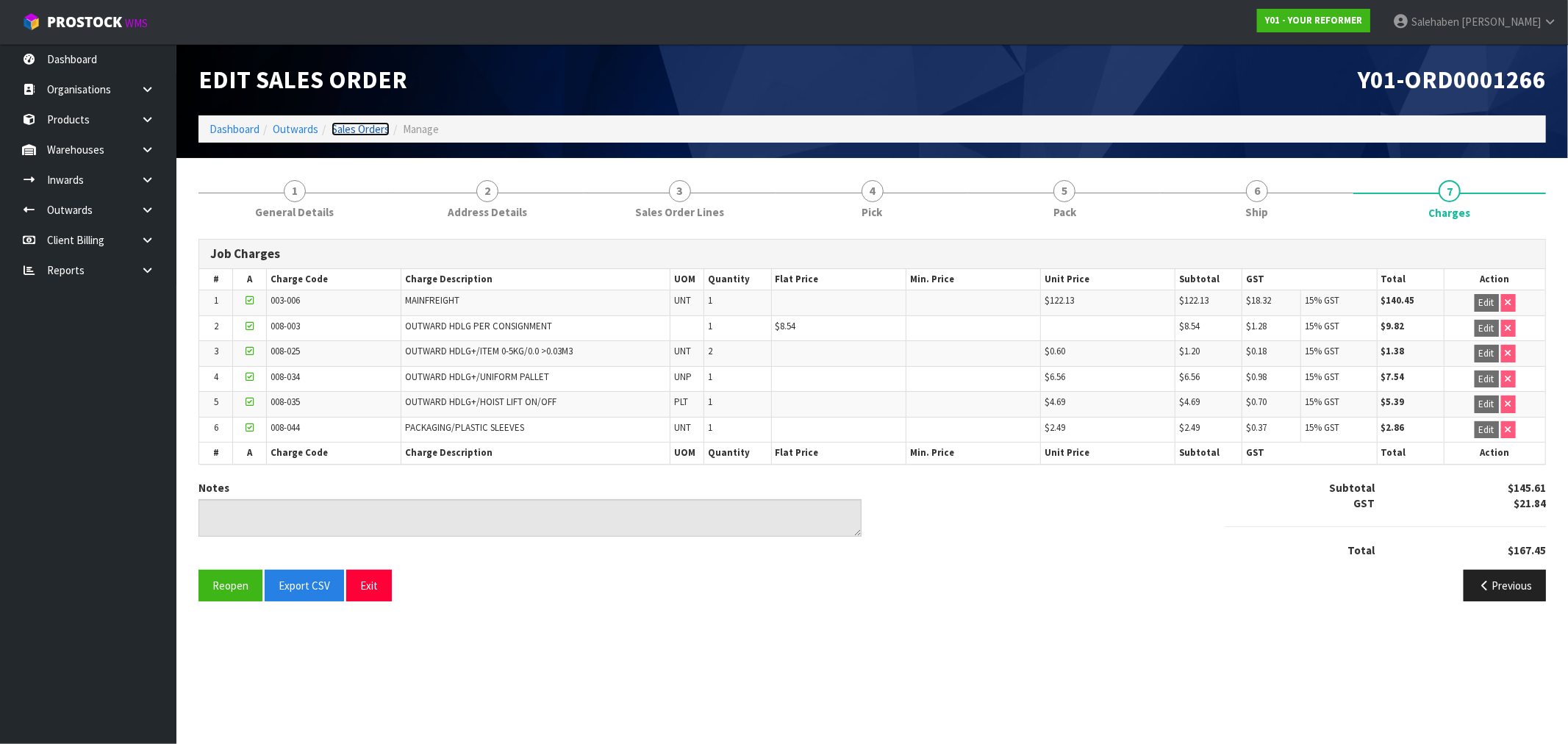
click at [353, 126] on link "Sales Orders" at bounding box center [361, 129] width 58 height 14
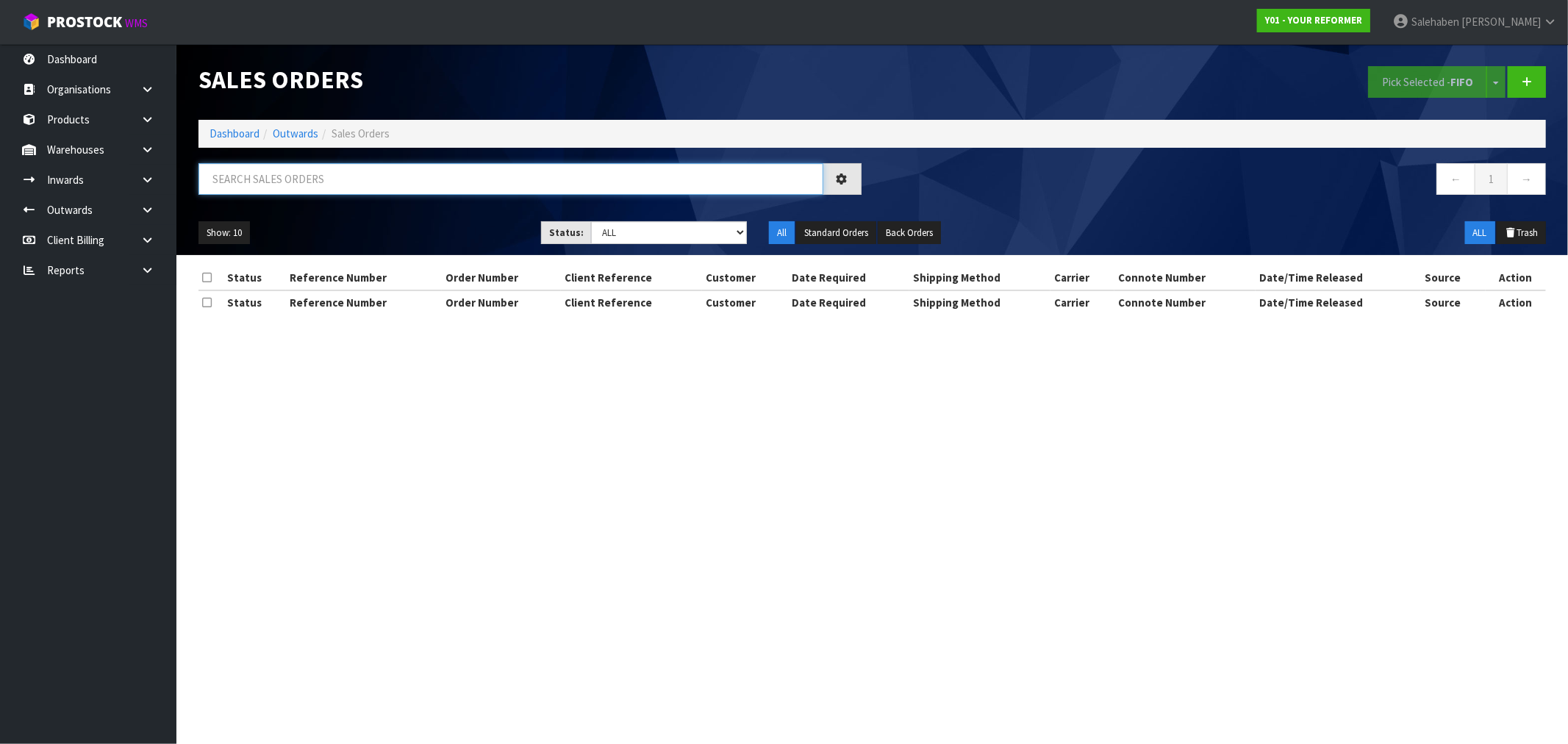
click at [321, 172] on input "text" at bounding box center [511, 178] width 625 height 32
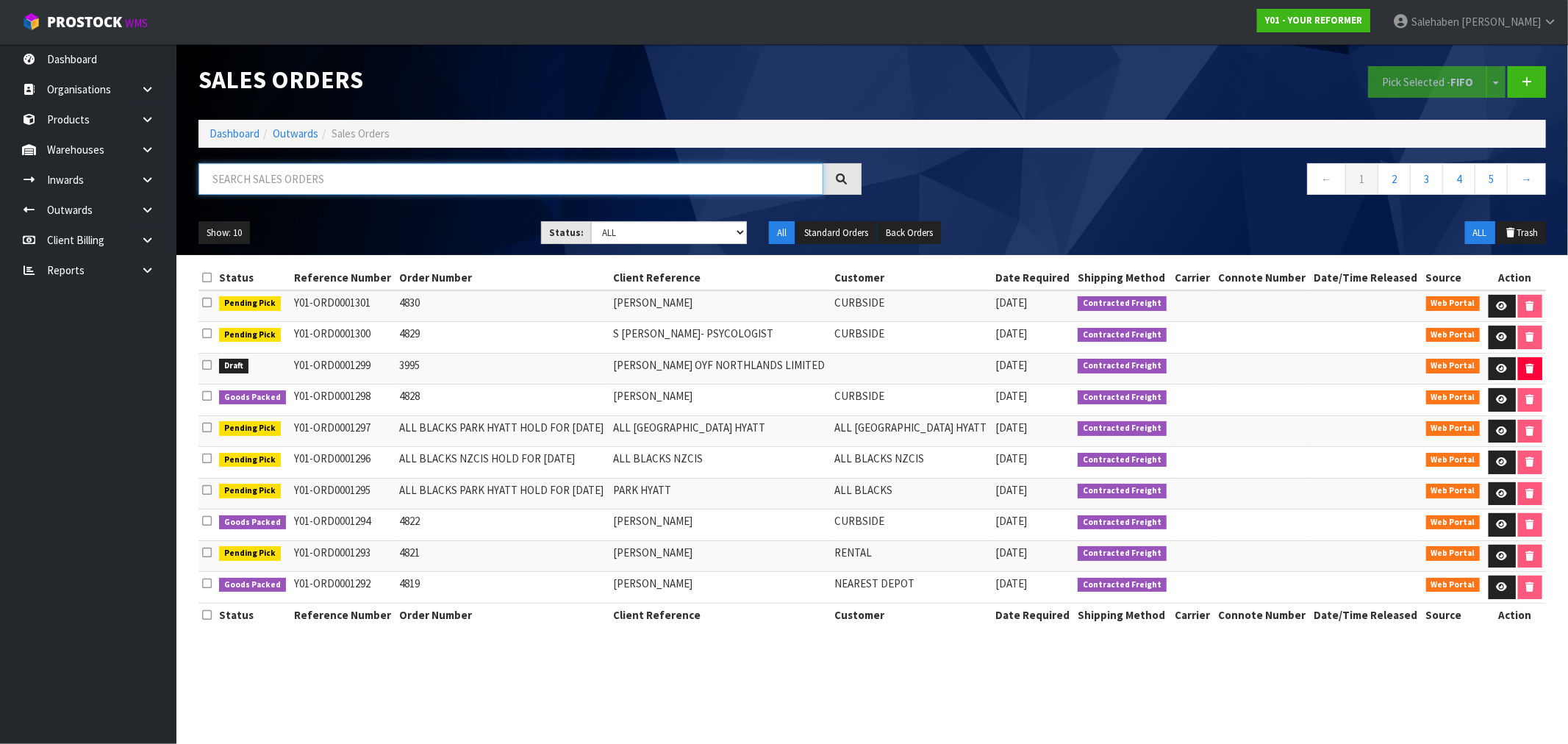
paste input "FWM58150979"
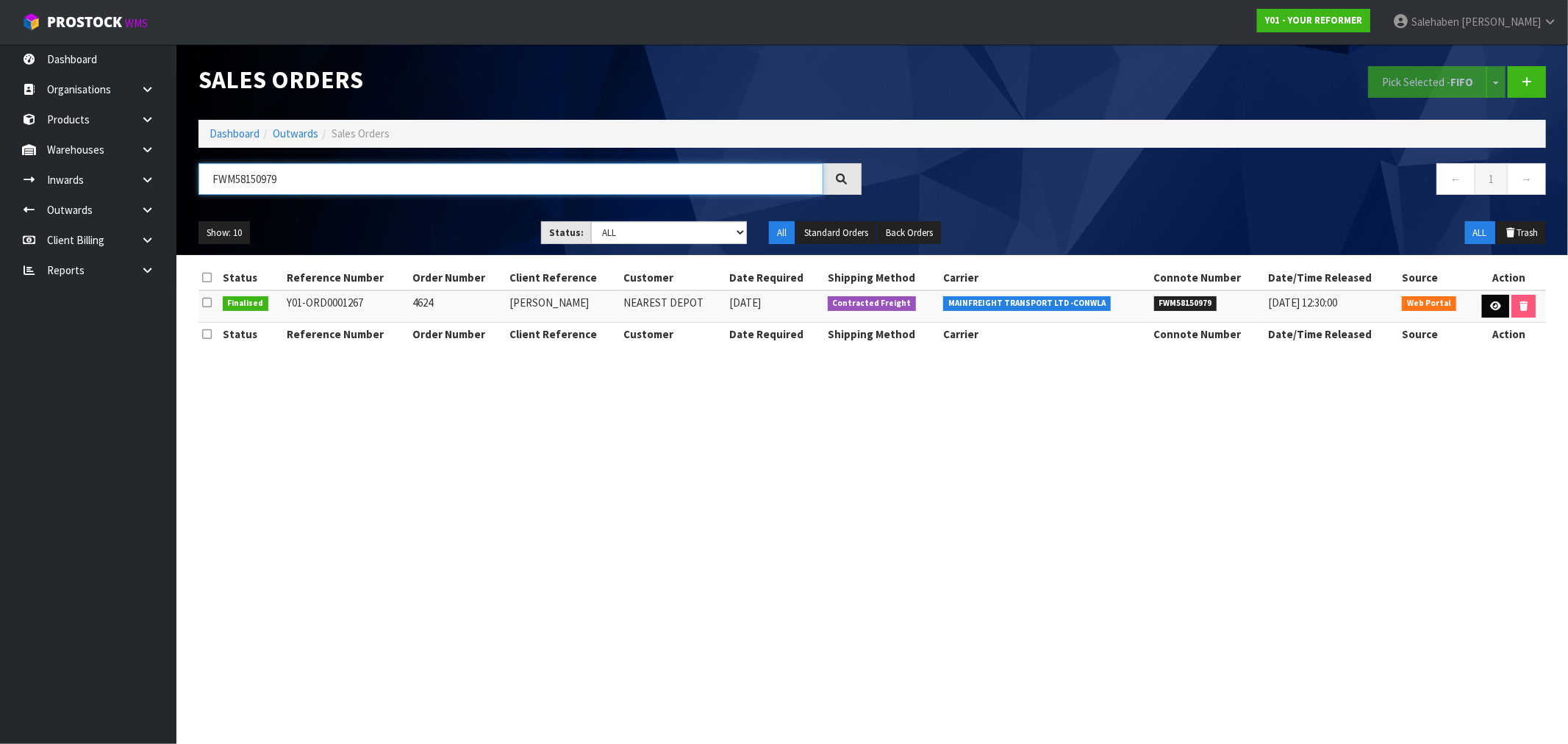
type input "FWM58150979"
click at [1495, 303] on icon at bounding box center [1495, 306] width 11 height 10
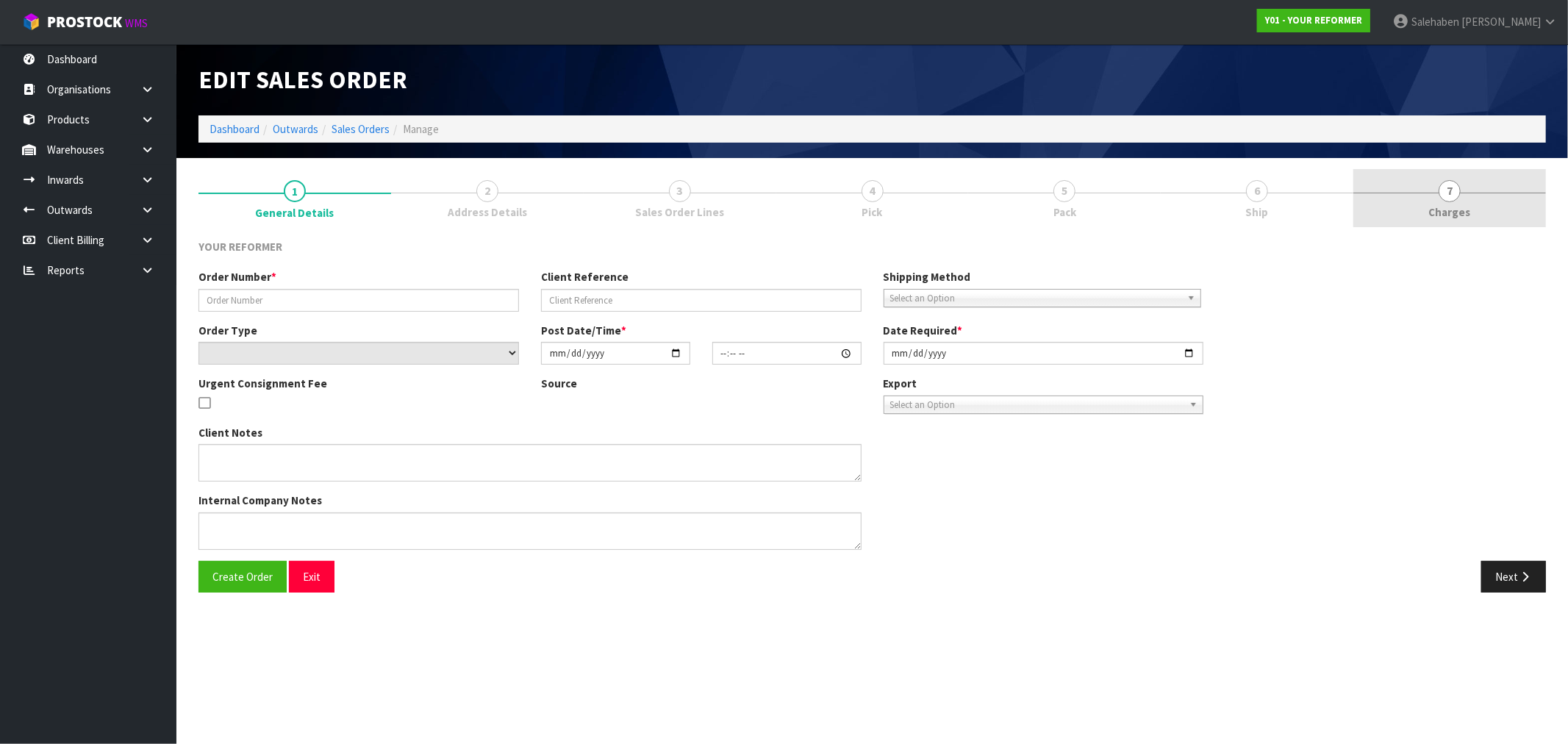
click at [1464, 218] on span "Charges" at bounding box center [1450, 212] width 42 height 16
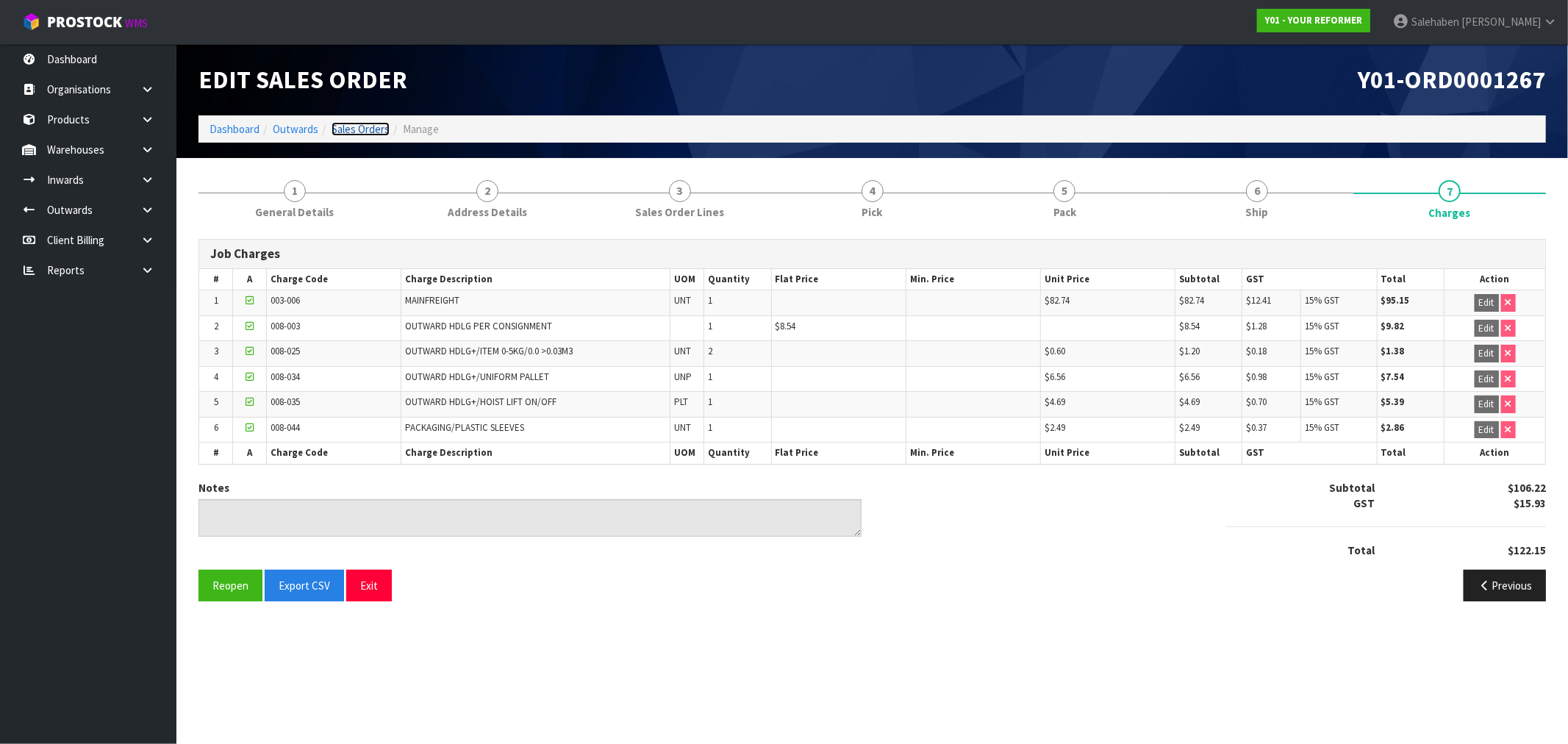
click at [355, 130] on link "Sales Orders" at bounding box center [361, 129] width 58 height 14
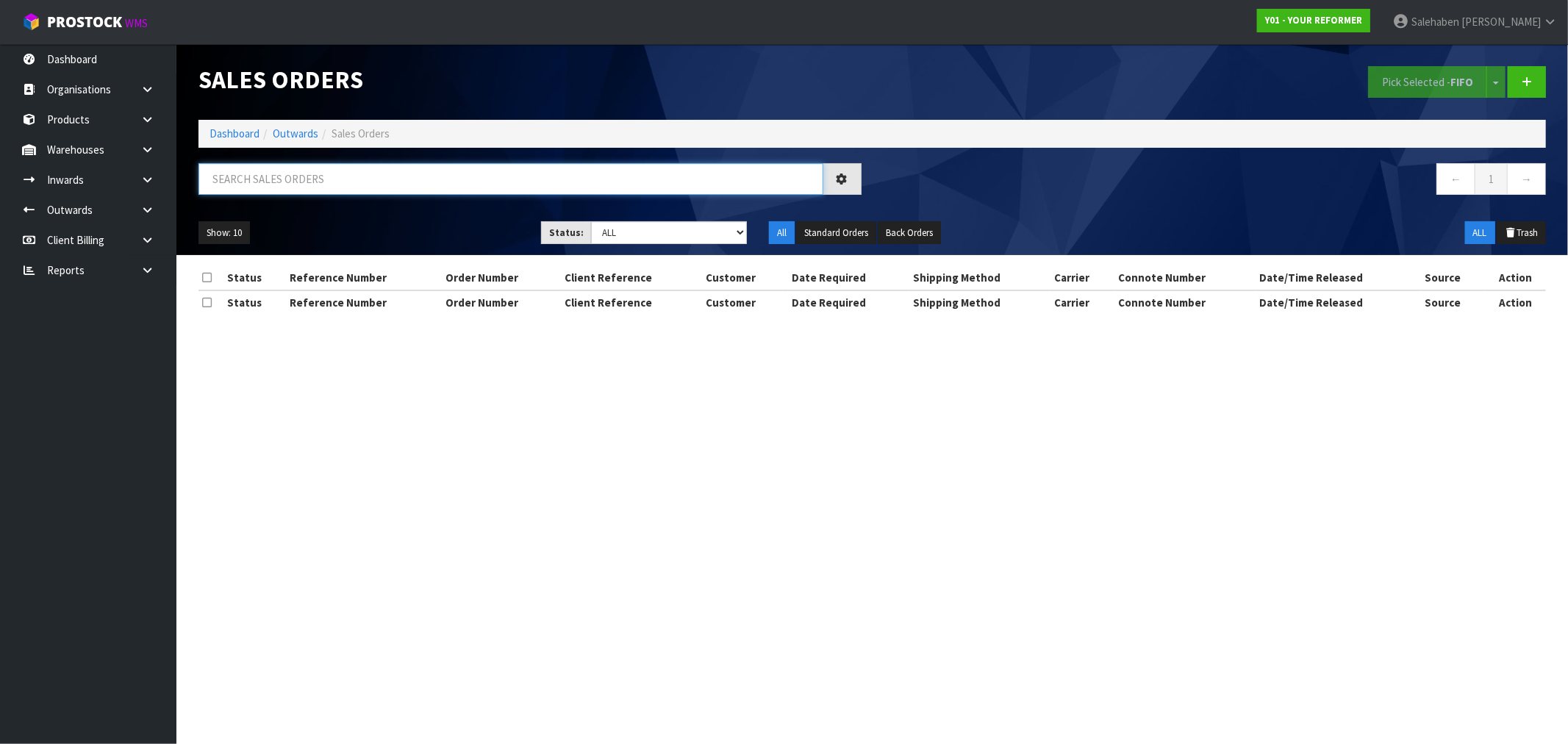
click at [324, 179] on input "text" at bounding box center [511, 178] width 625 height 32
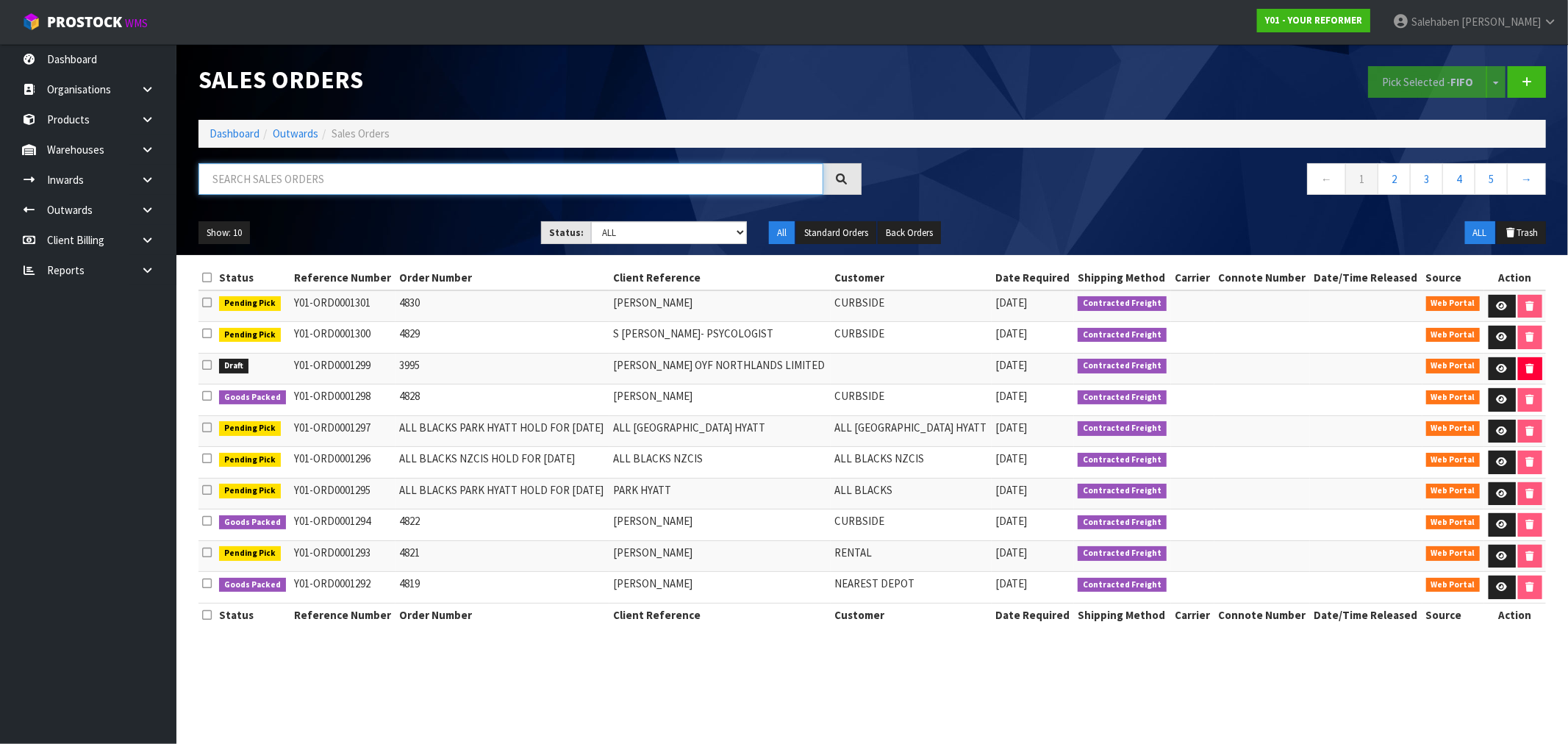
paste input "FWM58187810"
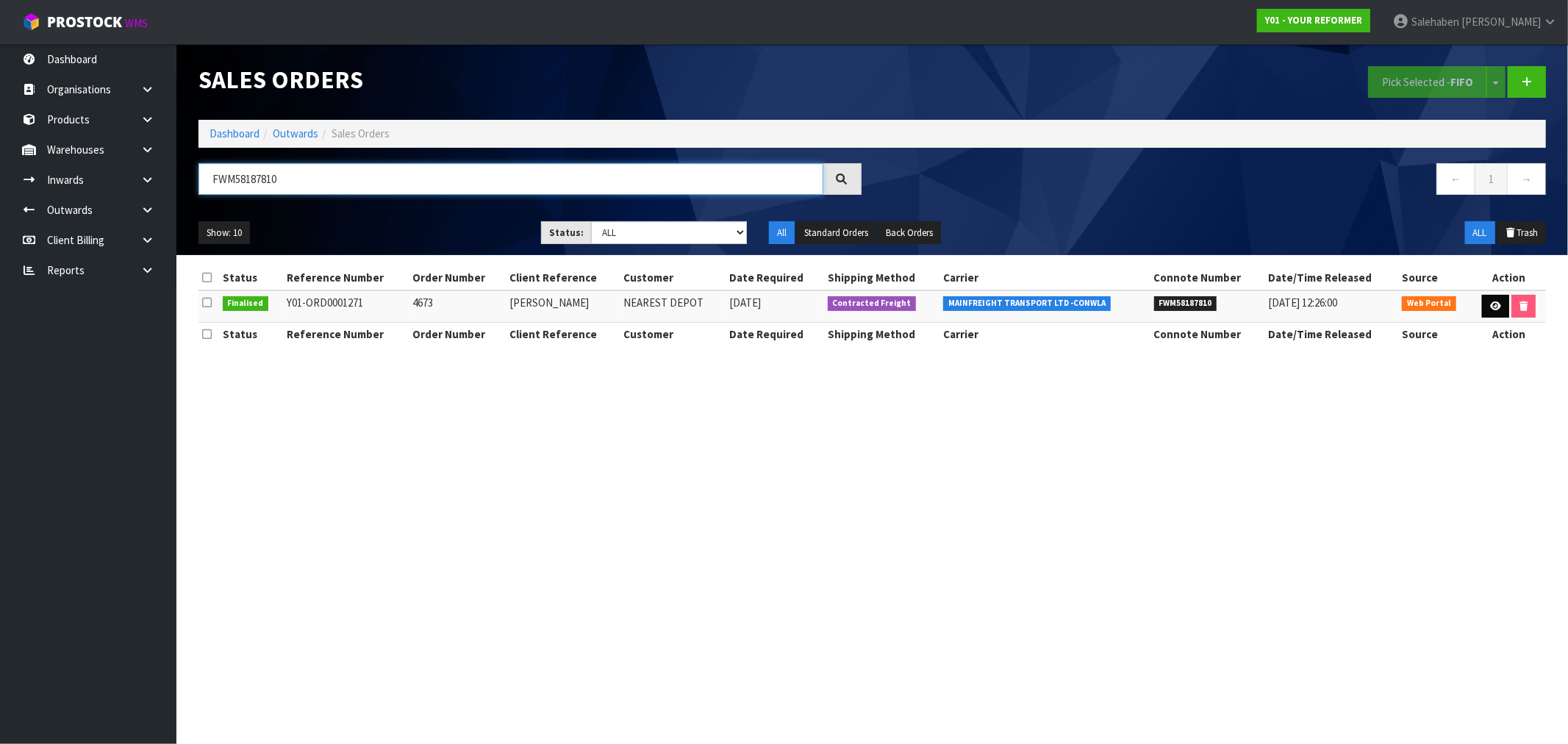
type input "FWM58187810"
click at [1497, 306] on icon at bounding box center [1495, 306] width 11 height 10
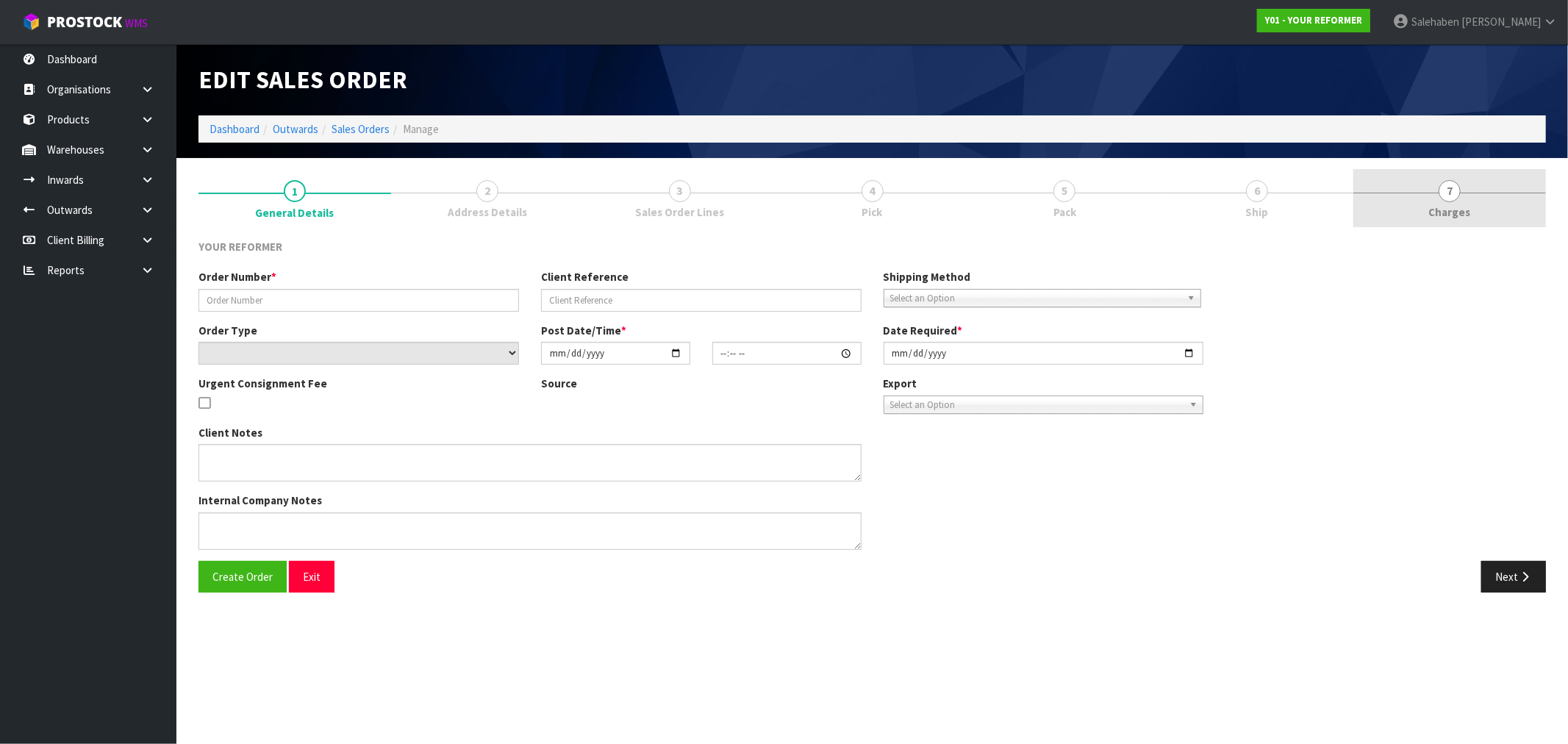
drag, startPoint x: 1437, startPoint y: 224, endPoint x: 1450, endPoint y: 212, distance: 17.7
click at [1438, 223] on link "7 Charges" at bounding box center [1450, 198] width 192 height 58
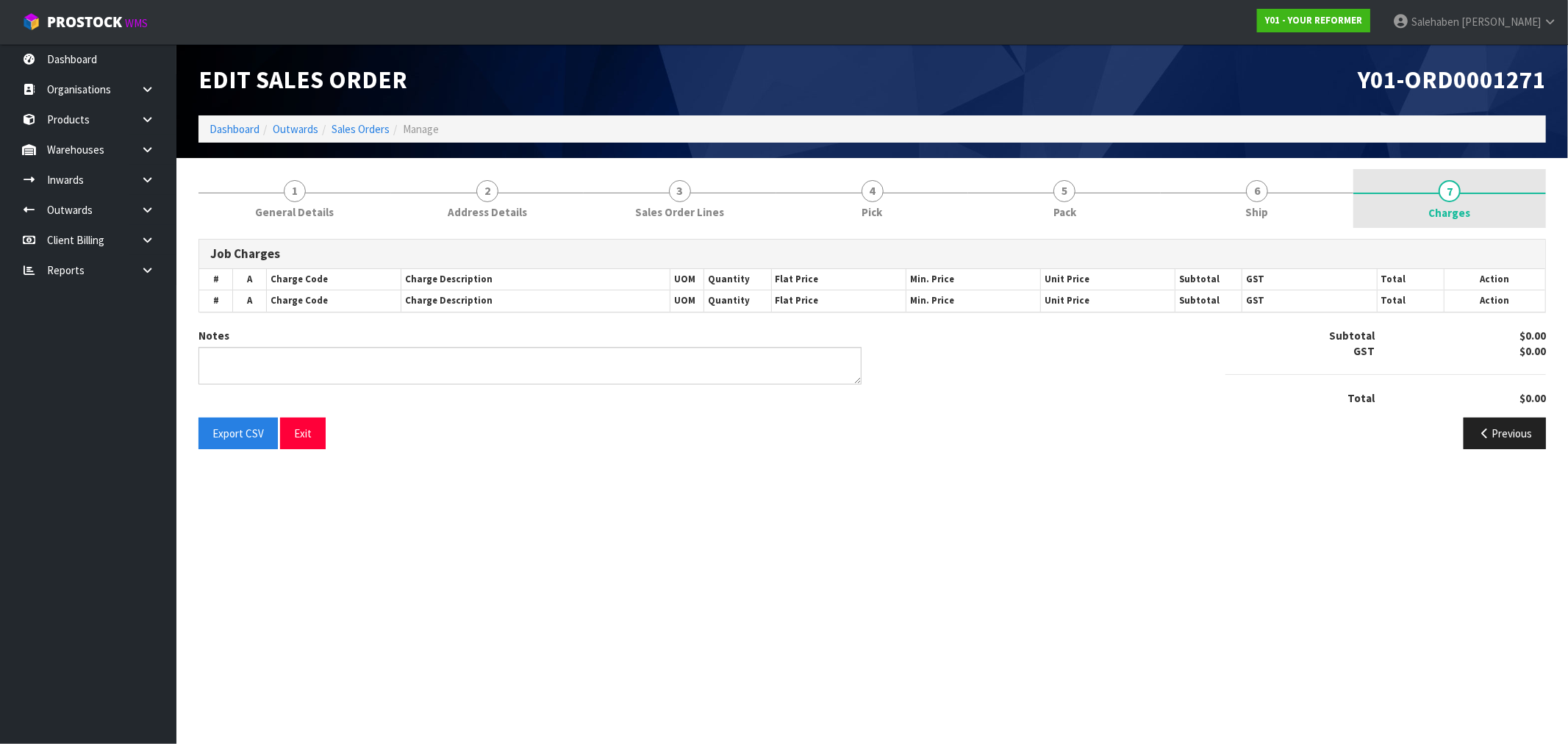
click at [1450, 210] on span "Charges" at bounding box center [1450, 212] width 42 height 16
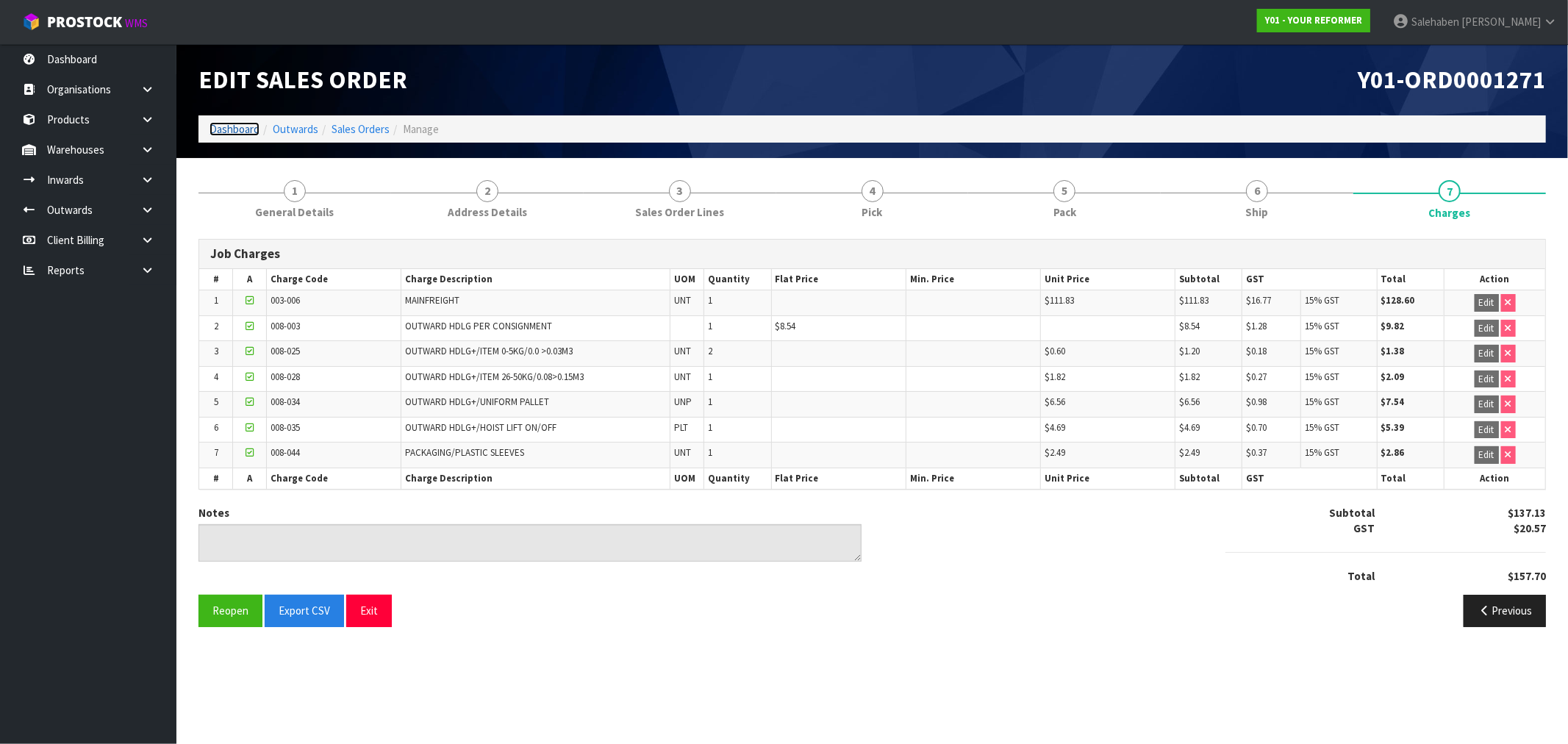
click at [235, 130] on link "Dashboard" at bounding box center [235, 129] width 50 height 14
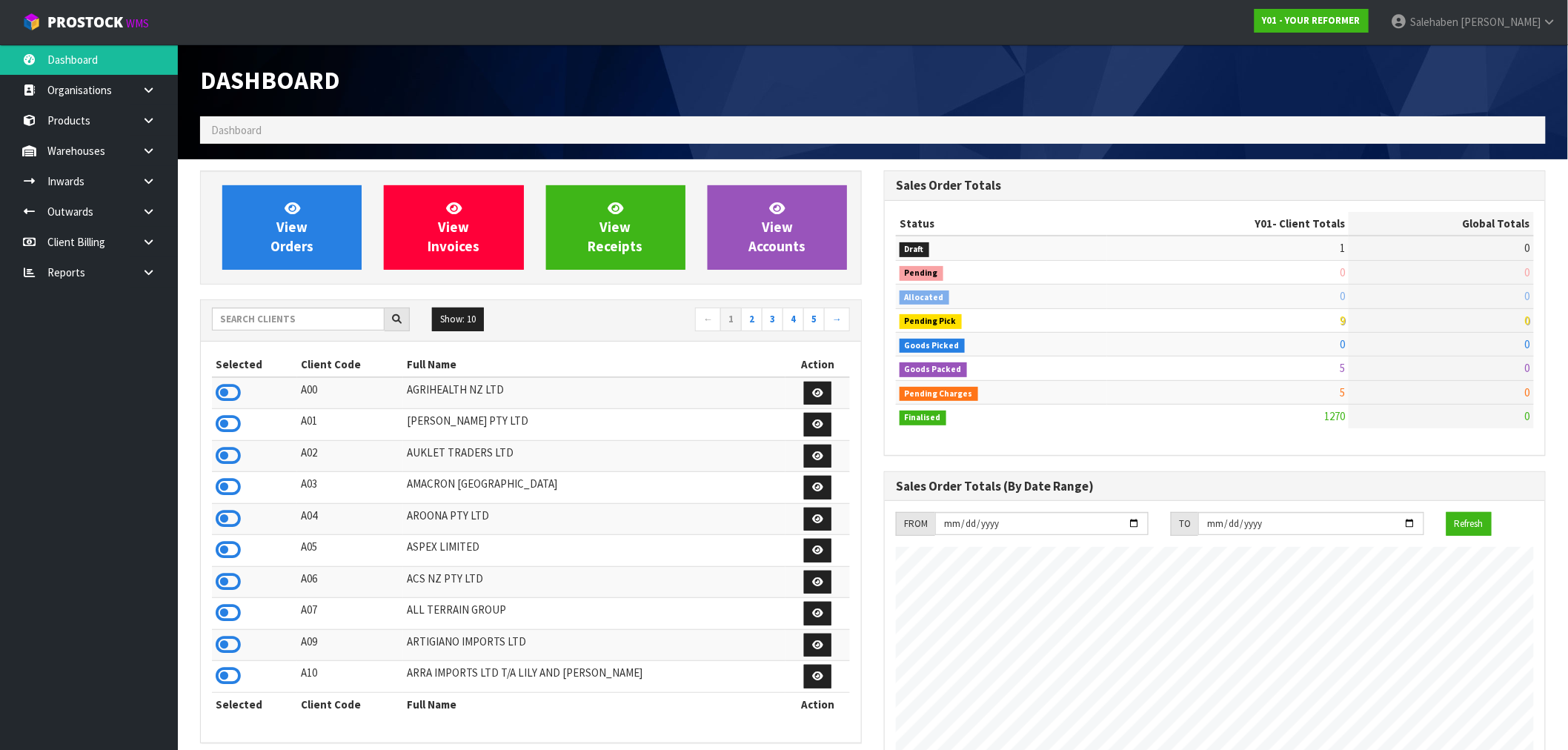
scroll to position [1122, 684]
click at [328, 315] on input "text" at bounding box center [298, 319] width 172 height 23
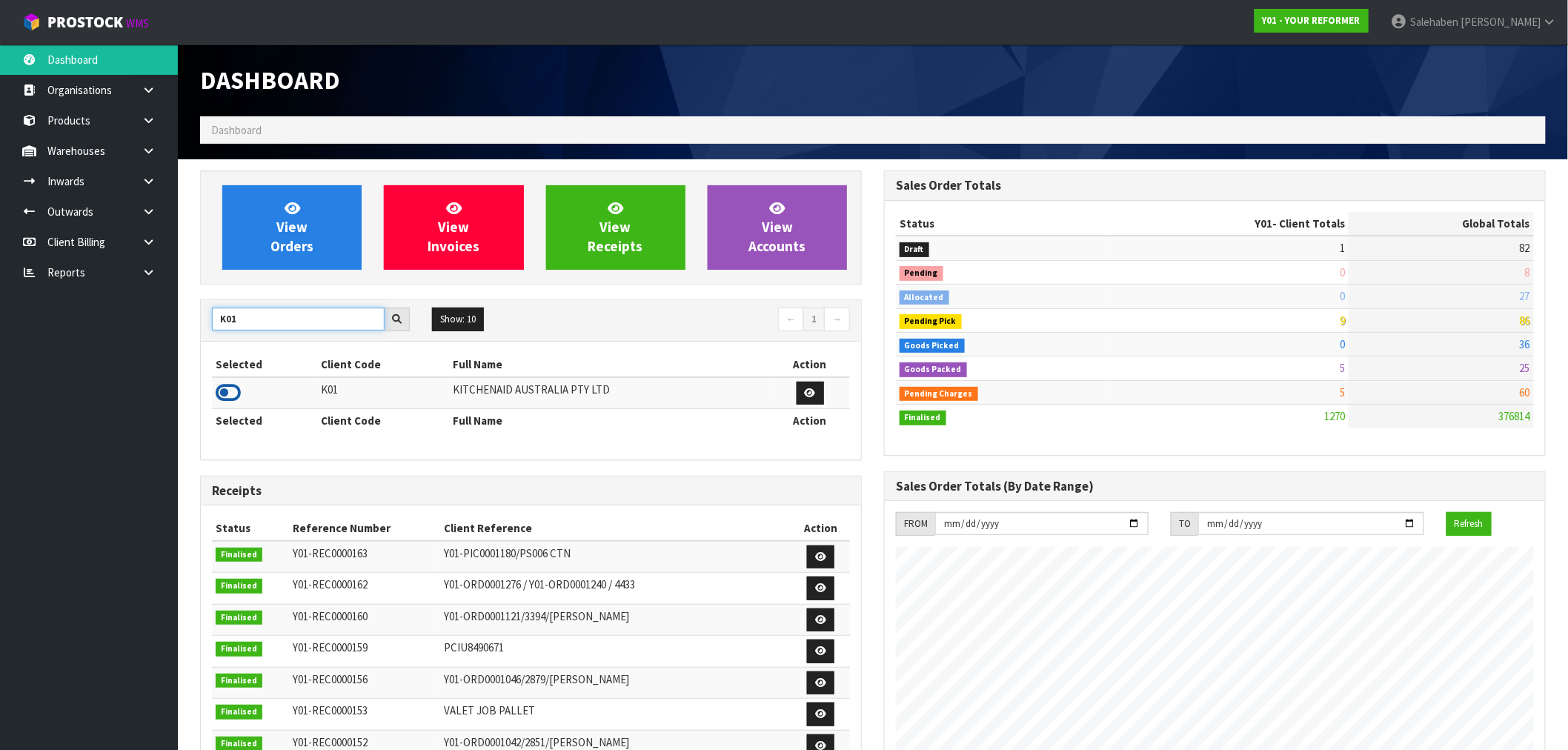
type input "K01"
click at [228, 395] on icon at bounding box center [228, 393] width 25 height 22
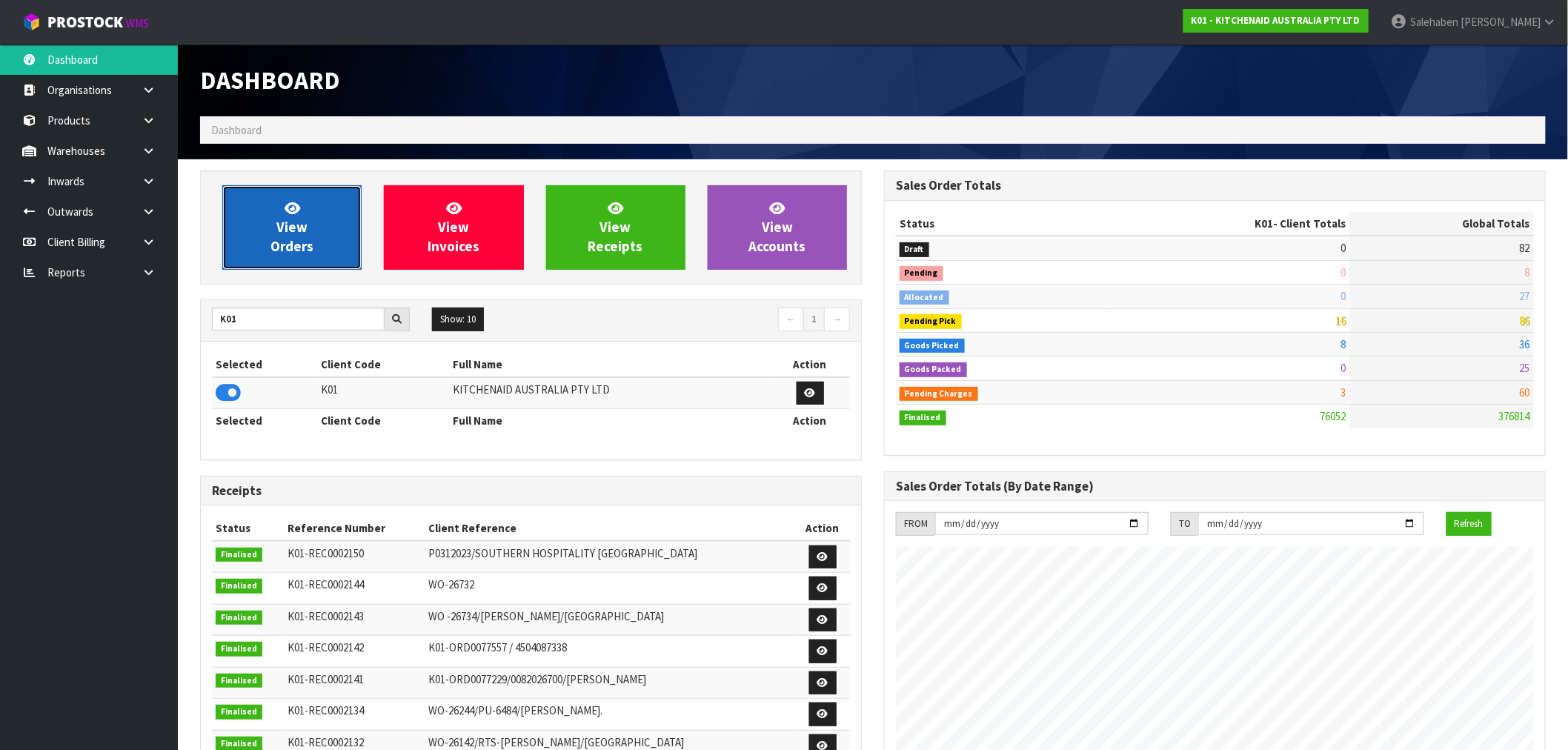
click at [327, 239] on link "View Orders" at bounding box center [292, 227] width 140 height 84
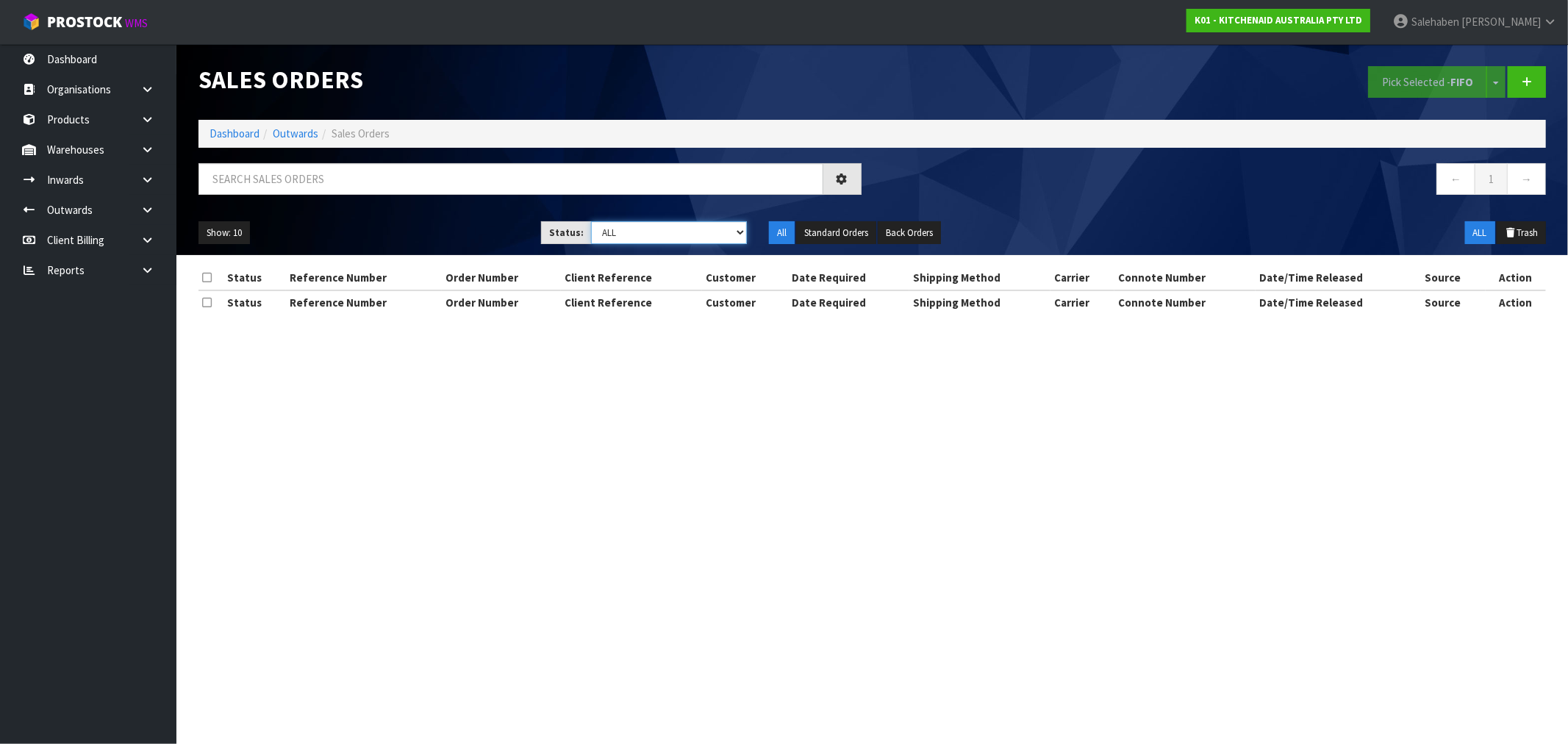
click at [629, 235] on select "Draft Pending Allocated Pending Pick Goods Picked Goods Packed Pending Charges …" at bounding box center [669, 232] width 155 height 23
select select "string:3"
click at [591, 221] on select "Draft Pending Allocated Pending Pick Goods Picked Goods Packed Pending Charges …" at bounding box center [669, 232] width 155 height 23
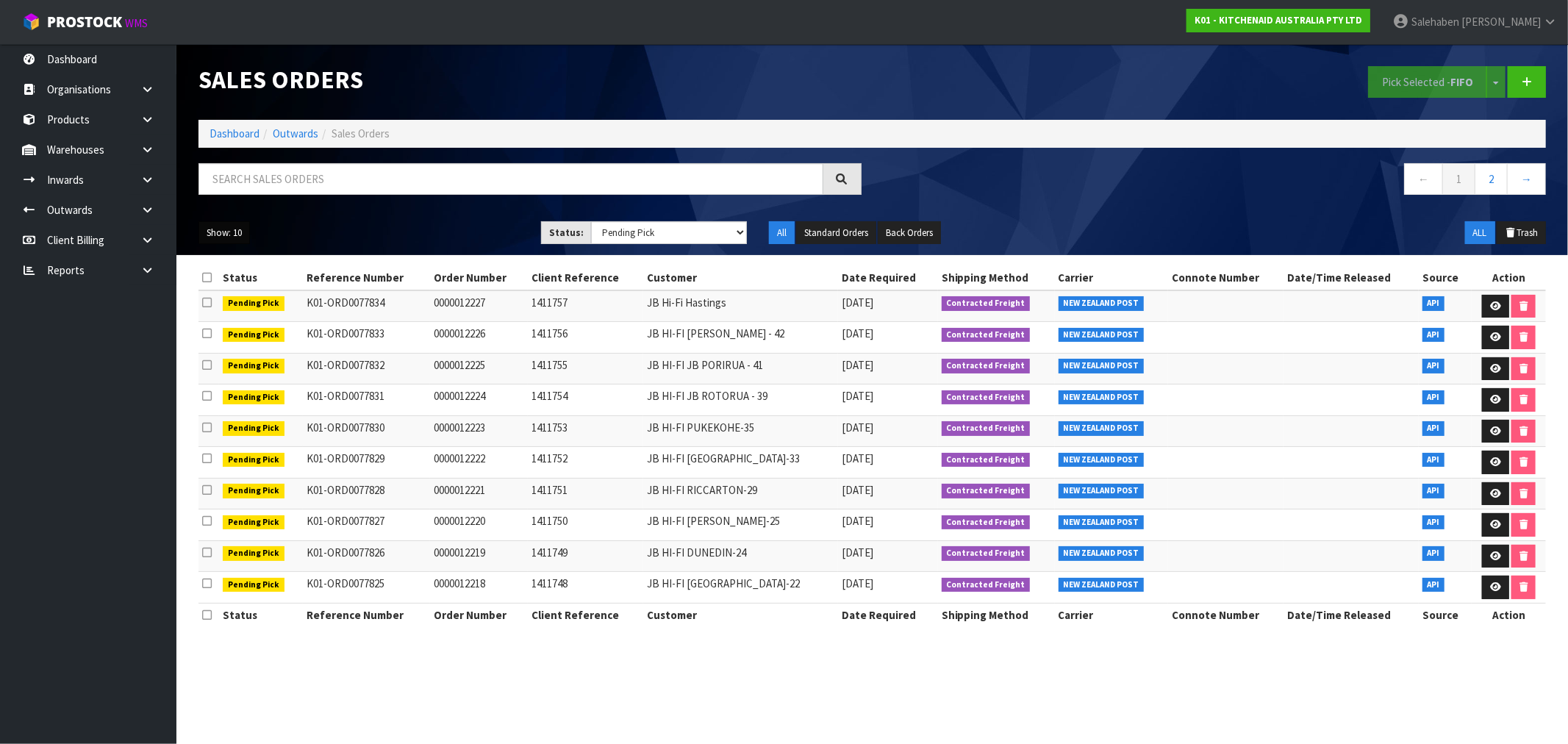
click at [225, 234] on button "Show: 10" at bounding box center [224, 233] width 51 height 24
click at [216, 322] on link "50" at bounding box center [257, 320] width 116 height 20
click at [841, 238] on button "Standard Orders" at bounding box center [836, 233] width 80 height 24
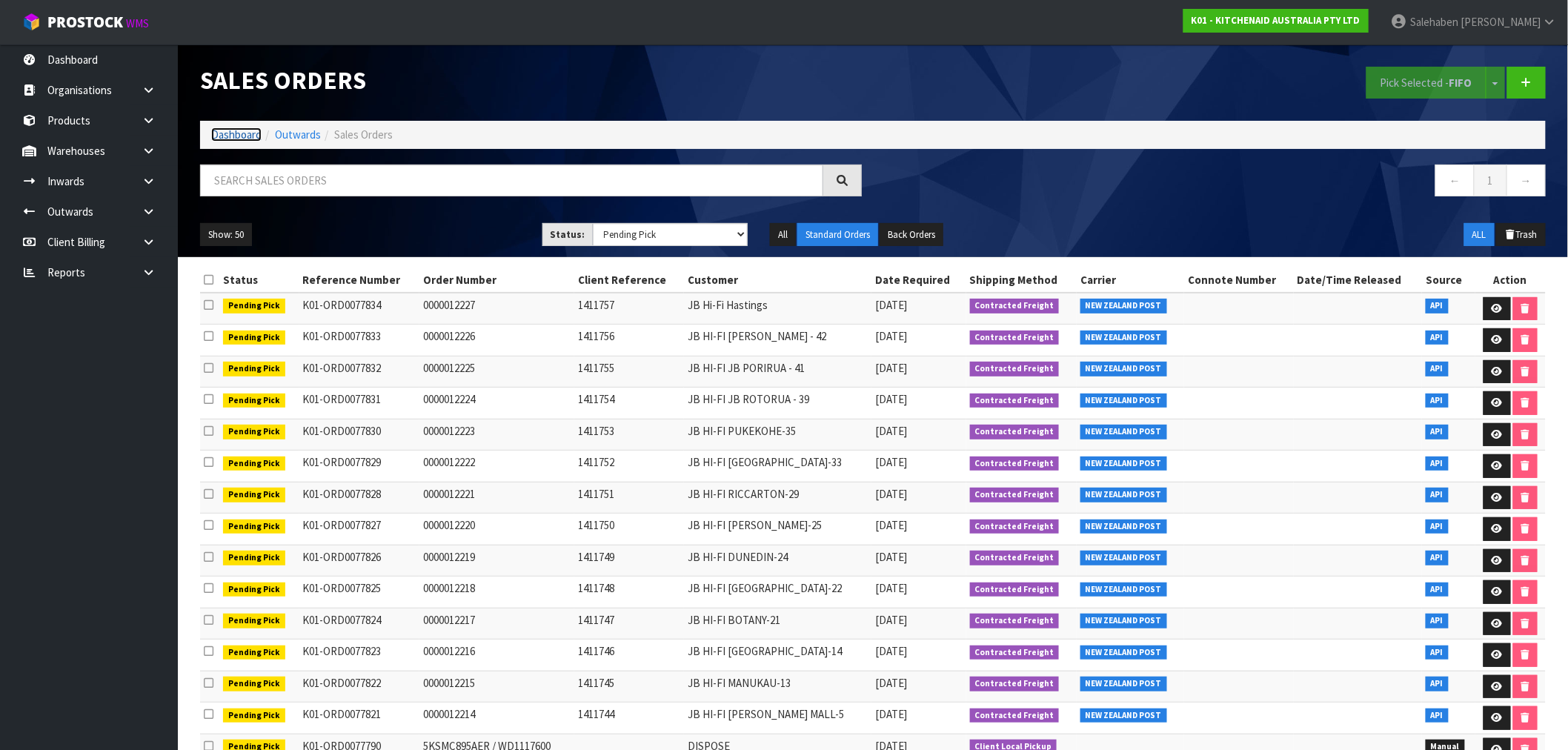
click at [240, 134] on link "Dashboard" at bounding box center [237, 134] width 51 height 14
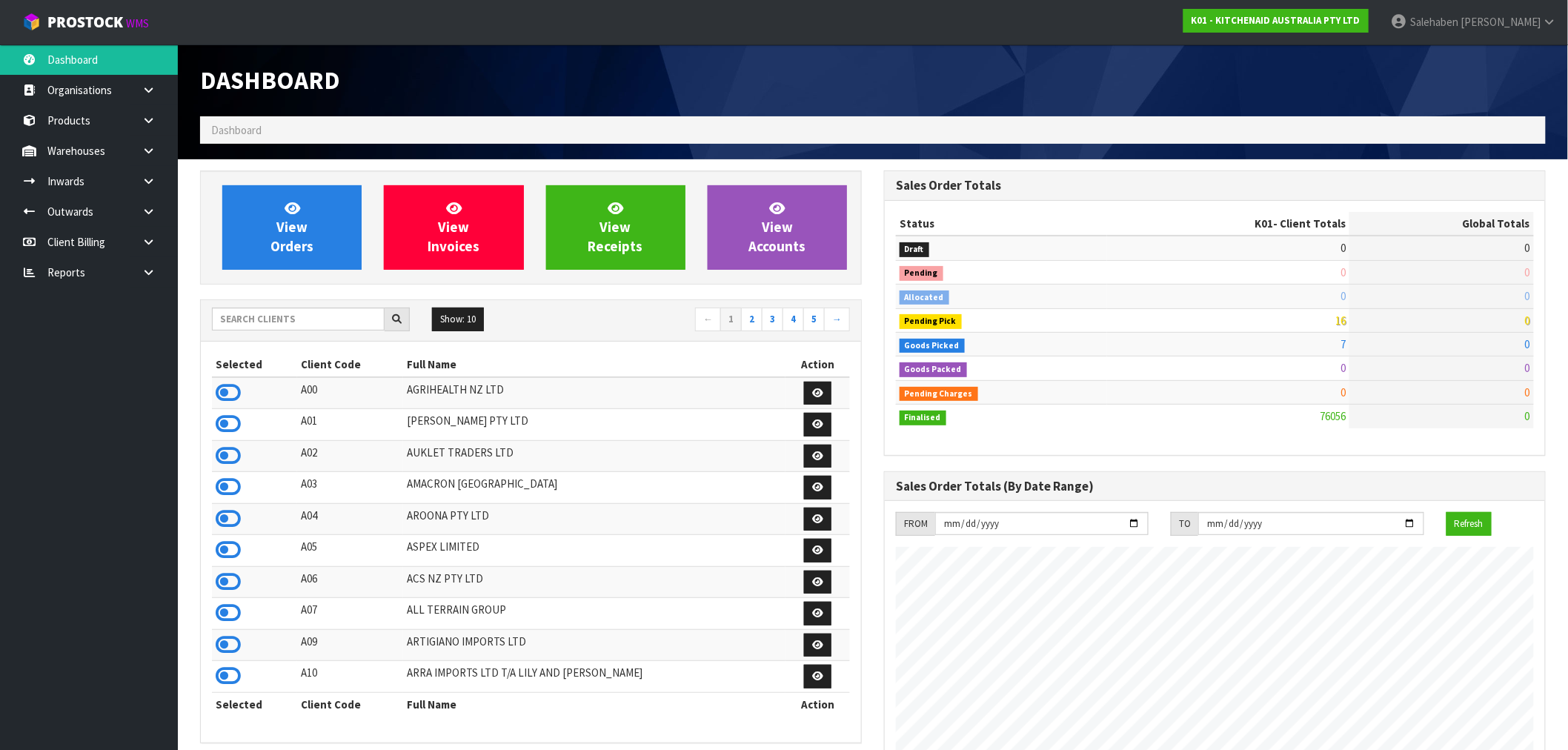
scroll to position [1122, 684]
click at [327, 322] on input "text" at bounding box center [298, 319] width 172 height 23
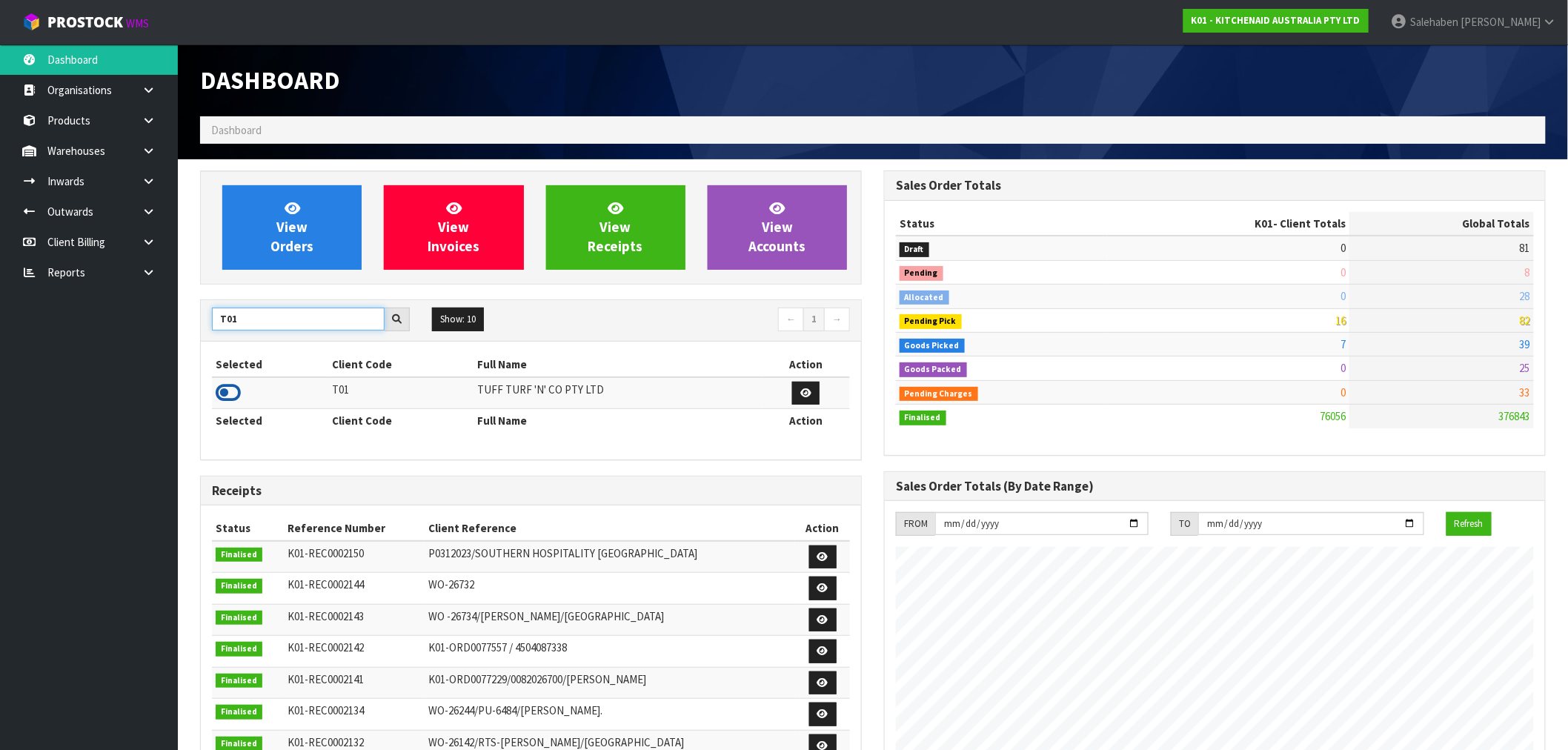
type input "T01"
click at [231, 393] on icon at bounding box center [228, 393] width 25 height 22
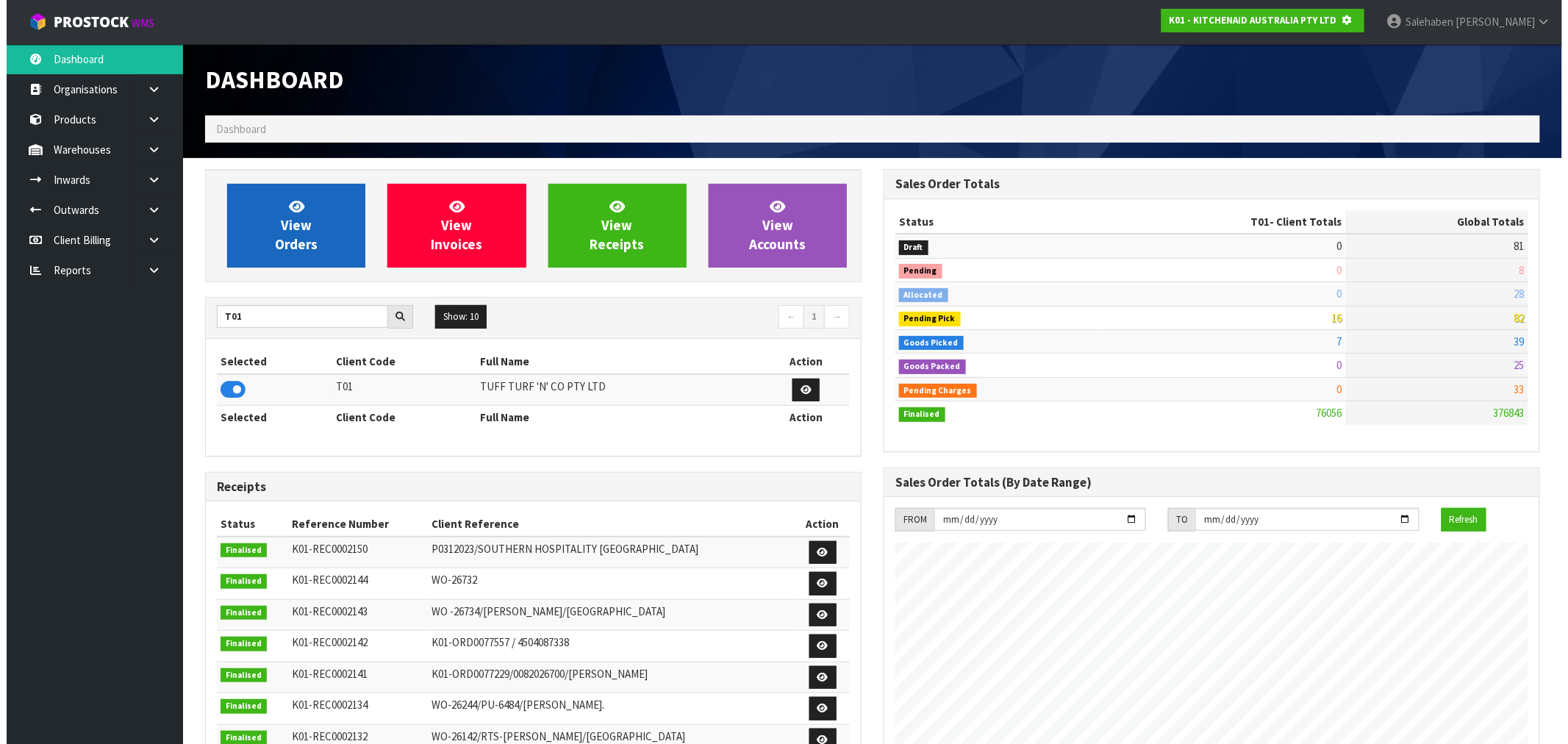
scroll to position [734036, 734295]
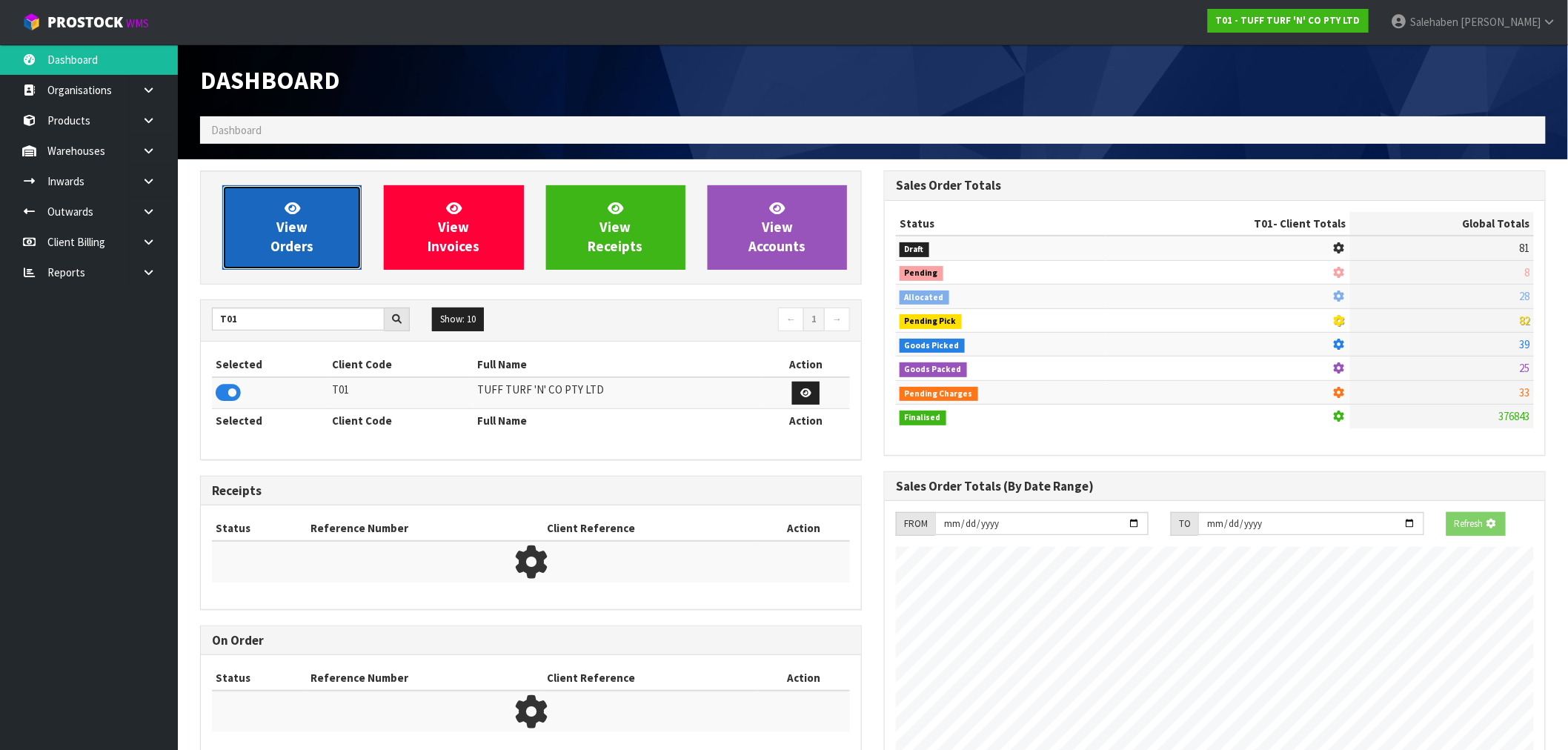
click at [301, 243] on span "View Orders" at bounding box center [292, 227] width 43 height 55
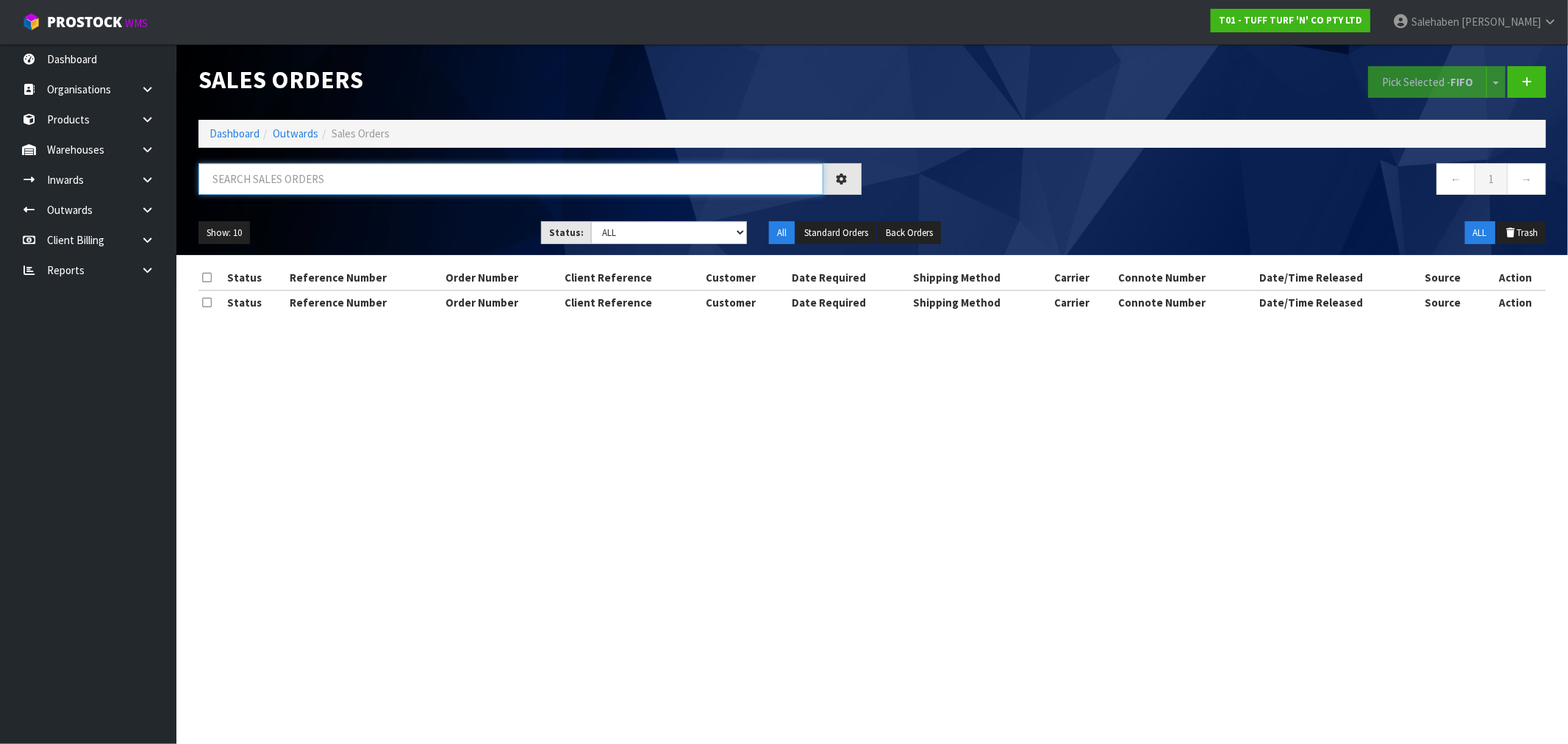
click at [298, 181] on input "text" at bounding box center [511, 178] width 625 height 32
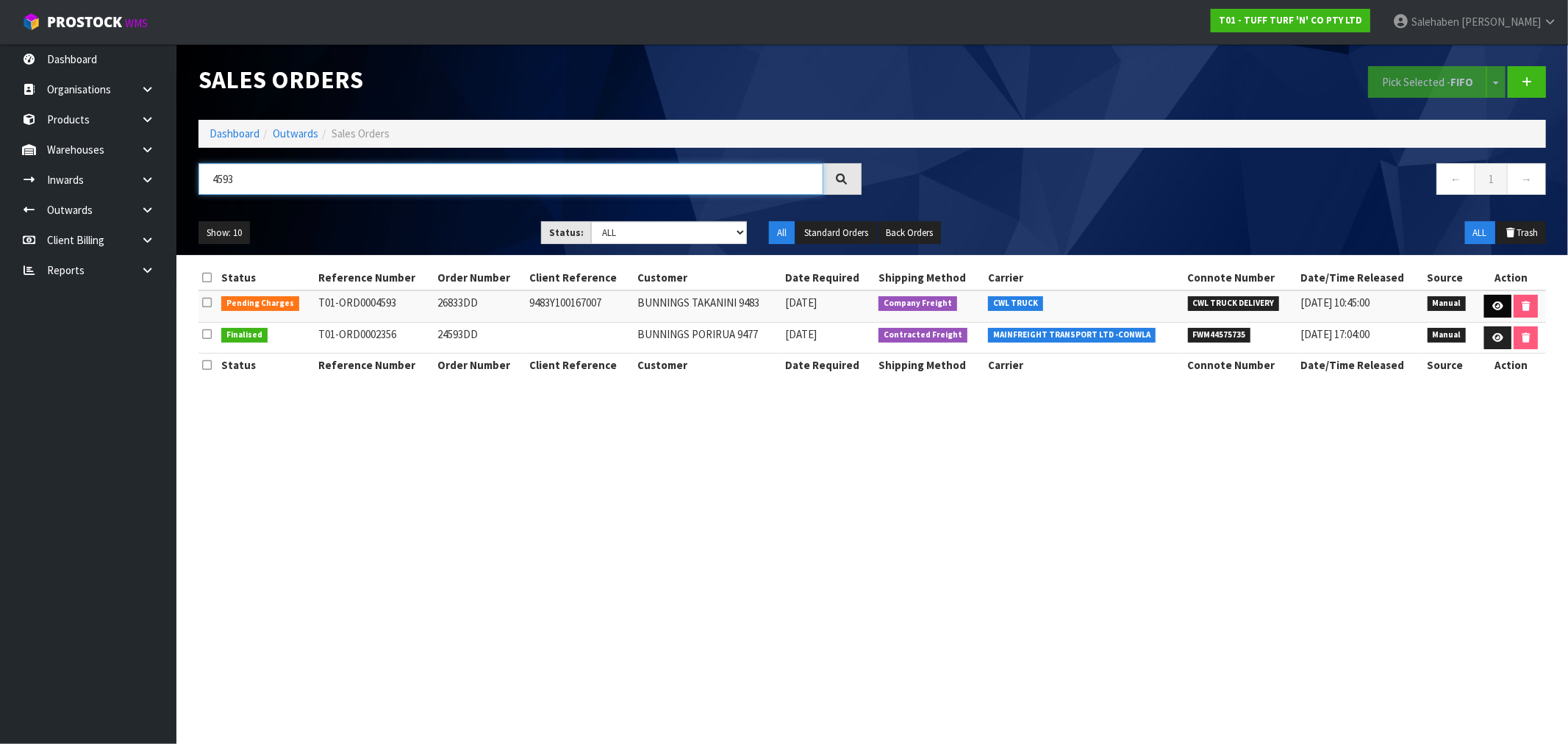
type input "4593"
click at [1497, 301] on icon at bounding box center [1497, 306] width 11 height 10
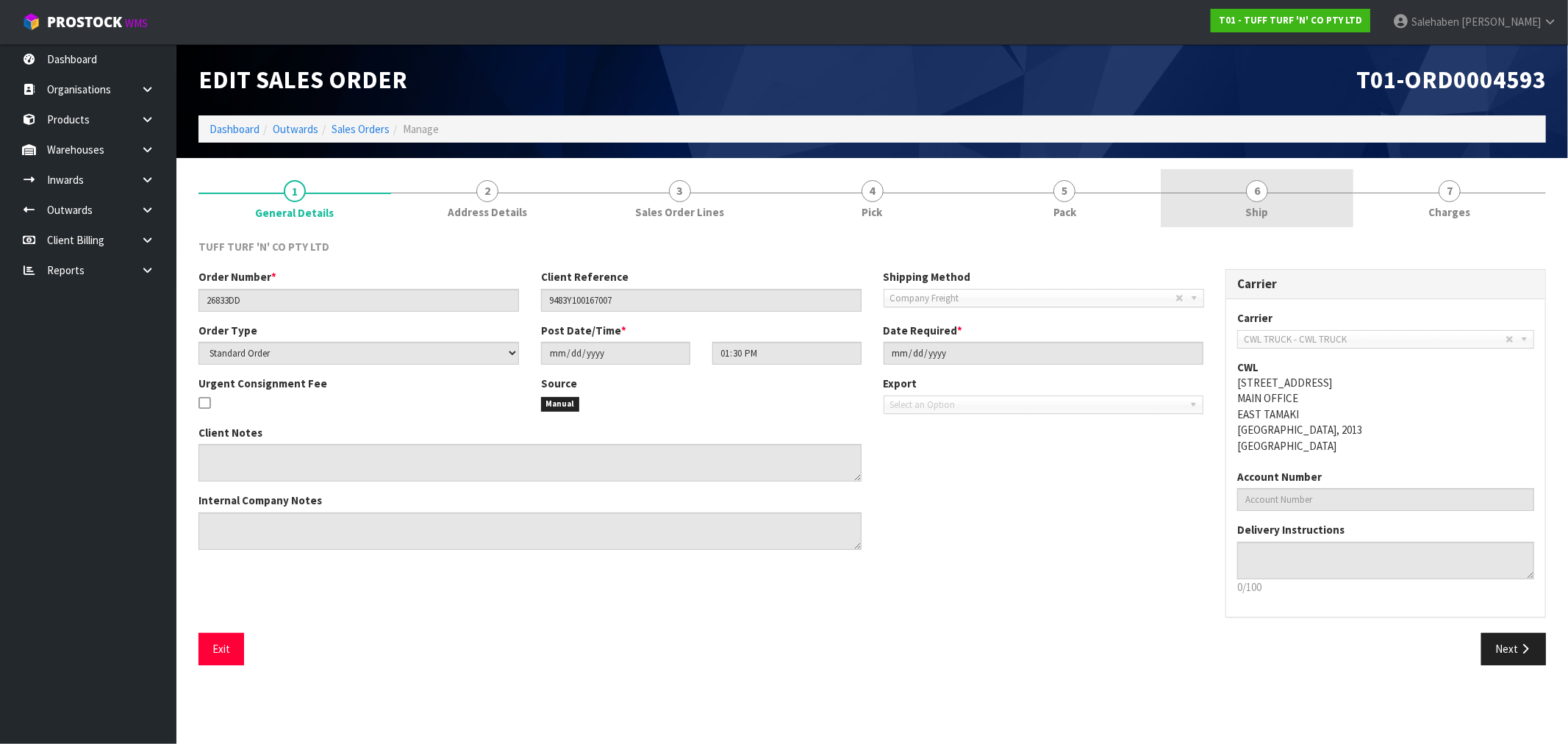
click at [1256, 208] on span "Ship" at bounding box center [1257, 212] width 23 height 16
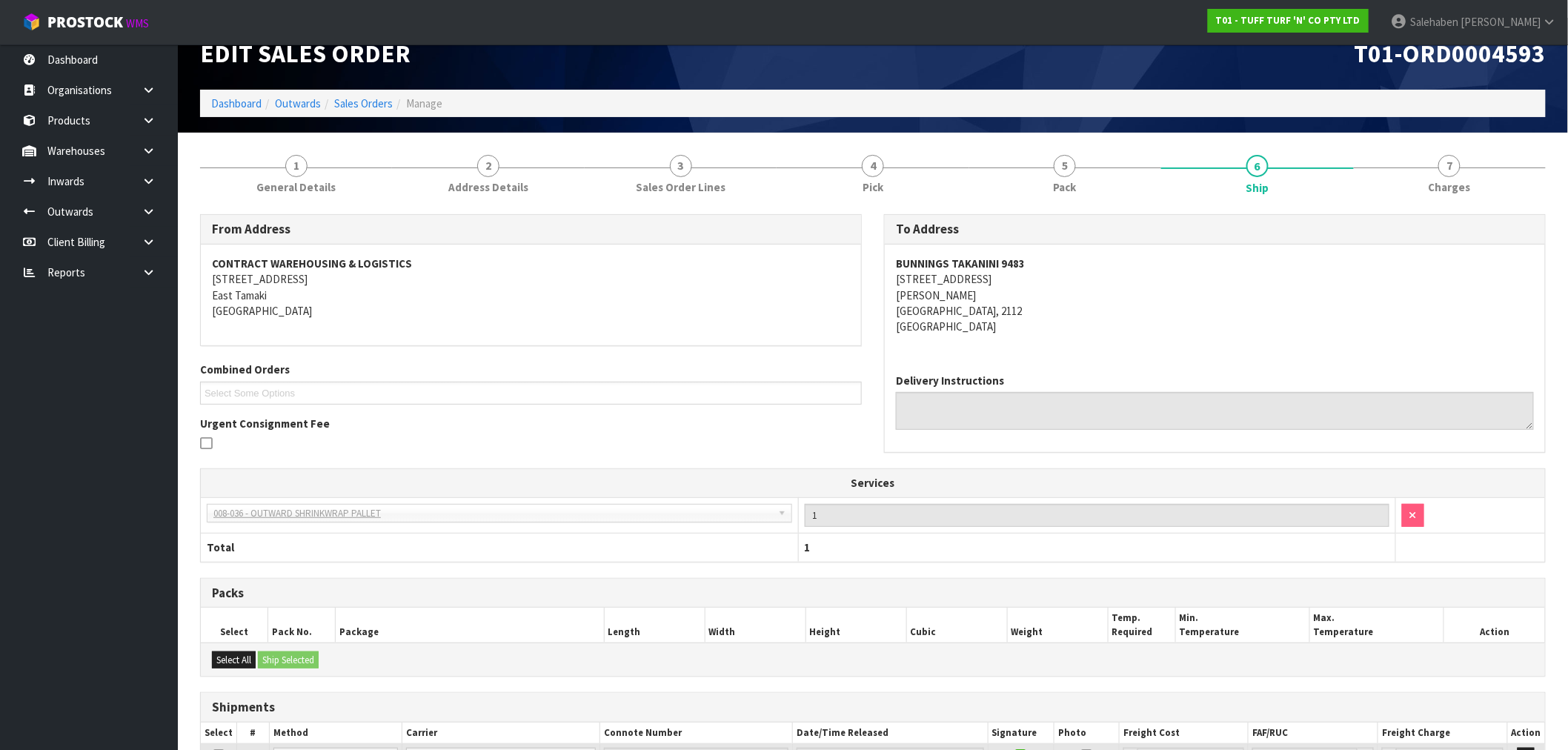
scroll to position [161, 0]
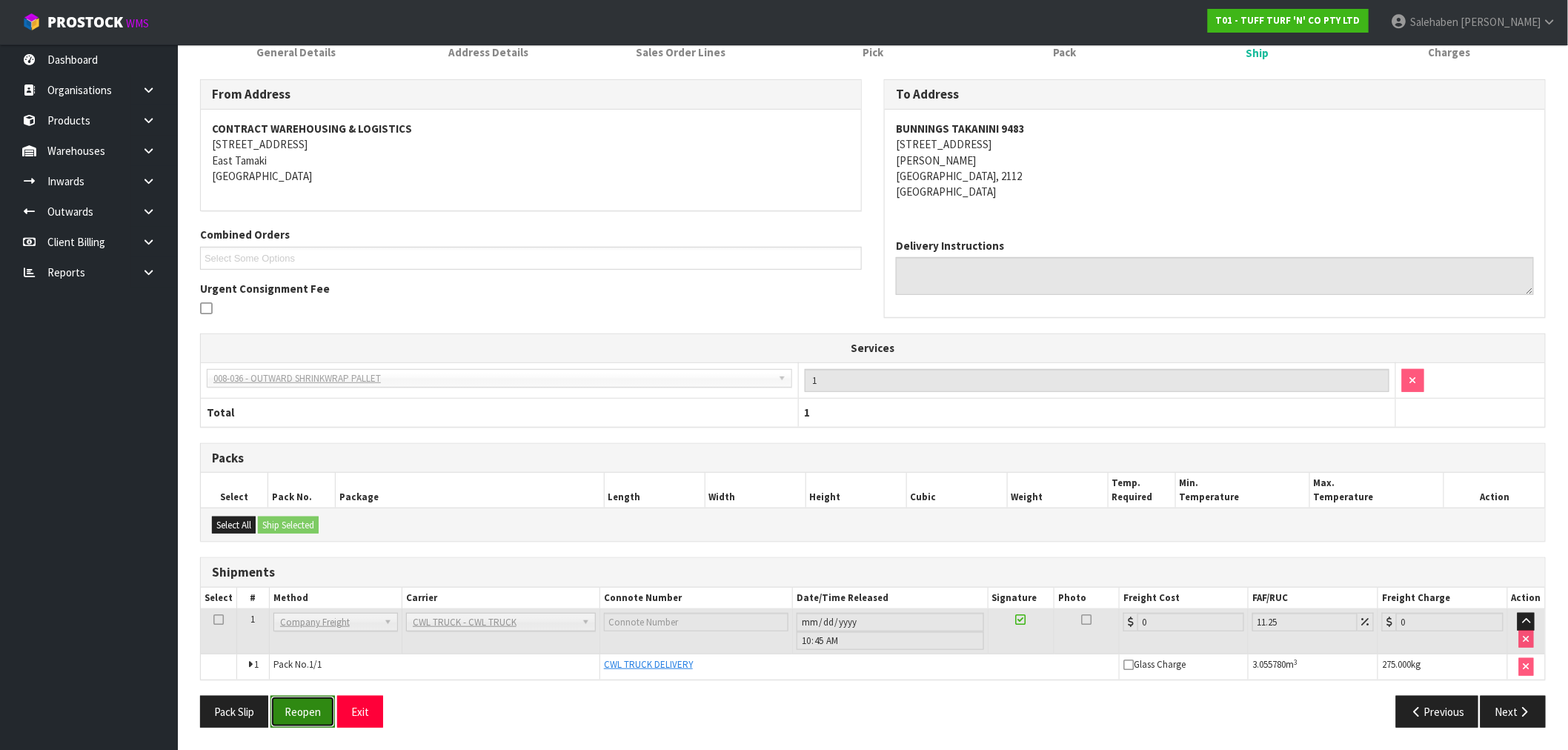
click at [306, 711] on button "Reopen" at bounding box center [302, 711] width 64 height 32
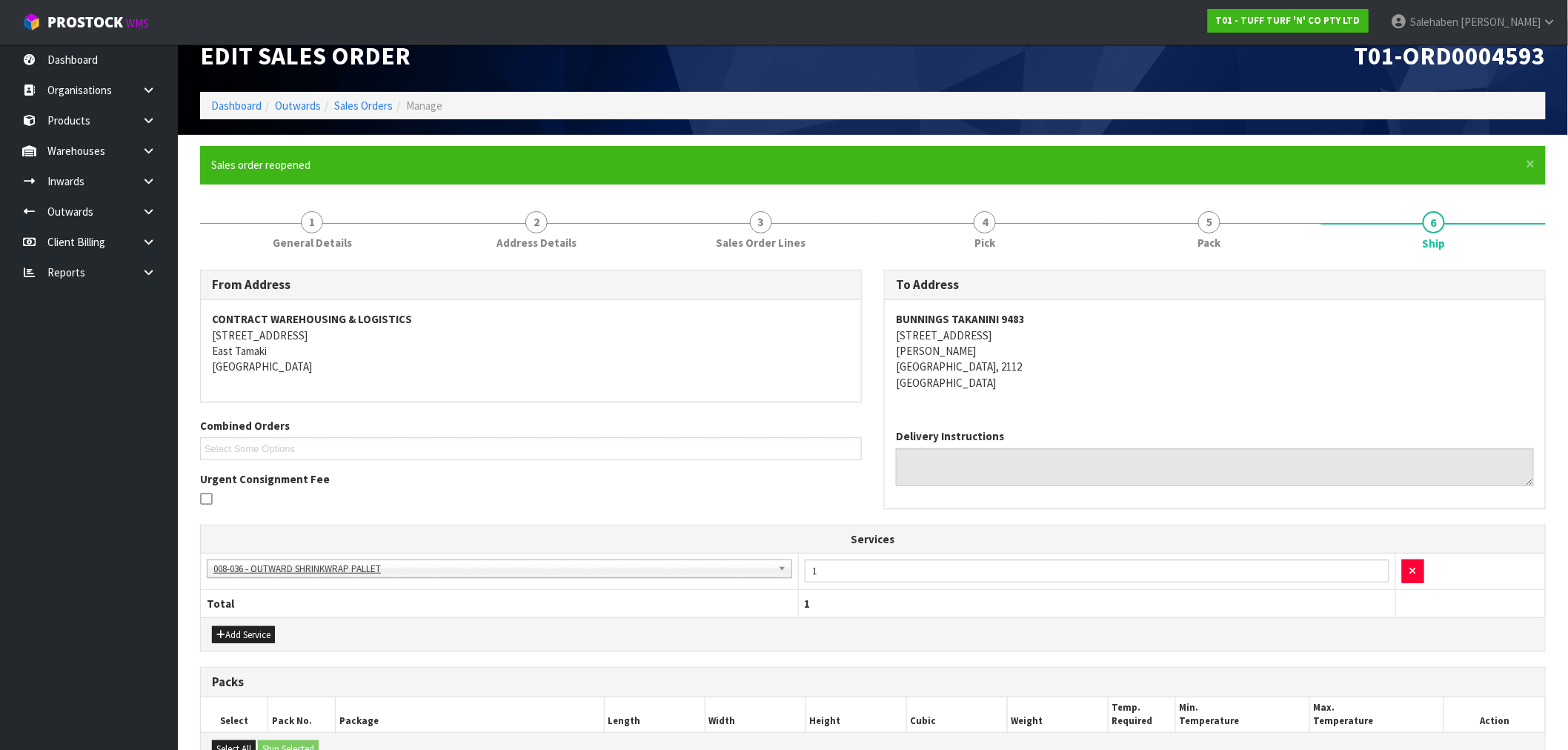
scroll to position [216, 0]
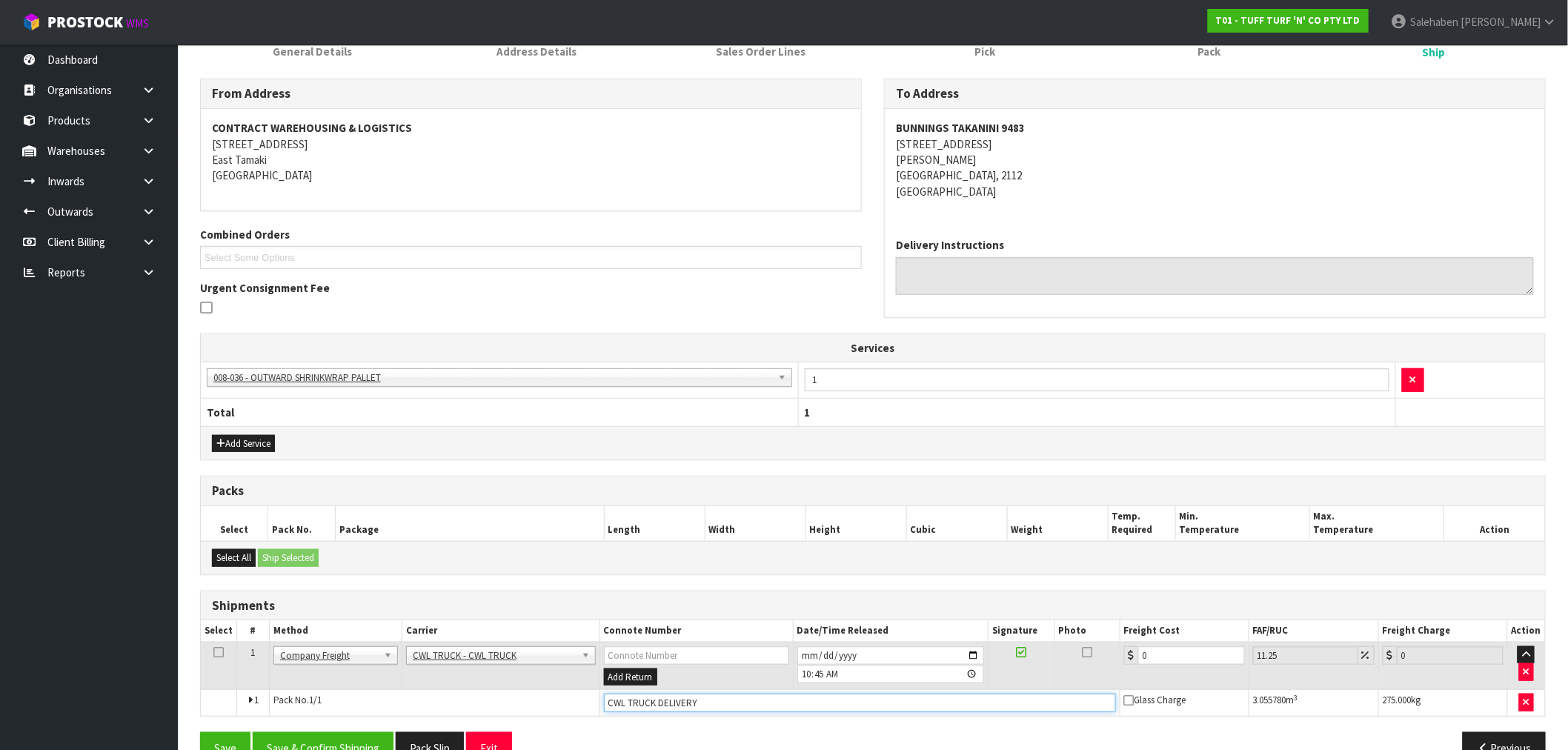
click at [722, 701] on input "CWL TRUCK DELIVERY" at bounding box center [860, 702] width 512 height 19
type input "CWL TRUCK DELIVERED"
drag, startPoint x: 1152, startPoint y: 662, endPoint x: 1129, endPoint y: 675, distance: 26.4
click at [1131, 675] on td "0" at bounding box center [1184, 666] width 129 height 49
type input "1"
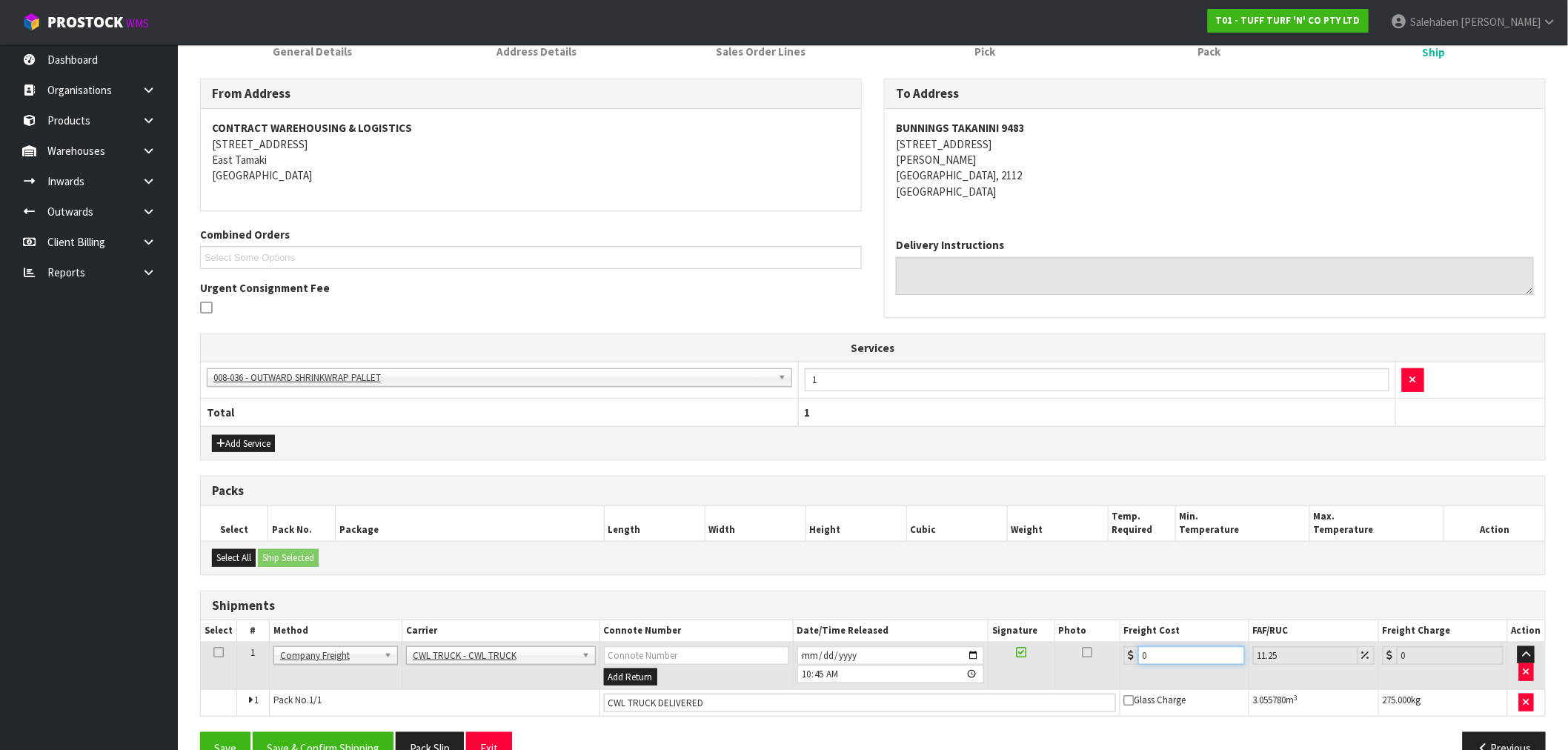
type input "1.11"
type input "15"
type input "16.69"
type input "155"
type input "172.44"
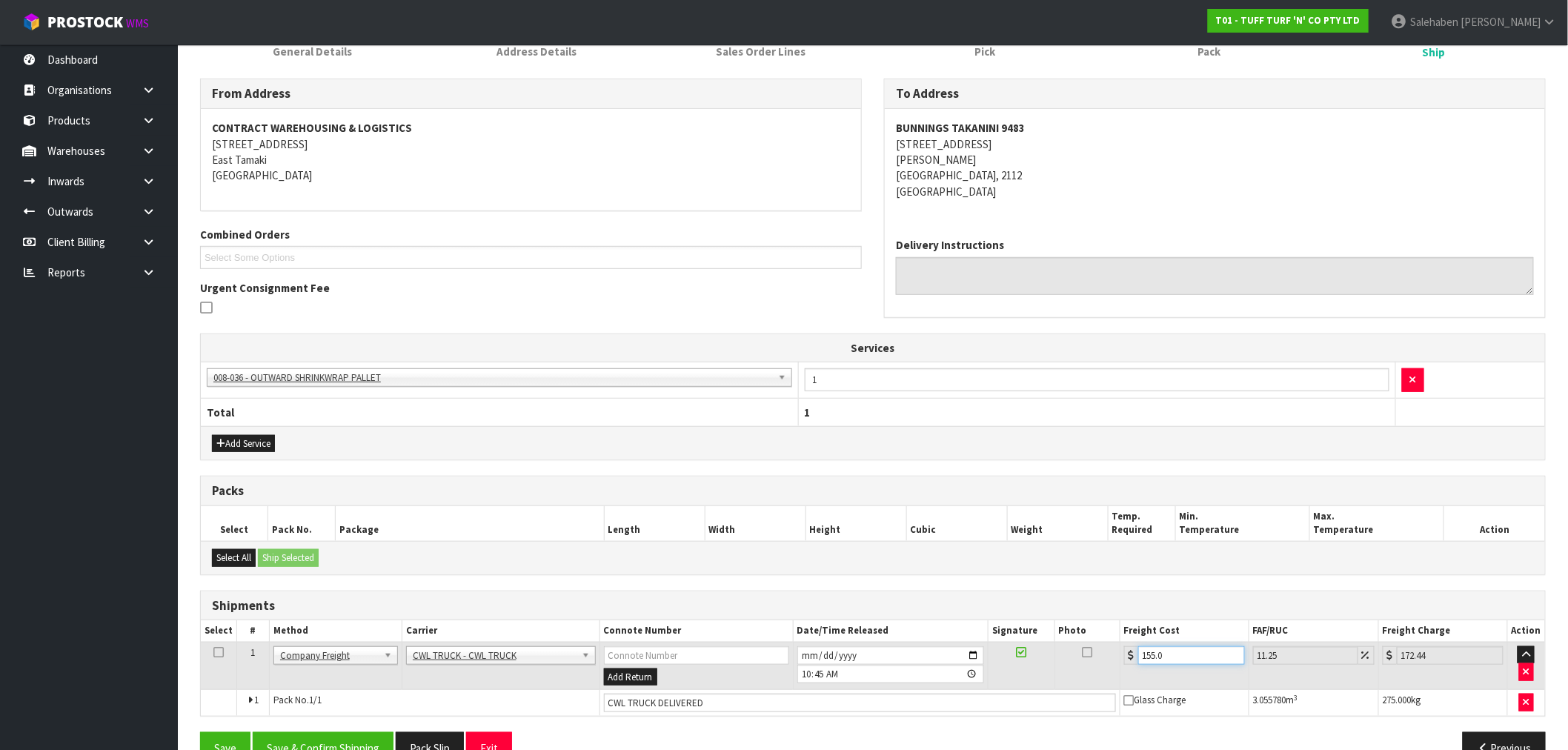
type input "155.09"
type input "172.54"
type input "155.09"
click at [340, 741] on button "Save & Confirm Shipping" at bounding box center [323, 748] width 141 height 32
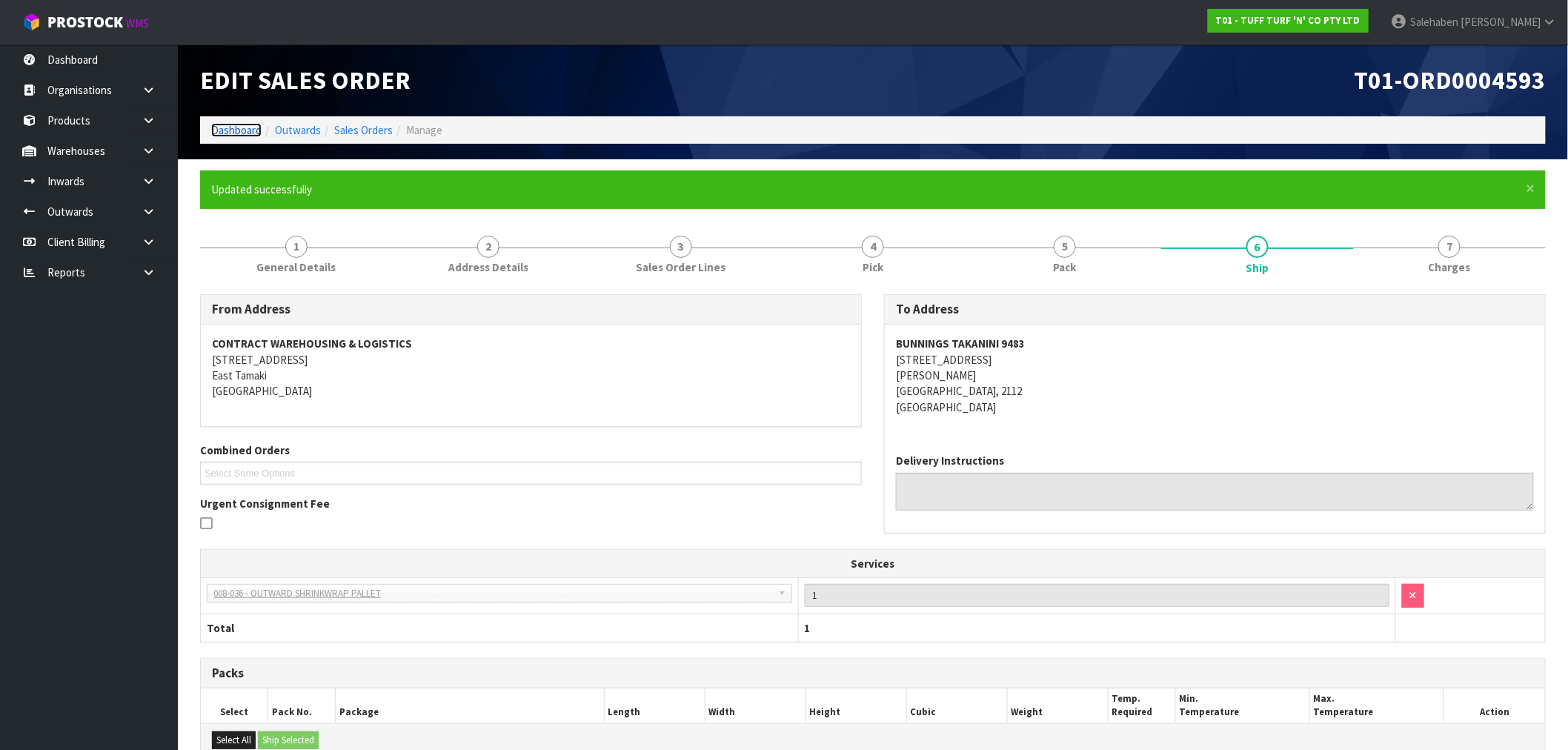
click at [221, 128] on link "Dashboard" at bounding box center [237, 130] width 51 height 14
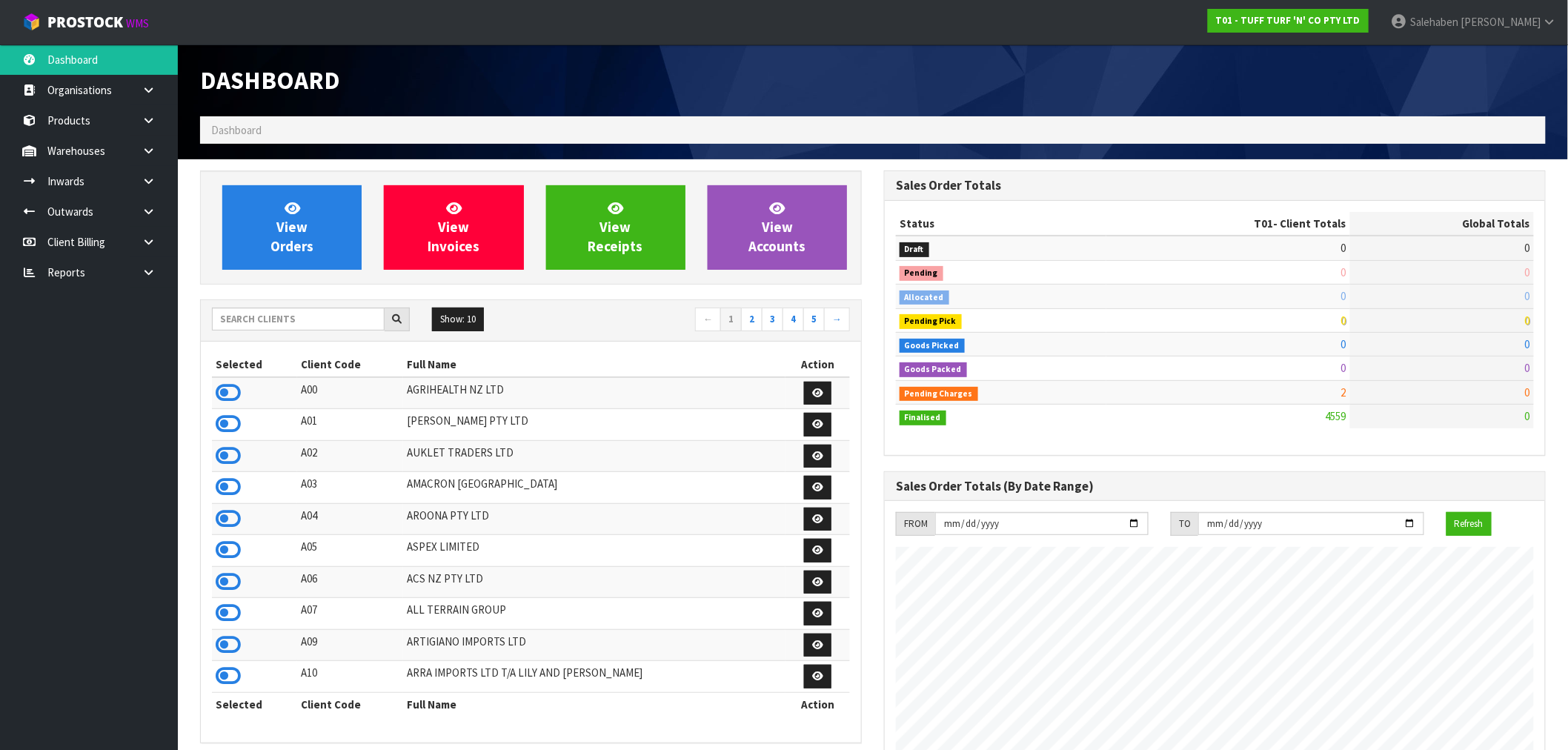
scroll to position [1122, 684]
click at [247, 320] on input "text" at bounding box center [298, 319] width 172 height 23
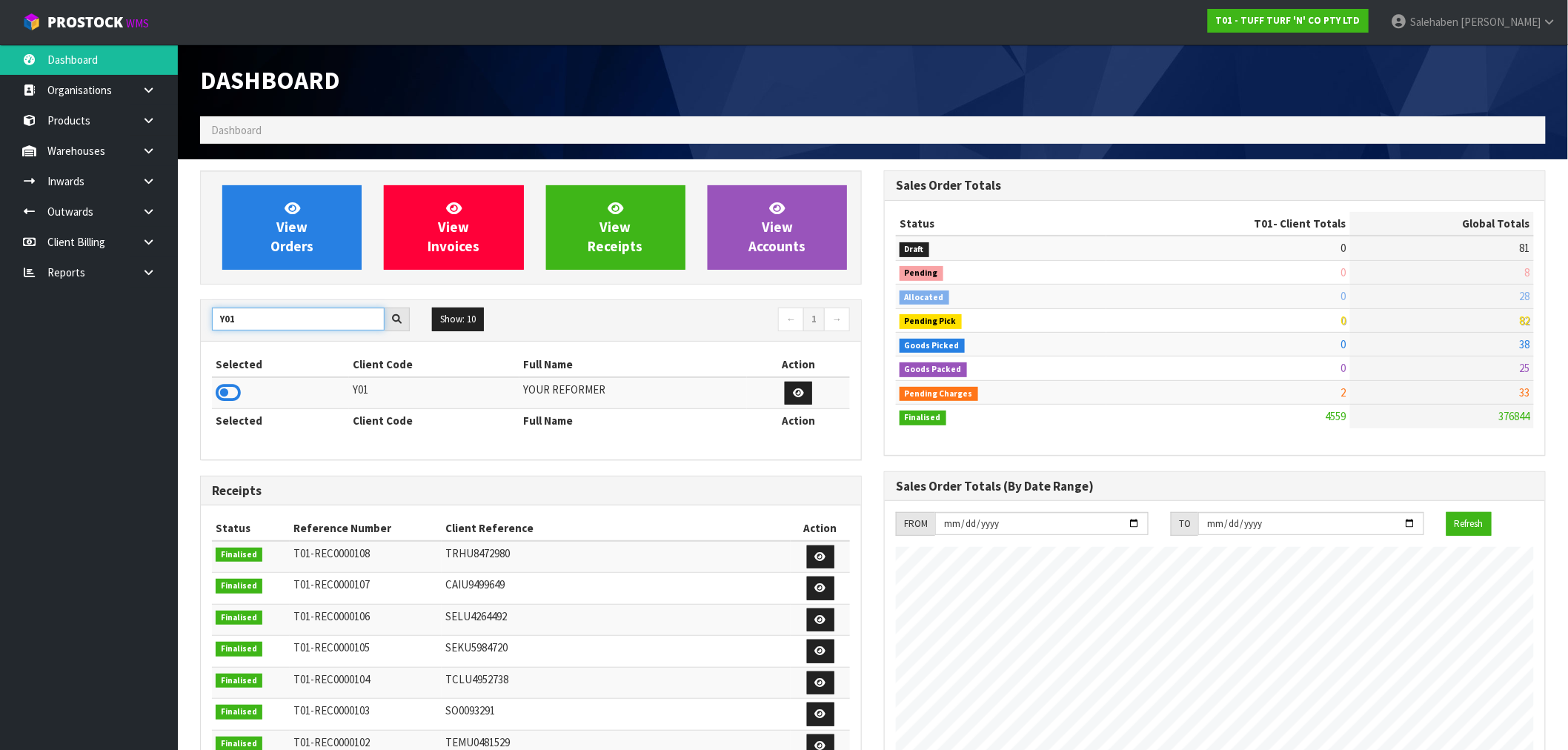
click at [246, 321] on input "Y01" at bounding box center [298, 319] width 172 height 23
type input "Y01"
drag, startPoint x: 240, startPoint y: 351, endPoint x: 87, endPoint y: 687, distance: 369.2
click at [223, 404] on div "Y01 Show: 10 5 10 25 50 ← 1 → Selected Client Code Full Name Action Y01 YOUR RE…" at bounding box center [531, 379] width 662 height 160
click at [666, 433] on th "Full Name" at bounding box center [633, 421] width 227 height 24
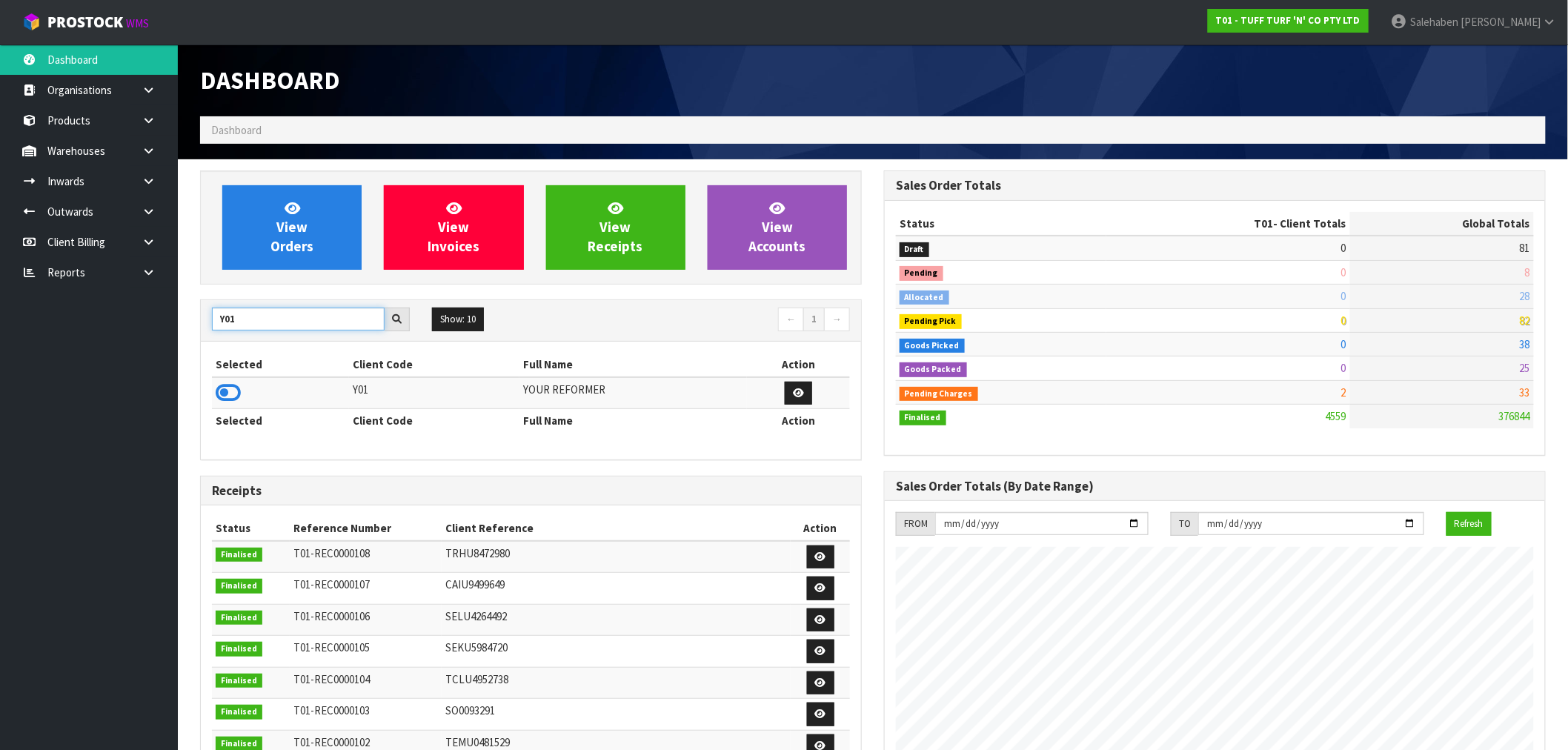
drag, startPoint x: 246, startPoint y: 317, endPoint x: 210, endPoint y: 335, distance: 40.2
click at [215, 330] on input "Y01" at bounding box center [298, 319] width 172 height 23
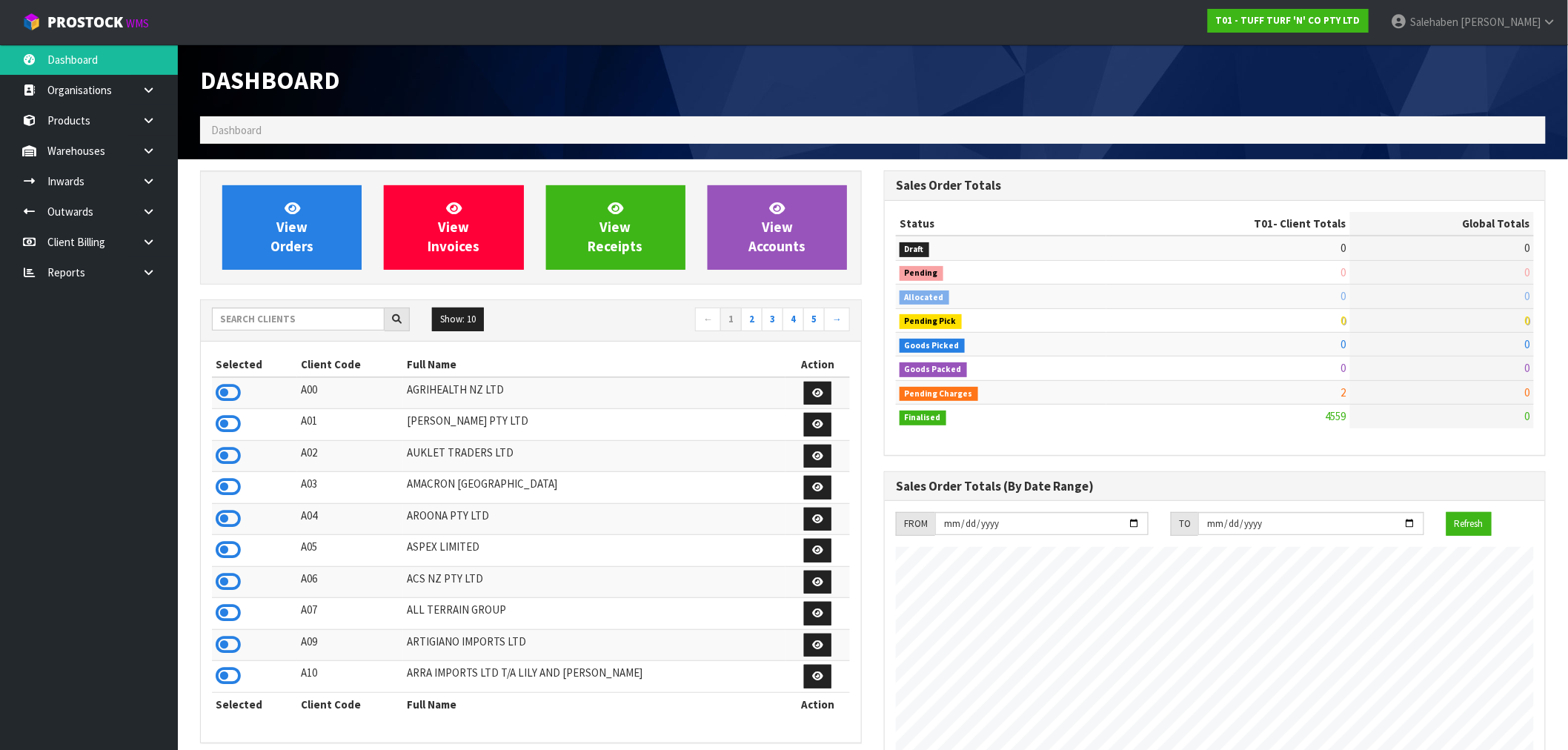
scroll to position [1122, 684]
click at [255, 323] on input "text" at bounding box center [298, 319] width 172 height 23
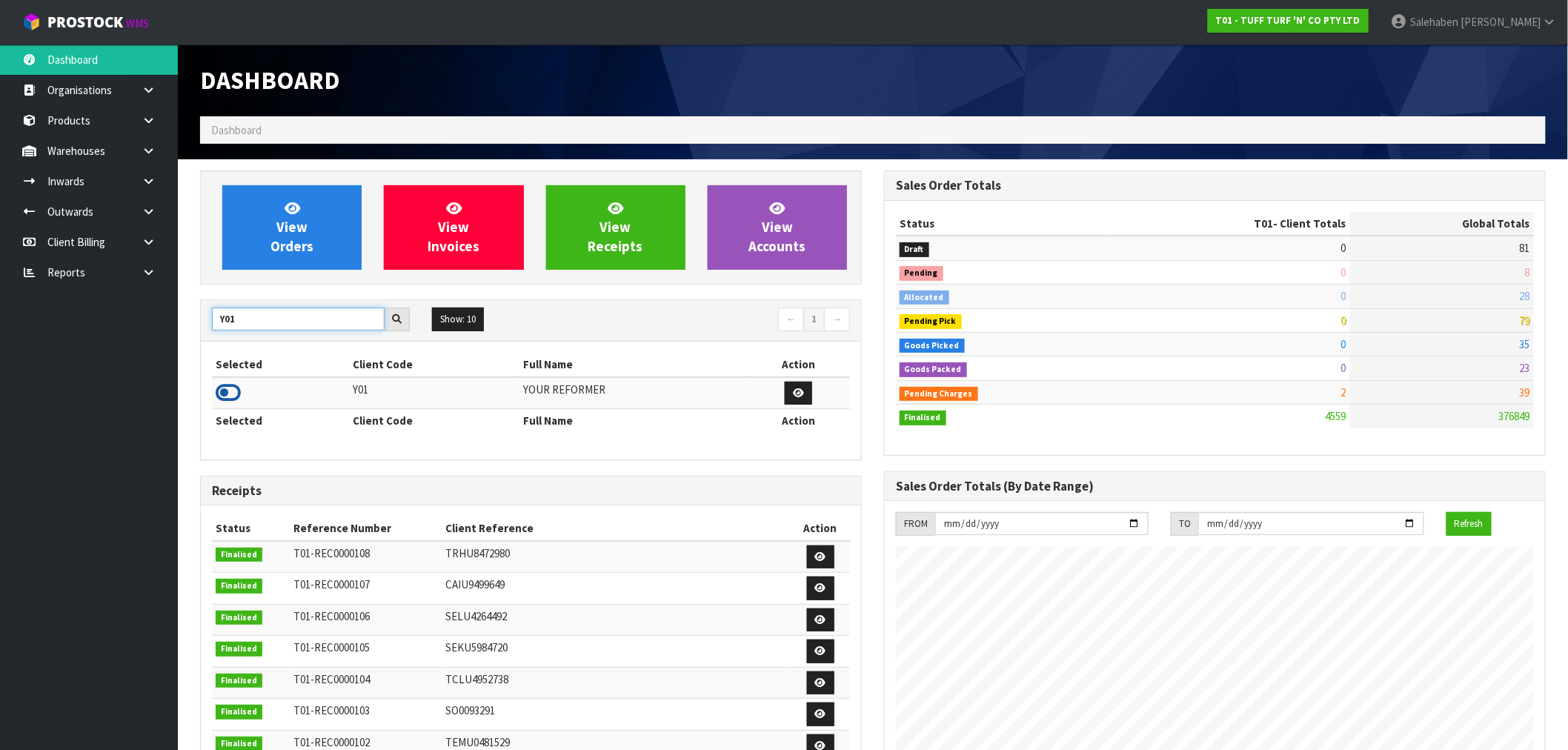
type input "Y01"
click at [232, 393] on icon at bounding box center [228, 393] width 25 height 22
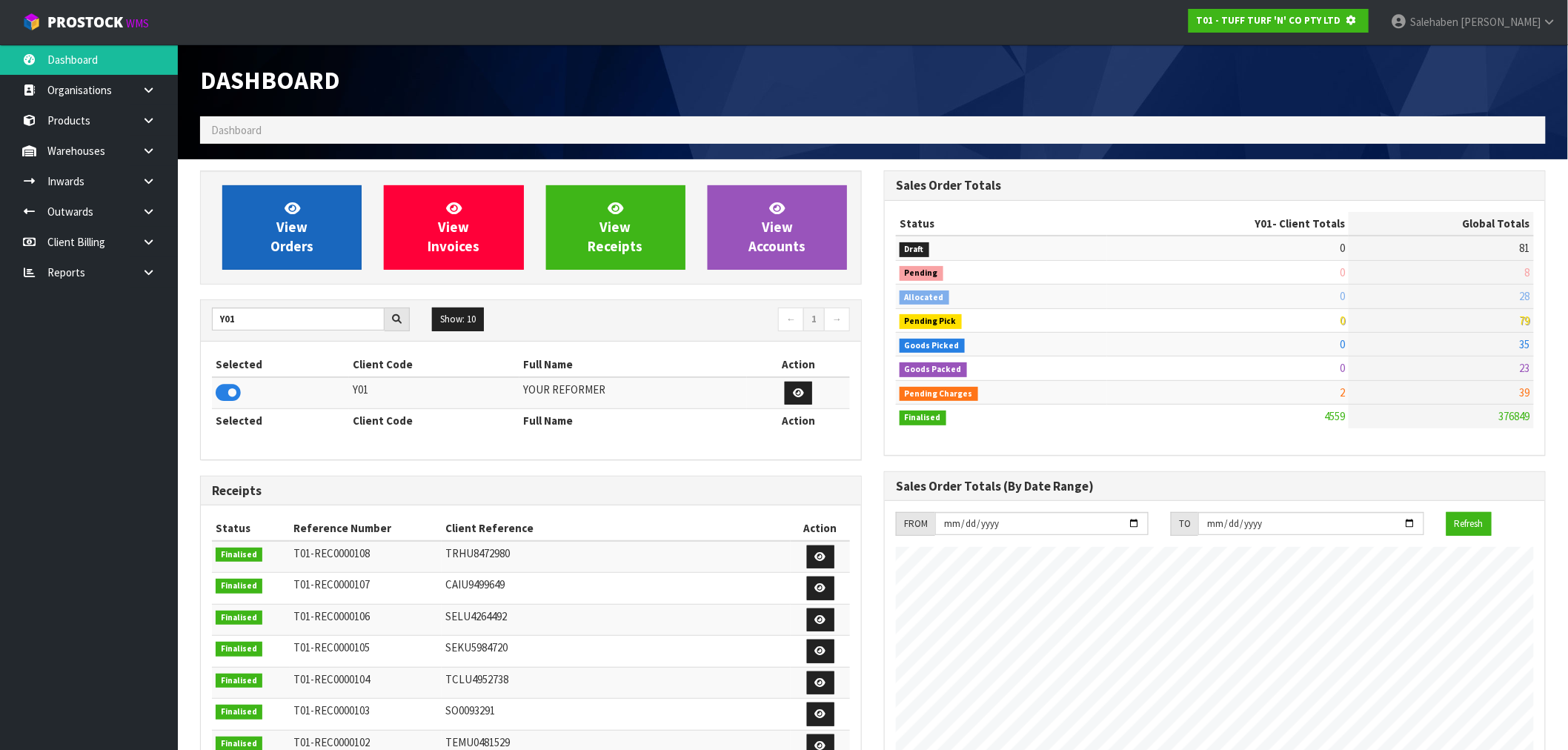
scroll to position [924, 684]
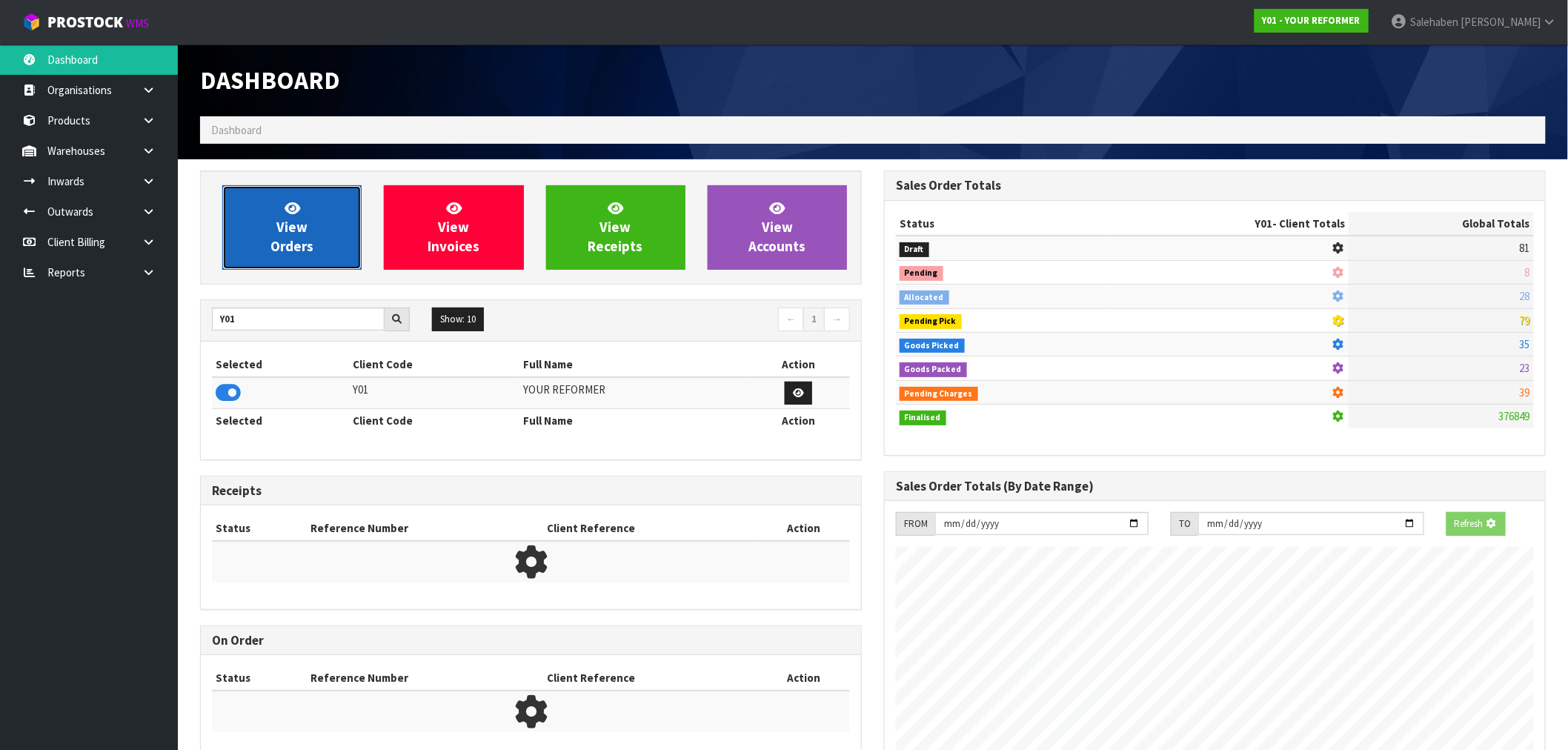
click at [267, 234] on link "View Orders" at bounding box center [292, 227] width 140 height 84
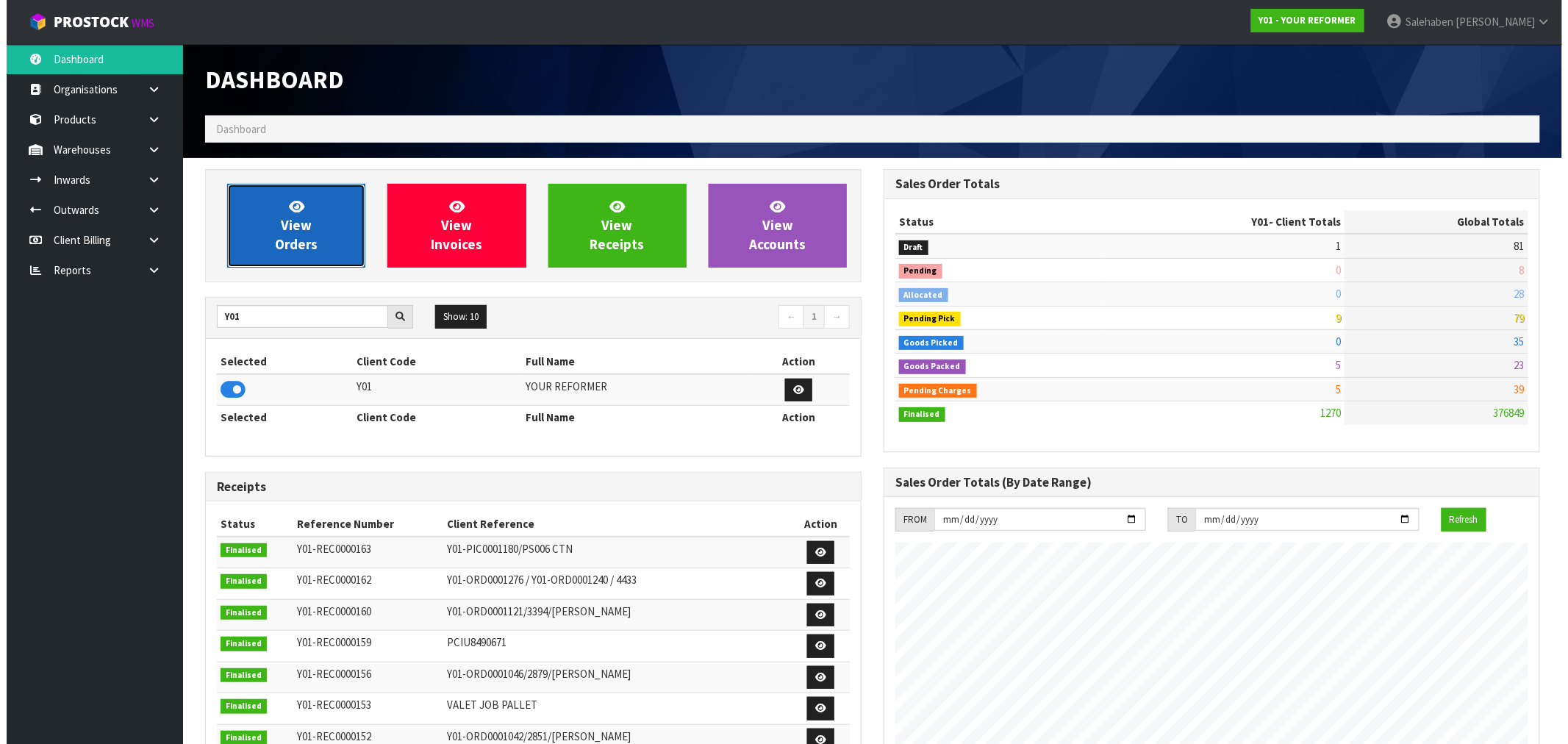
scroll to position [1113, 678]
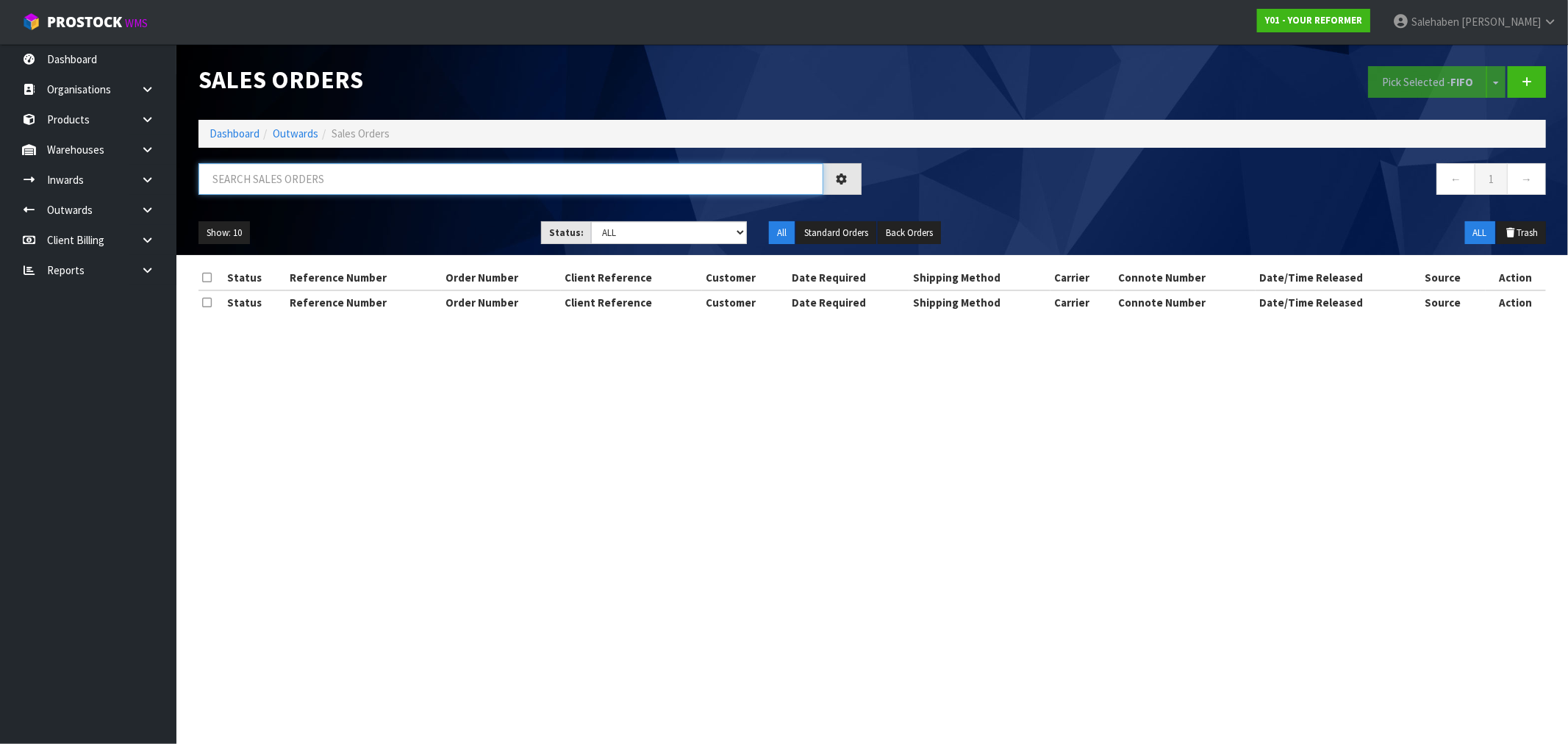
click at [262, 180] on input "text" at bounding box center [511, 178] width 625 height 32
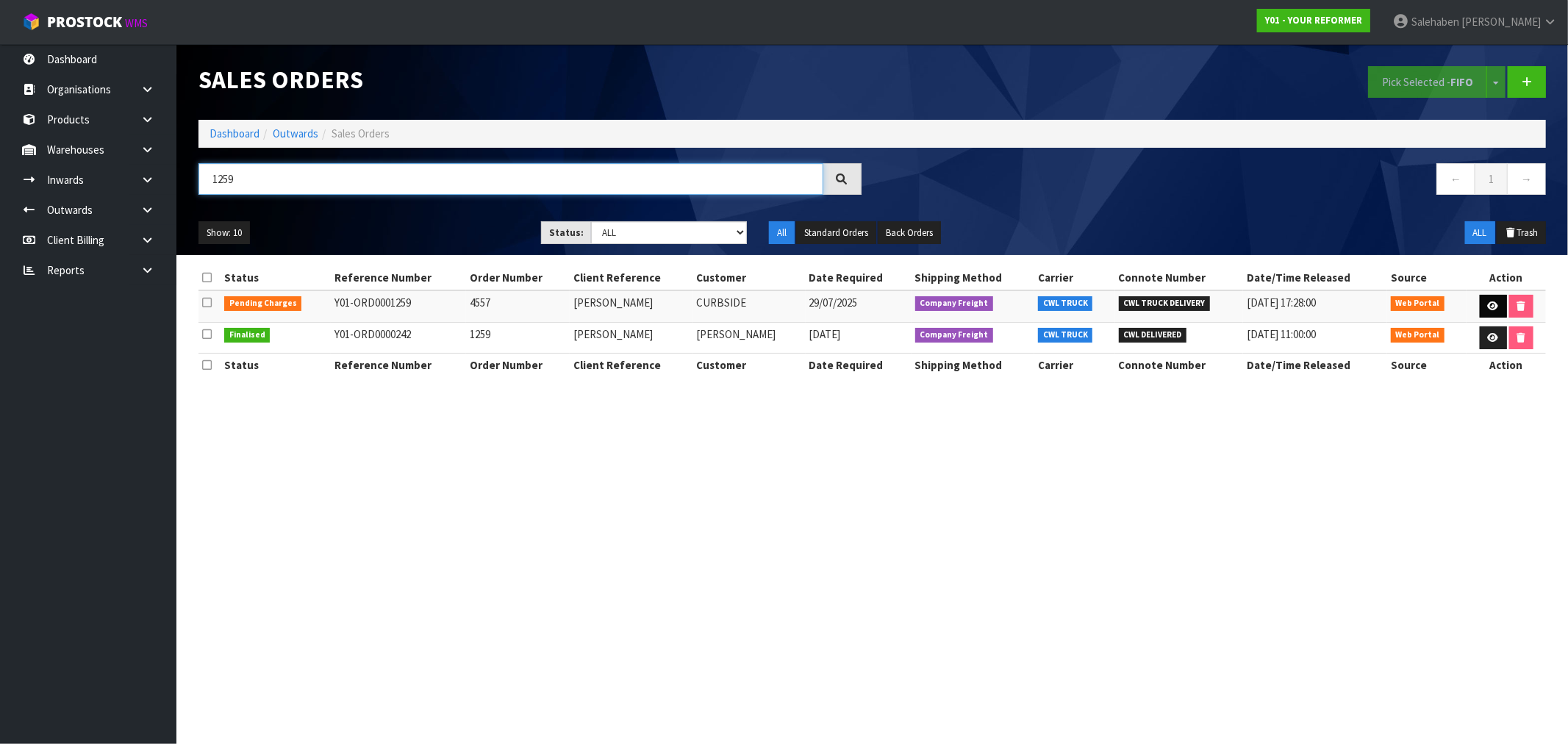
type input "1259"
click at [1487, 304] on icon at bounding box center [1492, 306] width 11 height 10
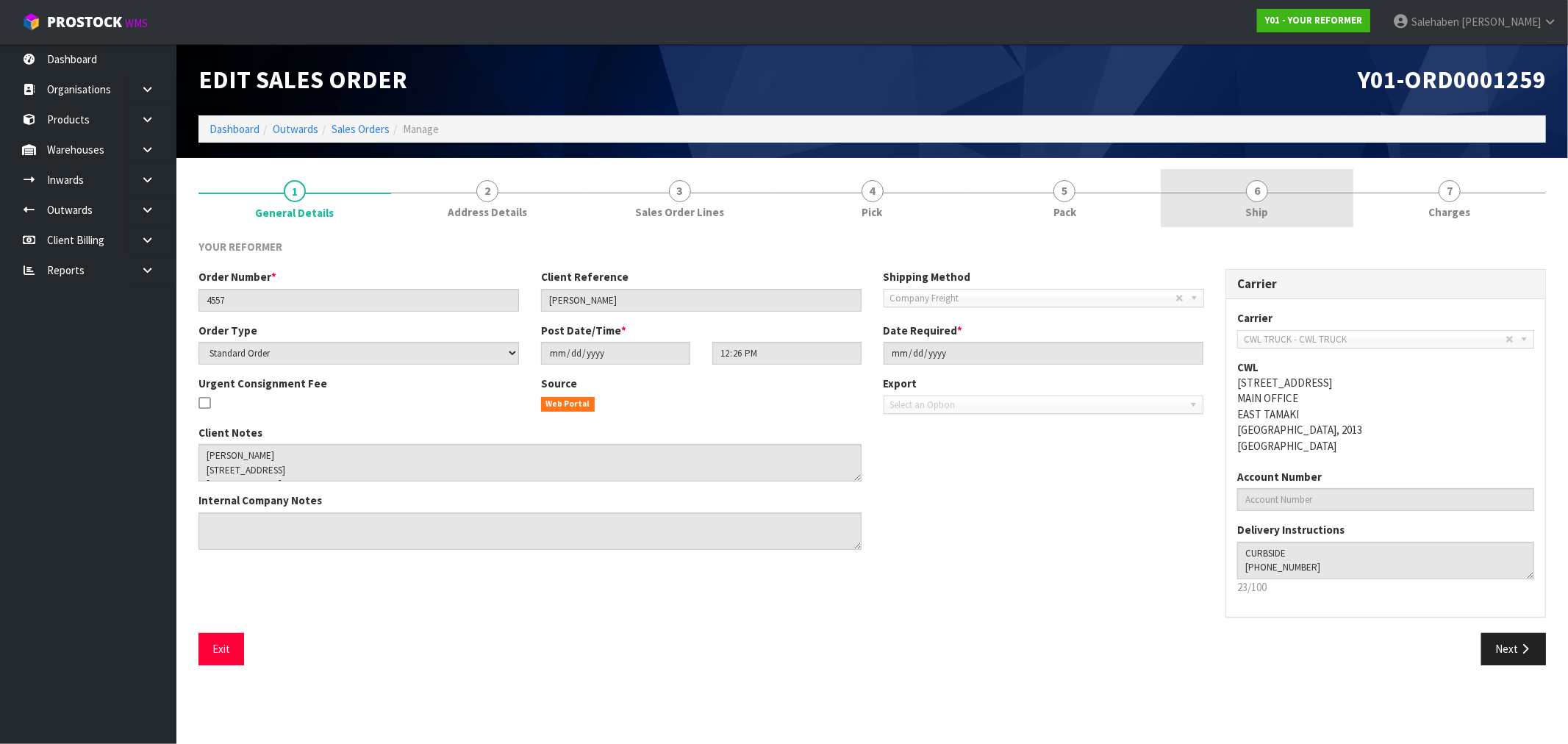
click at [1254, 200] on span "6" at bounding box center [1257, 191] width 22 height 22
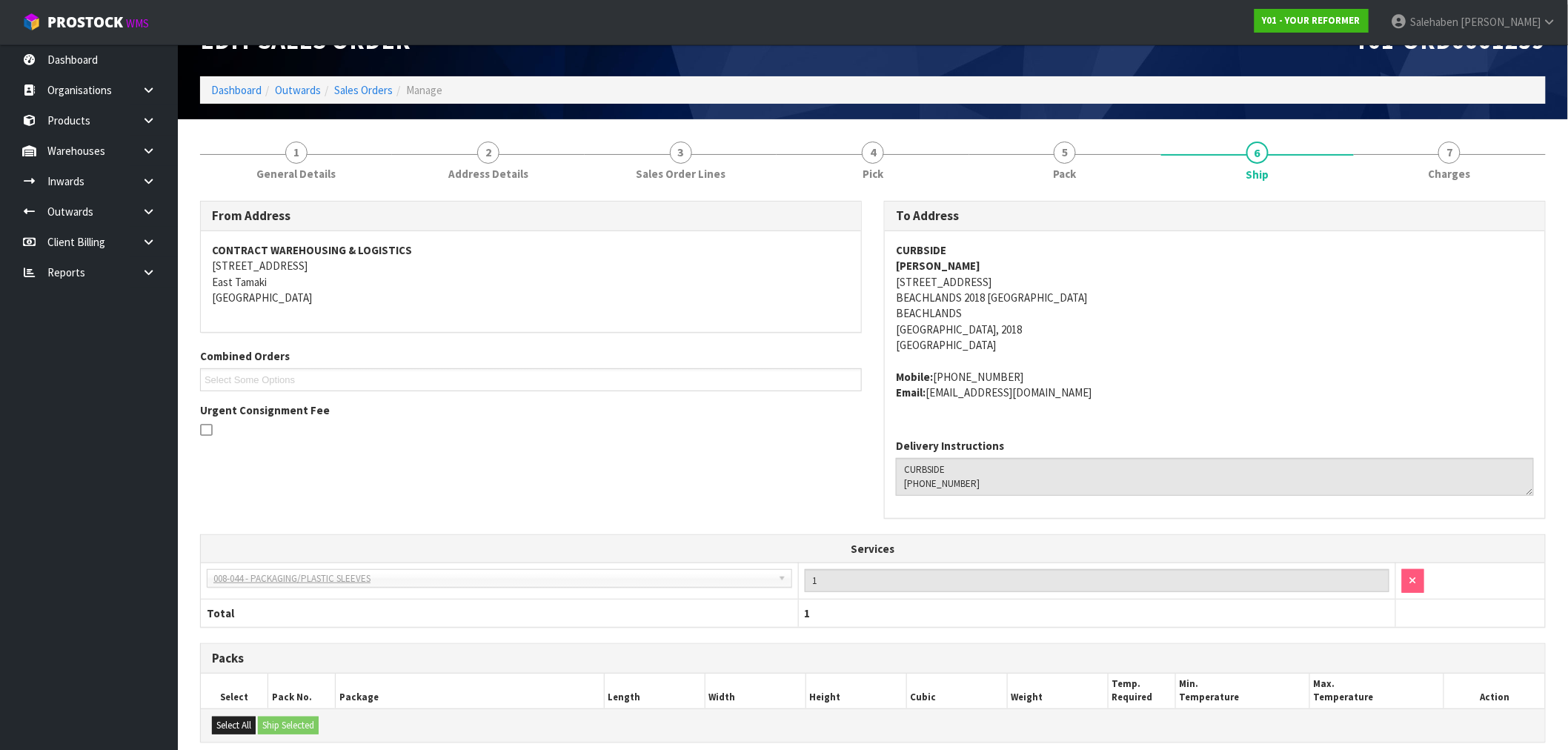
scroll to position [267, 0]
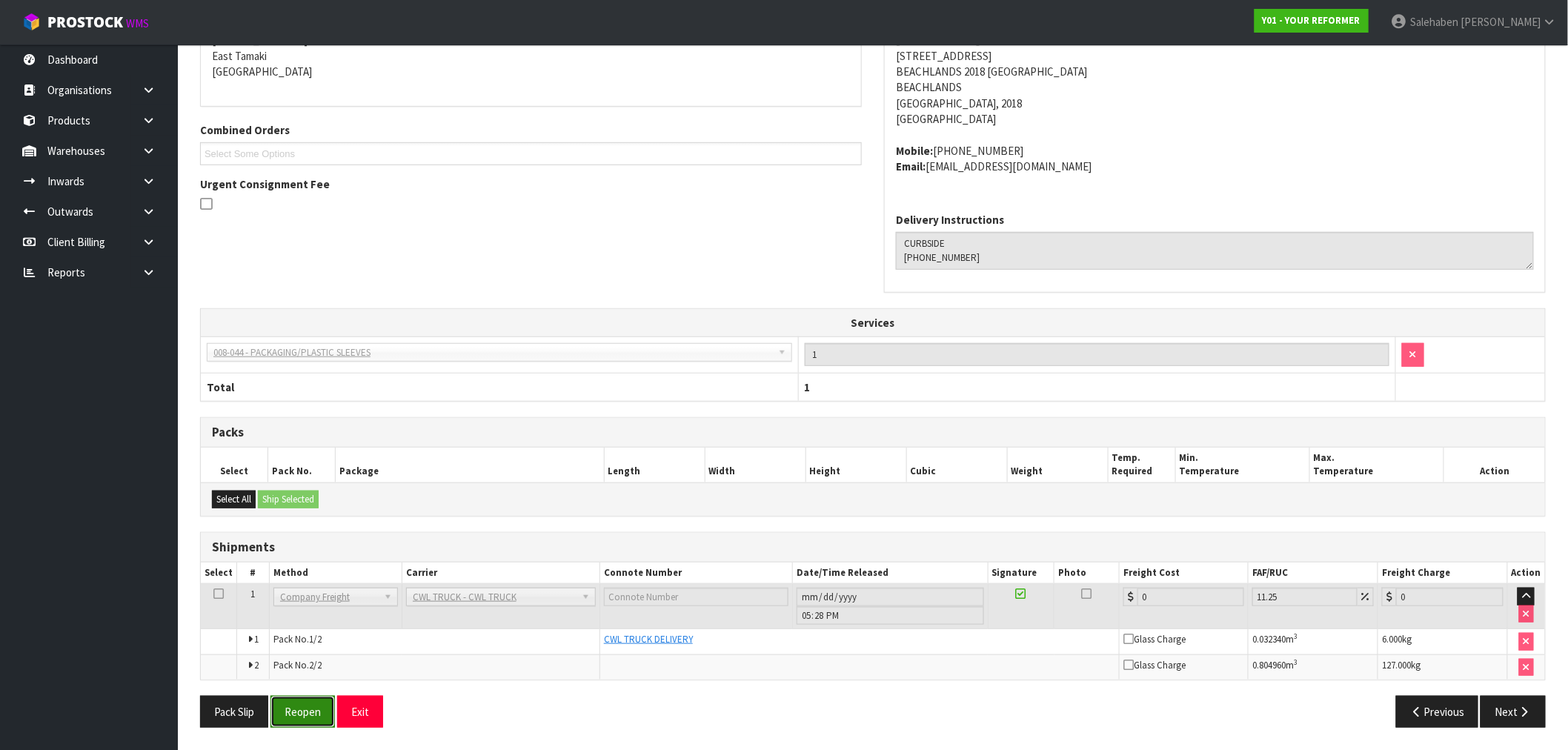
drag, startPoint x: 307, startPoint y: 702, endPoint x: 290, endPoint y: 715, distance: 21.4
click at [307, 704] on button "Reopen" at bounding box center [302, 711] width 64 height 32
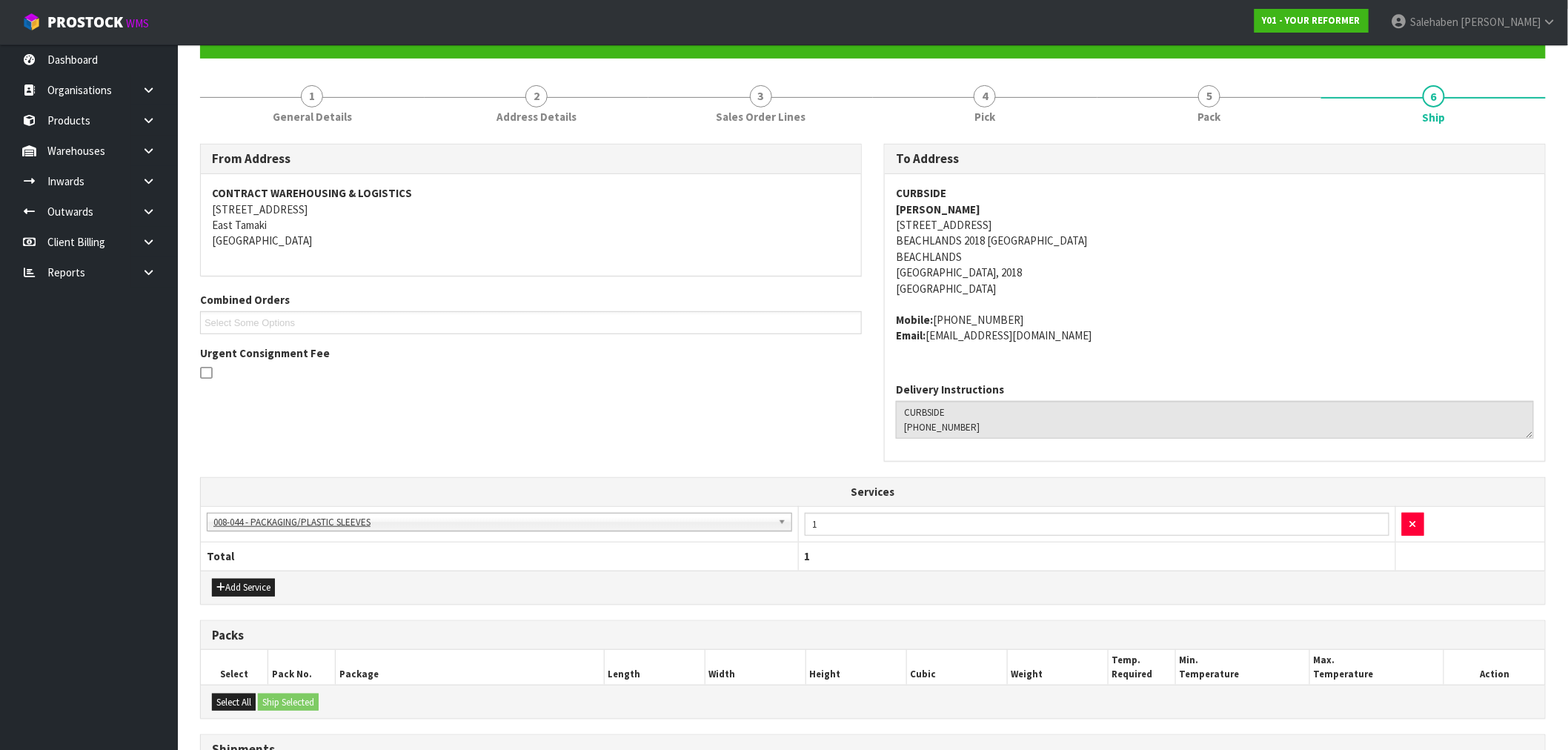
scroll to position [321, 0]
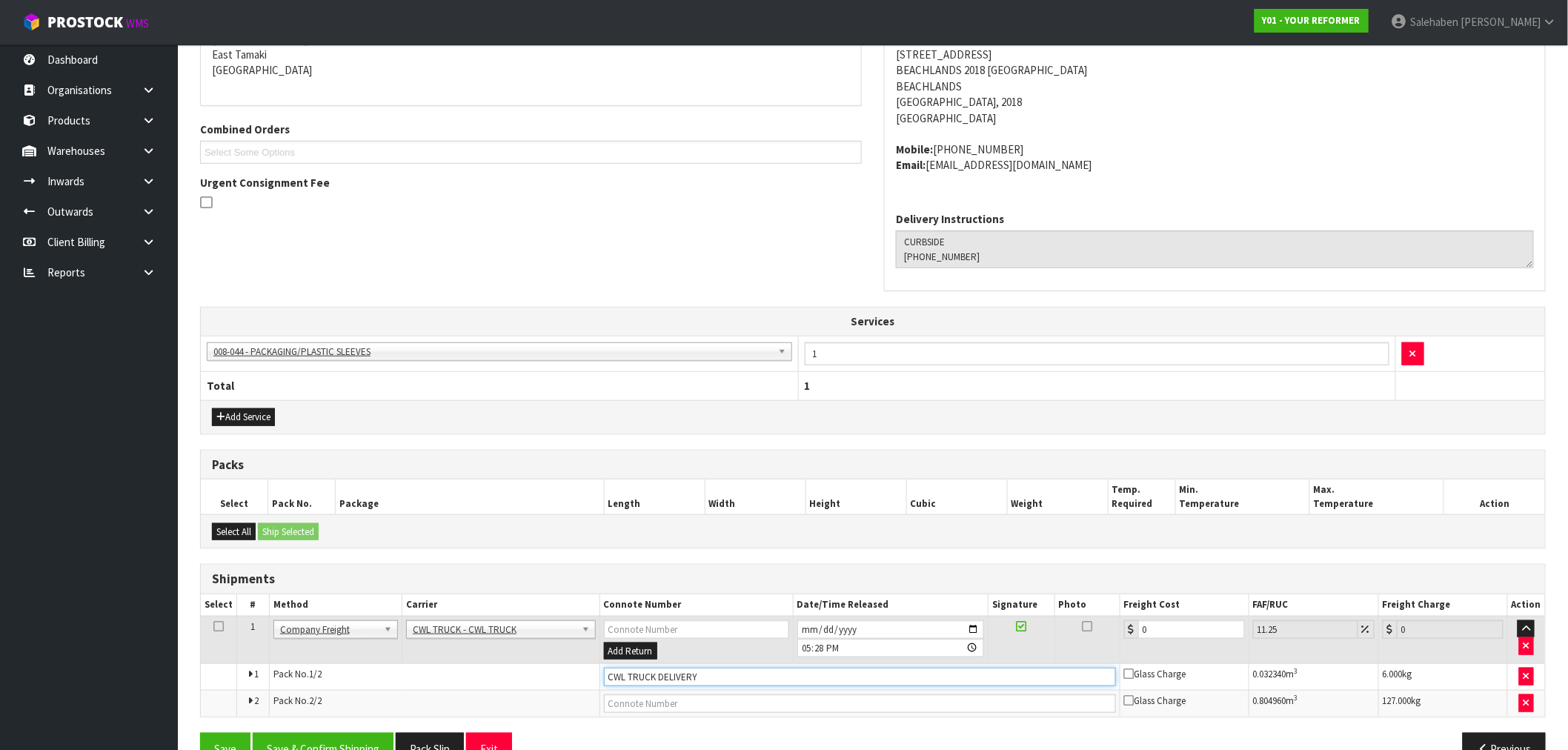
click at [719, 676] on input "CWL TRUCK DELIVERY" at bounding box center [860, 676] width 512 height 19
type input "CWL TRUCK DELIVERED"
drag, startPoint x: 1105, startPoint y: 648, endPoint x: 1008, endPoint y: 663, distance: 98.2
click at [1081, 651] on tr "1 Client Local Pickup Customer Local Pickup Company Freight Contracted Freight …" at bounding box center [872, 640] width 1344 height 49
type input "1"
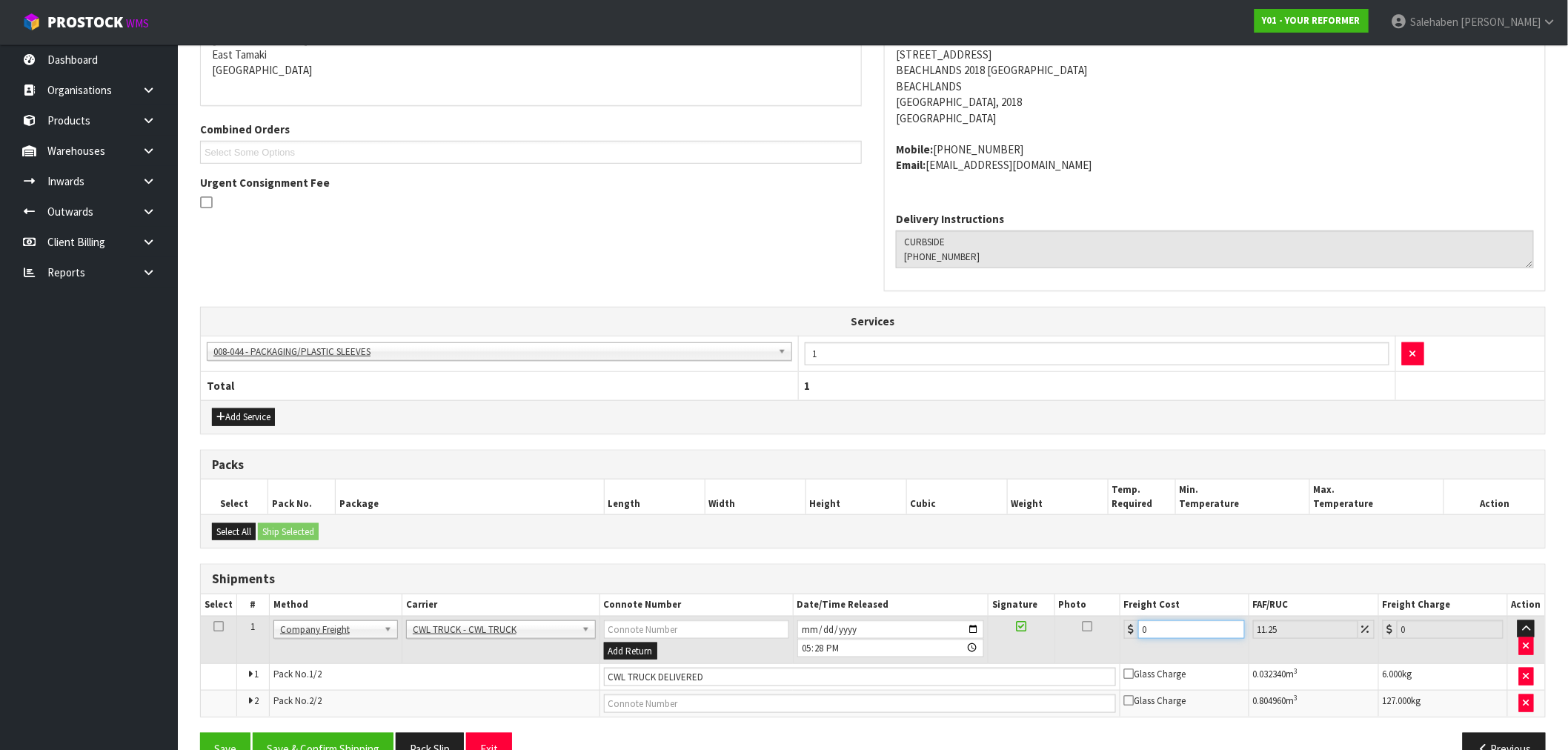
type input "1.11"
type input "11"
type input "12.24"
type input "113"
type input "125.71"
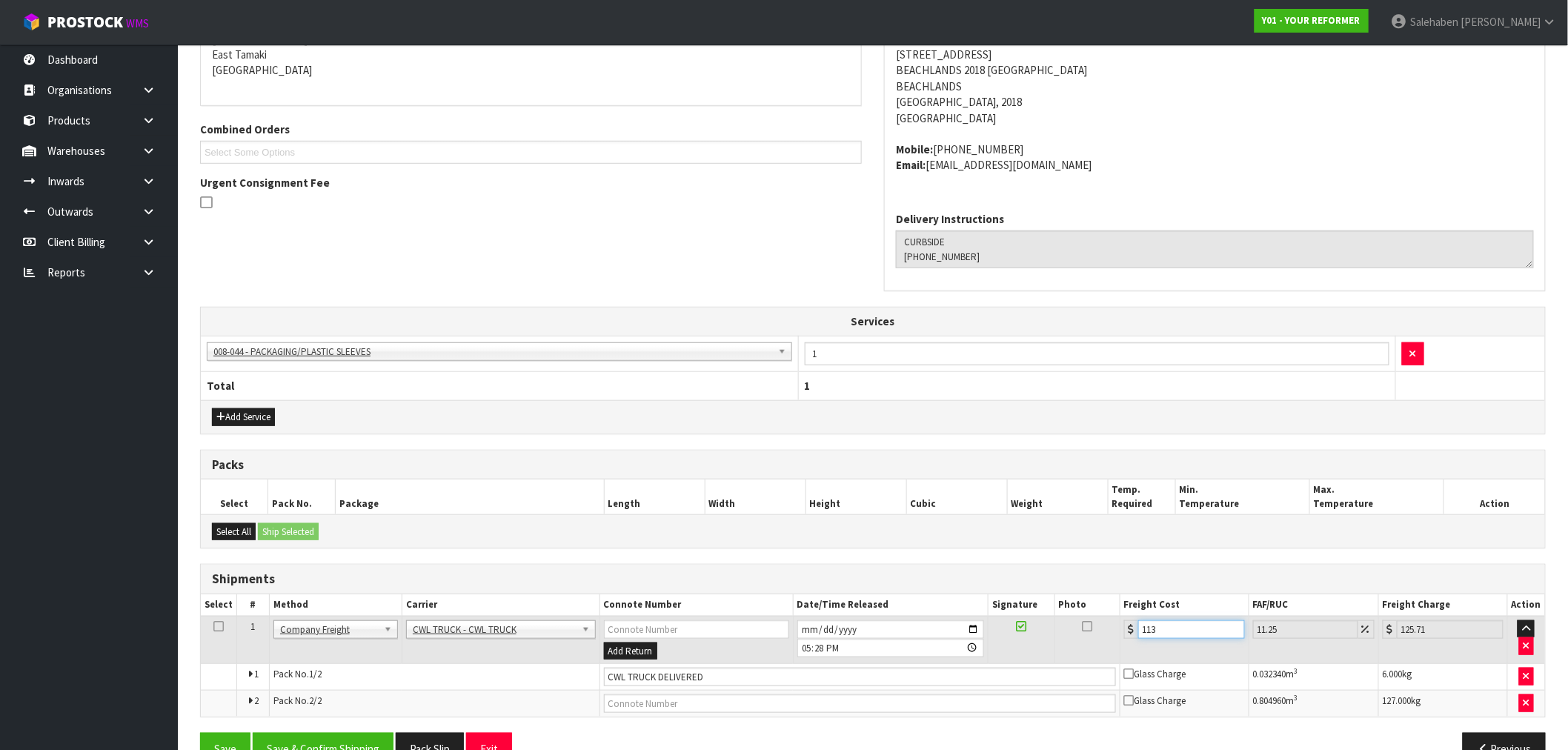
type input "113.5"
type input "126.27"
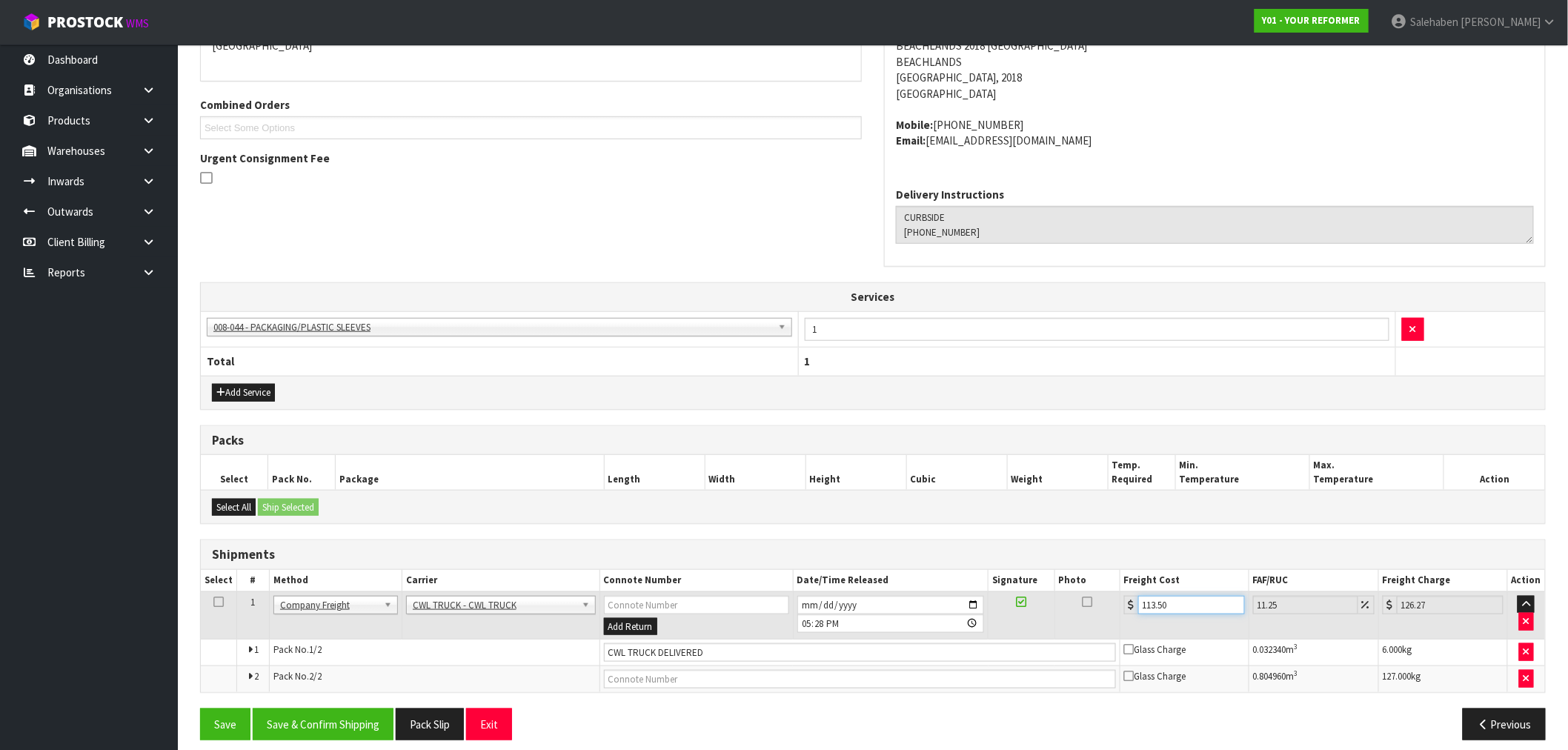
scroll to position [359, 0]
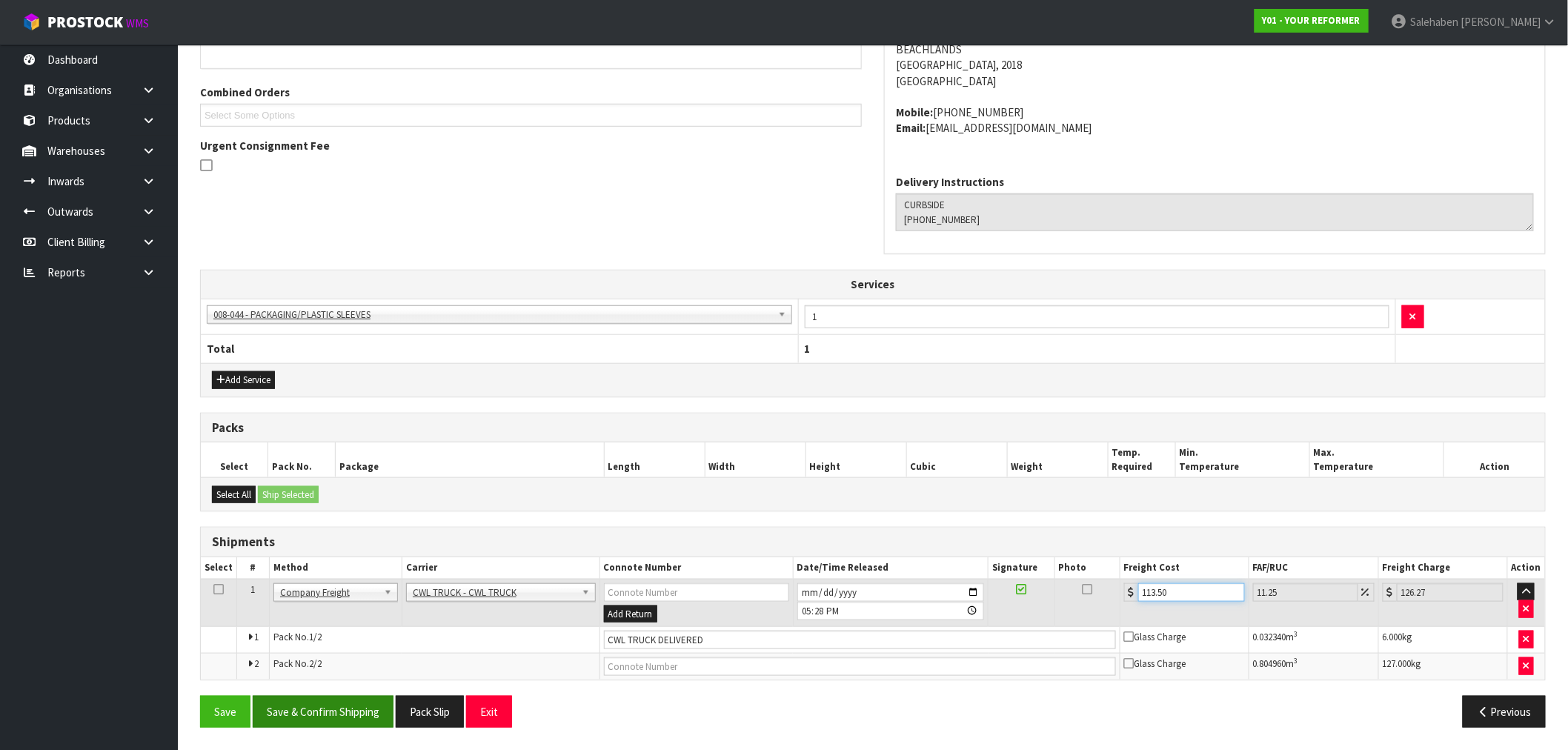
type input "113.50"
click at [337, 708] on button "Save & Confirm Shipping" at bounding box center [323, 711] width 141 height 32
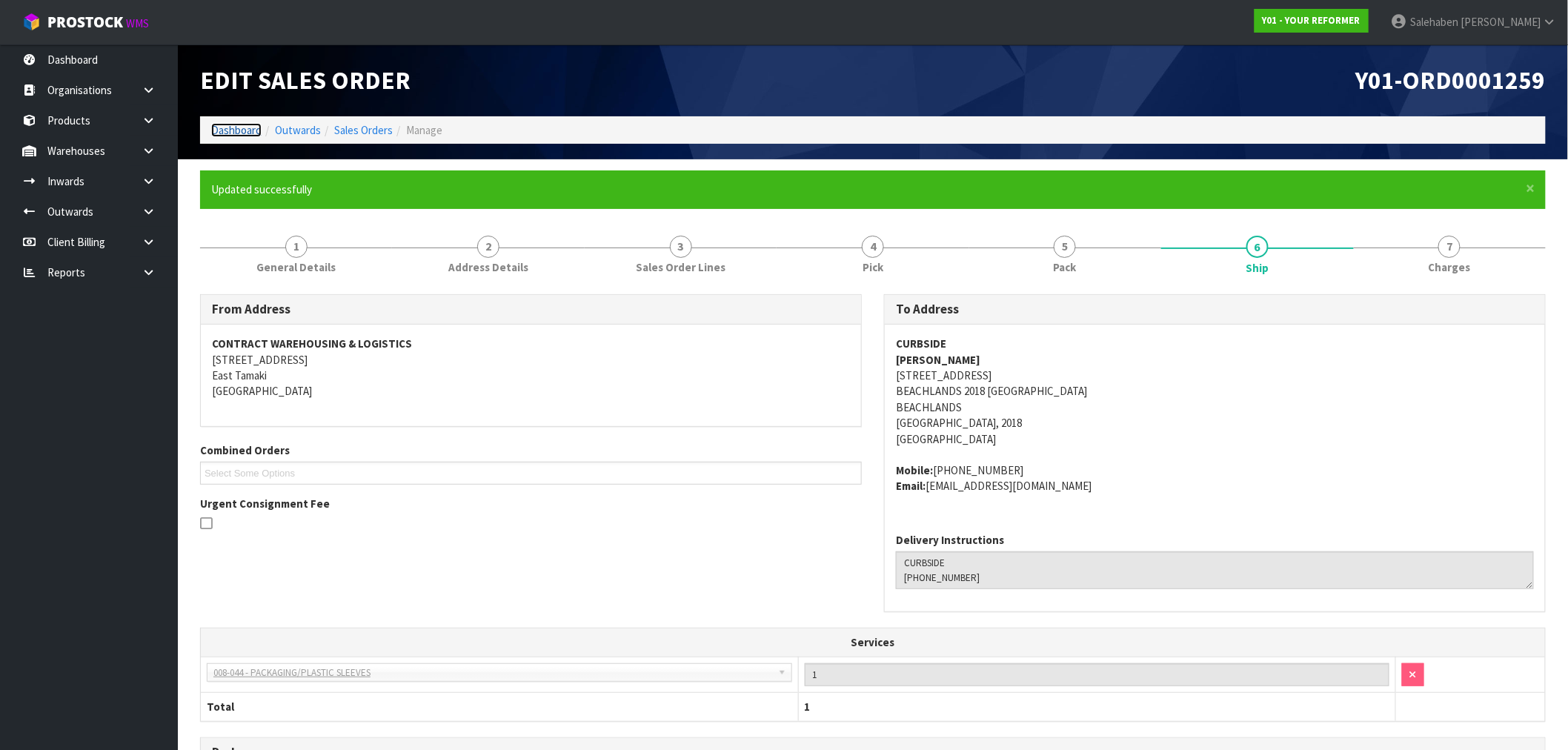
click at [231, 129] on link "Dashboard" at bounding box center [237, 130] width 51 height 14
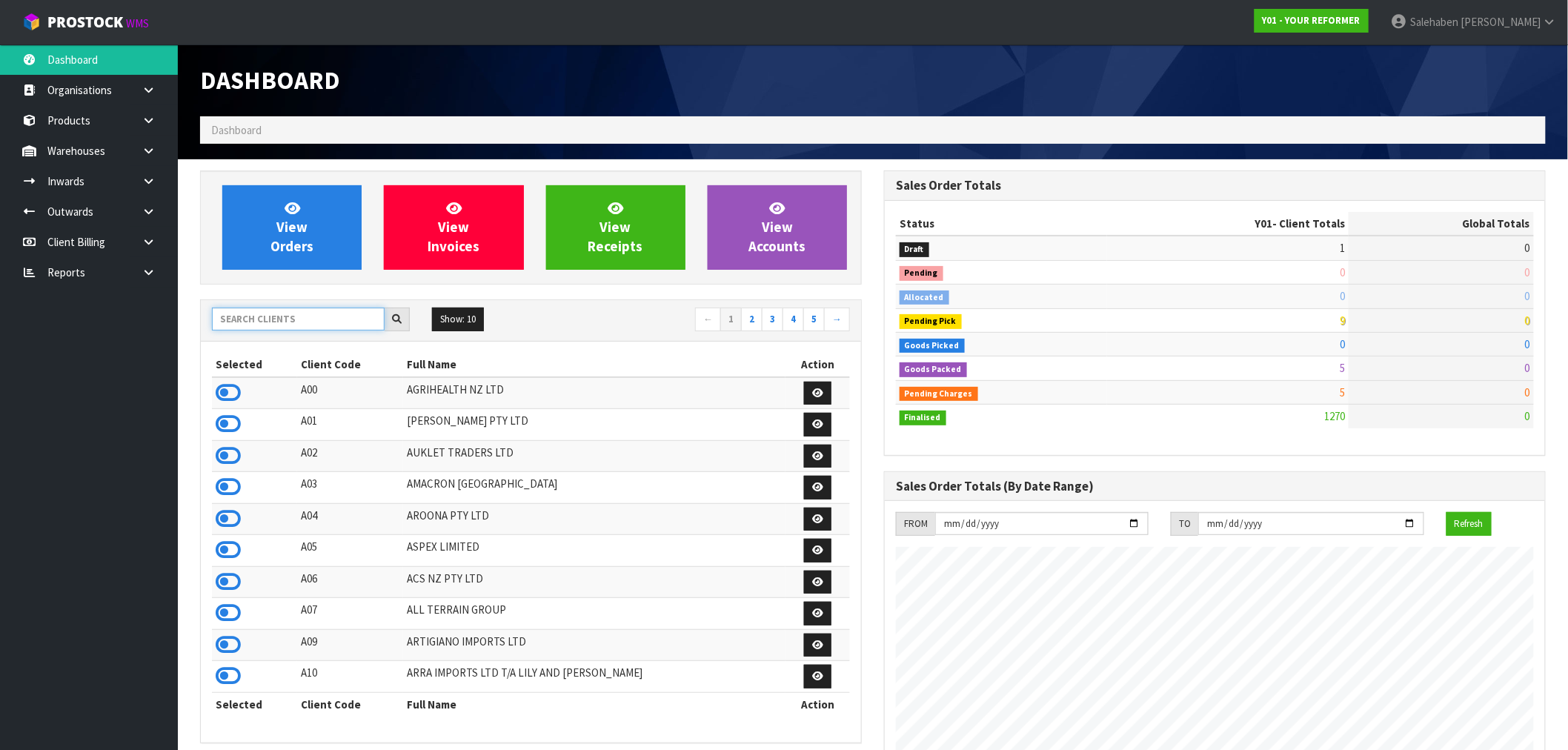
click at [250, 325] on input "text" at bounding box center [298, 319] width 172 height 23
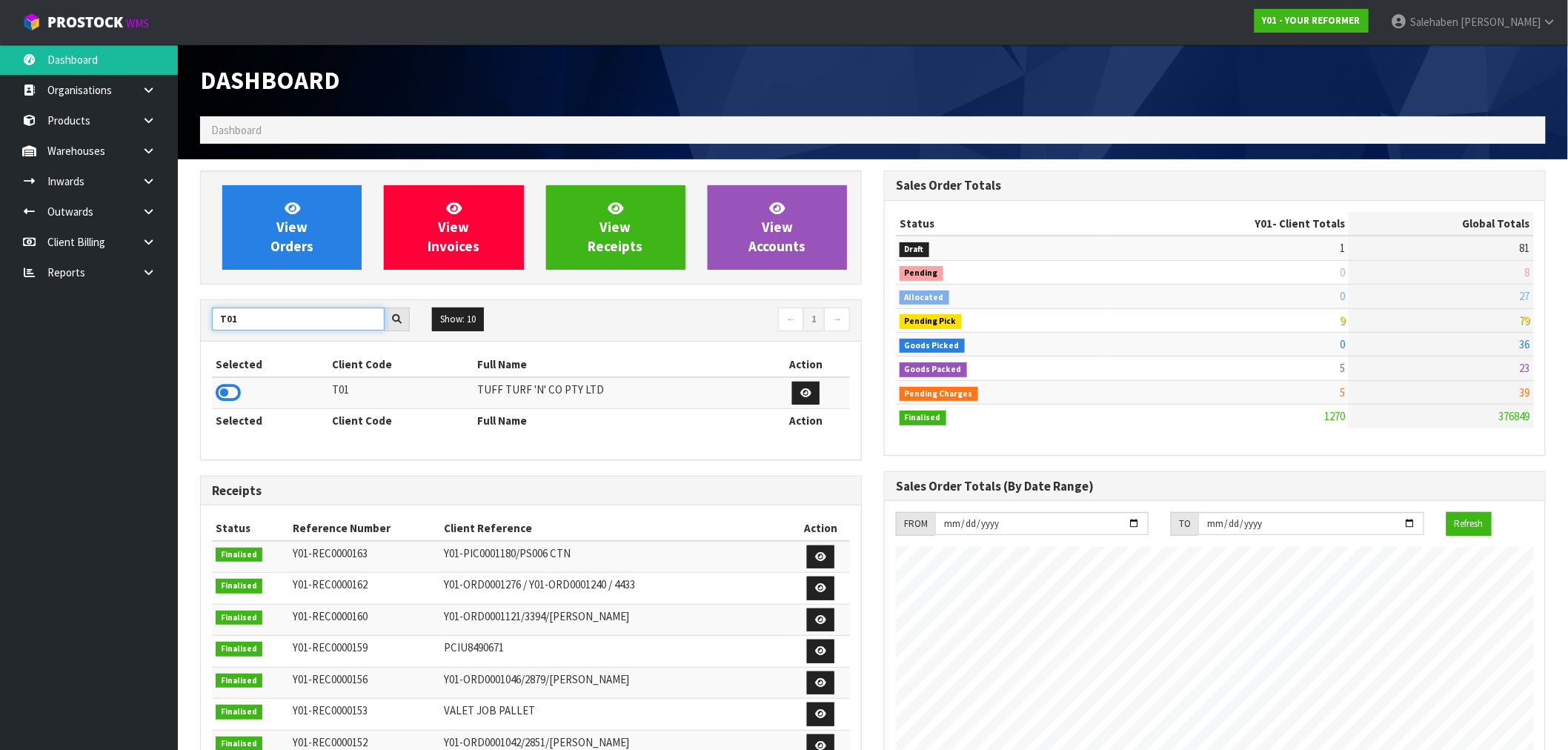
type input "T01"
click at [225, 390] on icon at bounding box center [228, 393] width 25 height 22
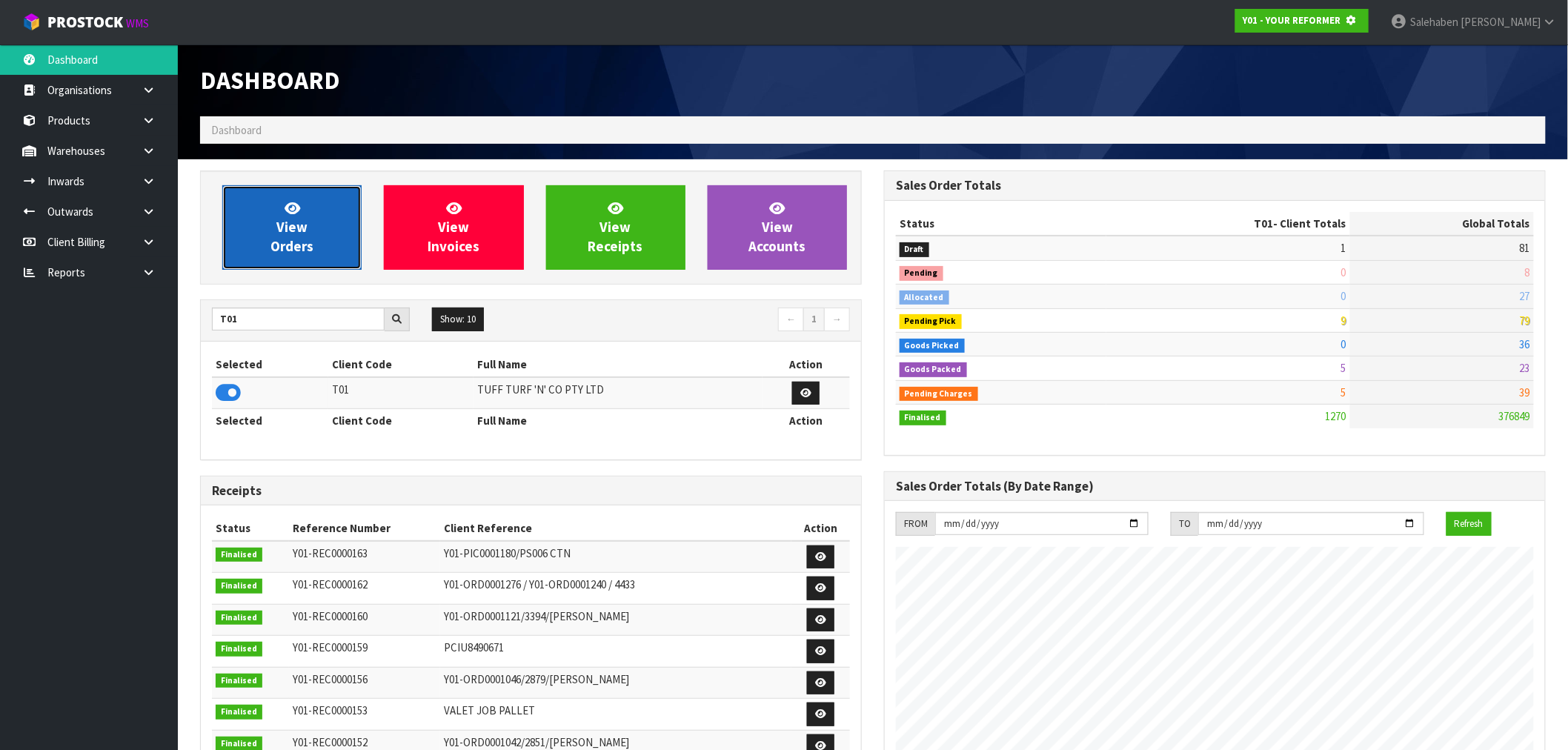
scroll to position [739955, 740236]
click at [309, 224] on link "View Orders" at bounding box center [292, 227] width 140 height 84
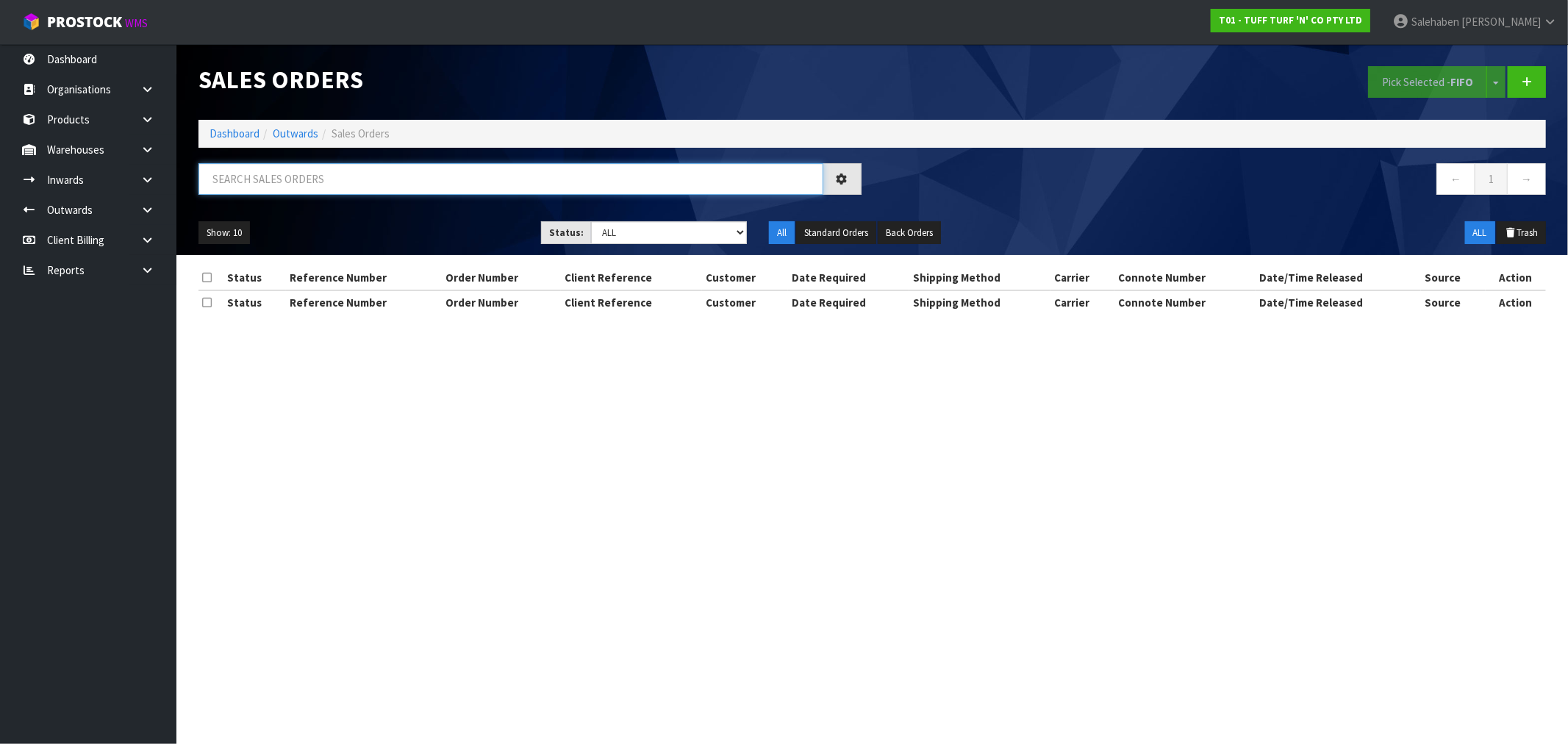
click at [280, 180] on input "text" at bounding box center [511, 178] width 625 height 32
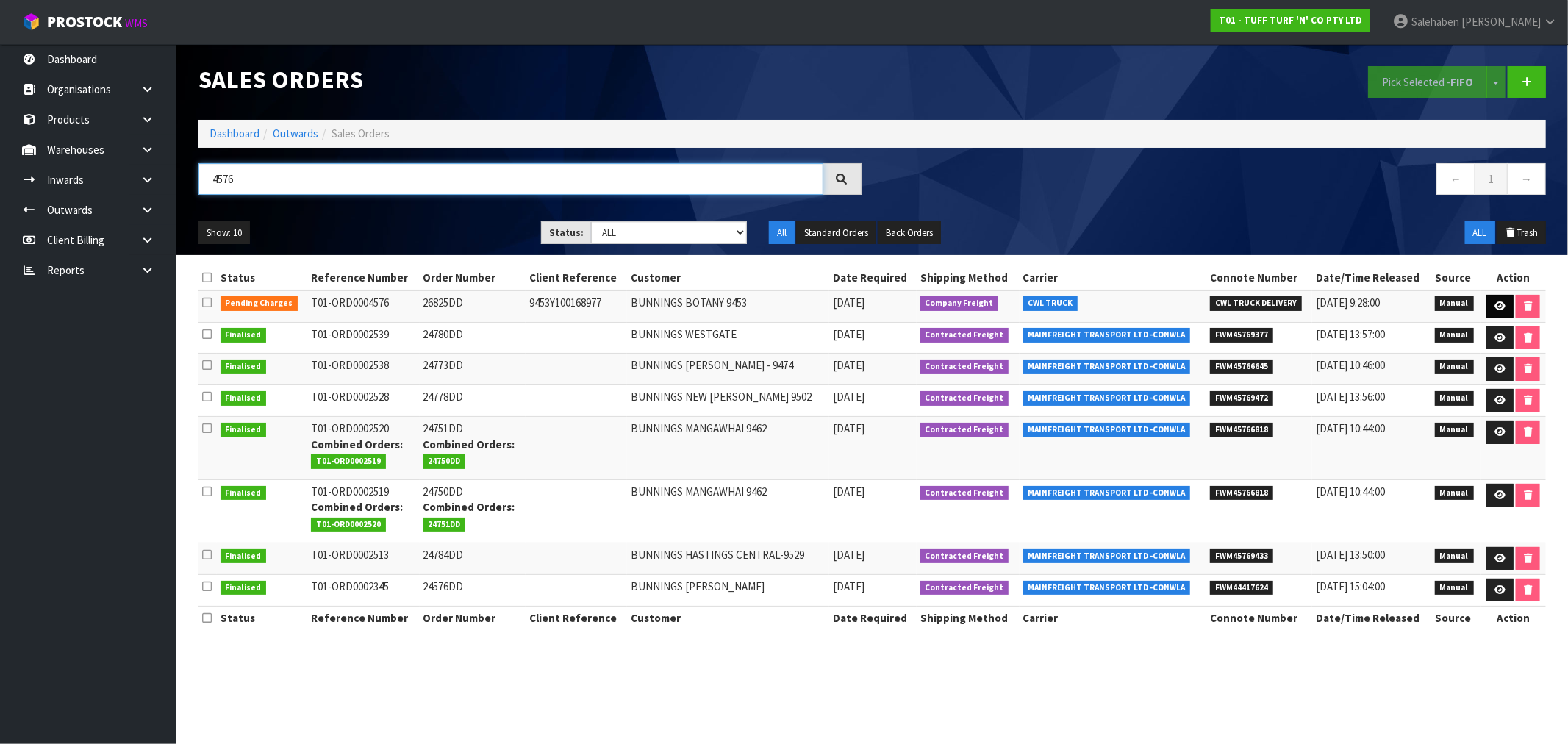
type input "4576"
click at [1501, 302] on icon at bounding box center [1499, 306] width 11 height 10
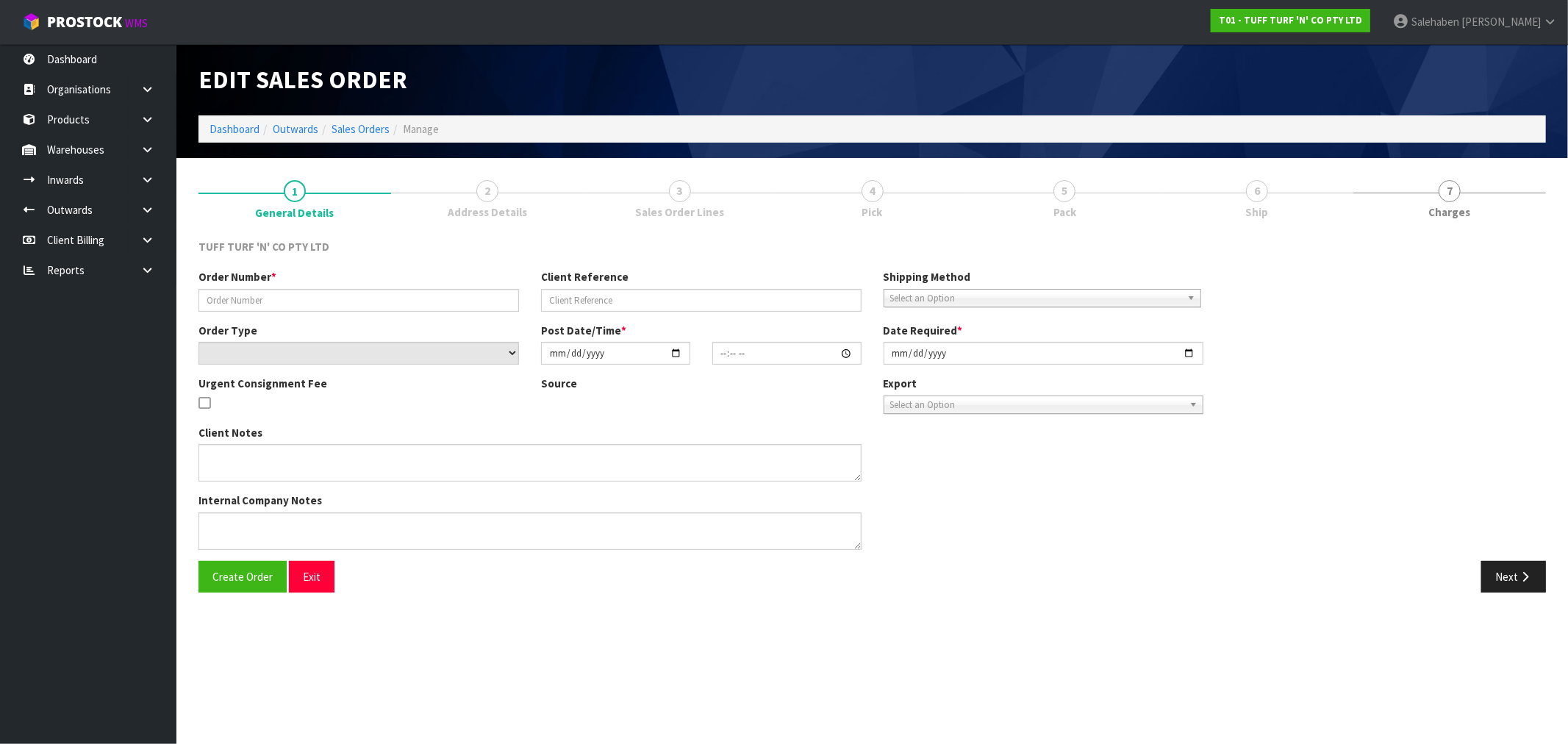
type input "26825DD"
type input "9453Y100168977"
select select "number:0"
type input "2025-08-04"
type input "12:27:00.000"
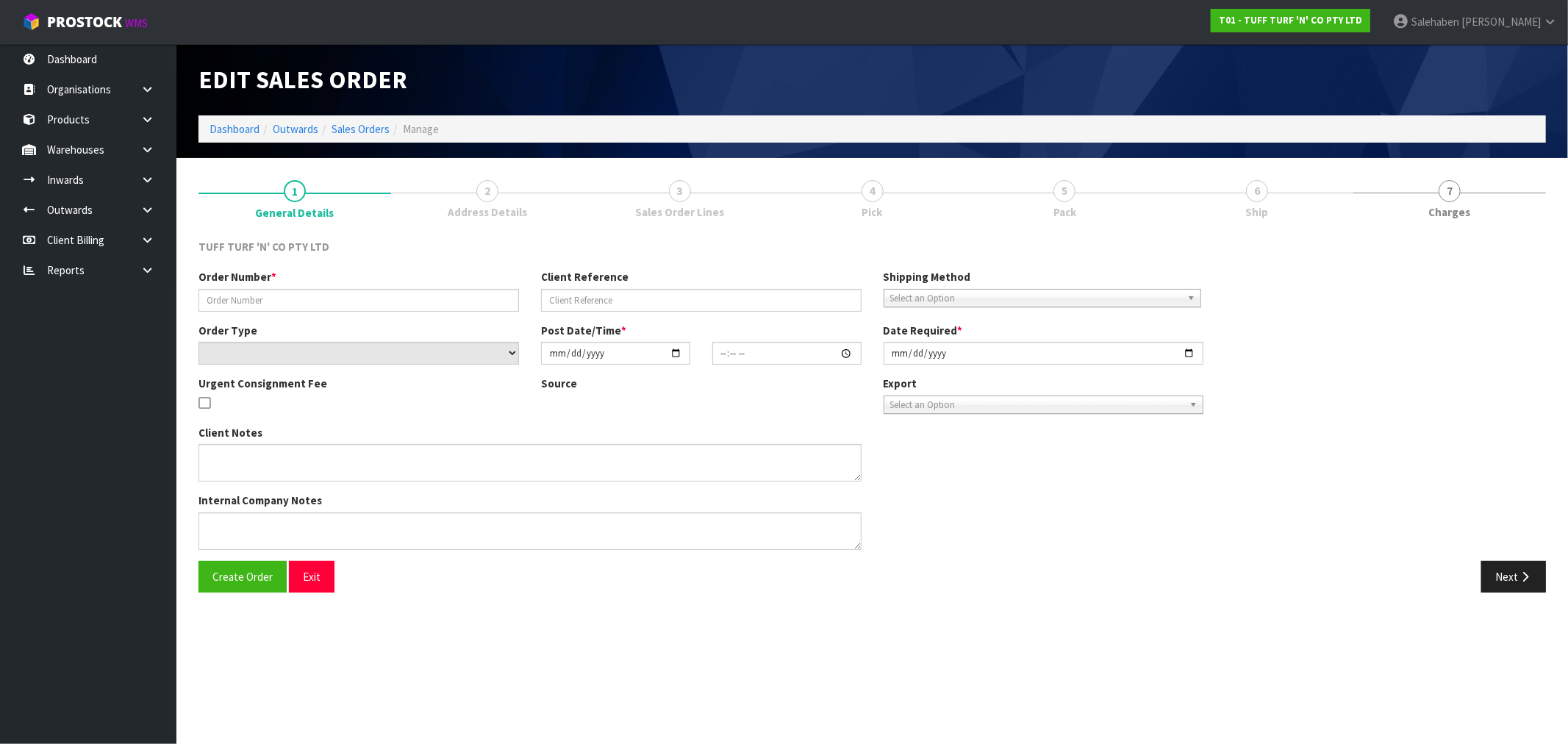
type input "2025-08-05"
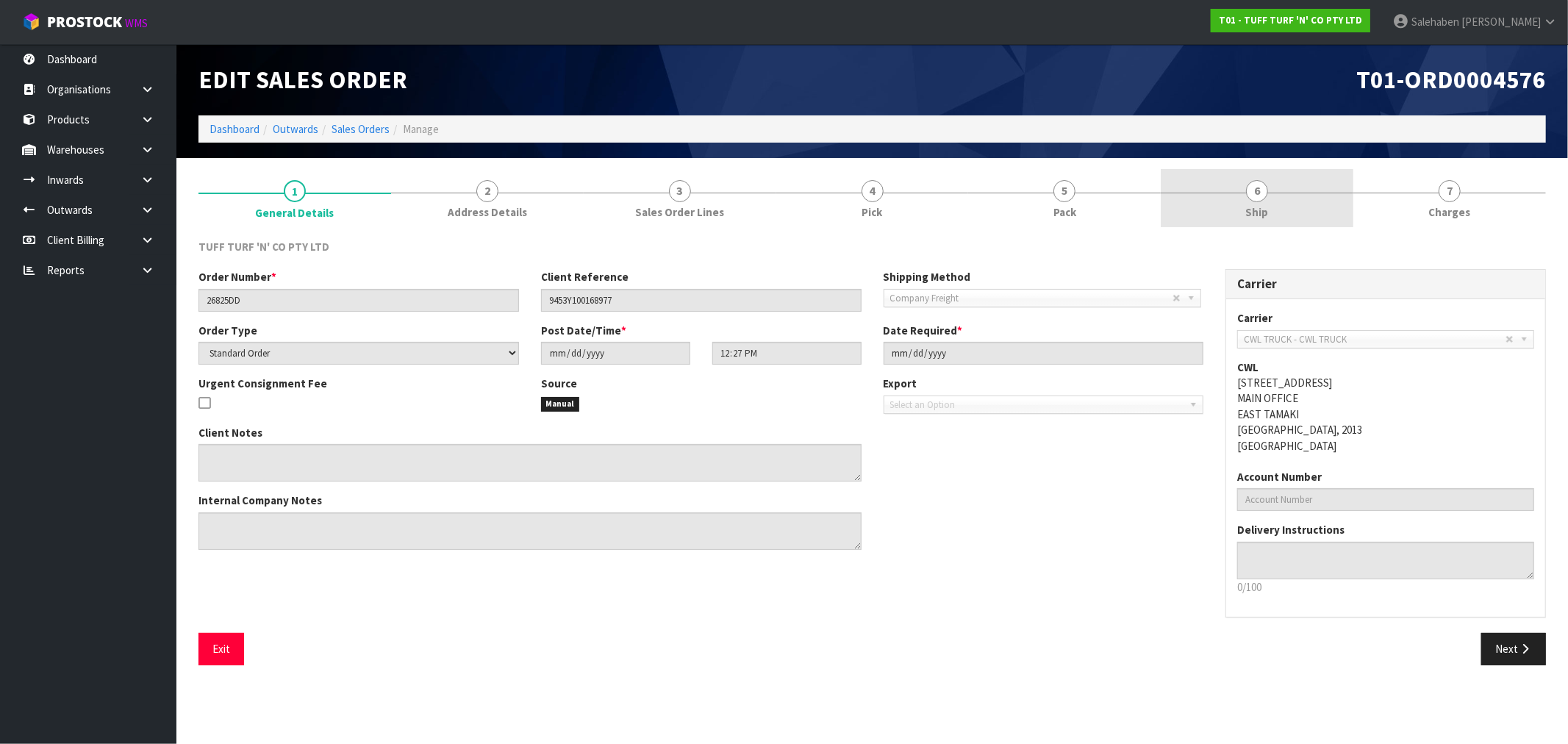
click at [1256, 210] on span "Ship" at bounding box center [1257, 212] width 23 height 16
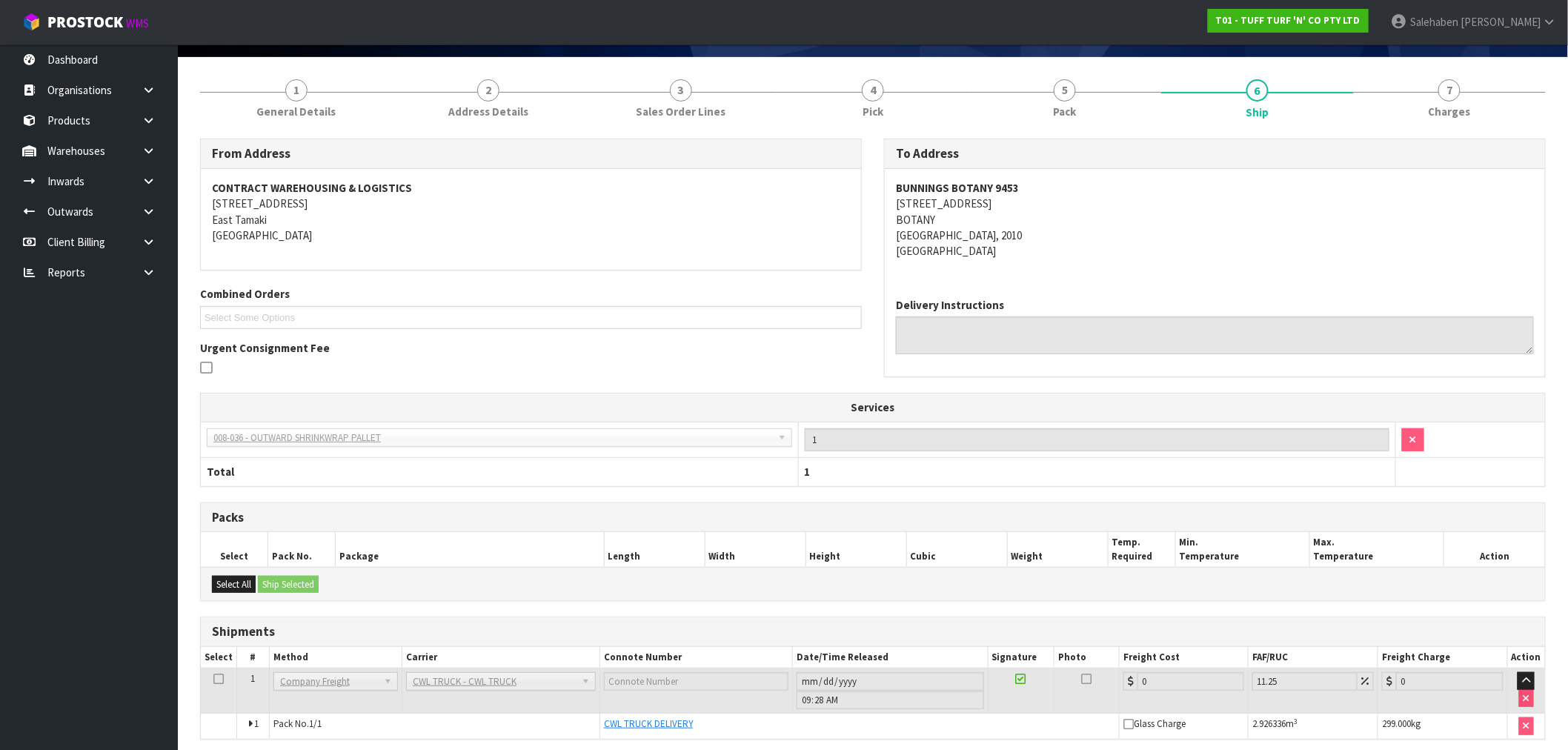
scroll to position [161, 0]
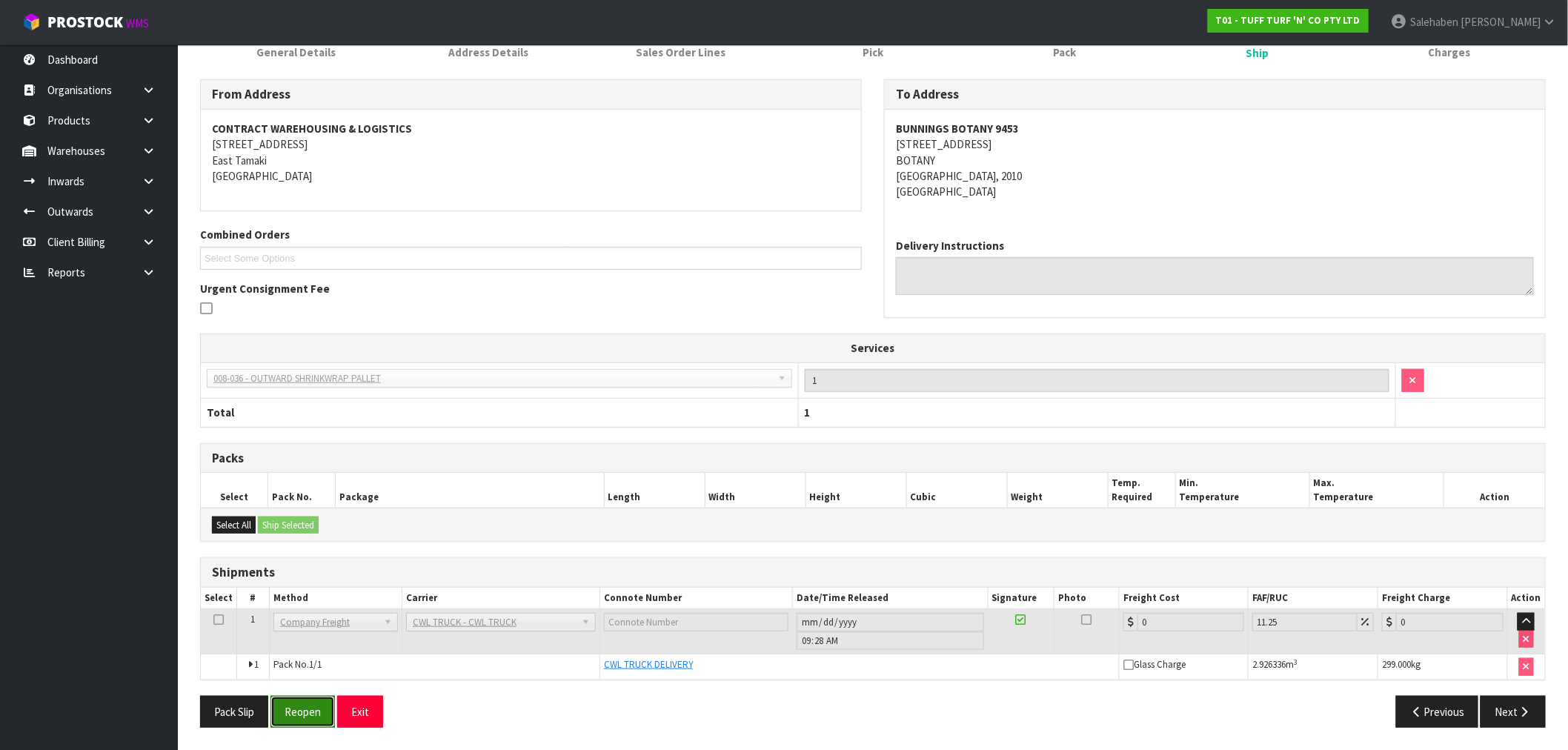
click at [293, 715] on button "Reopen" at bounding box center [302, 711] width 64 height 32
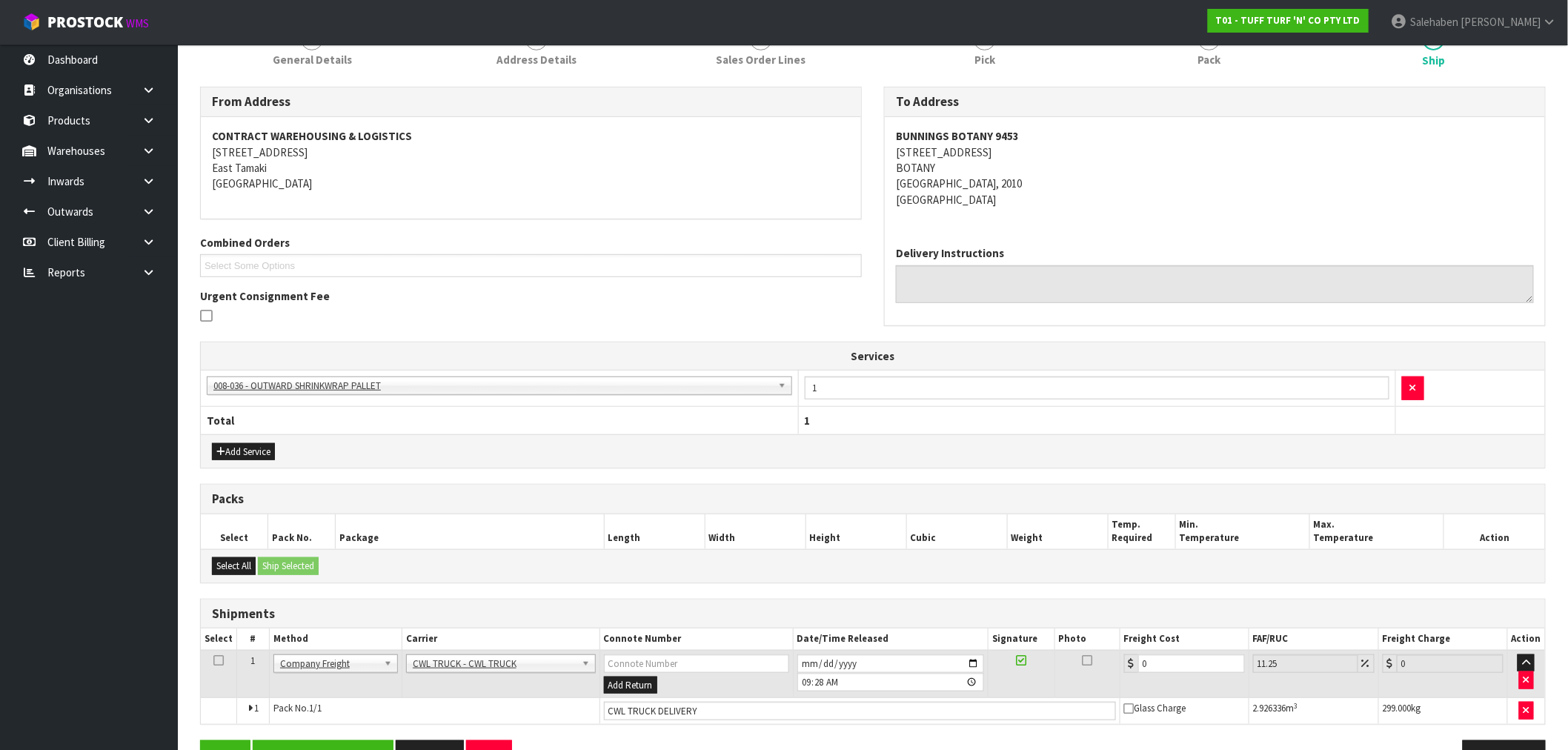
scroll to position [253, 0]
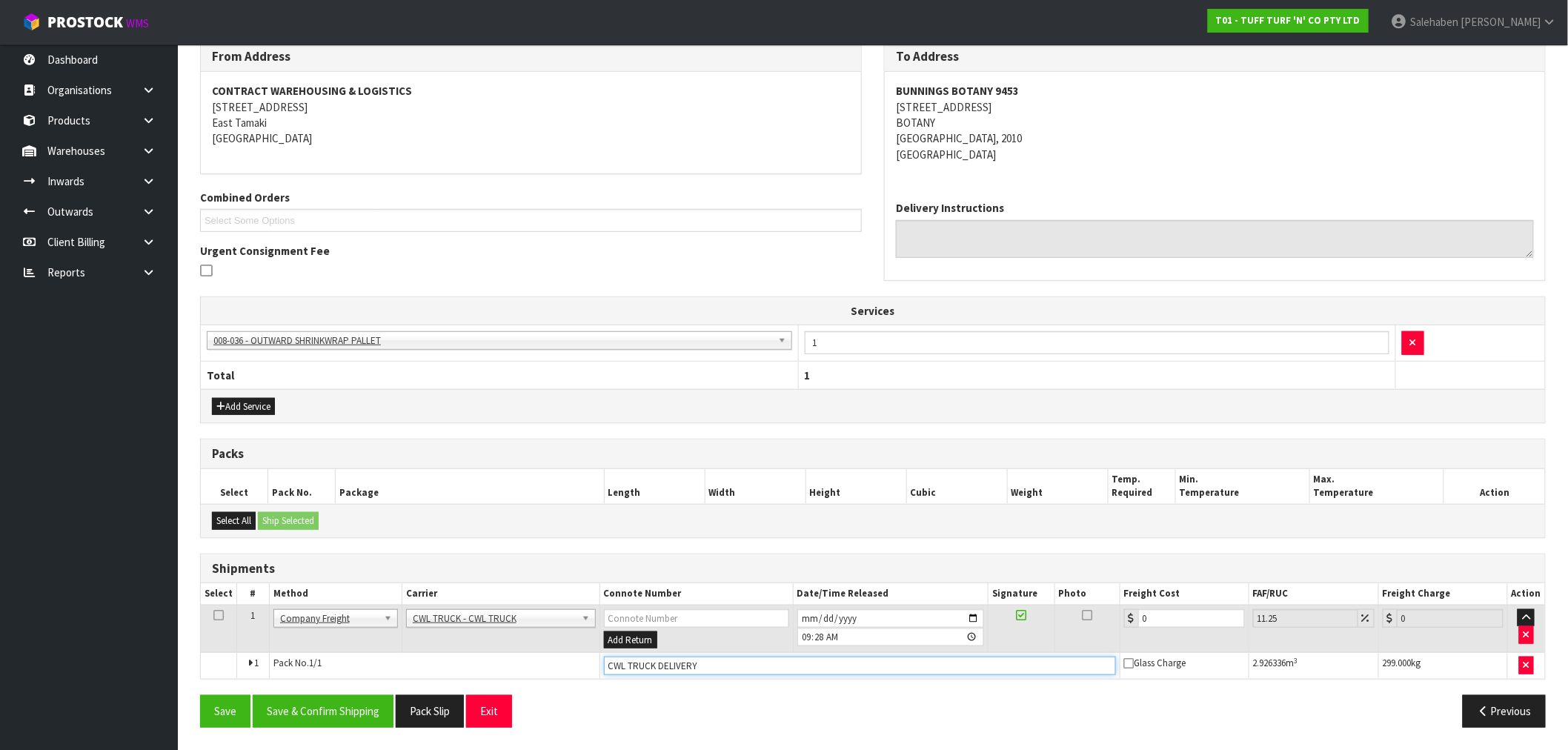
click at [771, 663] on input "CWL TRUCK DELIVERY" at bounding box center [860, 666] width 512 height 19
type input "CWL TRUCK DELIVERED"
drag, startPoint x: 1153, startPoint y: 620, endPoint x: 1114, endPoint y: 636, distance: 42.2
click at [1114, 636] on tr "1 Client Local Pickup Customer Local Pickup Company Freight Contracted Freight …" at bounding box center [872, 628] width 1344 height 49
type input "4"
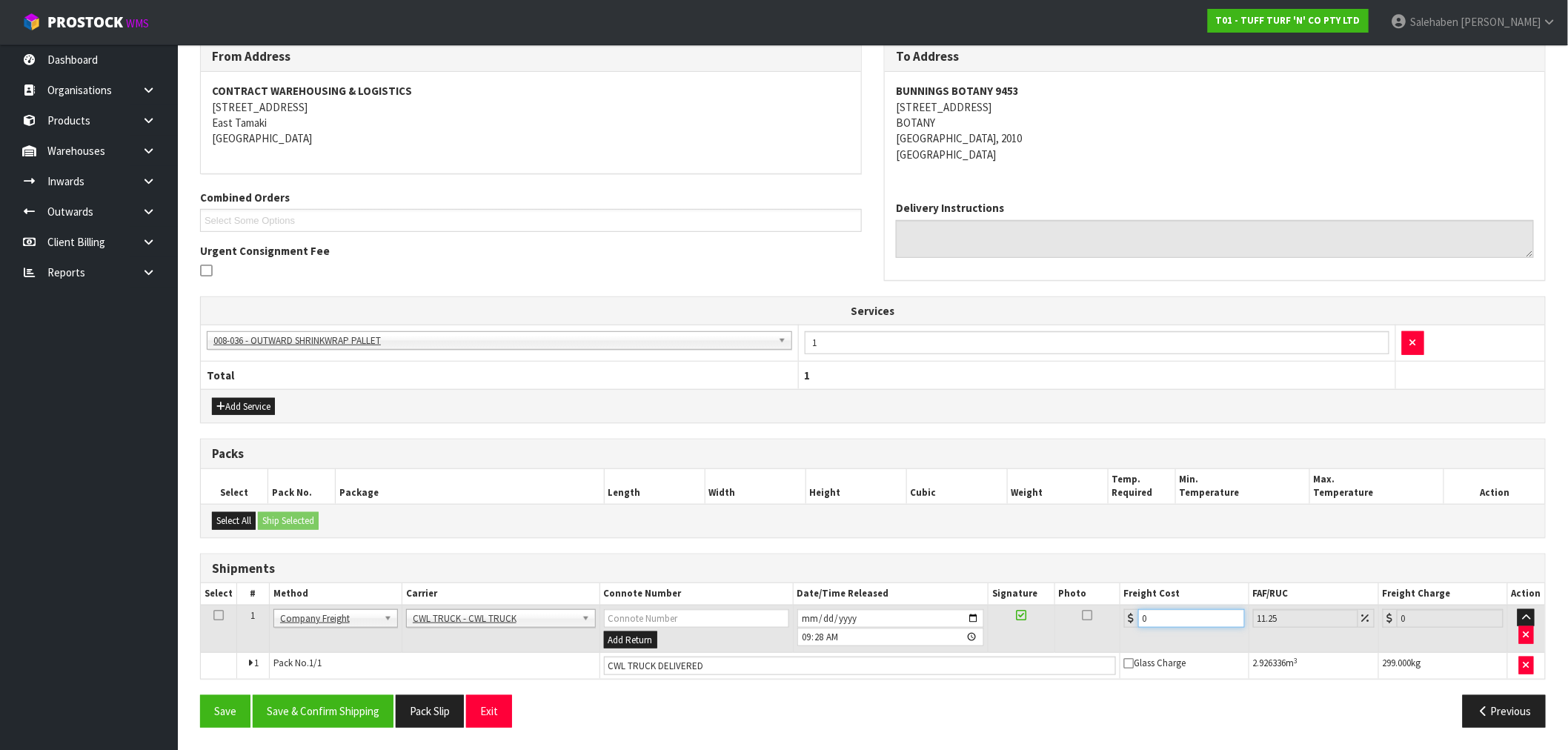
type input "4.45"
type input "44"
type input "48.95"
type input "44.9"
type input "49.95"
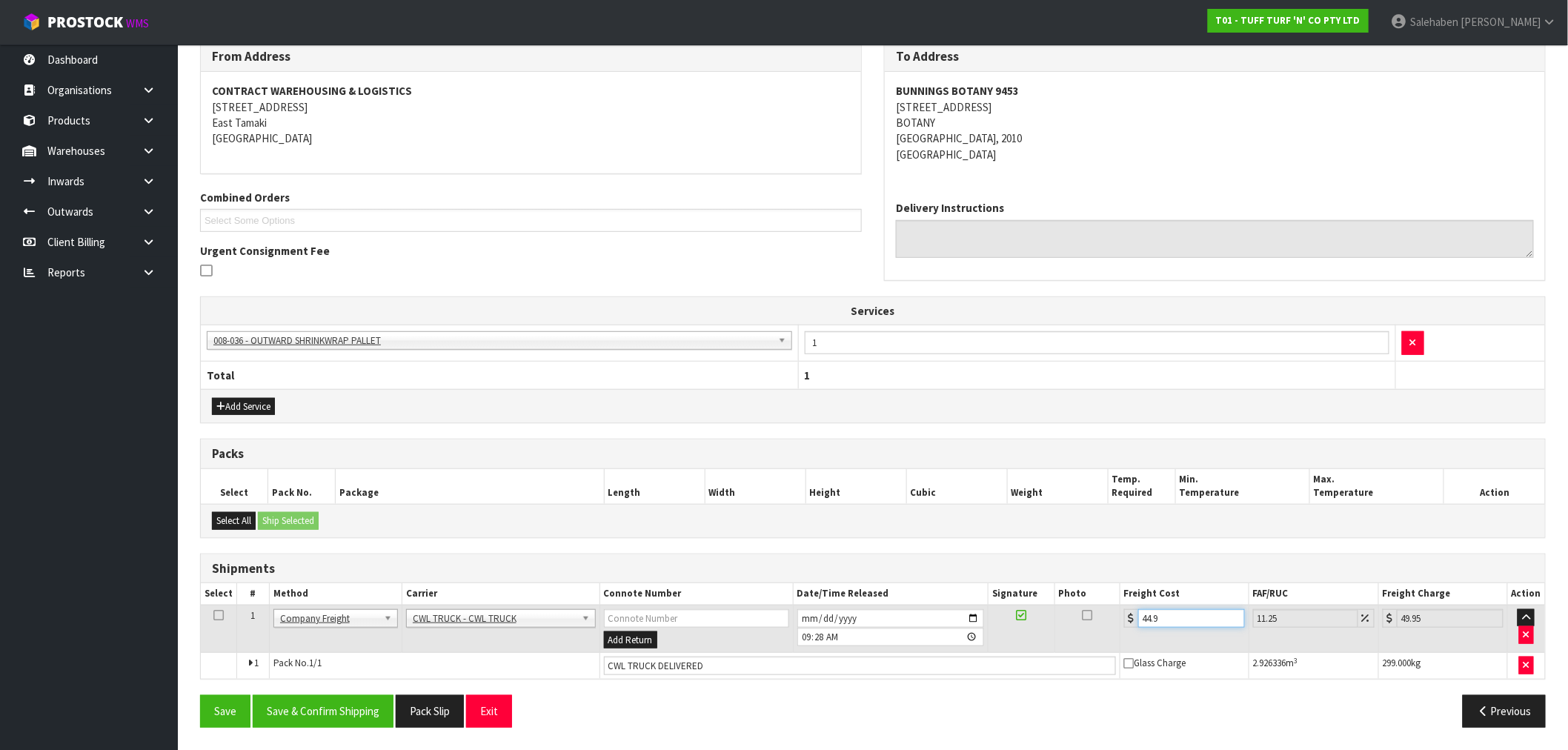
type input "44.93"
type input "49.98"
type input "44.93"
click at [360, 713] on button "Save & Confirm Shipping" at bounding box center [323, 710] width 141 height 32
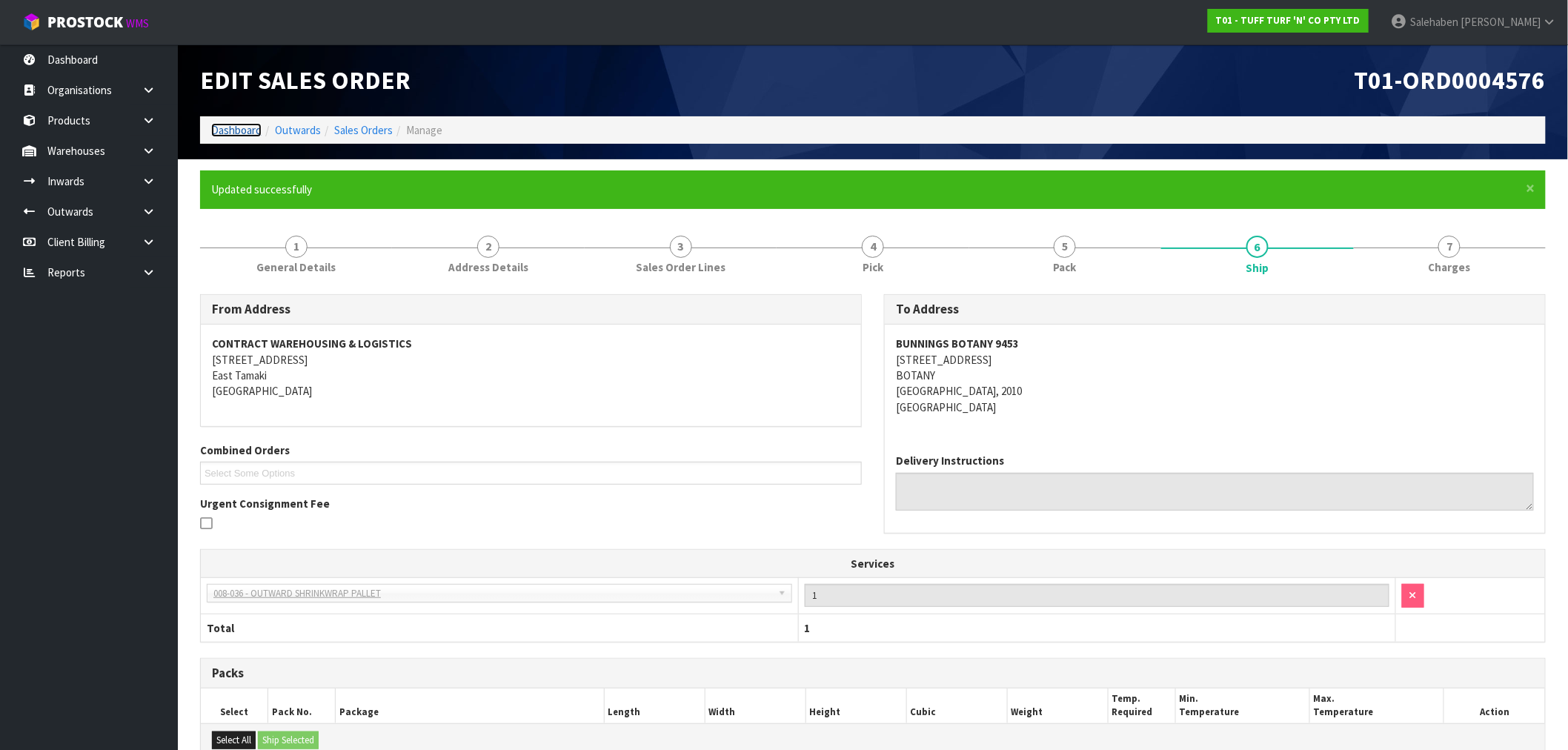
click at [235, 126] on link "Dashboard" at bounding box center [237, 130] width 51 height 14
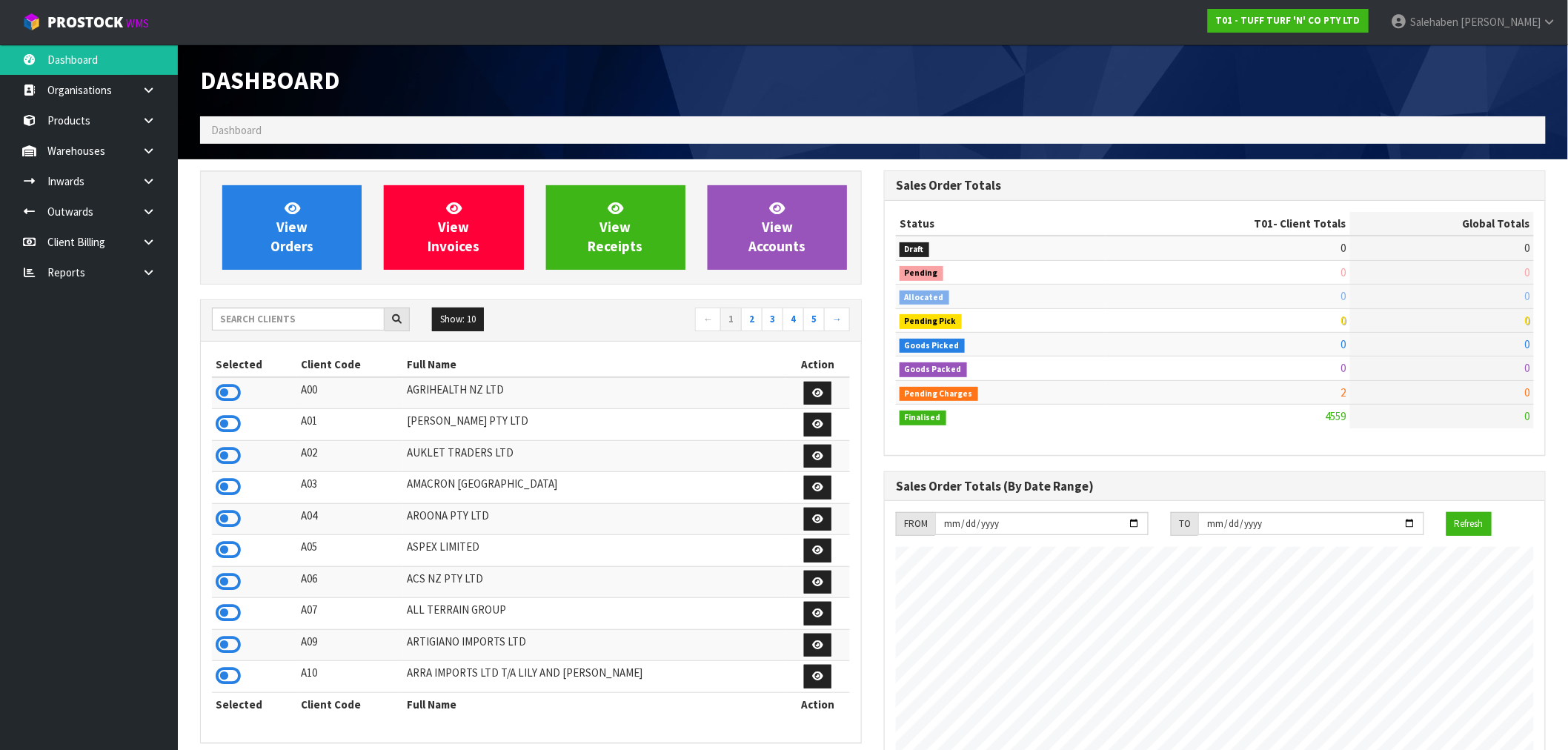
scroll to position [1122, 684]
click at [317, 317] on input "text" at bounding box center [298, 319] width 172 height 23
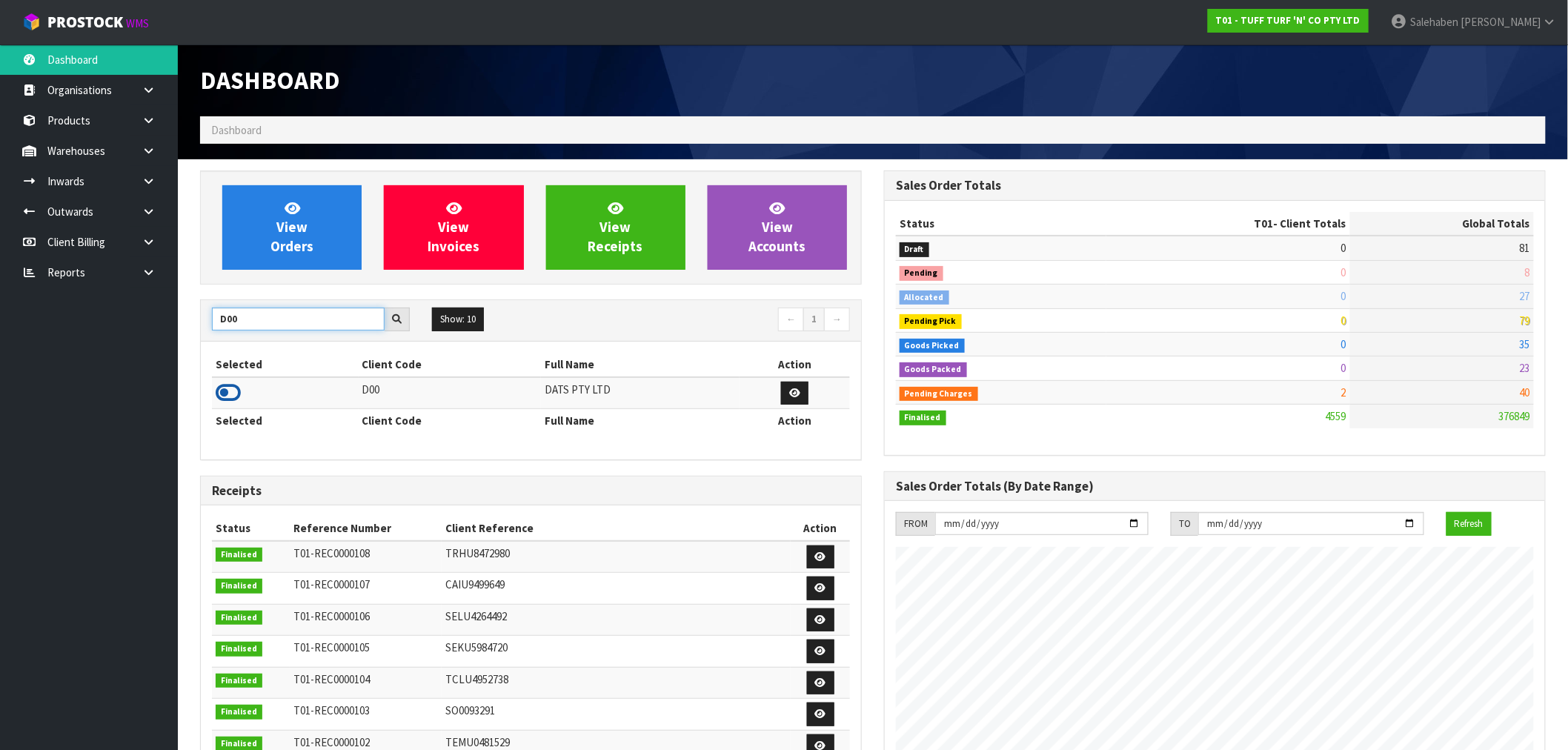
type input "D00"
click at [228, 387] on icon at bounding box center [228, 393] width 25 height 22
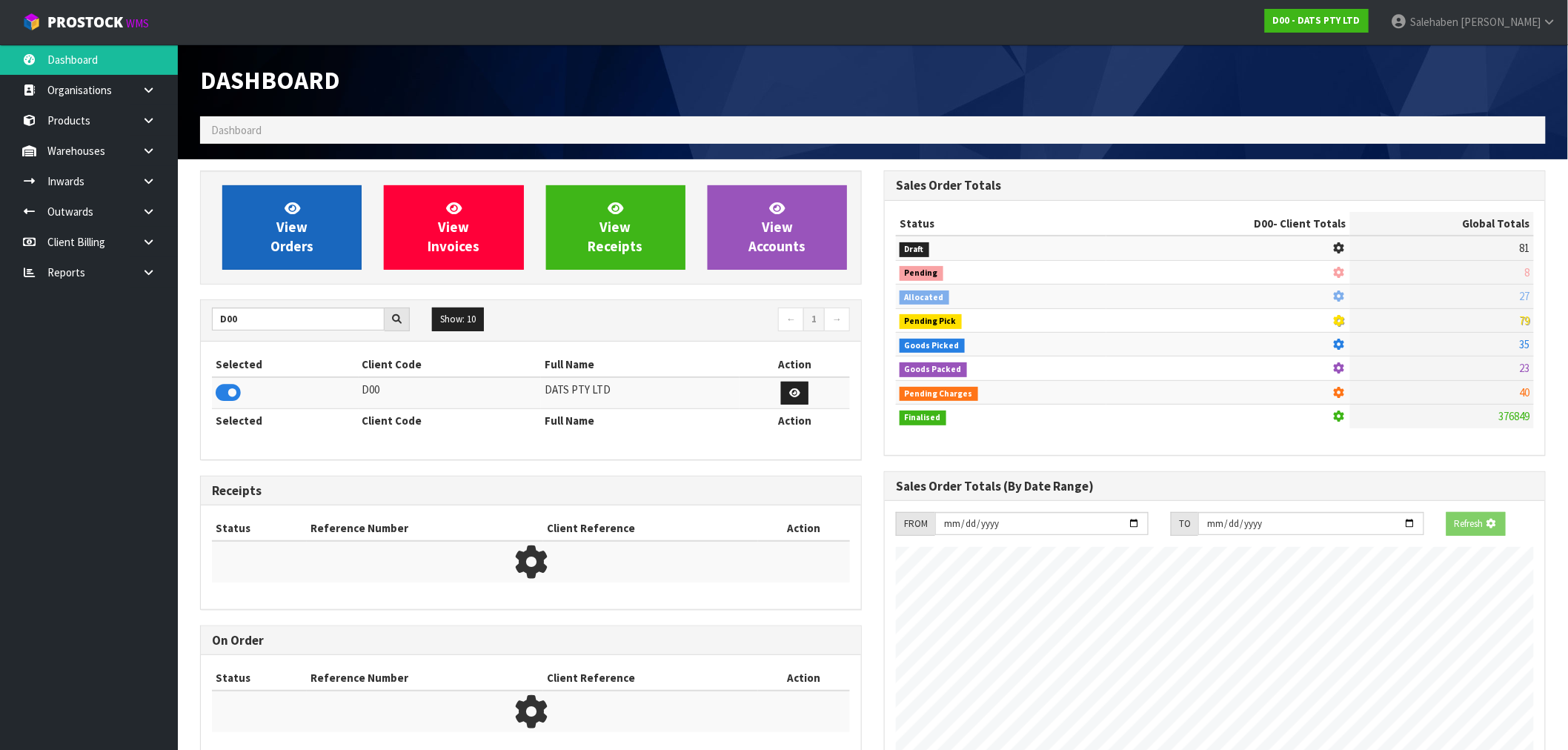
scroll to position [739955, 740236]
click at [283, 268] on link "View Orders" at bounding box center [292, 227] width 140 height 84
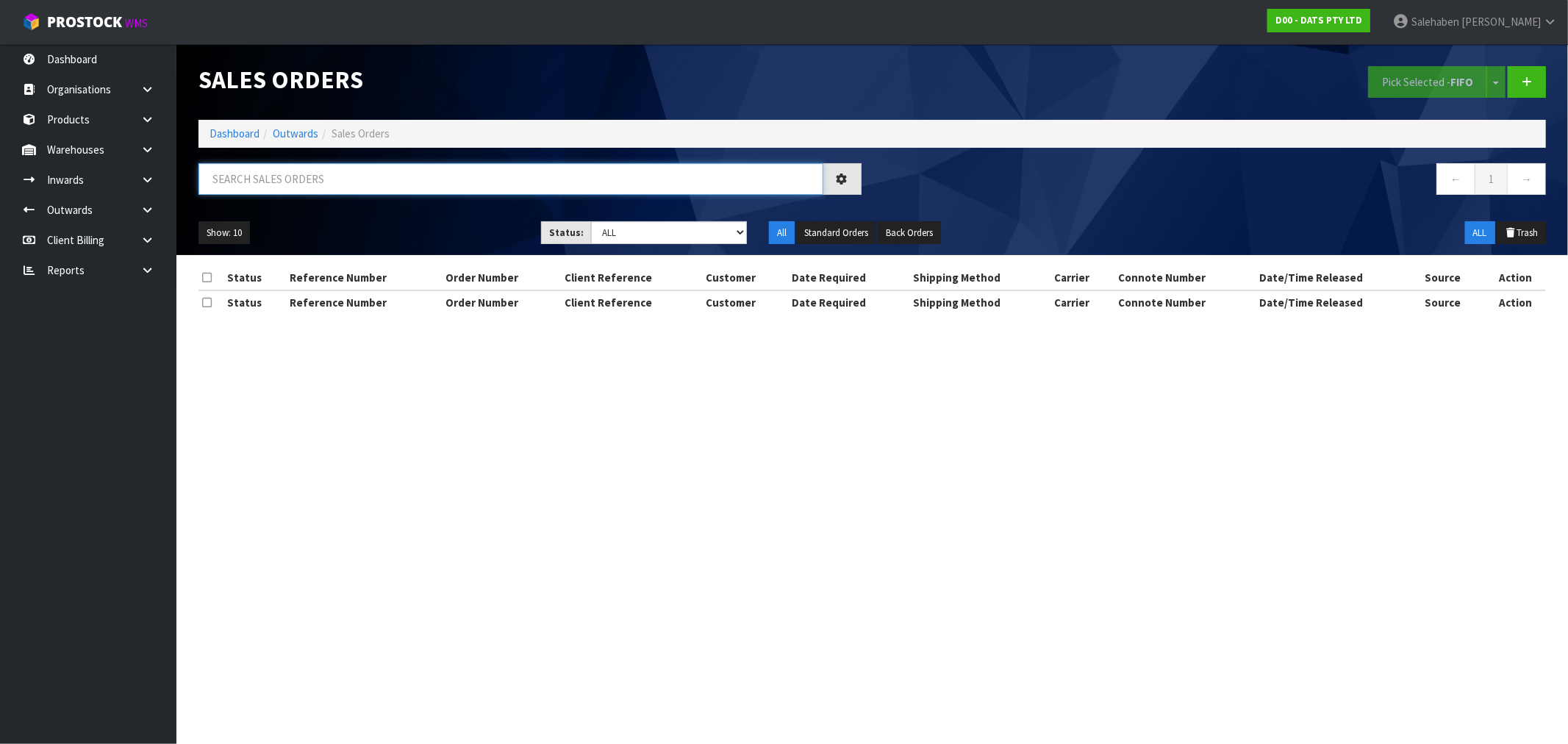
click at [322, 187] on input "text" at bounding box center [511, 178] width 625 height 32
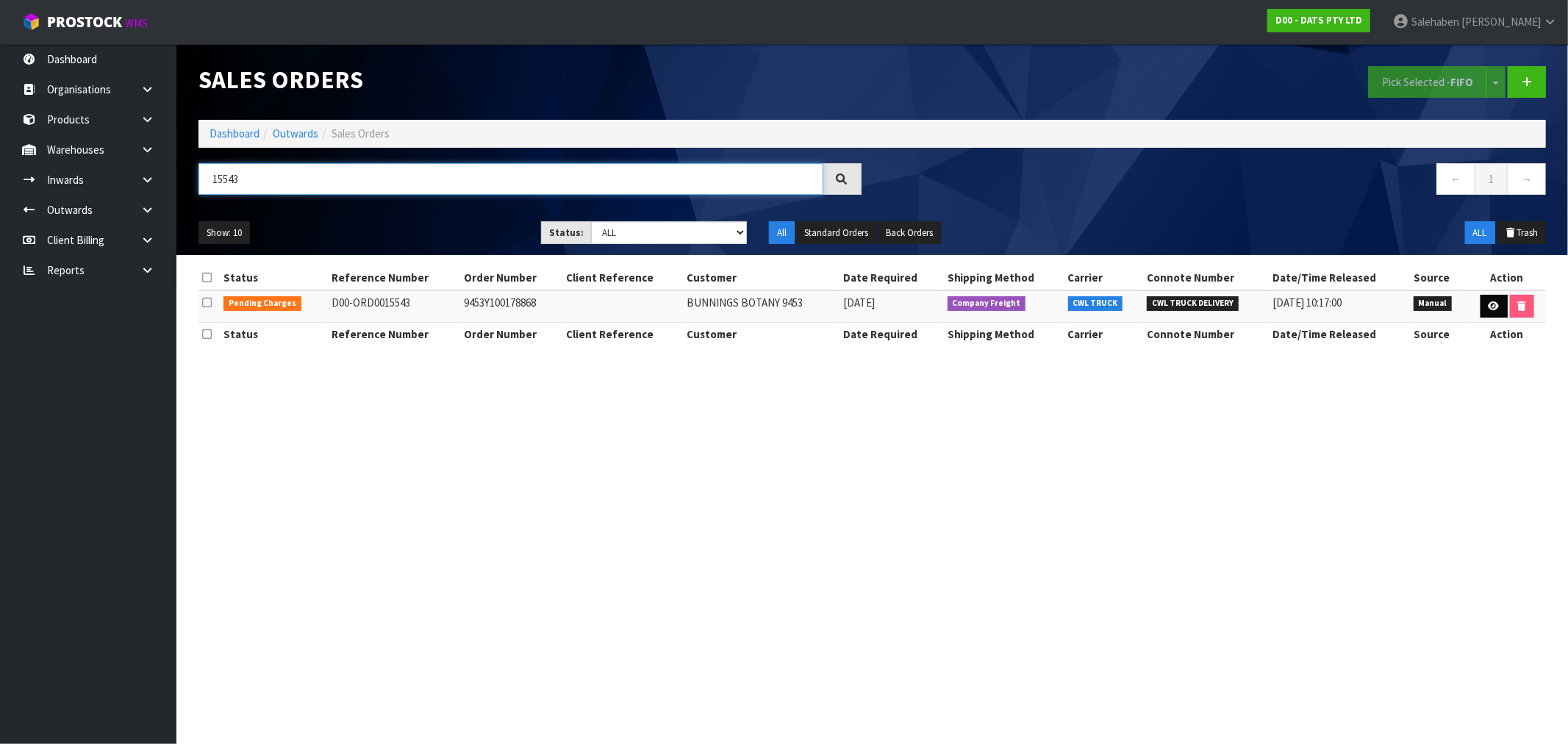
type input "15543"
click at [1495, 309] on icon at bounding box center [1493, 306] width 11 height 10
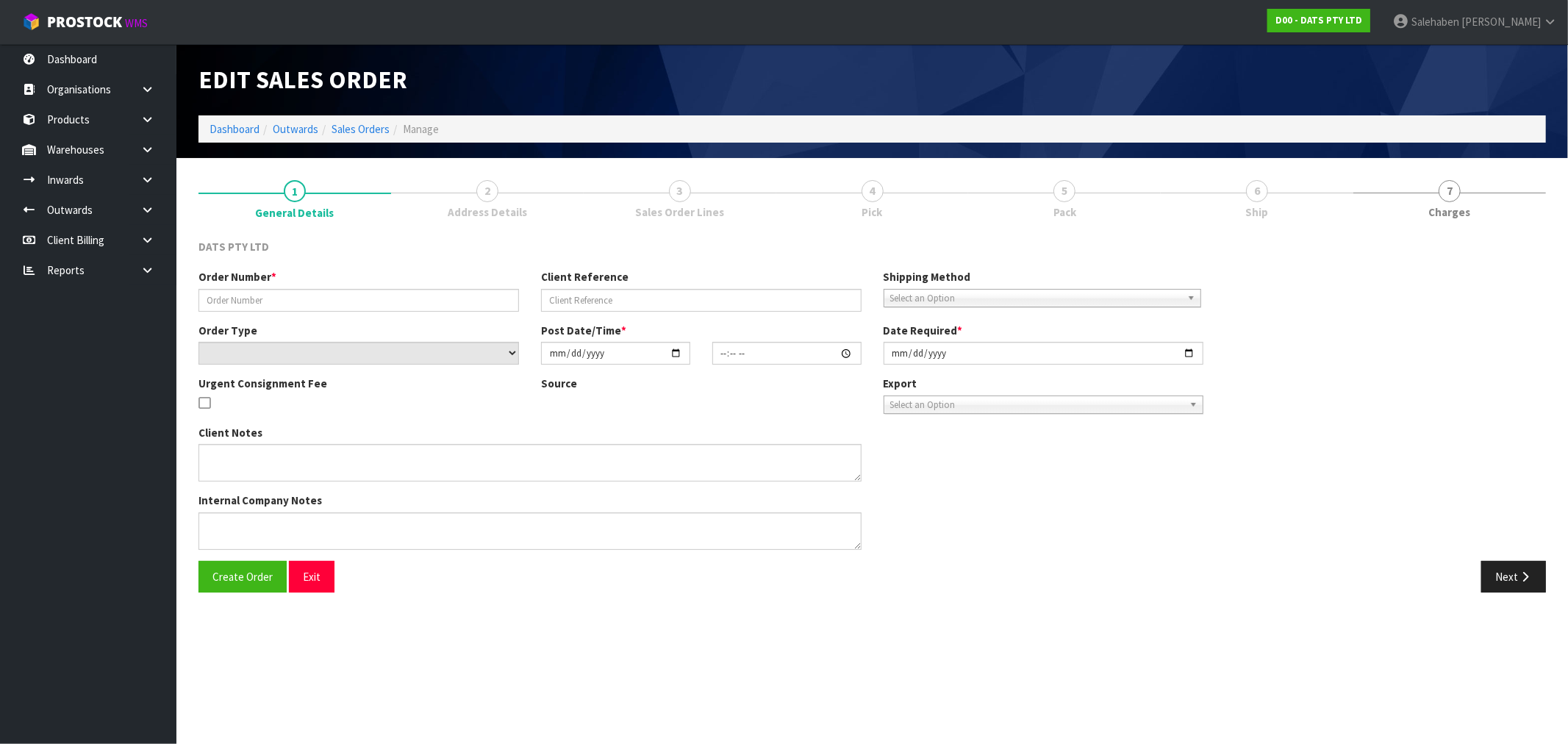
type input "9453Y100178868"
select select "number:0"
type input "2025-08-08"
type input "09:14:00.000"
type input "2025-08-08"
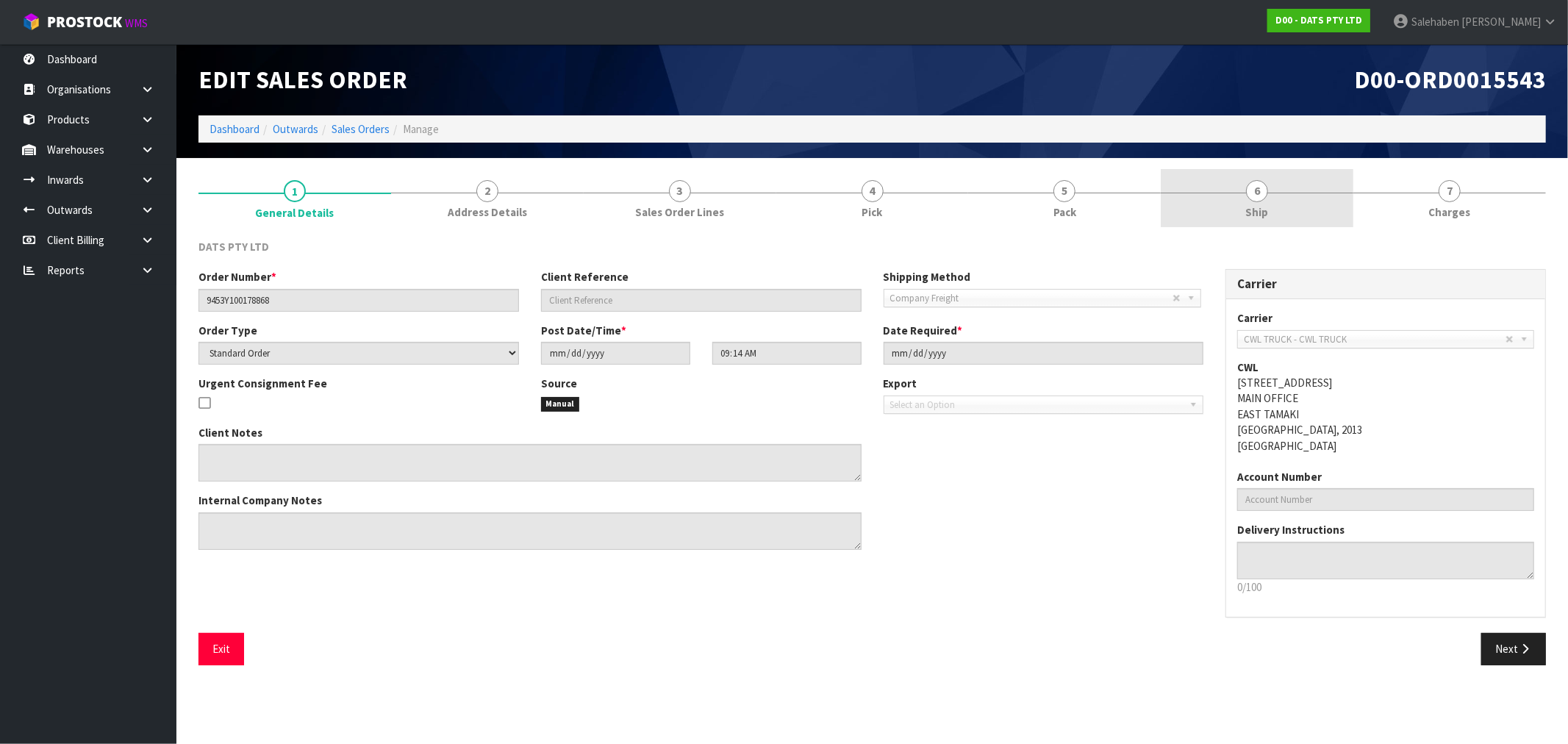
drag, startPoint x: 1263, startPoint y: 218, endPoint x: 1253, endPoint y: 221, distance: 10.4
click at [1263, 218] on span "Ship" at bounding box center [1257, 212] width 23 height 16
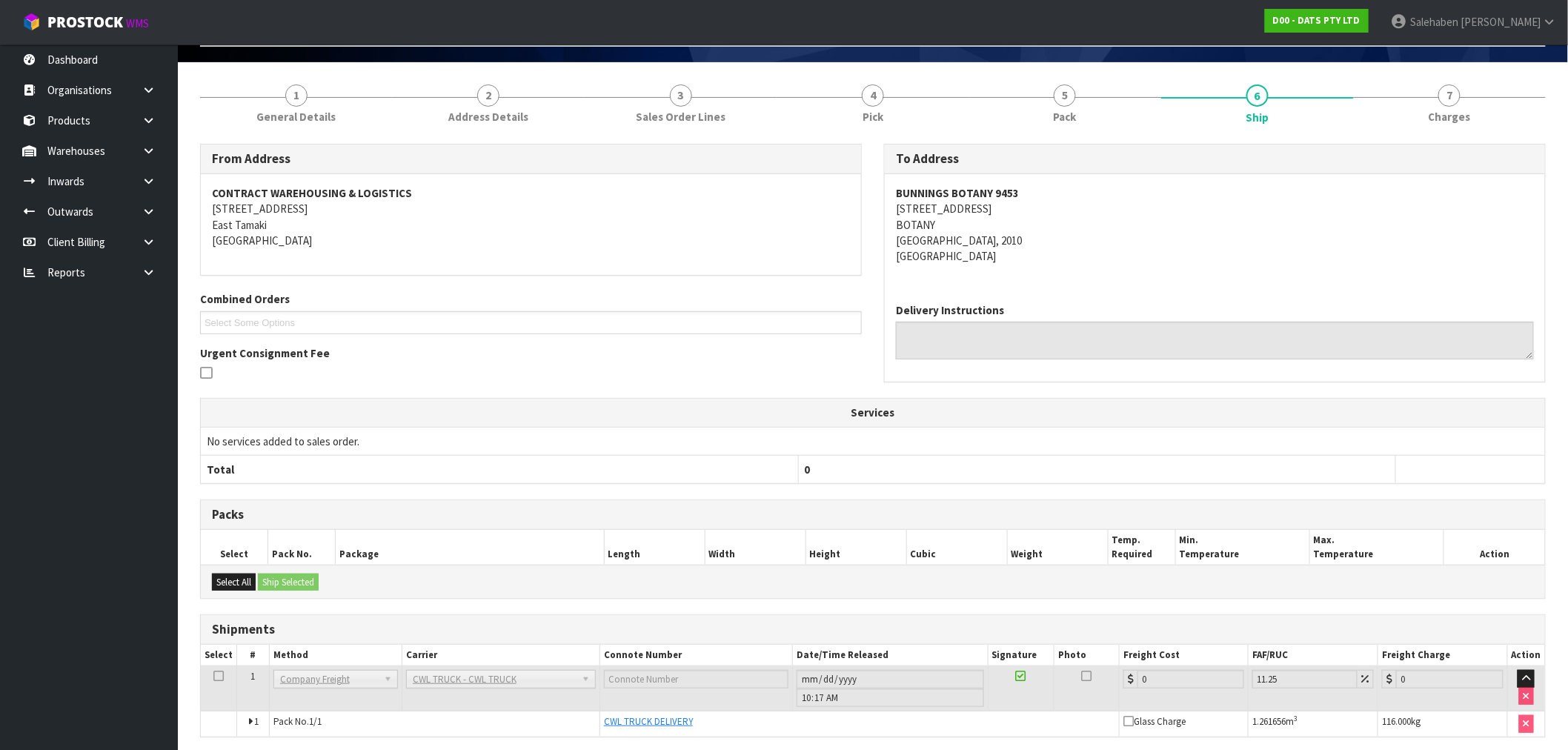
scroll to position [154, 0]
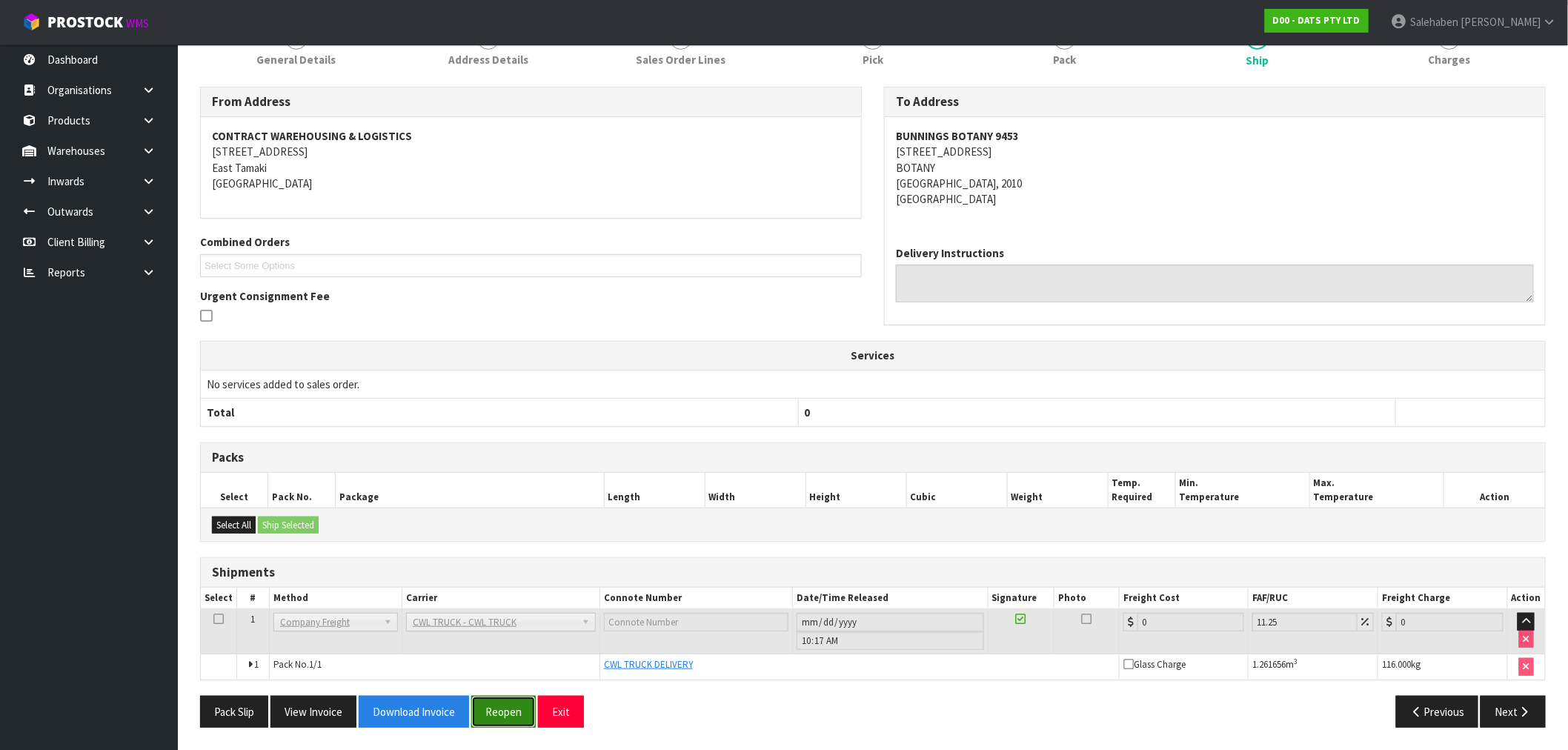
click at [496, 714] on button "Reopen" at bounding box center [503, 711] width 64 height 32
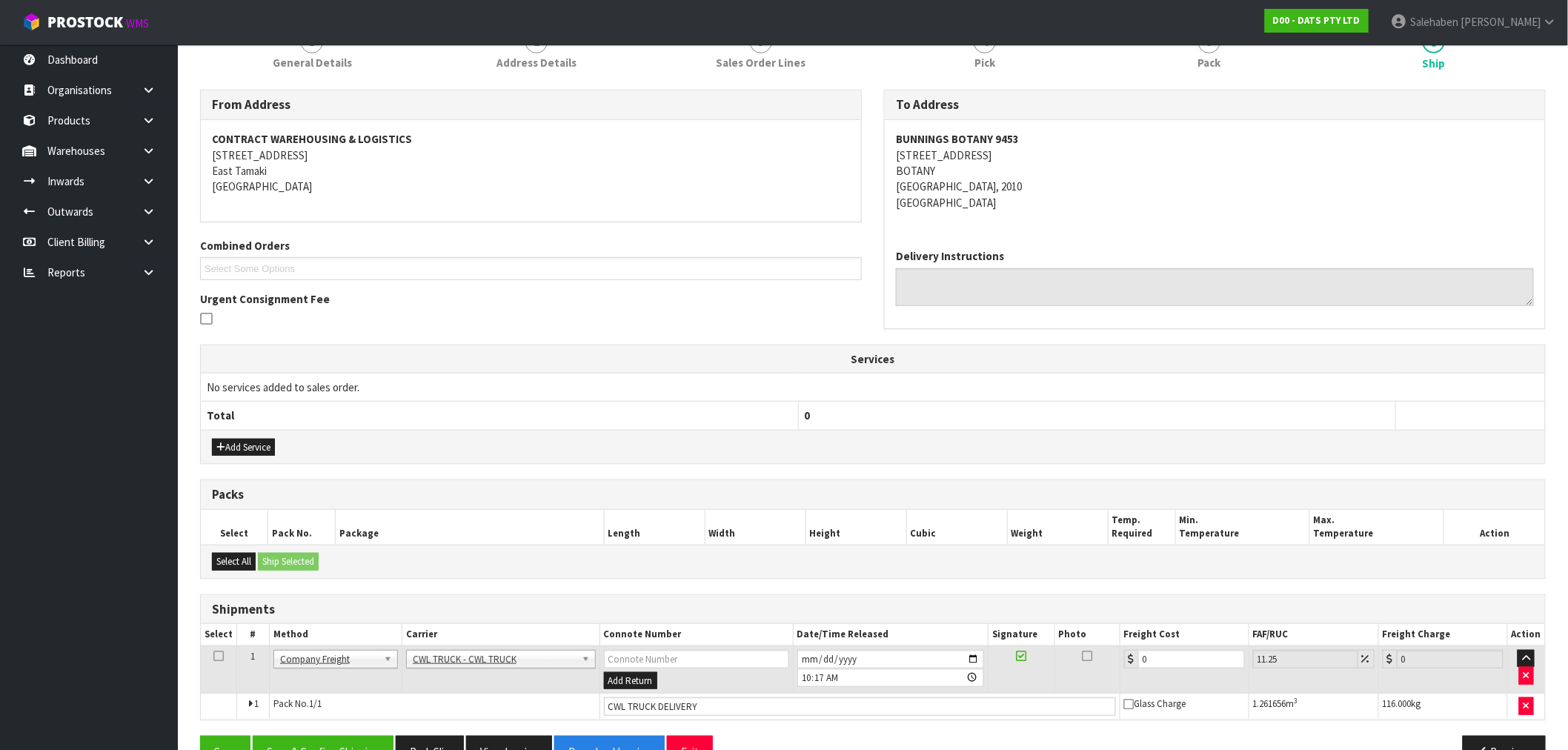
scroll to position [246, 0]
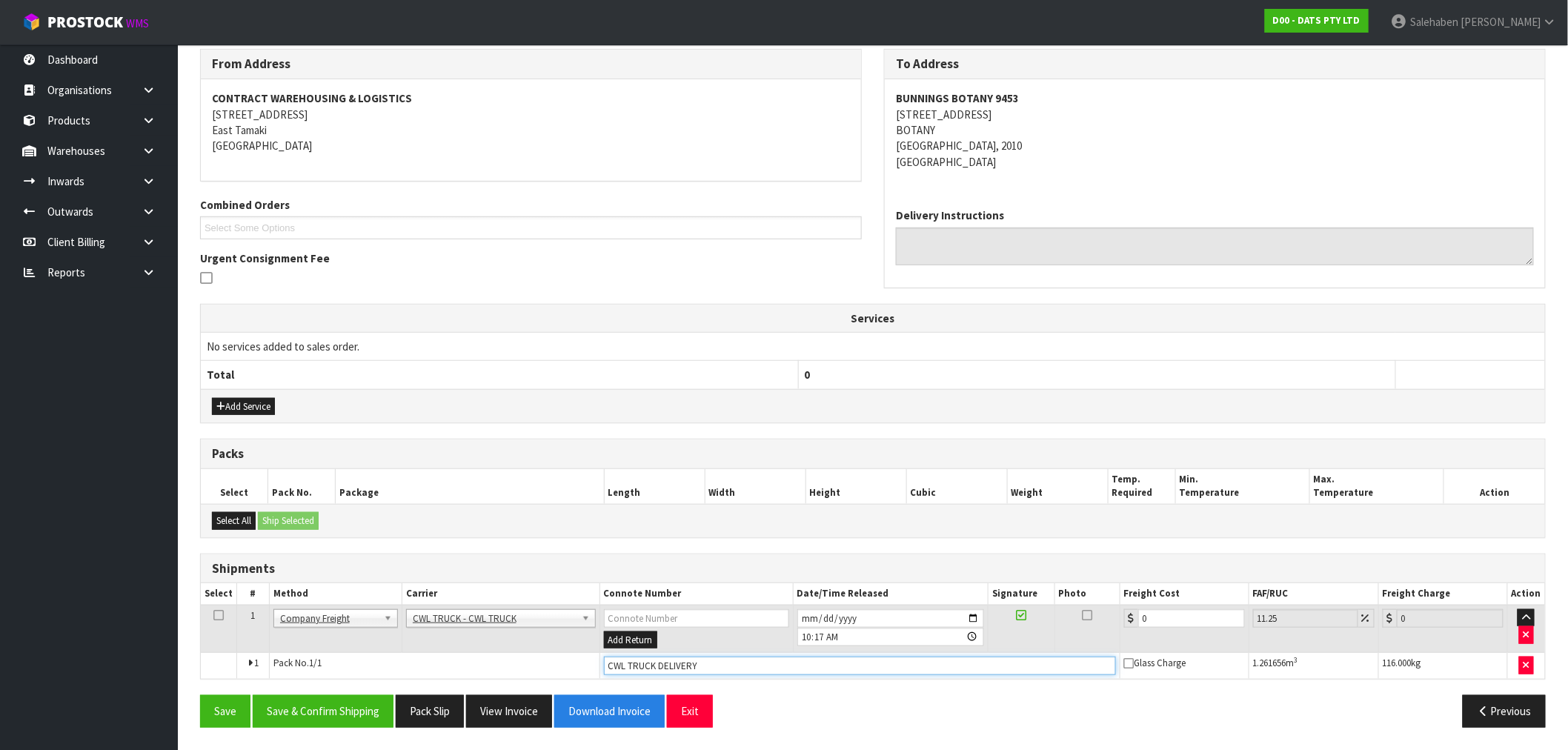
click at [716, 671] on input "CWL TRUCK DELIVERY" at bounding box center [860, 666] width 512 height 19
type input "CWL TRUCK DELIVERED"
drag, startPoint x: 1167, startPoint y: 619, endPoint x: 871, endPoint y: 636, distance: 296.5
click at [1034, 637] on tr "1 Client Local Pickup Customer Local Pickup Company Freight Contracted Freight …" at bounding box center [872, 628] width 1344 height 49
type input "4"
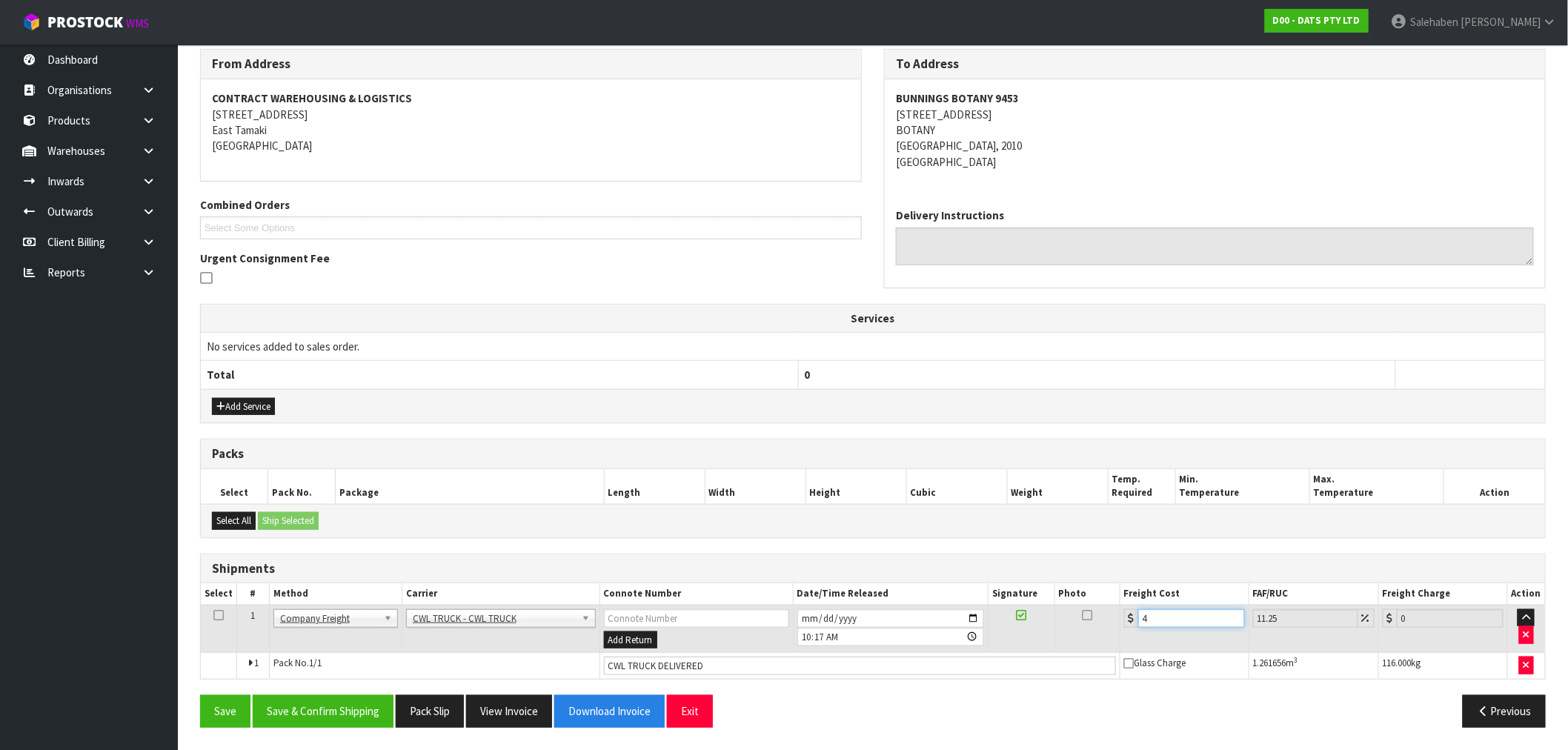
type input "4.45"
type input "44"
type input "48.95"
type input "44.9"
type input "49.95"
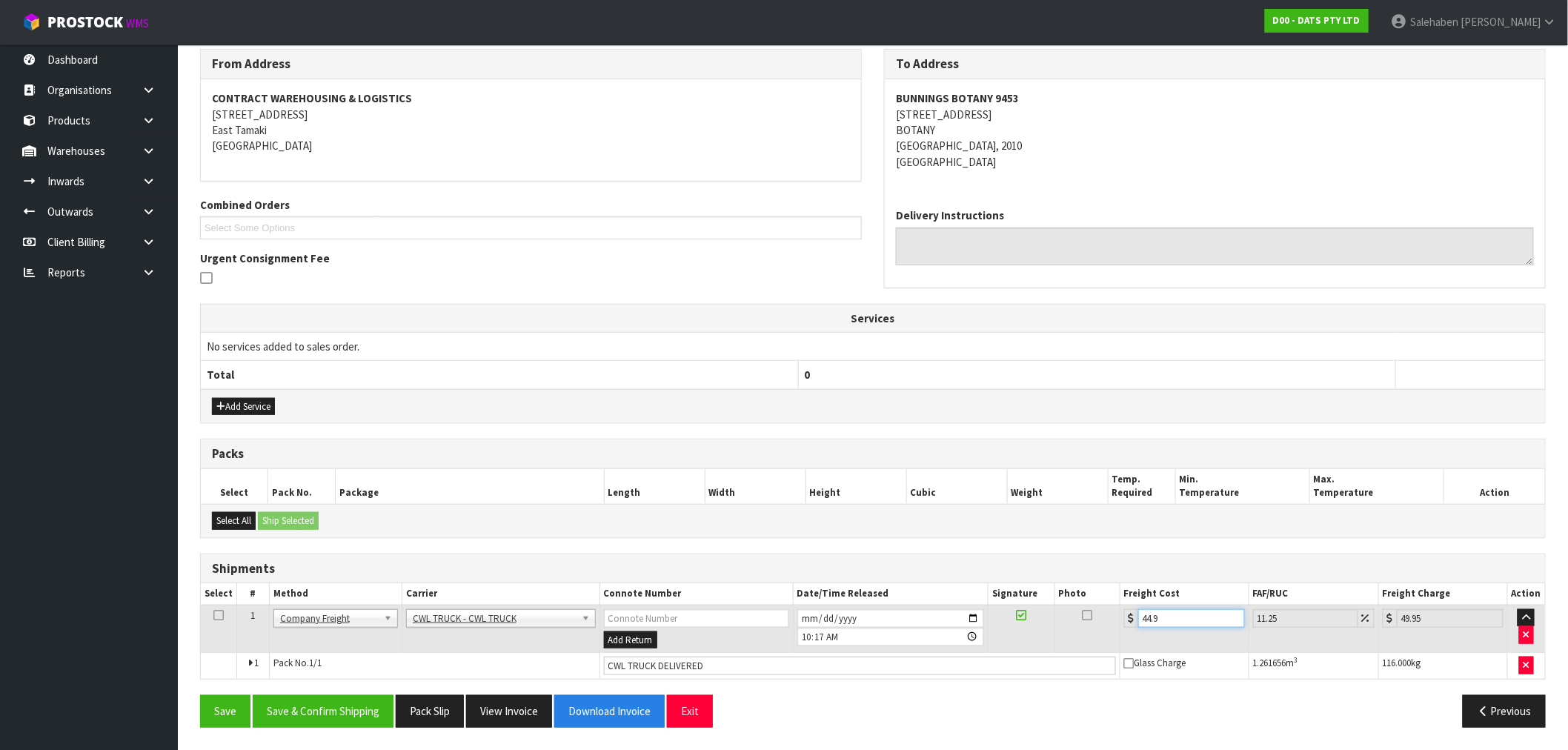
type input "44.93"
type input "49.98"
type input "44.93"
click at [351, 713] on button "Save & Confirm Shipping" at bounding box center [323, 710] width 141 height 32
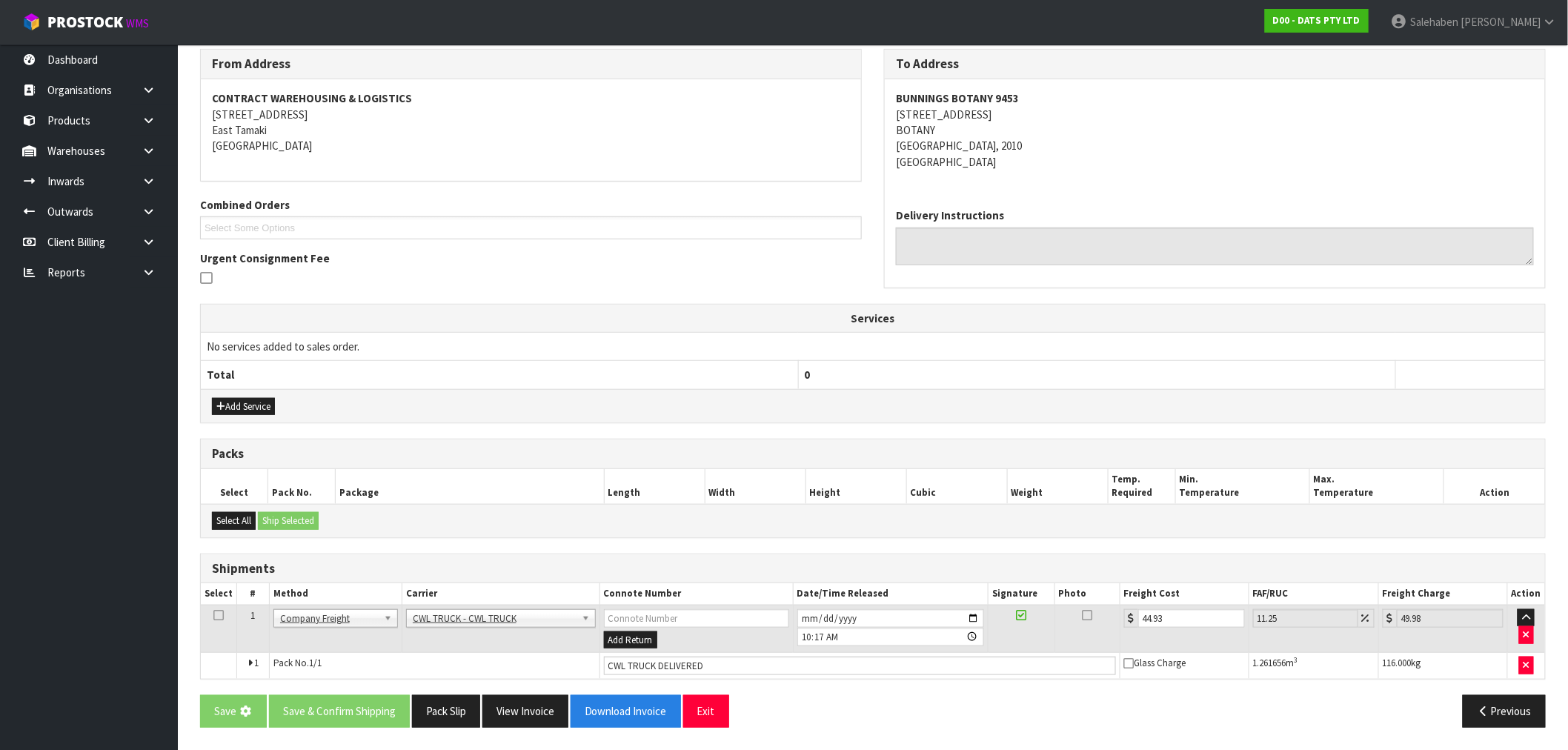
scroll to position [0, 0]
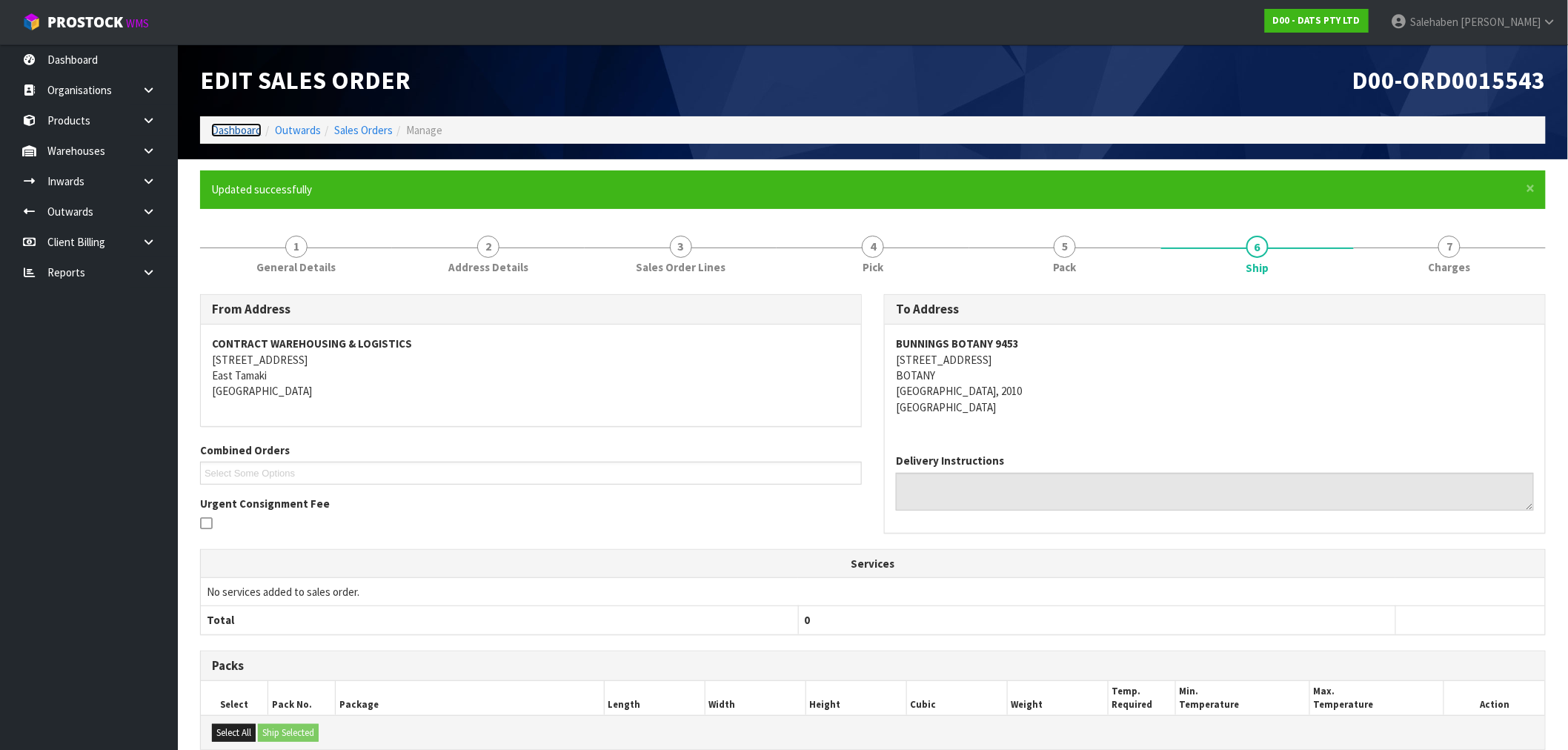
click at [235, 129] on link "Dashboard" at bounding box center [237, 130] width 51 height 14
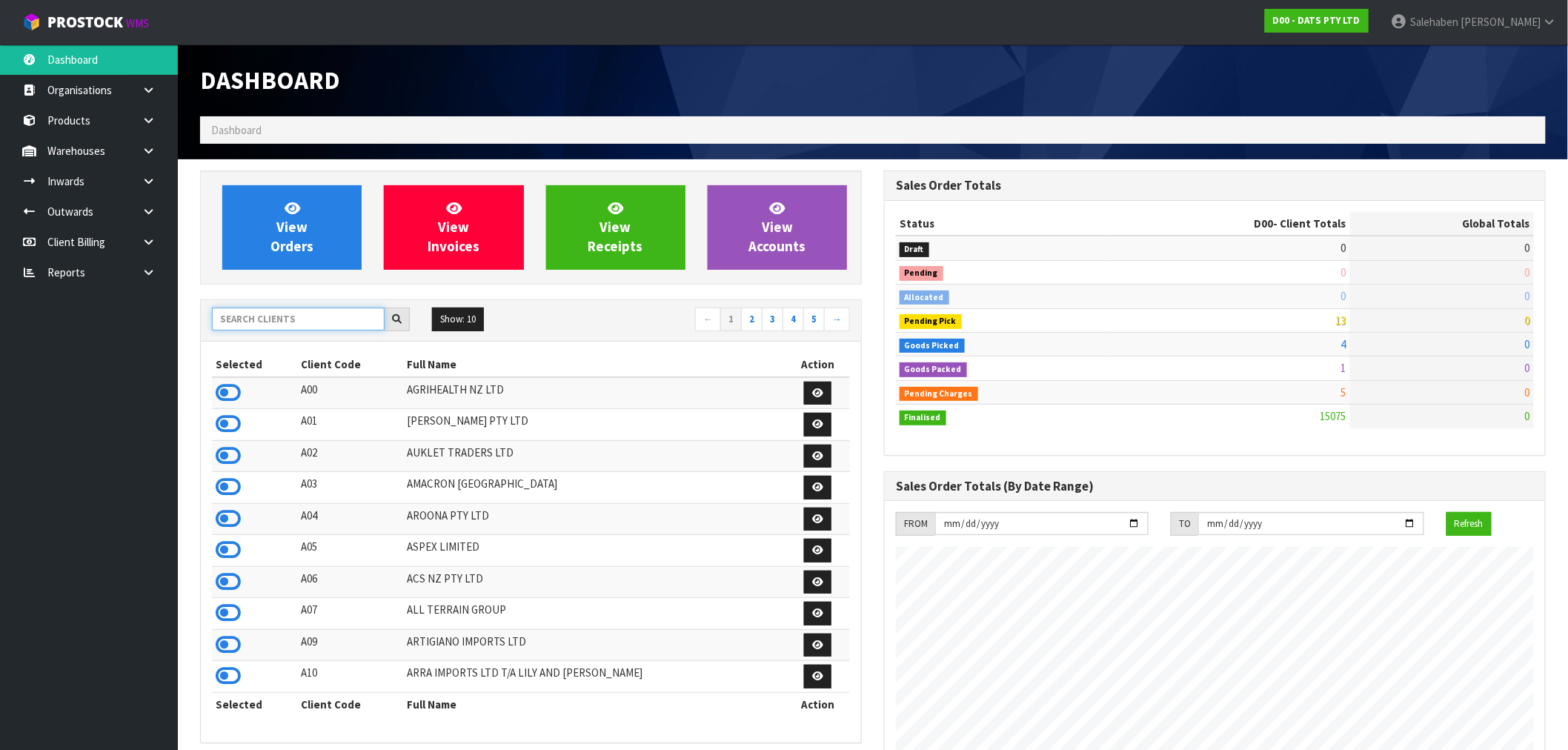
scroll to position [1122, 684]
click at [313, 308] on input "text" at bounding box center [298, 319] width 172 height 23
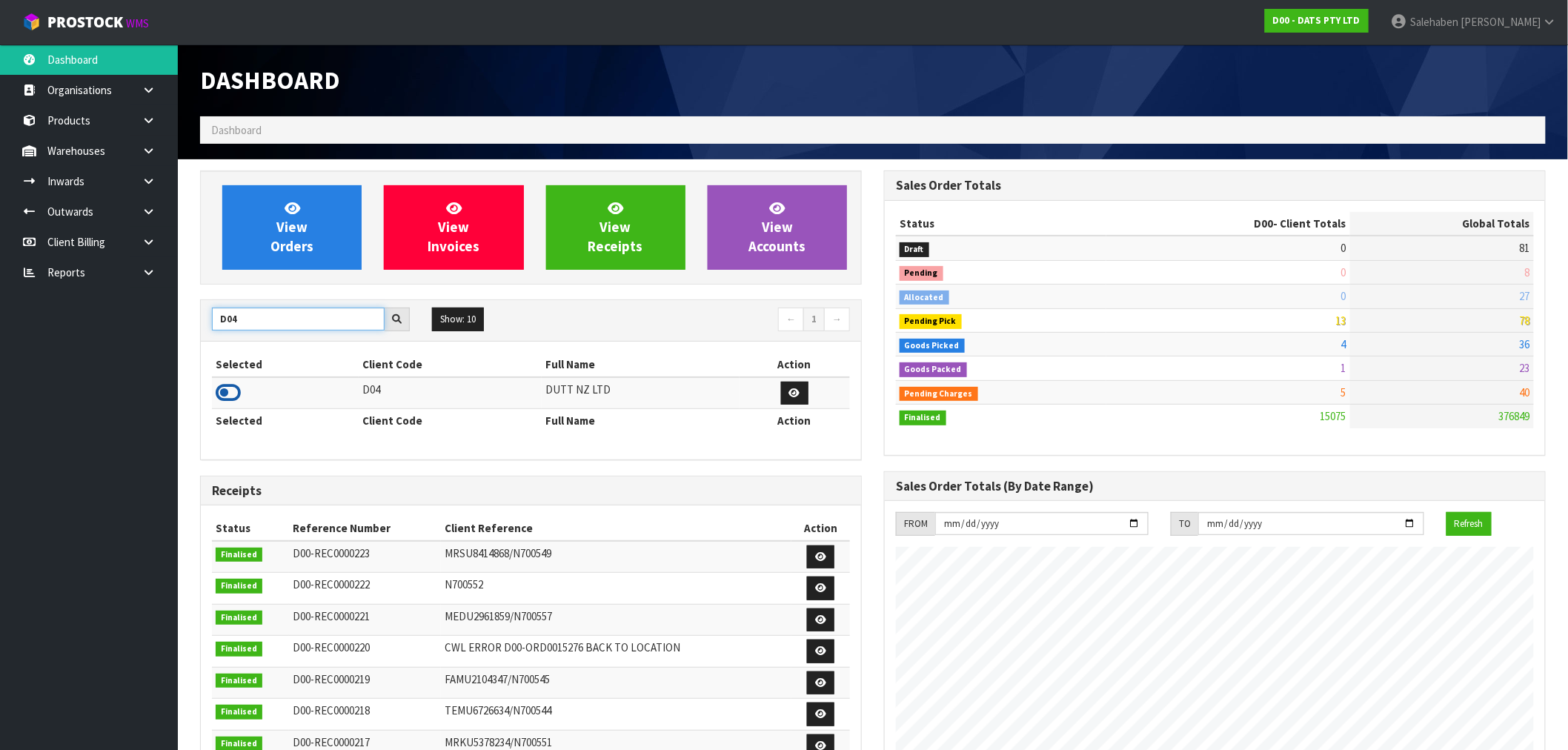
type input "D04"
click at [226, 394] on icon at bounding box center [228, 393] width 25 height 22
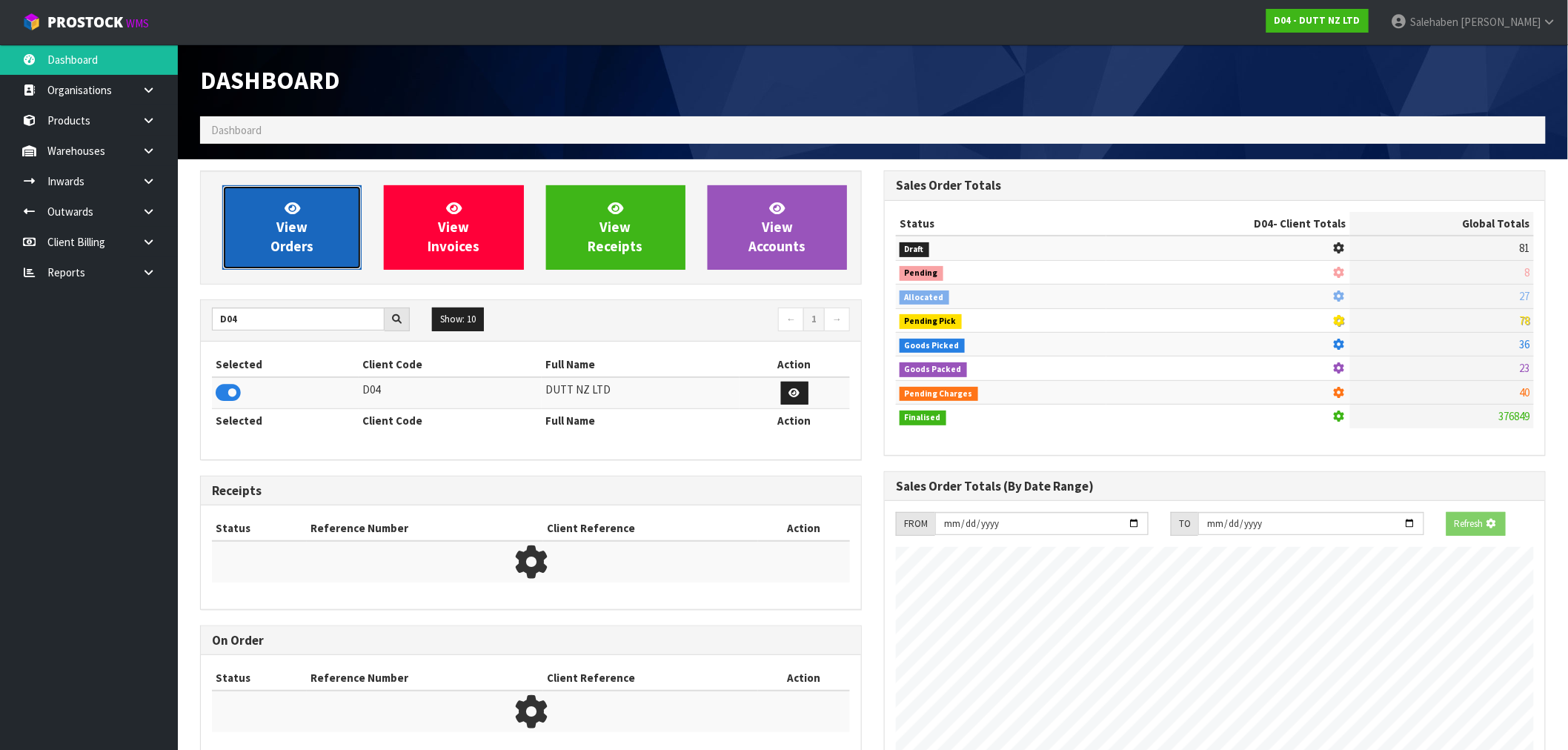
click at [316, 256] on link "View Orders" at bounding box center [292, 227] width 140 height 84
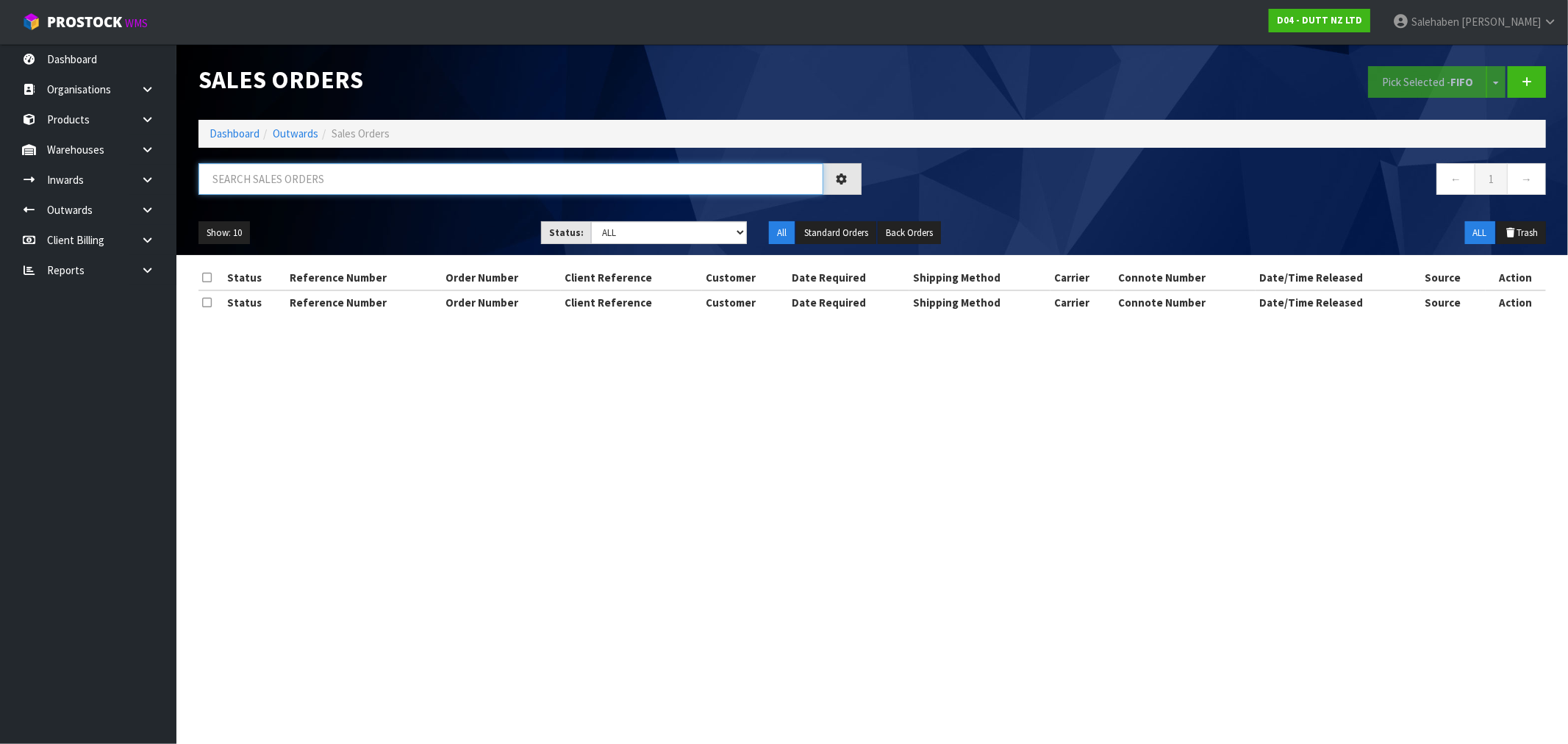
click at [327, 182] on input "text" at bounding box center [511, 178] width 625 height 32
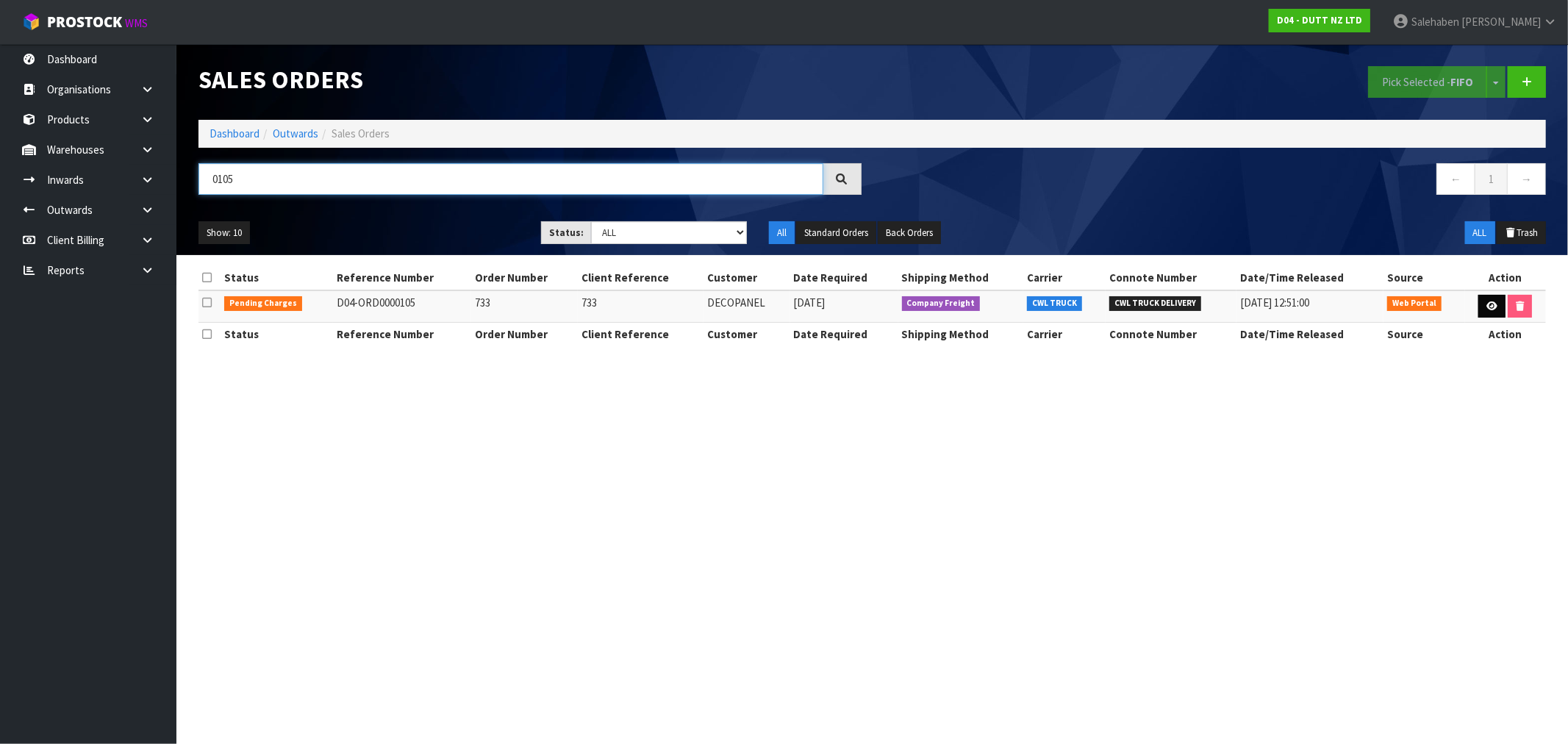
type input "0105"
click at [1492, 314] on link at bounding box center [1491, 306] width 27 height 24
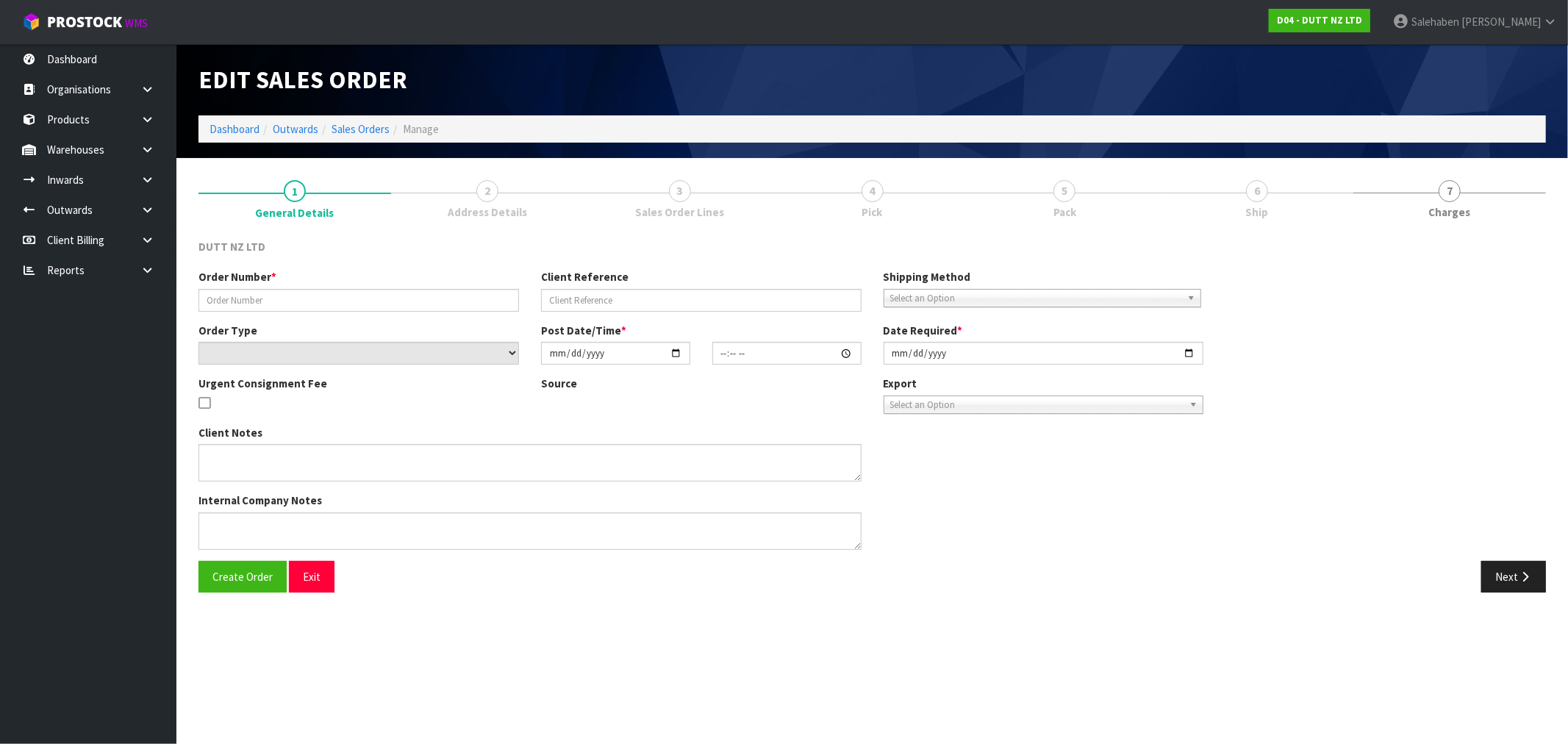
type input "733"
select select "number:0"
type input "[DATE]"
type input "12:07:00.000"
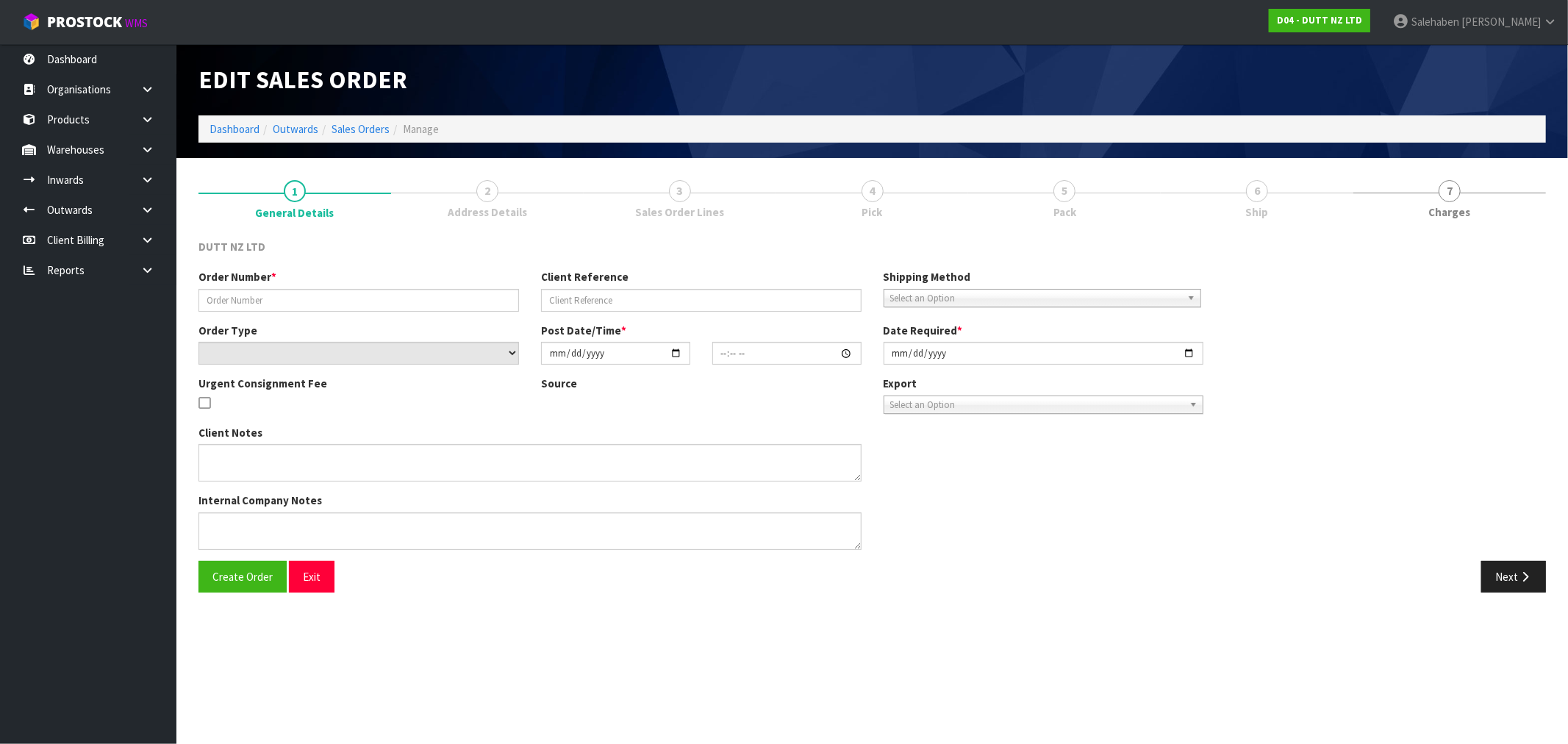
type input "[DATE]"
type textarea "DECOPANEL 956A GREAT SOUTH ROAD PENROSE, AUCKLAND 1061 SITE CONTACT - 021 289 7…"
type textarea "HE FOLLOWING ORDER CAN ACCEPT ORDER TILL 3PM, CAN WE CONFIRM IF THAT’S ACHIEVAB…"
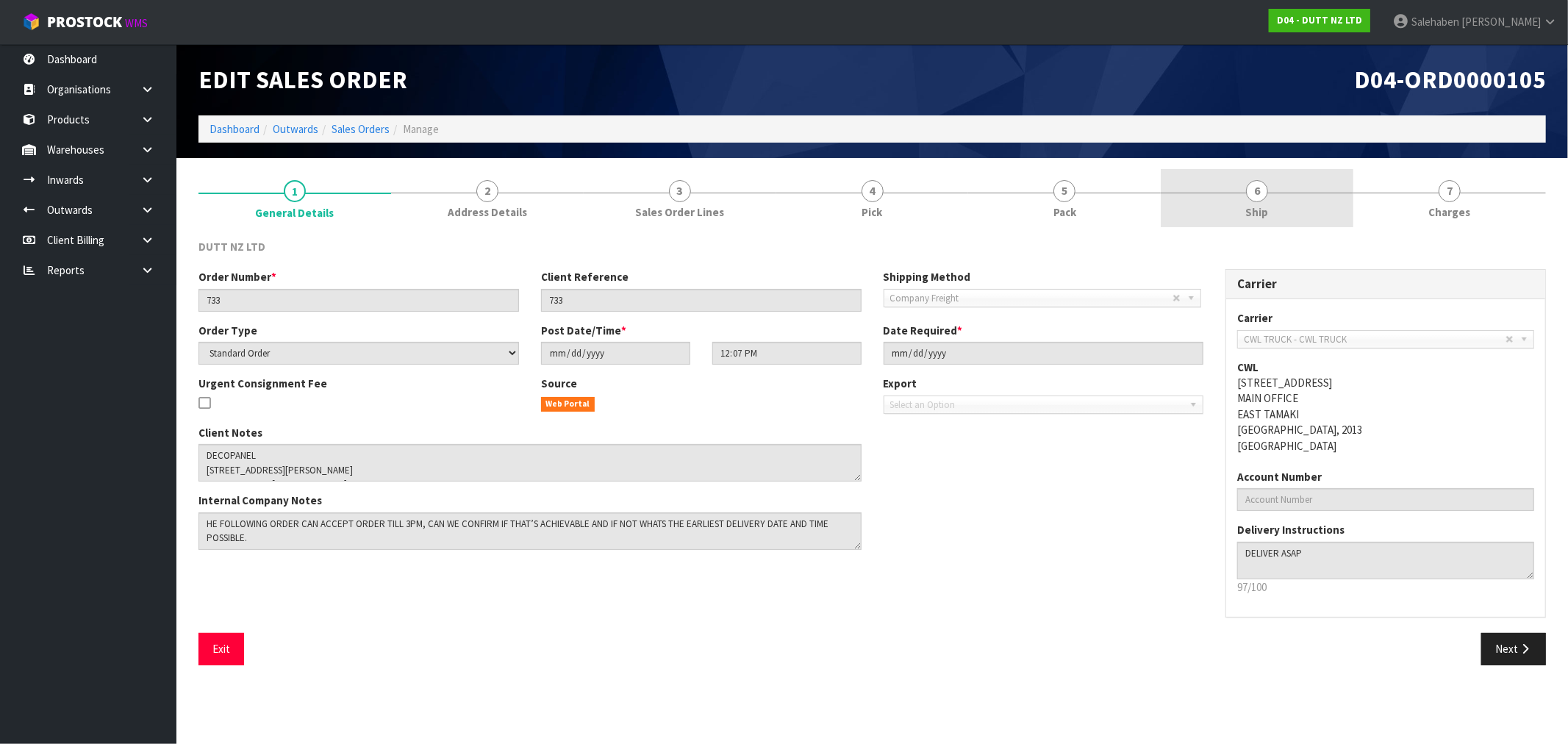
click at [1252, 214] on span "Ship" at bounding box center [1257, 212] width 23 height 16
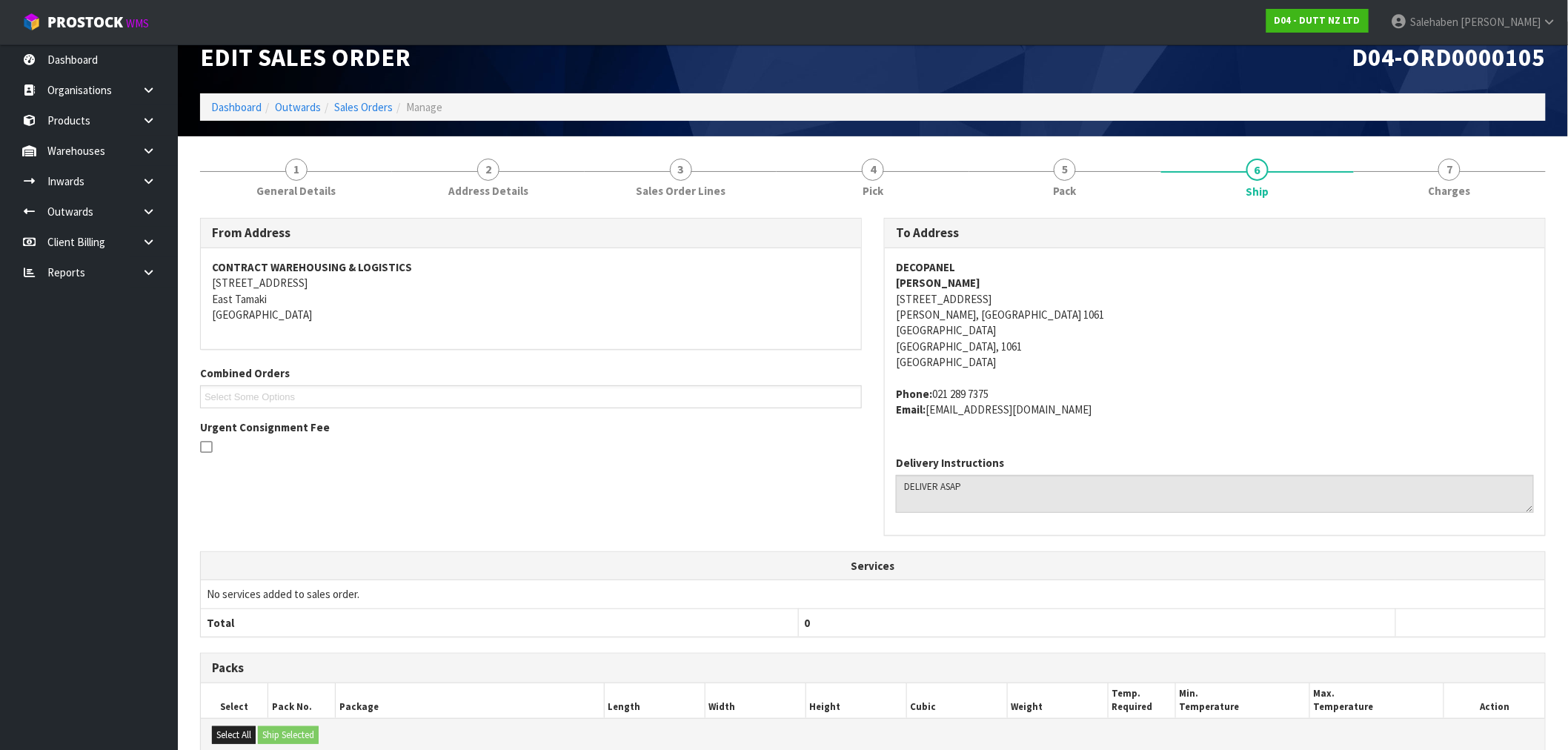
scroll to position [234, 0]
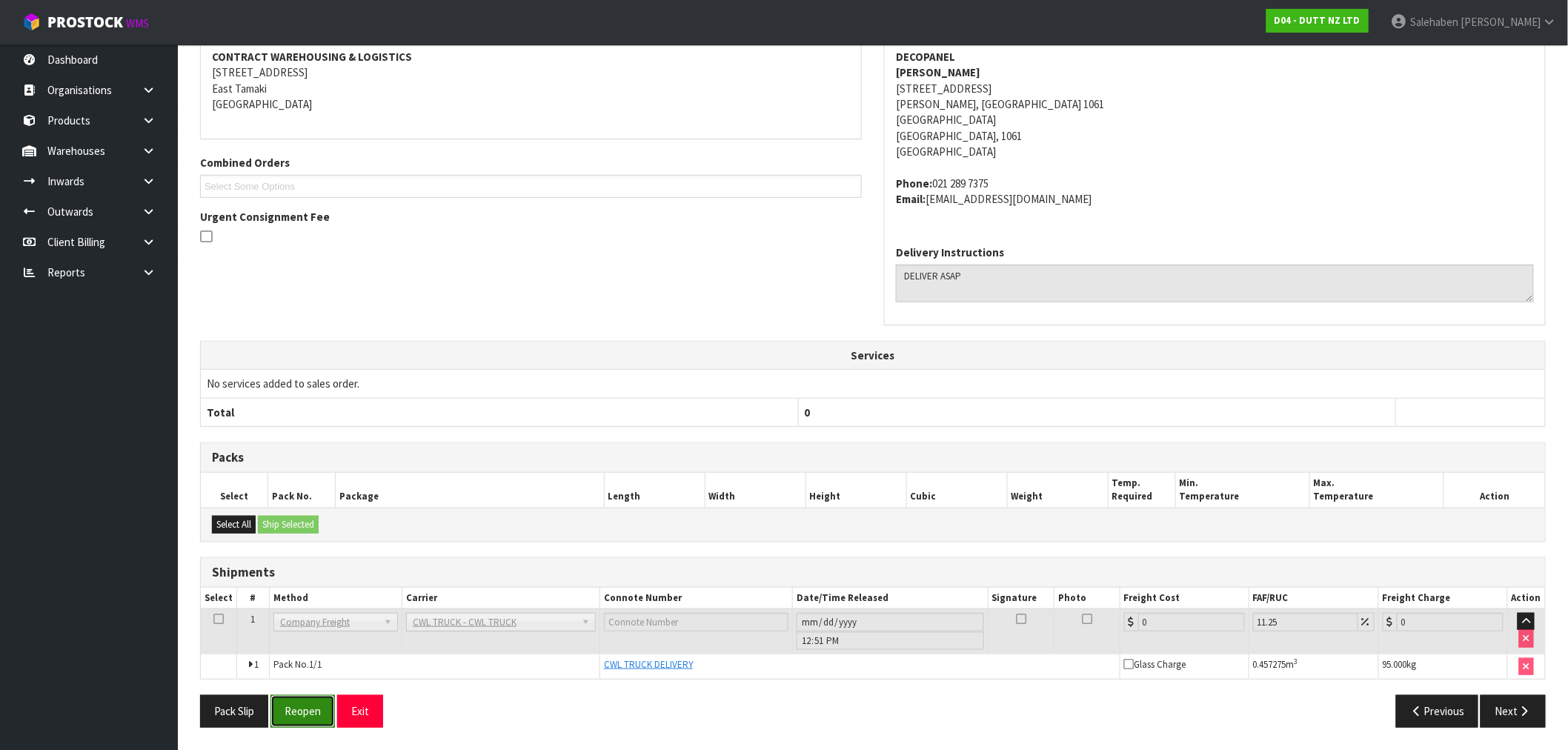
click at [296, 712] on button "Reopen" at bounding box center [302, 710] width 64 height 32
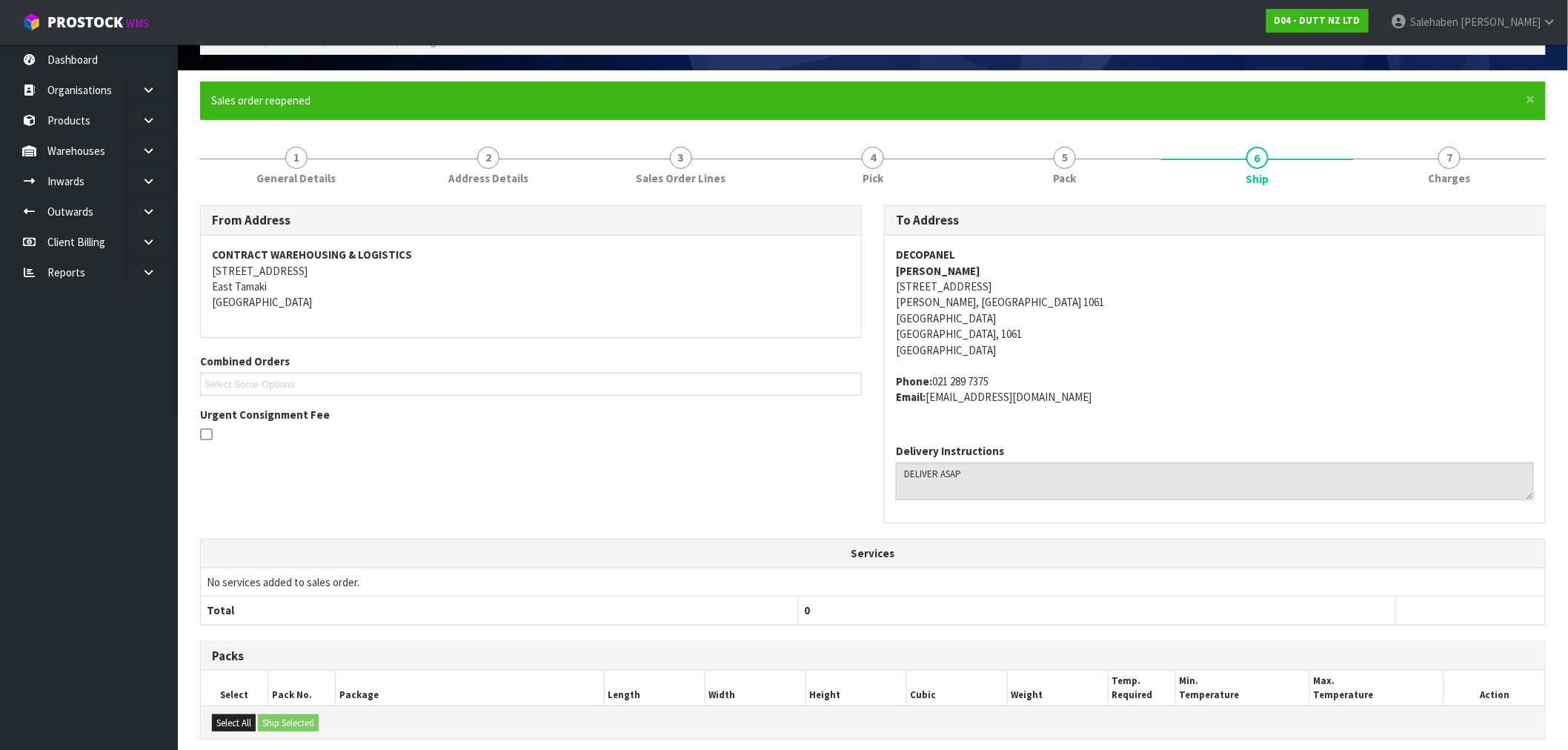
scroll to position [287, 0]
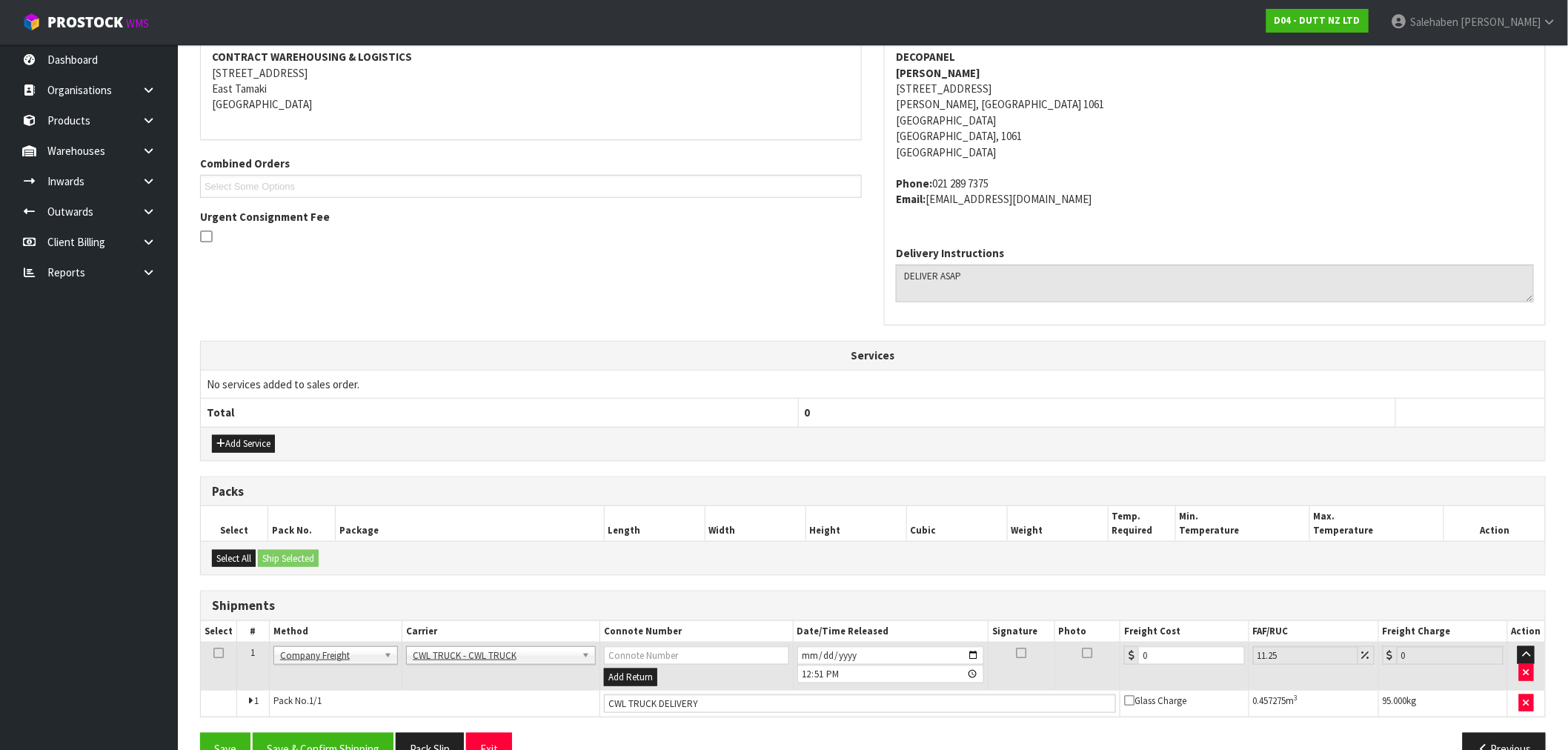
click at [740, 683] on td "Add Return" at bounding box center [696, 666] width 193 height 49
click at [730, 696] on input "CWL TRUCK DELIVERY" at bounding box center [860, 703] width 512 height 19
type input "CWL TRUCK DELIVERED"
drag, startPoint x: 1159, startPoint y: 658, endPoint x: 1030, endPoint y: 701, distance: 136.0
click at [1035, 701] on tbody "1 Client Local Pickup Customer Local Pickup Company Freight Contracted Freight …" at bounding box center [872, 679] width 1344 height 74
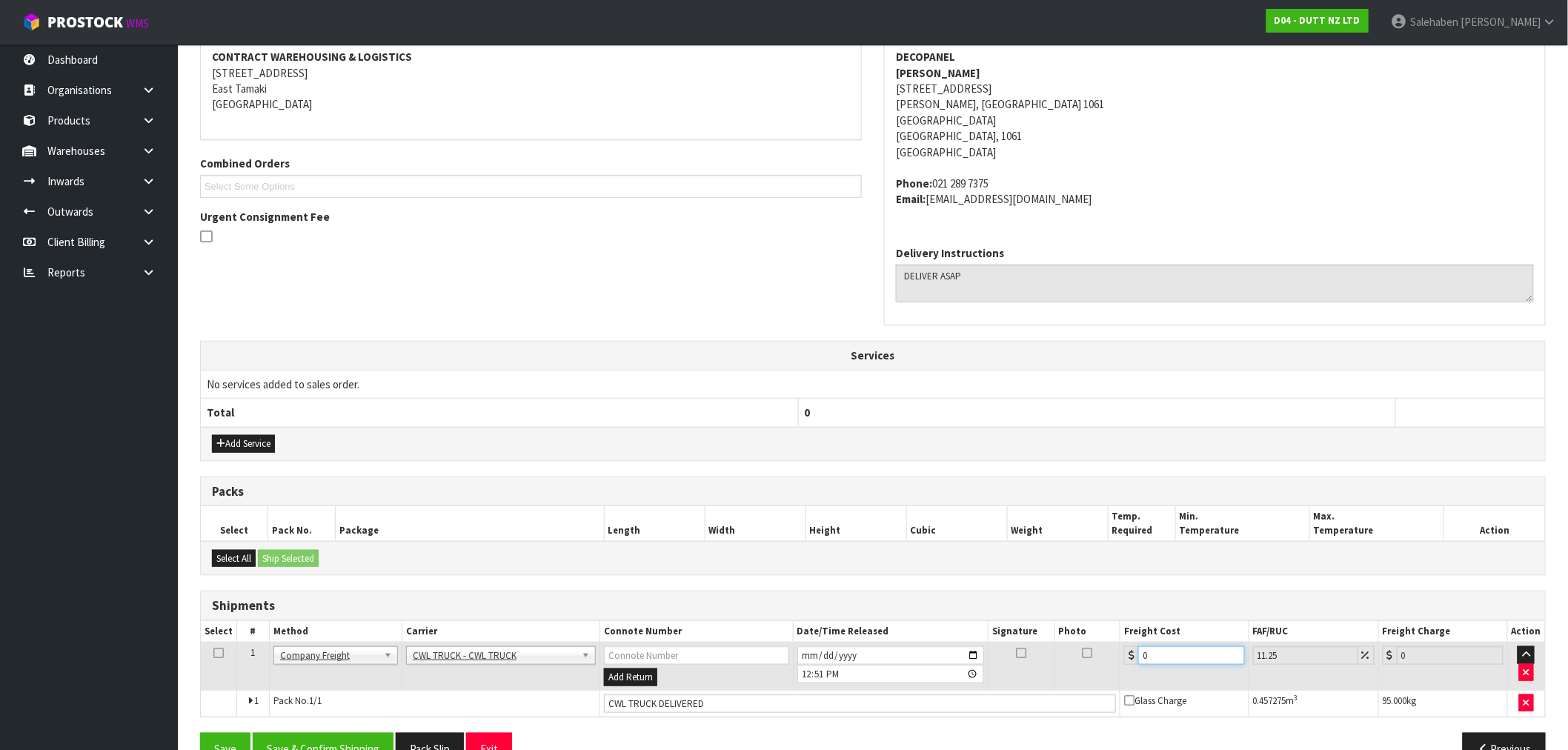
type input "4"
type input "4.45"
type input "44"
type input "48.95"
type input "44.9"
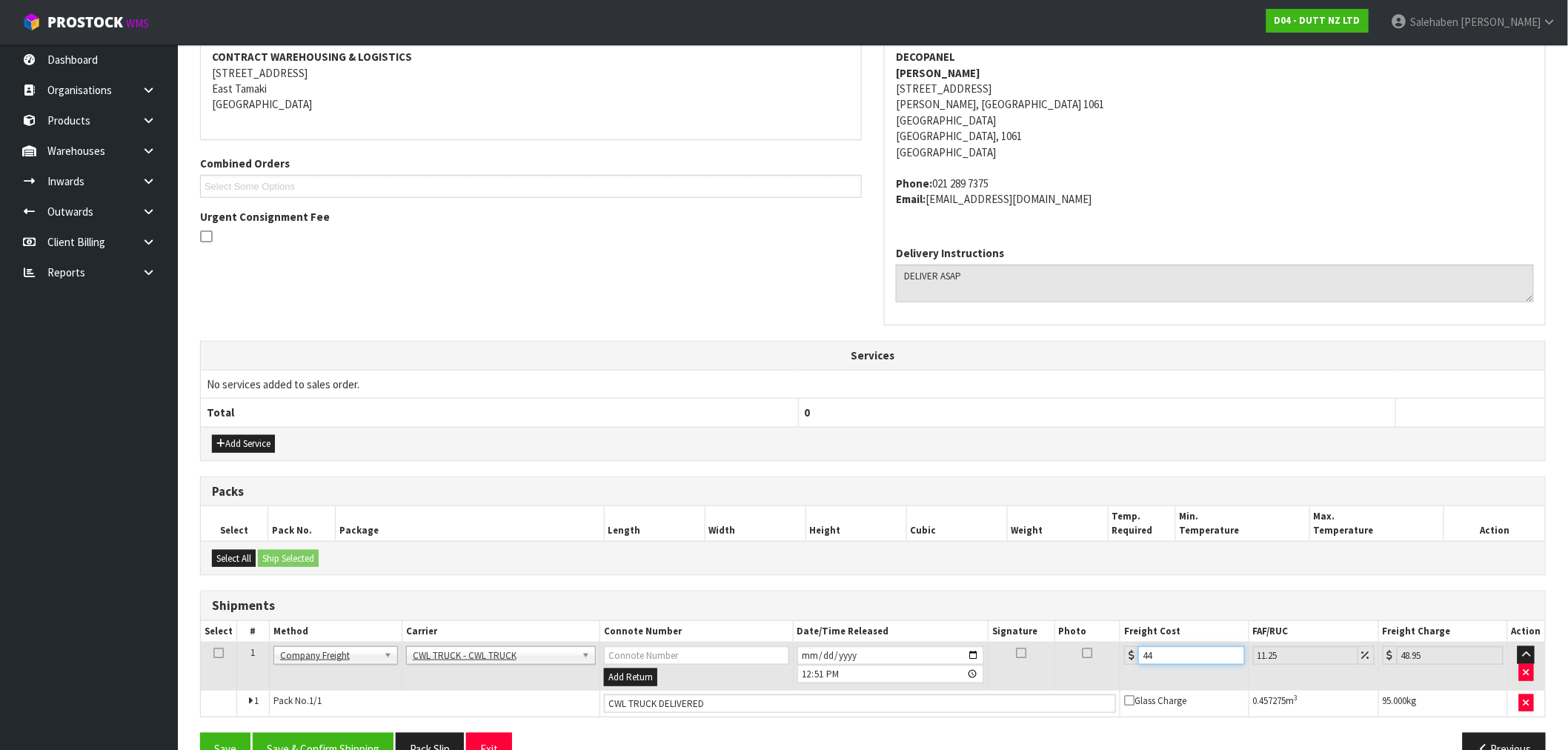
type input "49.95"
type input "44.93"
type input "49.98"
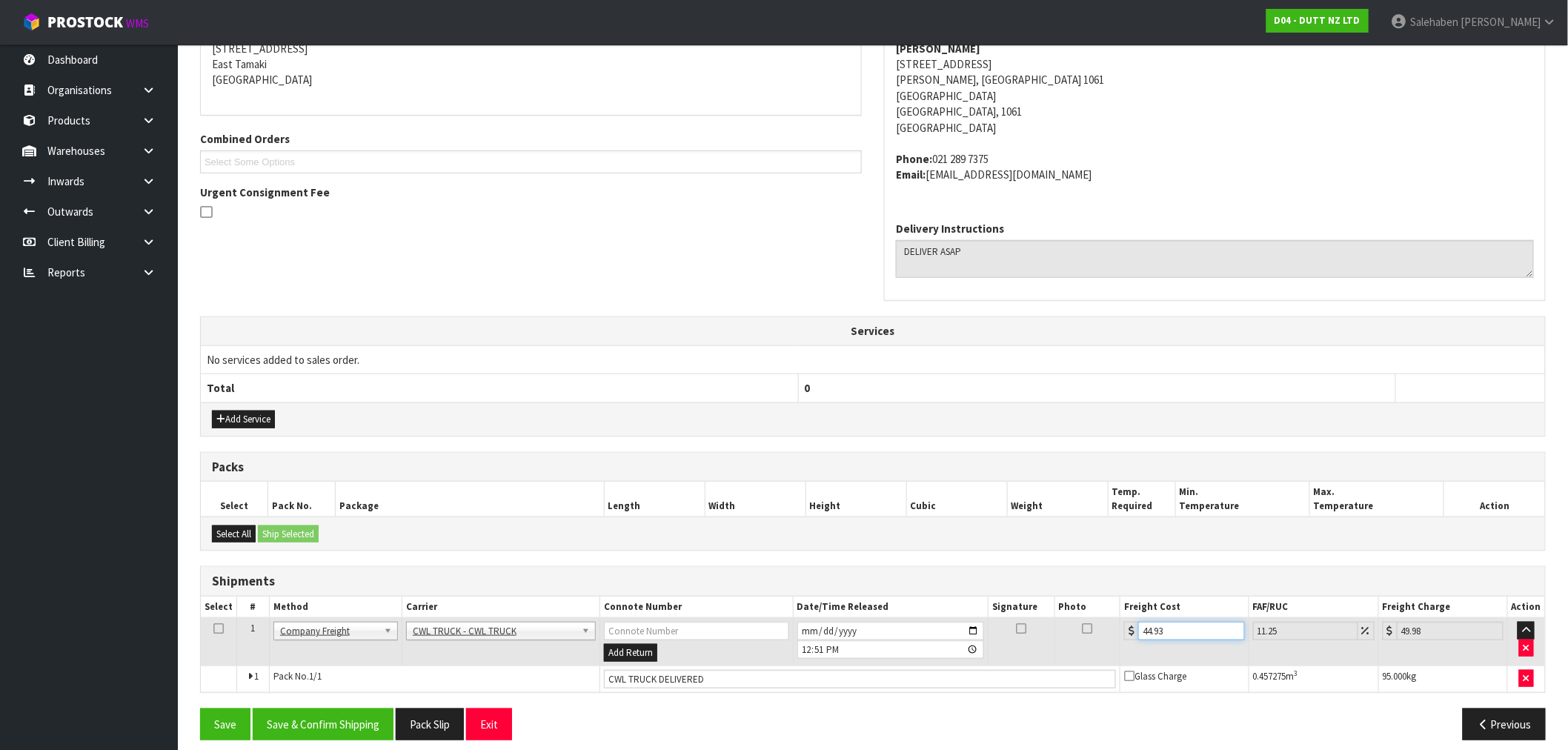
scroll to position [324, 0]
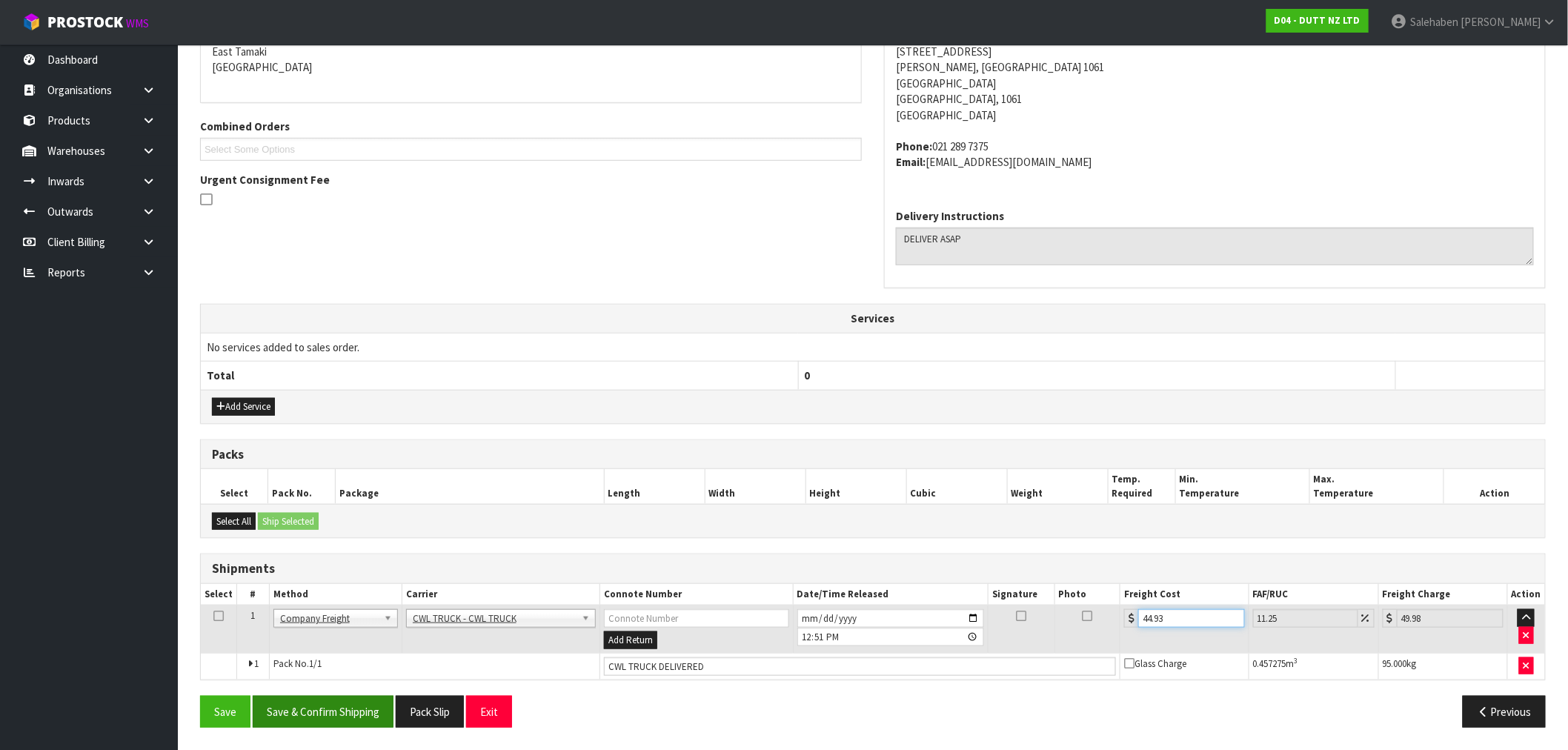
type input "44.93"
click at [335, 716] on button "Save & Confirm Shipping" at bounding box center [323, 711] width 141 height 32
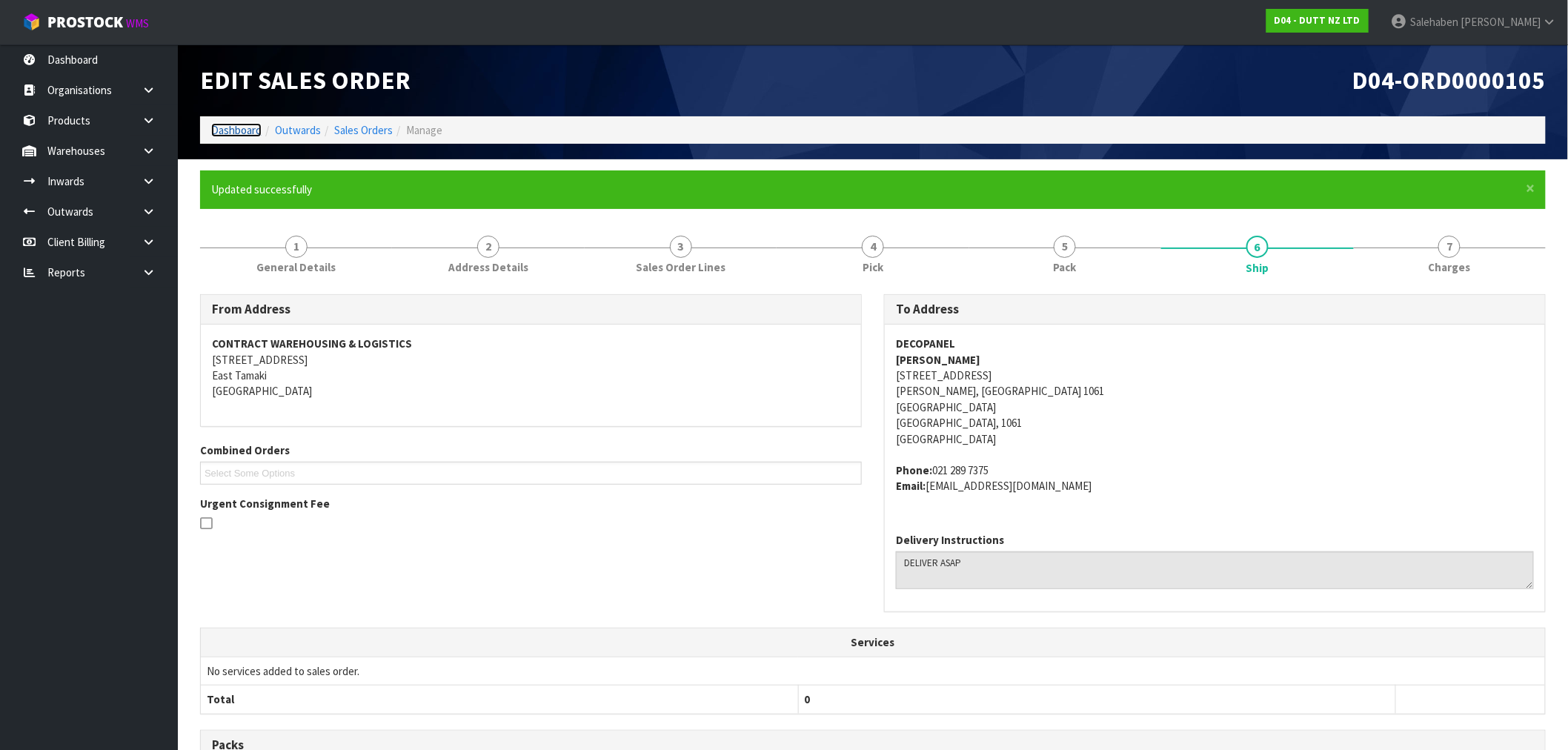
click at [247, 128] on link "Dashboard" at bounding box center [237, 130] width 51 height 14
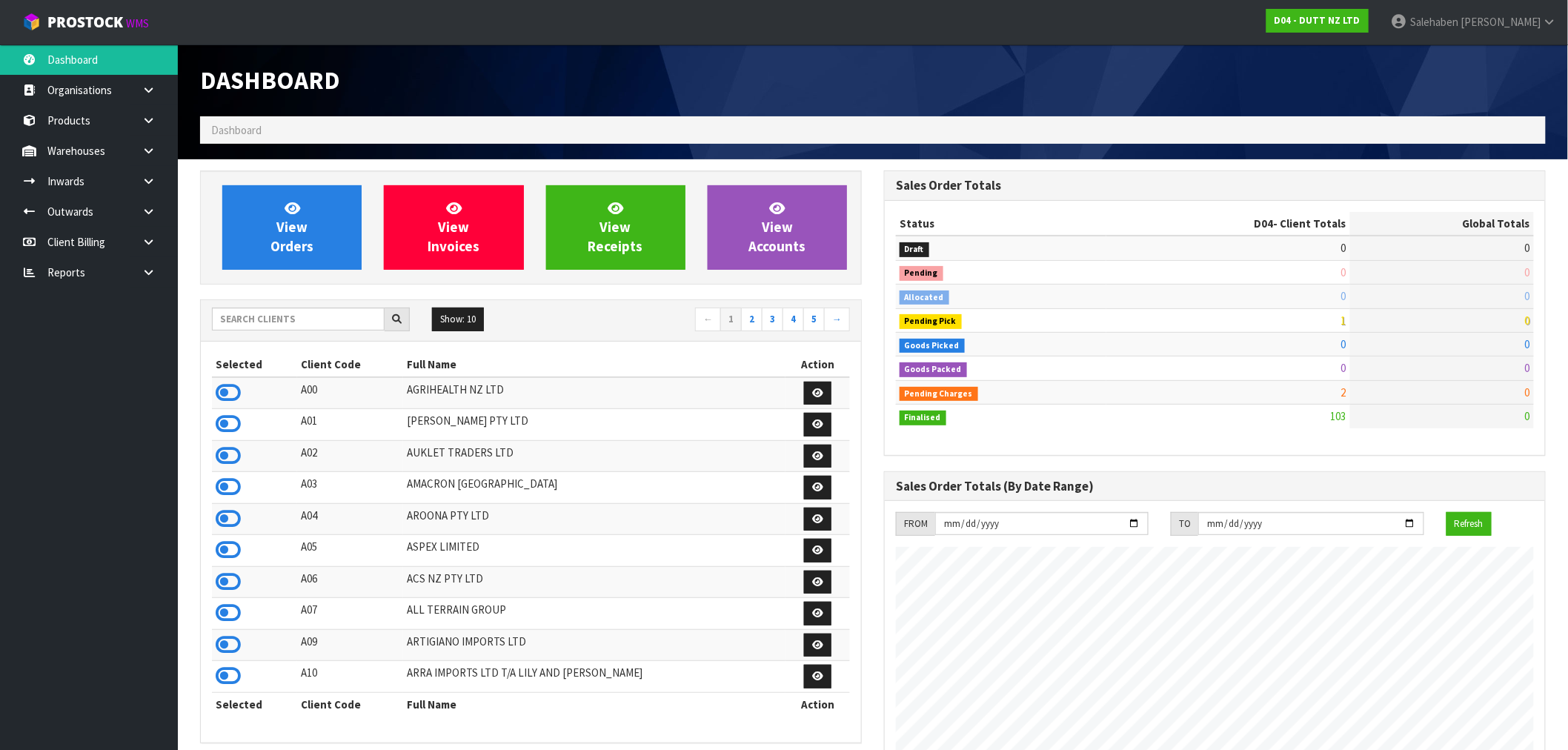
scroll to position [1122, 684]
click at [345, 323] on input "text" at bounding box center [298, 319] width 172 height 23
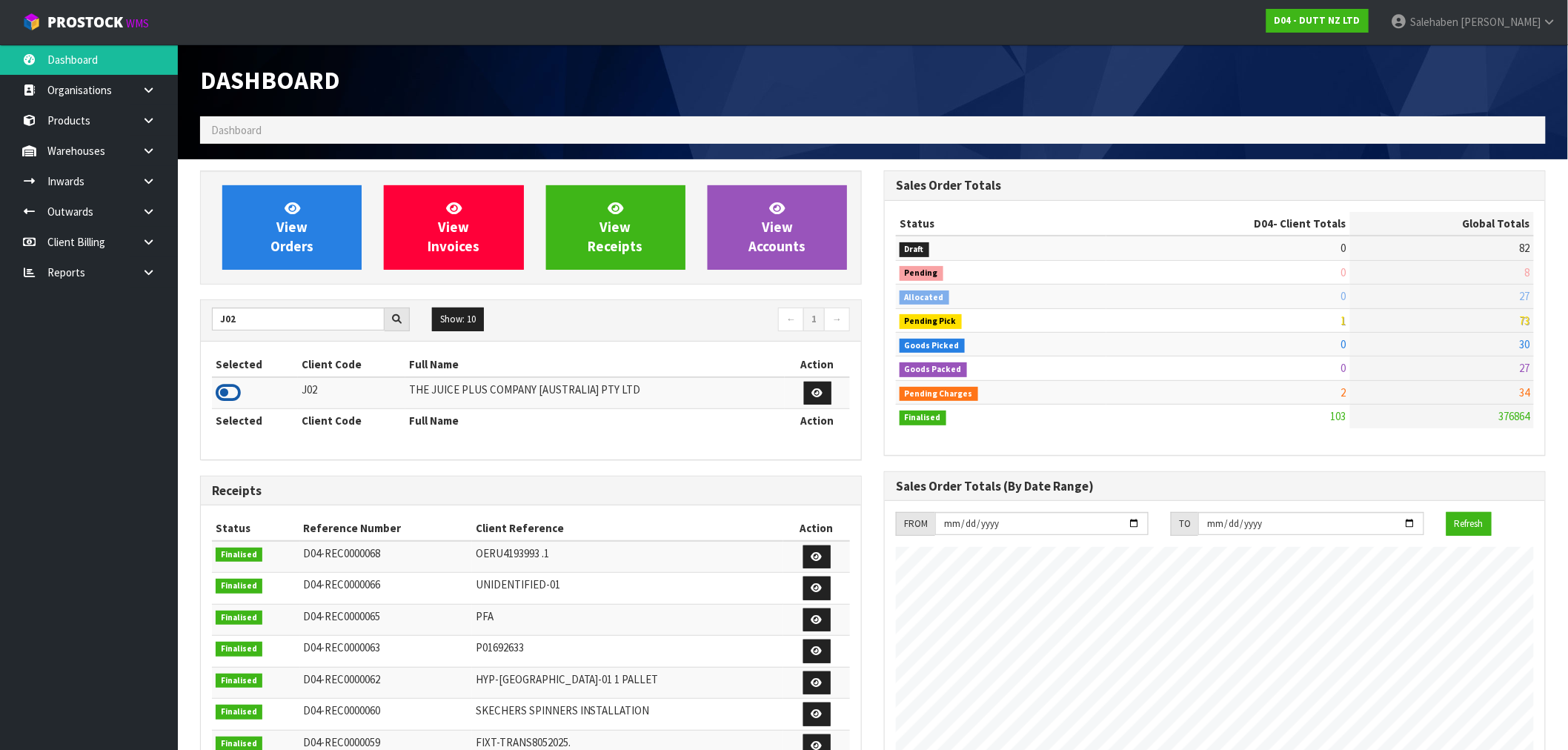
click at [223, 401] on icon at bounding box center [228, 393] width 25 height 22
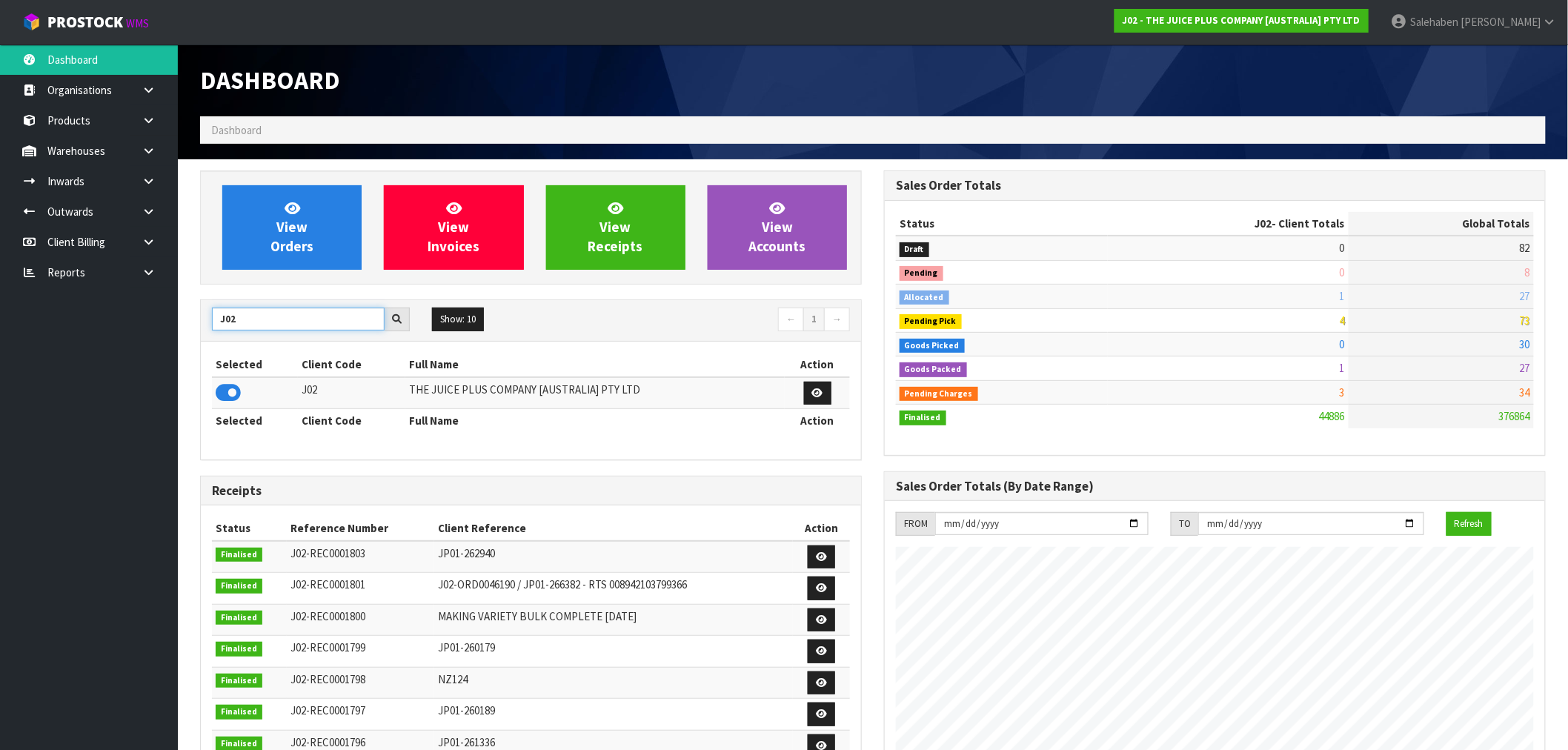
drag, startPoint x: 246, startPoint y: 319, endPoint x: 169, endPoint y: 340, distance: 79.8
click at [178, 336] on section "View Orders View Invoices View Receipts View Accounts J02 Show: 10 5 10 25 50 ←…" at bounding box center [872, 731] width 1390 height 1146
click at [228, 388] on icon at bounding box center [228, 393] width 25 height 22
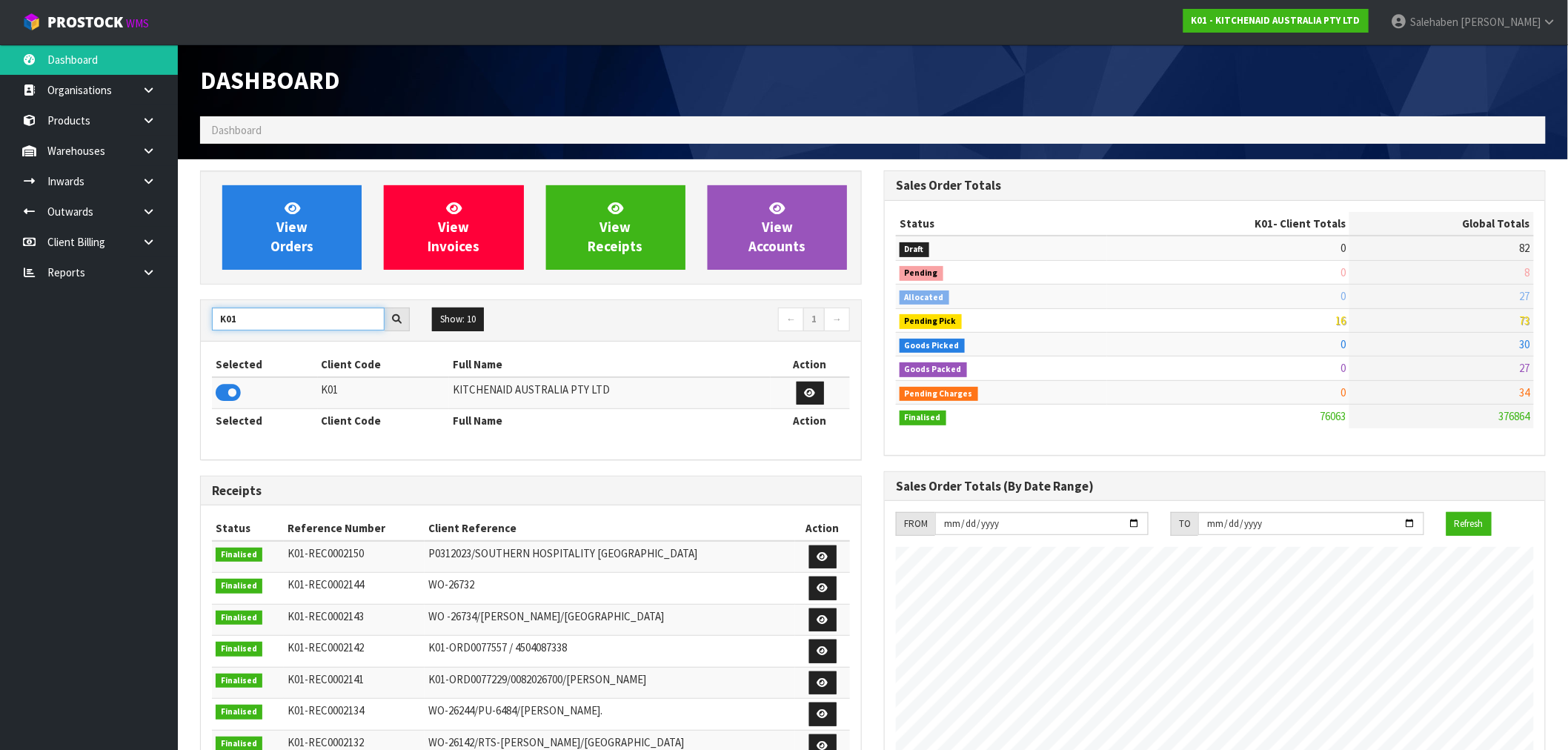
drag, startPoint x: 255, startPoint y: 317, endPoint x: 190, endPoint y: 338, distance: 68.3
click at [190, 338] on div "View Orders View Invoices View Receipts View Accounts K01 Show: 10 5 10 25 50 ←…" at bounding box center [531, 604] width 684 height 868
type input "J02"
click at [228, 396] on icon at bounding box center [228, 393] width 25 height 22
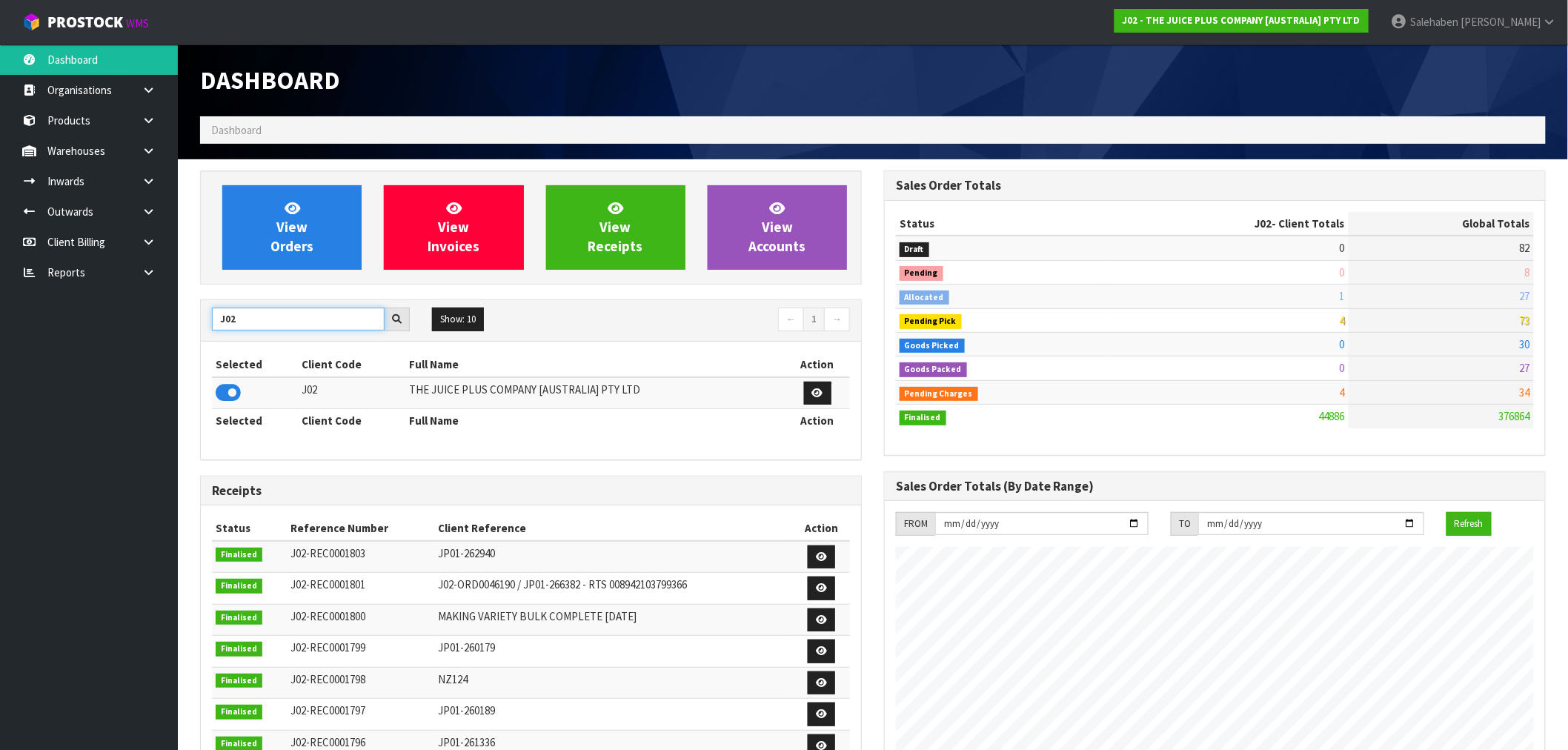
drag, startPoint x: 241, startPoint y: 319, endPoint x: 202, endPoint y: 330, distance: 40.5
click at [202, 329] on div "J02" at bounding box center [310, 319] width 220 height 24
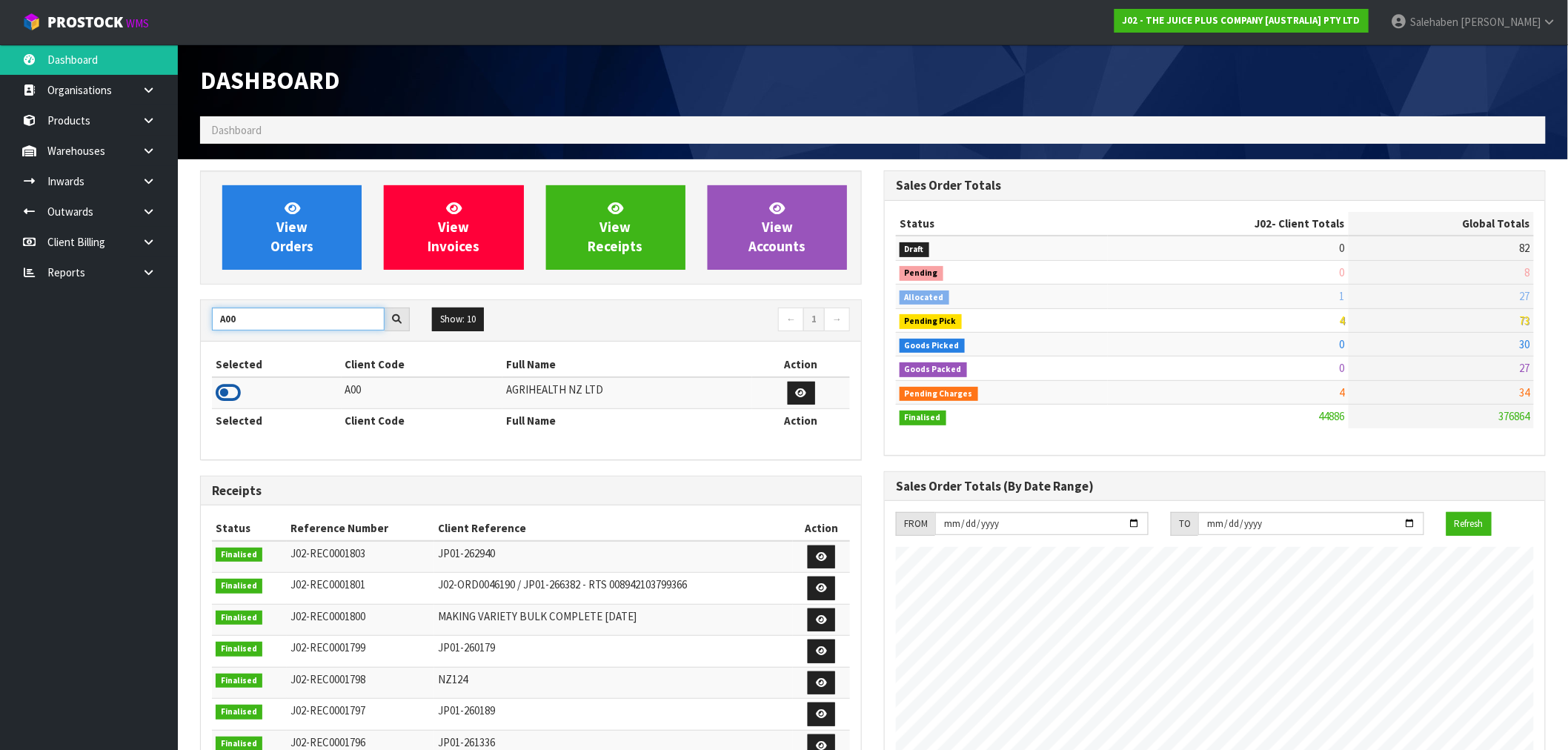
type input "A00"
click at [216, 393] on icon at bounding box center [228, 393] width 25 height 22
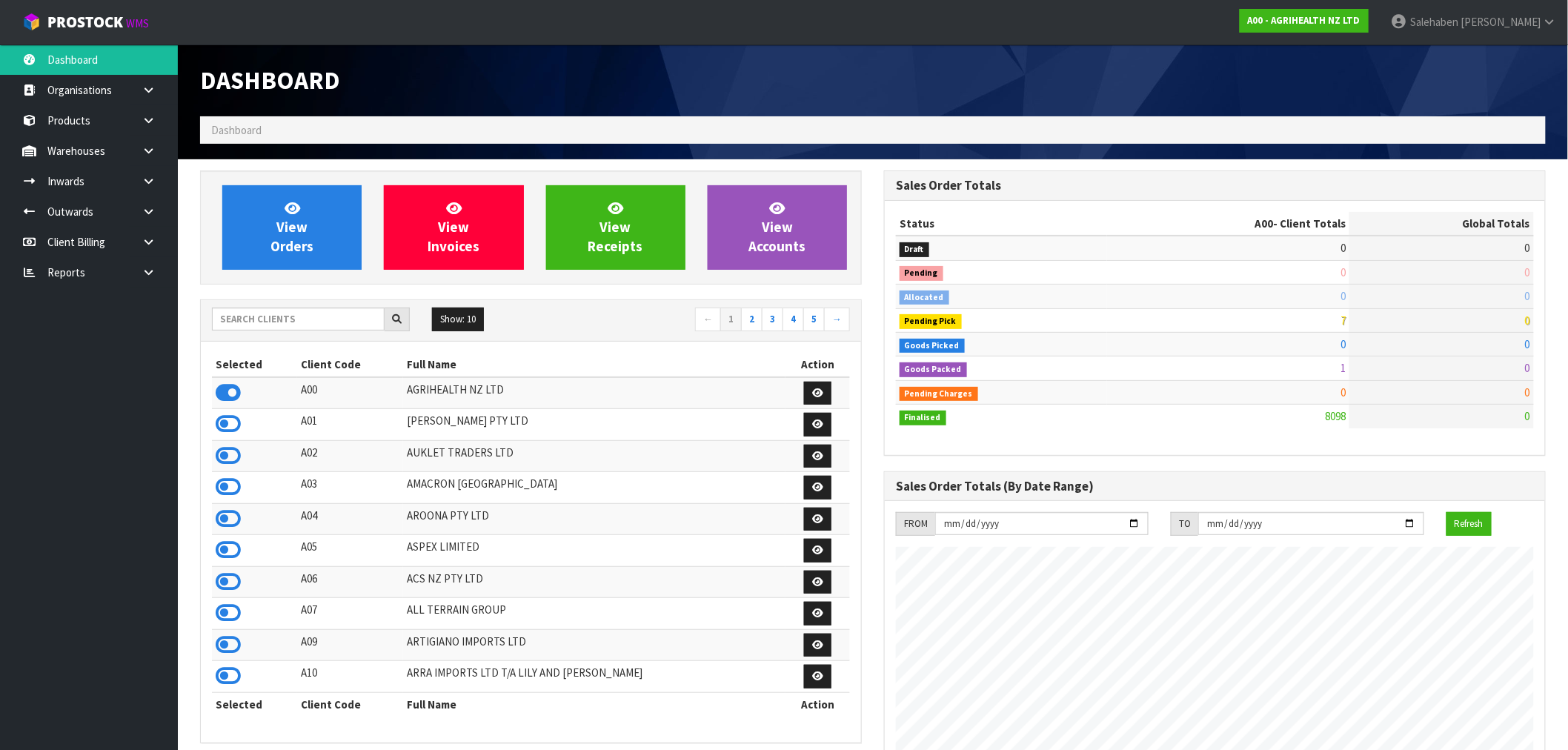
scroll to position [1122, 684]
click at [287, 317] on input "text" at bounding box center [298, 319] width 172 height 23
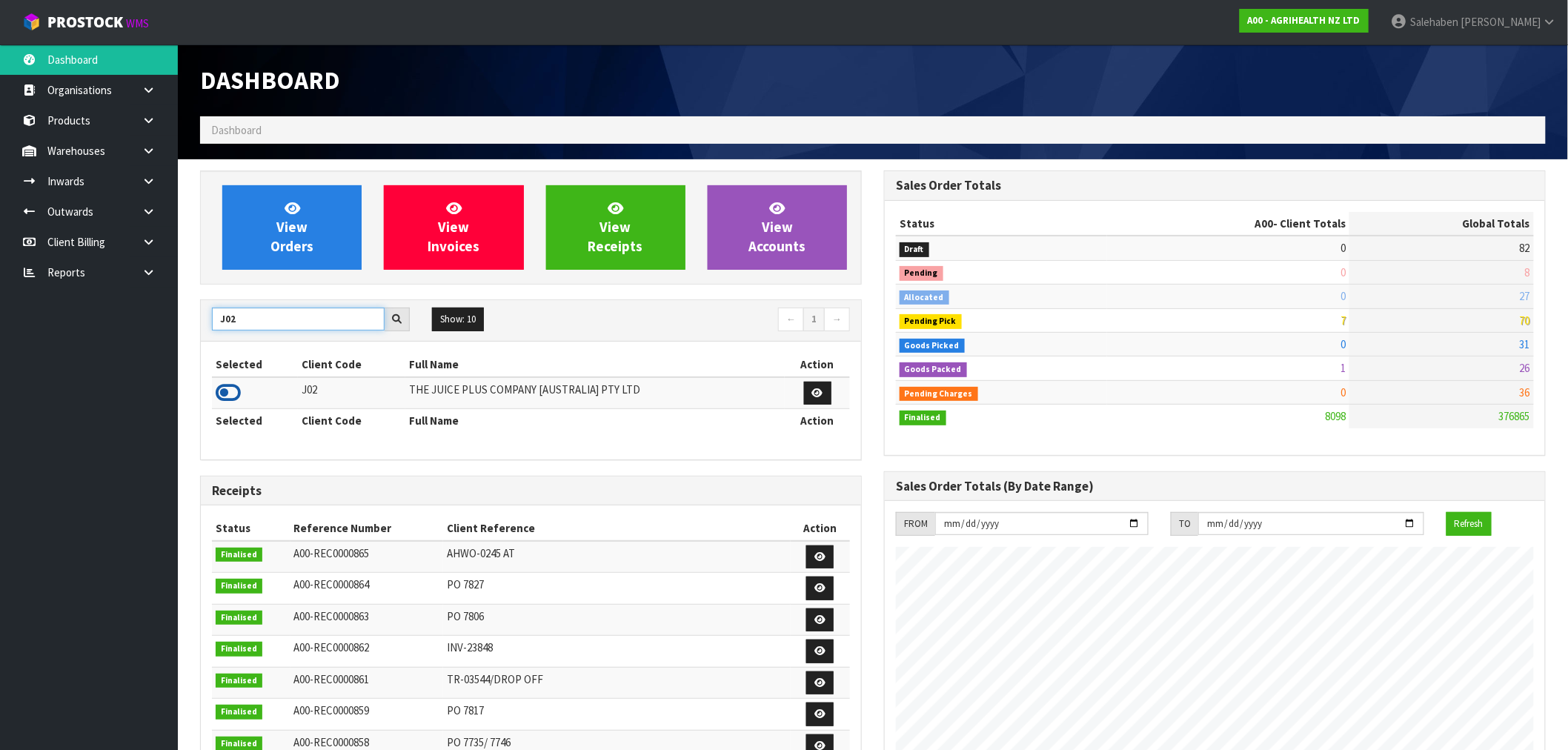
type input "J02"
click at [228, 386] on icon at bounding box center [228, 393] width 25 height 22
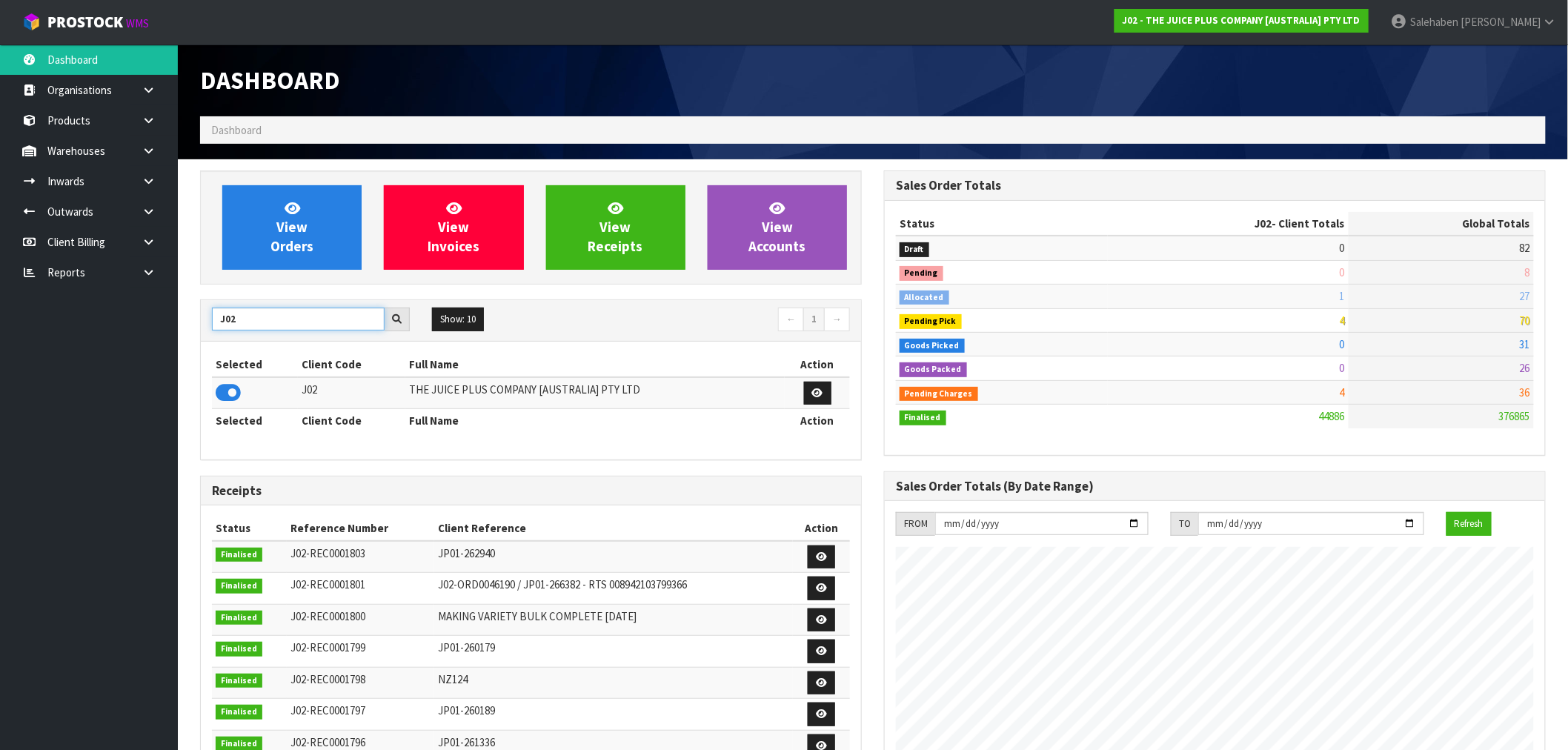
drag, startPoint x: 238, startPoint y: 311, endPoint x: 173, endPoint y: 337, distance: 70.0
click at [175, 336] on body "Toggle navigation ProStock WMS J02 - THE JUICE PLUS COMPANY [AUSTRALIA] PTY LTD…" at bounding box center [784, 375] width 1568 height 750
type input "V02"
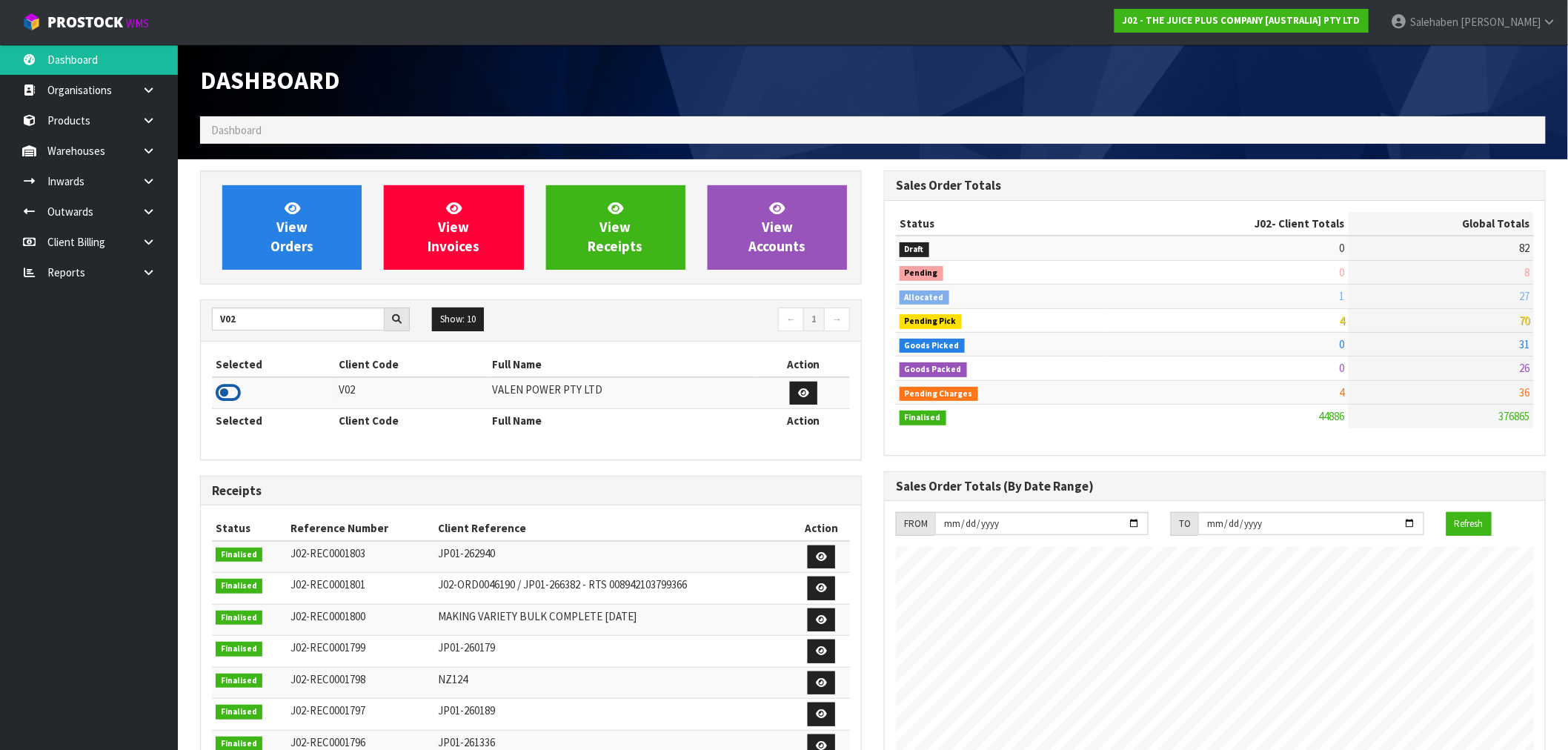
click at [234, 387] on icon at bounding box center [228, 393] width 25 height 22
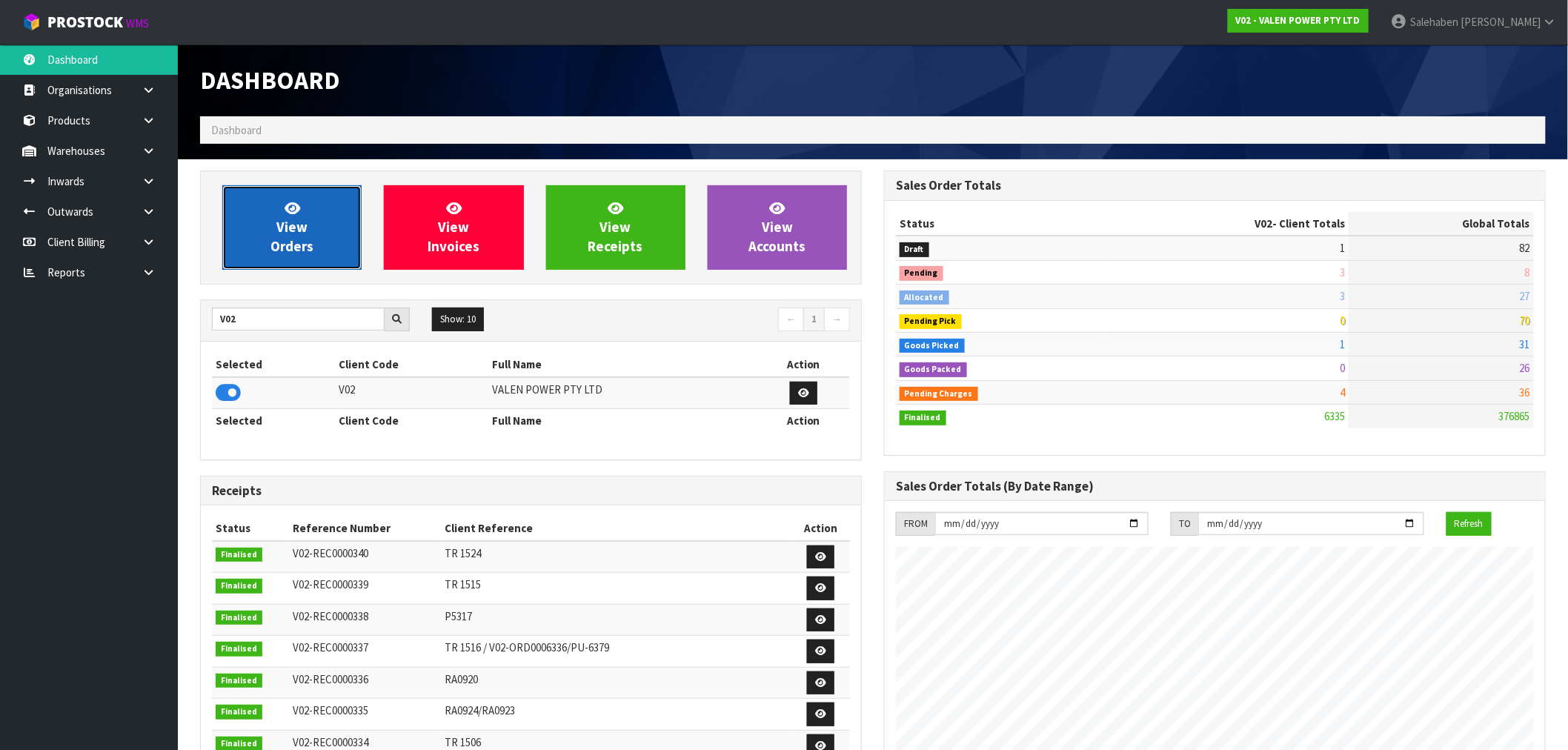
click at [290, 222] on span "View Orders" at bounding box center [292, 227] width 43 height 55
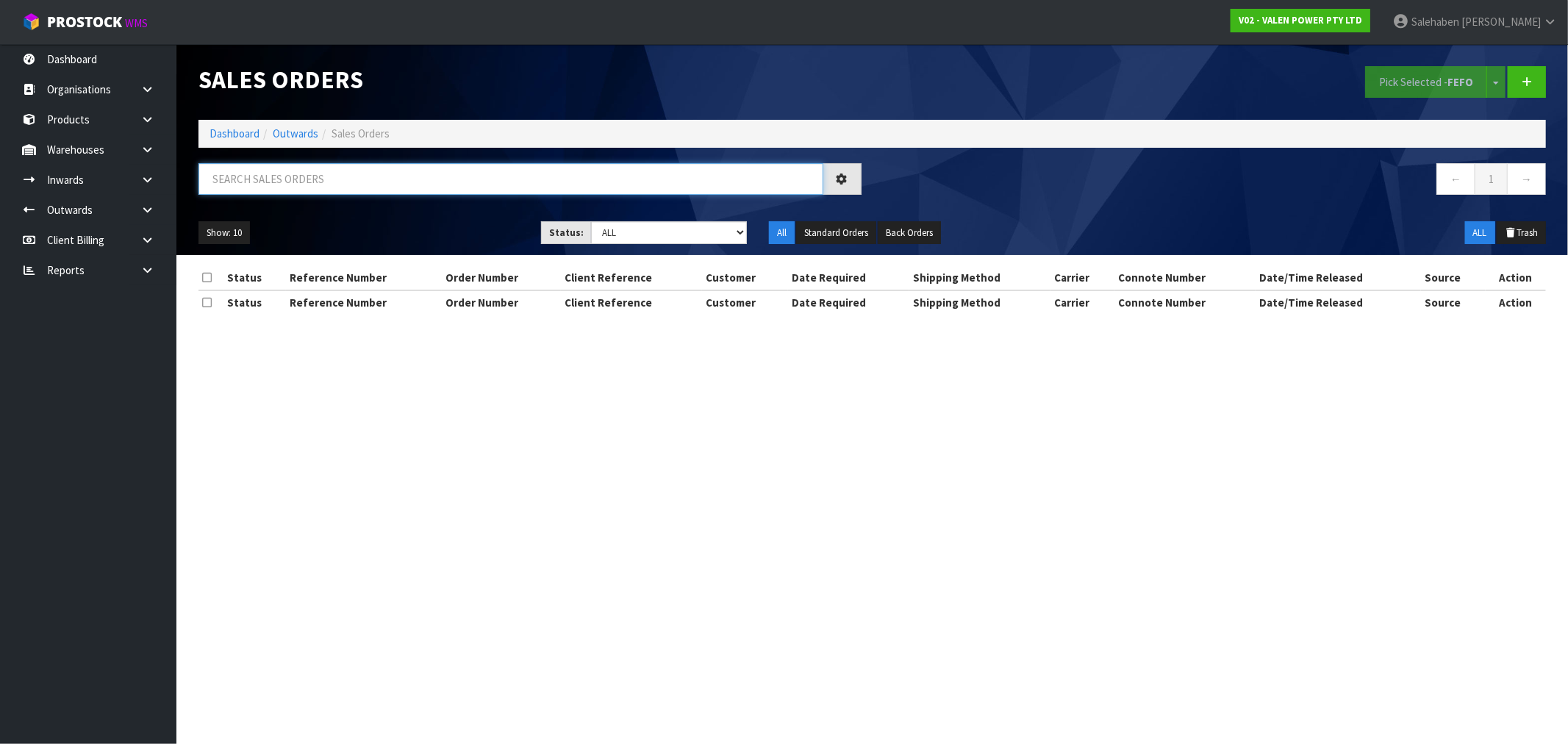
click at [264, 181] on input "text" at bounding box center [511, 178] width 625 height 32
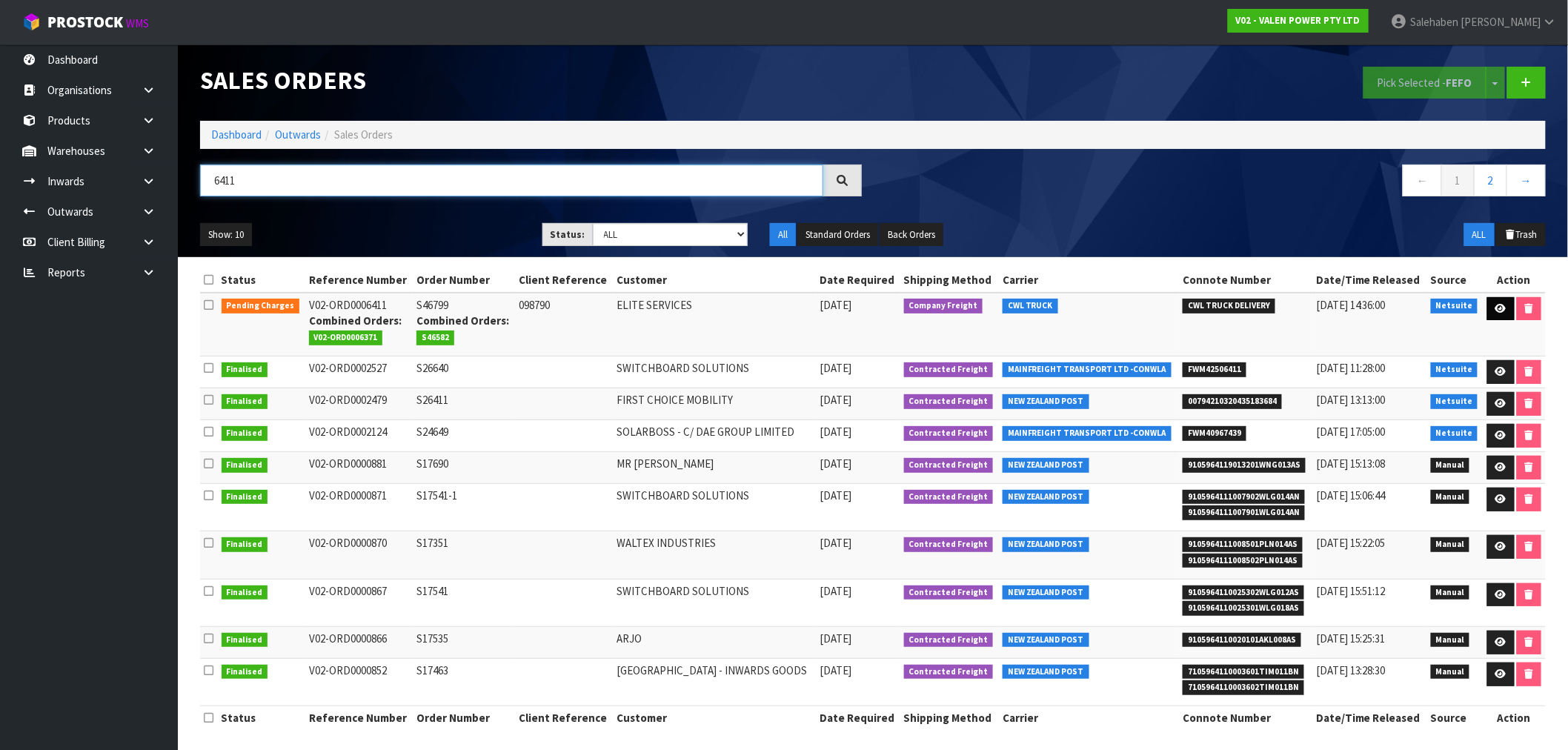
type input "6411"
click at [1490, 317] on link at bounding box center [1501, 309] width 28 height 24
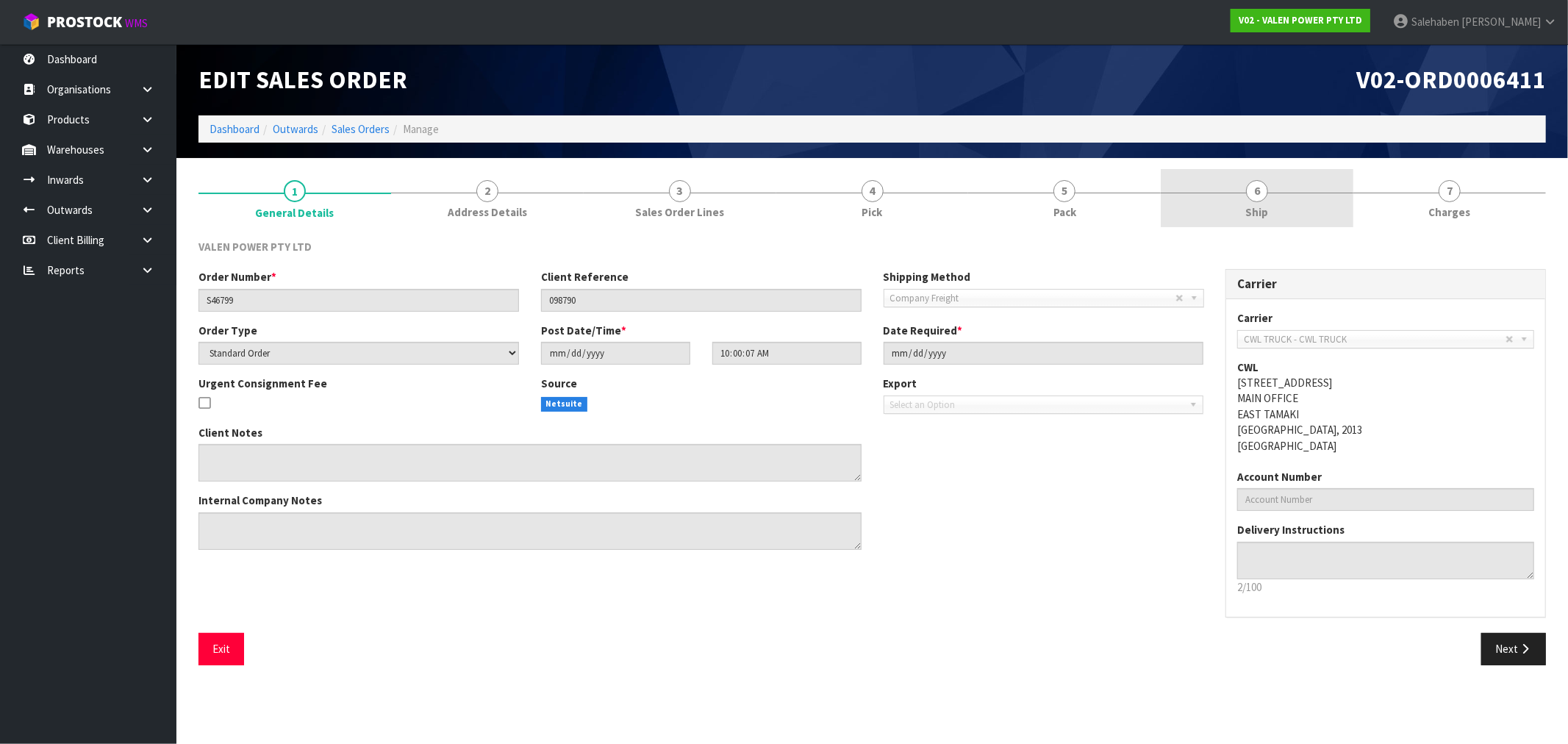
click at [1265, 208] on span "Ship" at bounding box center [1257, 212] width 23 height 16
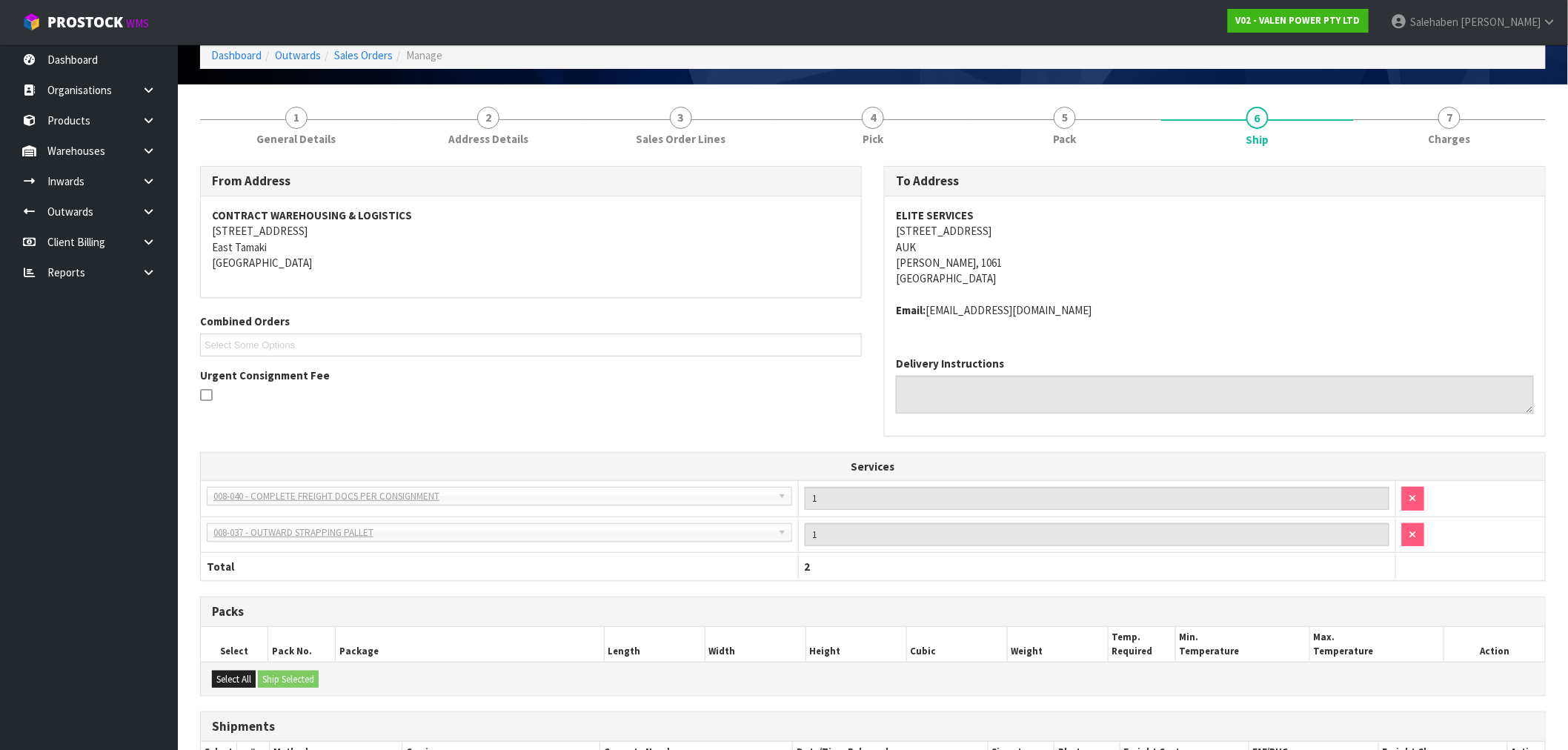
scroll to position [230, 0]
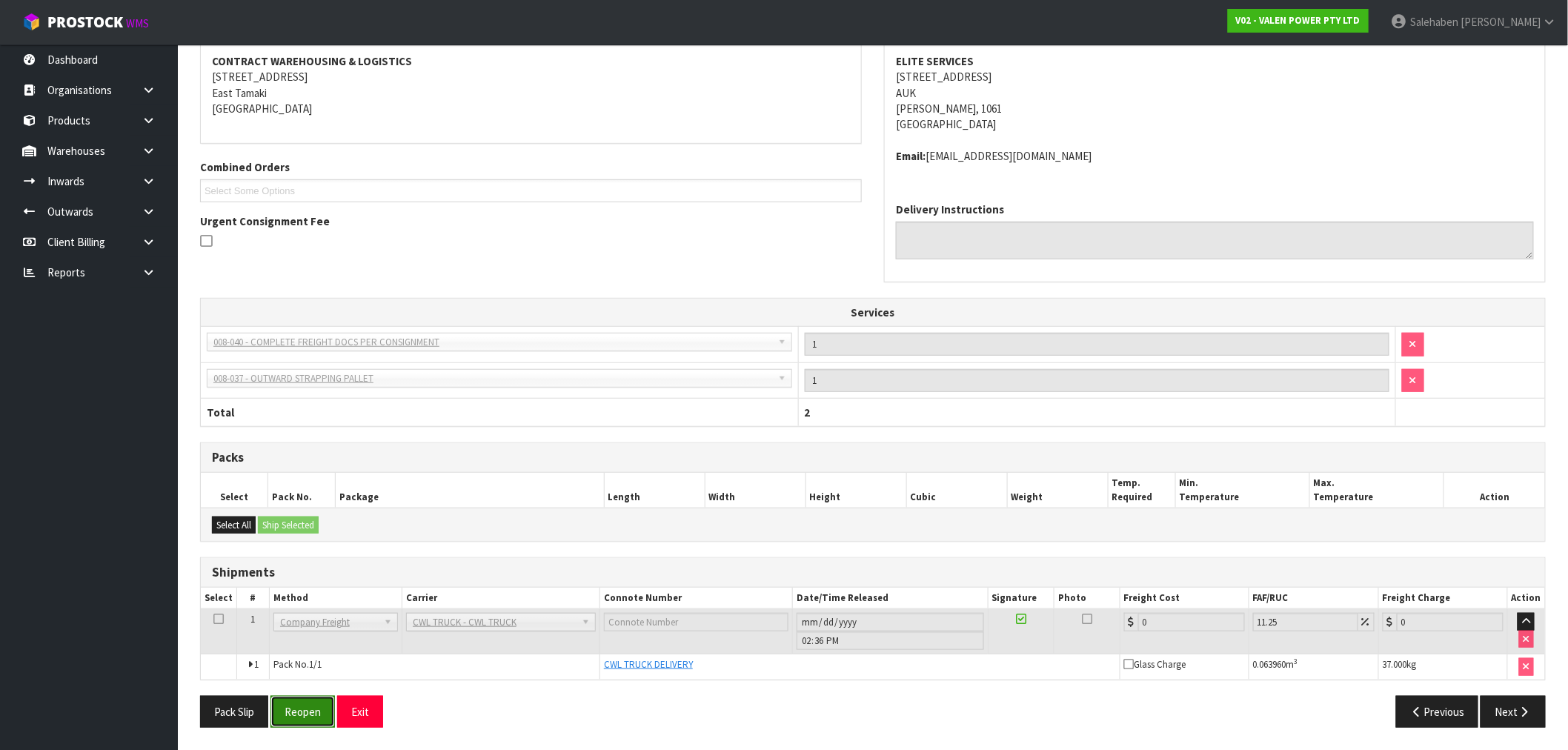
click at [297, 705] on button "Reopen" at bounding box center [302, 711] width 64 height 32
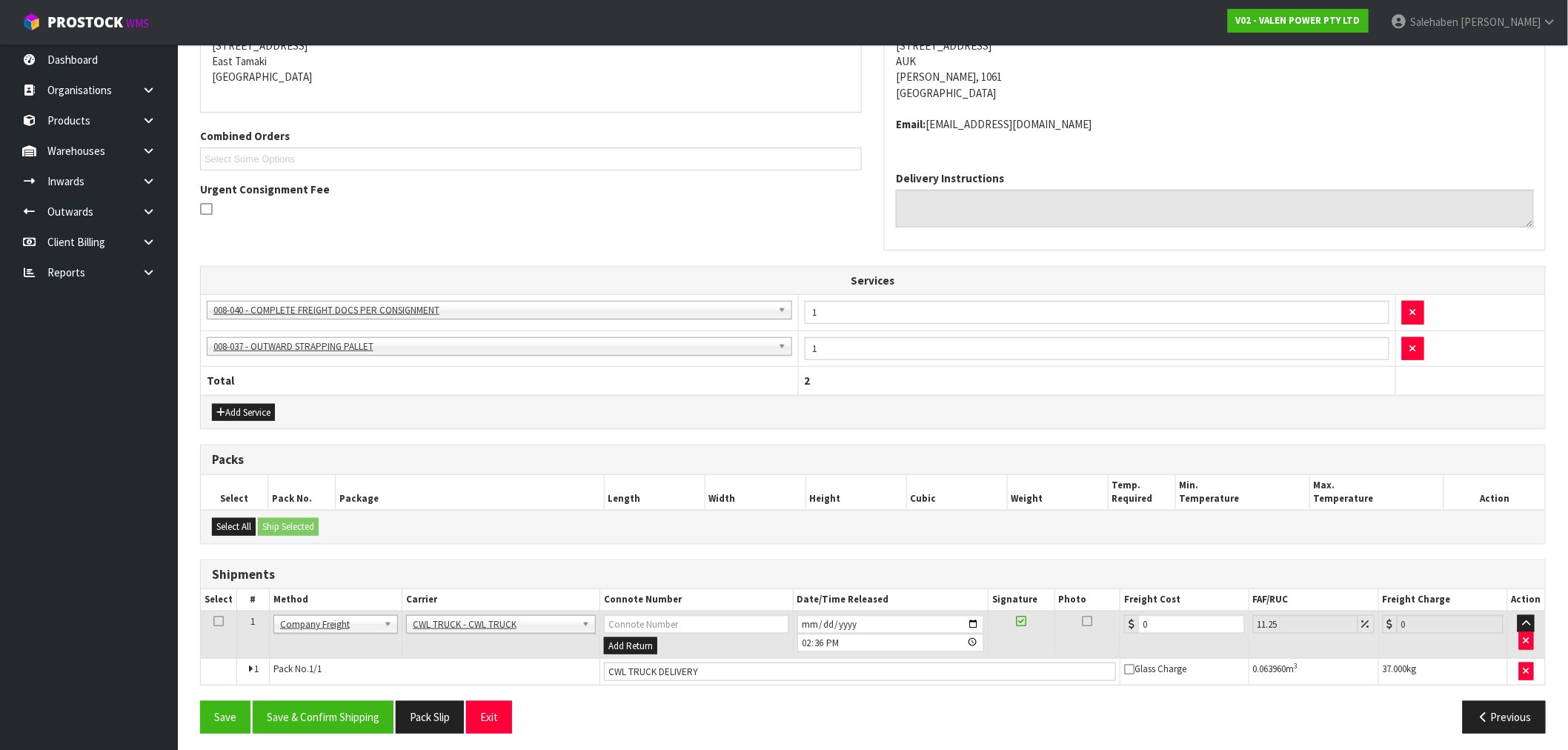
scroll to position [320, 0]
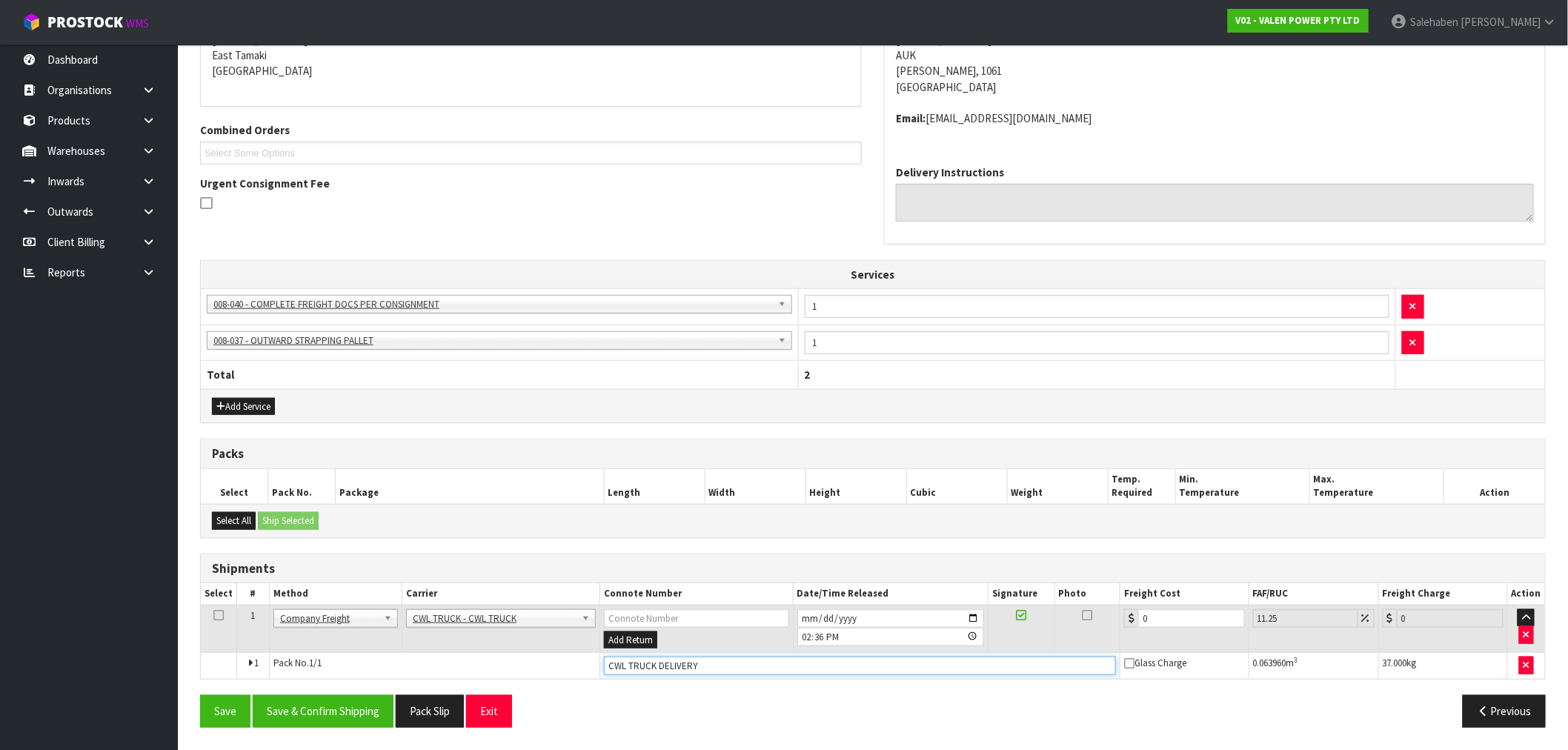
click at [722, 662] on input "CWL TRUCK DELIVERY" at bounding box center [860, 666] width 512 height 19
type input "CWL TRUCK DELIVEREDE"
drag, startPoint x: 1161, startPoint y: 619, endPoint x: 1055, endPoint y: 661, distance: 114.0
click at [1081, 652] on tr "1 Client Local Pickup Customer Local Pickup Company Freight Contracted Freight …" at bounding box center [872, 628] width 1344 height 49
type input "5"
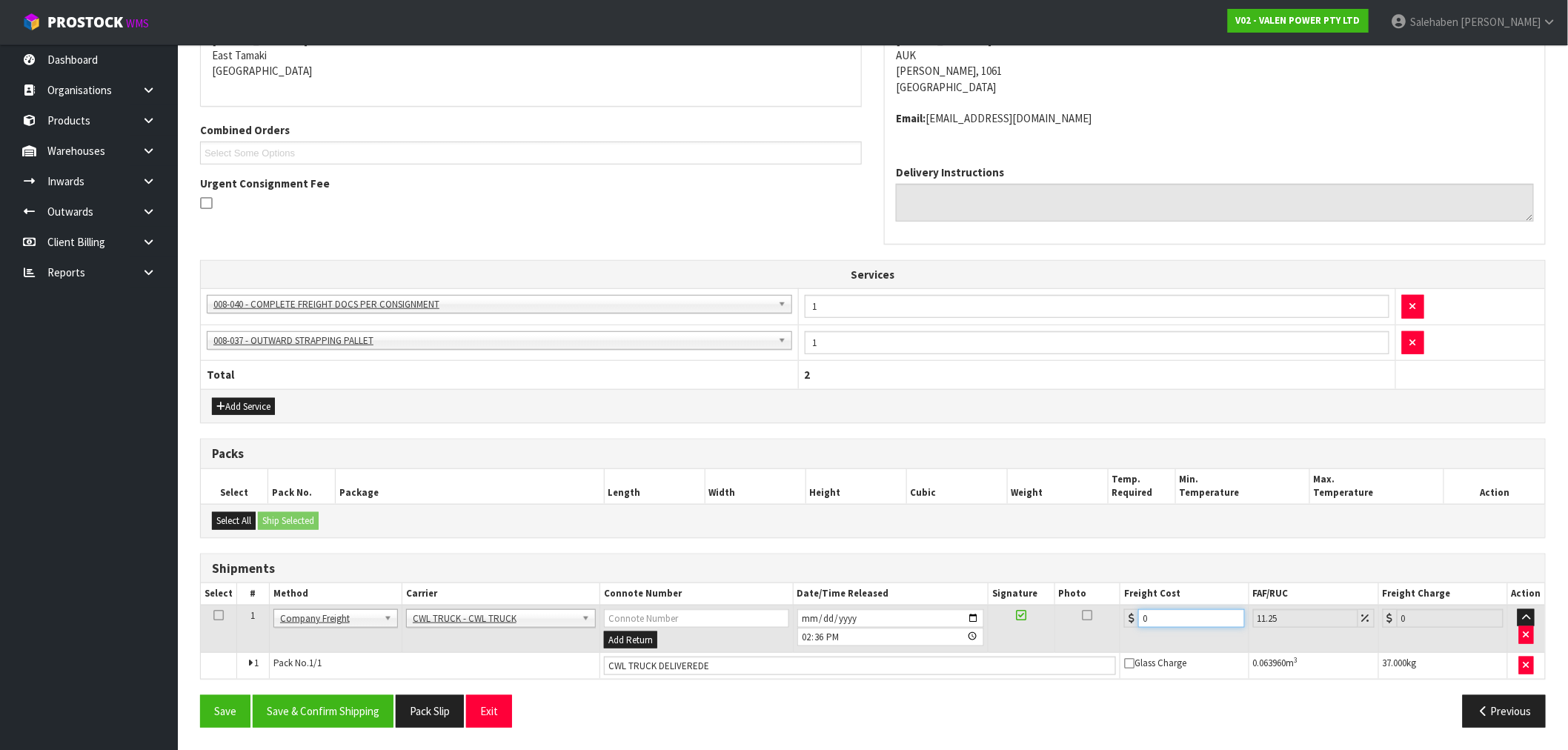
type input "5.56"
type input "55"
type input "61.19"
type input "55.4"
type input "61.63"
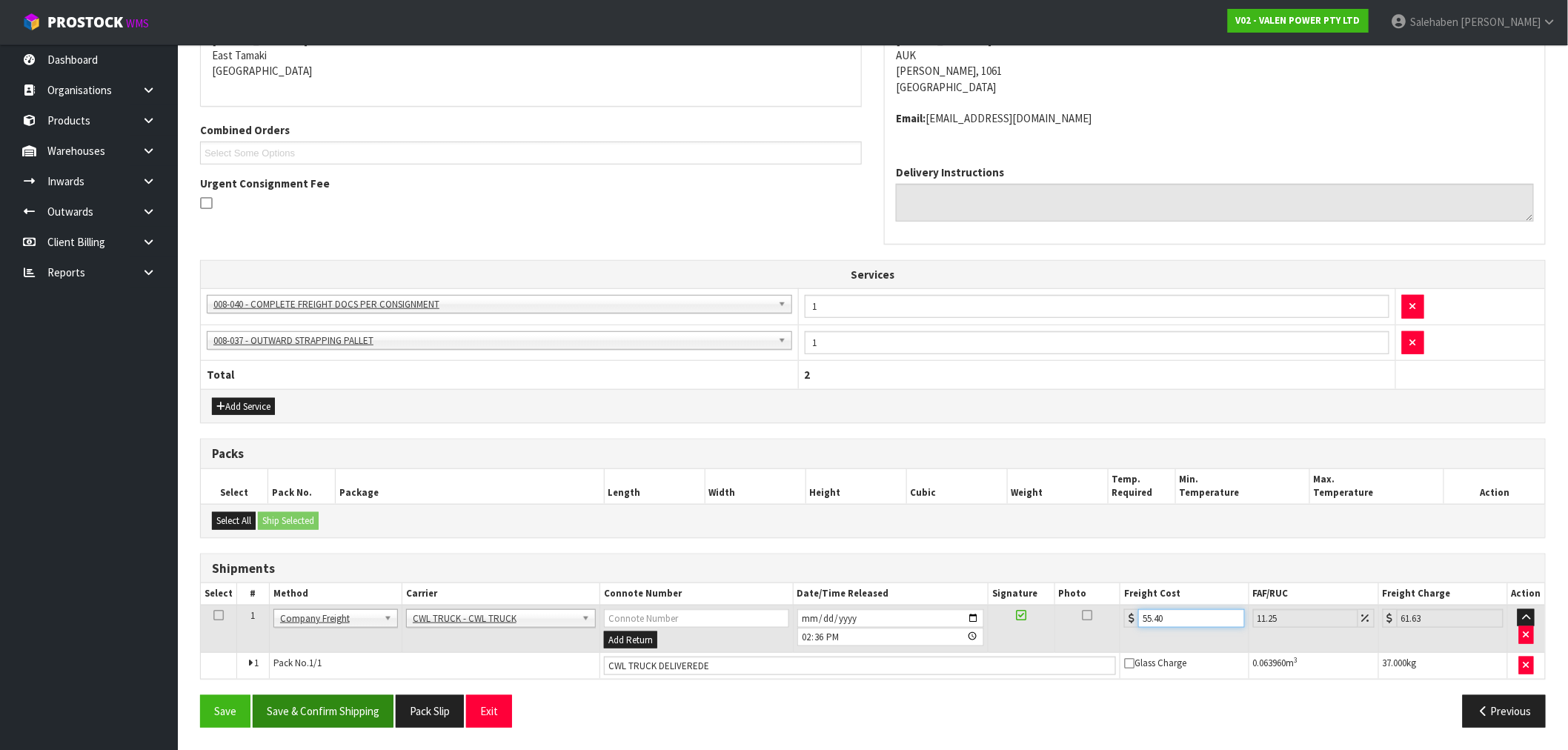
type input "55.40"
click at [373, 712] on button "Save & Confirm Shipping" at bounding box center [323, 710] width 141 height 32
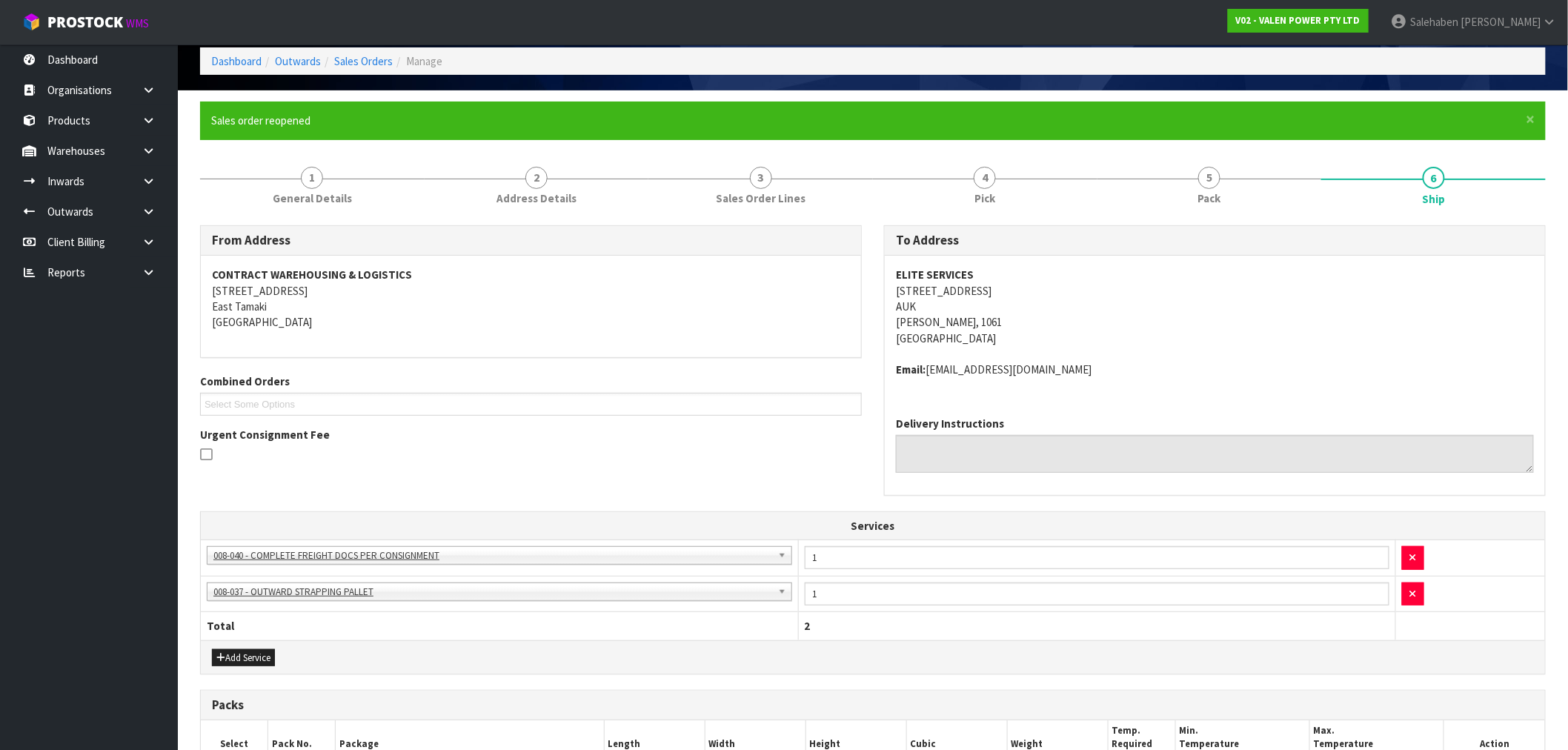
scroll to position [0, 0]
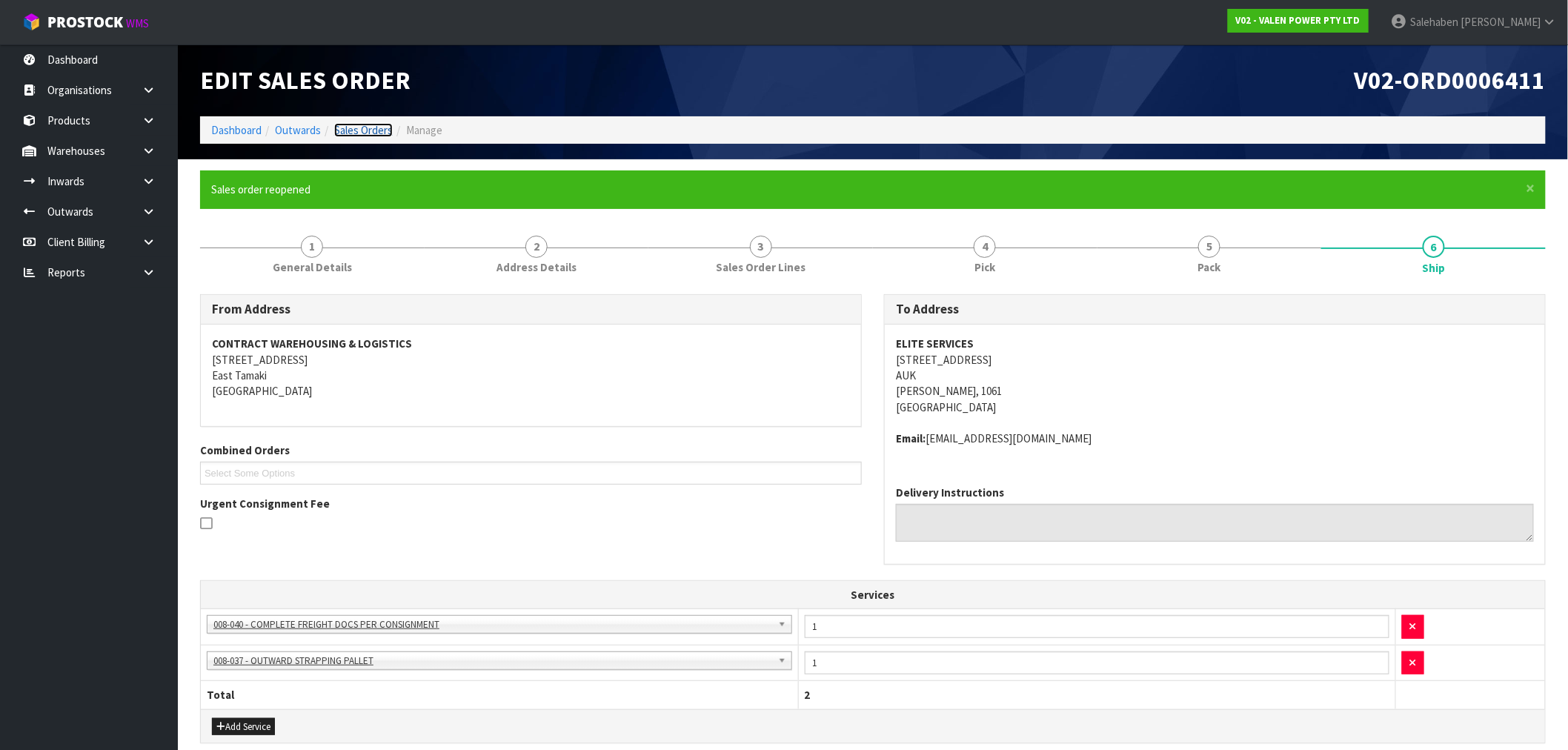
click at [354, 131] on link "Sales Orders" at bounding box center [363, 130] width 58 height 14
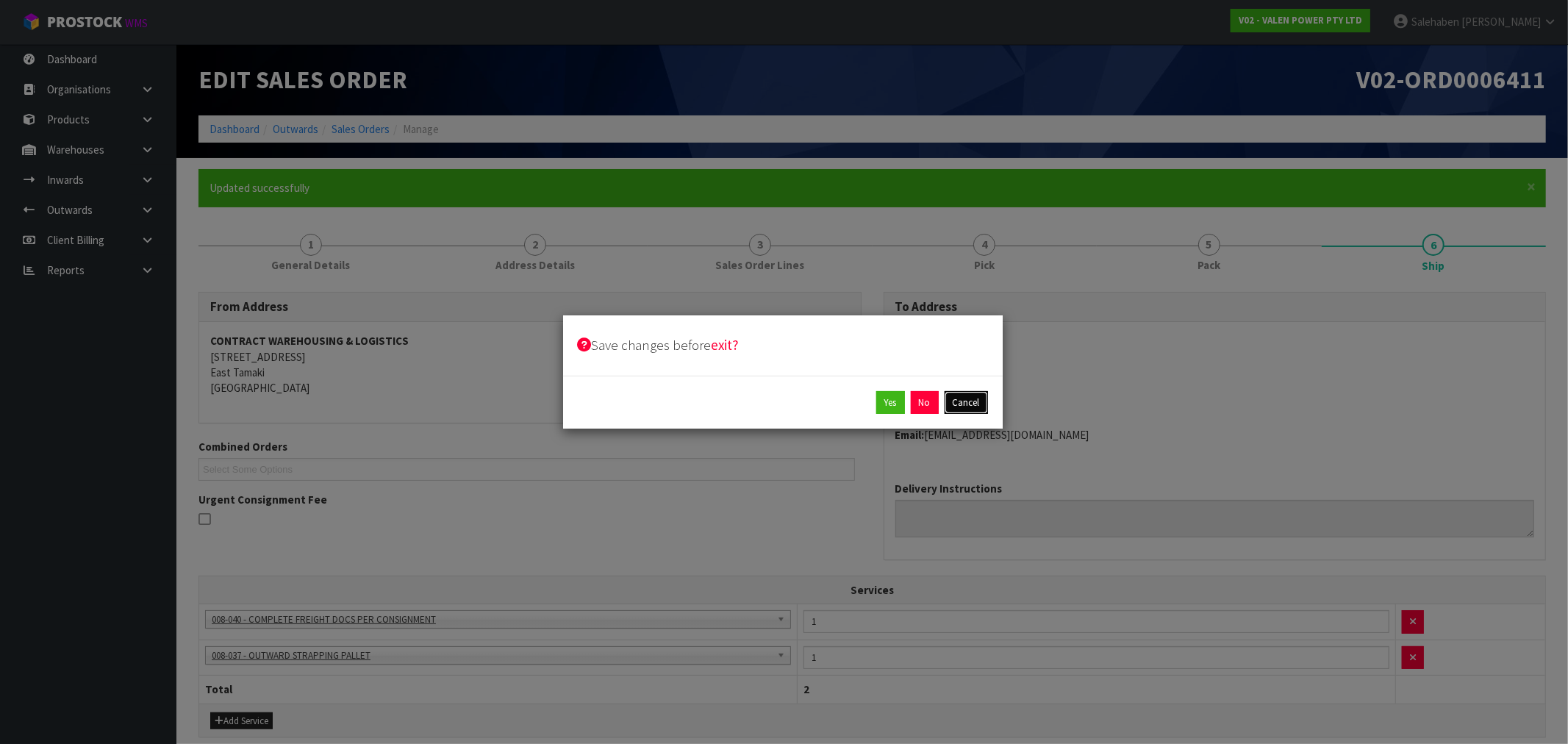
click at [965, 401] on button "Cancel" at bounding box center [966, 403] width 44 height 24
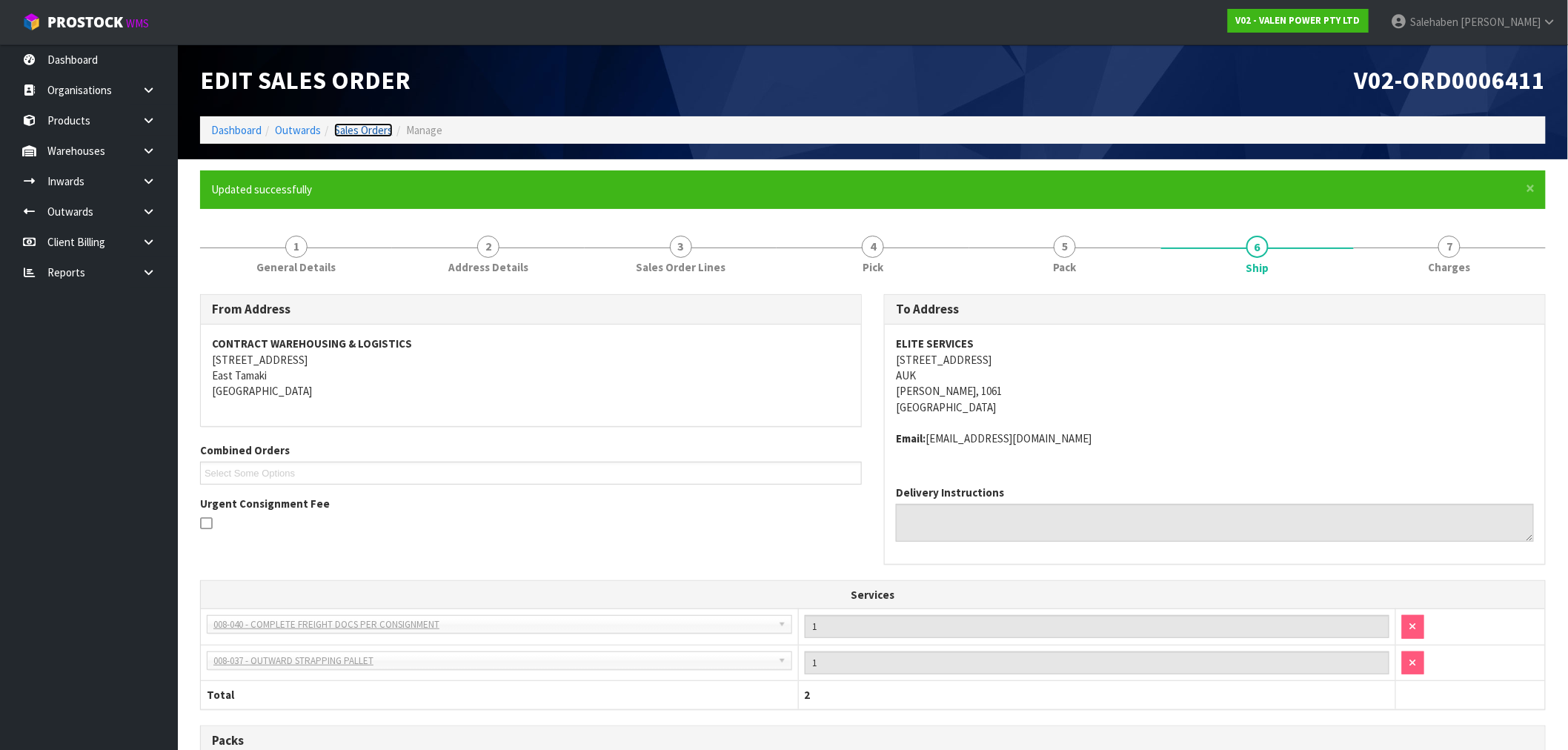
click at [341, 124] on link "Sales Orders" at bounding box center [363, 130] width 58 height 14
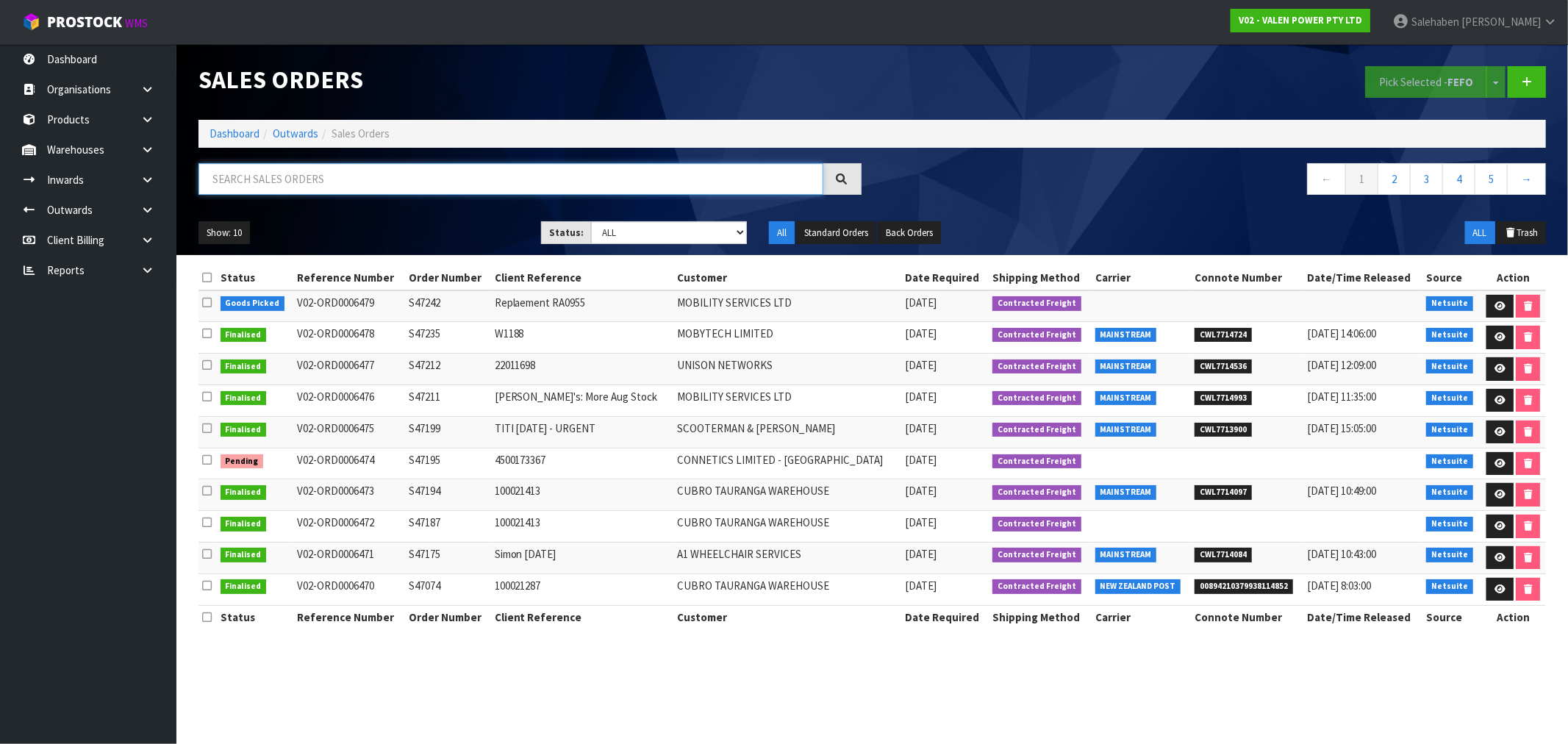
click at [340, 179] on input "text" at bounding box center [511, 178] width 625 height 32
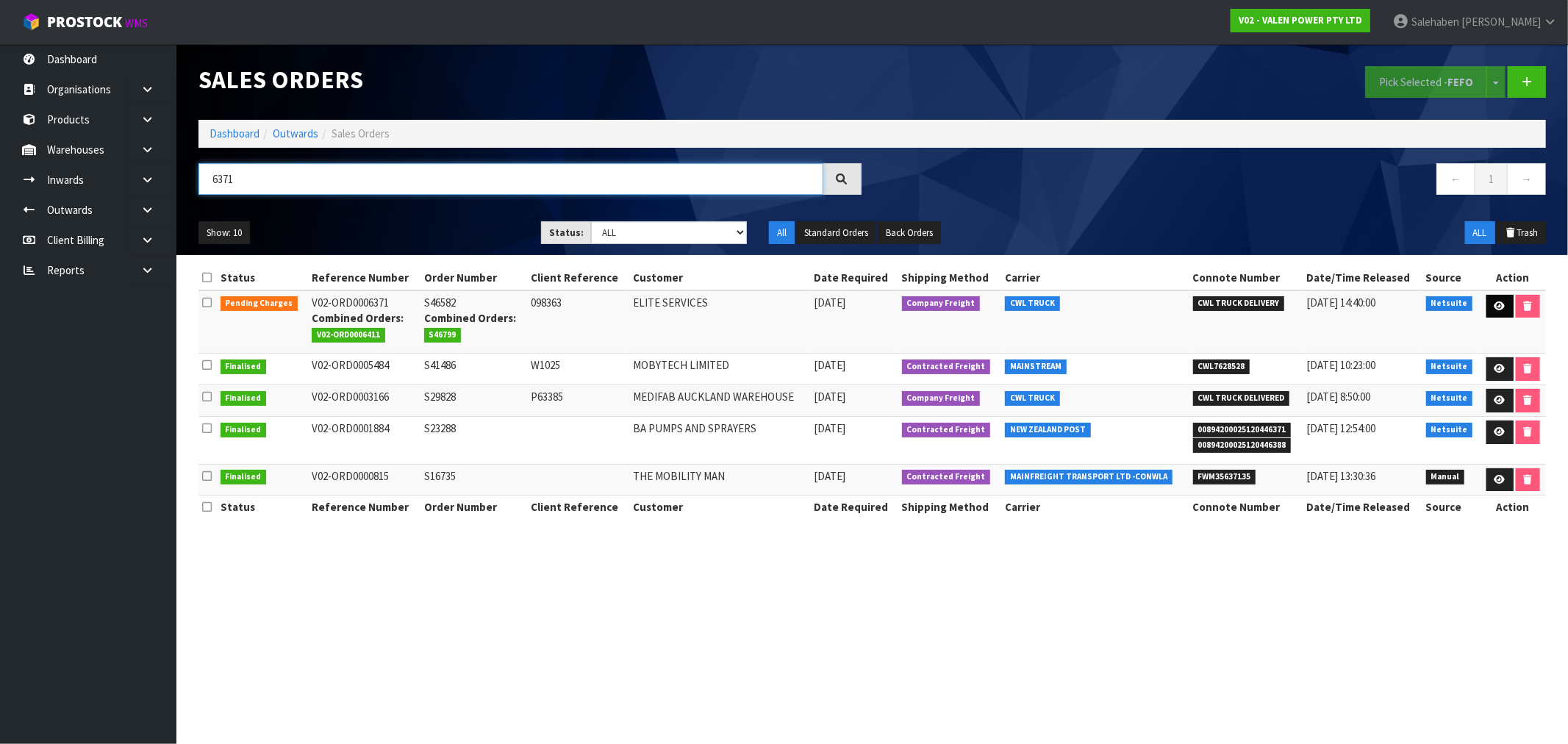
type input "6371"
click at [1497, 301] on icon at bounding box center [1499, 306] width 11 height 10
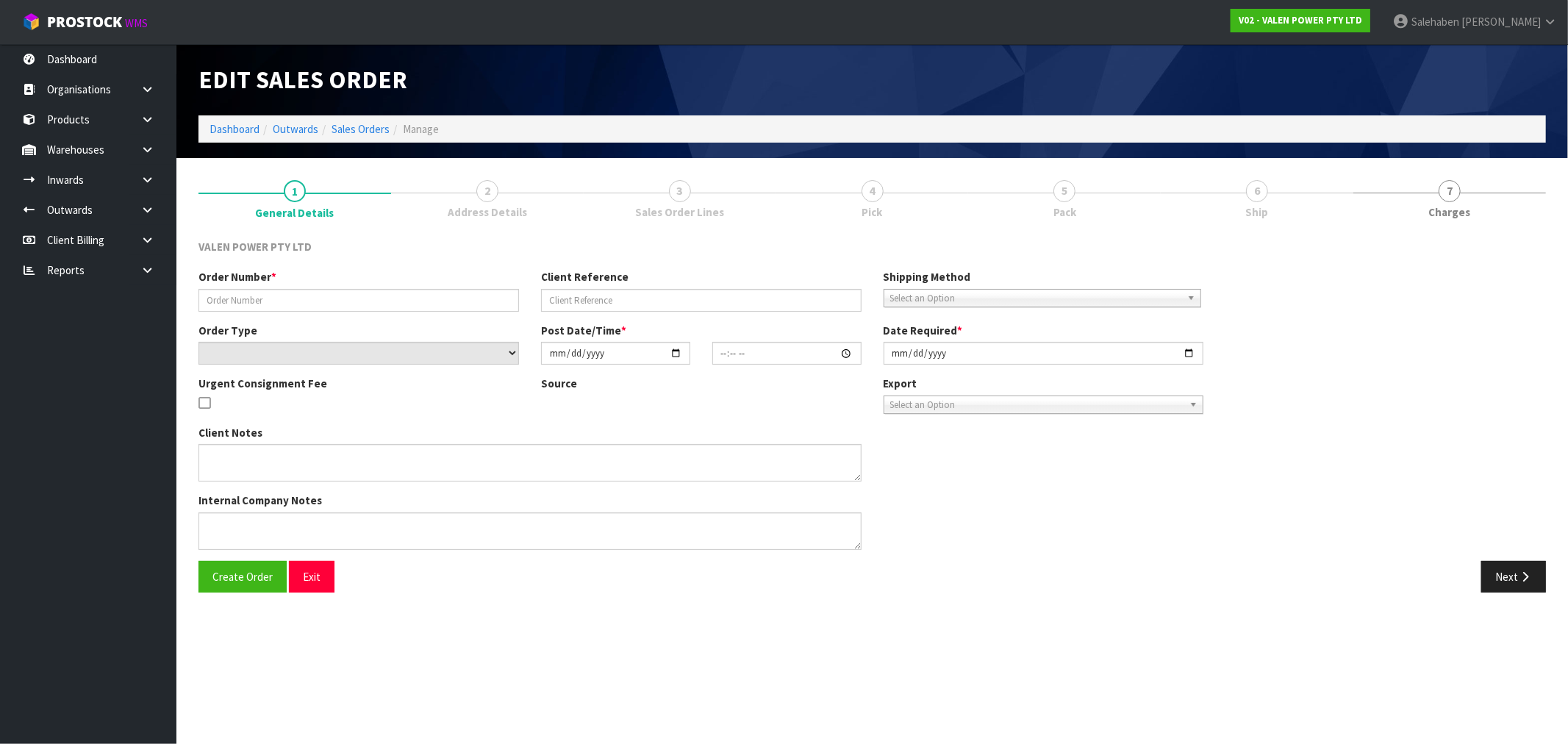
type input "S46582"
type input "098363"
select select "number:0"
type input "2025-07-02"
type input "15:15:06.000"
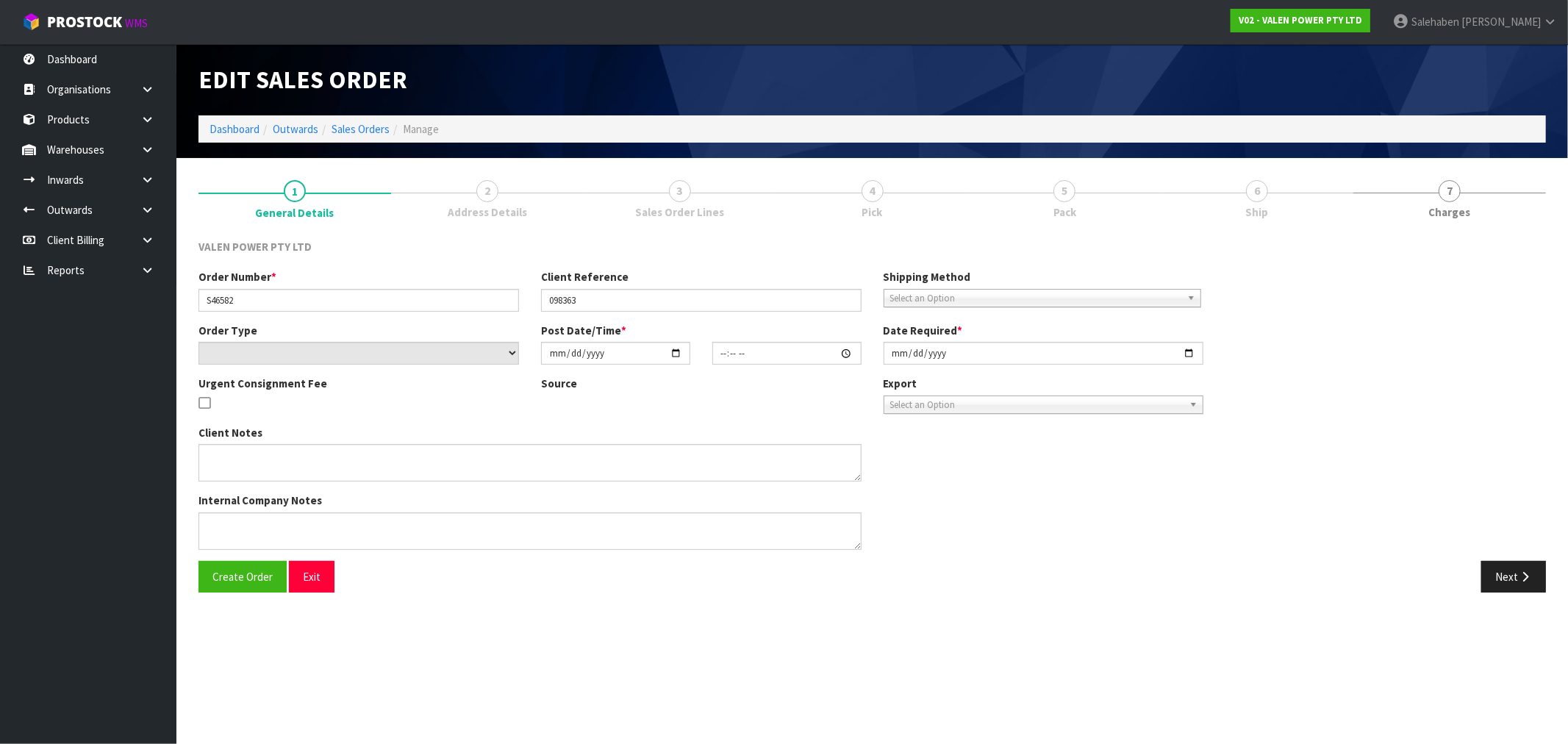
type input "2025-08-11"
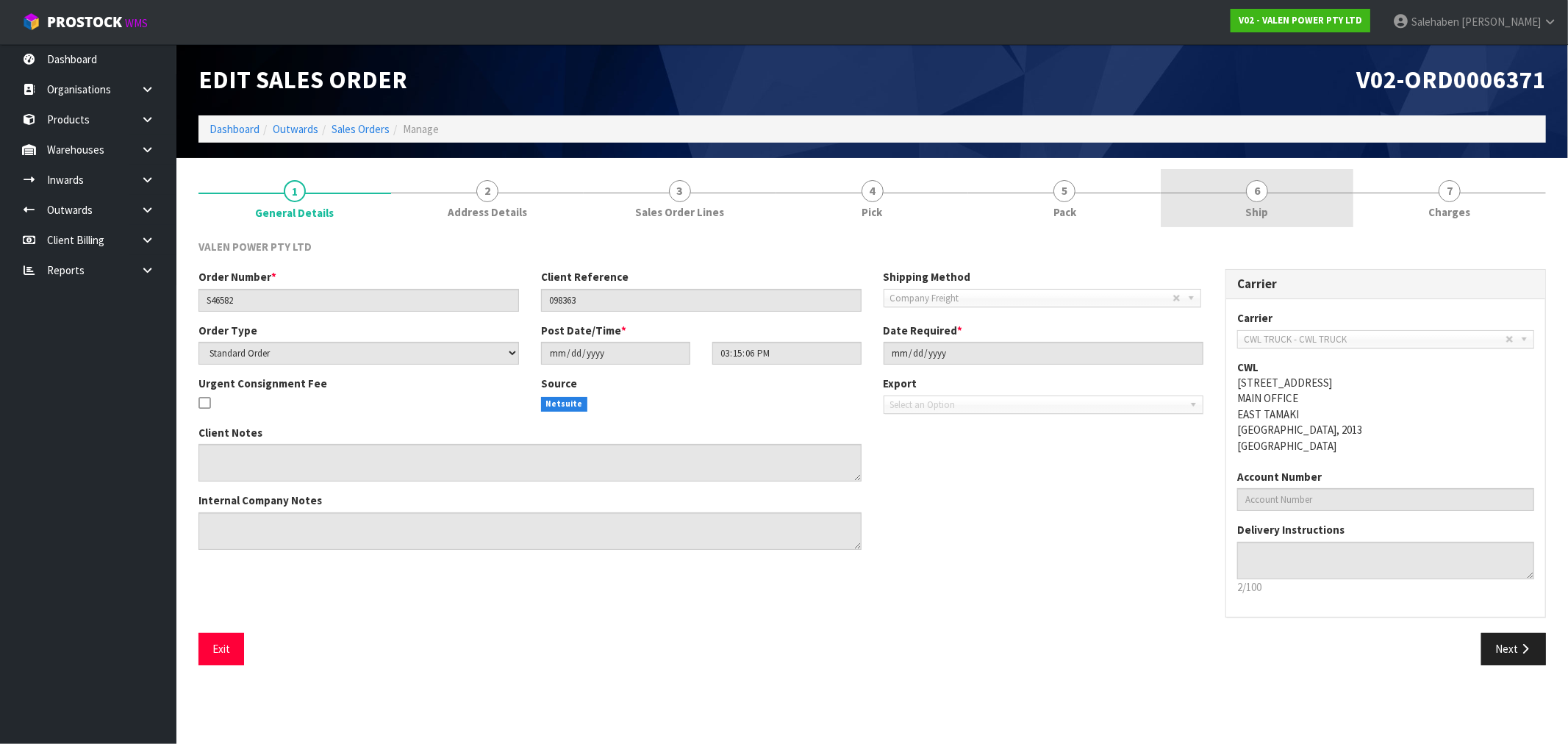
click at [1257, 198] on span "6" at bounding box center [1257, 191] width 22 height 22
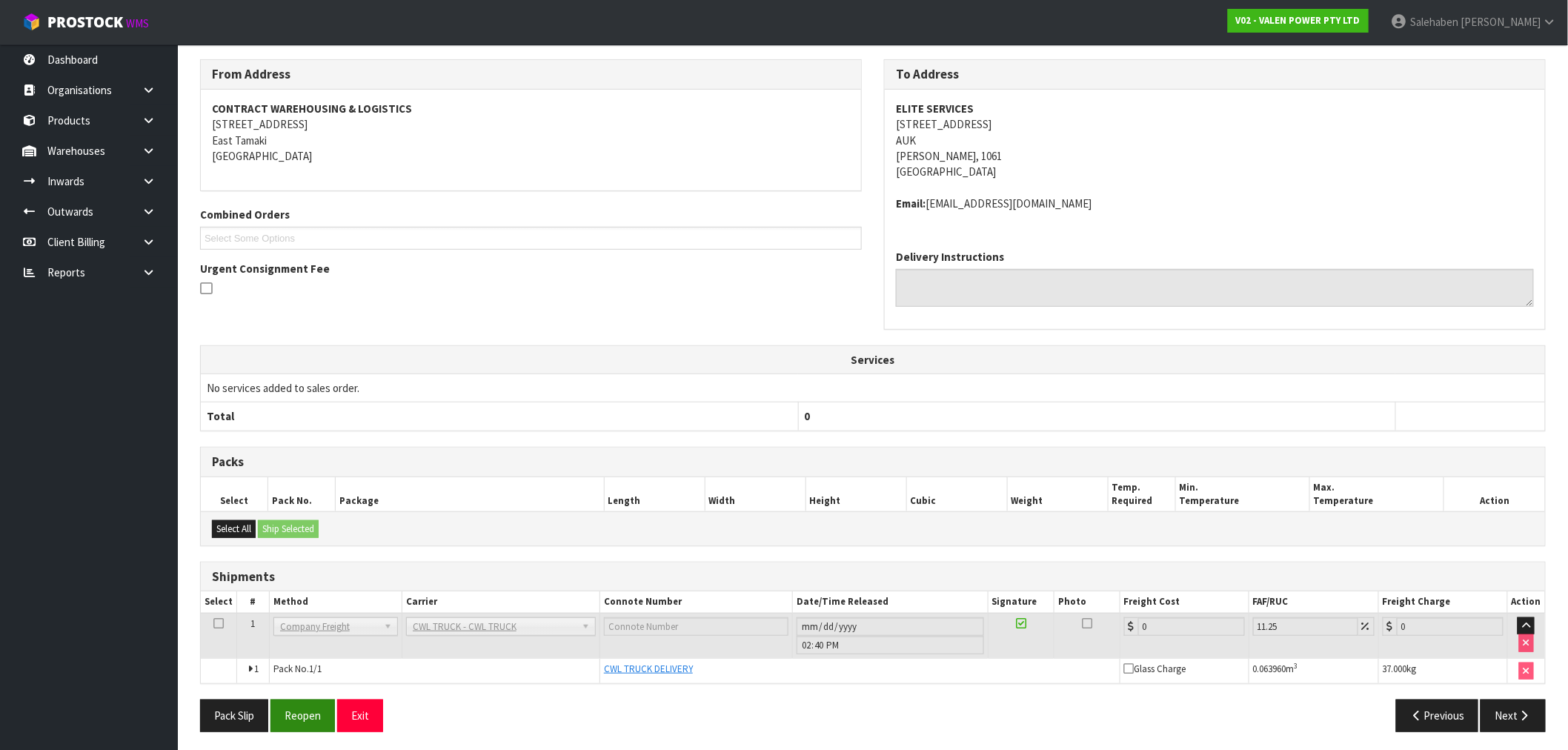
scroll to position [186, 0]
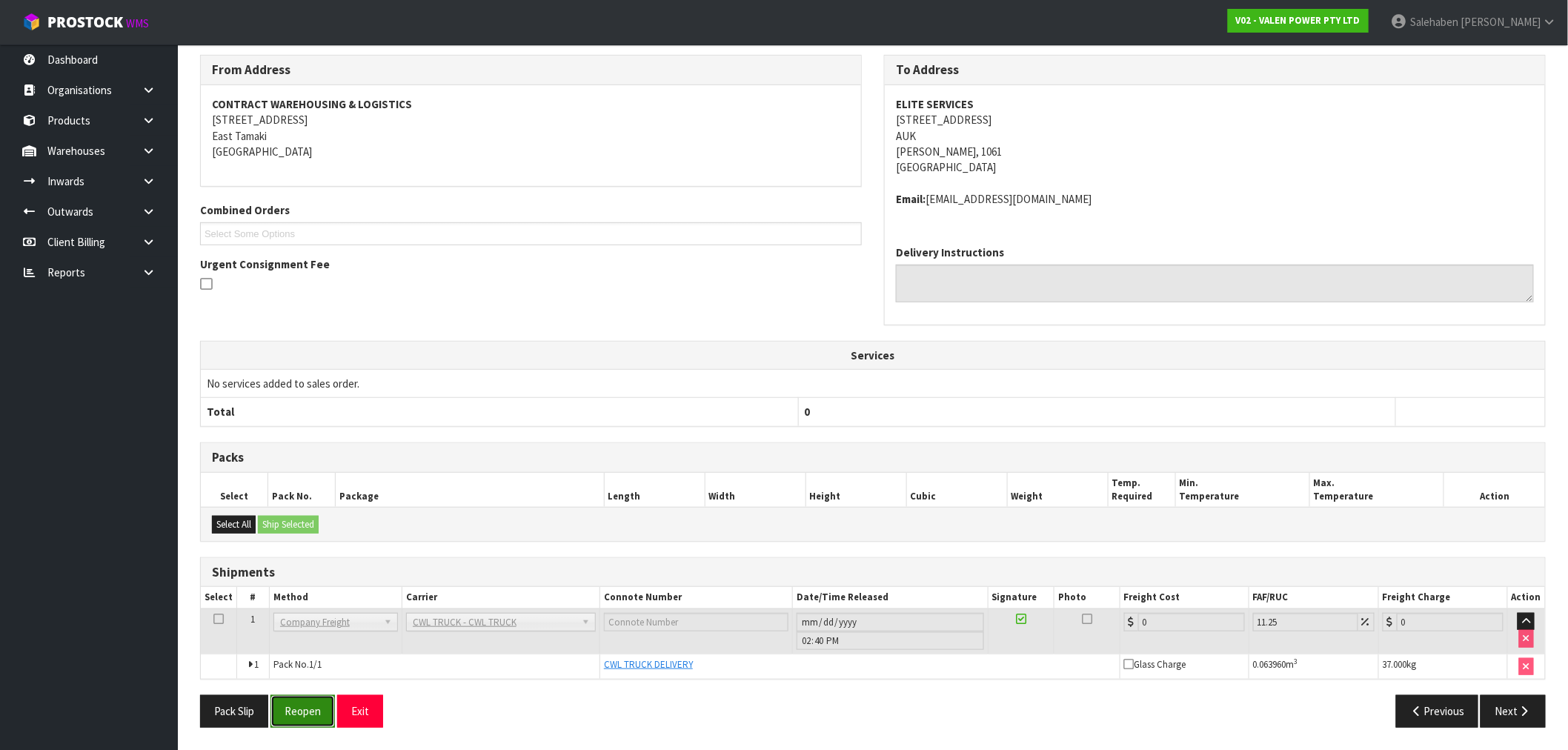
click at [302, 709] on button "Reopen" at bounding box center [302, 710] width 64 height 32
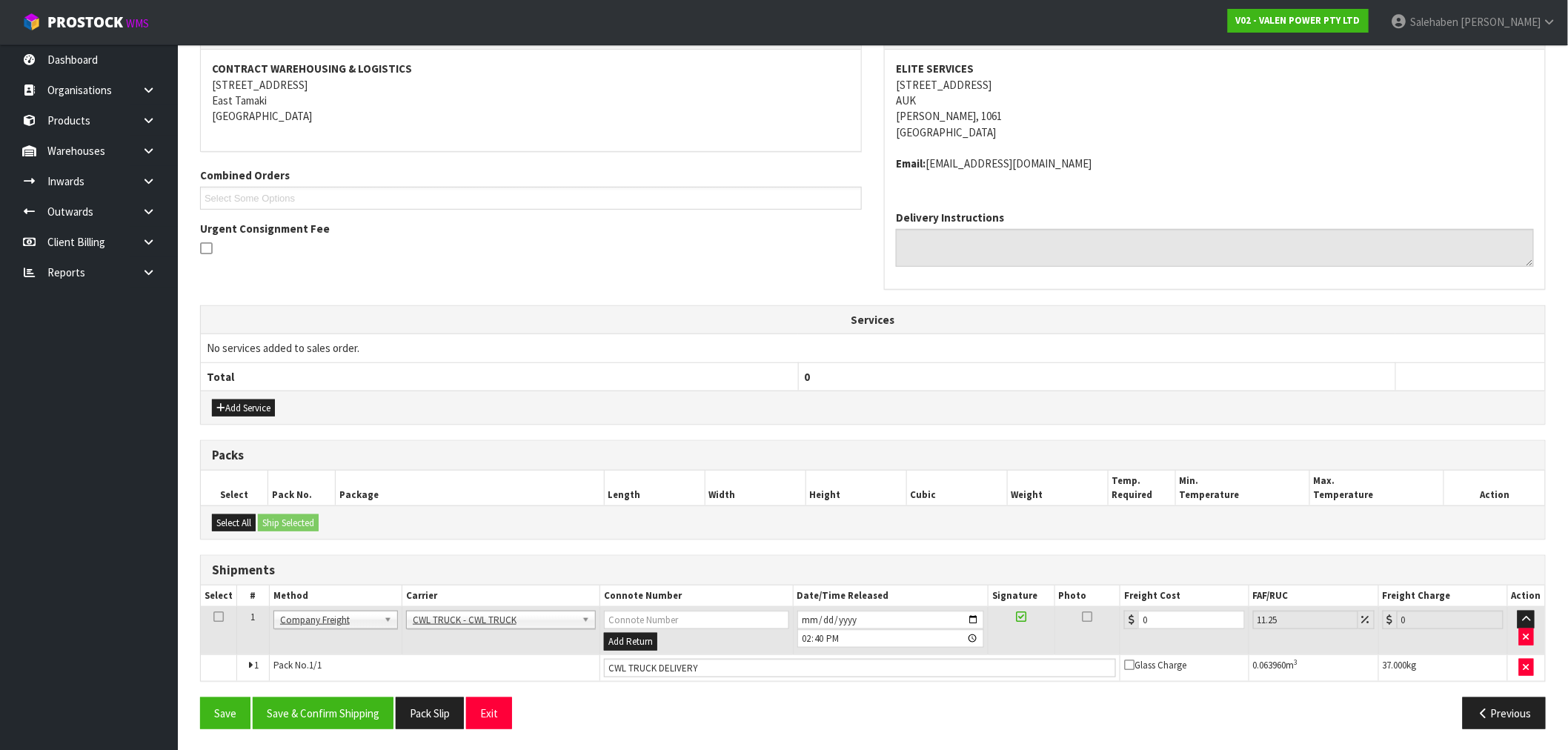
scroll to position [276, 0]
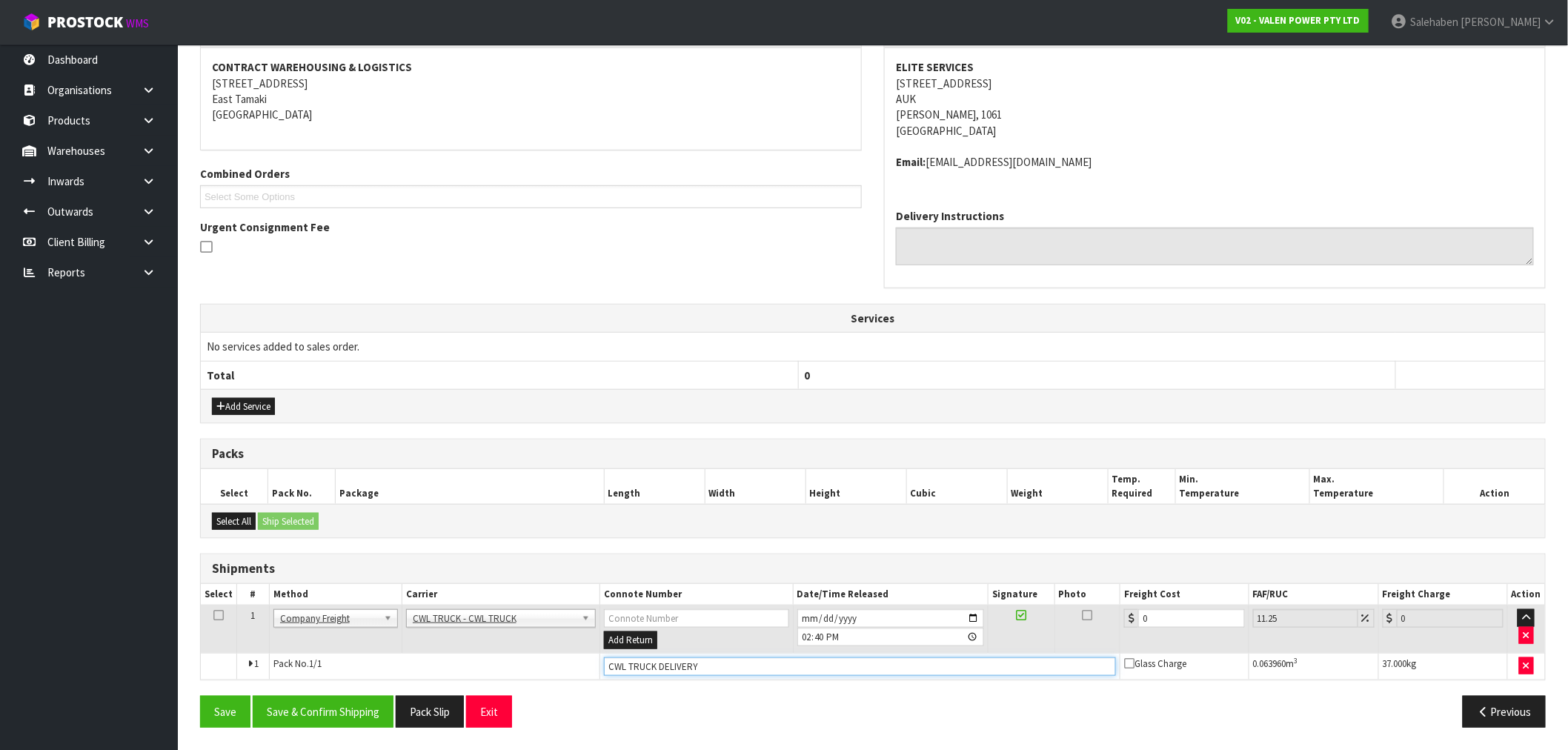
click at [712, 669] on input "CWL TRUCK DELIVERY" at bounding box center [860, 666] width 512 height 19
type input "CWL TRUCK DELIVERED"
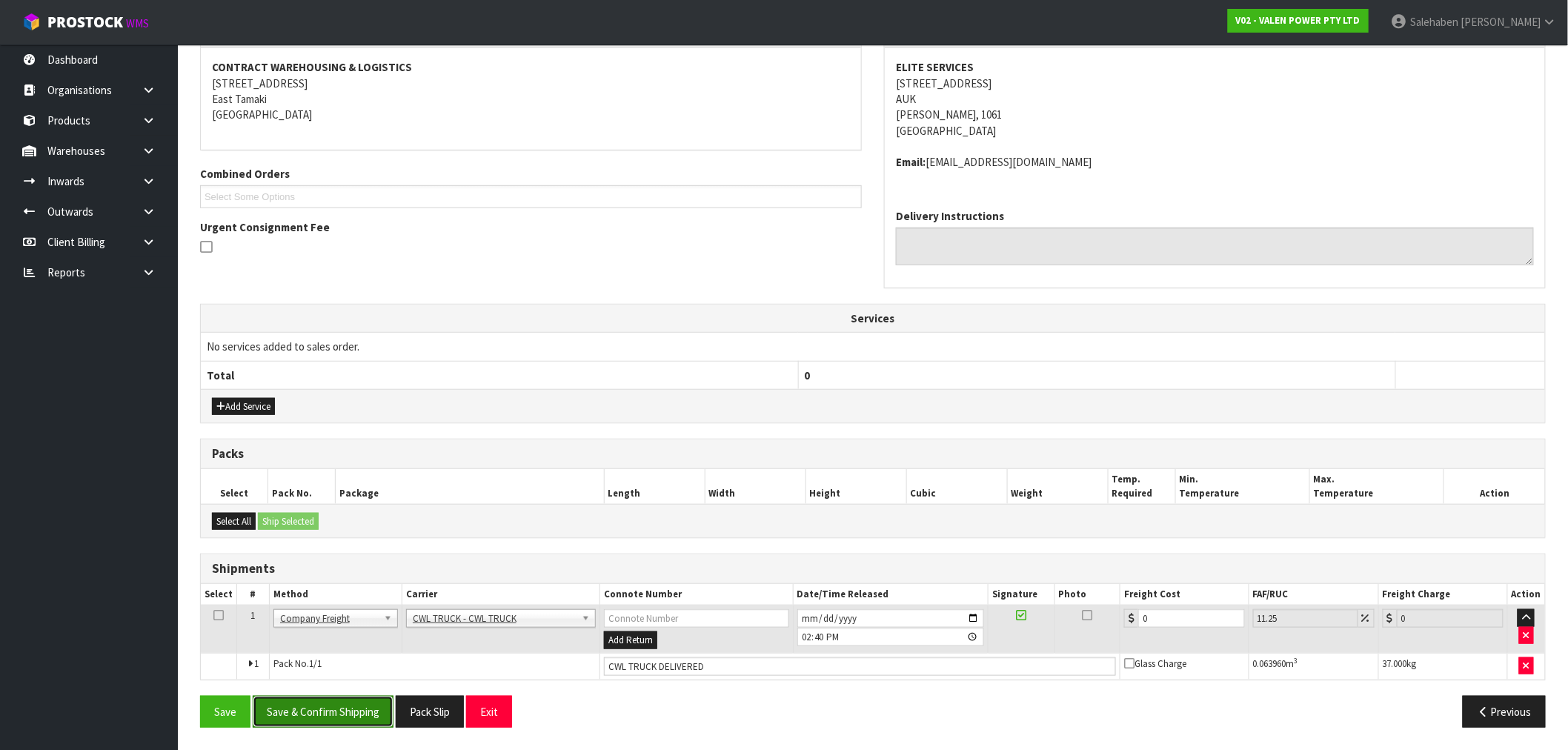
click at [316, 707] on button "Save & Confirm Shipping" at bounding box center [323, 711] width 141 height 32
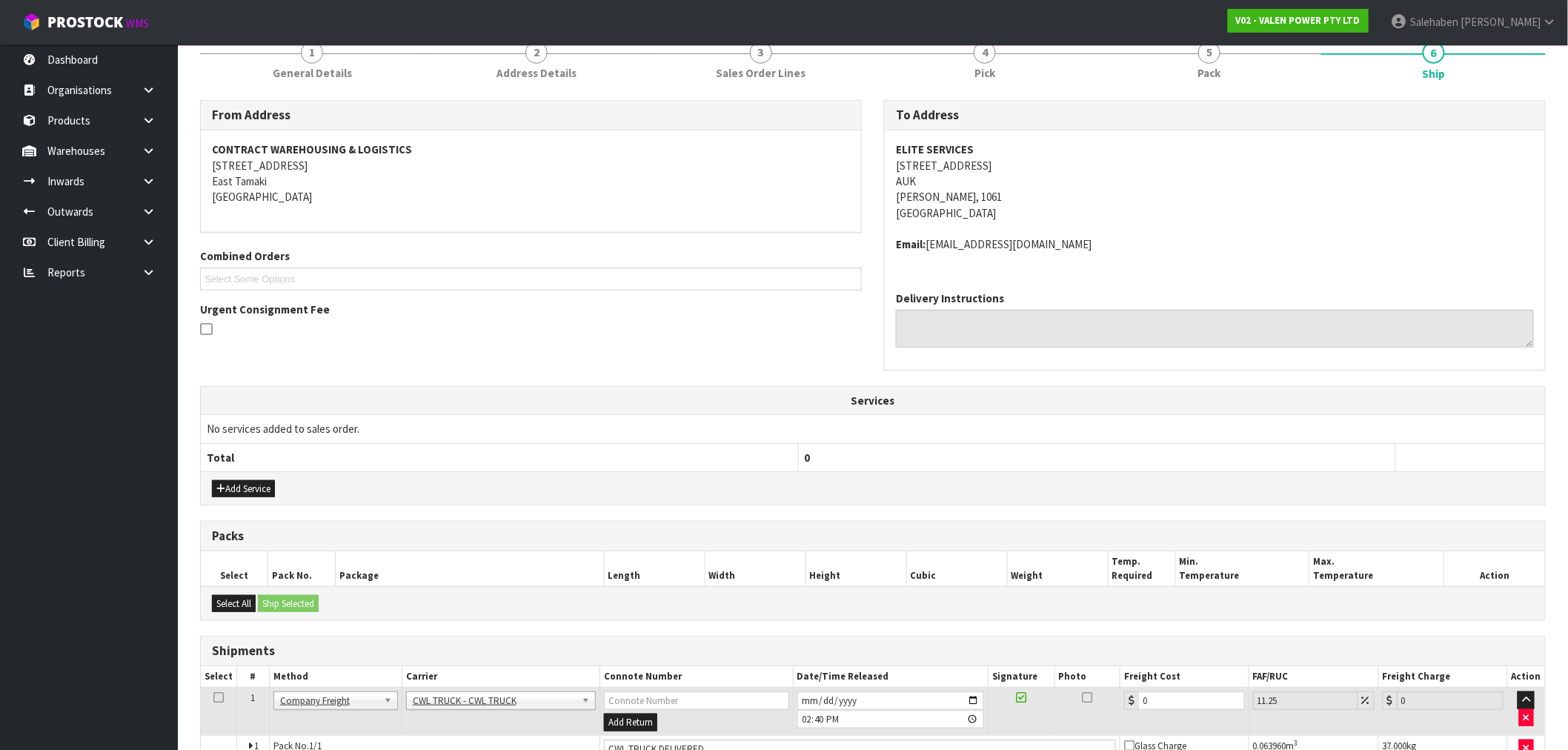
scroll to position [0, 0]
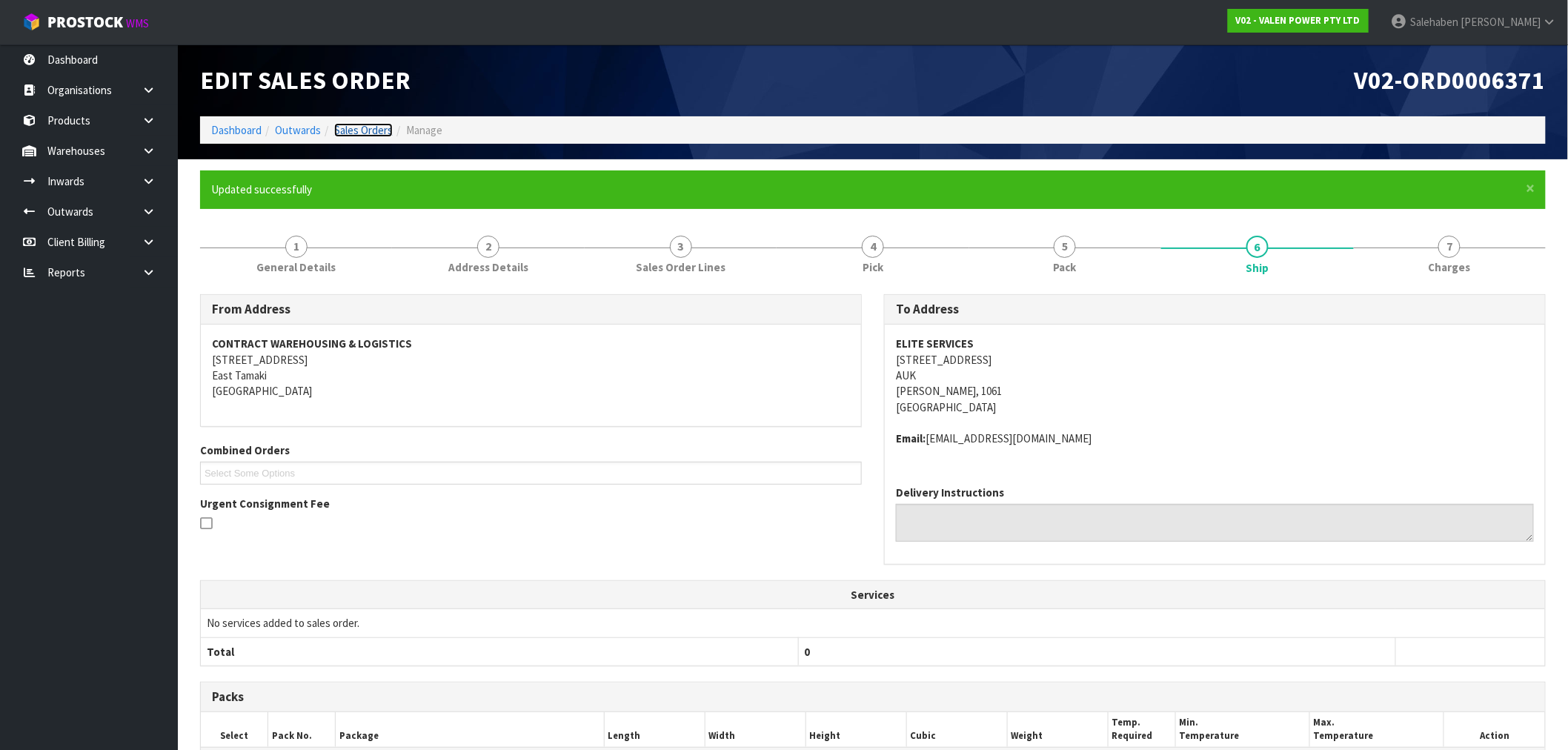
click at [354, 132] on link "Sales Orders" at bounding box center [363, 130] width 58 height 14
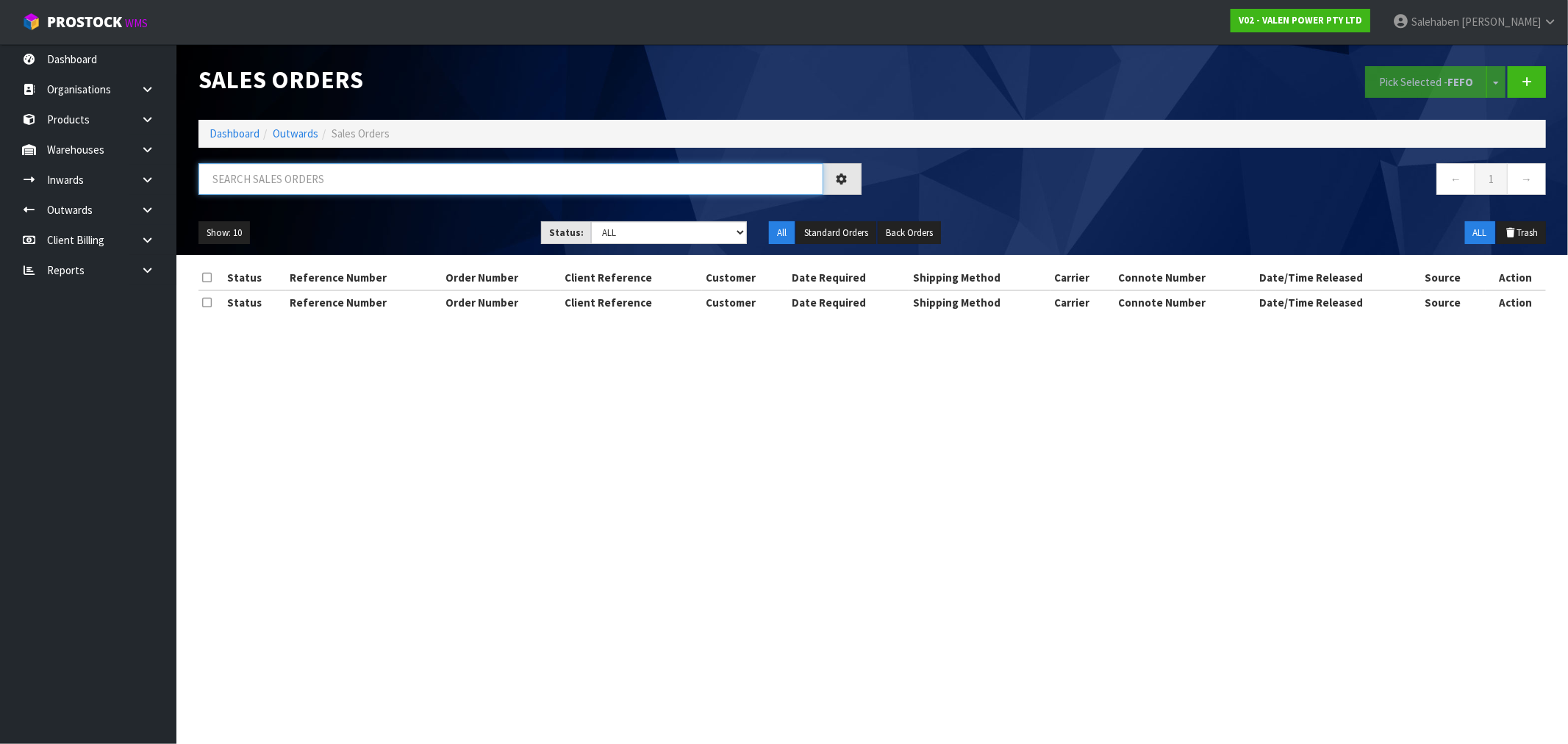
click at [414, 176] on input "text" at bounding box center [511, 178] width 625 height 32
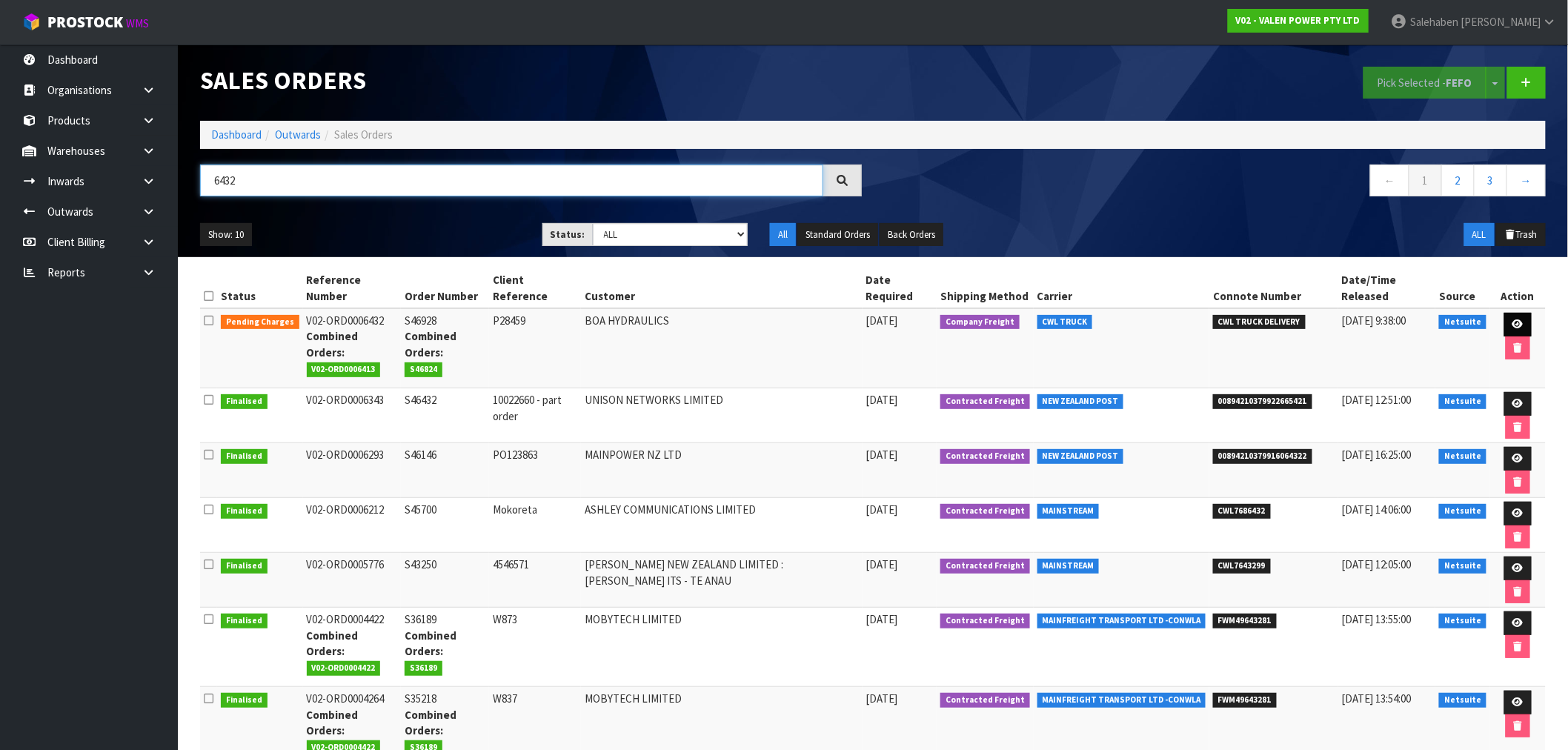
type input "6432"
click at [1512, 319] on icon at bounding box center [1517, 324] width 11 height 10
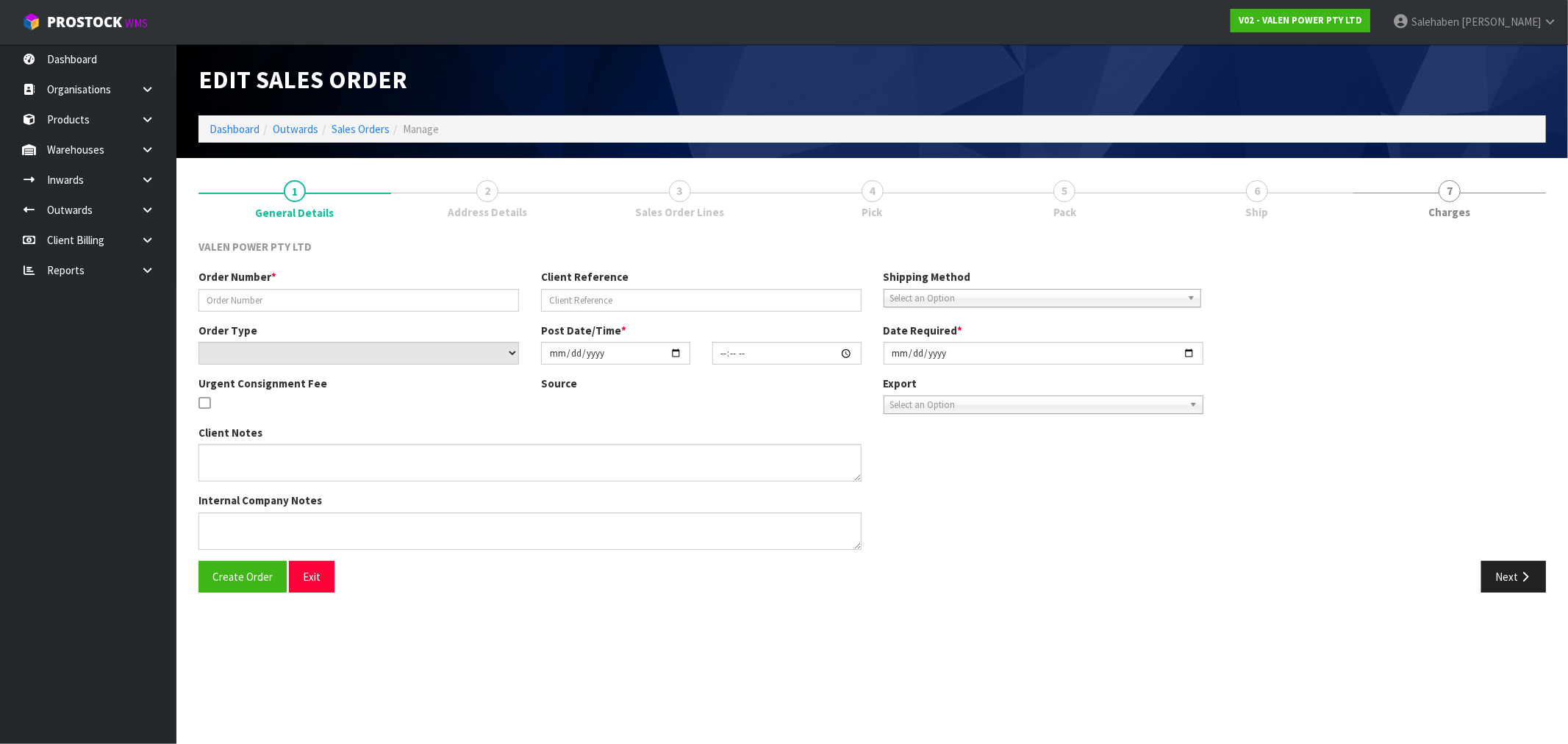
type input "S46928"
type input "P28459"
select select "number:0"
type input "2025-07-24"
type input "12:00:07.000"
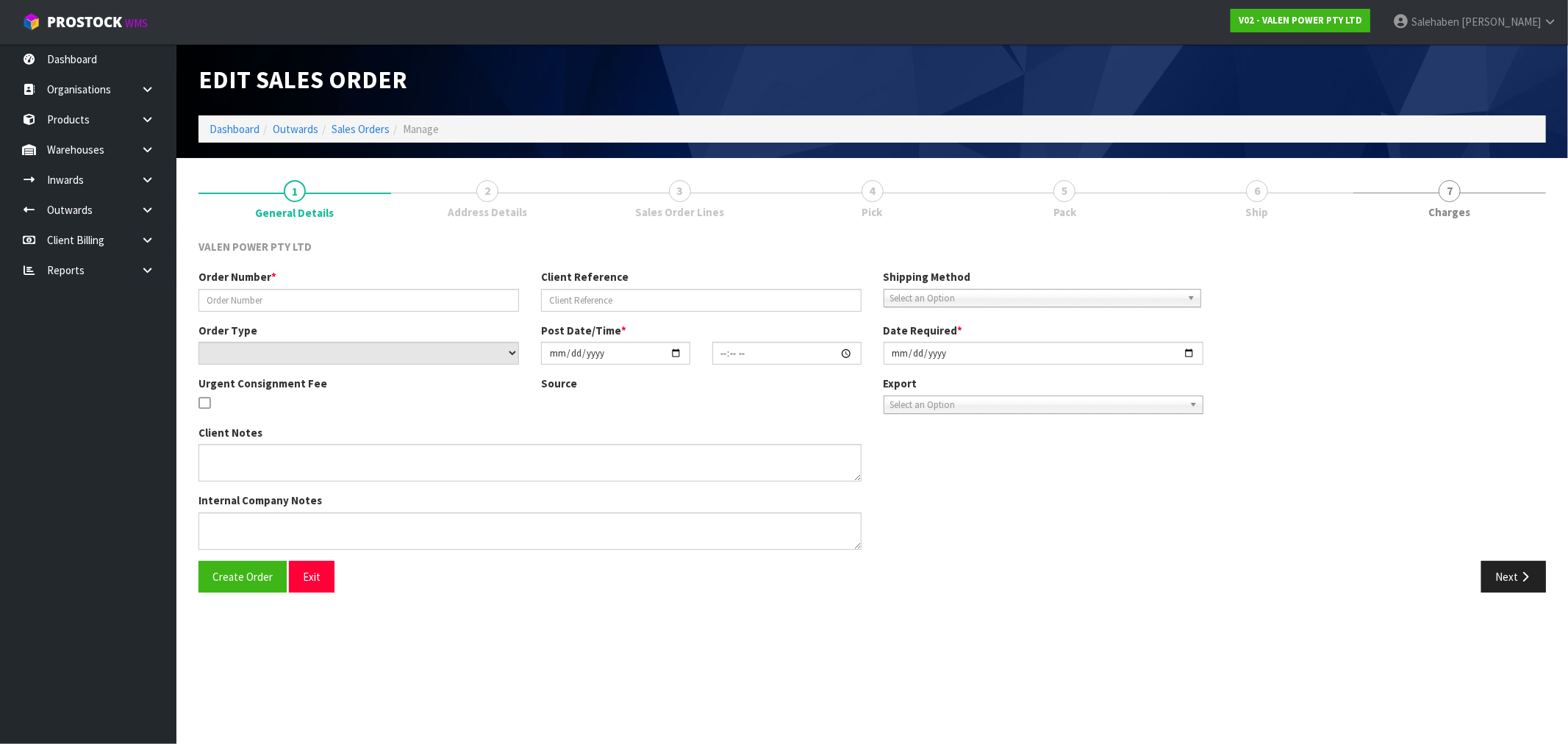
type input "2025-08-11"
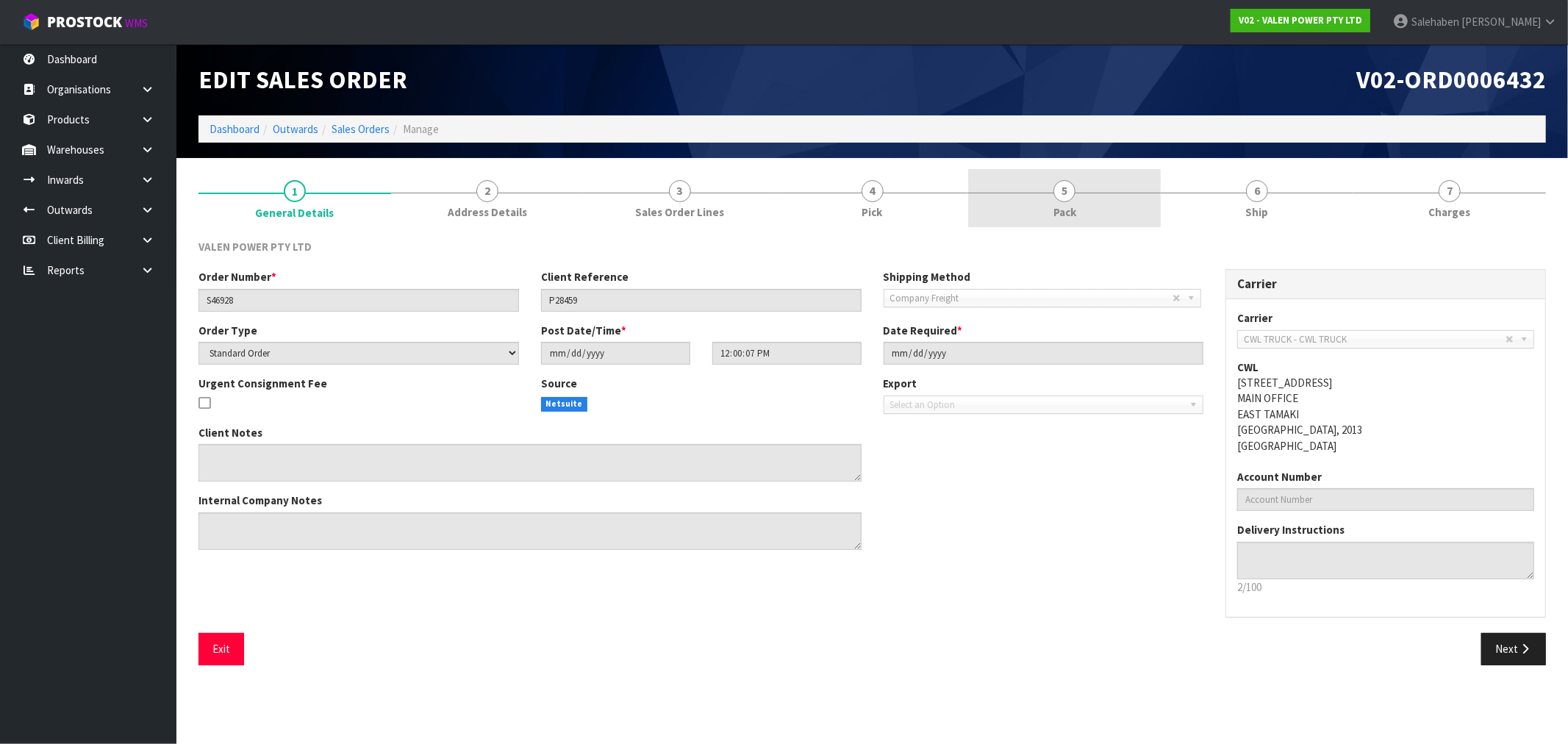
click at [1044, 196] on link "5 Pack" at bounding box center [1064, 198] width 192 height 58
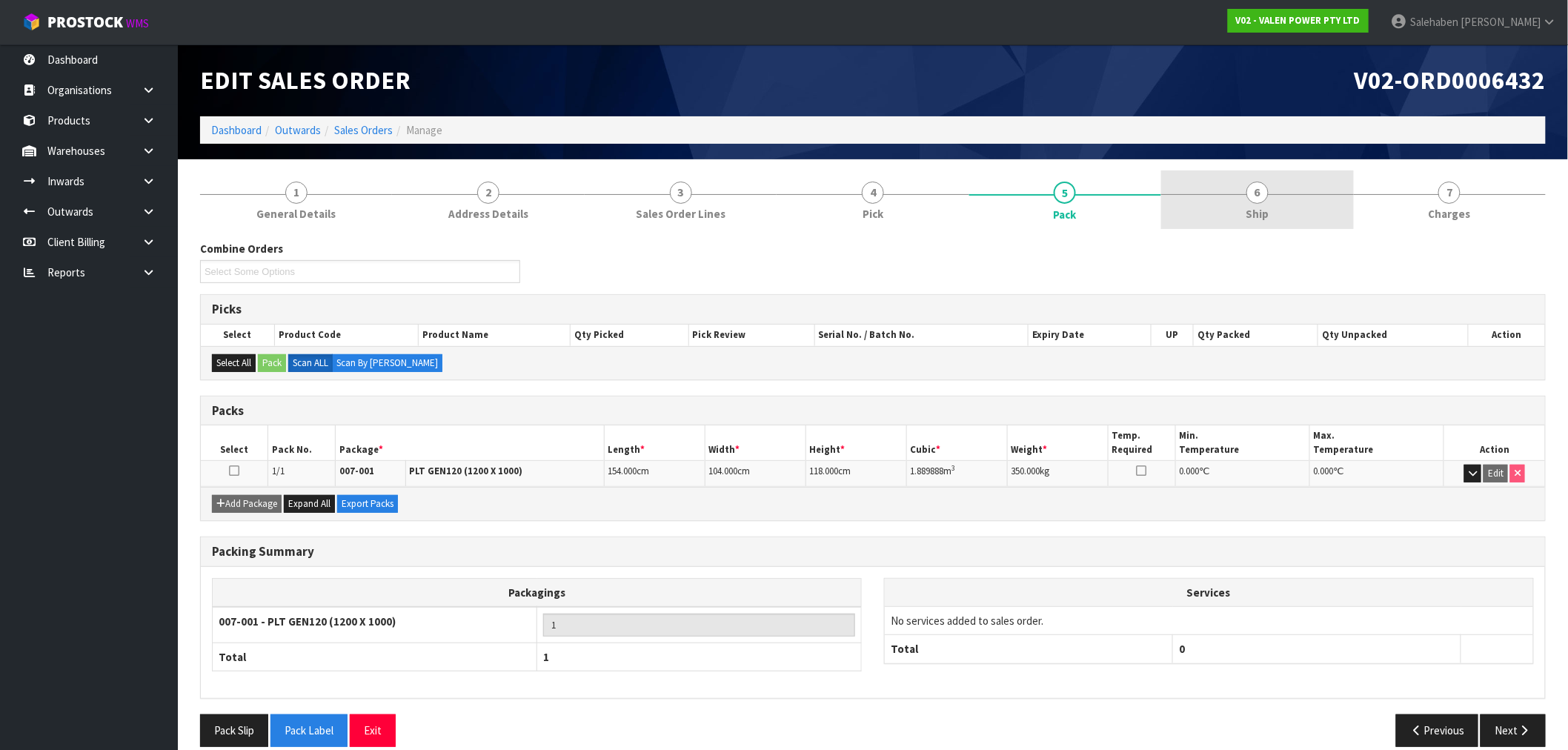
click at [1260, 207] on span "Ship" at bounding box center [1257, 213] width 23 height 16
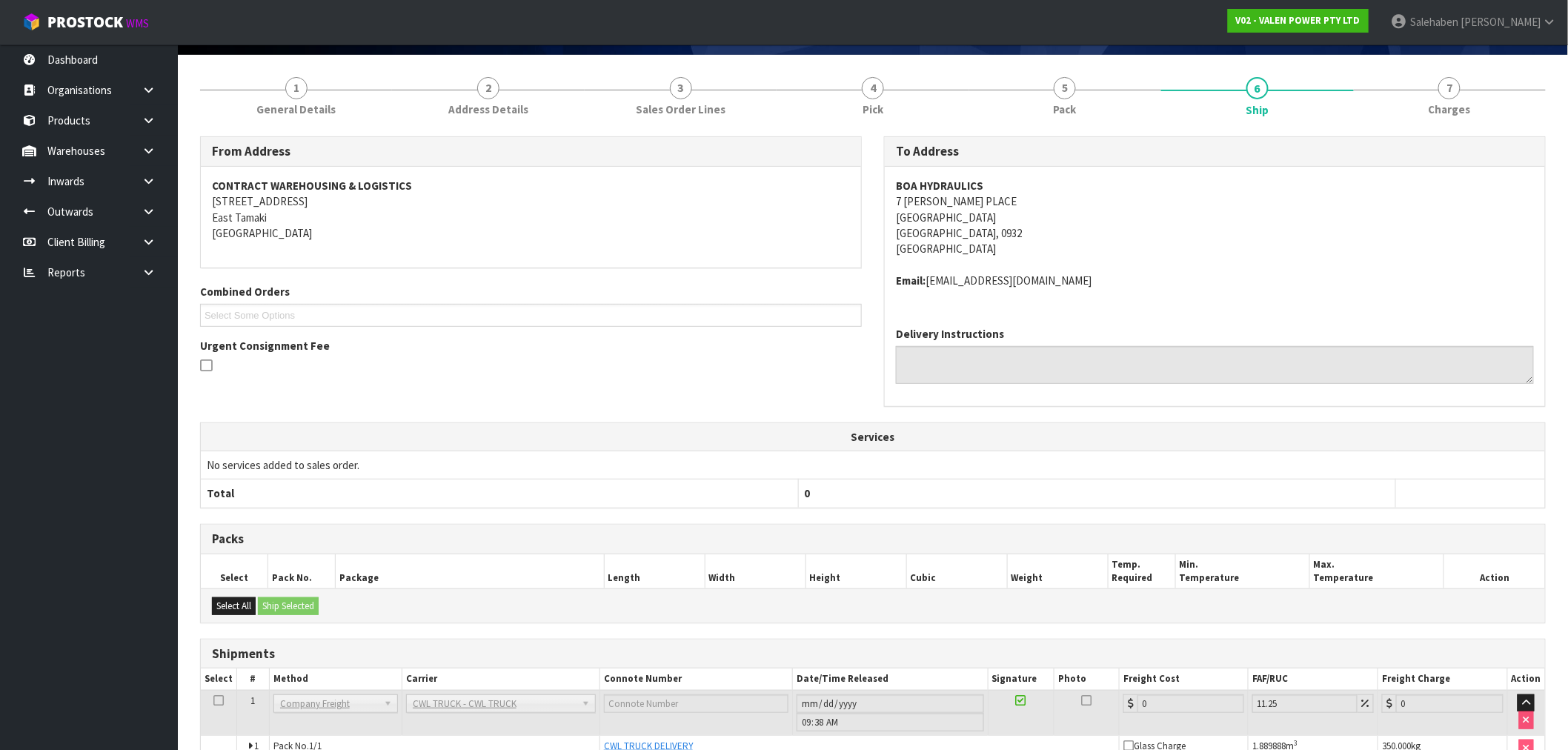
scroll to position [186, 0]
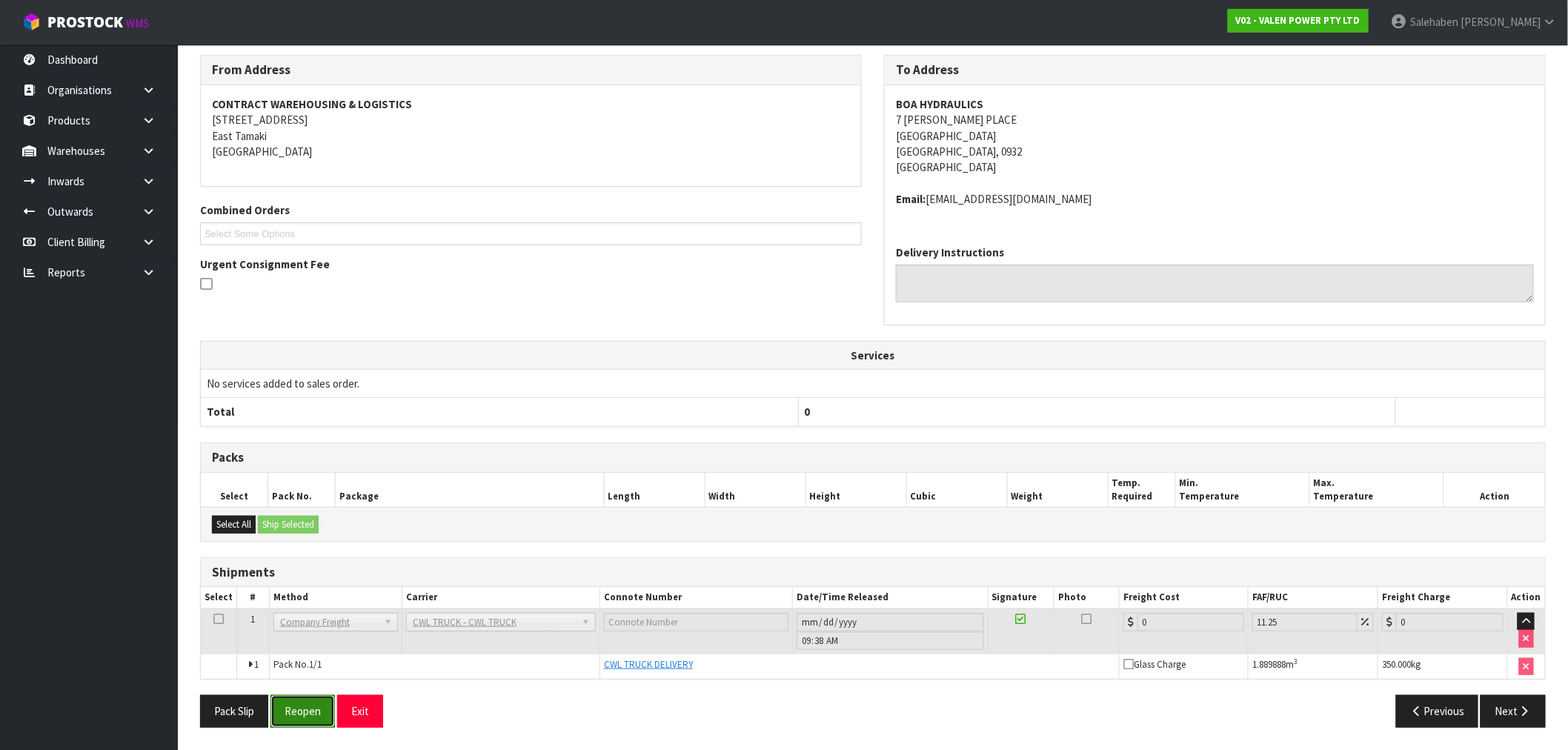
click at [301, 716] on button "Reopen" at bounding box center [302, 710] width 64 height 32
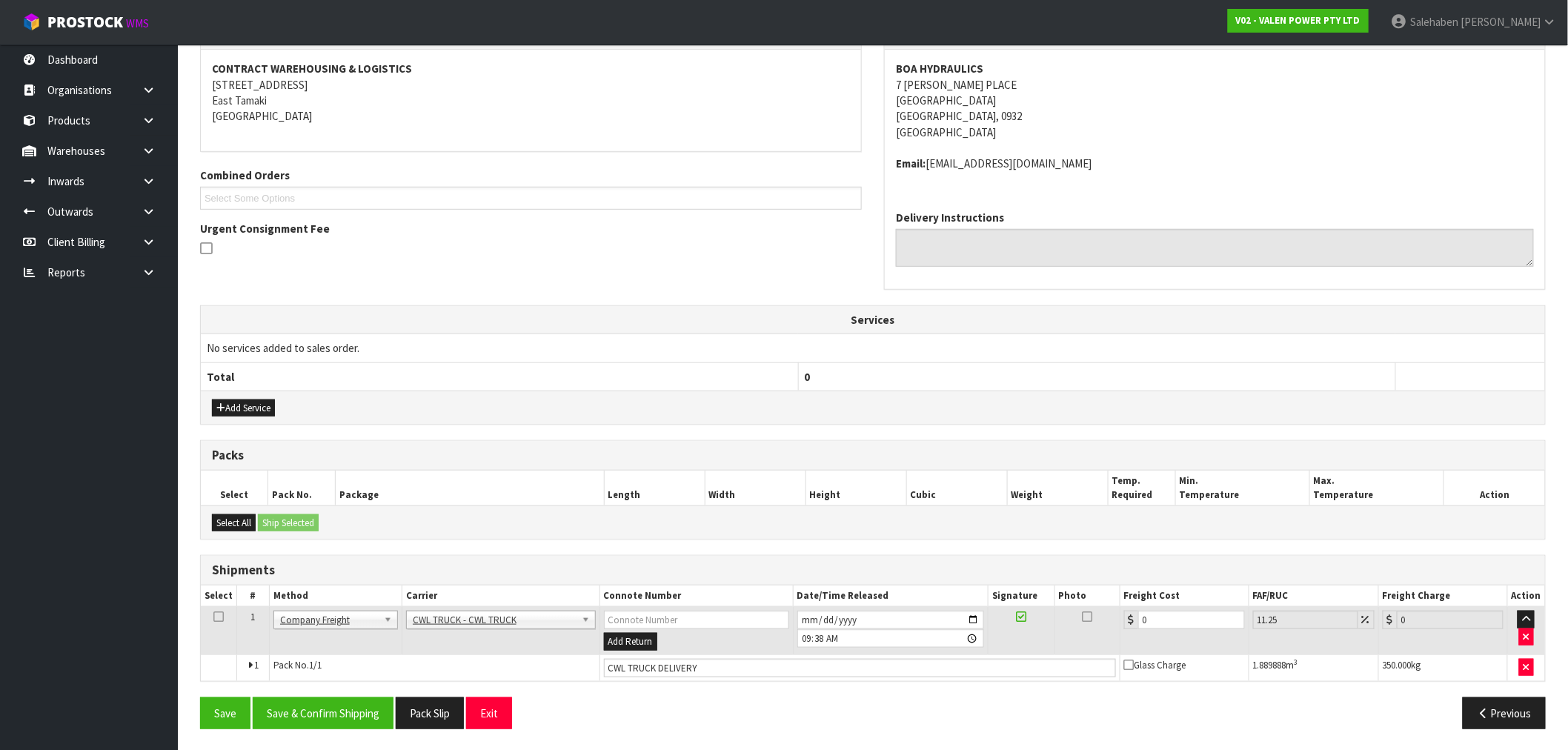
scroll to position [276, 0]
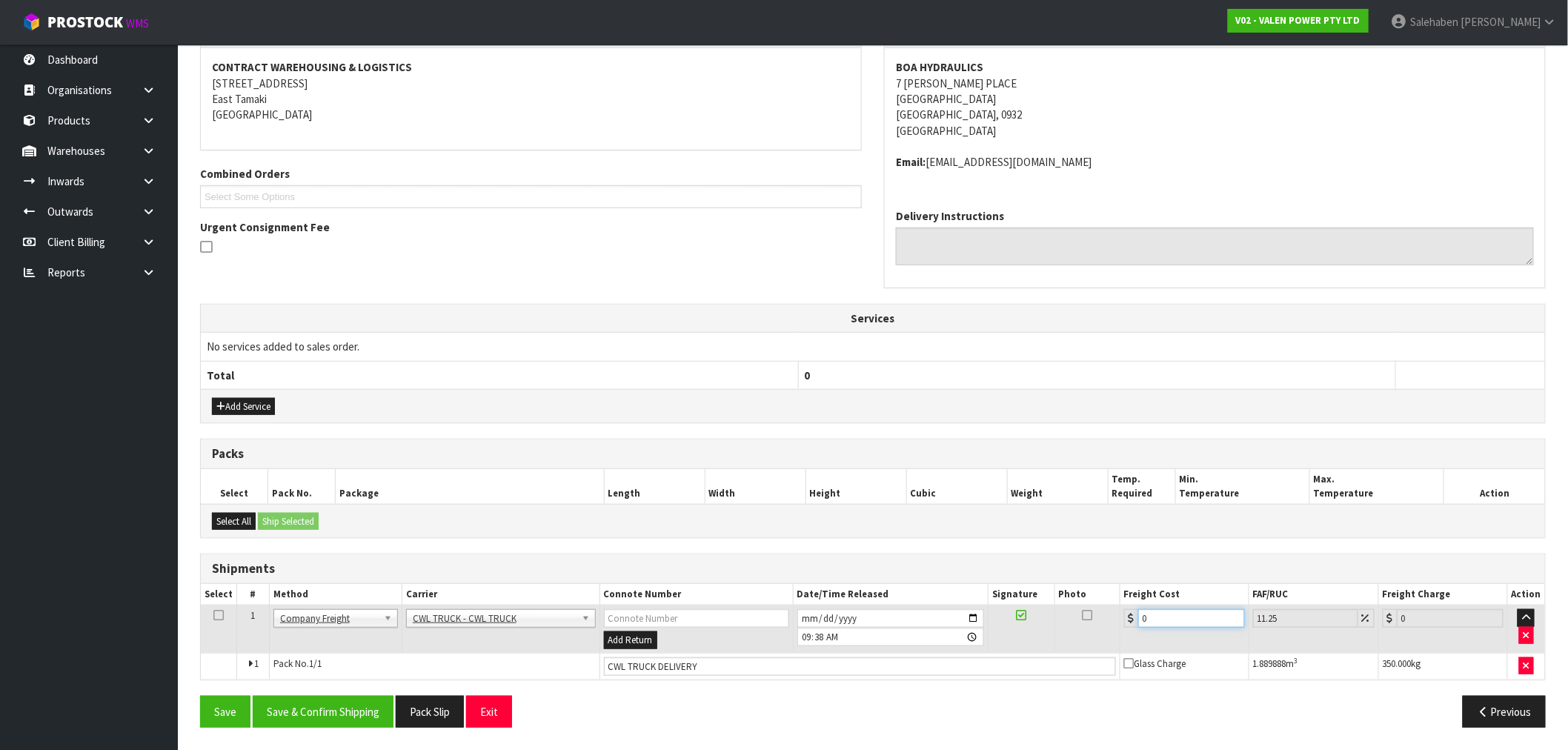
drag, startPoint x: 1153, startPoint y: 616, endPoint x: 1079, endPoint y: 628, distance: 75.0
click at [1106, 626] on tr "1 Client Local Pickup Customer Local Pickup Company Freight Contracted Freight …" at bounding box center [872, 629] width 1344 height 49
type input "1"
type input "1.11"
type input "11"
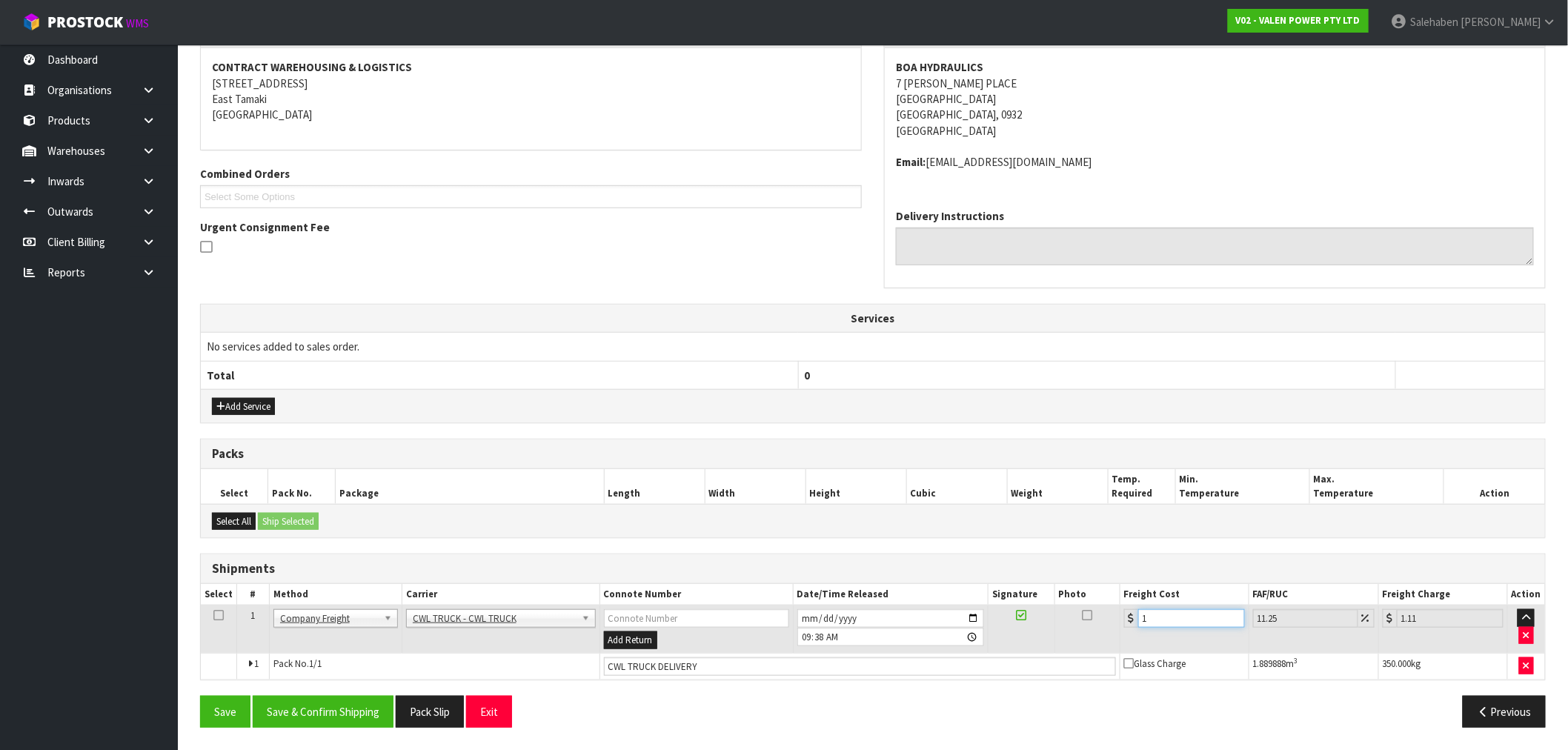
type input "12.24"
type input "110"
type input "122.38"
type input "110.4"
type input "122.82"
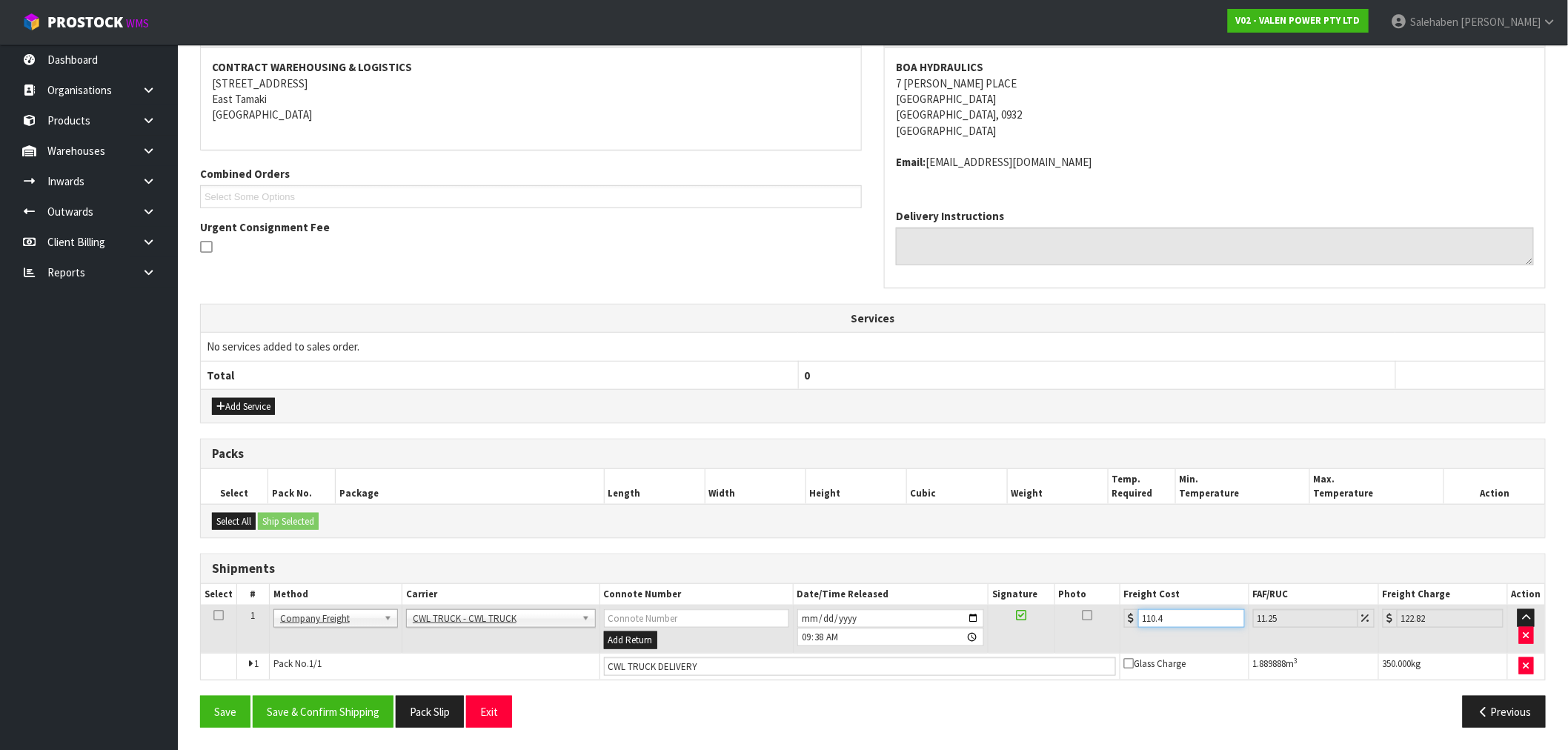
type input "110.44"
type input "122.86"
type input "110.44"
click at [354, 712] on button "Save & Confirm Shipping" at bounding box center [323, 711] width 141 height 32
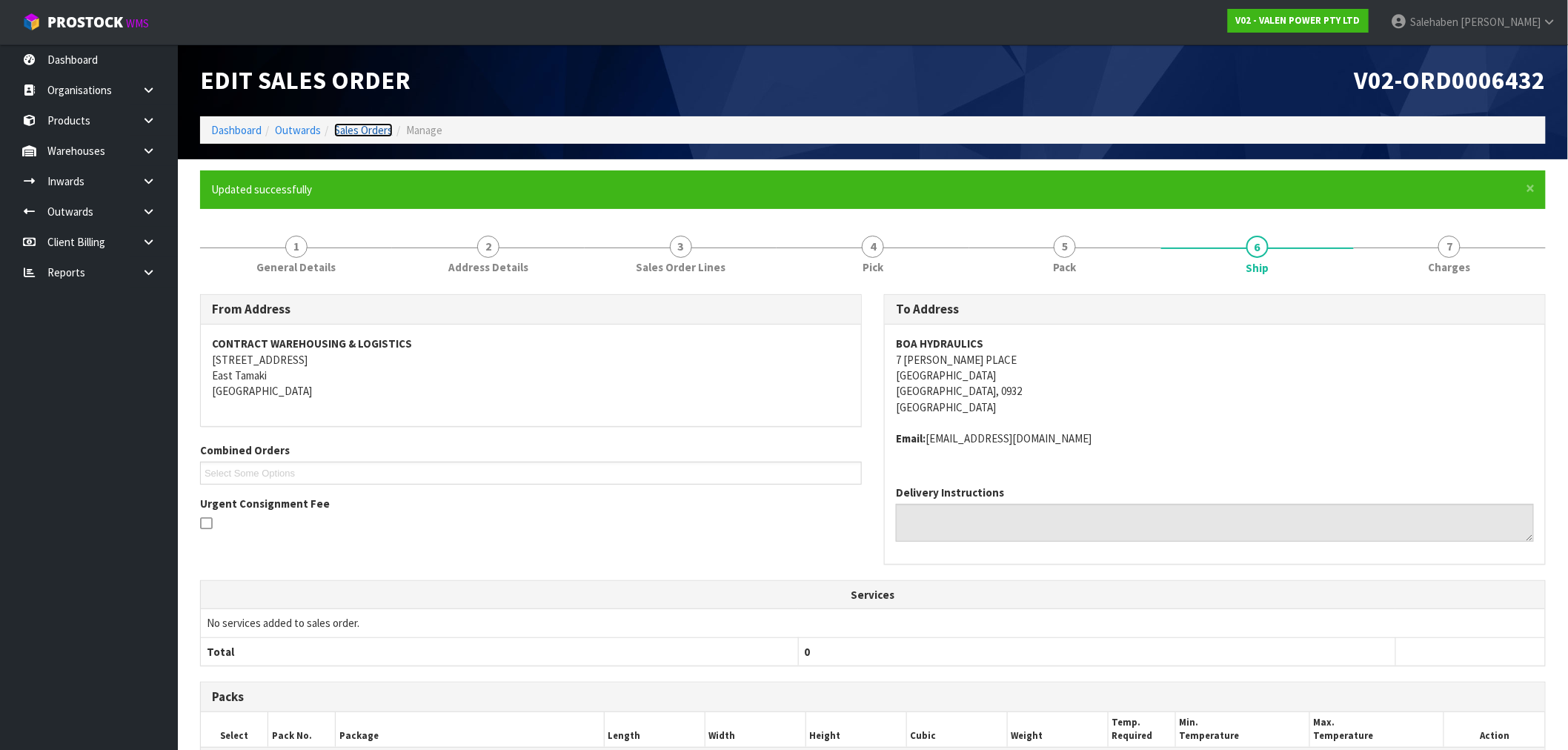
click at [357, 135] on link "Sales Orders" at bounding box center [363, 130] width 58 height 14
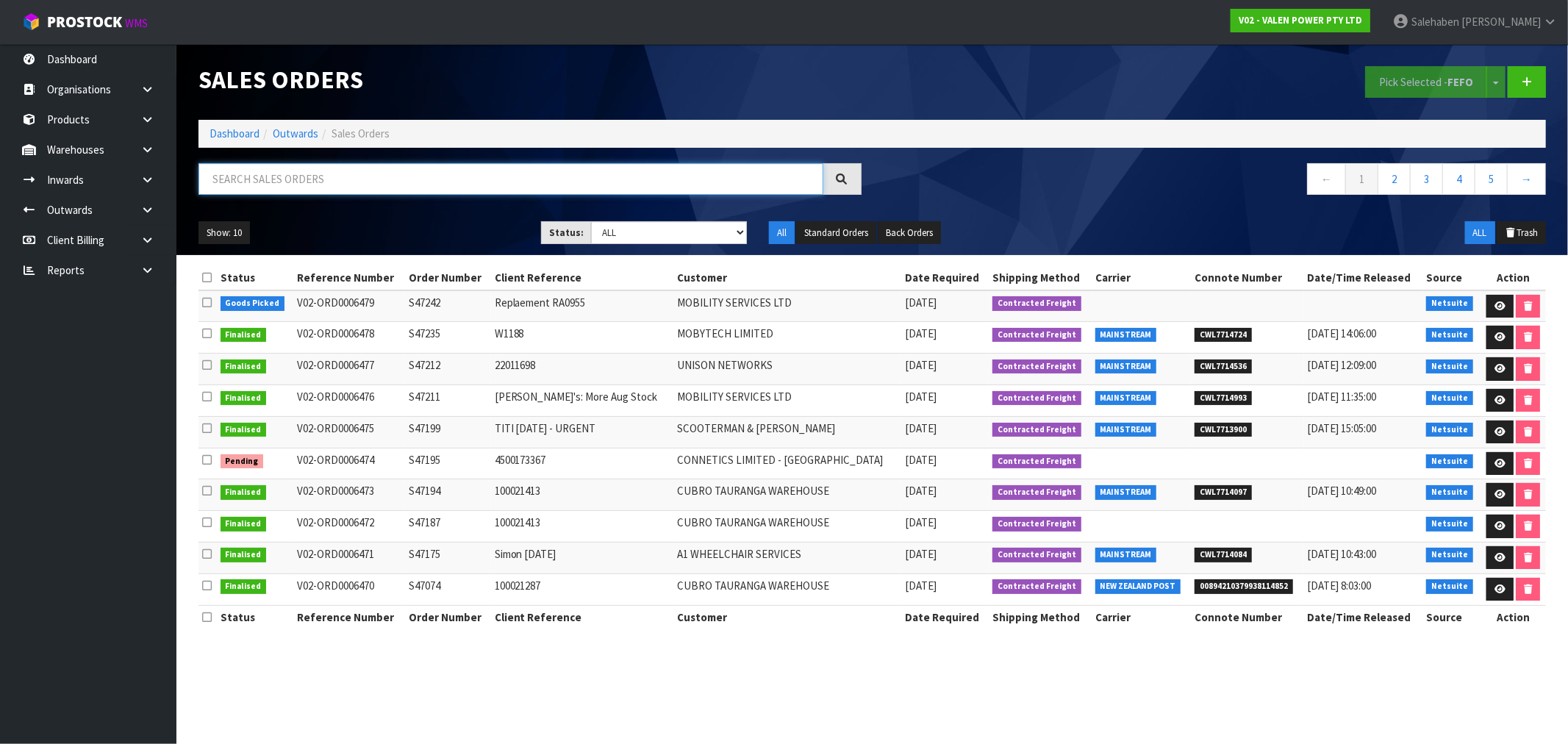
click at [344, 166] on input "text" at bounding box center [511, 178] width 625 height 32
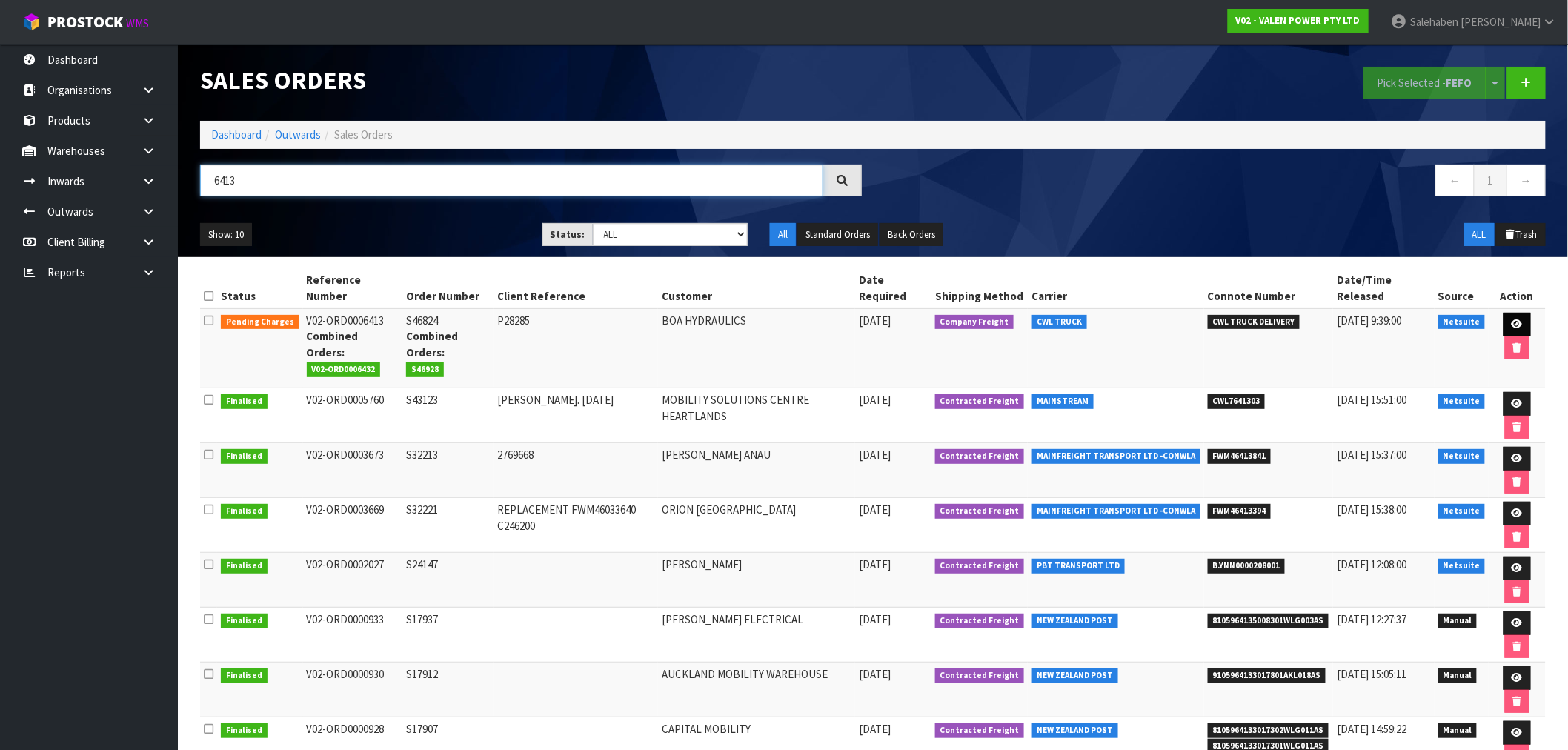
type input "6413"
click at [1515, 322] on icon at bounding box center [1517, 324] width 11 height 10
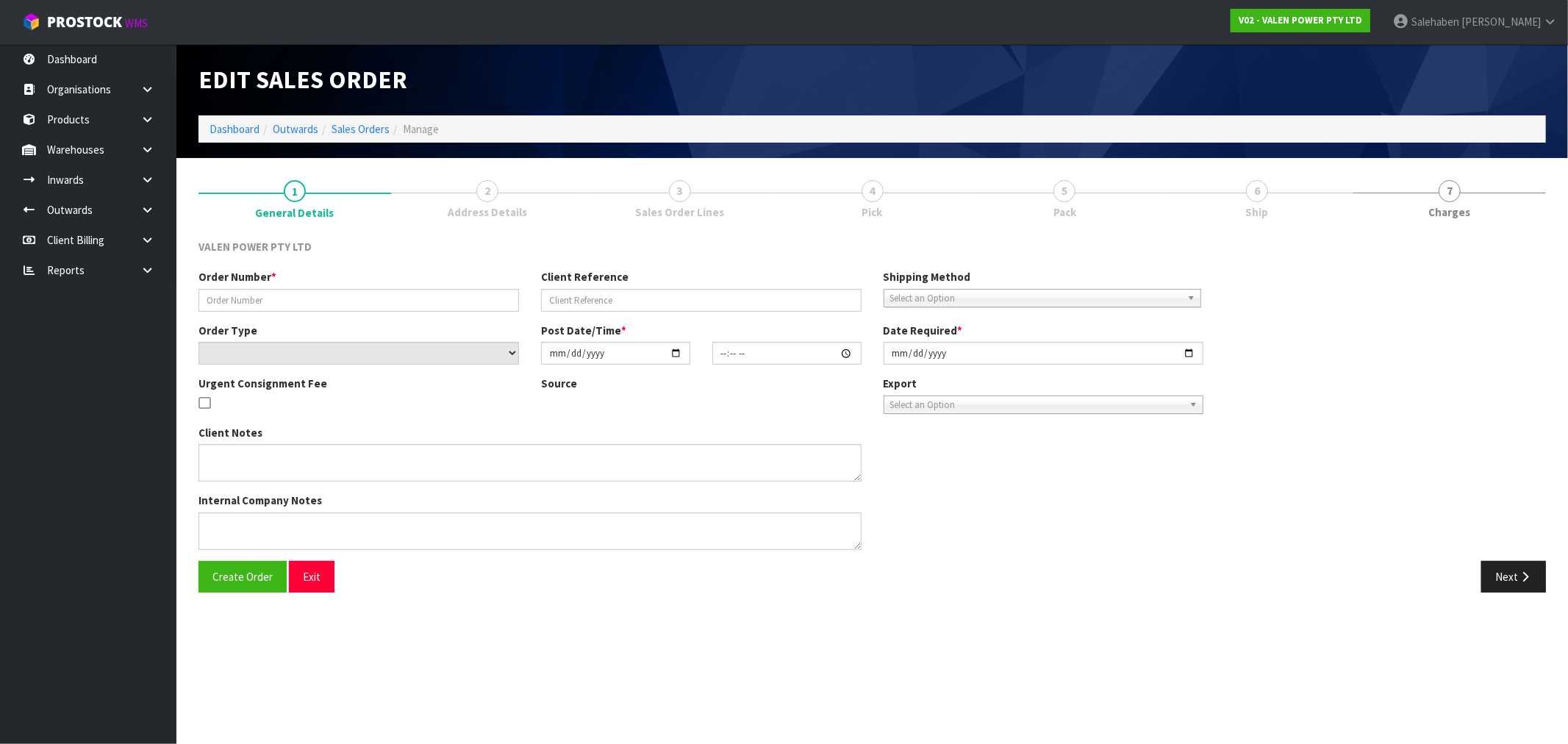
type input "S46824"
type input "P28285"
select select "number:0"
type input "2025-07-17"
type input "11:00:08.000"
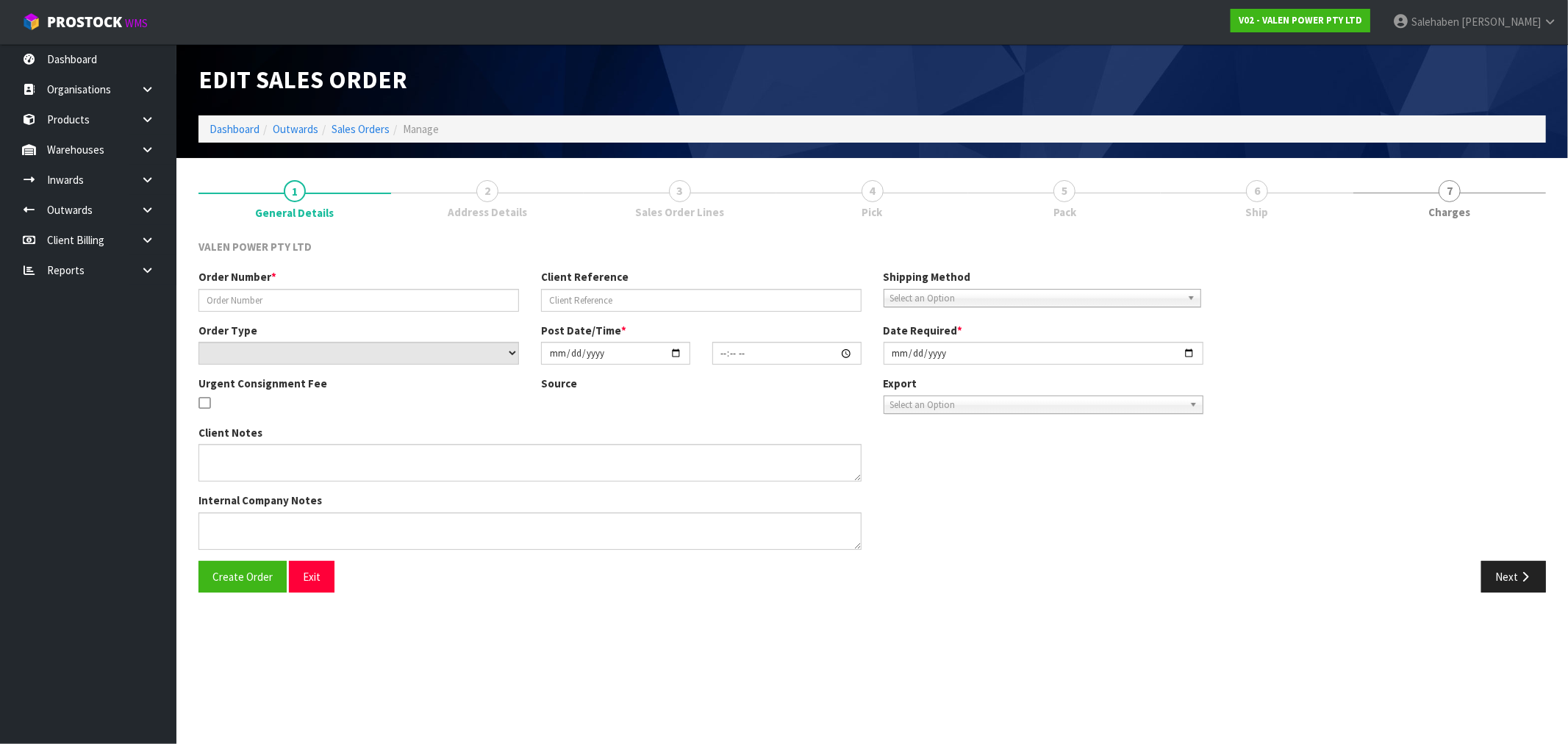
type input "2025-08-11"
type textarea "PLEASE COULD YOU REMOVE THE ITEM BELOW FROM THIS ORDER – WE WILL BE SHIPPING TH…"
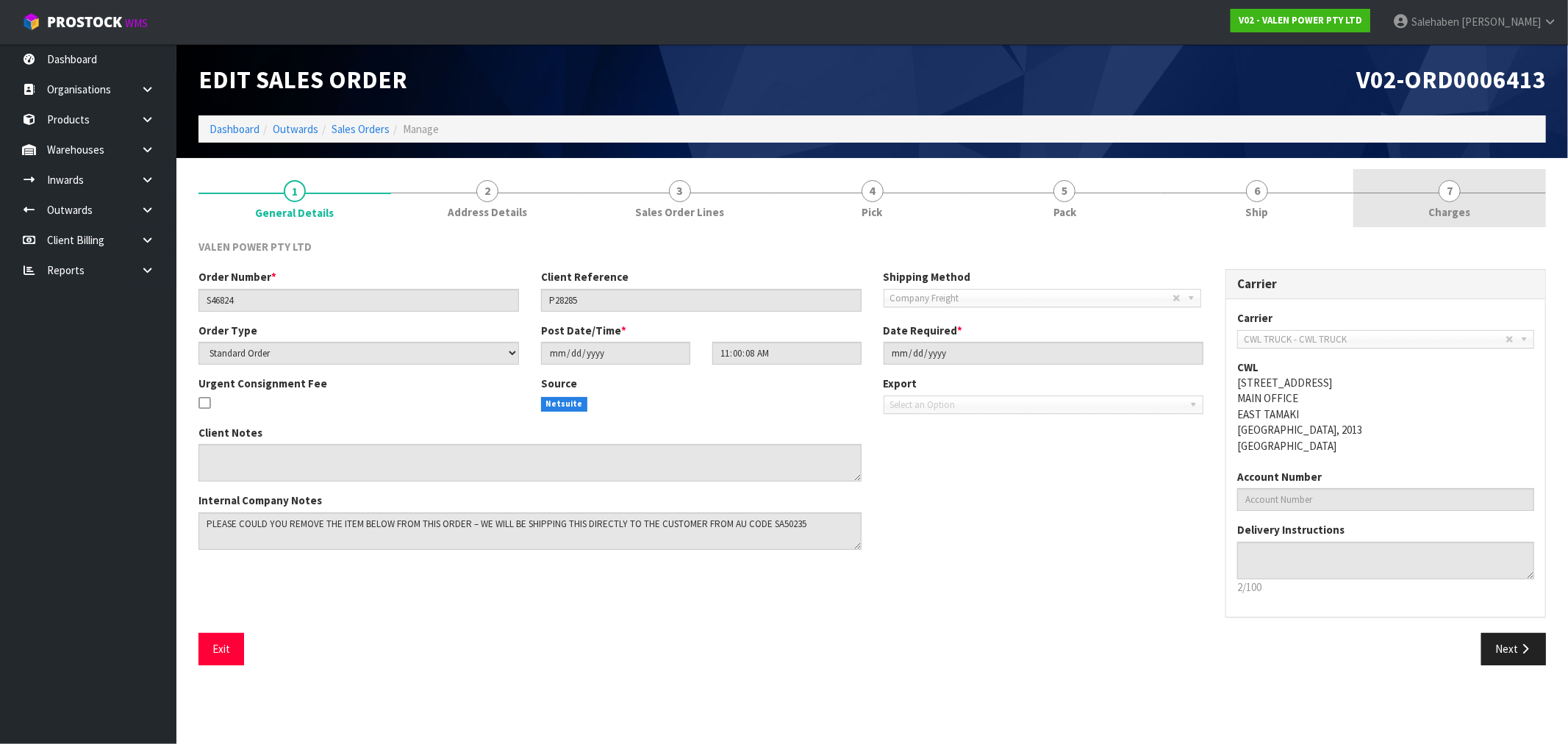
click at [1455, 200] on span "7" at bounding box center [1450, 191] width 22 height 22
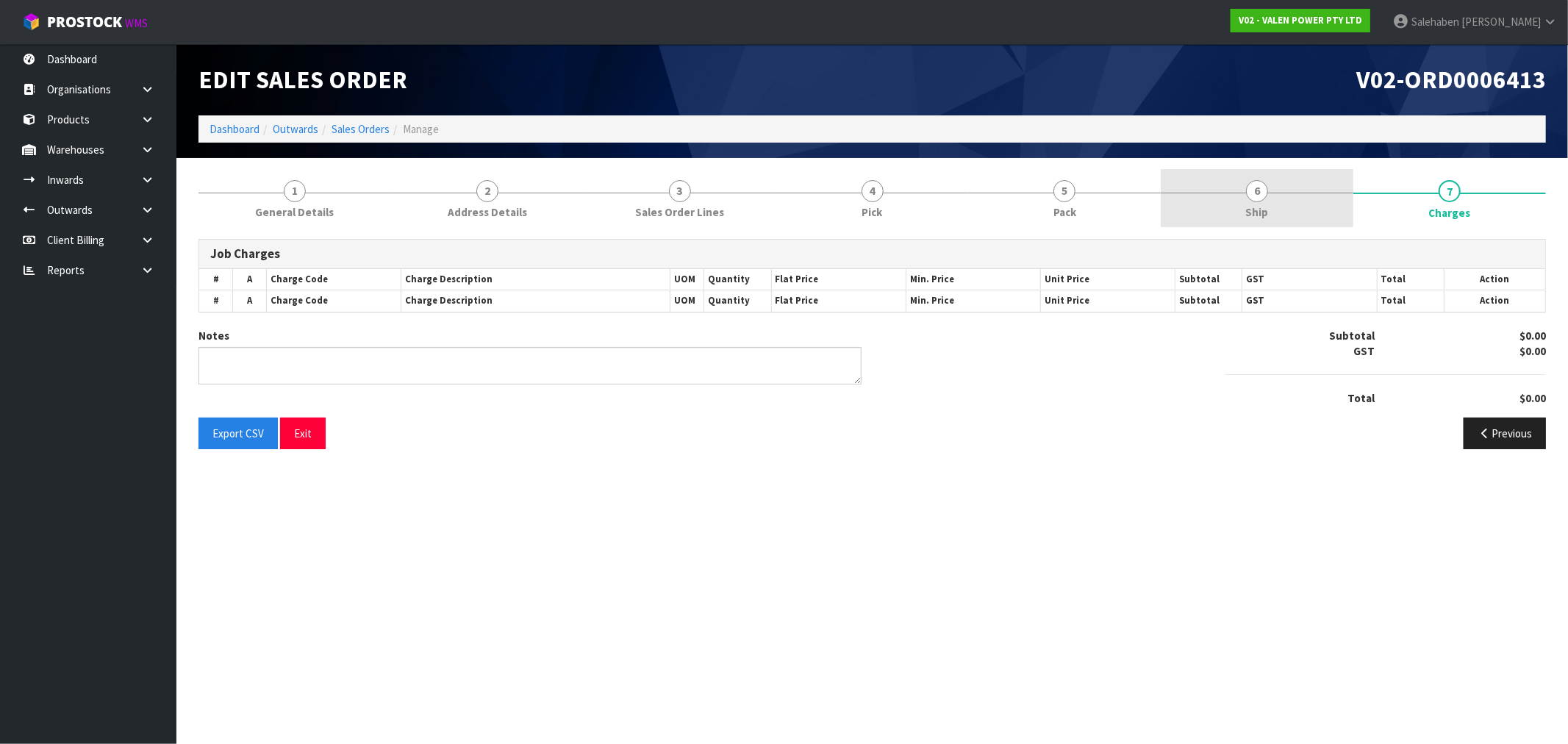
click at [1272, 202] on link "6 Ship" at bounding box center [1257, 198] width 192 height 58
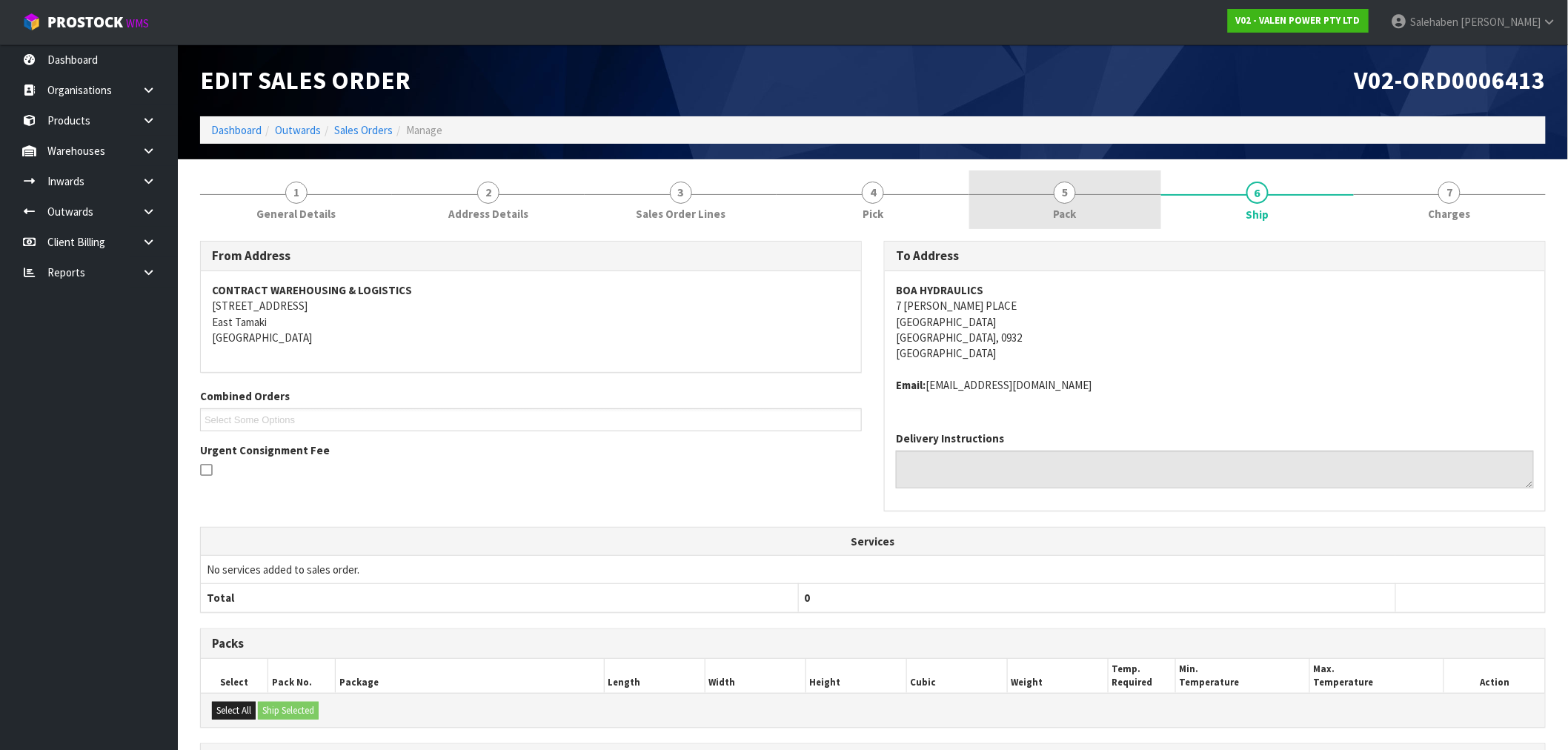
click at [1055, 203] on link "5 Pack" at bounding box center [1065, 199] width 192 height 58
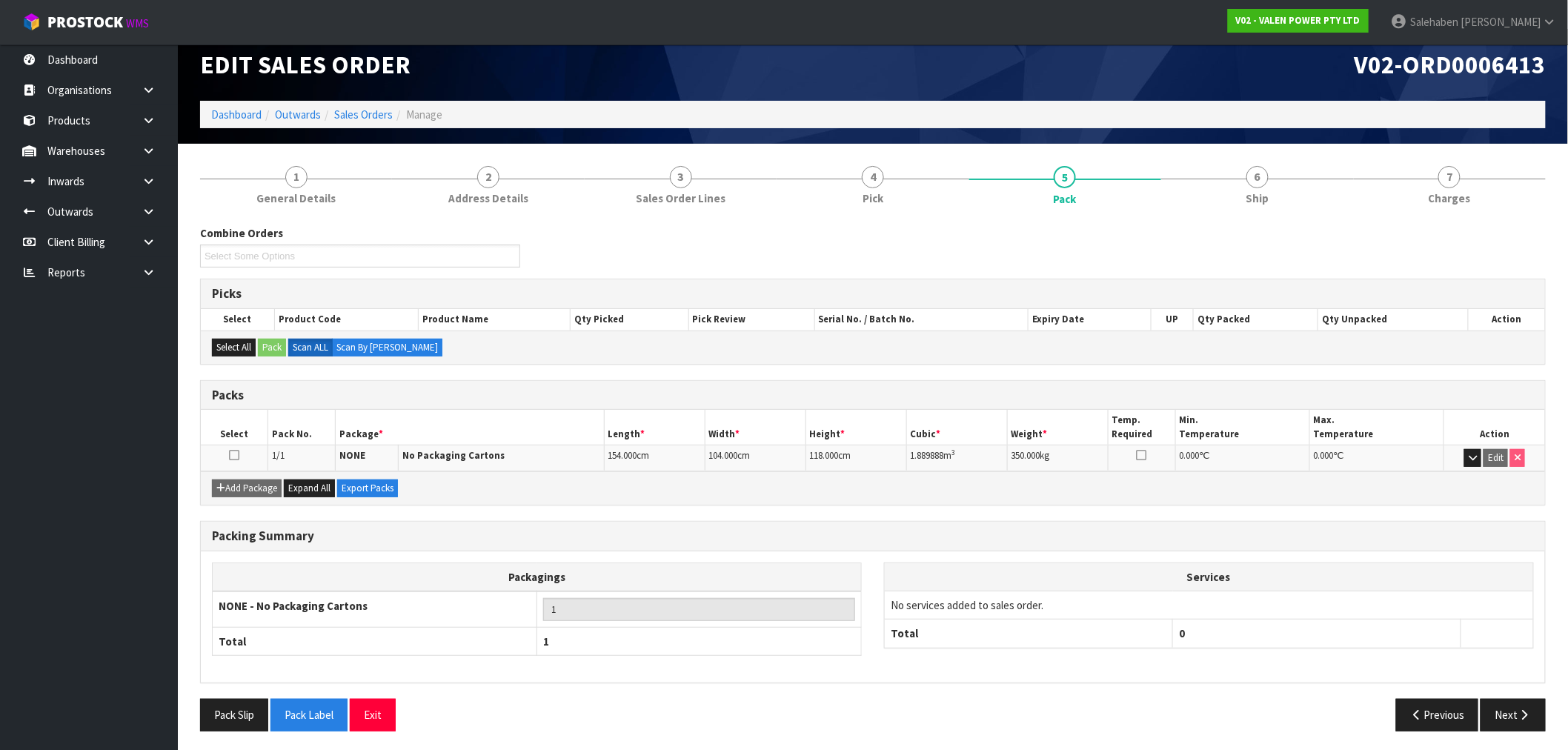
scroll to position [19, 0]
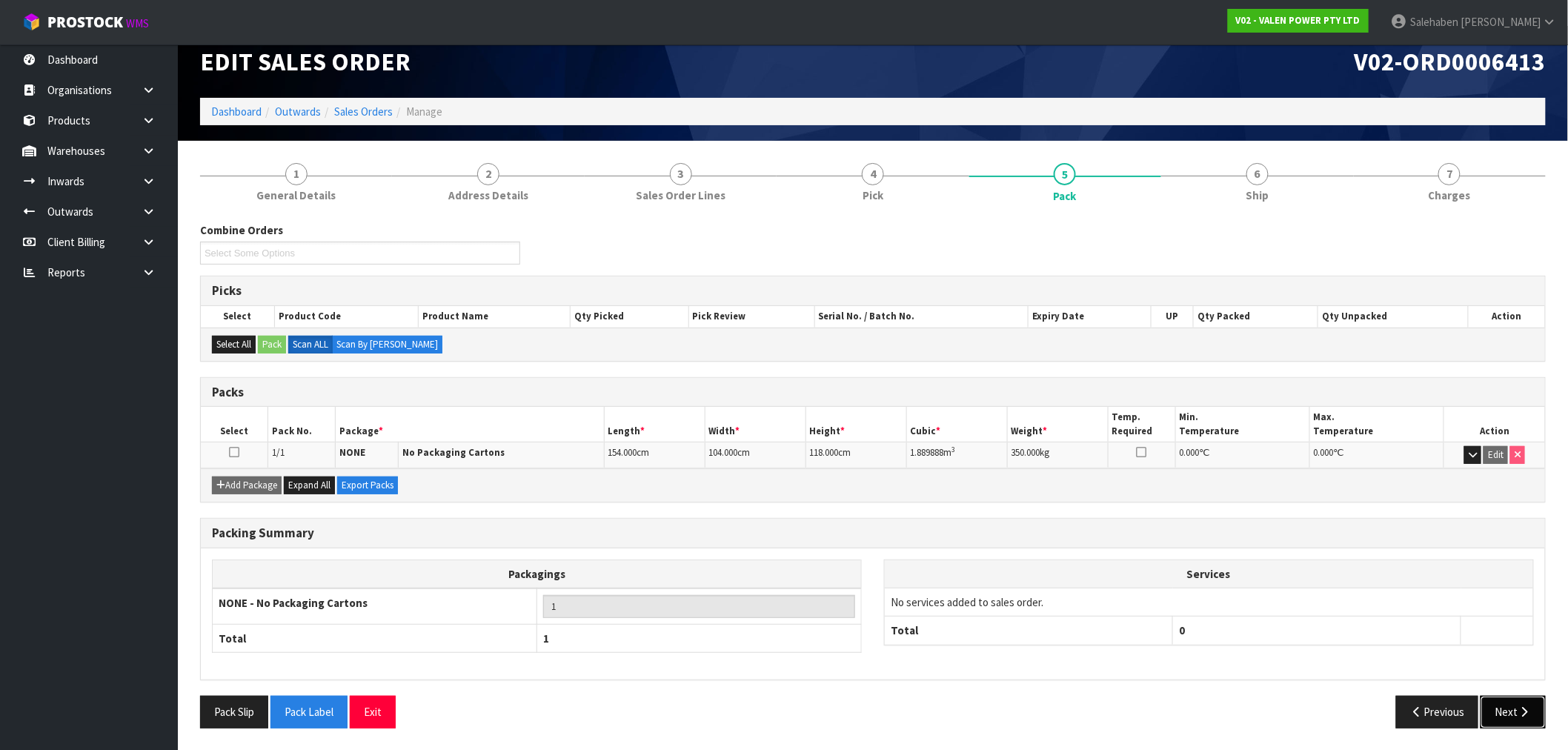
click at [1502, 708] on button "Next" at bounding box center [1513, 711] width 65 height 32
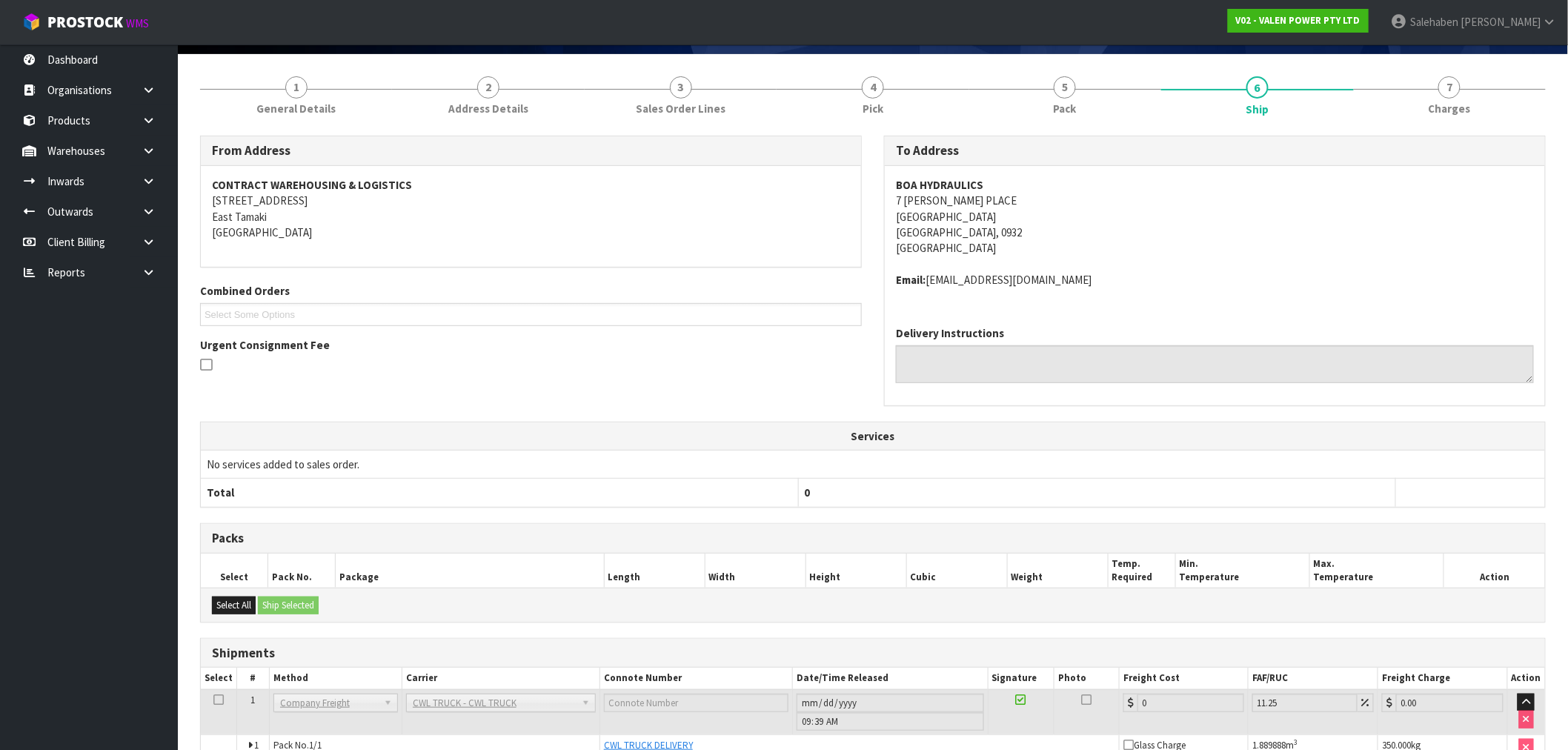
scroll to position [186, 0]
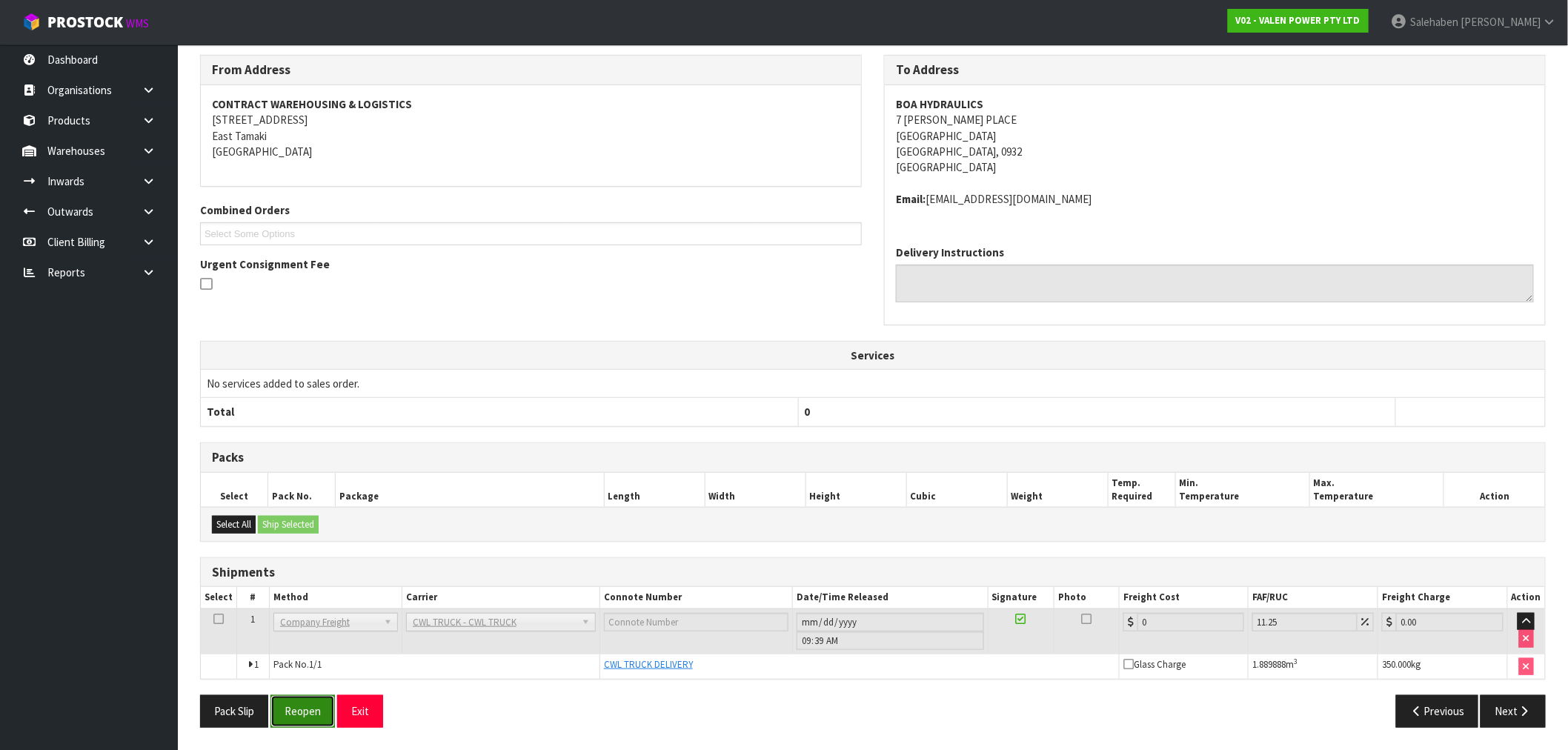
click at [305, 704] on button "Reopen" at bounding box center [302, 710] width 64 height 32
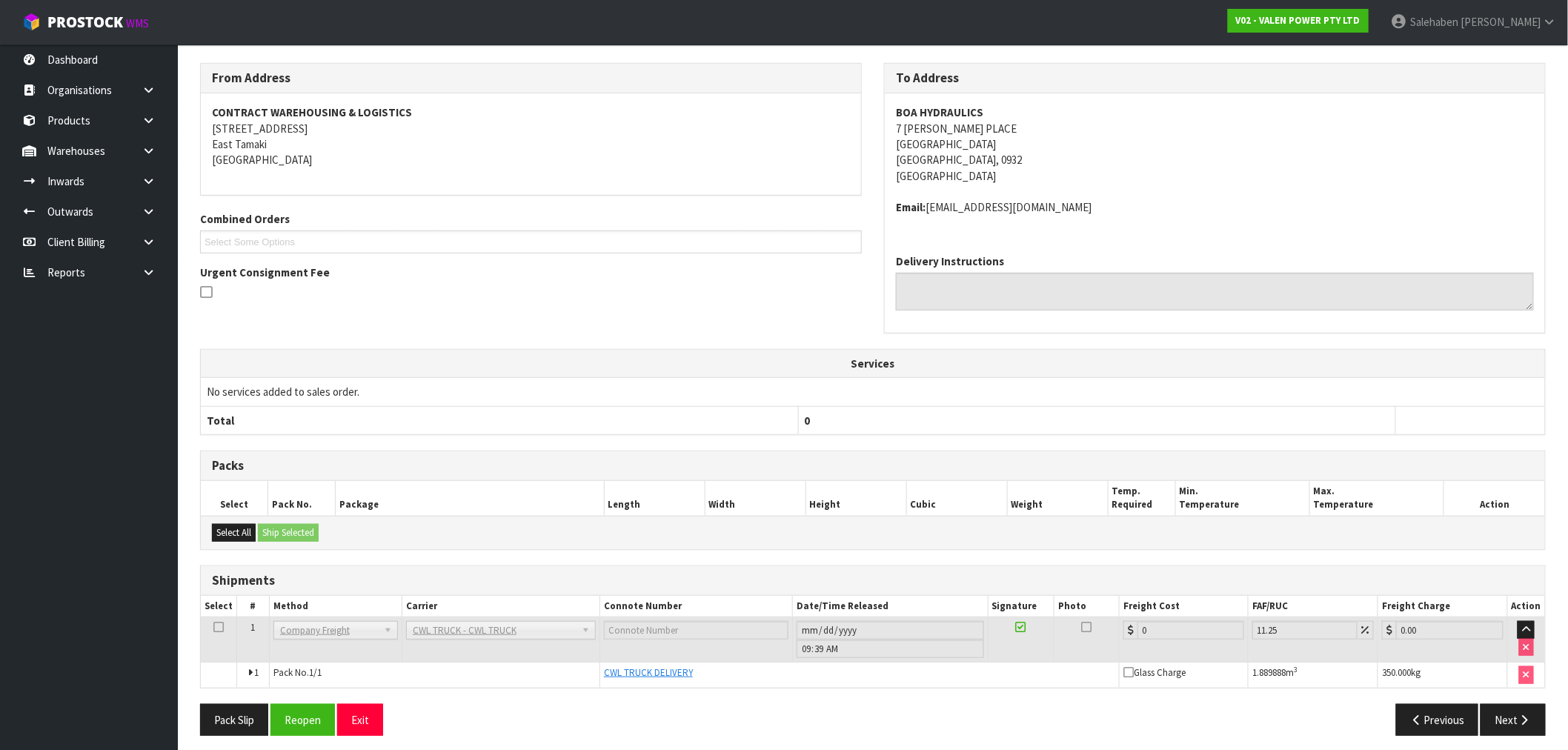
scroll to position [240, 0]
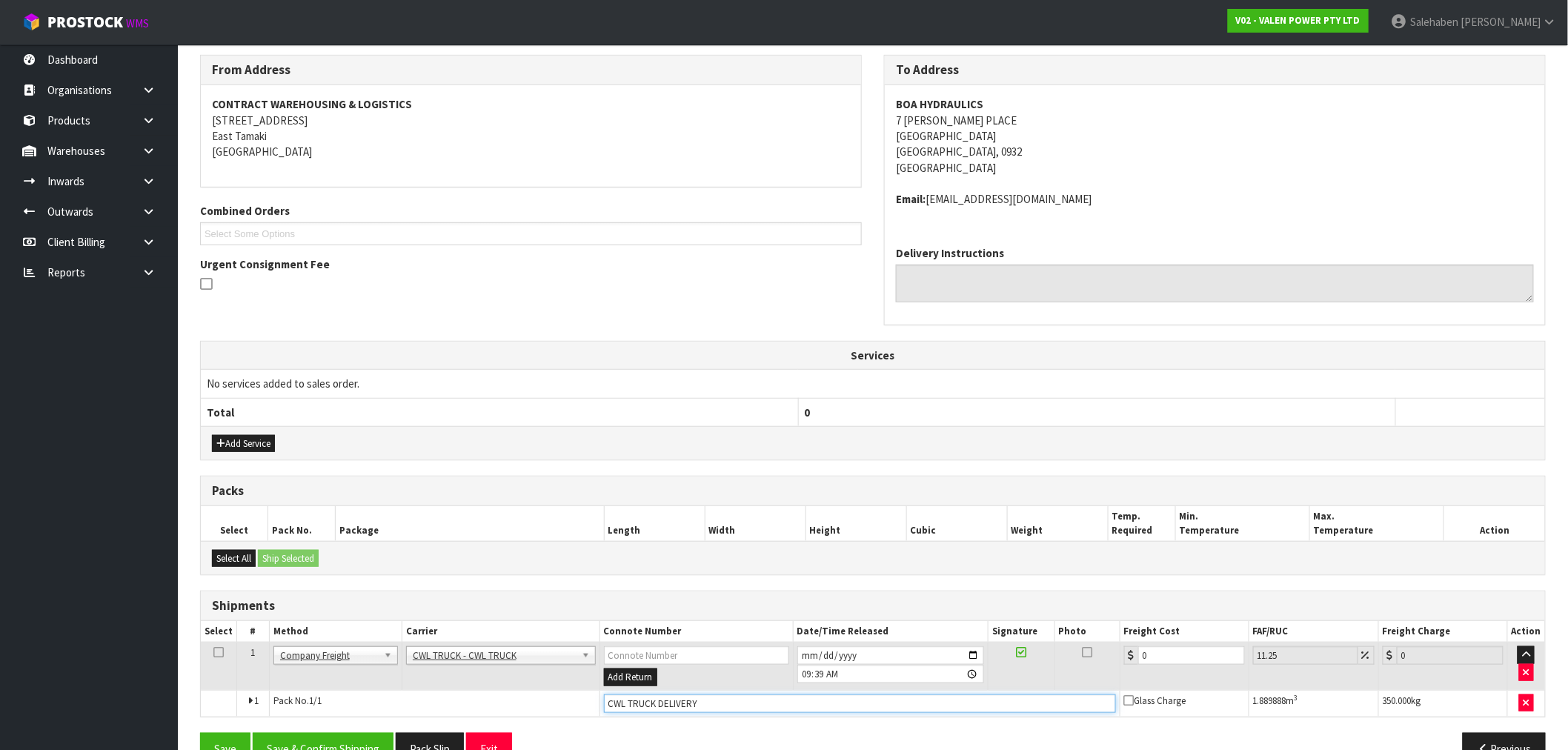
click at [722, 699] on input "CWL TRUCK DELIVERY" at bounding box center [860, 703] width 512 height 19
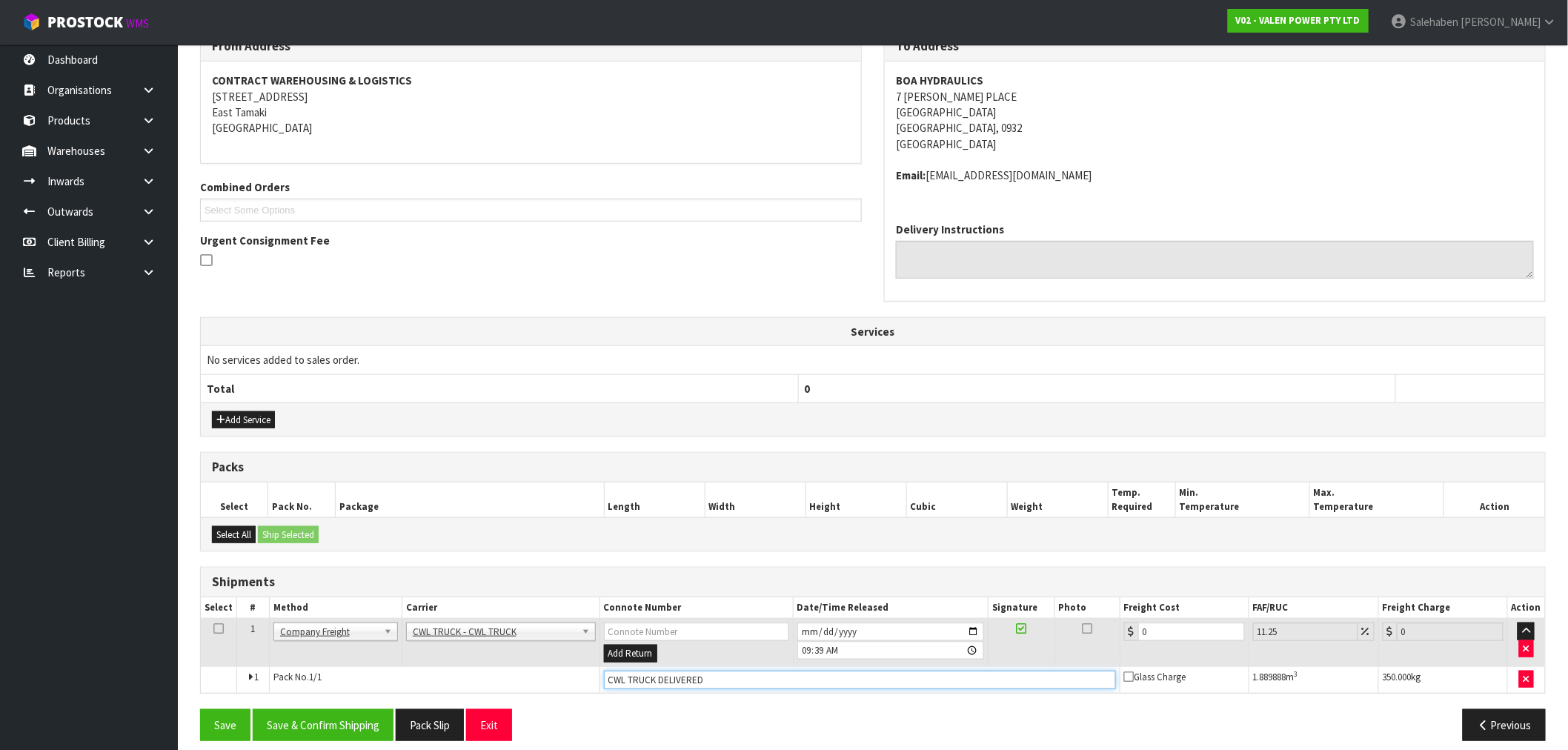
scroll to position [276, 0]
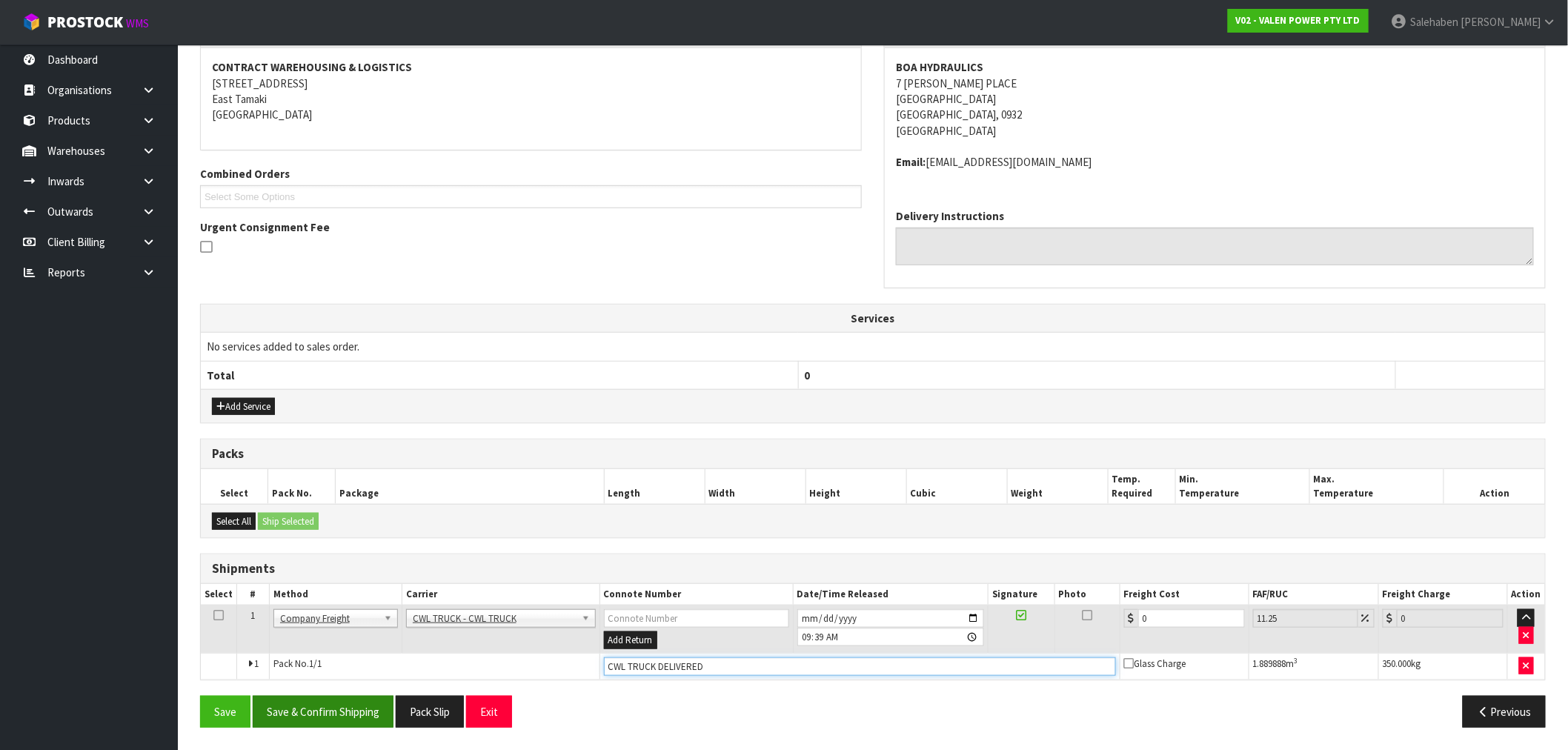
type input "CWL TRUCK DELIVERED"
click at [346, 704] on button "Save & Confirm Shipping" at bounding box center [323, 711] width 141 height 32
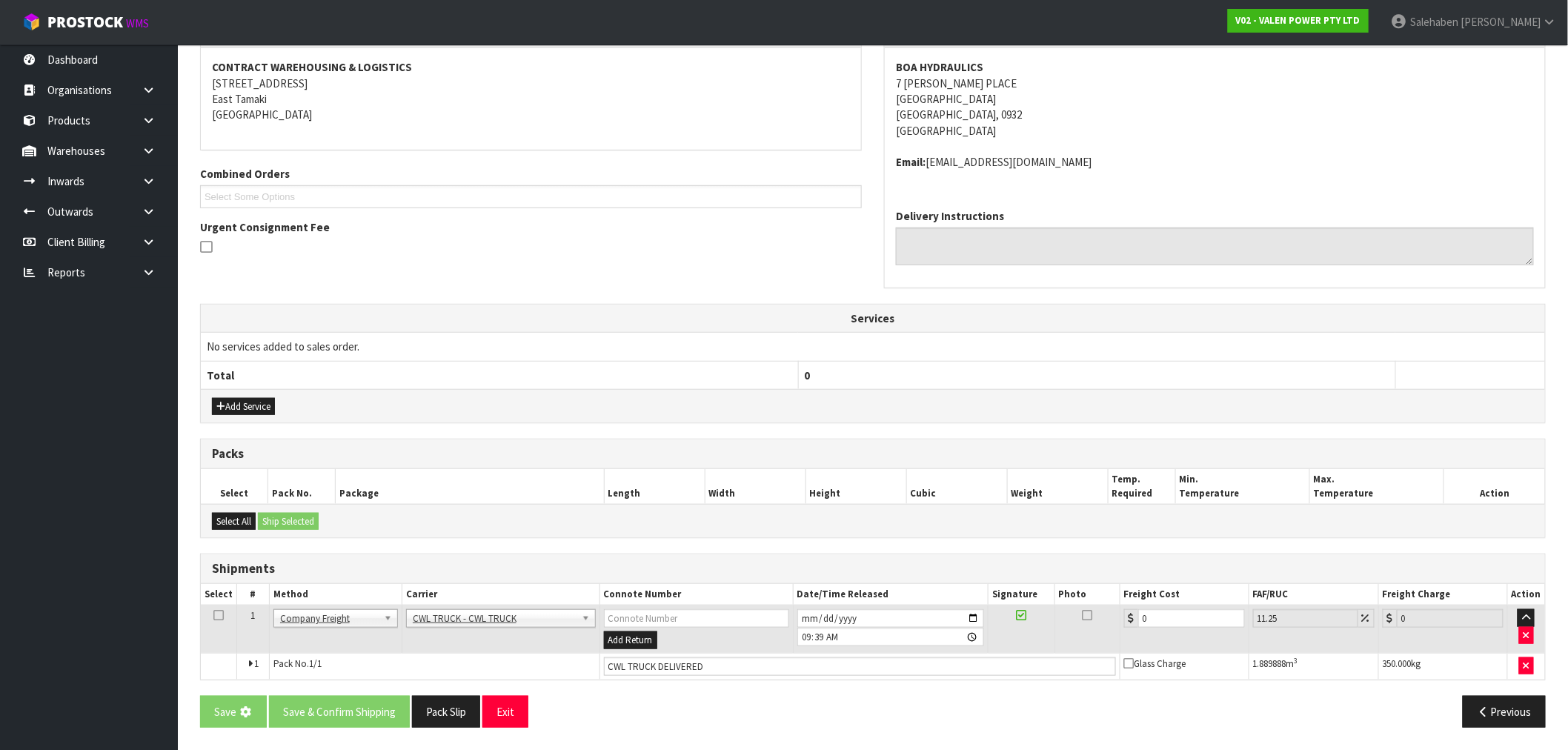
scroll to position [0, 0]
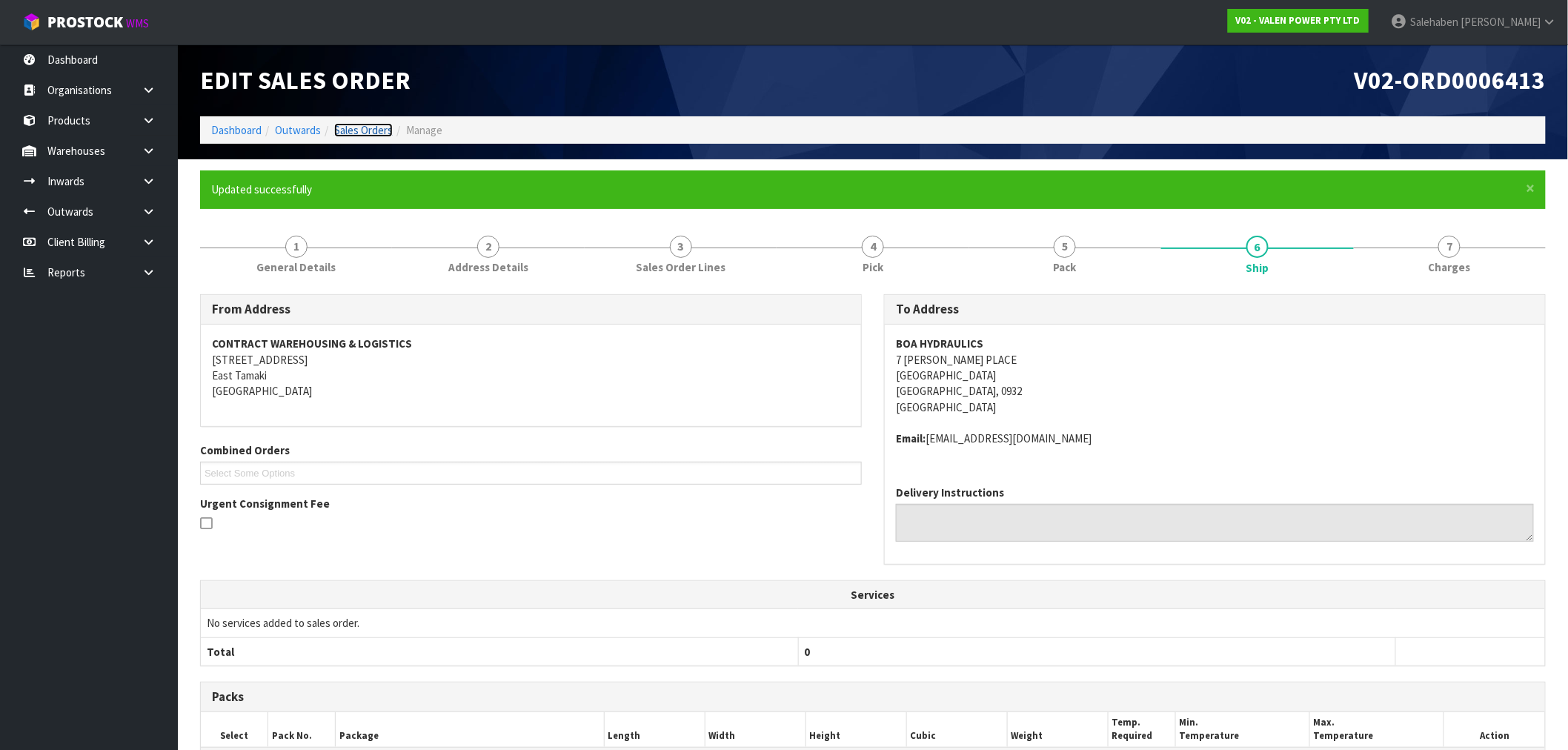
click at [363, 127] on link "Sales Orders" at bounding box center [363, 130] width 58 height 14
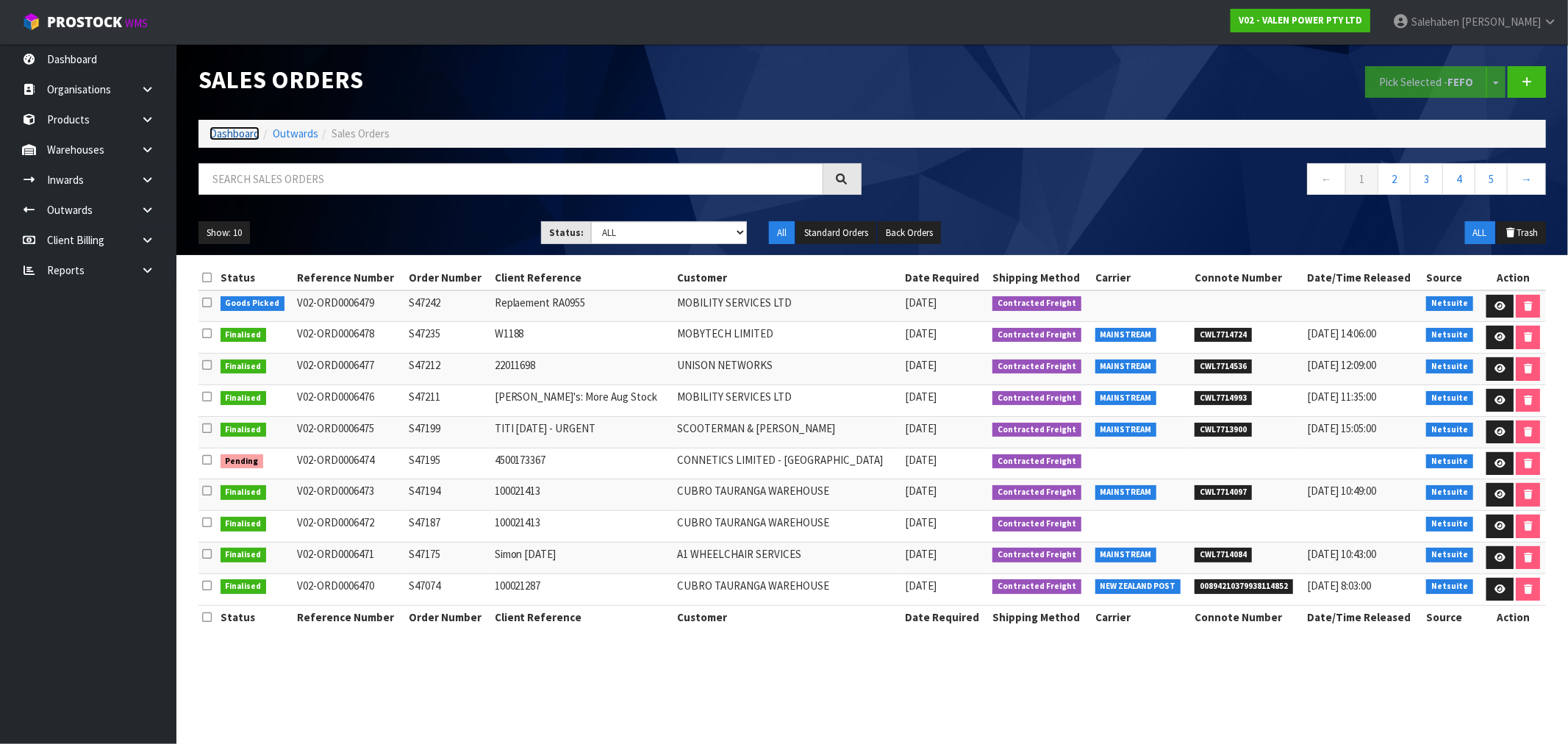
click at [237, 135] on link "Dashboard" at bounding box center [235, 133] width 50 height 14
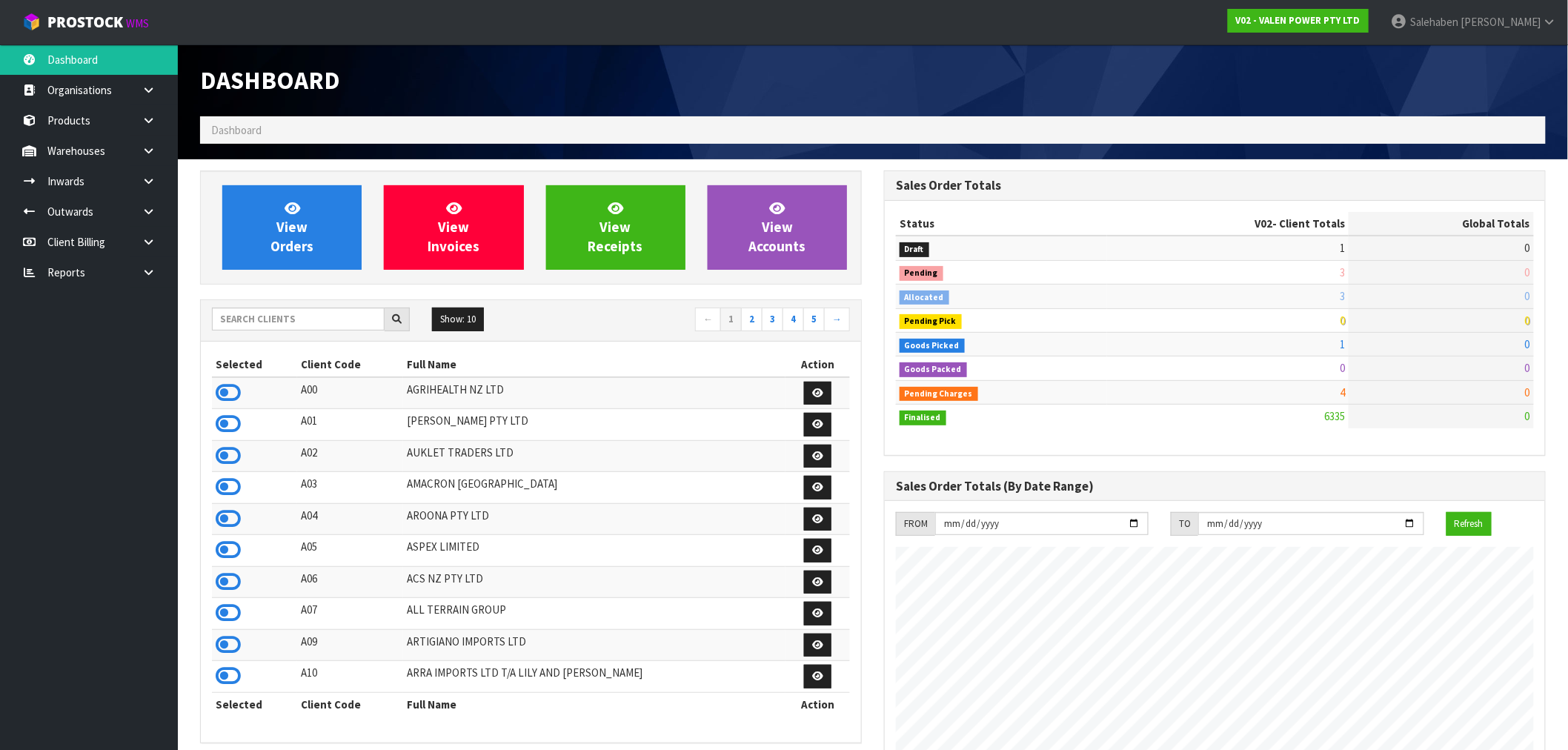
scroll to position [1122, 684]
click at [293, 317] on input "text" at bounding box center [298, 319] width 172 height 23
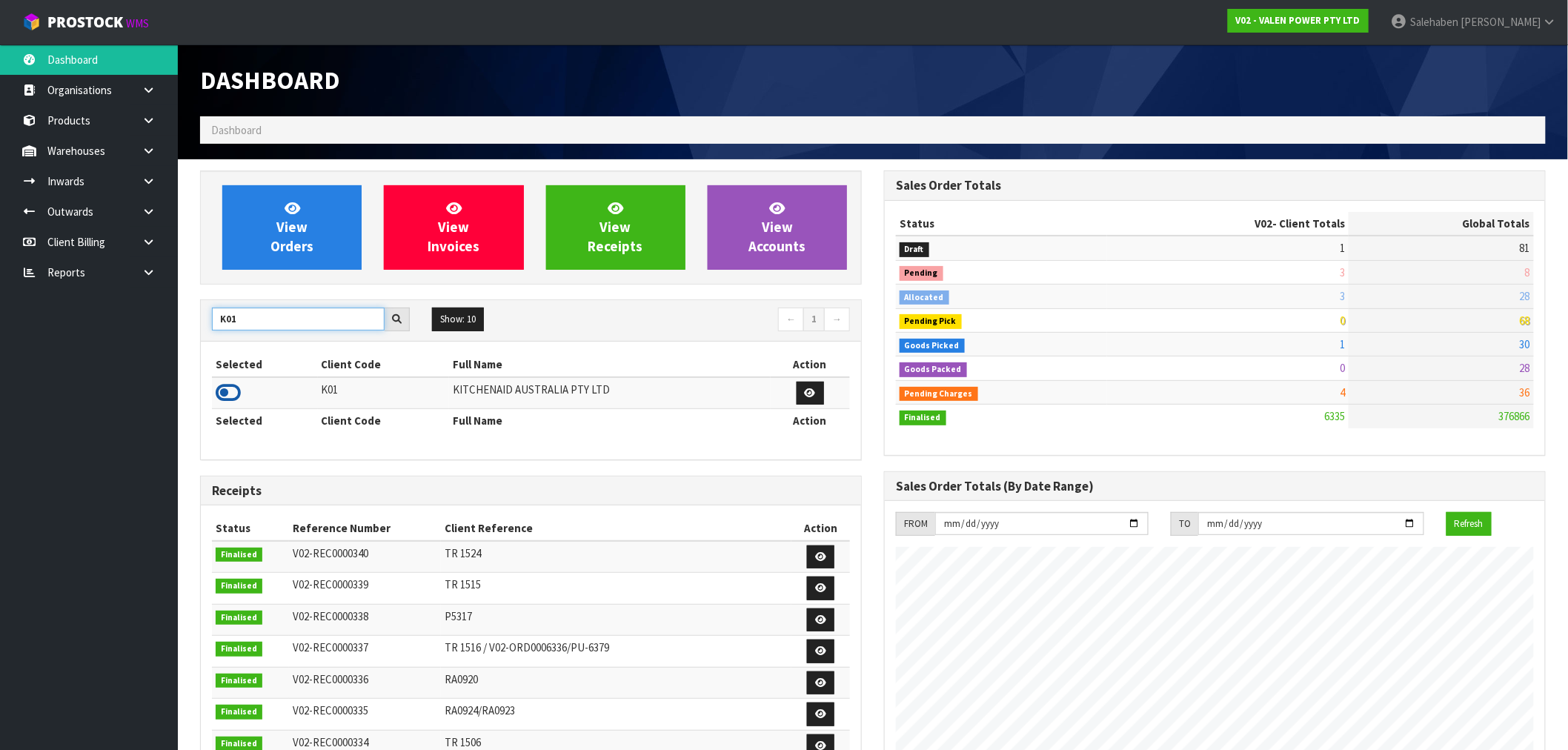
type input "K01"
click at [227, 393] on icon at bounding box center [228, 393] width 25 height 22
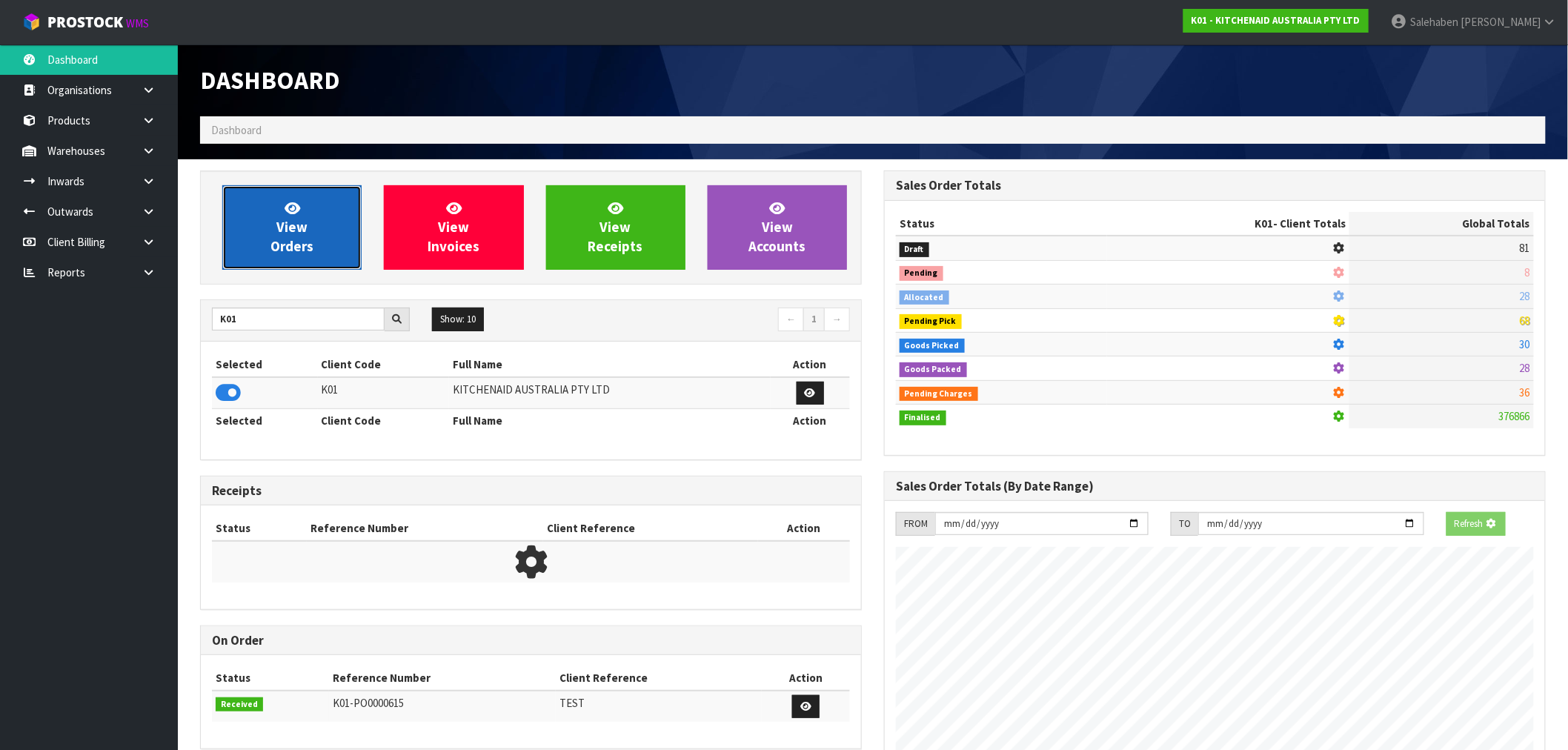
click at [276, 238] on span "View Orders" at bounding box center [292, 227] width 43 height 55
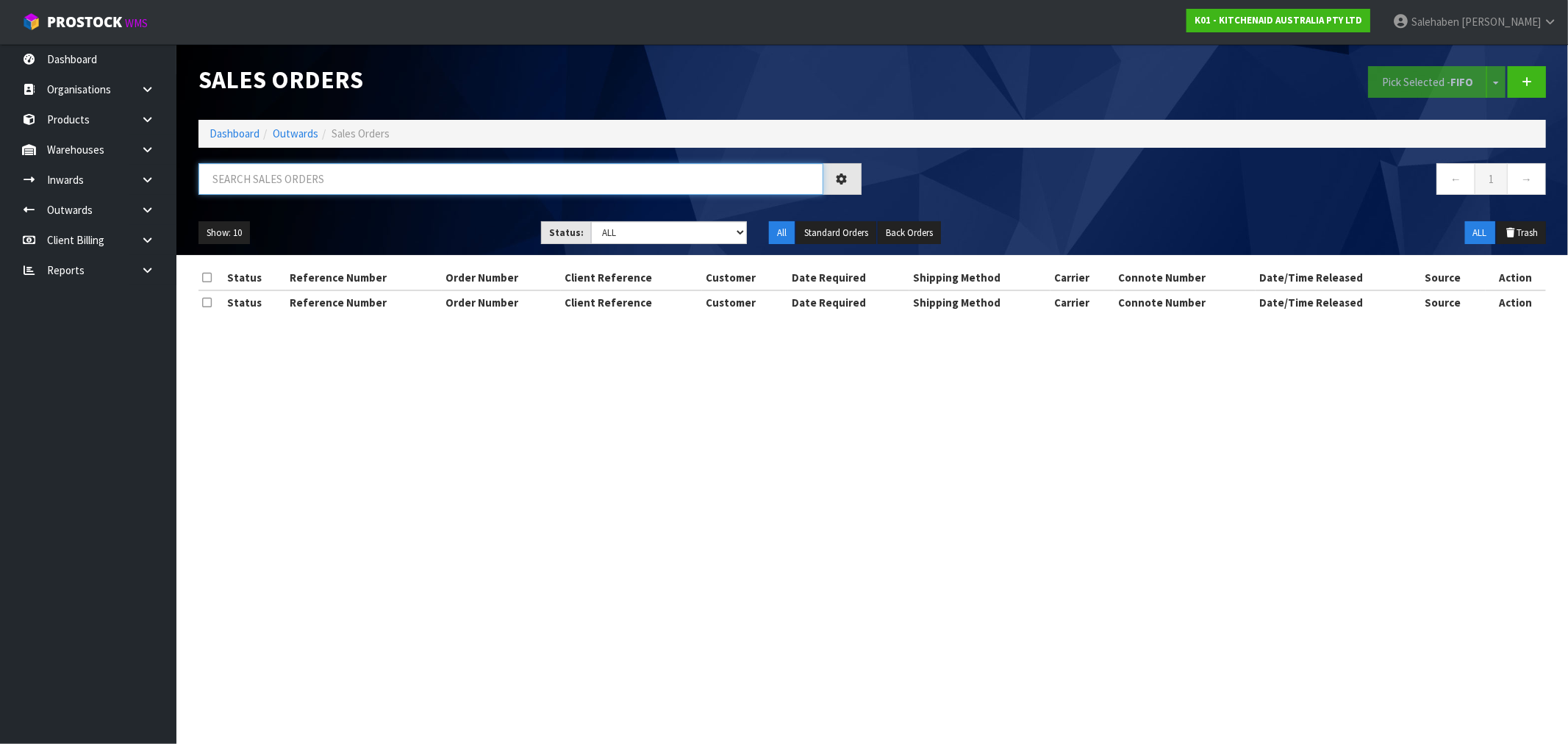
click at [252, 187] on input "text" at bounding box center [511, 178] width 625 height 32
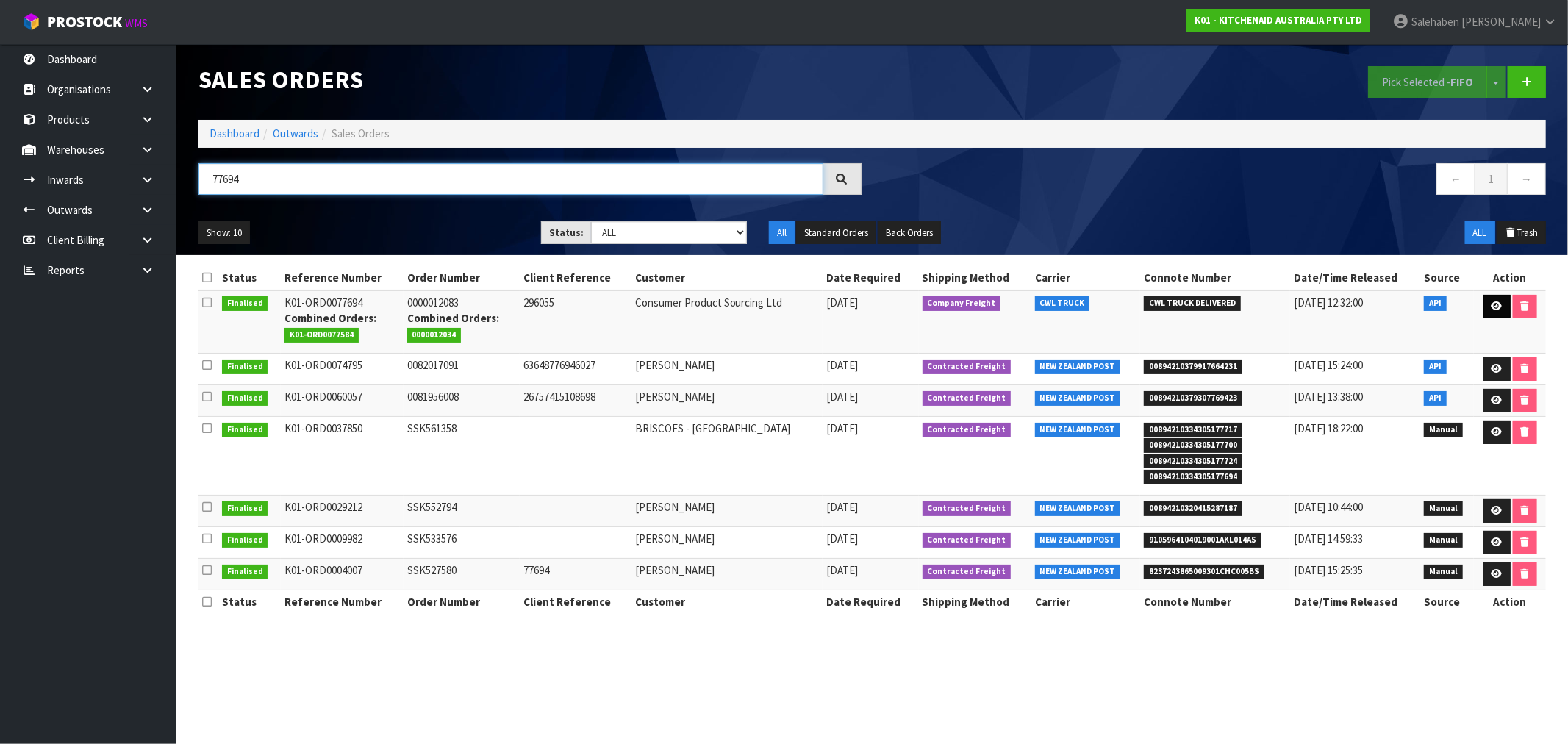
type input "77694"
click at [1491, 306] on icon at bounding box center [1496, 306] width 11 height 10
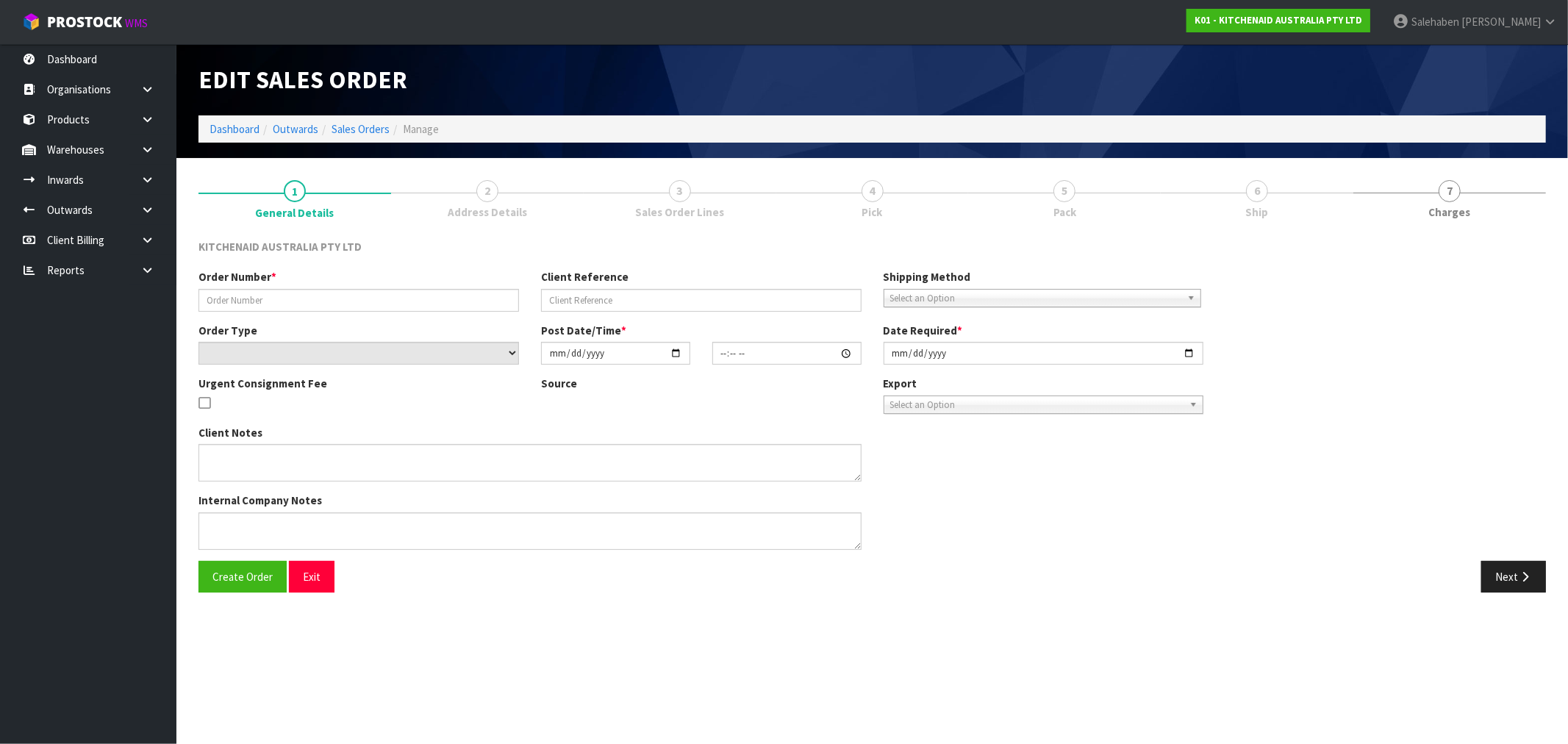
type input "0000012083"
type input "296055"
select select "number:0"
type input "2025-08-11"
type input "13:32:15.000"
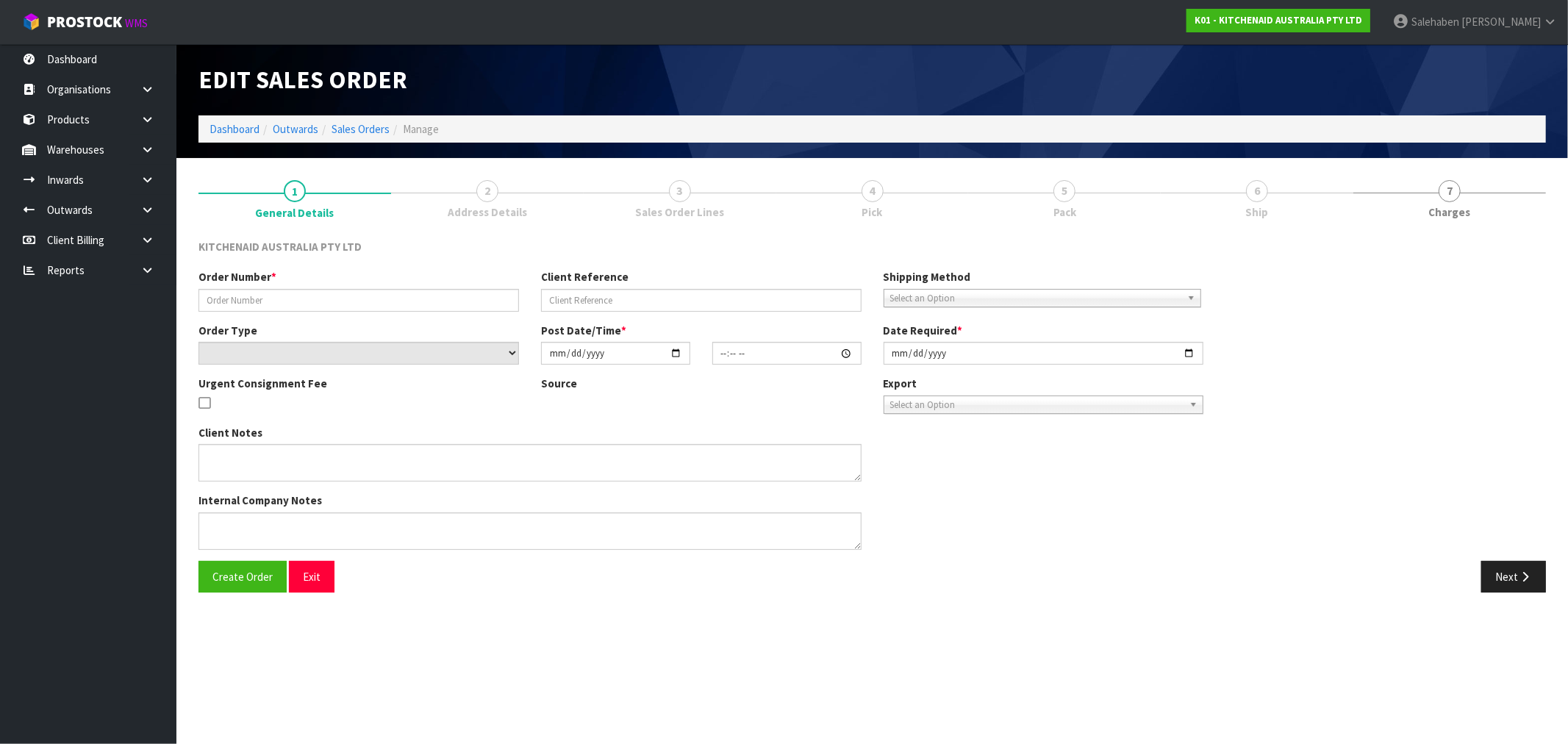
type input "2025-08-11"
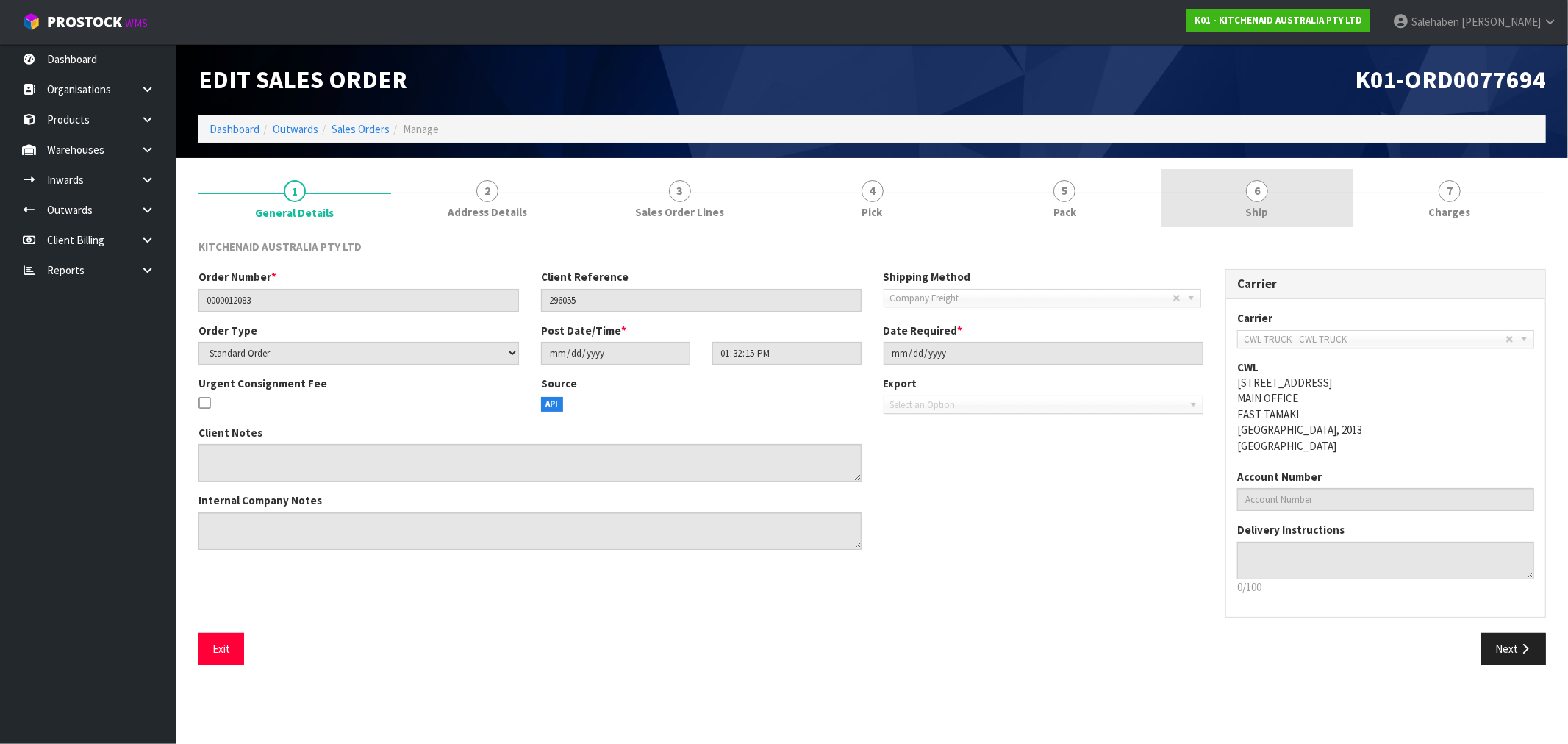
click at [1251, 207] on span "Ship" at bounding box center [1257, 212] width 23 height 16
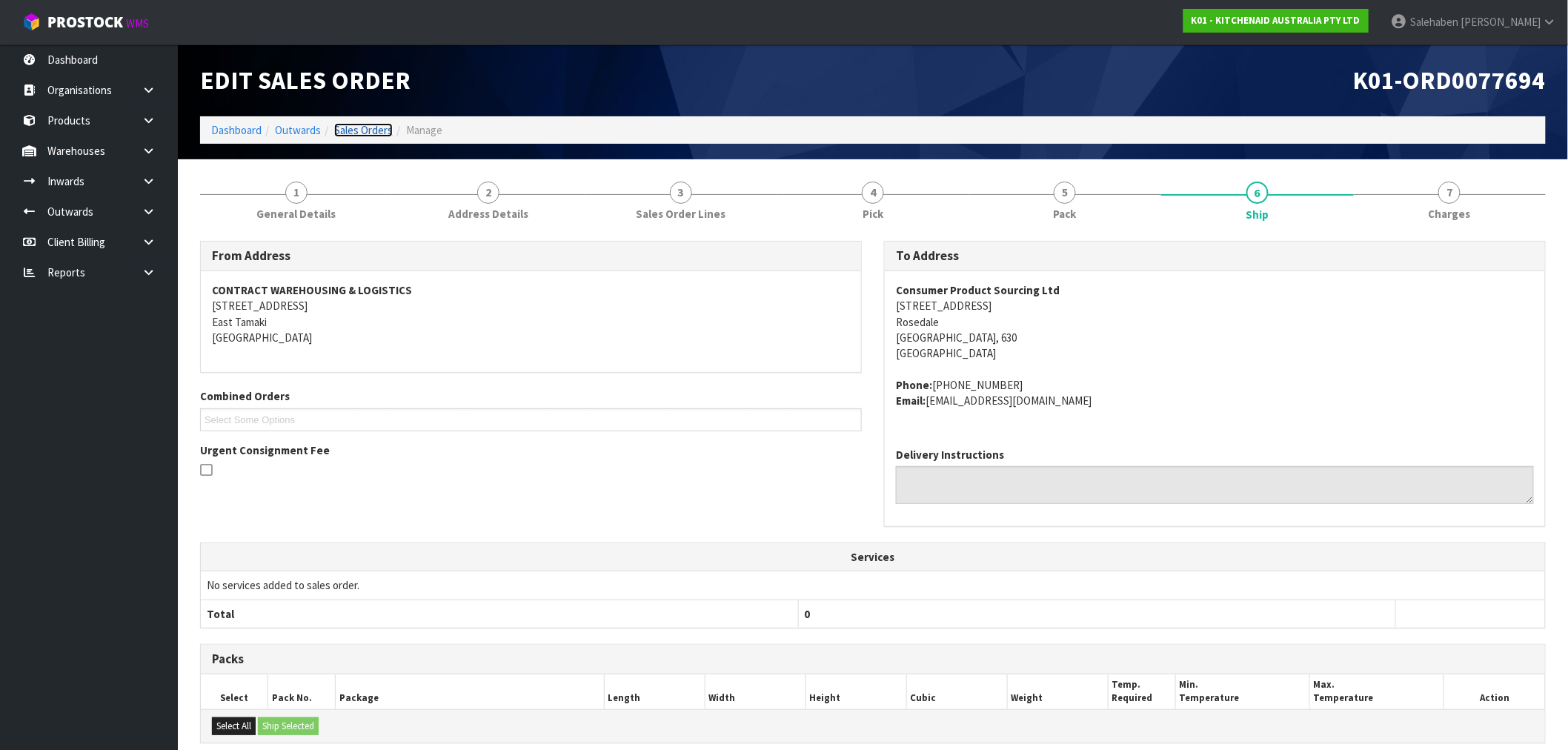
click at [361, 128] on link "Sales Orders" at bounding box center [363, 130] width 58 height 14
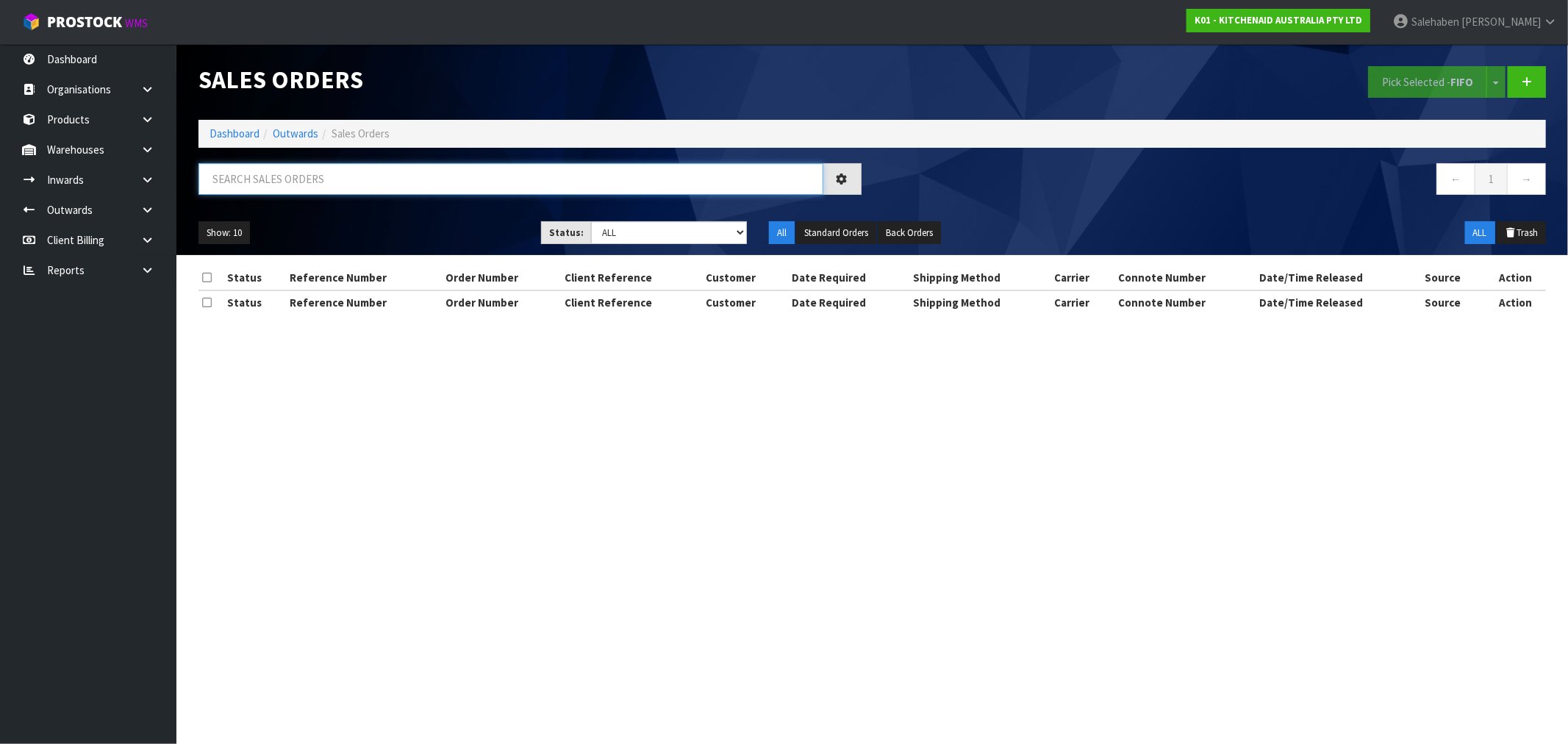
click at [358, 172] on input "text" at bounding box center [511, 178] width 625 height 32
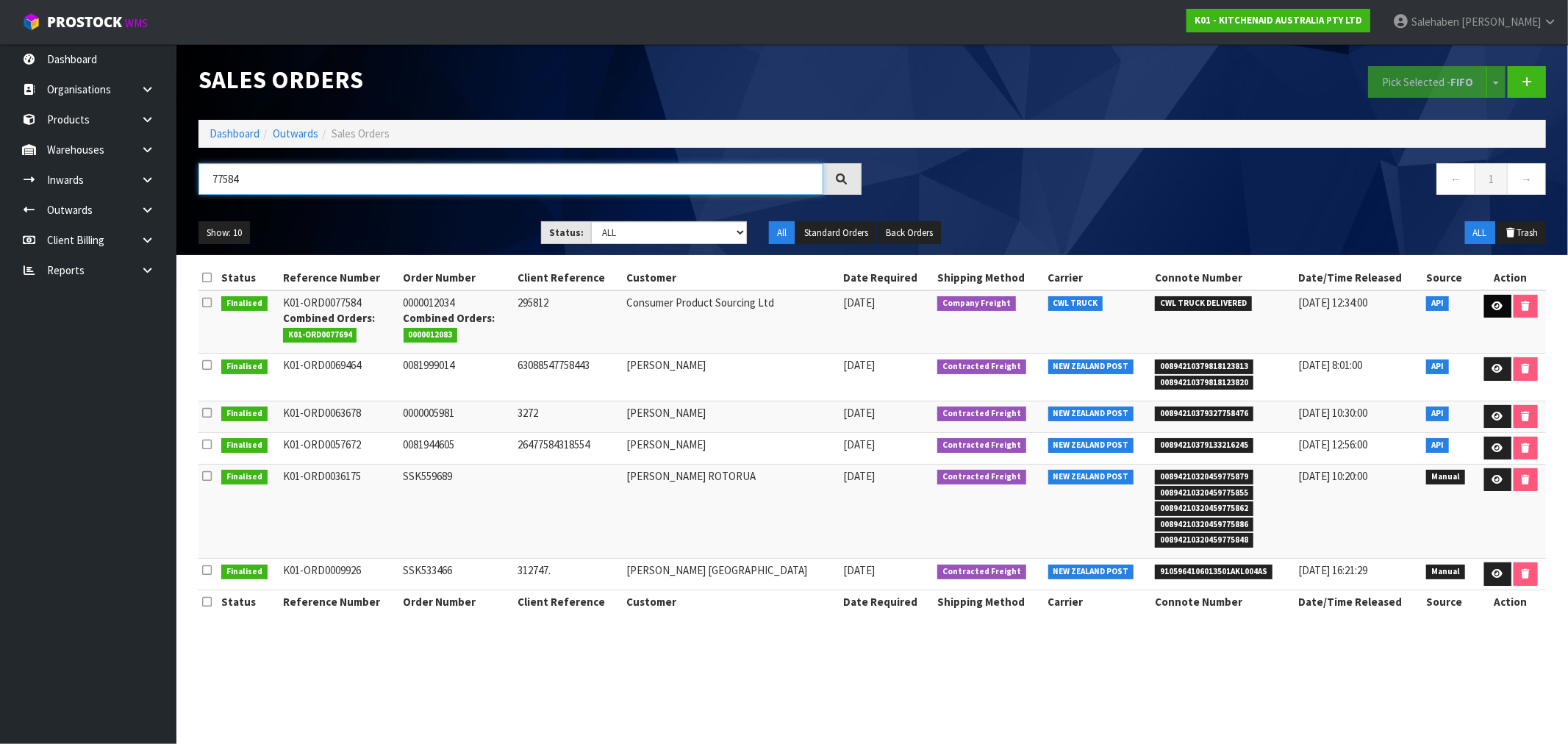
type input "77584"
click at [1492, 305] on icon at bounding box center [1497, 306] width 11 height 10
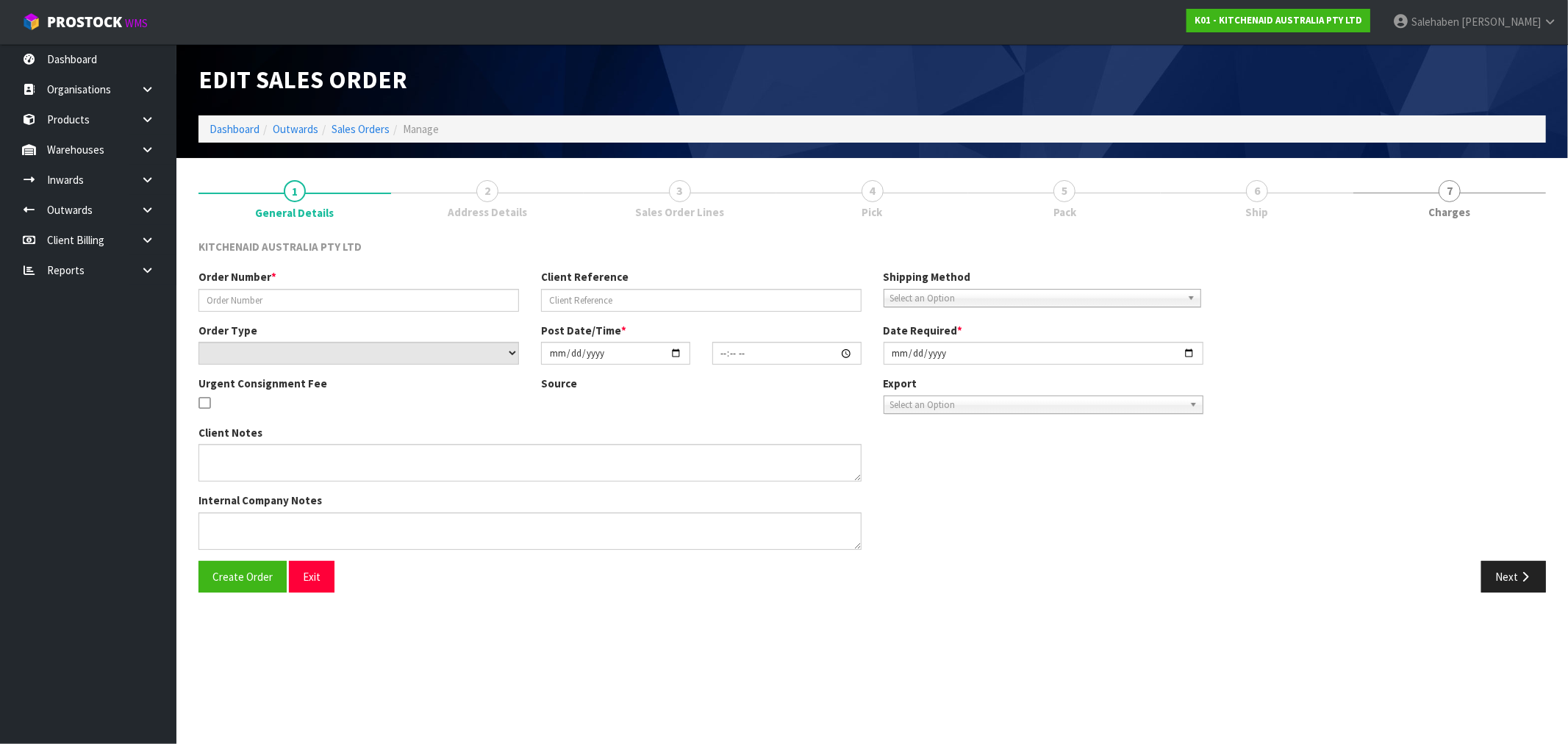
type input "0000012034"
type input "295812"
select select "number:0"
type input "2025-08-07"
type input "11:33:05.000"
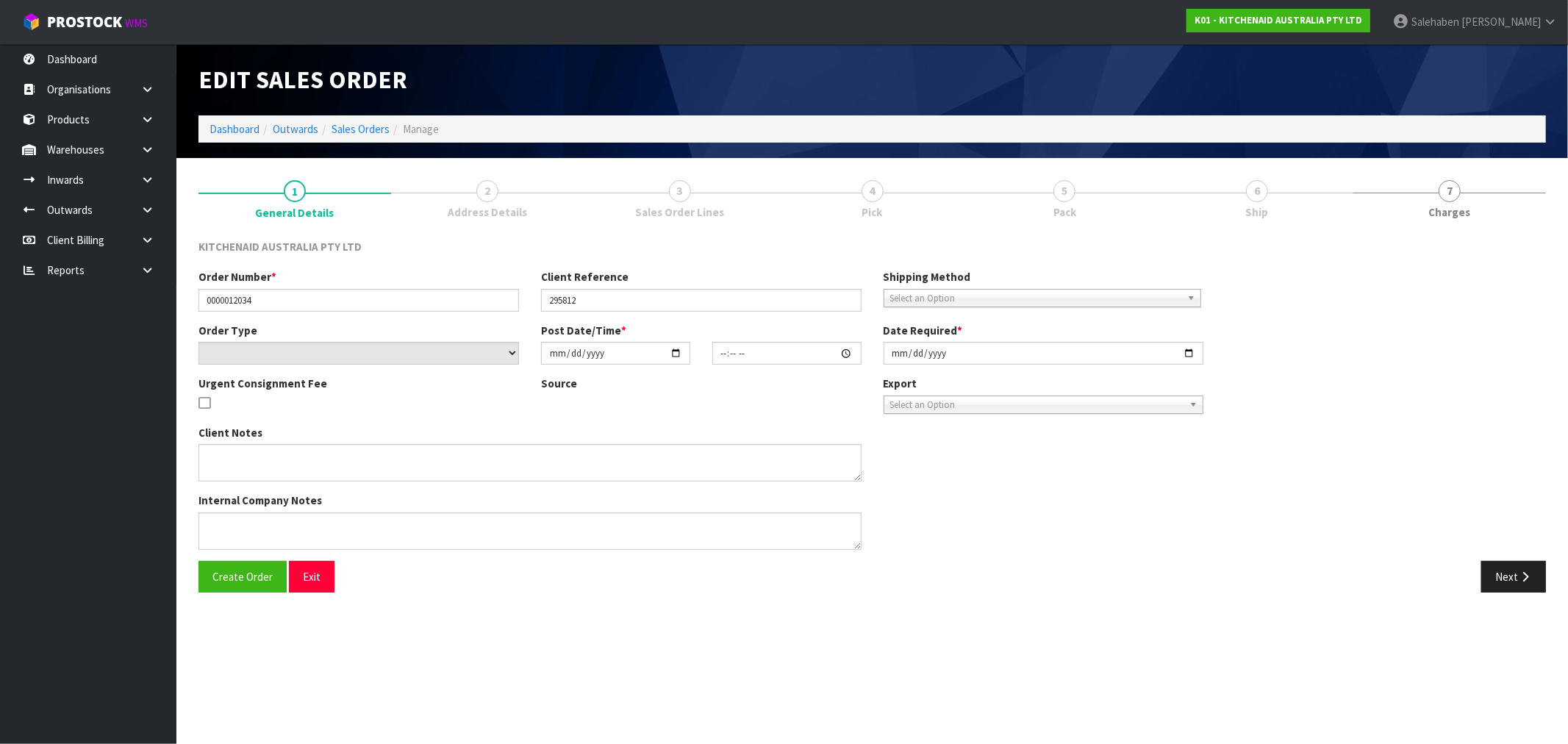
type input "2025-08-07"
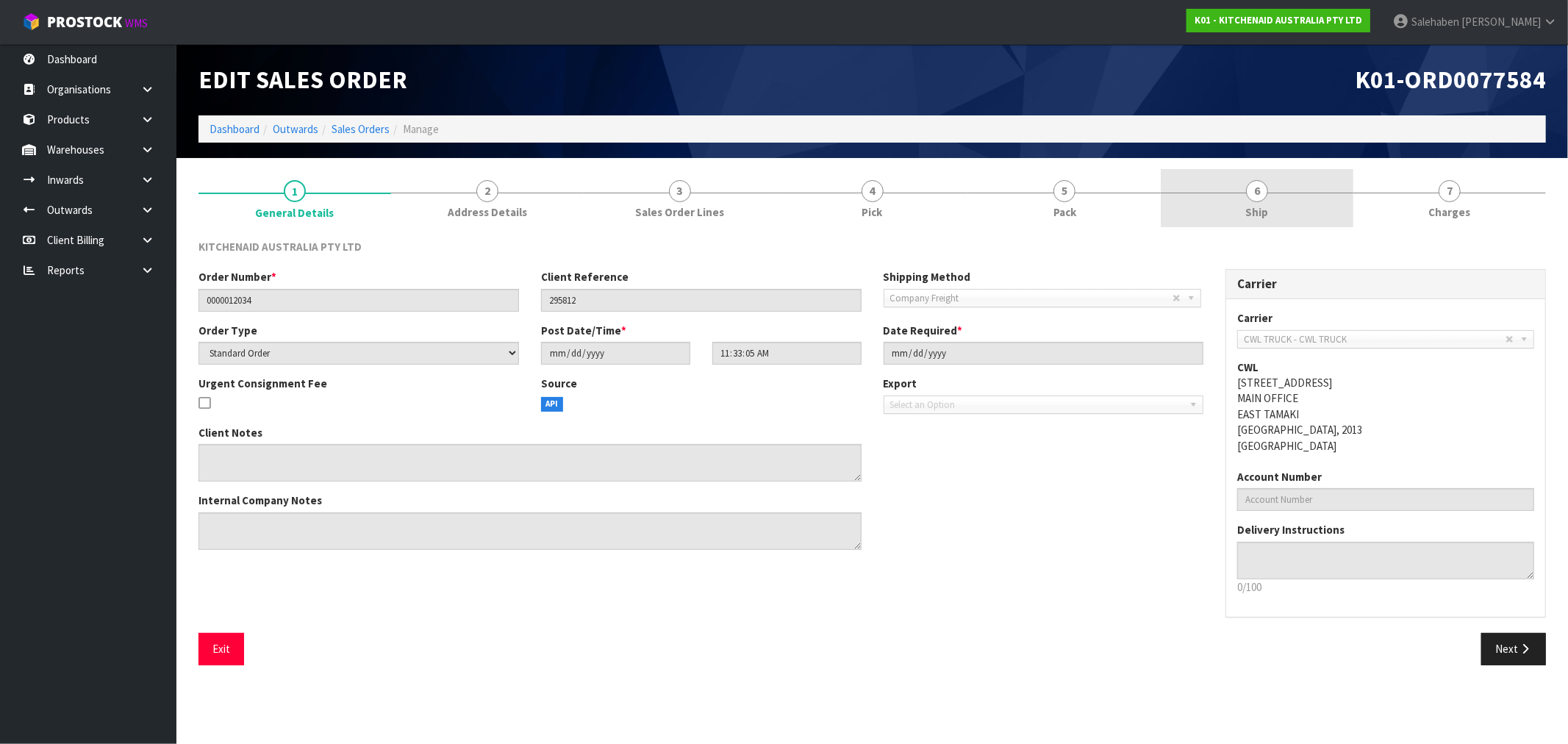
click at [1254, 196] on span "6" at bounding box center [1257, 191] width 22 height 22
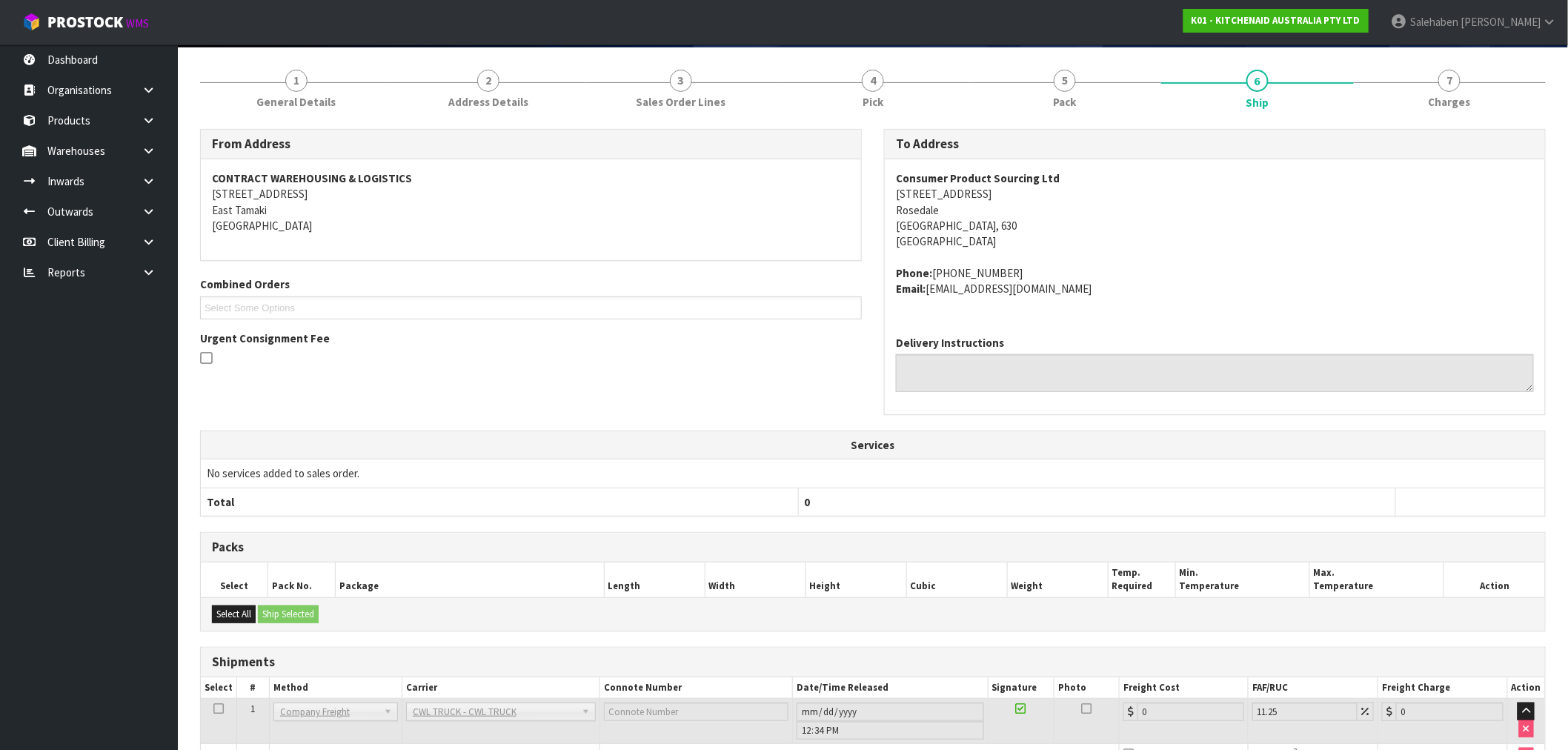
scroll to position [201, 0]
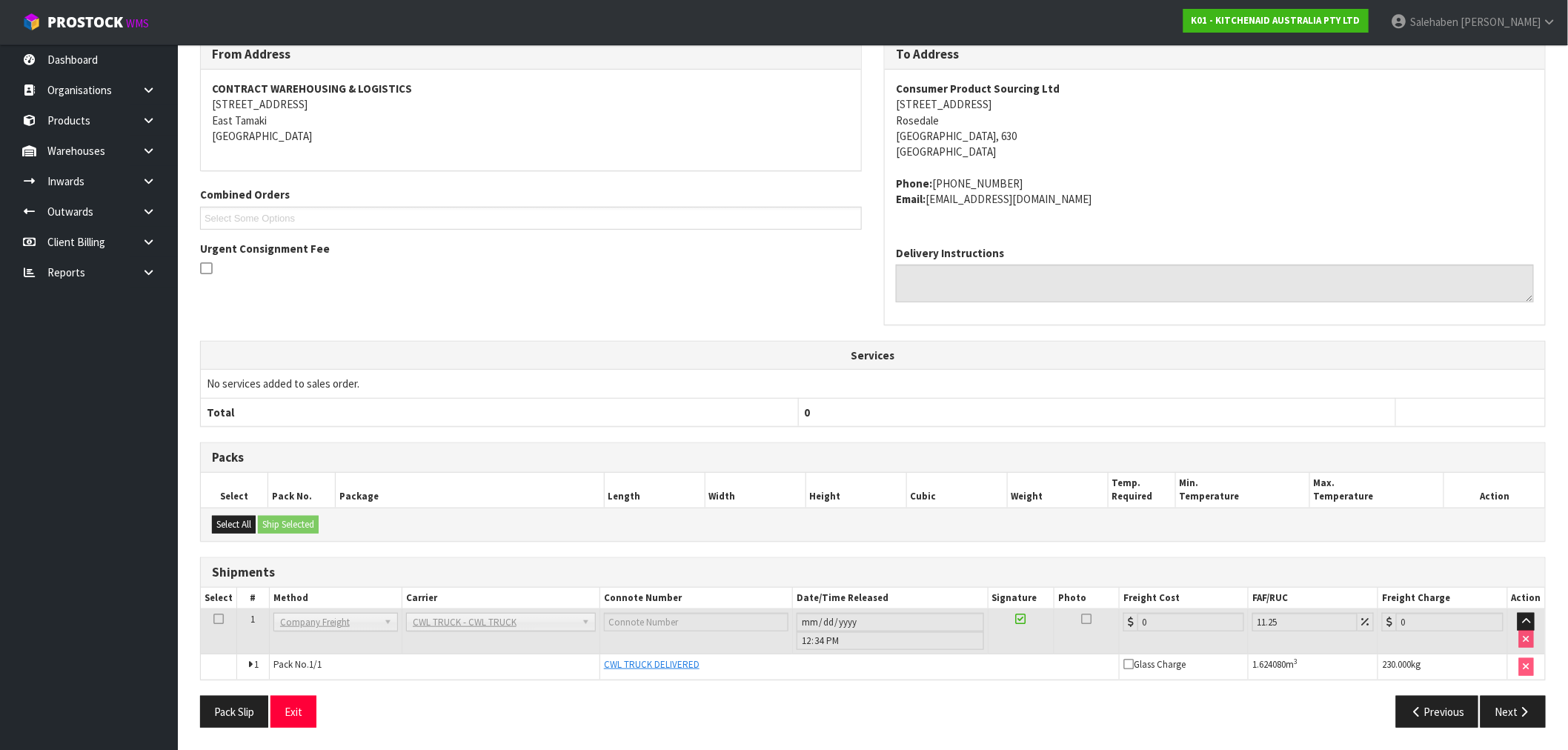
click at [357, 598] on th "Method" at bounding box center [335, 598] width 133 height 22
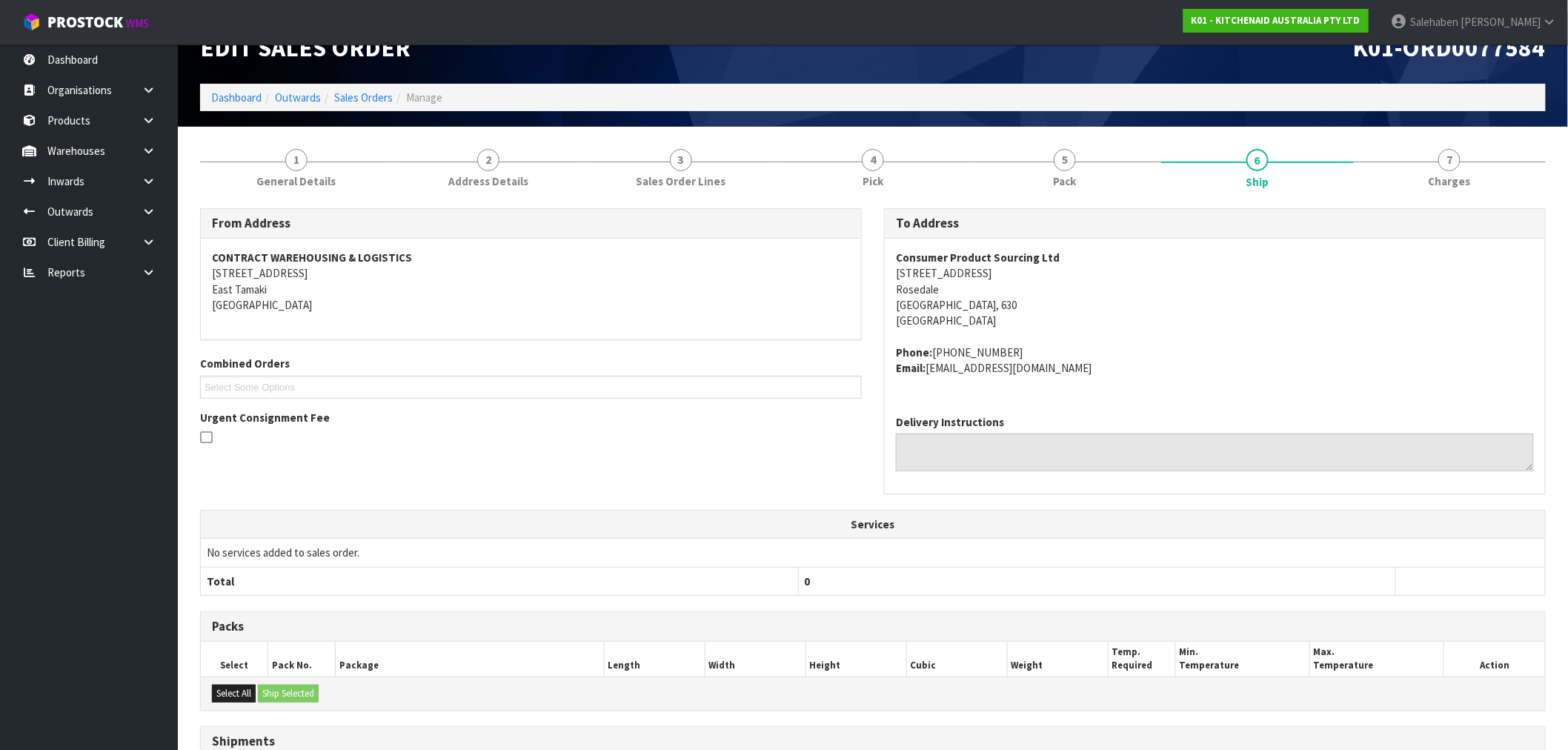
scroll to position [0, 0]
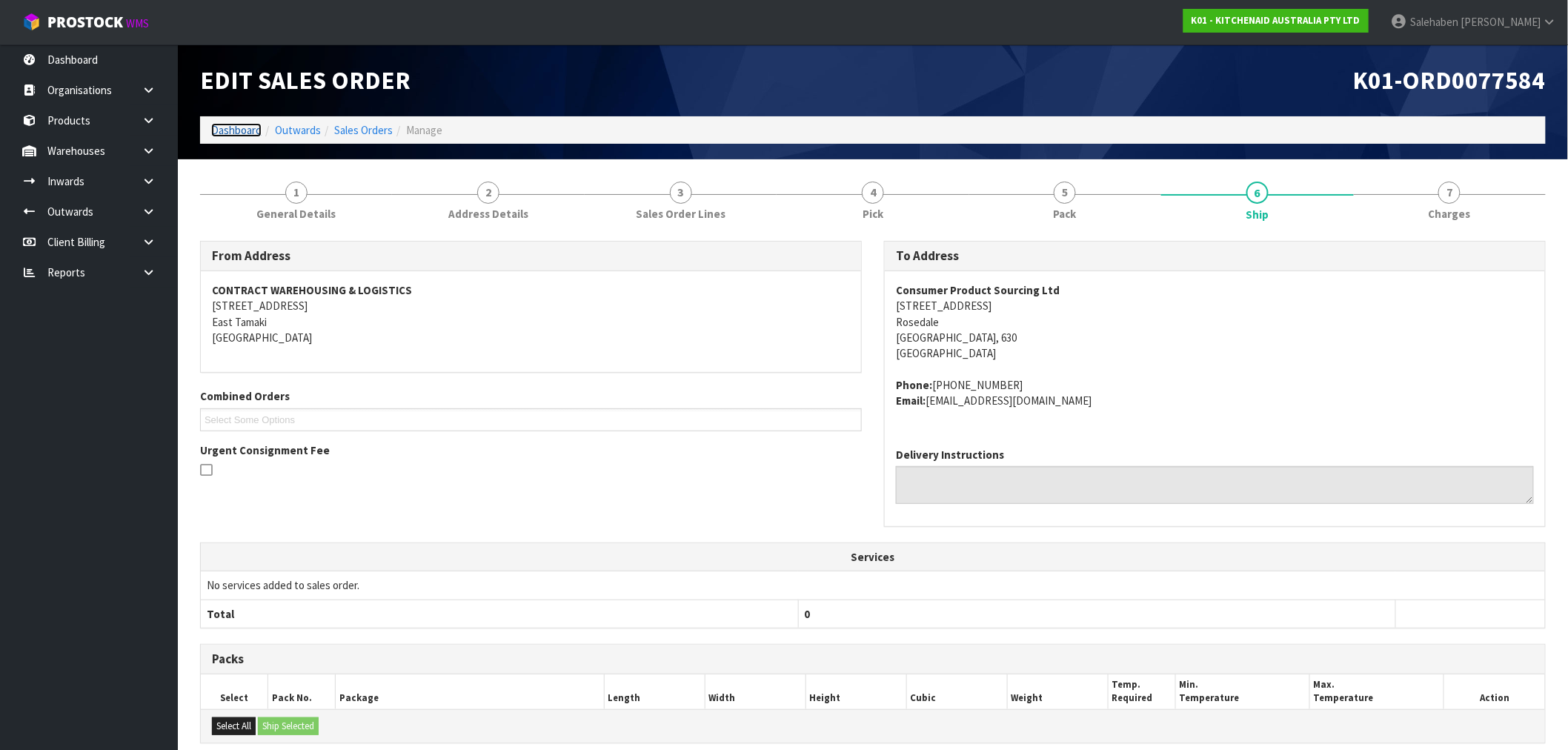
click at [226, 130] on link "Dashboard" at bounding box center [237, 130] width 51 height 14
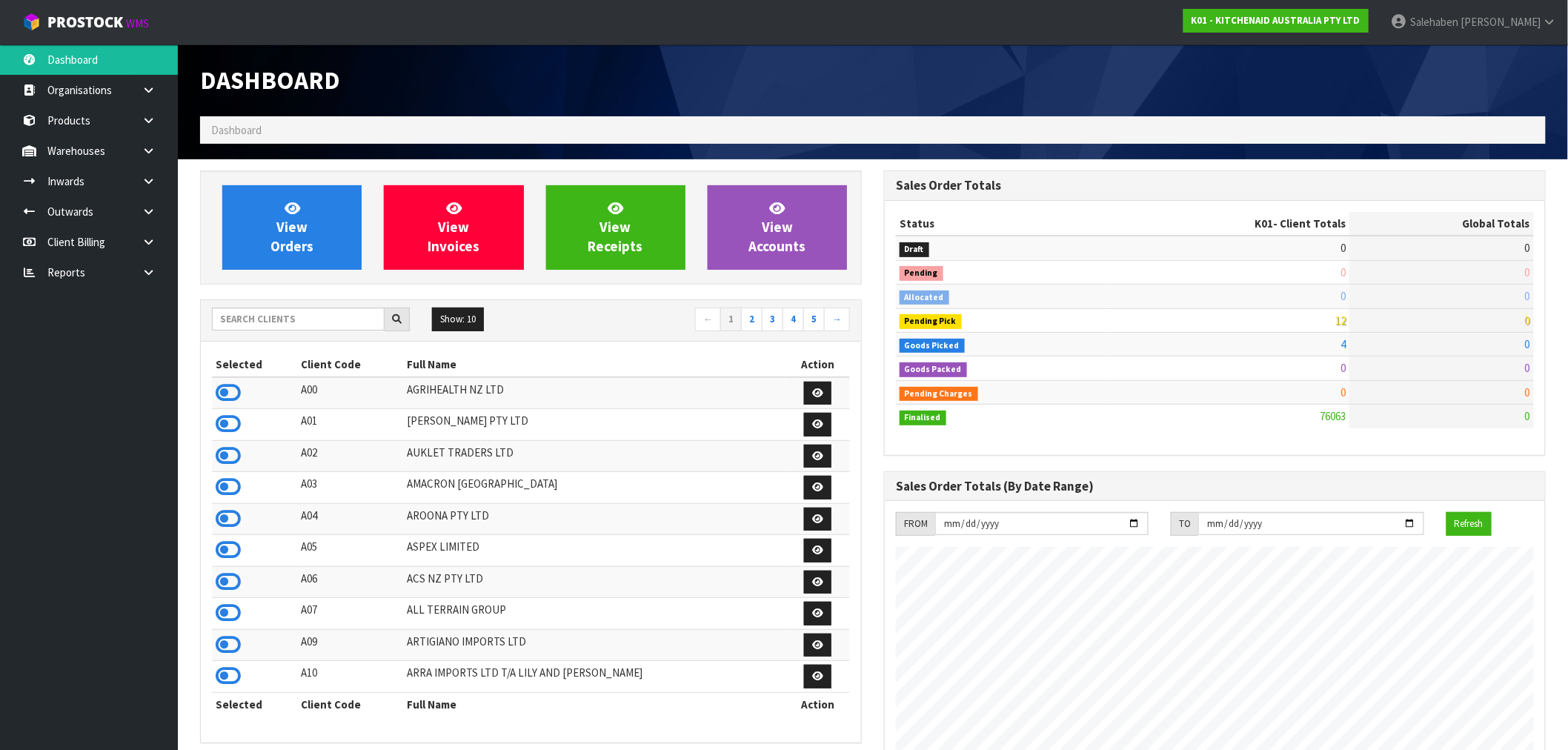
scroll to position [1122, 684]
click at [289, 310] on input "text" at bounding box center [298, 319] width 172 height 23
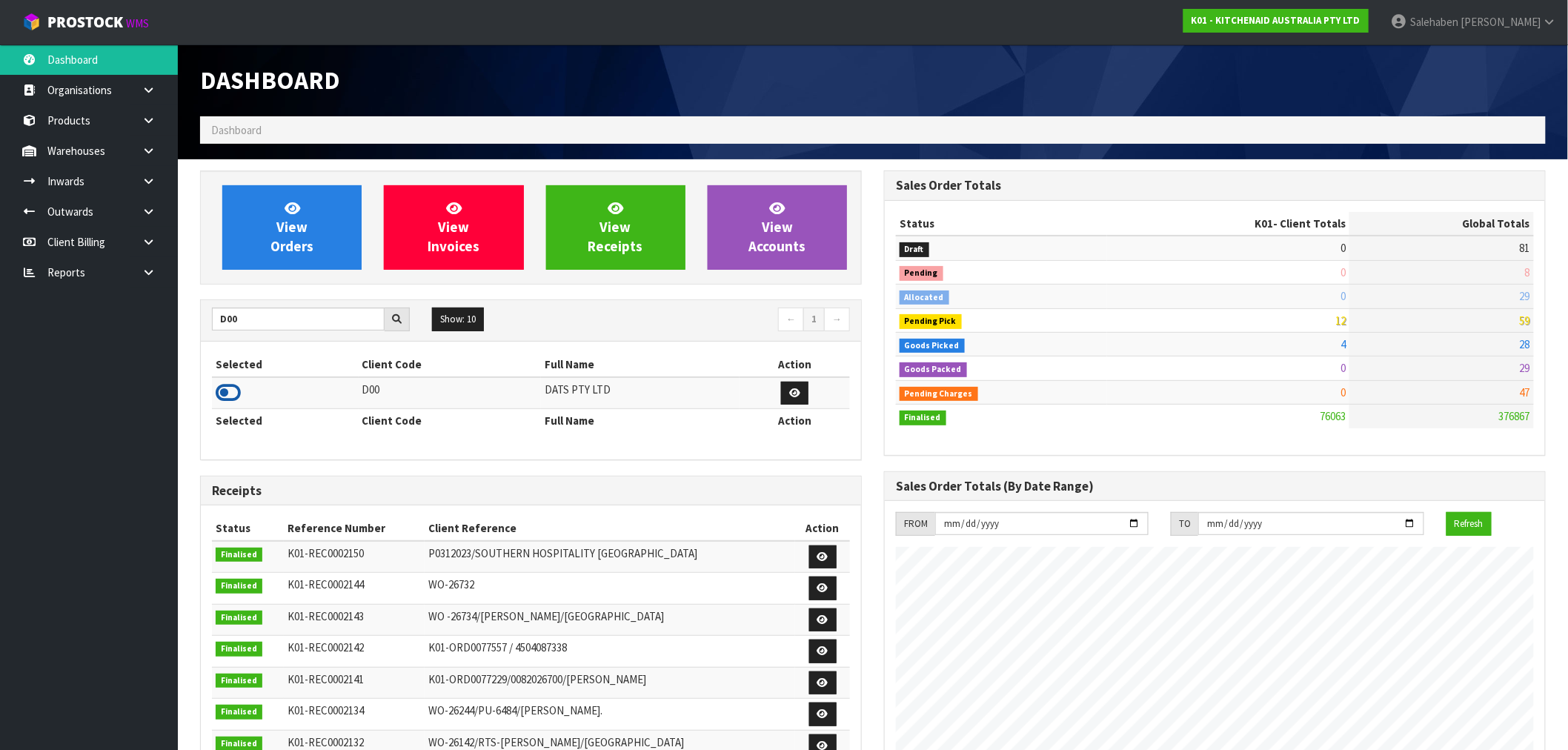
click at [219, 400] on icon at bounding box center [228, 393] width 25 height 22
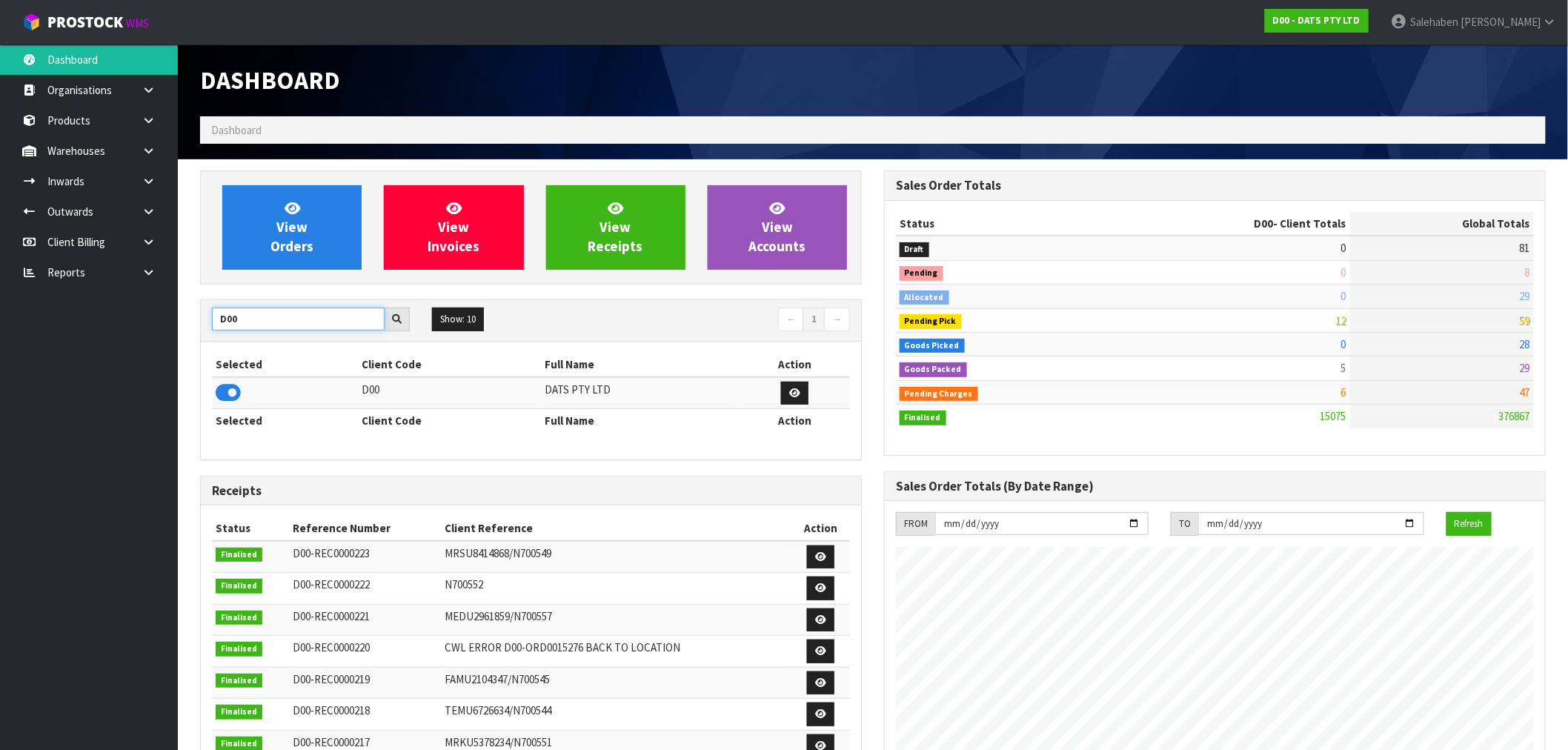
drag, startPoint x: 254, startPoint y: 316, endPoint x: 181, endPoint y: 334, distance: 75.2
click at [183, 334] on section "View Orders View Invoices View Receipts View Accounts D00 Show: 10 5 10 25 50 ←…" at bounding box center [872, 731] width 1390 height 1146
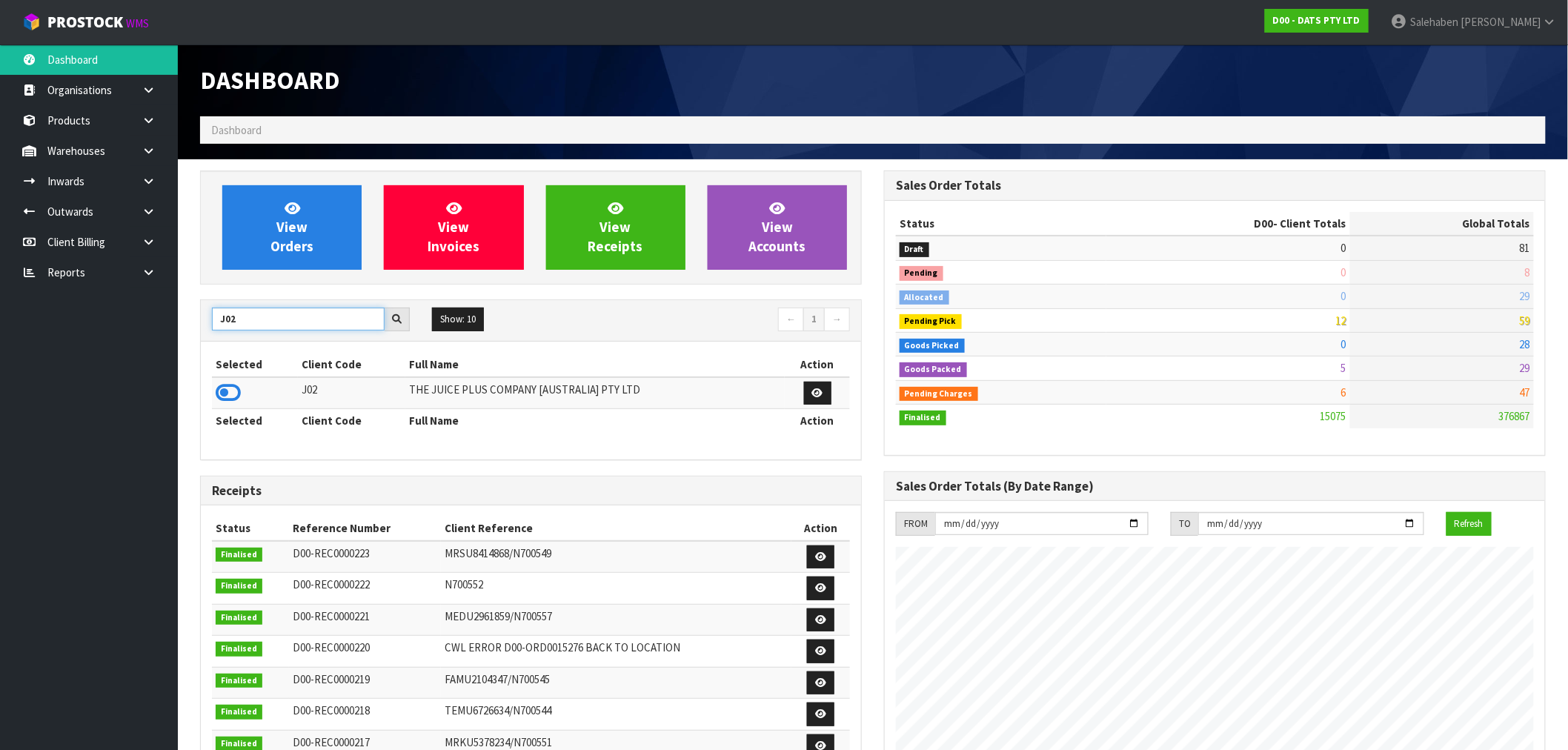
type input "J02"
click at [230, 394] on icon at bounding box center [228, 393] width 25 height 22
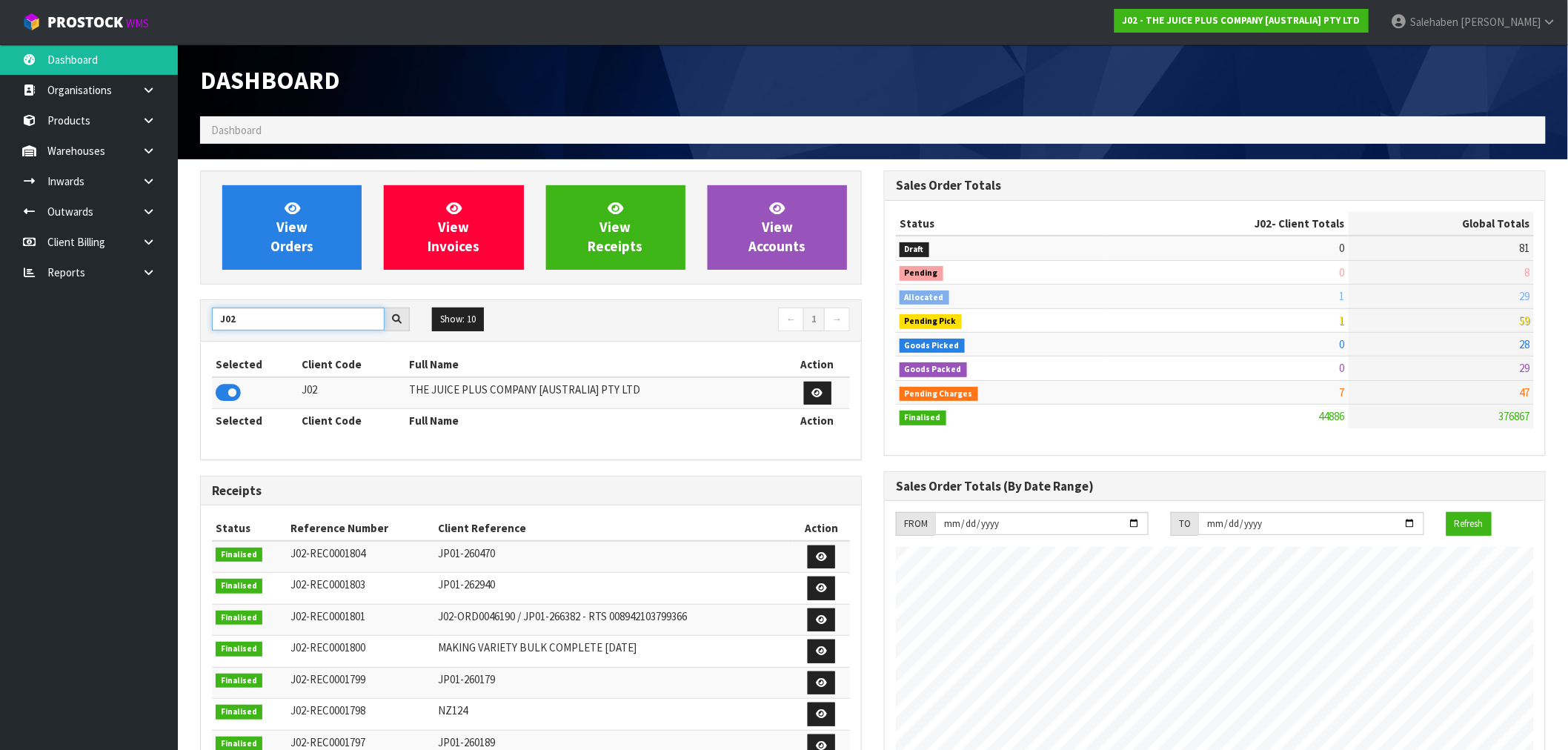
drag, startPoint x: 249, startPoint y: 316, endPoint x: 122, endPoint y: 353, distance: 132.3
click at [128, 351] on body "Toggle navigation ProStock WMS J02 - THE JUICE PLUS COMPANY [AUSTRALIA] PTY LTD…" at bounding box center [784, 375] width 1568 height 750
type input "K01"
click at [231, 396] on icon at bounding box center [228, 393] width 25 height 22
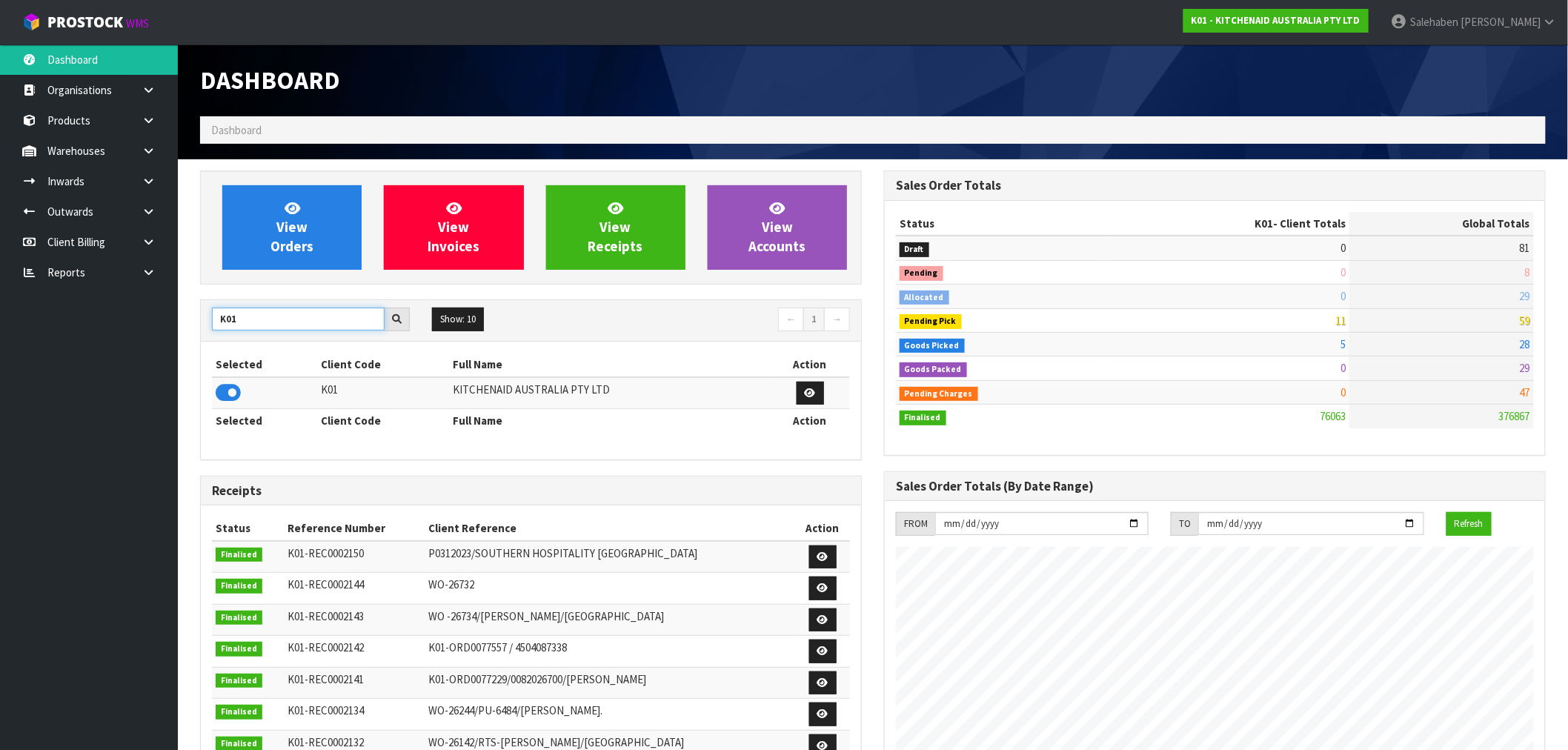
drag, startPoint x: 234, startPoint y: 321, endPoint x: 172, endPoint y: 334, distance: 63.3
click at [185, 331] on section "View Orders View Invoices View Receipts View Accounts K01 Show: 10 5 10 25 50 ←…" at bounding box center [872, 731] width 1390 height 1146
type input "A00"
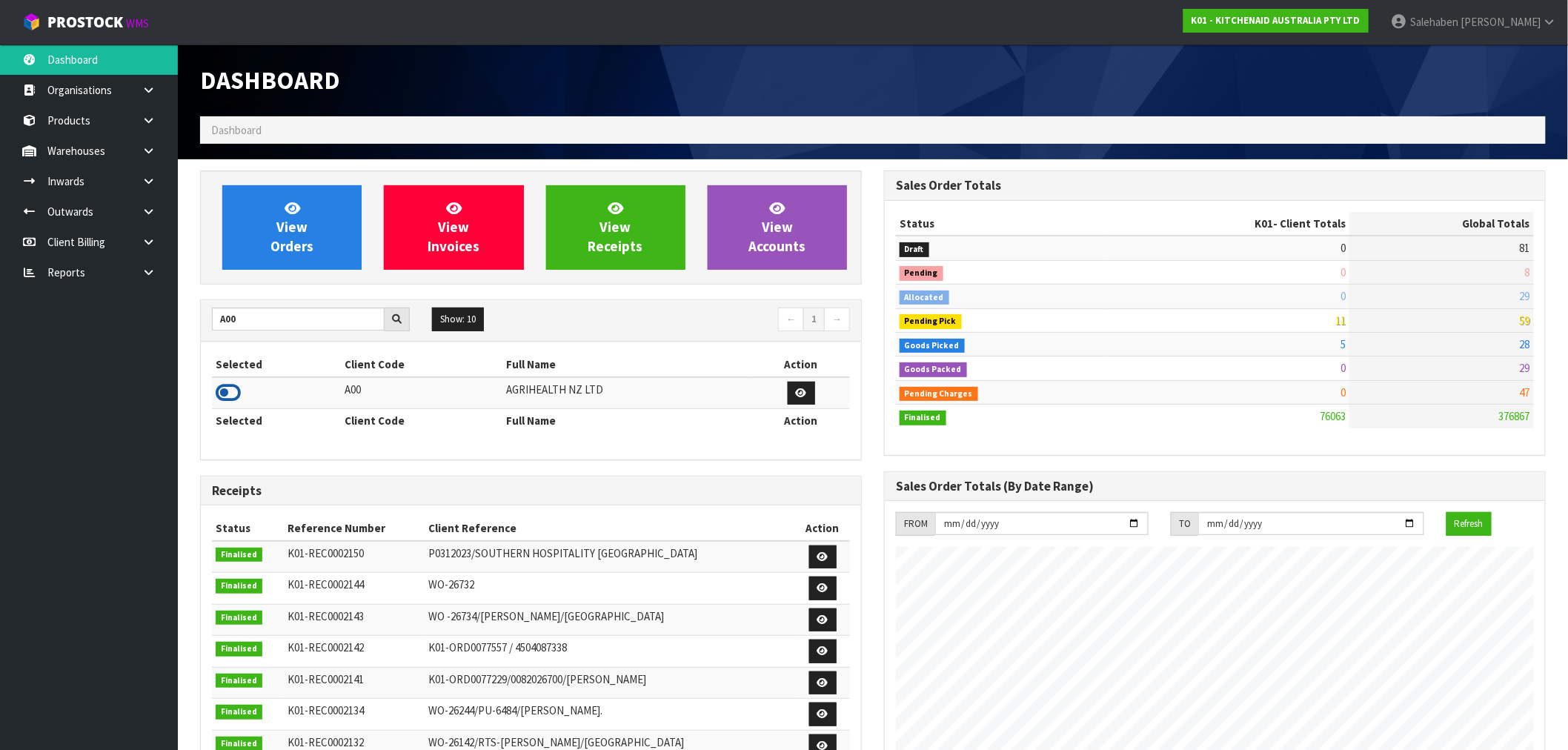
click at [225, 399] on icon at bounding box center [228, 393] width 25 height 22
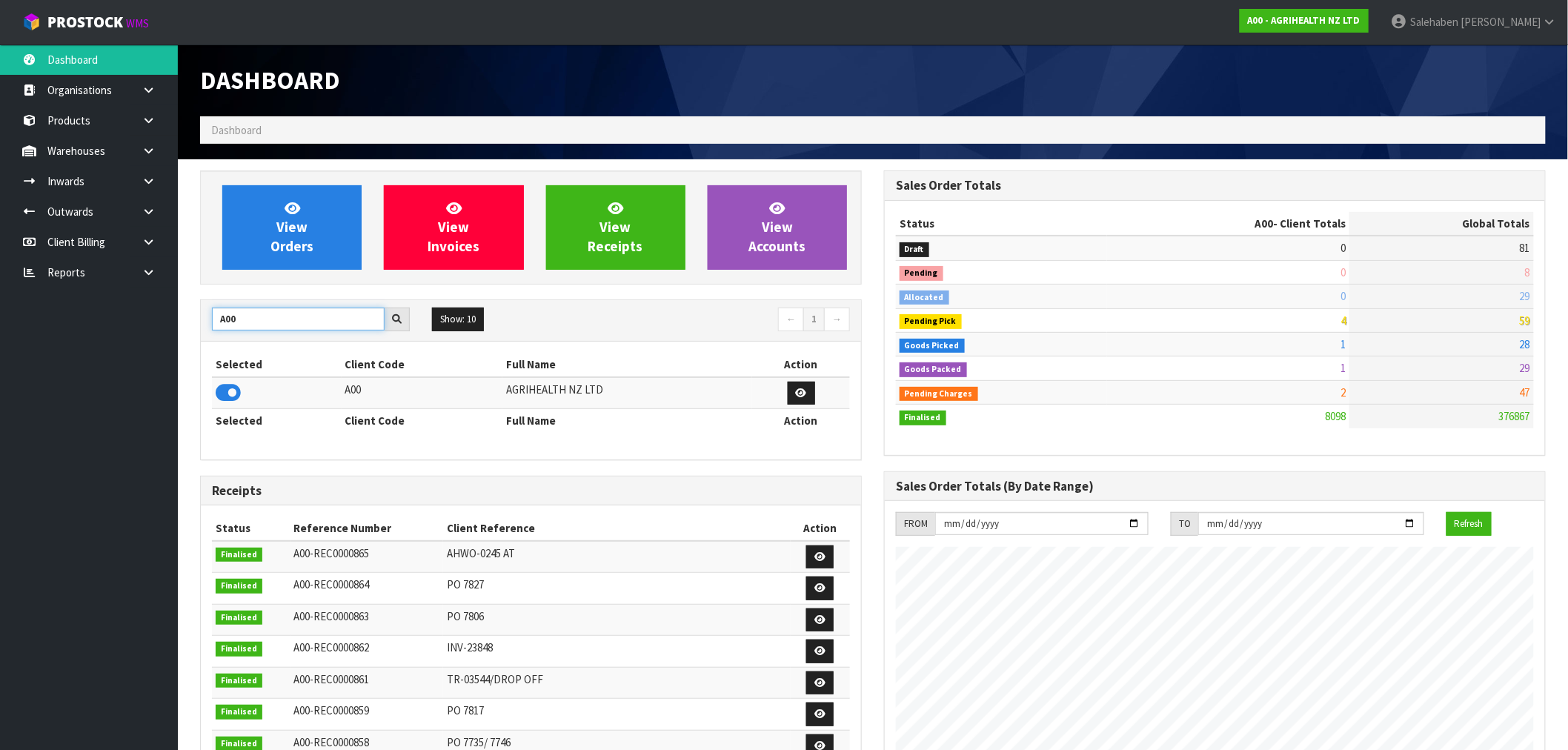
drag, startPoint x: 246, startPoint y: 320, endPoint x: 0, endPoint y: 357, distance: 248.8
click at [99, 335] on body "Toggle navigation ProStock WMS A00 - AGRIHEALTH NZ LTD Salehaben Patel Logout D…" at bounding box center [784, 375] width 1568 height 750
click at [235, 395] on icon at bounding box center [228, 393] width 25 height 22
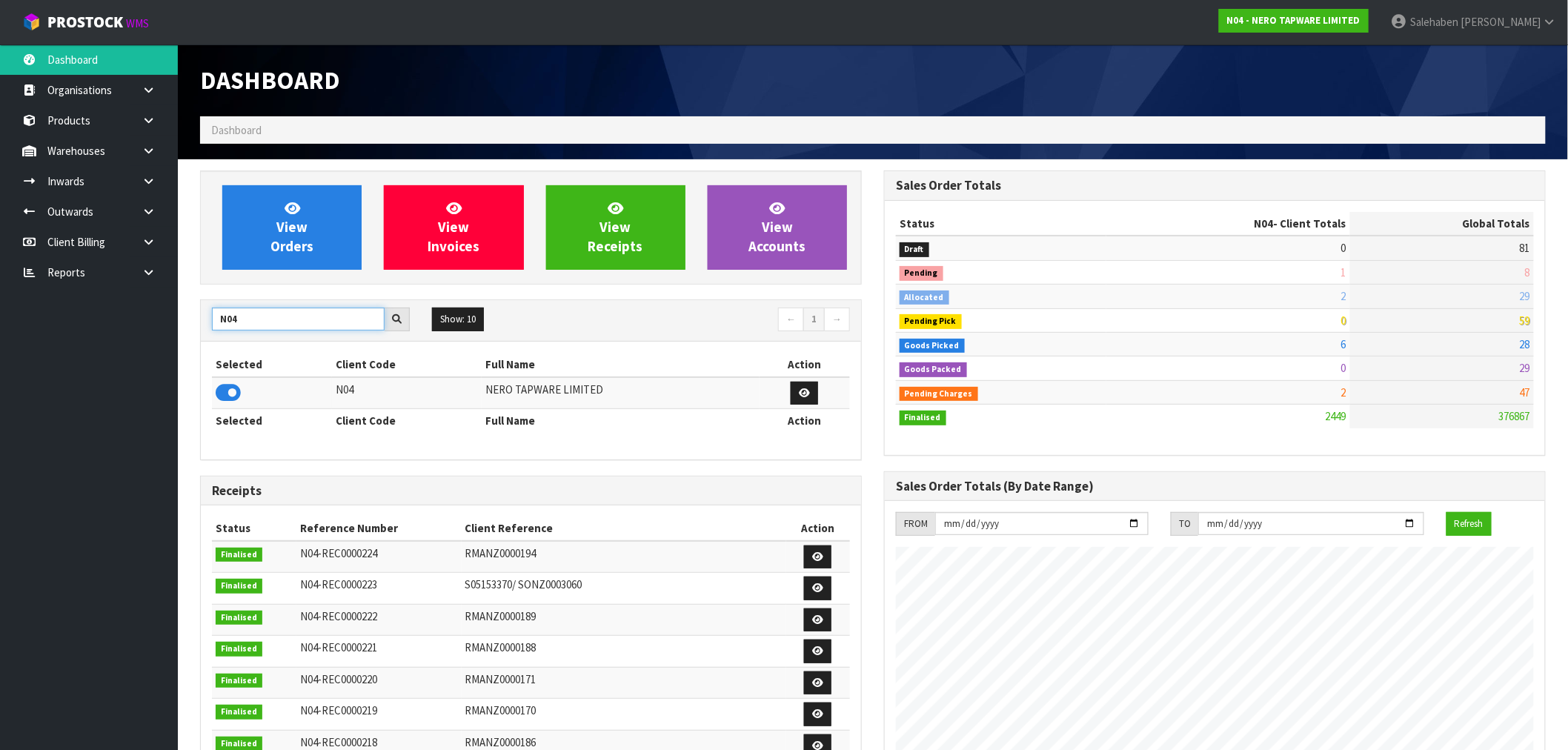
drag, startPoint x: 243, startPoint y: 324, endPoint x: 113, endPoint y: 324, distance: 130.0
click at [119, 325] on body "Toggle navigation ProStock WMS N04 - NERO TAPWARE LIMITED Salehaben Patel Logou…" at bounding box center [784, 375] width 1568 height 750
type input "Y01"
click at [227, 396] on icon at bounding box center [228, 393] width 25 height 22
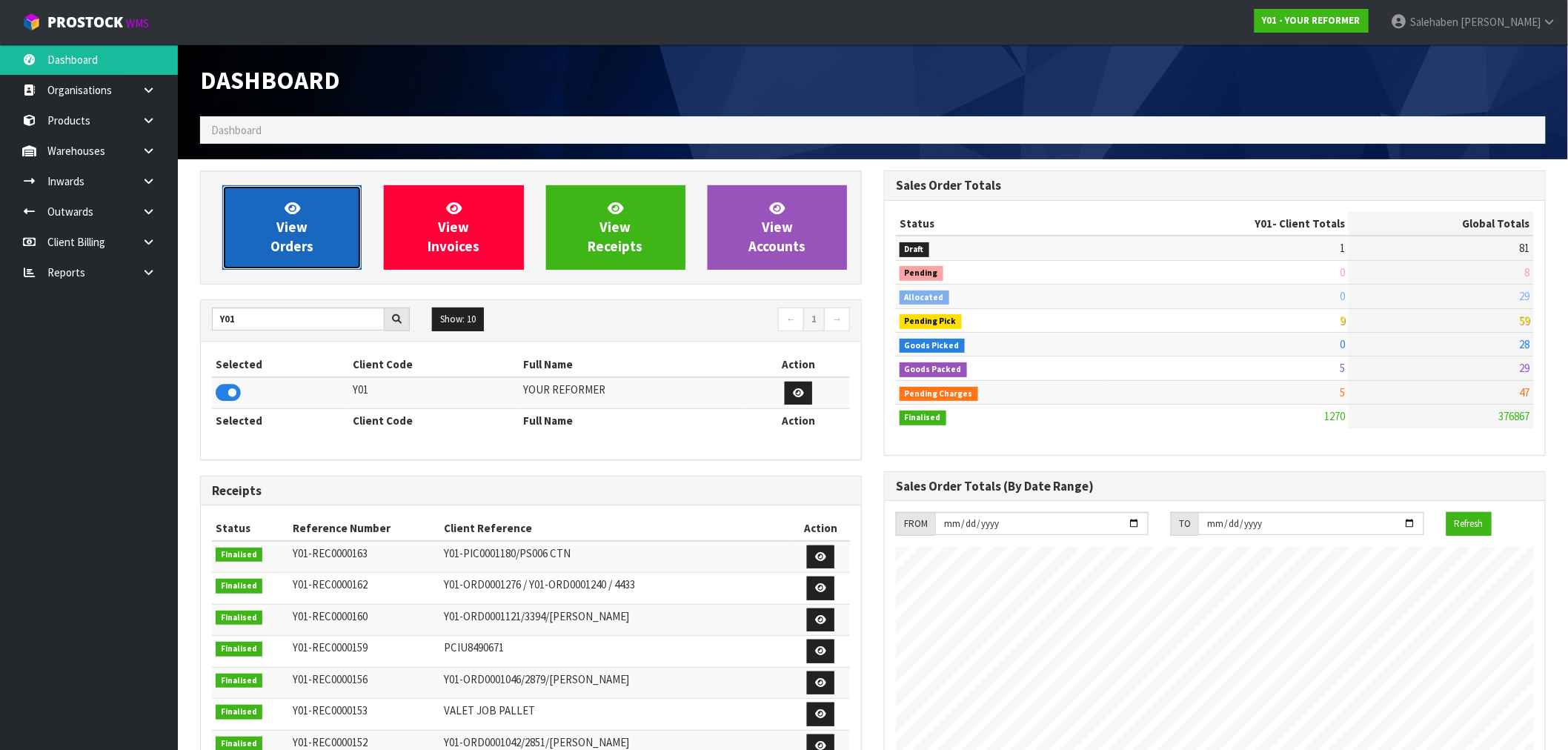
click at [290, 231] on span "View Orders" at bounding box center [292, 227] width 43 height 55
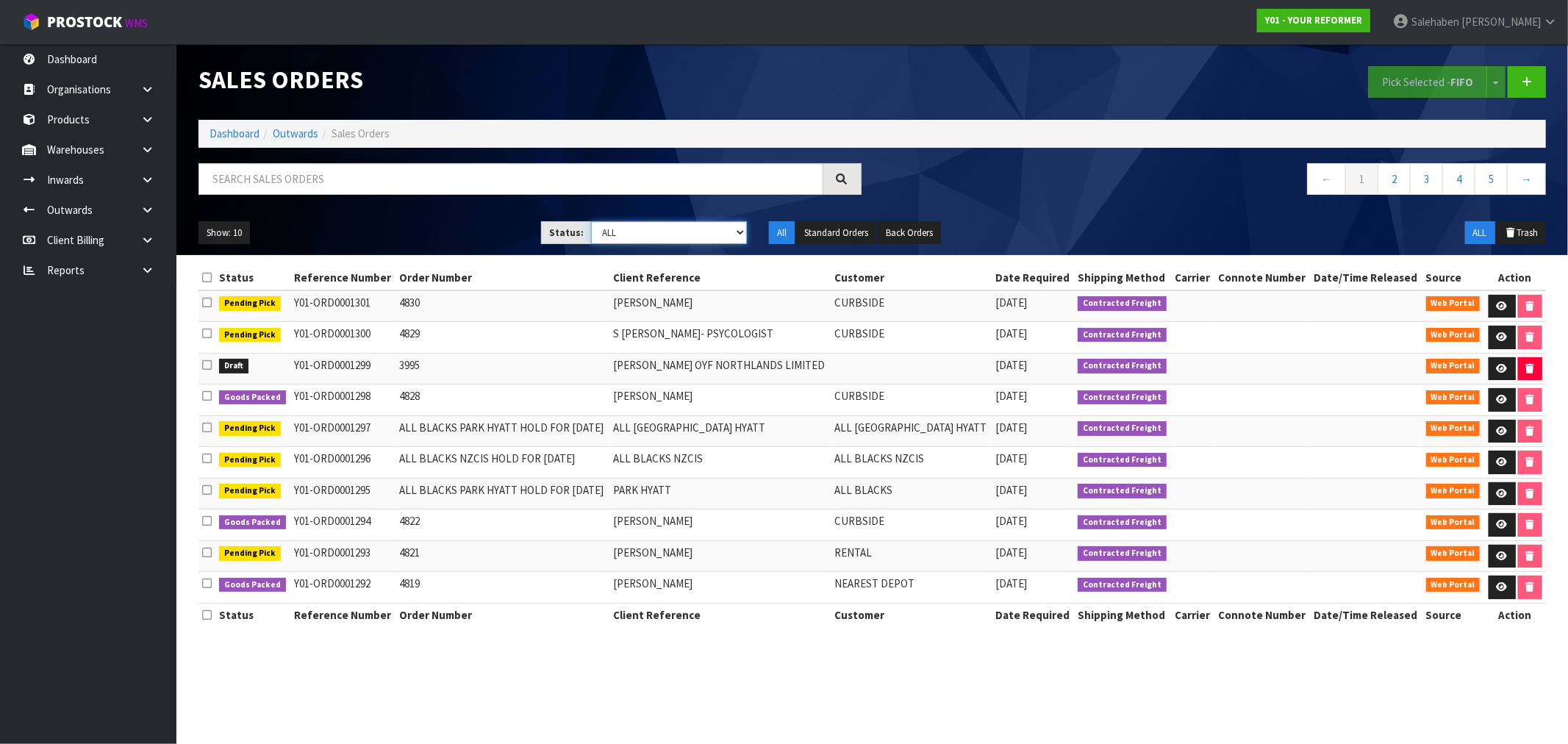
click at [655, 237] on select "Draft Pending Allocated Pending Pick Goods Picked Goods Packed Pending Charges …" at bounding box center [669, 232] width 155 height 23
select select "string:3"
click at [591, 221] on select "Draft Pending Allocated Pending Pick Goods Picked Goods Packed Pending Charges …" at bounding box center [669, 232] width 155 height 23
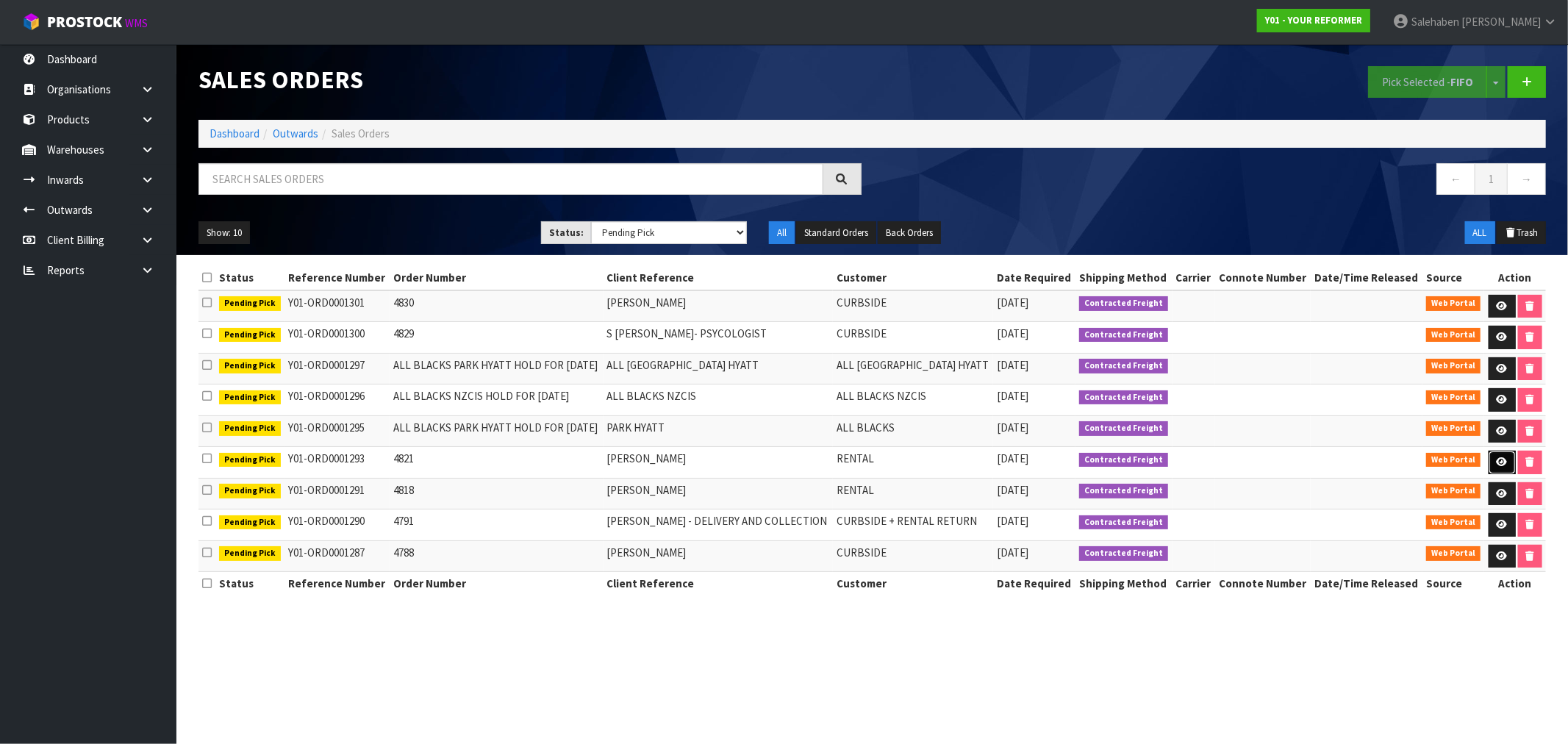
click at [1503, 461] on icon at bounding box center [1501, 462] width 11 height 10
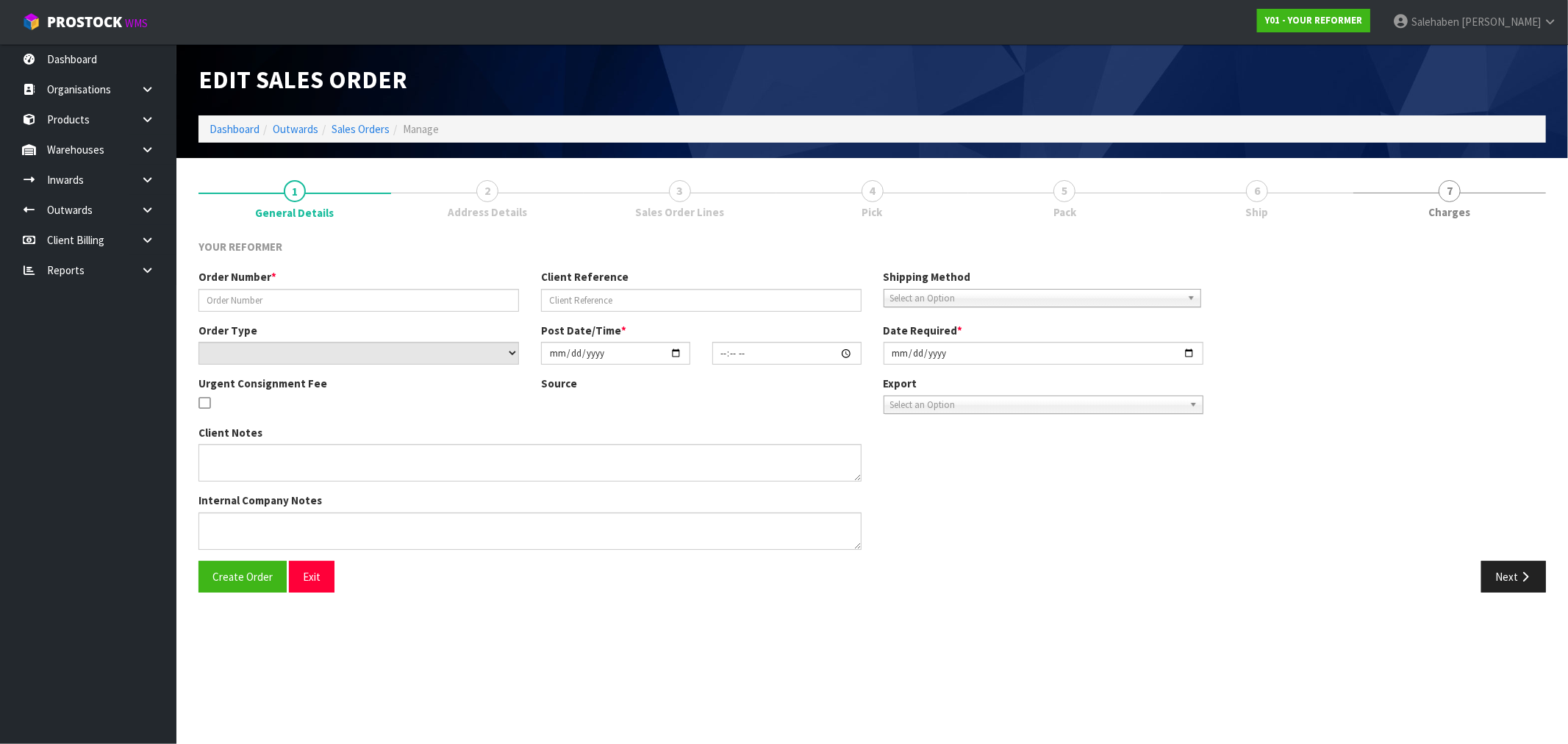
type input "4821"
type input "MAREE LEITH"
select select "number:0"
type input "[DATE]"
type input "11:59:00.000"
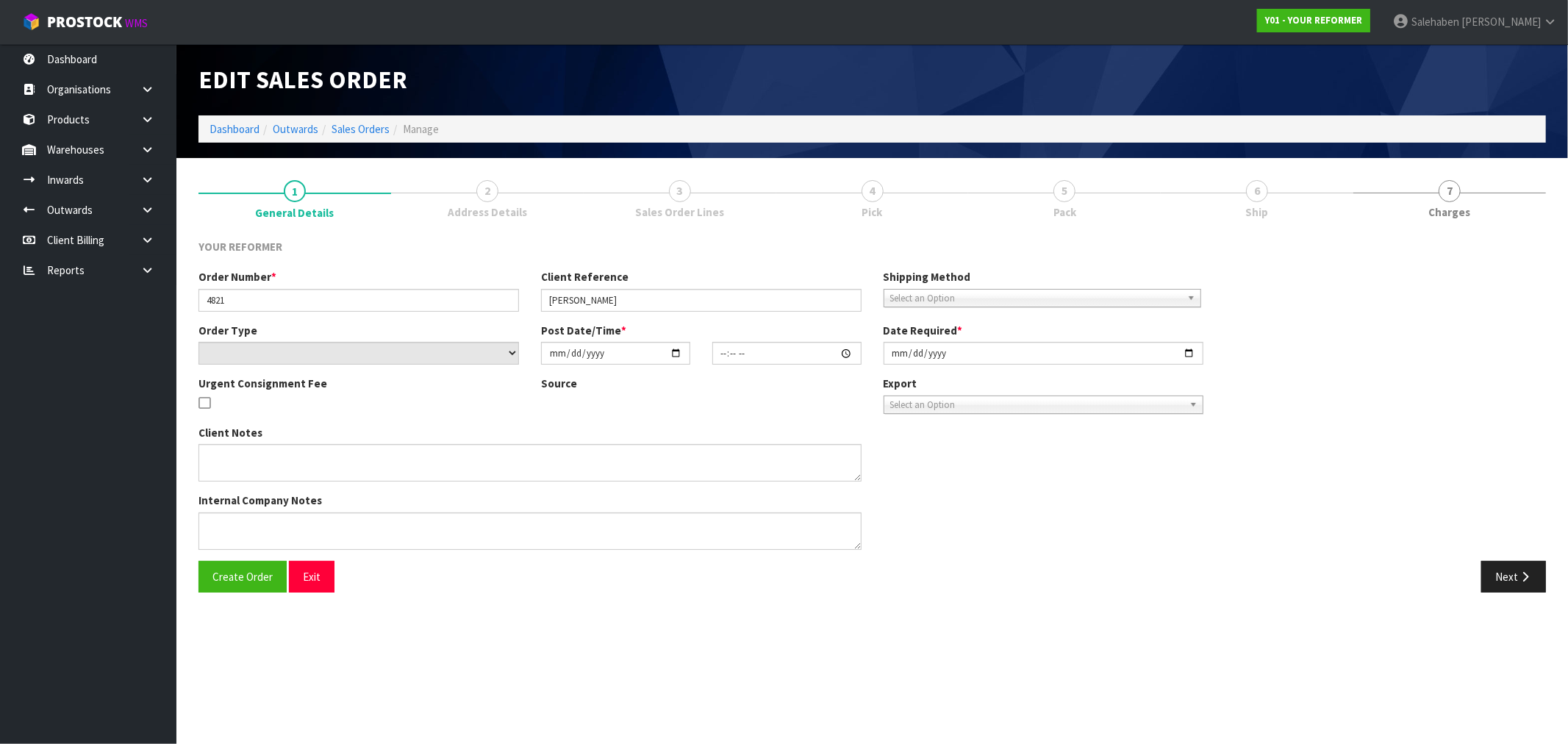
type input "[DATE]"
type textarea "MAREE LEITH 138 BRIGHTSIDE ROAD STANMORE BAY AUK WHANGAPARĀOA 0932 NEW ZEALAND …"
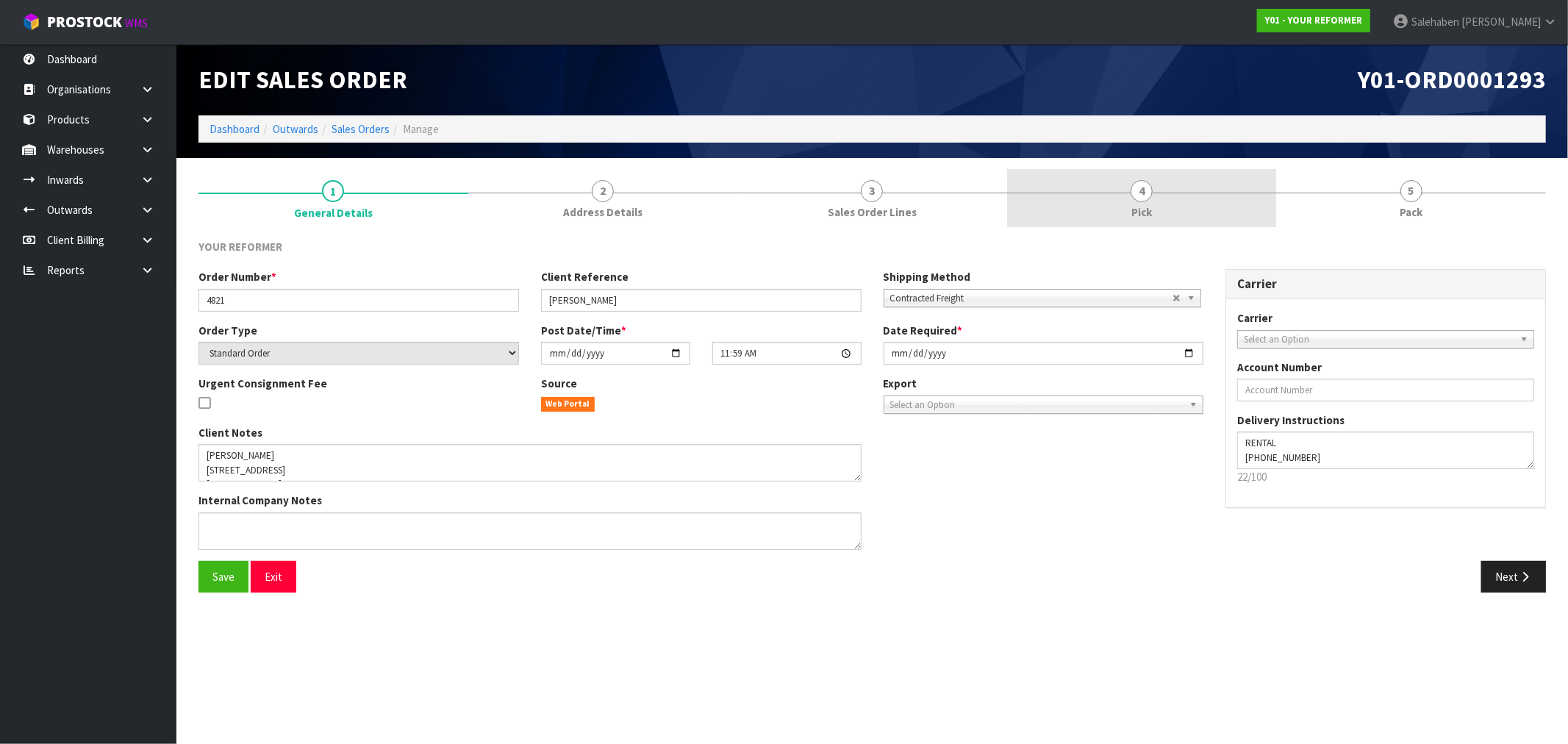
click at [1150, 204] on span "Pick" at bounding box center [1142, 212] width 21 height 16
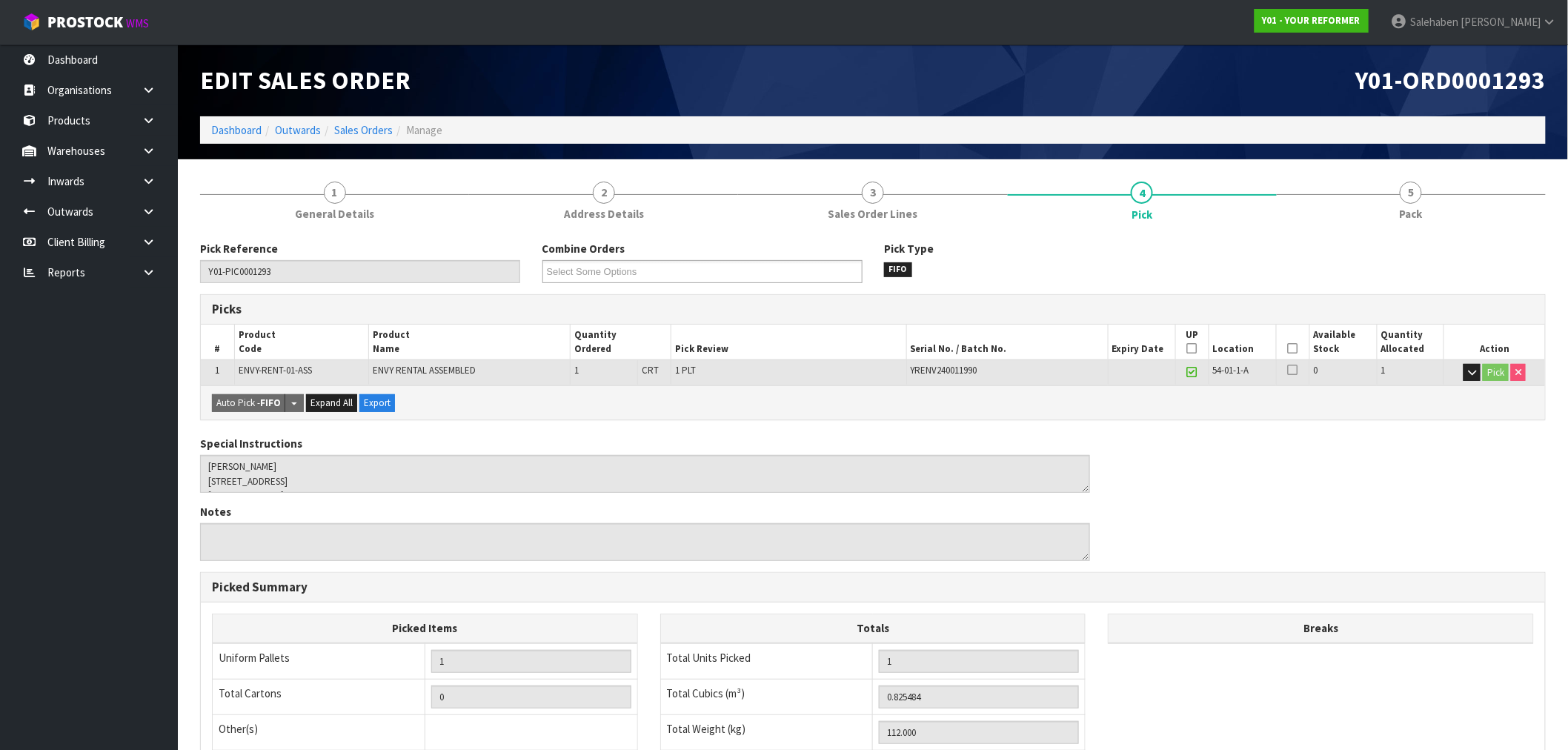
click at [1290, 349] on icon at bounding box center [1293, 349] width 10 height 1
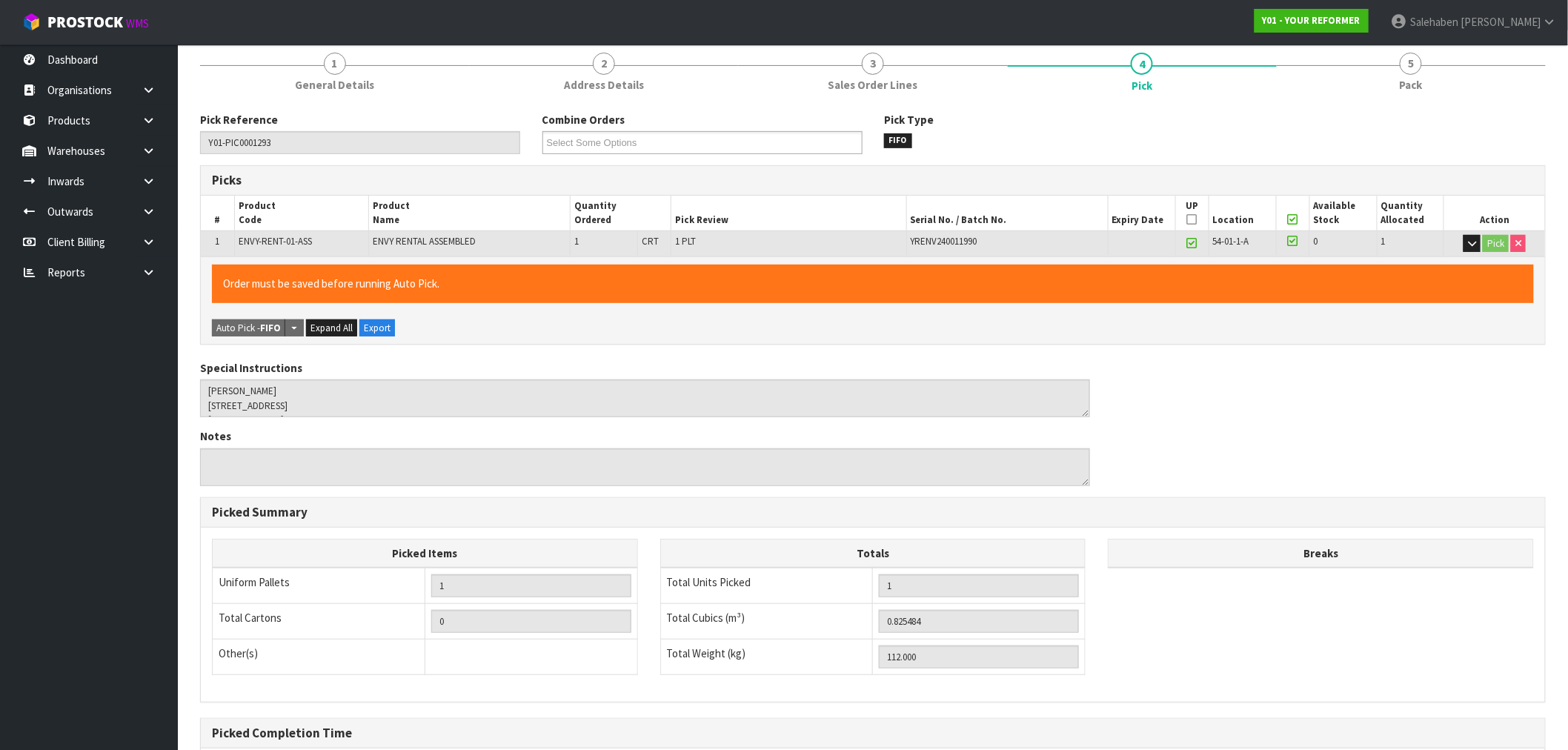
scroll to position [284, 0]
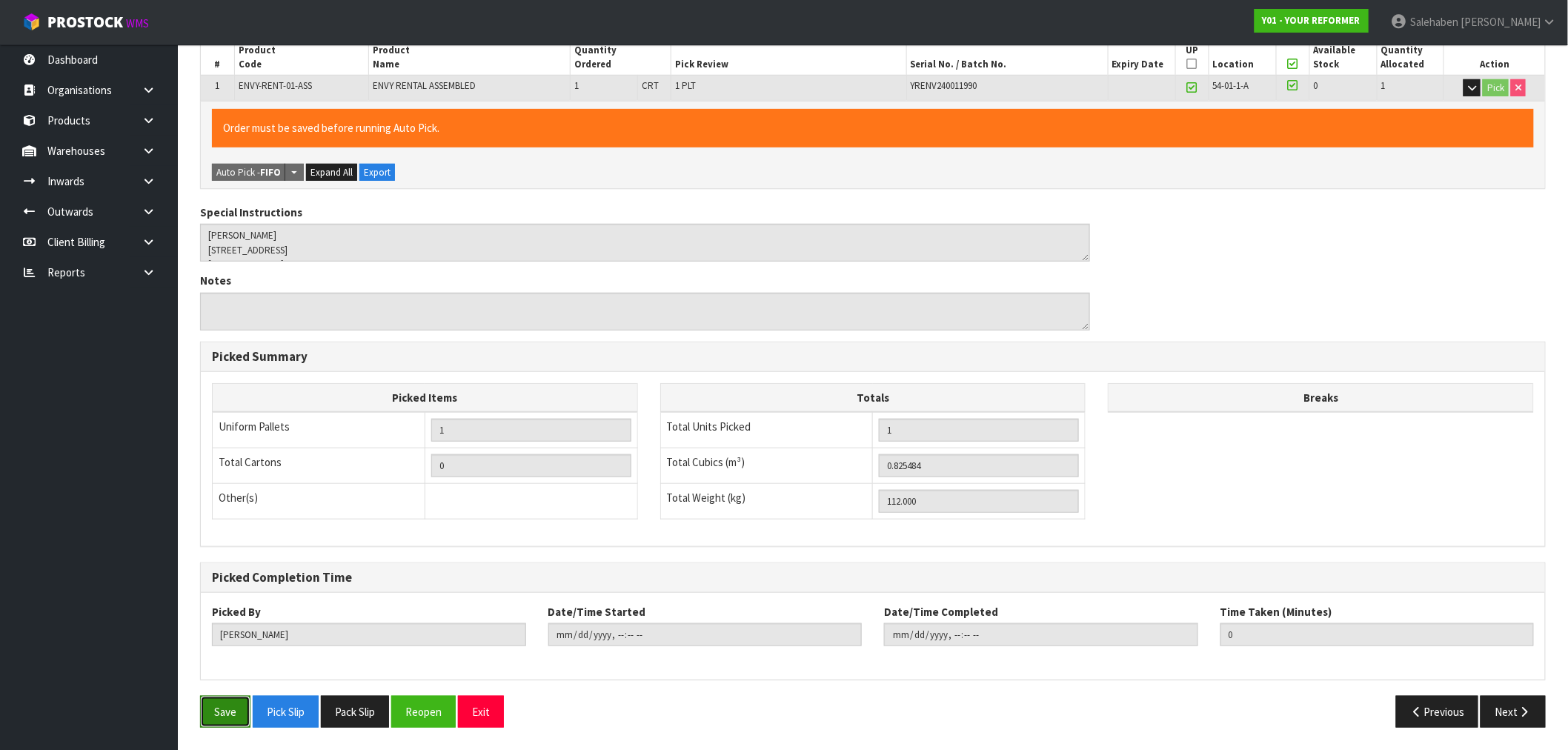
click at [217, 717] on button "Save" at bounding box center [225, 711] width 51 height 32
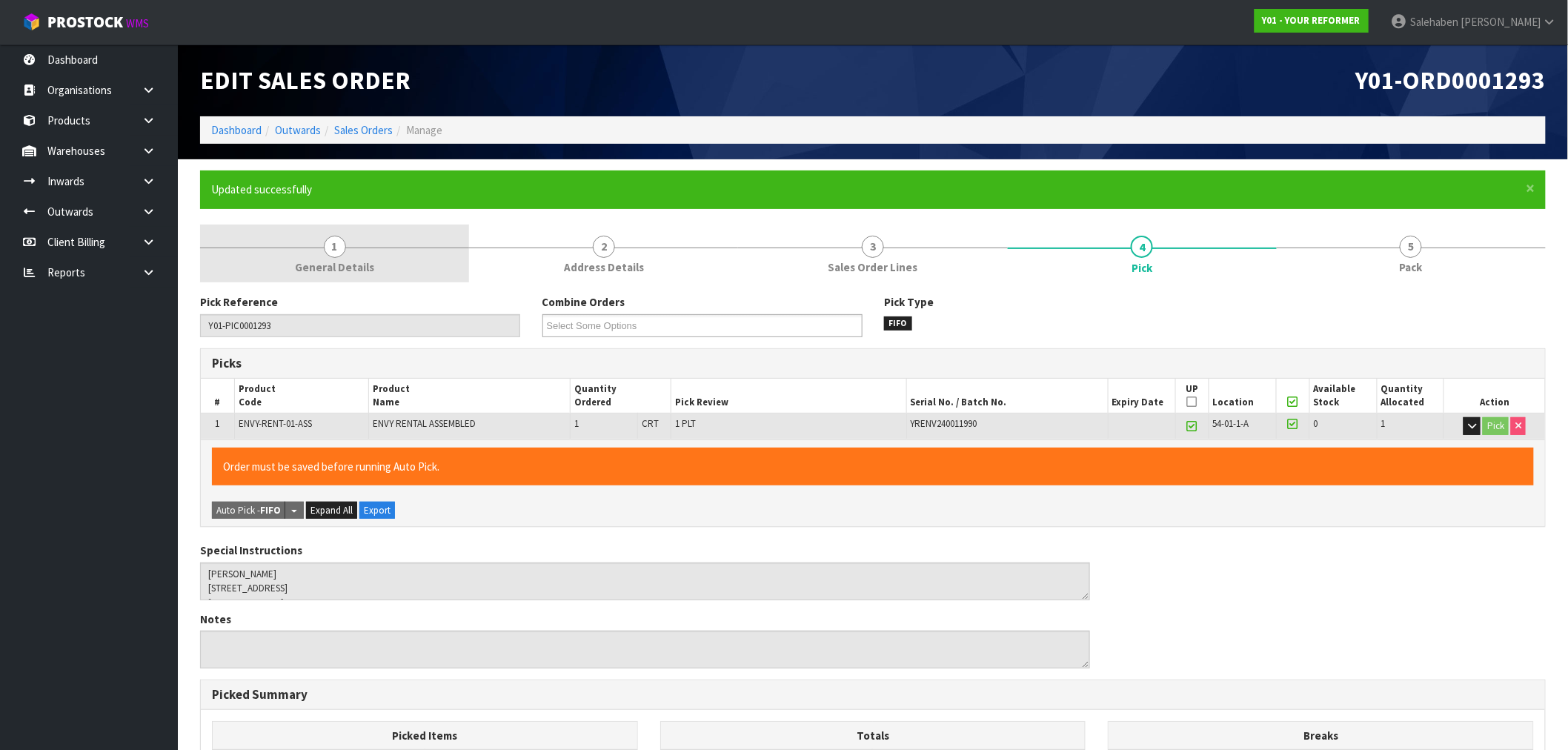
type input "Salehaben Patel"
type input "2025-08-15T13:14:44"
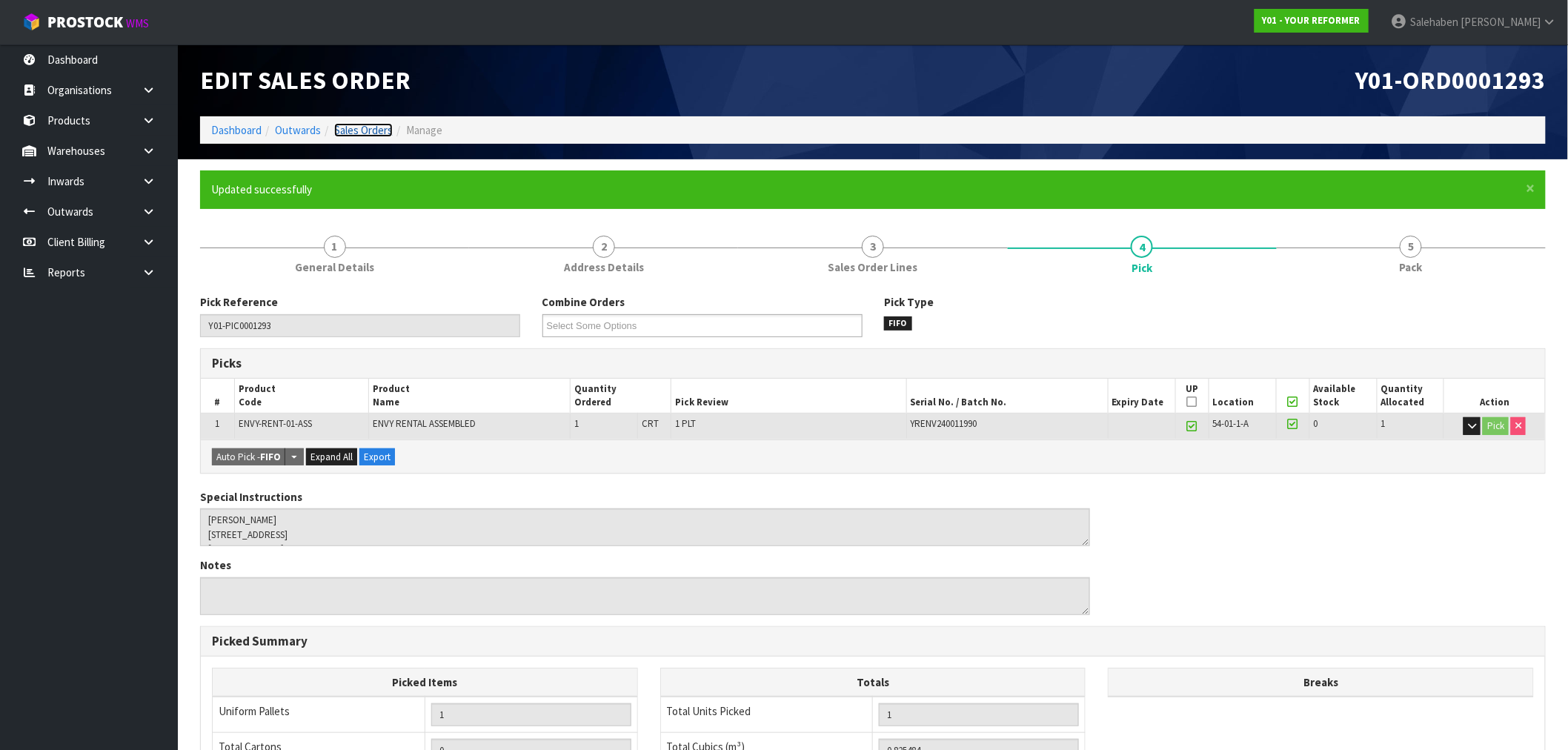
click at [350, 129] on link "Sales Orders" at bounding box center [363, 130] width 58 height 14
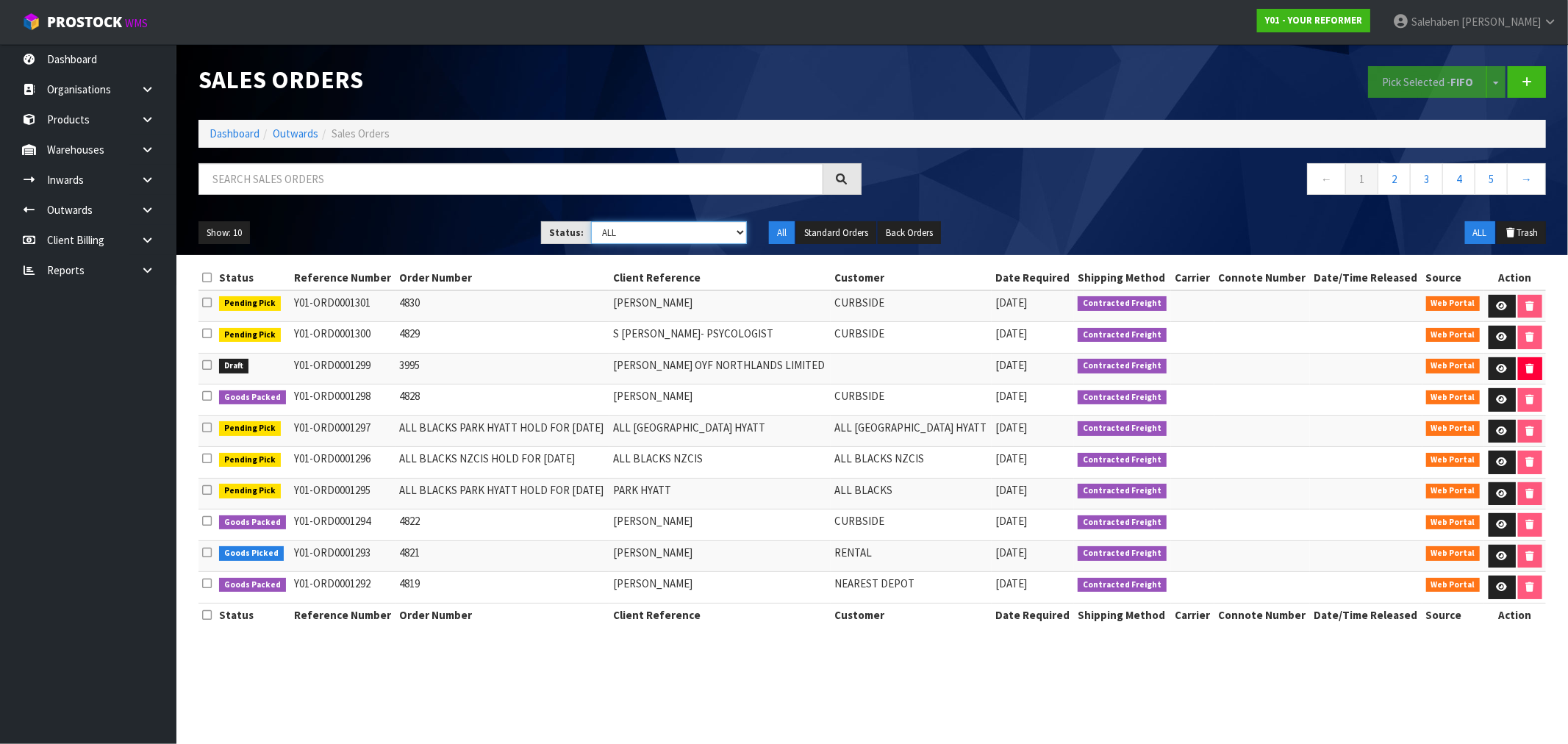
drag, startPoint x: 664, startPoint y: 236, endPoint x: 660, endPoint y: 244, distance: 8.9
click at [664, 236] on select "Draft Pending Allocated Pending Pick Goods Picked Goods Packed Pending Charges …" at bounding box center [669, 232] width 155 height 23
select select "string:3"
click at [591, 221] on select "Draft Pending Allocated Pending Pick Goods Picked Goods Packed Pending Charges …" at bounding box center [669, 232] width 155 height 23
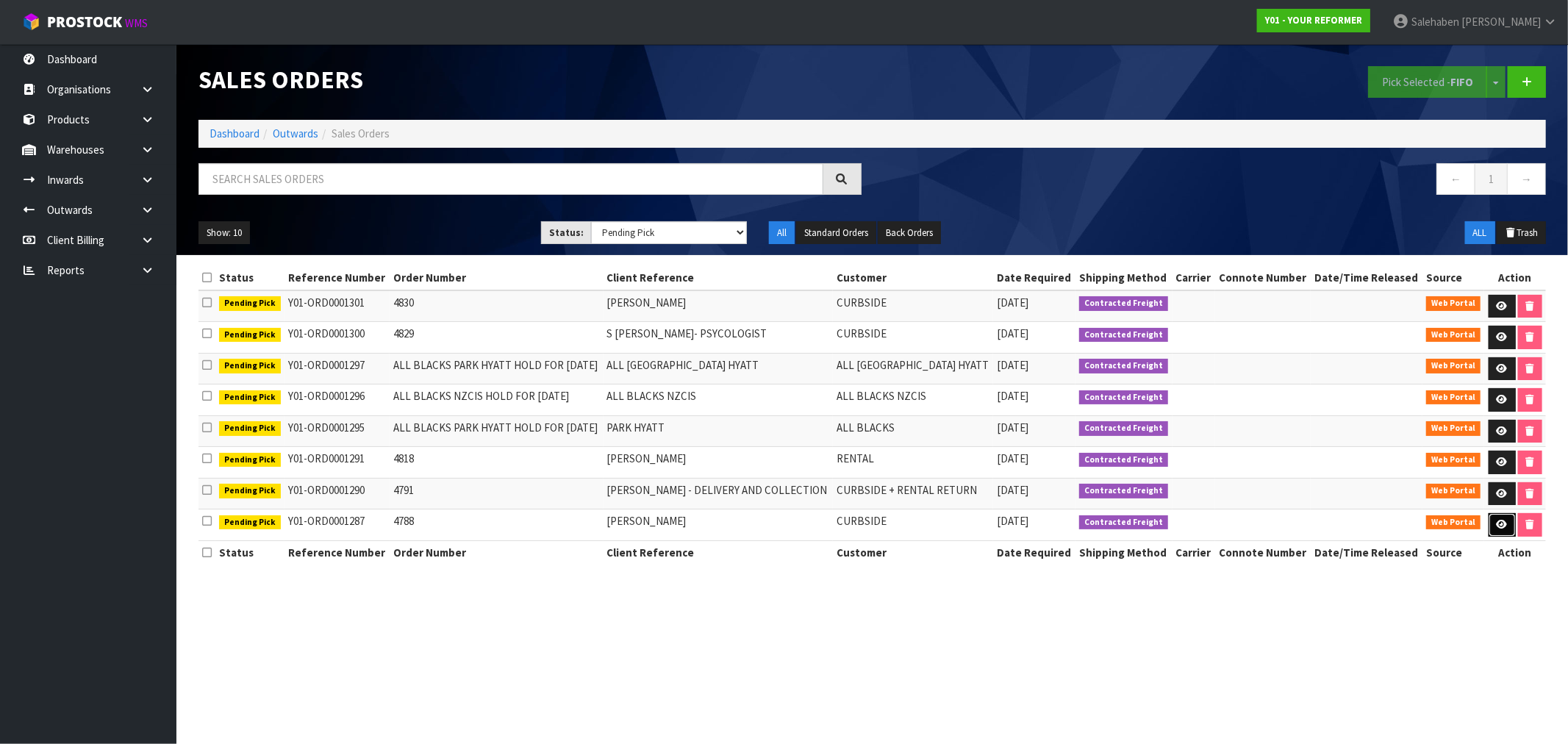
click at [1504, 529] on link at bounding box center [1501, 525] width 27 height 24
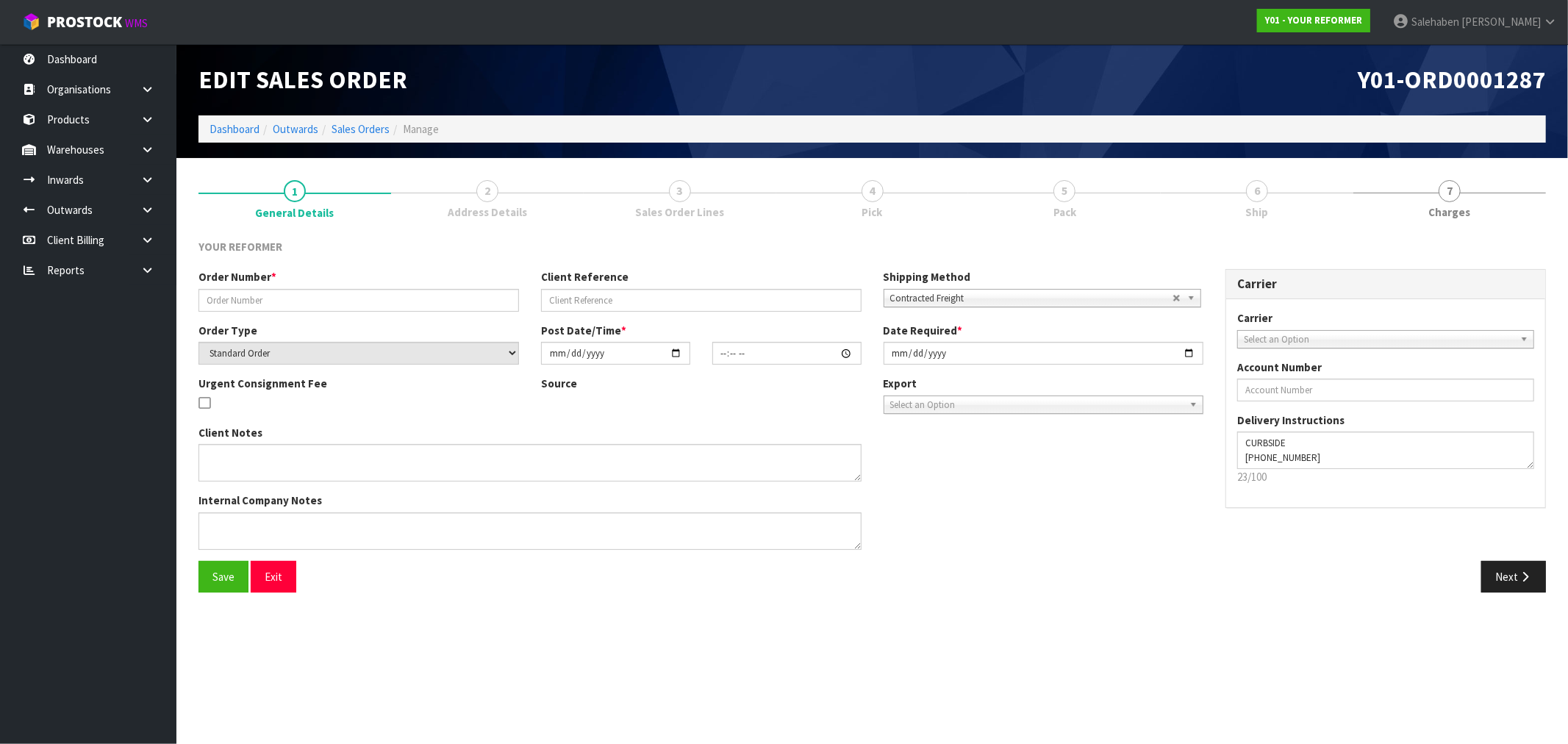
type input "4788"
type input "FAY SOWERBY"
select select "number:0"
type input "2025-08-11"
type input "13:31:00.000"
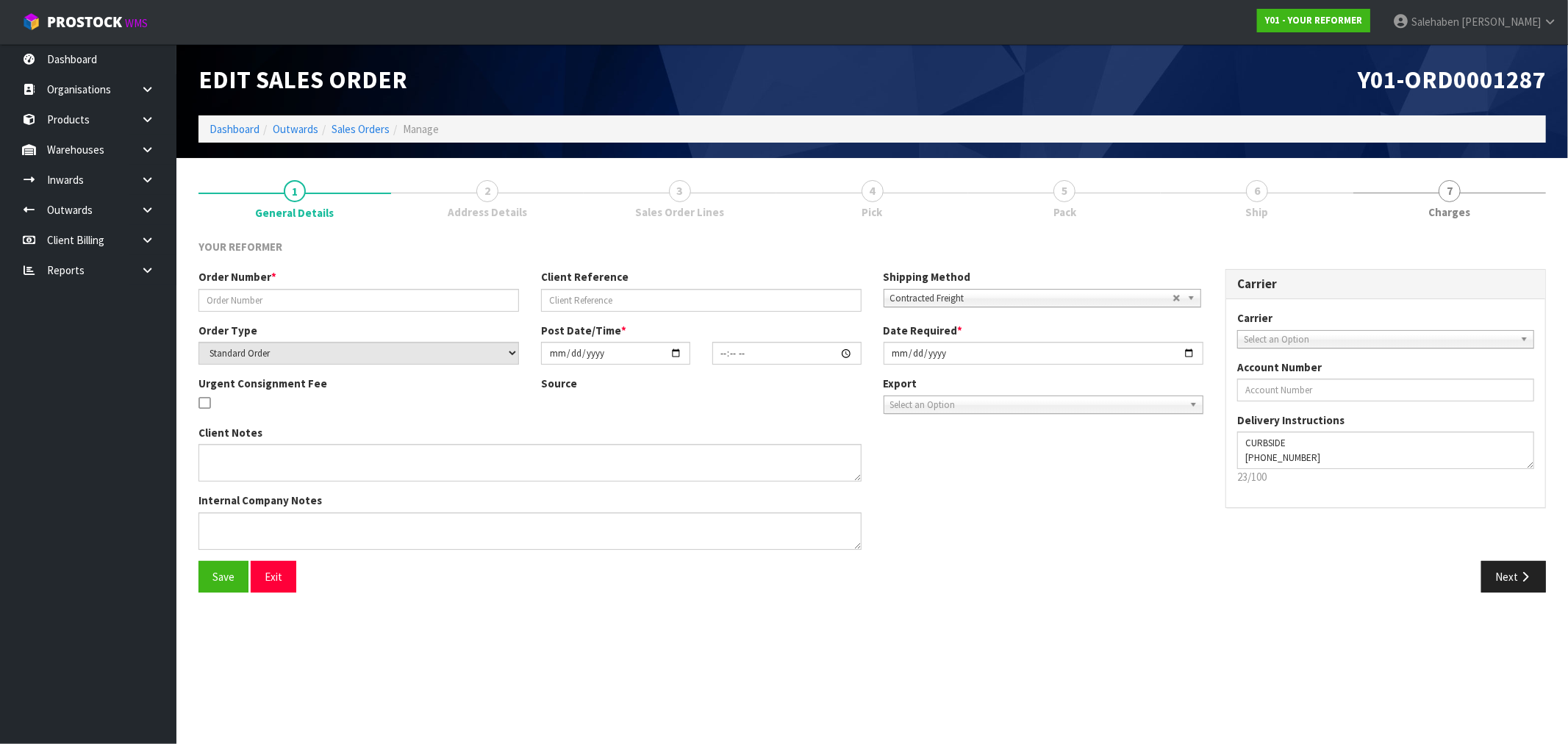
type input "2025-08-12"
type textarea "FAY SOWERBY 117 PORTLAND ROAD REMUERA UNIT 3 AUK AUCKLAND 1050 NEW ZEALAND +64 …"
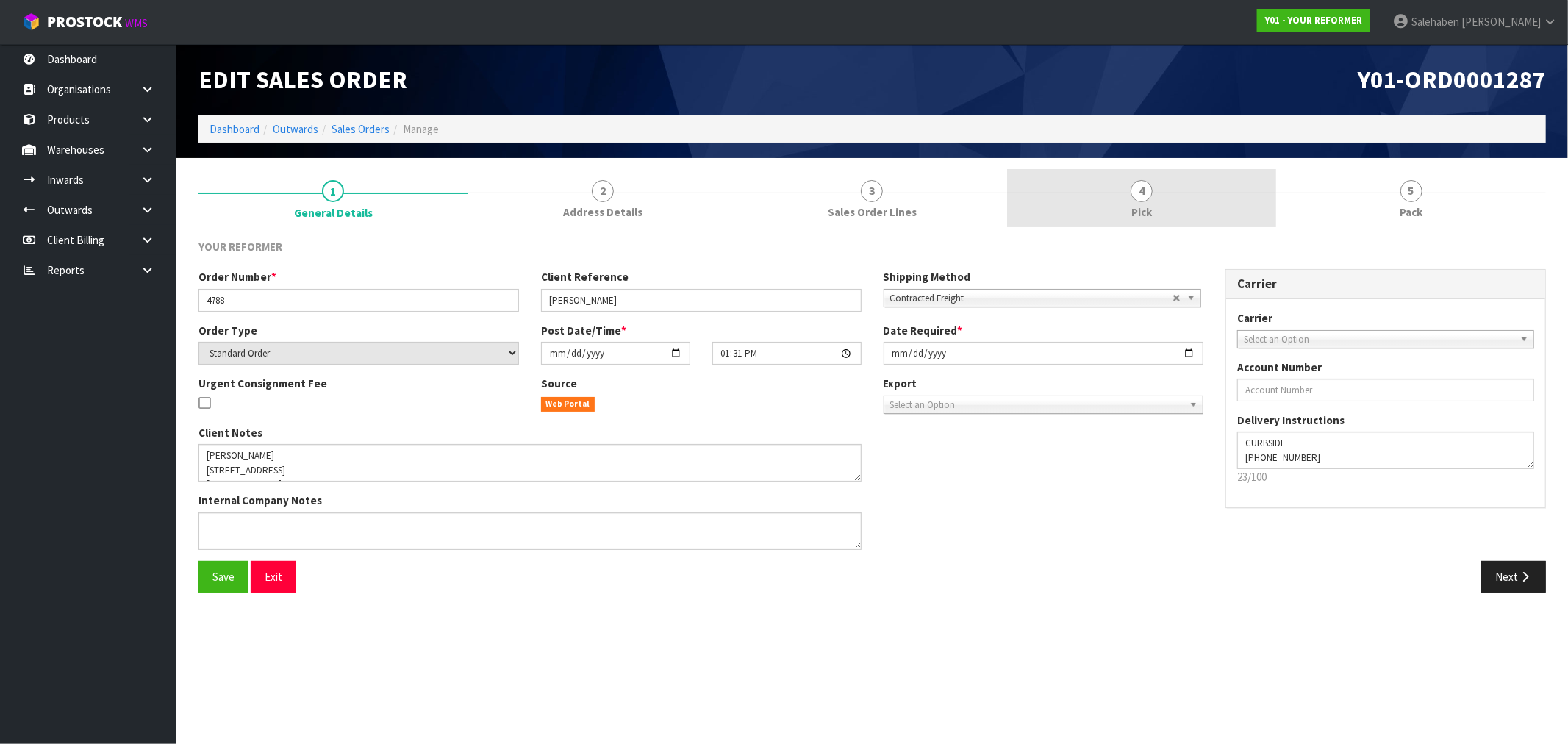
click at [1134, 206] on span "Pick" at bounding box center [1142, 212] width 21 height 16
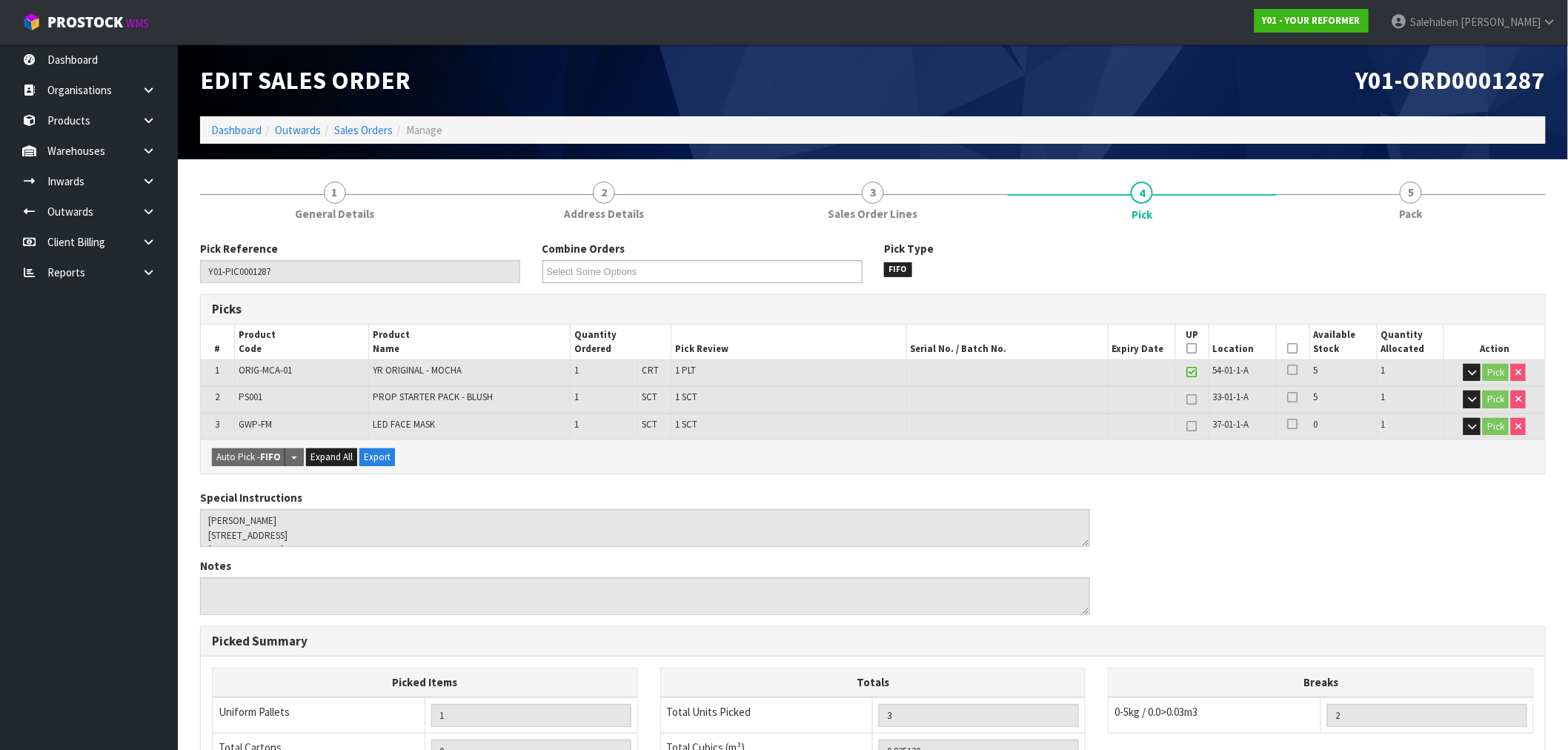
click at [1291, 349] on icon at bounding box center [1293, 349] width 10 height 1
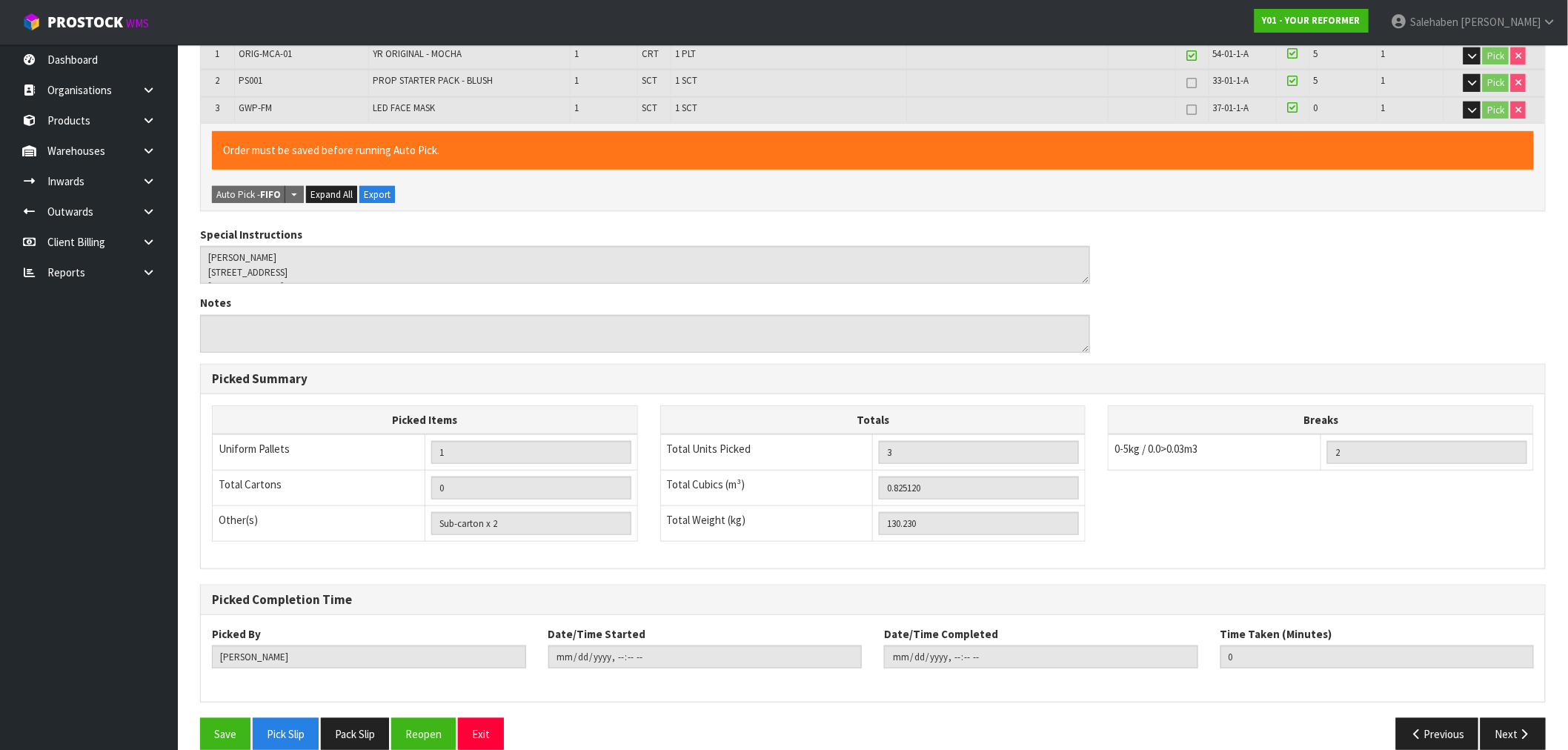
scroll to position [338, 0]
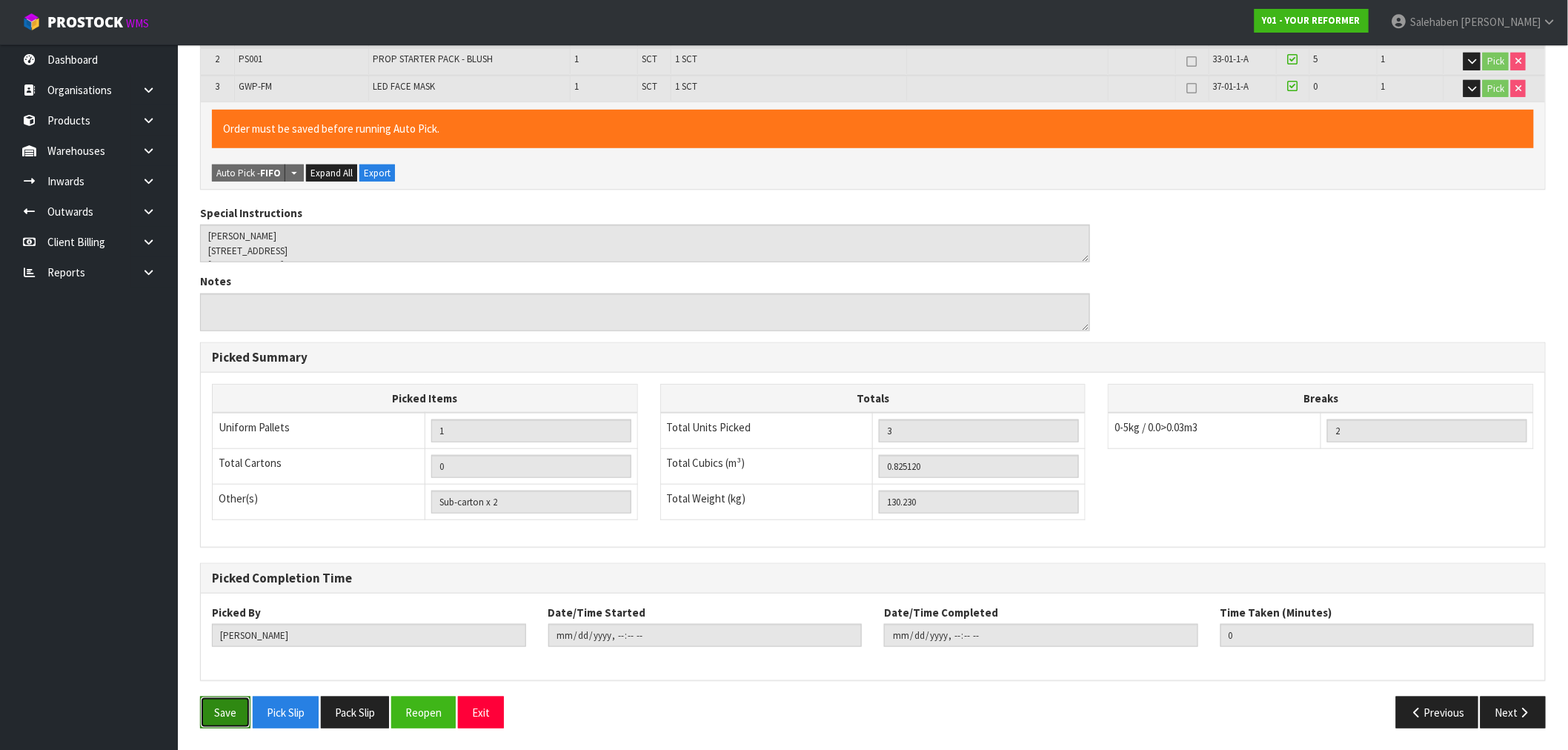
click at [221, 714] on button "Save" at bounding box center [225, 712] width 51 height 32
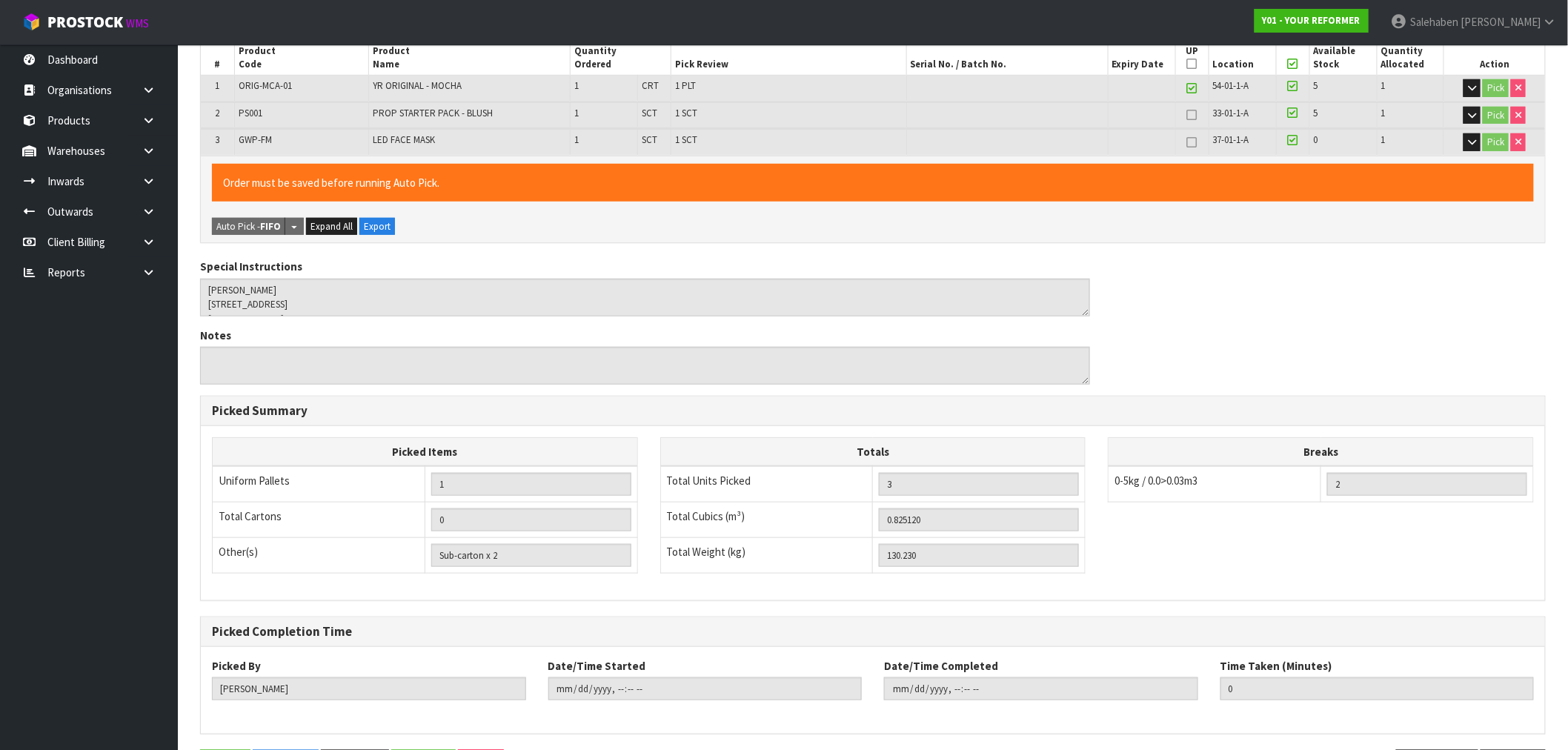
scroll to position [0, 0]
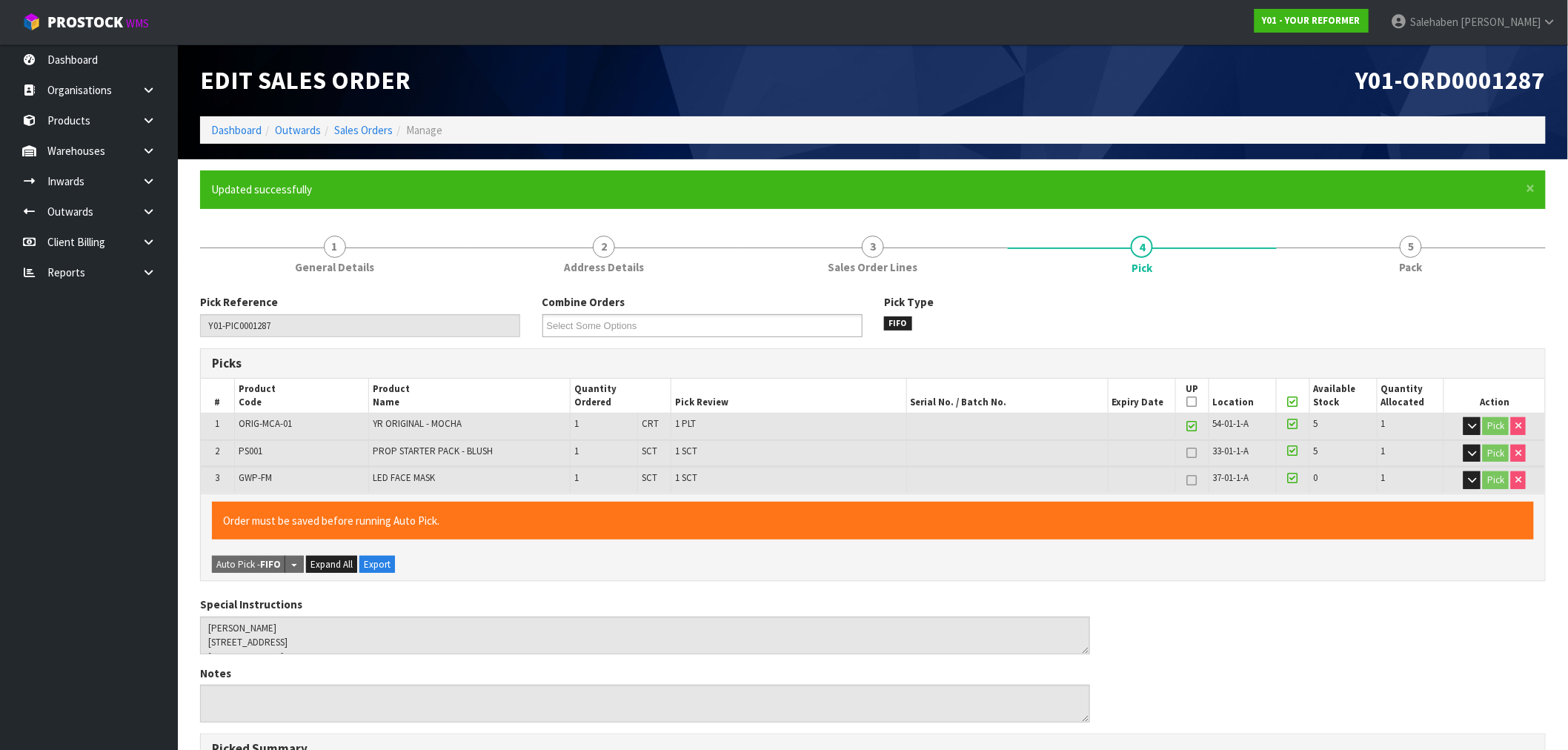
type input "Salehaben Patel"
type input "2025-08-15T13:14:56"
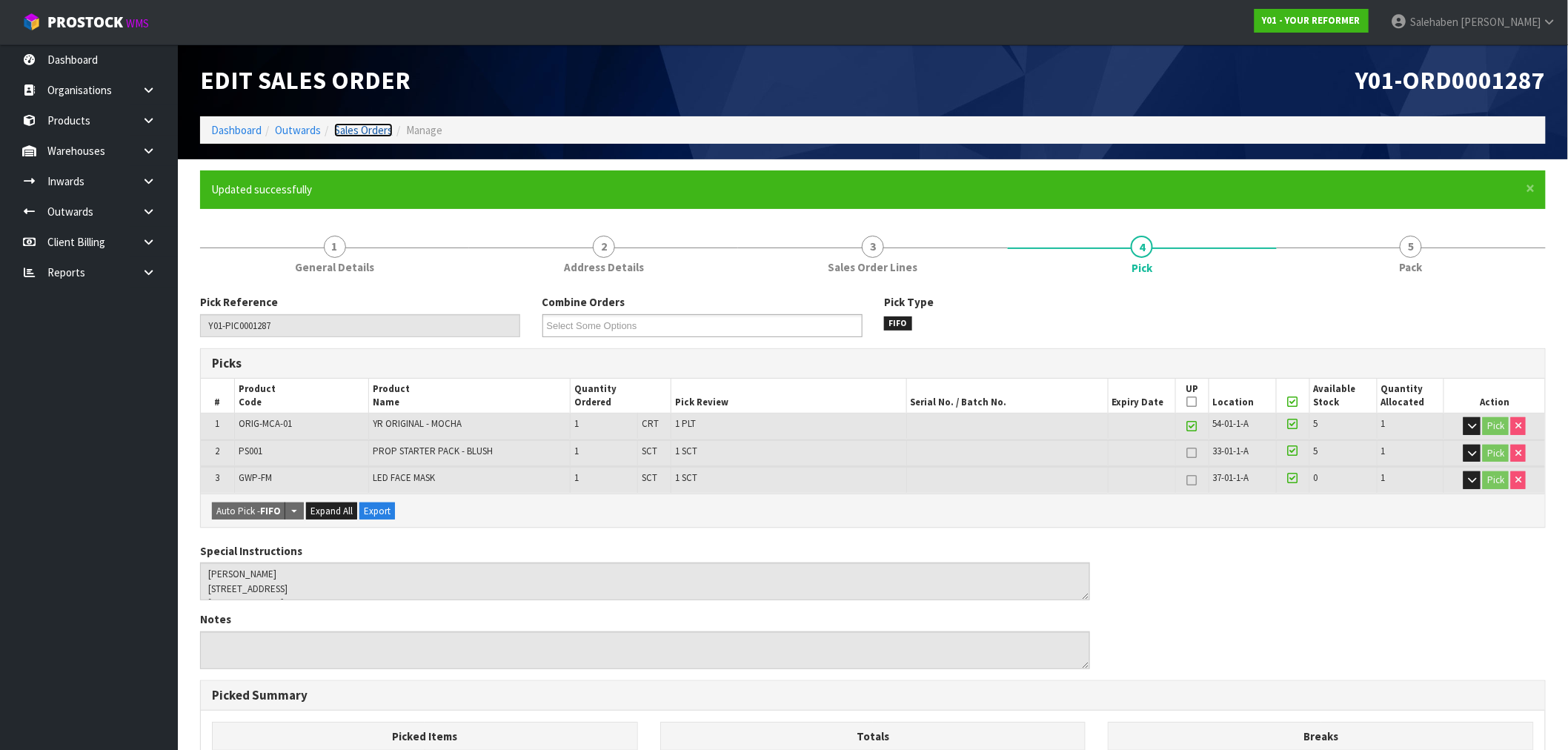
click at [369, 129] on link "Sales Orders" at bounding box center [363, 130] width 58 height 14
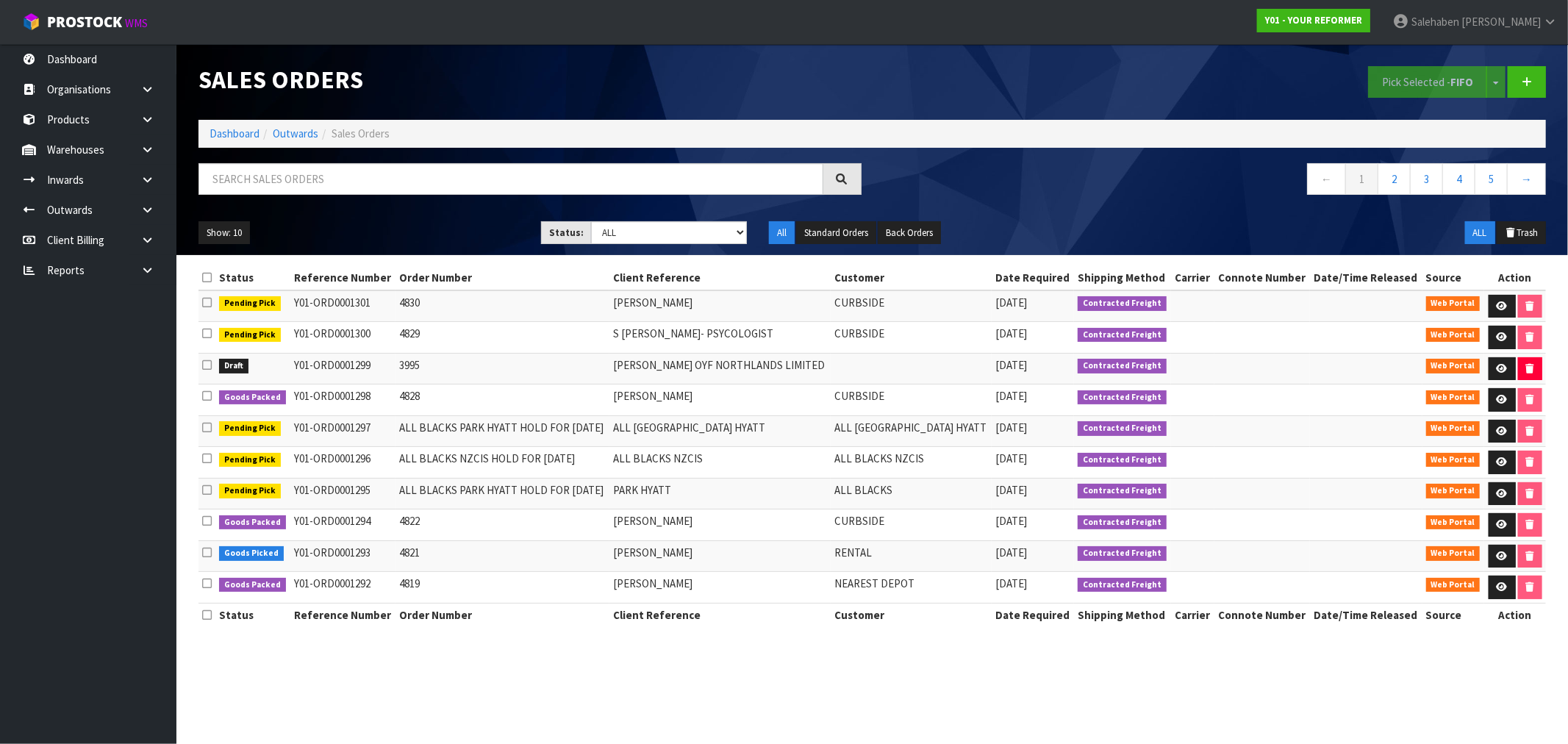
click at [657, 252] on div "Show: 10 5 10 25 50 Status: Draft Pending Allocated Pending Pick Goods Picked G…" at bounding box center [872, 233] width 1370 height 46
click at [643, 235] on select "Draft Pending Allocated Pending Pick Goods Picked Goods Packed Pending Charges …" at bounding box center [669, 232] width 155 height 23
select select "string:3"
click at [591, 221] on select "Draft Pending Allocated Pending Pick Goods Picked Goods Packed Pending Charges …" at bounding box center [669, 232] width 155 height 23
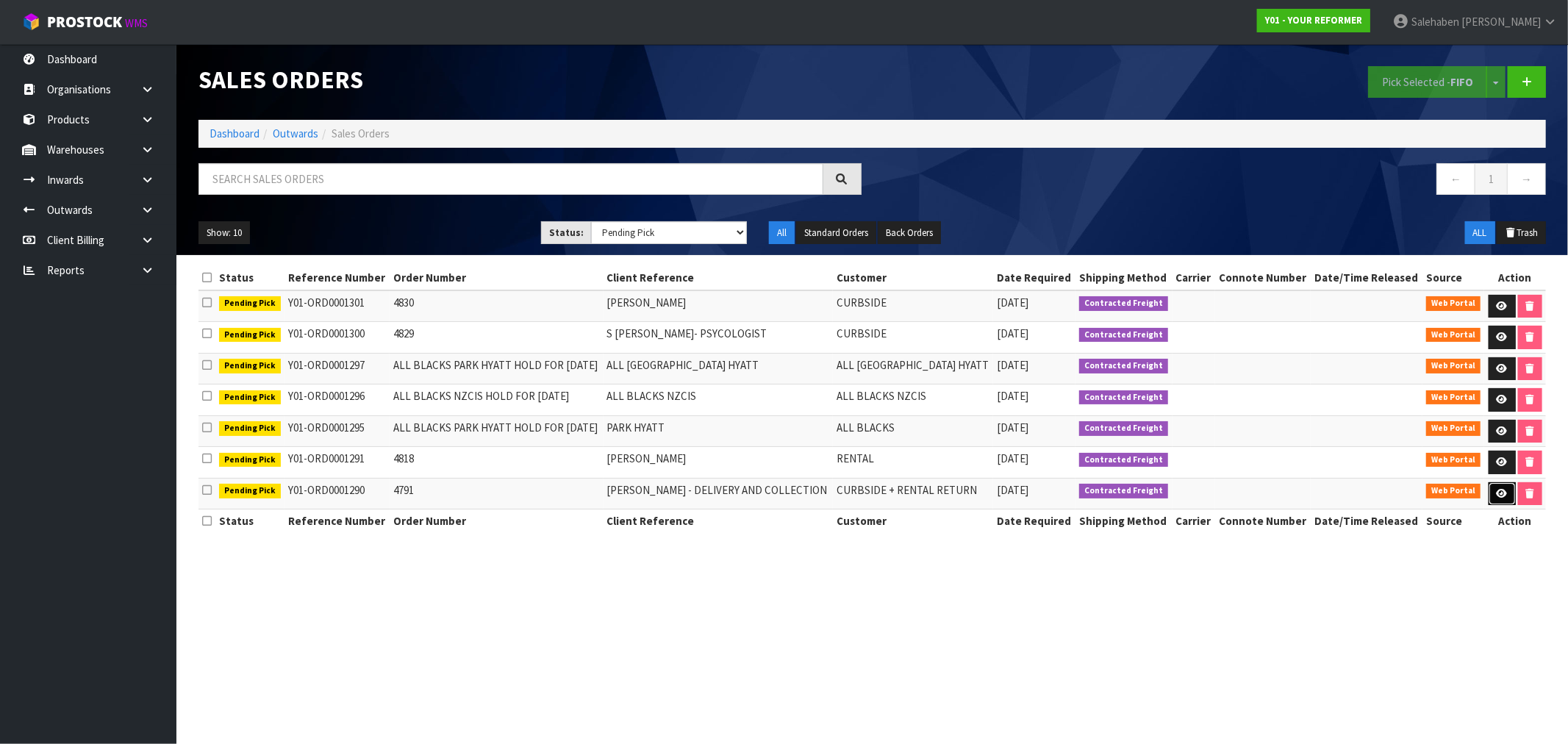
click at [1507, 497] on link at bounding box center [1501, 494] width 27 height 24
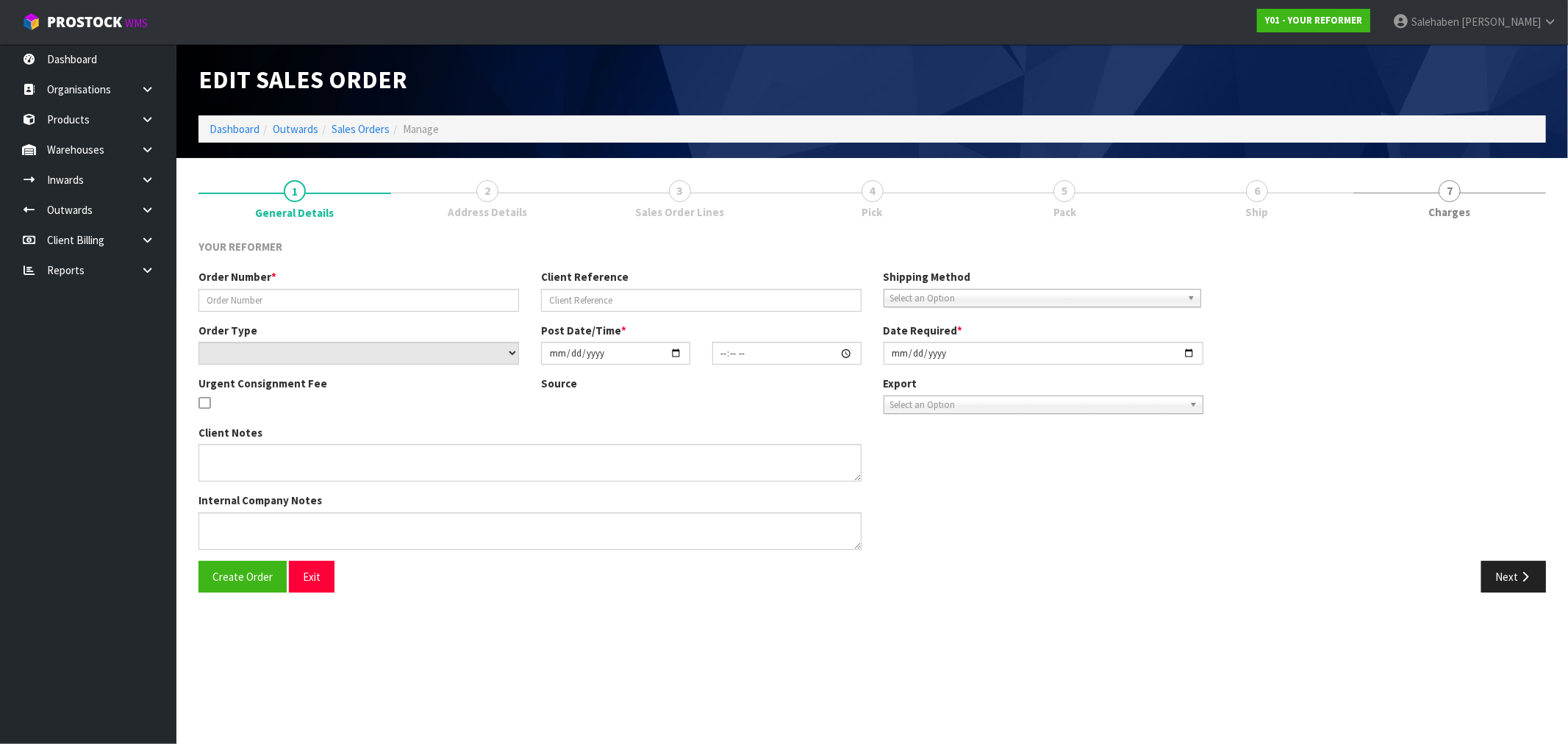
type input "4791"
type input "KATY COWPER - DELIVERY AND COLLECTION"
select select "number:0"
type input "2025-08-12"
type input "15:34:00.000"
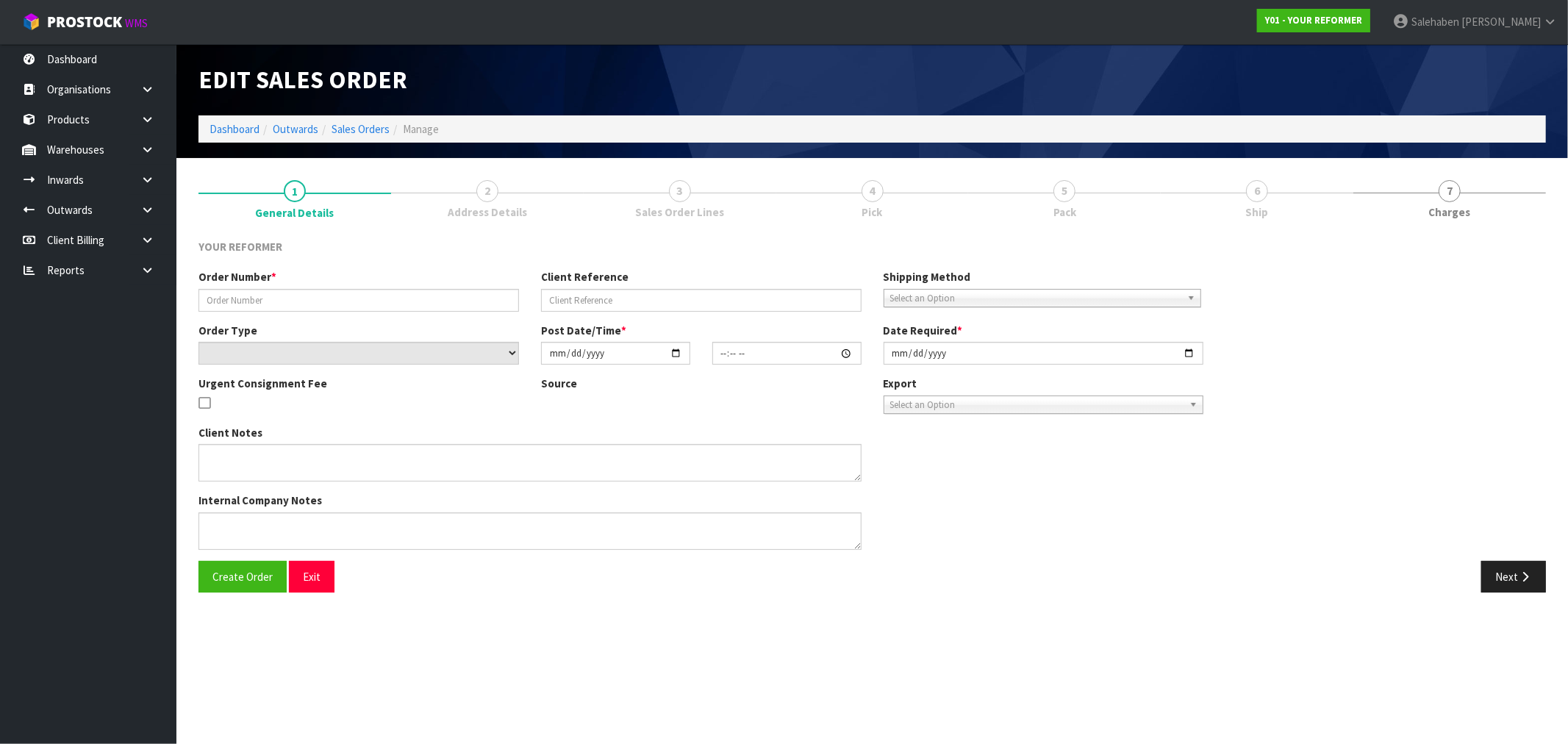
type input "[DATE]"
type textarea "KATY COWPER 4 KINGSLEY STREET WESTMERE AUK AUCKLAND 1022 NEW ZEALAND +64 21 121…"
type textarea "THE CUSTOMER HAS PURCHASED A REFORMER AND WILL REQUIRE THE RENTAL RETURN TO BE …"
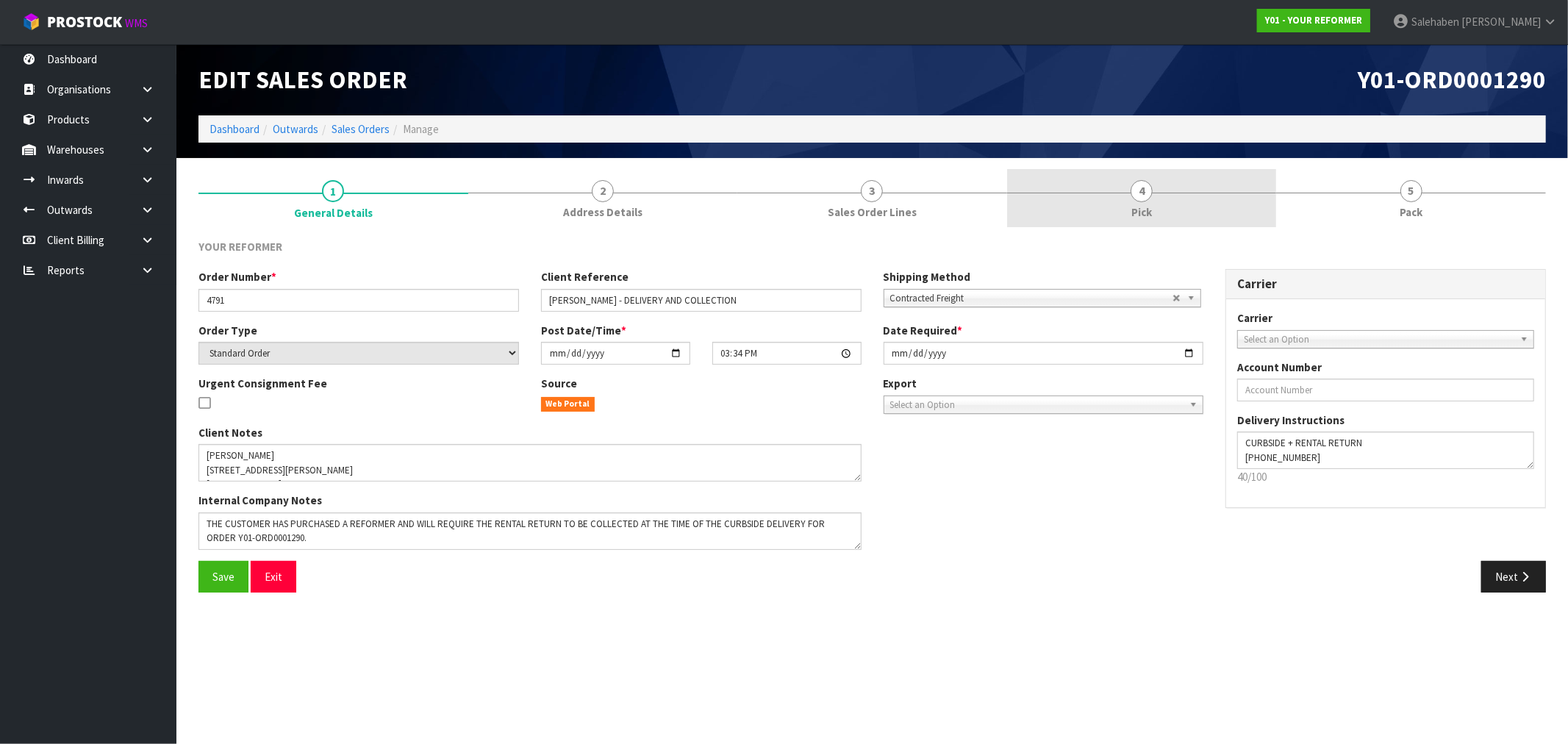
click at [1147, 195] on span "4" at bounding box center [1142, 191] width 22 height 22
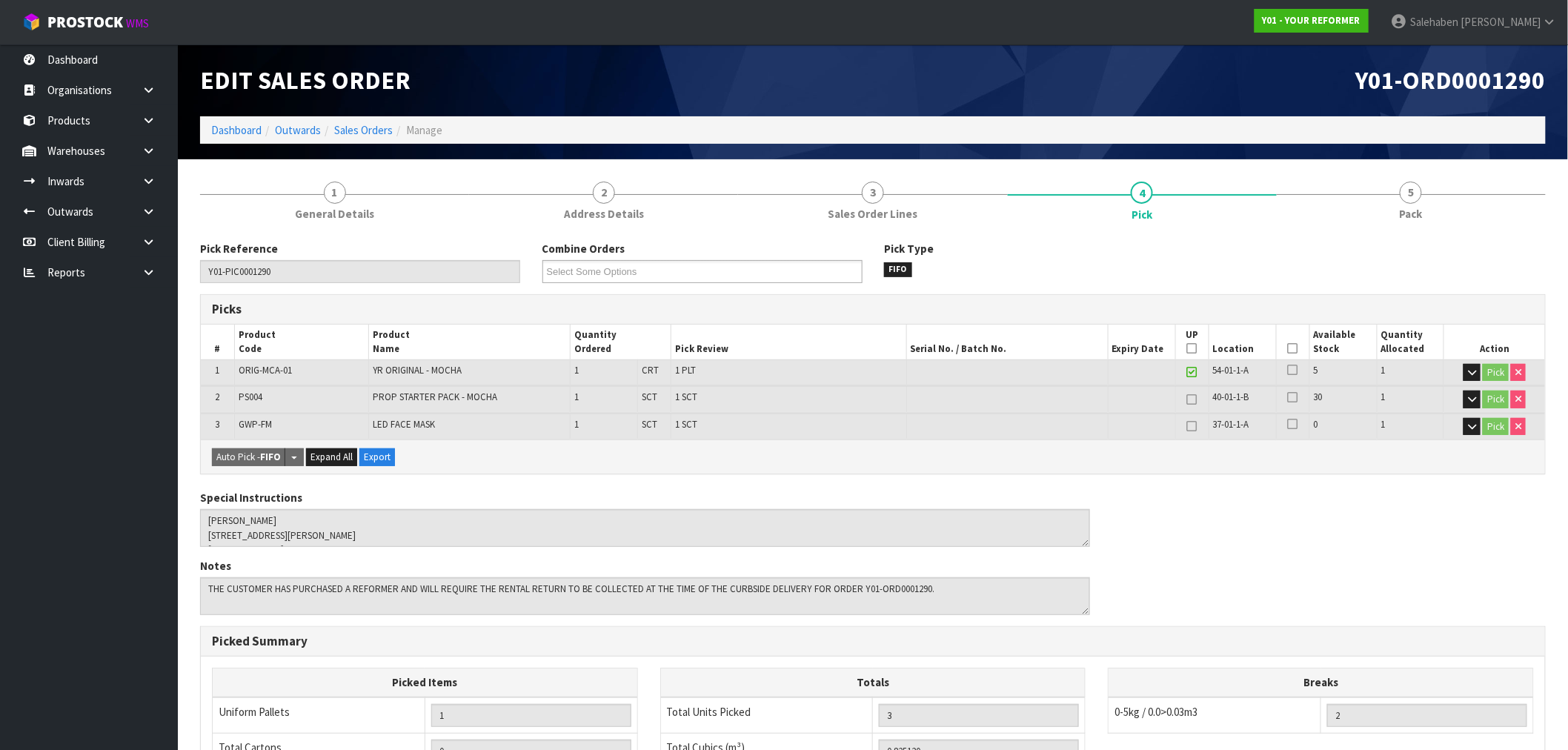
click at [1291, 349] on icon at bounding box center [1293, 349] width 10 height 1
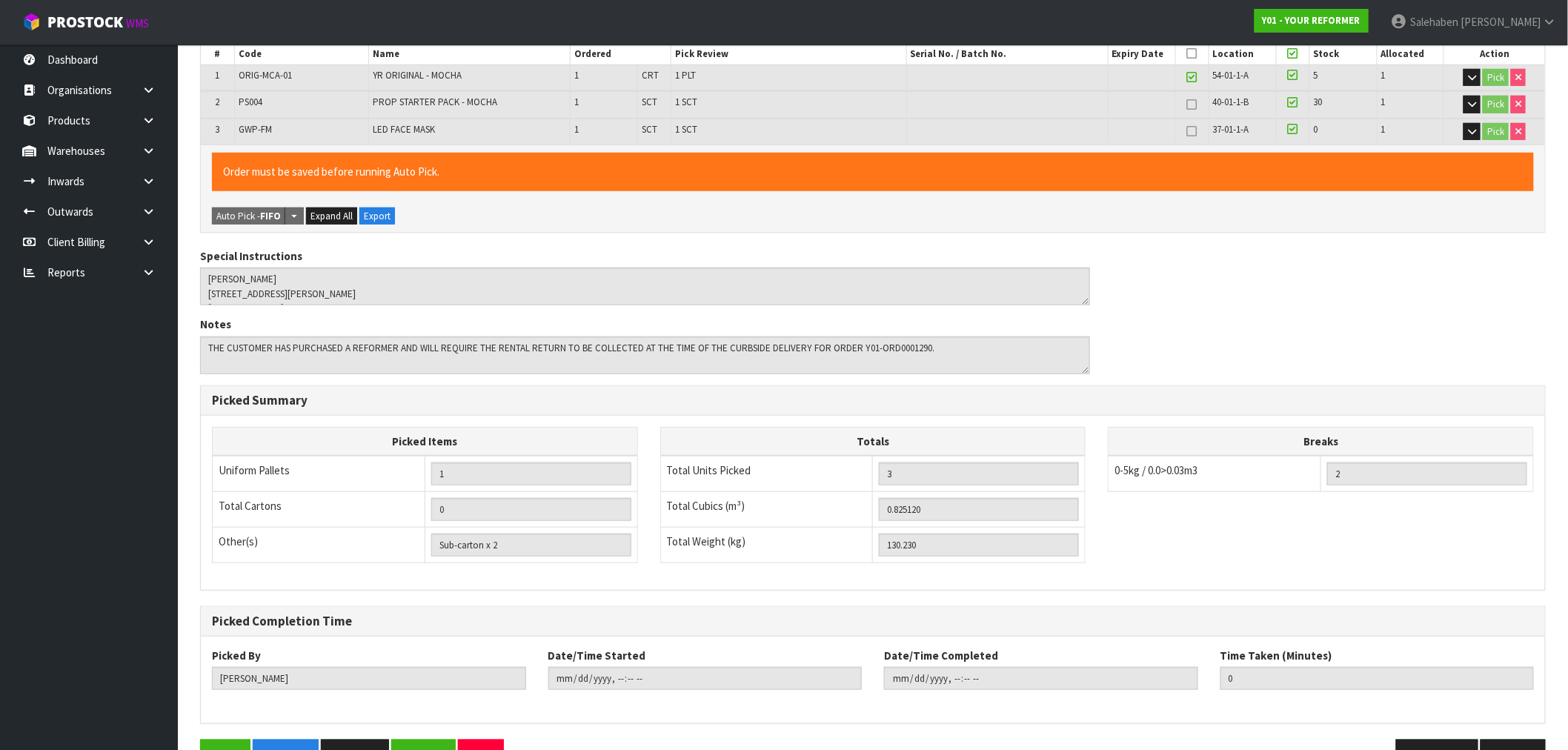
scroll to position [338, 0]
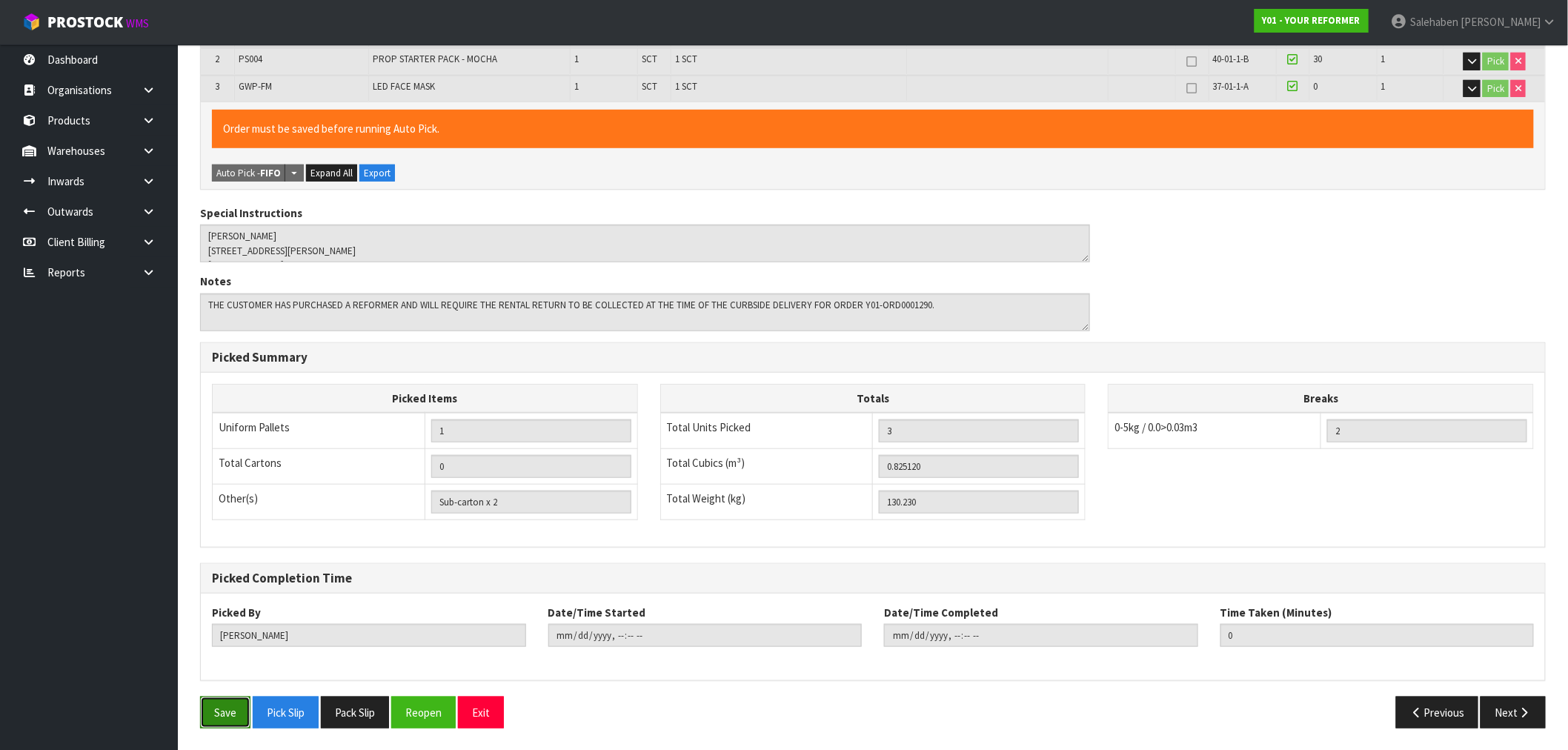
click at [240, 713] on button "Save" at bounding box center [225, 712] width 51 height 32
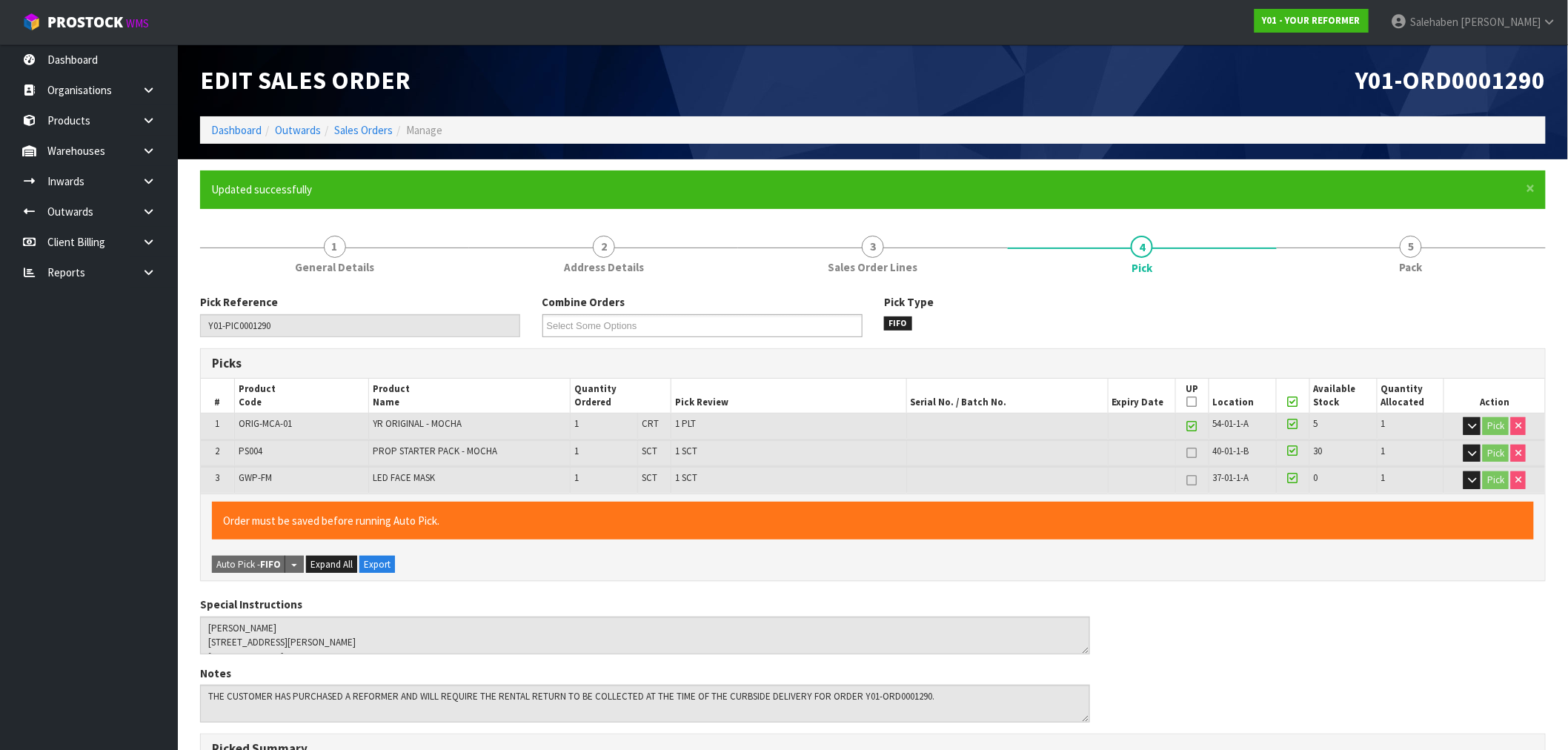
type input "Salehaben Patel"
type input "2025-08-15T13:15:09"
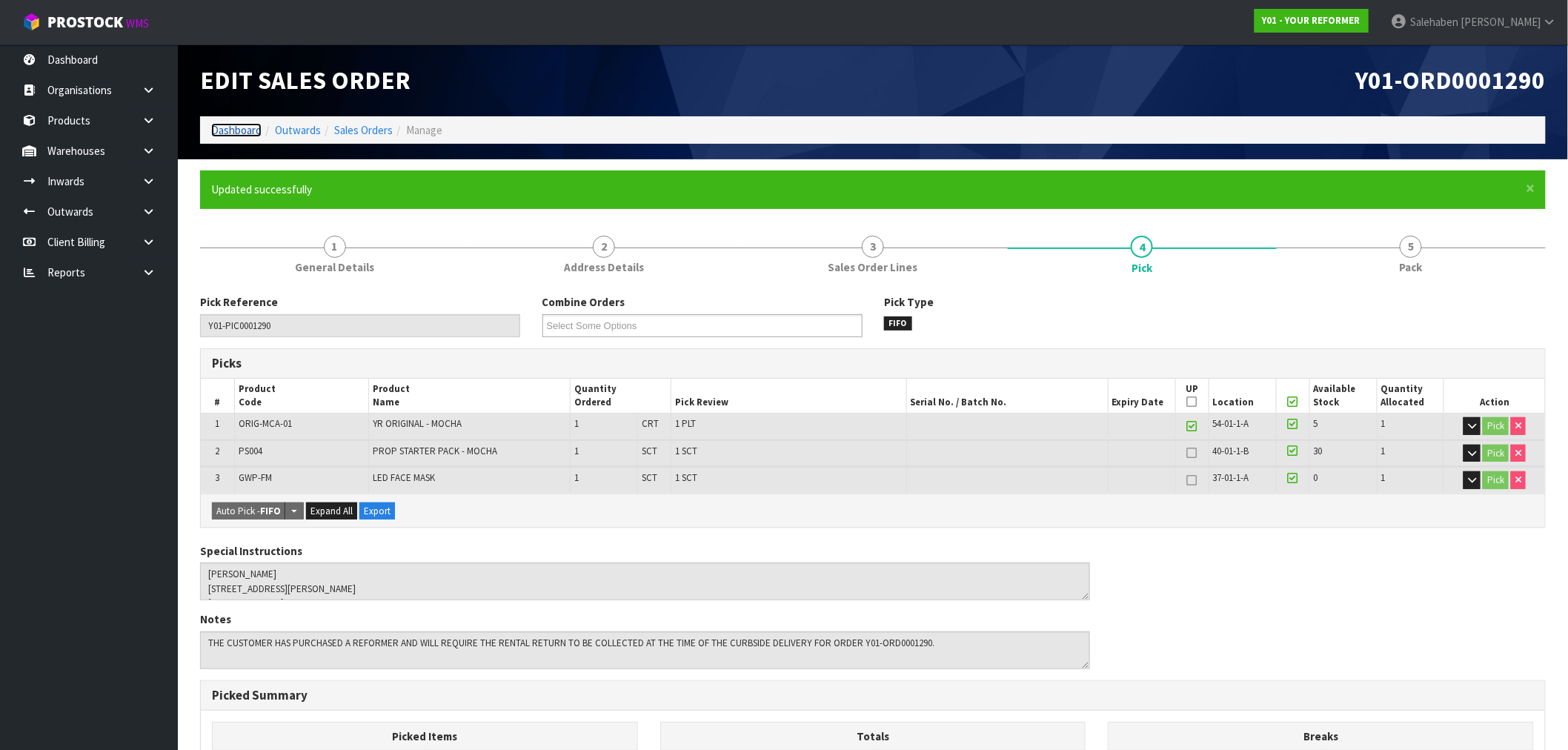
click at [237, 130] on link "Dashboard" at bounding box center [237, 130] width 51 height 14
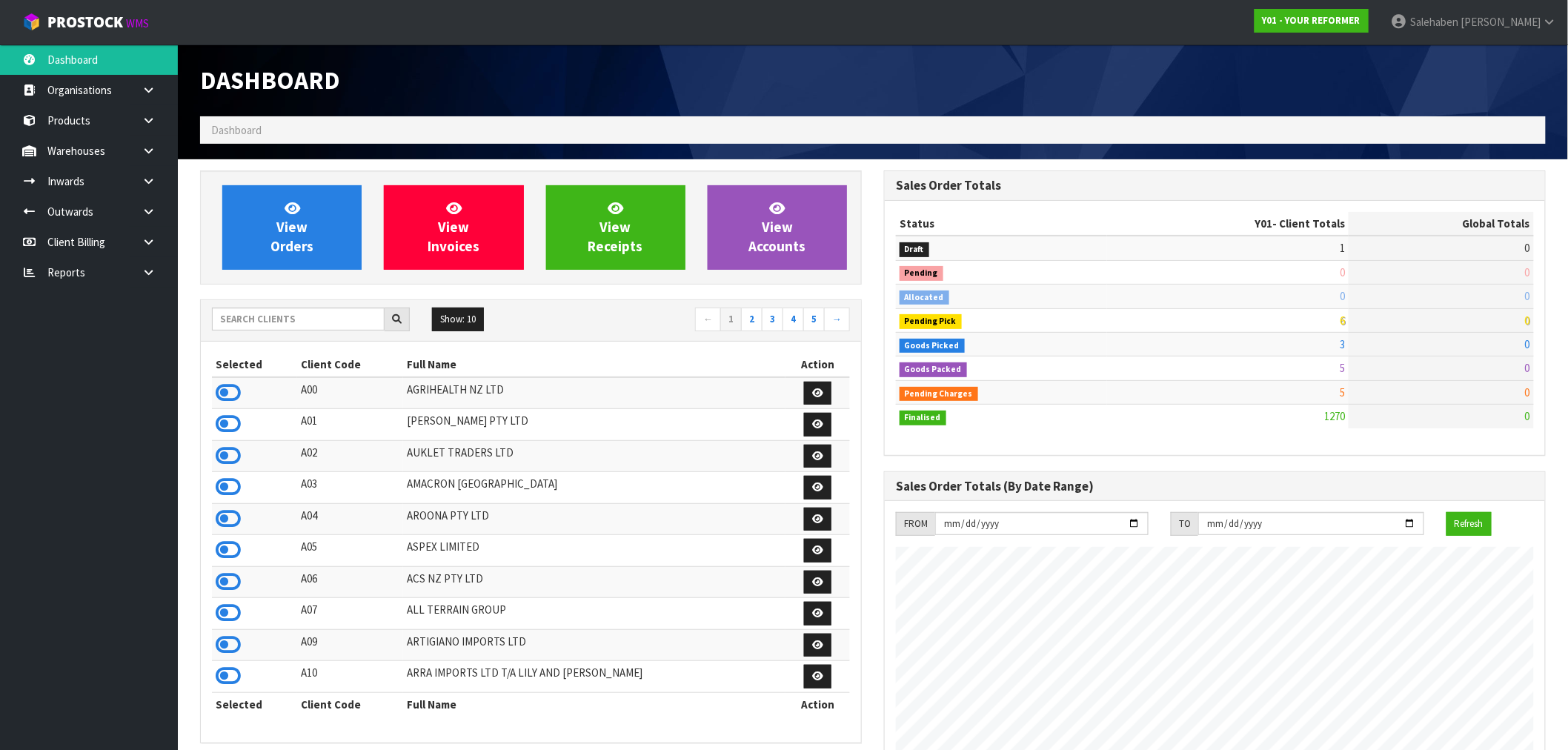
scroll to position [1122, 684]
click at [268, 316] on input "text" at bounding box center [298, 319] width 172 height 23
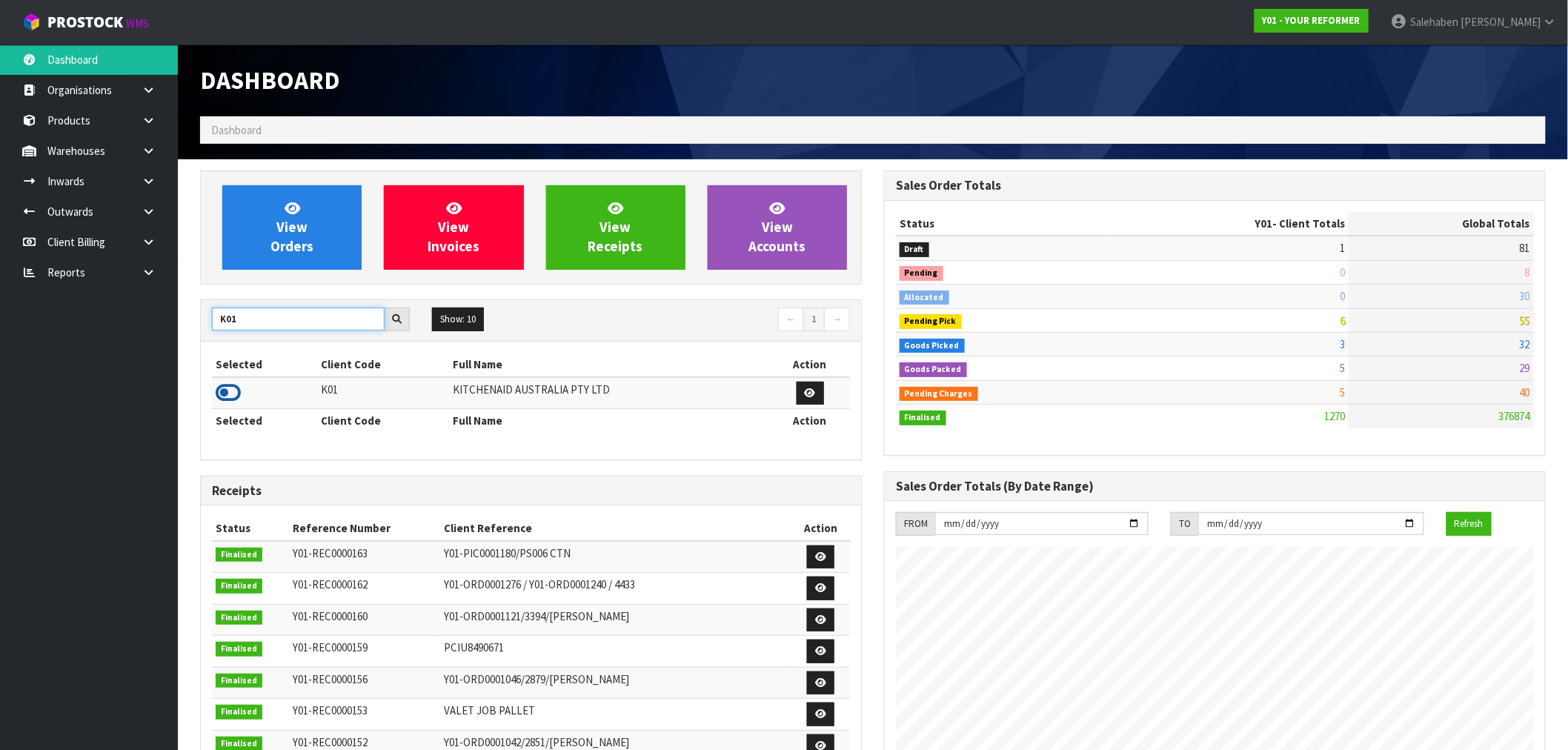
type input "K01"
click at [224, 396] on icon at bounding box center [228, 393] width 25 height 22
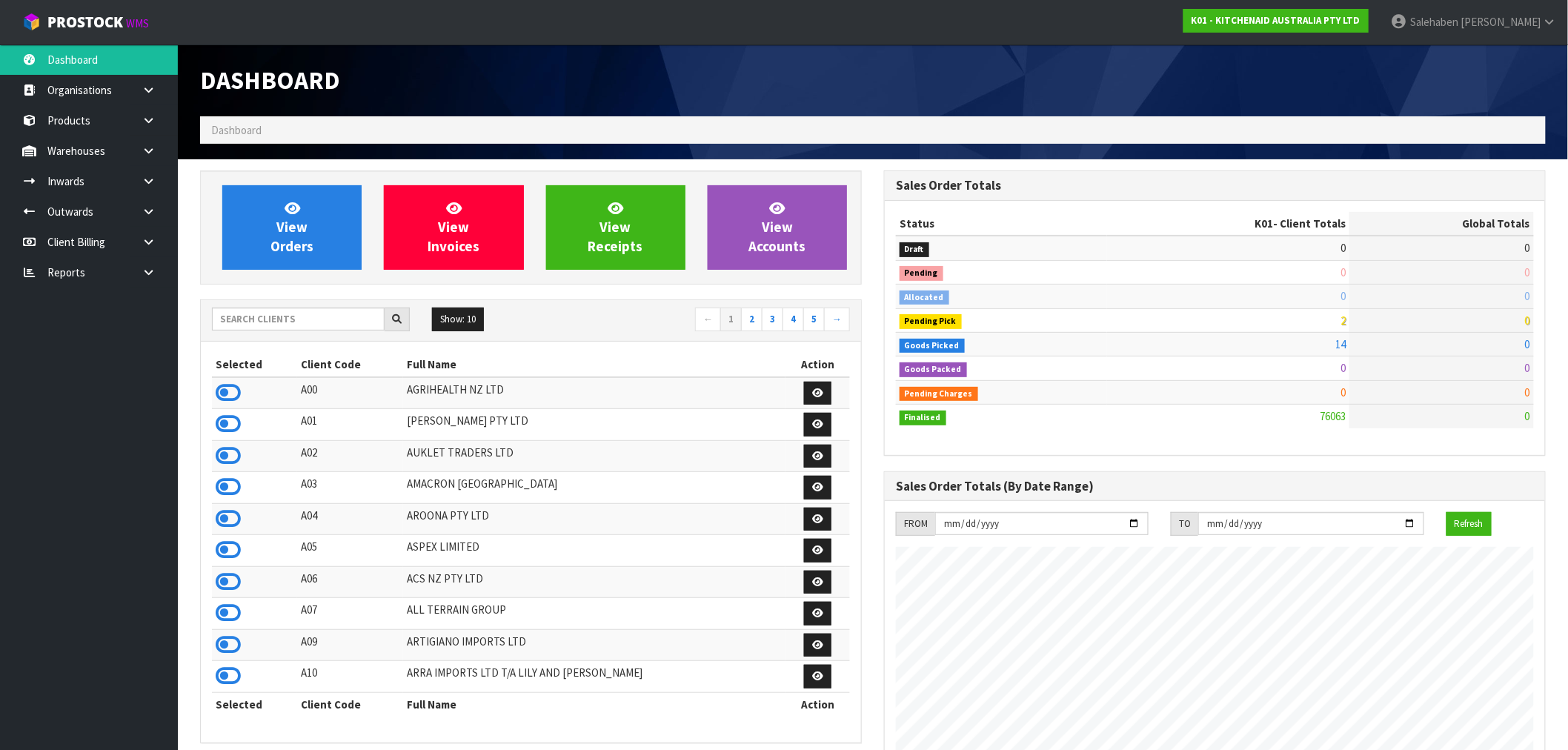
scroll to position [1122, 684]
click at [350, 325] on input "text" at bounding box center [298, 319] width 172 height 23
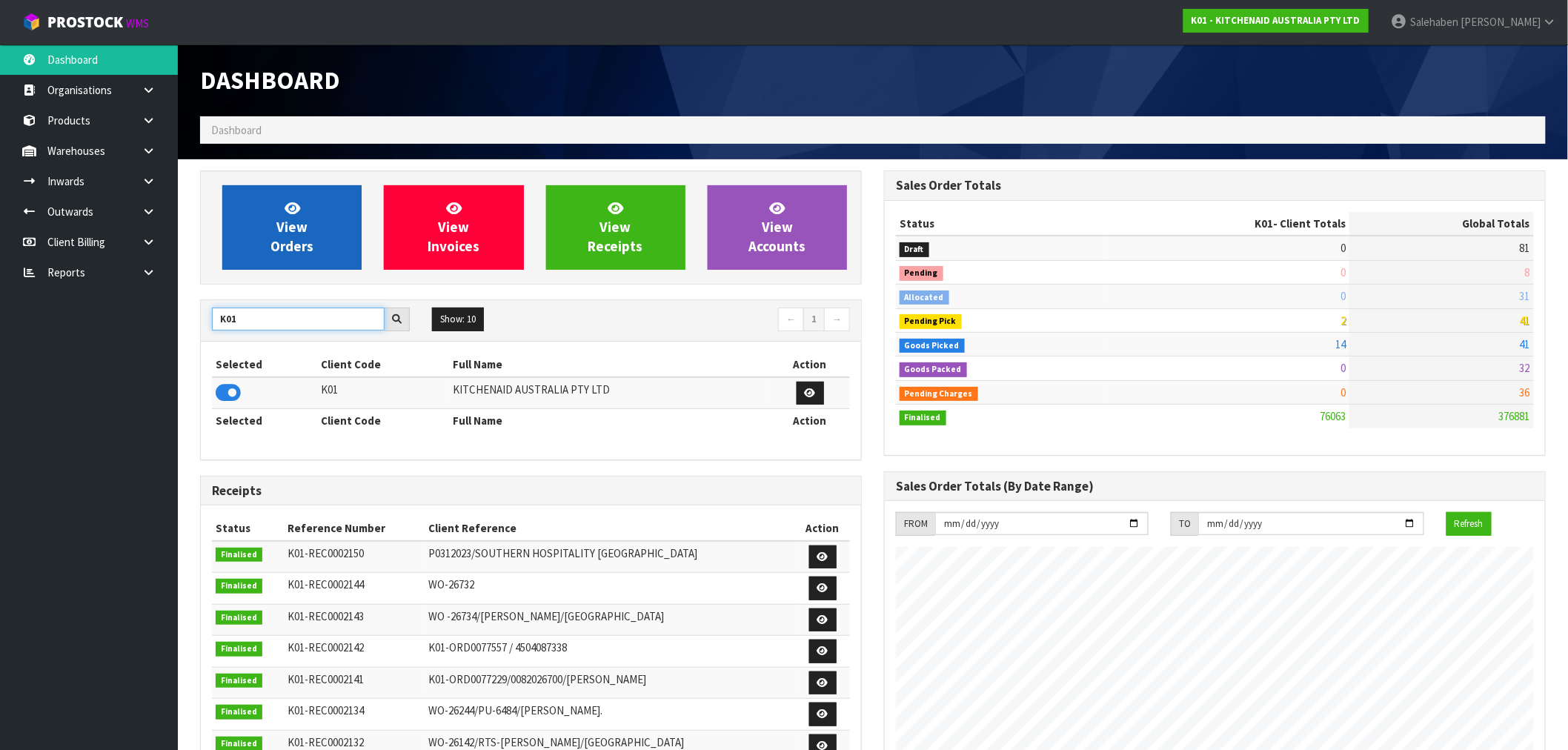
type input "K01"
click at [309, 228] on link "View Orders" at bounding box center [292, 227] width 140 height 84
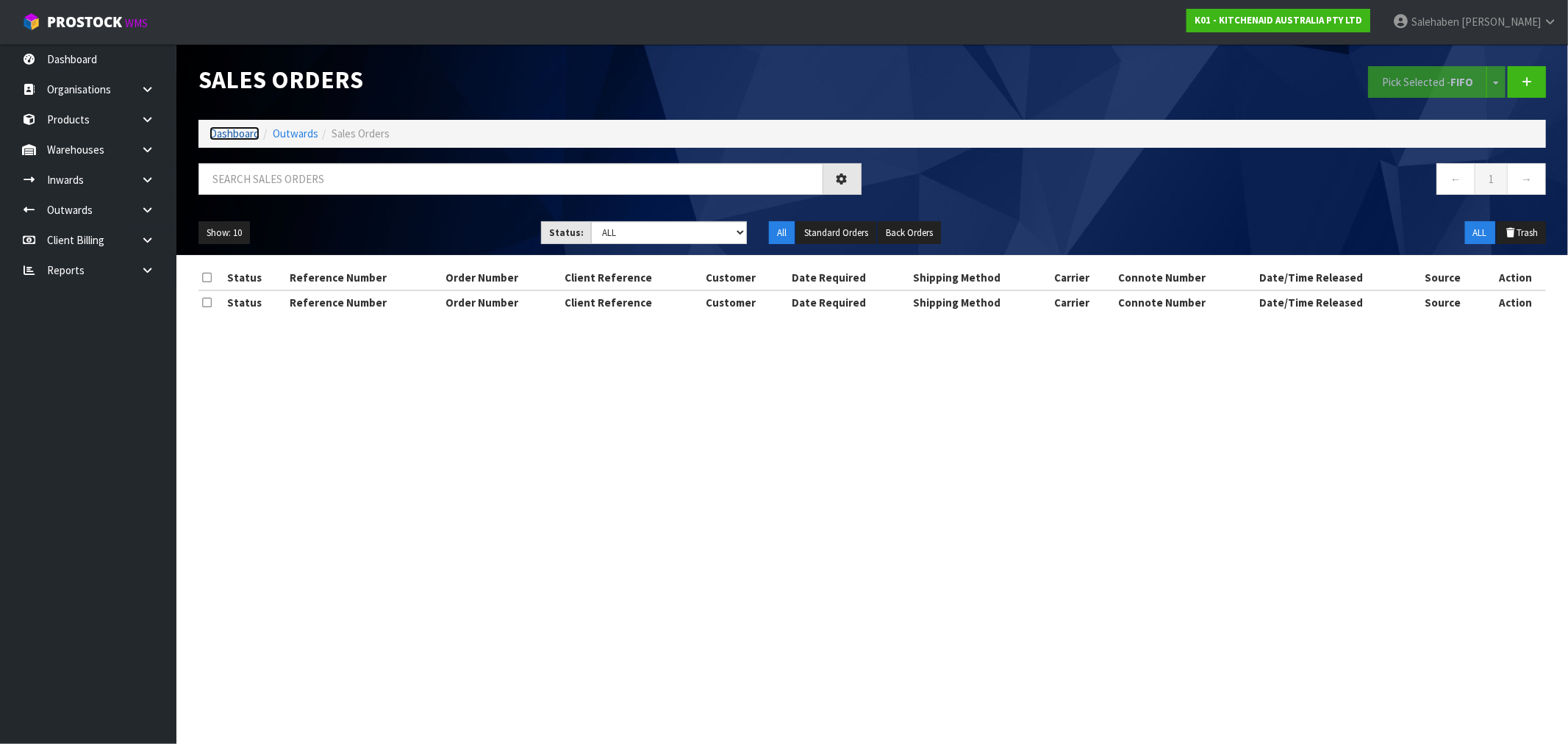
click at [227, 130] on link "Dashboard" at bounding box center [235, 133] width 50 height 14
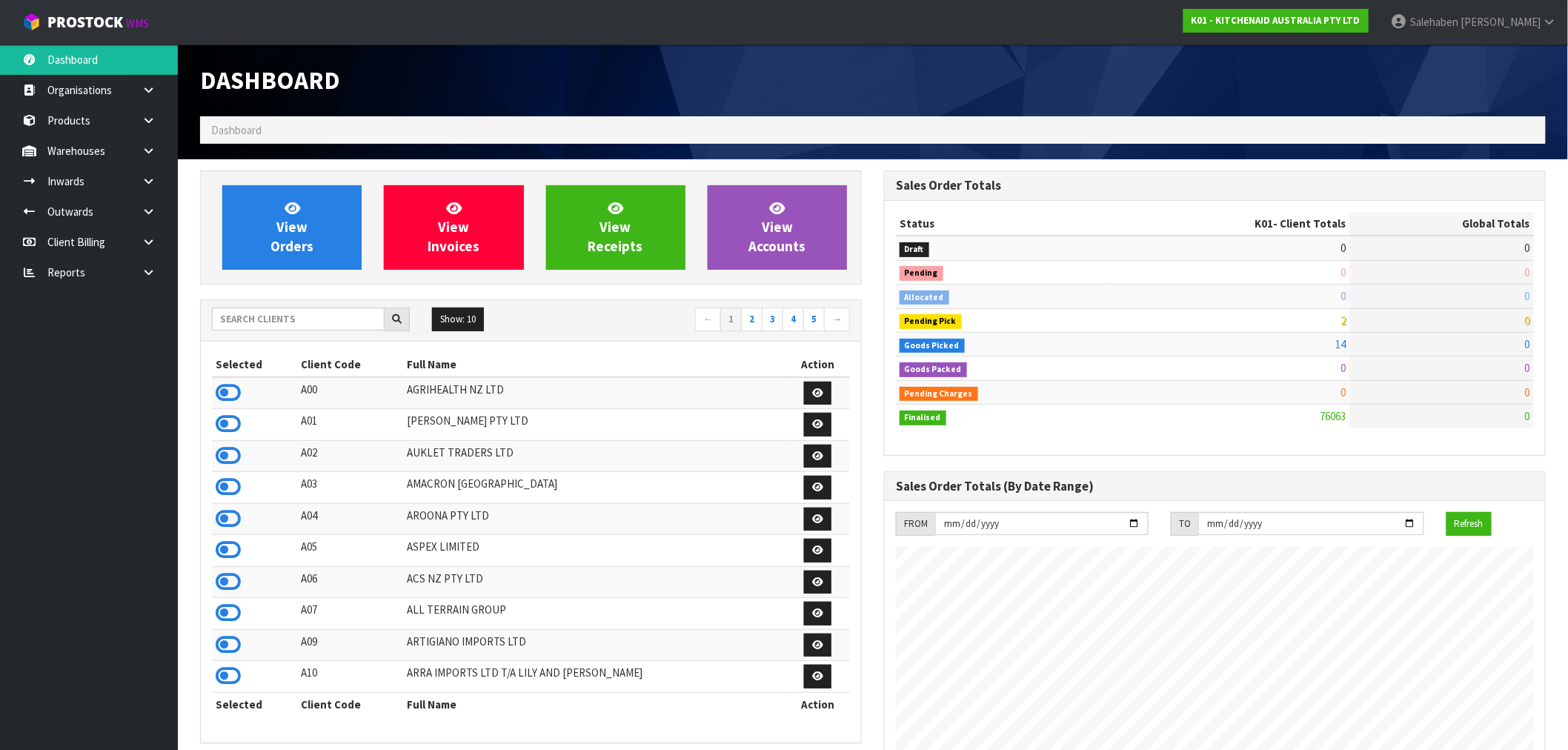
scroll to position [1122, 684]
click at [284, 319] on input "text" at bounding box center [298, 319] width 172 height 23
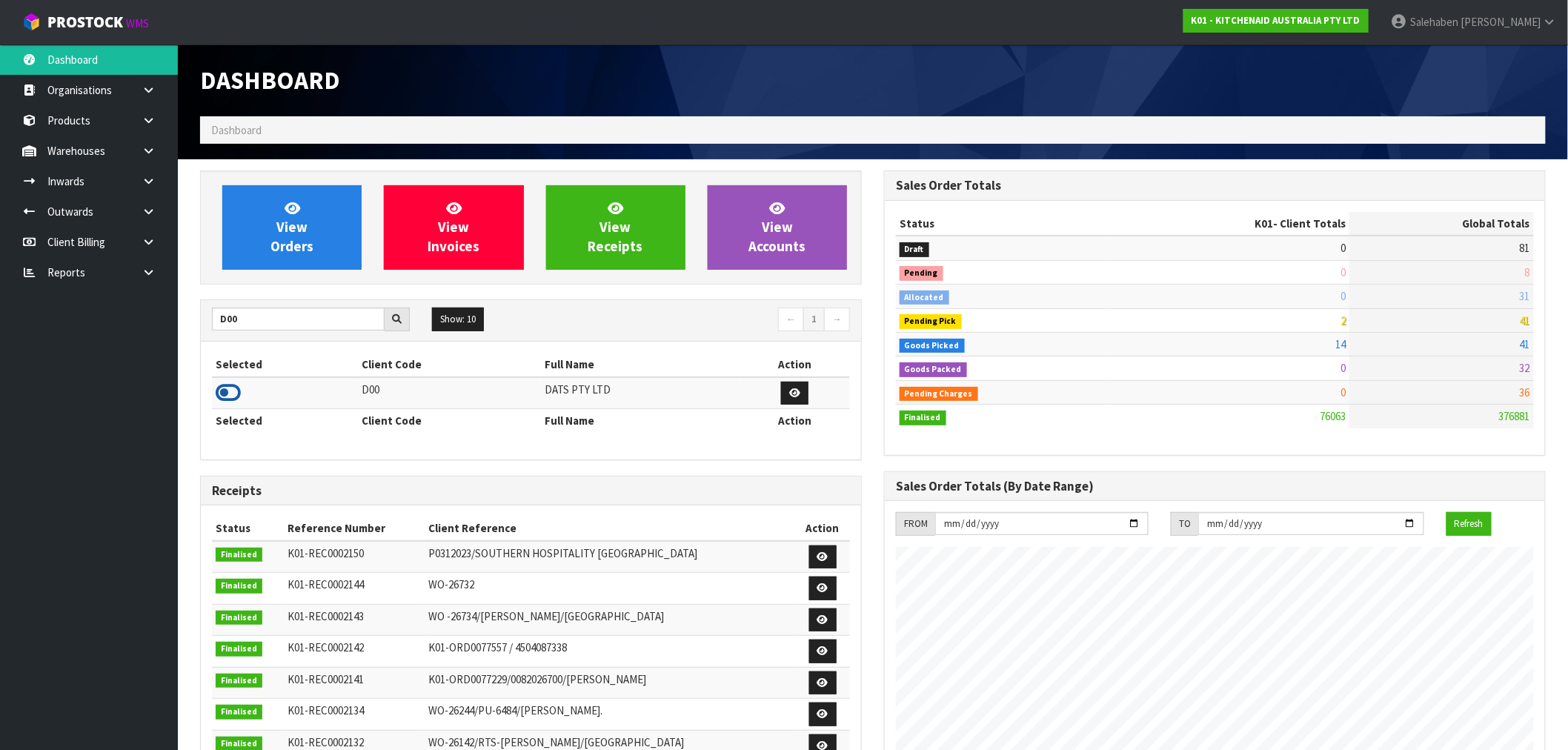
click at [231, 391] on icon at bounding box center [228, 393] width 25 height 22
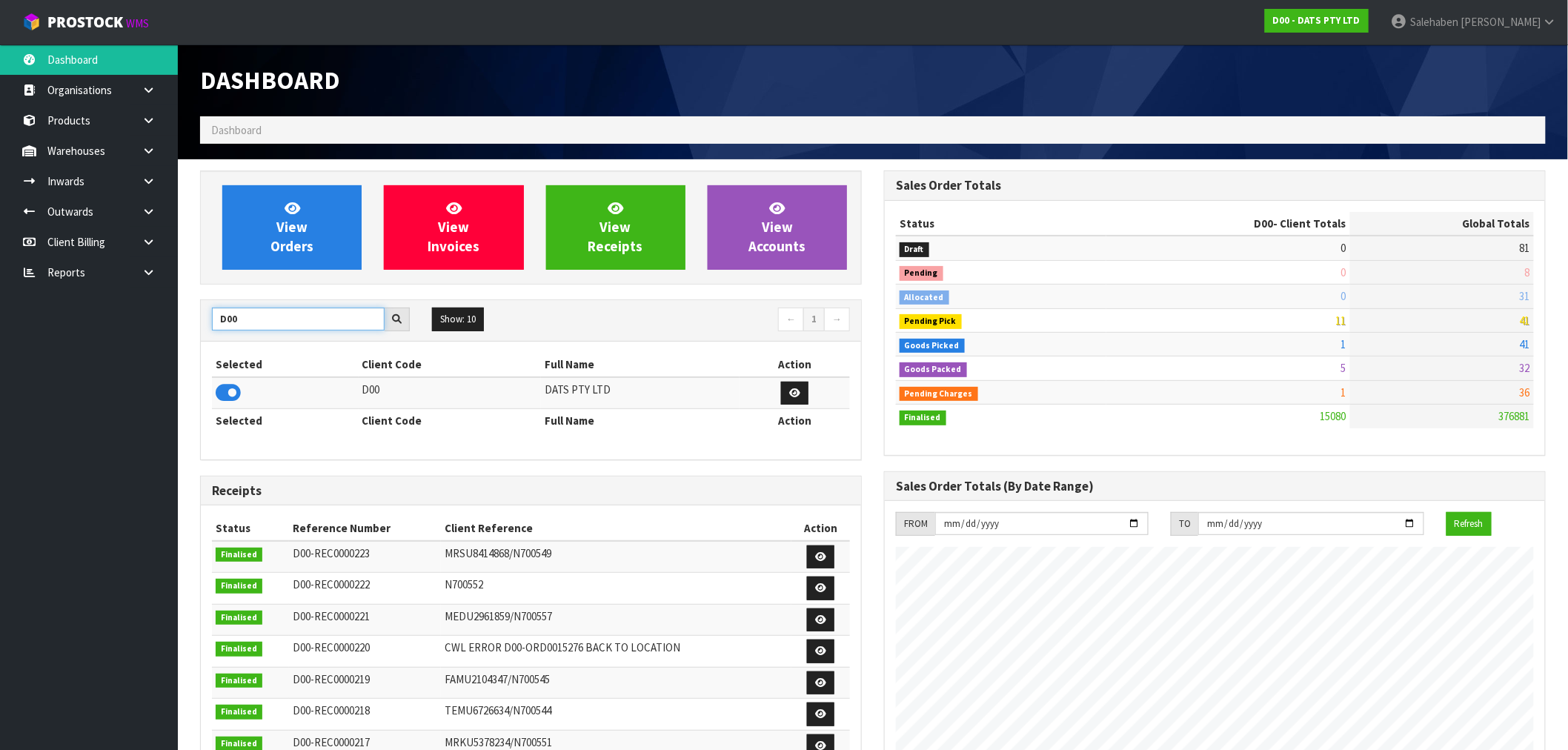
drag, startPoint x: 241, startPoint y: 321, endPoint x: 134, endPoint y: 353, distance: 111.7
click at [137, 351] on body "Toggle navigation ProStock WMS D00 - DATS PTY LTD [PERSON_NAME] Logout Dashboar…" at bounding box center [784, 375] width 1568 height 750
type input "A00"
click at [240, 378] on td at bounding box center [277, 393] width 130 height 32
click at [232, 380] on td at bounding box center [277, 393] width 130 height 32
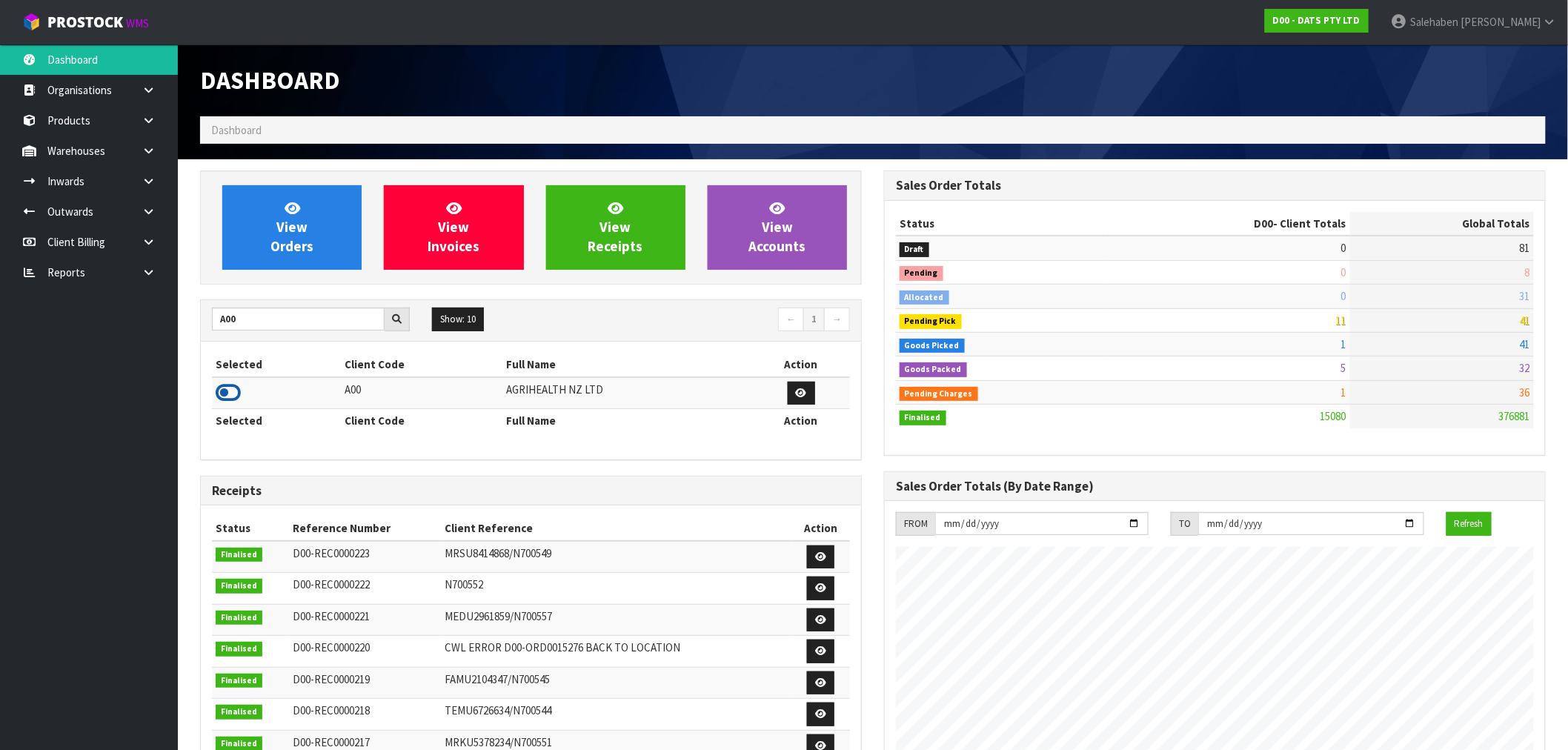
click at [231, 390] on icon at bounding box center [228, 393] width 25 height 22
drag, startPoint x: 245, startPoint y: 319, endPoint x: 160, endPoint y: 336, distance: 86.7
click at [163, 334] on body "Toggle navigation ProStock WMS A00 - AGRIHEALTH NZ LTD Salehaben Patel Logout D…" at bounding box center [784, 375] width 1568 height 750
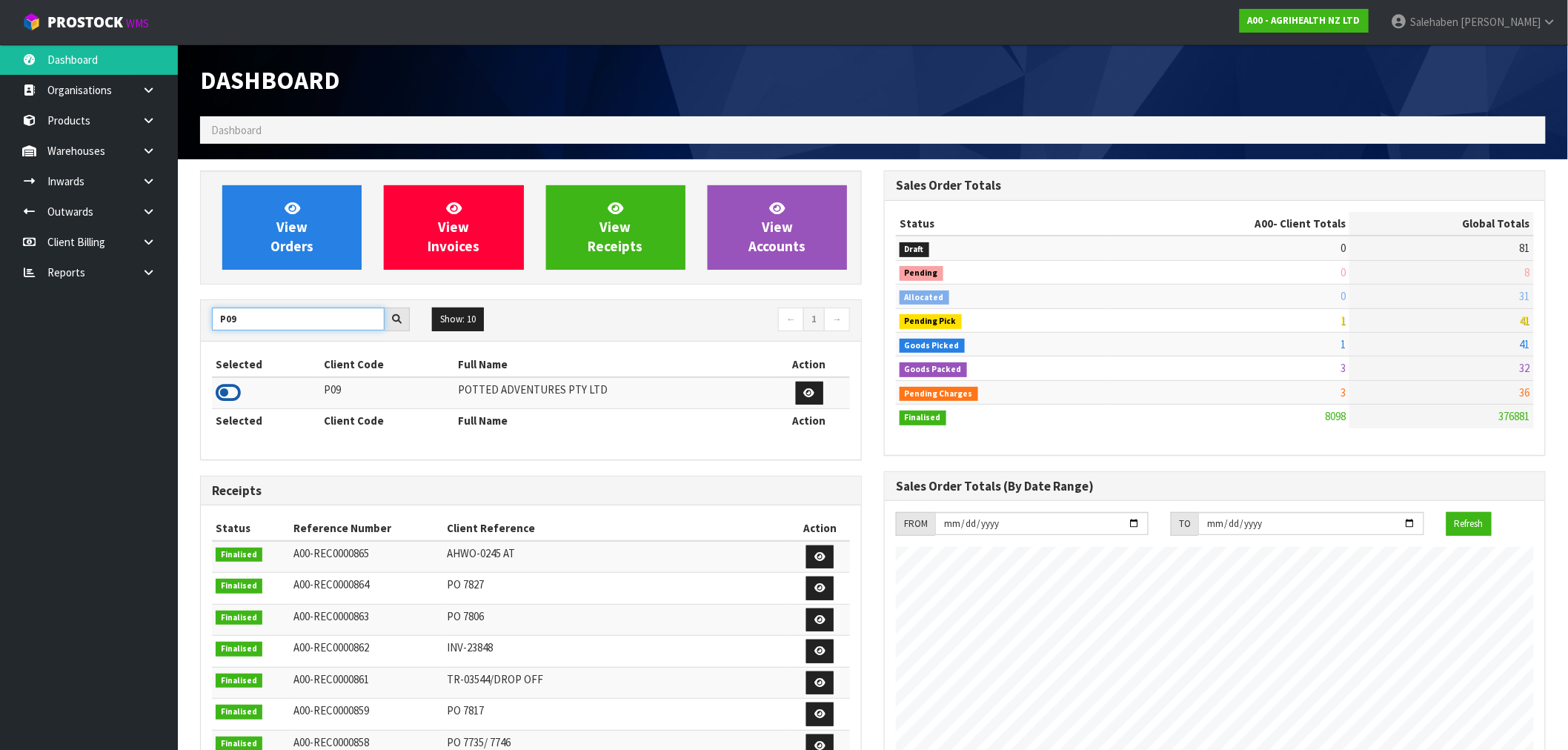
type input "P09"
click at [235, 388] on icon at bounding box center [228, 393] width 25 height 22
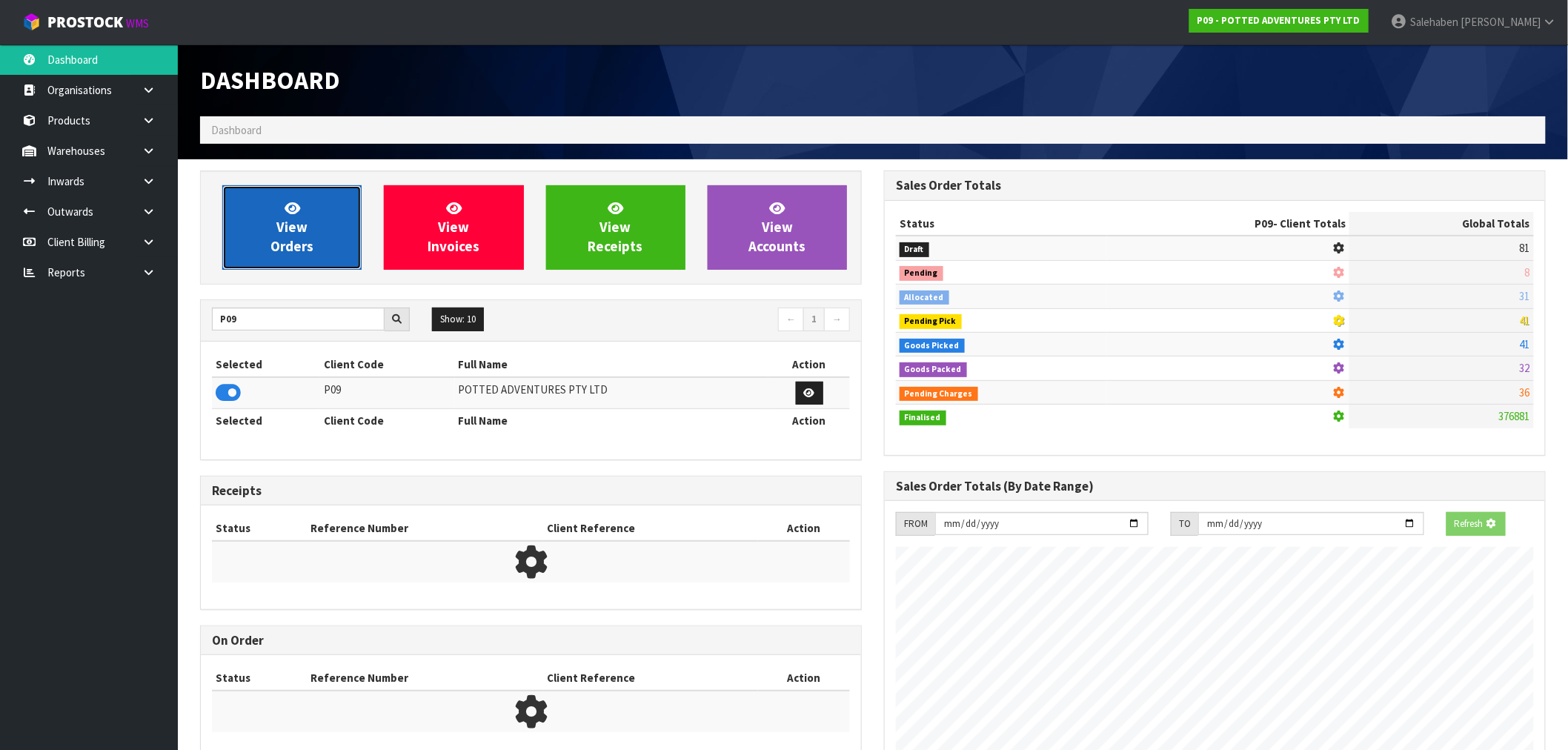
click at [293, 235] on span "View Orders" at bounding box center [292, 227] width 43 height 55
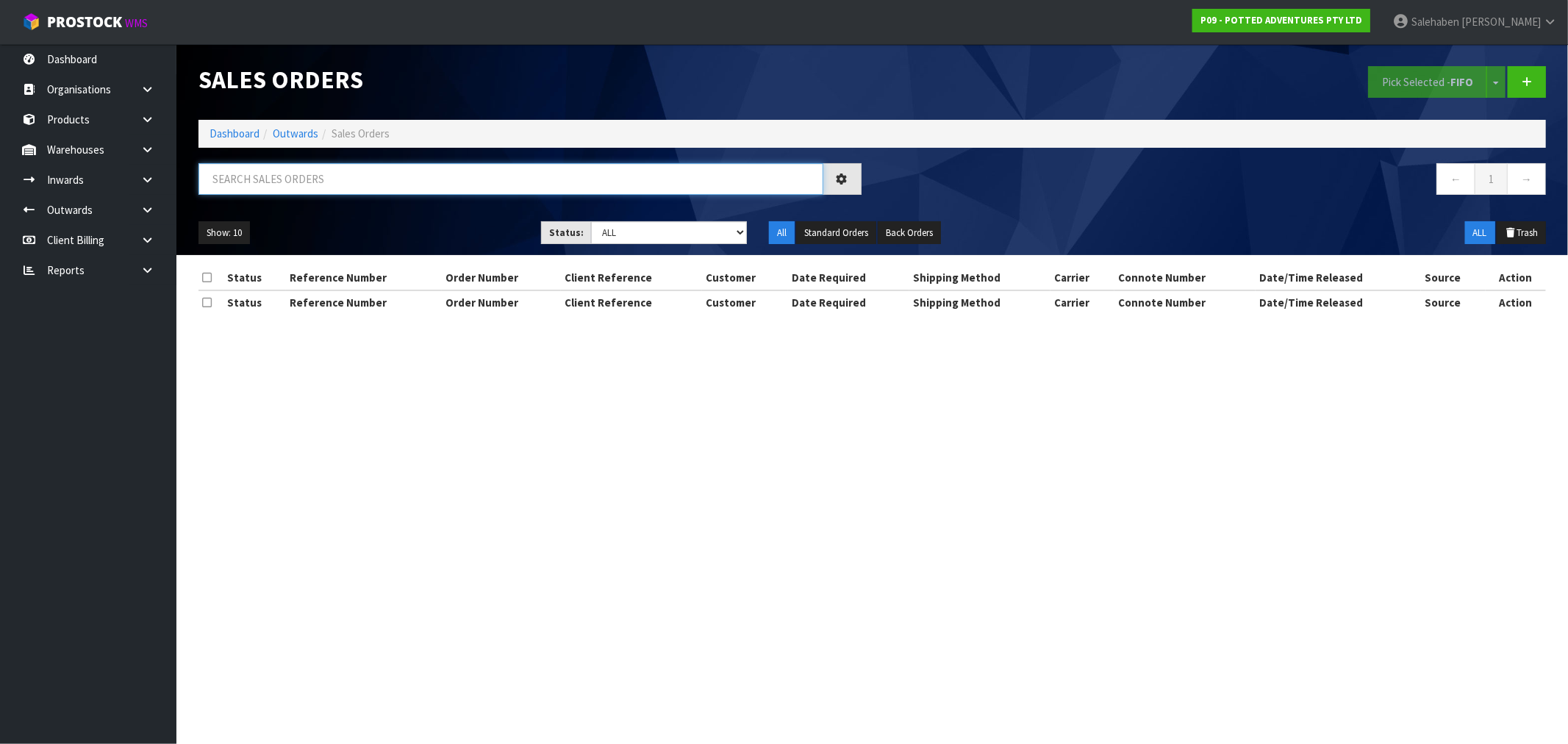
click at [243, 166] on input "text" at bounding box center [511, 178] width 625 height 32
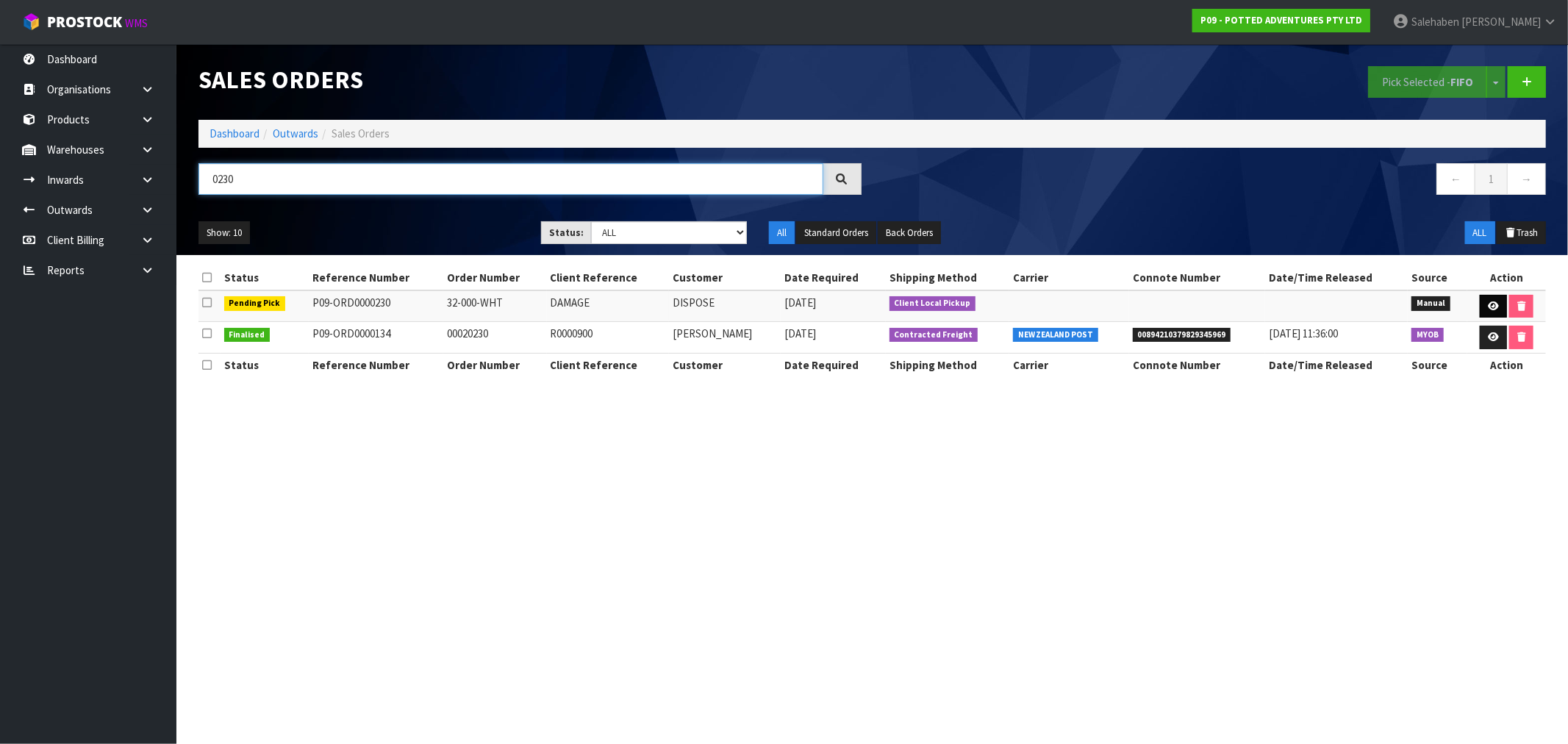
type input "0230"
click at [1487, 300] on link at bounding box center [1492, 306] width 27 height 24
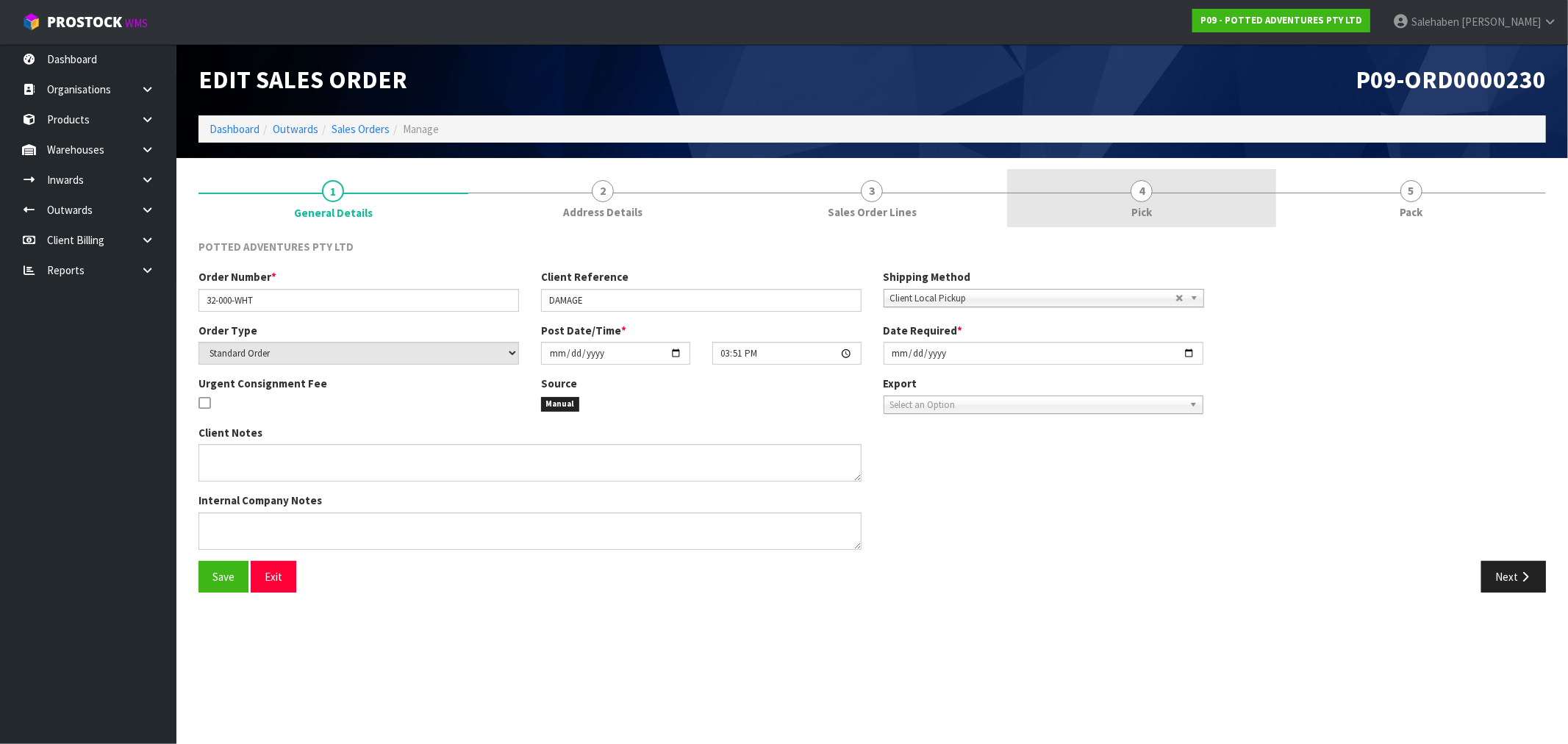
click at [1142, 188] on span "4" at bounding box center [1142, 191] width 22 height 22
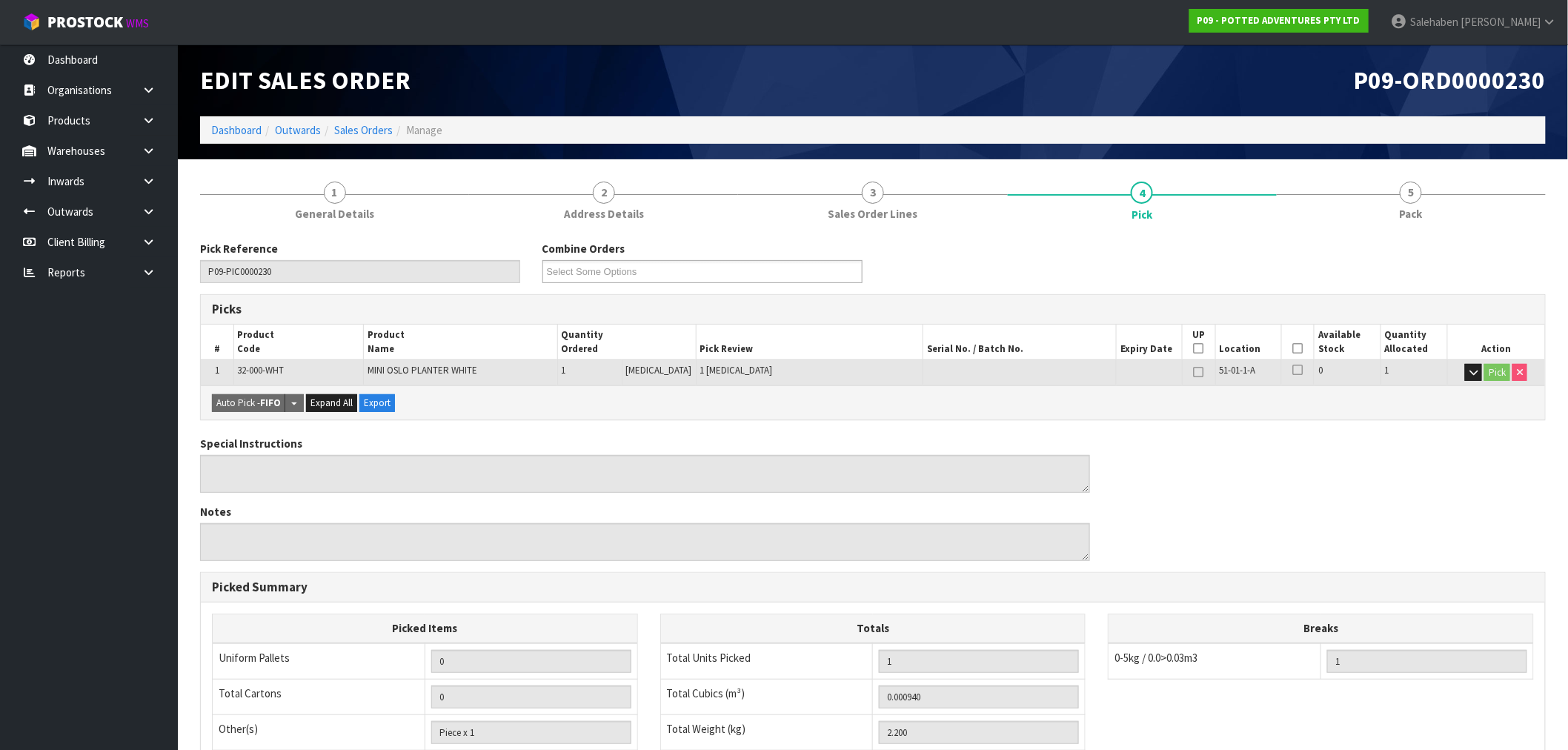
click at [1297, 349] on icon at bounding box center [1298, 349] width 10 height 1
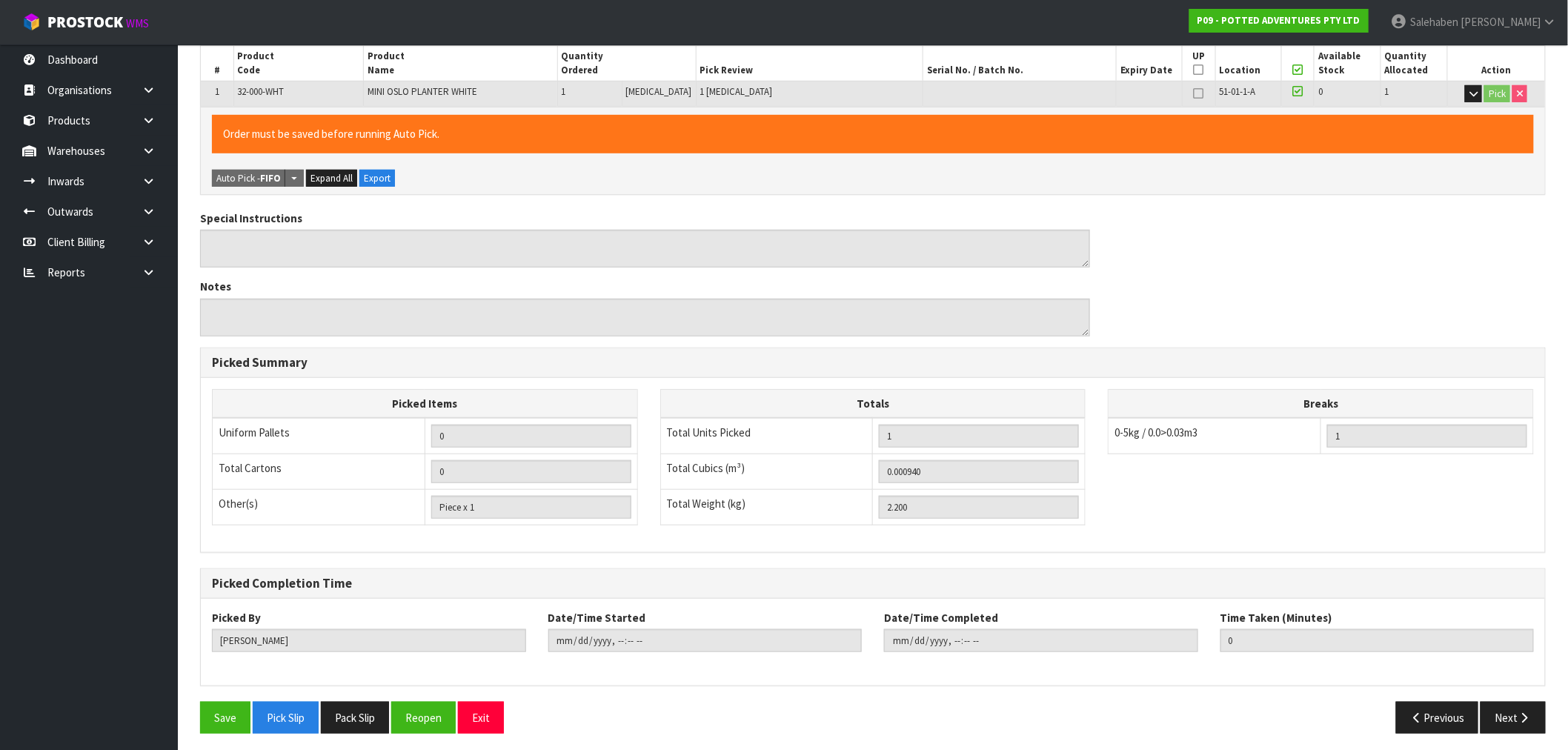
scroll to position [284, 0]
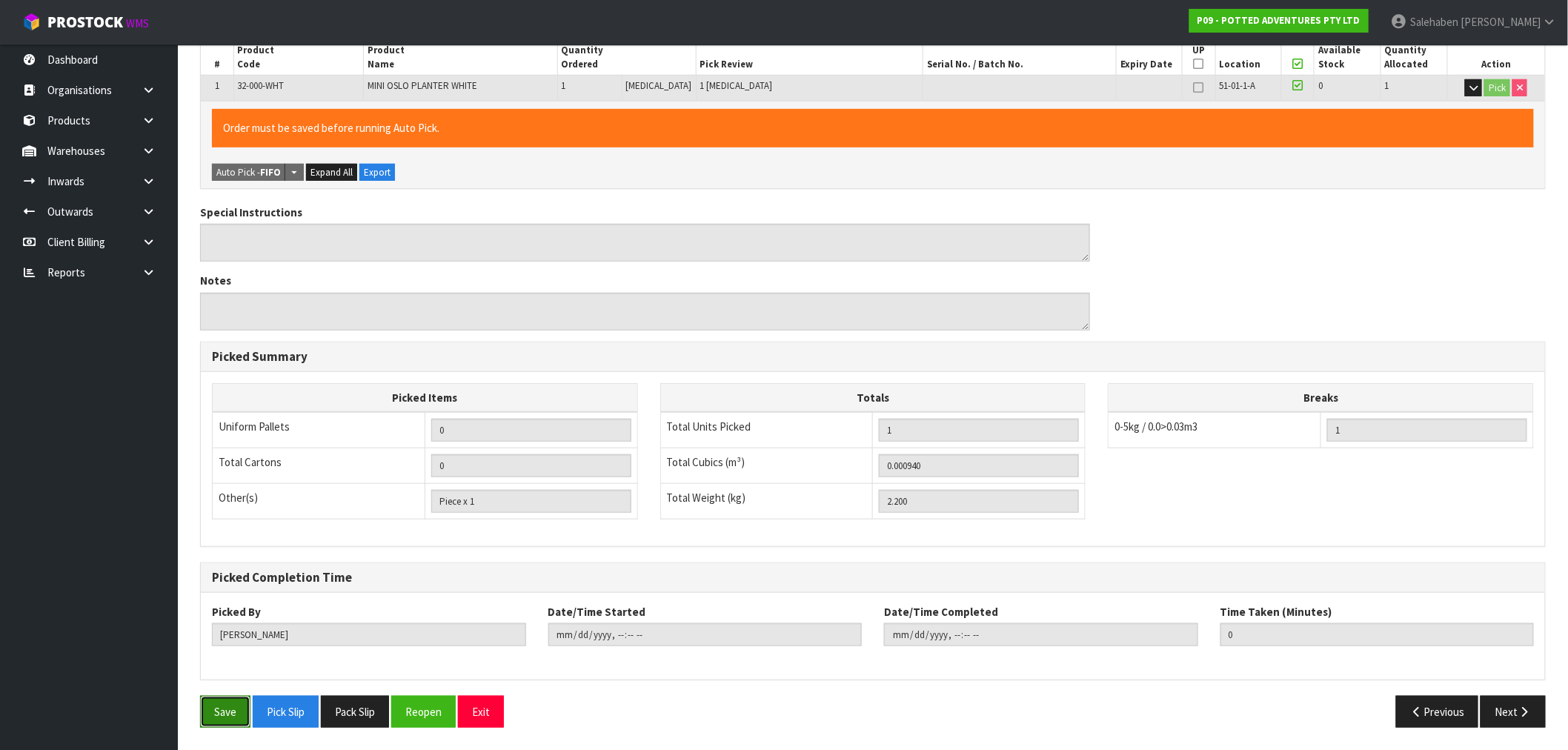
click at [223, 713] on button "Save" at bounding box center [225, 711] width 51 height 32
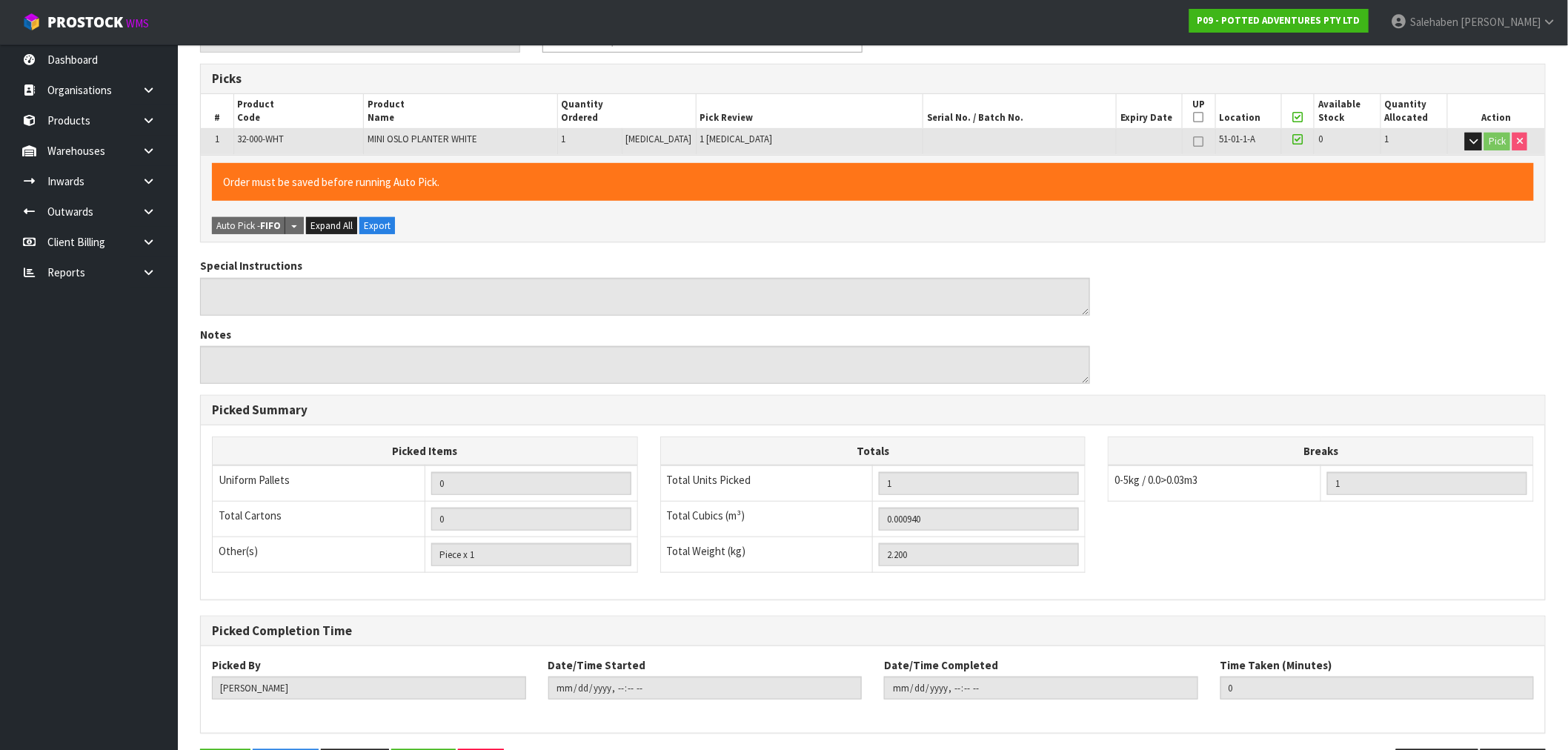
scroll to position [0, 0]
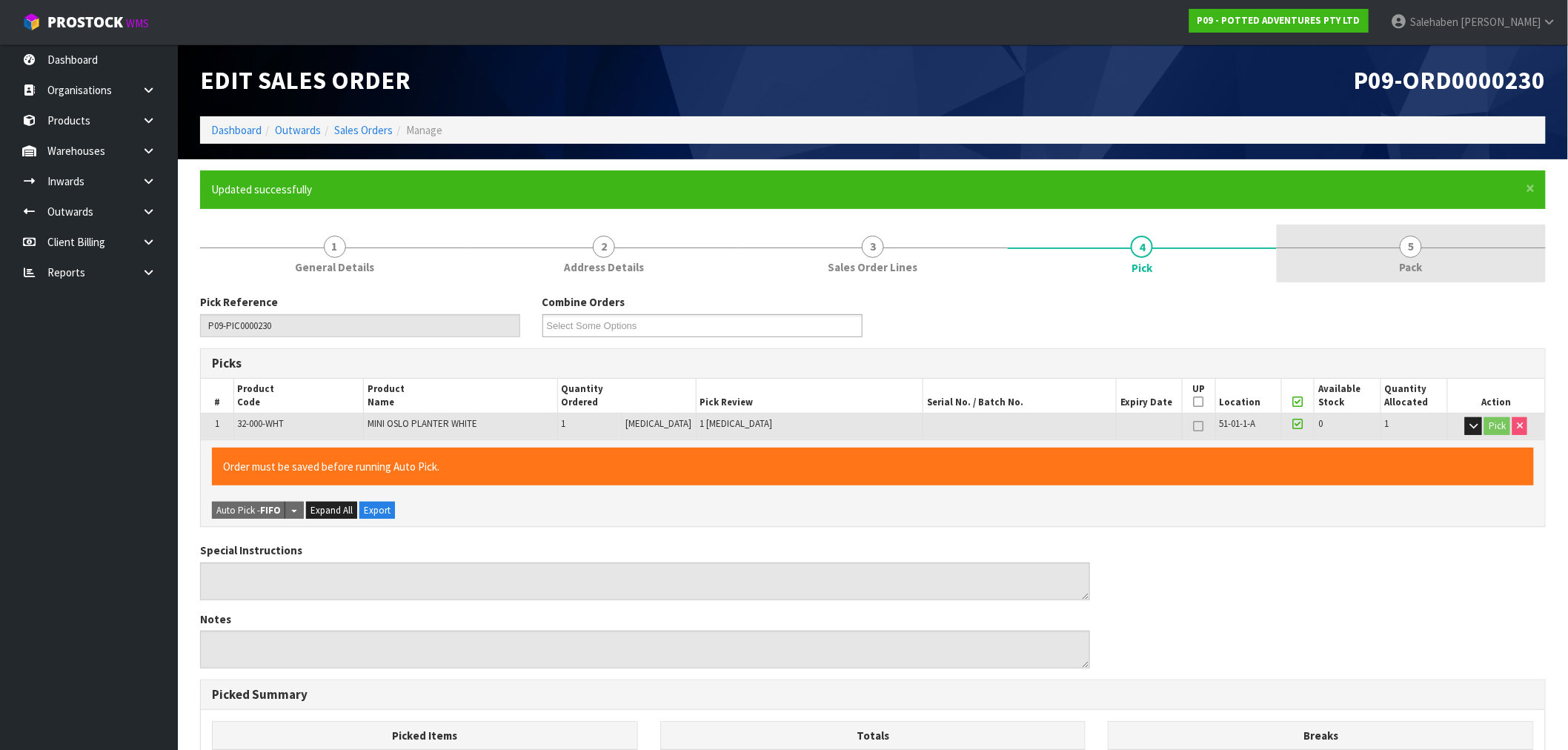
type input "Salehaben Patel"
type input "2025-08-15T13:30:49"
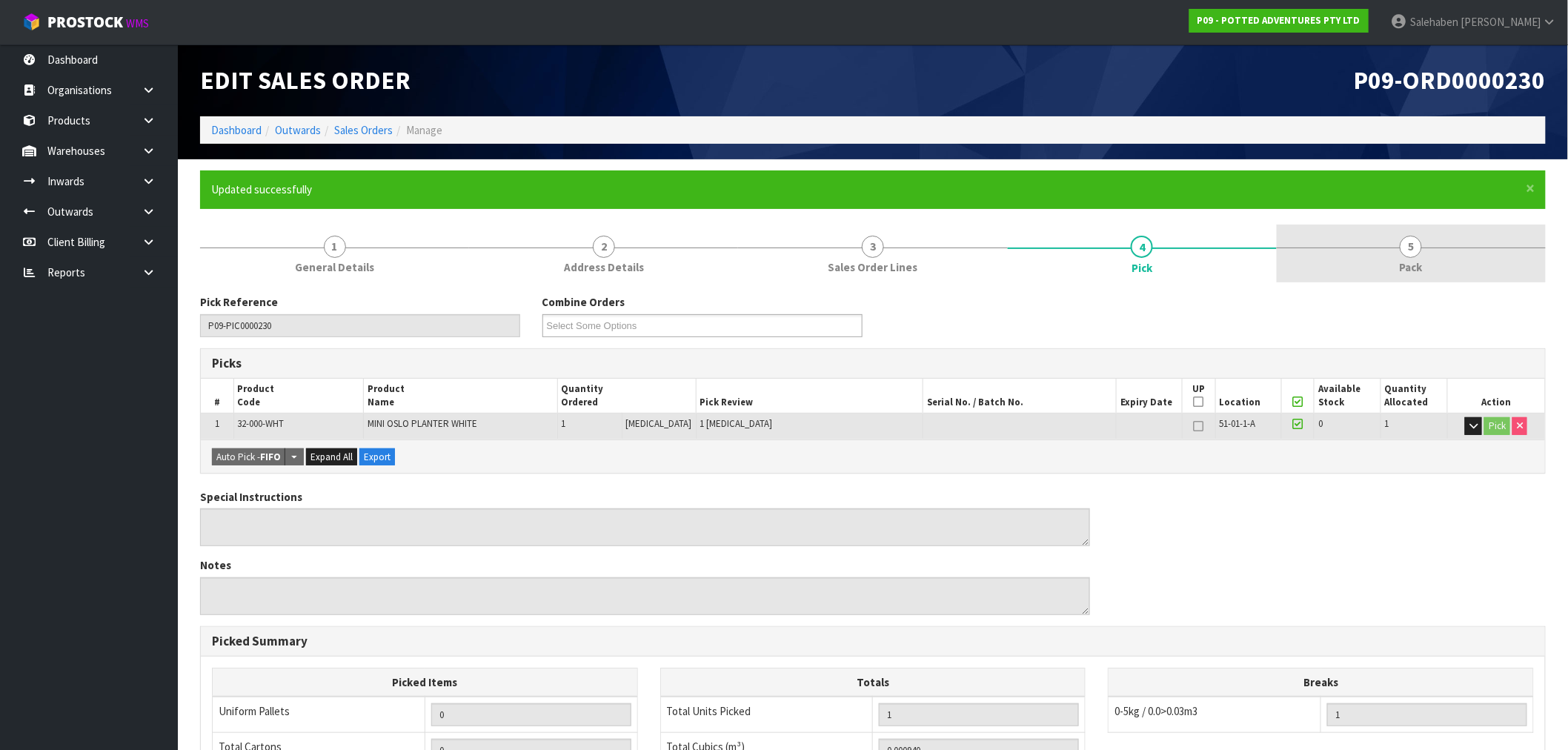
click at [1406, 269] on span "Pack" at bounding box center [1411, 266] width 23 height 16
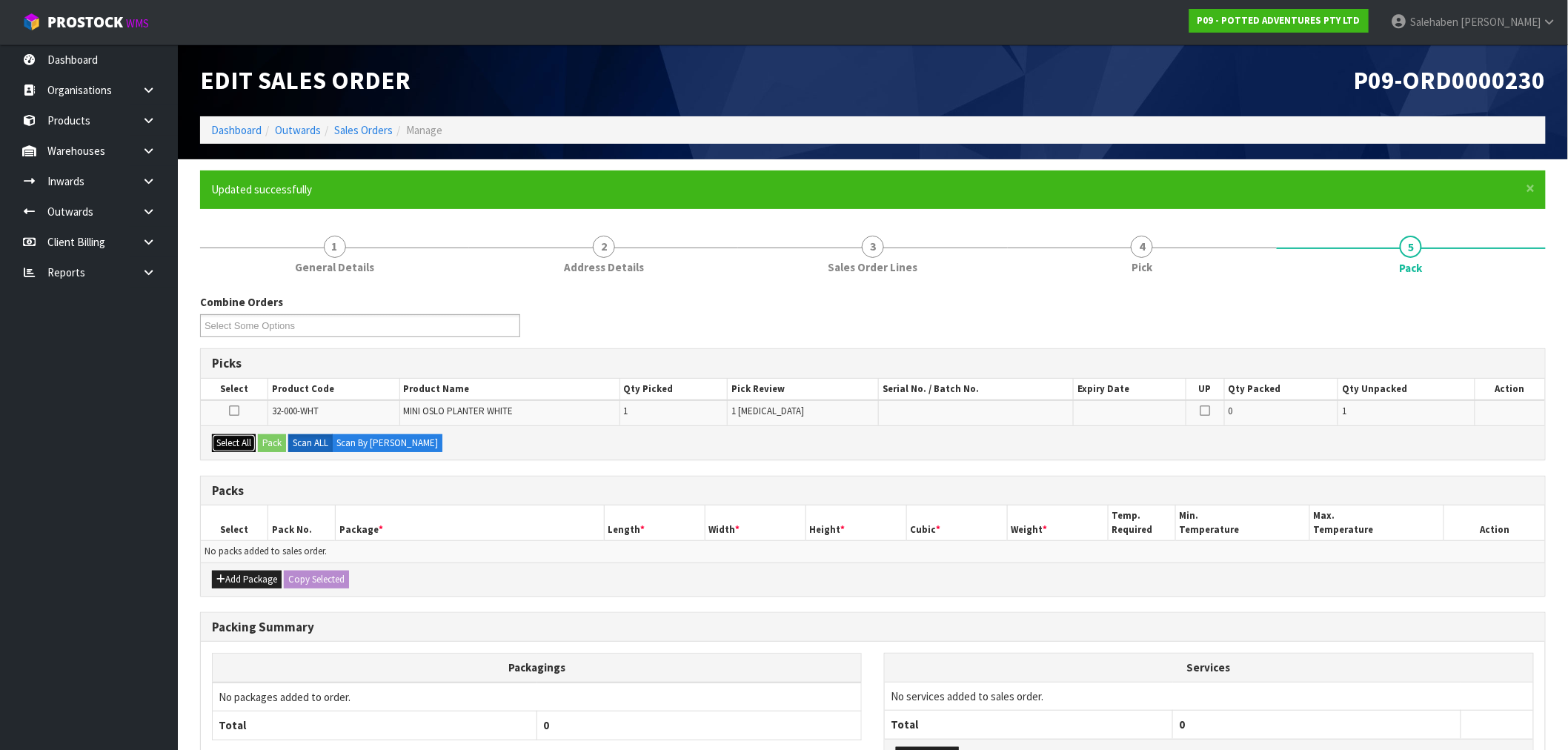
click at [230, 446] on button "Select All" at bounding box center [234, 443] width 44 height 18
drag, startPoint x: 279, startPoint y: 441, endPoint x: 287, endPoint y: 440, distance: 8.1
click at [278, 442] on button "Pack" at bounding box center [272, 443] width 28 height 18
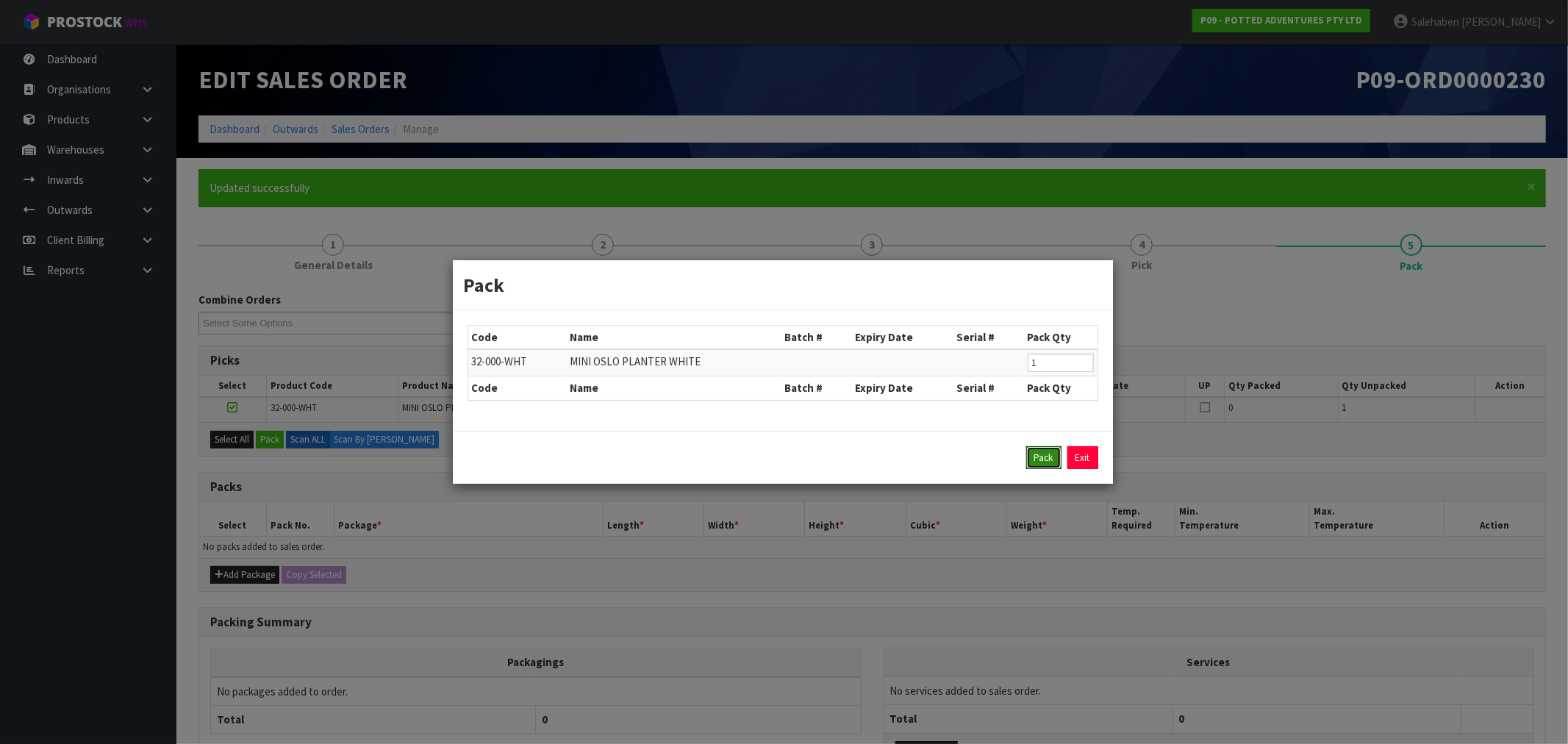
drag, startPoint x: 1051, startPoint y: 456, endPoint x: 949, endPoint y: 467, distance: 102.6
click at [1050, 457] on button "Pack" at bounding box center [1044, 458] width 36 height 24
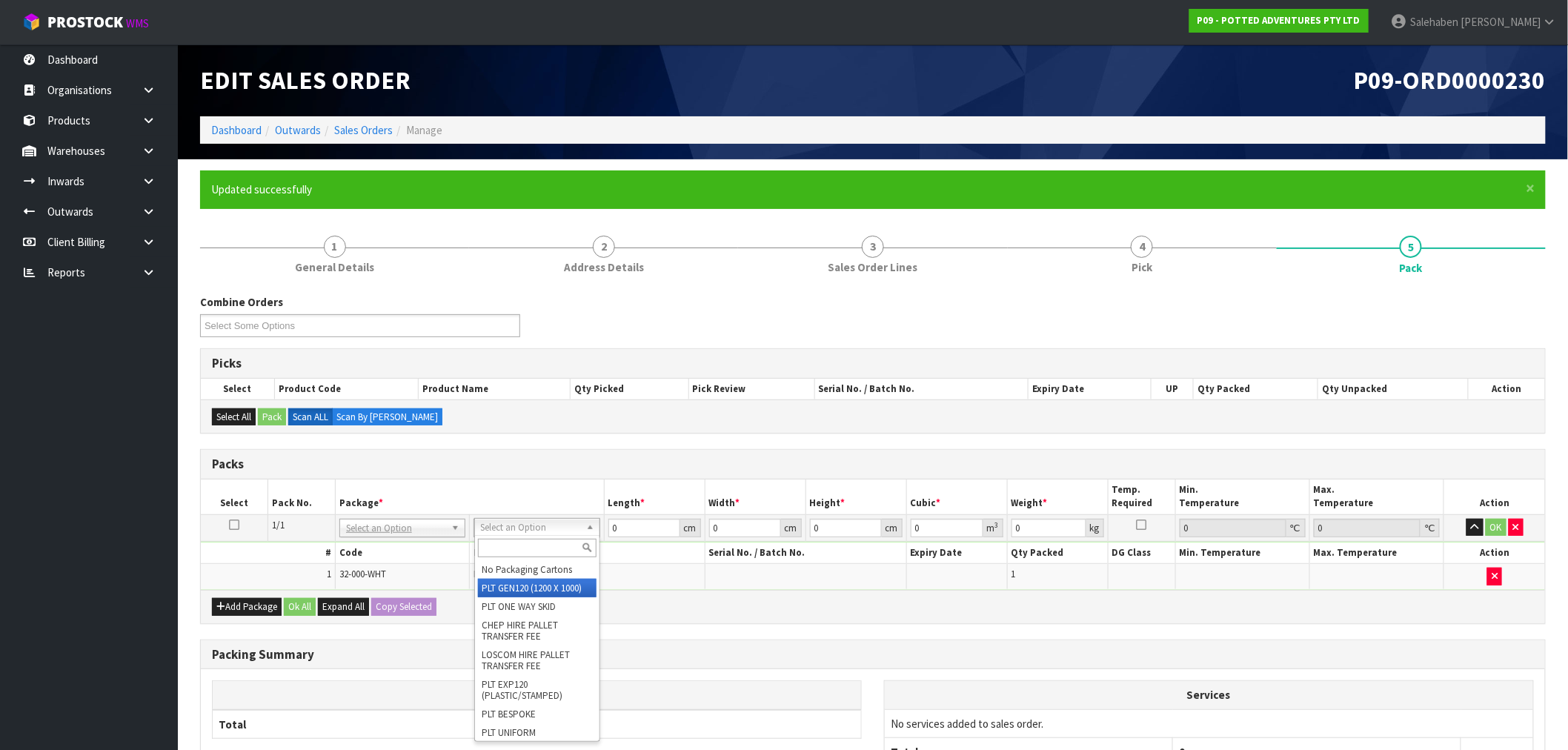
type input "120"
type input "100"
type input "2.2"
type input "0"
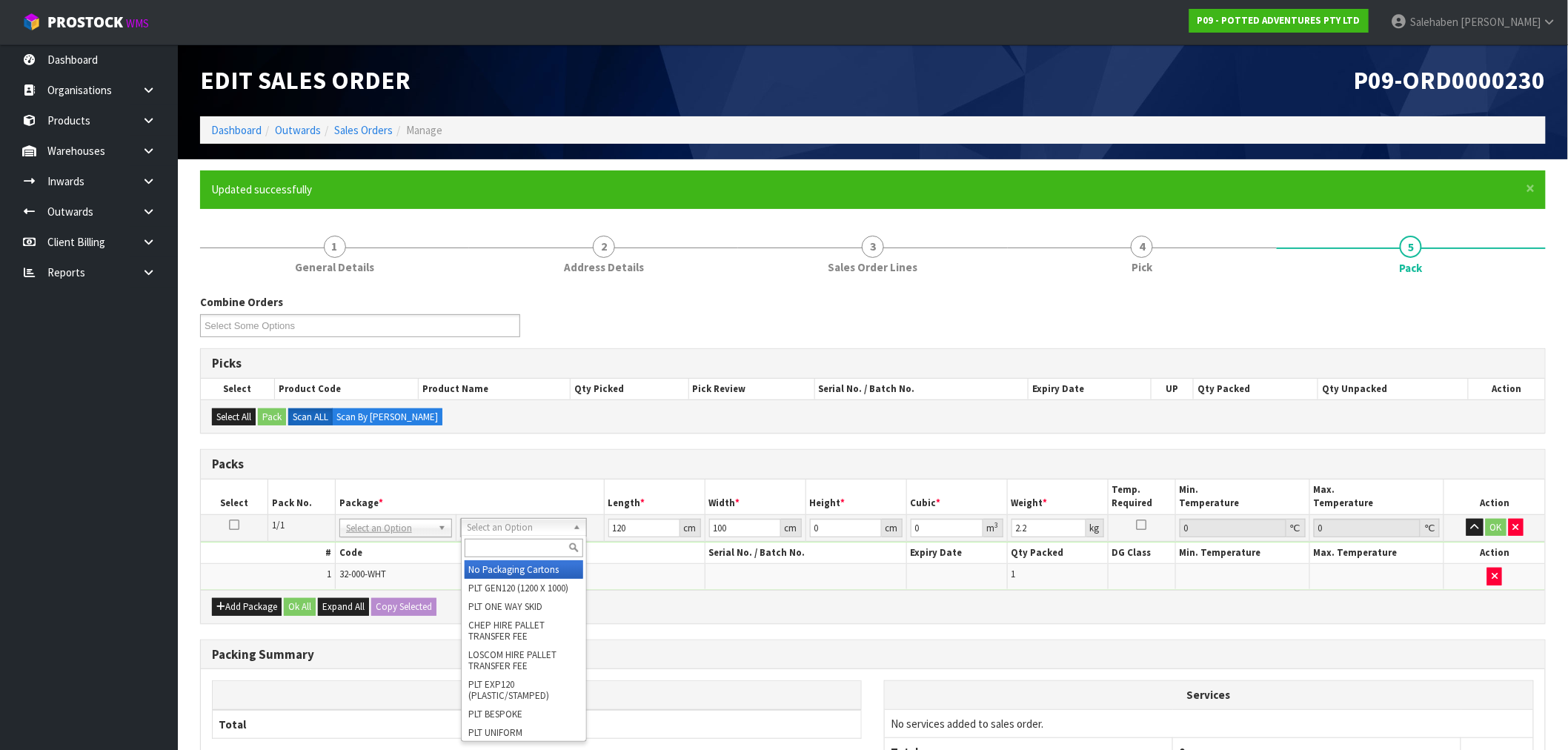
type input "0"
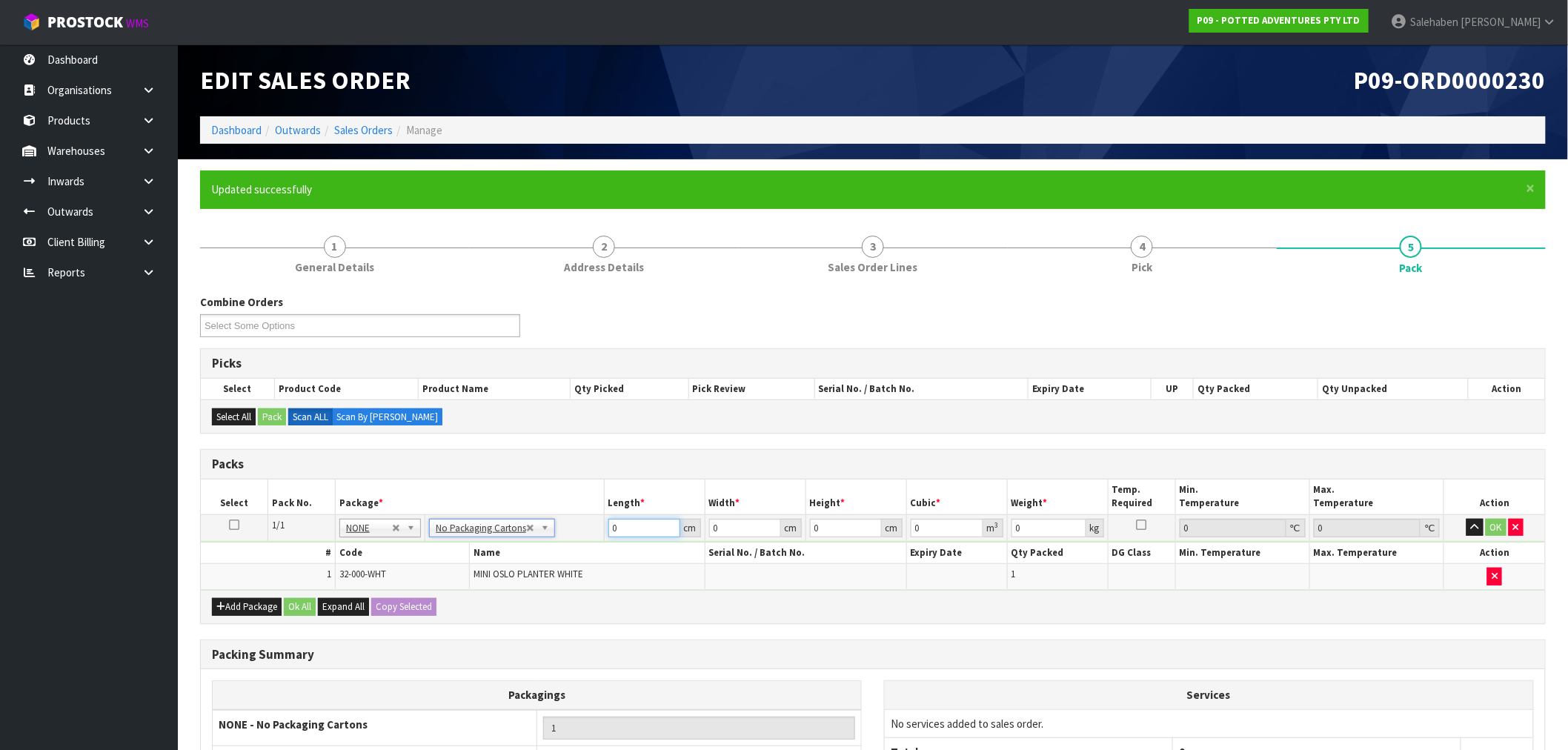
drag, startPoint x: 628, startPoint y: 527, endPoint x: 546, endPoint y: 543, distance: 83.5
click at [578, 538] on tr "1/1 NONE 007-001 007-002 007-004 007-009 007-013 007-014 007-015 007-017 007-01…" at bounding box center [872, 528] width 1344 height 27
type input "20"
type input "5"
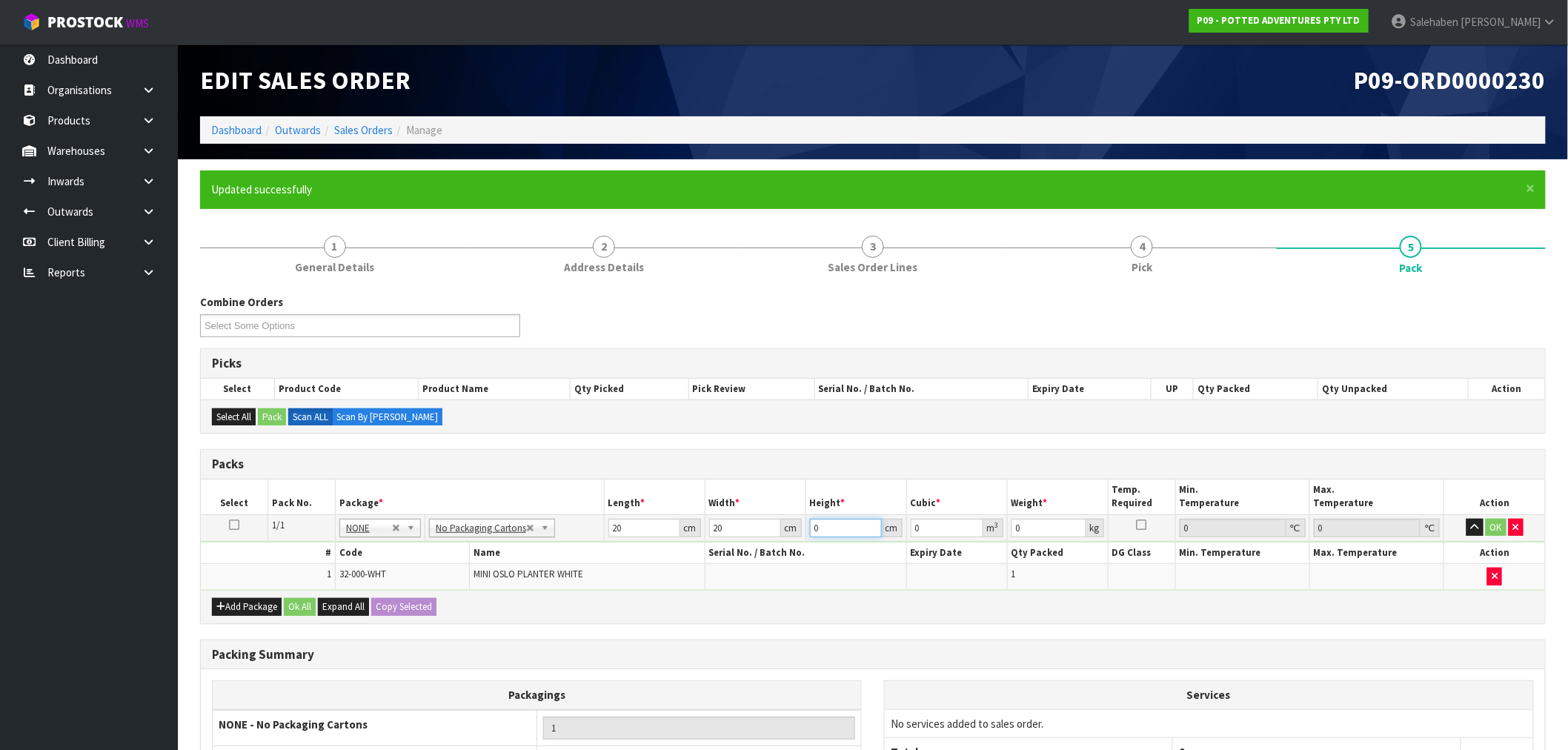
type input "0.002"
type input "5"
type input "1"
click at [290, 603] on button "Ok All" at bounding box center [299, 607] width 32 height 18
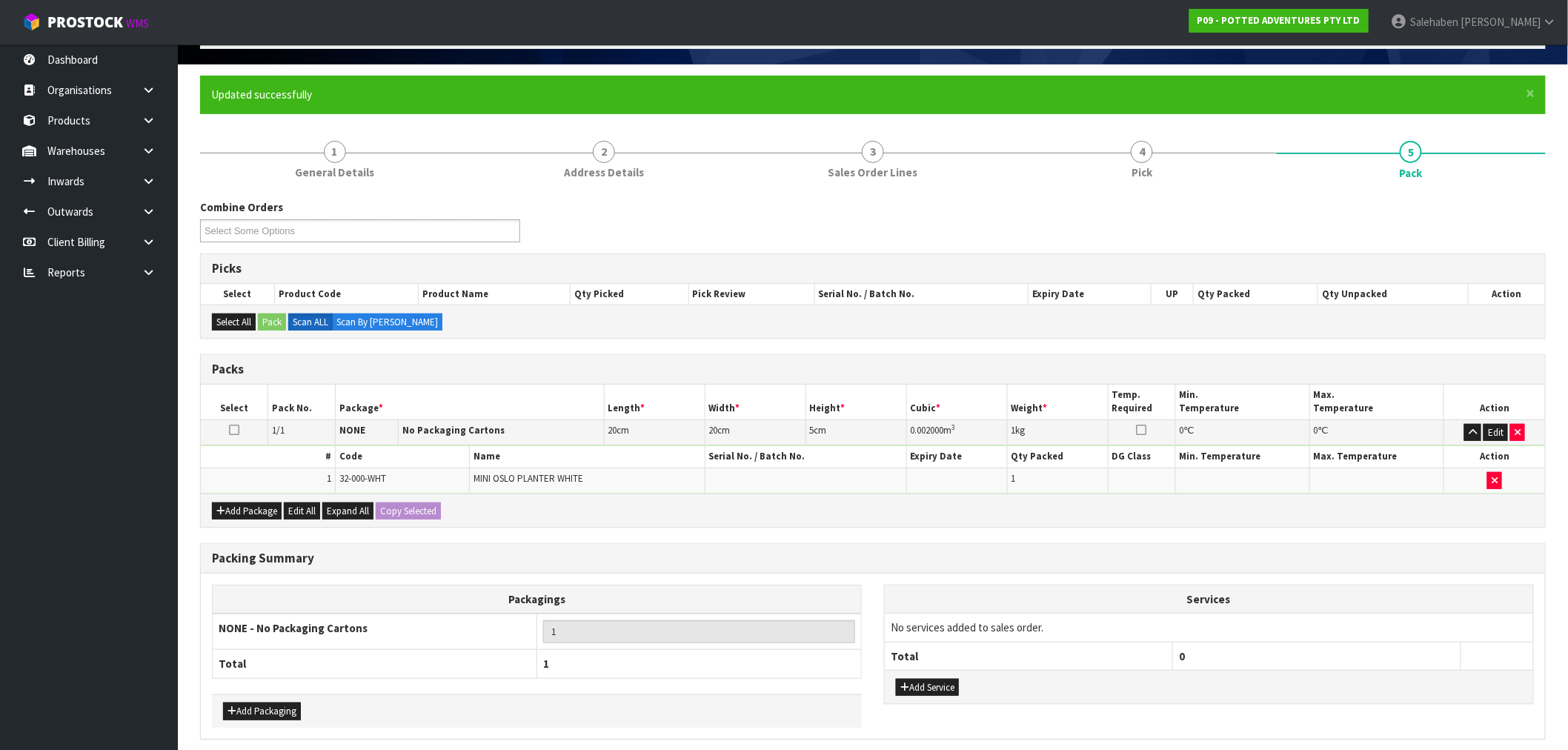
scroll to position [154, 0]
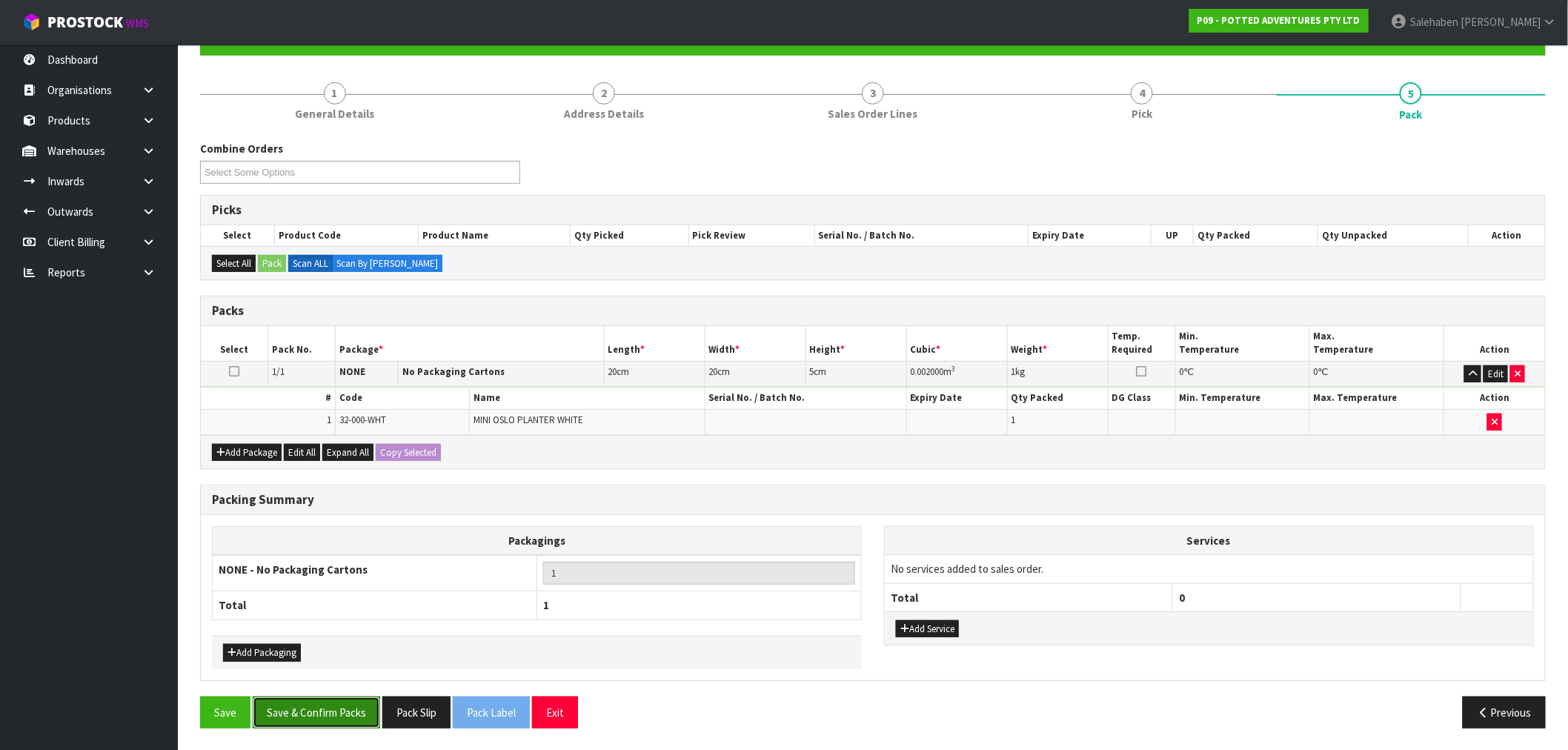
click at [321, 713] on button "Save & Confirm Packs" at bounding box center [316, 712] width 128 height 32
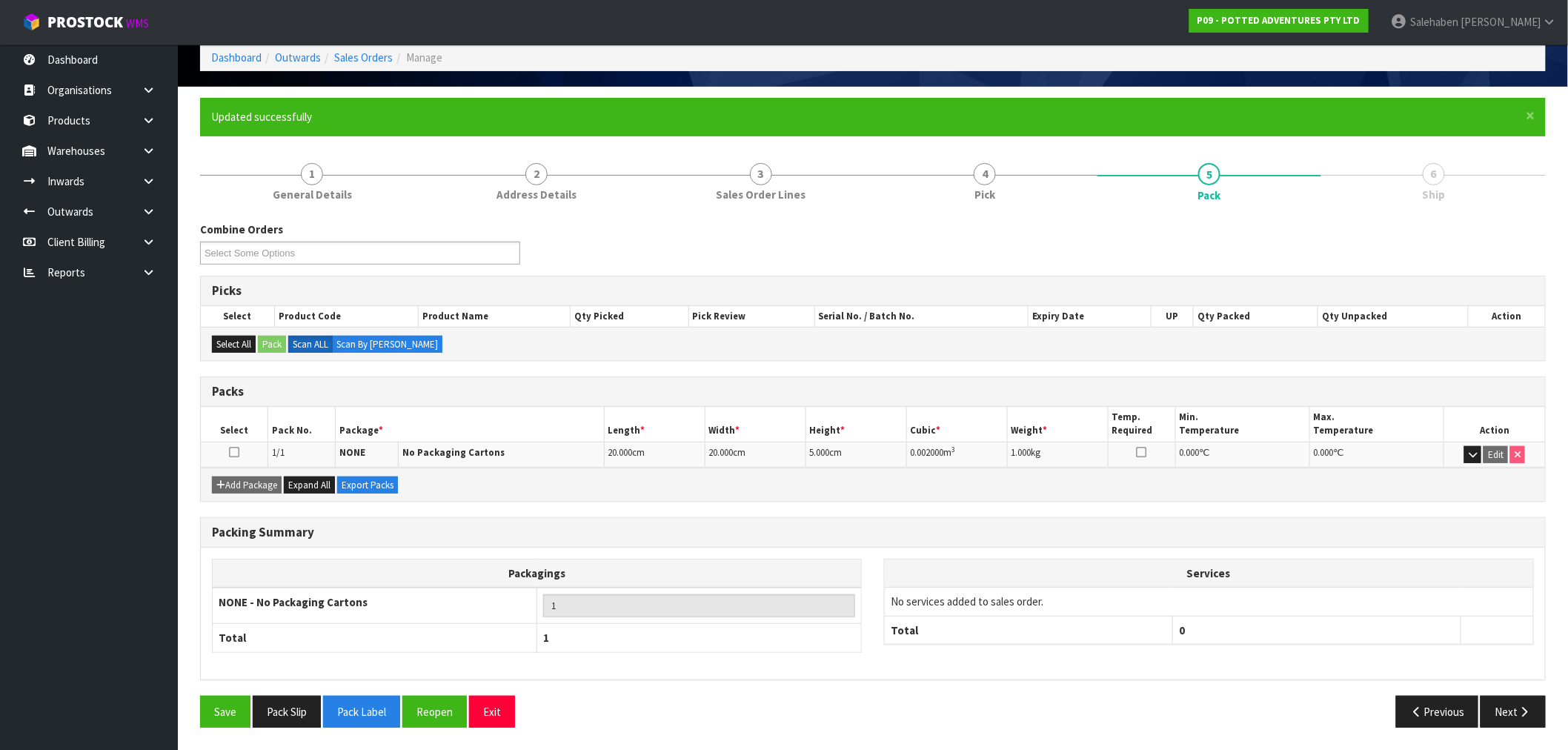
scroll to position [72, 0]
click at [1517, 720] on button "Next" at bounding box center [1513, 712] width 65 height 32
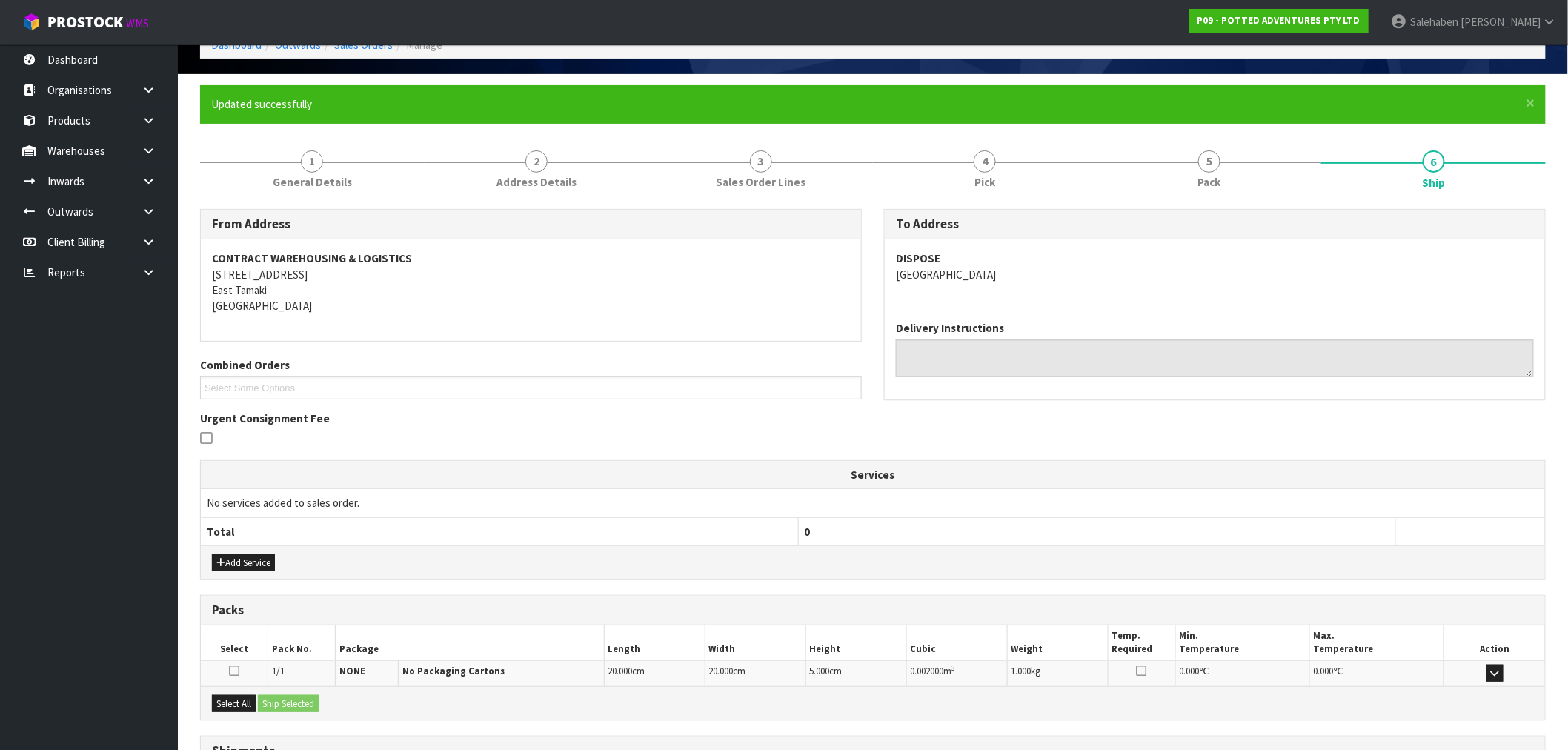
scroll to position [216, 0]
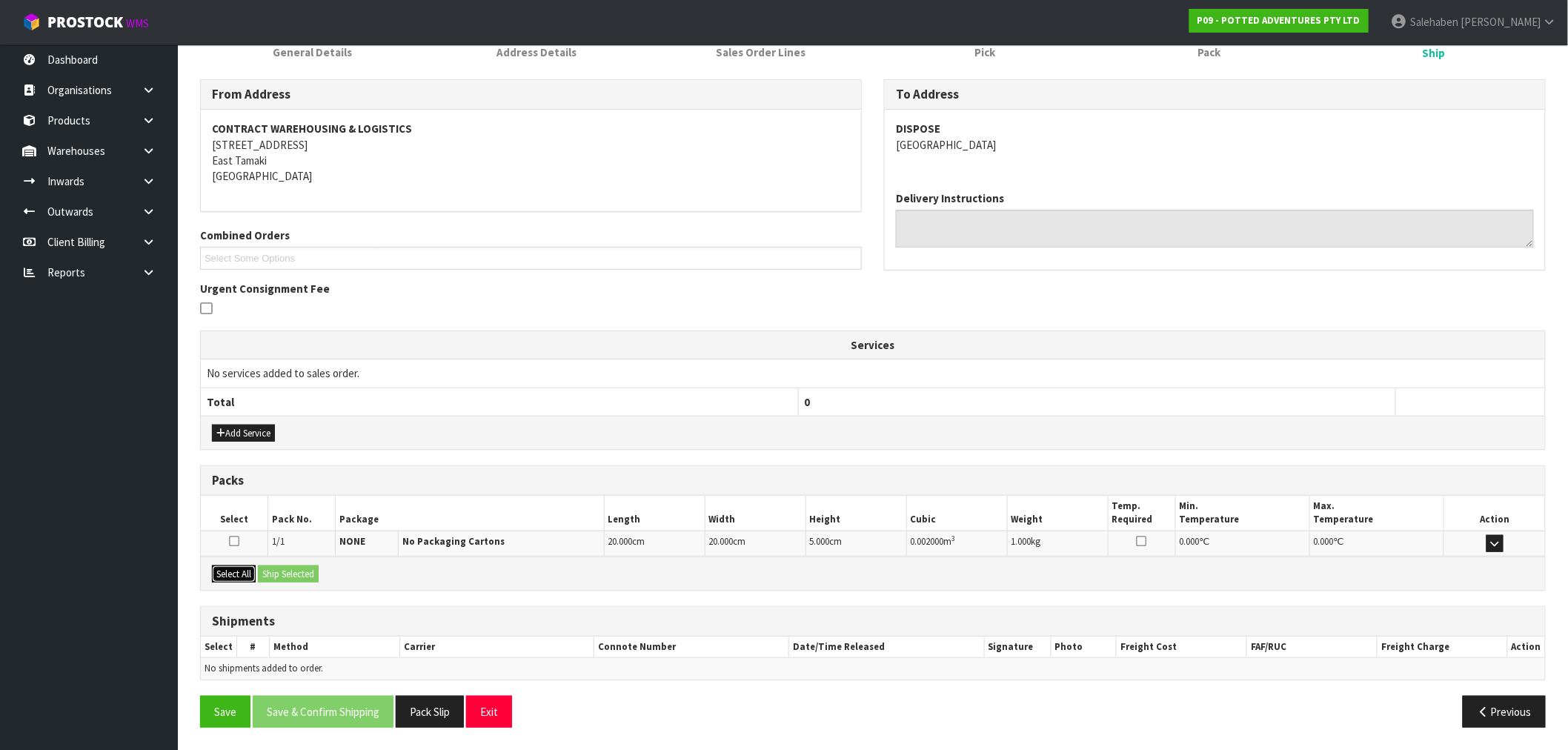
click at [226, 574] on button "Select All" at bounding box center [234, 574] width 44 height 18
click at [302, 574] on button "Ship Selected" at bounding box center [287, 574] width 60 height 18
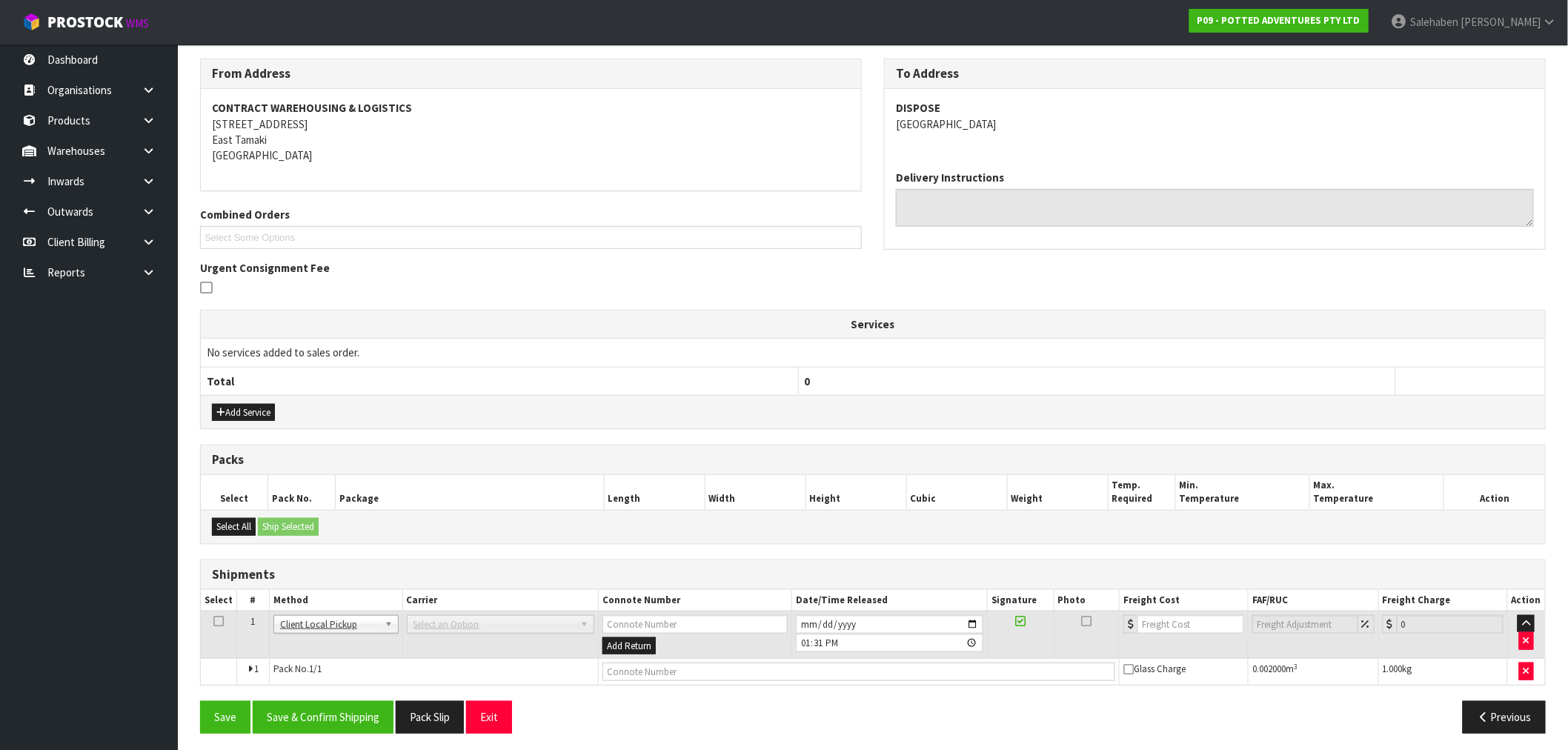
scroll to position [242, 0]
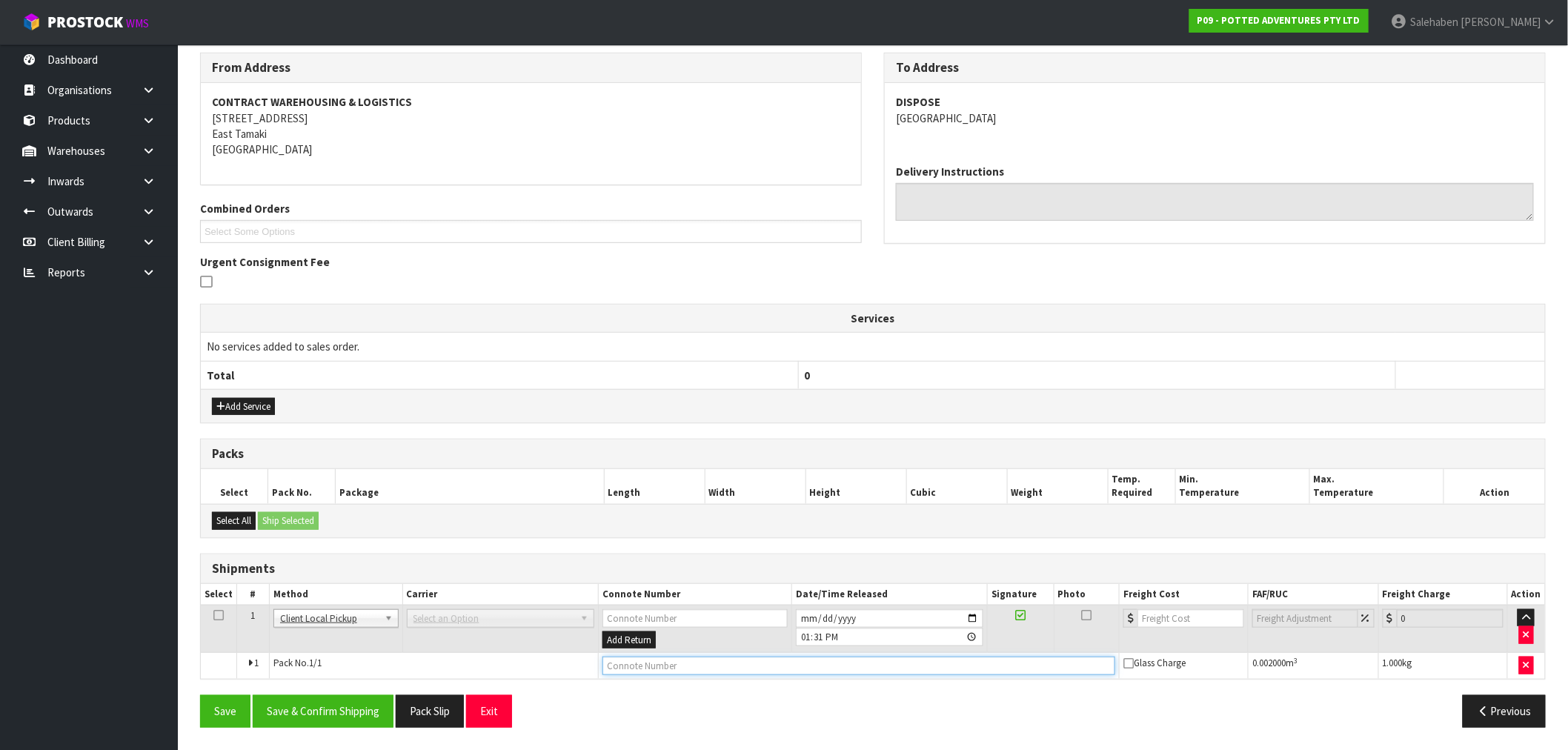
click at [633, 662] on input "text" at bounding box center [858, 666] width 513 height 19
type input "DISPOSED"
click at [347, 717] on button "Save & Confirm Shipping" at bounding box center [323, 710] width 141 height 32
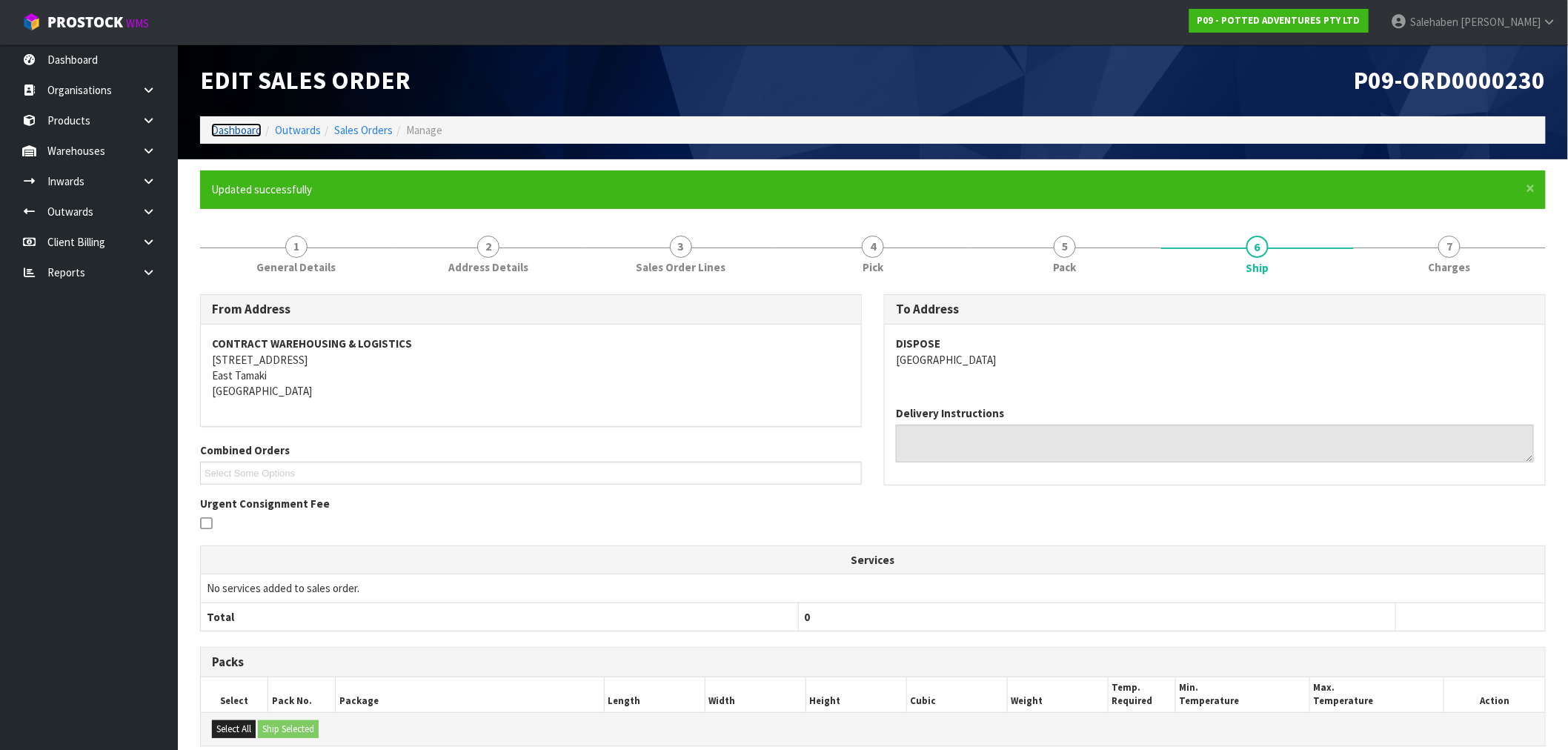
click at [218, 131] on link "Dashboard" at bounding box center [237, 130] width 51 height 14
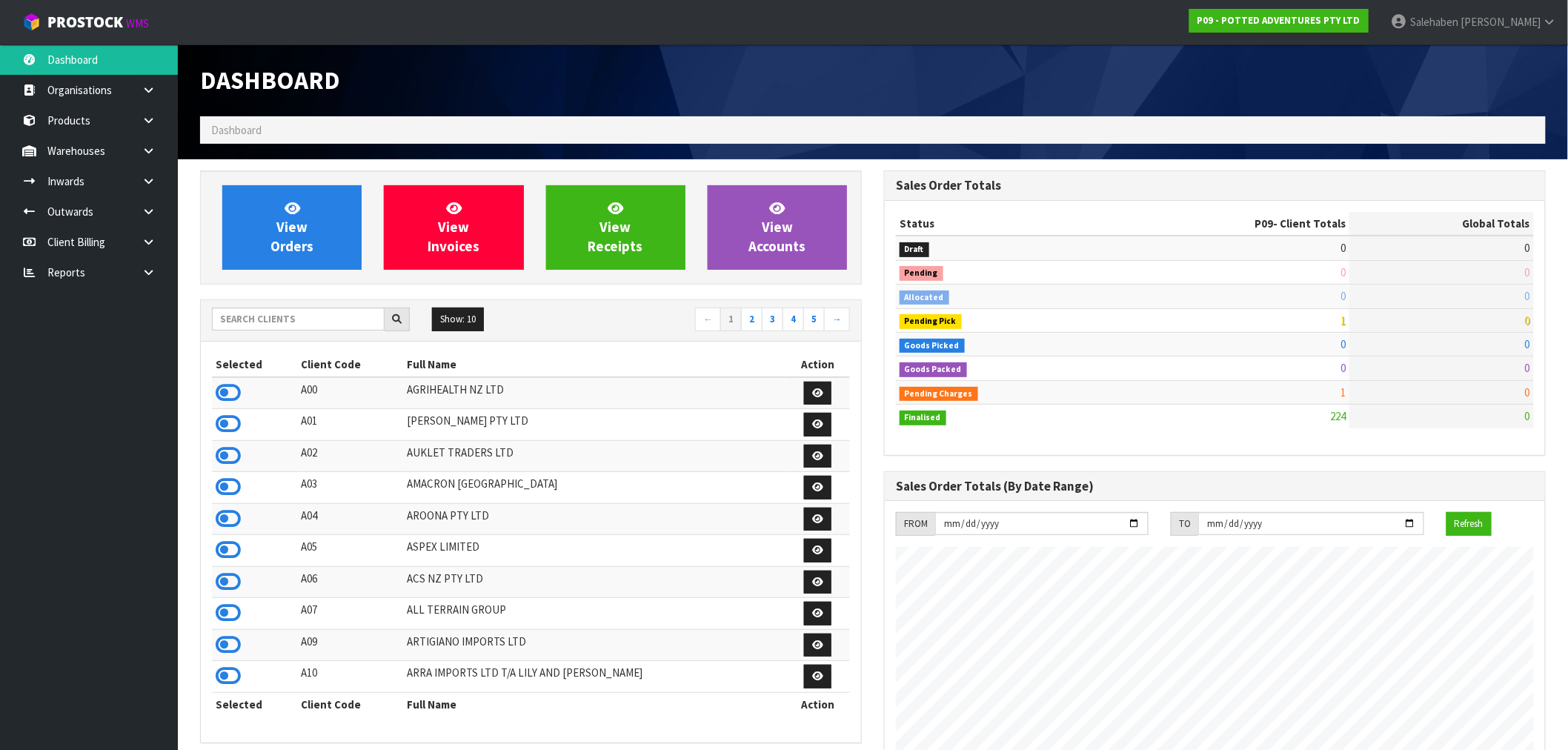
scroll to position [1122, 684]
click at [249, 307] on input "text" at bounding box center [298, 319] width 172 height 23
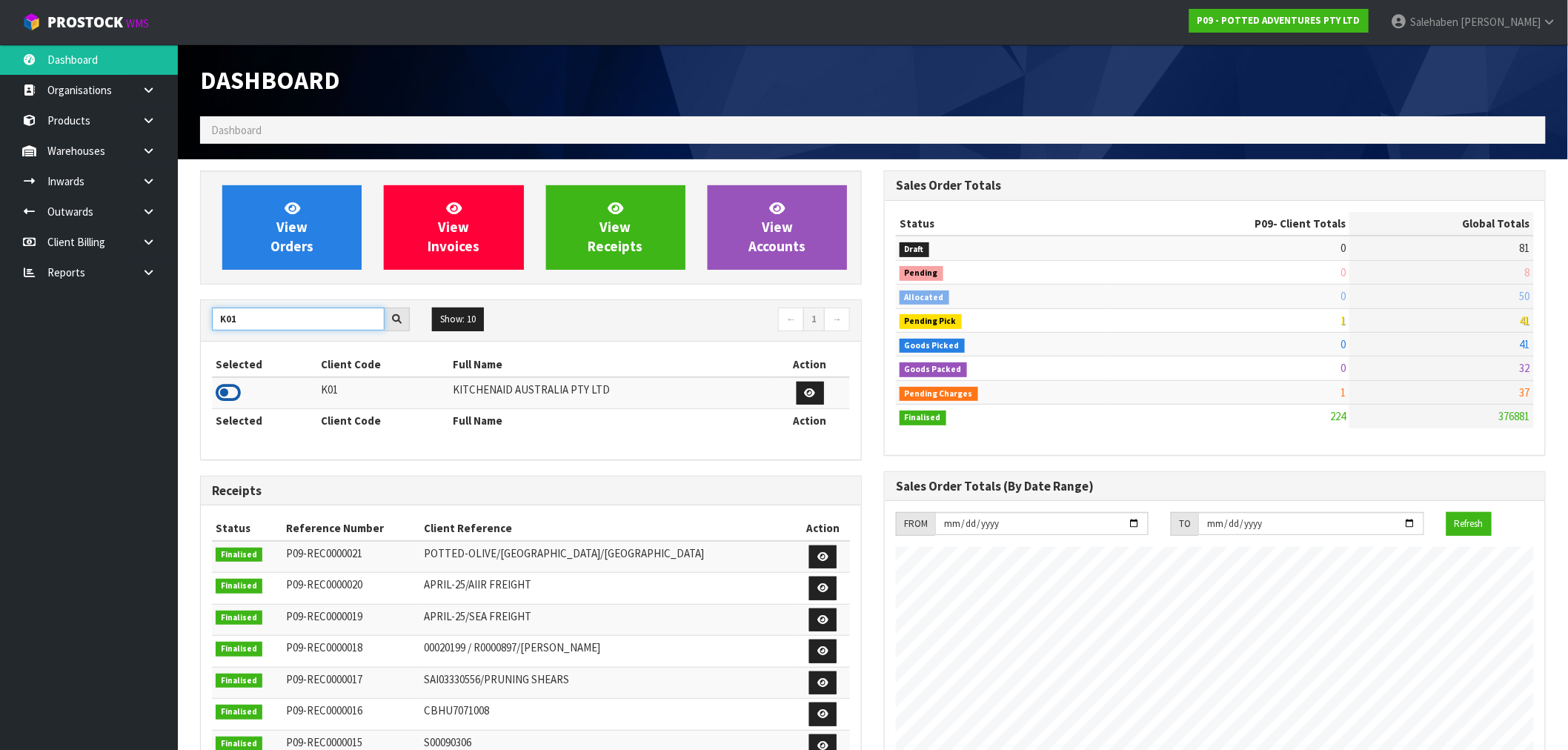
type input "K01"
click at [231, 396] on icon at bounding box center [228, 393] width 25 height 22
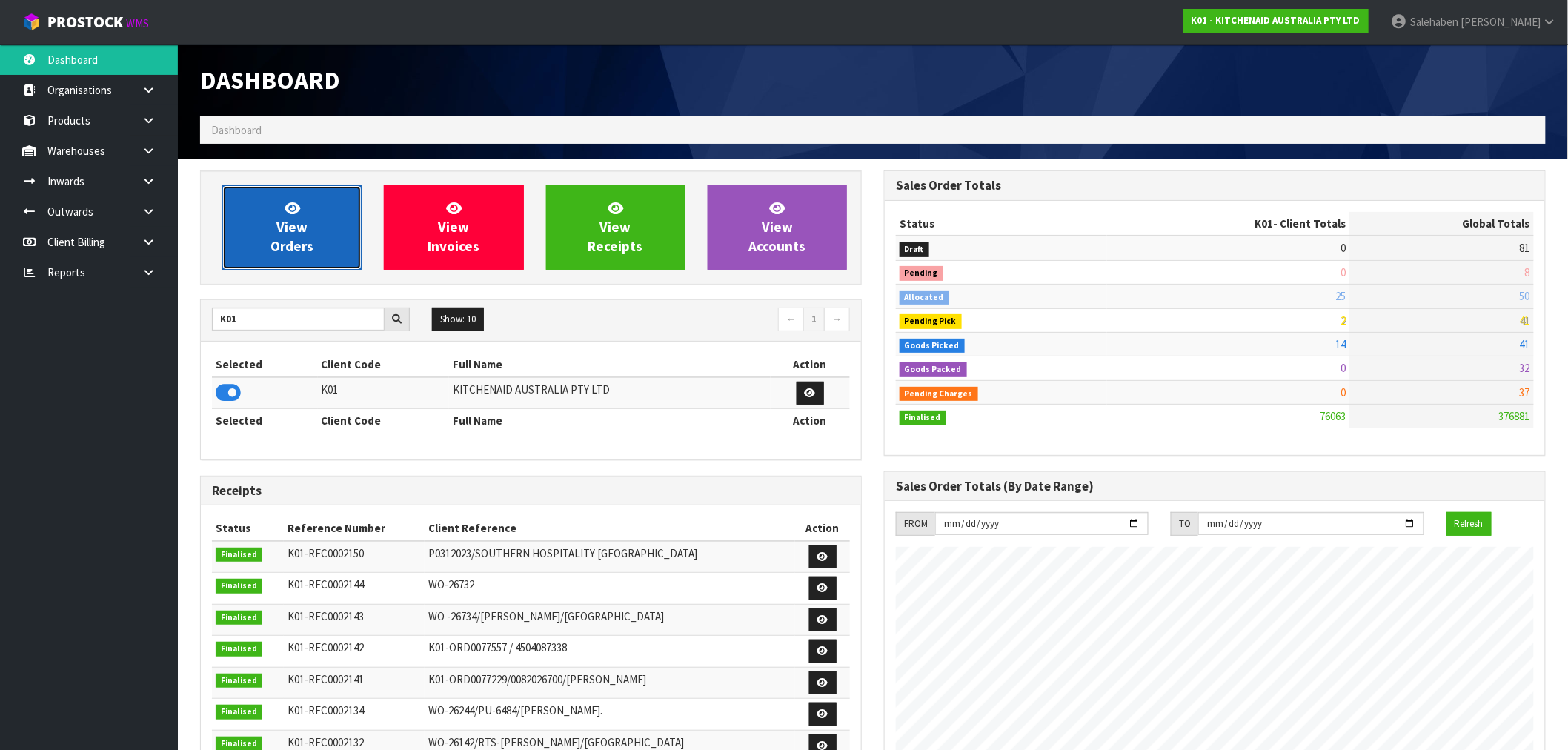
click at [260, 218] on link "View Orders" at bounding box center [292, 227] width 140 height 84
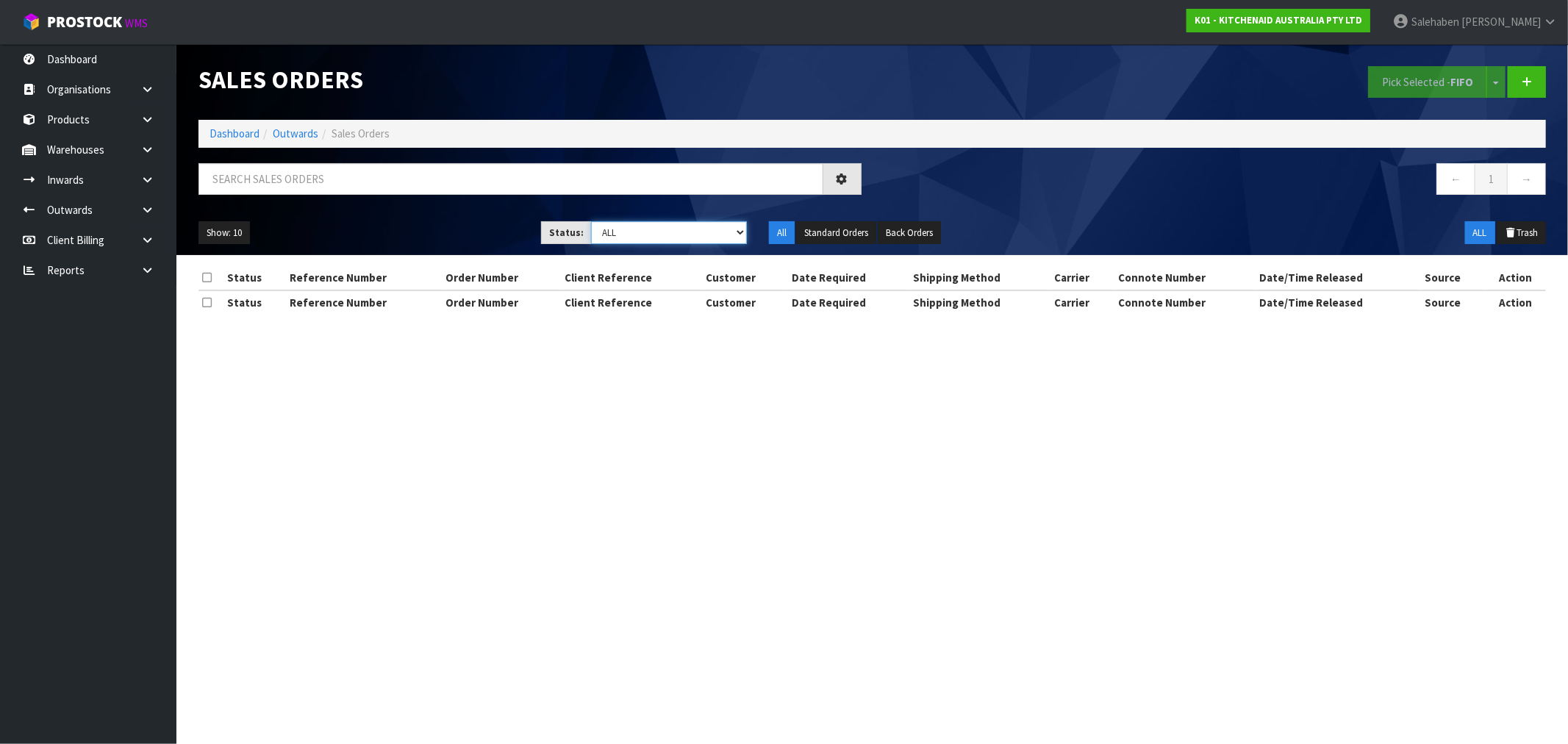
drag, startPoint x: 644, startPoint y: 232, endPoint x: 636, endPoint y: 239, distance: 10.6
click at [643, 234] on select "Draft Pending Allocated Pending Pick Goods Picked Goods Packed Pending Charges …" at bounding box center [669, 232] width 155 height 23
select select "string:3"
click at [591, 221] on select "Draft Pending Allocated Pending Pick Goods Picked Goods Packed Pending Charges …" at bounding box center [669, 232] width 155 height 23
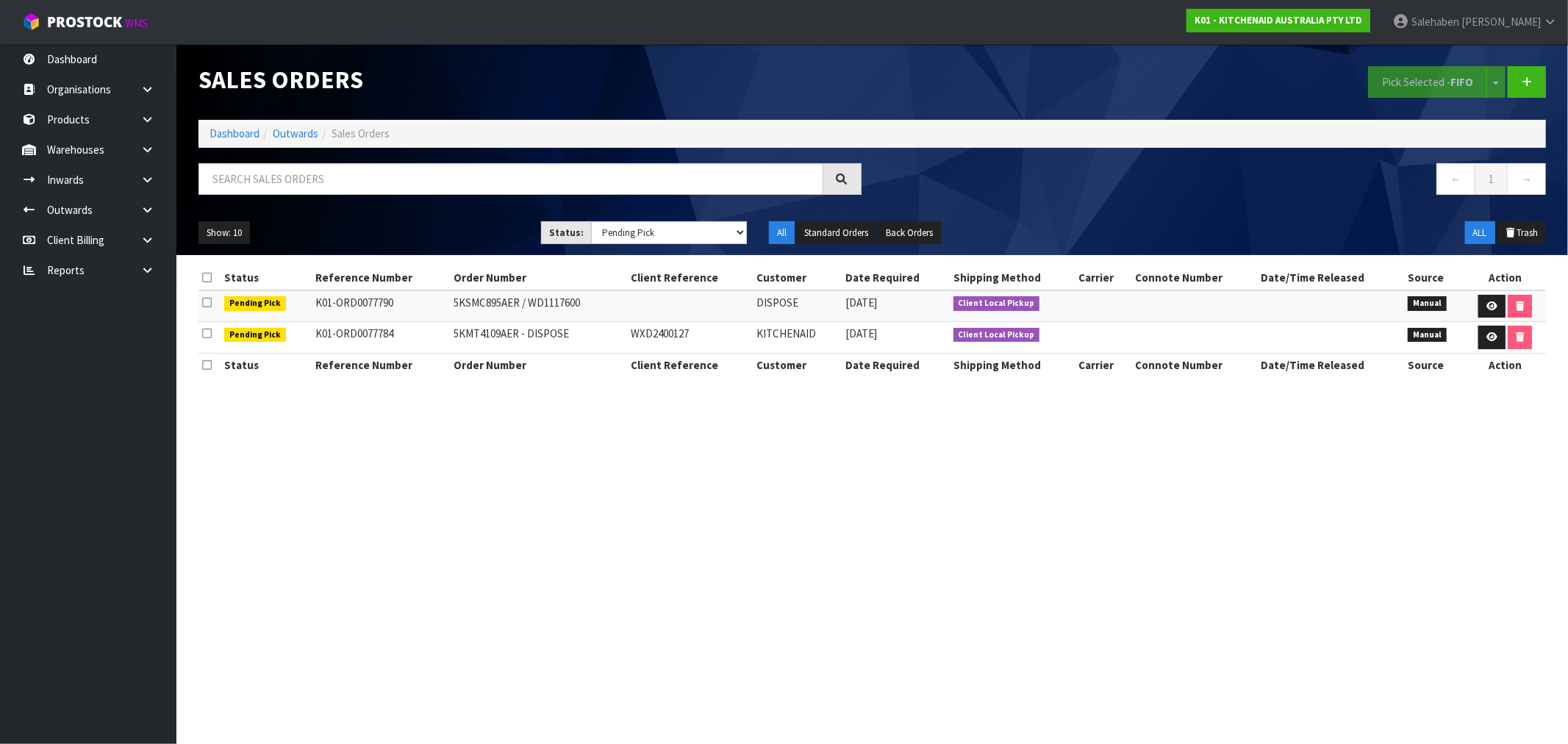
click at [622, 314] on div "Status Reference Number Order Number Client Reference Customer Date Required Sh…" at bounding box center [872, 329] width 1347 height 126
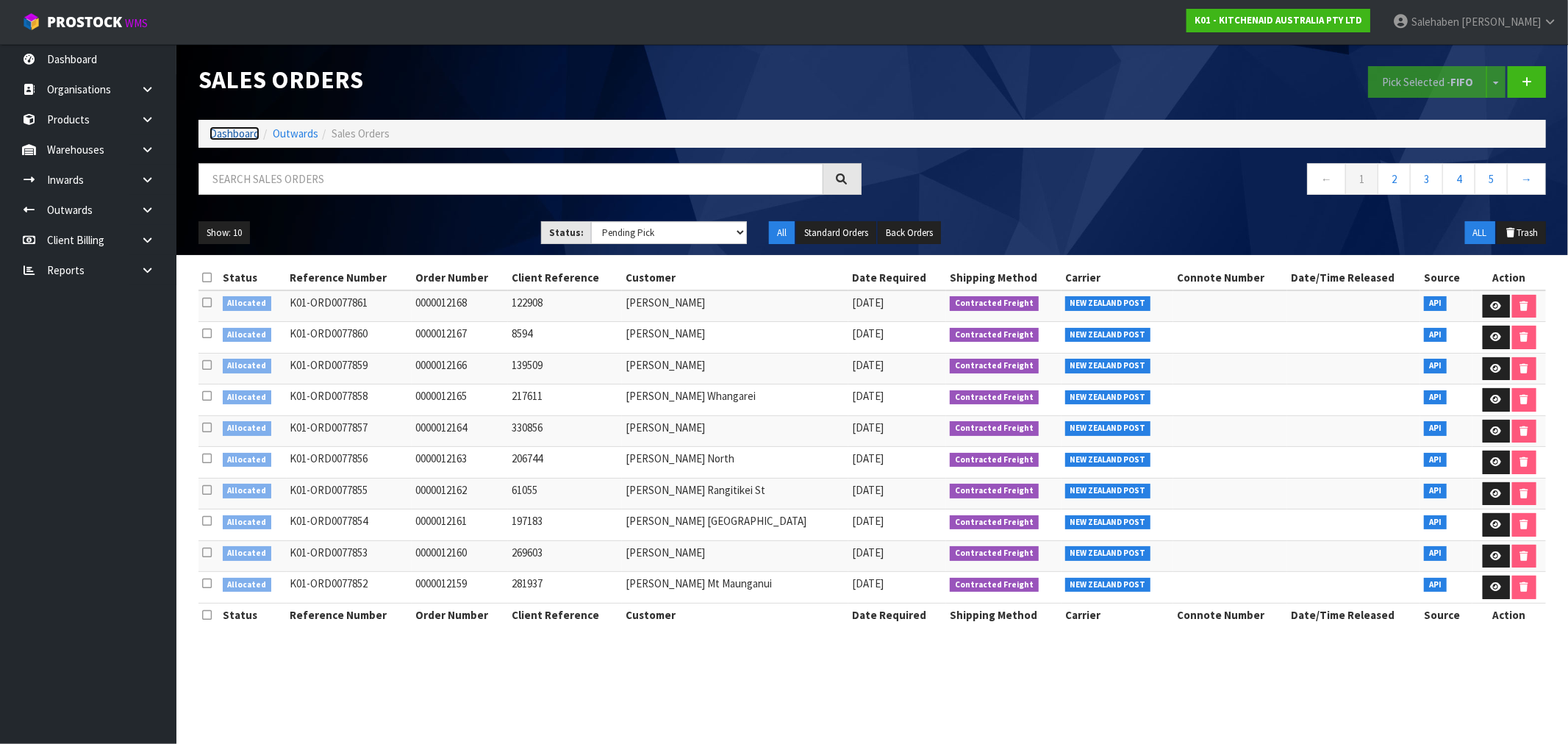
click at [237, 140] on link "Dashboard" at bounding box center [235, 133] width 50 height 14
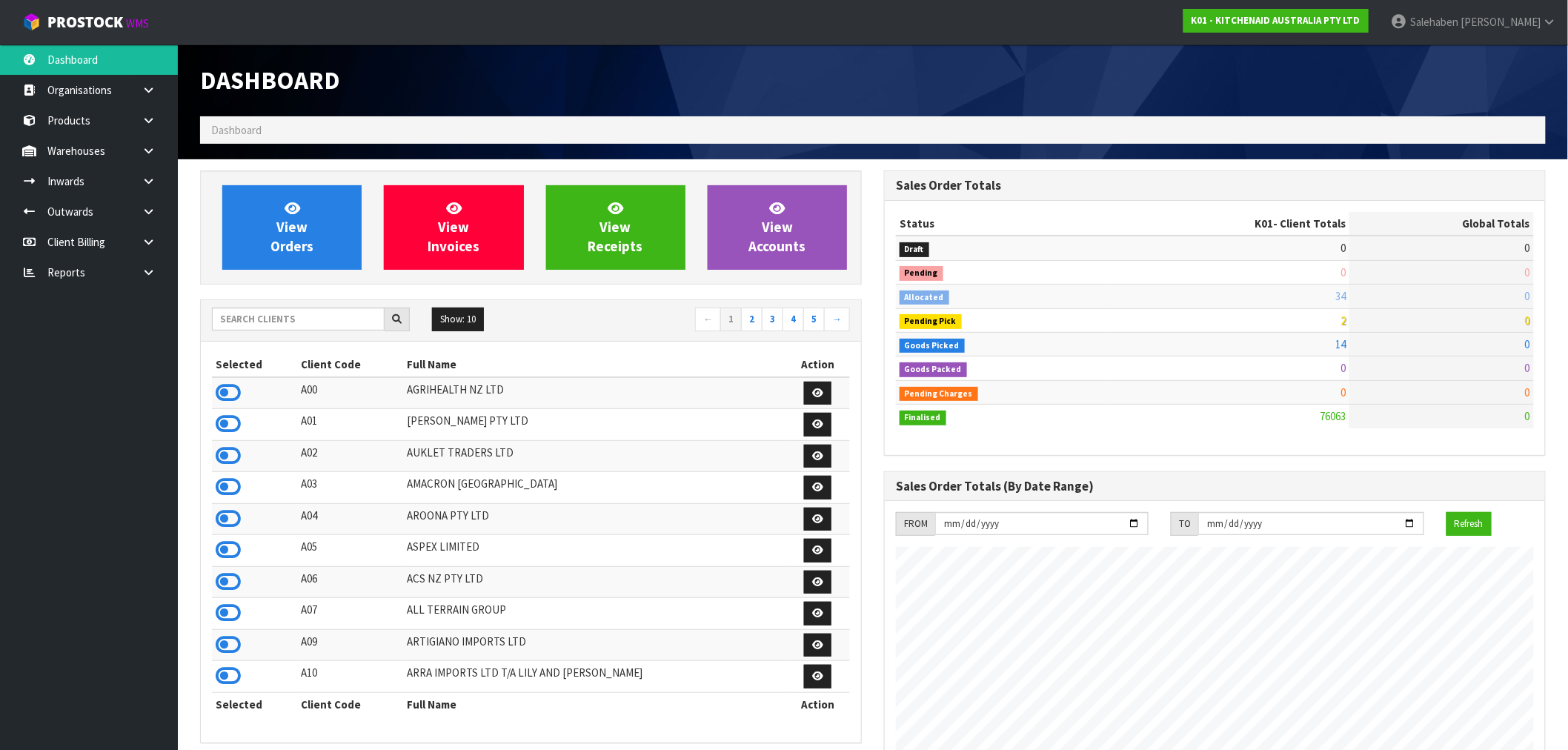
scroll to position [1122, 684]
click at [242, 328] on input "text" at bounding box center [298, 319] width 172 height 23
type input "V01"
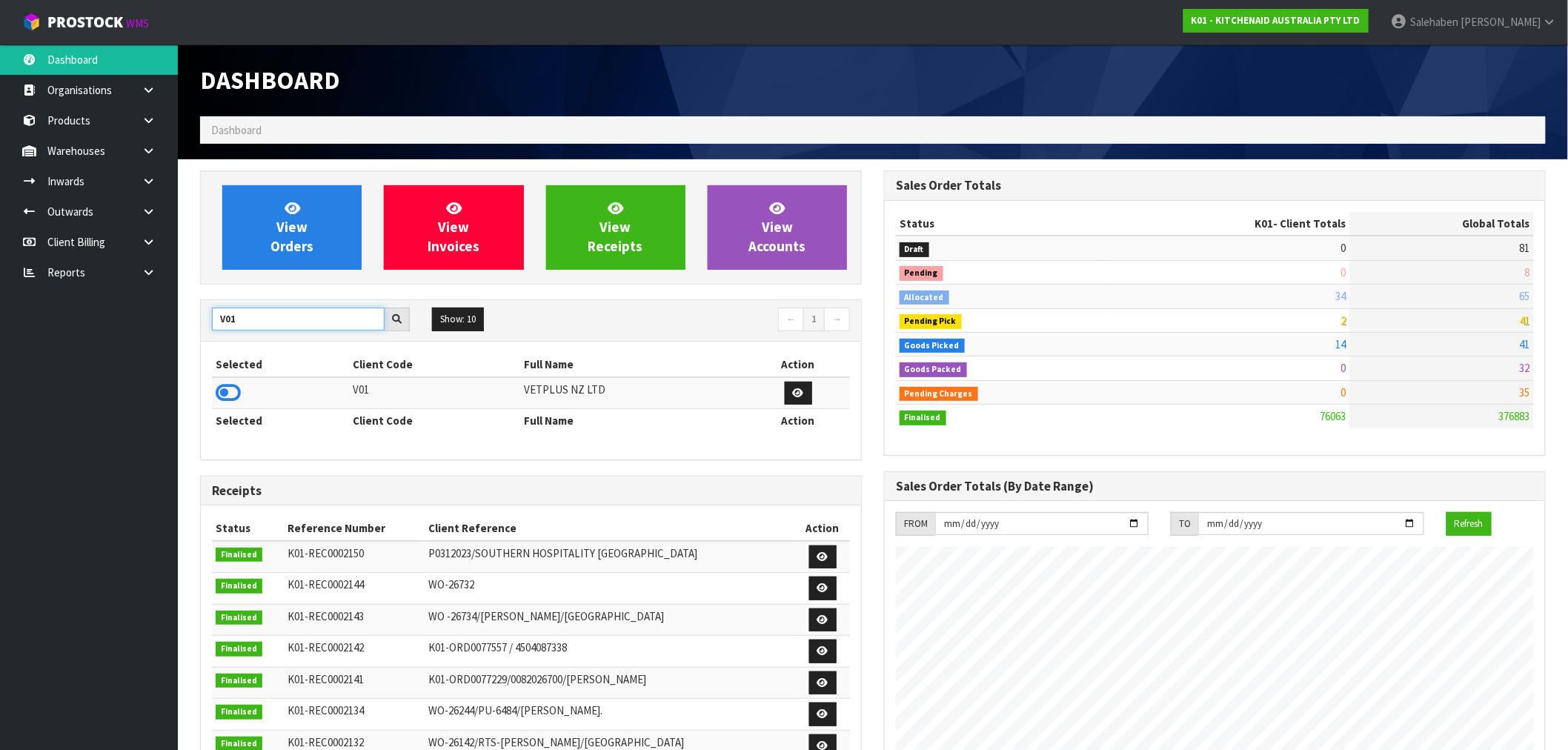
drag, startPoint x: 254, startPoint y: 320, endPoint x: 195, endPoint y: 328, distance: 59.5
click at [195, 327] on div "View Orders View Invoices View Receipts View Accounts V01 Show: 10 5 10 25 50 ←…" at bounding box center [531, 604] width 684 height 868
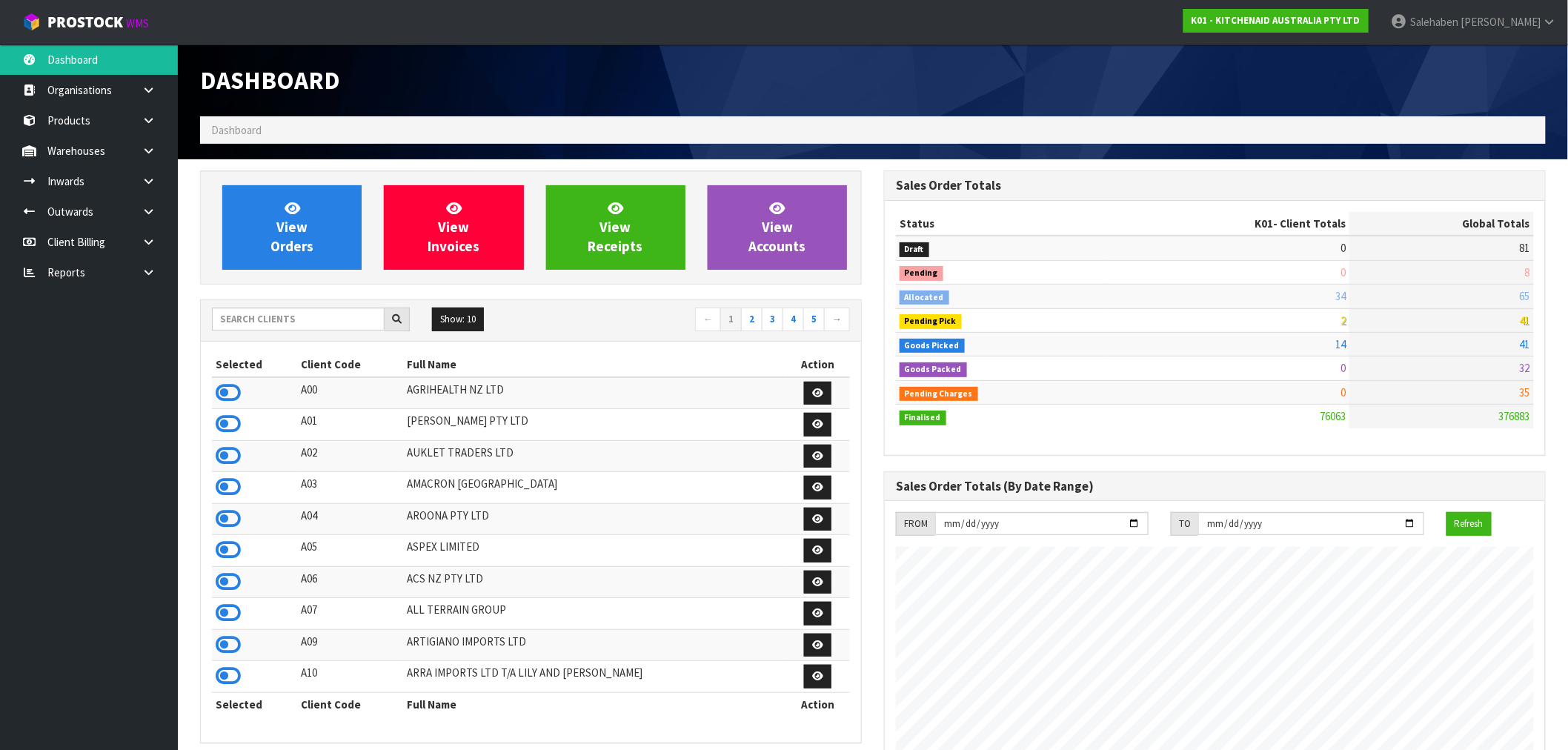
click at [947, 31] on nav "Toggle navigation ProStock WMS K01 - KITCHENAID AUSTRALIA PTY LTD Salehaben Pat…" at bounding box center [784, 22] width 1568 height 46
click at [921, 55] on div at bounding box center [1214, 56] width 684 height 22
click at [932, 75] on div "Dashboard" at bounding box center [872, 81] width 1368 height 72
drag, startPoint x: 901, startPoint y: 21, endPoint x: 880, endPoint y: 63, distance: 47.0
click at [901, 21] on nav "Toggle navigation ProStock WMS K01 - KITCHENAID AUSTRALIA PTY LTD Salehaben Pat…" at bounding box center [784, 22] width 1568 height 46
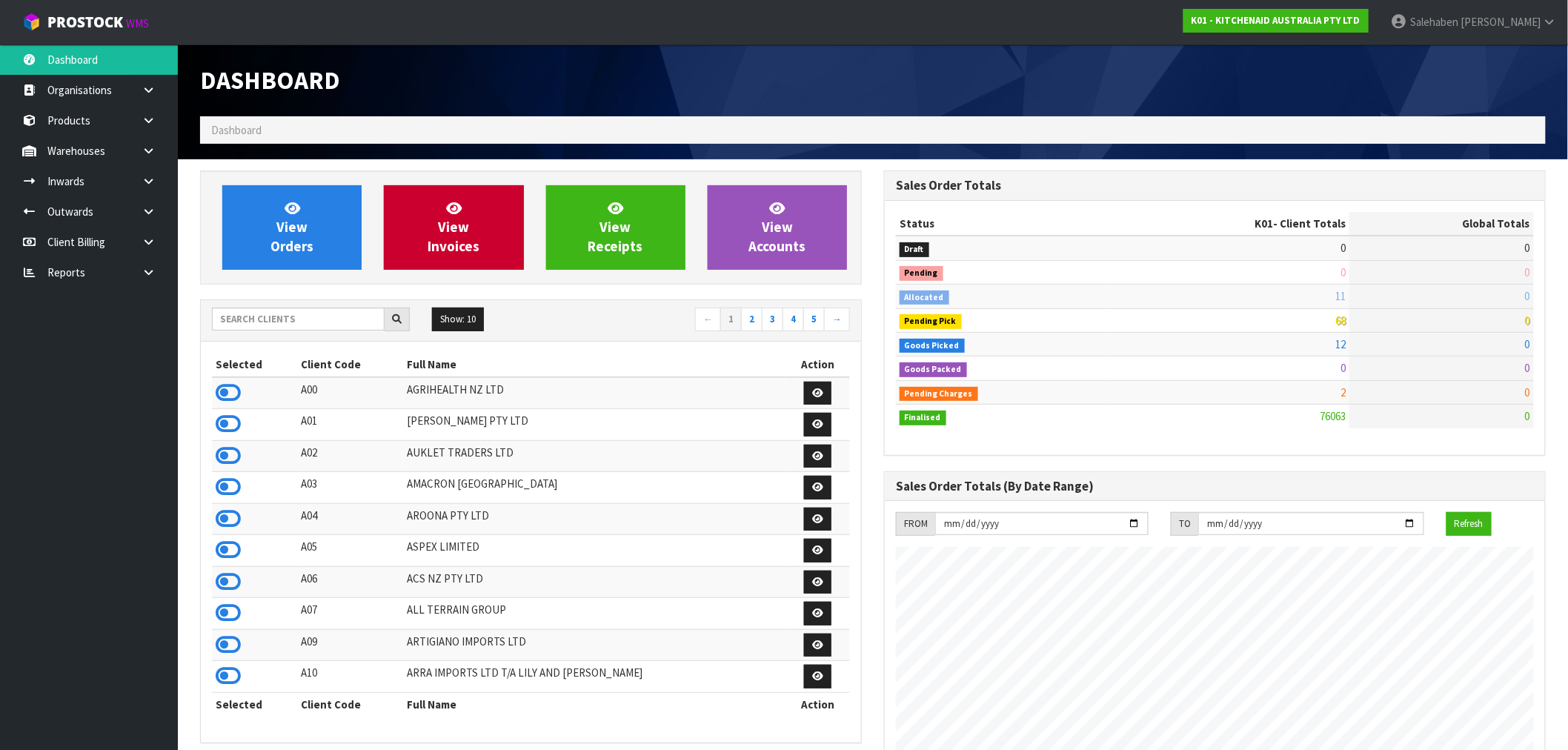
scroll to position [1122, 684]
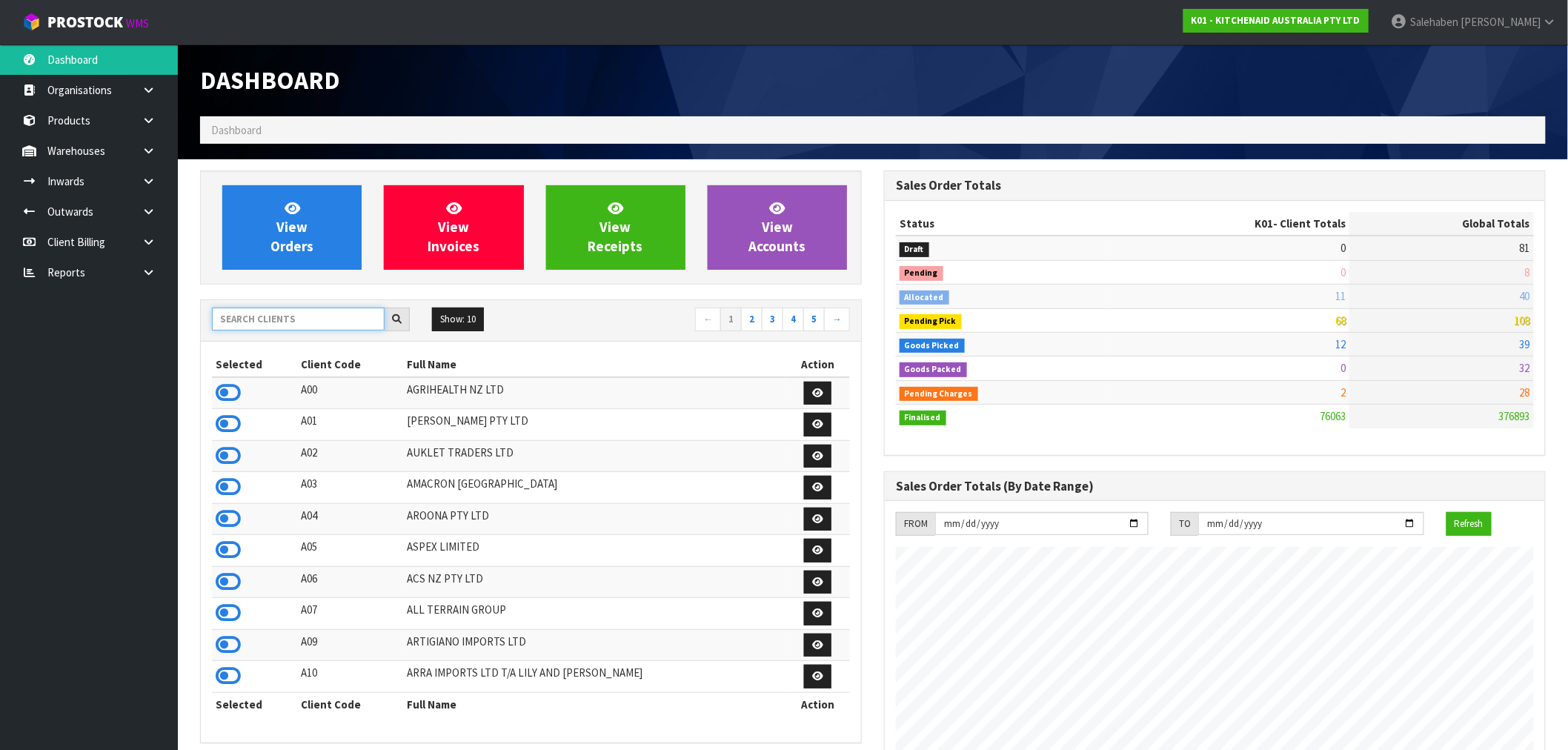
click at [272, 320] on input "text" at bounding box center [298, 319] width 172 height 23
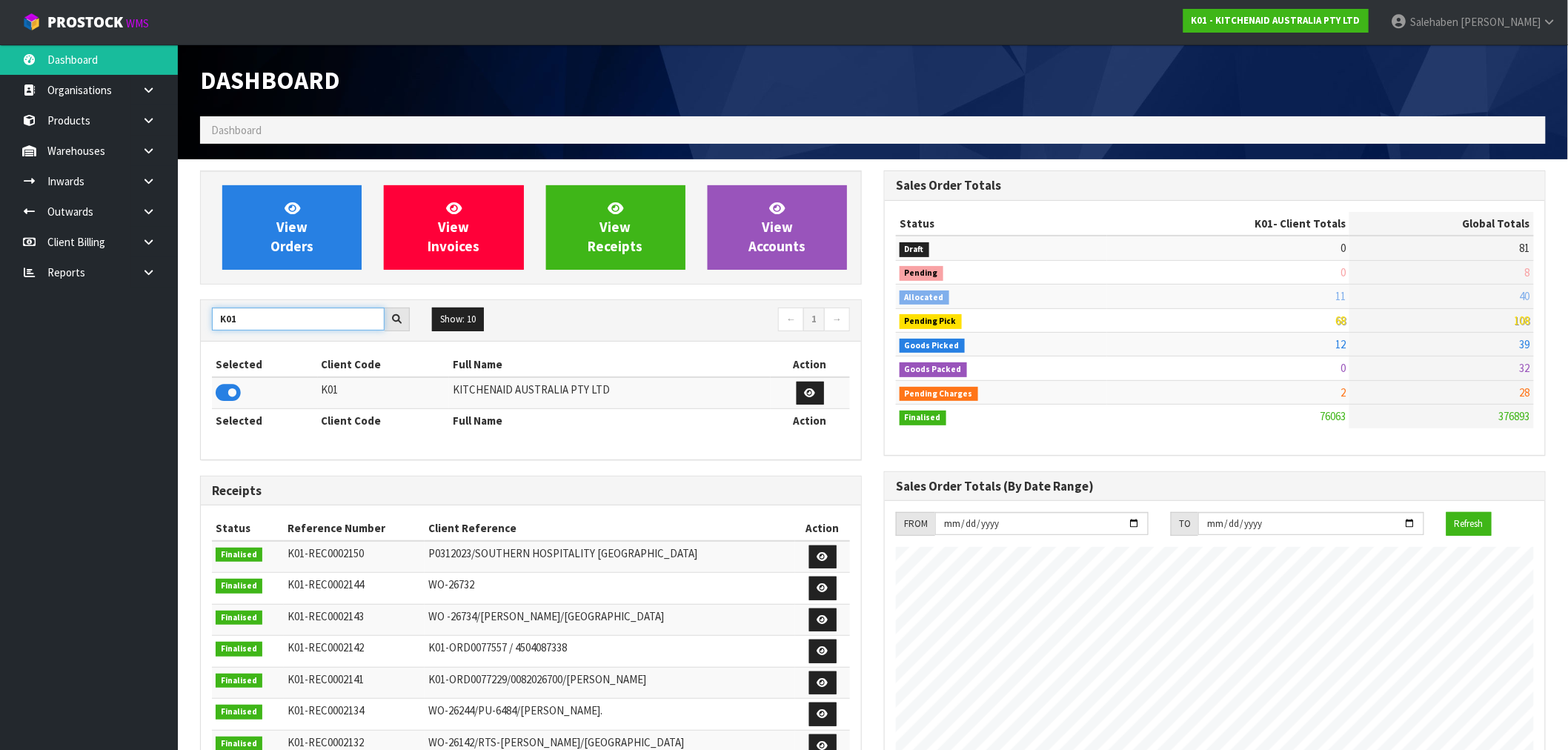
type input "K01"
drag, startPoint x: 233, startPoint y: 385, endPoint x: 247, endPoint y: 378, distance: 15.7
click at [238, 393] on icon at bounding box center [228, 393] width 25 height 22
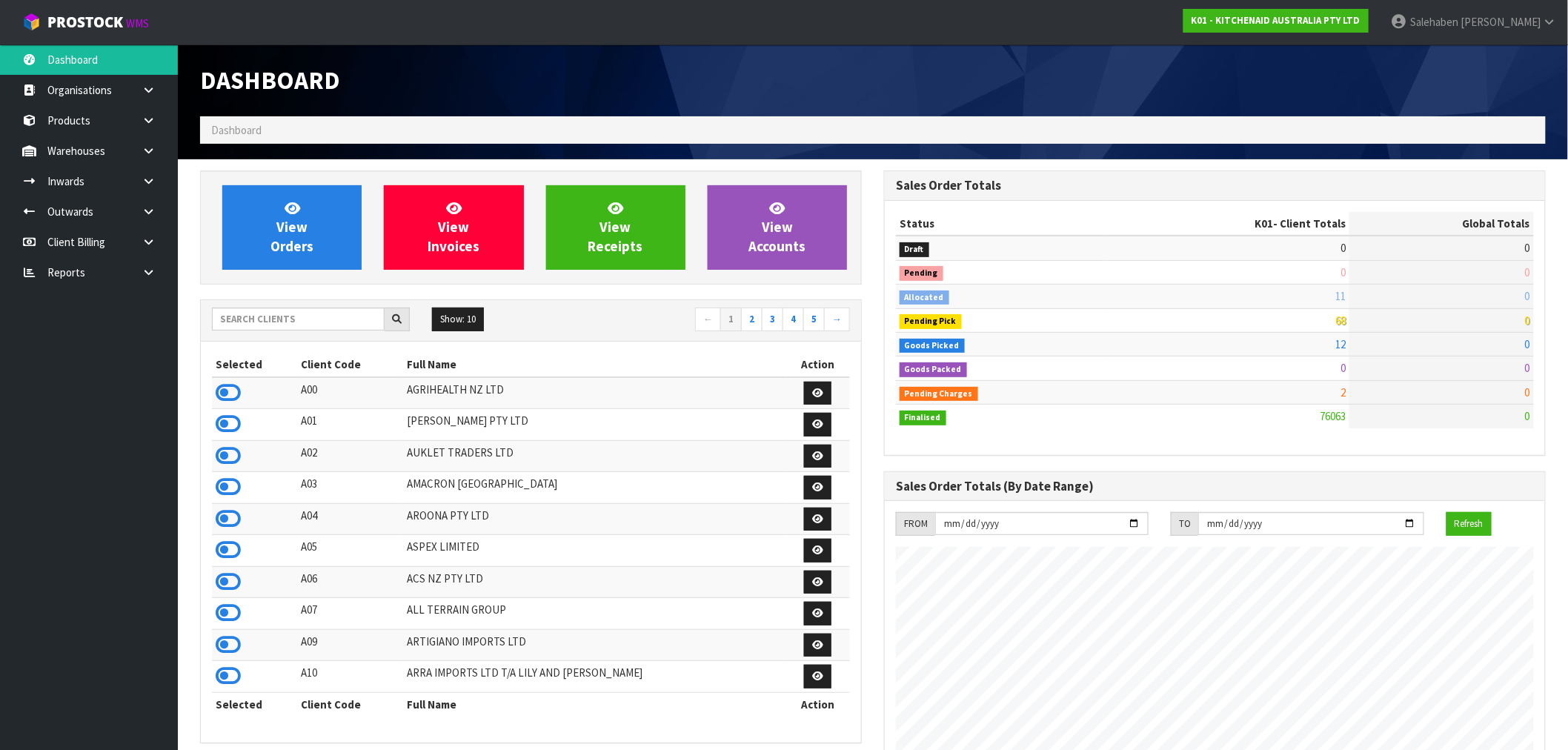
scroll to position [1122, 684]
click at [253, 223] on link "View Orders" at bounding box center [292, 227] width 140 height 84
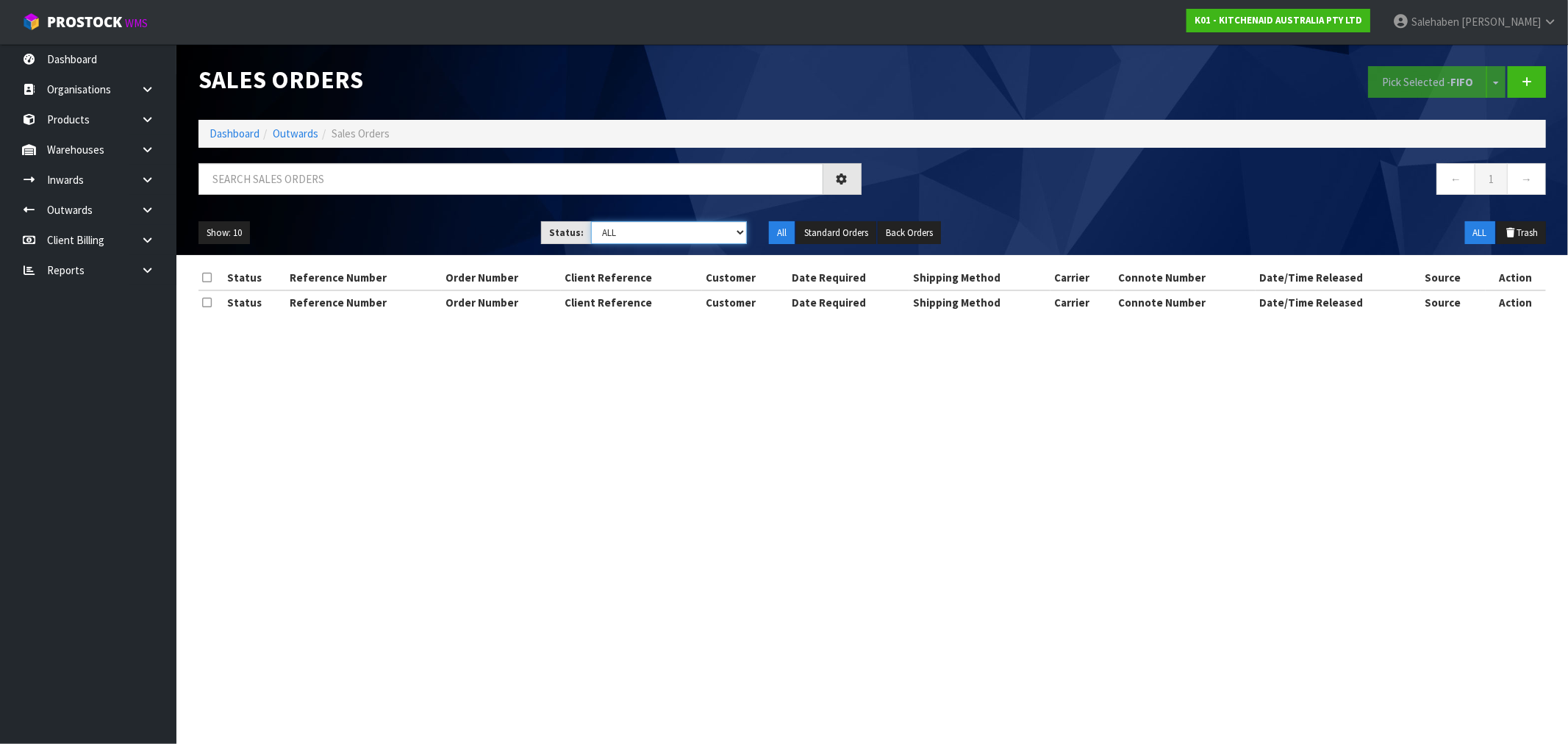
click at [632, 238] on select "Draft Pending Allocated Pending Pick Goods Picked Goods Packed Pending Charges …" at bounding box center [669, 232] width 155 height 23
select select "string:3"
click at [591, 221] on select "Draft Pending Allocated Pending Pick Goods Picked Goods Packed Pending Charges …" at bounding box center [669, 232] width 155 height 23
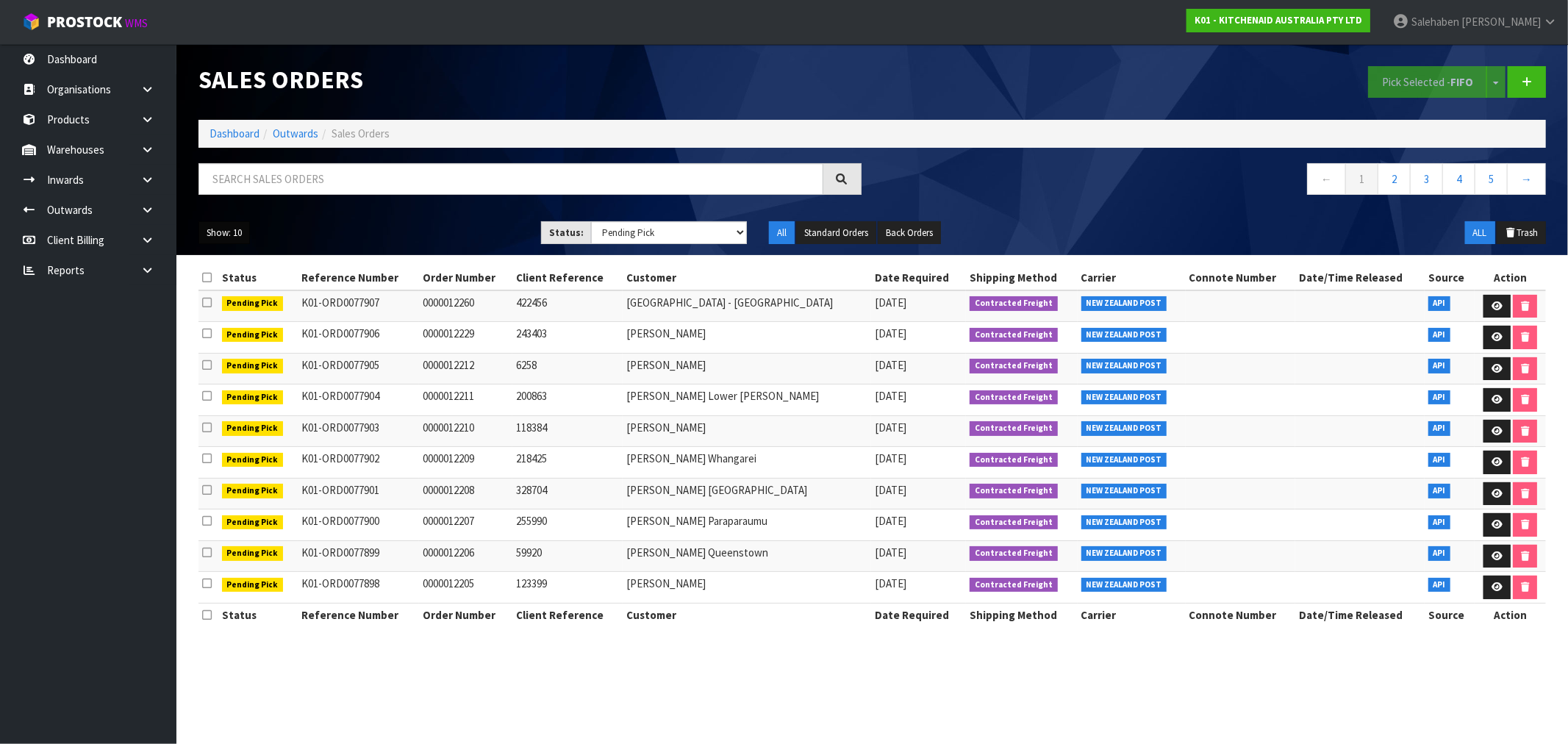
click at [226, 237] on button "Show: 10" at bounding box center [224, 233] width 51 height 24
click at [228, 318] on link "50" at bounding box center [257, 320] width 116 height 20
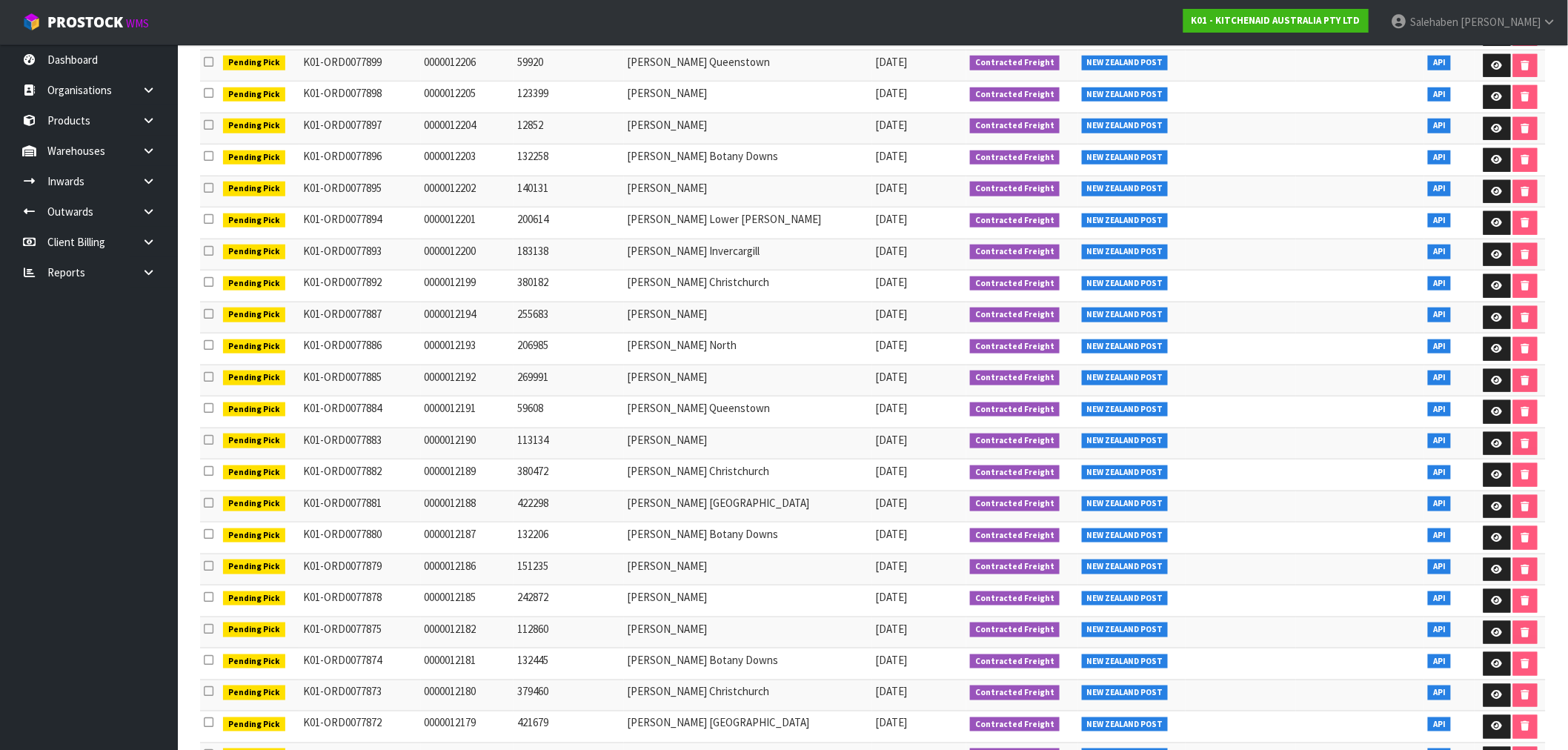
scroll to position [27, 0]
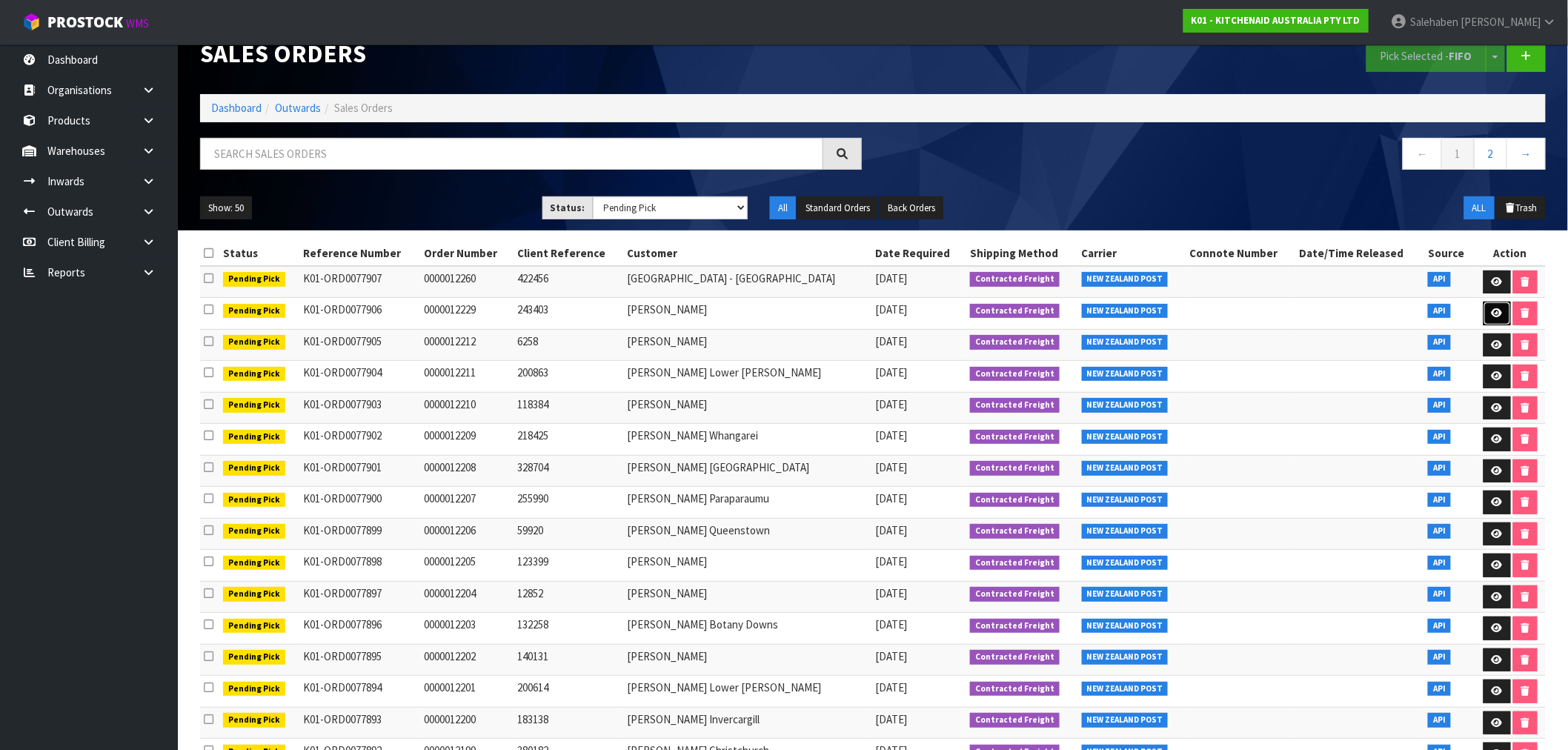
click at [1495, 304] on link at bounding box center [1497, 313] width 28 height 24
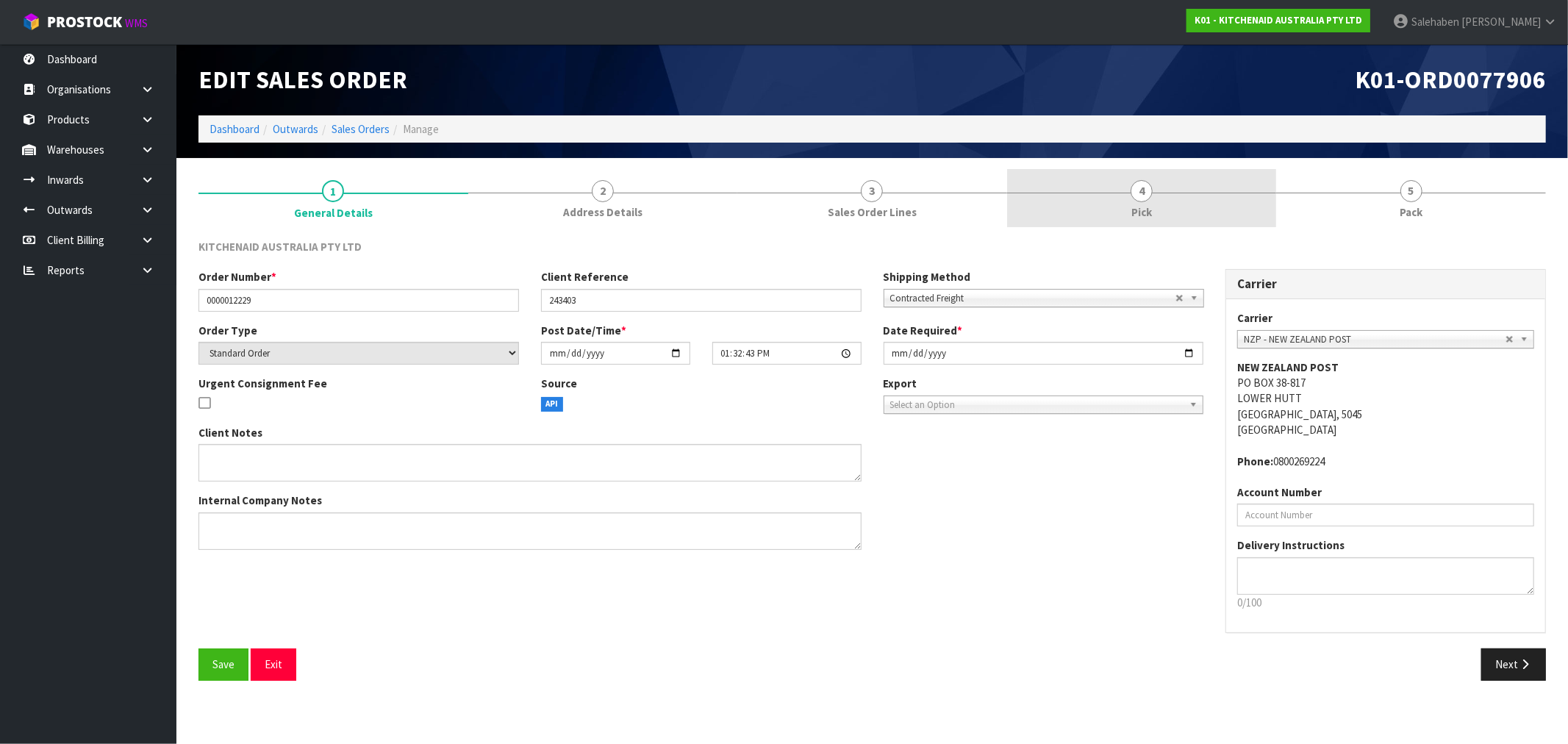
click at [1136, 212] on span "Pick" at bounding box center [1142, 212] width 21 height 16
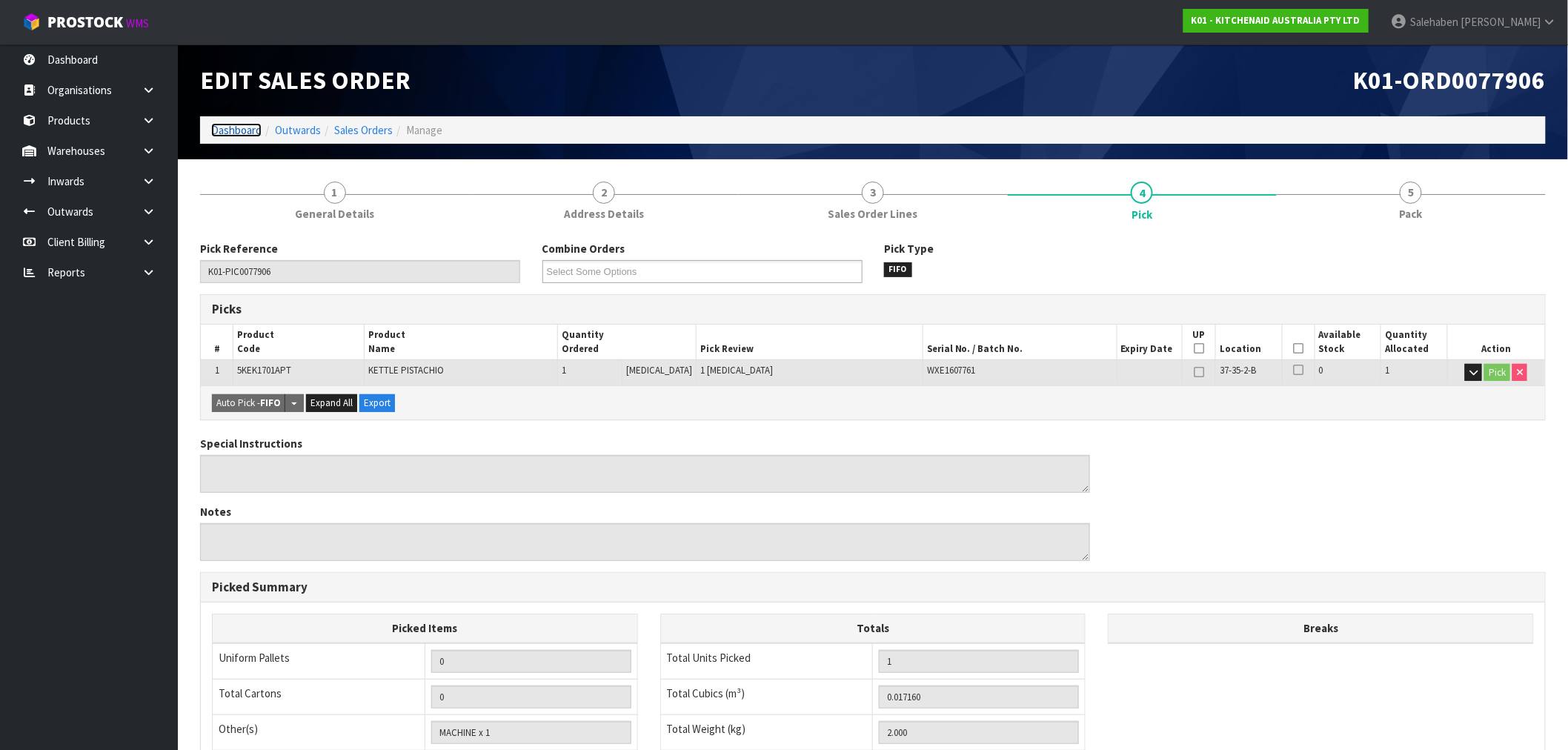
click at [226, 134] on link "Dashboard" at bounding box center [237, 130] width 51 height 14
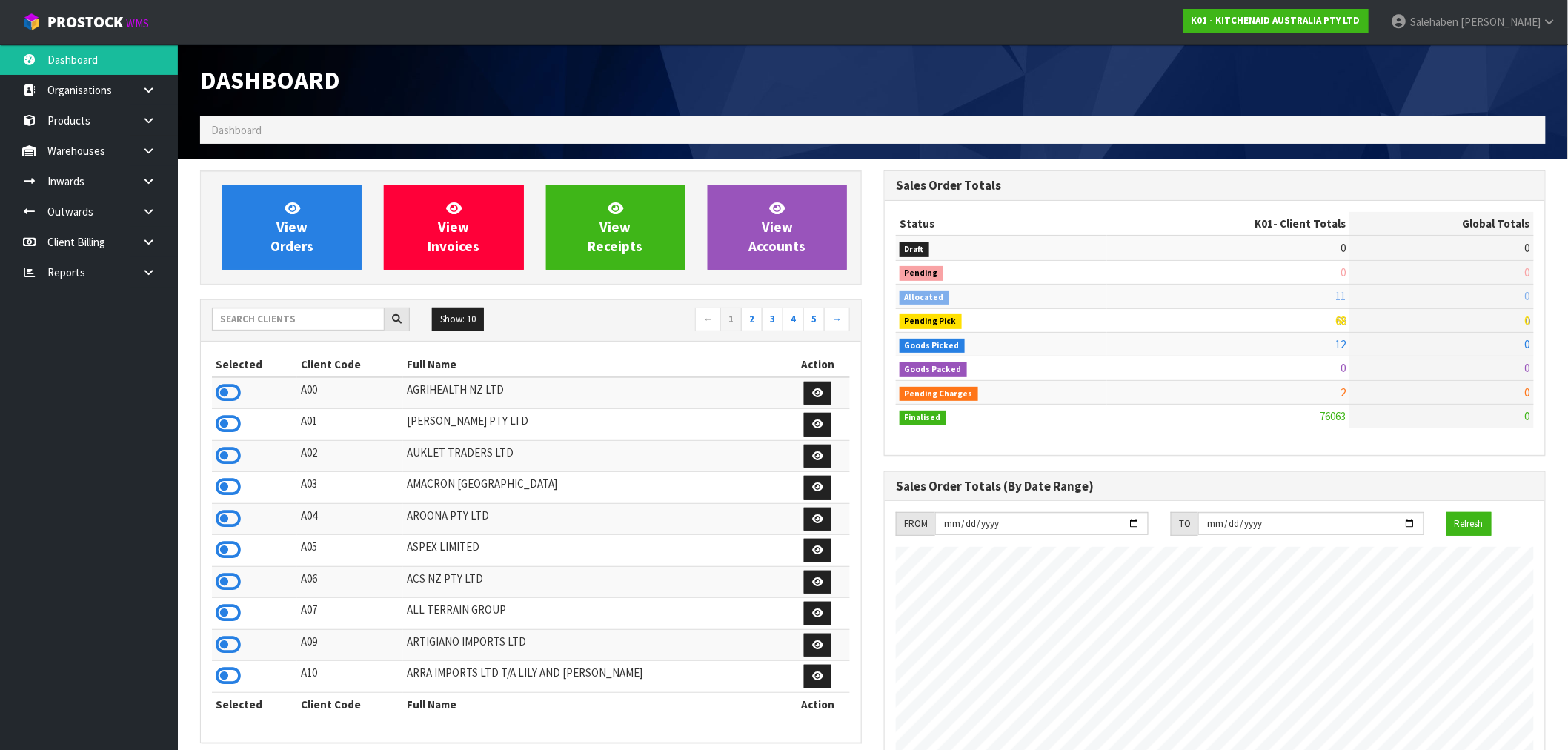
scroll to position [1122, 684]
click at [310, 314] on input "text" at bounding box center [298, 319] width 172 height 23
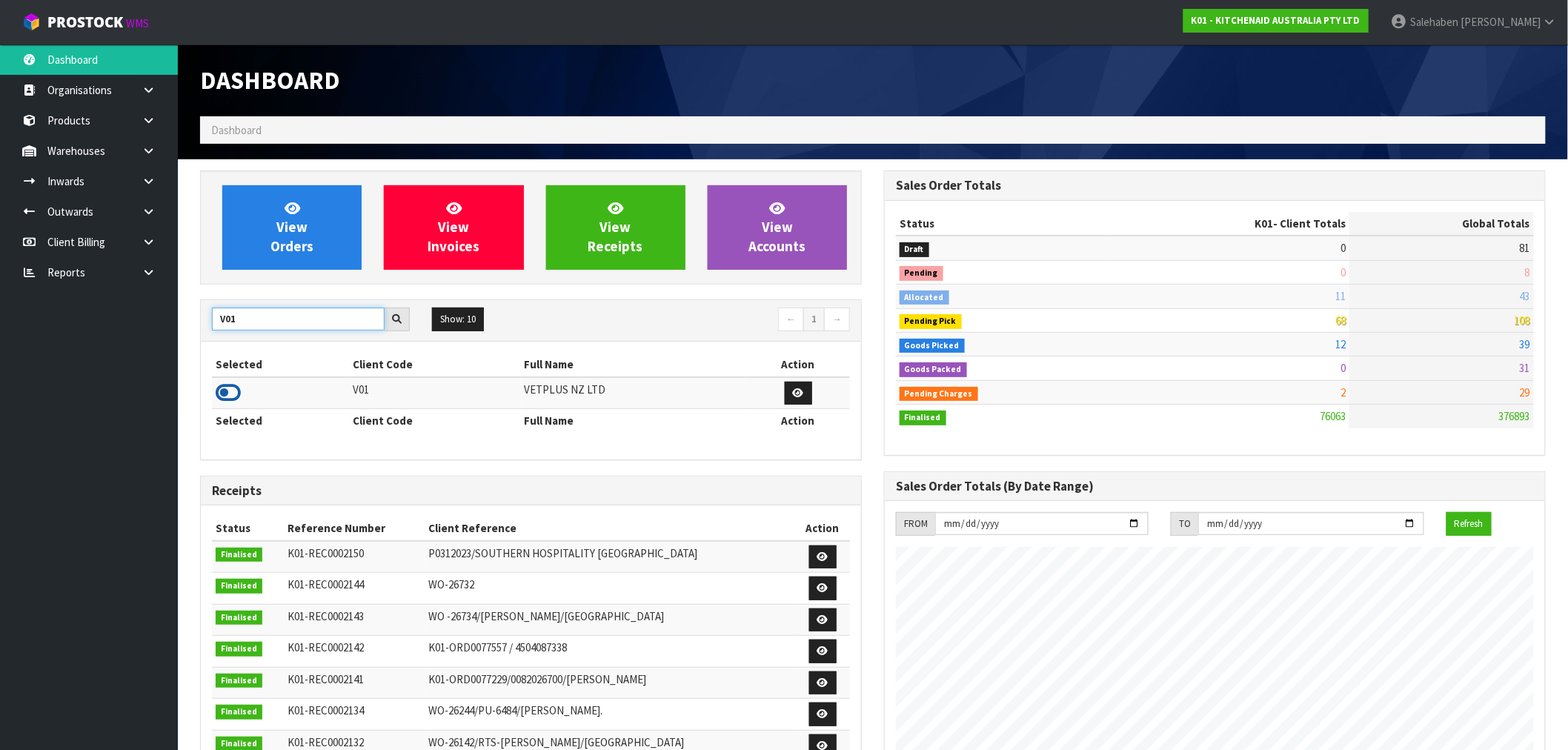
type input "V01"
click at [225, 390] on icon at bounding box center [228, 393] width 25 height 22
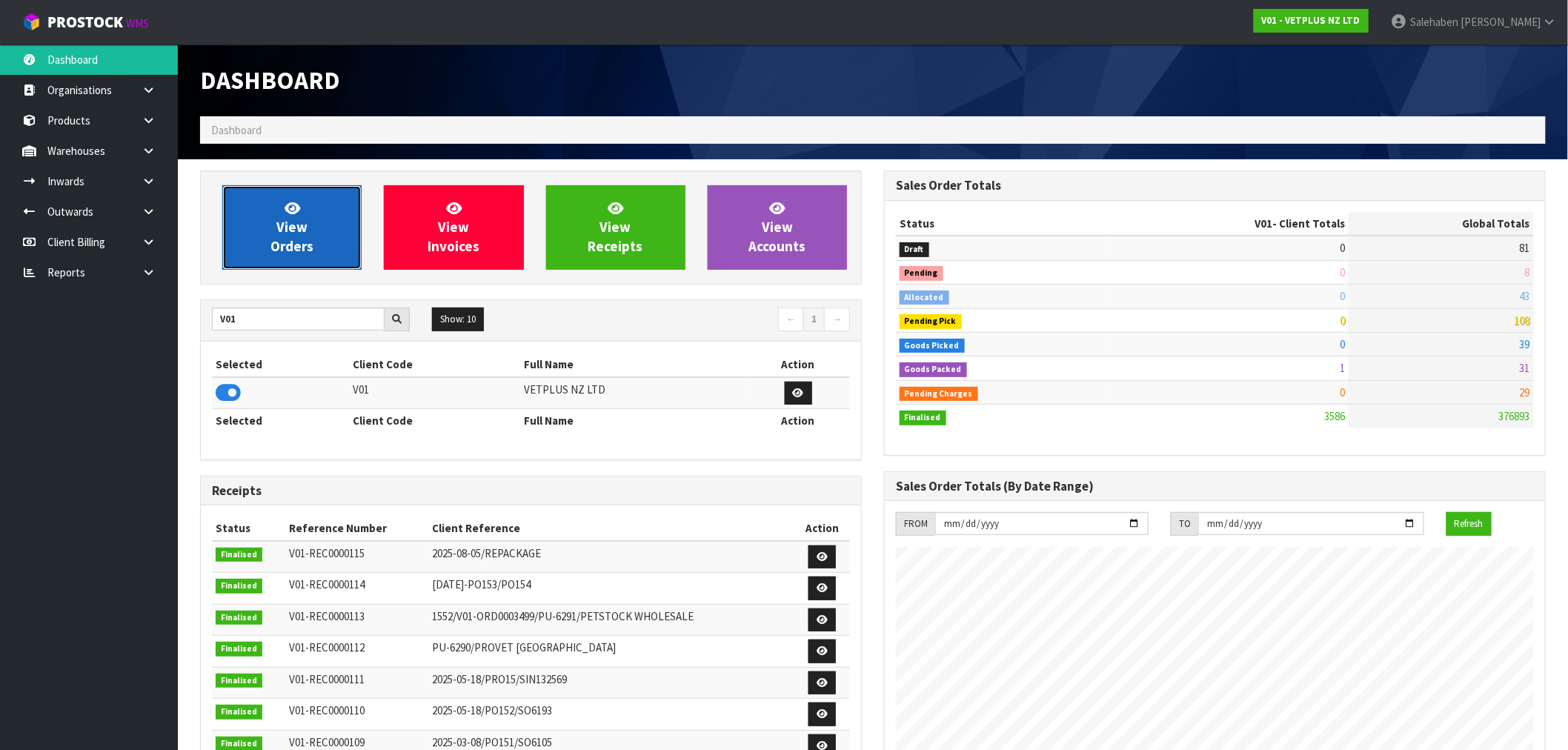
click at [280, 228] on span "View Orders" at bounding box center [292, 227] width 43 height 55
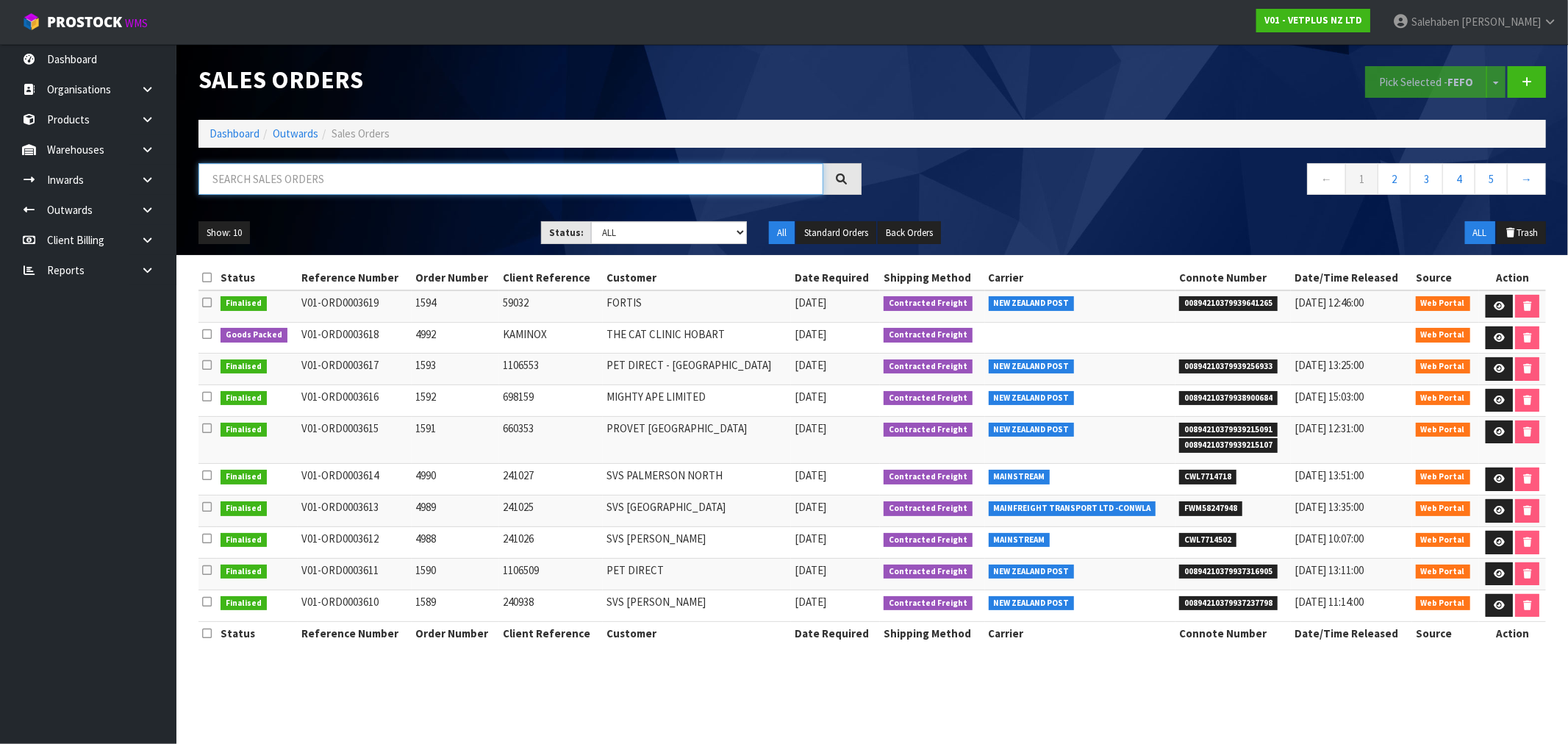
click at [401, 165] on input "text" at bounding box center [511, 178] width 625 height 32
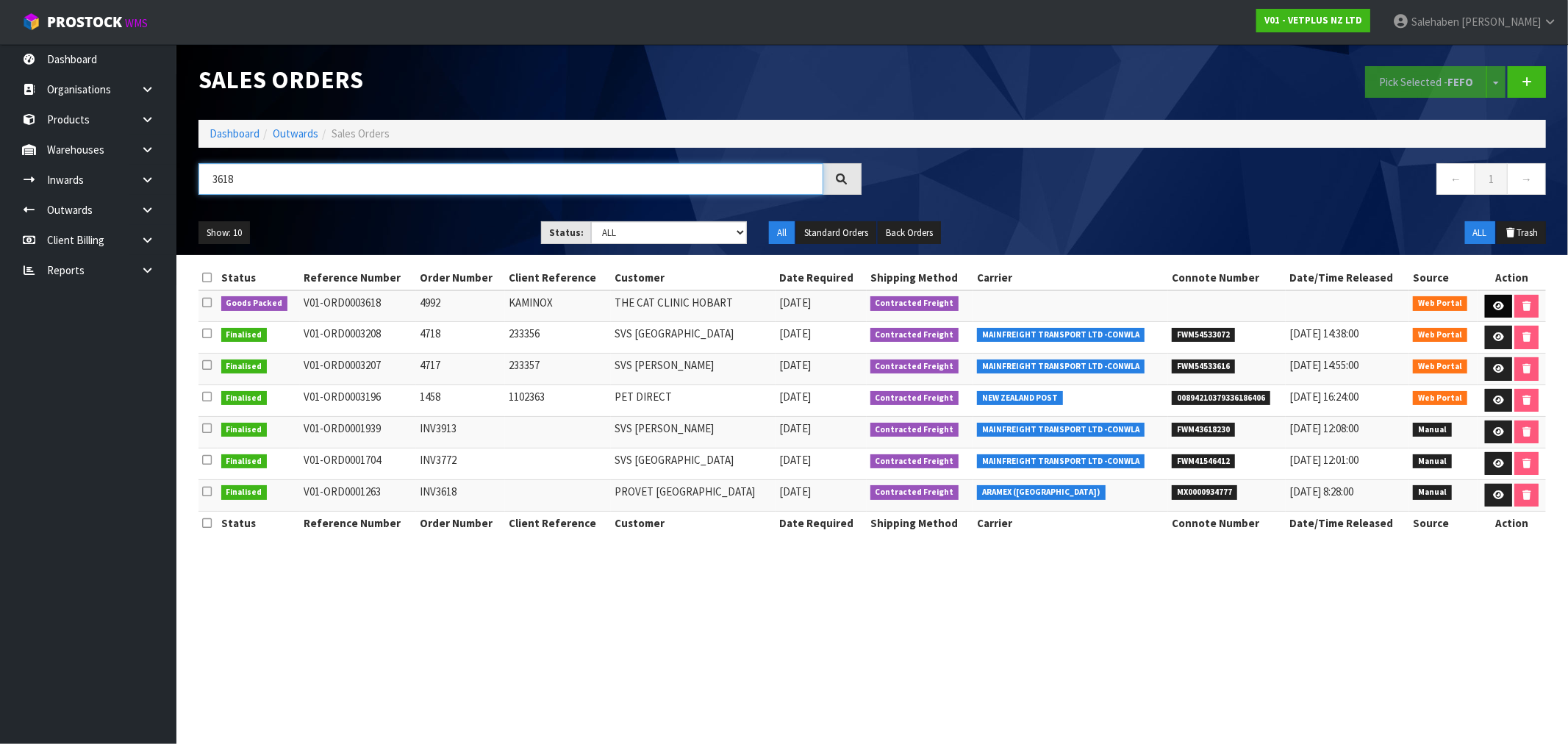
type input "3618"
click at [1495, 304] on icon at bounding box center [1498, 306] width 11 height 10
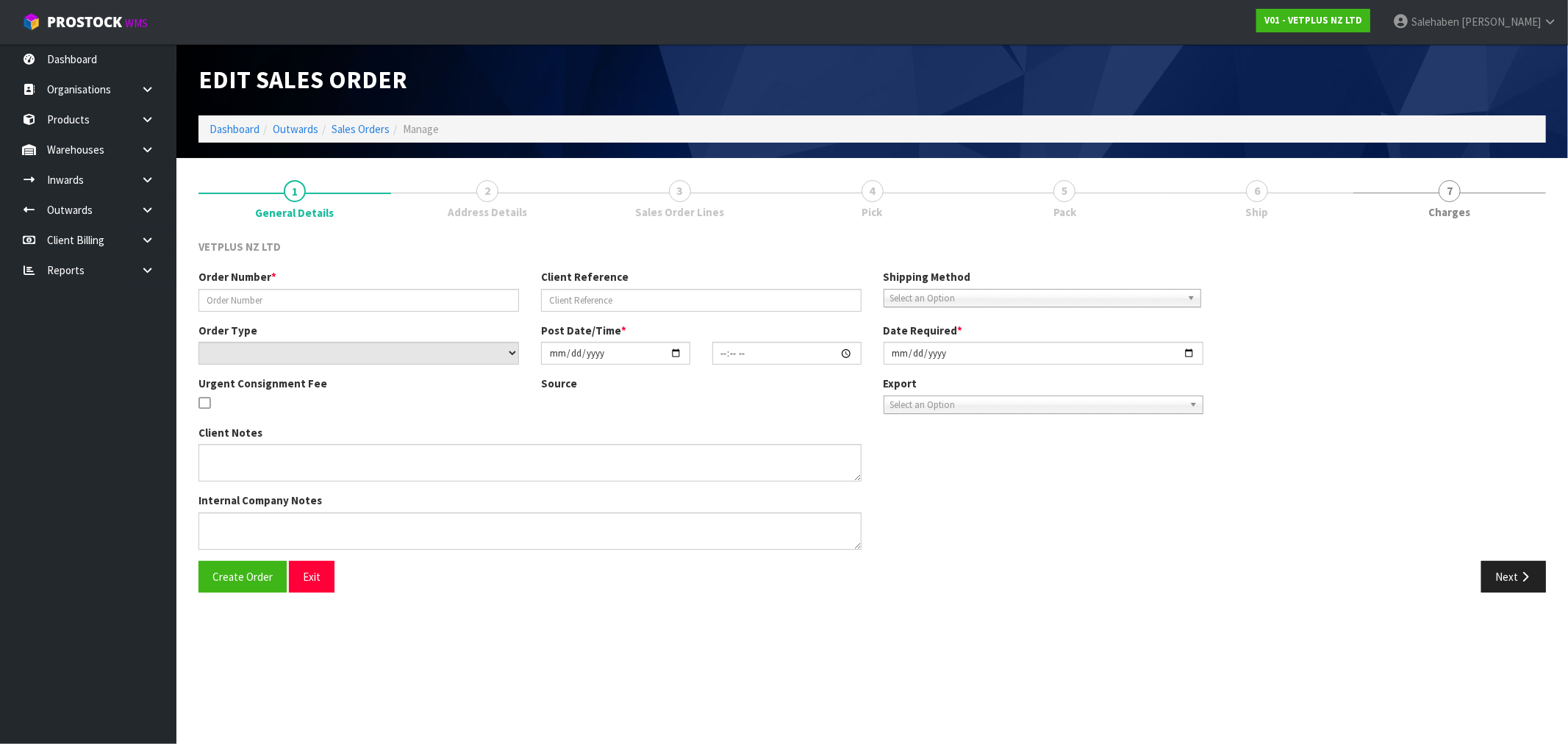
type input "4992"
type input "KAMINOX"
select select "number:0"
type input "[DATE]"
type input "14:58:00.000"
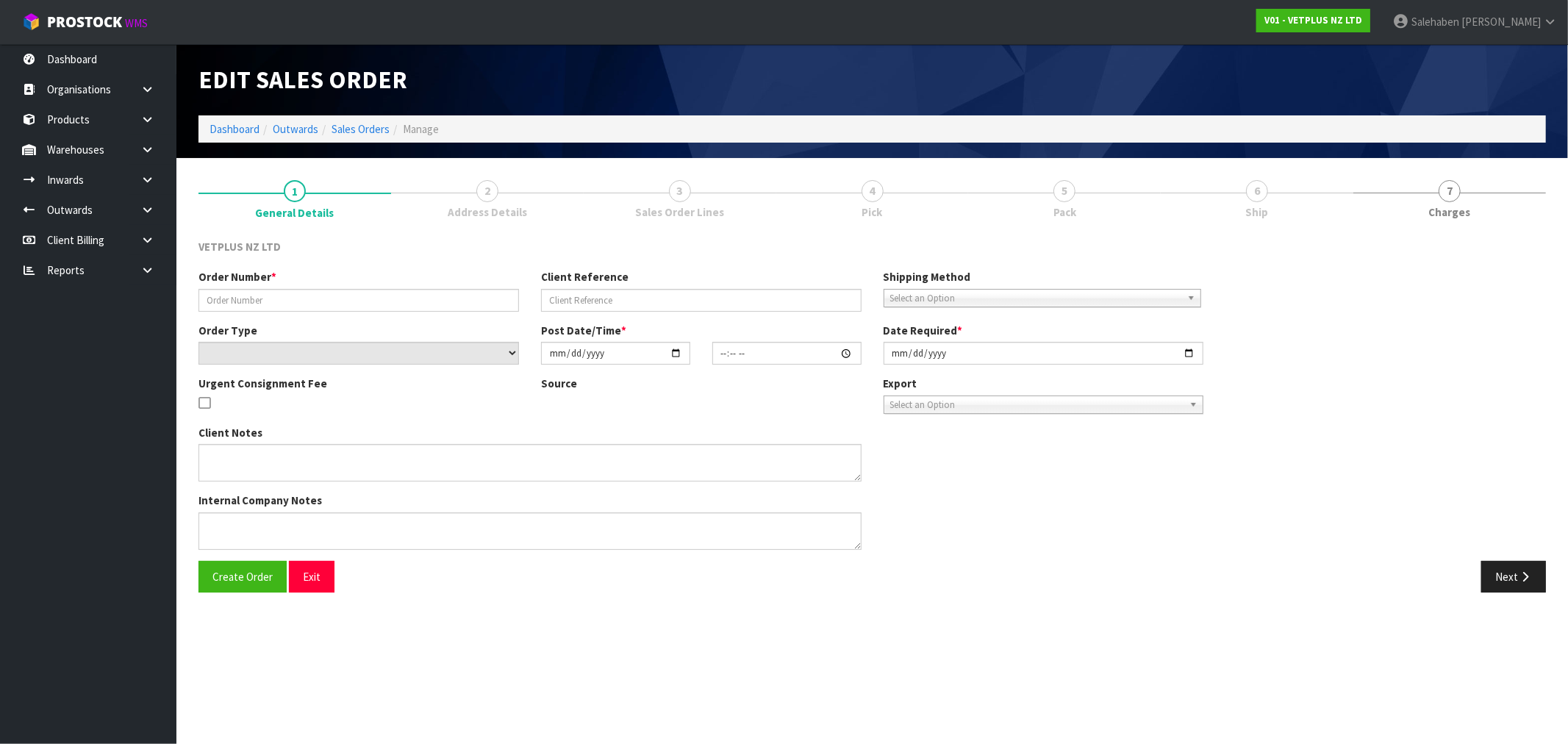
type input "[DATE]"
type textarea "PLEASE ALSO LIST THE COUNTRY OF ORIGIN AS [GEOGRAPHIC_DATA] – AS THIS IS THE PL…"
type textarea "I HAVE UPLOADED THIS ORDER TO THE PORTAL AS 4992 AND ATTACHED THE APPROPRIATE D…"
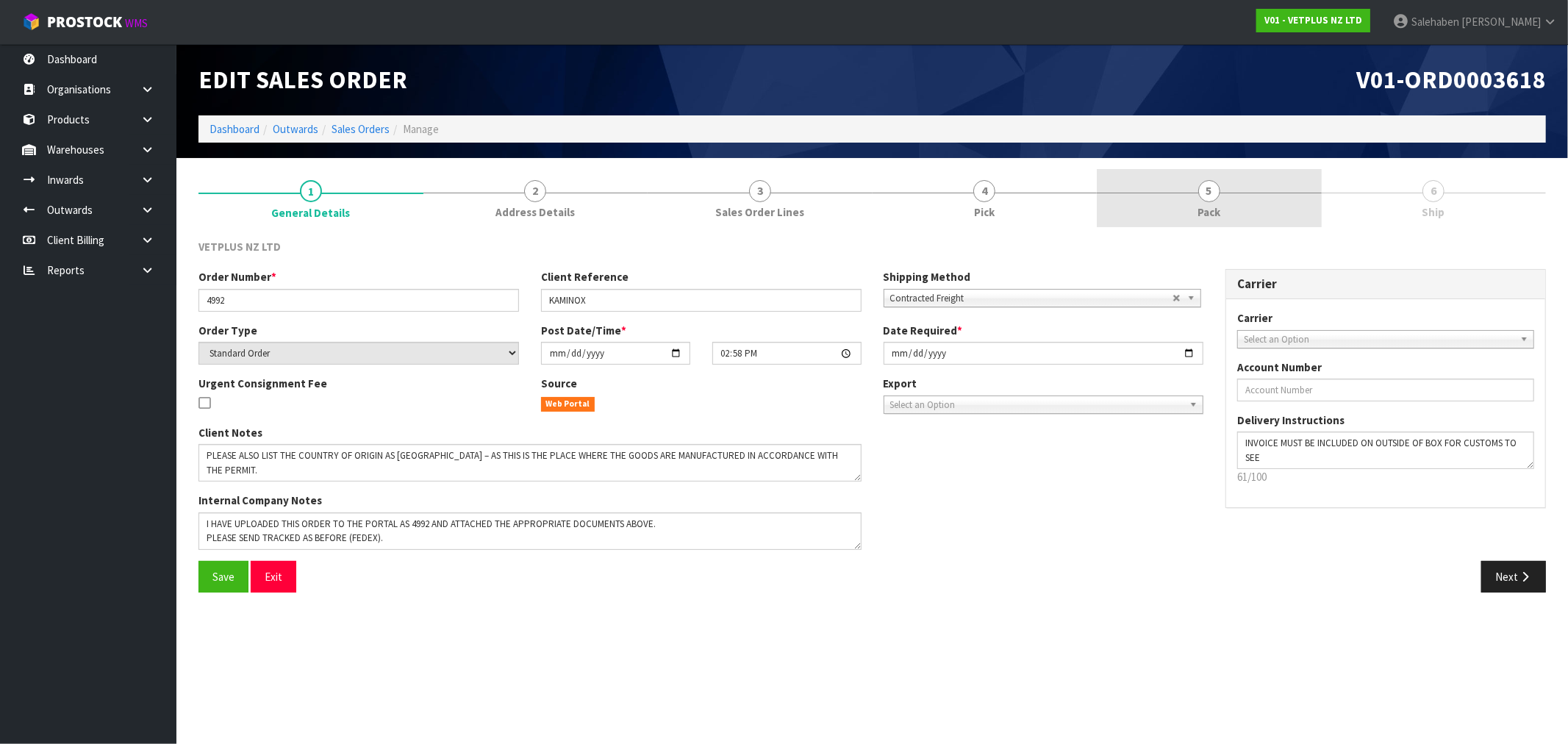
click at [1208, 206] on span "Pack" at bounding box center [1208, 212] width 23 height 16
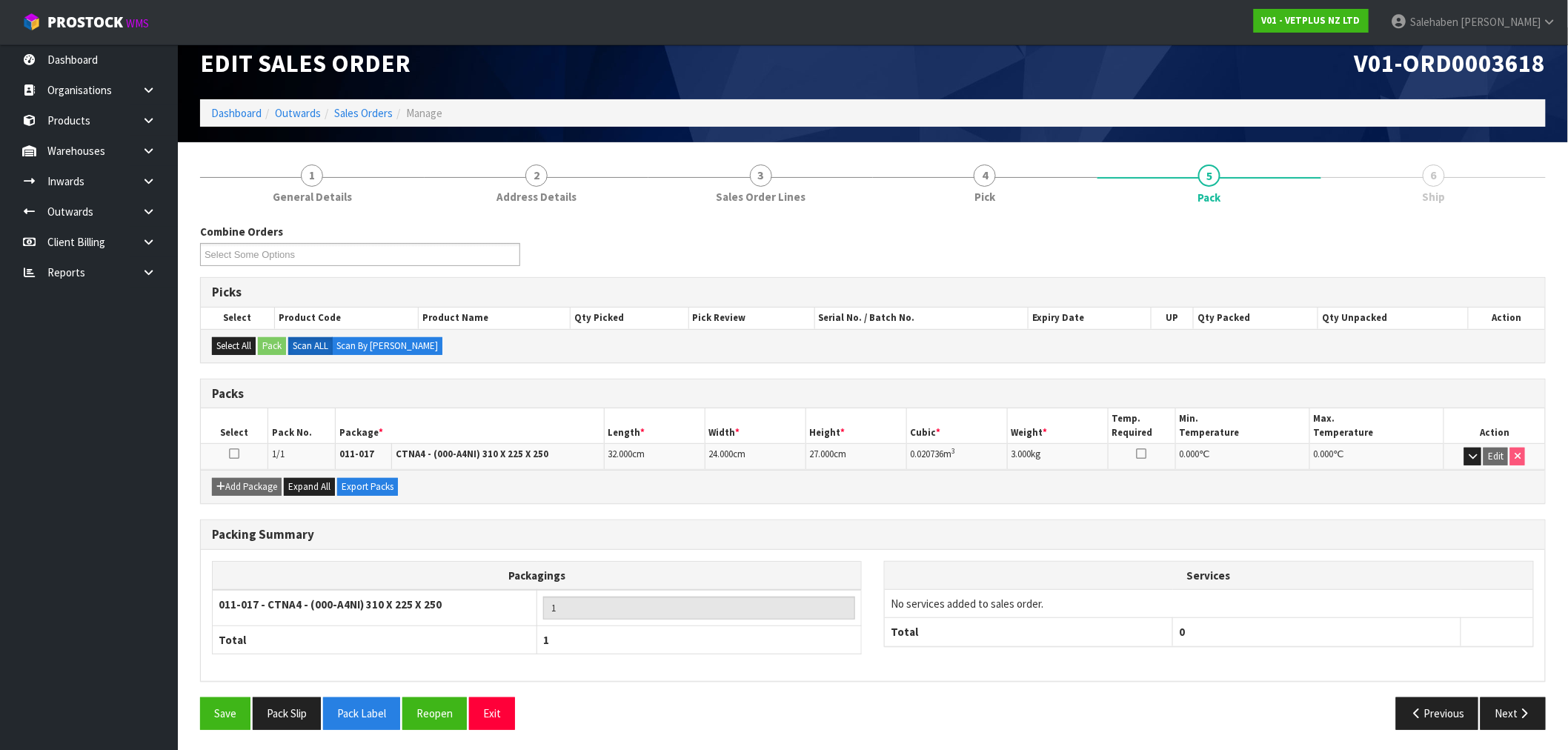
scroll to position [19, 0]
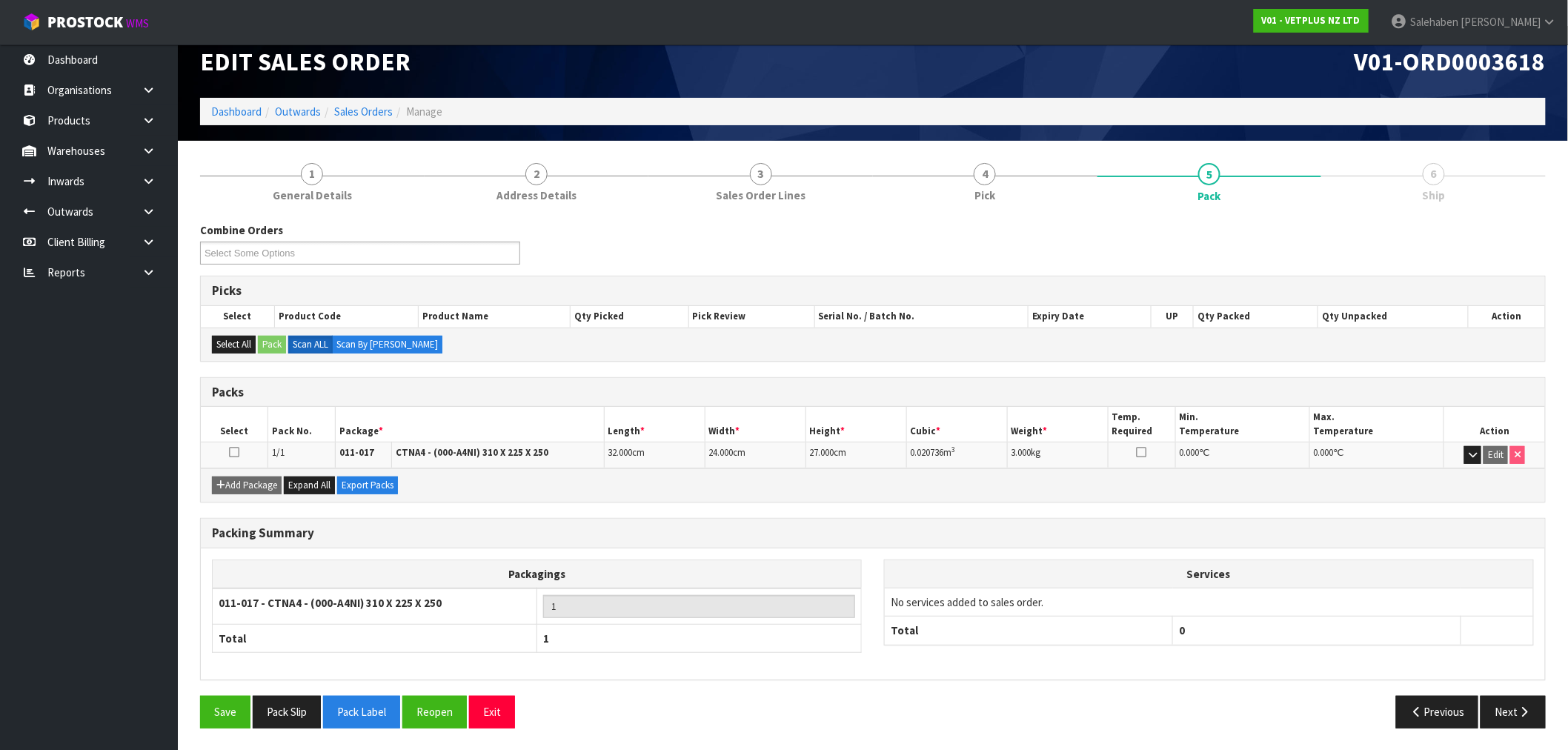
click at [1505, 728] on div "Save Pack Slip Pack Label Reopen Exit Previous Next" at bounding box center [872, 717] width 1368 height 43
click at [1505, 712] on button "Next" at bounding box center [1513, 711] width 65 height 32
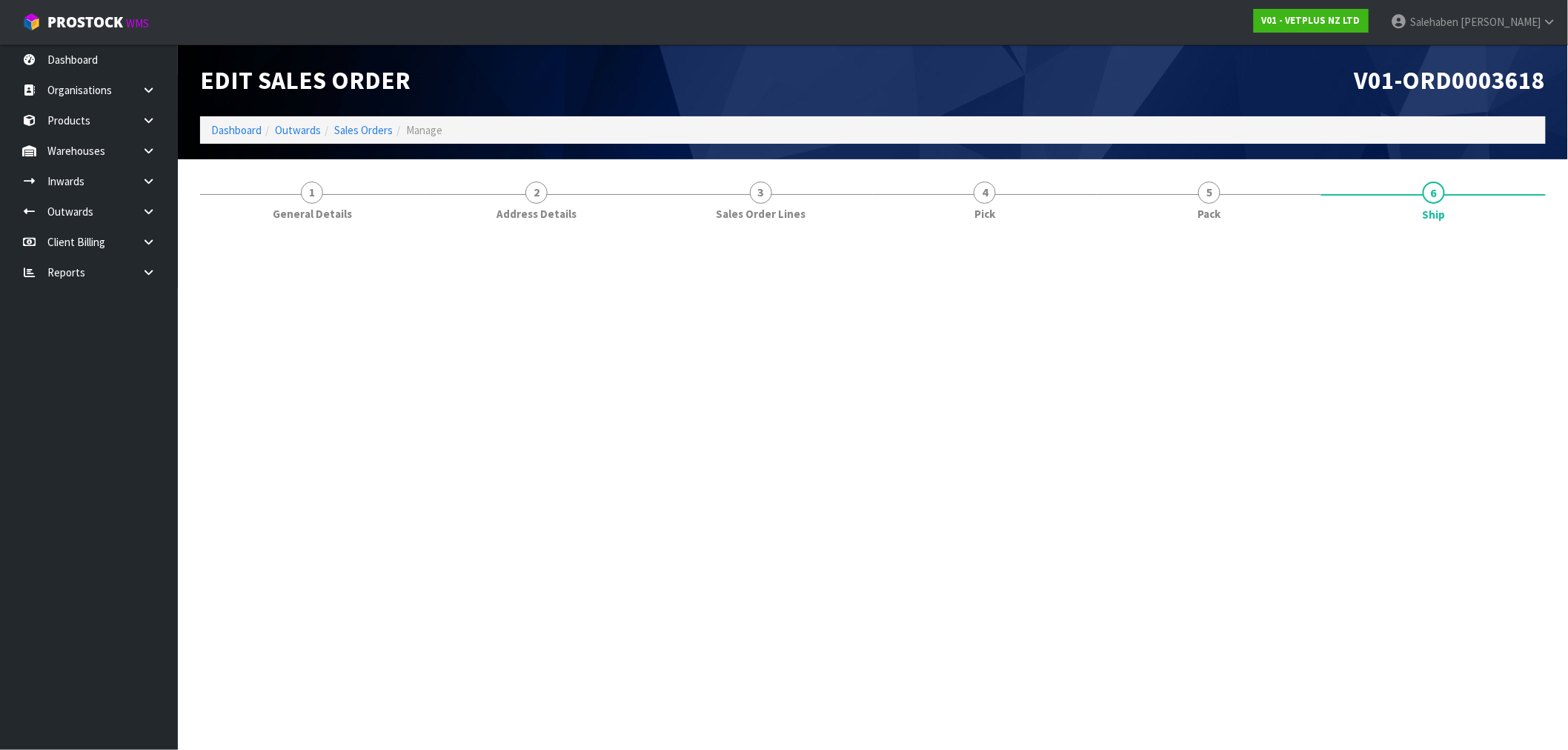
scroll to position [0, 0]
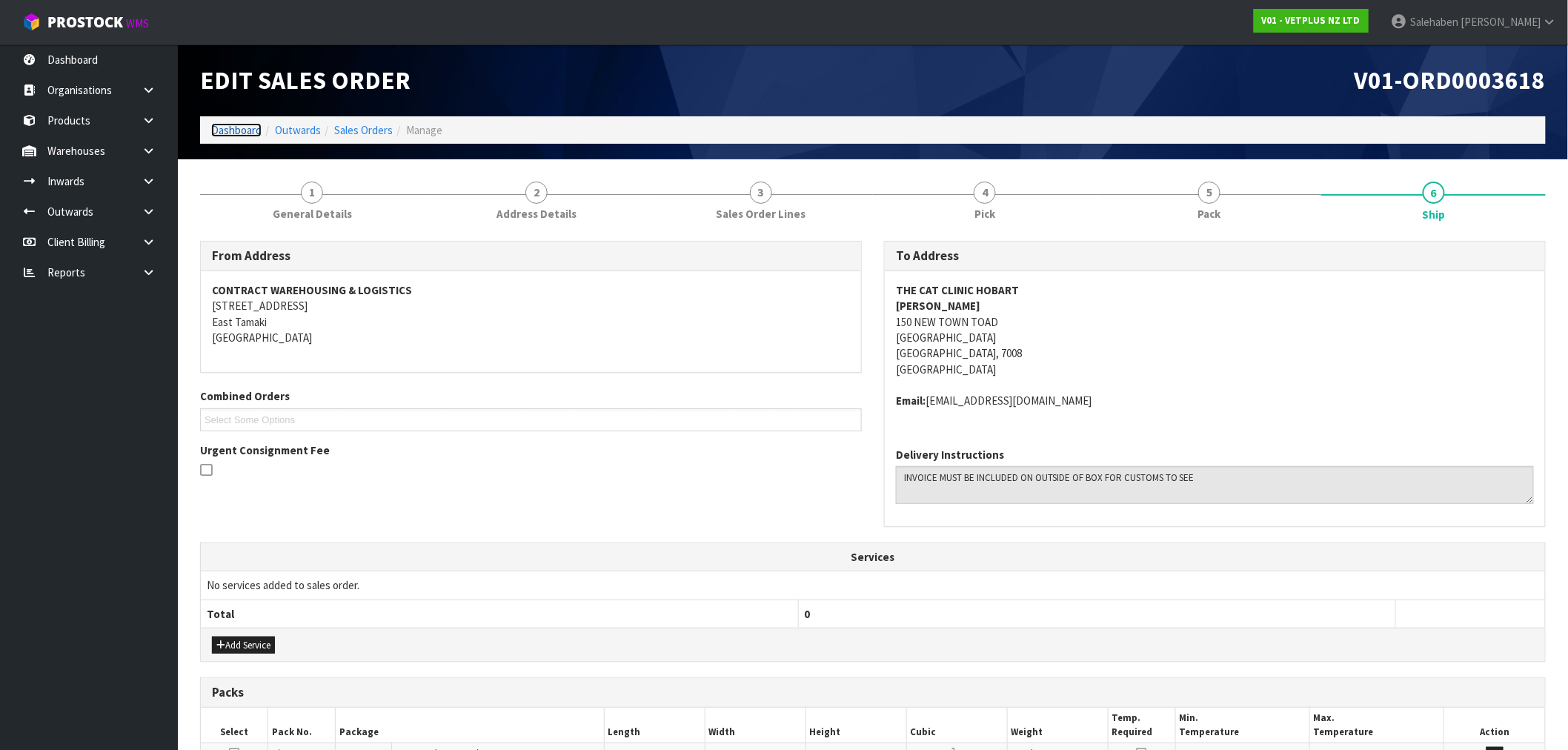
click at [235, 128] on link "Dashboard" at bounding box center [237, 130] width 51 height 14
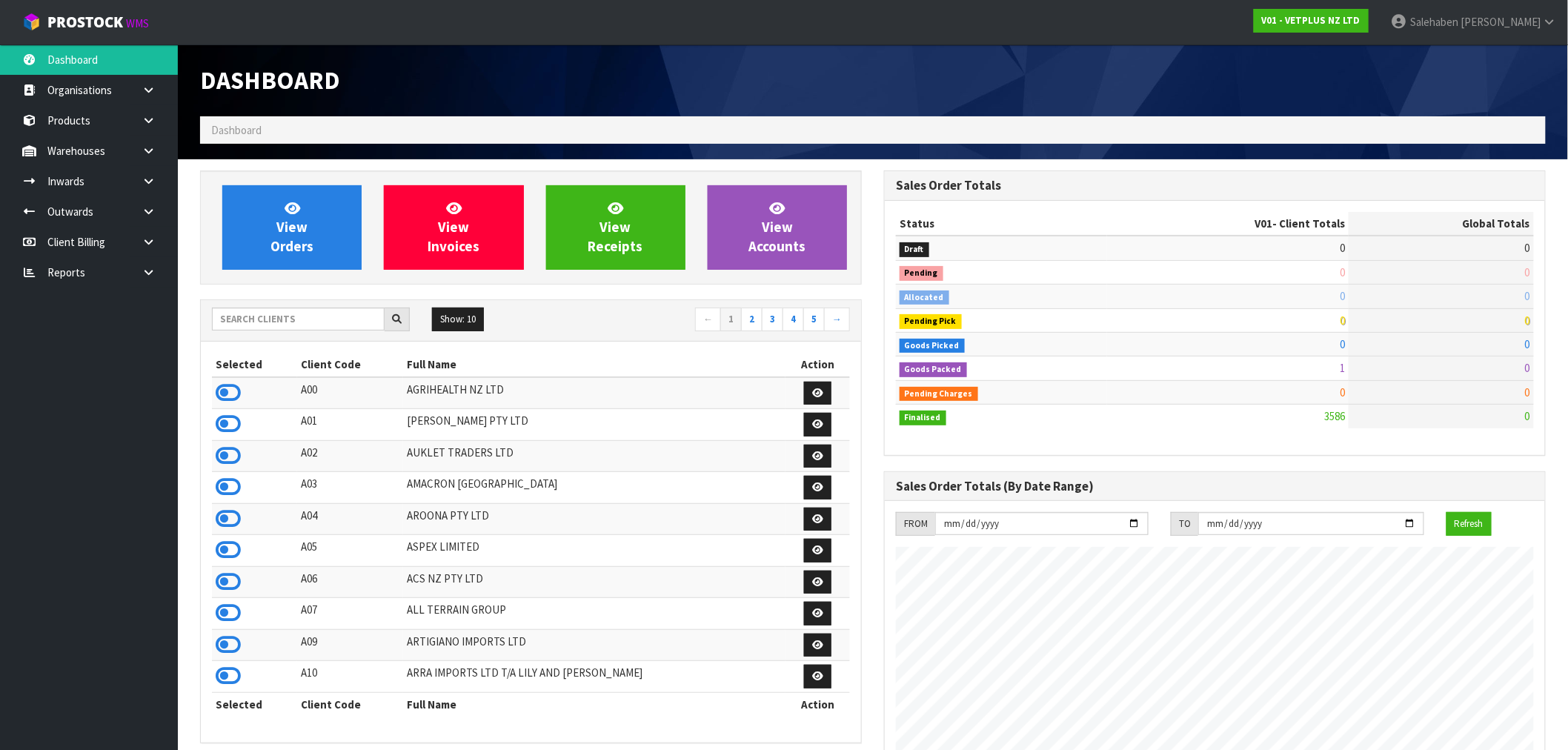
scroll to position [1122, 684]
click at [290, 322] on input "text" at bounding box center [298, 319] width 172 height 23
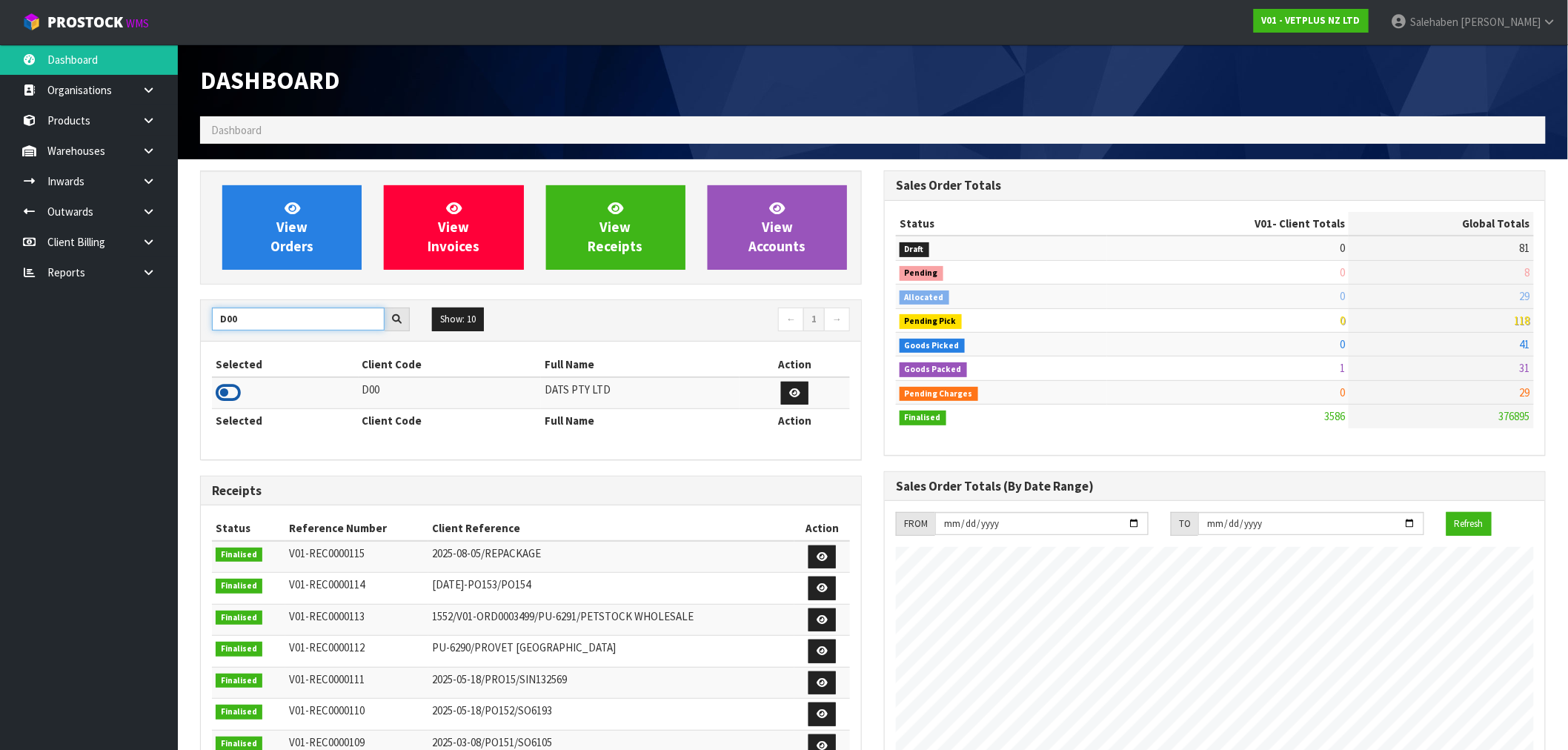
type input "D00"
click at [234, 388] on icon at bounding box center [228, 393] width 25 height 22
drag, startPoint x: 210, startPoint y: 324, endPoint x: 171, endPoint y: 313, distance: 40.5
click at [172, 313] on body "Toggle navigation ProStock WMS D00 - DATS PTY LTD [PERSON_NAME] Logout Dashboar…" at bounding box center [784, 375] width 1568 height 750
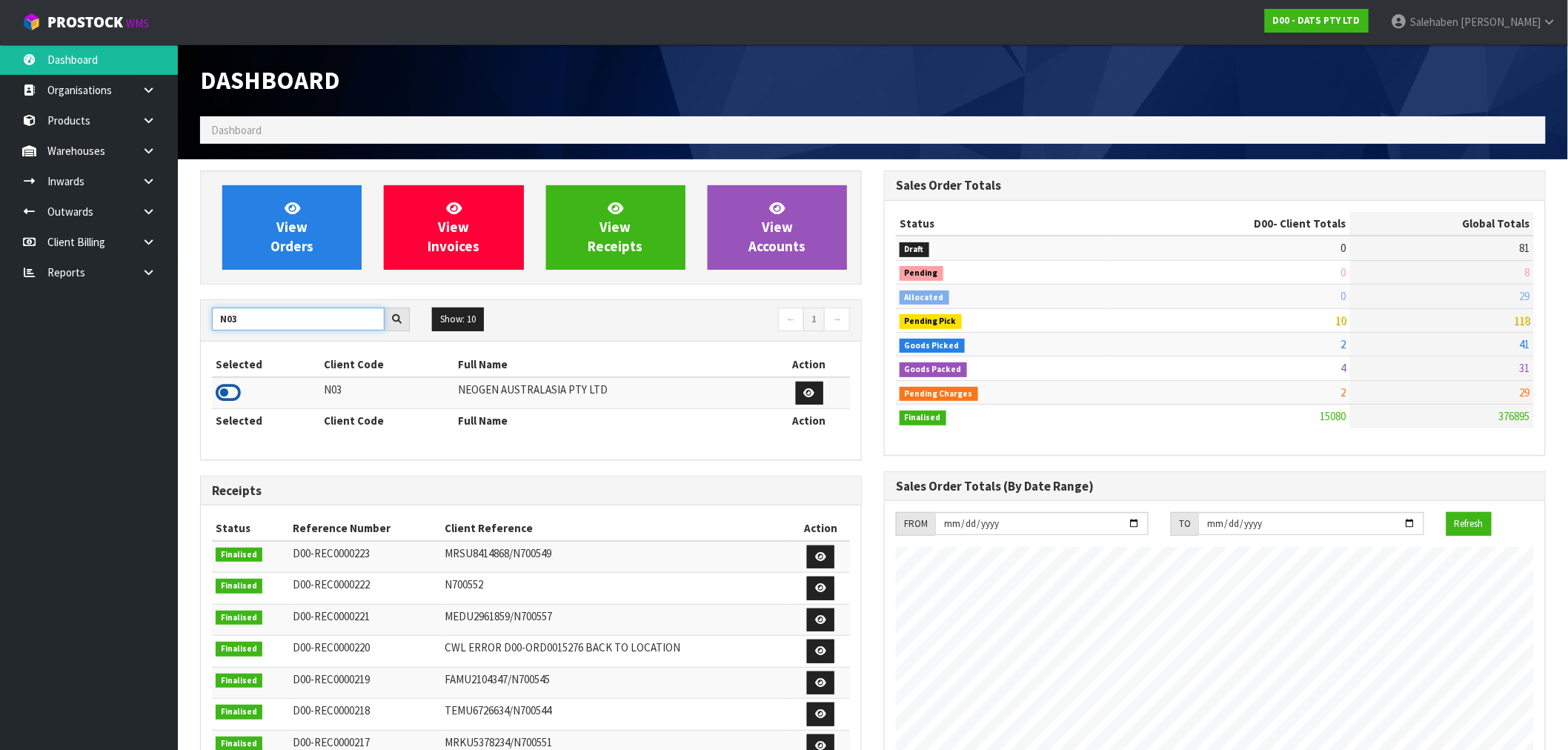
type input "N03"
click at [228, 390] on icon at bounding box center [228, 393] width 25 height 22
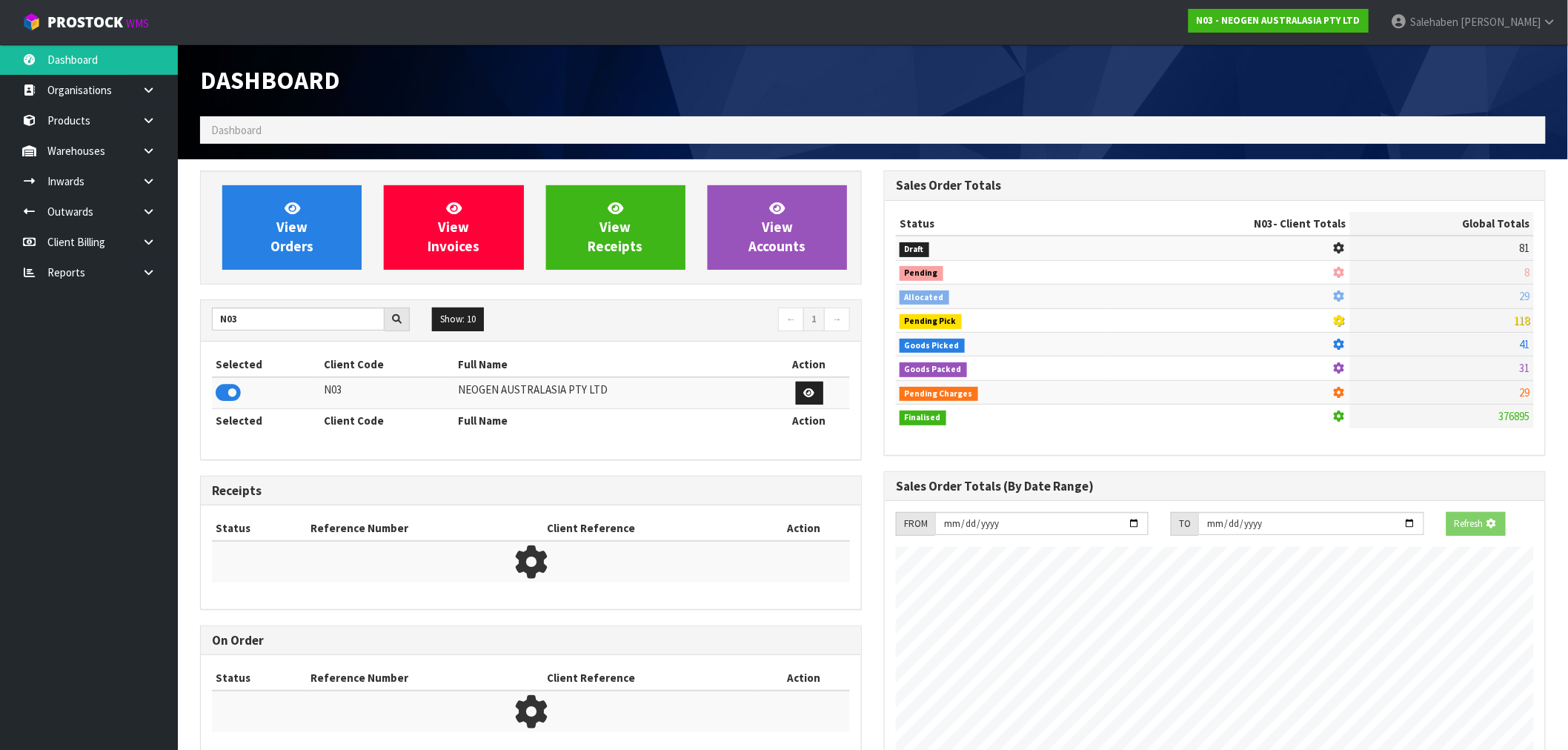
scroll to position [924, 684]
click at [284, 272] on div "View Orders View Invoices View Receipts View Accounts" at bounding box center [531, 227] width 662 height 114
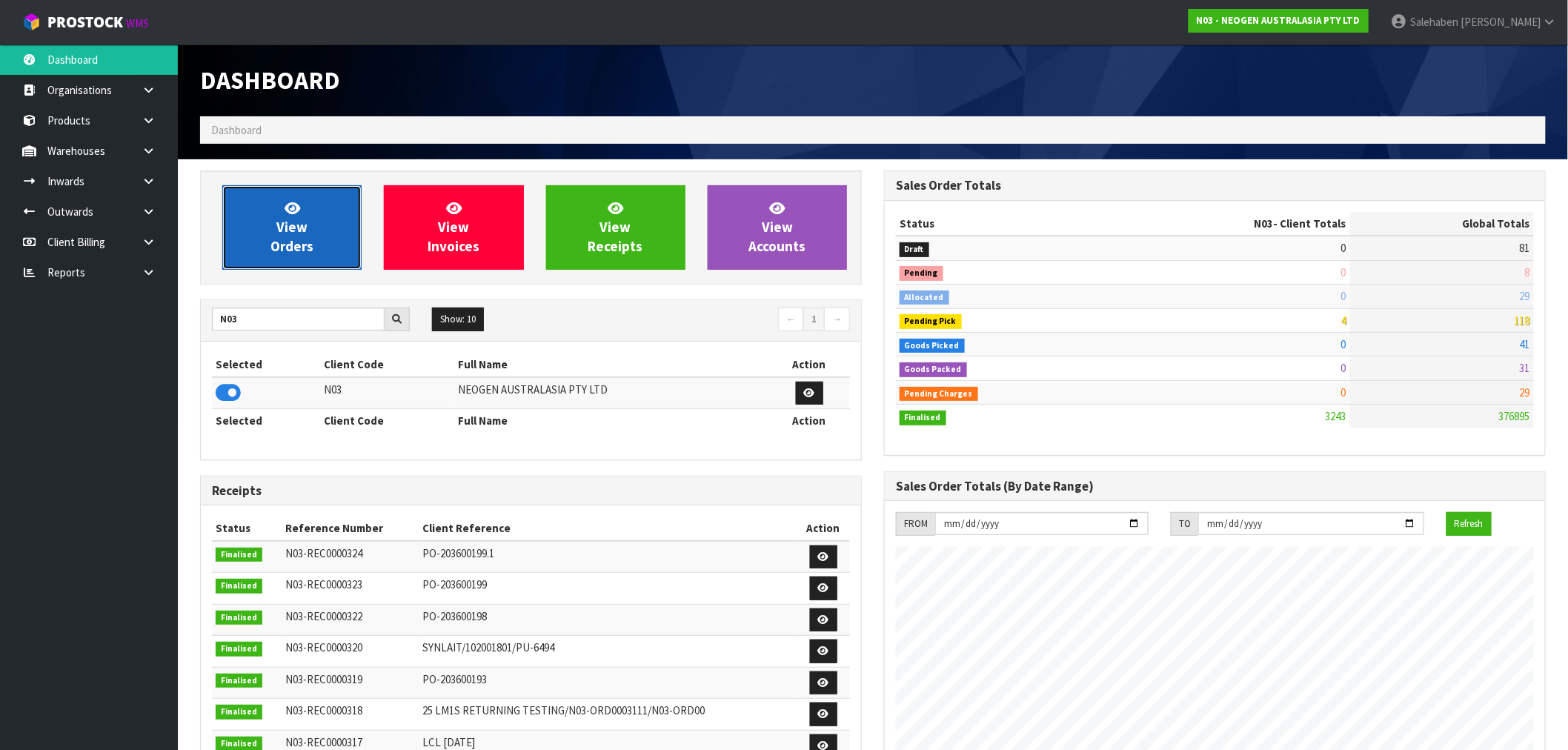
click at [290, 248] on span "View Orders" at bounding box center [292, 227] width 43 height 55
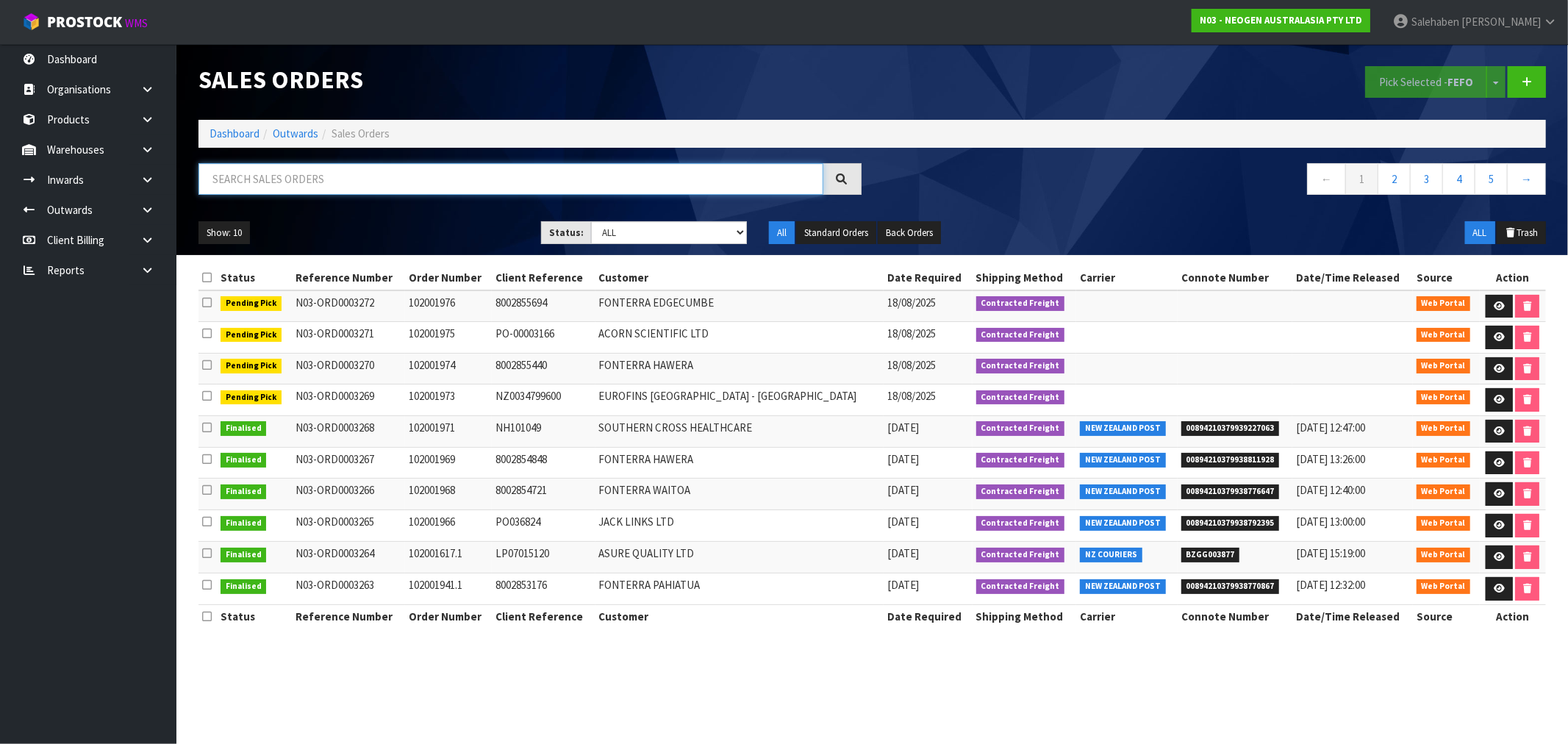
click at [379, 174] on input "text" at bounding box center [511, 178] width 625 height 32
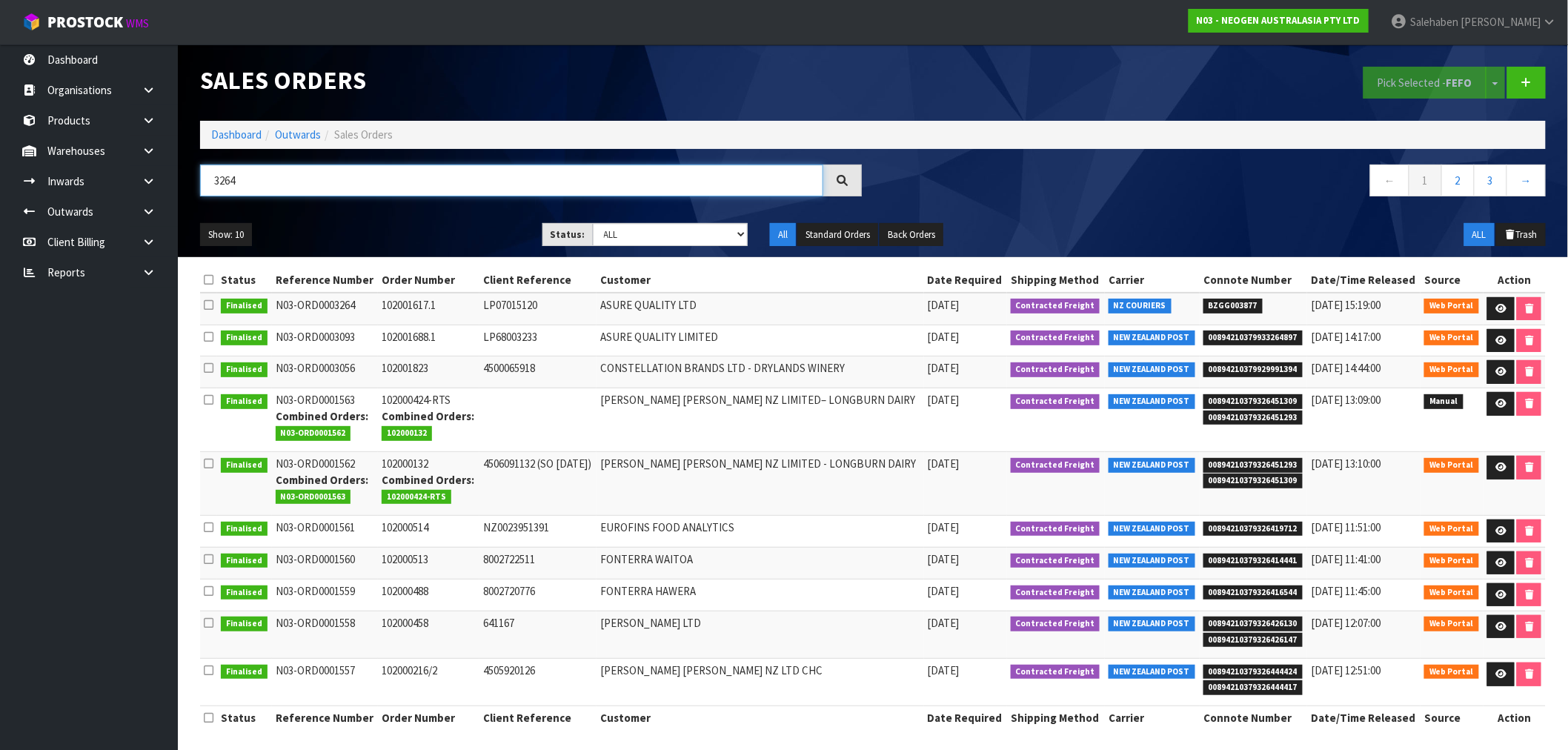
type input "3264"
drag, startPoint x: 1247, startPoint y: 304, endPoint x: 1188, endPoint y: 308, distance: 59.1
click at [1199, 308] on td "BZGG003877" at bounding box center [1253, 308] width 107 height 32
copy span "BZGG003877"
